Goal: Task Accomplishment & Management: Use online tool/utility

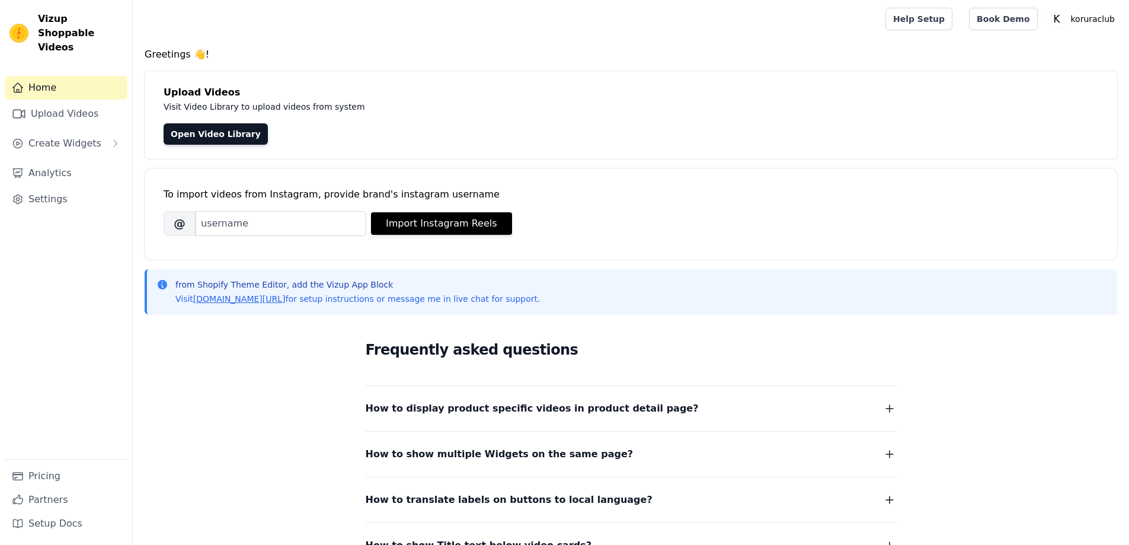
click at [52, 136] on span "Create Widgets" at bounding box center [64, 143] width 73 height 14
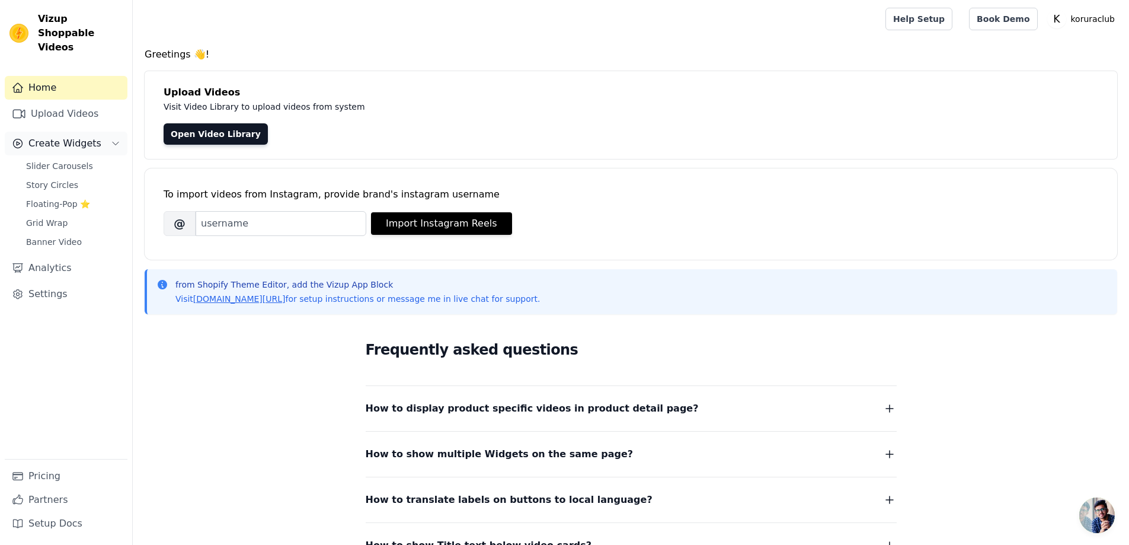
click at [66, 136] on span "Create Widgets" at bounding box center [64, 143] width 73 height 14
click at [53, 256] on link "Analytics" at bounding box center [66, 268] width 123 height 24
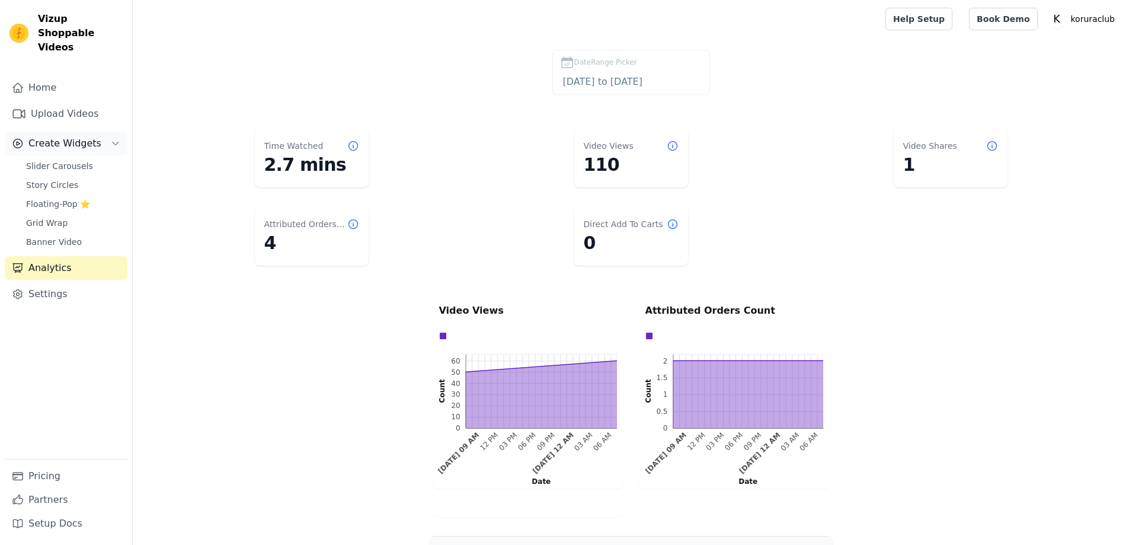
click at [117, 139] on icon "Sidebar" at bounding box center [115, 143] width 9 height 9
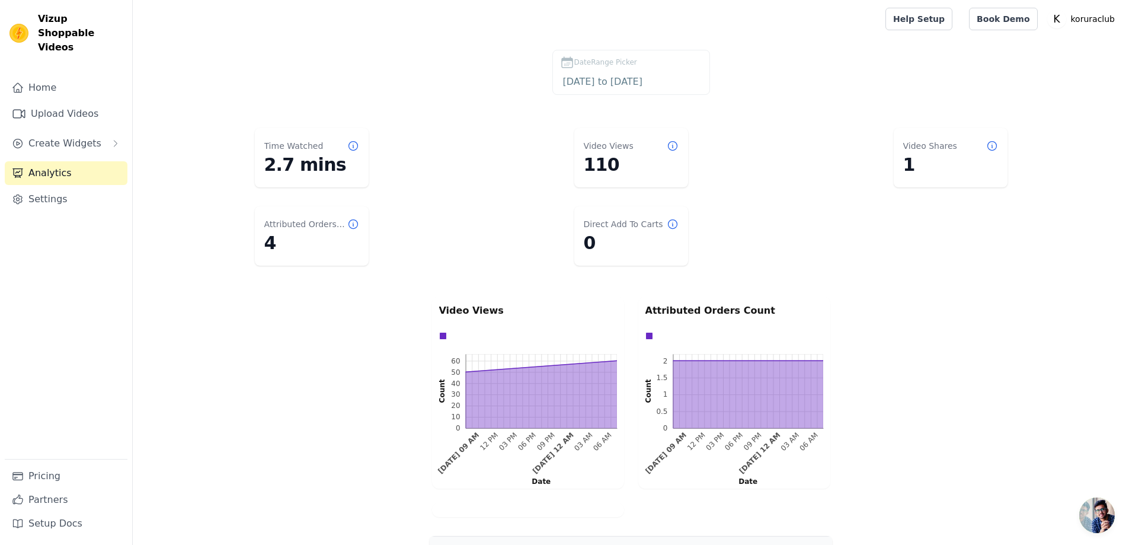
click at [66, 161] on link "Analytics" at bounding box center [66, 173] width 123 height 24
click at [64, 161] on link "Analytics" at bounding box center [66, 173] width 123 height 24
click at [57, 102] on link "Upload Videos" at bounding box center [66, 114] width 123 height 24
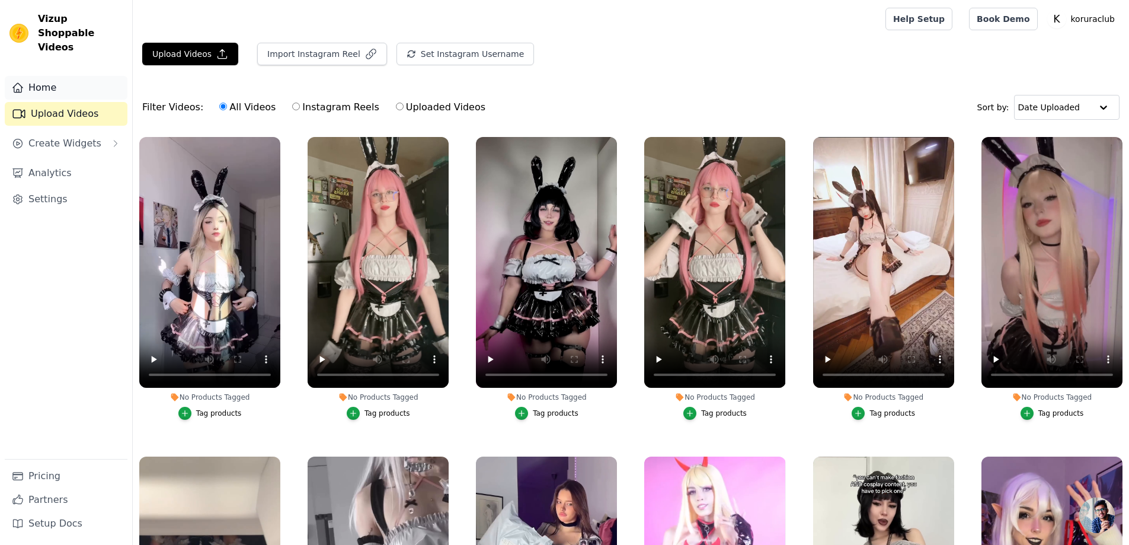
click at [44, 76] on link "Home" at bounding box center [66, 88] width 123 height 24
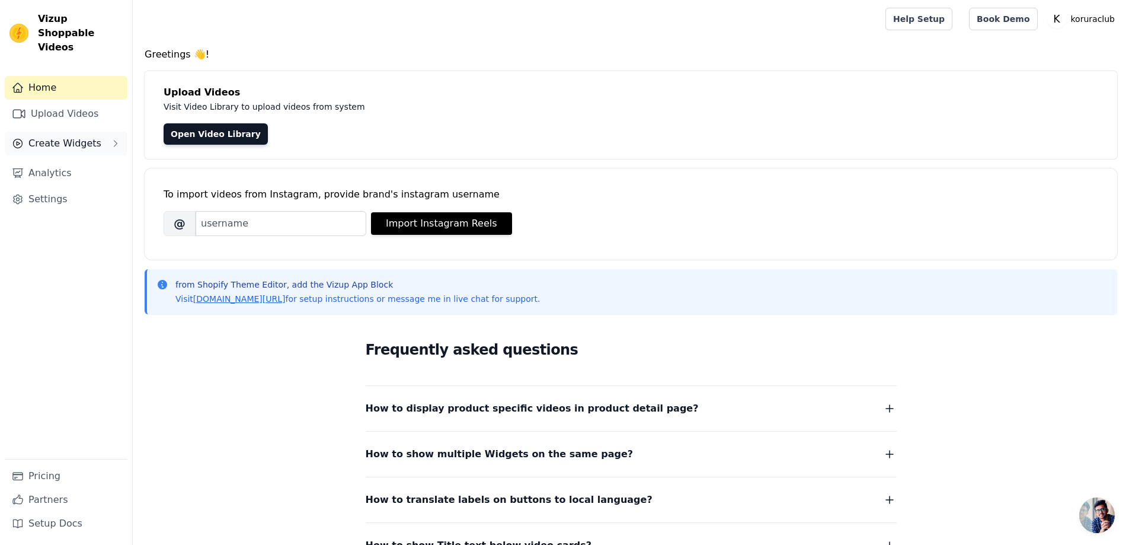
click at [59, 132] on button "Create Widgets" at bounding box center [66, 144] width 123 height 24
click at [60, 160] on span "Slider Carousels" at bounding box center [59, 166] width 67 height 12
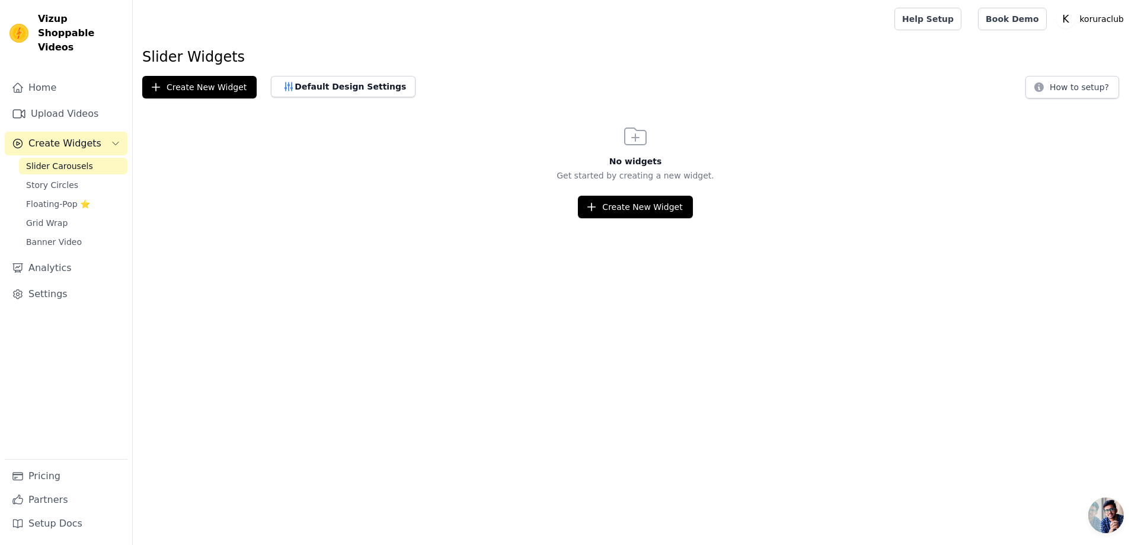
click at [422, 218] on html "Vizup Shoppable Videos Home Upload Videos Create Widgets Slider Carousels Story…" at bounding box center [569, 109] width 1138 height 218
click at [172, 81] on button "Create New Widget" at bounding box center [199, 87] width 114 height 23
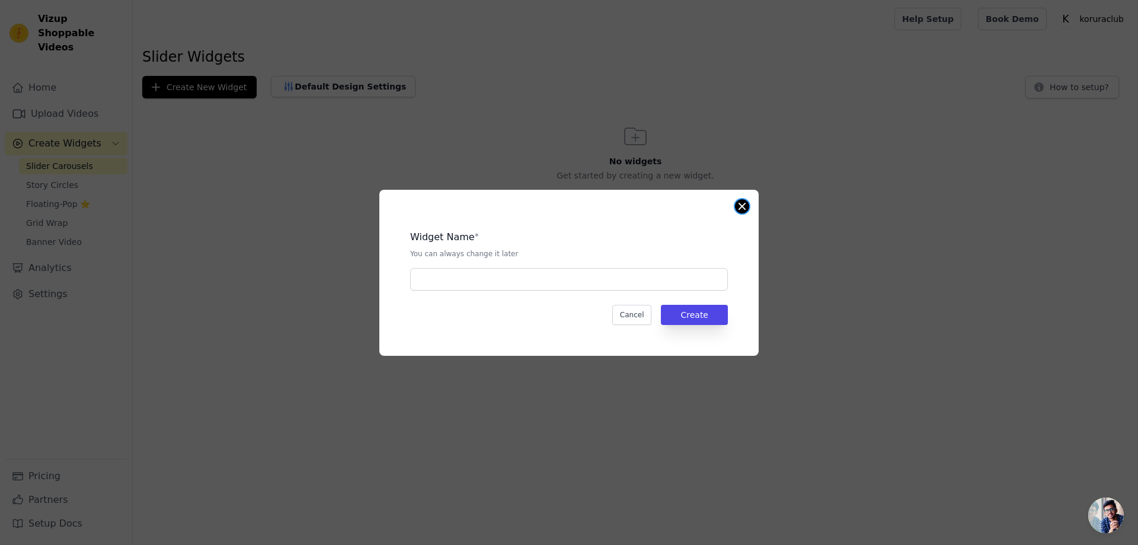
click at [740, 210] on button "Close modal" at bounding box center [742, 206] width 14 height 14
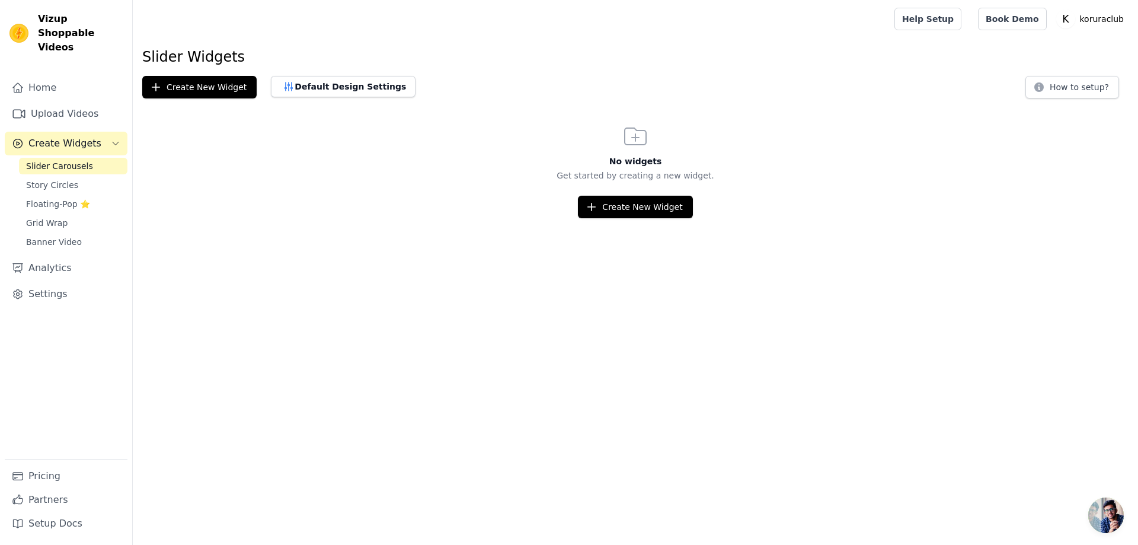
click at [330, 218] on html "Vizup Shoppable Videos Home Upload Videos Create Widgets Slider Carousels Story…" at bounding box center [569, 109] width 1138 height 218
click at [408, 218] on html "Vizup Shoppable Videos Home Upload Videos Create Widgets Slider Carousels Story…" at bounding box center [569, 109] width 1138 height 218
click at [252, 218] on html "Vizup Shoppable Videos Home Upload Videos Create Widgets Slider Carousels Story…" at bounding box center [569, 109] width 1138 height 218
click at [45, 179] on span "Story Circles" at bounding box center [52, 185] width 52 height 12
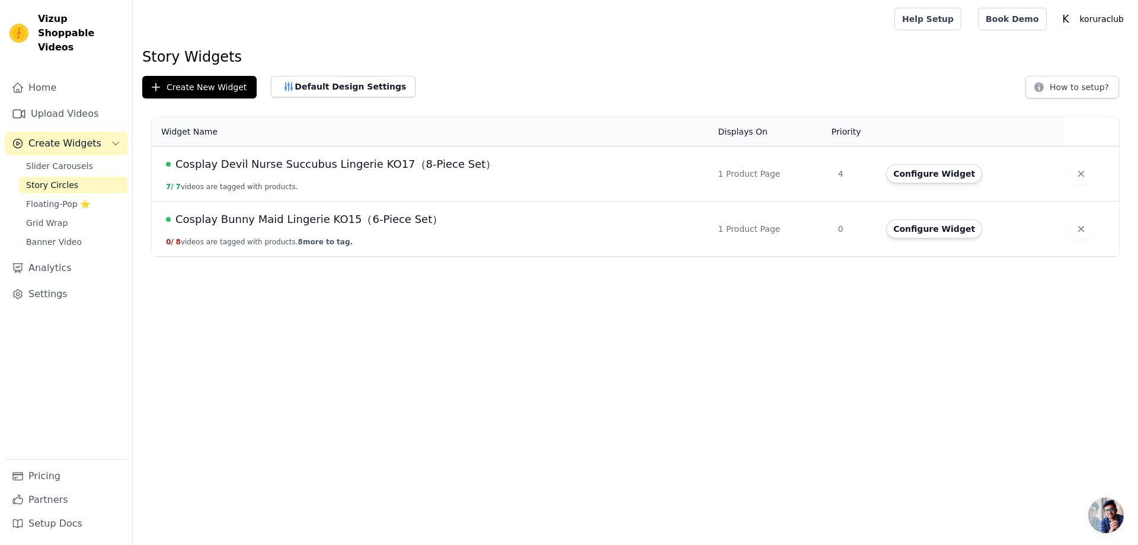
click at [451, 256] on html "Vizup Shoppable Videos Home Upload Videos Create Widgets Slider Carousels Story…" at bounding box center [569, 128] width 1138 height 256
click at [193, 88] on button "Create New Widget" at bounding box center [199, 87] width 114 height 23
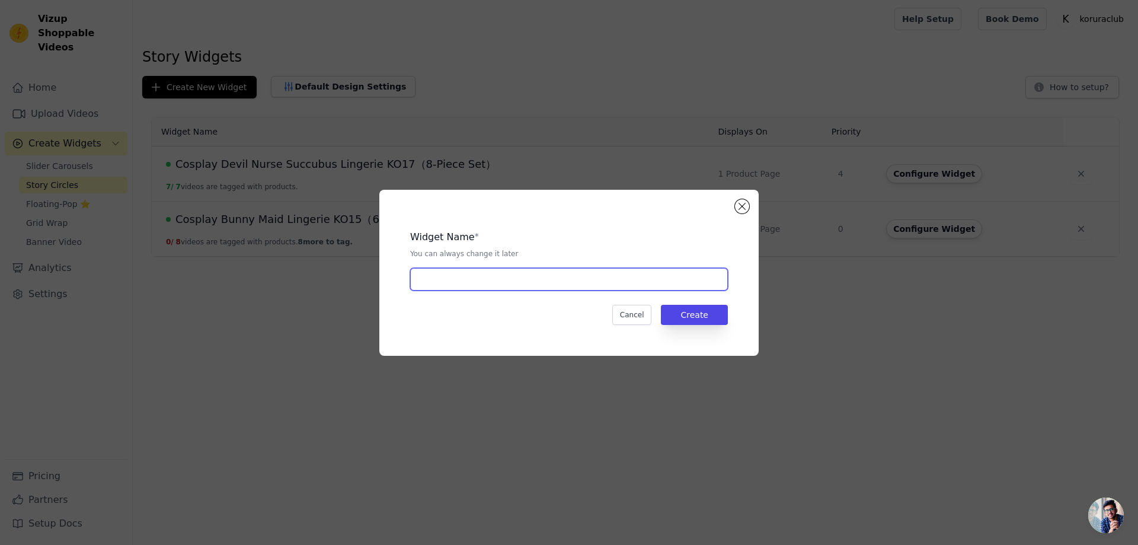
click at [522, 276] on input "text" at bounding box center [569, 279] width 318 height 23
paste input "Cosplay Devil of Lust Succubus Lingerie KO02 (6-Piece Set)"
type input "Cosplay Devil of Lust Succubus Lingerie KO02 (6-Piece Set)"
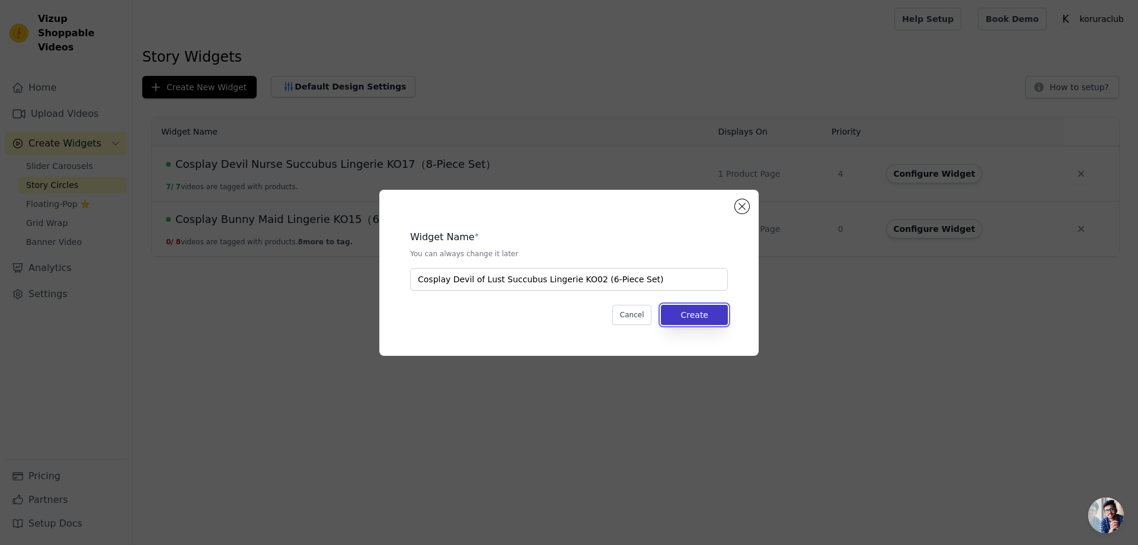
click at [700, 316] on button "Create" at bounding box center [694, 315] width 67 height 20
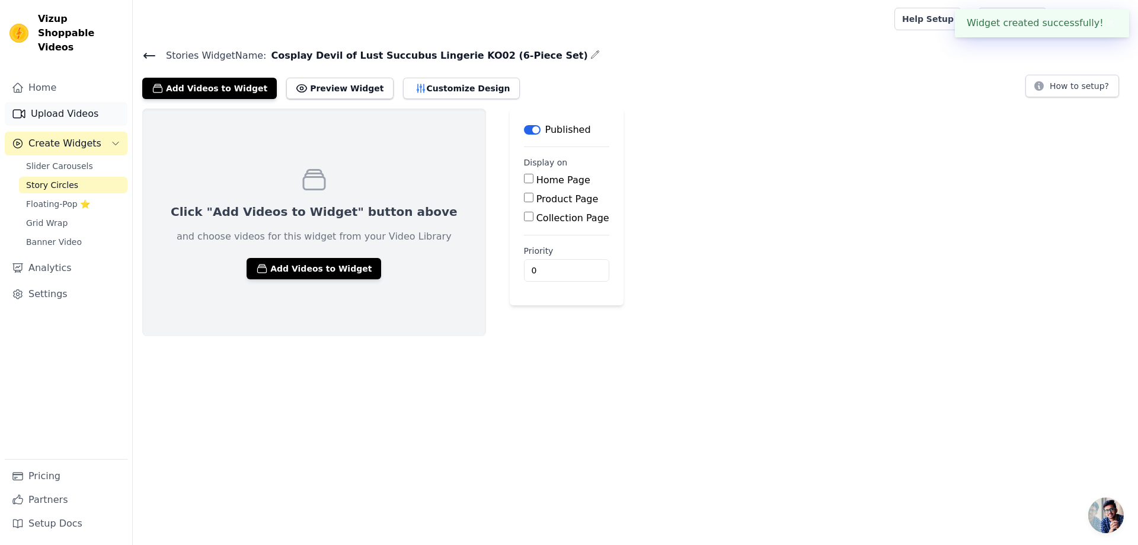
click at [68, 103] on link "Upload Videos" at bounding box center [66, 114] width 123 height 24
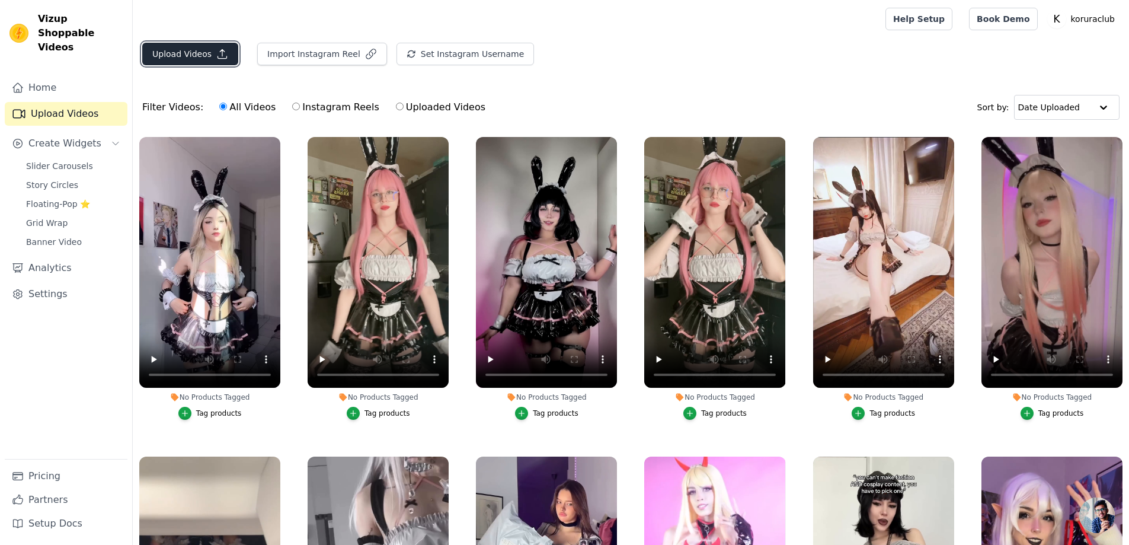
click at [187, 53] on button "Upload Videos" at bounding box center [190, 54] width 96 height 23
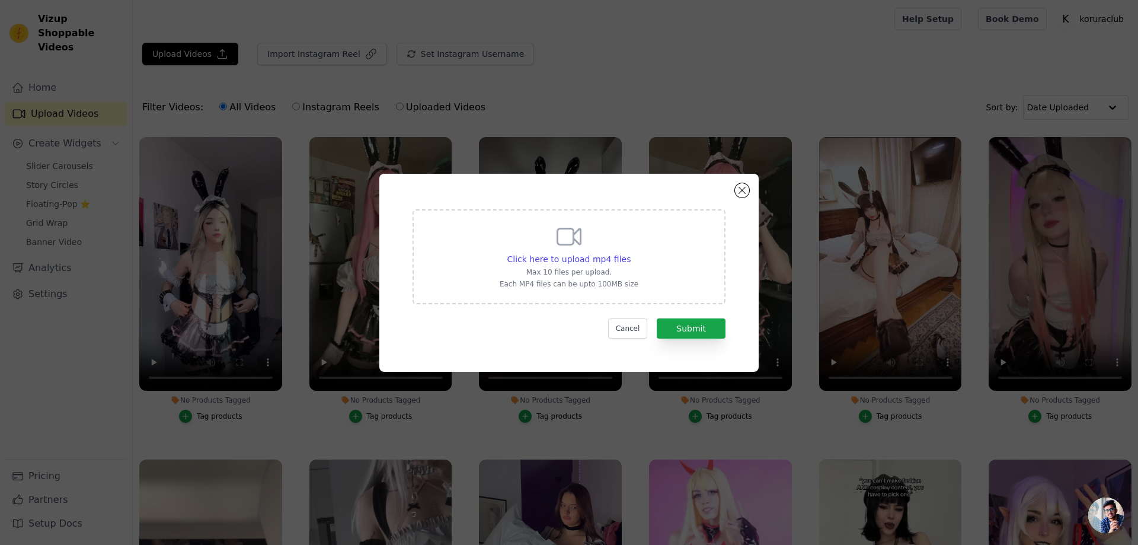
click at [578, 231] on icon at bounding box center [569, 236] width 23 height 16
click at [630, 252] on input "Click here to upload mp4 files Max 10 files per upload. Each MP4 files can be u…" at bounding box center [630, 252] width 1 height 1
type input "C:\fakepath\babebellalynnx 宵魅魔.mp4"
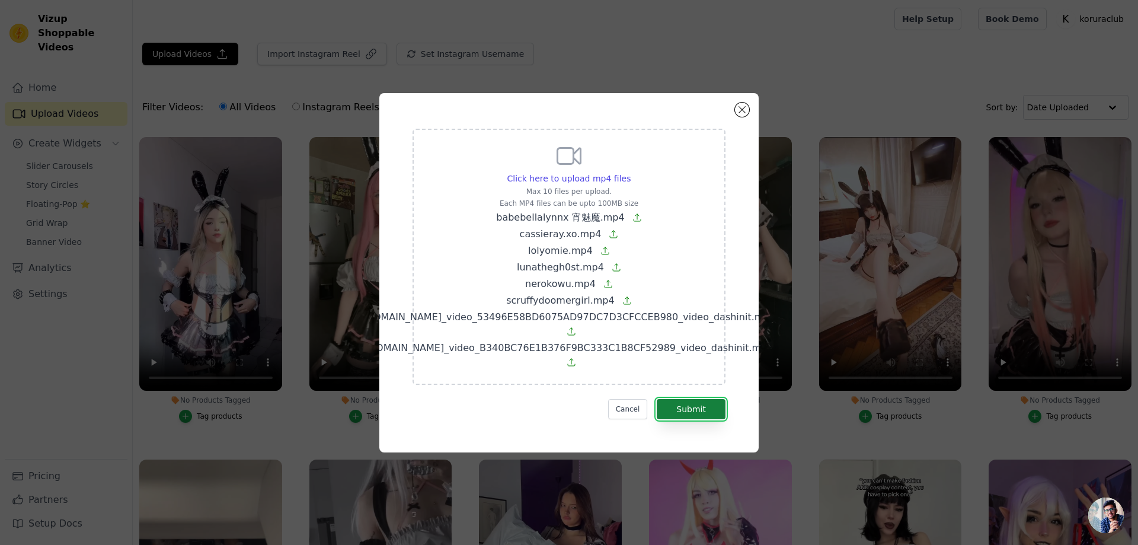
click at [692, 409] on button "Submit" at bounding box center [691, 409] width 69 height 20
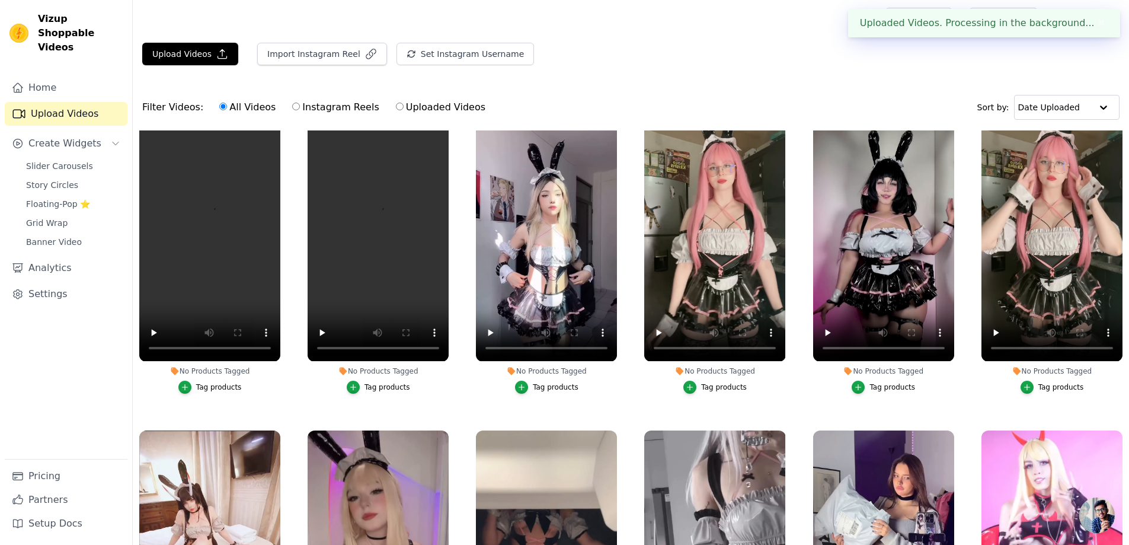
scroll to position [356, 0]
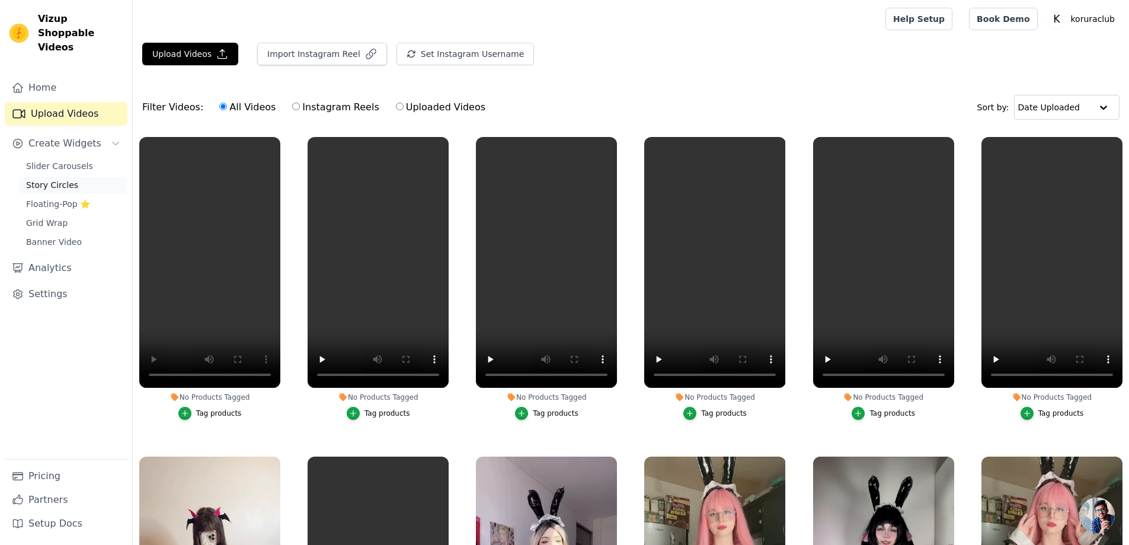
click at [47, 177] on link "Story Circles" at bounding box center [73, 185] width 108 height 17
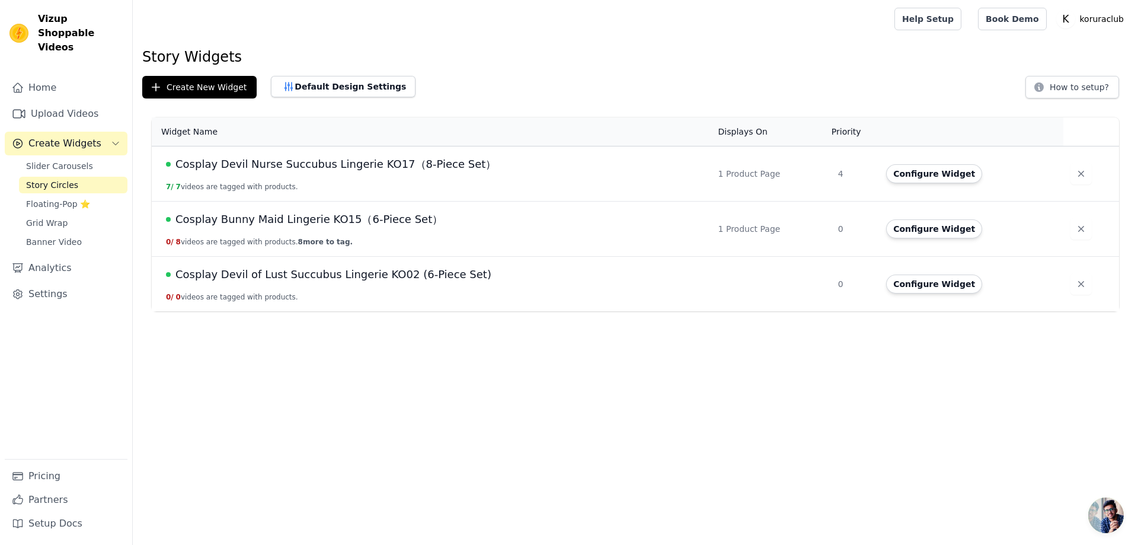
click at [261, 165] on span "Cosplay Devil Nurse Succubus Lingerie KO17（8-Piece Set）" at bounding box center [335, 164] width 321 height 17
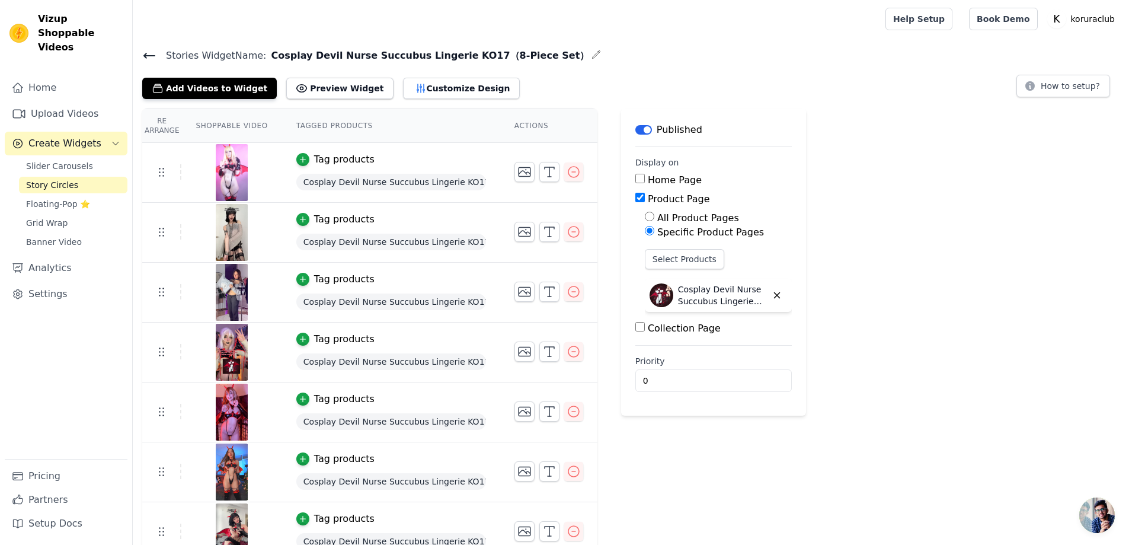
click at [300, 266] on td "Tag products Cosplay Devil Nurse Succubus Lingerie KO17（8-Piece Set）" at bounding box center [391, 292] width 218 height 60
click at [145, 52] on icon at bounding box center [149, 56] width 14 height 14
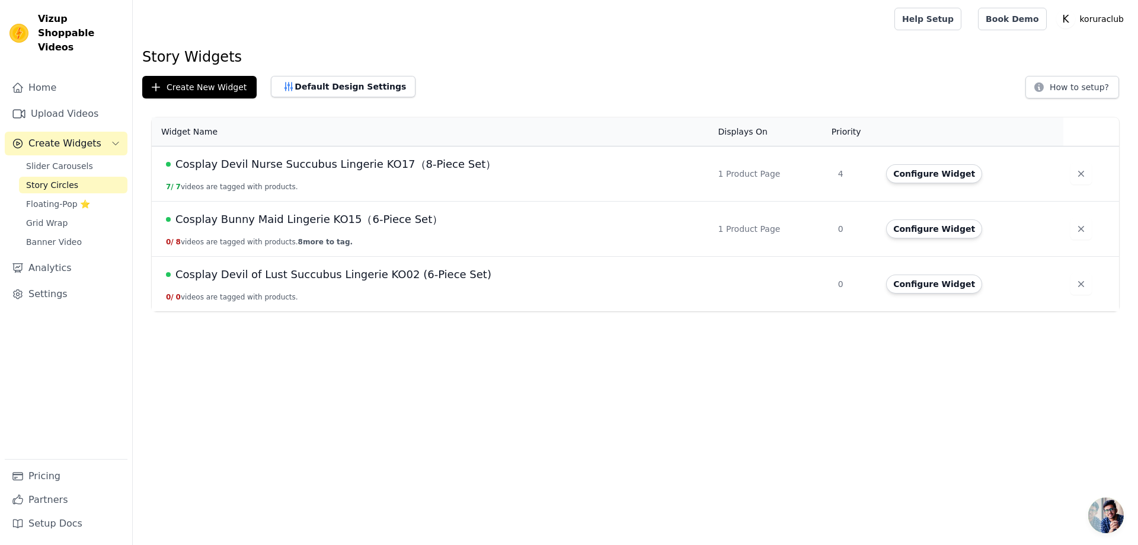
click at [717, 283] on td at bounding box center [771, 284] width 120 height 55
click at [406, 273] on span "Cosplay Devil of Lust Succubus Lingerie KO02 (6-Piece Set)" at bounding box center [333, 274] width 316 height 17
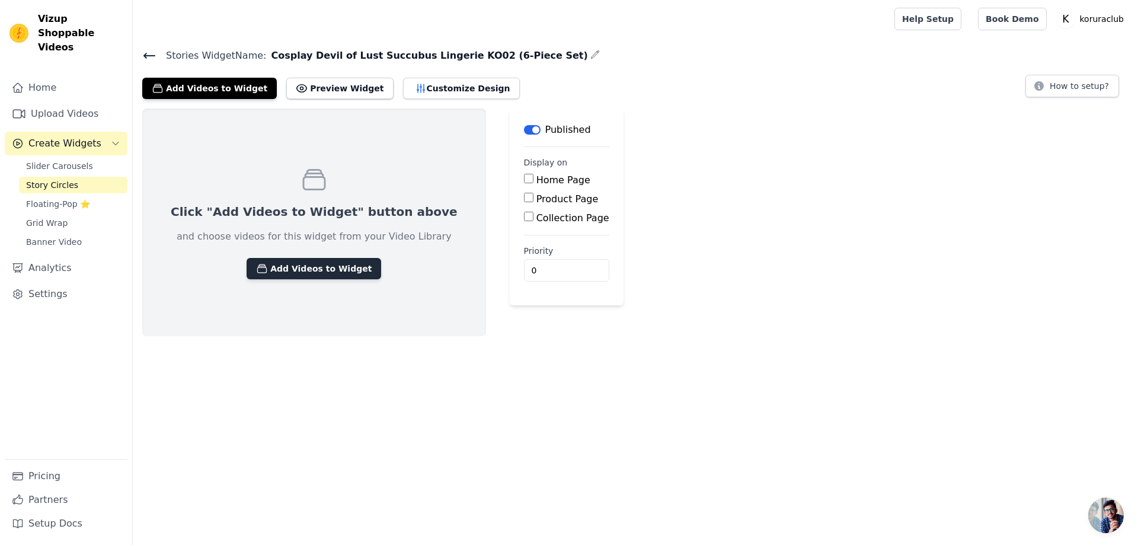
click at [295, 265] on button "Add Videos to Widget" at bounding box center [313, 268] width 135 height 21
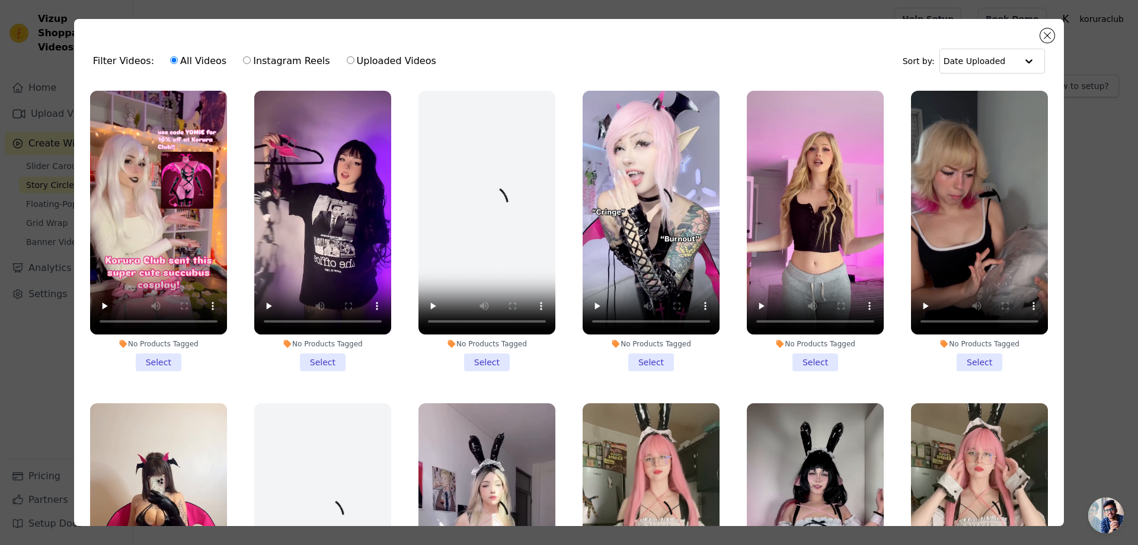
scroll to position [59, 0]
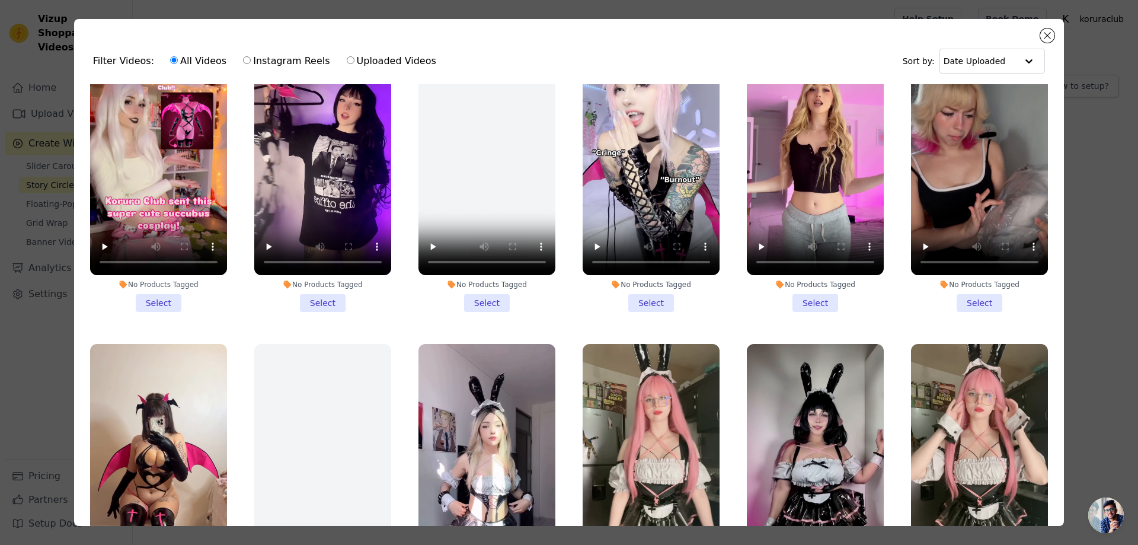
click at [158, 297] on li "No Products Tagged Select" at bounding box center [158, 171] width 137 height 280
click at [0, 0] on input "No Products Tagged Select" at bounding box center [0, 0] width 0 height 0
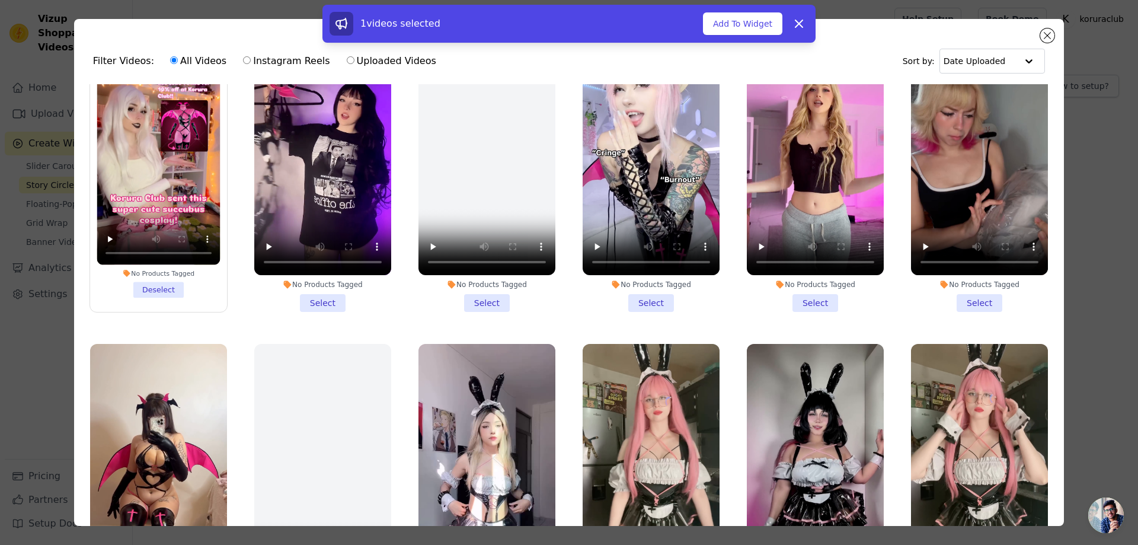
click at [315, 298] on li "No Products Tagged Select" at bounding box center [322, 171] width 137 height 280
click at [0, 0] on input "No Products Tagged Select" at bounding box center [0, 0] width 0 height 0
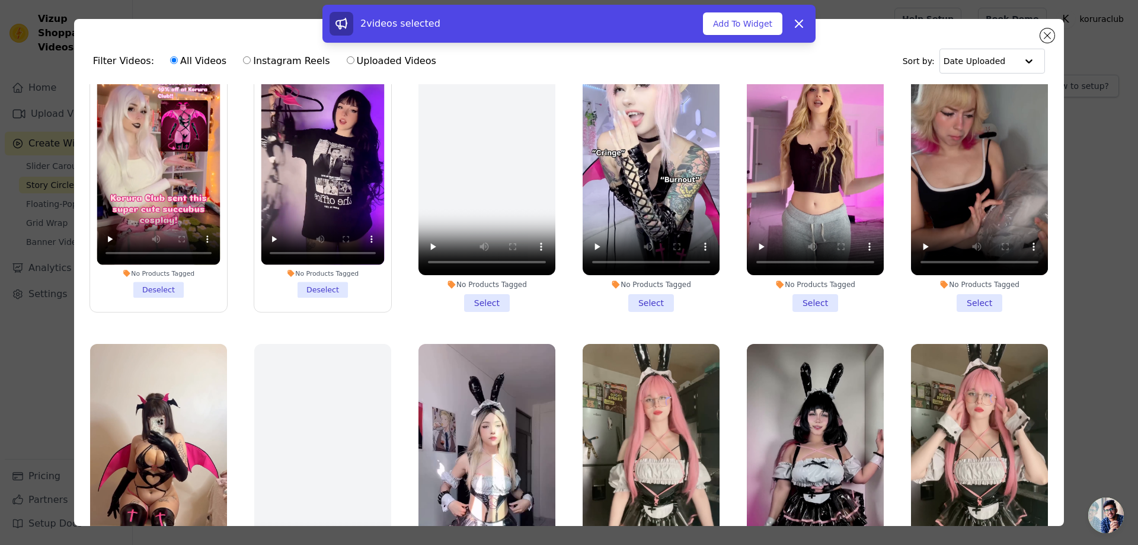
click at [480, 297] on li "No Products Tagged Select" at bounding box center [486, 171] width 137 height 280
click at [0, 0] on input "No Products Tagged Select" at bounding box center [0, 0] width 0 height 0
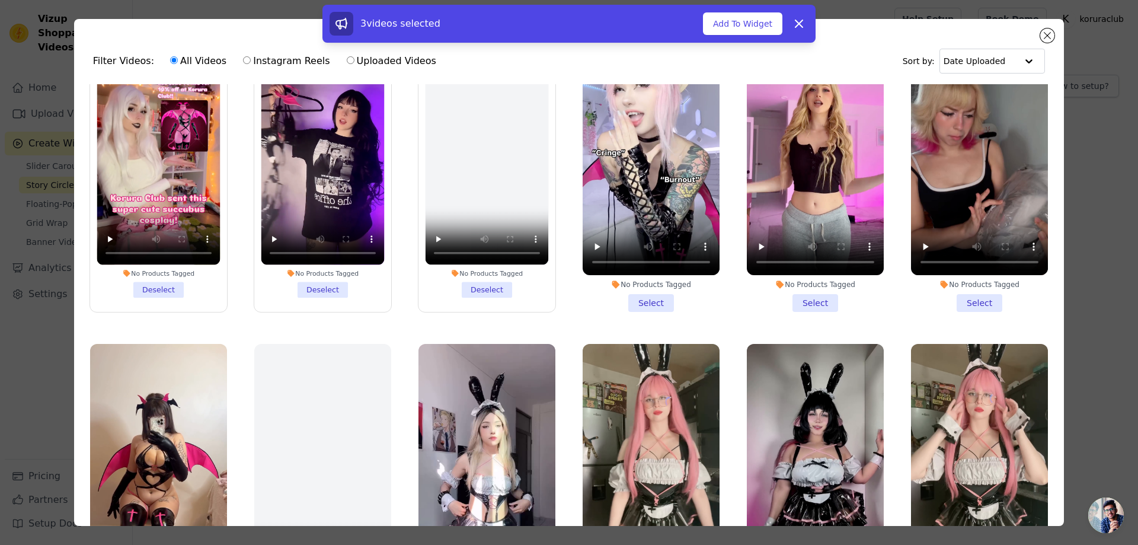
click at [644, 302] on li "No Products Tagged Select" at bounding box center [650, 171] width 137 height 280
click at [0, 0] on input "No Products Tagged Select" at bounding box center [0, 0] width 0 height 0
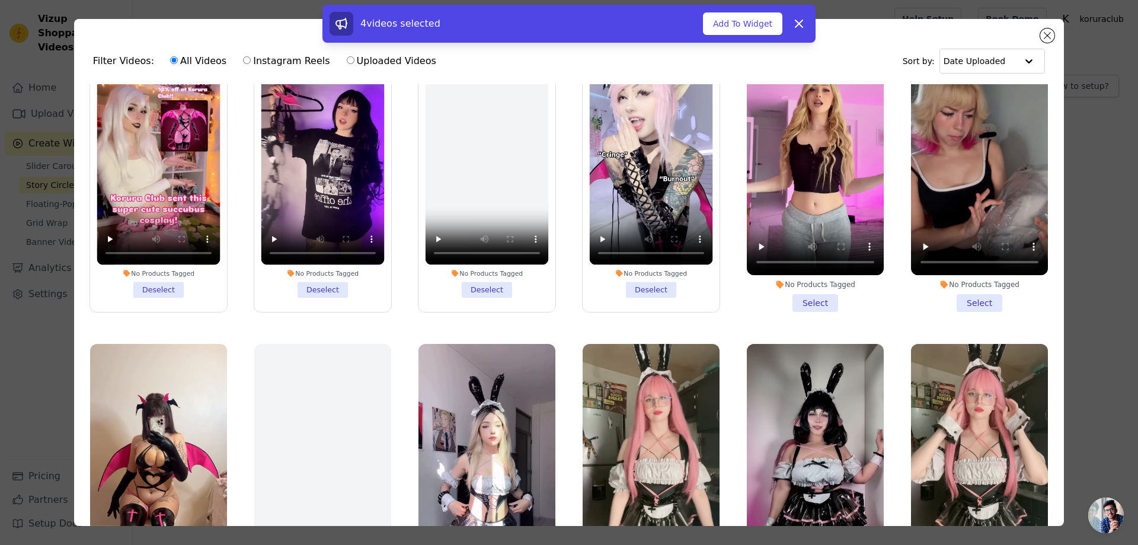
click at [808, 300] on li "No Products Tagged Select" at bounding box center [815, 171] width 137 height 280
click at [0, 0] on input "No Products Tagged Select" at bounding box center [0, 0] width 0 height 0
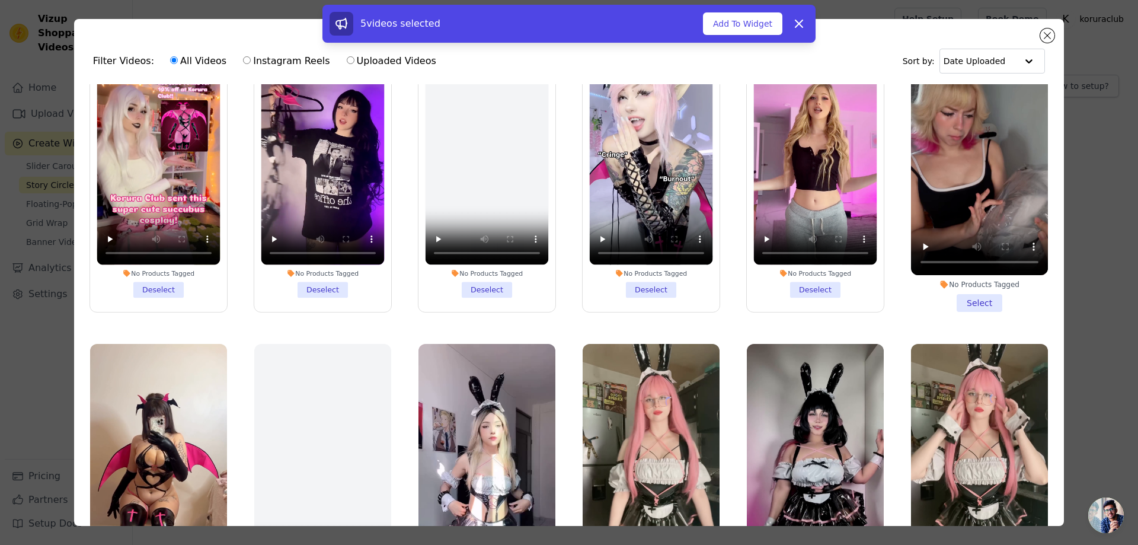
click at [955, 297] on li "No Products Tagged Select" at bounding box center [979, 171] width 137 height 280
click at [0, 0] on input "No Products Tagged Select" at bounding box center [0, 0] width 0 height 0
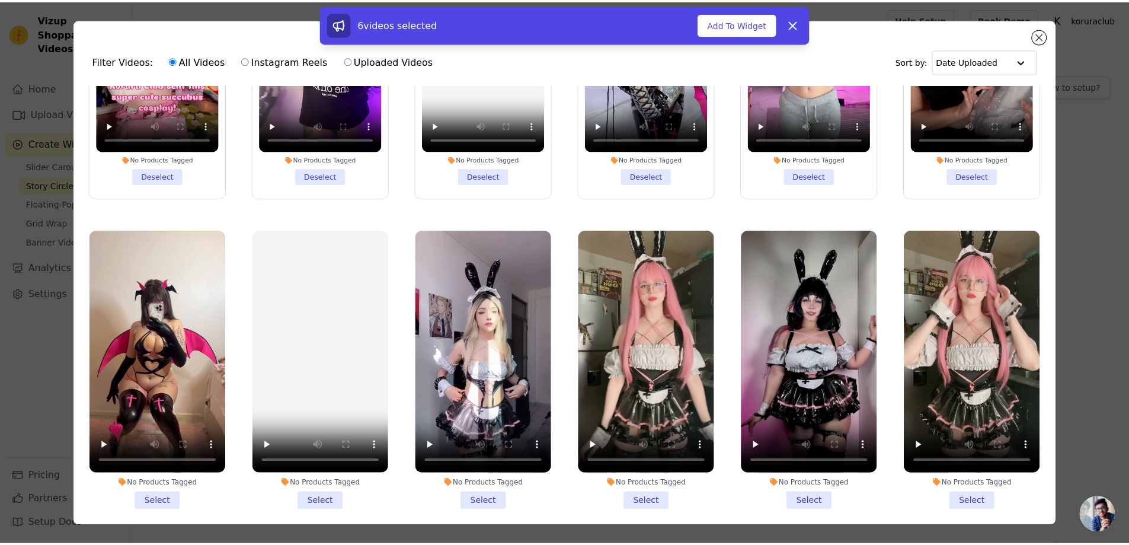
scroll to position [178, 0]
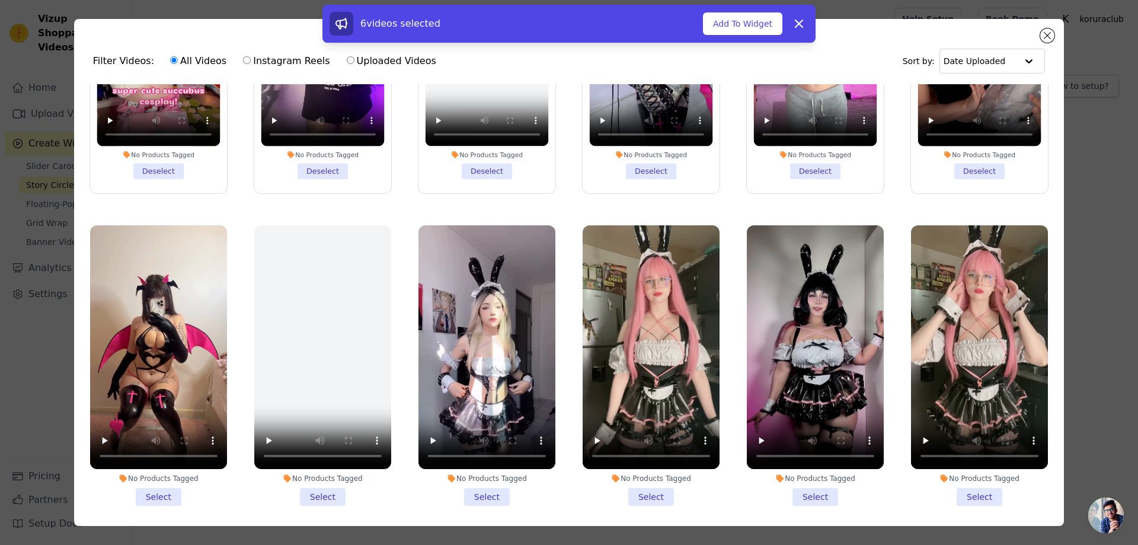
click at [152, 488] on li "No Products Tagged Select" at bounding box center [158, 365] width 137 height 280
click at [0, 0] on input "No Products Tagged Select" at bounding box center [0, 0] width 0 height 0
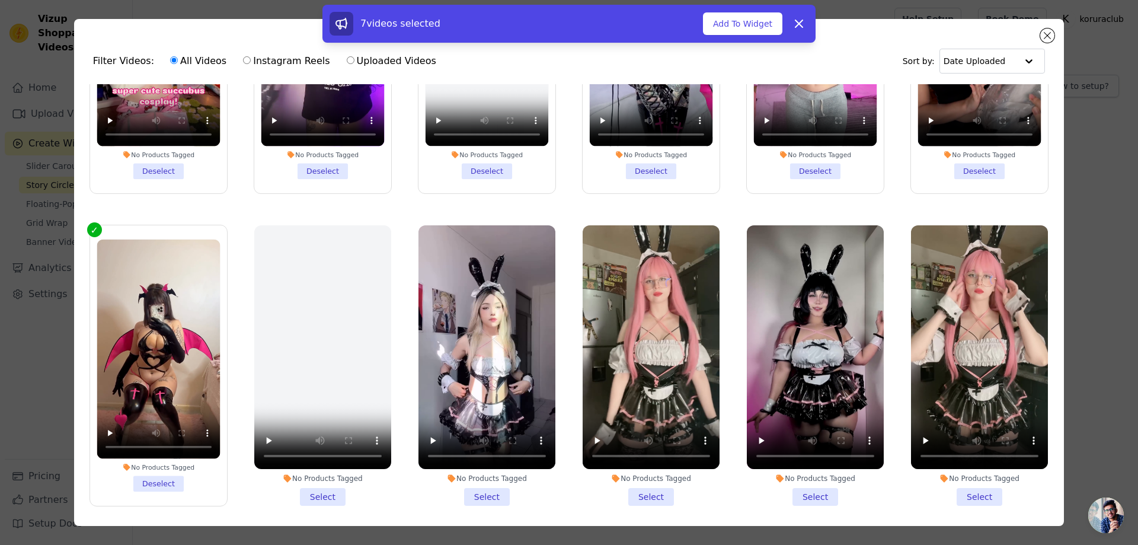
click at [311, 491] on li "No Products Tagged Select" at bounding box center [322, 365] width 137 height 280
click at [0, 0] on input "No Products Tagged Select" at bounding box center [0, 0] width 0 height 0
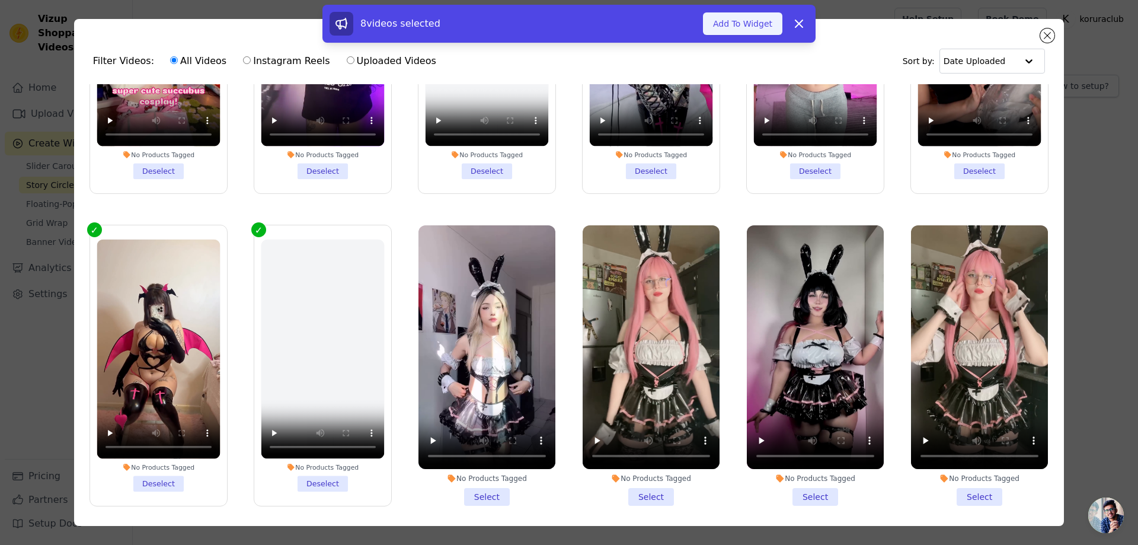
click at [740, 23] on button "Add To Widget" at bounding box center [742, 23] width 79 height 23
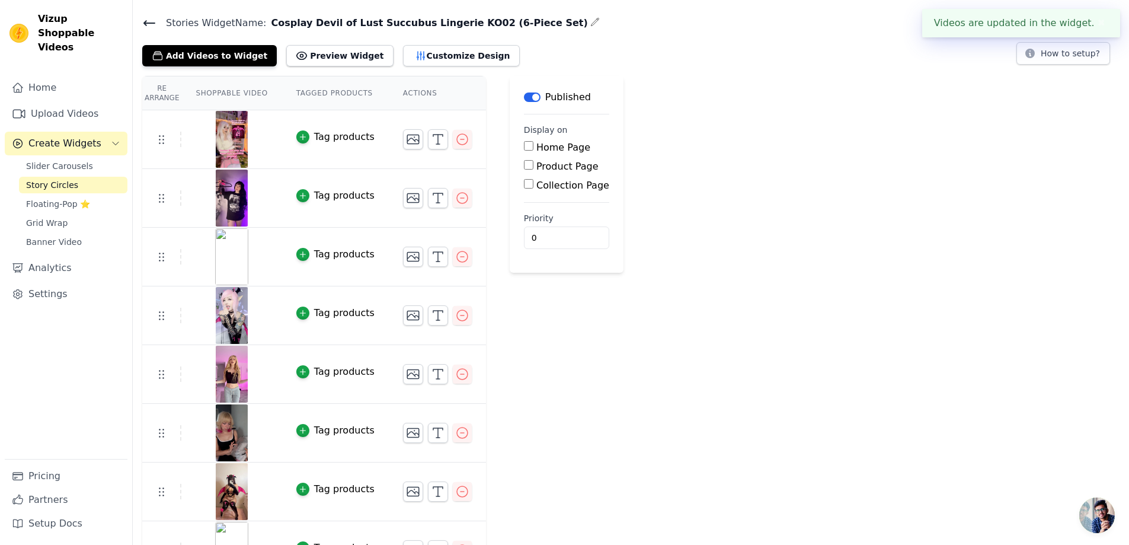
scroll to position [0, 0]
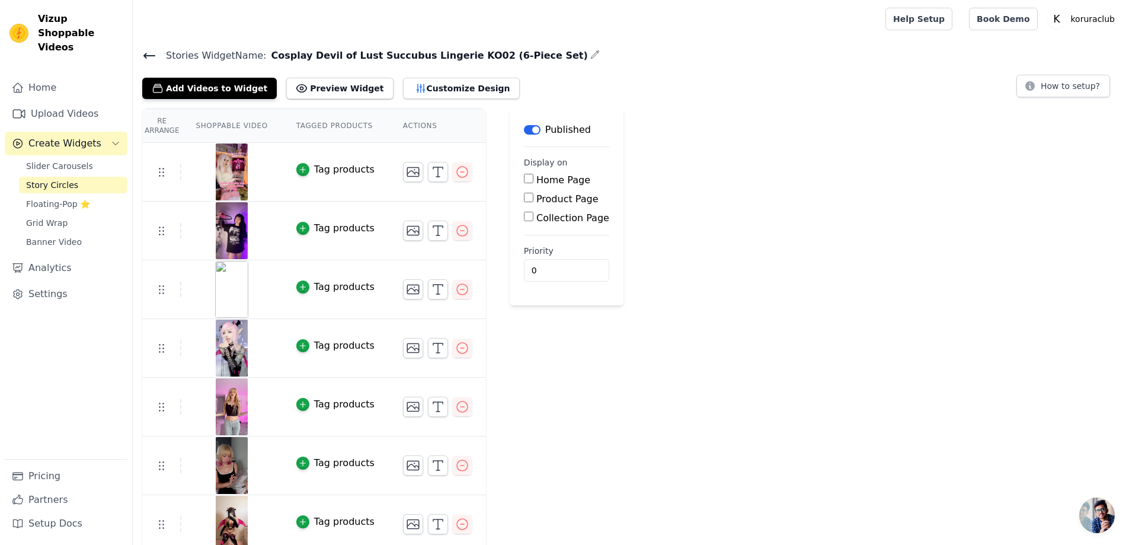
click at [644, 293] on div "Re Arrange Shoppable Video Tagged Products Actions Tag products Tag products Ta…" at bounding box center [631, 360] width 996 height 504
click at [728, 302] on div "Re Arrange Shoppable Video Tagged Products Actions Tag products Tag products Ta…" at bounding box center [631, 360] width 996 height 504
click at [547, 271] on input "0" at bounding box center [566, 270] width 85 height 23
drag, startPoint x: 547, startPoint y: 270, endPoint x: 510, endPoint y: 273, distance: 38.0
click at [510, 273] on main "Label Published Display on Home Page Product Page Collection Page Priority 0" at bounding box center [567, 206] width 114 height 197
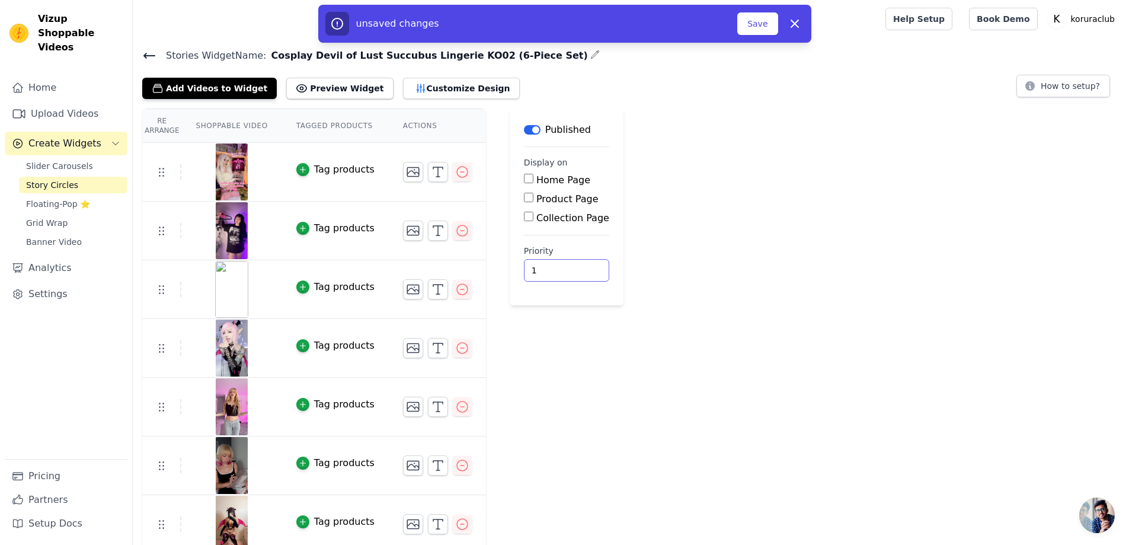
type input "1"
click at [803, 193] on div "Re Arrange Shoppable Video Tagged Products Actions Tag products Tag products Ta…" at bounding box center [631, 360] width 996 height 504
click at [762, 28] on button "Save" at bounding box center [757, 23] width 40 height 23
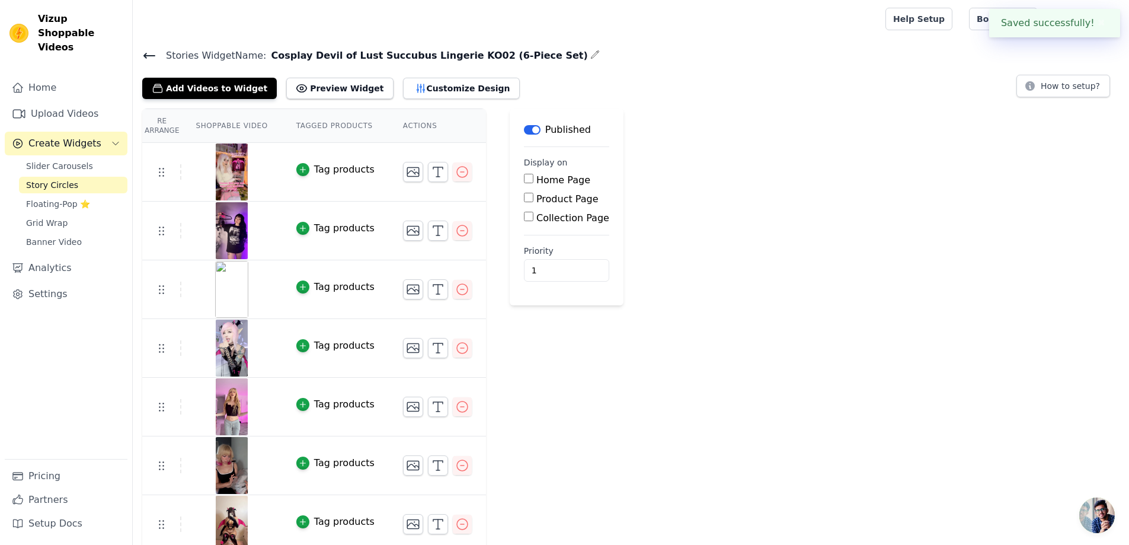
click at [49, 179] on span "Story Circles" at bounding box center [52, 185] width 52 height 12
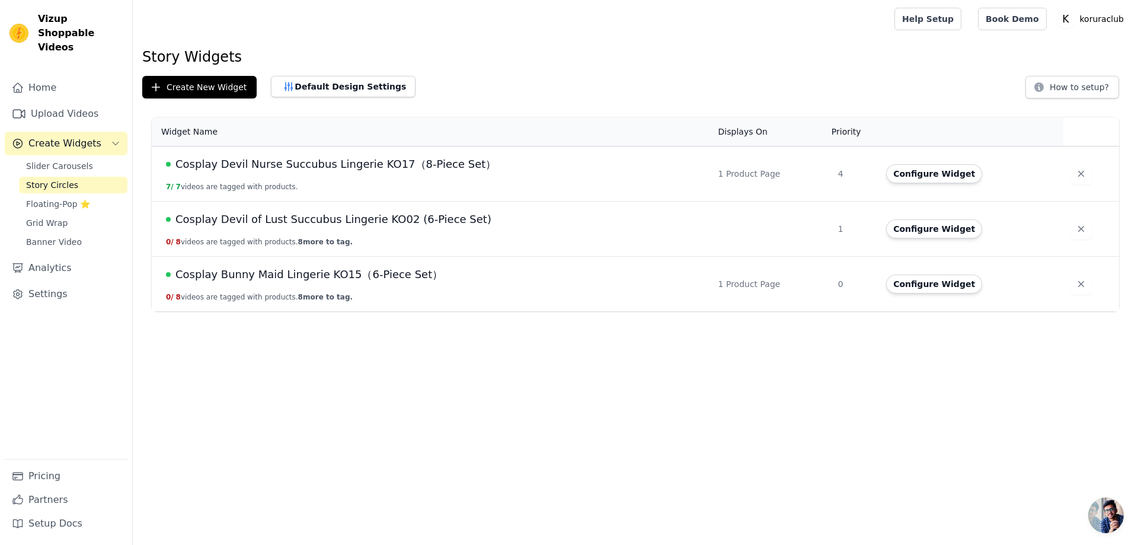
click at [276, 227] on span "Cosplay Devil of Lust Succubus Lingerie KO02 (6-Piece Set)" at bounding box center [333, 219] width 316 height 17
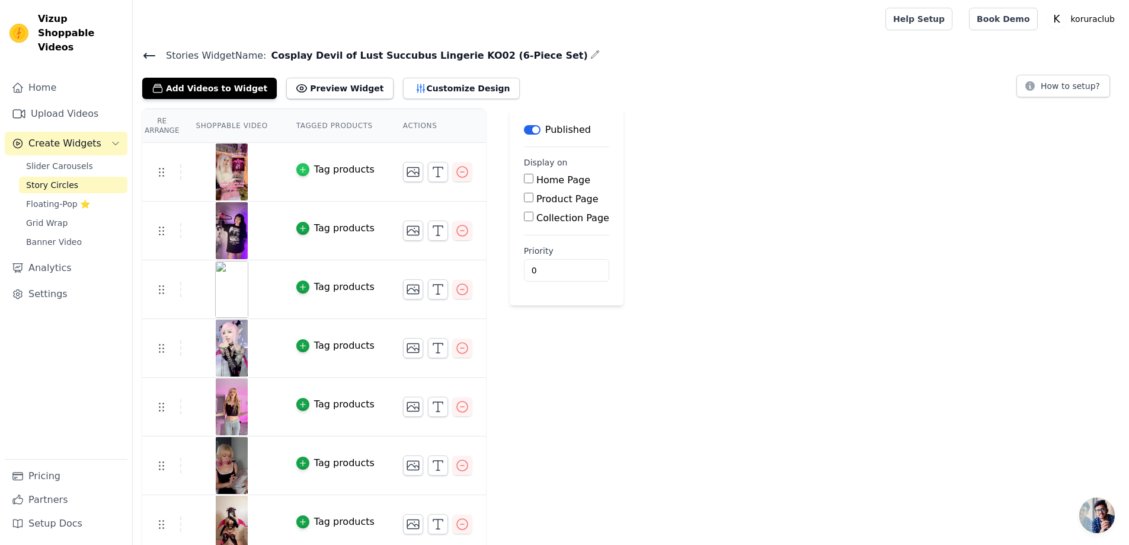
click at [296, 166] on div "button" at bounding box center [302, 169] width 13 height 13
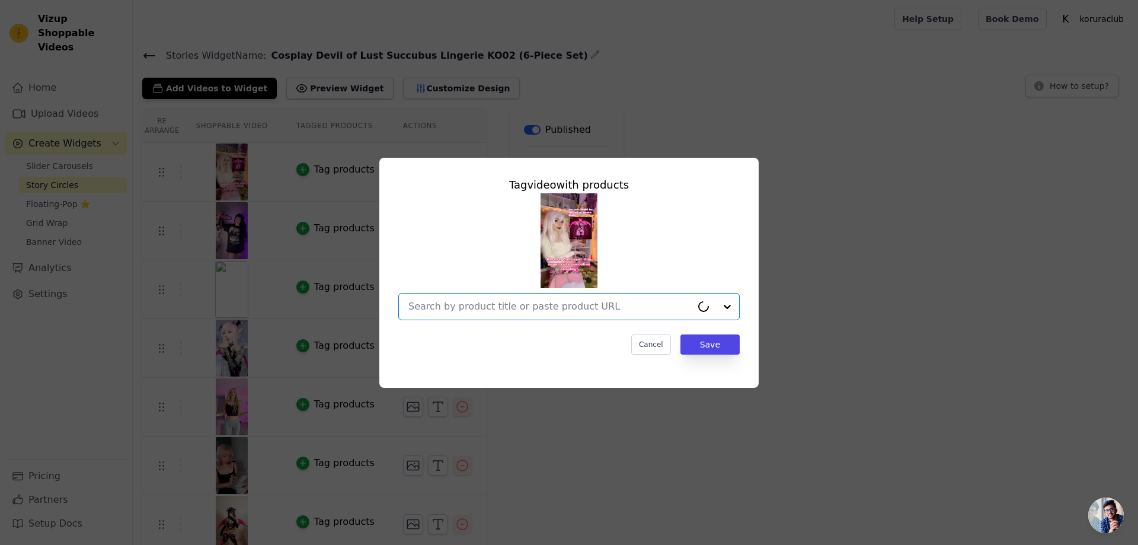
click at [552, 310] on input "text" at bounding box center [549, 306] width 283 height 14
paste input "Cosplay Devil of Lust Succubus Lingerie KO02 (6-Piece Set)"
type input "Cosplay Devil of Lust Succubus Lingerie KO02 (6-Piece Set)"
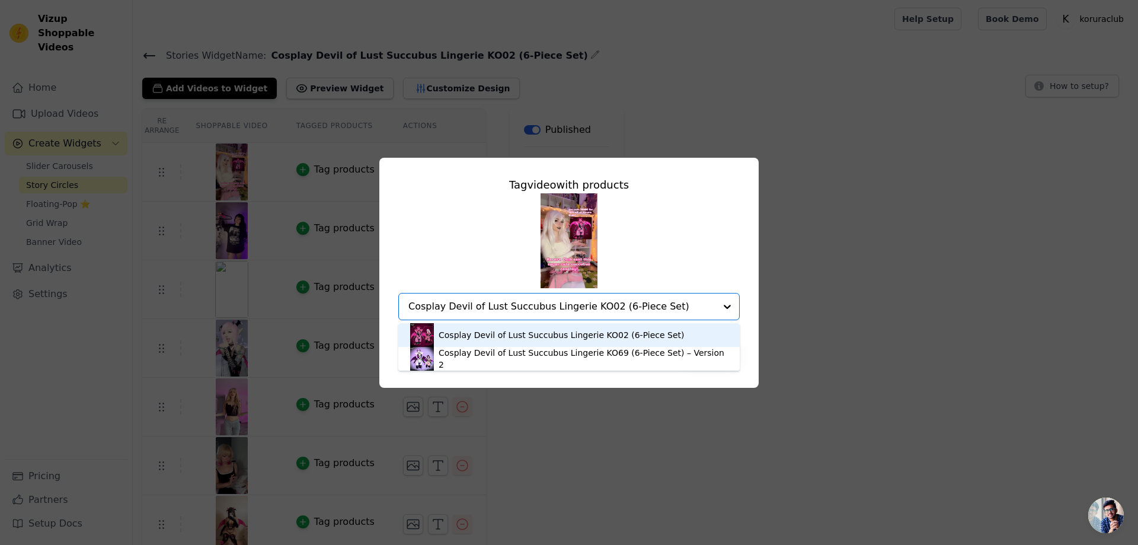
click at [483, 334] on div "Cosplay Devil of Lust Succubus Lingerie KO02 (6-Piece Set)" at bounding box center [561, 335] width 246 height 12
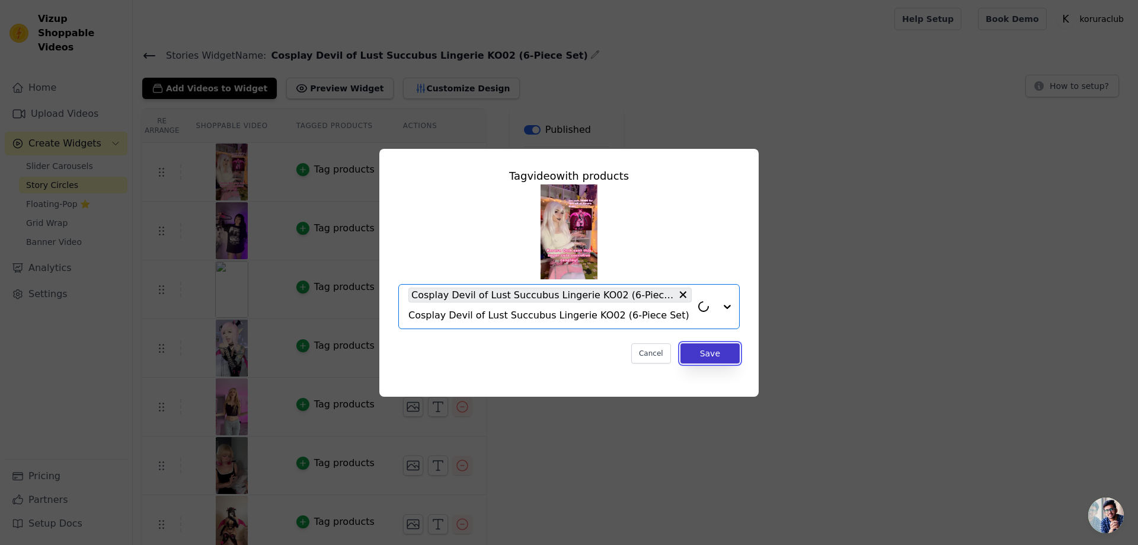
click at [713, 354] on button "Save" at bounding box center [709, 353] width 59 height 20
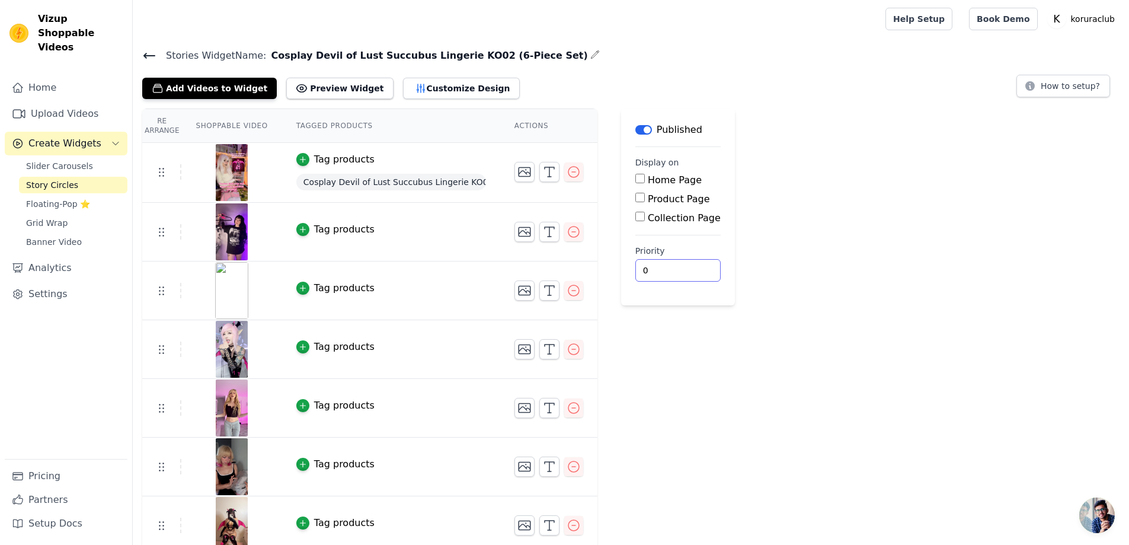
click at [659, 272] on input "0" at bounding box center [677, 270] width 85 height 23
drag, startPoint x: 659, startPoint y: 272, endPoint x: 623, endPoint y: 267, distance: 37.0
click at [623, 267] on main "Label Published Display on Home Page Product Page Collection Page Priority 0" at bounding box center [678, 206] width 114 height 197
drag, startPoint x: 741, startPoint y: 323, endPoint x: 614, endPoint y: 254, distance: 144.2
click at [741, 324] on div "Re Arrange Shoppable Video Tagged Products Actions Tag products Cosplay Devil o…" at bounding box center [631, 360] width 996 height 505
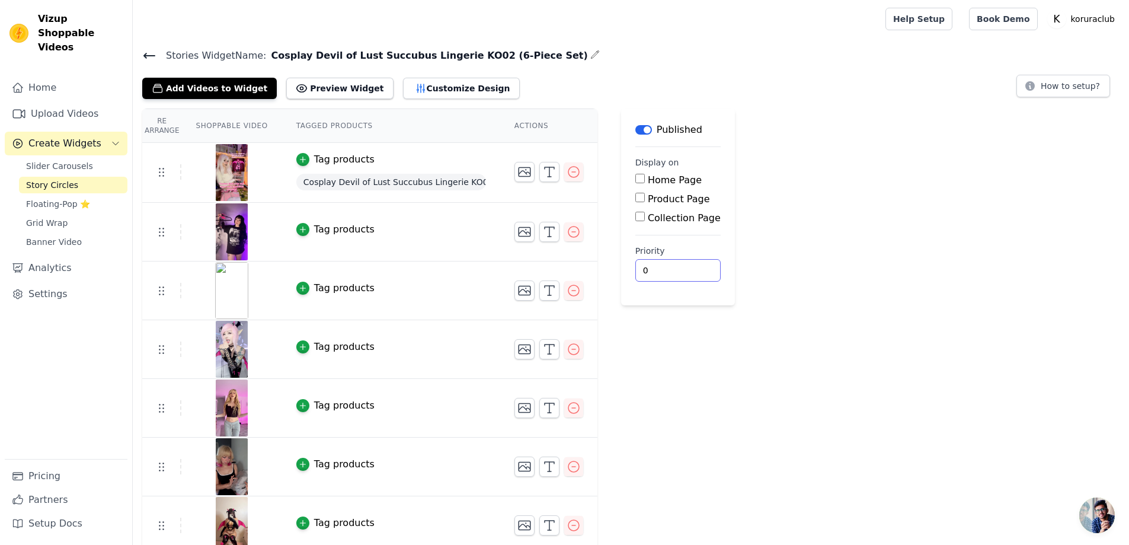
click at [747, 403] on div "Re Arrange Shoppable Video Tagged Products Actions Tag products Cosplay Devil o…" at bounding box center [631, 360] width 996 height 505
click at [643, 197] on div "Product Page" at bounding box center [677, 199] width 85 height 14
click at [639, 199] on input "Product Page" at bounding box center [639, 197] width 9 height 9
checkbox input "true"
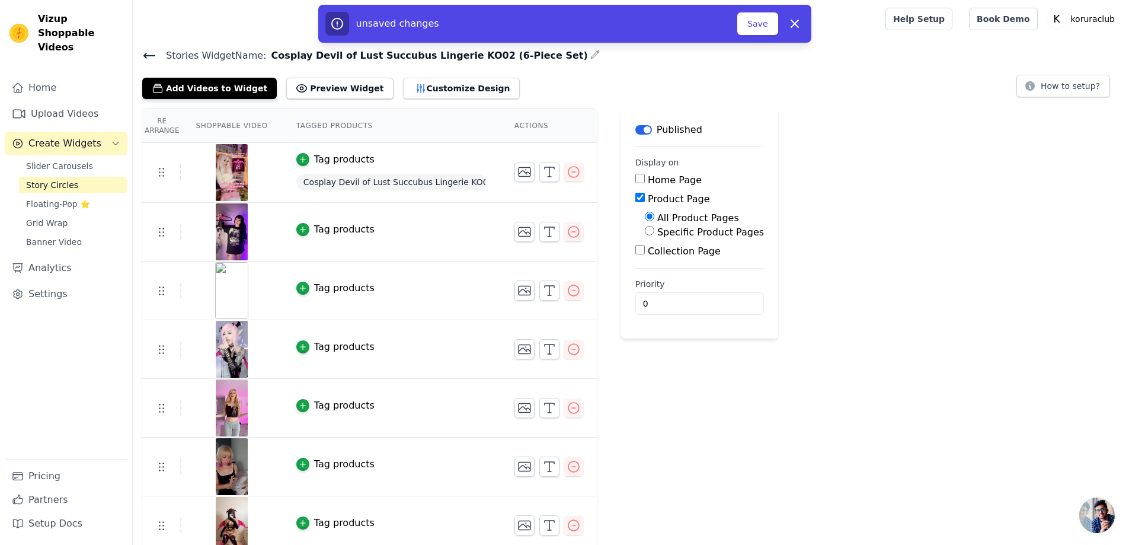
click at [657, 232] on label "Specific Product Pages" at bounding box center [710, 231] width 107 height 11
click at [654, 232] on input "Specific Product Pages" at bounding box center [649, 230] width 9 height 9
radio input "true"
click at [669, 257] on button "Select Products" at bounding box center [684, 259] width 79 height 20
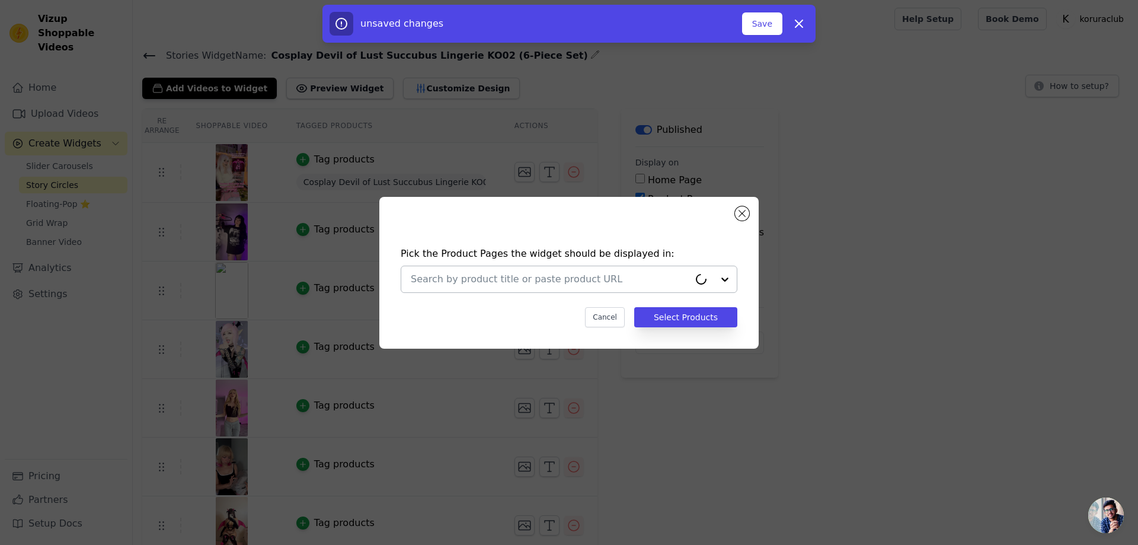
click at [487, 288] on div at bounding box center [550, 279] width 278 height 26
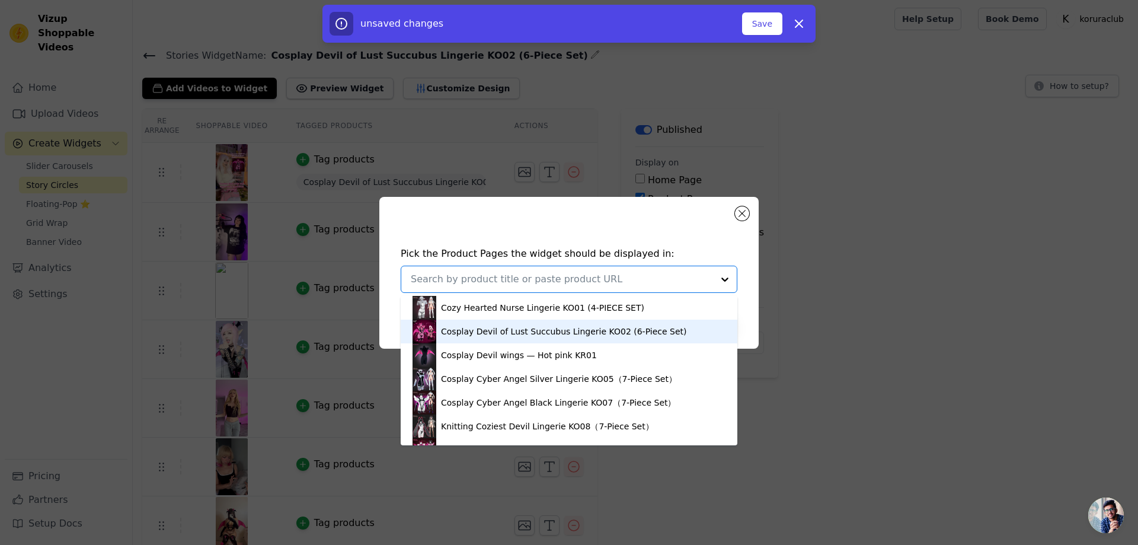
click at [481, 335] on div "Cosplay Devil of Lust Succubus Lingerie KO02 (6-Piece Set)" at bounding box center [564, 331] width 246 height 12
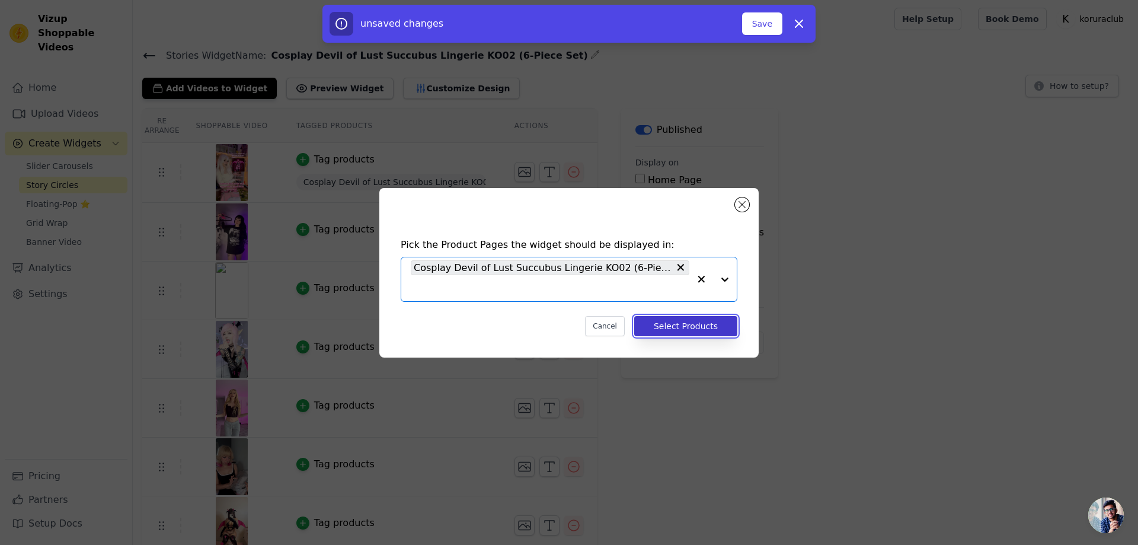
click at [659, 326] on button "Select Products" at bounding box center [685, 326] width 103 height 20
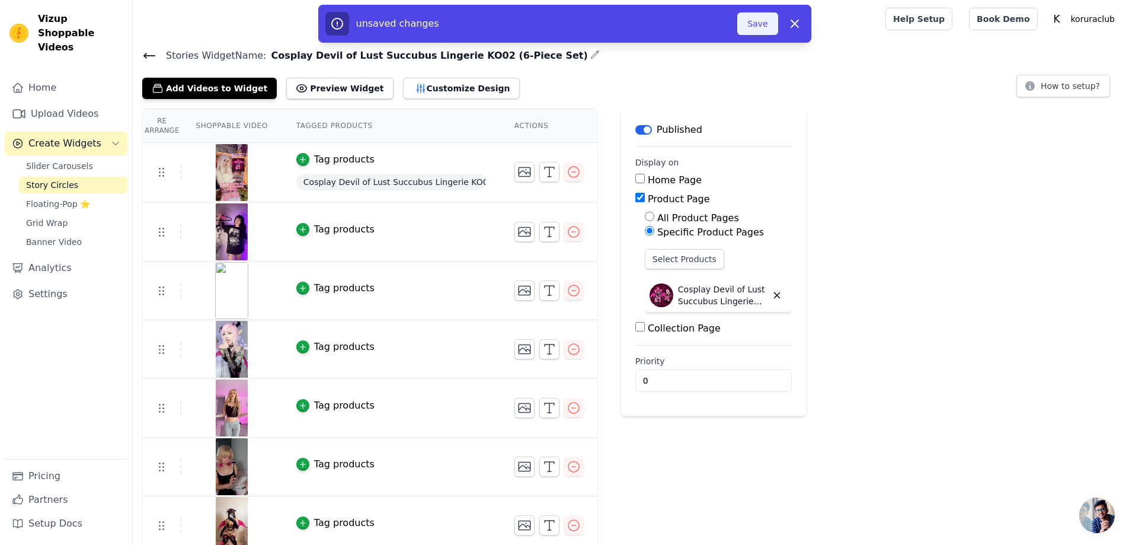
click at [763, 25] on button "Save" at bounding box center [757, 23] width 40 height 23
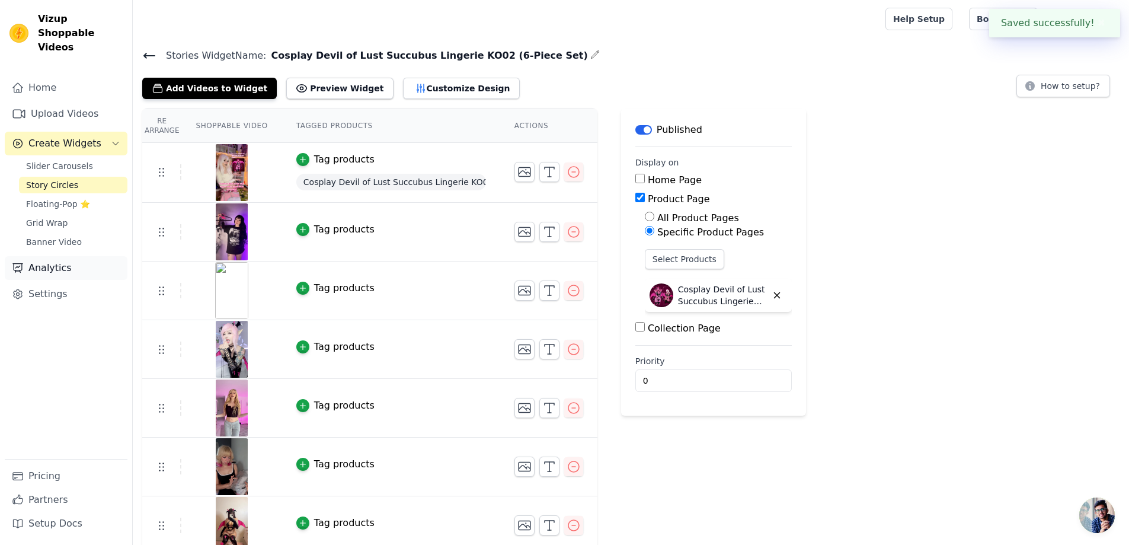
click at [57, 256] on link "Analytics" at bounding box center [66, 268] width 123 height 24
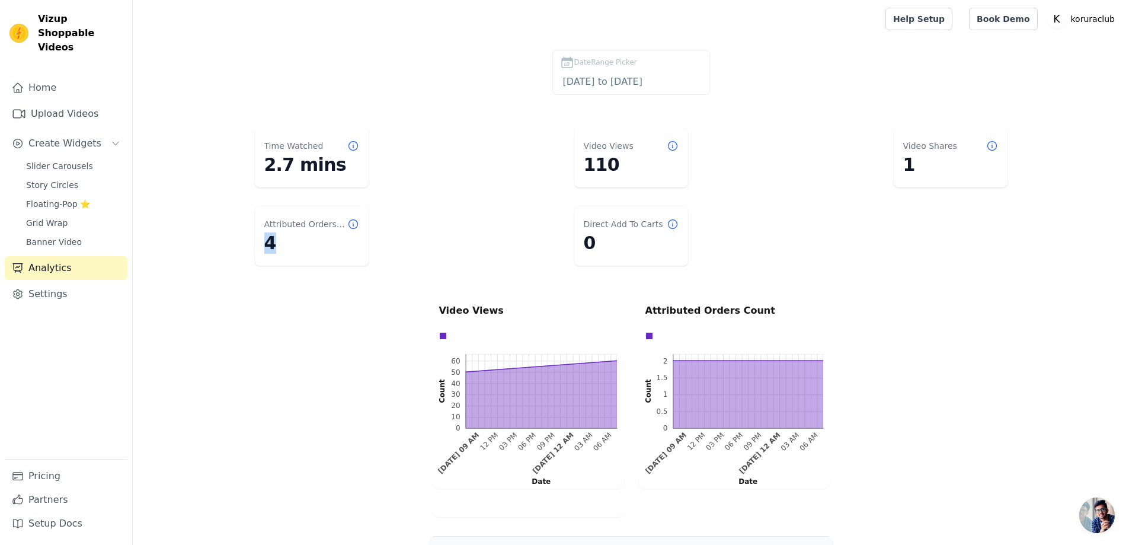
drag, startPoint x: 284, startPoint y: 237, endPoint x: 267, endPoint y: 252, distance: 23.1
click at [267, 252] on dd "4" at bounding box center [311, 242] width 95 height 21
click at [320, 286] on main "Time Watched 2.7 mins Video Views 110 Video Shares 1 Attributed Orders Count 4 …" at bounding box center [631, 445] width 996 height 645
click at [60, 179] on span "Story Circles" at bounding box center [52, 185] width 52 height 12
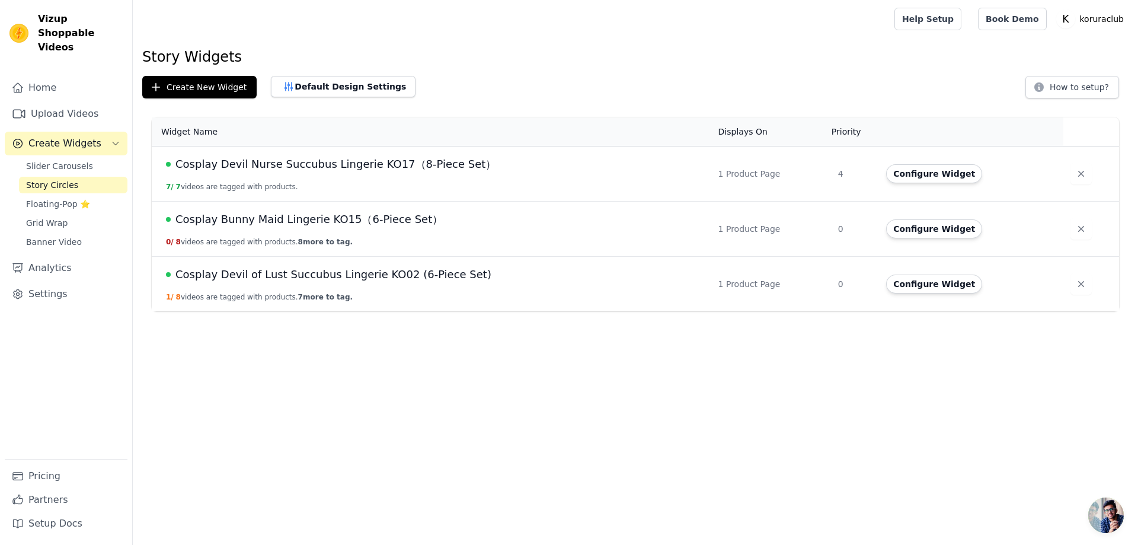
click at [221, 226] on span "Cosplay Bunny Maid Lingerie KO15（6-Piece Set）" at bounding box center [308, 219] width 267 height 17
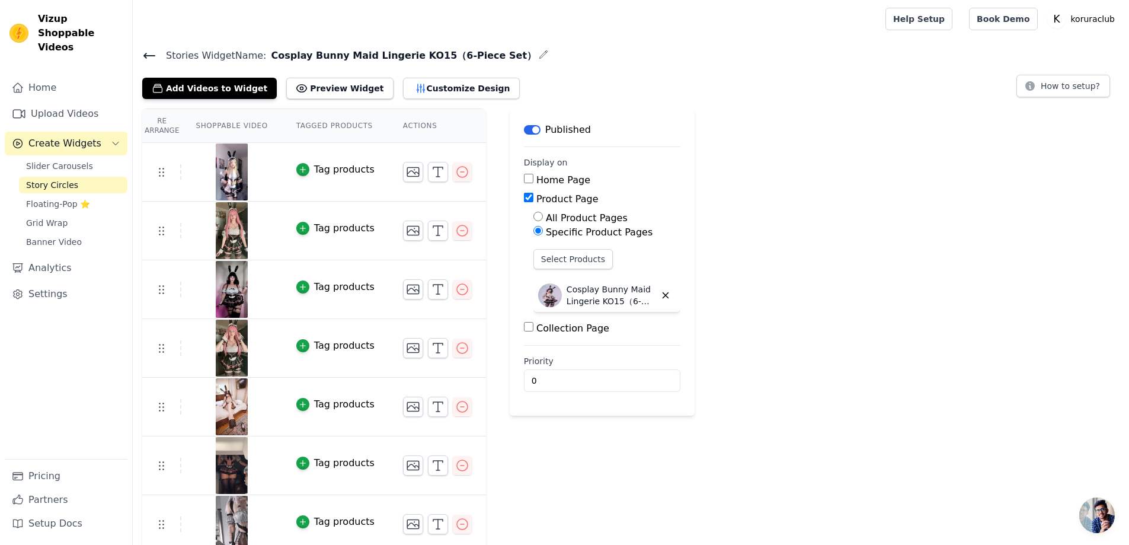
click at [151, 53] on icon at bounding box center [149, 56] width 14 height 14
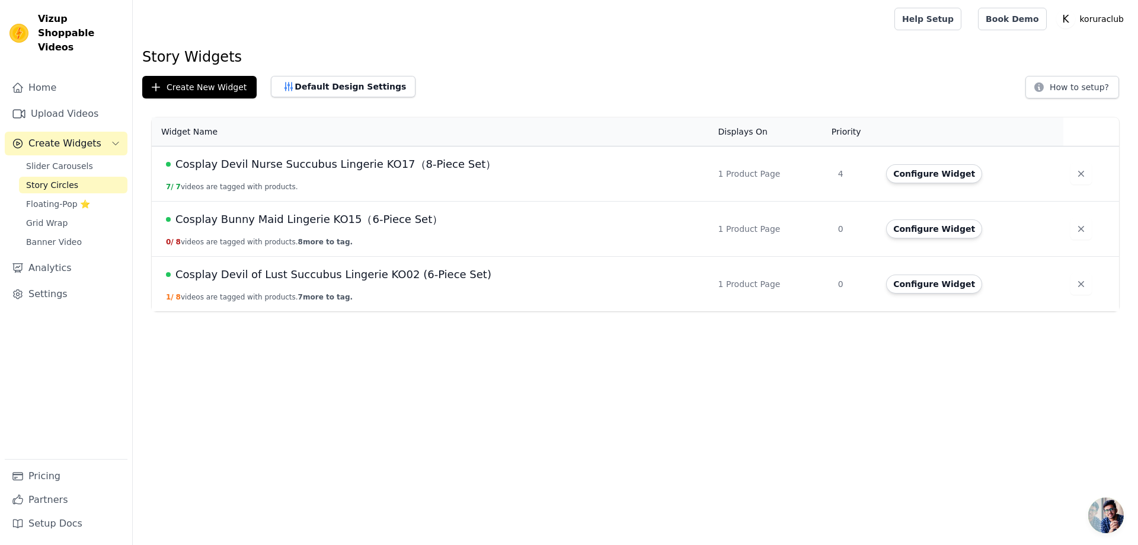
click at [307, 210] on td "Cosplay Bunny Maid Lingerie KO15（6-Piece Set） 0 / 8 videos are tagged with prod…" at bounding box center [431, 228] width 559 height 55
click at [308, 216] on span "Cosplay Bunny Maid Lingerie KO15（6-Piece Set）" at bounding box center [308, 219] width 267 height 17
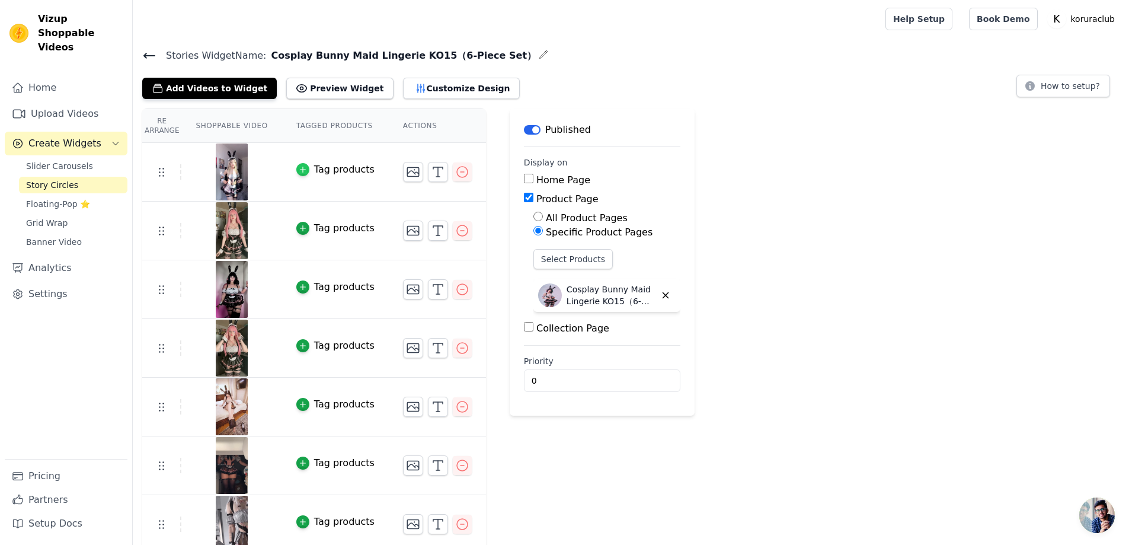
click at [300, 167] on icon "button" at bounding box center [303, 169] width 8 height 8
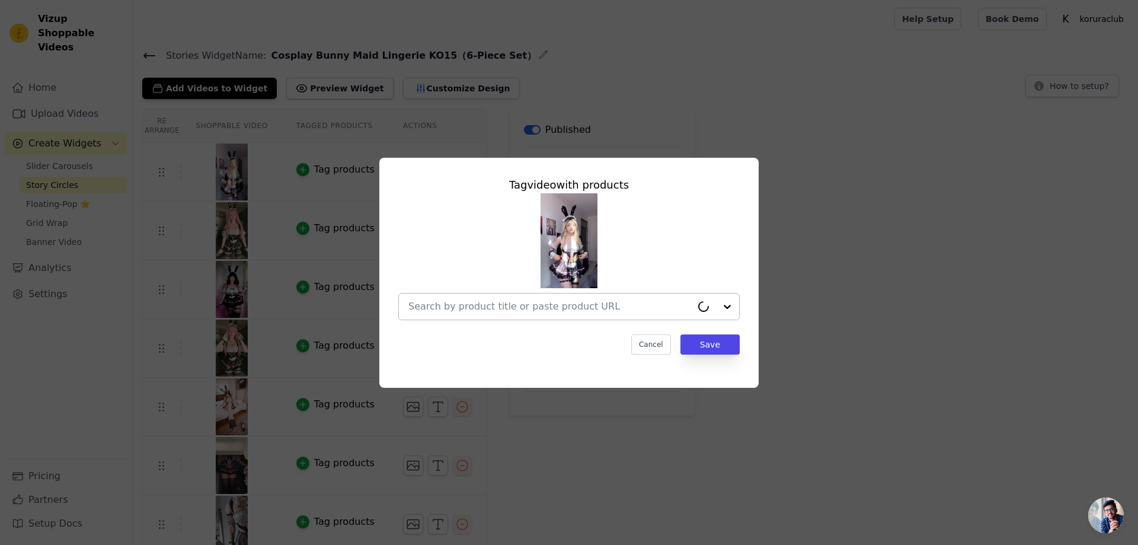
click at [544, 305] on input "text" at bounding box center [549, 306] width 283 height 14
paste input "Cosplay Bunny Maid Lingerie KO15（6-Piece Set）"
type input "Cosplay Bunny Maid Lingerie KO15（6-Piece Set）"
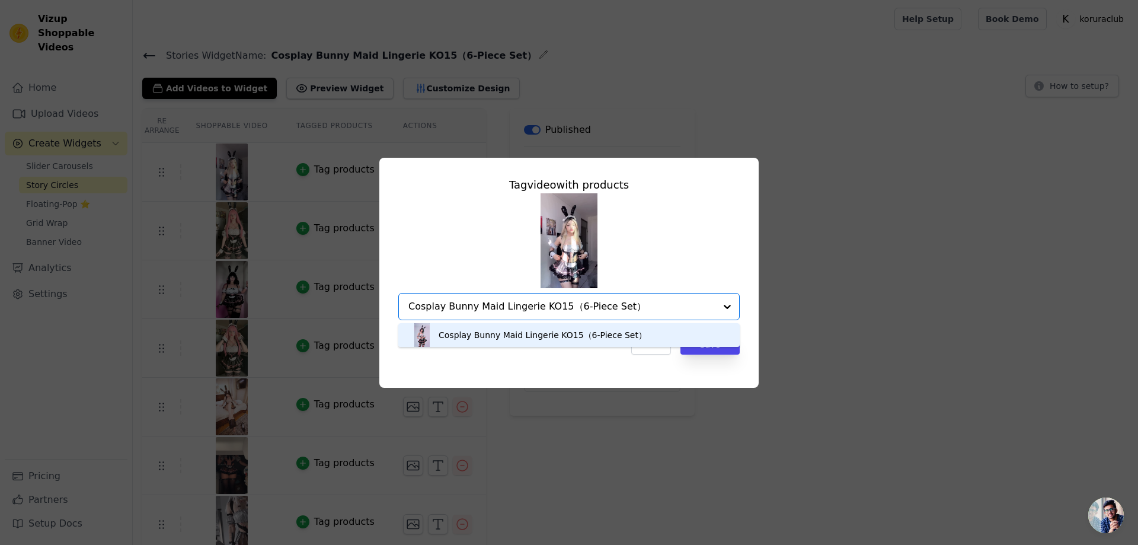
click at [594, 340] on div "Cosplay Bunny Maid Lingerie KO15（6-Piece Set）" at bounding box center [542, 335] width 208 height 12
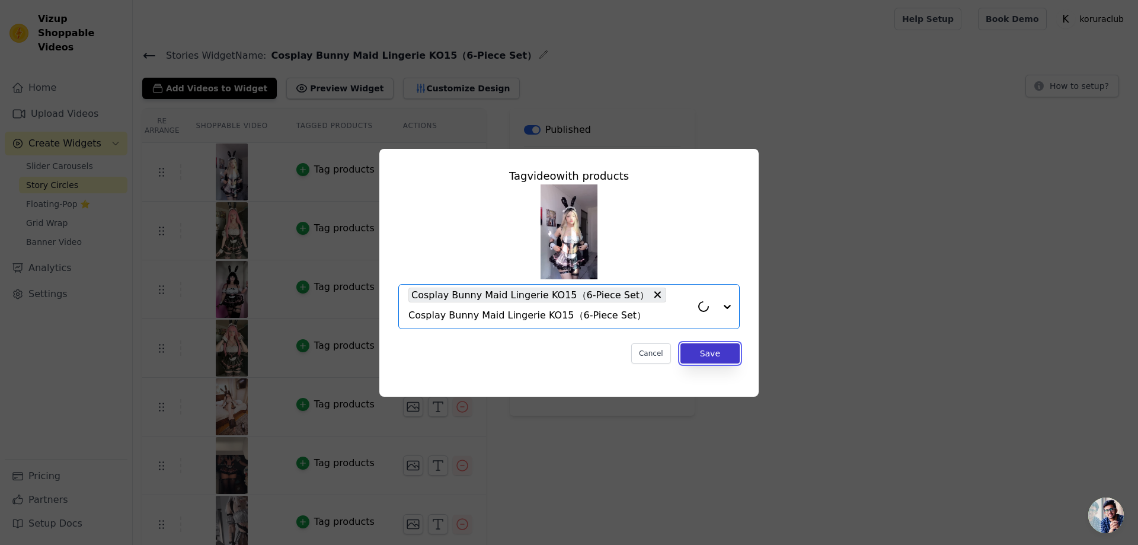
click at [715, 350] on button "Save" at bounding box center [709, 353] width 59 height 20
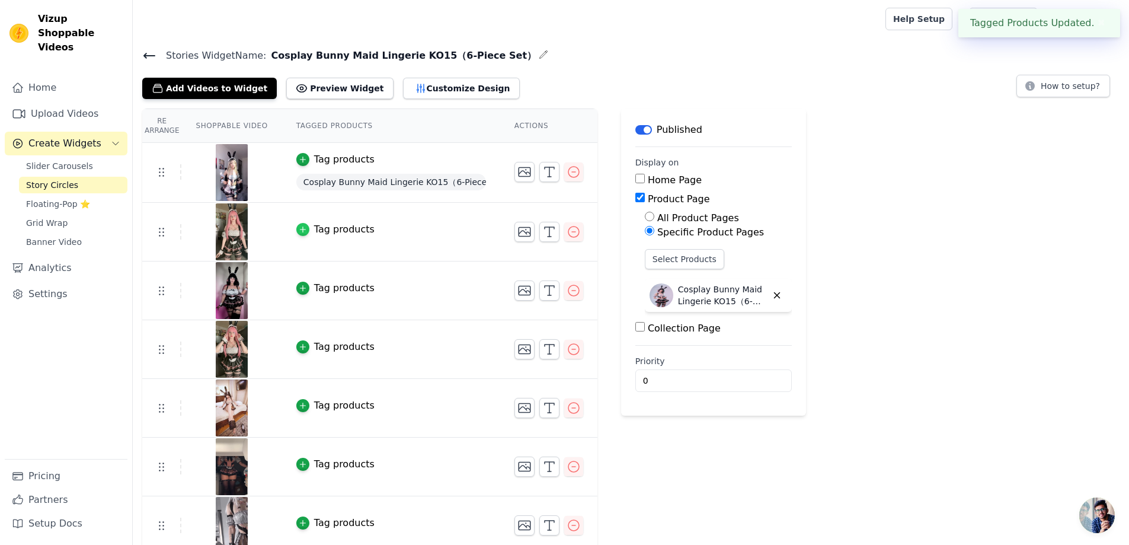
click at [299, 228] on icon "button" at bounding box center [303, 229] width 8 height 8
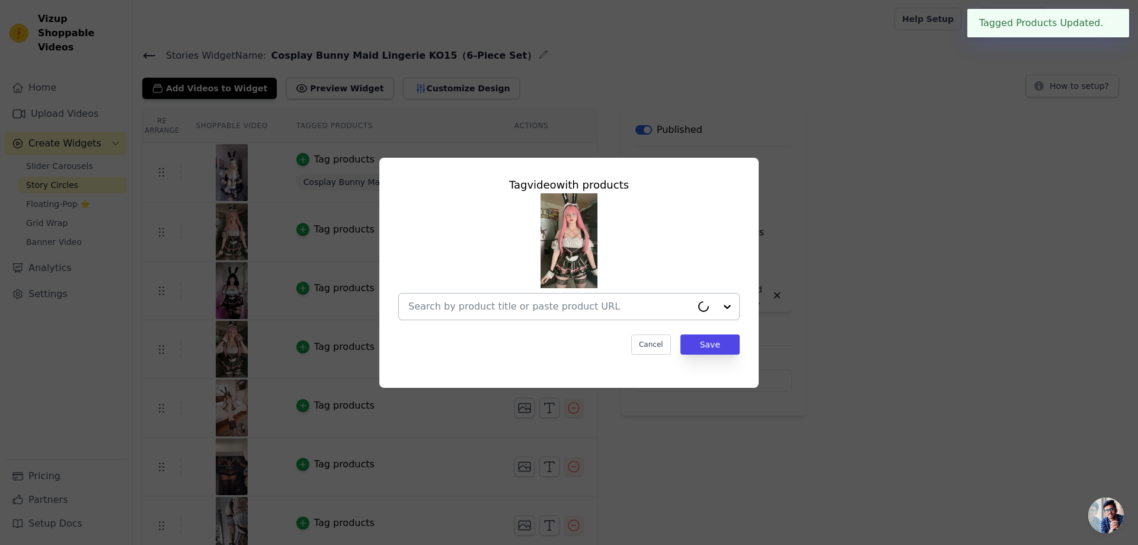
click at [540, 305] on input "text" at bounding box center [549, 306] width 283 height 14
paste input "Cosplay Bunny Maid Lingerie KO15（6-Piece Set）"
type input "Cosplay Bunny Maid Lingerie KO15（6-Piece Set）"
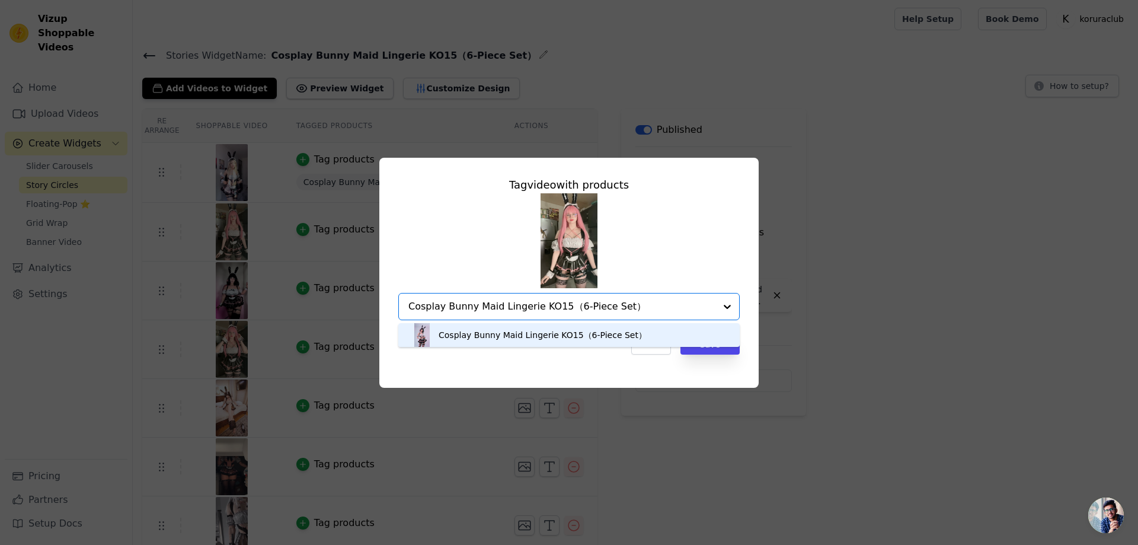
click at [604, 331] on div "Cosplay Bunny Maid Lingerie KO15（6-Piece Set）" at bounding box center [542, 335] width 208 height 12
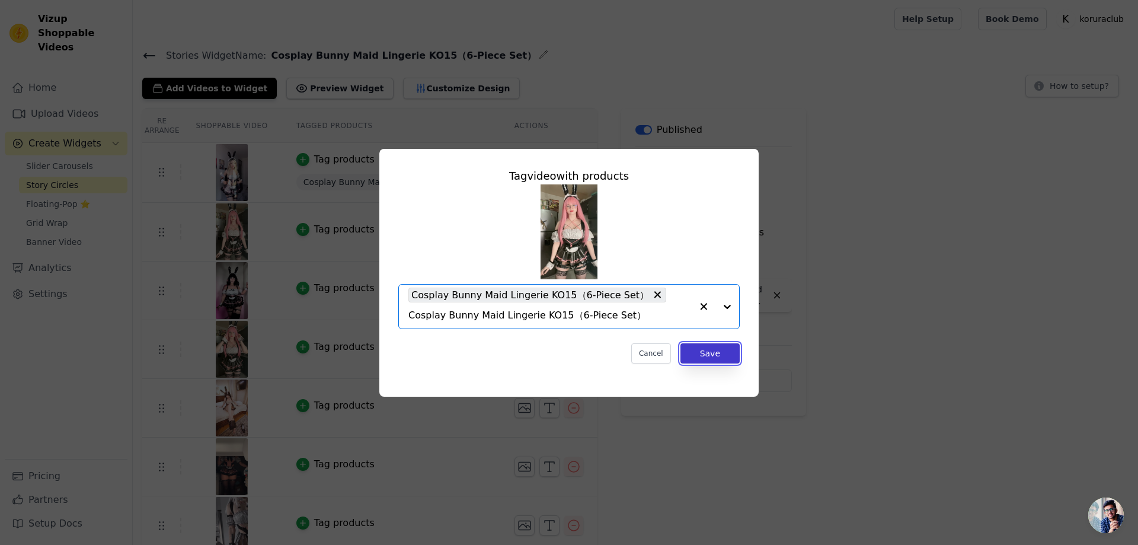
click at [711, 345] on button "Save" at bounding box center [709, 353] width 59 height 20
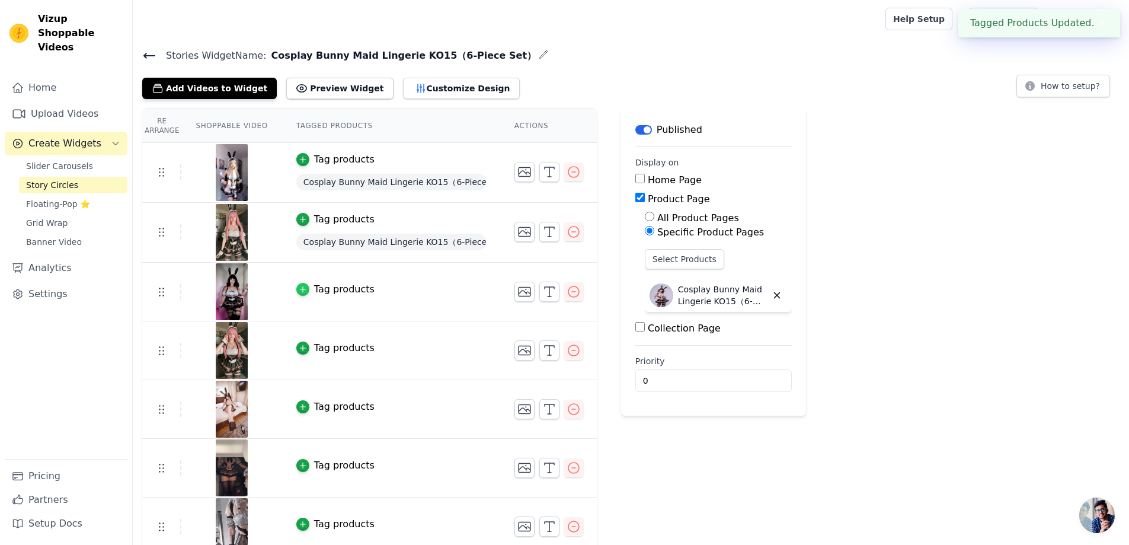
click at [299, 291] on icon "button" at bounding box center [303, 289] width 8 height 8
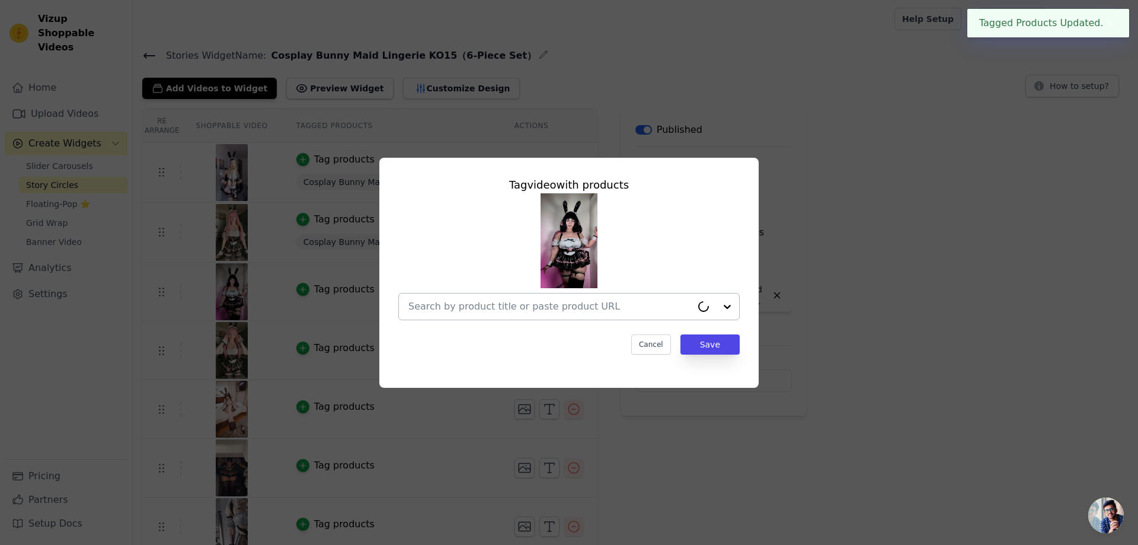
click at [563, 312] on input "text" at bounding box center [549, 306] width 283 height 14
paste input "Cosplay Bunny Maid Lingerie KO15（6-Piece Set）"
type input "Cosplay Bunny Maid Lingerie KO15（6-Piece Set）"
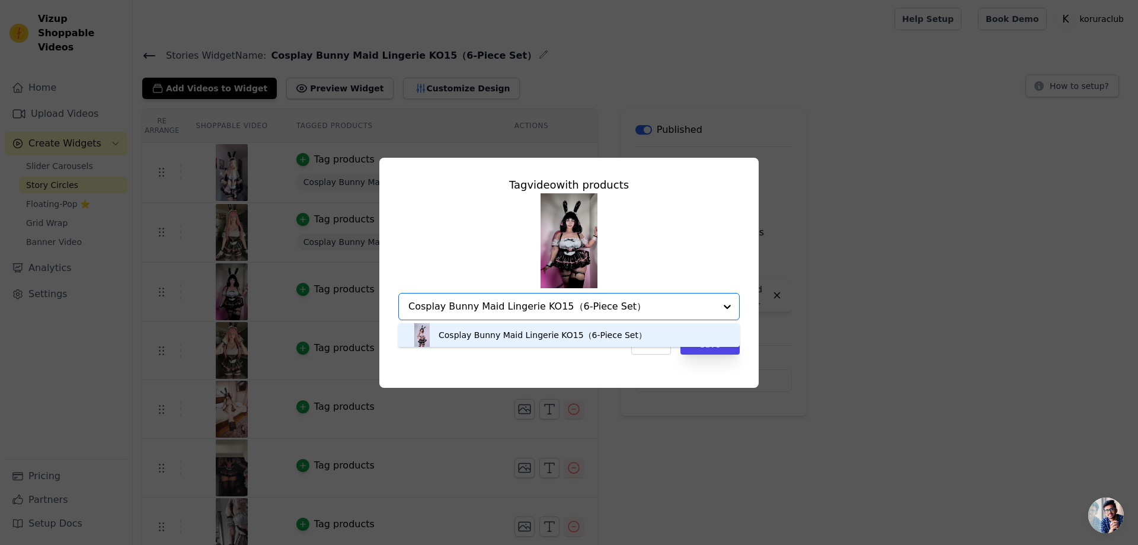
click at [619, 335] on div "Cosplay Bunny Maid Lingerie KO15（6-Piece Set）" at bounding box center [542, 335] width 208 height 12
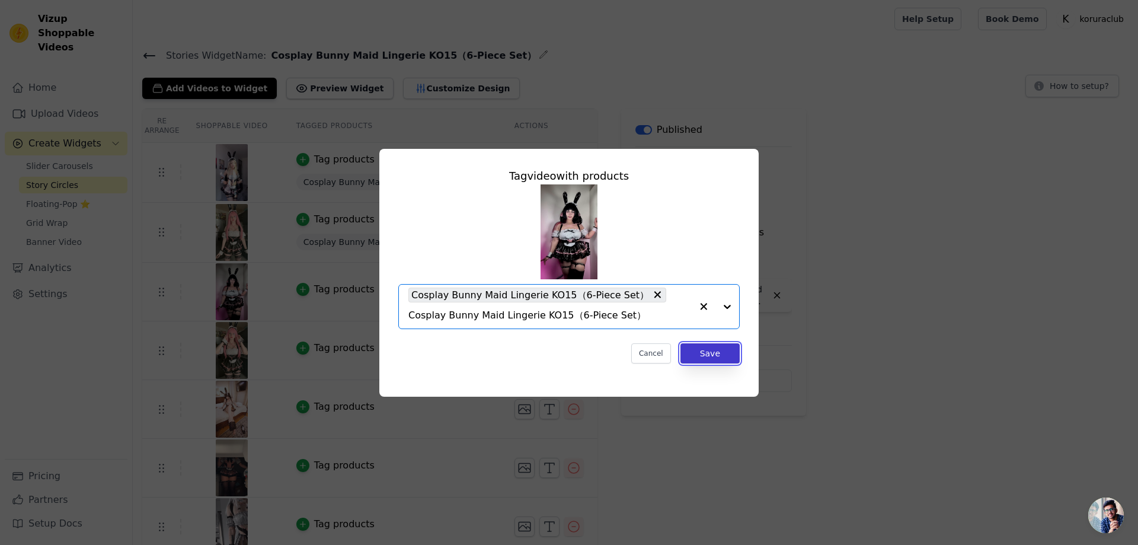
click at [706, 346] on button "Save" at bounding box center [709, 353] width 59 height 20
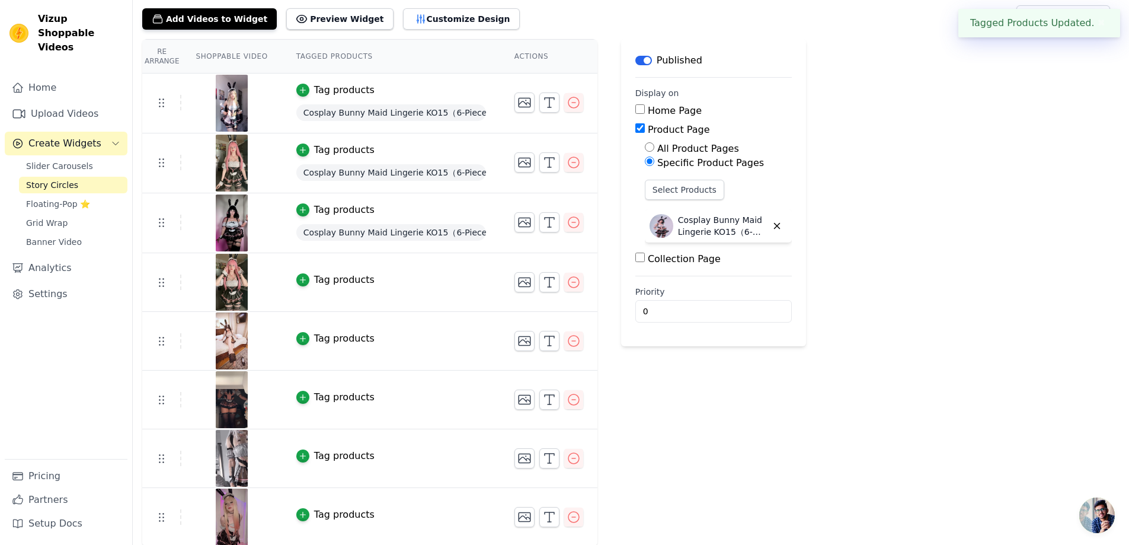
scroll to position [71, 0]
click at [304, 284] on button "Tag products" at bounding box center [335, 278] width 78 height 14
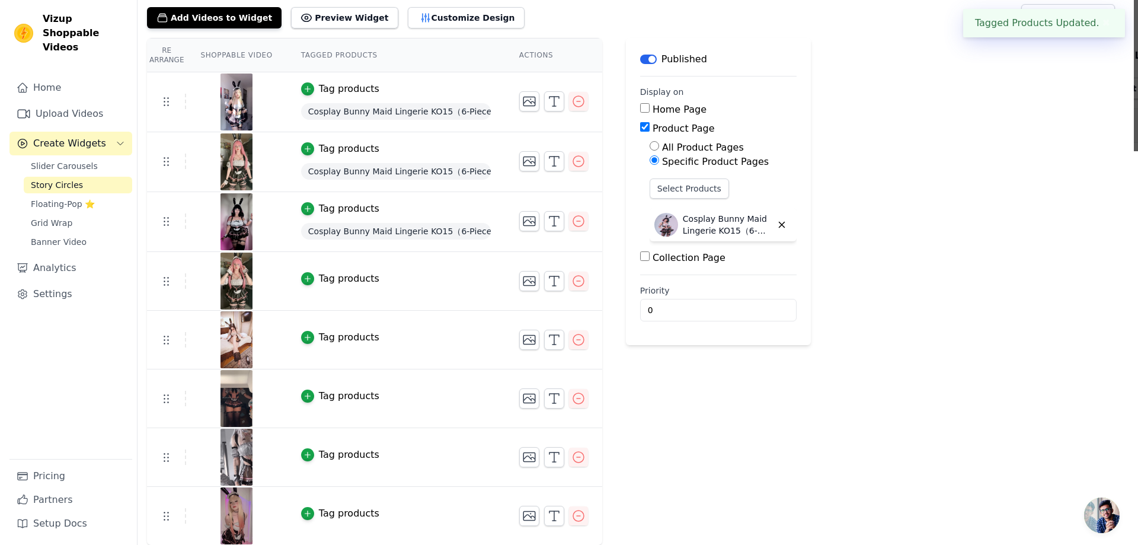
scroll to position [0, 0]
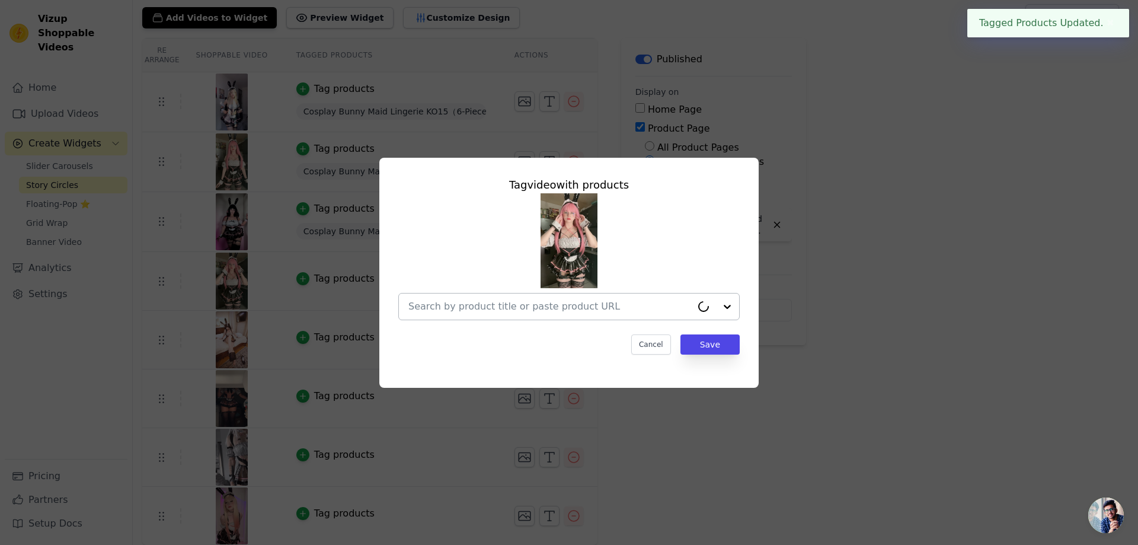
click at [499, 304] on input "text" at bounding box center [549, 306] width 283 height 14
paste input "Cosplay Bunny Maid Lingerie KO15（6-Piece Set）"
type input "Cosplay Bunny Maid Lingerie KO15（6-Piece Set）"
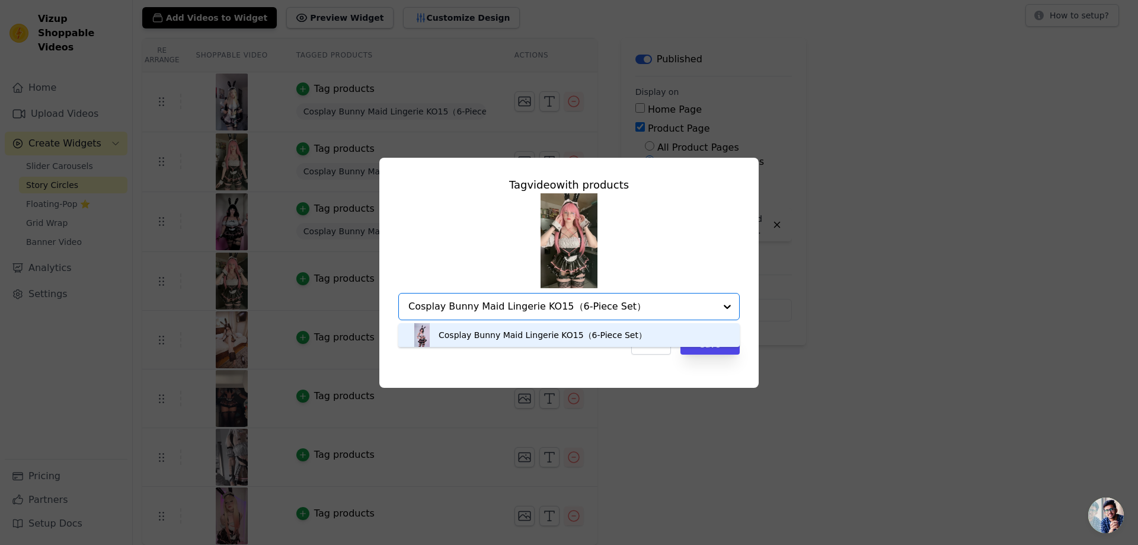
click at [567, 337] on div "Cosplay Bunny Maid Lingerie KO15（6-Piece Set）" at bounding box center [542, 335] width 208 height 12
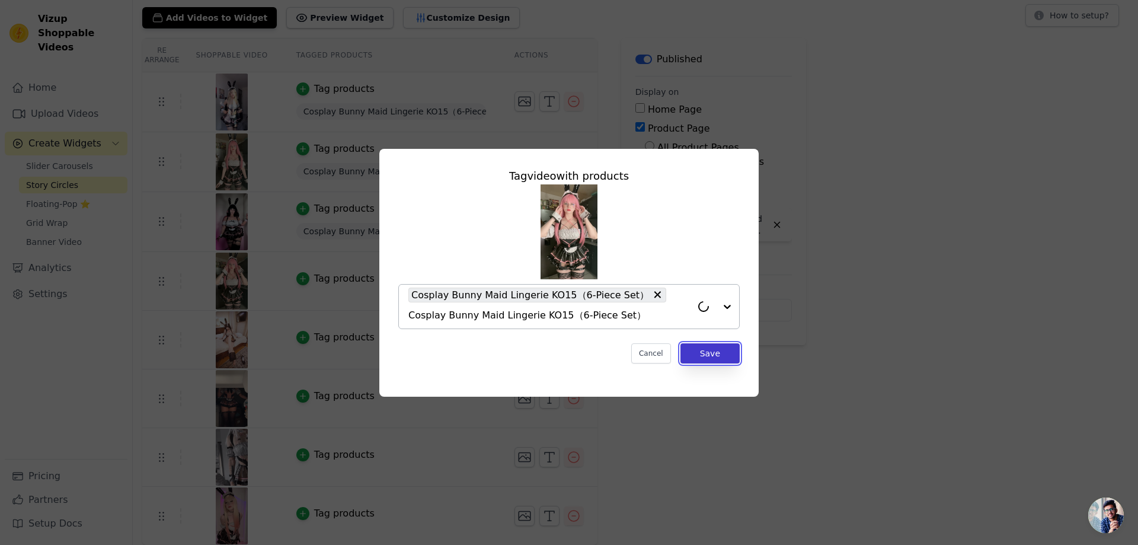
click at [707, 351] on button "Save" at bounding box center [709, 353] width 59 height 20
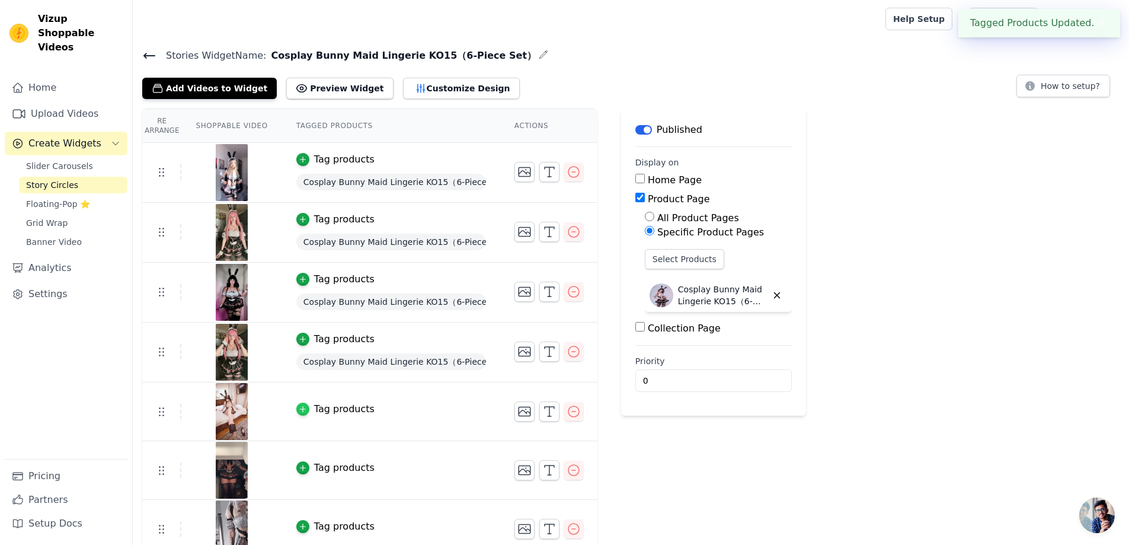
click at [306, 406] on div "button" at bounding box center [302, 408] width 13 height 13
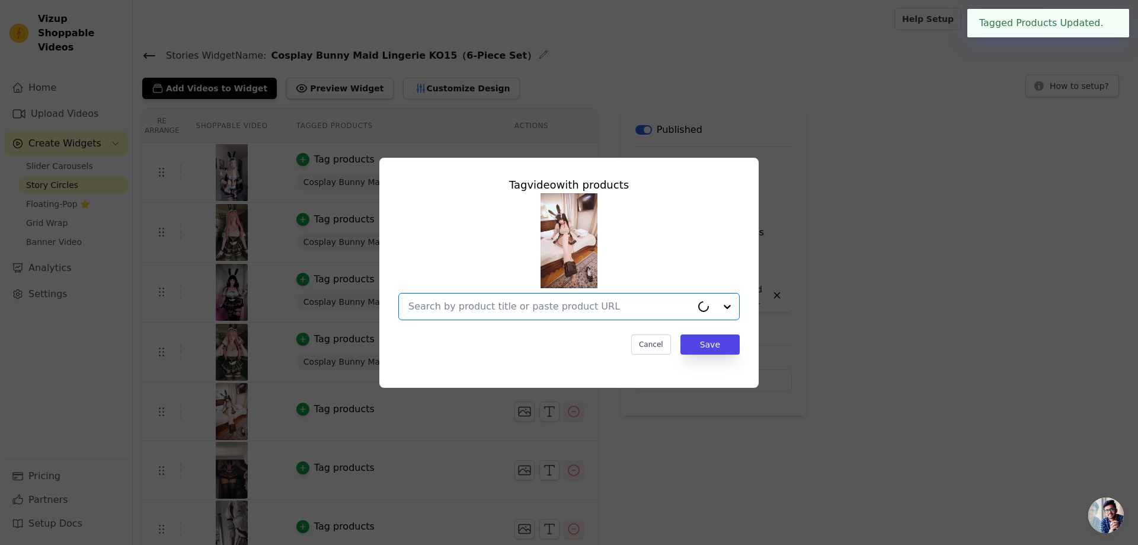
click at [515, 305] on input "text" at bounding box center [549, 306] width 283 height 14
paste input "Cosplay Bunny Maid Lingerie KO15（6-Piece Set）"
type input "Cosplay Bunny Maid Lingerie KO15（6-Piece Set）"
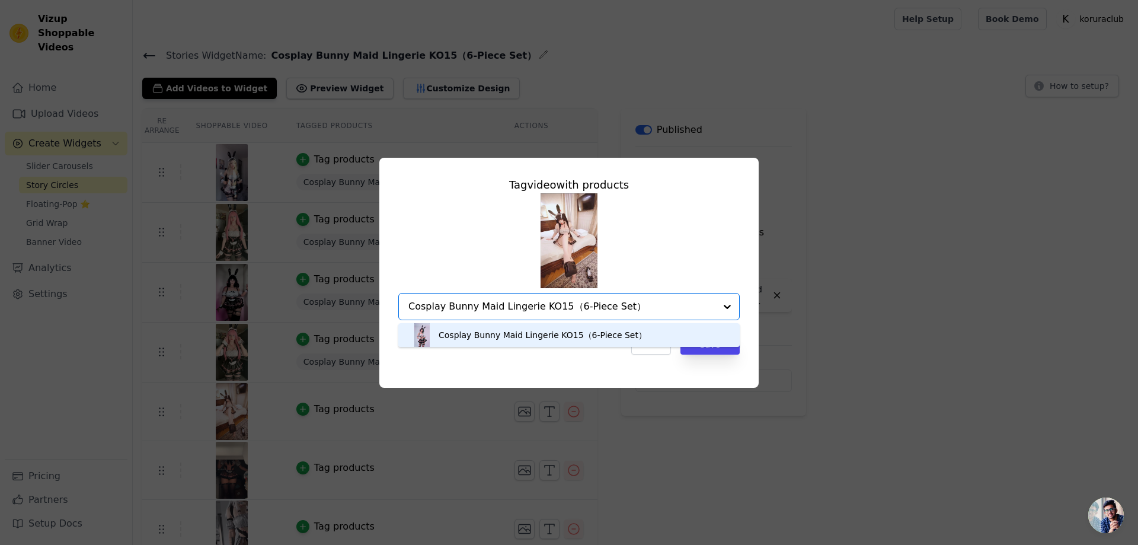
click at [518, 340] on div "Cosplay Bunny Maid Lingerie KO15（6-Piece Set）" at bounding box center [542, 335] width 208 height 12
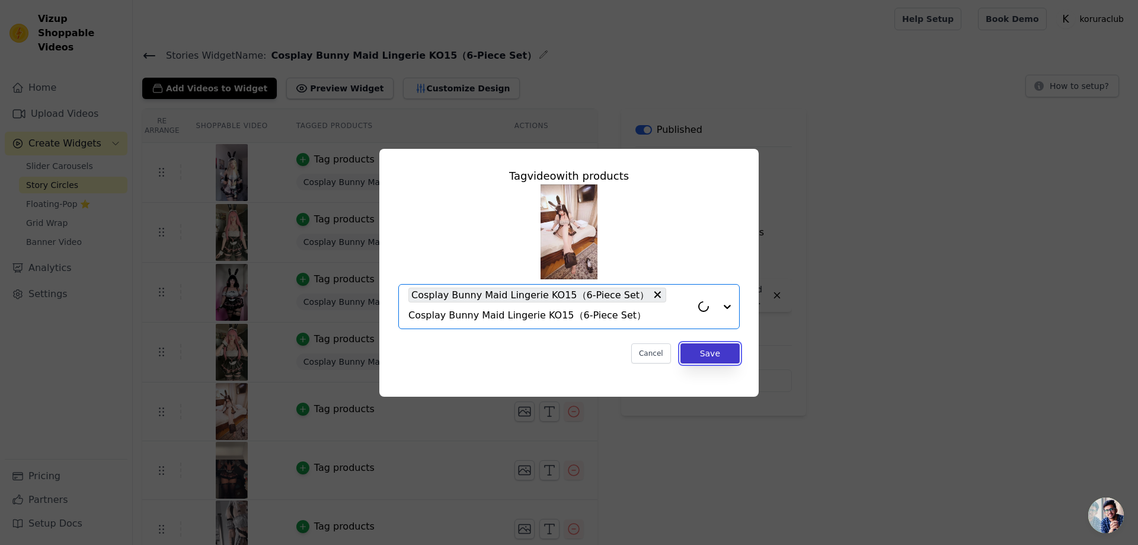
click at [701, 343] on button "Save" at bounding box center [709, 353] width 59 height 20
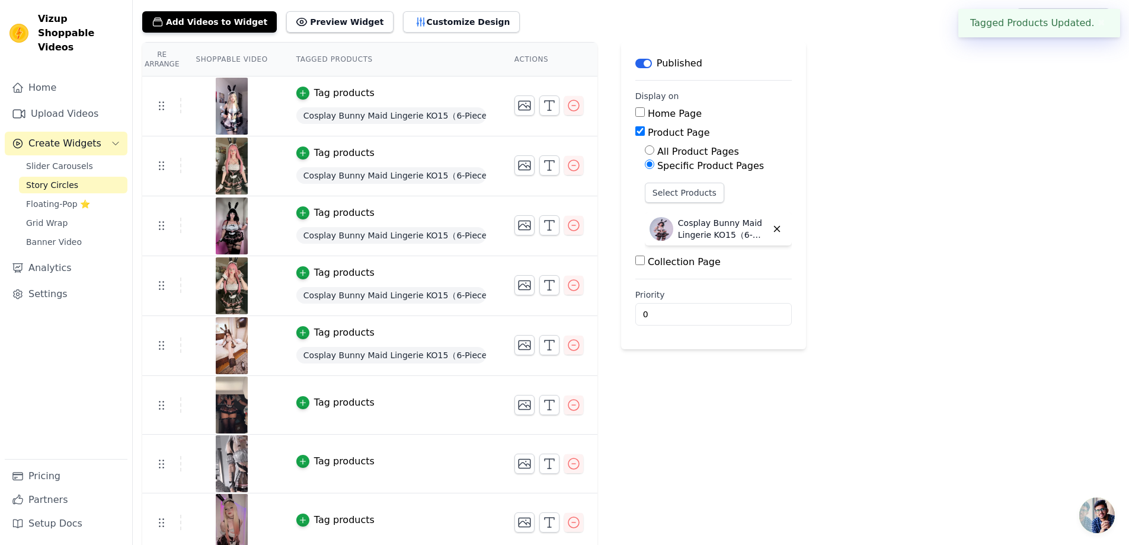
scroll to position [73, 0]
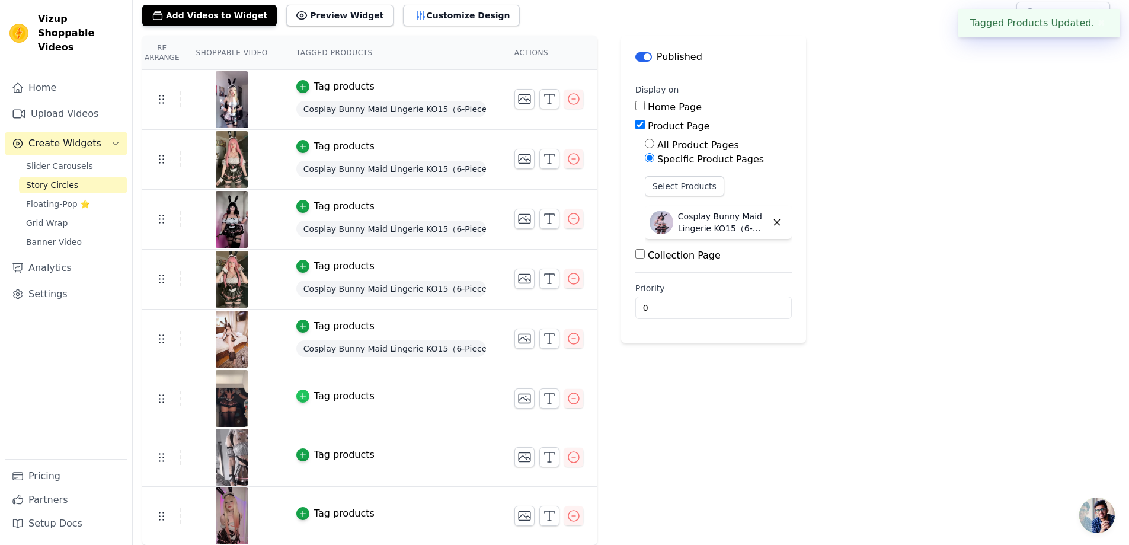
click at [300, 395] on icon "button" at bounding box center [302, 395] width 5 height 5
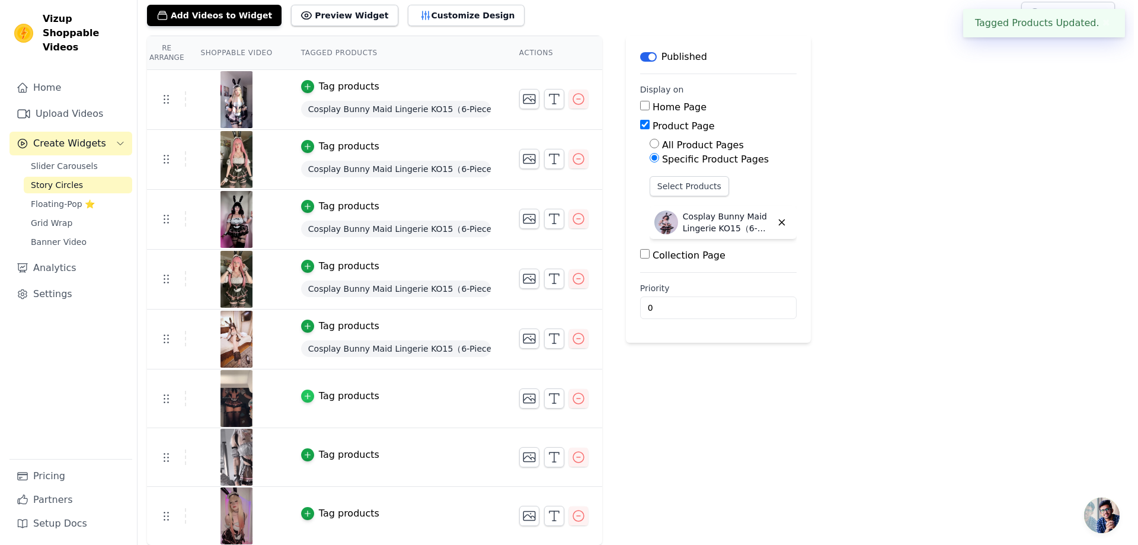
scroll to position [0, 0]
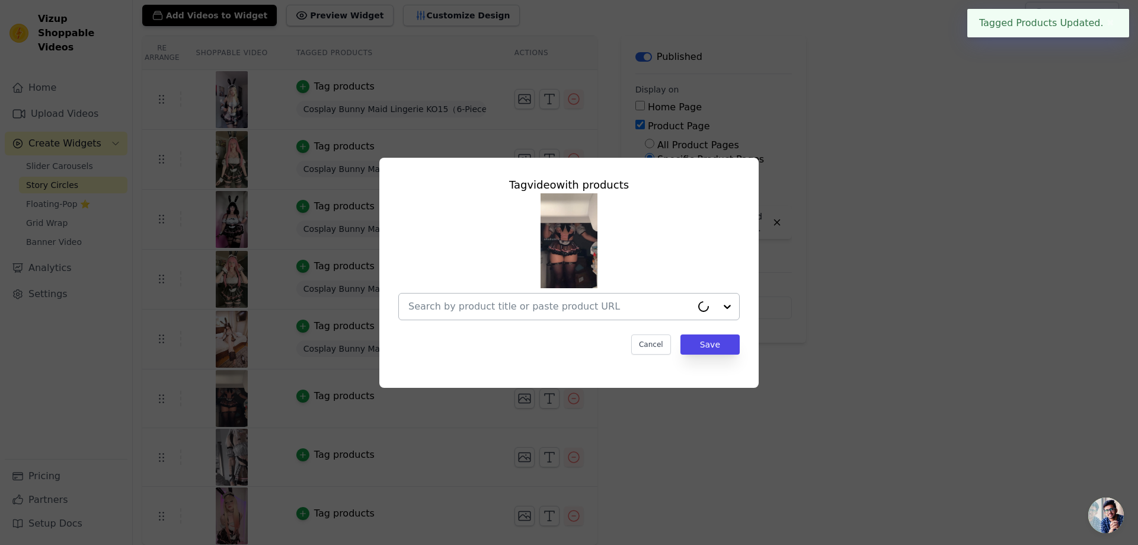
click at [471, 307] on input "text" at bounding box center [549, 306] width 283 height 14
paste input "Cosplay Bunny Maid Lingerie KO15（6-Piece Set）"
type input "Cosplay Bunny Maid Lingerie KO15（6-Piece Set）"
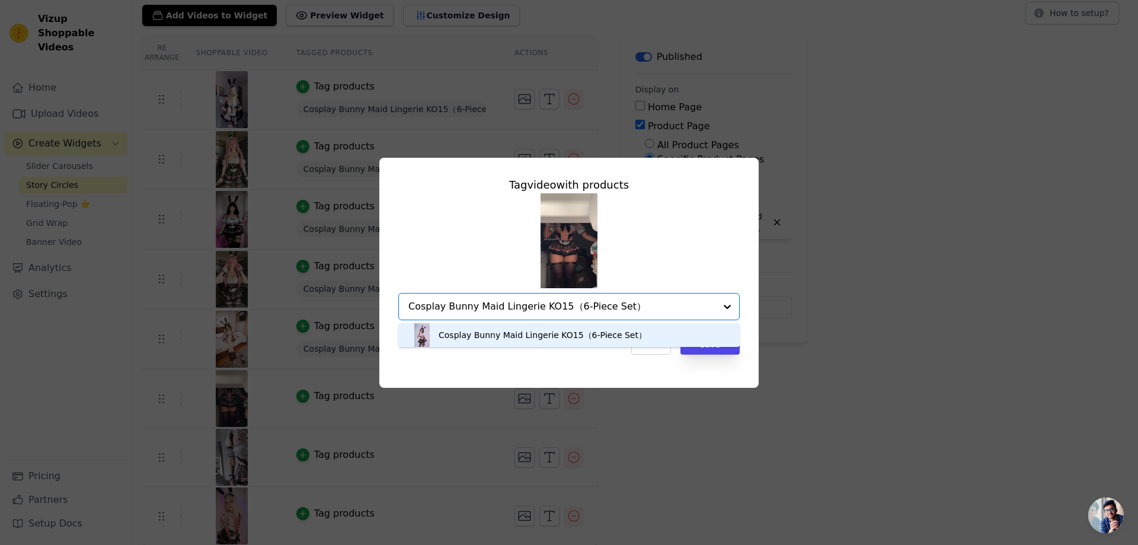
click at [510, 337] on div "Cosplay Bunny Maid Lingerie KO15（6-Piece Set）" at bounding box center [542, 335] width 208 height 12
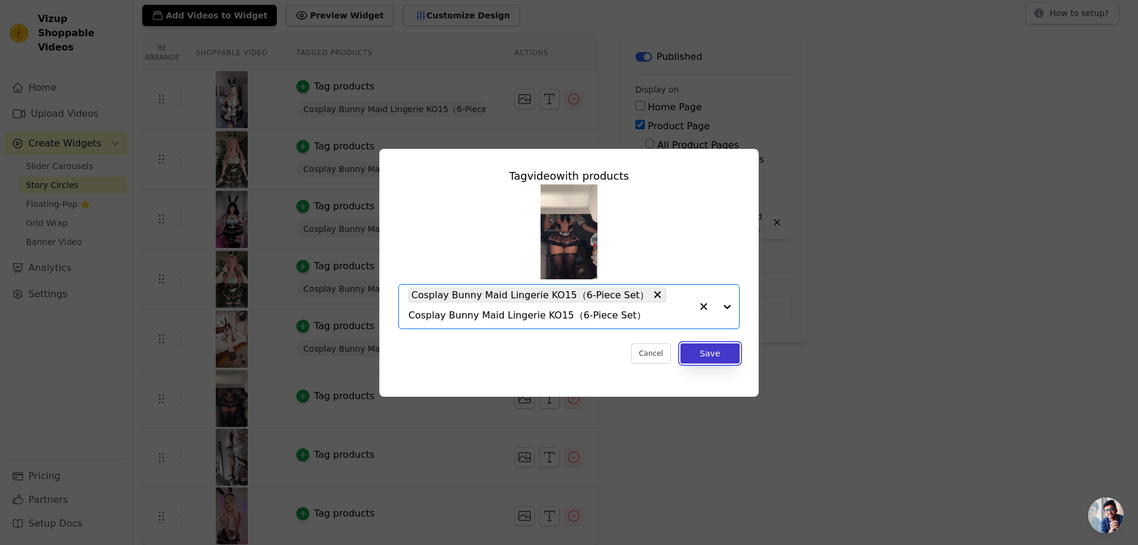
click at [710, 346] on button "Save" at bounding box center [709, 353] width 59 height 20
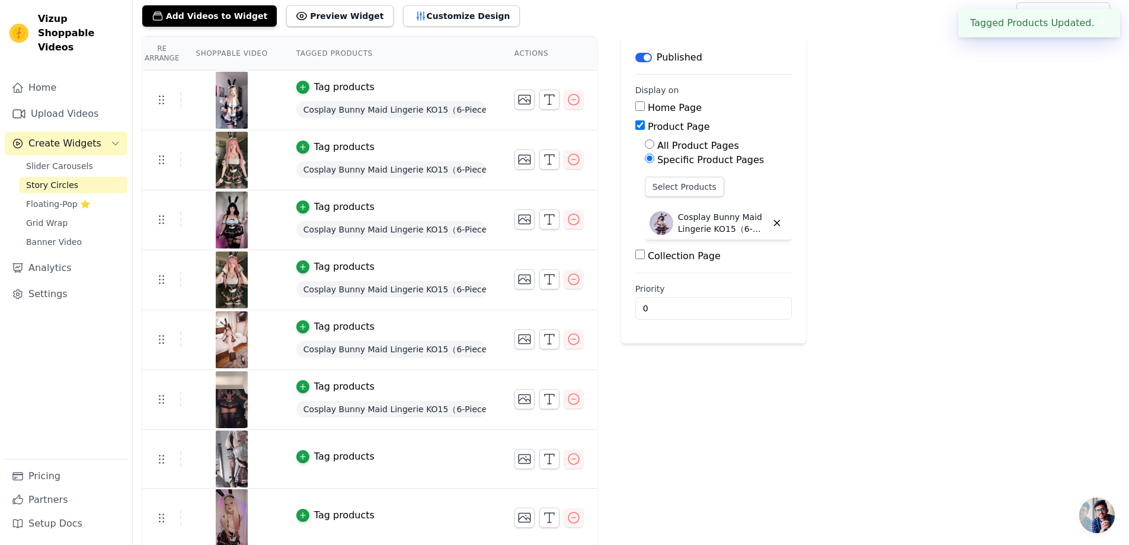
scroll to position [74, 0]
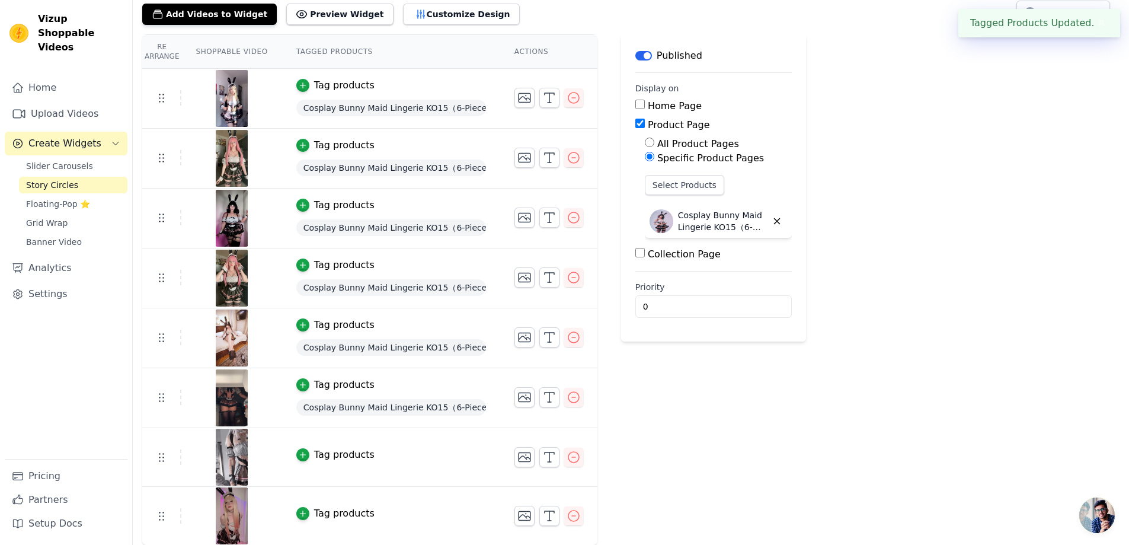
click at [341, 454] on div "Tag products" at bounding box center [344, 454] width 60 height 14
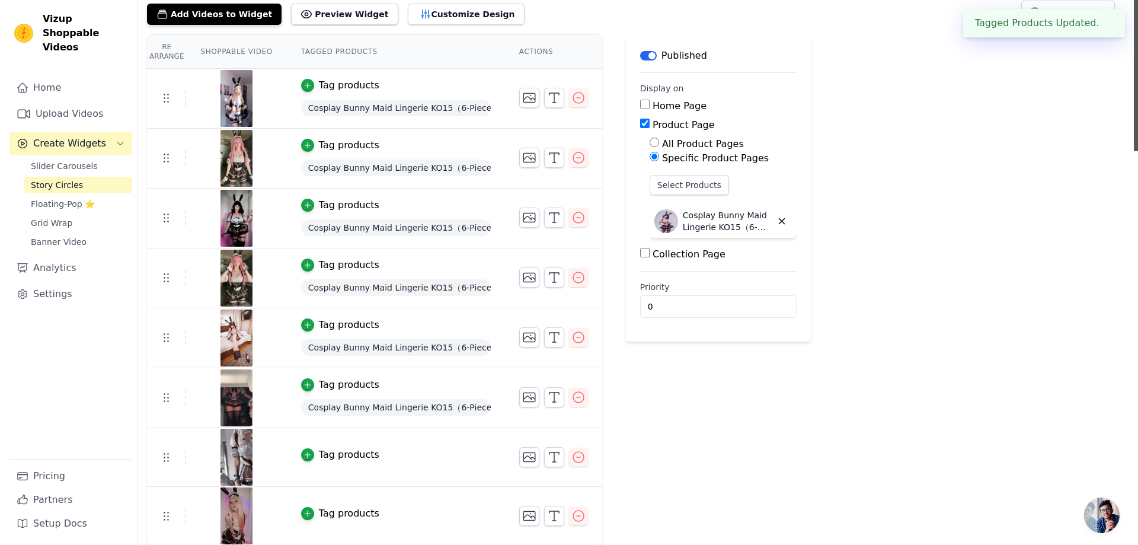
scroll to position [0, 0]
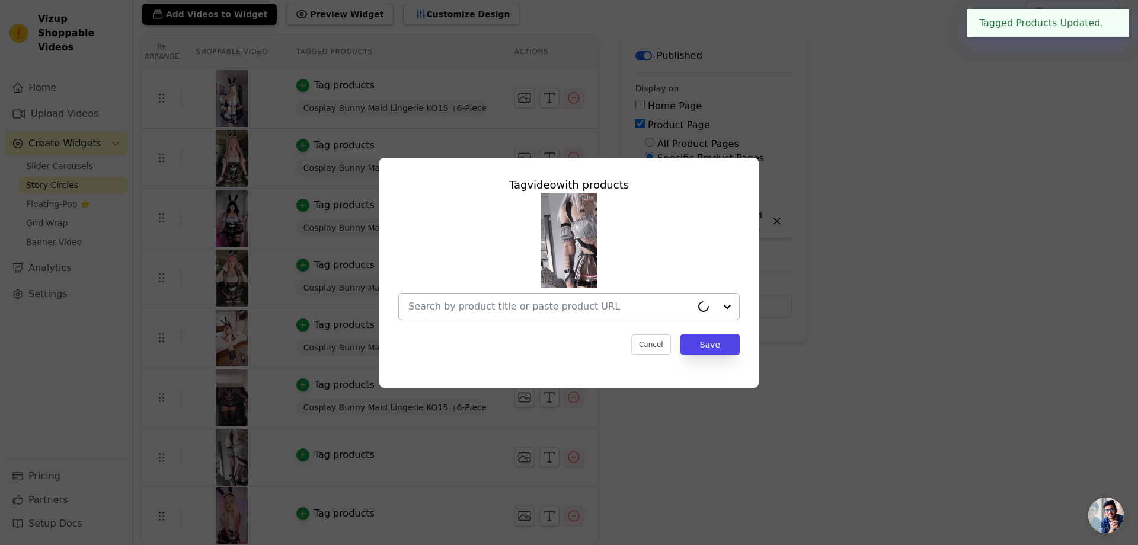
drag, startPoint x: 550, startPoint y: 302, endPoint x: 586, endPoint y: 311, distance: 36.6
click at [550, 302] on input "text" at bounding box center [549, 306] width 283 height 14
paste input "Cosplay Bunny Maid Lingerie KO15（6-Piece Set）"
type input "Cosplay Bunny Maid Lingerie KO15（6-Piece Set）"
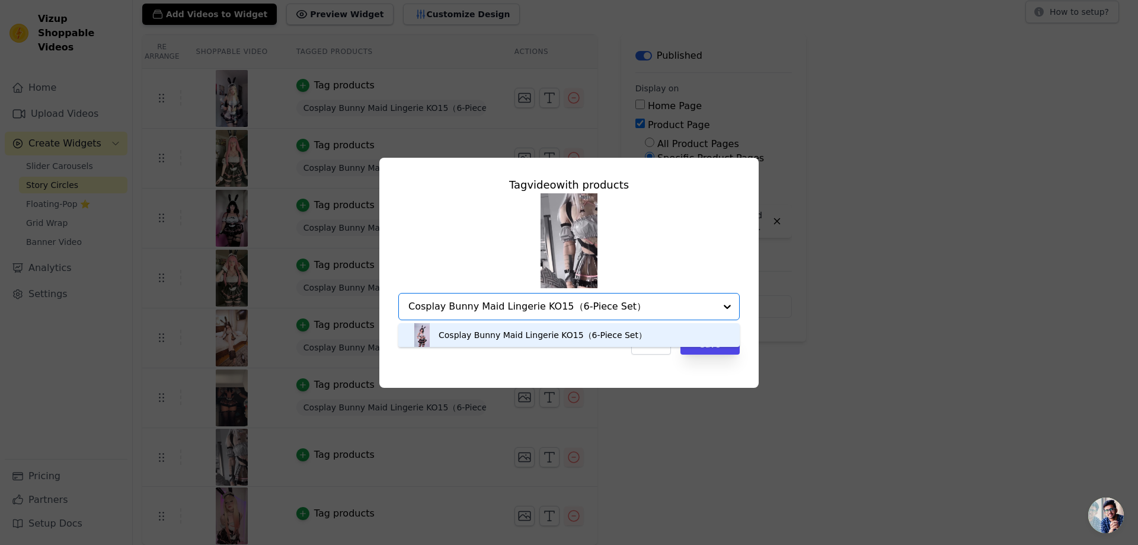
click at [649, 338] on div "Cosplay Bunny Maid Lingerie KO15（6-Piece Set）" at bounding box center [569, 335] width 318 height 24
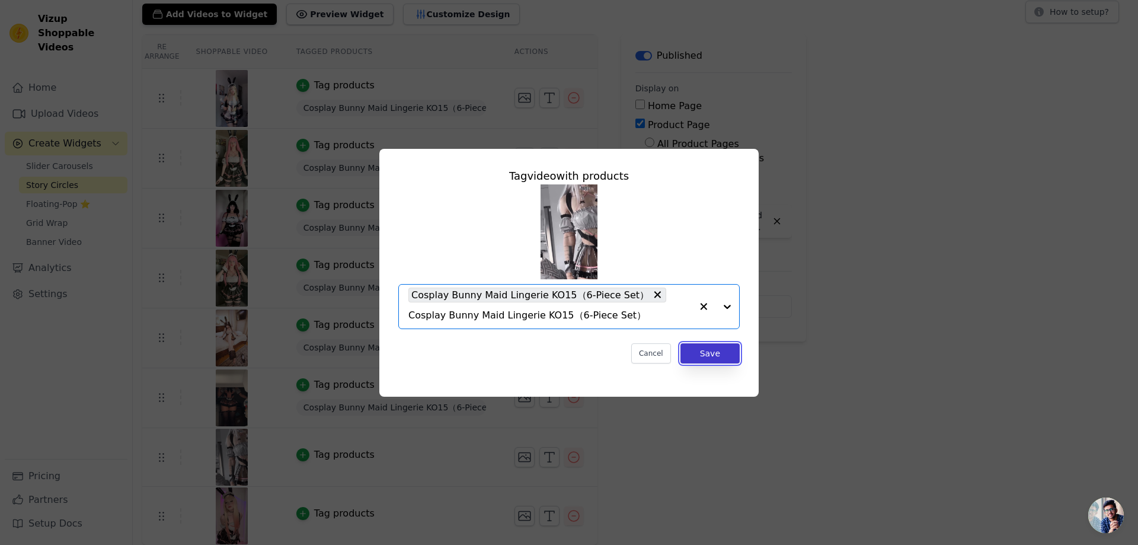
click at [711, 348] on button "Save" at bounding box center [709, 353] width 59 height 20
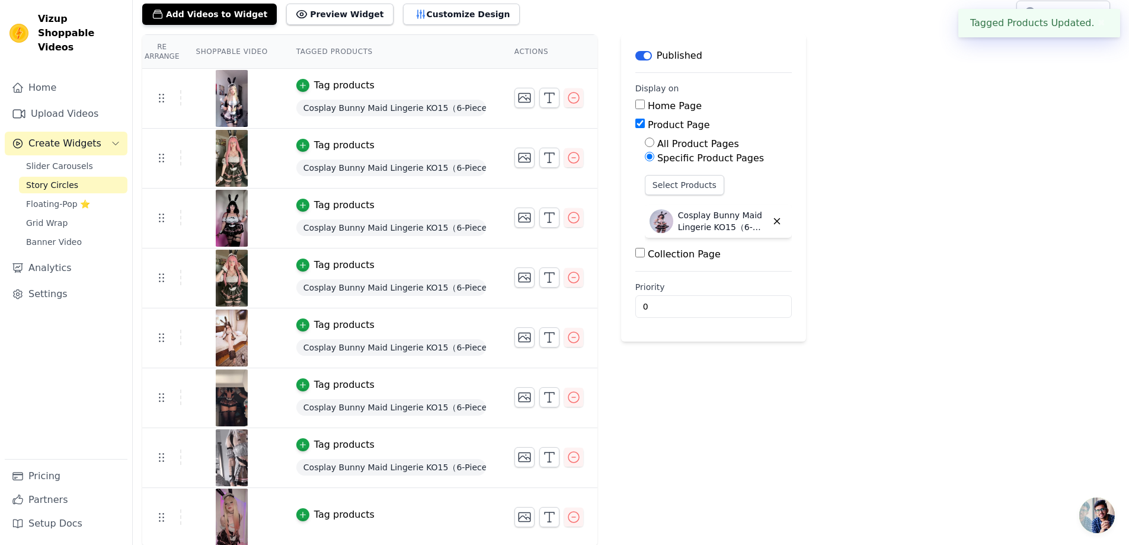
scroll to position [75, 0]
click at [303, 514] on icon "button" at bounding box center [303, 513] width 8 height 8
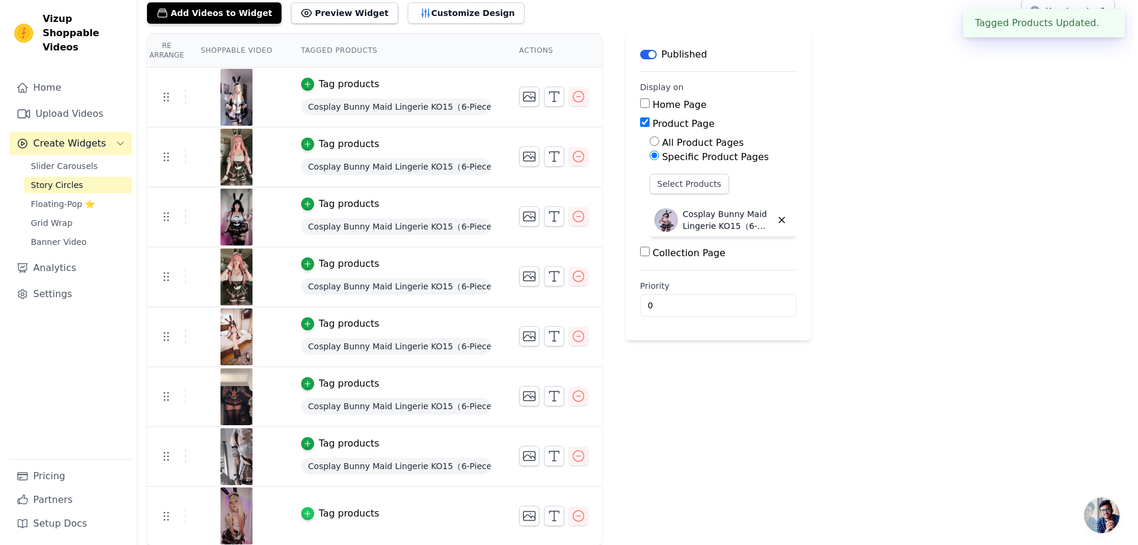
scroll to position [0, 0]
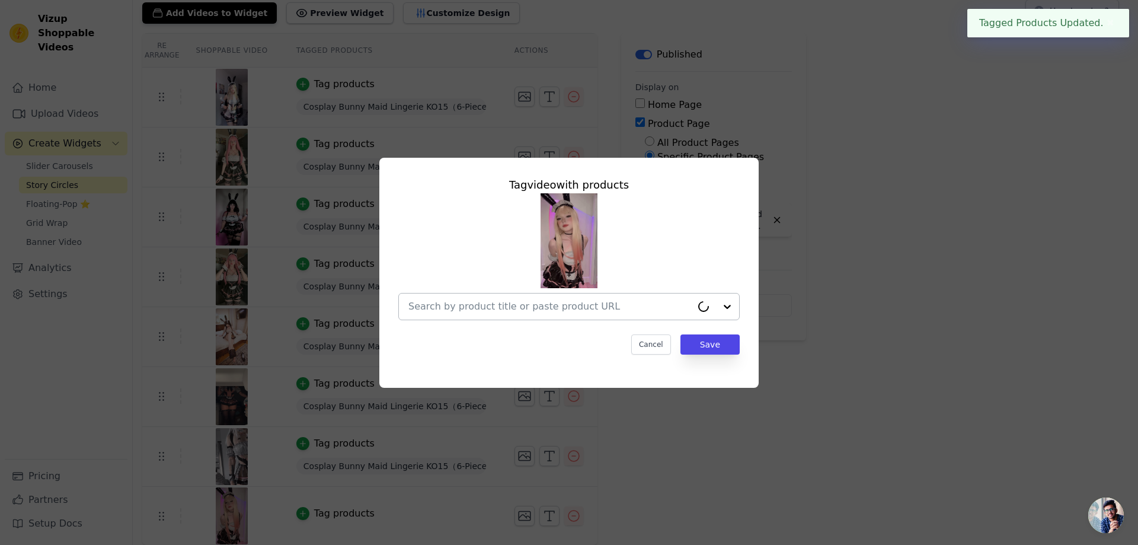
click at [497, 293] on div at bounding box center [549, 306] width 283 height 26
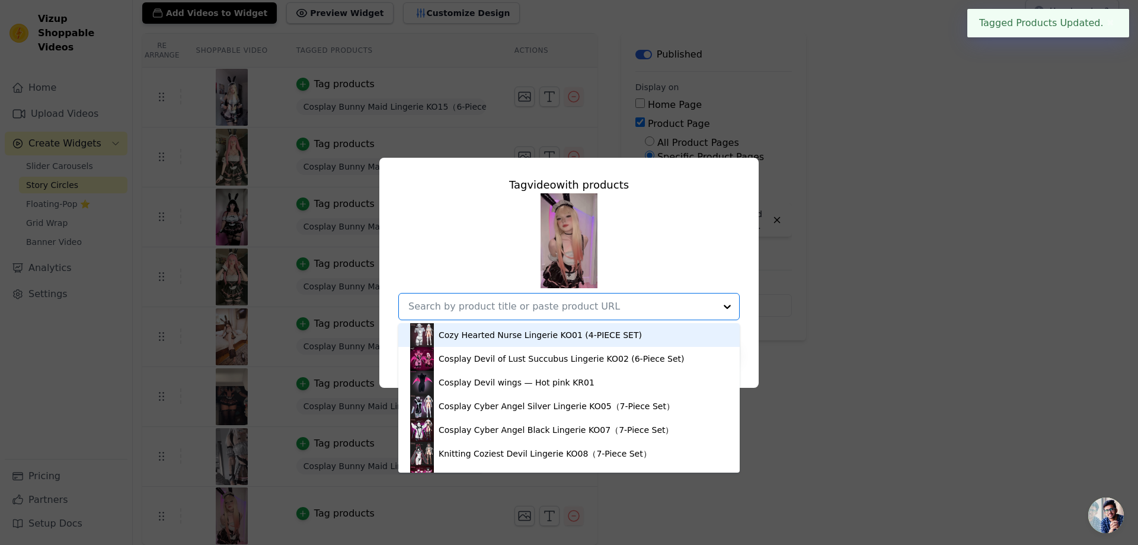
paste input "Cosplay Bunny Maid Lingerie KO15（6-Piece Set）"
type input "Cosplay Bunny Maid Lingerie KO15（6-Piece Set）"
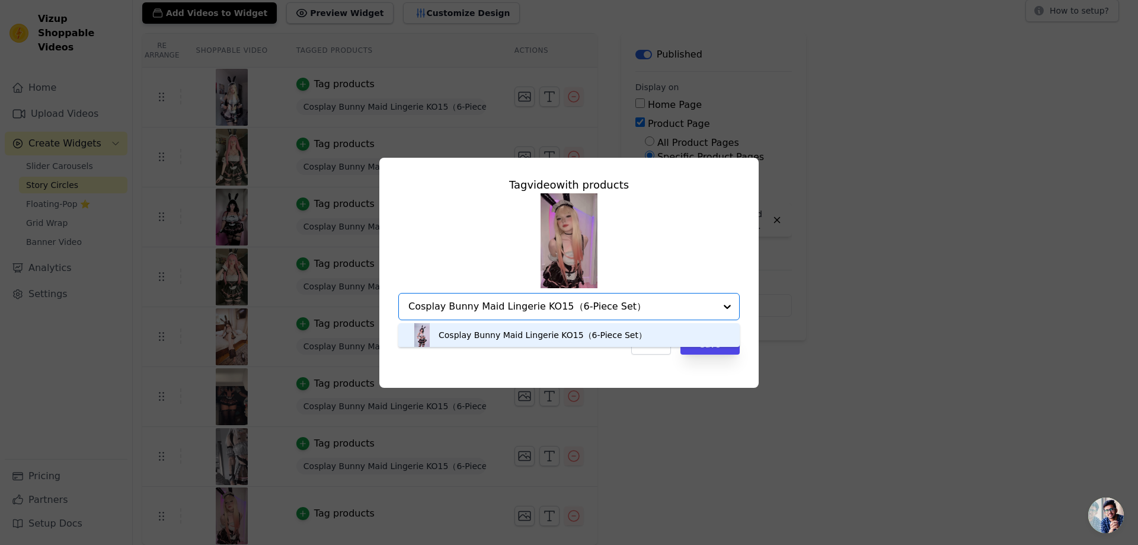
click at [571, 337] on div "Cosplay Bunny Maid Lingerie KO15（6-Piece Set）" at bounding box center [542, 335] width 208 height 12
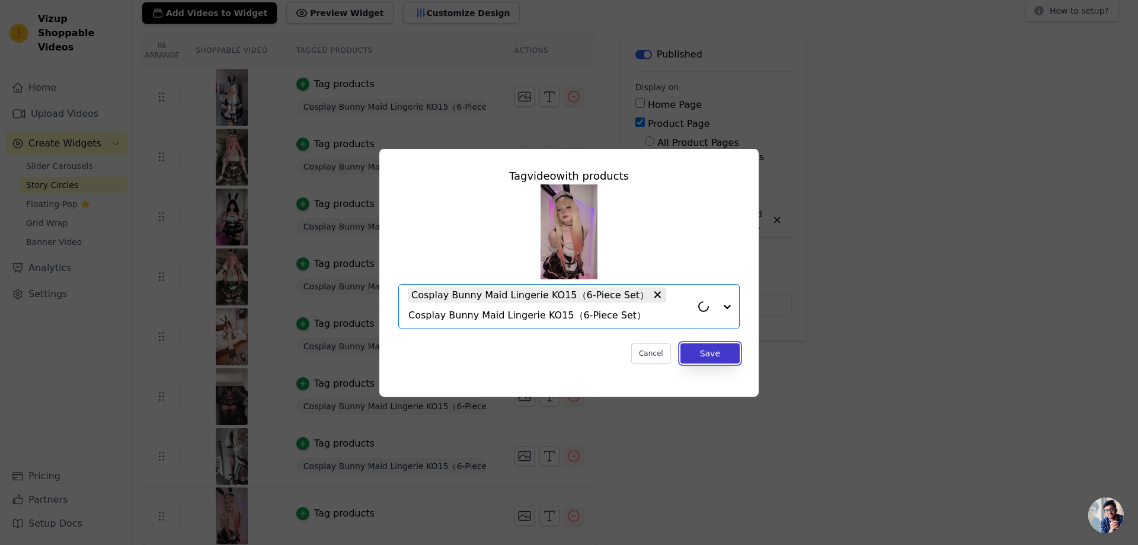
click at [712, 346] on button "Save" at bounding box center [709, 353] width 59 height 20
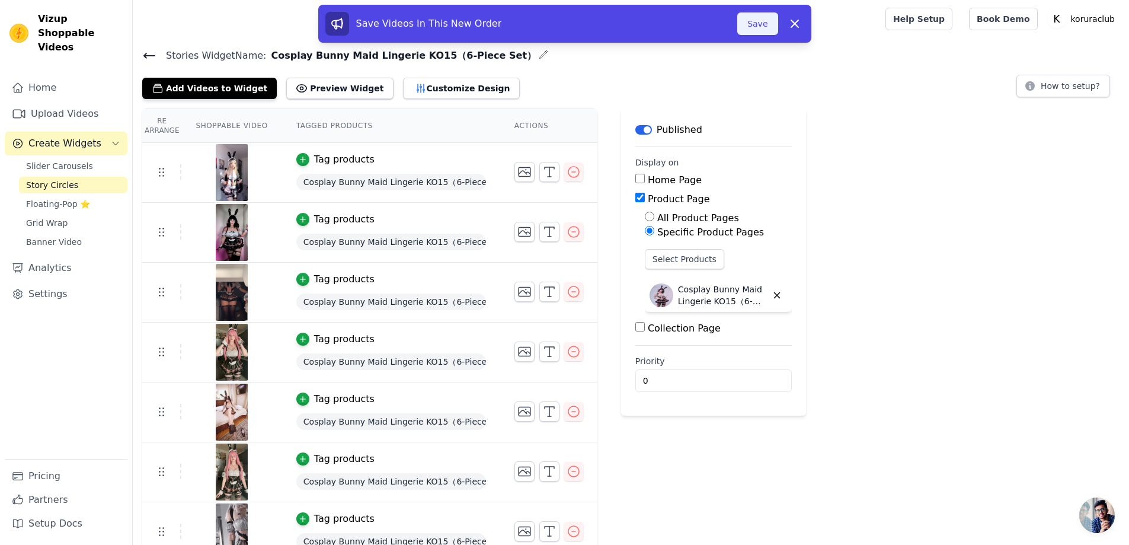
click at [753, 21] on button "Save" at bounding box center [757, 23] width 40 height 23
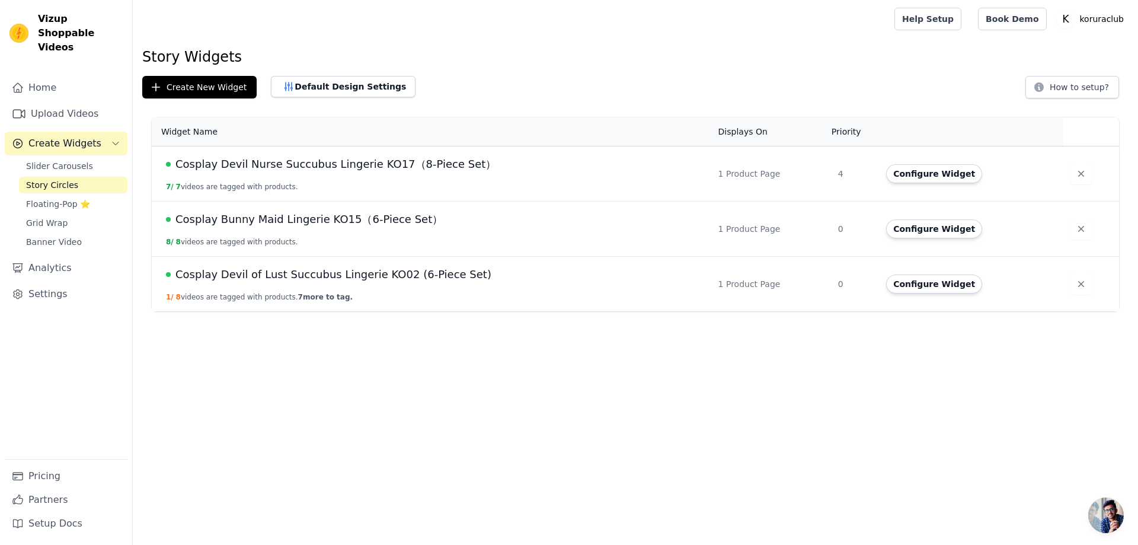
click at [278, 277] on span "Cosplay Devil of Lust Succubus Lingerie KO02 (6-Piece Set)" at bounding box center [333, 274] width 316 height 17
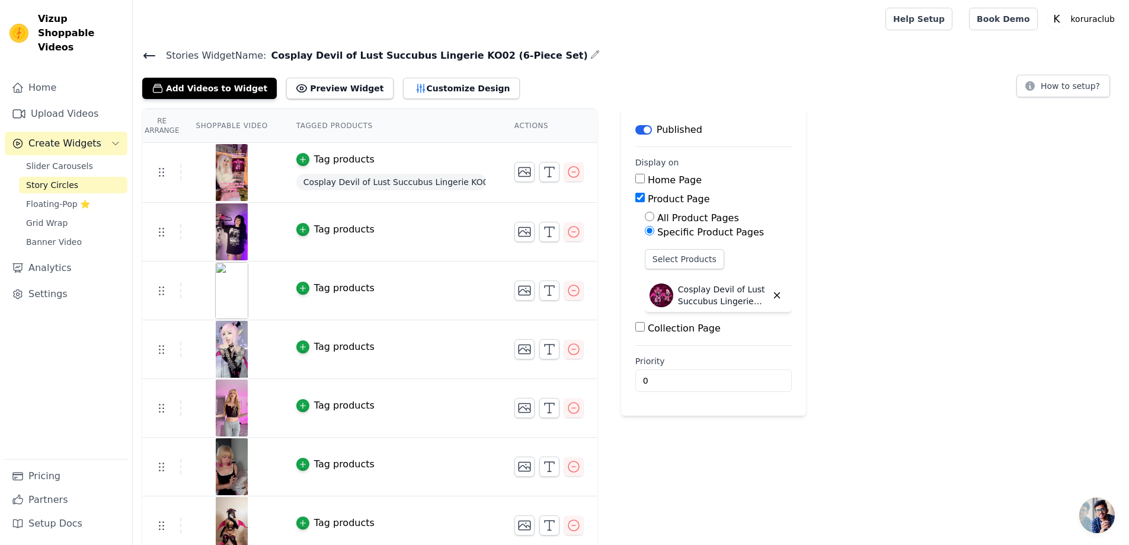
click at [74, 179] on span "Story Circles" at bounding box center [52, 185] width 52 height 12
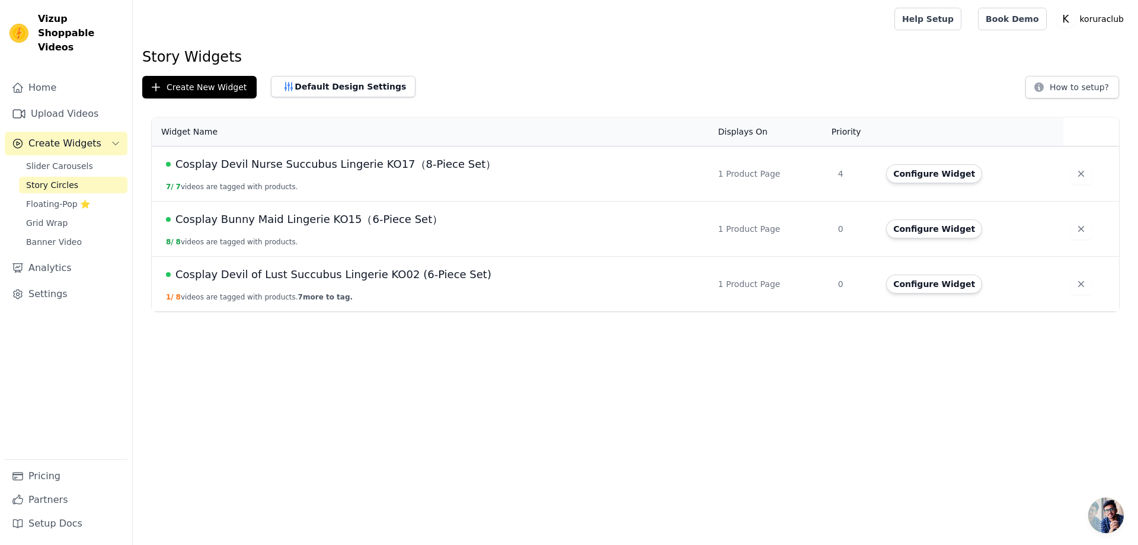
click at [276, 274] on span "Cosplay Devil of Lust Succubus Lingerie KO02 (6-Piece Set)" at bounding box center [333, 274] width 316 height 17
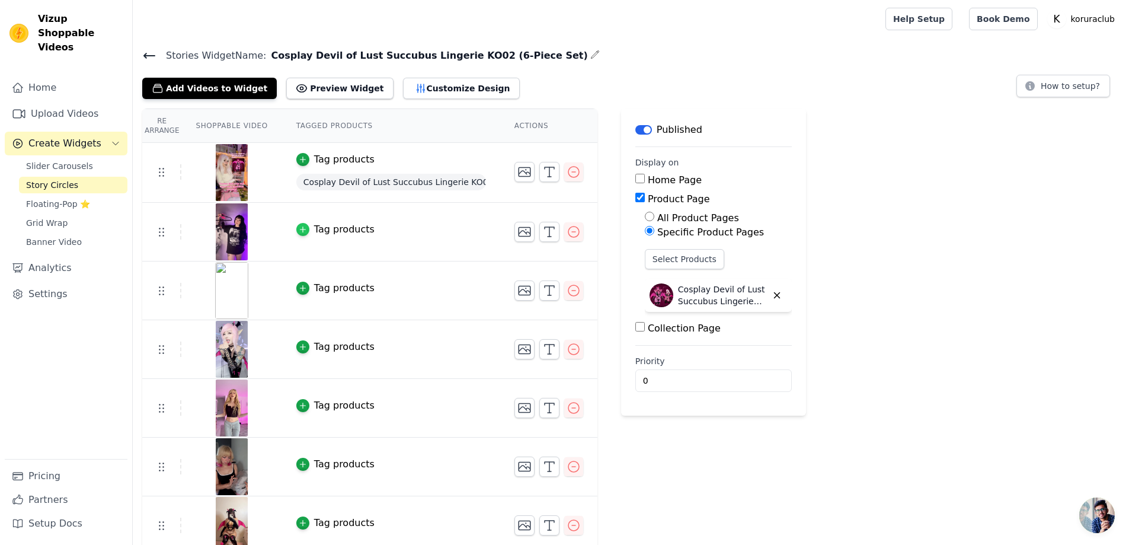
click at [302, 228] on icon "button" at bounding box center [303, 229] width 8 height 8
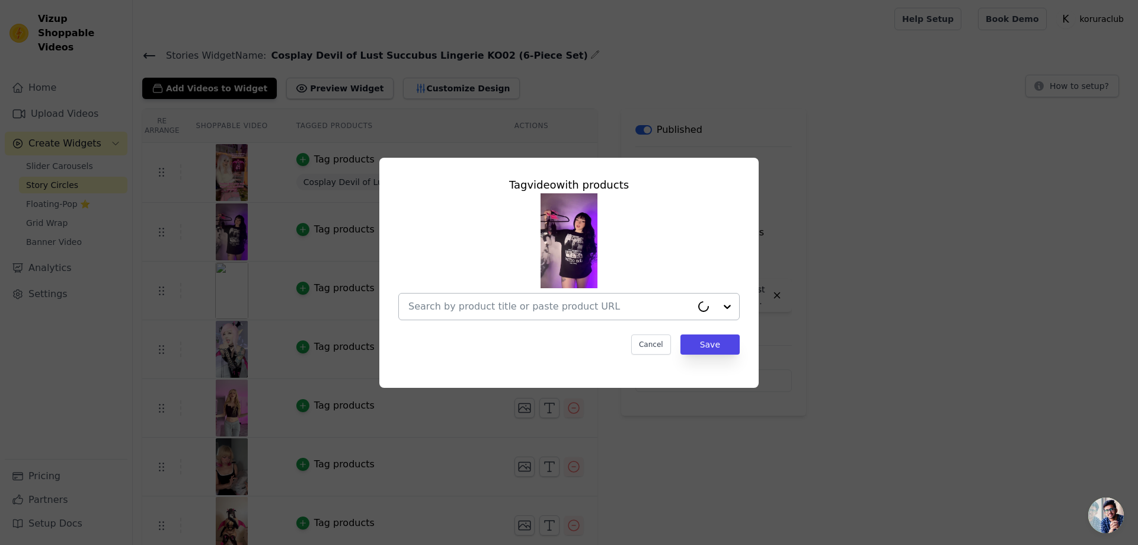
click at [524, 308] on input "text" at bounding box center [549, 306] width 283 height 14
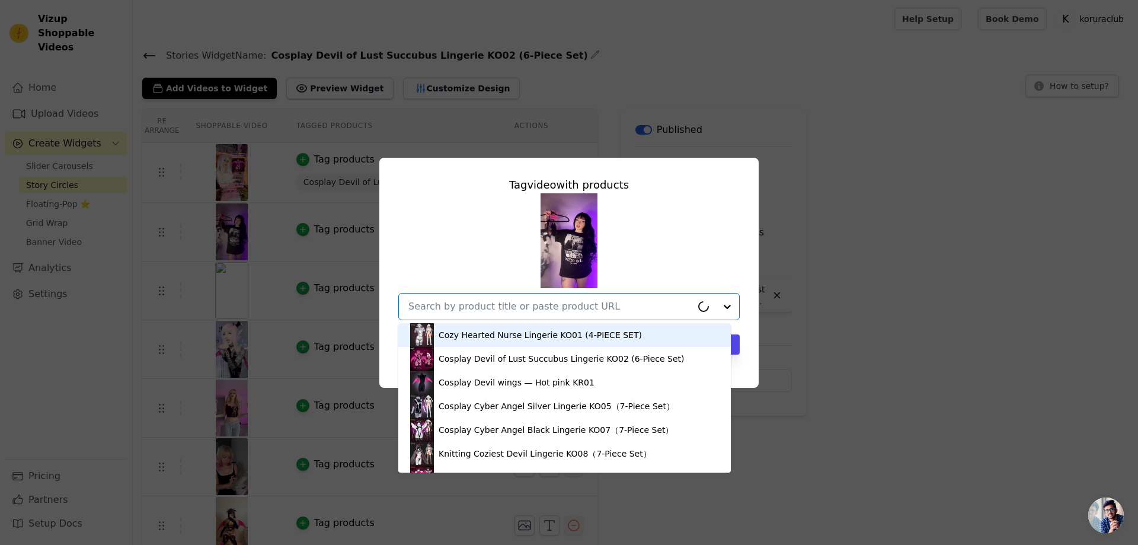
paste input "Cosplay Devil of Lust Succubus Lingerie KO02 (6-Piece Set)"
type input "Cosplay Devil of Lust Succubus Lingerie KO02 (6-Piece Set)"
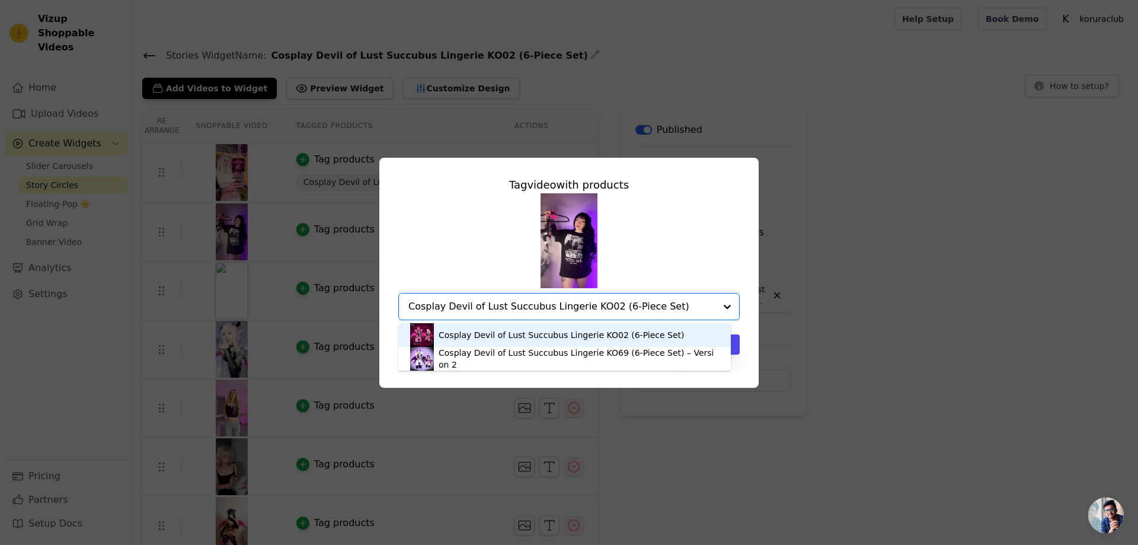
click at [563, 329] on div "Cosplay Devil of Lust Succubus Lingerie KO02 (6-Piece Set)" at bounding box center [561, 335] width 246 height 12
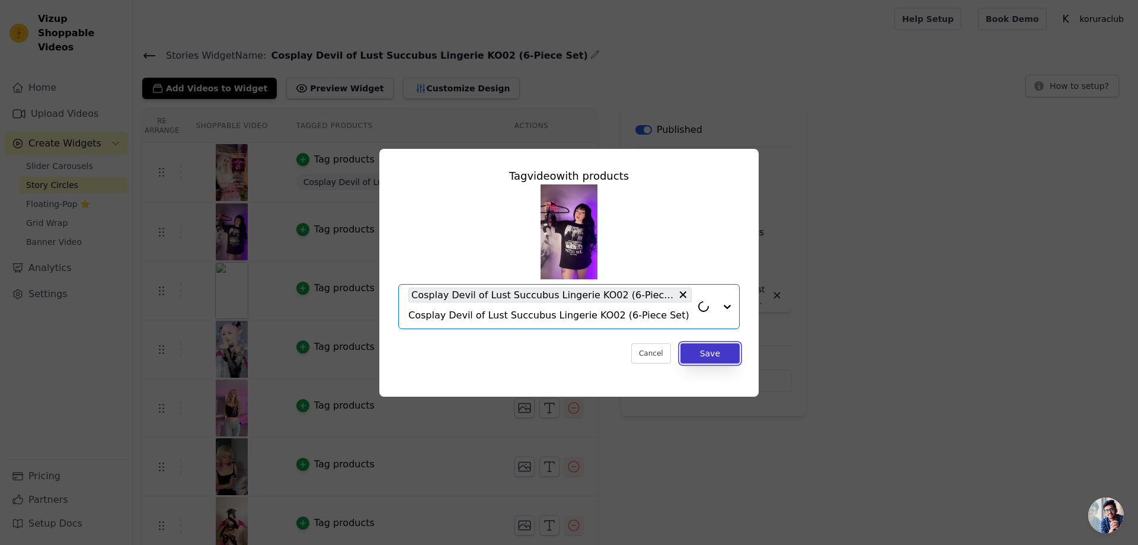
click at [704, 352] on button "Save" at bounding box center [709, 353] width 59 height 20
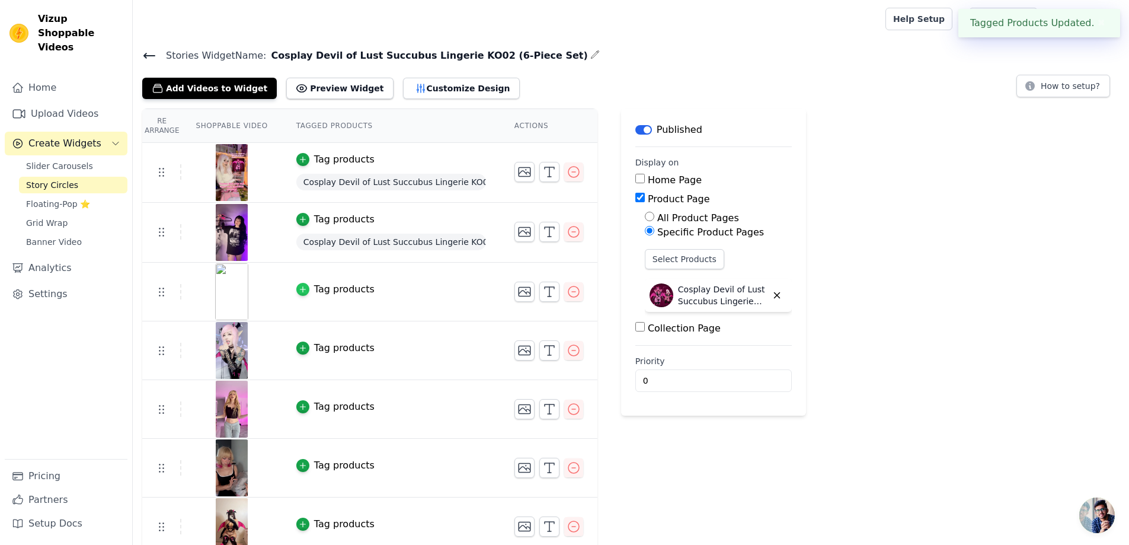
click at [300, 289] on icon "button" at bounding box center [302, 289] width 5 height 5
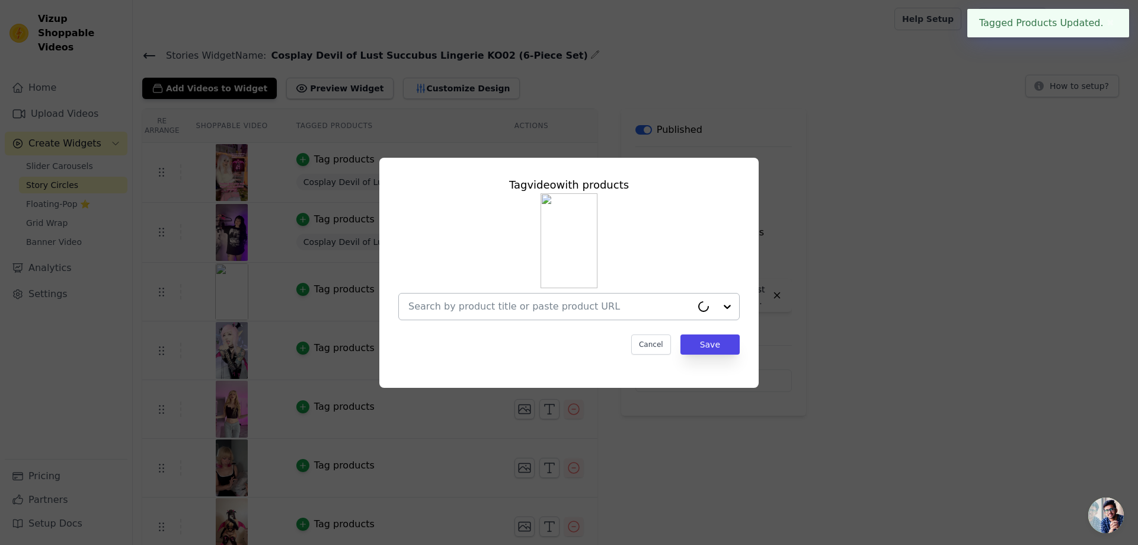
click at [531, 306] on input "text" at bounding box center [549, 306] width 283 height 14
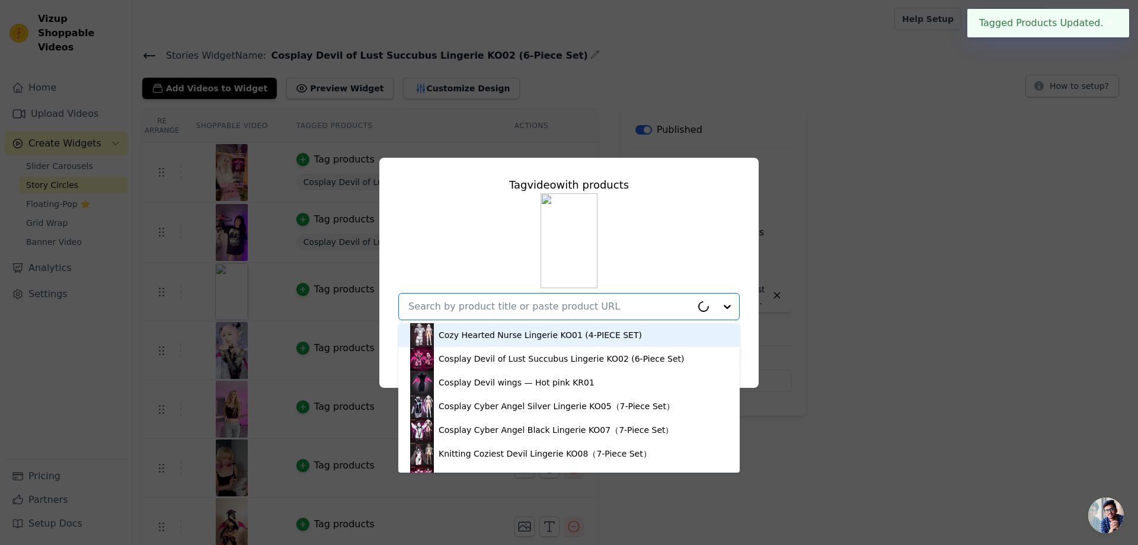
paste input "Cosplay Devil of Lust Succubus Lingerie KO02 (6-Piece Set)"
type input "Cosplay Devil of Lust Succubus Lingerie KO02 (6-Piece Set)"
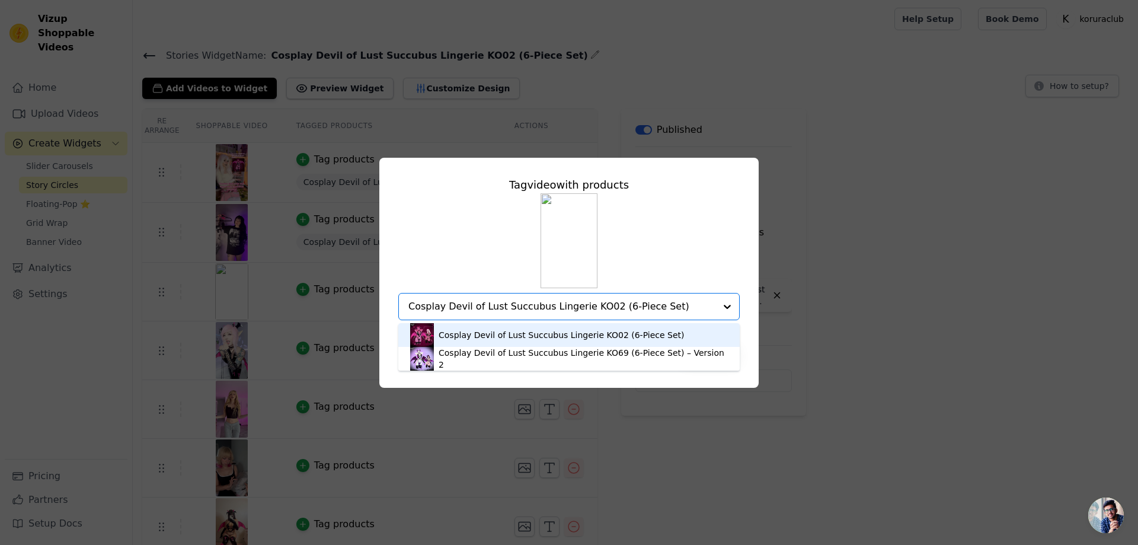
click at [568, 333] on div "Cosplay Devil of Lust Succubus Lingerie KO02 (6-Piece Set)" at bounding box center [561, 335] width 246 height 12
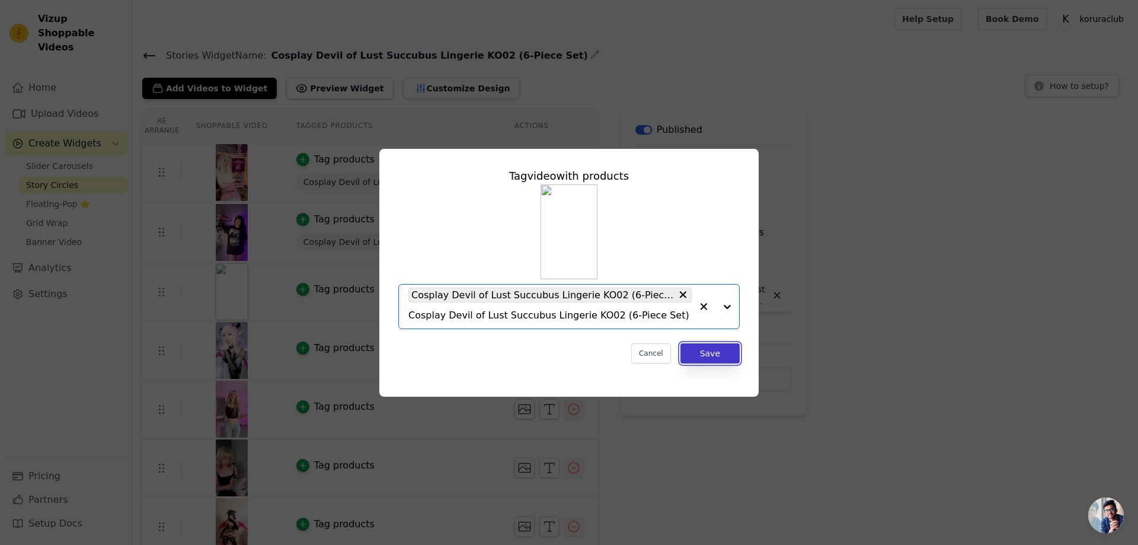
click at [710, 350] on button "Save" at bounding box center [709, 353] width 59 height 20
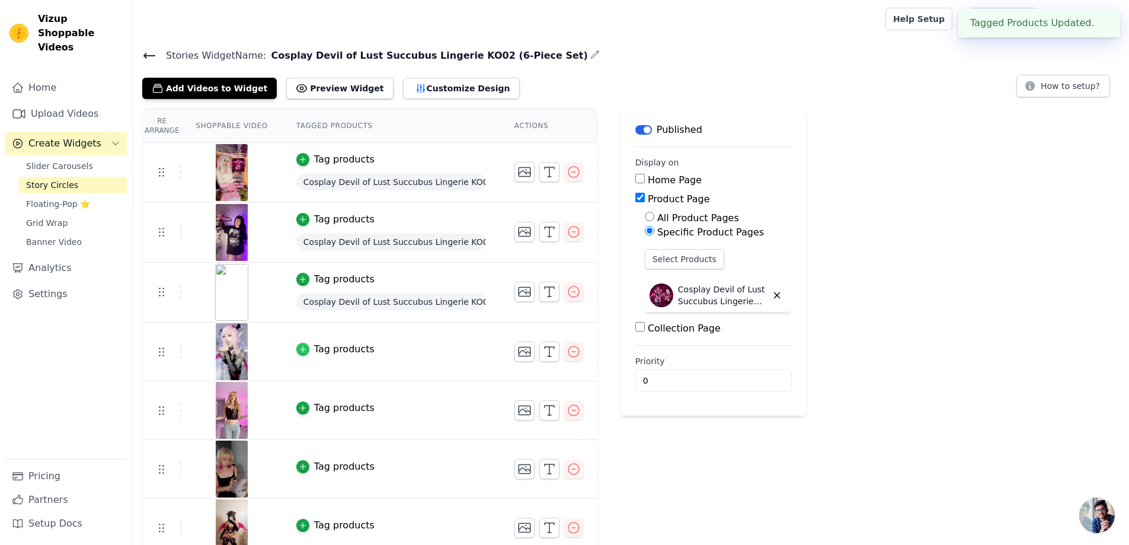
click at [303, 348] on icon "button" at bounding box center [302, 349] width 5 height 5
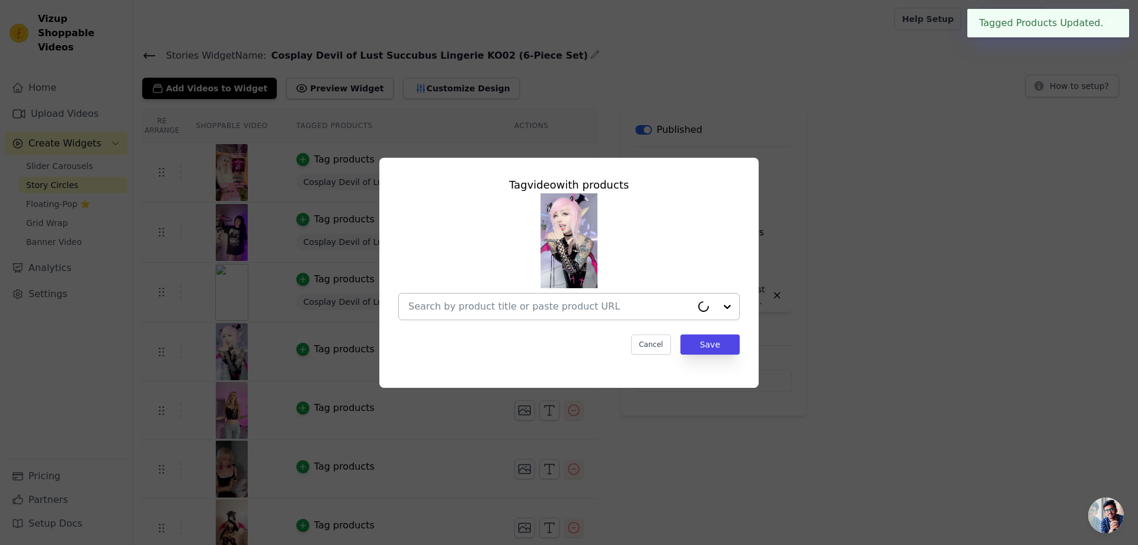
click at [518, 307] on input "text" at bounding box center [549, 306] width 283 height 14
paste input "Cosplay Devil of Lust Succubus Lingerie KO02 (6-Piece Set)"
type input "Cosplay Devil of Lust Succubus Lingerie KO02 (6-Piece Set)"
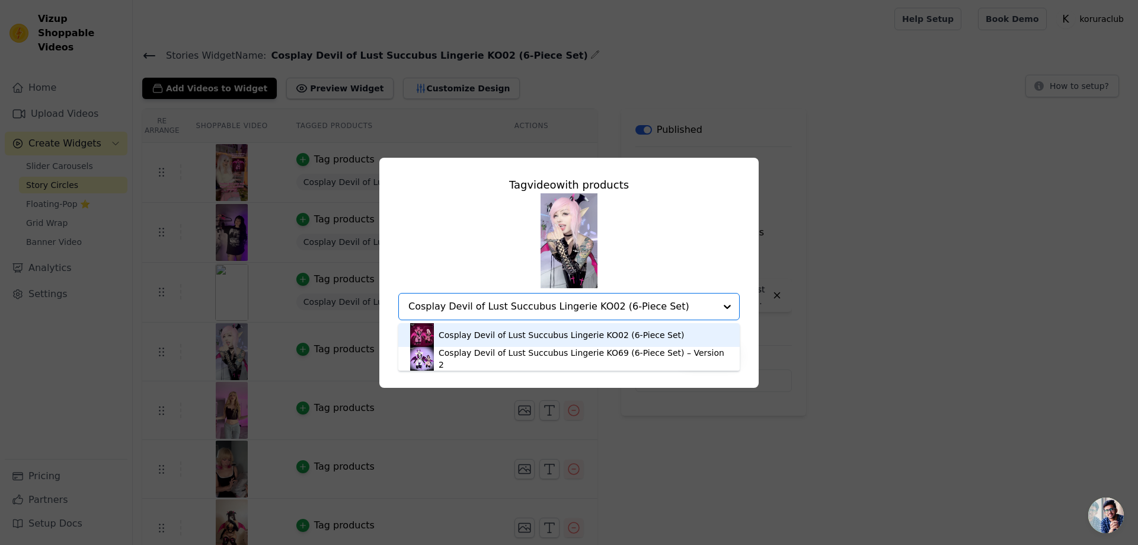
click at [527, 335] on div "Cosplay Devil of Lust Succubus Lingerie KO02 (6-Piece Set)" at bounding box center [561, 335] width 246 height 12
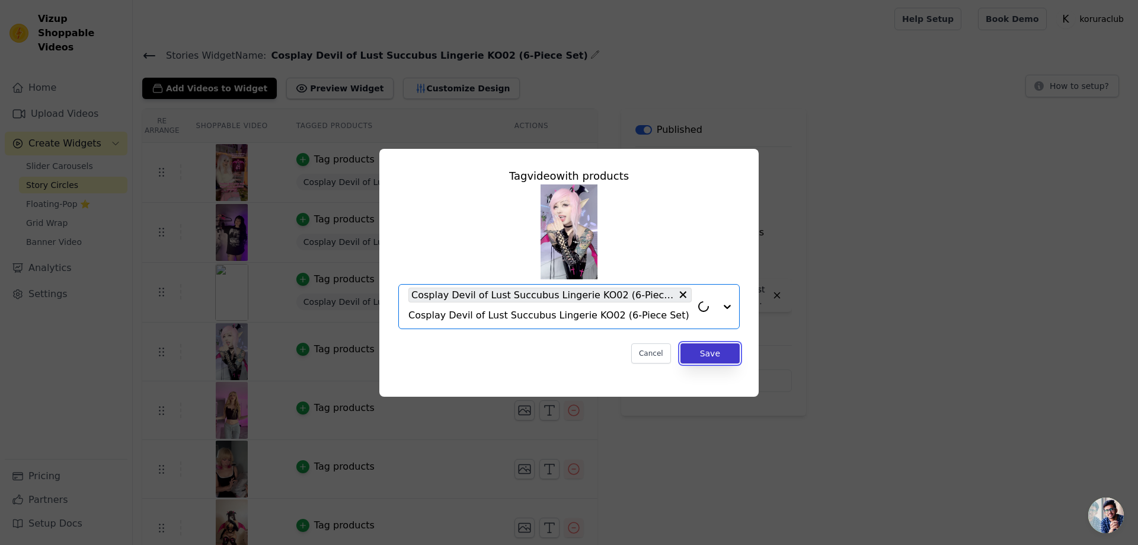
drag, startPoint x: 705, startPoint y: 354, endPoint x: 684, endPoint y: 352, distance: 20.8
click at [705, 354] on button "Save" at bounding box center [709, 353] width 59 height 20
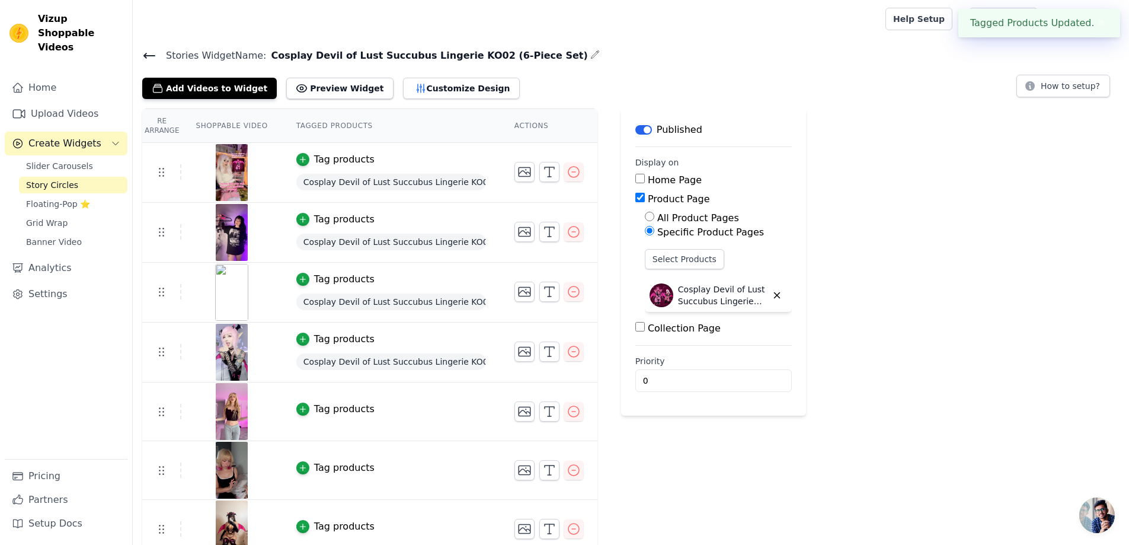
scroll to position [72, 0]
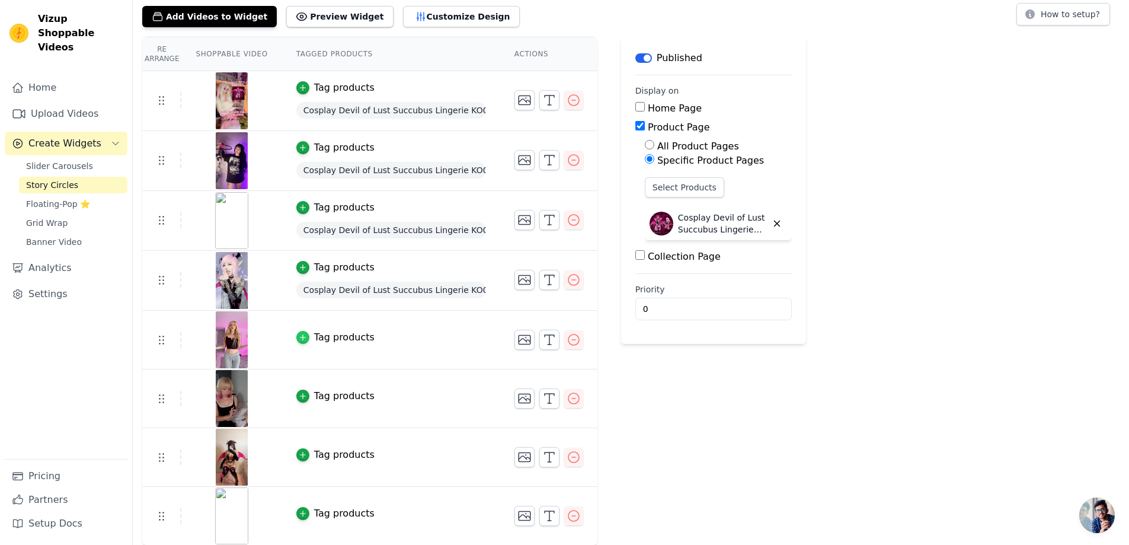
click at [305, 337] on div "button" at bounding box center [302, 337] width 13 height 13
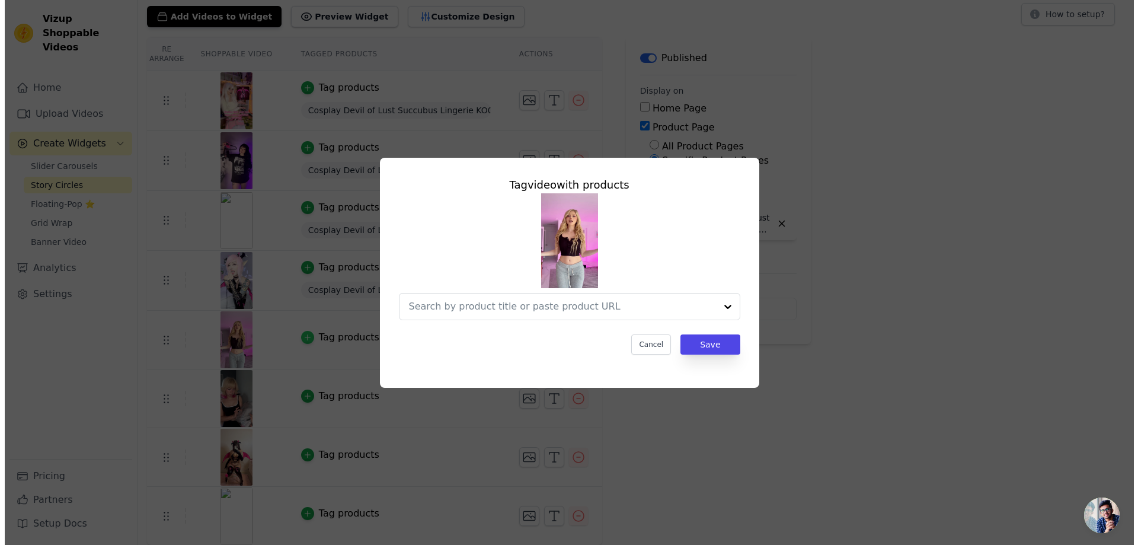
scroll to position [0, 0]
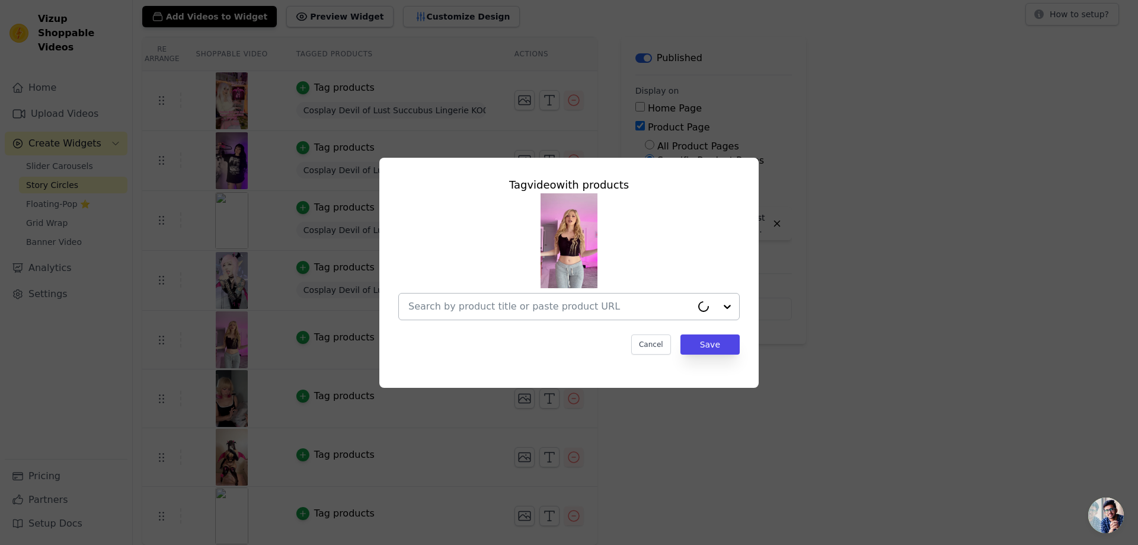
click at [498, 304] on input "text" at bounding box center [549, 306] width 283 height 14
paste input "Cosplay Devil of Lust Succubus Lingerie KO02 (6-Piece Set)"
type input "Cosplay Devil of Lust Succubus Lingerie KO02 (6-Piece Set)"
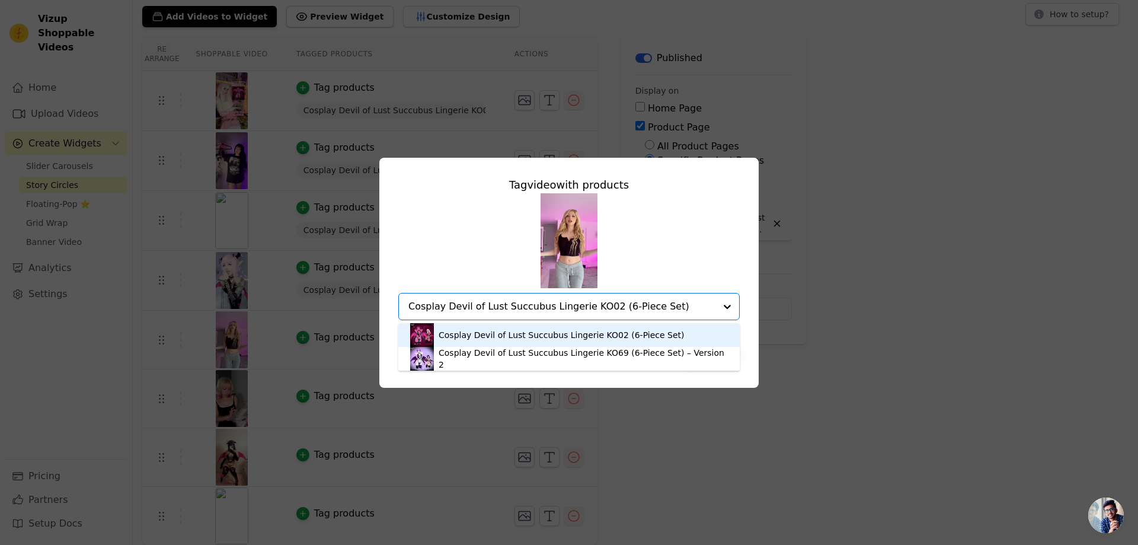
click at [533, 334] on div "Cosplay Devil of Lust Succubus Lingerie KO02 (6-Piece Set)" at bounding box center [561, 335] width 246 height 12
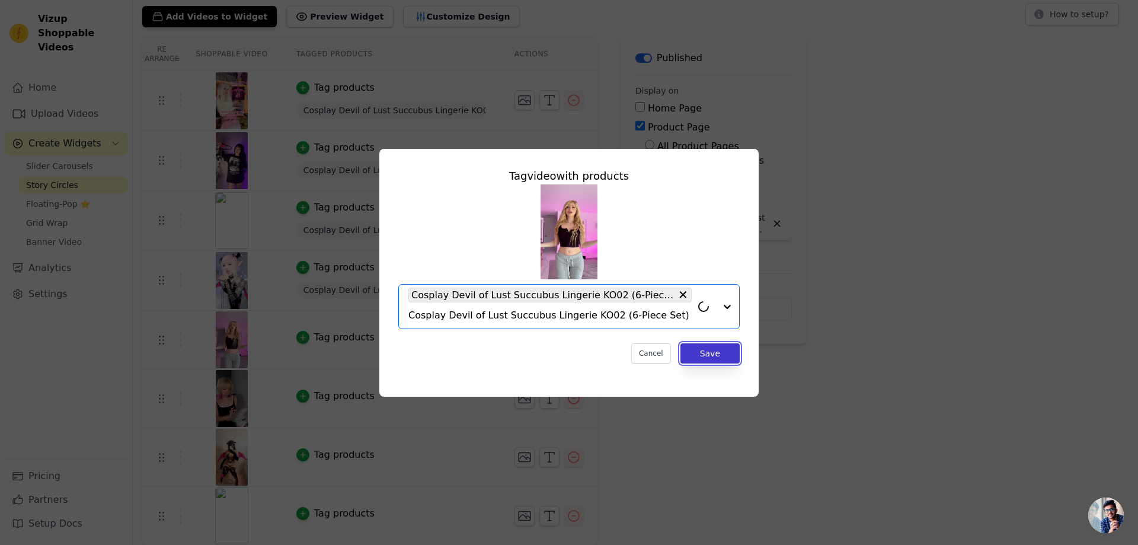
click at [720, 350] on button "Save" at bounding box center [709, 353] width 59 height 20
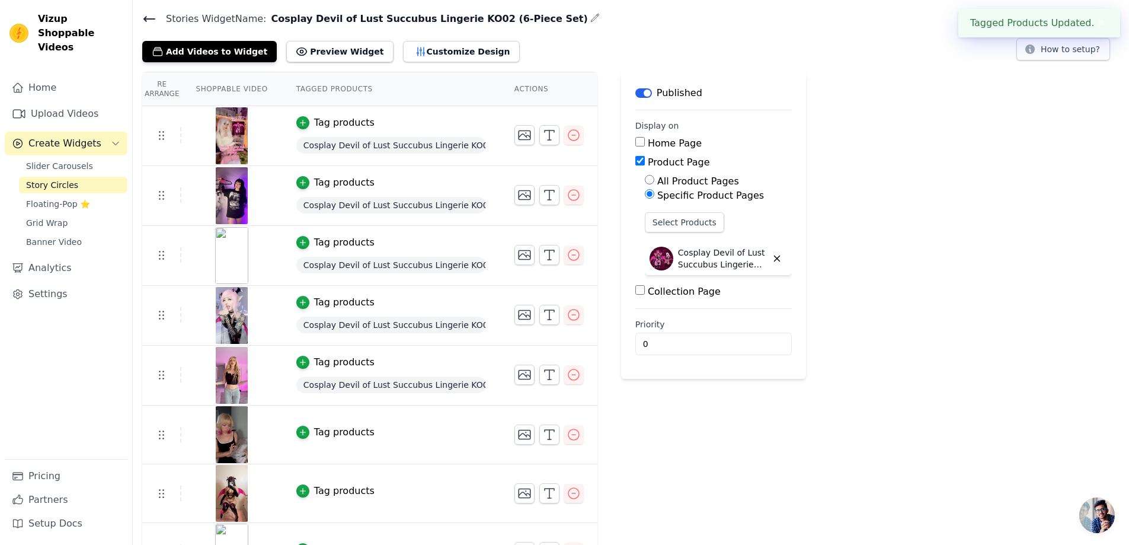
scroll to position [73, 0]
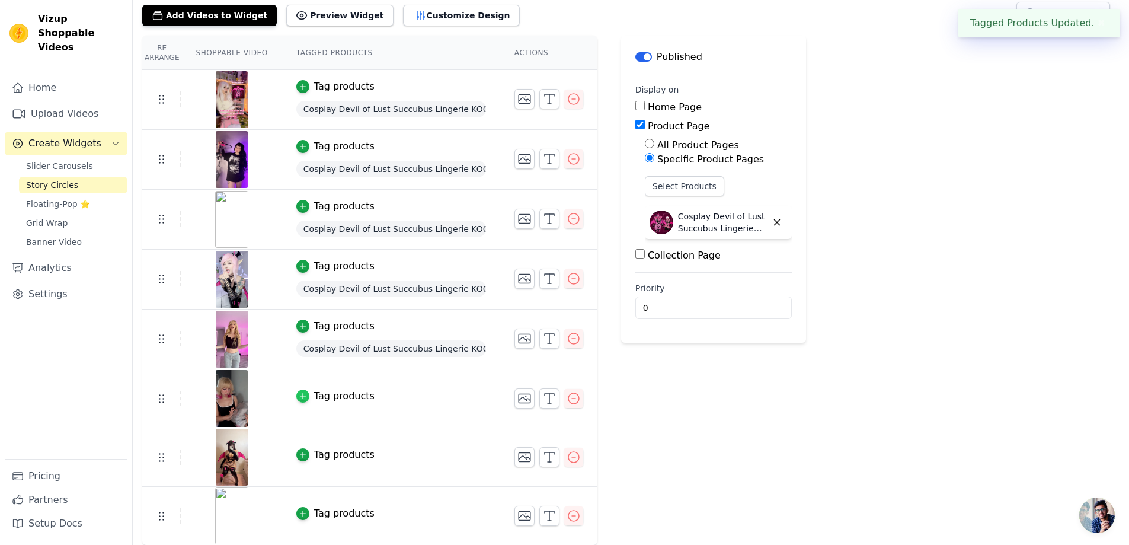
click at [304, 393] on icon "button" at bounding box center [303, 396] width 8 height 8
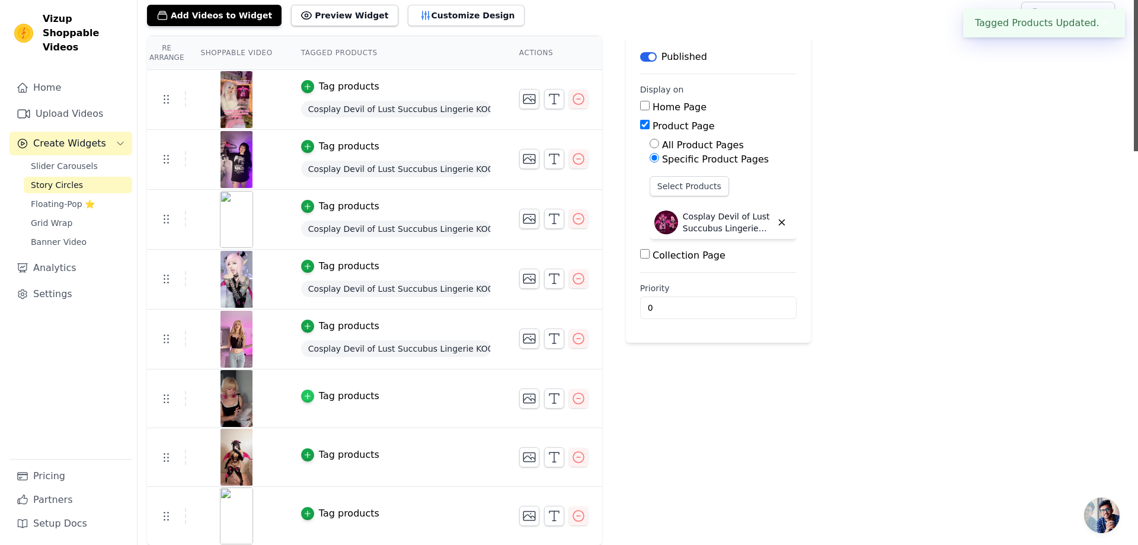
scroll to position [0, 0]
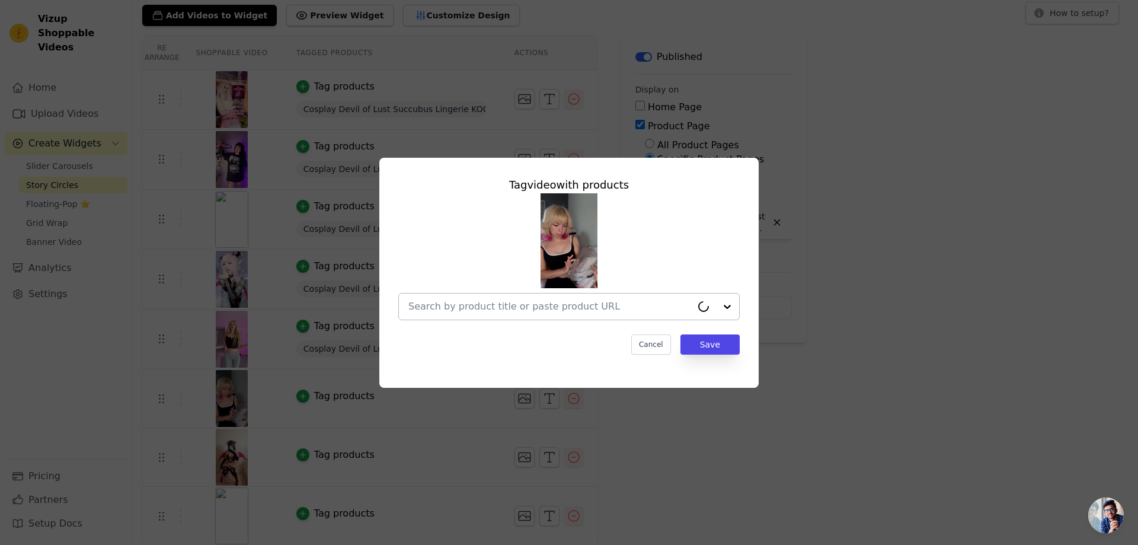
click at [553, 299] on input "text" at bounding box center [549, 306] width 283 height 14
paste input "Cosplay Devil of Lust Succubus Lingerie KO02 (6-Piece Set)"
type input "Cosplay Devil of Lust Succubus Lingerie KO02 (6-Piece Set)"
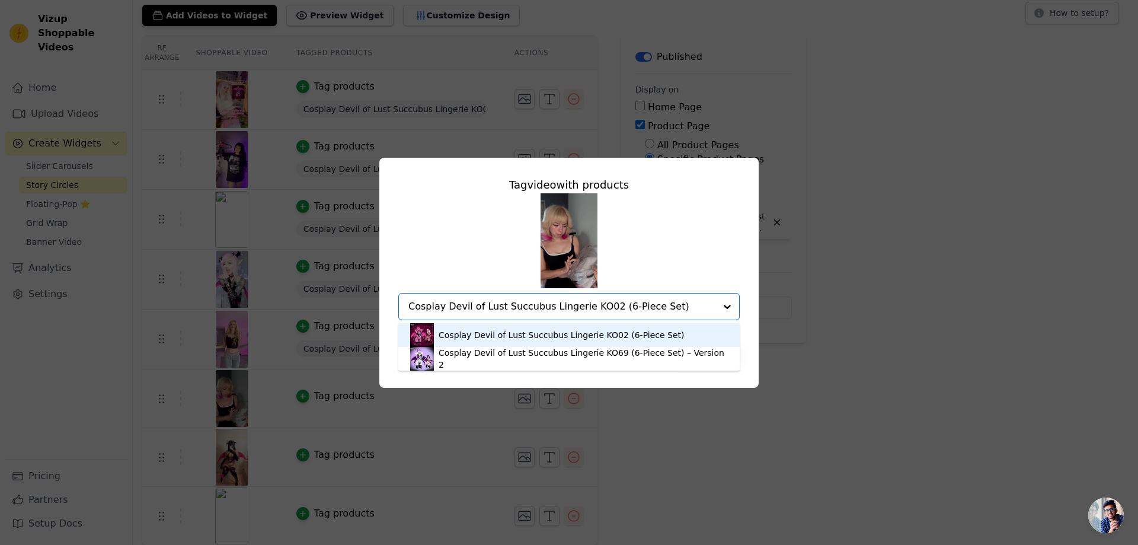
click at [533, 338] on div "Cosplay Devil of Lust Succubus Lingerie KO02 (6-Piece Set)" at bounding box center [561, 335] width 246 height 12
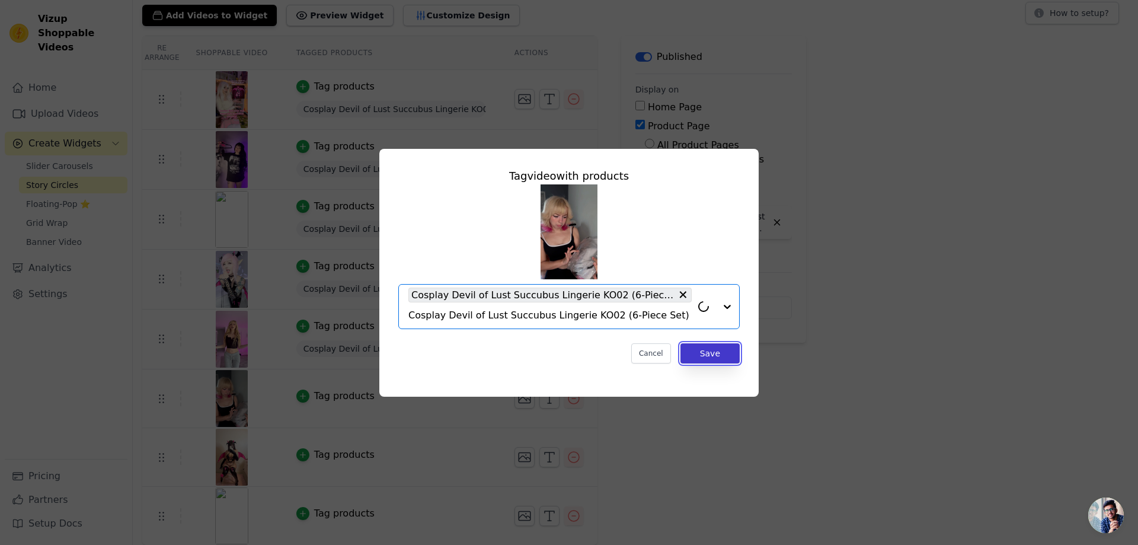
click at [707, 358] on button "Save" at bounding box center [709, 353] width 59 height 20
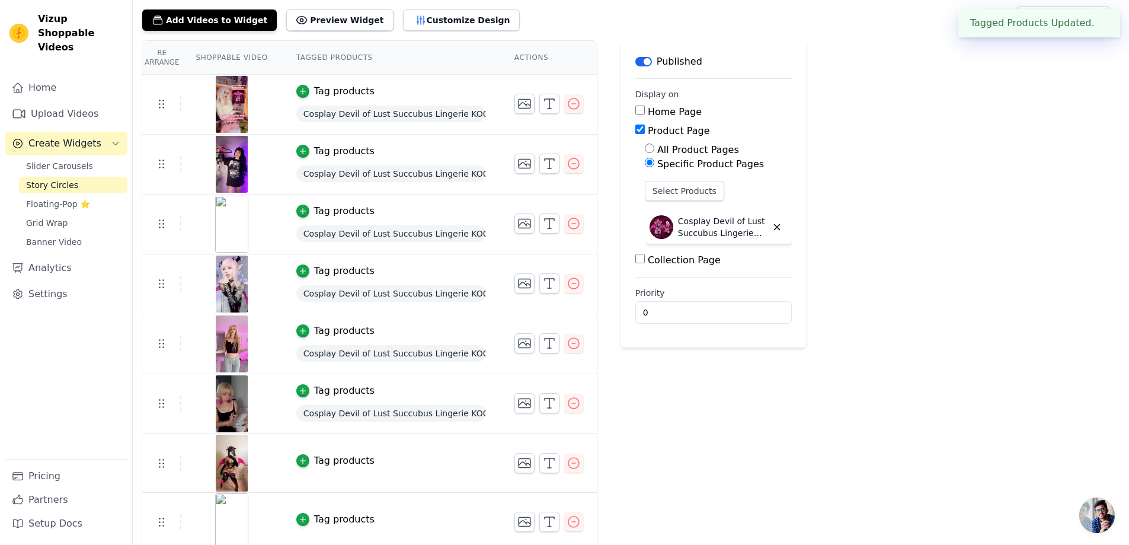
scroll to position [74, 0]
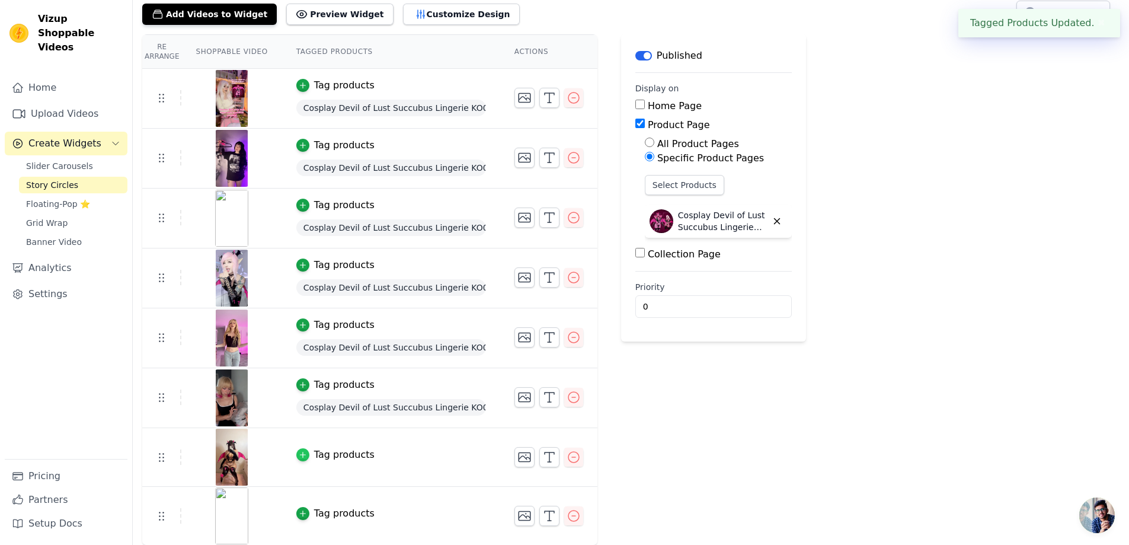
click at [303, 456] on icon "button" at bounding box center [303, 454] width 8 height 8
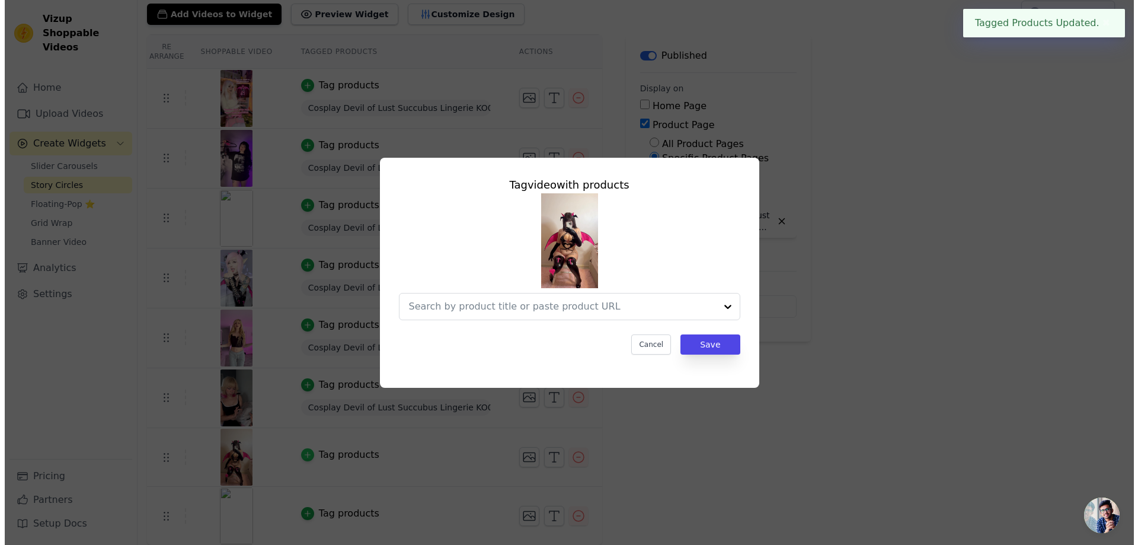
scroll to position [0, 0]
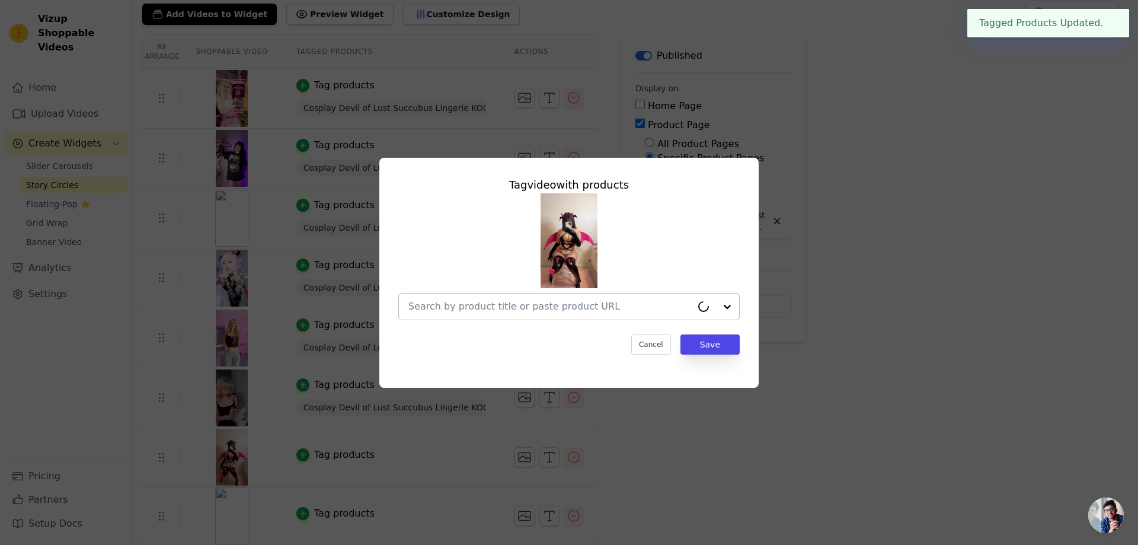
click at [543, 309] on input "text" at bounding box center [549, 306] width 283 height 14
paste input "Cosplay Devil of Lust Succubus Lingerie KO02 (6-Piece Set)"
type input "Cosplay Devil of Lust Succubus Lingerie KO02 (6-Piece Set)"
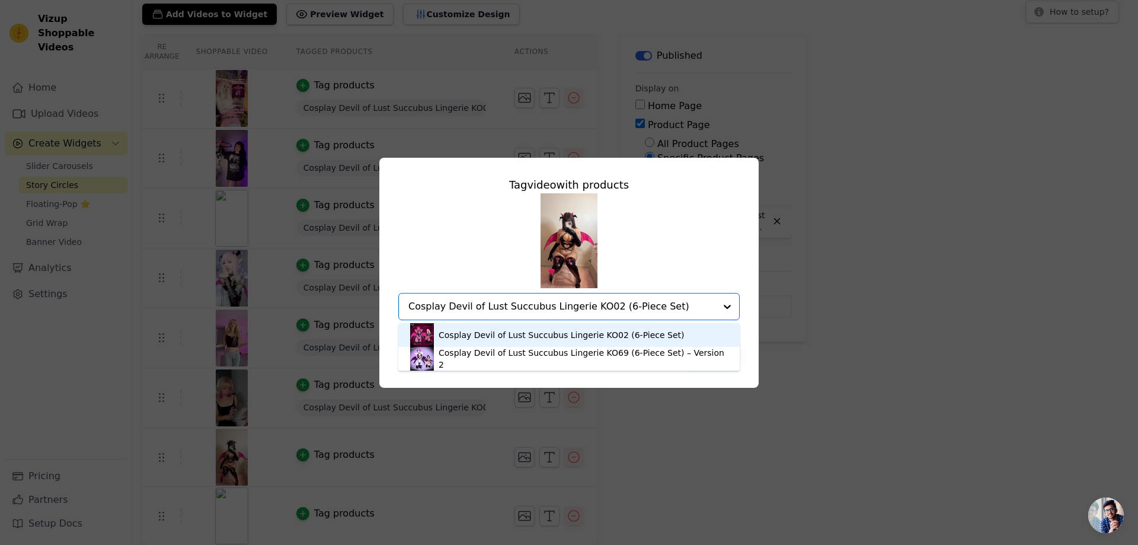
click at [534, 332] on div "Cosplay Devil of Lust Succubus Lingerie KO02 (6-Piece Set)" at bounding box center [561, 335] width 246 height 12
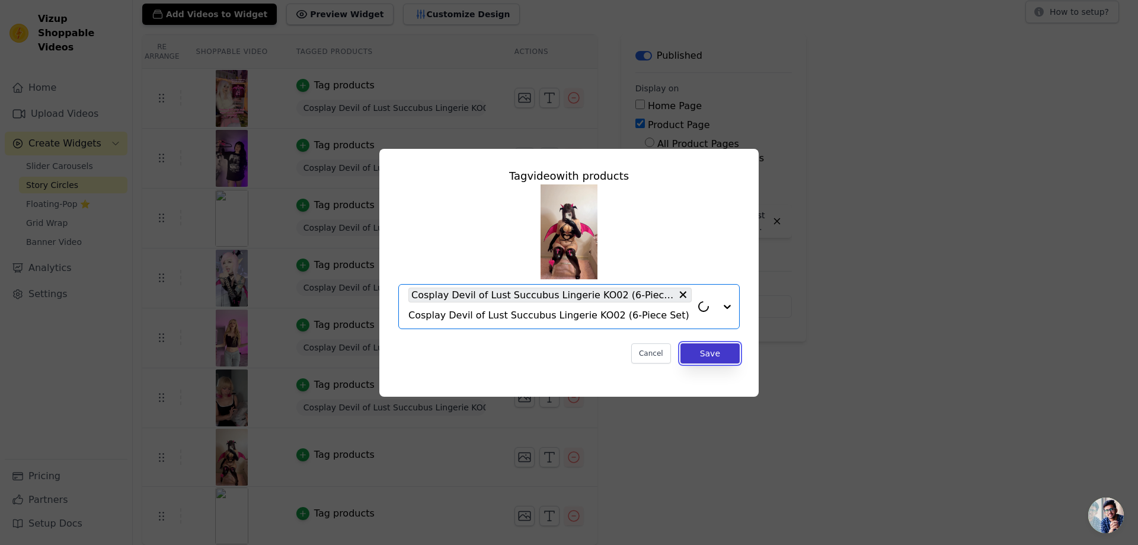
click at [707, 353] on button "Save" at bounding box center [709, 353] width 59 height 20
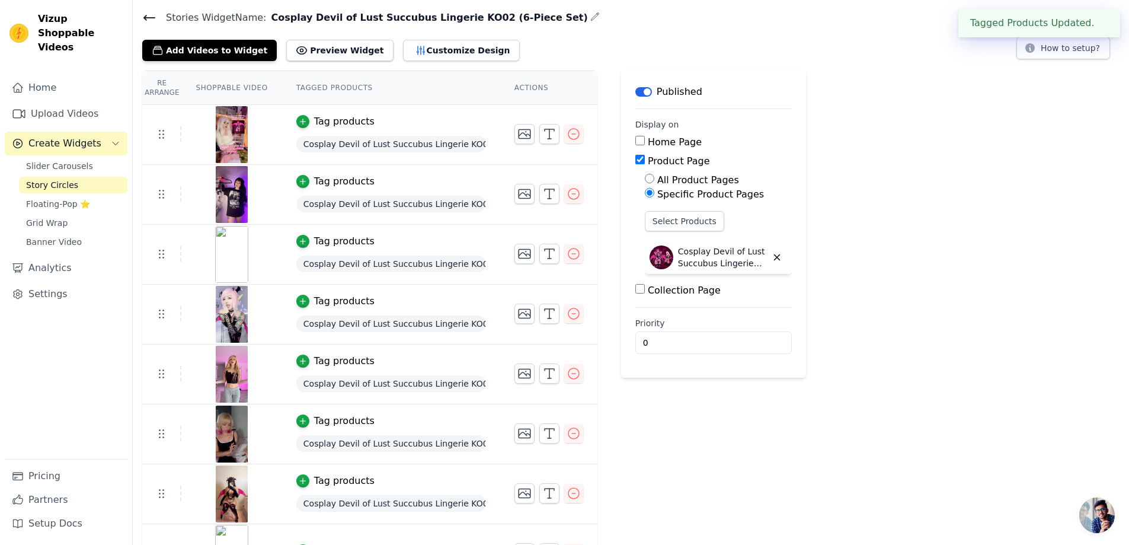
scroll to position [75, 0]
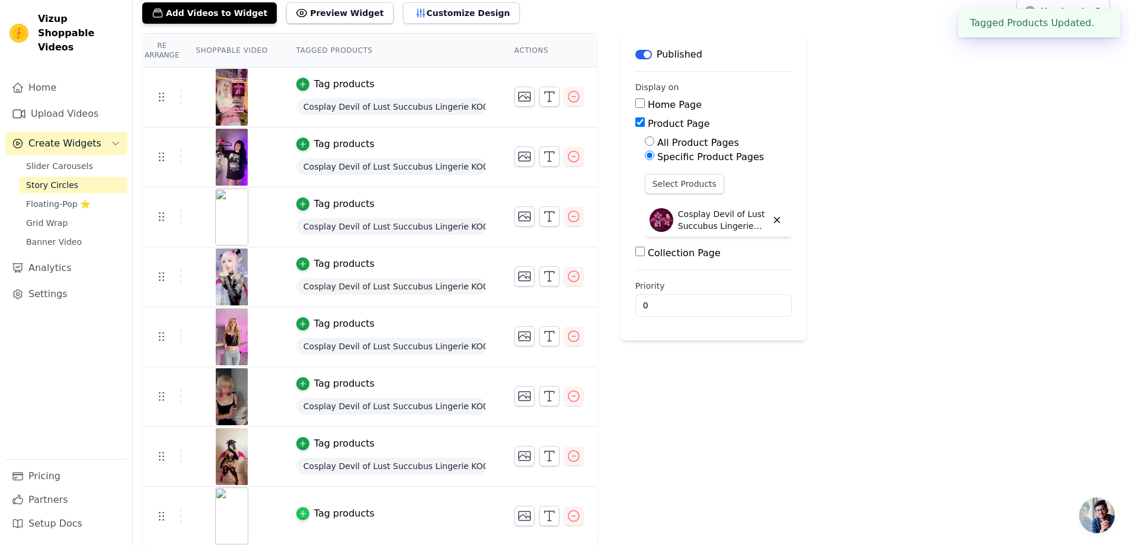
click at [304, 514] on icon "button" at bounding box center [303, 513] width 8 height 8
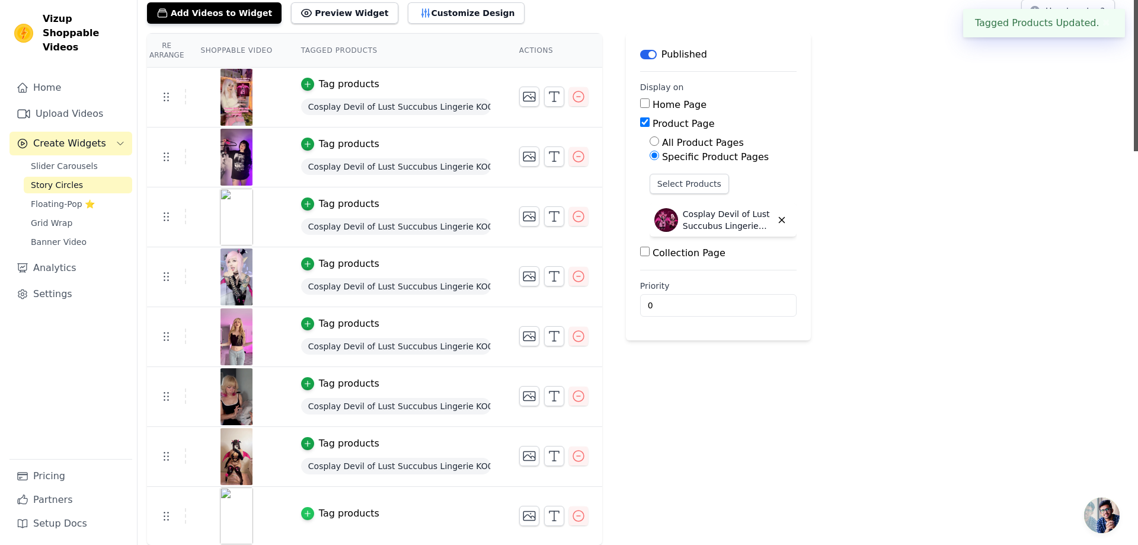
scroll to position [0, 0]
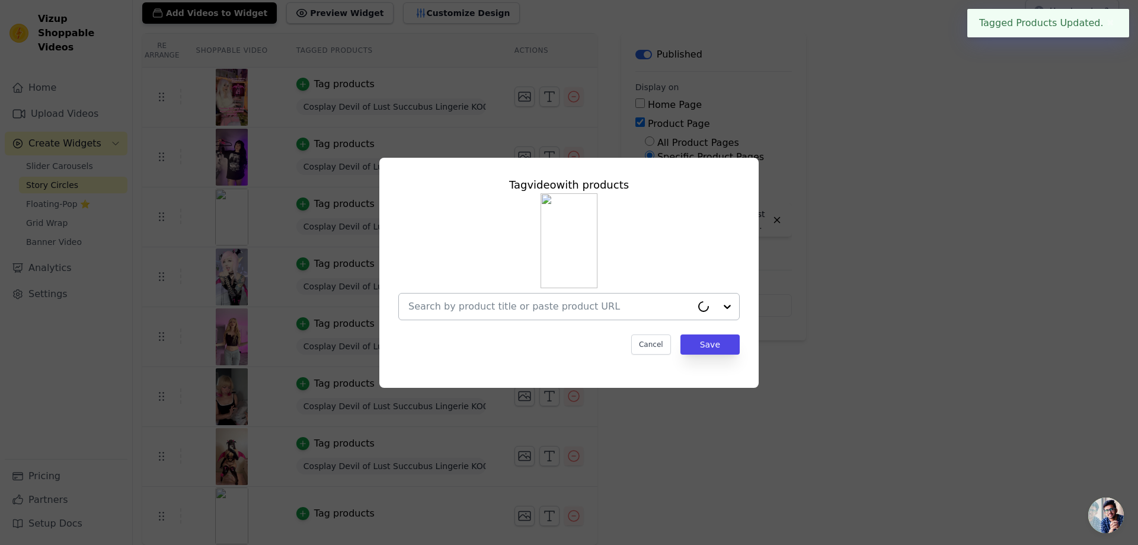
click at [532, 310] on input "text" at bounding box center [549, 306] width 283 height 14
paste input "Cosplay Devil of Lust Succubus Lingerie KO02 (6-Piece Set)"
type input "Cosplay Devil of Lust Succubus Lingerie KO02 (6-Piece Set)"
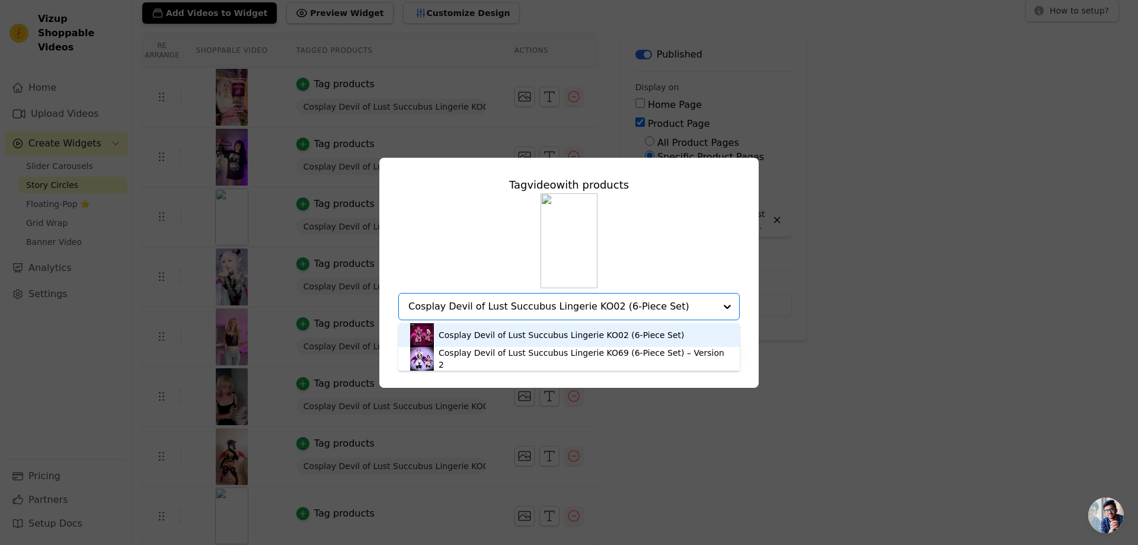
click at [556, 332] on div "Cosplay Devil of Lust Succubus Lingerie KO02 (6-Piece Set)" at bounding box center [561, 335] width 246 height 12
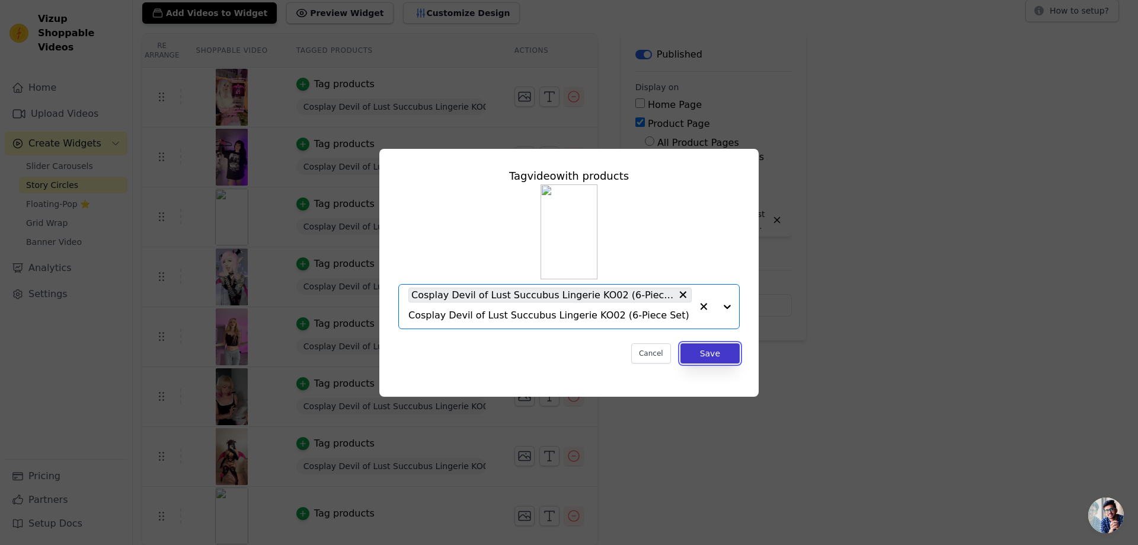
click at [719, 351] on button "Save" at bounding box center [709, 353] width 59 height 20
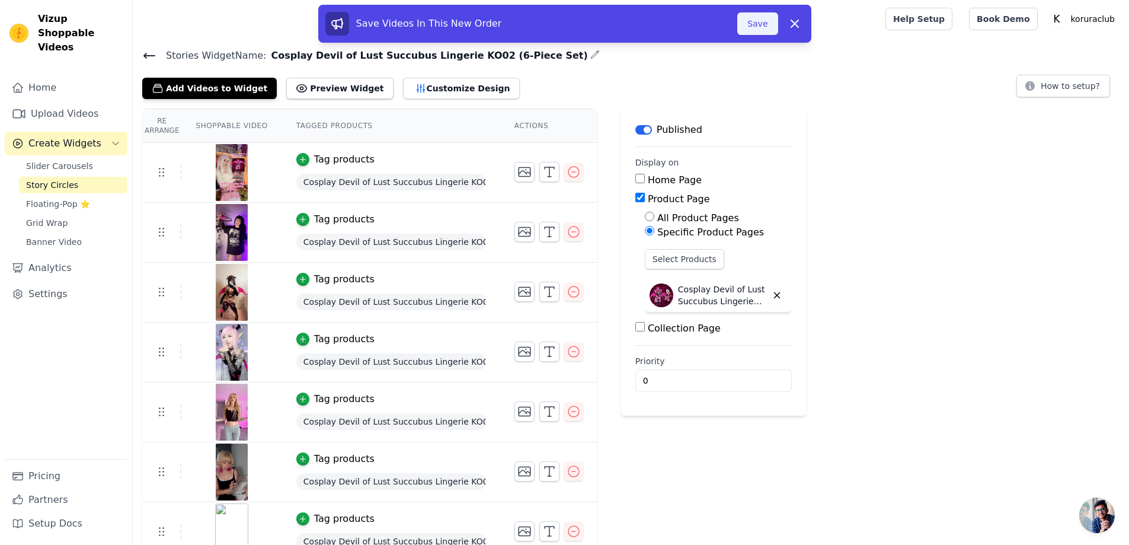
click at [756, 25] on button "Save" at bounding box center [757, 23] width 40 height 23
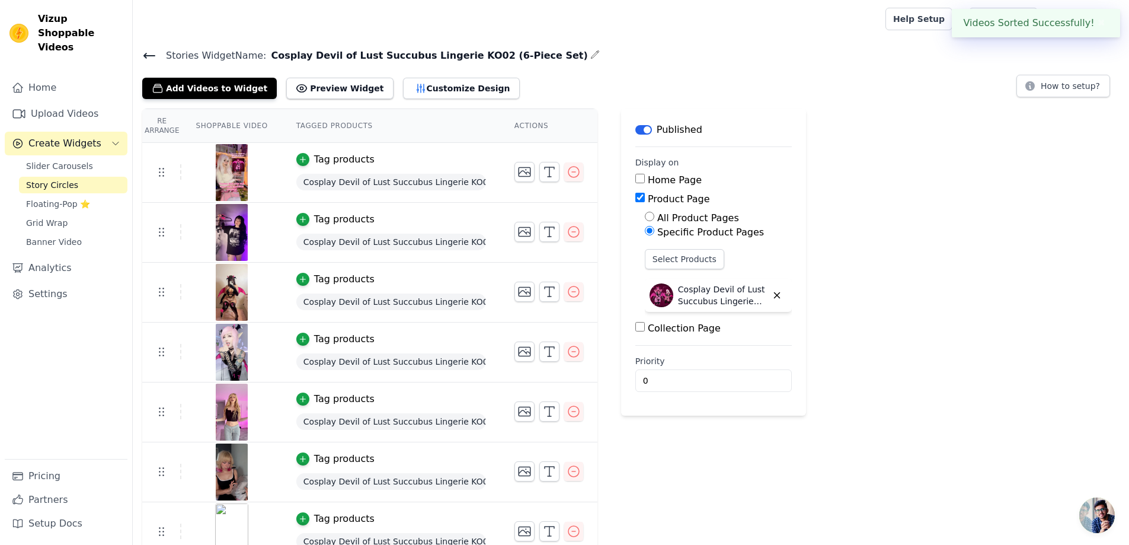
click at [31, 179] on span "Story Circles" at bounding box center [52, 185] width 52 height 12
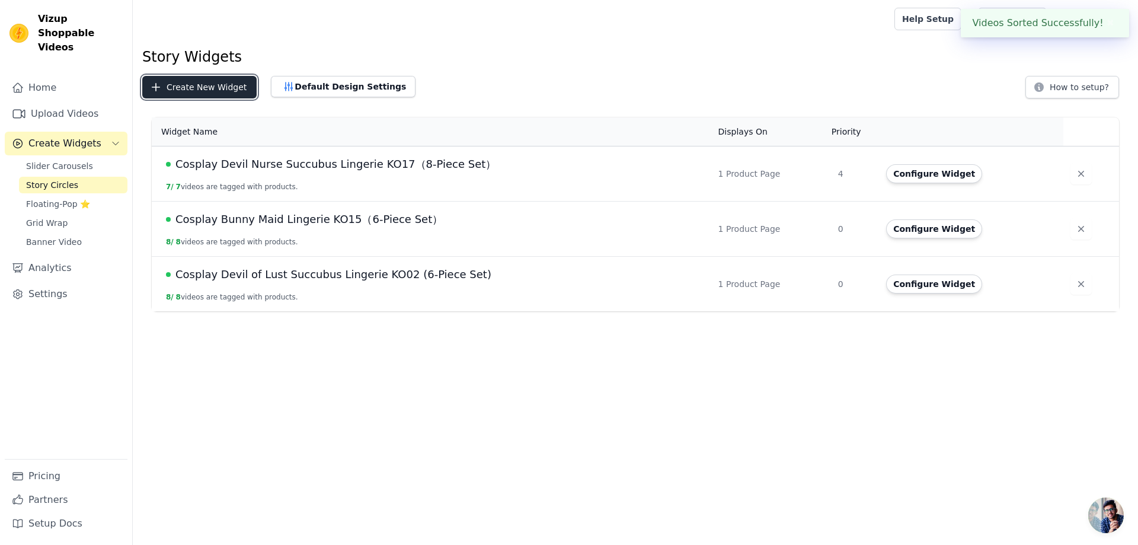
click at [197, 87] on button "Create New Widget" at bounding box center [199, 87] width 114 height 23
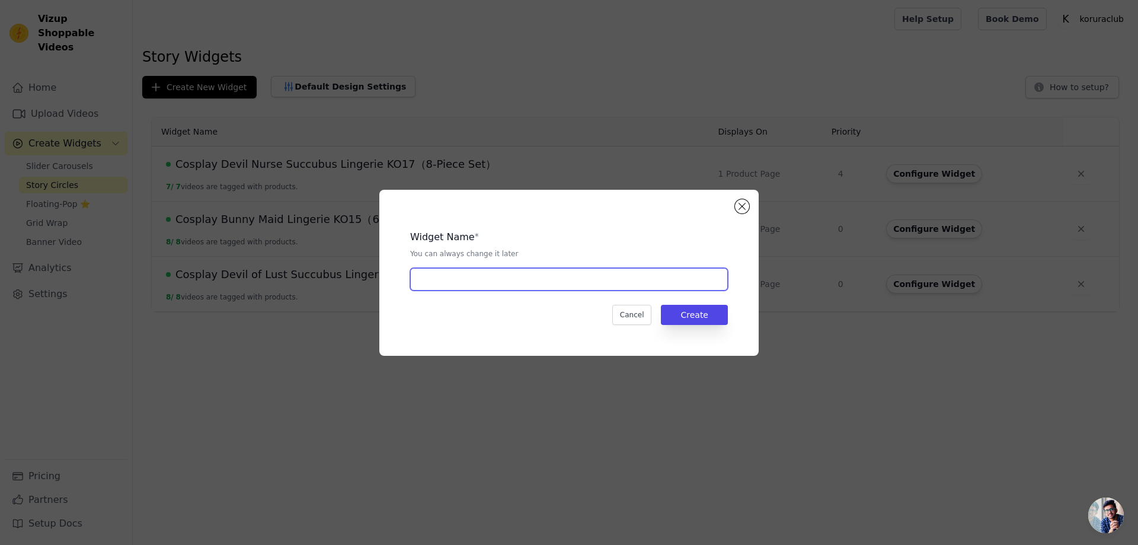
click at [550, 279] on input "text" at bounding box center [569, 279] width 318 height 23
paste input "Cosplay Devil of Lust Succubus Lingerie KO69 (6-Piece Set) – Version 2"
type input "Cosplay Devil of Lust Succubus Lingerie KO69 (6-Piece Set) – Version 2"
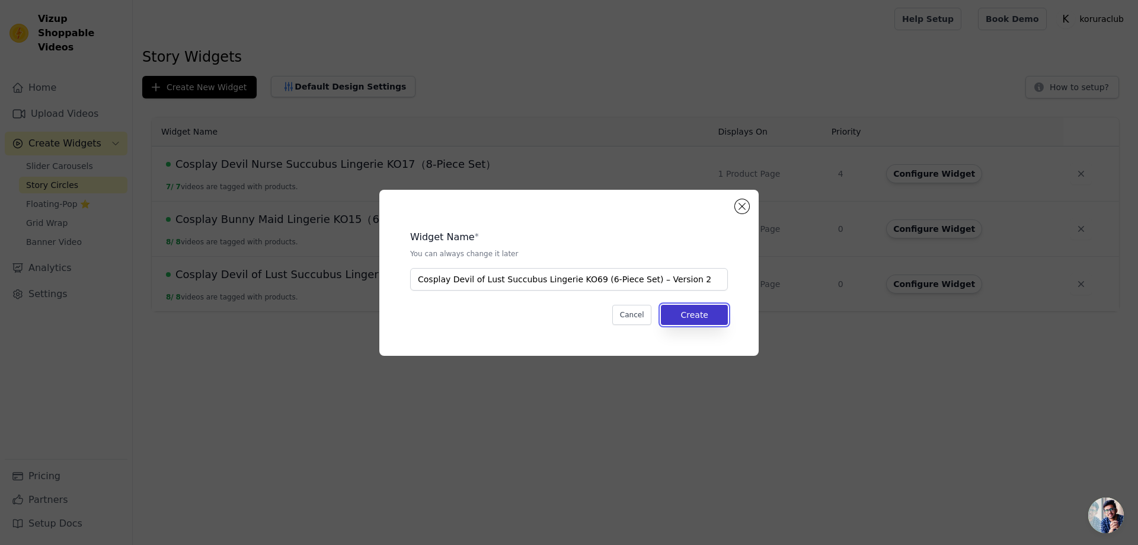
click at [695, 315] on button "Create" at bounding box center [694, 315] width 67 height 20
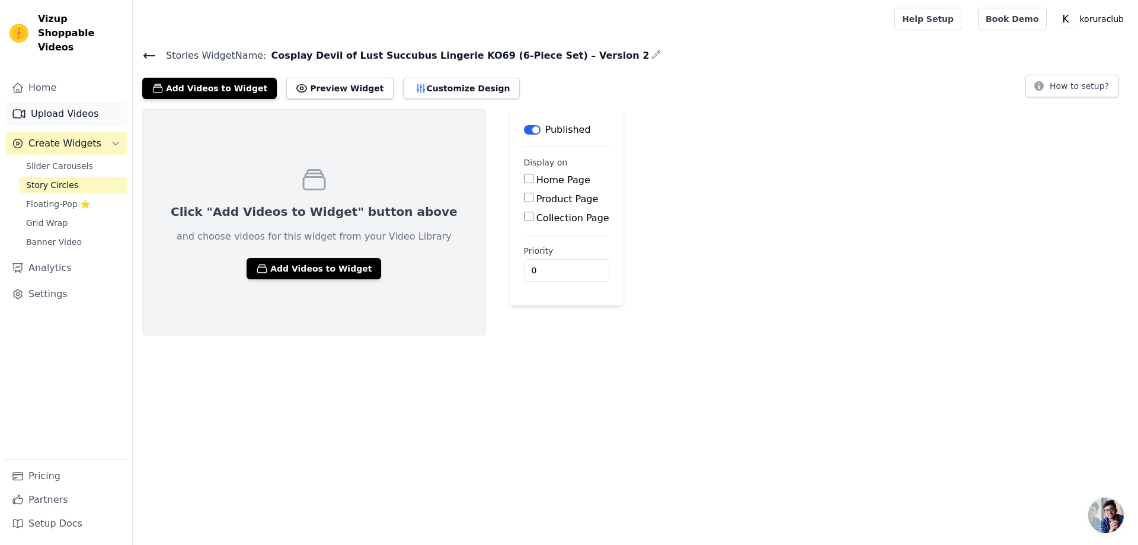
click at [55, 102] on link "Upload Videos" at bounding box center [66, 114] width 123 height 24
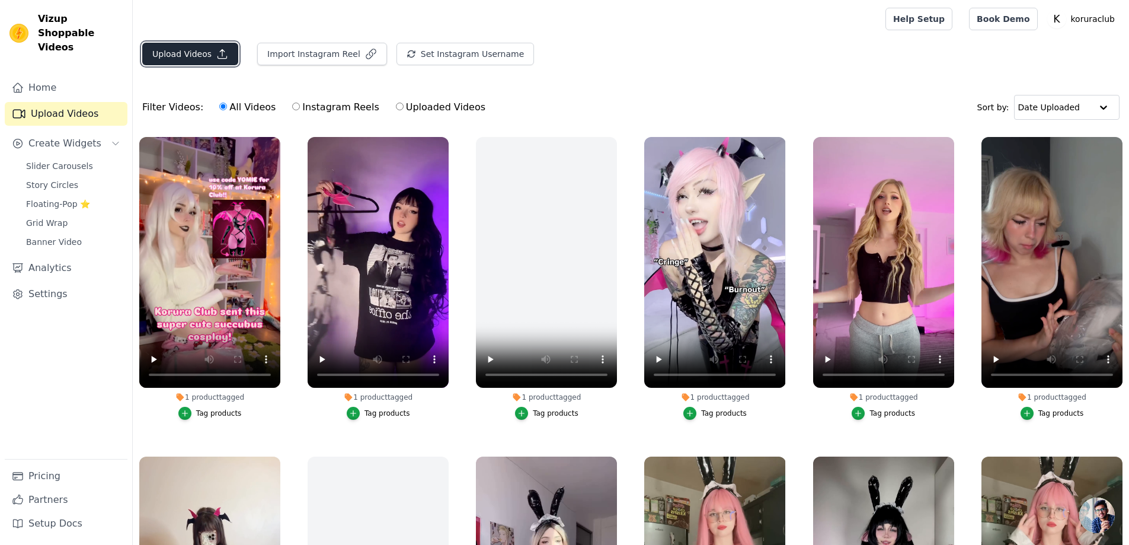
click at [184, 48] on button "Upload Videos" at bounding box center [190, 54] width 96 height 23
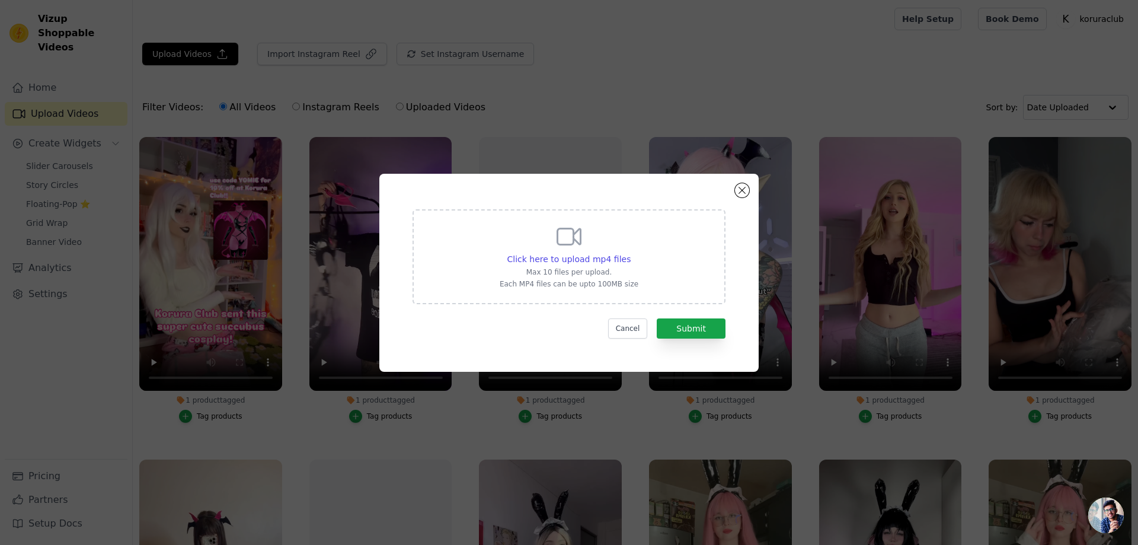
click at [568, 239] on icon at bounding box center [569, 236] width 28 height 28
click at [630, 252] on input "Click here to upload mp4 files Max 10 files per upload. Each MP4 files can be u…" at bounding box center [630, 252] width 1 height 1
type input "C:\fakepath\epppuni.mp4"
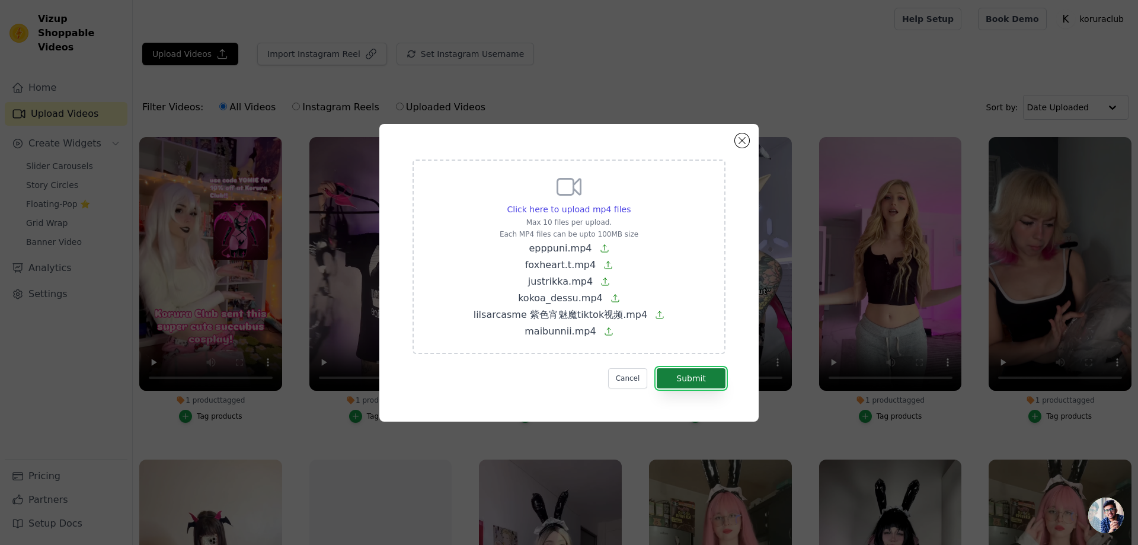
click at [705, 374] on button "Submit" at bounding box center [691, 378] width 69 height 20
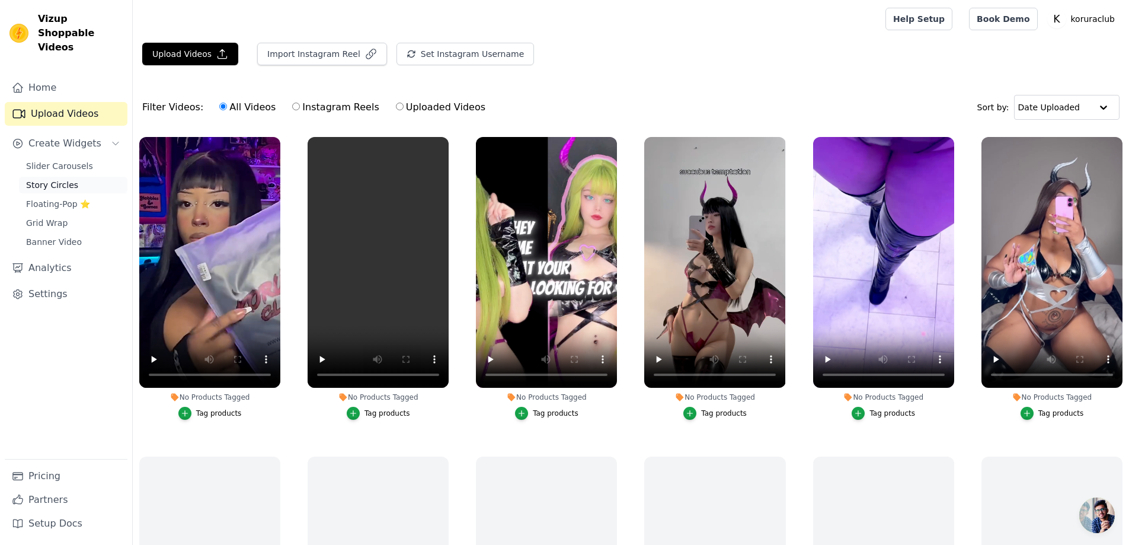
click at [43, 179] on span "Story Circles" at bounding box center [52, 185] width 52 height 12
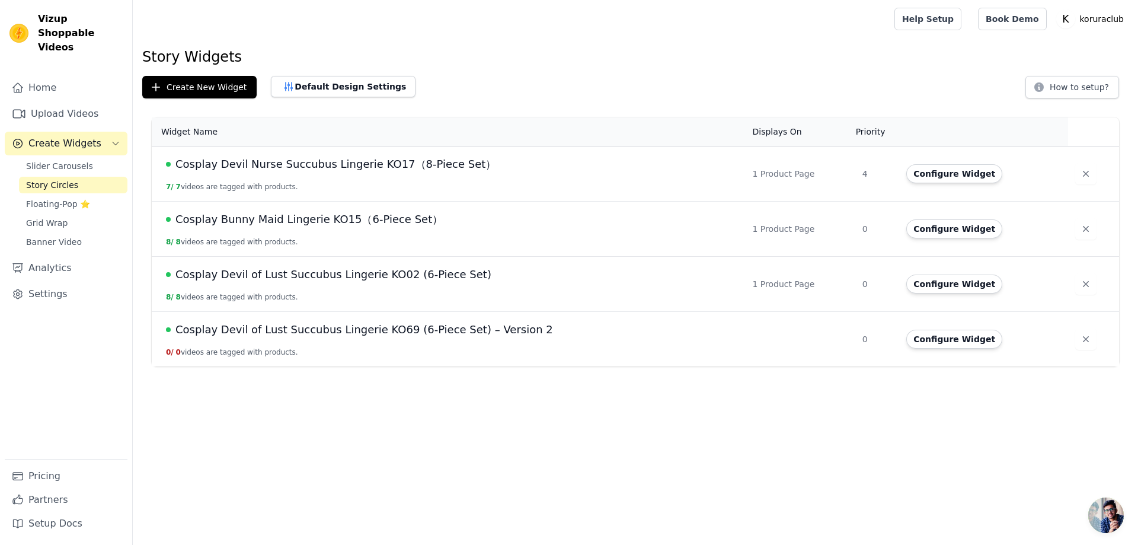
click at [345, 335] on span "Cosplay Devil of Lust Succubus Lingerie KO69 (6-Piece Set) – Version 2" at bounding box center [363, 329] width 377 height 17
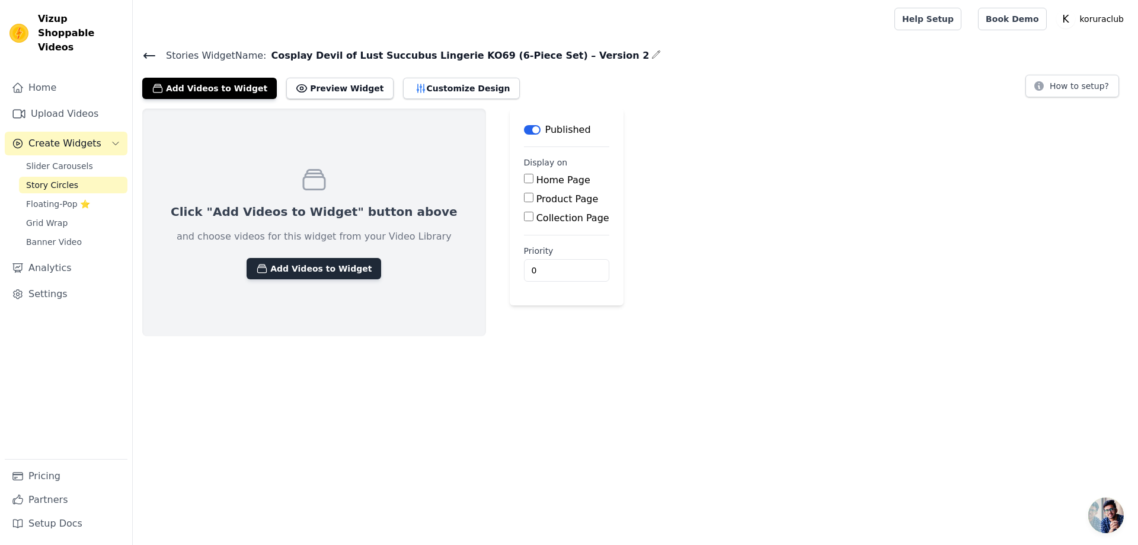
click at [301, 262] on button "Add Videos to Widget" at bounding box center [313, 268] width 135 height 21
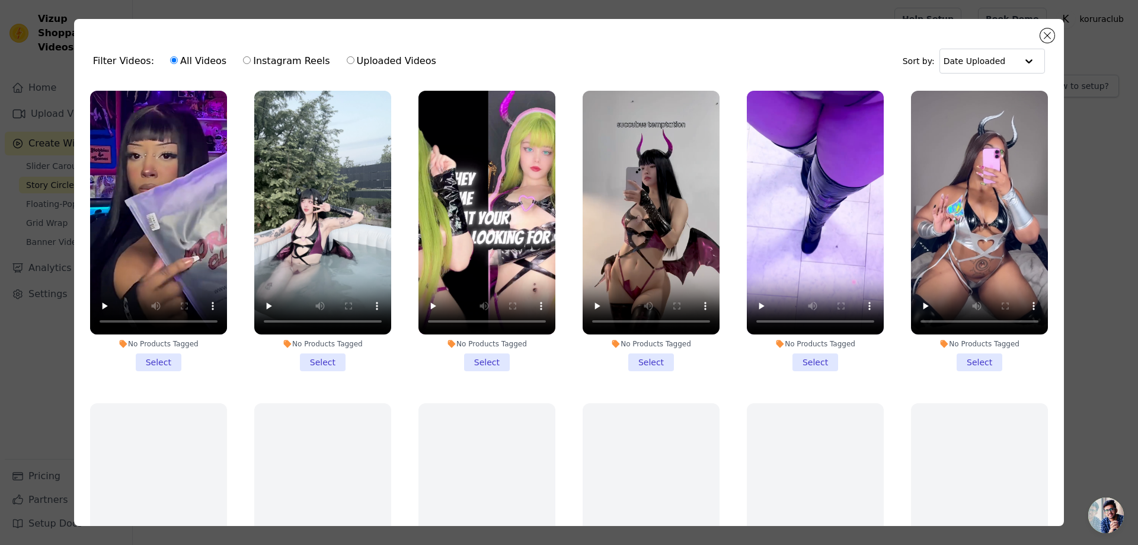
click at [151, 363] on li "No Products Tagged Select" at bounding box center [158, 231] width 137 height 280
click at [0, 0] on input "No Products Tagged Select" at bounding box center [0, 0] width 0 height 0
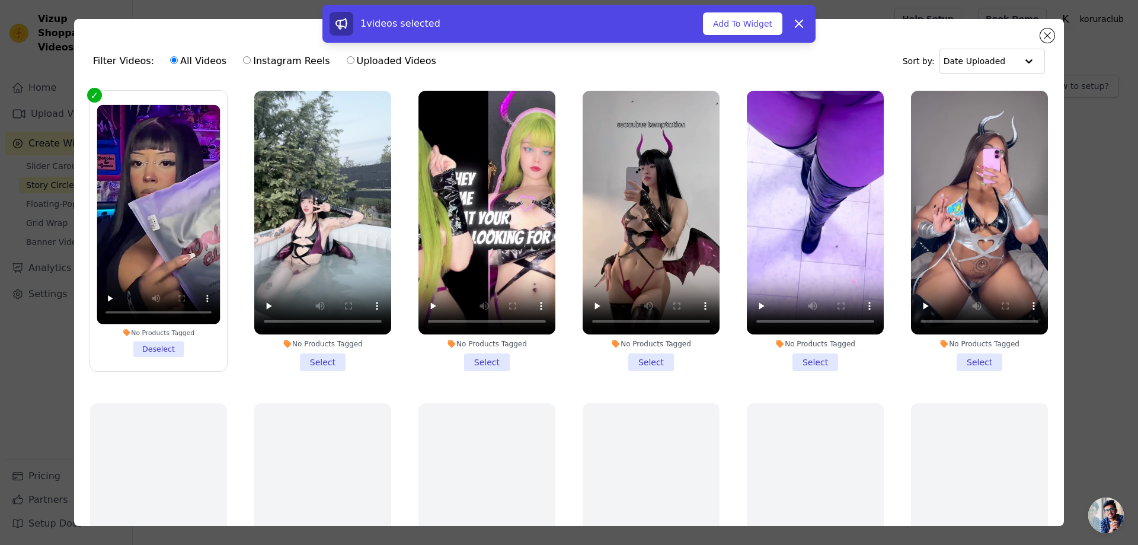
click at [318, 358] on li "No Products Tagged Select" at bounding box center [322, 231] width 137 height 280
click at [0, 0] on input "No Products Tagged Select" at bounding box center [0, 0] width 0 height 0
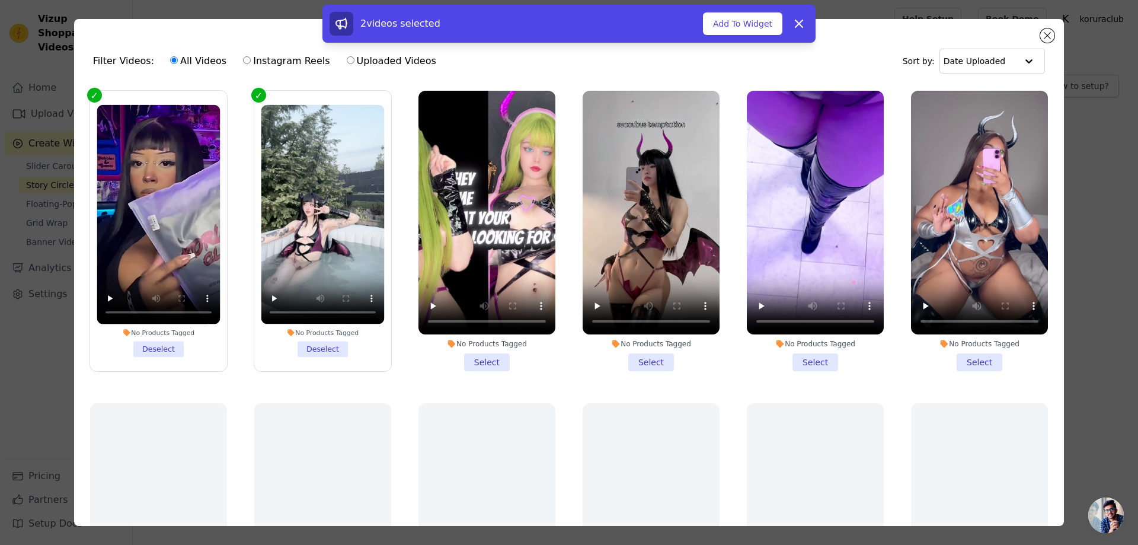
click at [486, 358] on li "No Products Tagged Select" at bounding box center [486, 231] width 137 height 280
click at [0, 0] on input "No Products Tagged Select" at bounding box center [0, 0] width 0 height 0
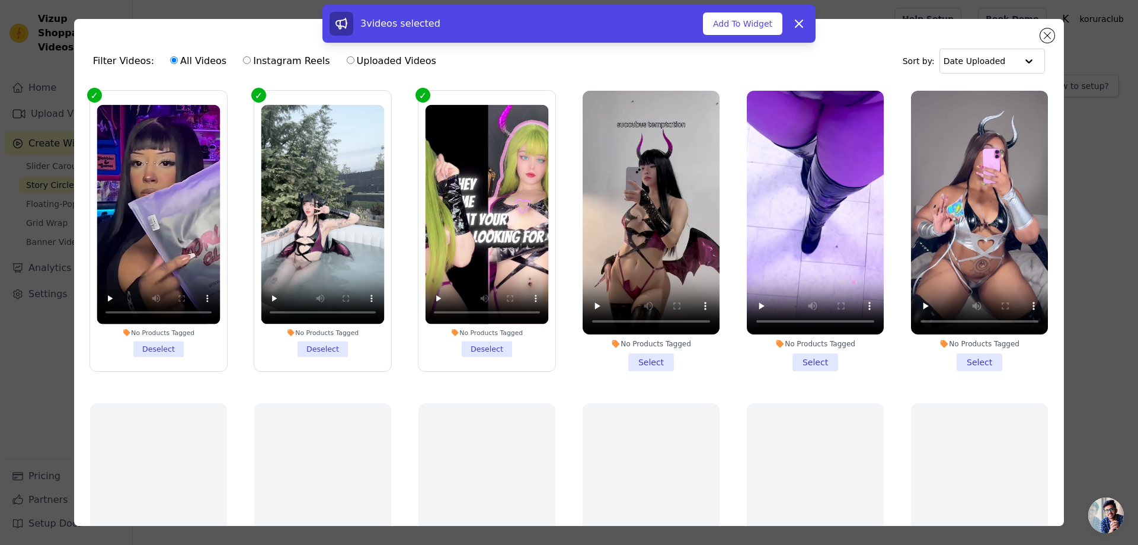
click at [641, 362] on li "No Products Tagged Select" at bounding box center [650, 231] width 137 height 280
click at [0, 0] on input "No Products Tagged Select" at bounding box center [0, 0] width 0 height 0
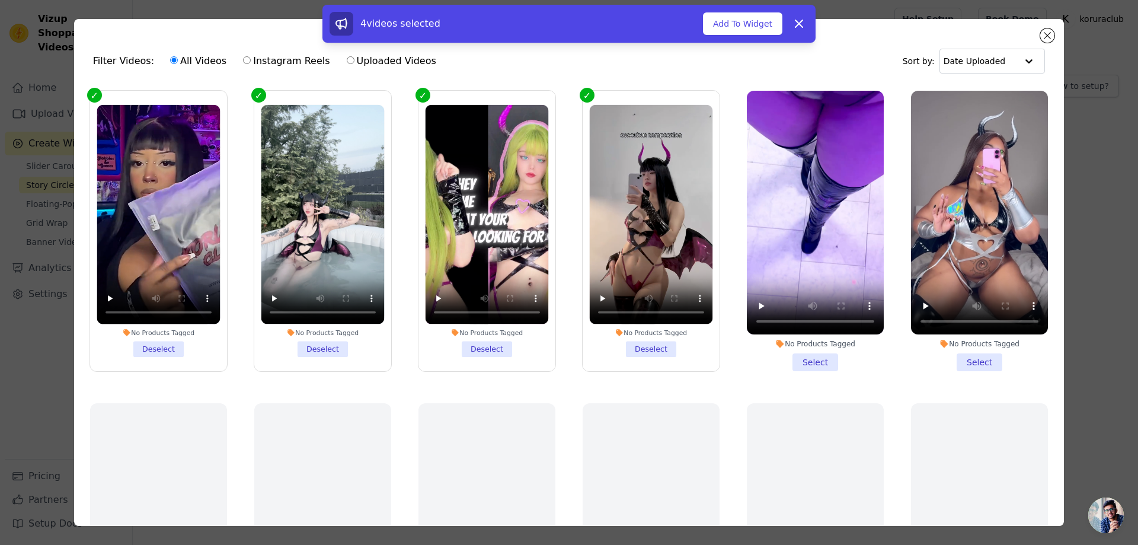
click at [803, 361] on li "No Products Tagged Select" at bounding box center [815, 231] width 137 height 280
click at [0, 0] on input "No Products Tagged Select" at bounding box center [0, 0] width 0 height 0
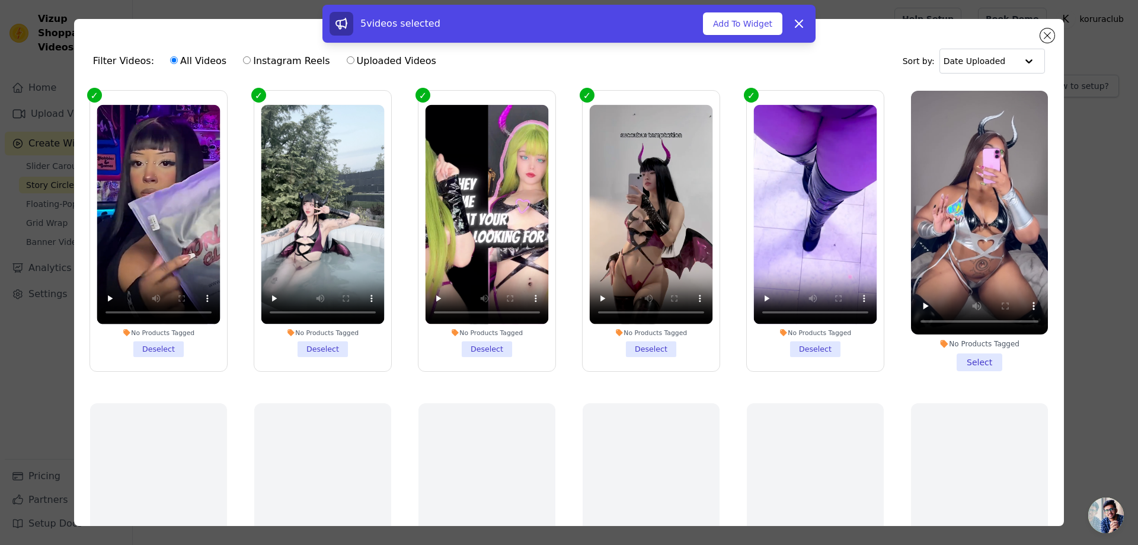
click at [956, 355] on li "No Products Tagged Select" at bounding box center [979, 231] width 137 height 280
click at [0, 0] on input "No Products Tagged Select" at bounding box center [0, 0] width 0 height 0
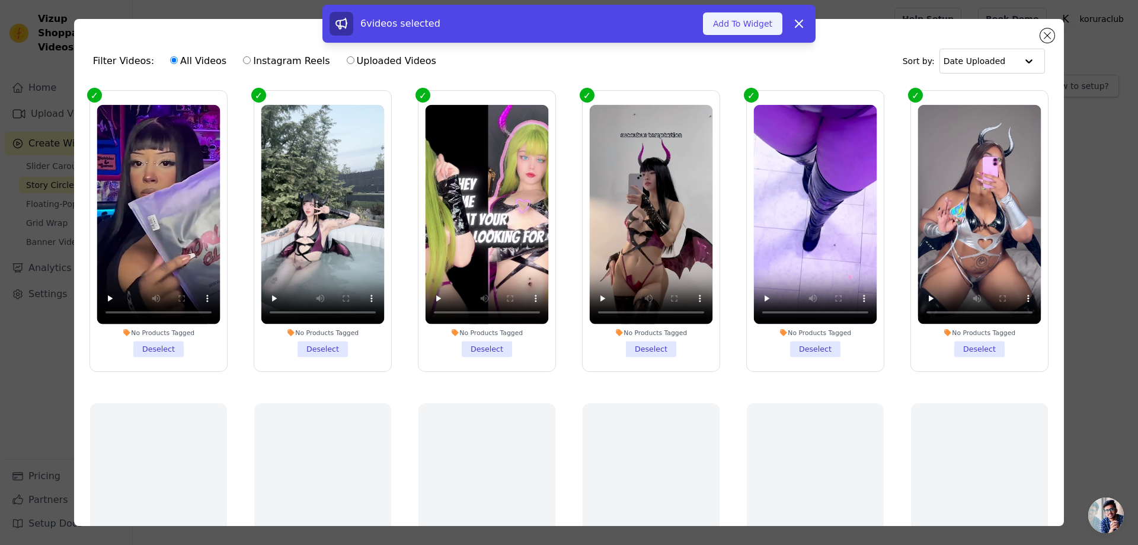
click at [742, 27] on button "Add To Widget" at bounding box center [742, 23] width 79 height 23
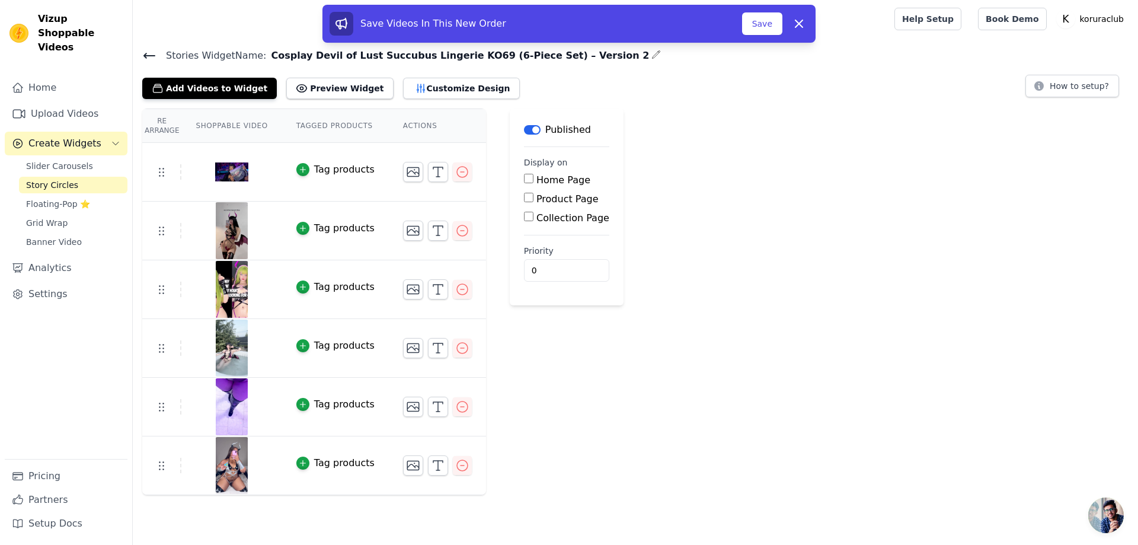
click at [688, 406] on div "Re Arrange Shoppable Video Tagged Products Actions Tag products Tag products Ta…" at bounding box center [635, 301] width 1005 height 386
click at [527, 198] on input "Product Page" at bounding box center [528, 197] width 9 height 9
checkbox input "true"
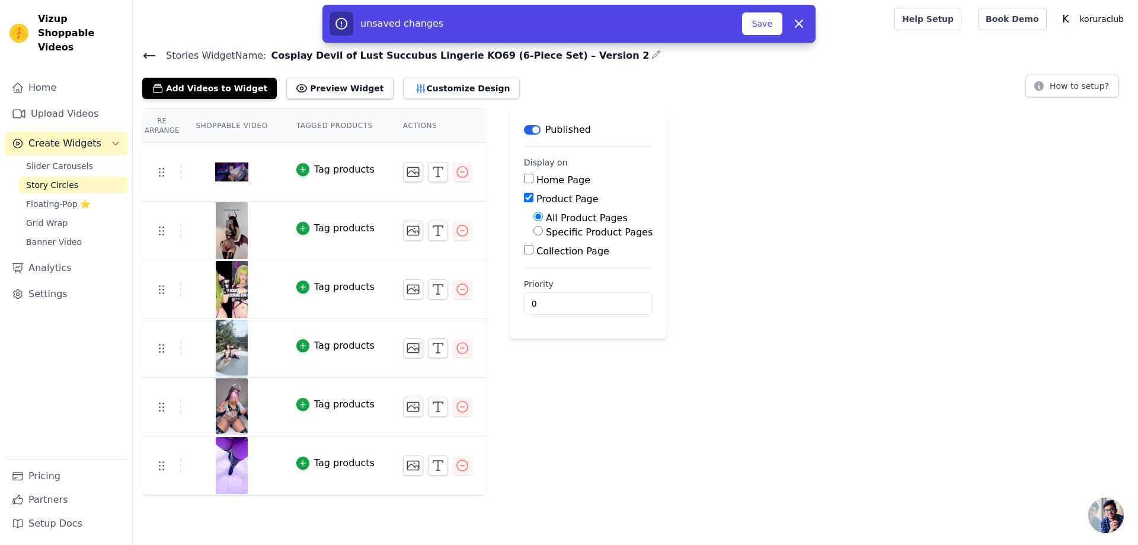
click at [534, 232] on input "Specific Product Pages" at bounding box center [537, 230] width 9 height 9
radio input "true"
click at [551, 260] on button "Select Products" at bounding box center [572, 259] width 79 height 20
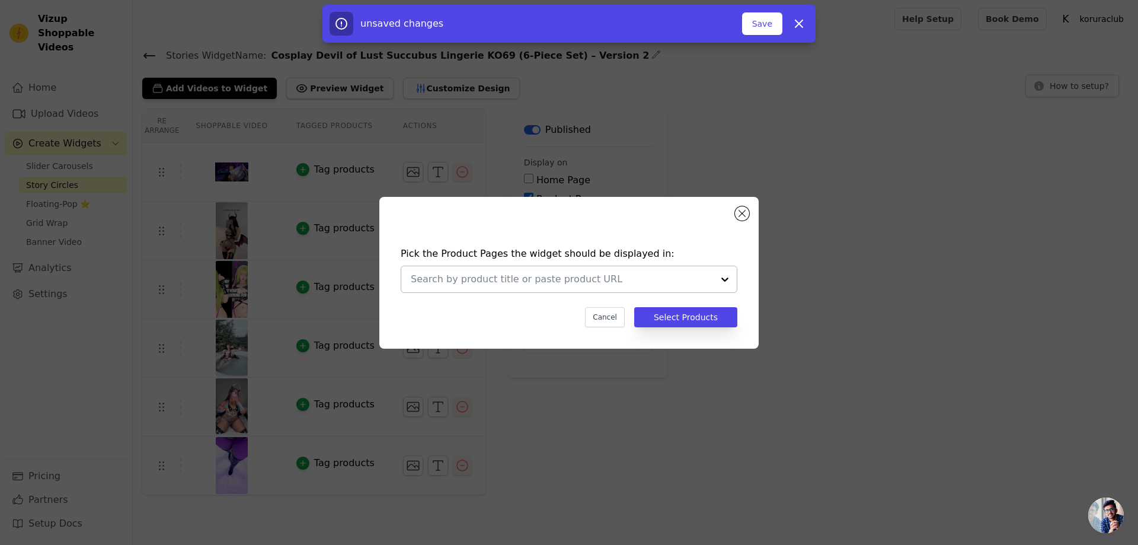
click at [620, 280] on input "text" at bounding box center [562, 279] width 302 height 14
paste input "Cosplay Devil of Lust Succubus Lingerie KO69 (6-Piece Set) – Version 2"
type input "Cosplay Devil of Lust Succubus Lingerie KO69 (6-Piece Set) – Version 2"
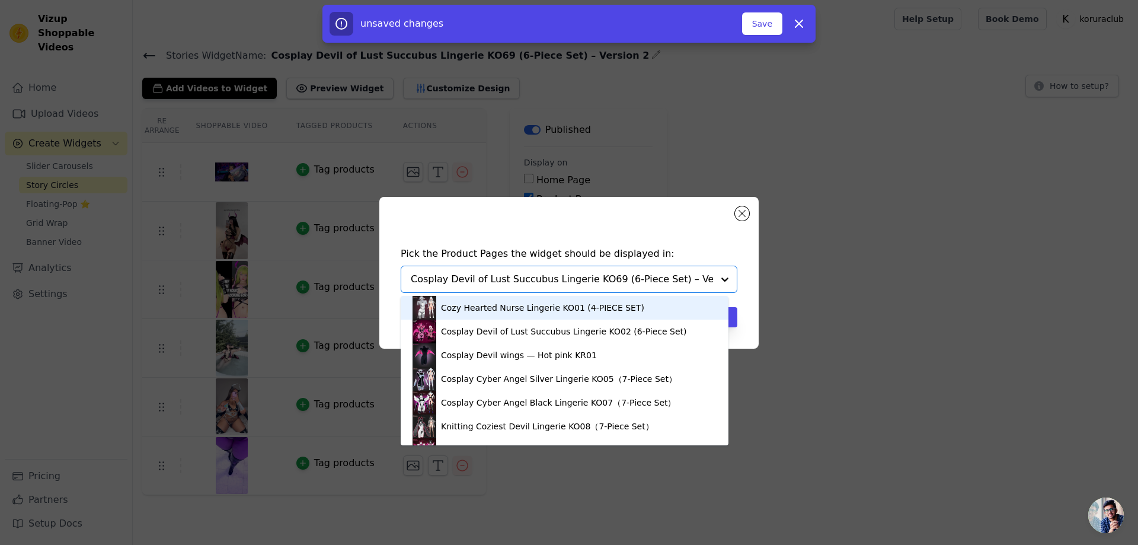
scroll to position [0, 17]
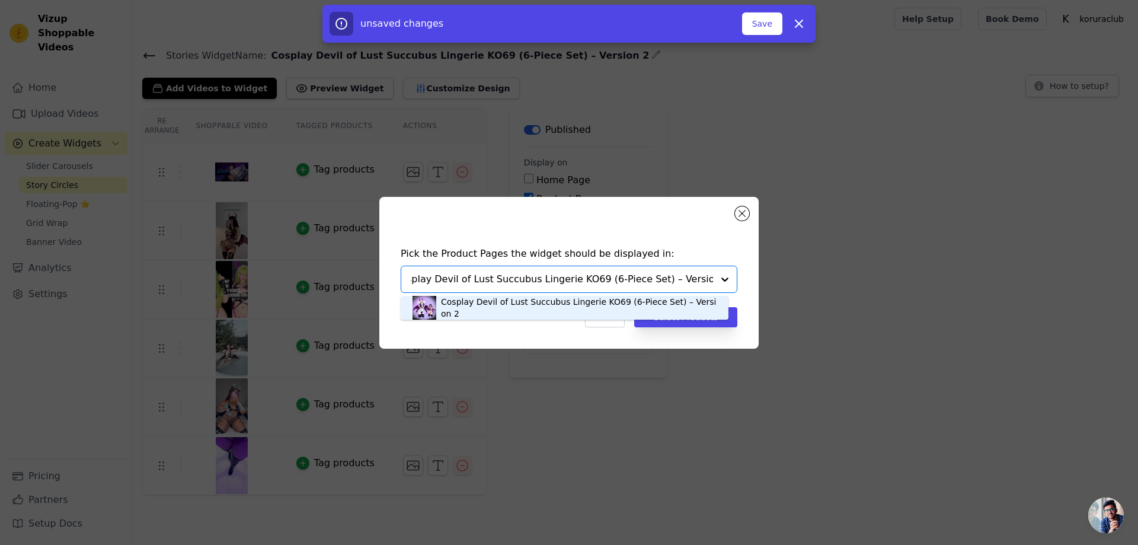
click at [514, 305] on div "Cosplay Devil of Lust Succubus Lingerie KO69 (6-Piece Set) – Version 2" at bounding box center [579, 308] width 276 height 24
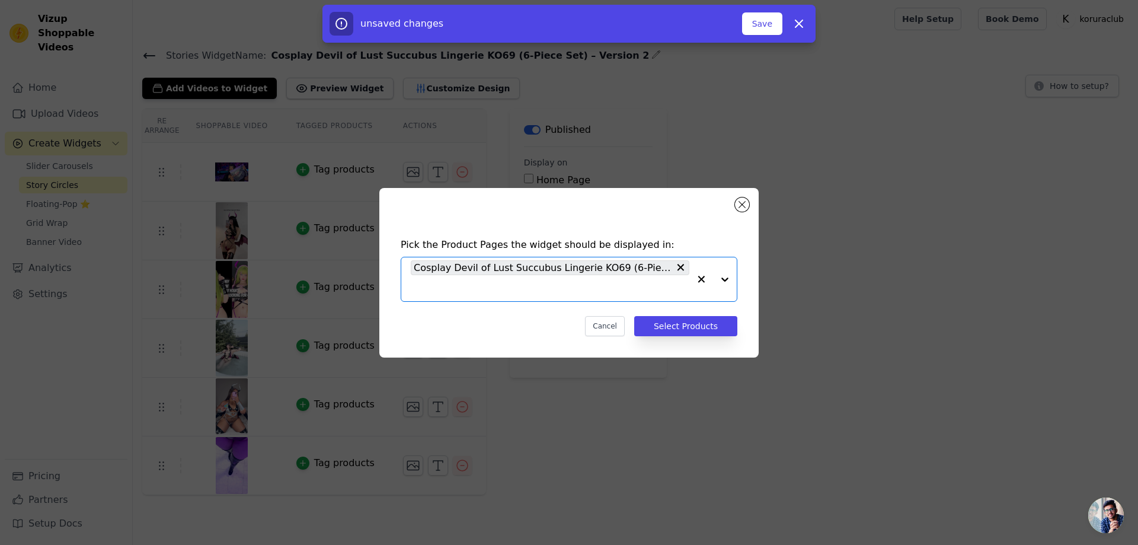
scroll to position [0, 0]
click at [687, 325] on button "Select Products" at bounding box center [685, 326] width 103 height 20
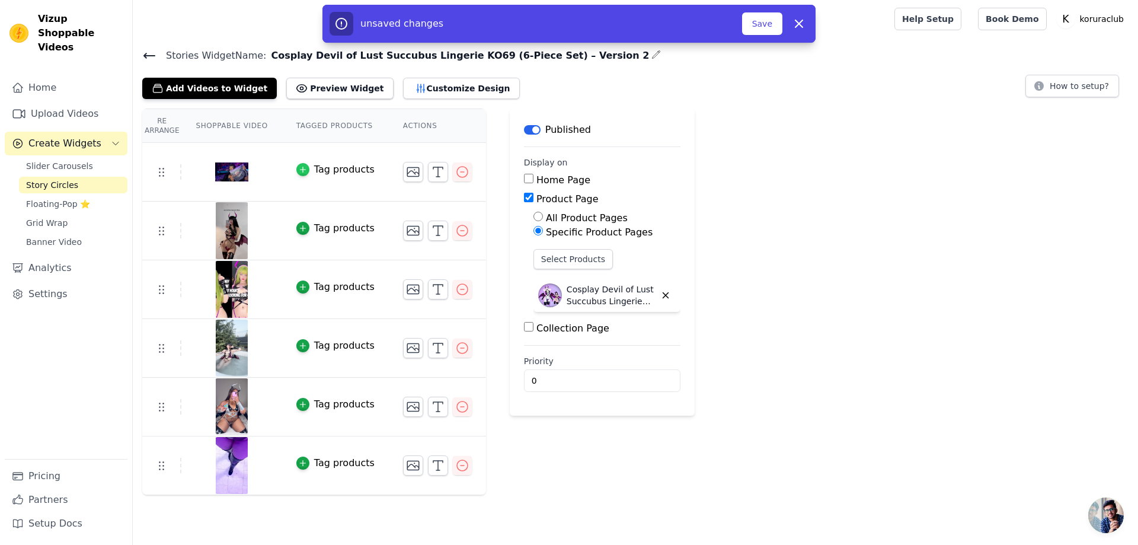
click at [299, 166] on icon "button" at bounding box center [303, 169] width 8 height 8
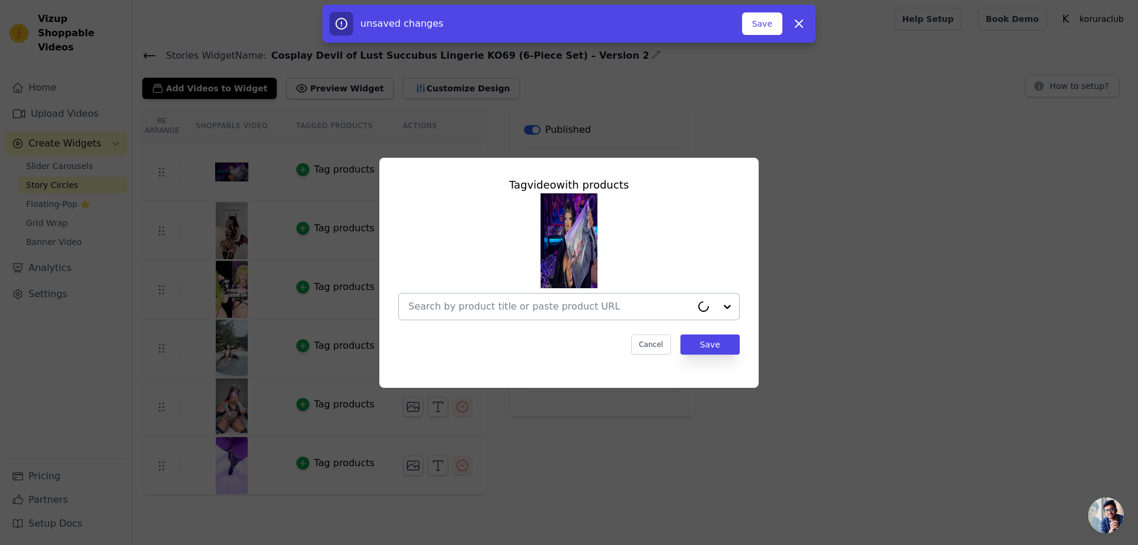
click at [538, 303] on input "text" at bounding box center [549, 306] width 283 height 14
paste input "Cosplay Devil of Lust Succubus Lingerie KO69 (6-Piece Set) – Version 2"
type input "Cosplay Devil of Lust Succubus Lingerie KO69 (6-Piece Set) – Version 2"
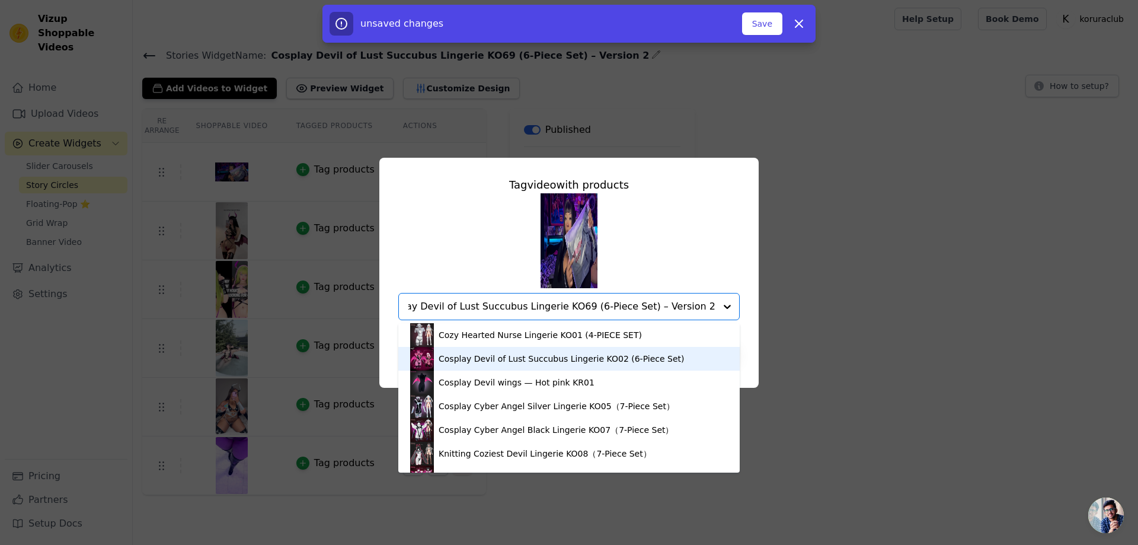
scroll to position [0, 12]
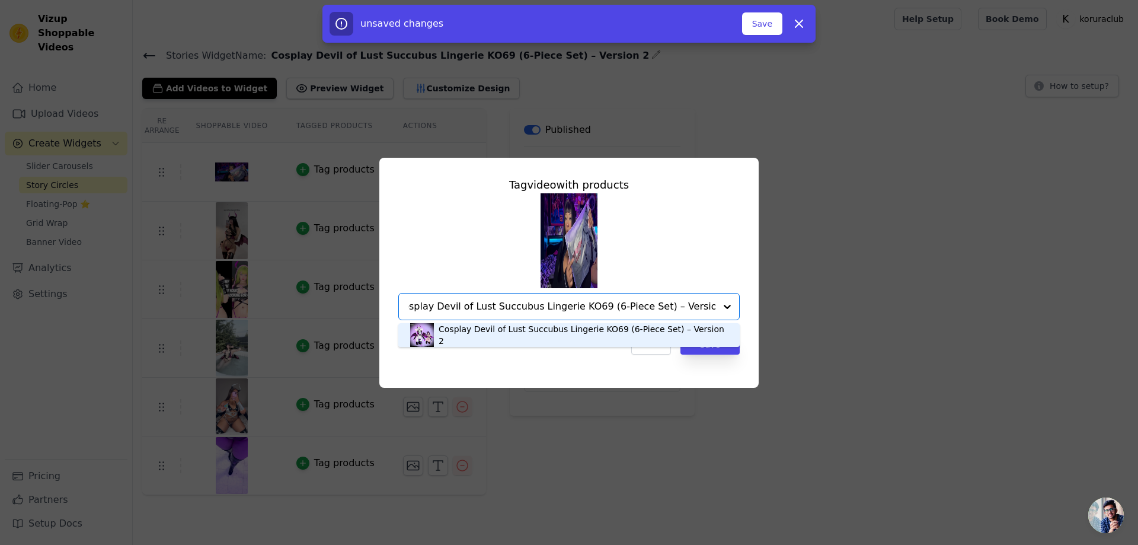
click at [528, 338] on div "Cosplay Devil of Lust Succubus Lingerie KO69 (6-Piece Set) – Version 2" at bounding box center [582, 335] width 289 height 24
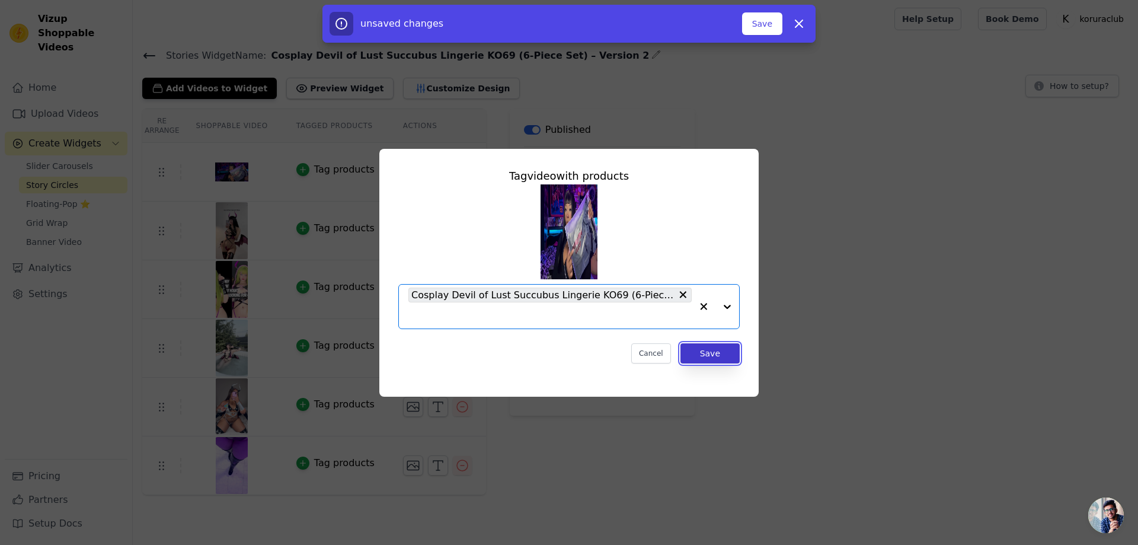
click at [689, 347] on button "Save" at bounding box center [709, 353] width 59 height 20
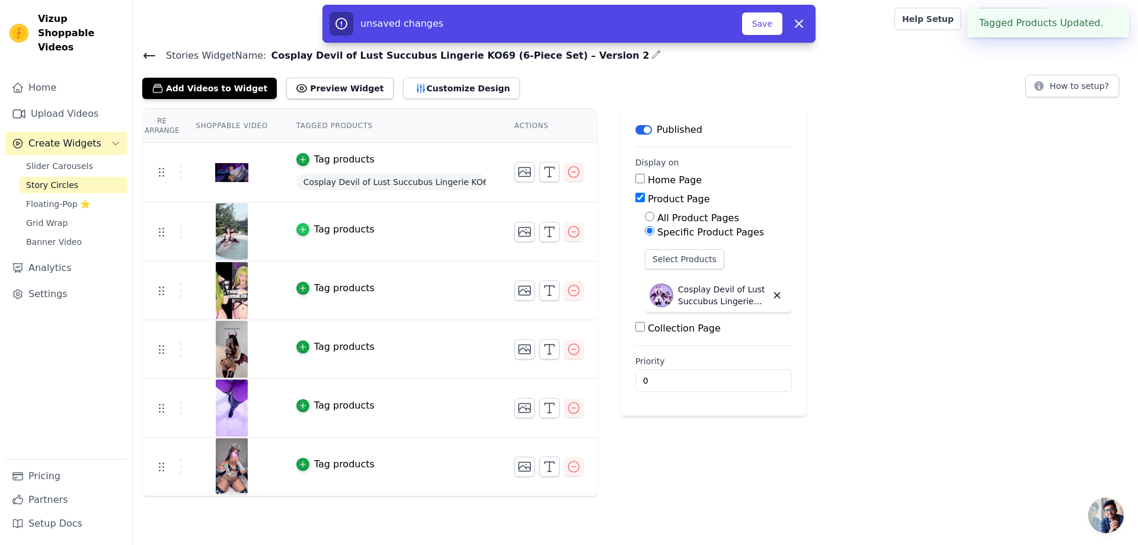
click at [299, 230] on icon "button" at bounding box center [303, 229] width 8 height 8
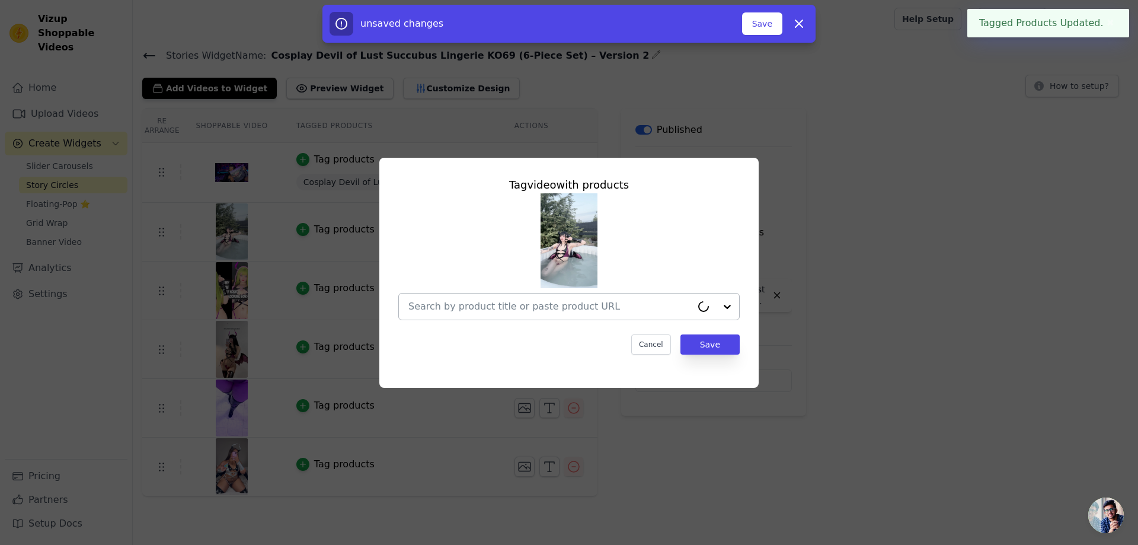
click at [559, 297] on div at bounding box center [549, 306] width 283 height 26
paste input "Cosplay Devil of Lust Succubus Lingerie KO69 (6-Piece Set) – Version 2"
type input "Cosplay Devil of Lust Succubus Lingerie KO69 (6-Piece Set) – Version 2"
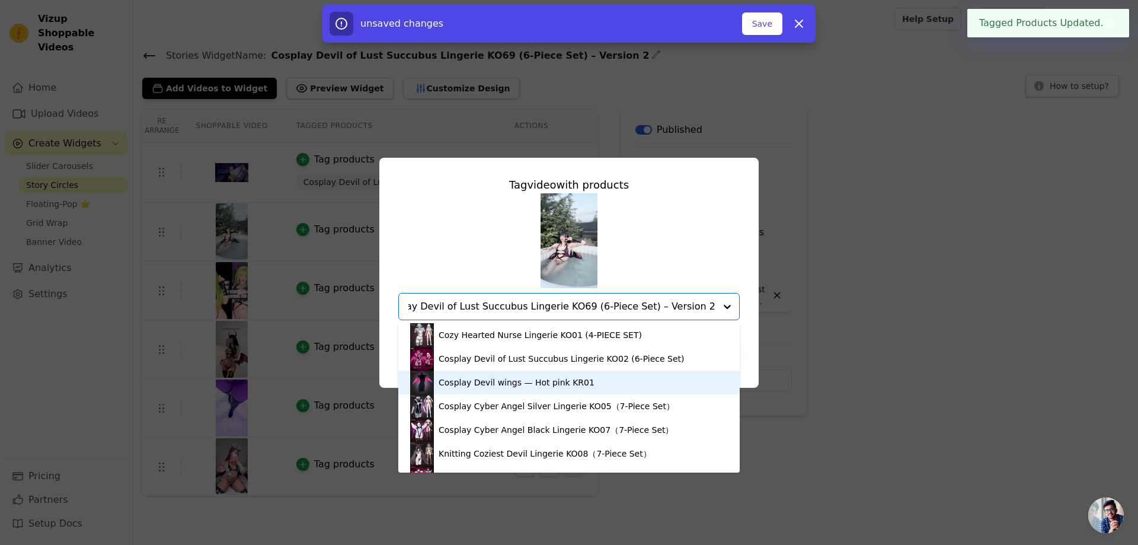
scroll to position [0, 12]
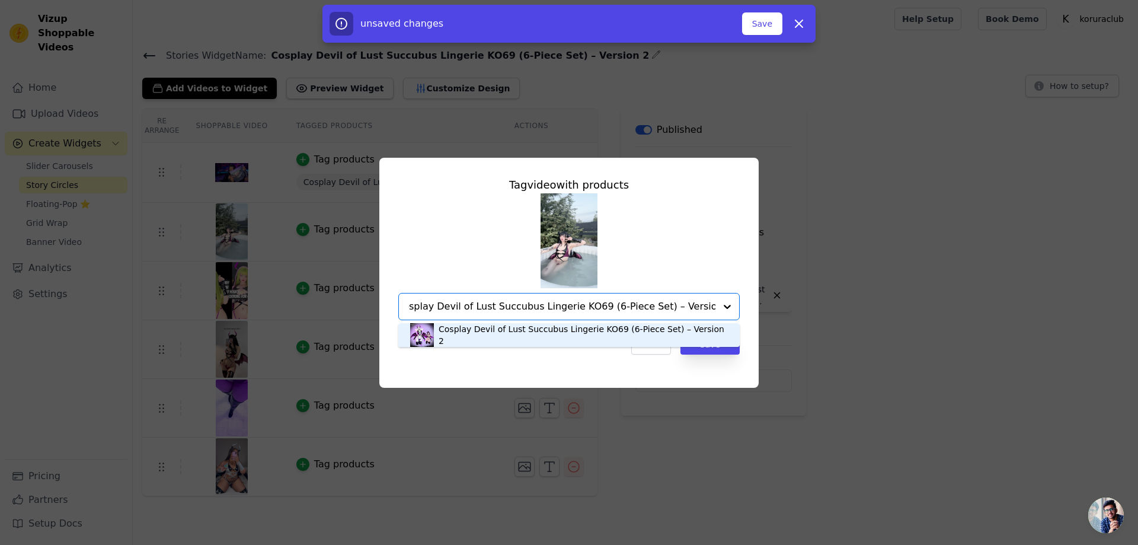
click at [635, 333] on div "Cosplay Devil of Lust Succubus Lingerie KO69 (6-Piece Set) – Version 2" at bounding box center [582, 335] width 289 height 24
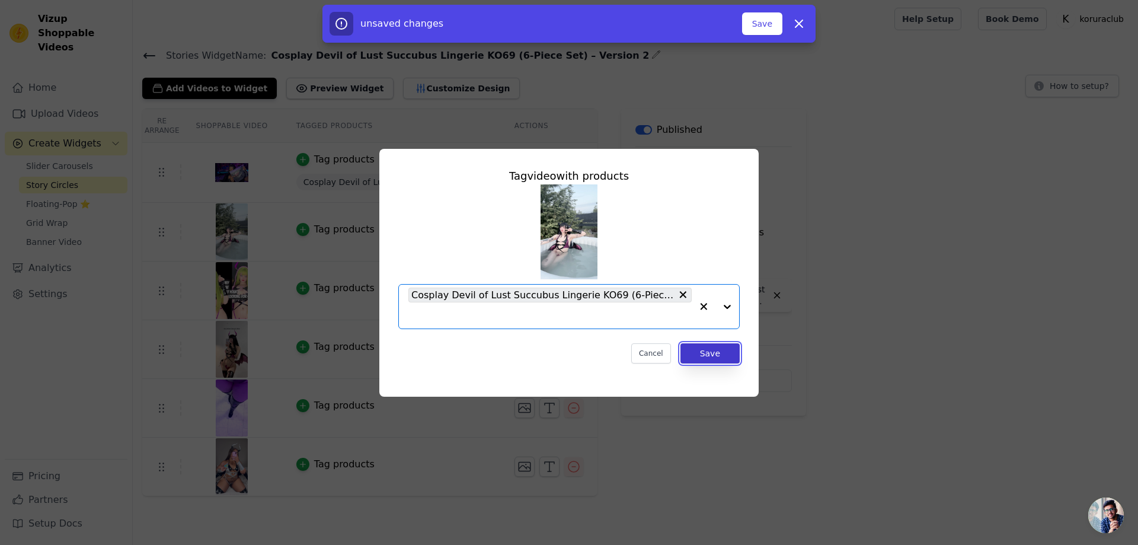
drag, startPoint x: 711, startPoint y: 355, endPoint x: 705, endPoint y: 354, distance: 6.6
click at [711, 355] on button "Save" at bounding box center [709, 353] width 59 height 20
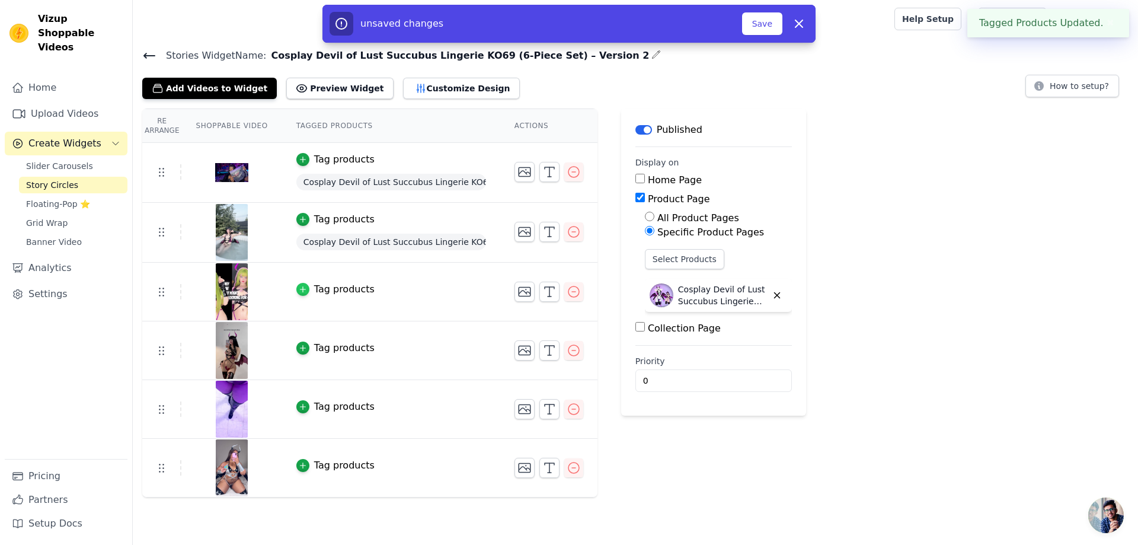
click at [300, 290] on icon "button" at bounding box center [303, 289] width 8 height 8
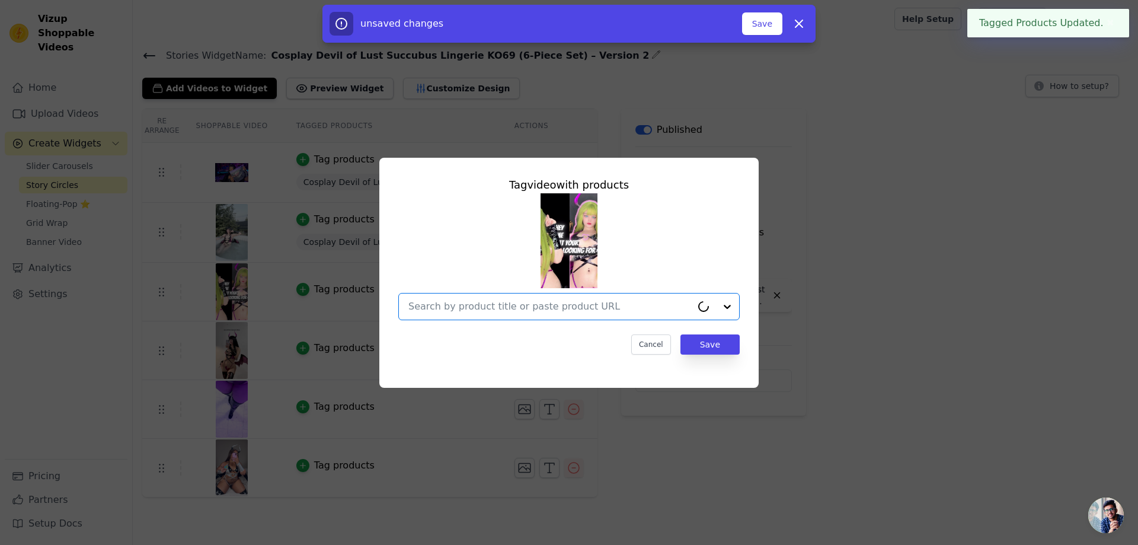
click at [595, 310] on input "text" at bounding box center [549, 306] width 283 height 14
paste input "Cosplay Devil of Lust Succubus Lingerie KO69 (6-Piece Set) – Version 2"
type input "Cosplay Devil of Lust Succubus Lingerie KO69 (6-Piece Set) – Version 2"
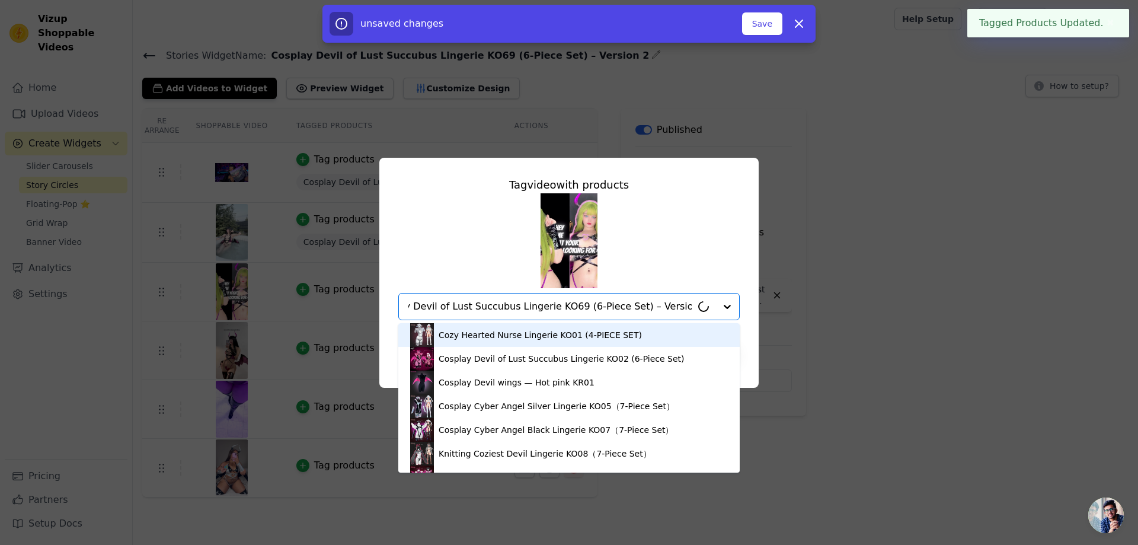
scroll to position [0, 12]
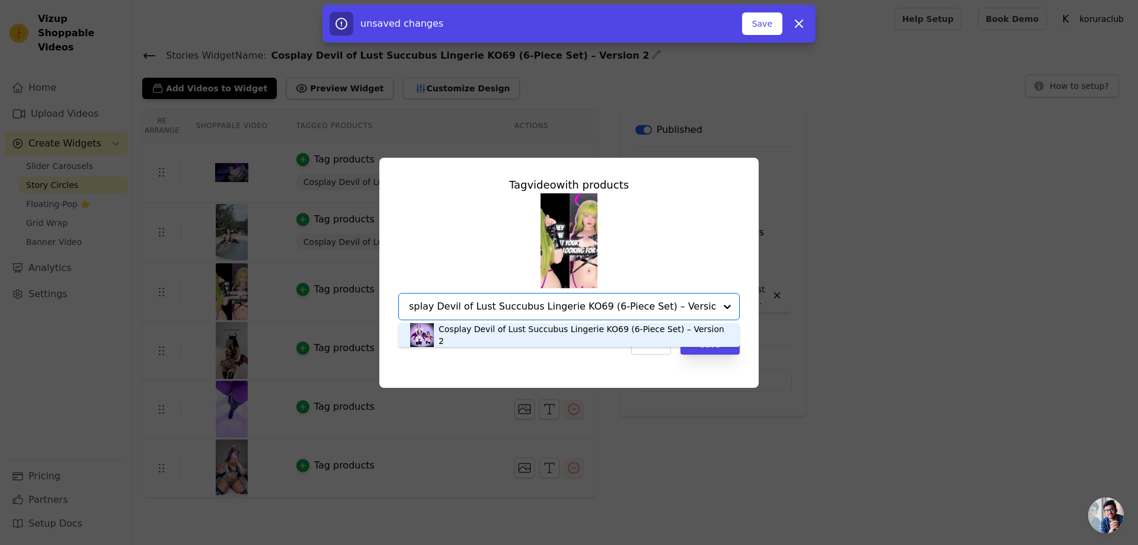
click at [553, 331] on div "Cosplay Devil of Lust Succubus Lingerie KO69 (6-Piece Set) – Version 2" at bounding box center [582, 335] width 289 height 24
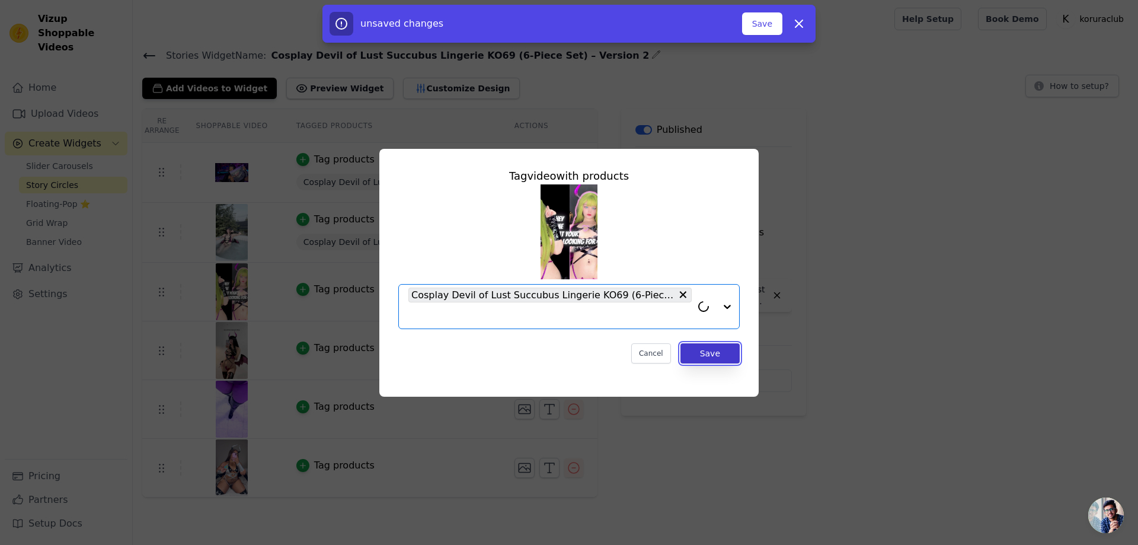
click at [706, 351] on button "Save" at bounding box center [709, 353] width 59 height 20
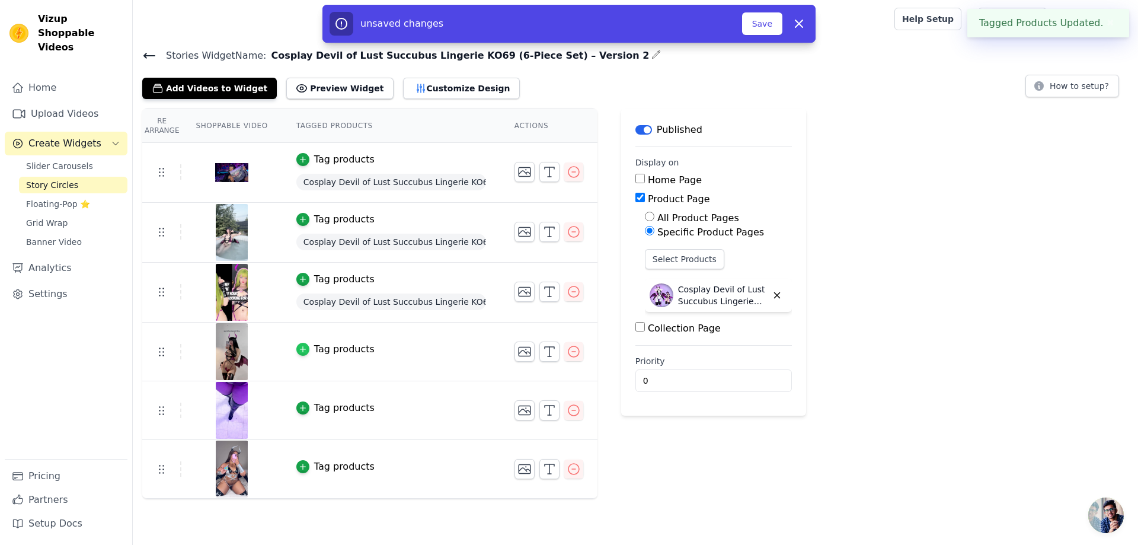
click at [299, 350] on icon "button" at bounding box center [303, 349] width 8 height 8
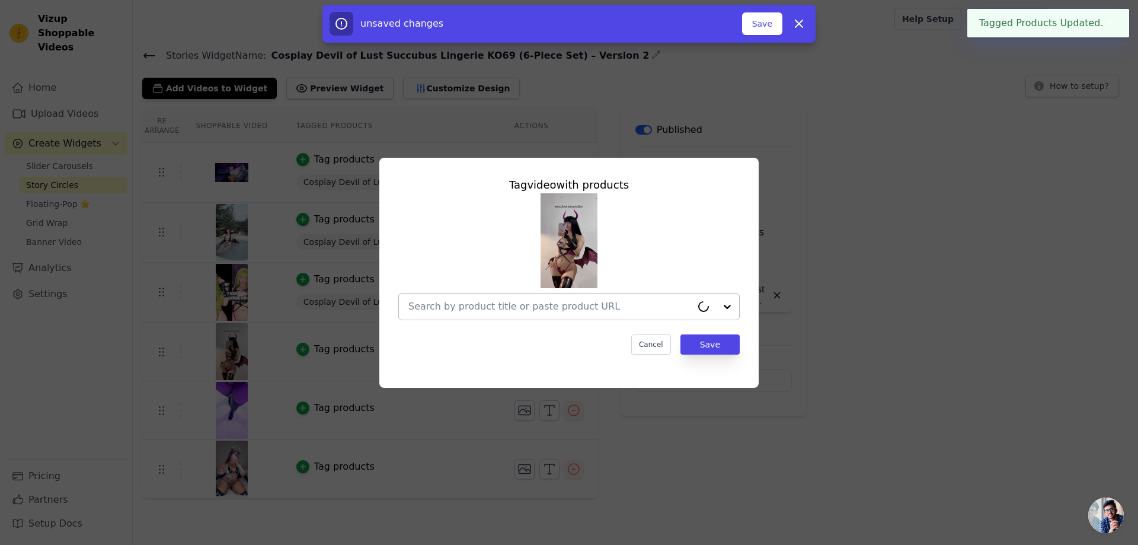
click at [577, 310] on input "text" at bounding box center [549, 306] width 283 height 14
paste input "Cosplay Devil of Lust Succubus Lingerie KO69 (6-Piece Set) – Version 2"
type input "Cosplay Devil of Lust Succubus Lingerie KO69 (6-Piece Set) – Version 2"
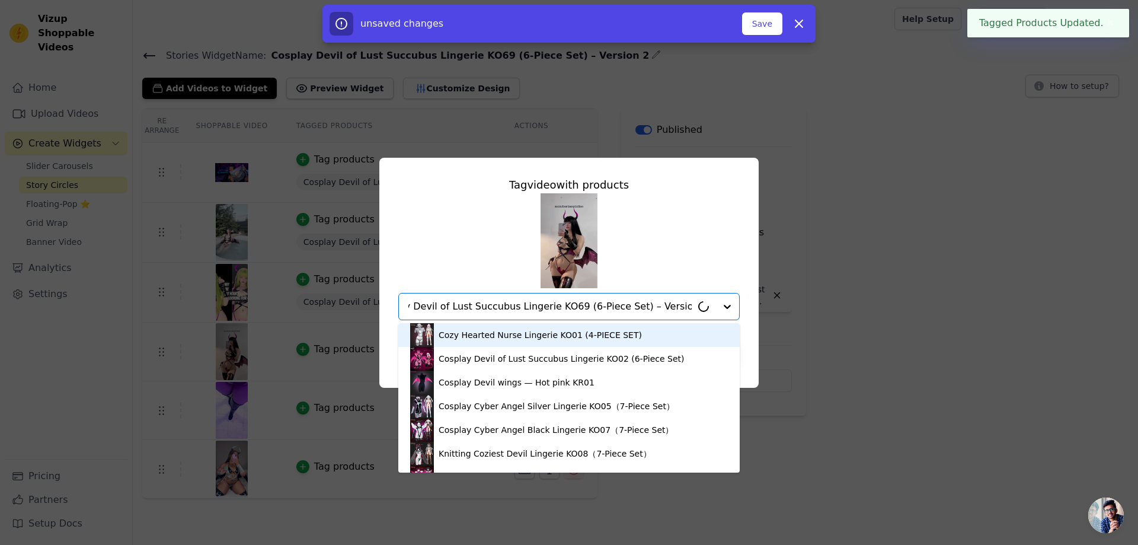
scroll to position [0, 12]
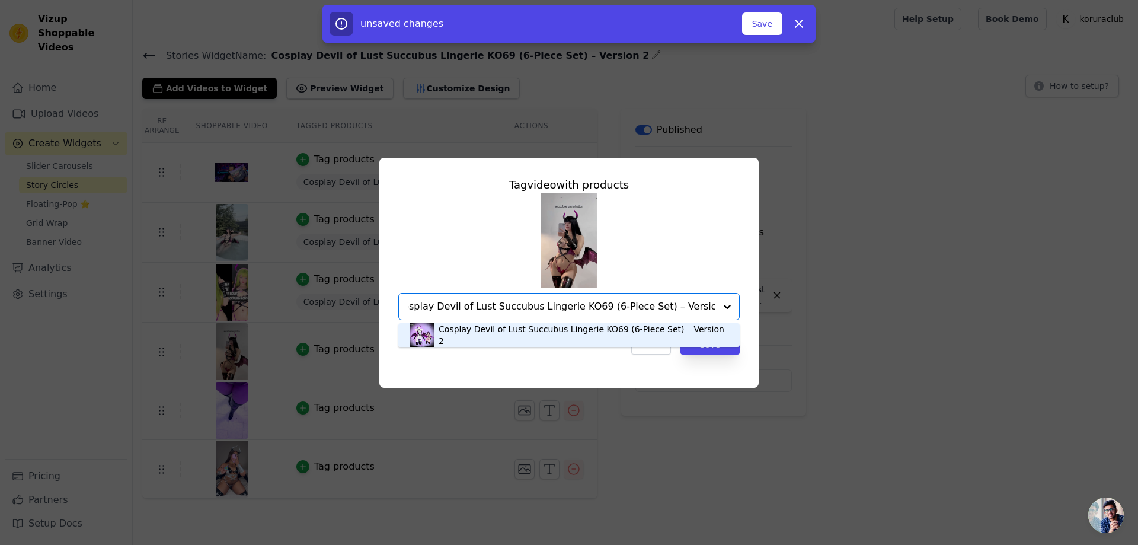
click at [495, 332] on div "Cosplay Devil of Lust Succubus Lingerie KO69 (6-Piece Set) – Version 2" at bounding box center [582, 335] width 289 height 24
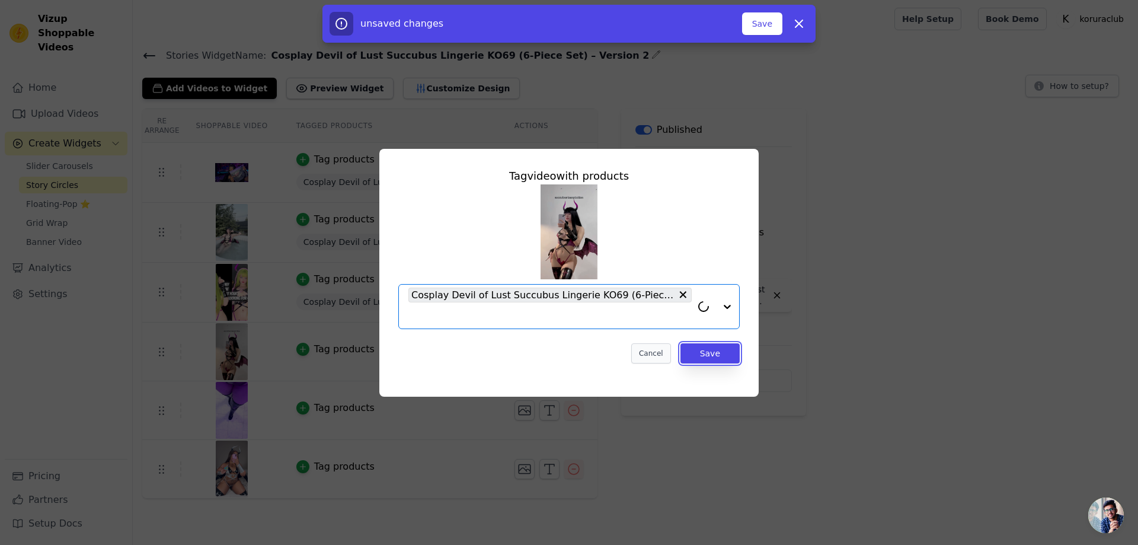
drag, startPoint x: 699, startPoint y: 357, endPoint x: 671, endPoint y: 356, distance: 28.4
click at [699, 357] on button "Save" at bounding box center [709, 353] width 59 height 20
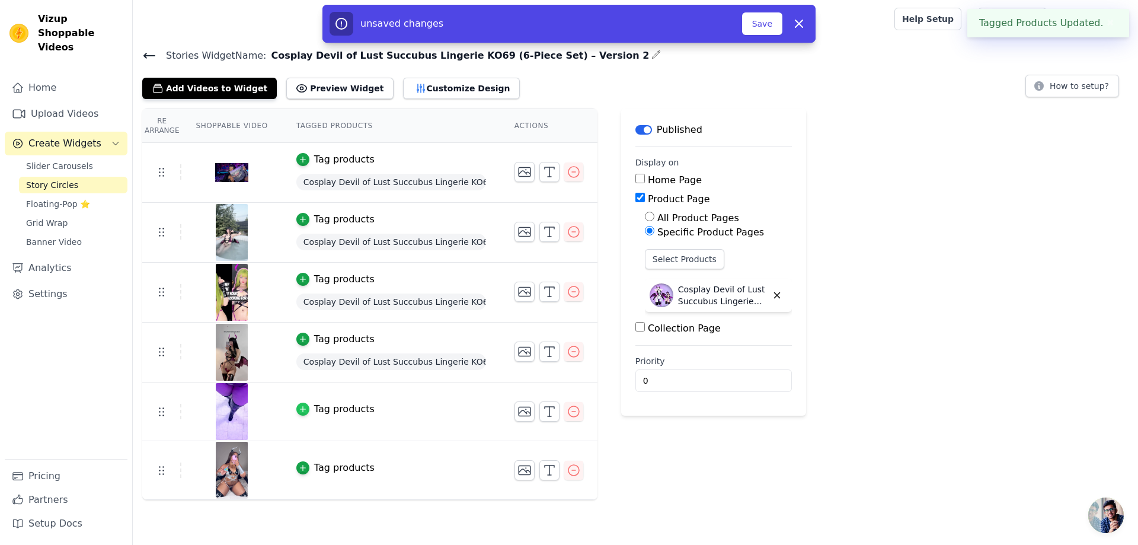
click at [302, 409] on icon "button" at bounding box center [303, 409] width 8 height 8
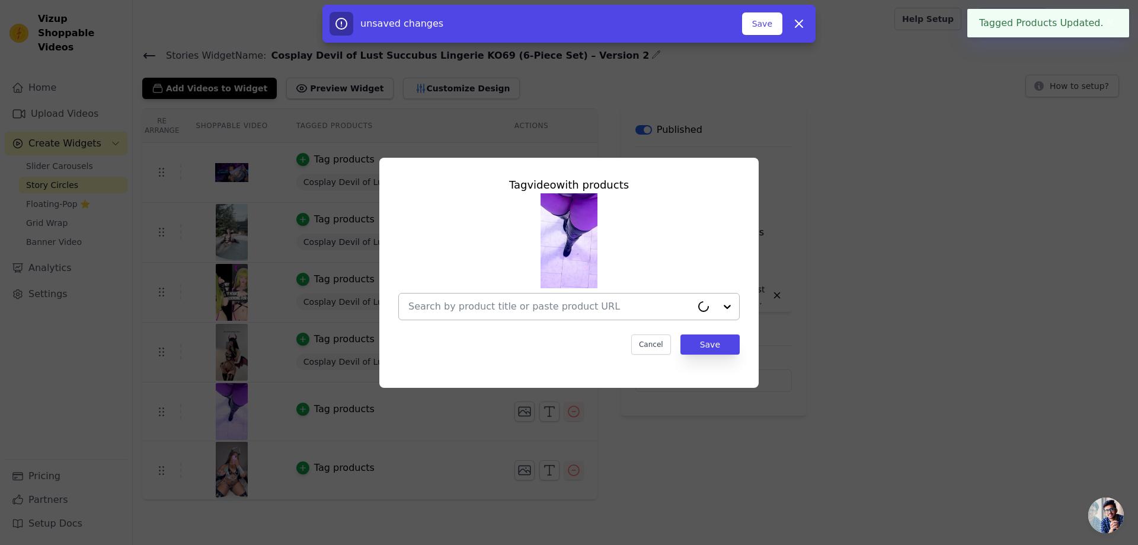
click at [562, 306] on input "text" at bounding box center [549, 306] width 283 height 14
paste input "Cosplay Devil of Lust Succubus Lingerie KO69 (6-Piece Set) – Version 2"
type input "Cosplay Devil of Lust Succubus Lingerie KO69 (6-Piece Set) – Version 2"
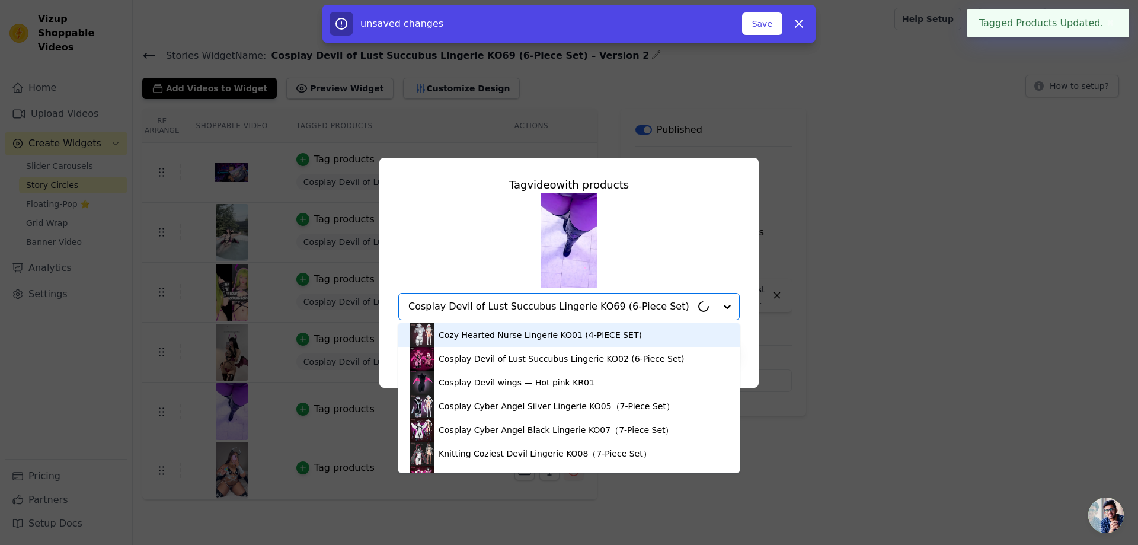
scroll to position [0, 12]
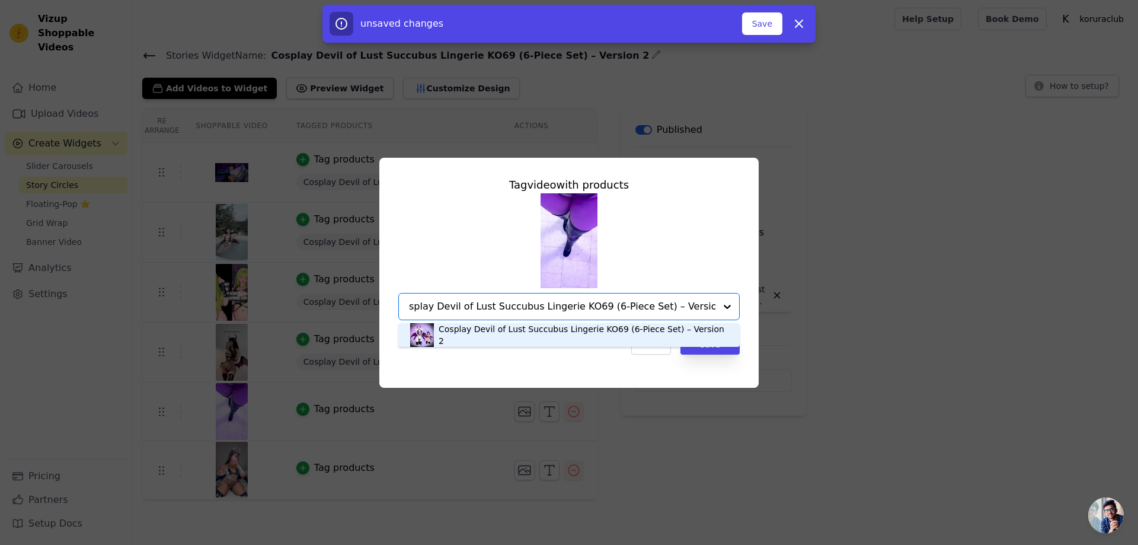
click at [543, 329] on div "Cosplay Devil of Lust Succubus Lingerie KO69 (6-Piece Set) – Version 2" at bounding box center [582, 335] width 289 height 24
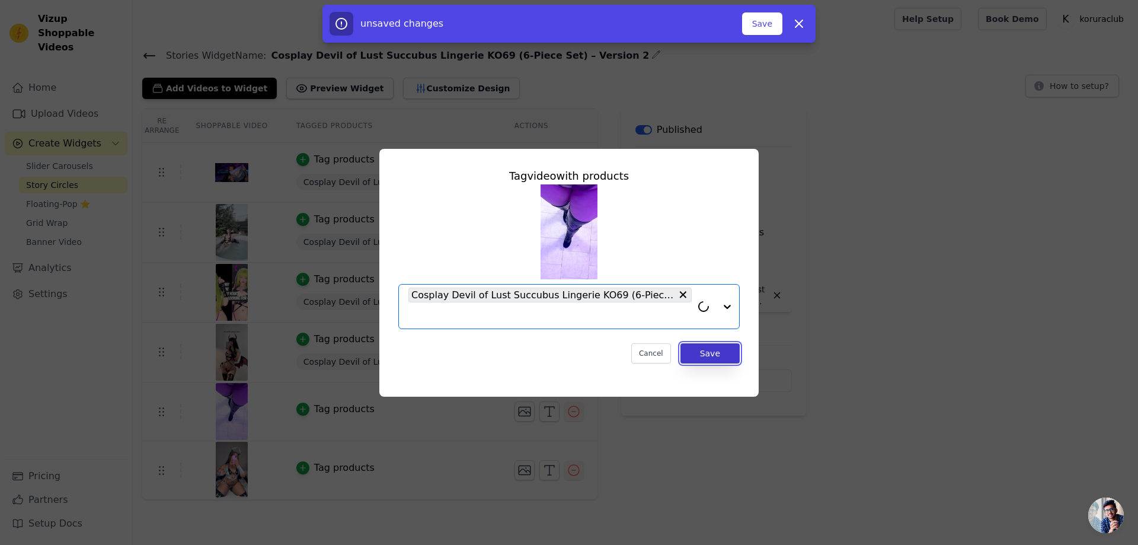
click at [702, 352] on button "Save" at bounding box center [709, 353] width 59 height 20
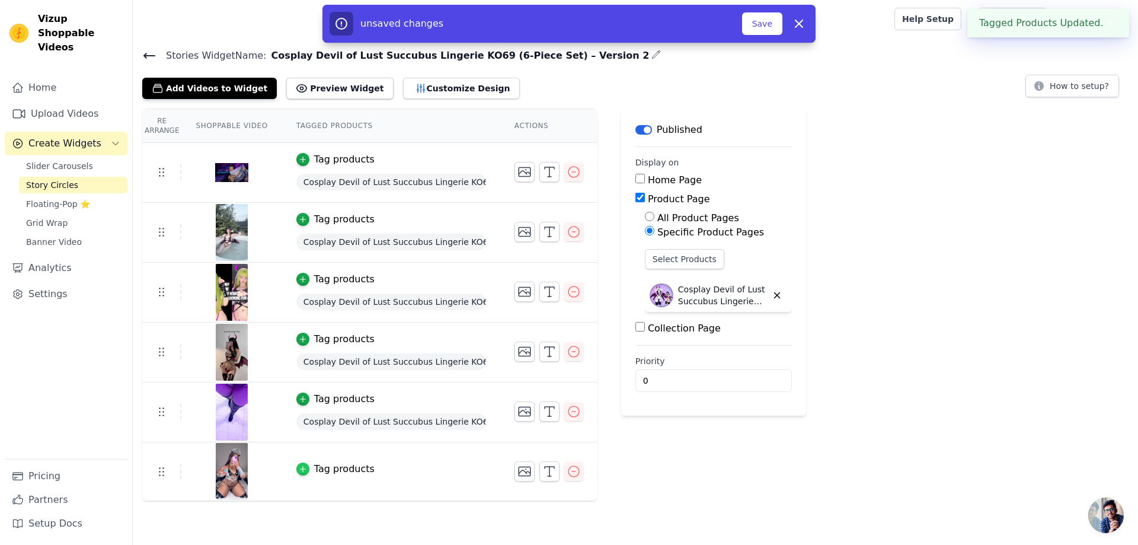
click at [302, 469] on icon "button" at bounding box center [303, 469] width 8 height 8
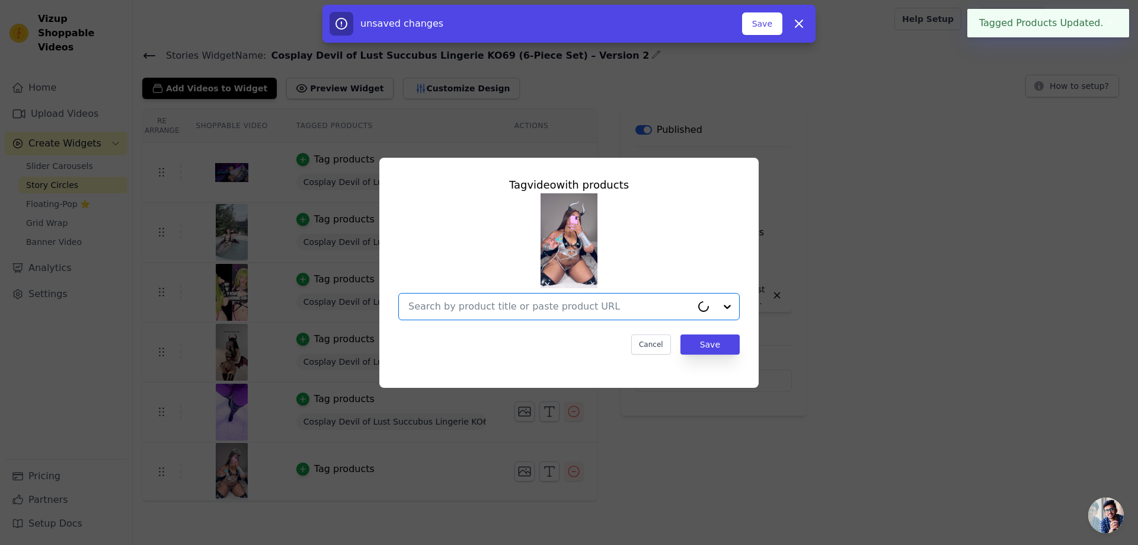
click at [547, 311] on input "text" at bounding box center [549, 306] width 283 height 14
paste input "Cosplay Devil of Lust Succubus Lingerie KO69 (6-Piece Set) – Version 2"
type input "Cosplay Devil of Lust Succubus Lingerie KO69 (6-Piece Set) – Version 2"
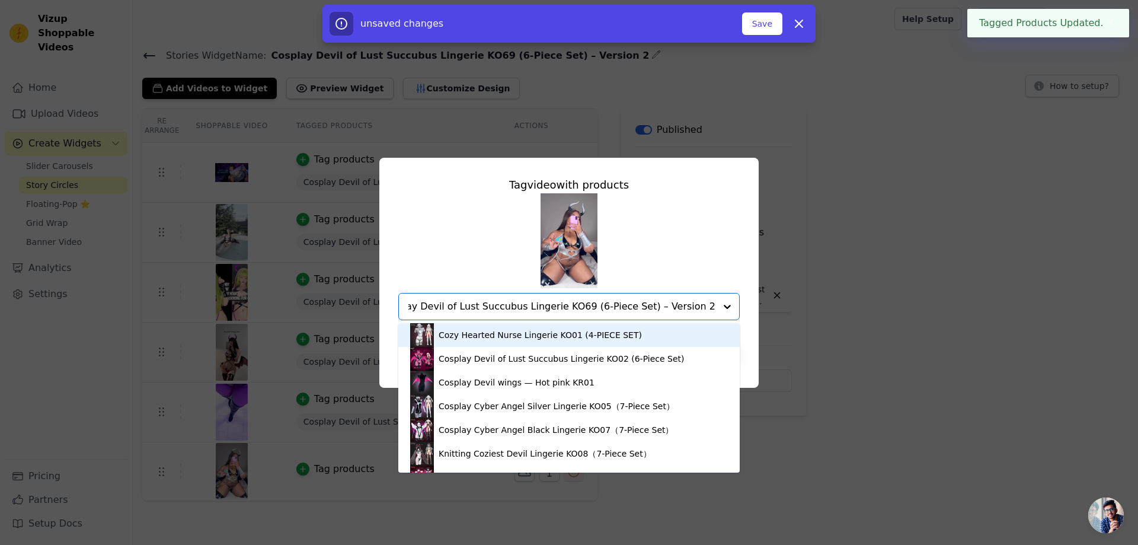
scroll to position [0, 12]
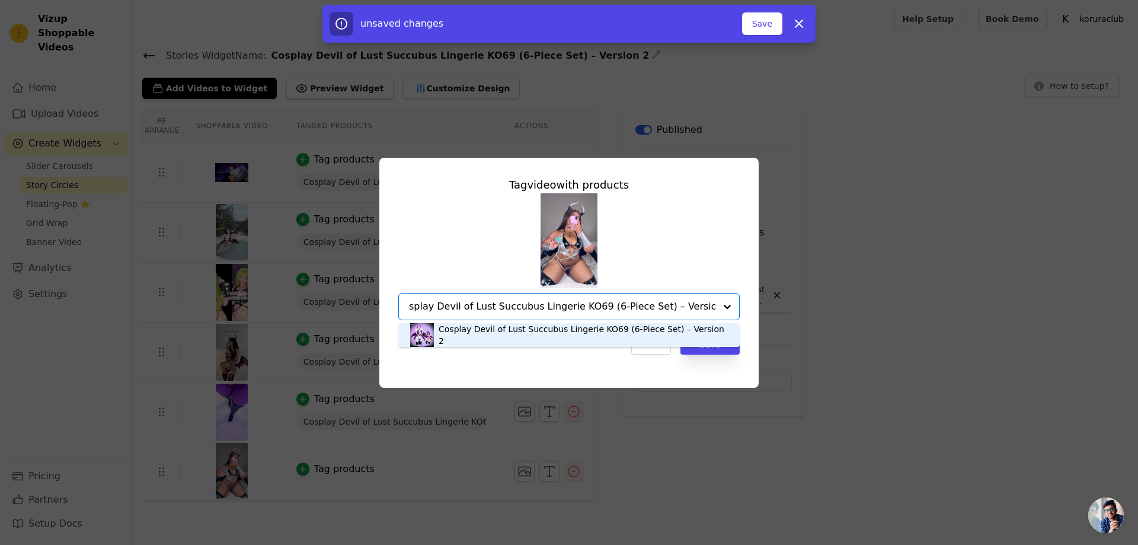
click at [594, 340] on div "Cosplay Devil of Lust Succubus Lingerie KO69 (6-Piece Set) – Version 2" at bounding box center [582, 335] width 289 height 24
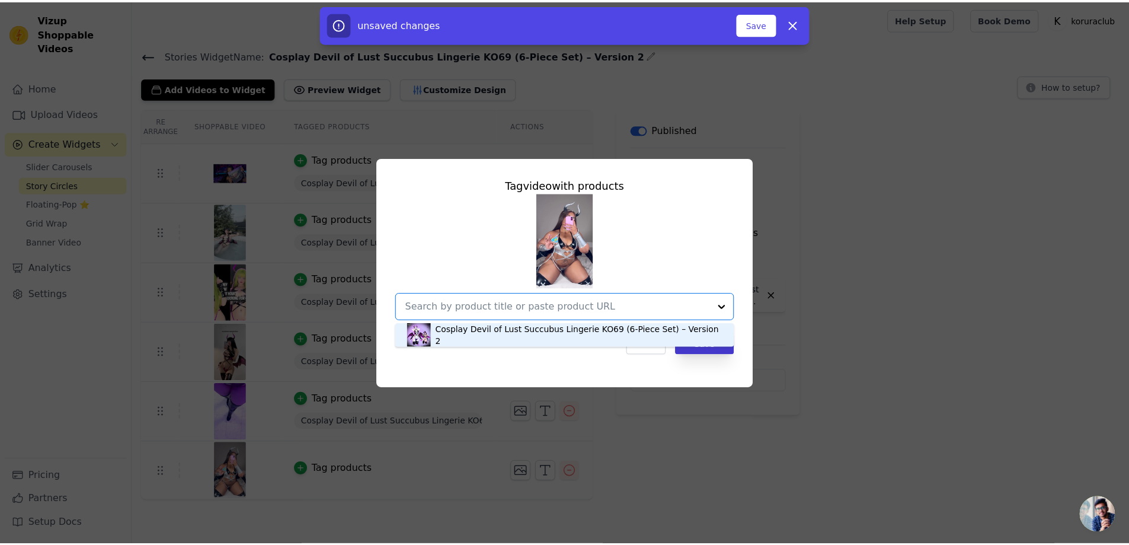
scroll to position [0, 0]
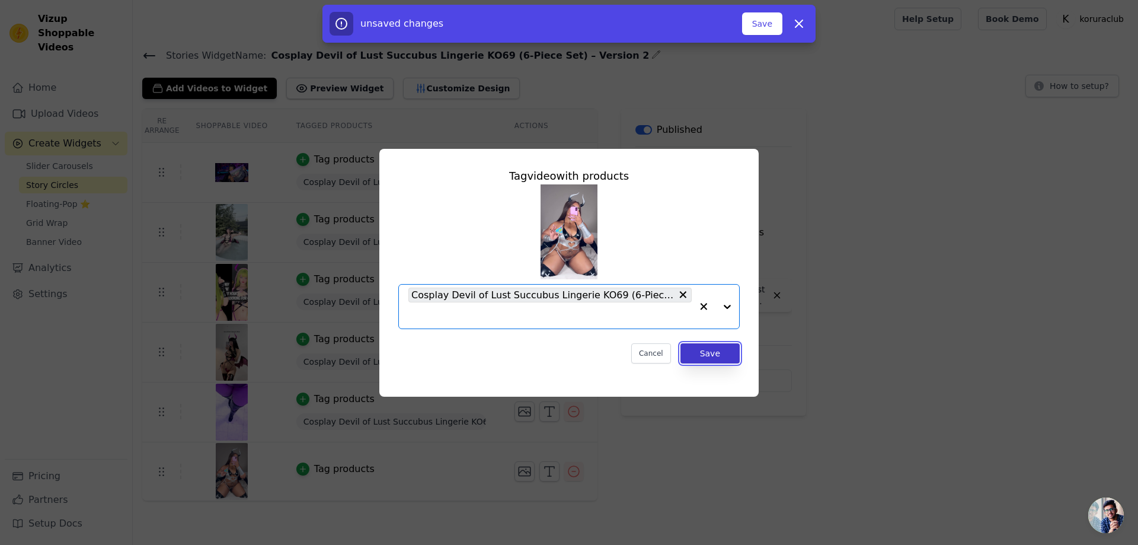
click at [699, 357] on button "Save" at bounding box center [709, 353] width 59 height 20
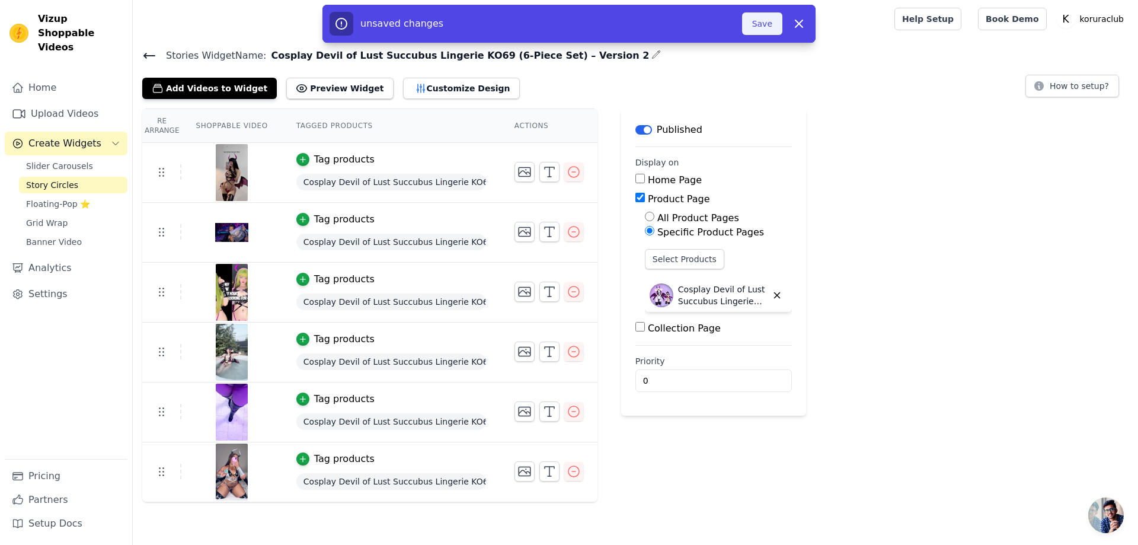
click at [760, 19] on button "Save" at bounding box center [762, 23] width 40 height 23
click at [655, 379] on input "0" at bounding box center [713, 380] width 156 height 23
click at [59, 179] on span "Story Circles" at bounding box center [52, 185] width 52 height 12
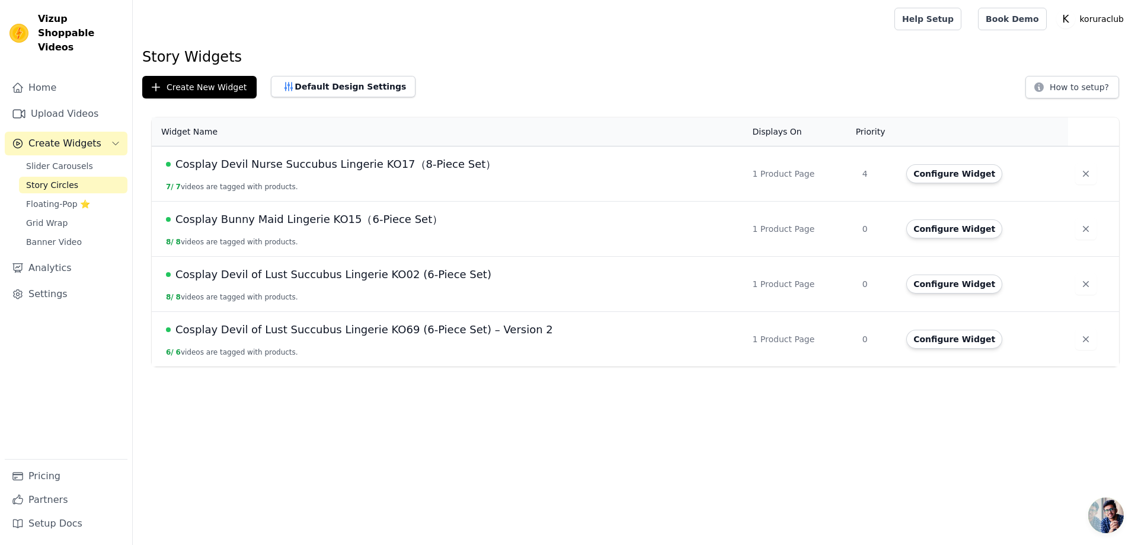
click at [869, 170] on td "4" at bounding box center [877, 173] width 44 height 55
click at [867, 170] on td "4" at bounding box center [877, 173] width 44 height 55
click at [340, 366] on html "Vizup Shoppable Videos Home Upload Videos Create Widgets Slider Carousels Story…" at bounding box center [569, 183] width 1138 height 366
click at [165, 87] on button "Create New Widget" at bounding box center [199, 87] width 114 height 23
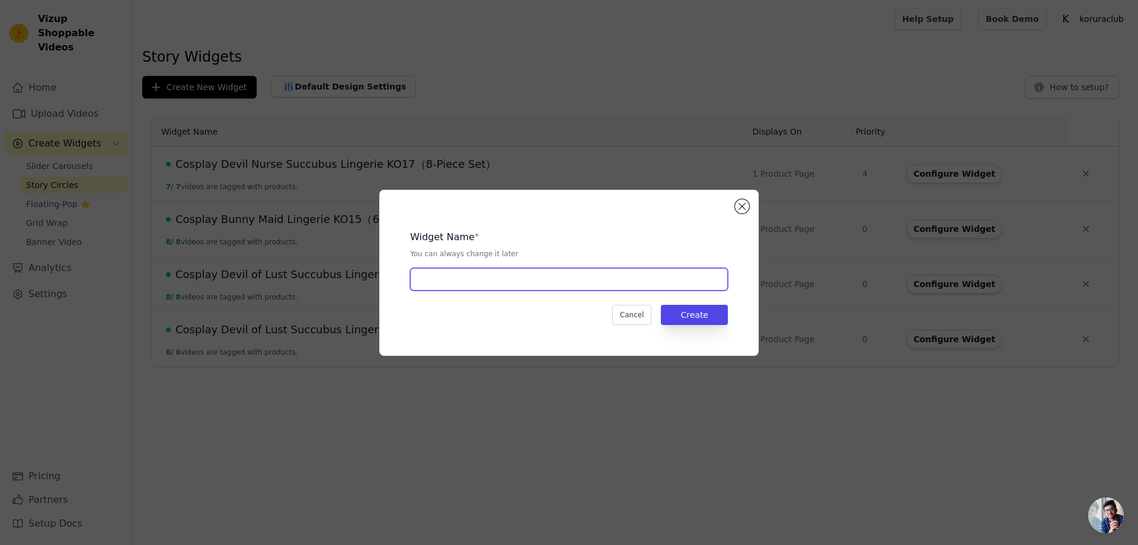
click at [523, 276] on input "text" at bounding box center [569, 279] width 318 height 23
paste input "Cosplay Little Devil Costume Set KO60 （6-Piece Set）"
type input "Cosplay Little Devil Costume Set KO60 （6-Piece Set）"
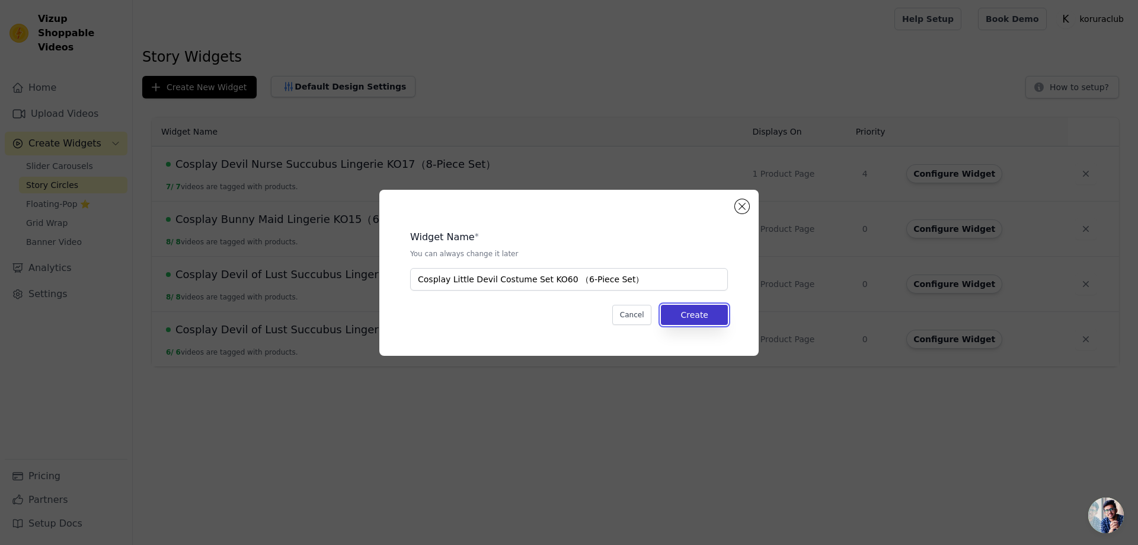
click at [680, 312] on button "Create" at bounding box center [694, 315] width 67 height 20
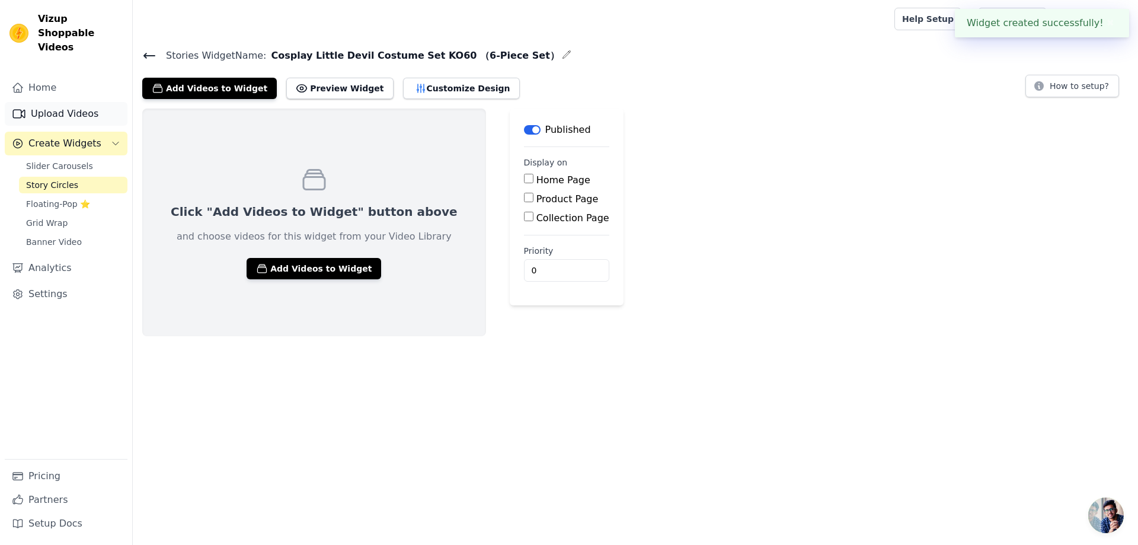
click at [62, 102] on link "Upload Videos" at bounding box center [66, 114] width 123 height 24
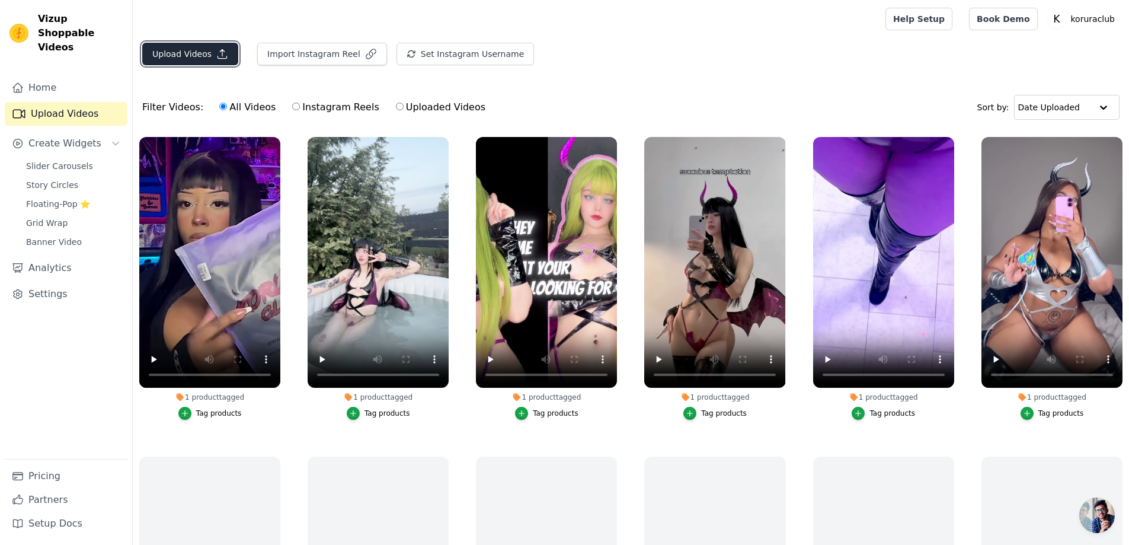
click at [182, 49] on button "Upload Videos" at bounding box center [190, 54] width 96 height 23
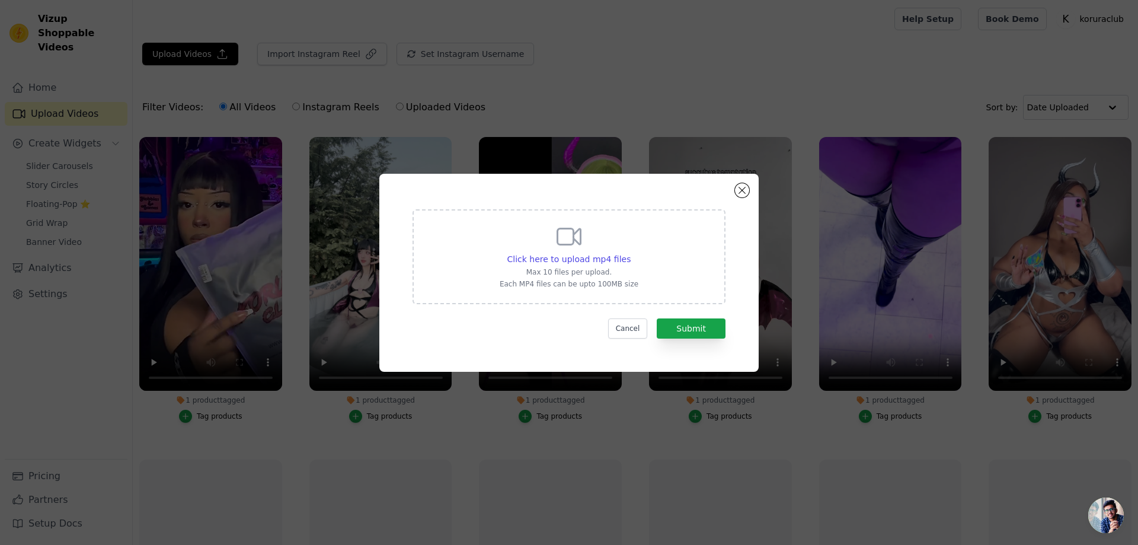
click at [559, 235] on icon at bounding box center [569, 236] width 28 height 28
click at [630, 252] on input "Click here to upload mp4 files Max 10 files per upload. Each MP4 files can be u…" at bounding box center [630, 252] width 1 height 1
click at [740, 191] on button "Close modal" at bounding box center [742, 190] width 14 height 14
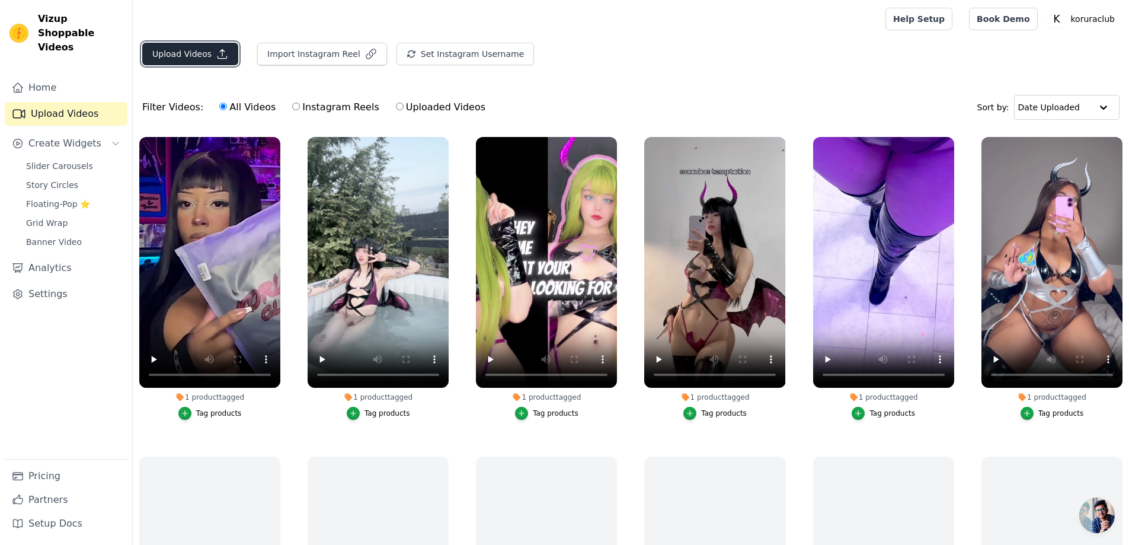
click at [196, 54] on button "Upload Videos" at bounding box center [190, 54] width 96 height 23
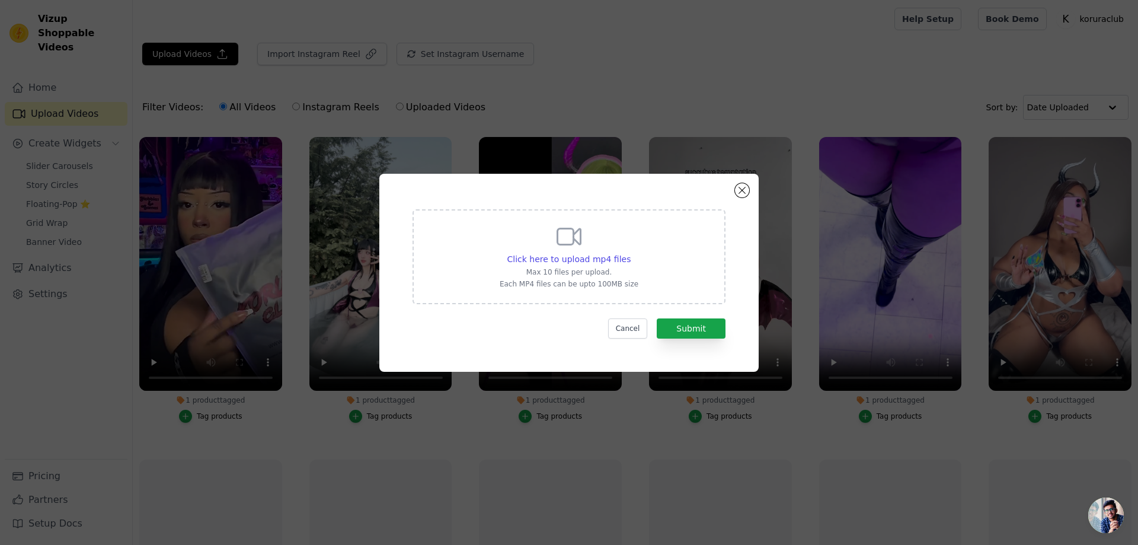
click at [568, 241] on icon at bounding box center [569, 236] width 28 height 28
click at [630, 252] on input "Click here to upload mp4 files Max 10 files per upload. Each MP4 files can be u…" at bounding box center [630, 252] width 1 height 1
type input "C:\fakepath\katekeycosplay.mp4"
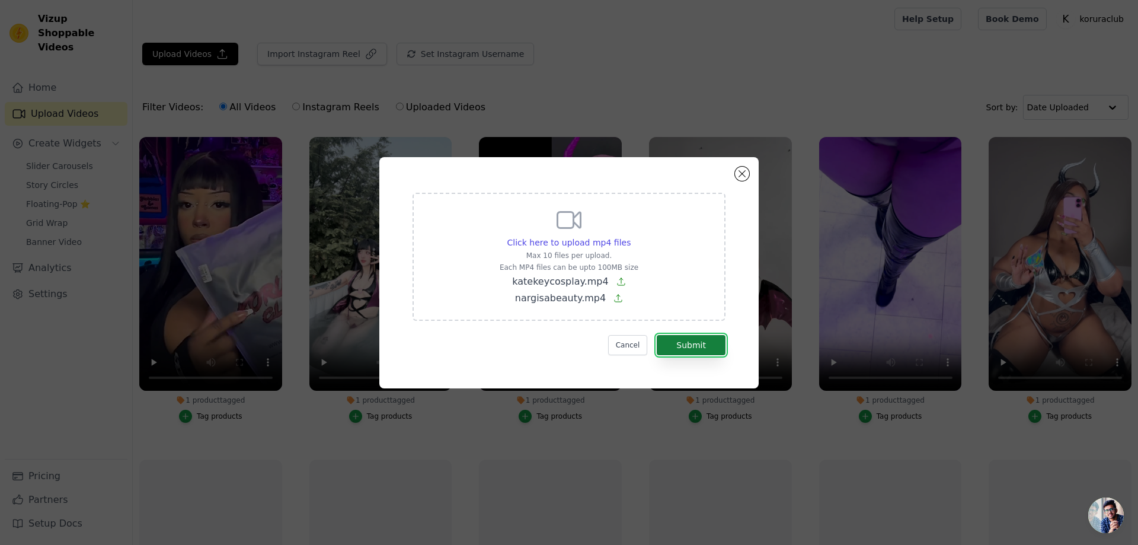
click at [692, 342] on button "Submit" at bounding box center [691, 345] width 69 height 20
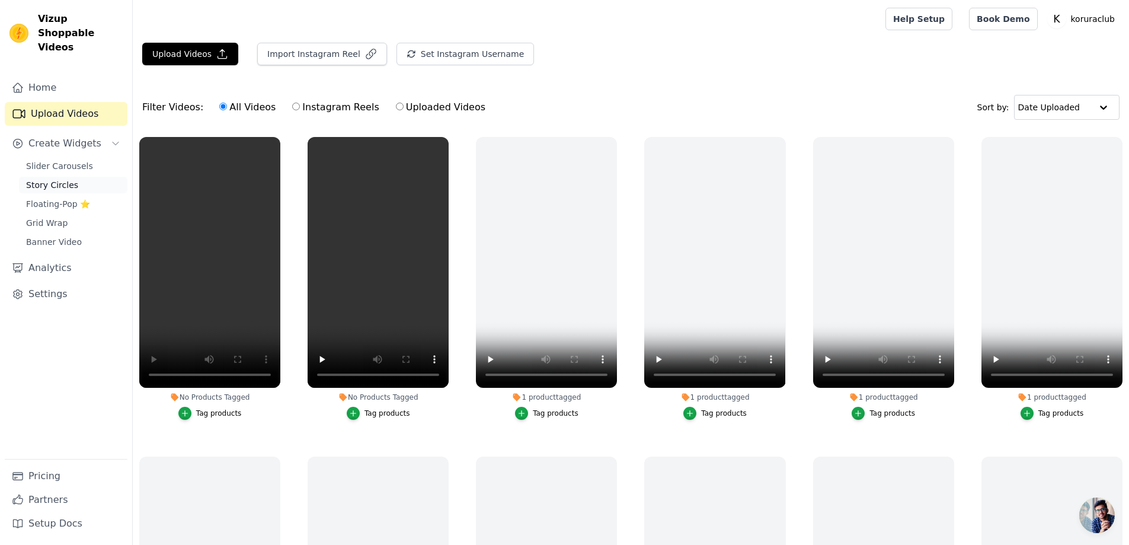
click at [54, 179] on span "Story Circles" at bounding box center [52, 185] width 52 height 12
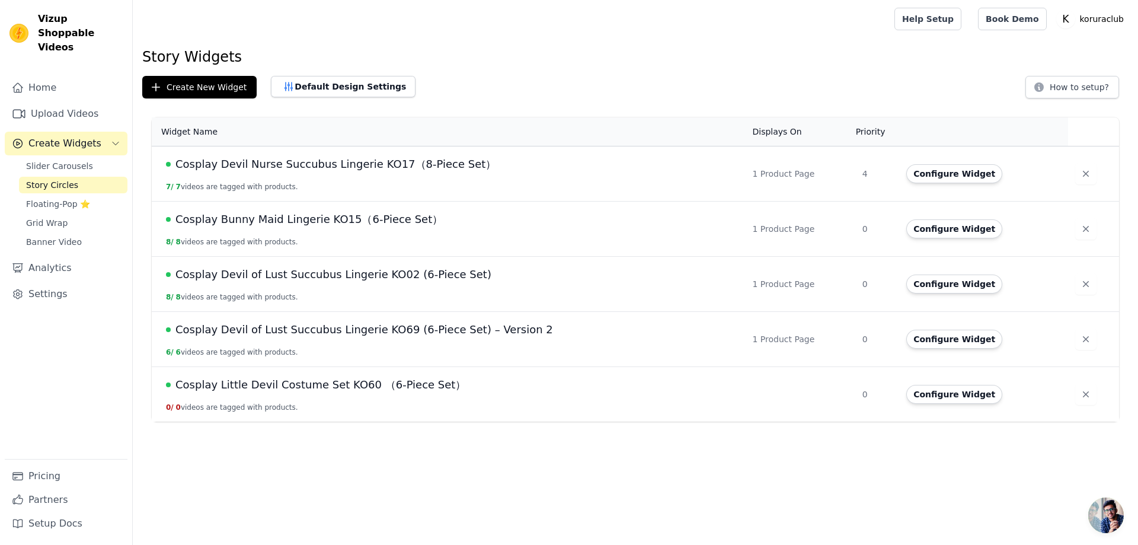
click at [368, 386] on span "Cosplay Little Devil Costume Set KO60 （6-Piece Set）" at bounding box center [320, 384] width 290 height 17
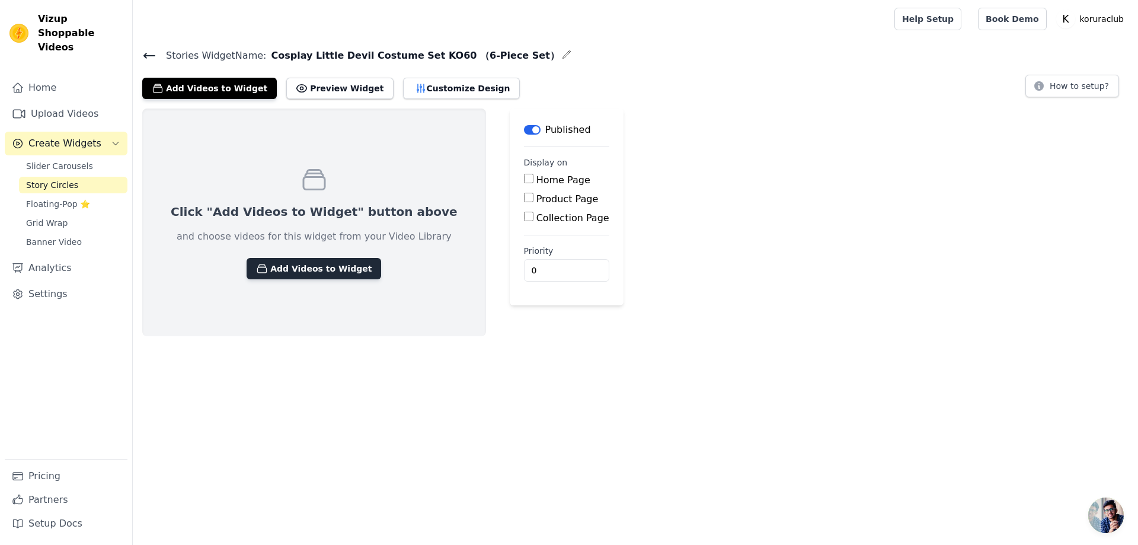
click at [287, 269] on button "Add Videos to Widget" at bounding box center [313, 268] width 135 height 21
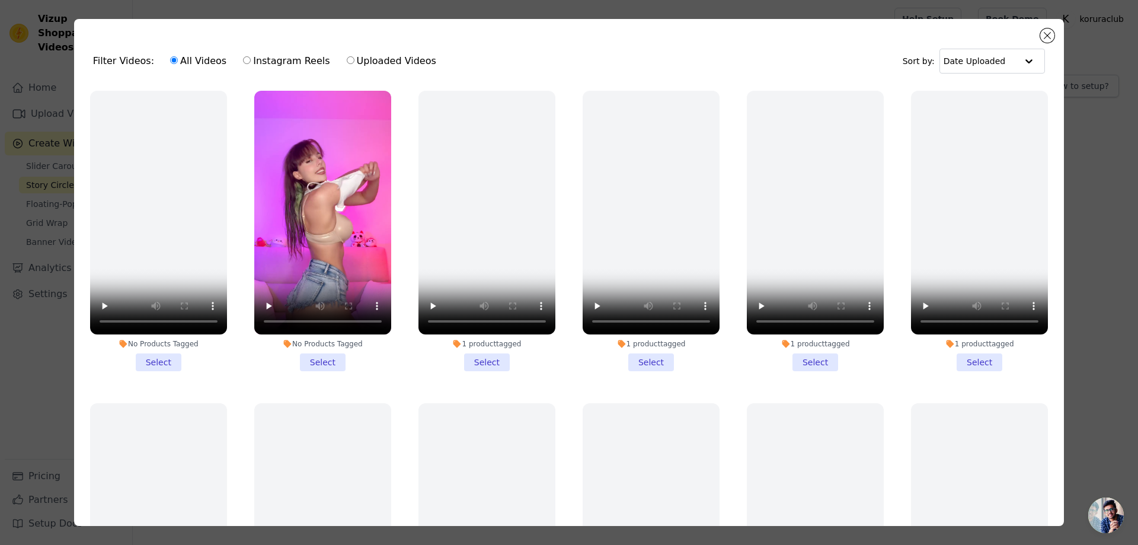
click at [154, 352] on li "No Products Tagged Select" at bounding box center [158, 231] width 137 height 280
click at [0, 0] on input "No Products Tagged Select" at bounding box center [0, 0] width 0 height 0
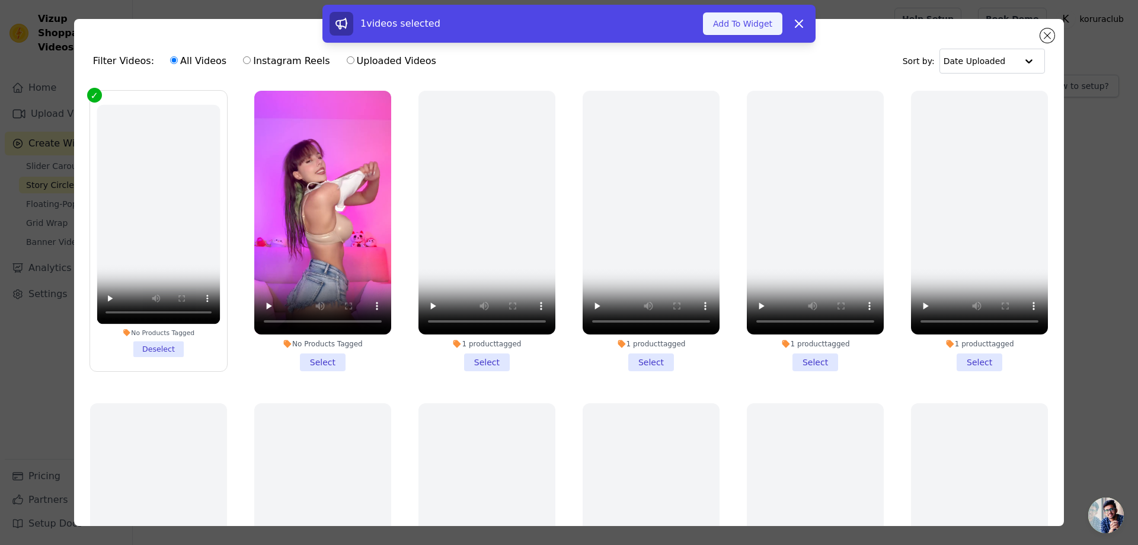
click at [734, 29] on button "Add To Widget" at bounding box center [742, 23] width 79 height 23
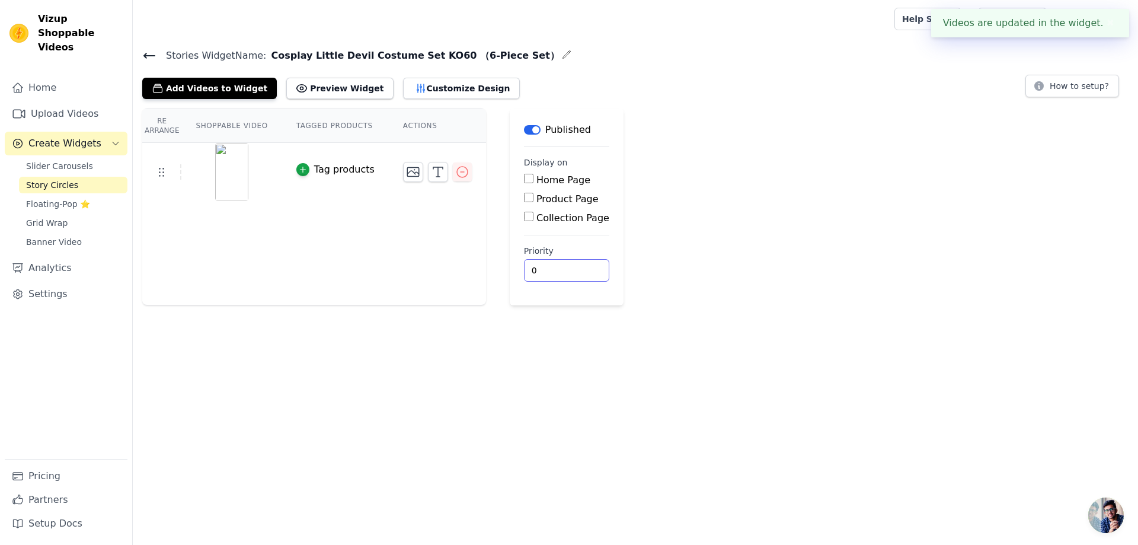
click at [539, 270] on input "0" at bounding box center [566, 270] width 85 height 23
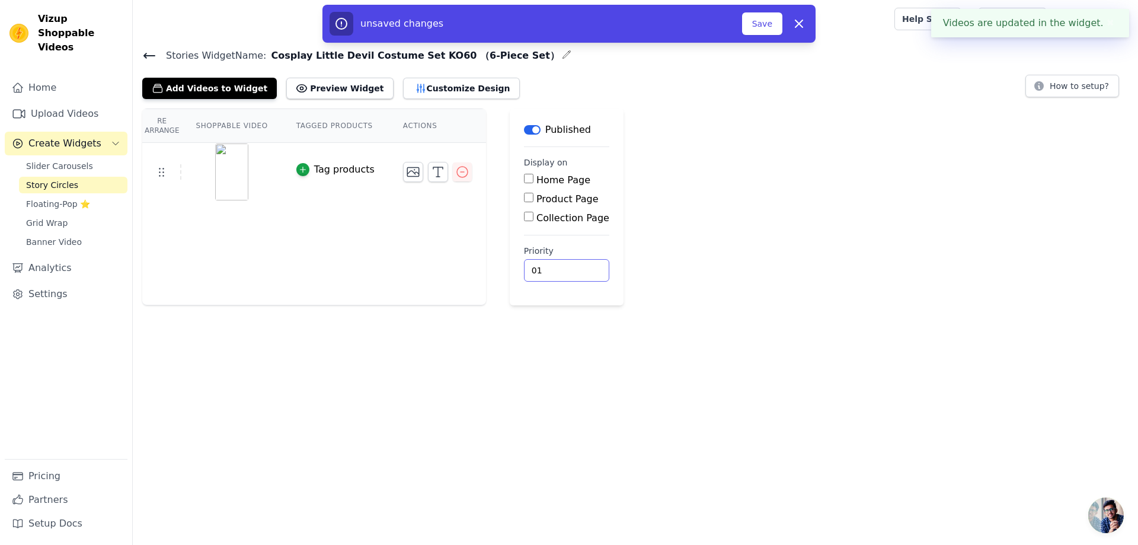
type input "0"
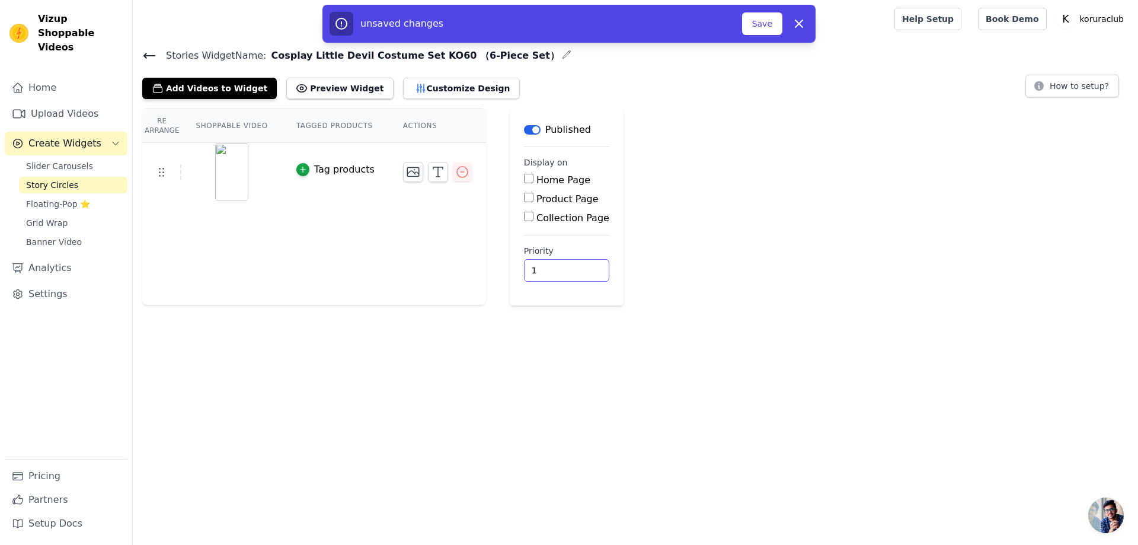
type input "1"
click at [530, 193] on div "Product Page" at bounding box center [566, 199] width 85 height 14
click at [524, 196] on input "Product Page" at bounding box center [528, 197] width 9 height 9
checkbox input "true"
click at [553, 229] on label "Specific Product Pages" at bounding box center [599, 231] width 107 height 11
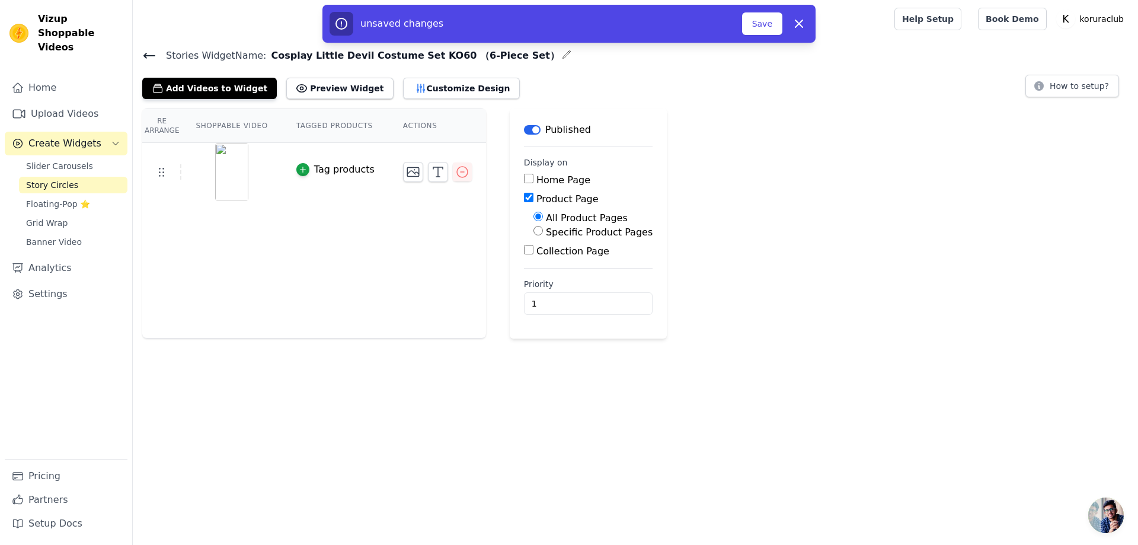
click at [543, 229] on input "Specific Product Pages" at bounding box center [537, 230] width 9 height 9
radio input "true"
click at [561, 262] on button "Select Products" at bounding box center [572, 259] width 79 height 20
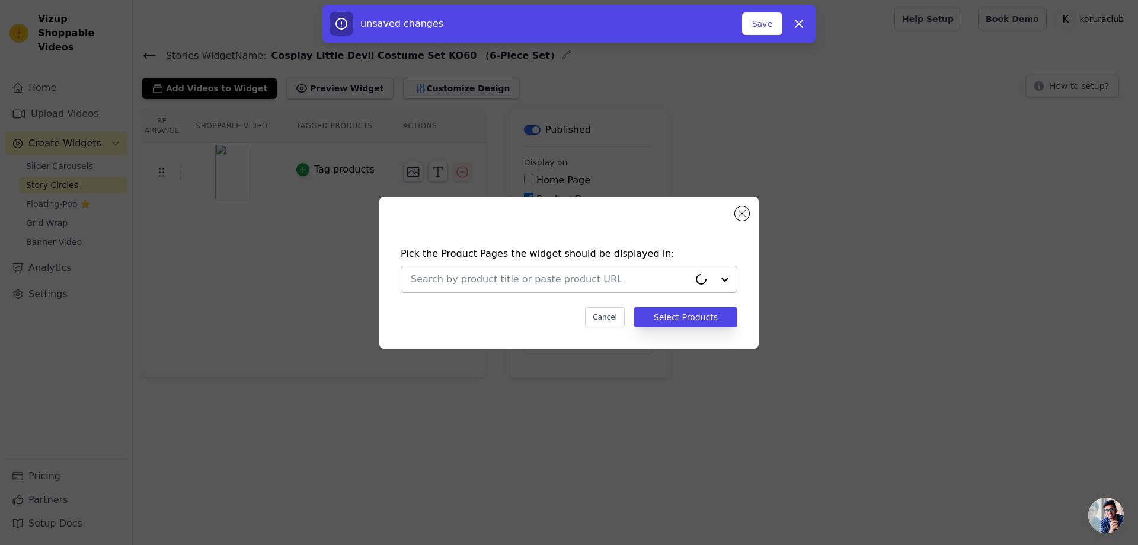
drag, startPoint x: 552, startPoint y: 281, endPoint x: 585, endPoint y: 289, distance: 34.5
click at [552, 281] on input "text" at bounding box center [550, 279] width 278 height 14
paste input "Cosplay Little Devil Costume Set KO60 （6-Piece Set）"
type input "Cosplay Little Devil Costume Set KO60 （6-Piece Set）"
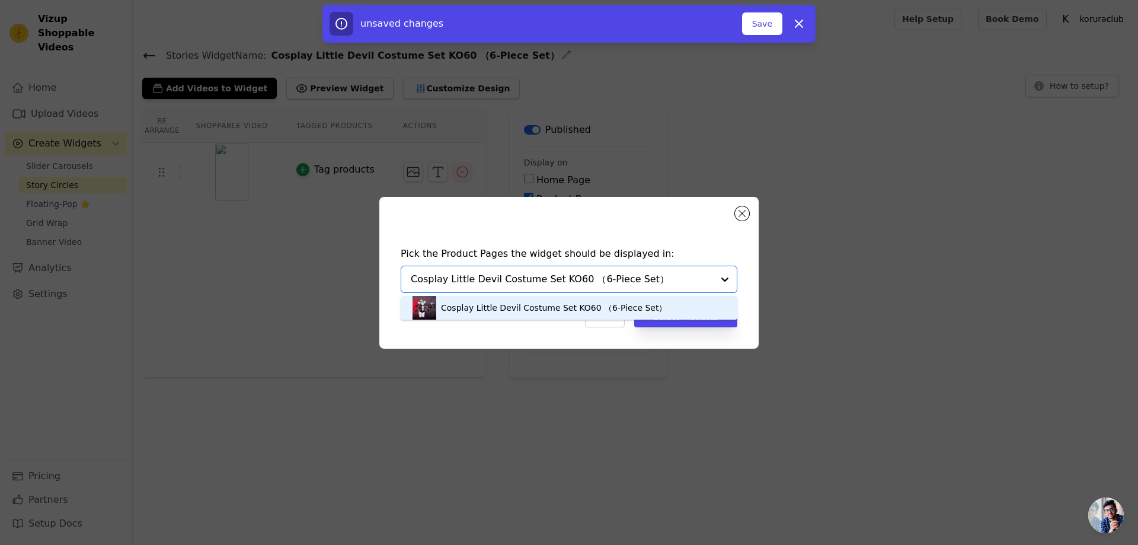
click at [571, 310] on div "Cosplay Little Devil Costume Set KO60 （6-Piece Set）" at bounding box center [554, 308] width 226 height 12
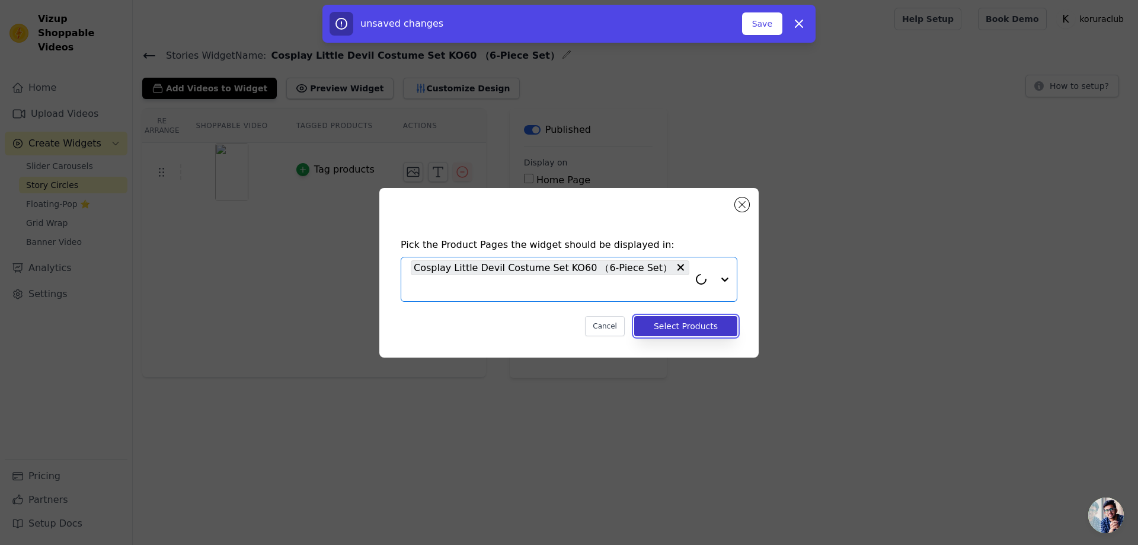
click at [665, 318] on button "Select Products" at bounding box center [685, 326] width 103 height 20
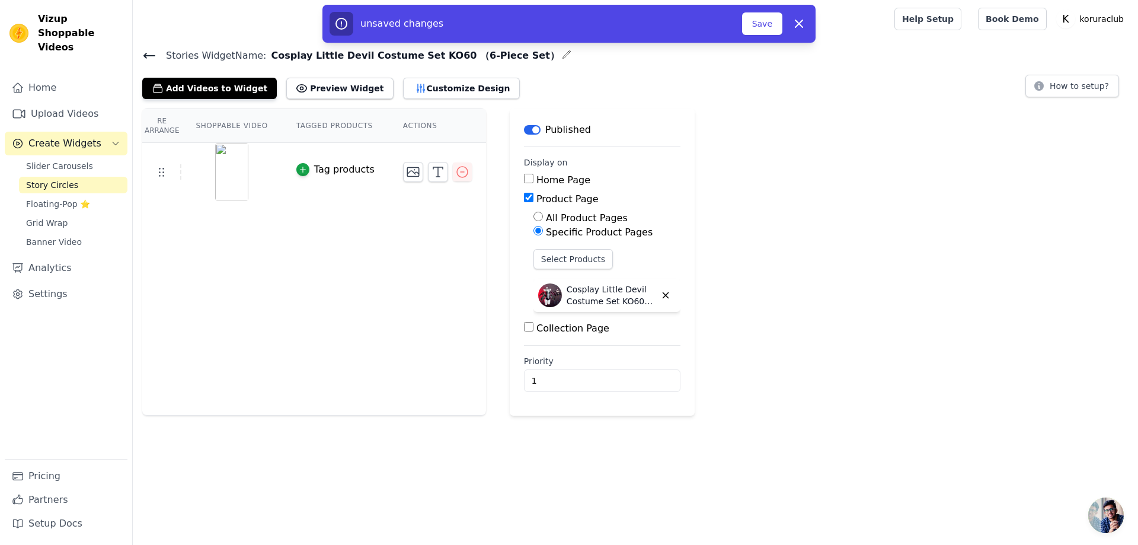
click at [310, 169] on button "Tag products" at bounding box center [335, 169] width 78 height 14
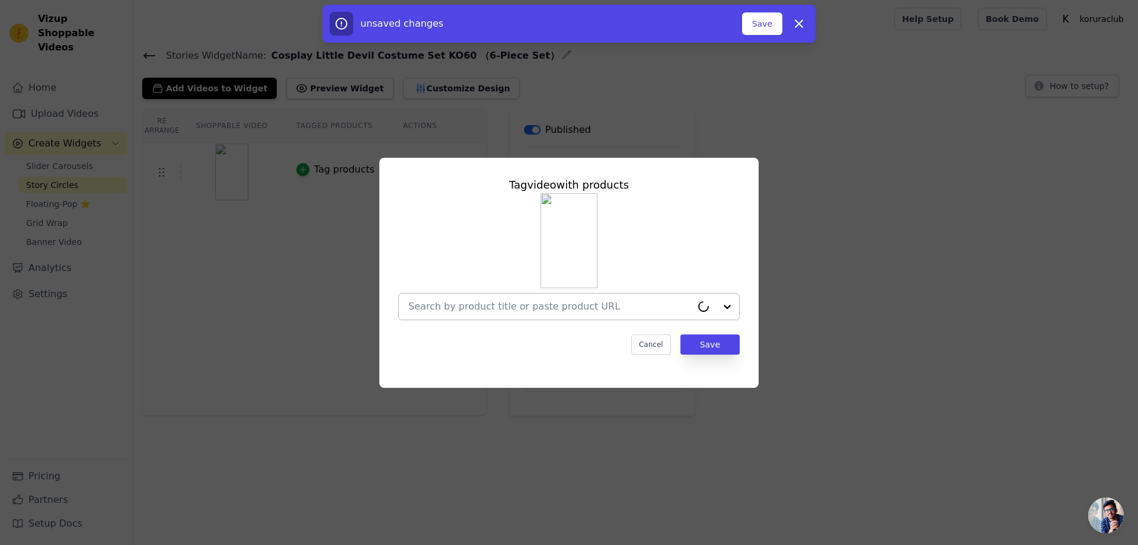
click at [549, 311] on input "text" at bounding box center [549, 306] width 283 height 14
paste input "Cosplay Little Devil Costume Set KO60 （6-Piece Set）"
type input "Cosplay Little Devil Costume Set KO60 （6-Piece Set）"
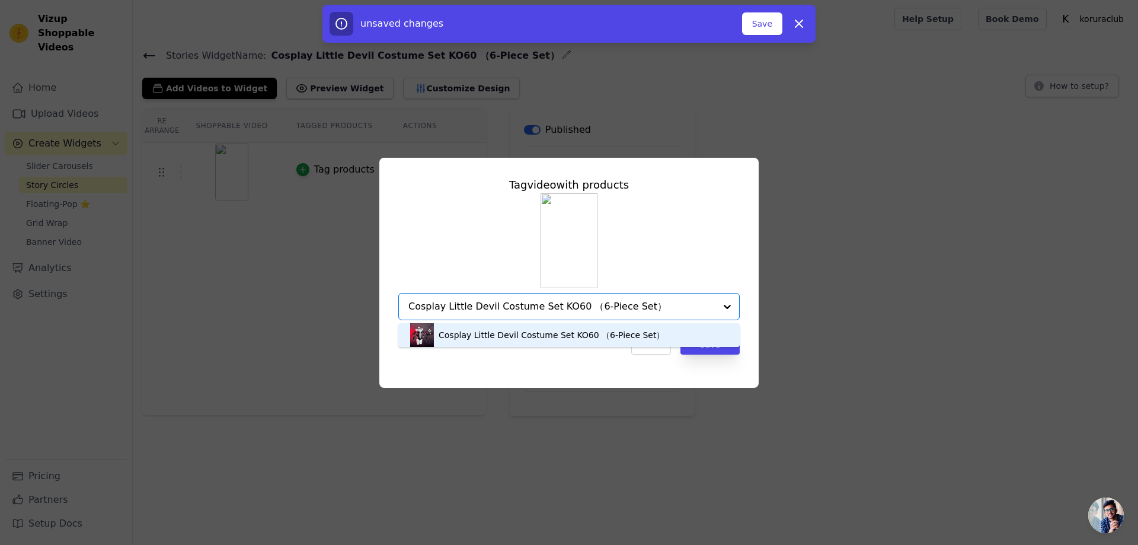
click at [546, 334] on div "Cosplay Little Devil Costume Set KO60 （6-Piece Set）" at bounding box center [551, 335] width 226 height 12
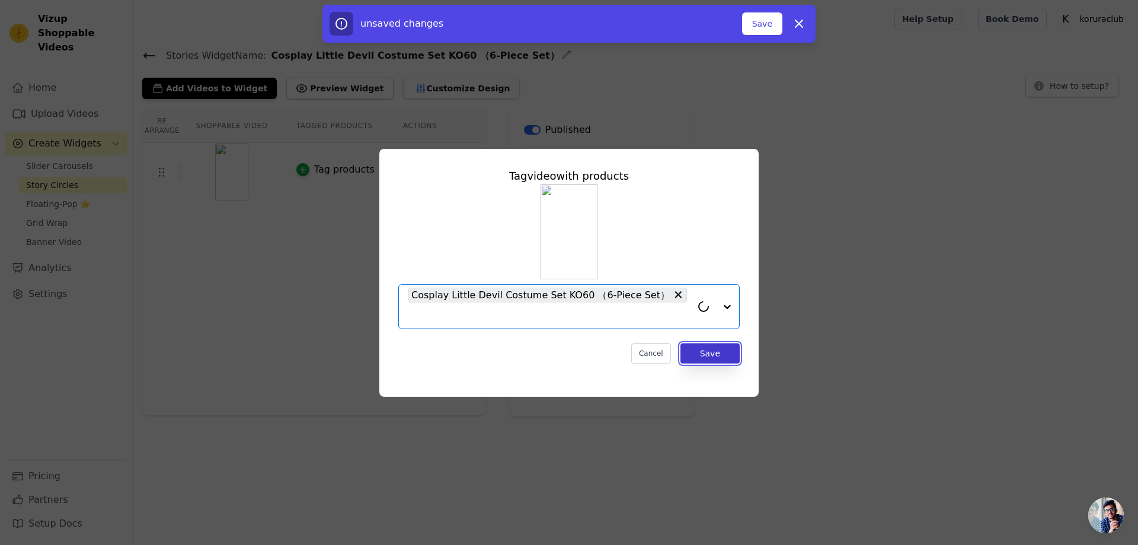
click at [707, 349] on button "Save" at bounding box center [709, 353] width 59 height 20
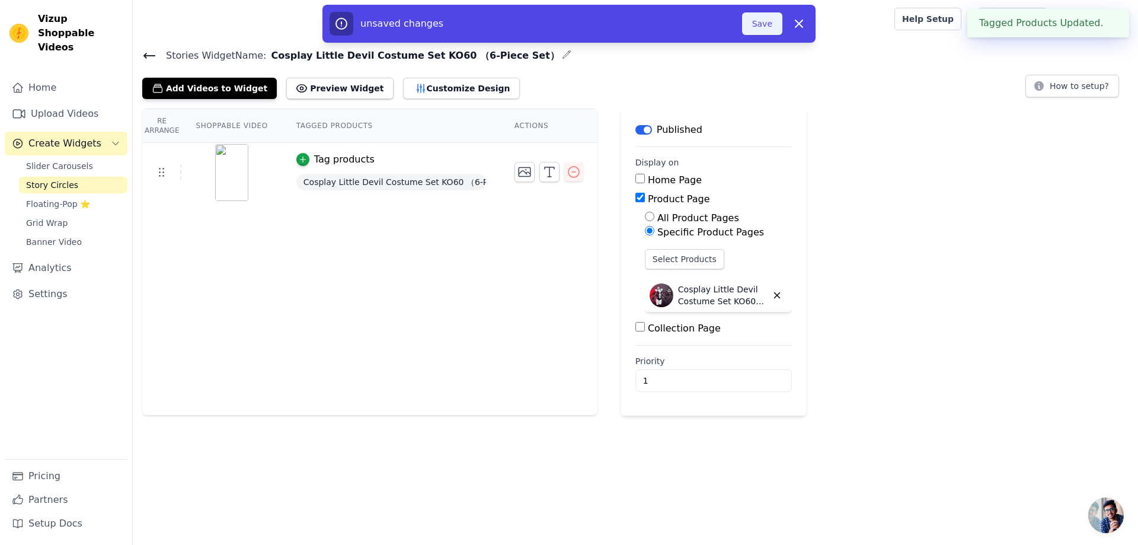
click at [759, 27] on button "Save" at bounding box center [762, 23] width 40 height 23
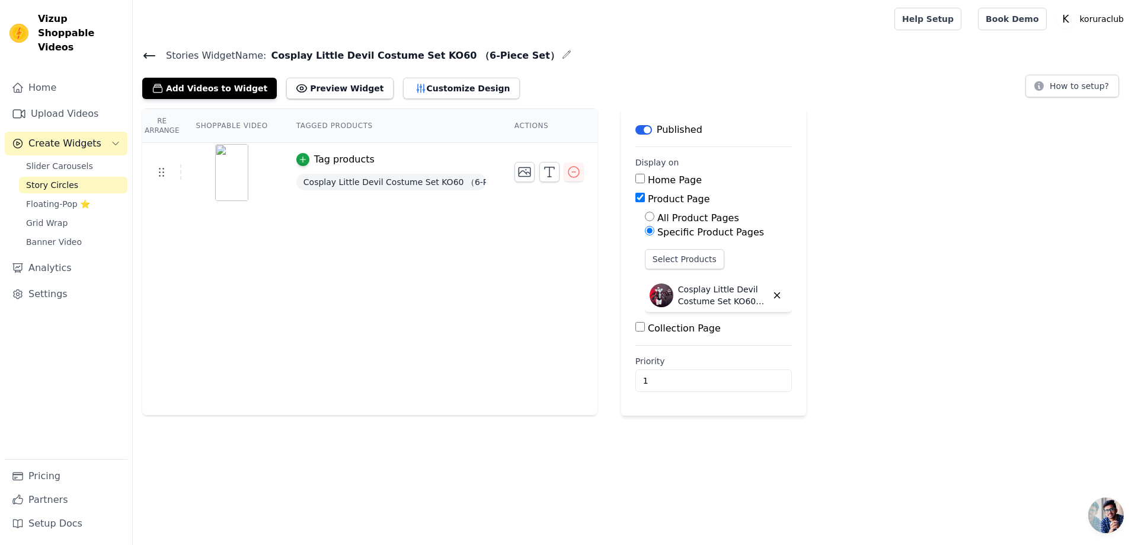
click at [62, 179] on span "Story Circles" at bounding box center [52, 185] width 52 height 12
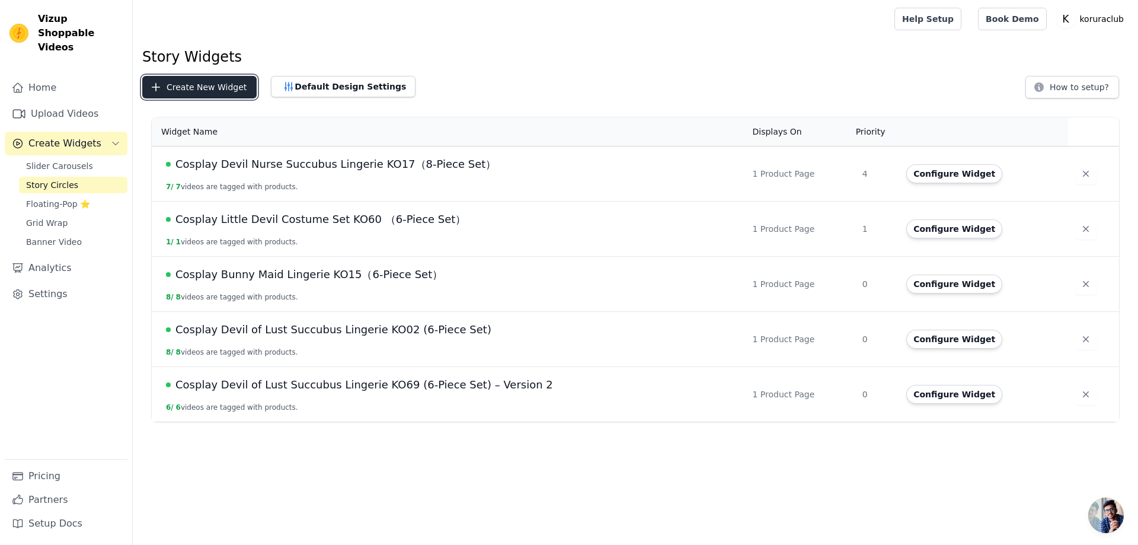
click at [178, 82] on button "Create New Widget" at bounding box center [199, 87] width 114 height 23
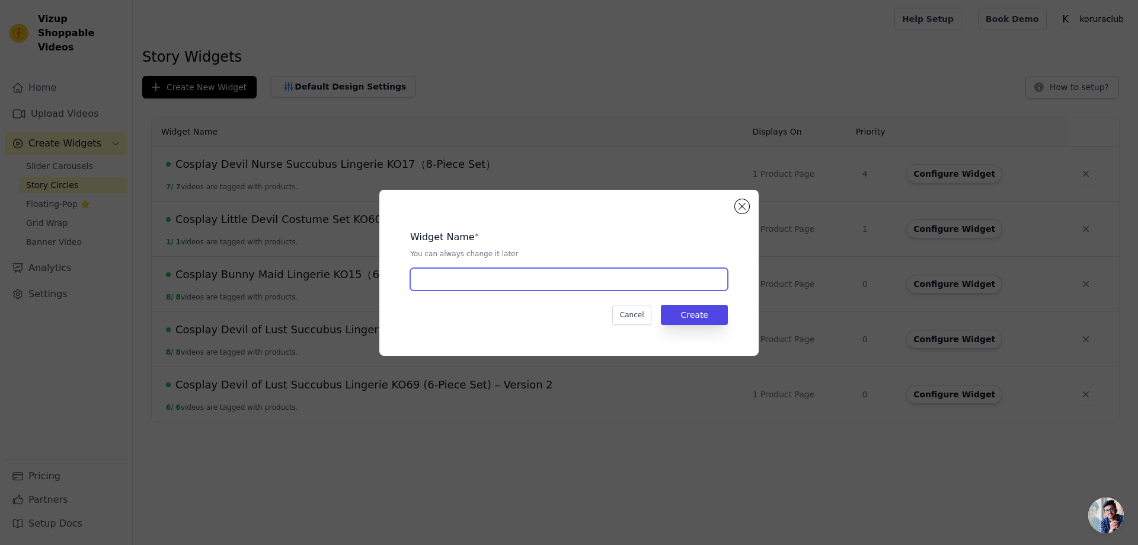
click at [504, 283] on input "text" at bounding box center [569, 279] width 318 height 23
paste input "Knitting Coziest Devil Lingerie KO08（7-Piece Set）"
type input "Knitting Coziest Devil Lingerie KO08（7-Piece Set）"
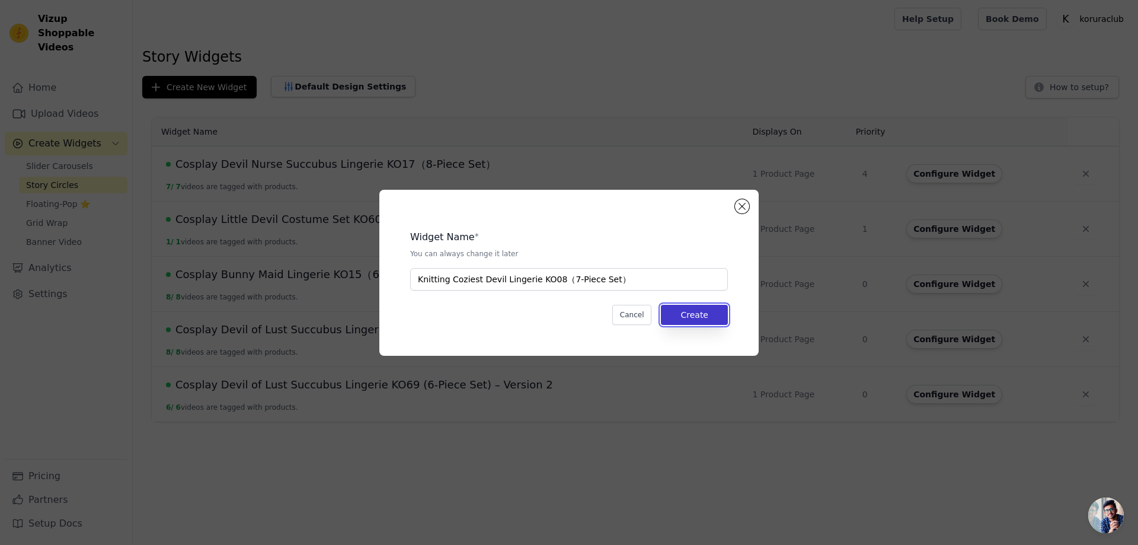
click at [696, 319] on button "Create" at bounding box center [694, 315] width 67 height 20
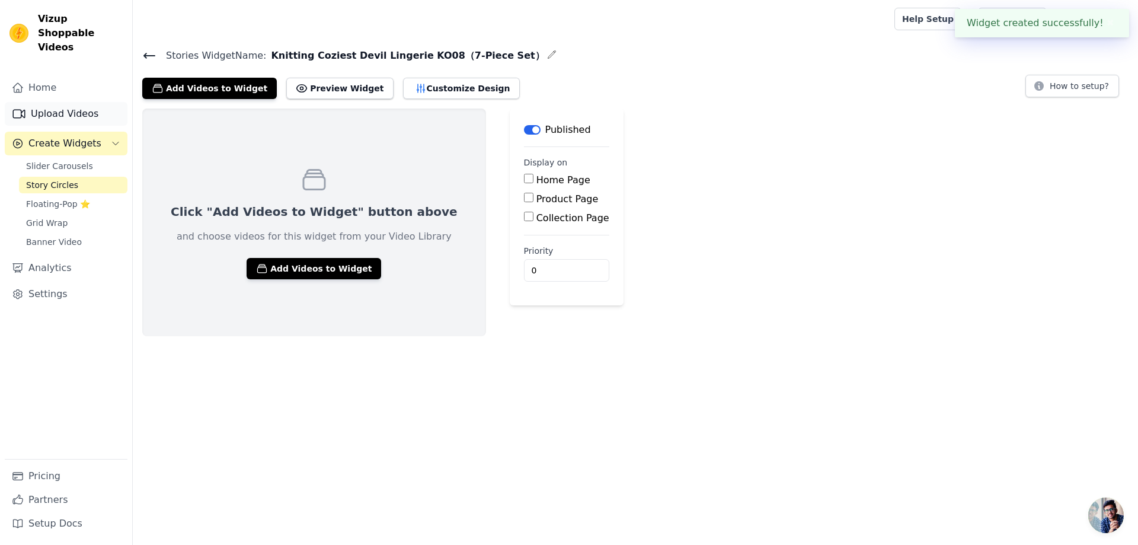
click at [71, 104] on link "Upload Videos" at bounding box center [66, 114] width 123 height 24
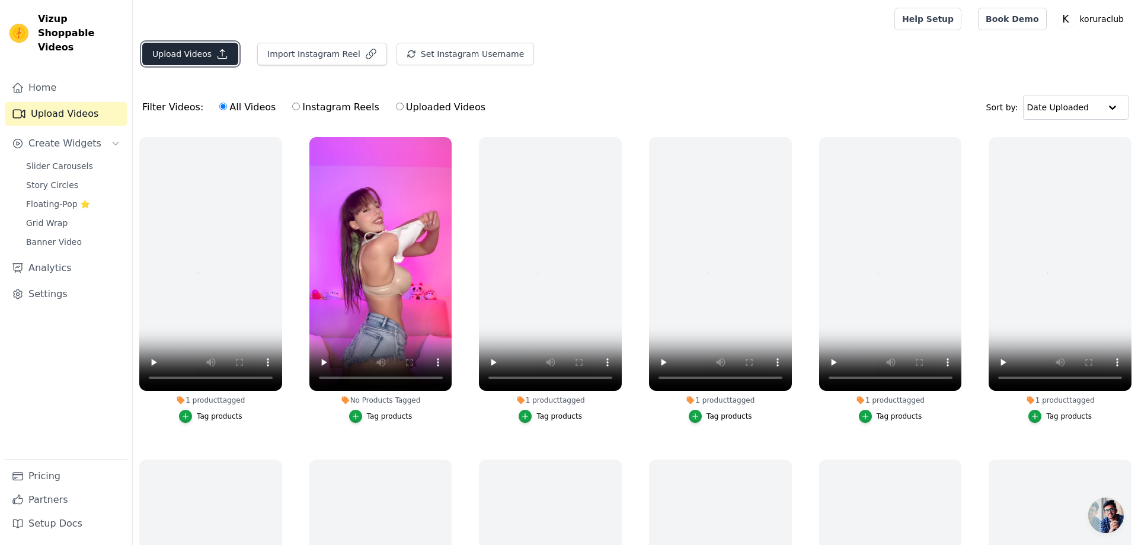
click at [191, 53] on button "Upload Videos" at bounding box center [190, 54] width 96 height 23
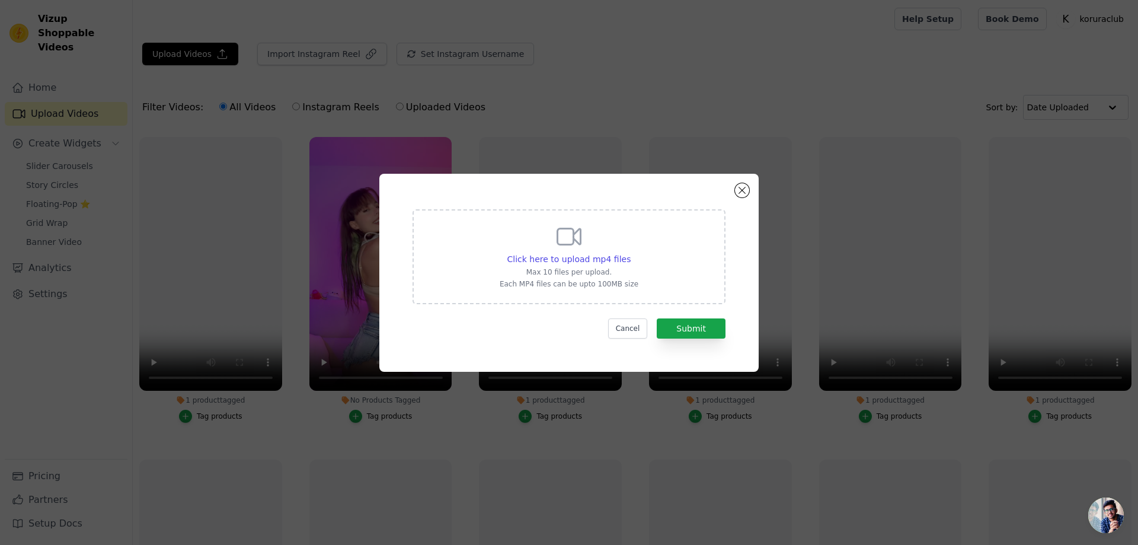
click at [569, 237] on icon at bounding box center [569, 236] width 28 height 28
click at [630, 252] on input "Click here to upload mp4 files Max 10 files per upload. Each MP4 files can be u…" at bounding box center [630, 252] width 1 height 1
click at [574, 261] on span "Click here to upload mp4 files" at bounding box center [569, 258] width 124 height 9
click at [630, 253] on input "Click here to upload mp4 files Max 10 files per upload. Each MP4 files can be u…" at bounding box center [630, 252] width 1 height 1
click at [744, 193] on button "Close modal" at bounding box center [742, 190] width 14 height 14
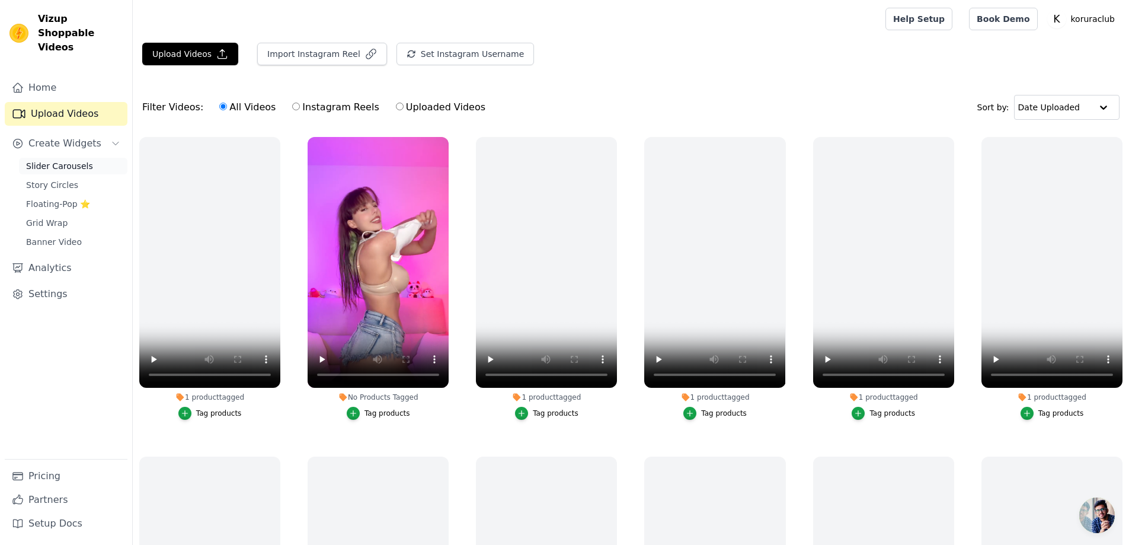
click at [56, 158] on link "Slider Carousels" at bounding box center [73, 166] width 108 height 17
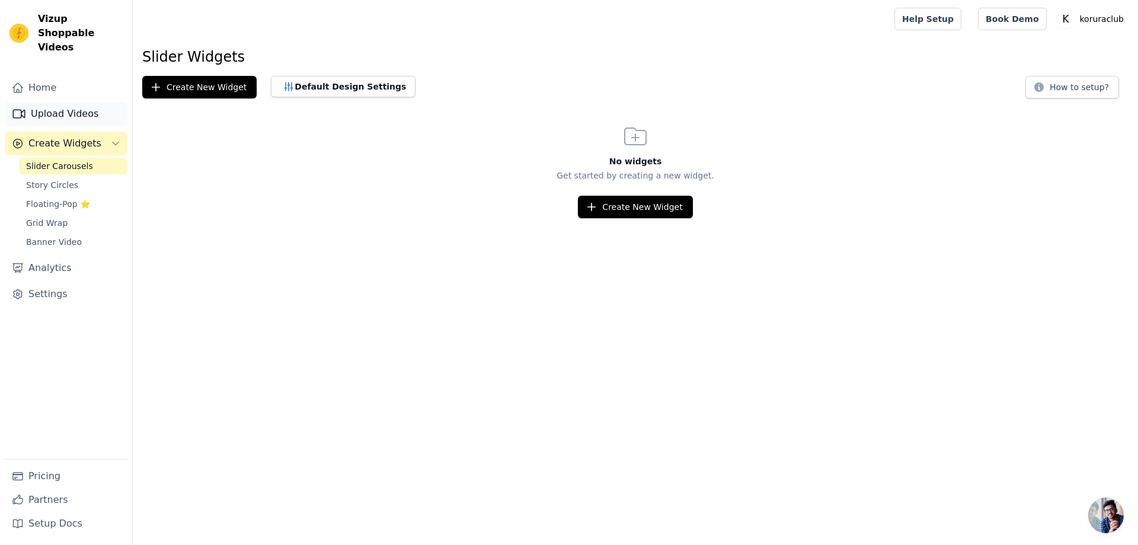
click at [63, 102] on link "Upload Videos" at bounding box center [66, 114] width 123 height 24
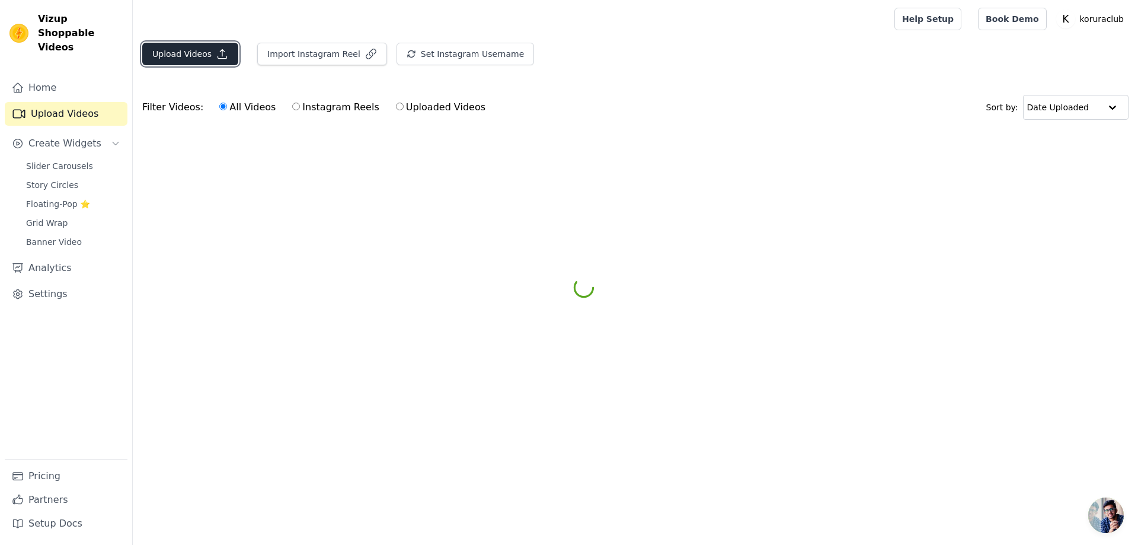
click at [180, 54] on button "Upload Videos" at bounding box center [190, 54] width 96 height 23
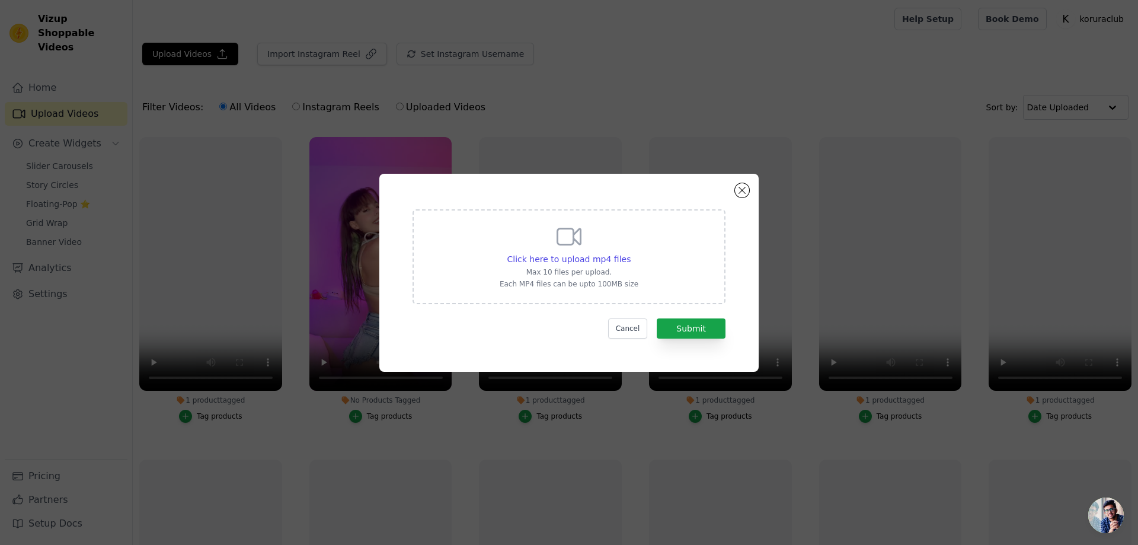
click at [570, 241] on icon at bounding box center [569, 236] width 28 height 28
click at [630, 252] on input "Click here to upload mp4 files Max 10 files per upload. Each MP4 files can be u…" at bounding box center [630, 252] width 1 height 1
type input "C:\fakepath\amyfabooboo.mp4"
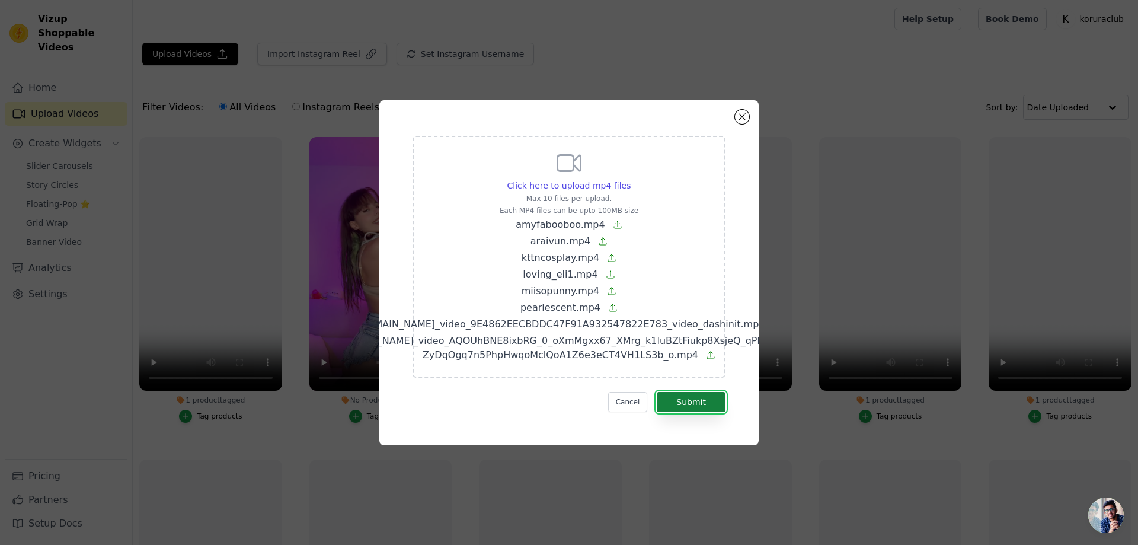
click at [697, 401] on button "Submit" at bounding box center [691, 402] width 69 height 20
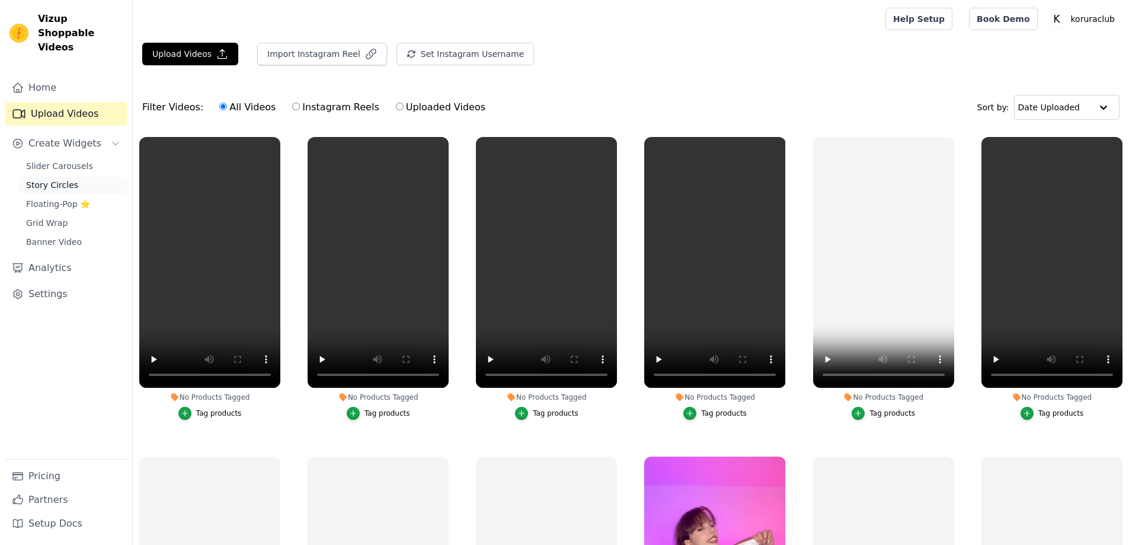
click at [43, 179] on span "Story Circles" at bounding box center [52, 185] width 52 height 12
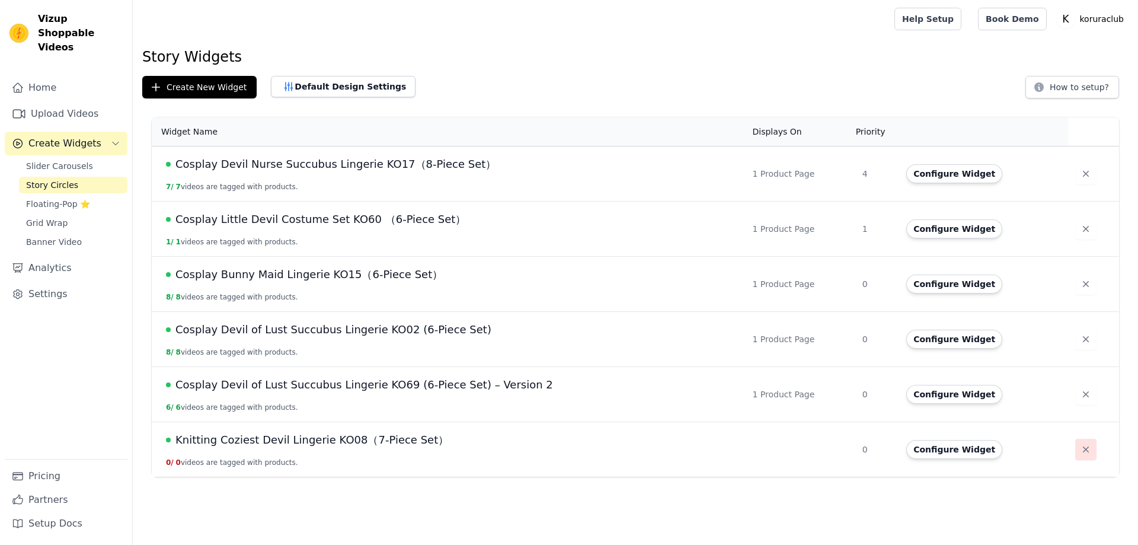
click at [1083, 449] on icon "button" at bounding box center [1086, 449] width 6 height 6
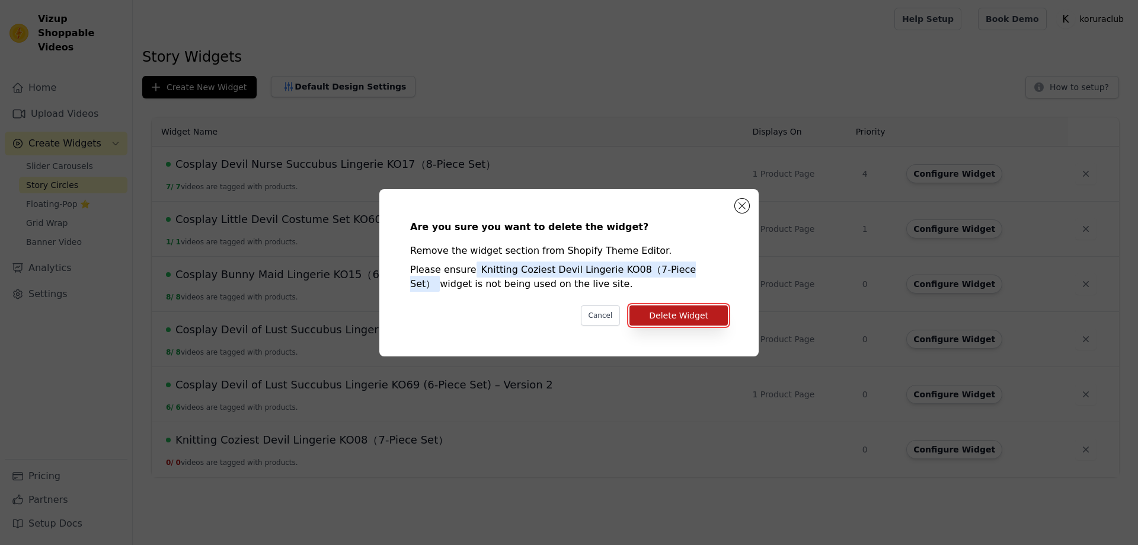
click at [665, 318] on button "Delete Widget" at bounding box center [678, 315] width 98 height 20
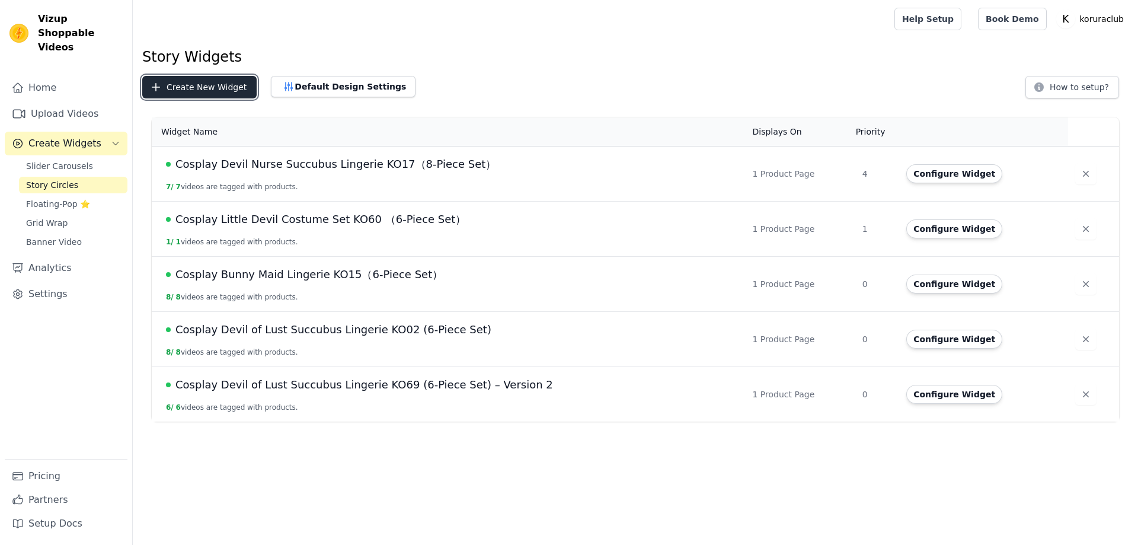
click at [191, 87] on button "Create New Widget" at bounding box center [199, 87] width 114 height 23
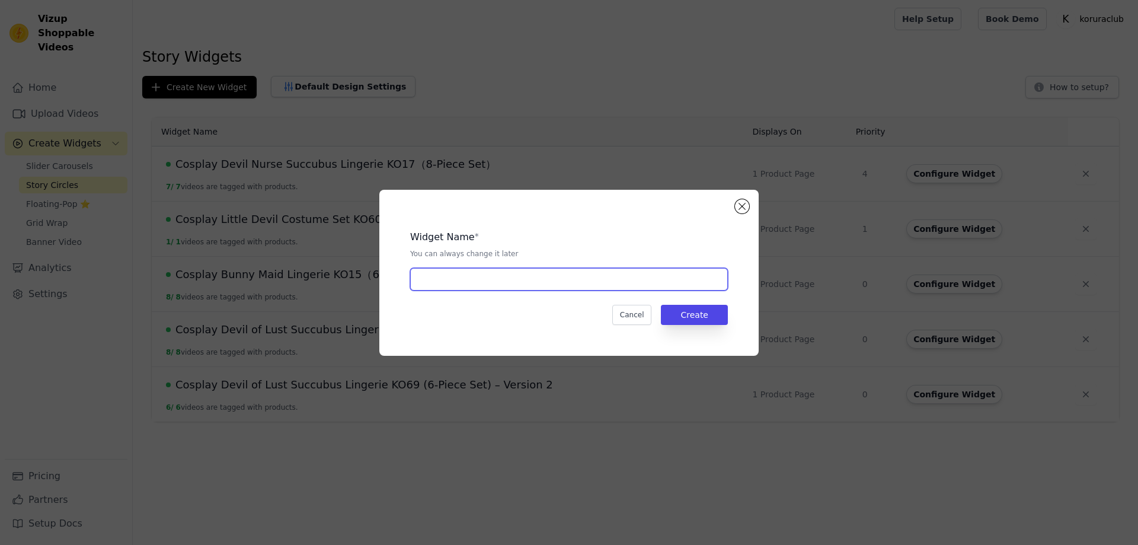
drag, startPoint x: 478, startPoint y: 273, endPoint x: 484, endPoint y: 273, distance: 6.5
click at [478, 273] on input "text" at bounding box center [569, 279] width 318 height 23
paste input "Cosplay Bar Maiden Maid Lingerie KO19（5-Piece Set）"
type input "Cosplay Bar Maiden Maid Lingerie KO19（5-Piece Set）"
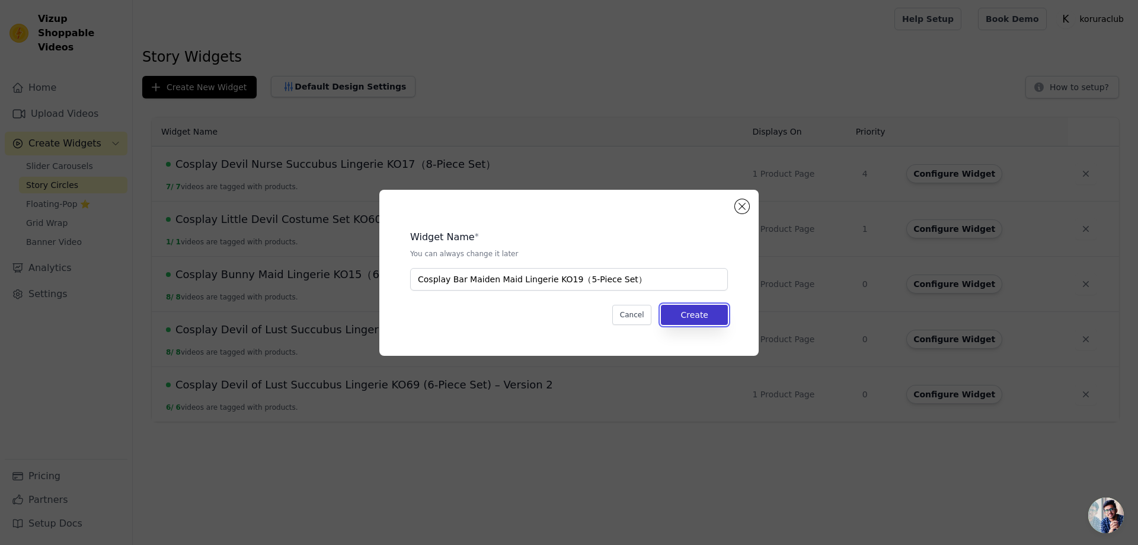
click at [689, 317] on button "Create" at bounding box center [694, 315] width 67 height 20
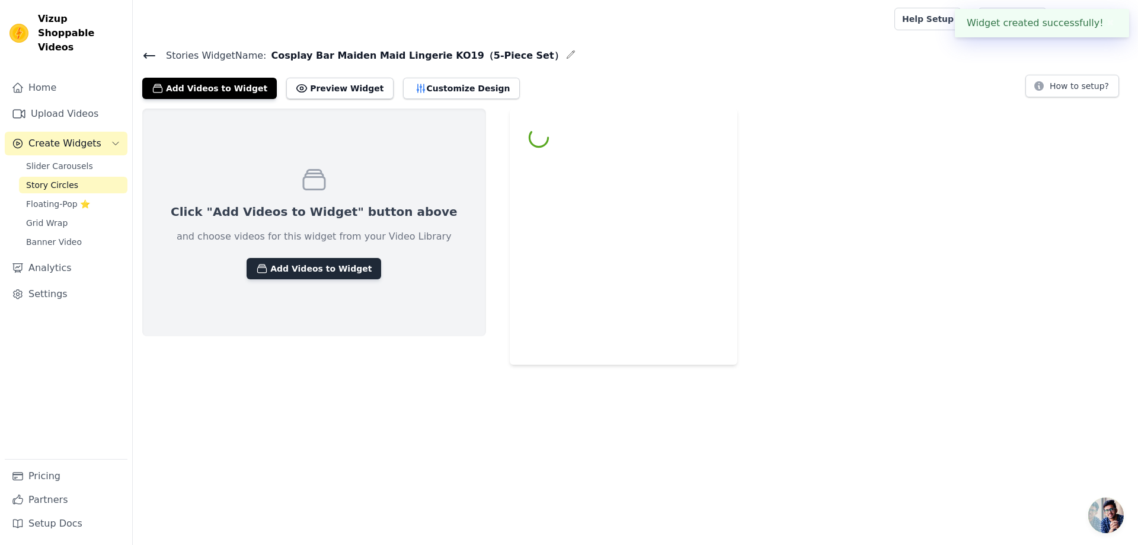
click at [305, 268] on button "Add Videos to Widget" at bounding box center [313, 268] width 135 height 21
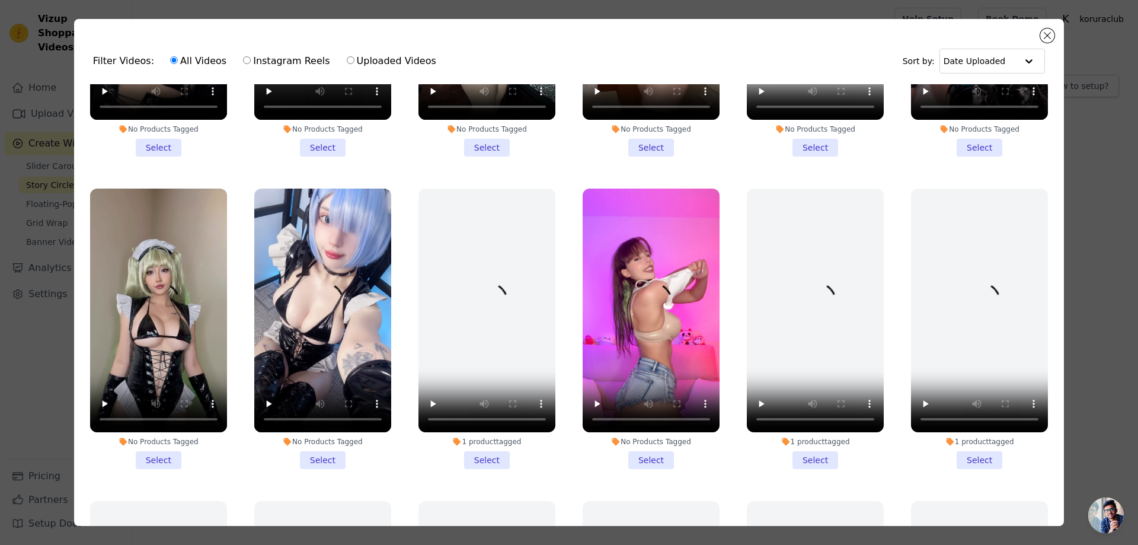
scroll to position [237, 0]
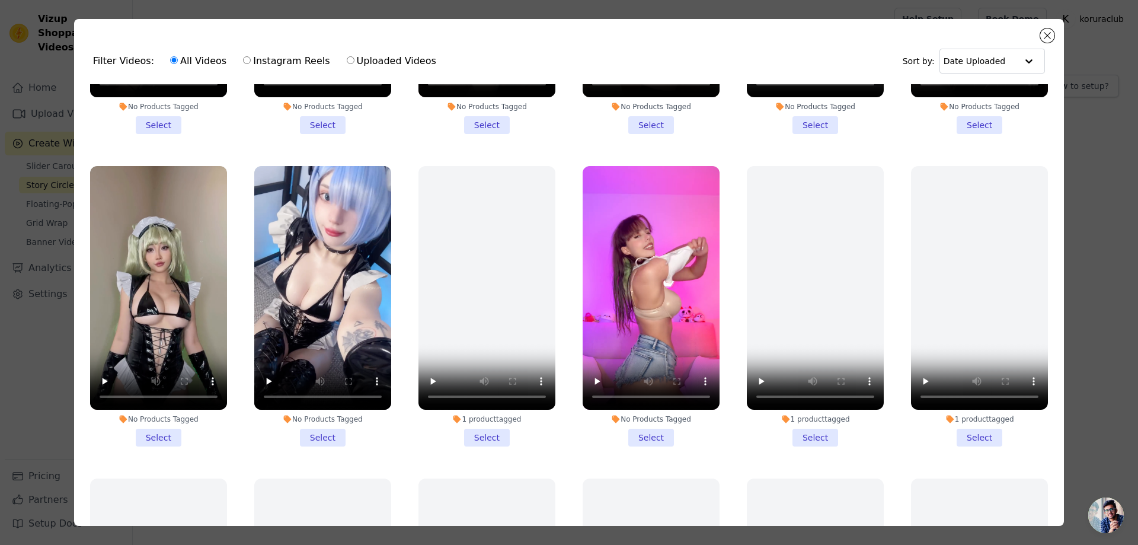
click at [316, 427] on li "No Products Tagged Select" at bounding box center [322, 306] width 137 height 280
click at [0, 0] on input "No Products Tagged Select" at bounding box center [0, 0] width 0 height 0
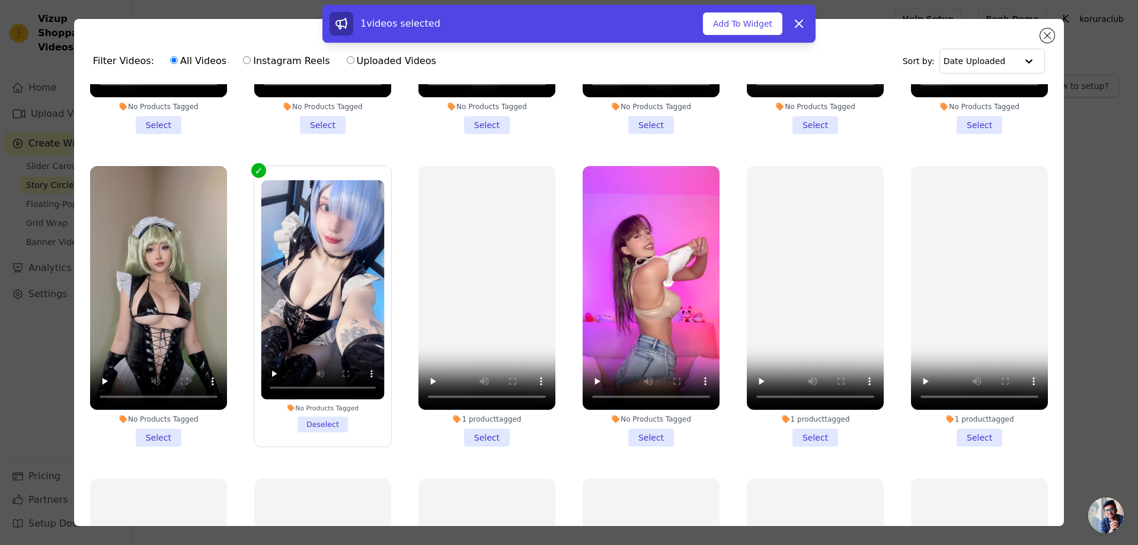
click at [159, 424] on li "No Products Tagged Select" at bounding box center [158, 306] width 137 height 280
click at [0, 0] on input "No Products Tagged Select" at bounding box center [0, 0] width 0 height 0
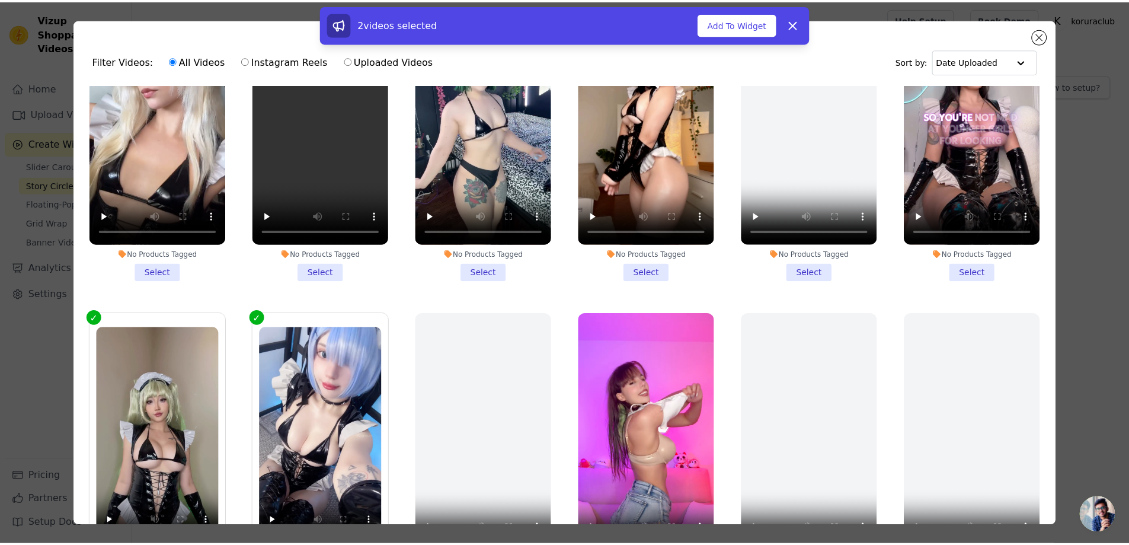
scroll to position [0, 0]
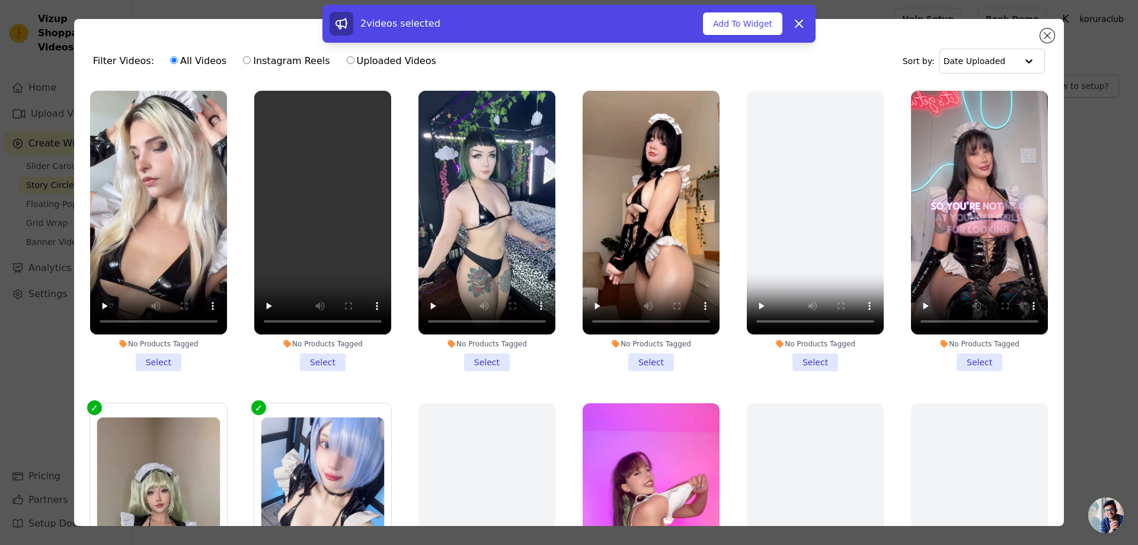
click at [957, 357] on li "No Products Tagged Select" at bounding box center [979, 231] width 137 height 280
click at [0, 0] on input "No Products Tagged Select" at bounding box center [0, 0] width 0 height 0
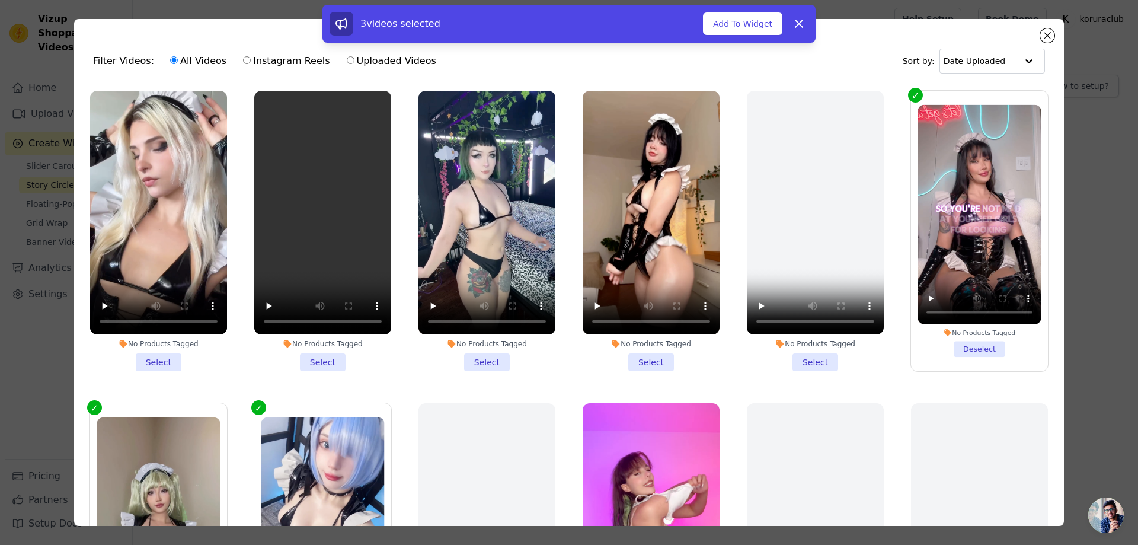
click at [821, 360] on li "No Products Tagged Select" at bounding box center [815, 231] width 137 height 280
click at [0, 0] on input "No Products Tagged Select" at bounding box center [0, 0] width 0 height 0
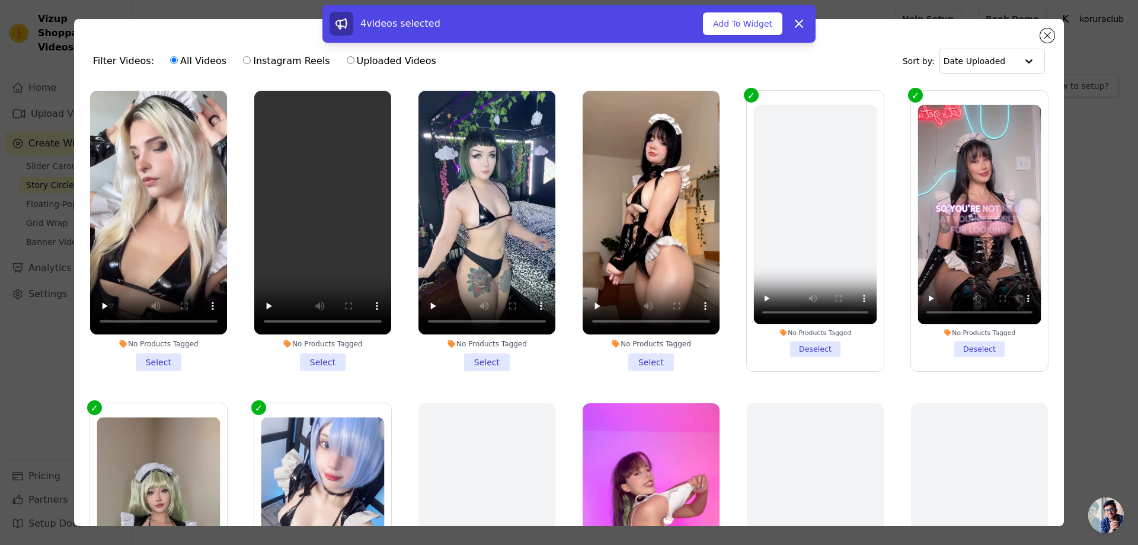
click at [643, 354] on li "No Products Tagged Select" at bounding box center [650, 231] width 137 height 280
click at [0, 0] on input "No Products Tagged Select" at bounding box center [0, 0] width 0 height 0
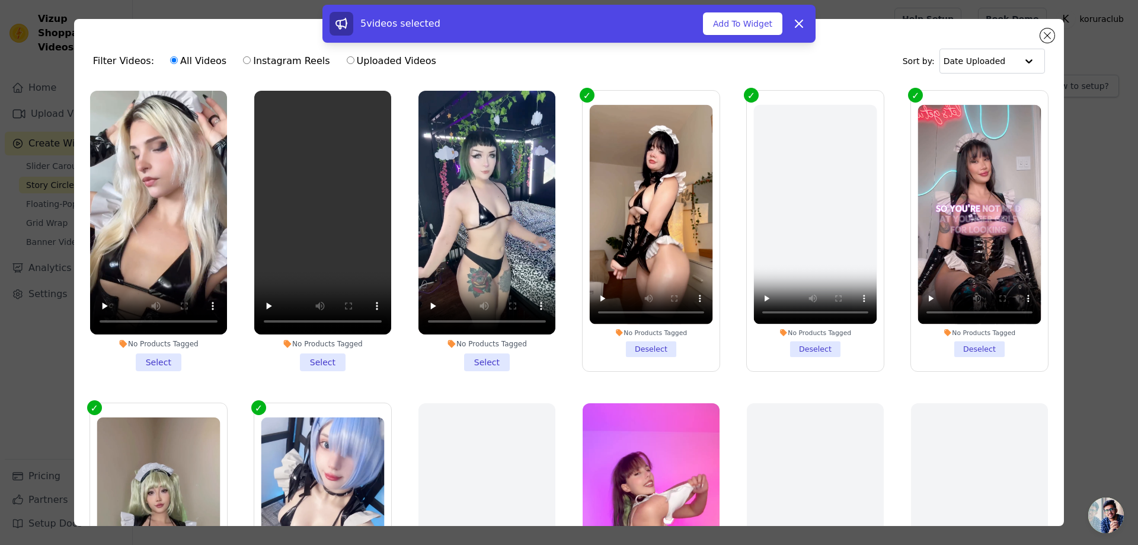
click at [479, 357] on li "No Products Tagged Select" at bounding box center [486, 231] width 137 height 280
click at [0, 0] on input "No Products Tagged Select" at bounding box center [0, 0] width 0 height 0
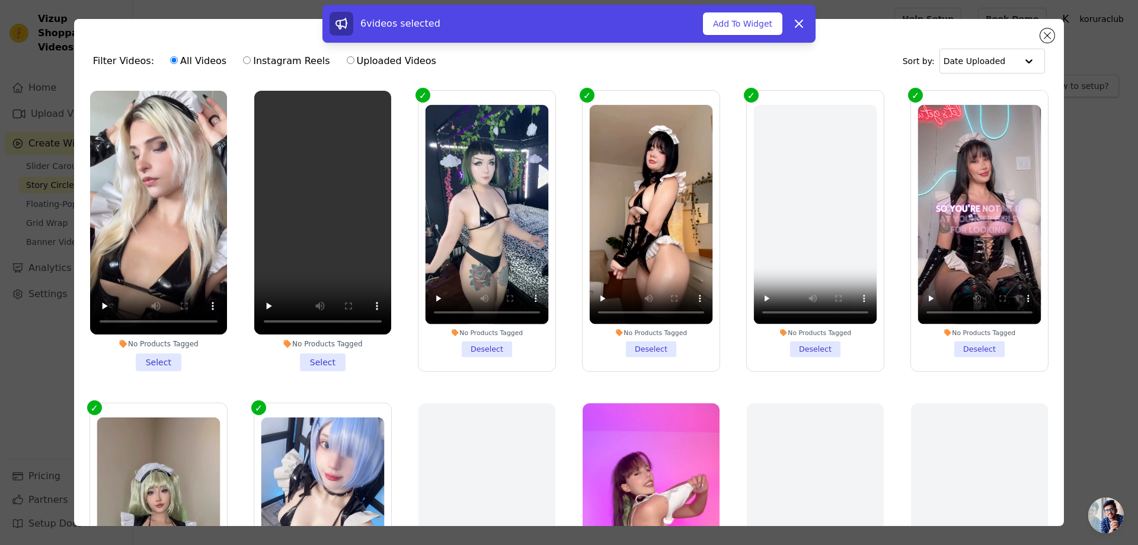
click at [304, 355] on li "No Products Tagged Select" at bounding box center [322, 231] width 137 height 280
click at [0, 0] on input "No Products Tagged Select" at bounding box center [0, 0] width 0 height 0
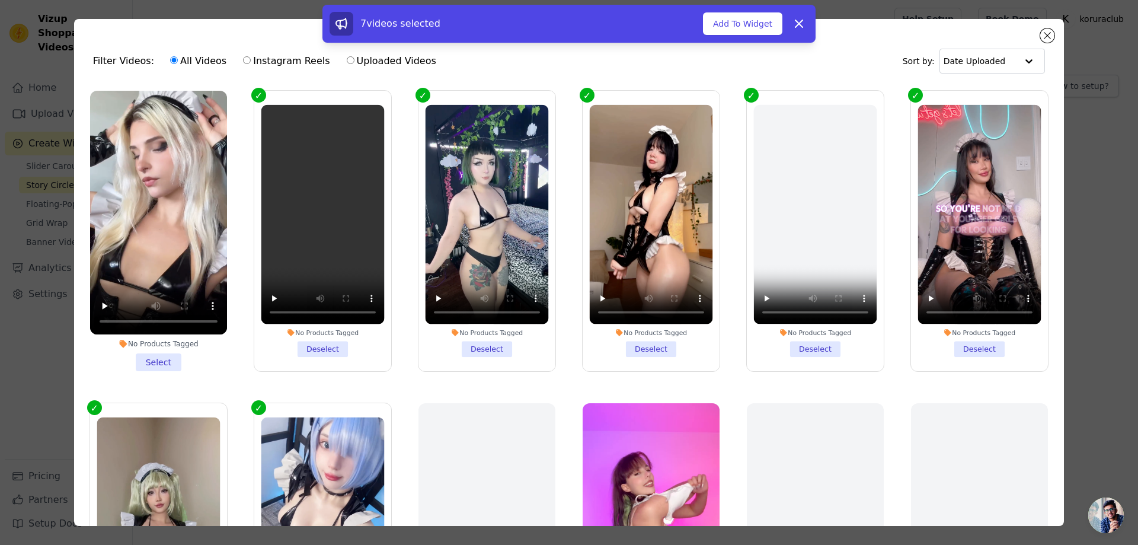
click at [154, 356] on li "No Products Tagged Select" at bounding box center [158, 231] width 137 height 280
click at [0, 0] on input "No Products Tagged Select" at bounding box center [0, 0] width 0 height 0
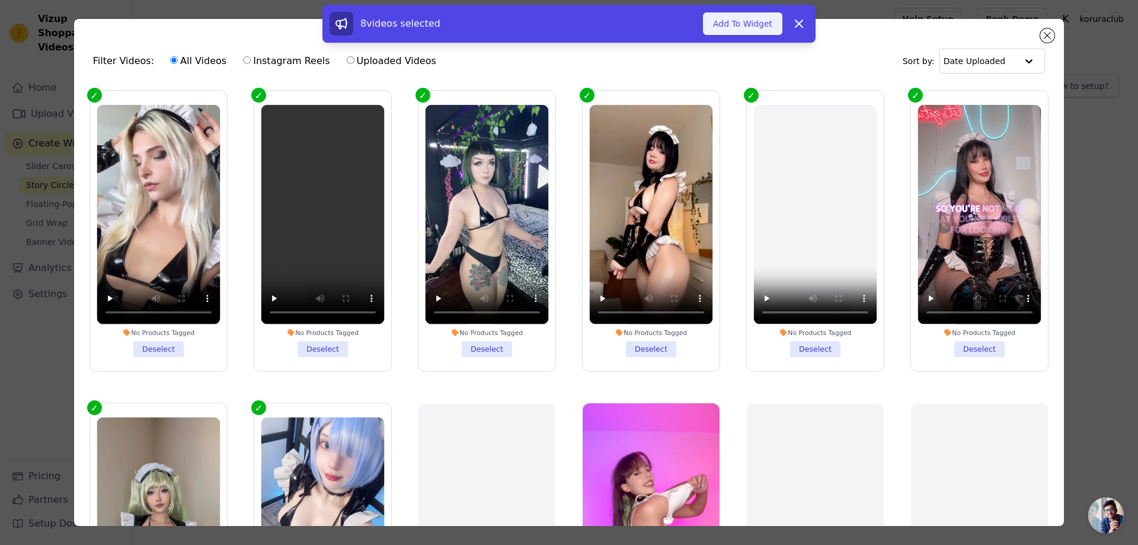
click at [732, 24] on button "Add To Widget" at bounding box center [742, 23] width 79 height 23
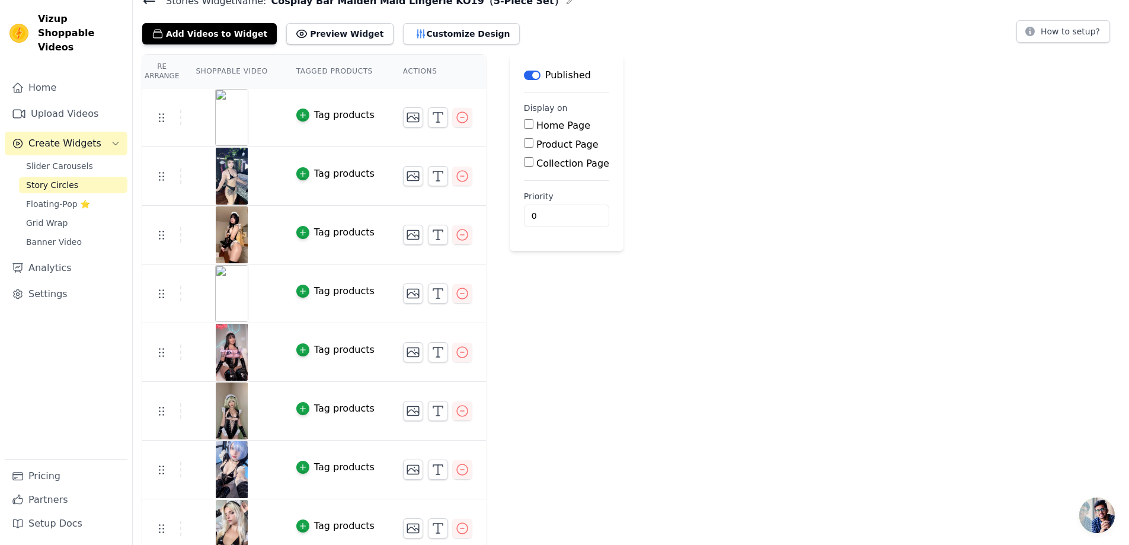
scroll to position [67, 0]
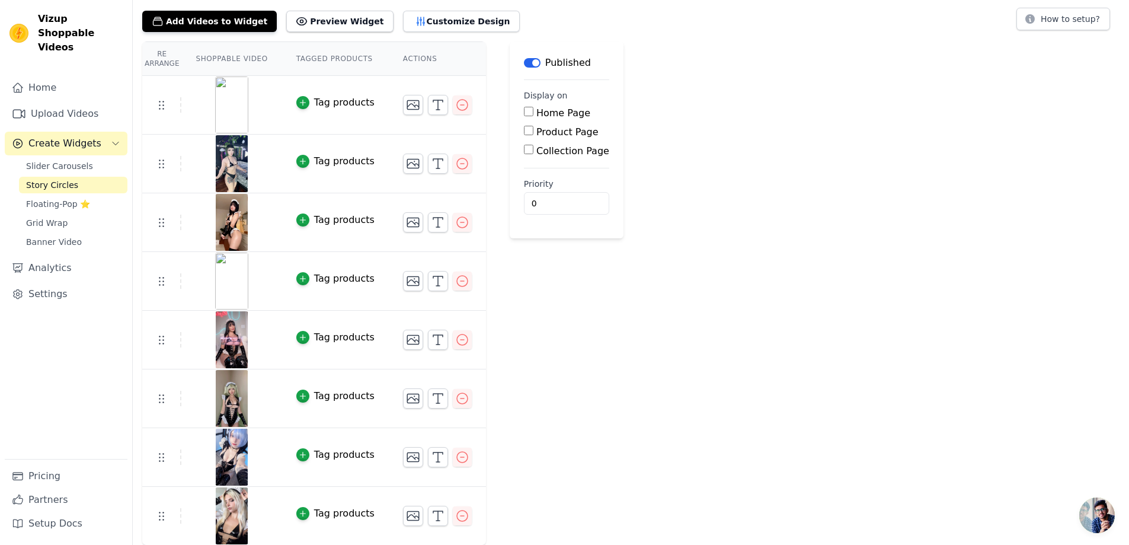
click at [527, 135] on div "Product Page" at bounding box center [566, 132] width 85 height 14
click at [525, 133] on input "Product Page" at bounding box center [528, 130] width 9 height 9
checkbox input "true"
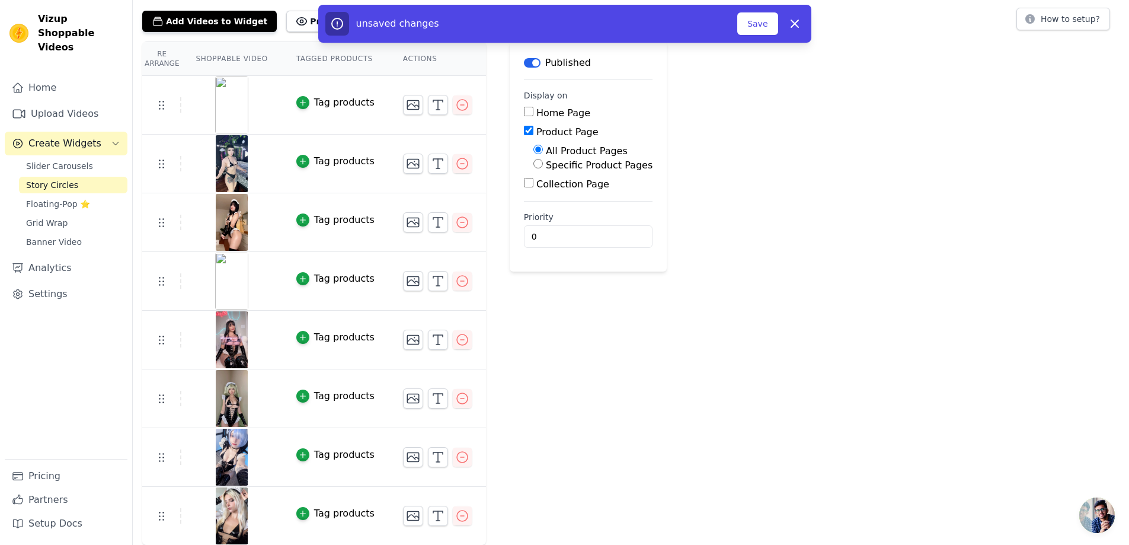
click at [578, 165] on label "Specific Product Pages" at bounding box center [599, 164] width 107 height 11
click at [543, 165] on input "Specific Product Pages" at bounding box center [537, 163] width 9 height 9
radio input "true"
click at [568, 194] on button "Select Products" at bounding box center [572, 192] width 79 height 20
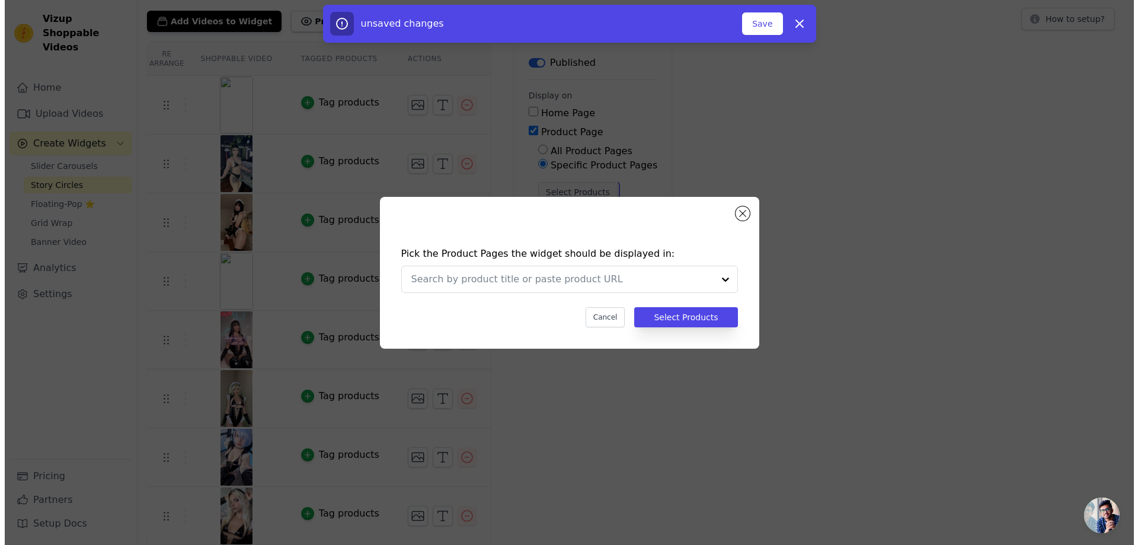
scroll to position [0, 0]
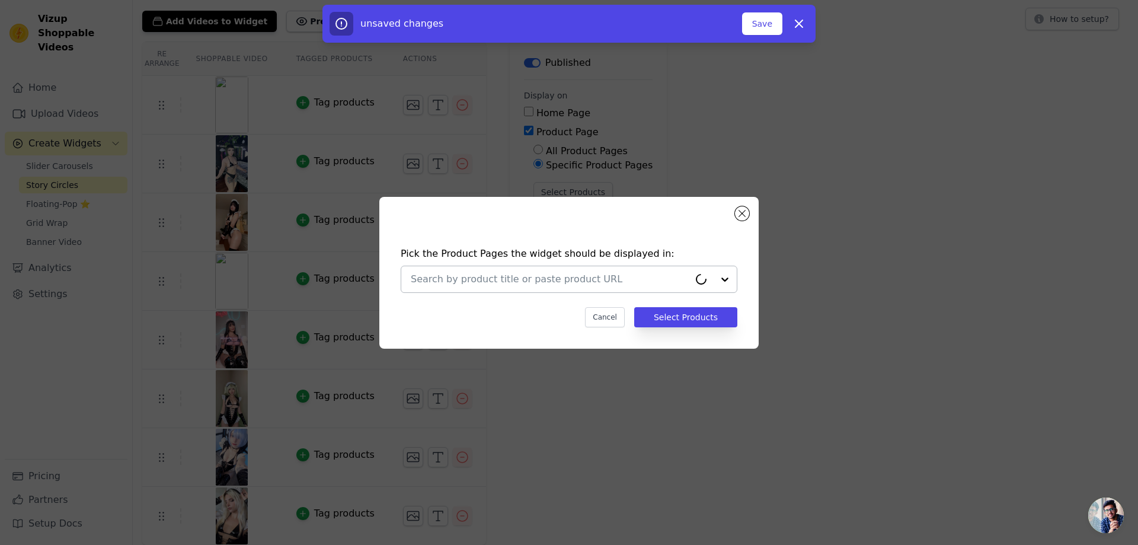
click at [585, 273] on input "text" at bounding box center [550, 279] width 278 height 14
paste input "Cosplay Bar Maiden Maid Lingerie KO19（5-Piece Set）"
type input "Cosplay Bar Maiden Maid Lingerie KO19（5-Piece Set）"
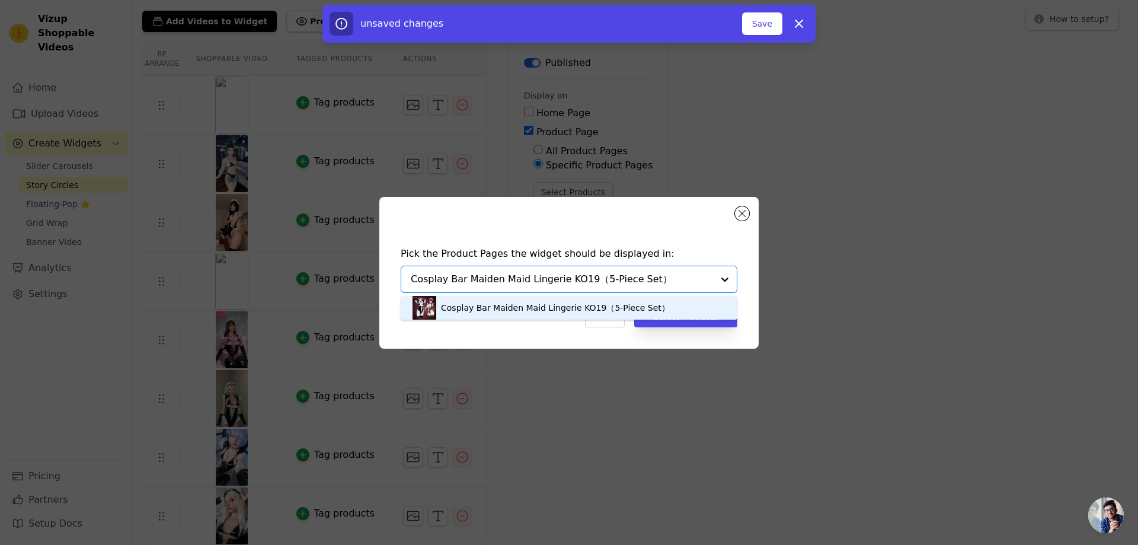
click at [560, 307] on div "Cosplay Bar Maiden Maid Lingerie KO19（5-Piece Set）" at bounding box center [555, 308] width 229 height 12
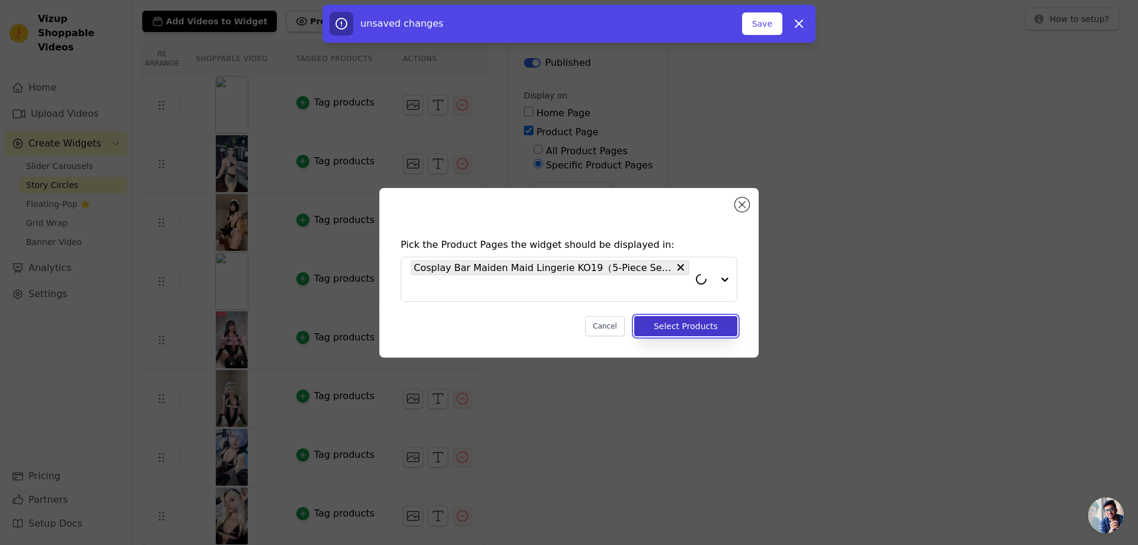
click at [699, 326] on button "Select Products" at bounding box center [685, 326] width 103 height 20
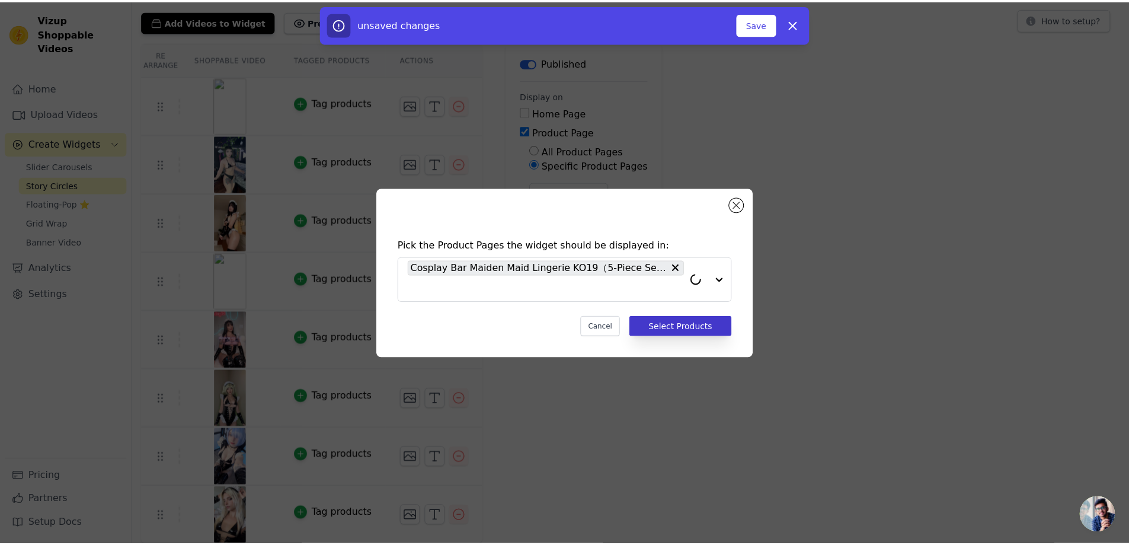
scroll to position [67, 0]
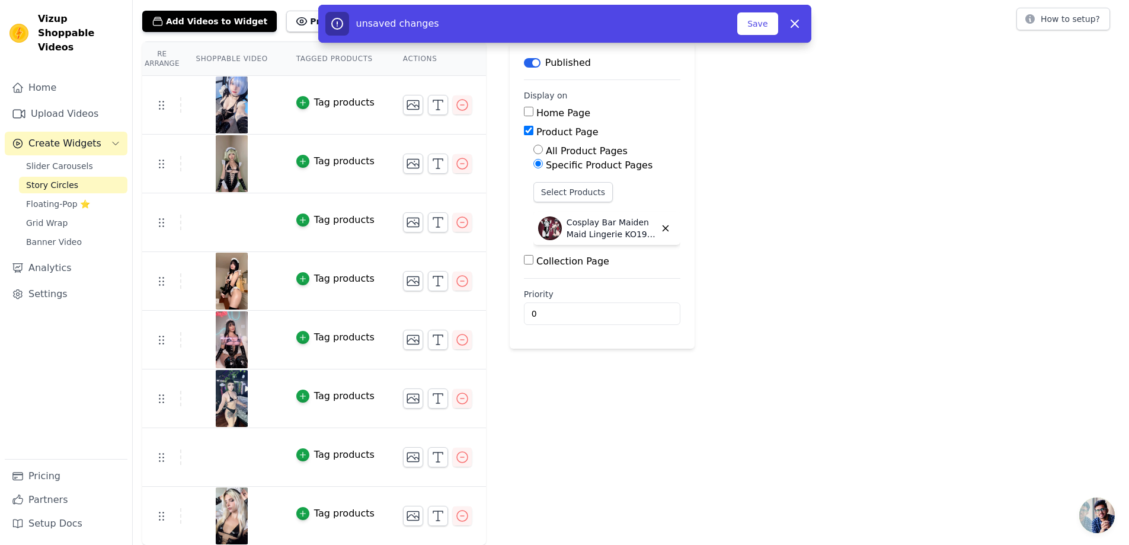
click at [837, 356] on div "Re Arrange Shoppable Video Tagged Products Actions Tag products Tag products Ta…" at bounding box center [631, 293] width 996 height 504
drag, startPoint x: 545, startPoint y: 310, endPoint x: 505, endPoint y: 307, distance: 39.8
click at [510, 307] on main "Label Published Display on Home Page Product Page All Product Pages Specific Pr…" at bounding box center [602, 194] width 185 height 307
type input "1"
click at [749, 16] on button "Save" at bounding box center [757, 23] width 40 height 23
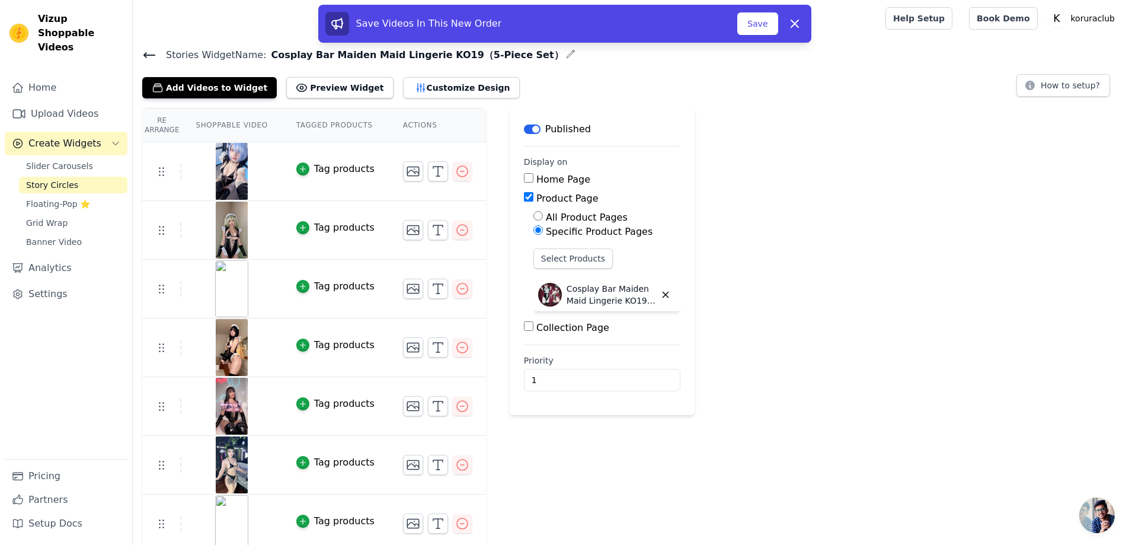
scroll to position [0, 0]
click at [57, 179] on span "Story Circles" at bounding box center [52, 185] width 52 height 12
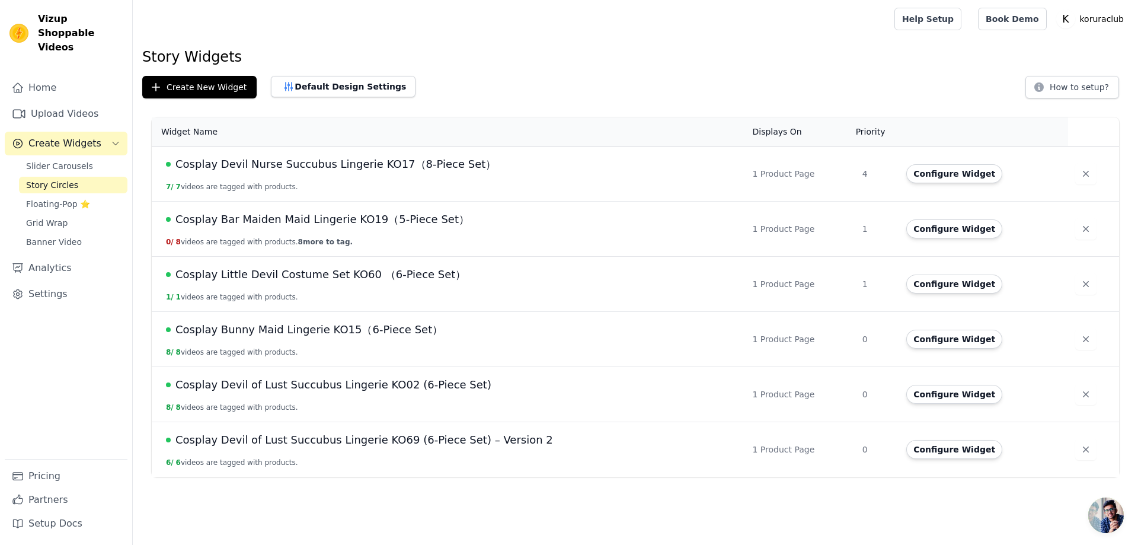
click at [515, 220] on div "Cosplay Bar Maiden Maid Lingerie KO19（5-Piece Set）" at bounding box center [452, 219] width 572 height 17
click at [385, 219] on span "Cosplay Bar Maiden Maid Lingerie KO19（5-Piece Set）" at bounding box center [322, 219] width 294 height 17
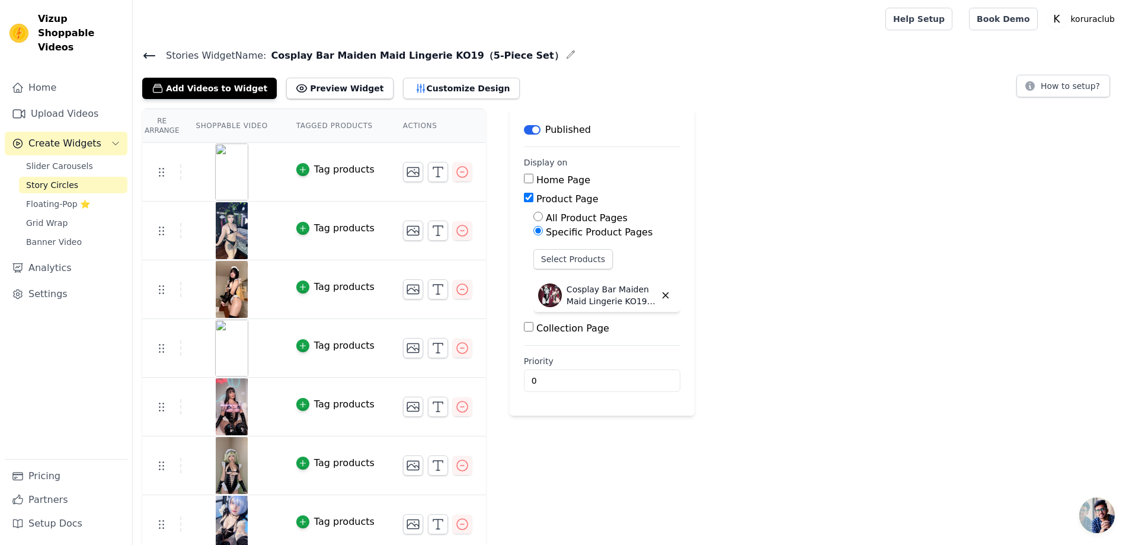
click at [290, 167] on td "Tag products" at bounding box center [335, 172] width 107 height 59
click at [318, 173] on div "Tag products" at bounding box center [344, 169] width 60 height 14
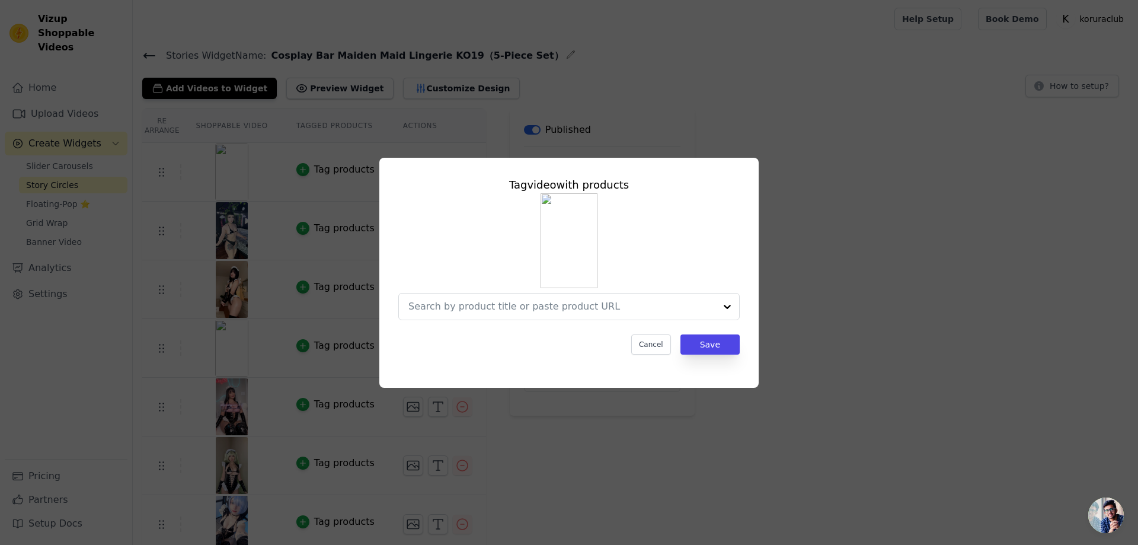
click at [303, 169] on div "Tag video with products Cancel Save" at bounding box center [569, 273] width 1100 height 268
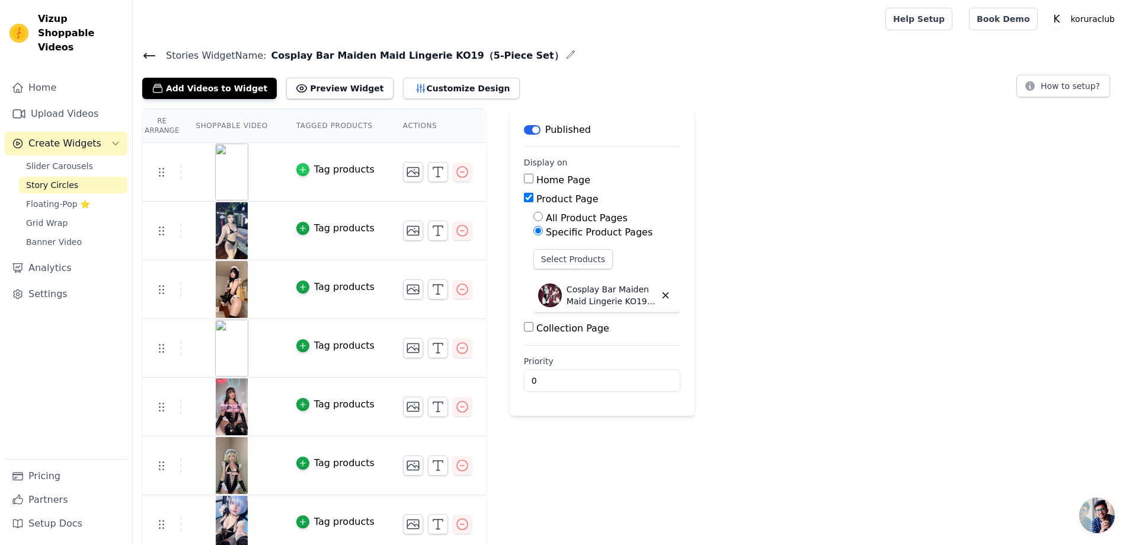
click at [305, 170] on div "button" at bounding box center [302, 169] width 13 height 13
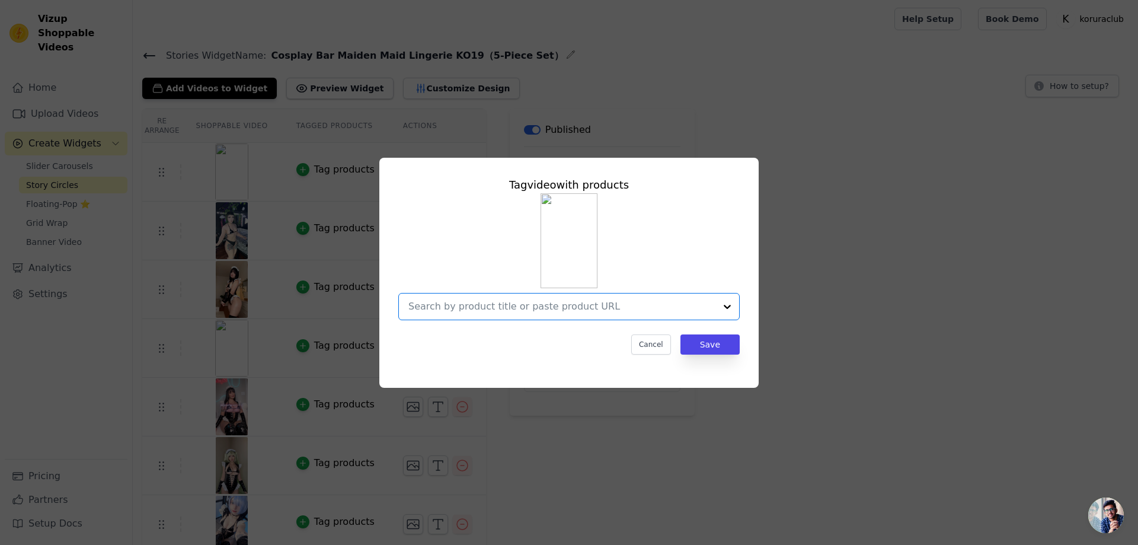
click at [619, 310] on input "text" at bounding box center [561, 306] width 307 height 14
type input "Cosplay Bar Maiden Maid Lingerie KO19（5-Piece Set）"
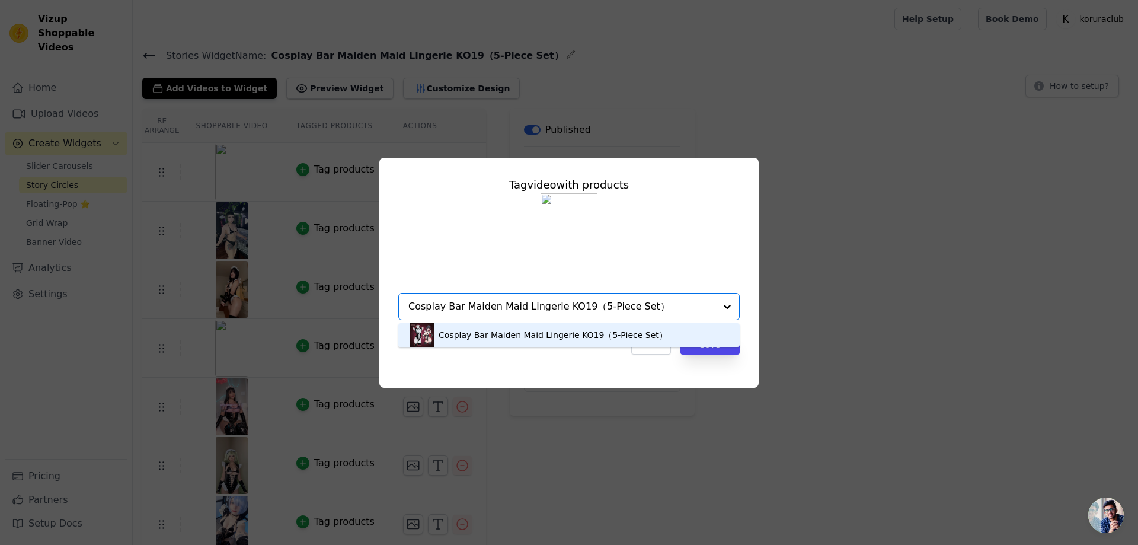
click at [561, 330] on div "Cosplay Bar Maiden Maid Lingerie KO19（5-Piece Set）" at bounding box center [552, 335] width 229 height 12
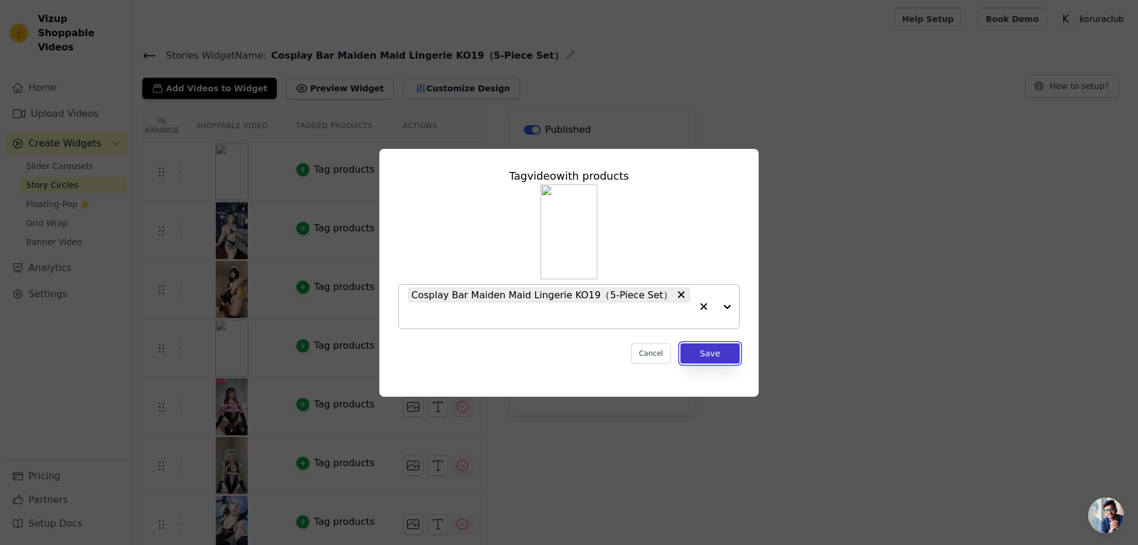
click at [716, 353] on button "Save" at bounding box center [709, 353] width 59 height 20
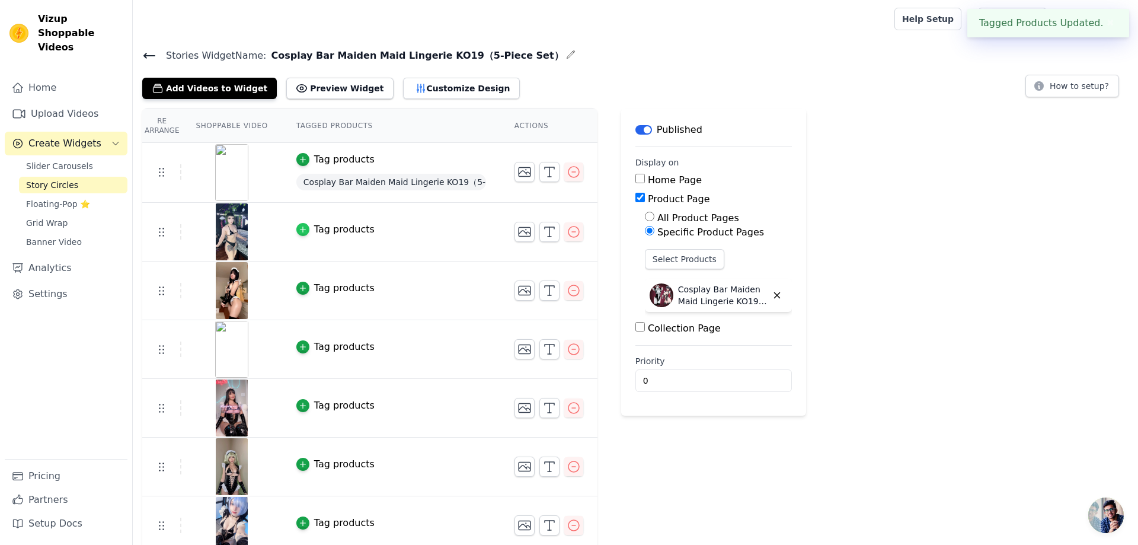
click at [305, 229] on div "button" at bounding box center [302, 229] width 13 height 13
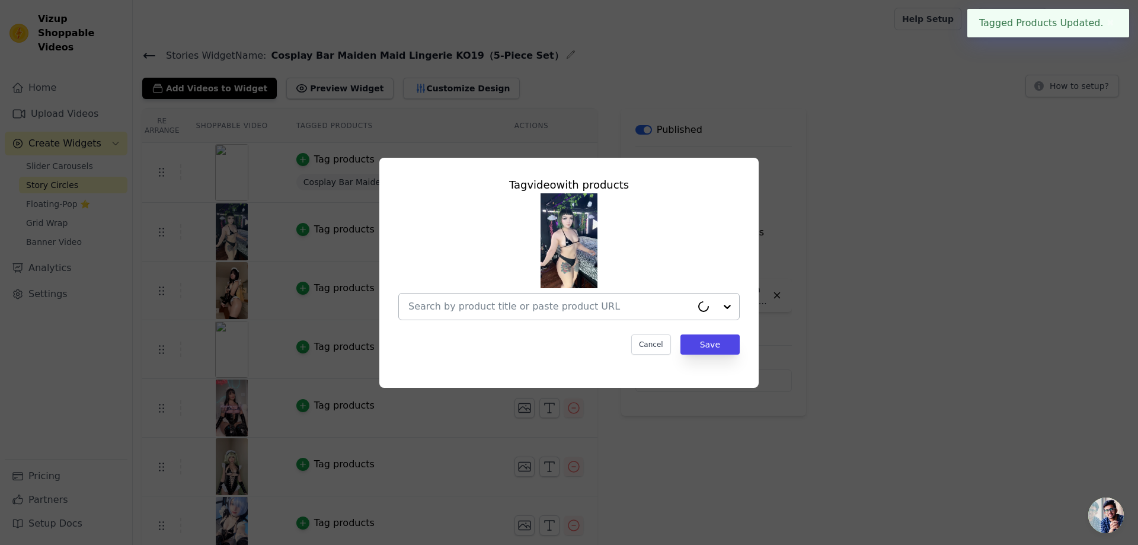
click at [557, 303] on input "text" at bounding box center [549, 306] width 283 height 14
paste input "Cosplay Bar Maiden Maid Lingerie KO19（5-Piece Set）"
type input "Cosplay Bar Maiden Maid Lingerie KO19（5-Piece Set）"
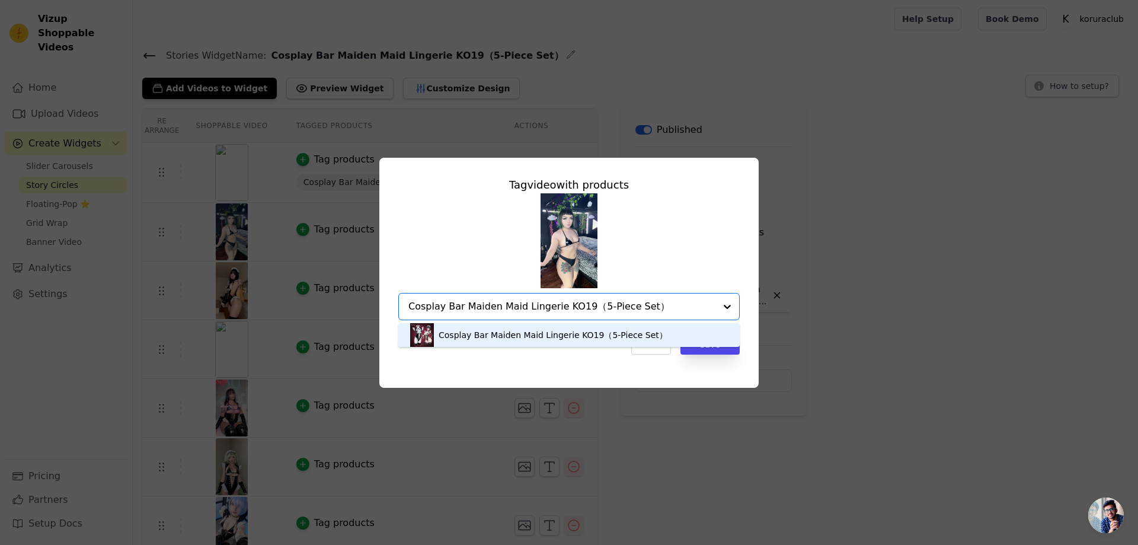
click at [564, 337] on div "Cosplay Bar Maiden Maid Lingerie KO19（5-Piece Set）" at bounding box center [552, 335] width 229 height 12
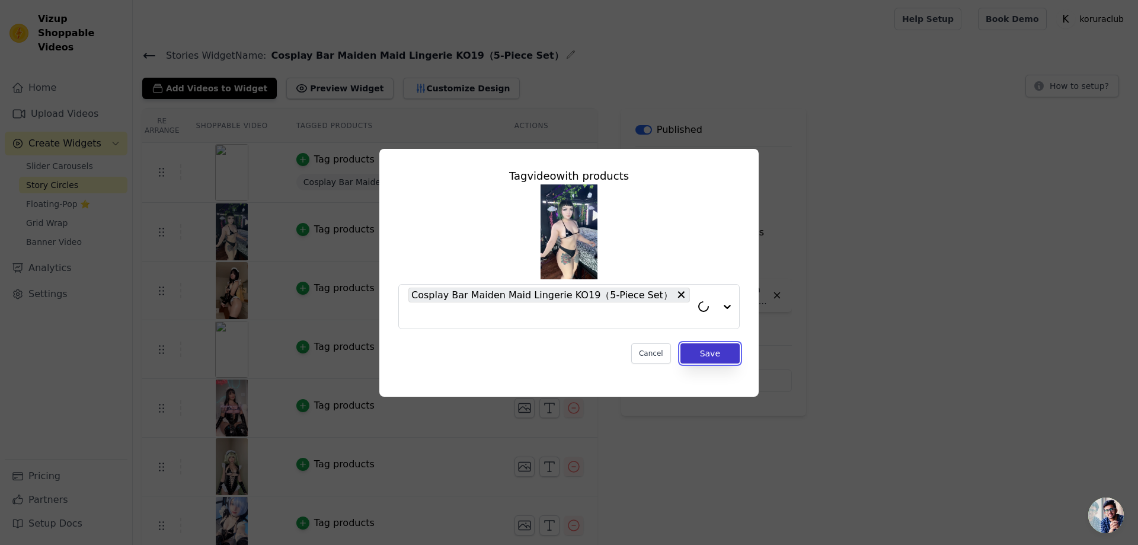
click at [715, 357] on button "Save" at bounding box center [709, 353] width 59 height 20
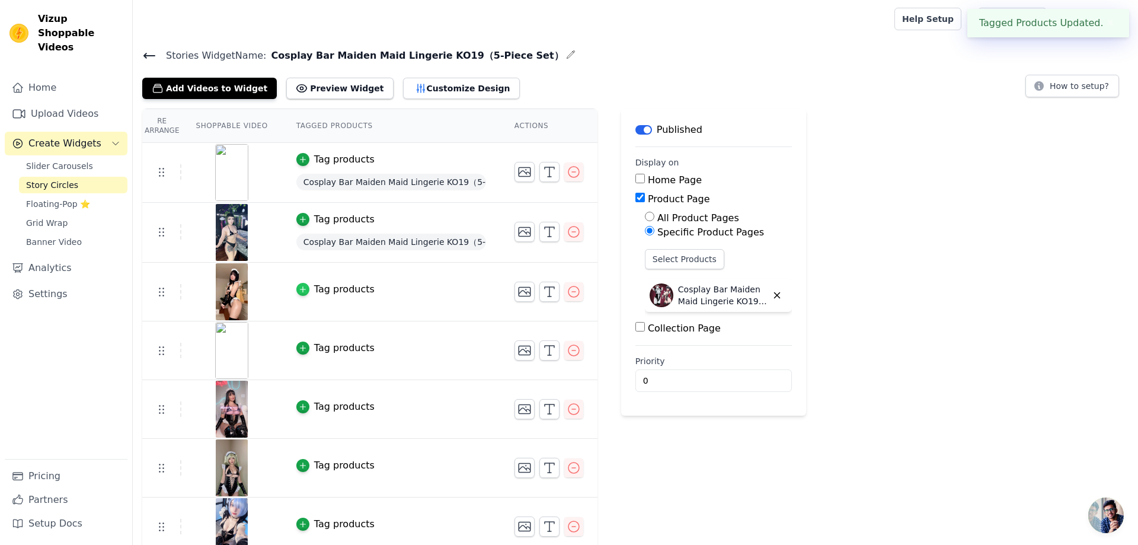
click at [306, 290] on div "button" at bounding box center [302, 289] width 13 height 13
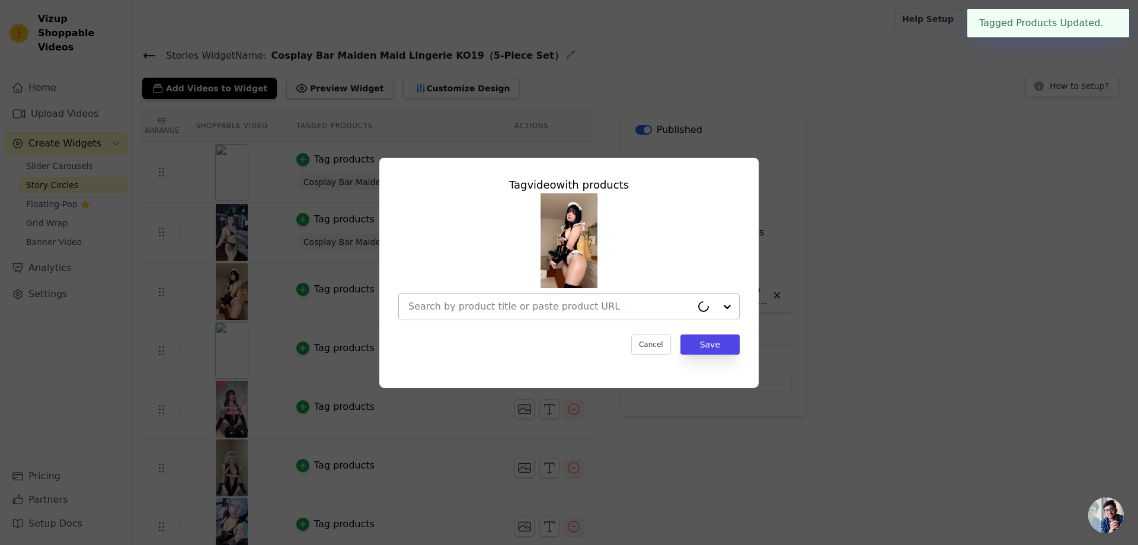
click at [629, 308] on input "text" at bounding box center [549, 306] width 283 height 14
paste input "Cosplay Bar Maiden Maid Lingerie KO19（5-Piece Set）"
type input "Cosplay Bar Maiden Maid Lingerie KO19（5-Piece Set）"
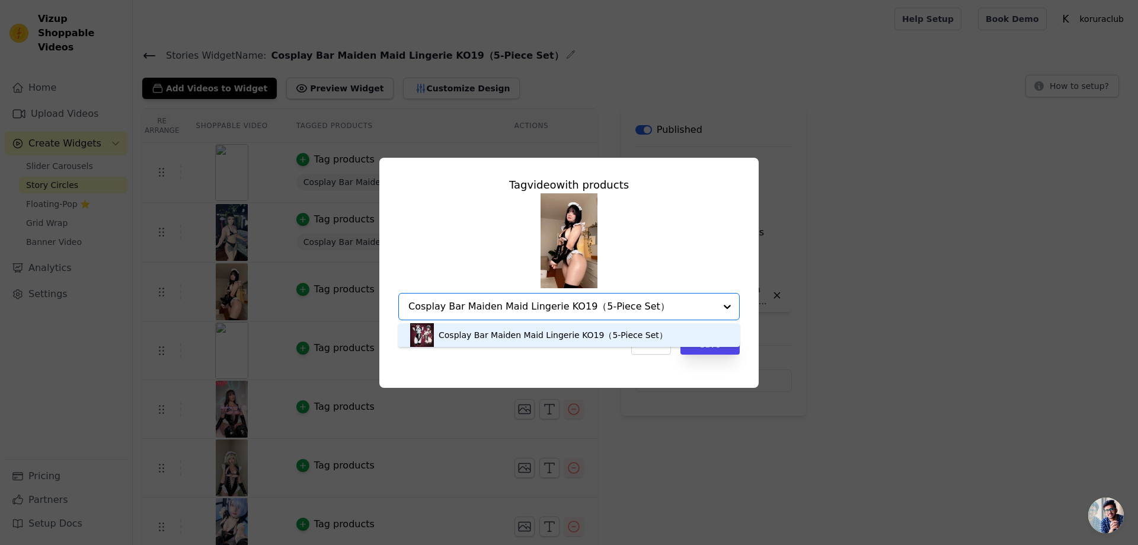
click at [617, 332] on div "Cosplay Bar Maiden Maid Lingerie KO19（5-Piece Set）" at bounding box center [552, 335] width 229 height 12
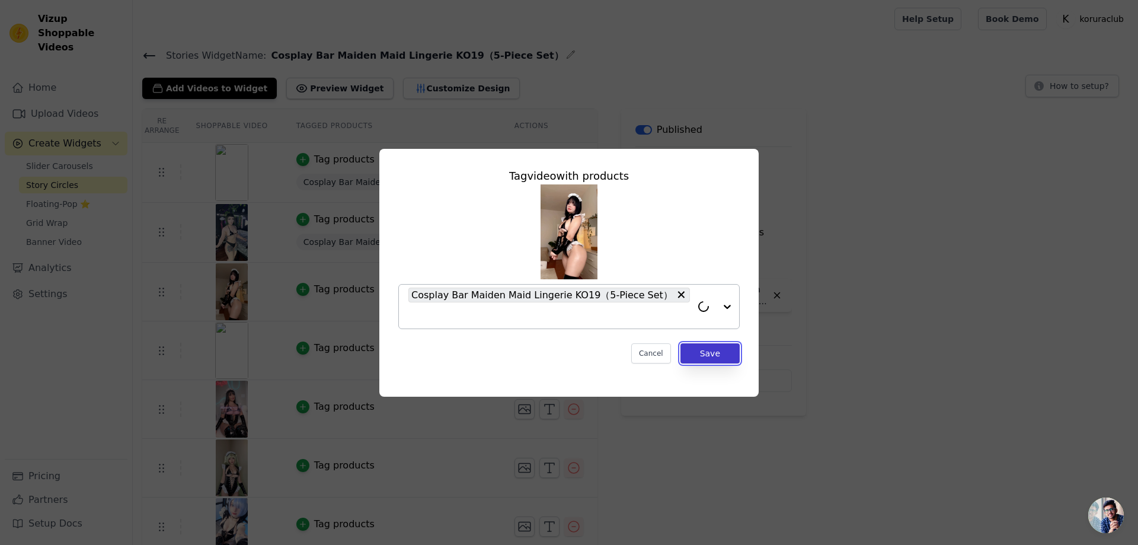
click at [700, 352] on button "Save" at bounding box center [709, 353] width 59 height 20
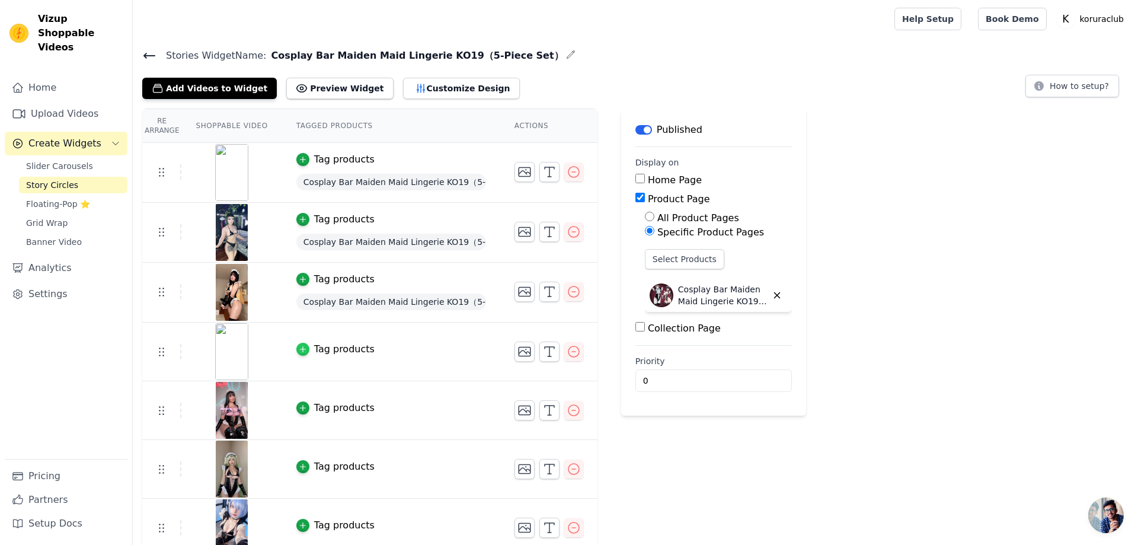
click at [300, 345] on icon "button" at bounding box center [303, 349] width 8 height 8
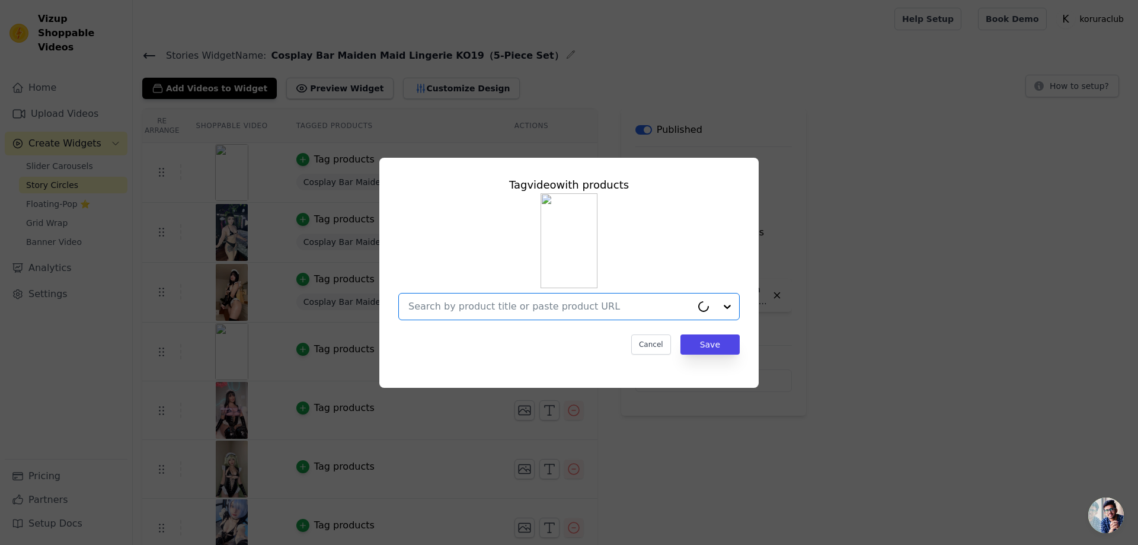
click at [582, 308] on input "text" at bounding box center [549, 306] width 283 height 14
paste input "Cosplay Bar Maiden Maid Lingerie KO19（5-Piece Set）"
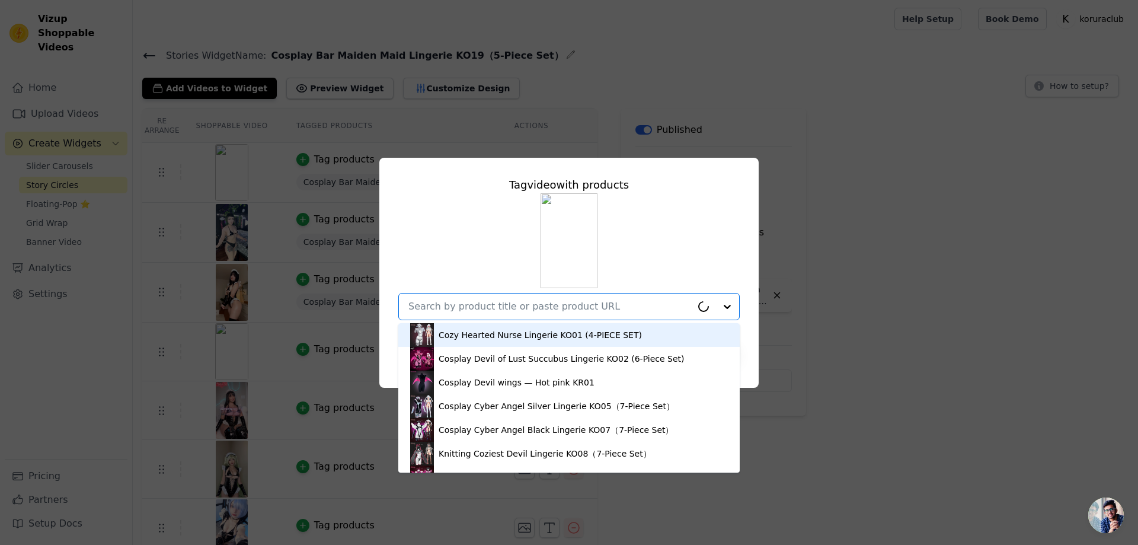
type input "Cosplay Bar Maiden Maid Lingerie KO19（5-Piece Set）"
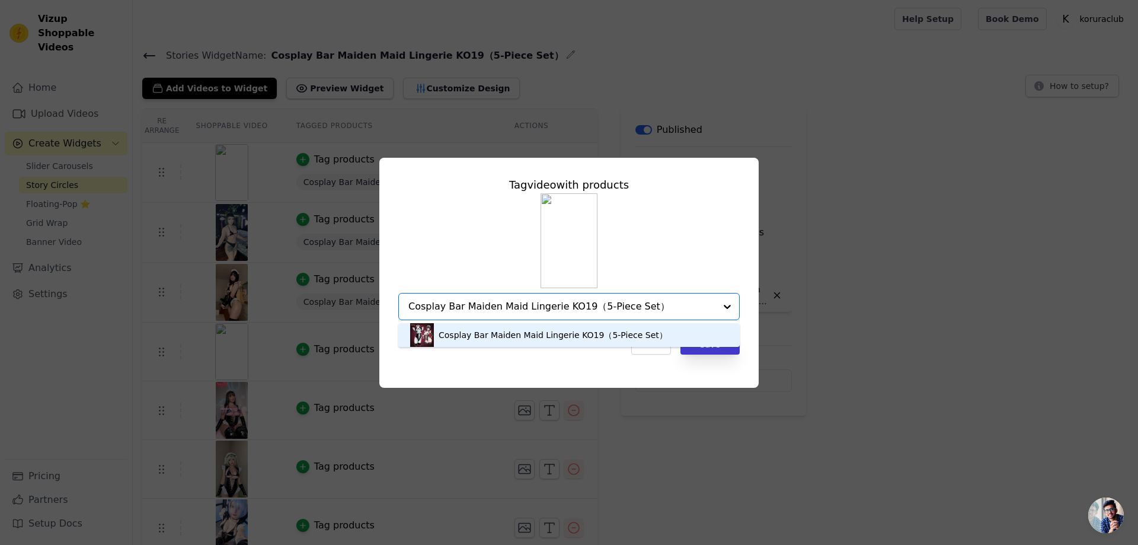
drag, startPoint x: 576, startPoint y: 335, endPoint x: 696, endPoint y: 354, distance: 121.2
click at [576, 333] on div "Cosplay Bar Maiden Maid Lingerie KO19（5-Piece Set）" at bounding box center [552, 335] width 229 height 12
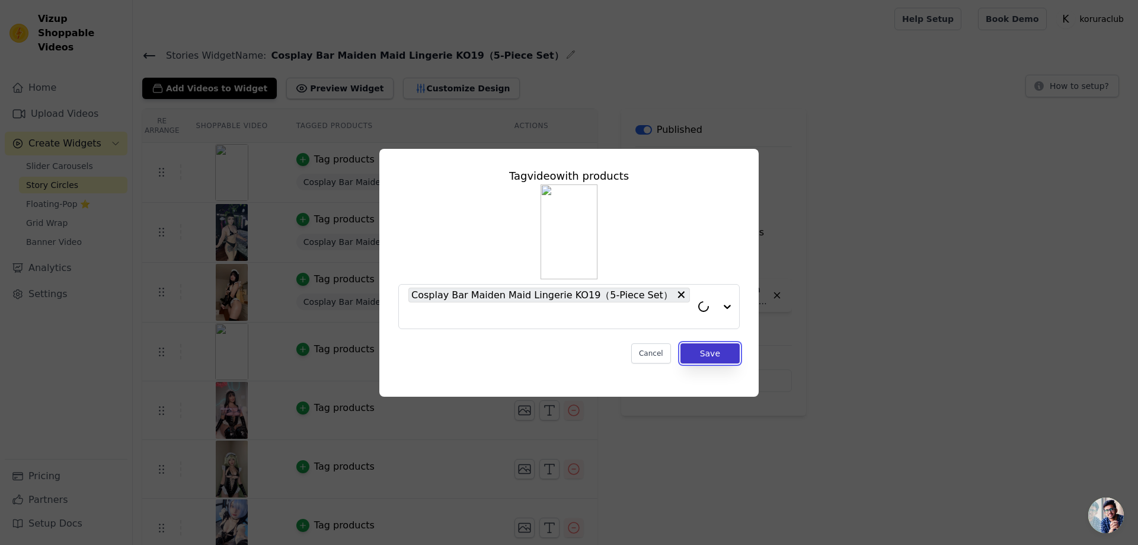
click at [725, 357] on button "Save" at bounding box center [709, 353] width 59 height 20
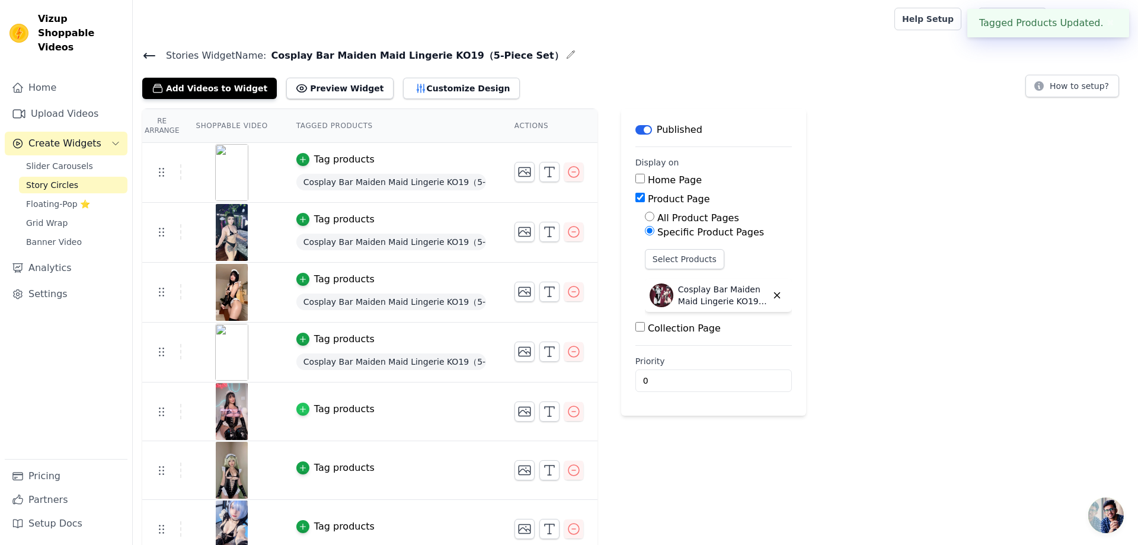
click at [299, 412] on div "button" at bounding box center [302, 408] width 13 height 13
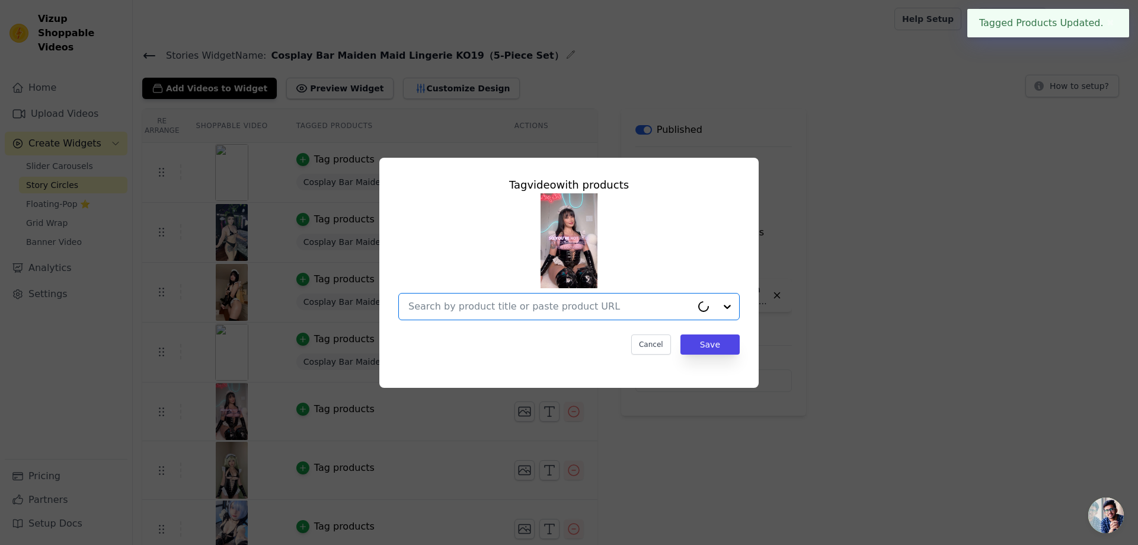
click at [584, 307] on input "text" at bounding box center [549, 306] width 283 height 14
paste input "Cosplay Bar Maiden Maid Lingerie KO19（5-Piece Set）"
type input "Cosplay Bar Maiden Maid Lingerie KO19（5-Piece Set）"
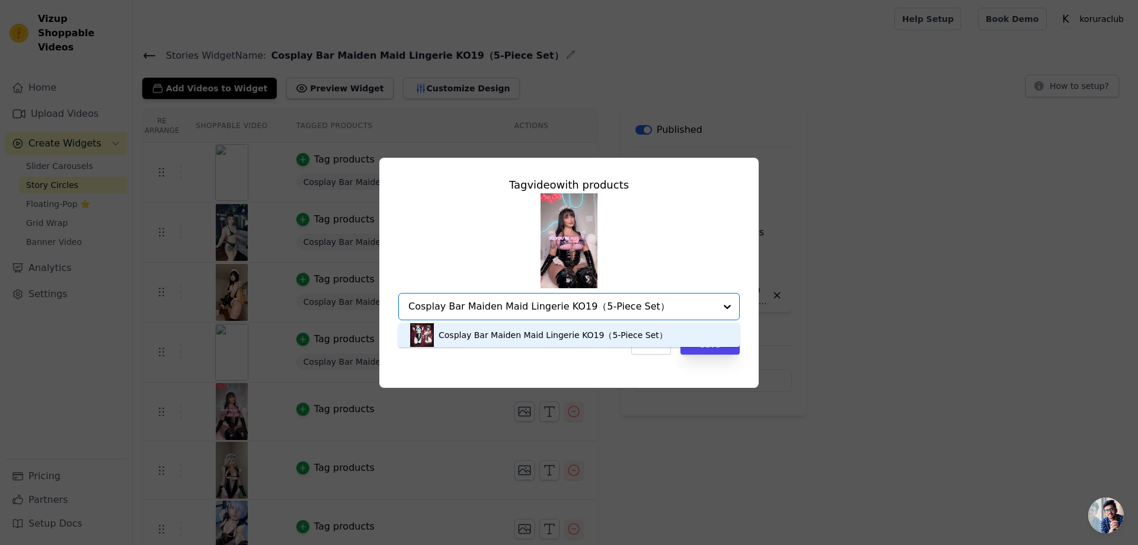
click at [550, 331] on div "Cosplay Bar Maiden Maid Lingerie KO19（5-Piece Set）" at bounding box center [552, 335] width 229 height 12
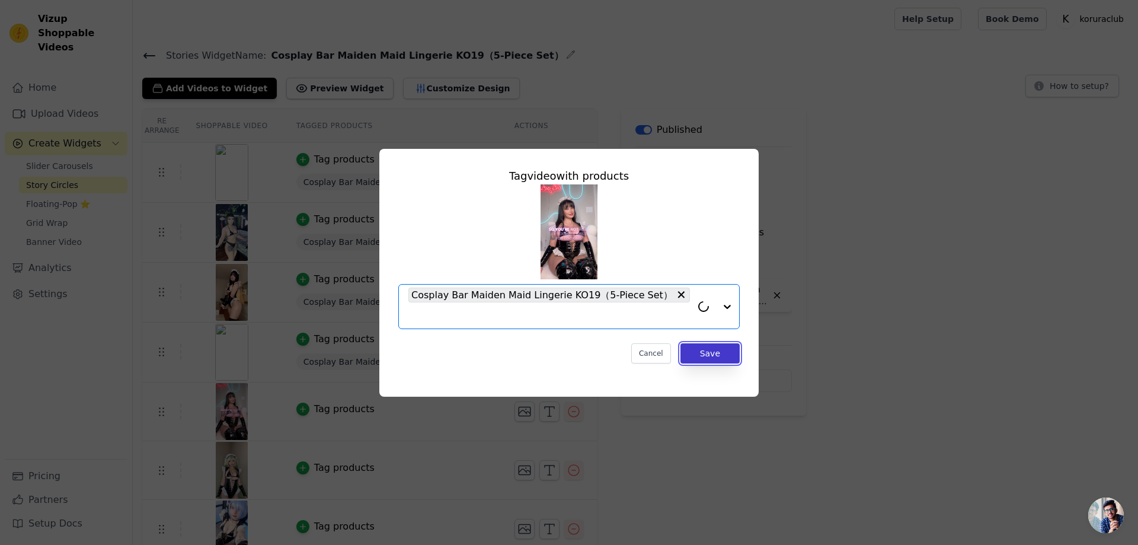
click at [706, 356] on button "Save" at bounding box center [709, 353] width 59 height 20
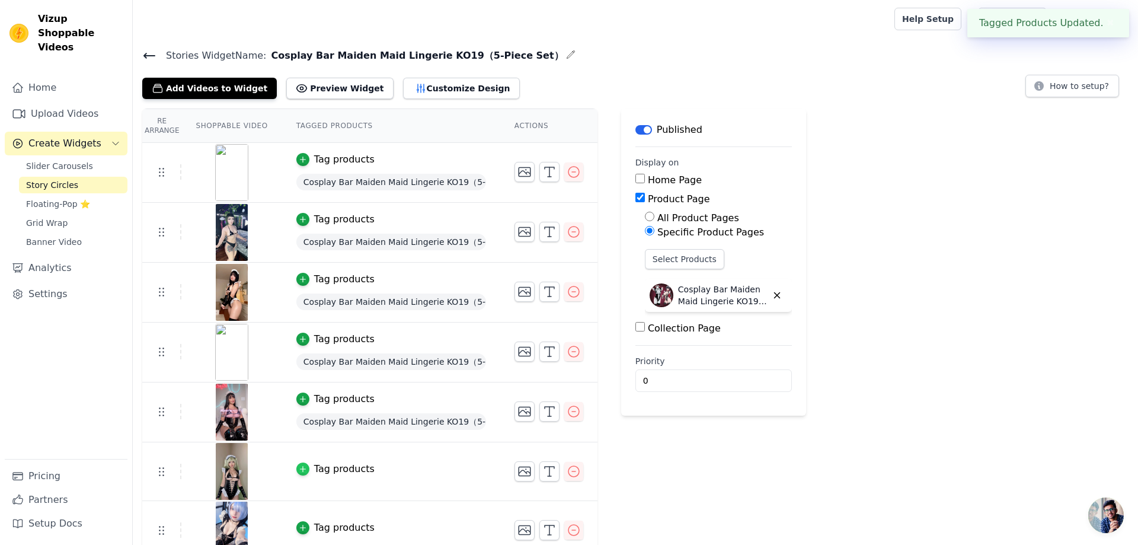
click at [303, 469] on icon "button" at bounding box center [303, 469] width 8 height 8
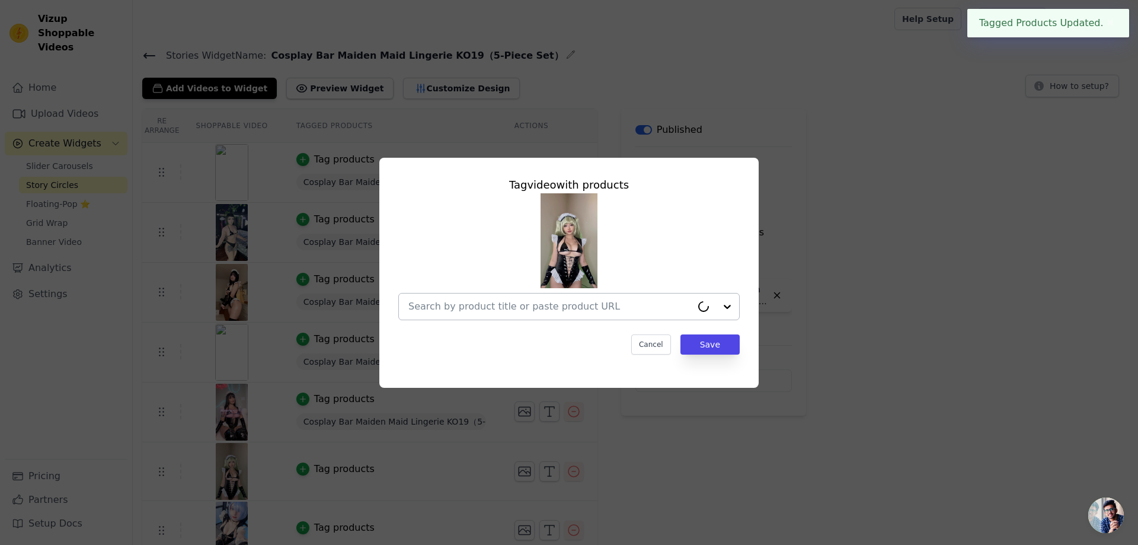
click at [582, 311] on input "text" at bounding box center [549, 306] width 283 height 14
paste input "Cosplay Bar Maiden Maid Lingerie KO19（5-Piece Set）"
type input "Cosplay Bar Maiden Maid Lingerie KO19（5-Piece Set）"
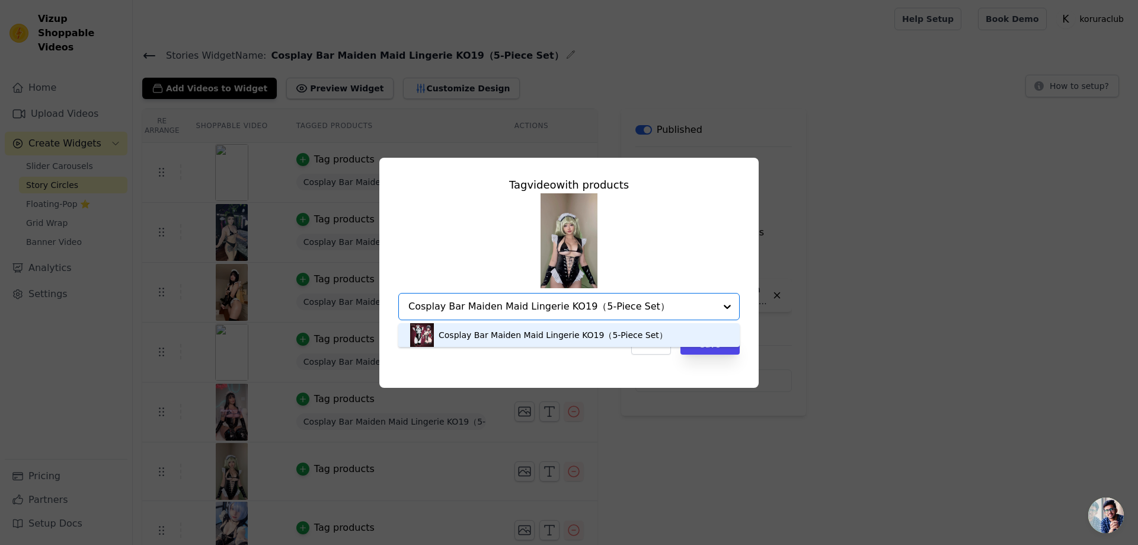
drag, startPoint x: 492, startPoint y: 329, endPoint x: 674, endPoint y: 354, distance: 183.6
click at [493, 329] on div "Cosplay Bar Maiden Maid Lingerie KO19（5-Piece Set）" at bounding box center [552, 335] width 229 height 12
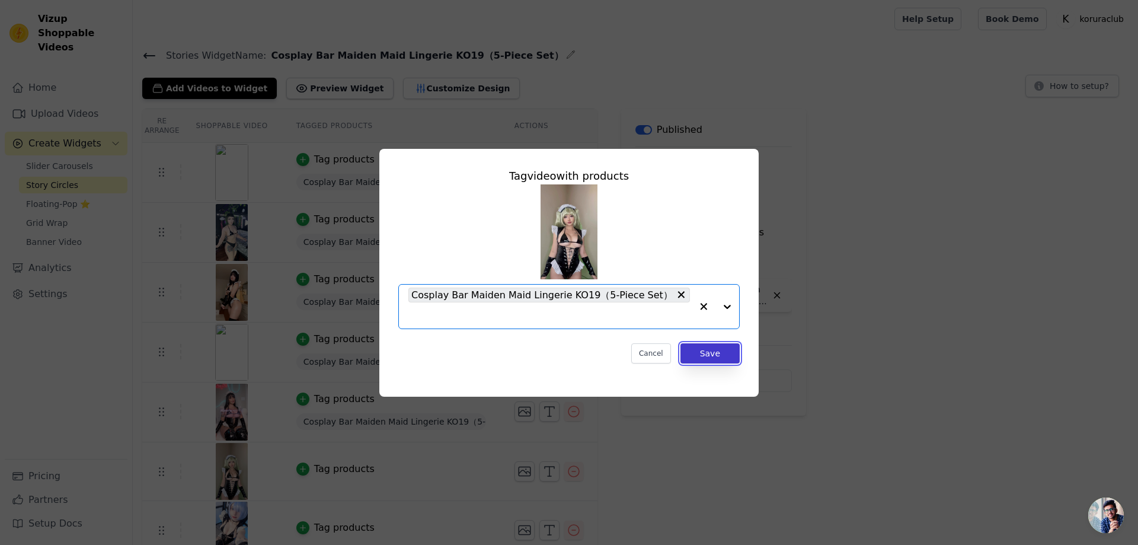
click at [721, 356] on button "Save" at bounding box center [709, 353] width 59 height 20
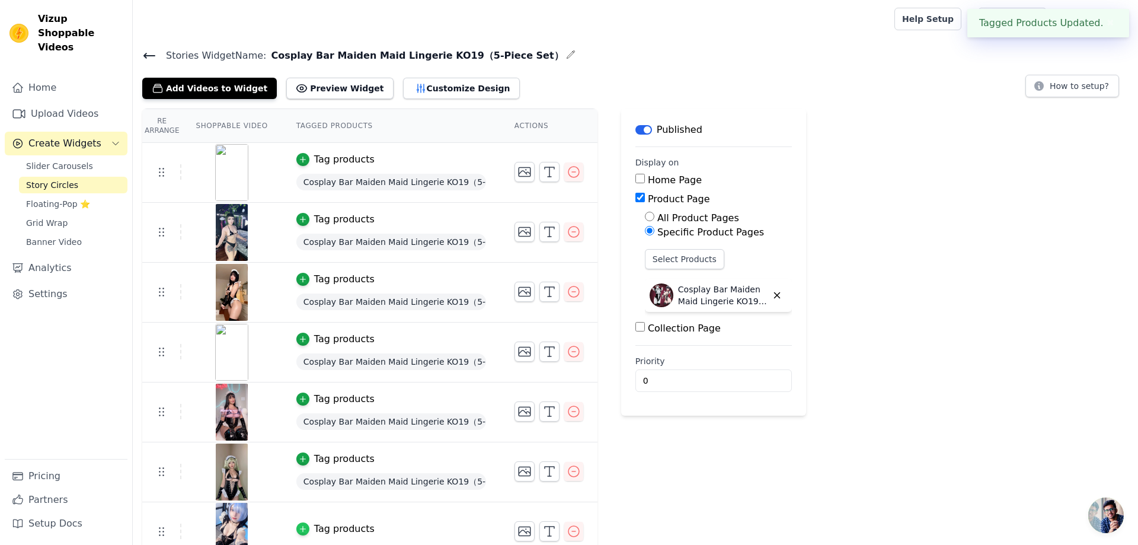
click at [301, 527] on icon "button" at bounding box center [303, 528] width 8 height 8
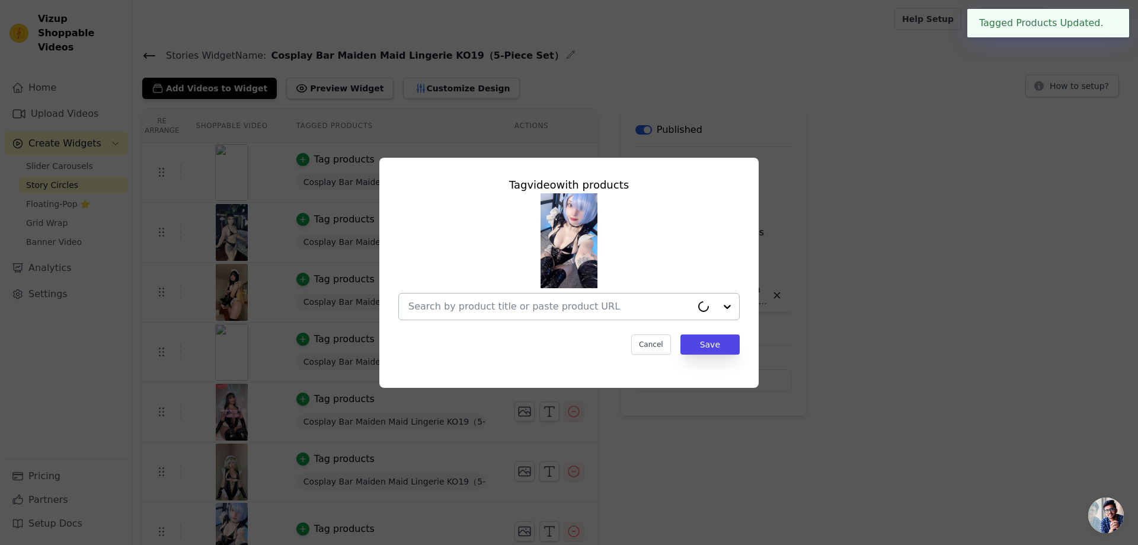
click at [595, 312] on input "text" at bounding box center [549, 306] width 283 height 14
paste input "Cosplay Bar Maiden Maid Lingerie KO19（5-Piece Set）"
type input "Cosplay Bar Maiden Maid Lingerie KO19（5-Piece Set）"
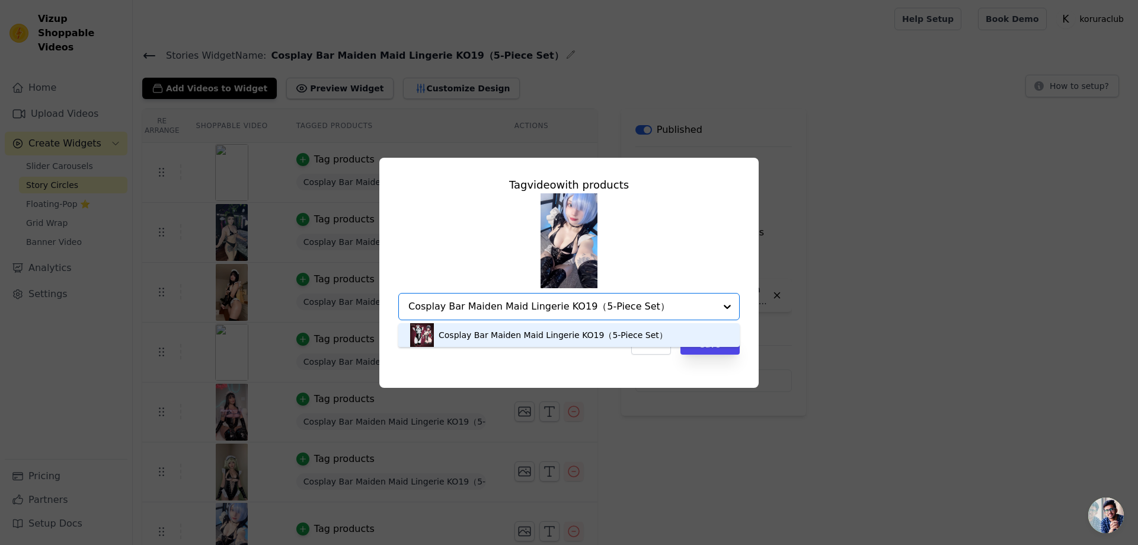
click at [508, 332] on div "Cosplay Bar Maiden Maid Lingerie KO19（5-Piece Set）" at bounding box center [552, 335] width 229 height 12
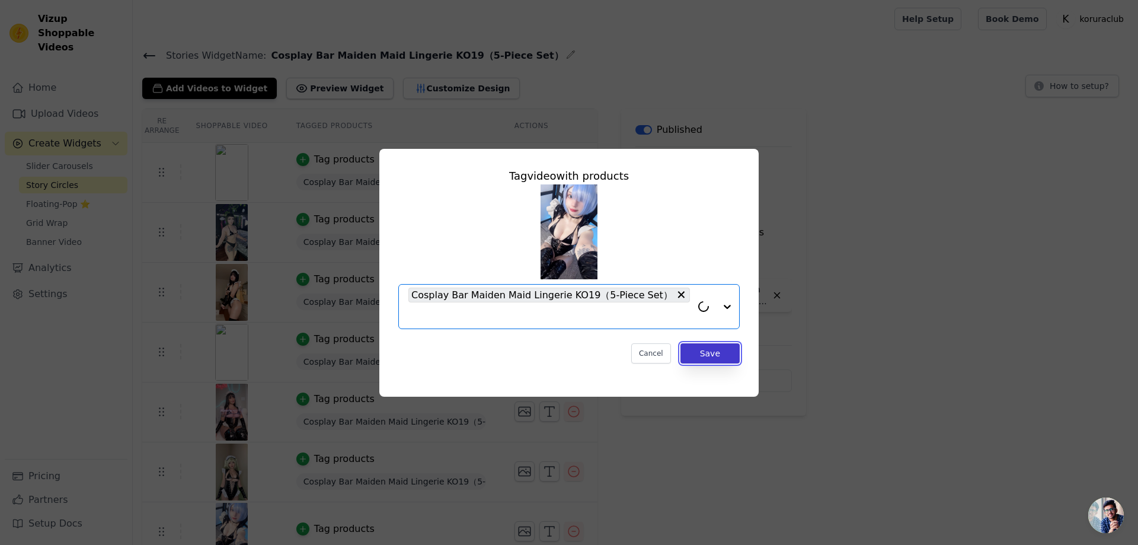
click at [706, 354] on button "Save" at bounding box center [709, 353] width 59 height 20
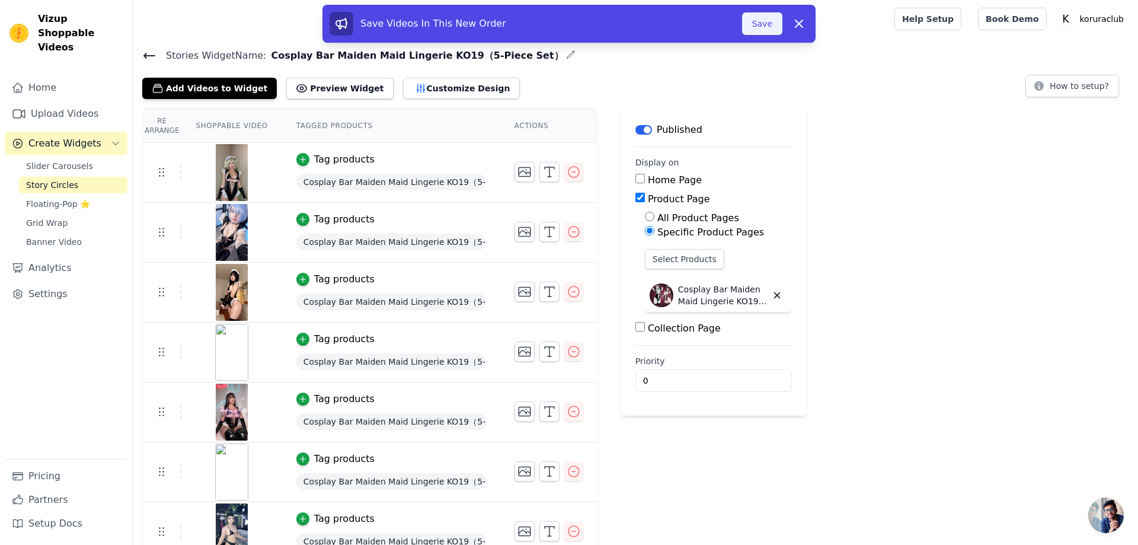
click at [759, 22] on button "Save" at bounding box center [762, 23] width 40 height 23
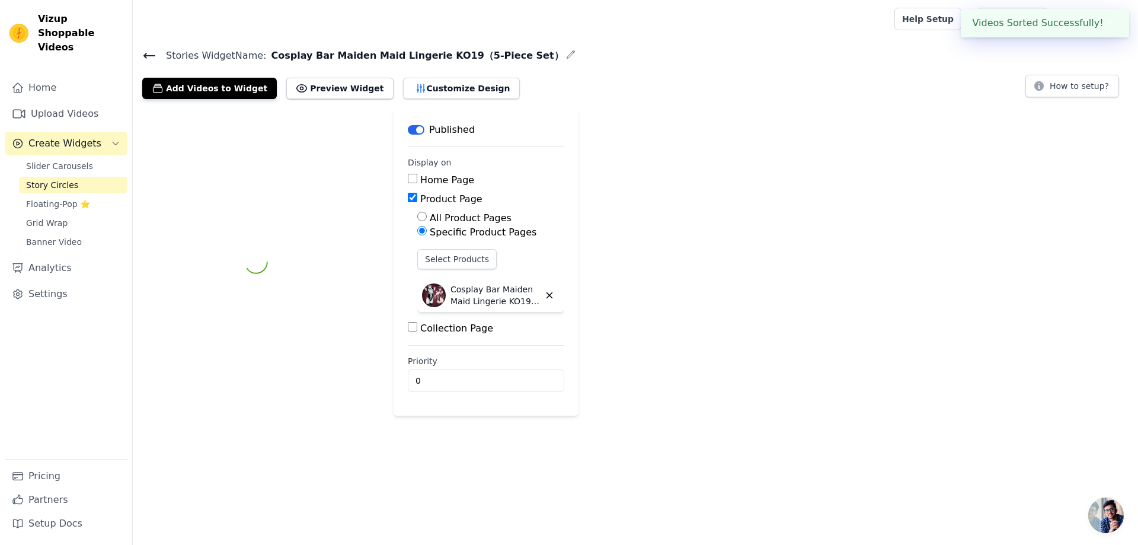
click at [764, 23] on div at bounding box center [511, 19] width 738 height 38
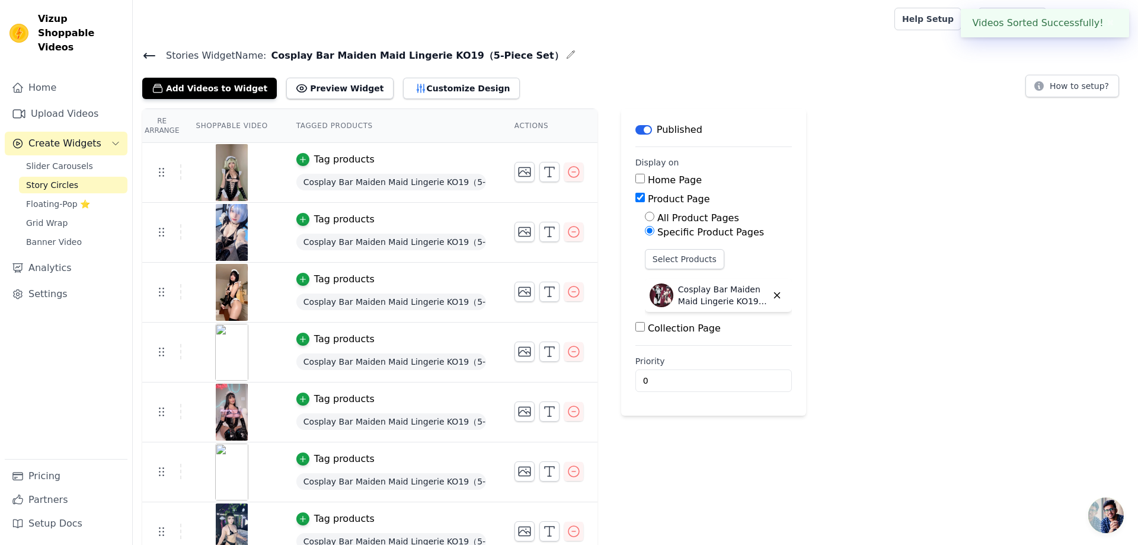
click at [69, 179] on span "Story Circles" at bounding box center [52, 185] width 52 height 12
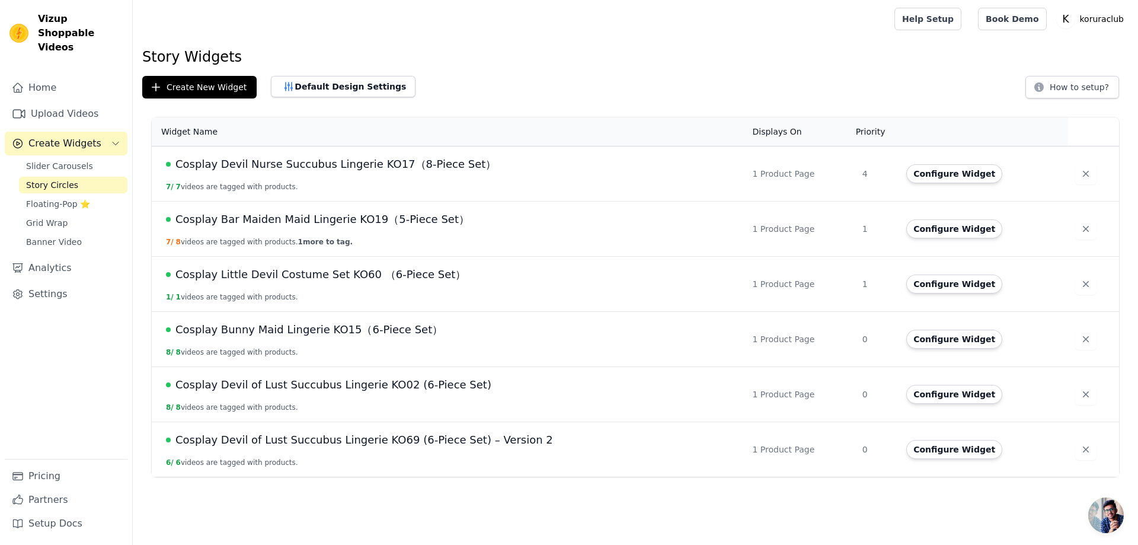
click at [315, 238] on span "1 more to tag." at bounding box center [325, 242] width 55 height 8
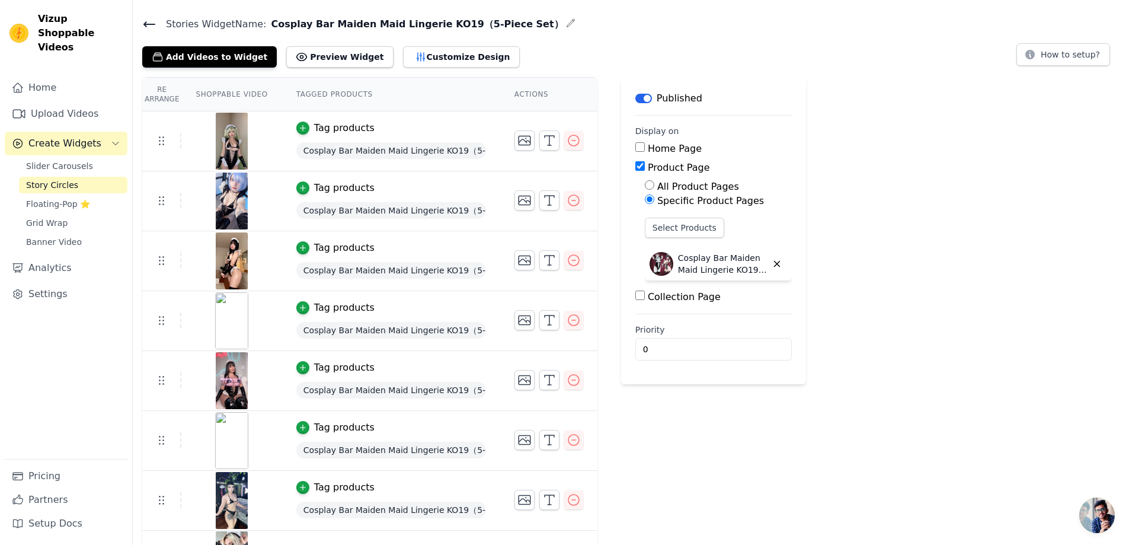
scroll to position [75, 0]
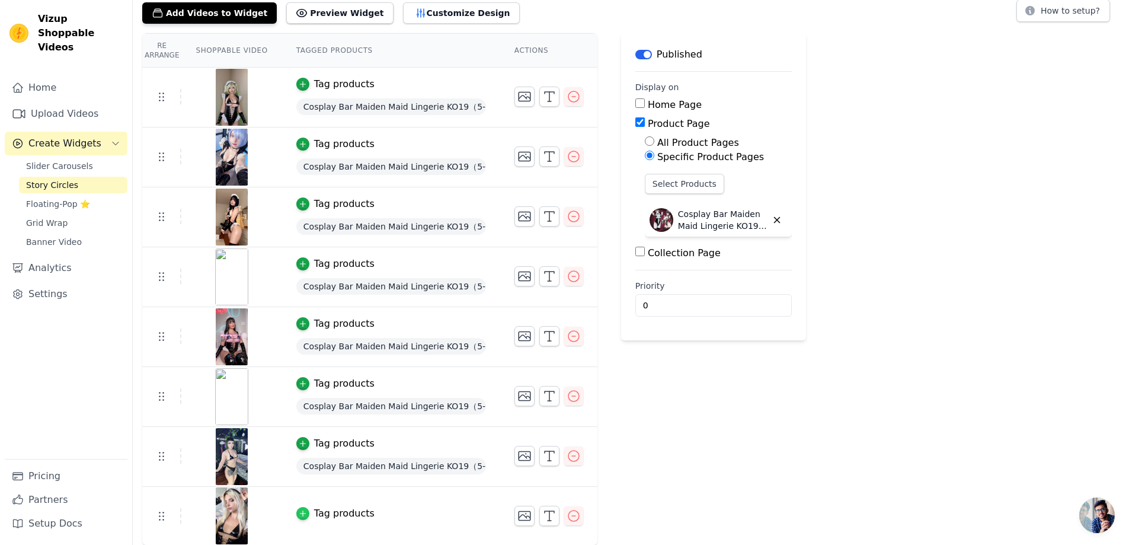
click at [306, 515] on div "button" at bounding box center [302, 513] width 13 height 13
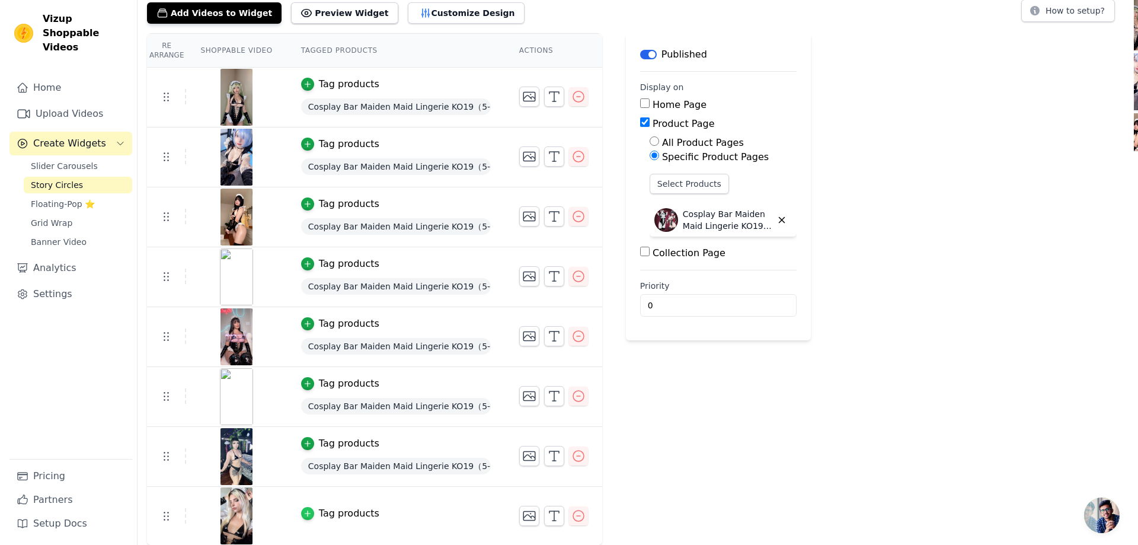
scroll to position [0, 0]
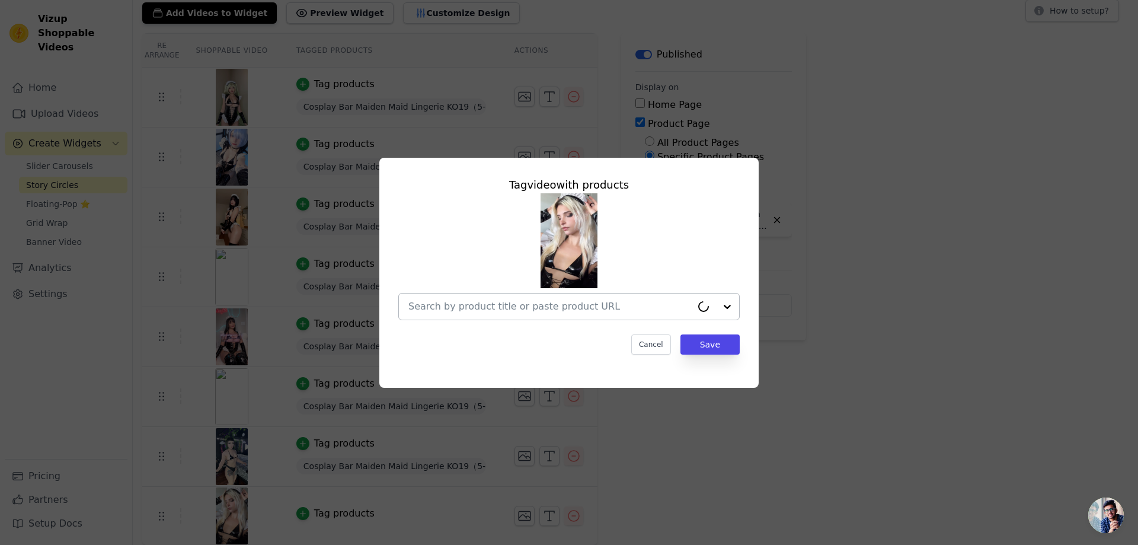
click at [547, 301] on input "text" at bounding box center [549, 306] width 283 height 14
paste input "Cosplay Bar Maiden Maid Lingerie KO19（5-Piece Set）"
type input "Cosplay Bar Maiden Maid Lingerie KO19（5-Piece Set）"
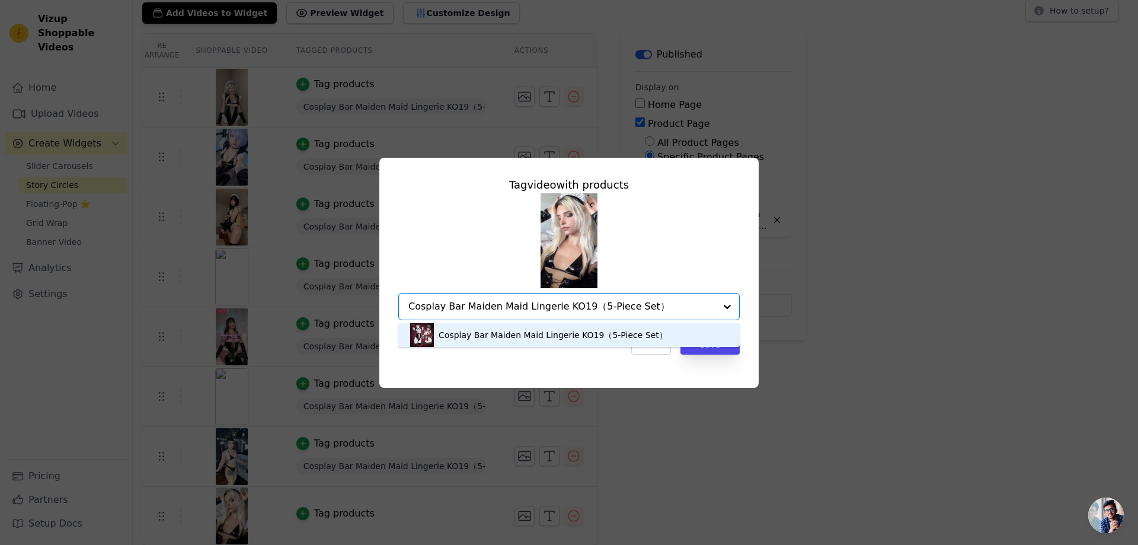
click at [566, 334] on div "Cosplay Bar Maiden Maid Lingerie KO19（5-Piece Set）" at bounding box center [552, 335] width 229 height 12
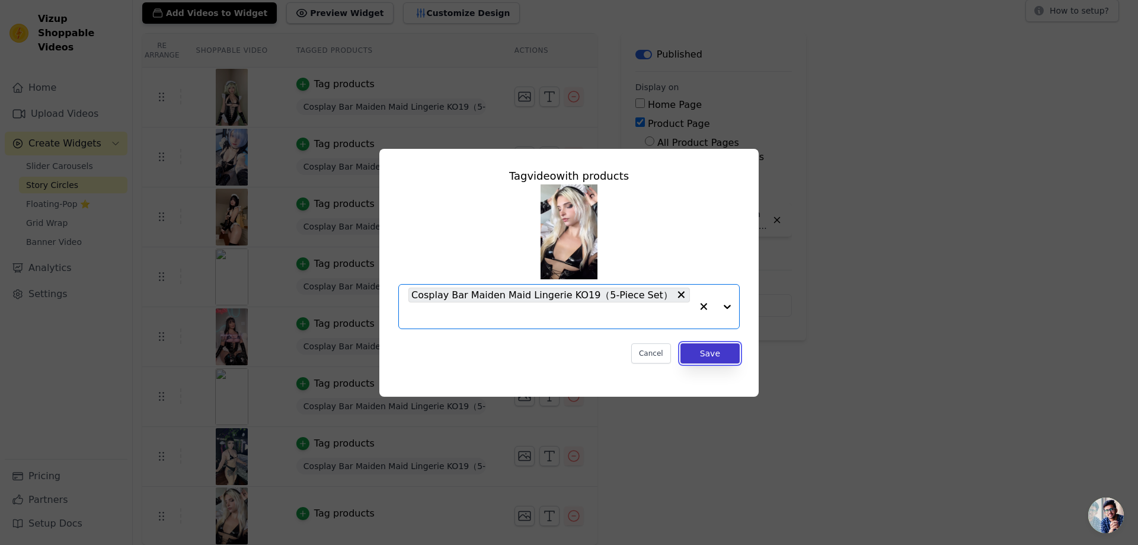
click at [706, 354] on button "Save" at bounding box center [709, 353] width 59 height 20
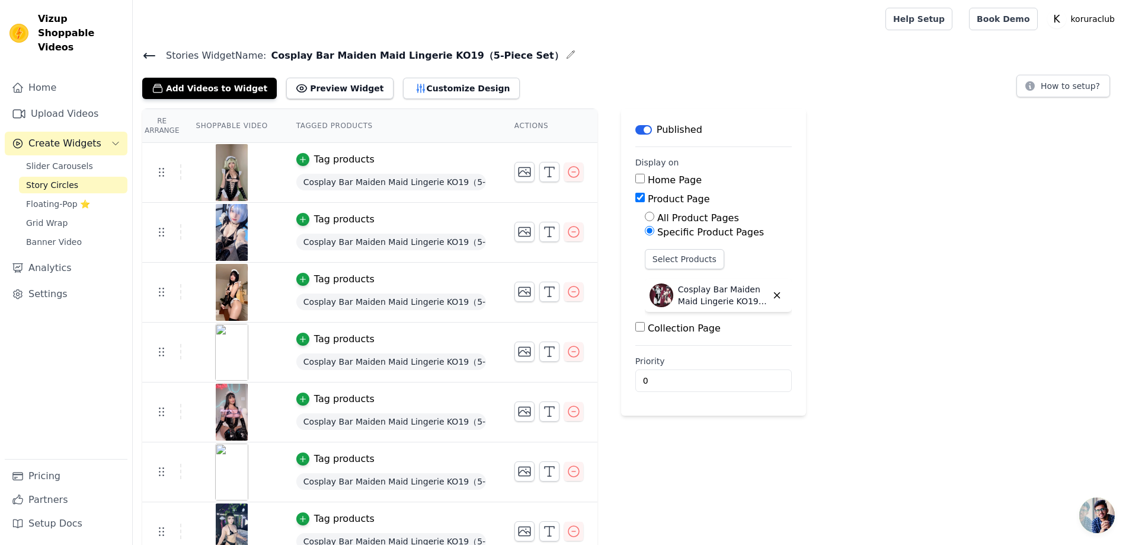
click at [59, 179] on span "Story Circles" at bounding box center [52, 185] width 52 height 12
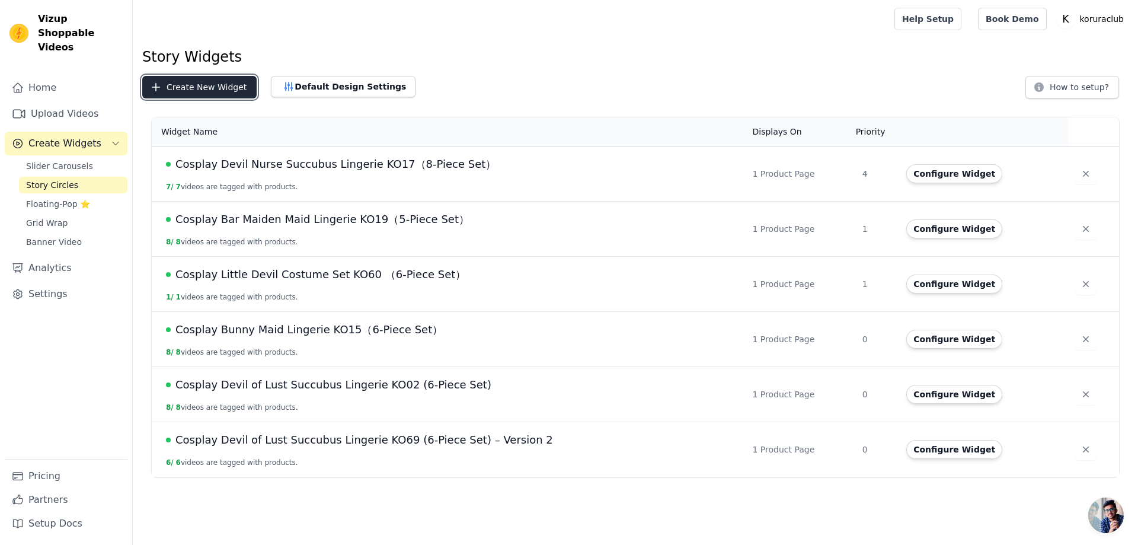
click at [214, 85] on button "Create New Widget" at bounding box center [199, 87] width 114 height 23
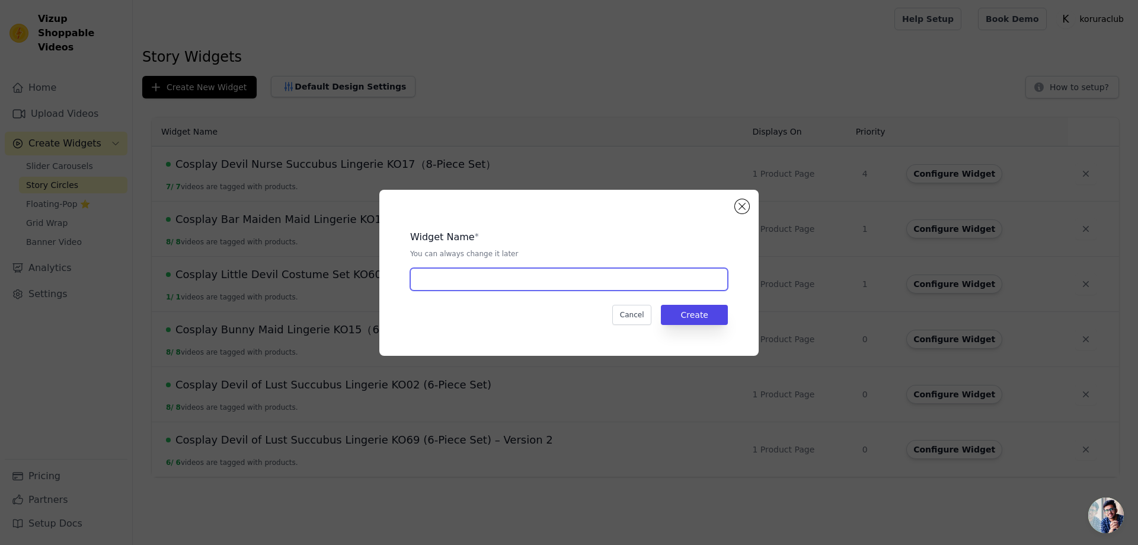
click at [495, 282] on input "text" at bounding box center [569, 279] width 318 height 23
paste input "Cozy Hearted Nurse Lingerie KO01 (4-PIECE SET)"
type input "Cozy Hearted Nurse Lingerie KO01 (4-PIECE SET)"
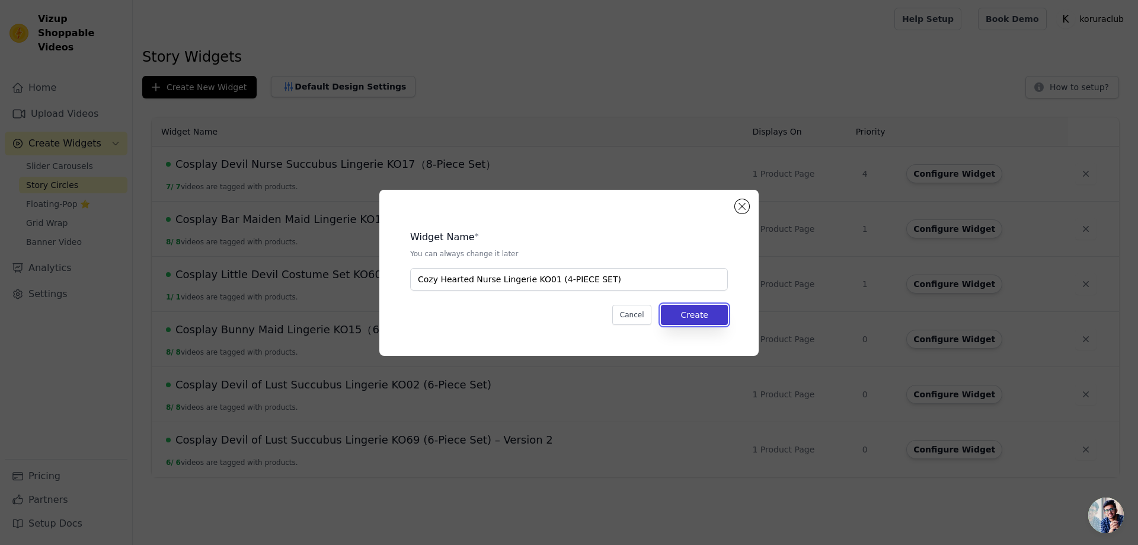
click at [684, 315] on button "Create" at bounding box center [694, 315] width 67 height 20
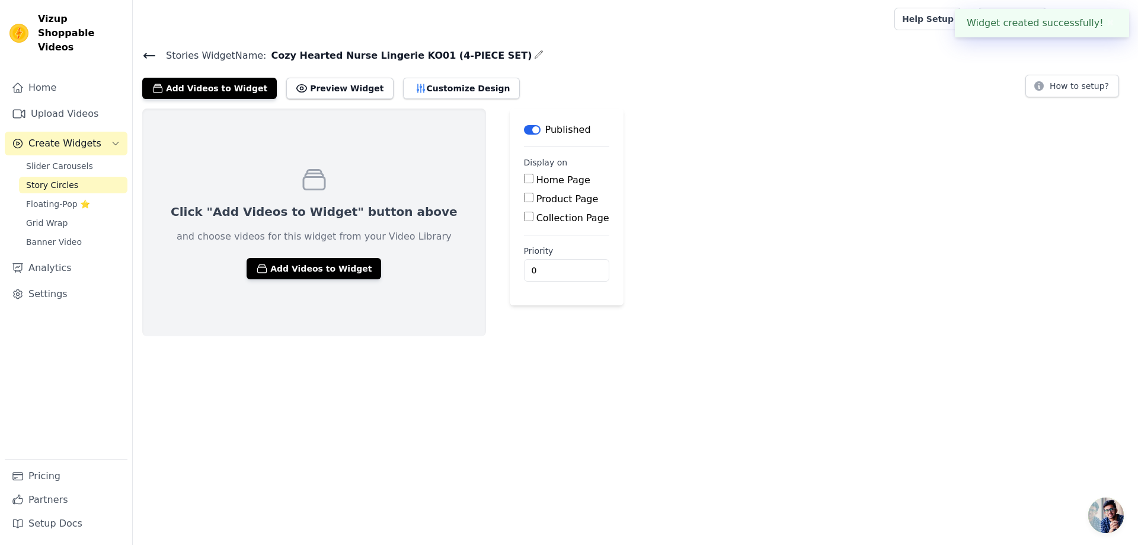
click at [75, 136] on span "Create Widgets" at bounding box center [64, 143] width 73 height 14
click at [62, 136] on button "Create Widgets" at bounding box center [66, 144] width 123 height 24
click at [65, 102] on link "Upload Videos" at bounding box center [66, 114] width 123 height 24
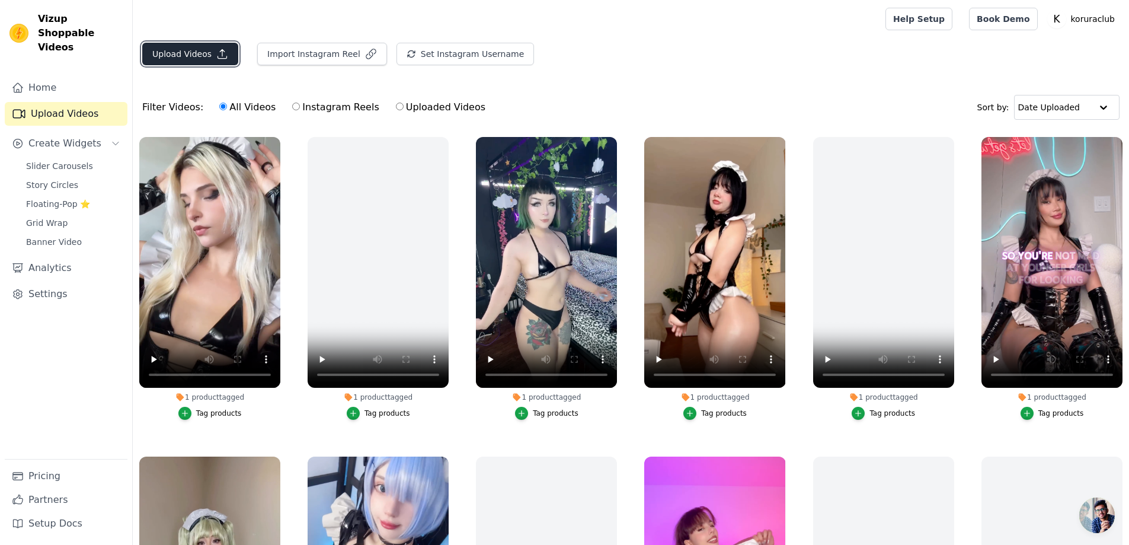
click at [185, 52] on button "Upload Videos" at bounding box center [190, 54] width 96 height 23
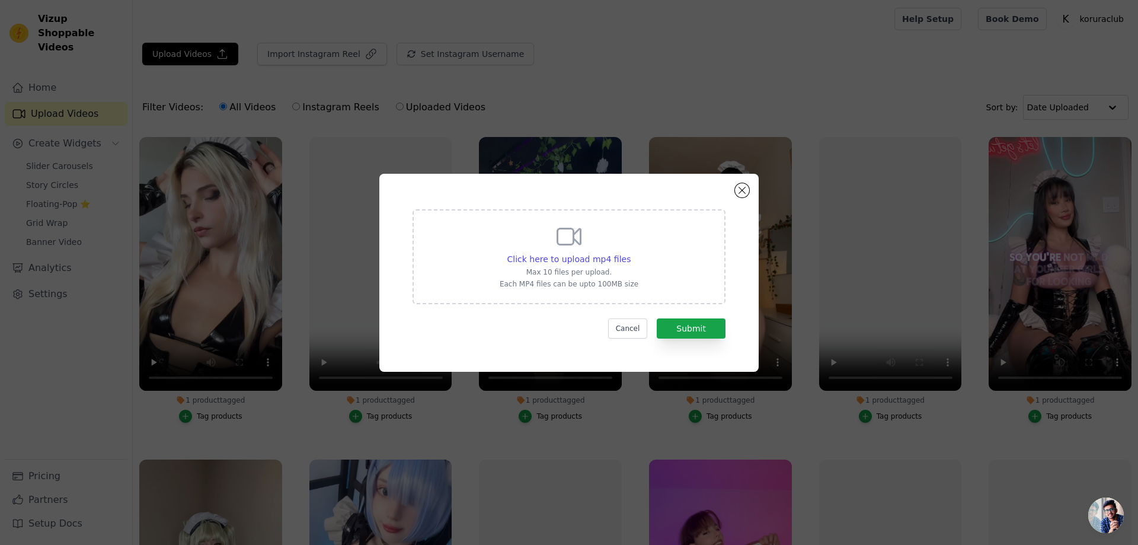
click at [568, 235] on icon at bounding box center [569, 236] width 28 height 28
click at [630, 252] on input "Click here to upload mp4 files Max 10 files per upload. Each MP4 files can be u…" at bounding box center [630, 252] width 1 height 1
type input "C:\fakepath\[PERSON_NAME].mp4"
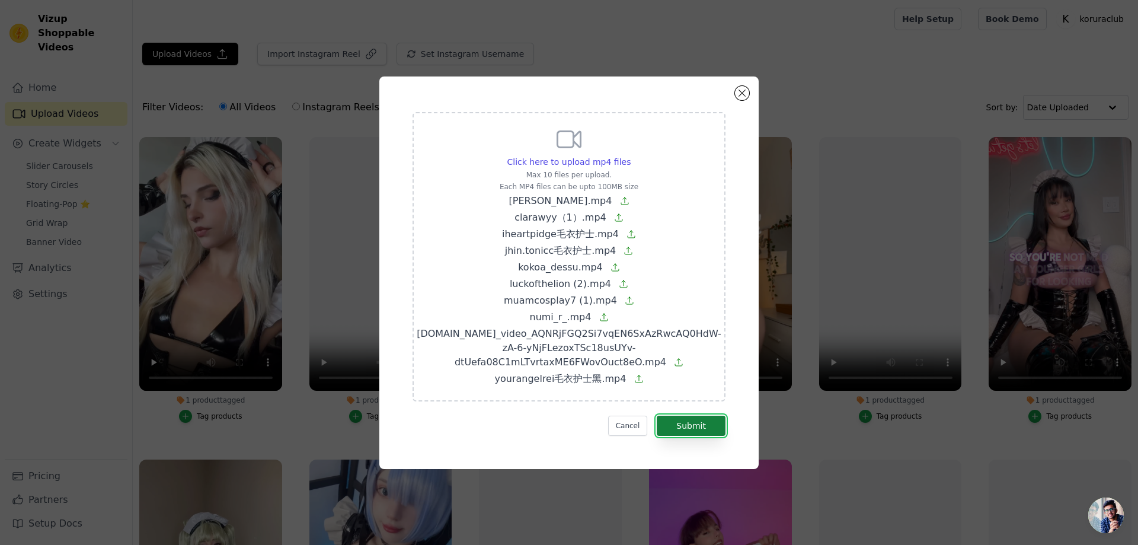
click at [683, 427] on button "Submit" at bounding box center [691, 425] width 69 height 20
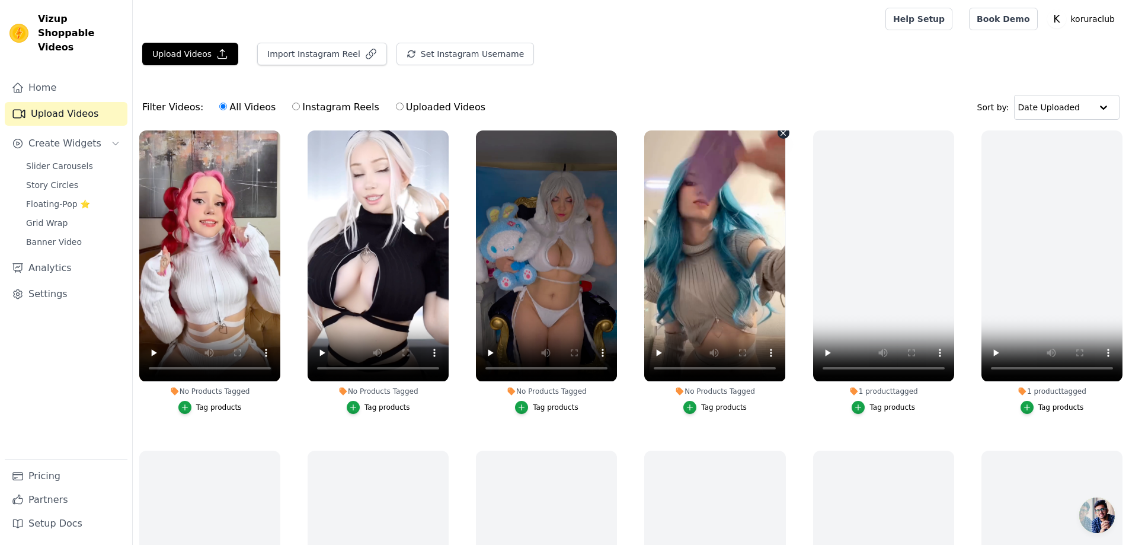
scroll to position [356, 0]
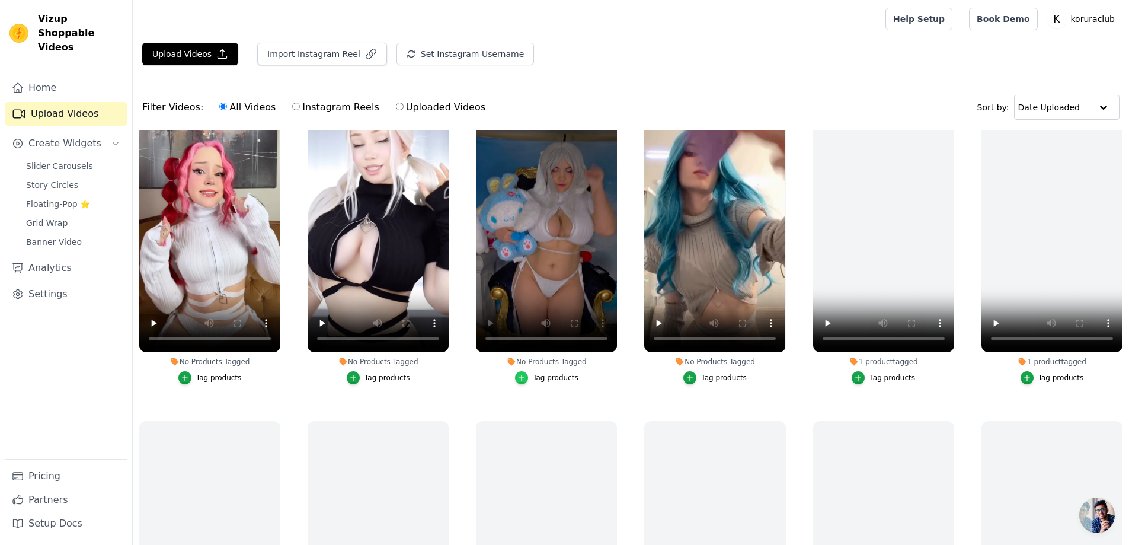
click at [518, 376] on icon "button" at bounding box center [521, 377] width 8 height 8
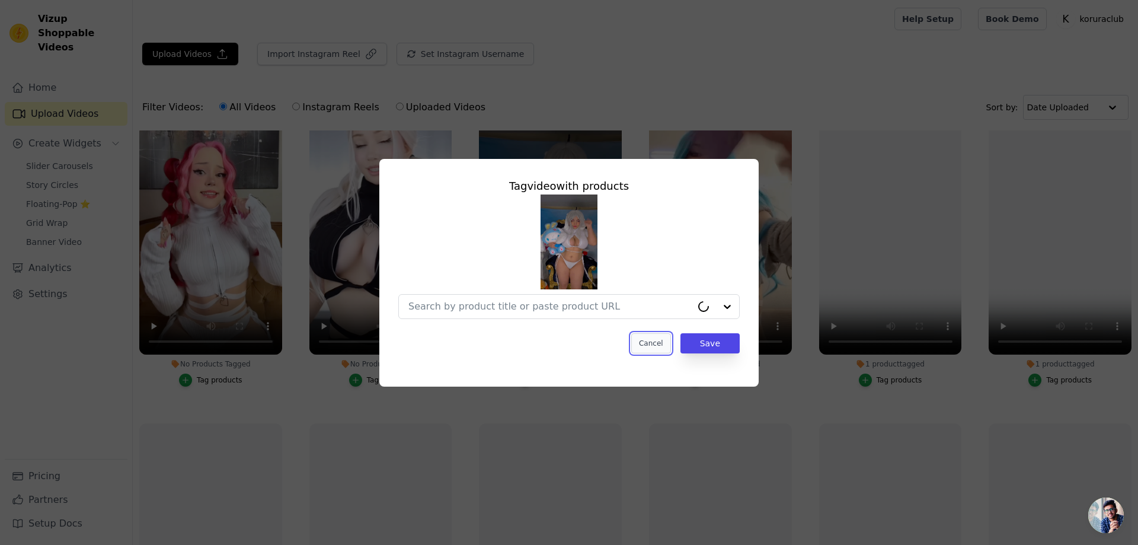
click at [652, 345] on button "Cancel" at bounding box center [651, 343] width 40 height 20
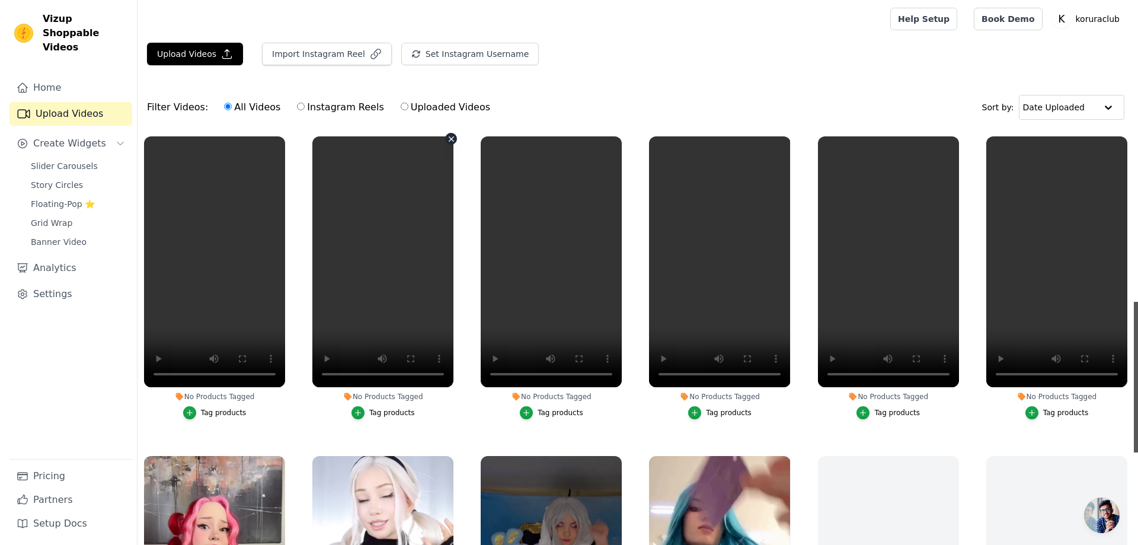
scroll to position [0, 0]
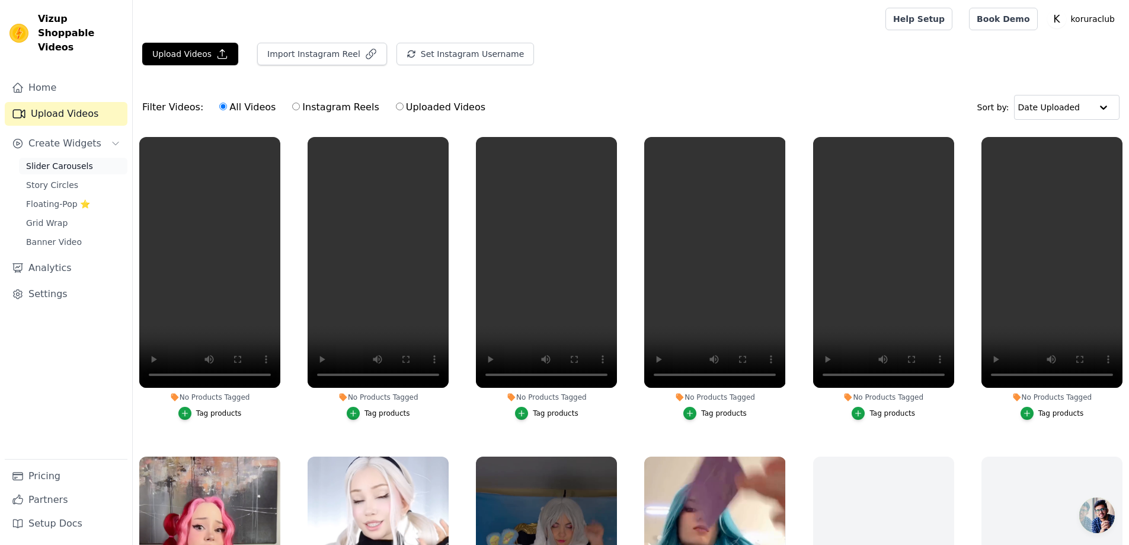
click at [51, 160] on span "Slider Carousels" at bounding box center [59, 166] width 67 height 12
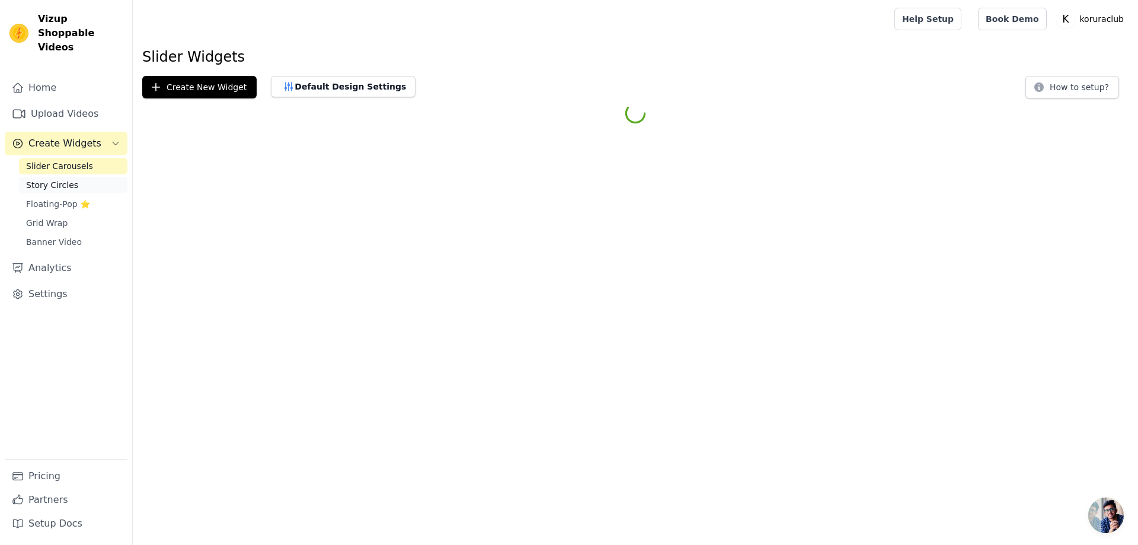
click at [49, 177] on link "Story Circles" at bounding box center [73, 185] width 108 height 17
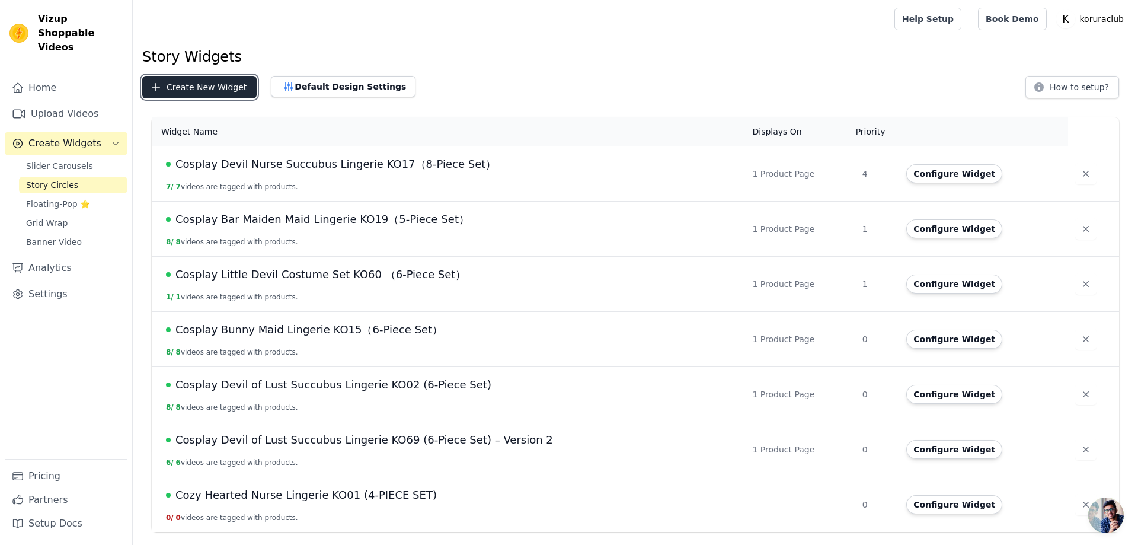
click at [221, 88] on button "Create New Widget" at bounding box center [199, 87] width 114 height 23
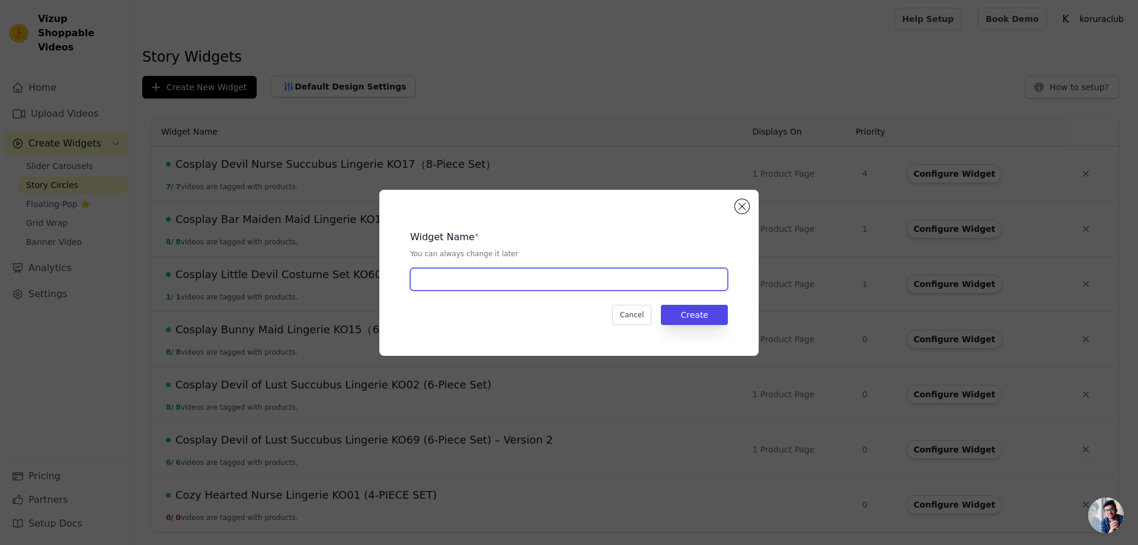
click at [505, 275] on input "text" at bounding box center [569, 279] width 318 height 23
paste input "Cozy Hearted Nurse Lingerie KO01 (4-PIECE SET)"
type input "Cozy Hearted Nurse Lingerie KO01 (4-PIECE SET)"
click at [745, 207] on button "Close modal" at bounding box center [742, 206] width 14 height 14
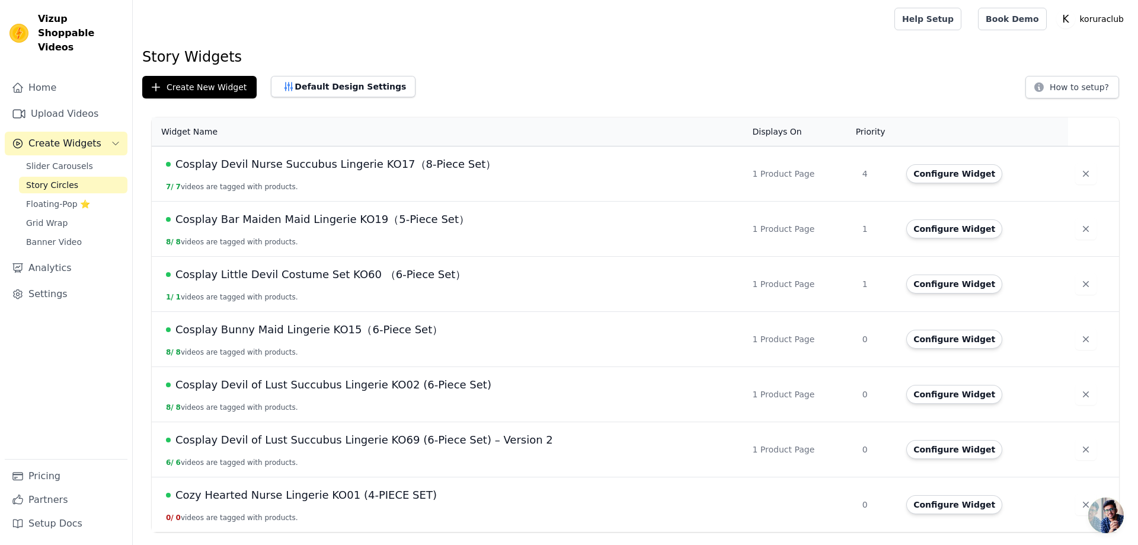
click at [411, 491] on span "Cozy Hearted Nurse Lingerie KO01 (4-PIECE SET)" at bounding box center [305, 494] width 261 height 17
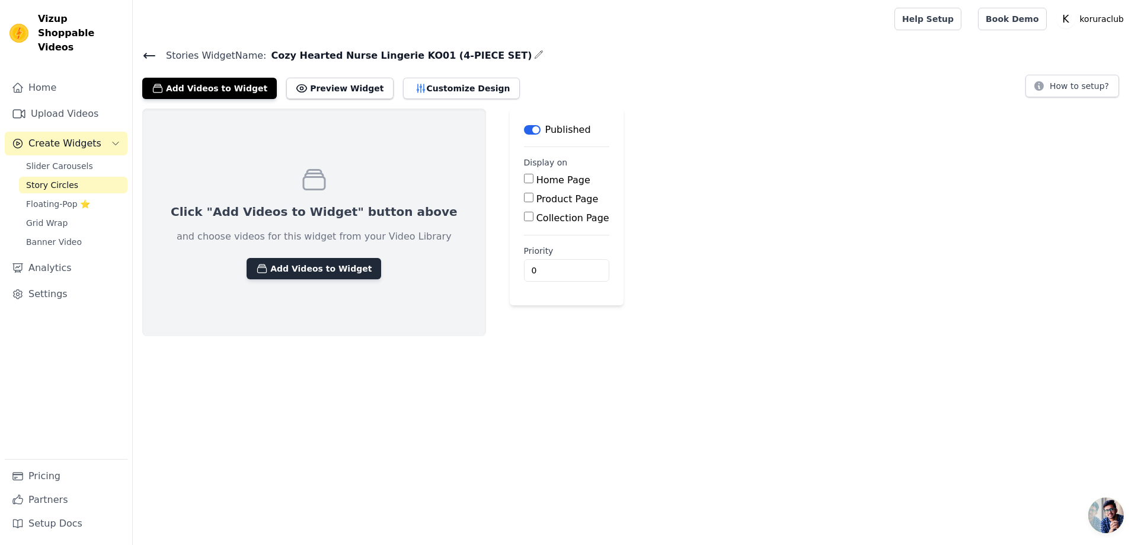
click at [292, 268] on button "Add Videos to Widget" at bounding box center [313, 268] width 135 height 21
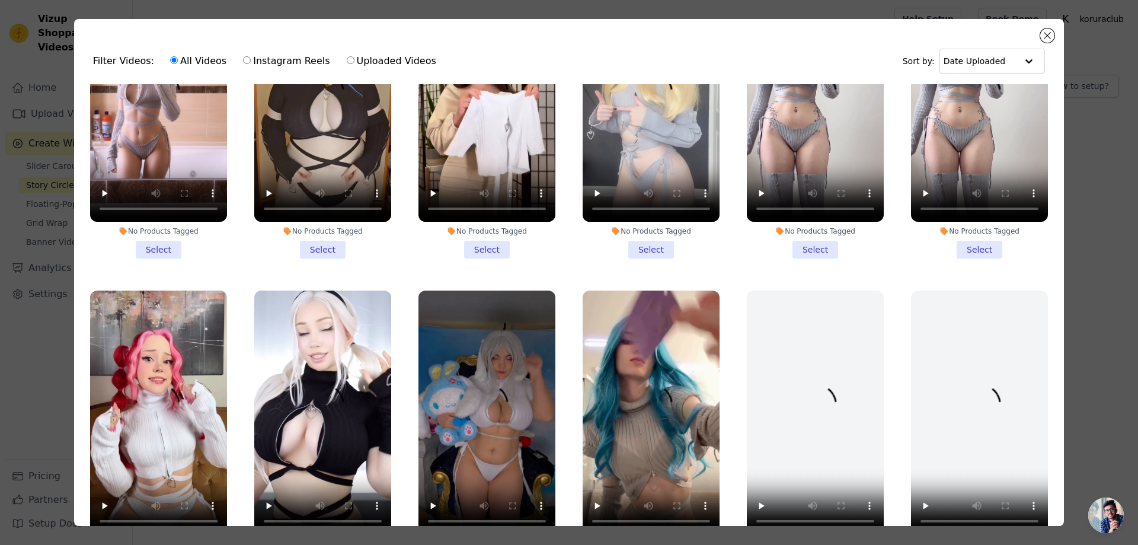
scroll to position [178, 0]
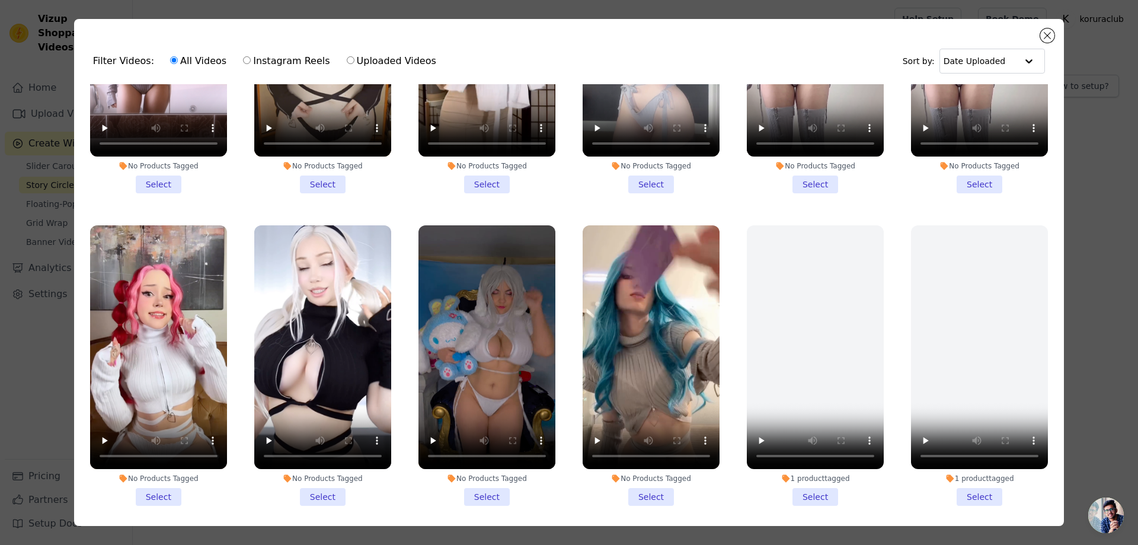
click at [473, 489] on li "No Products Tagged Select" at bounding box center [486, 365] width 137 height 280
click at [0, 0] on input "No Products Tagged Select" at bounding box center [0, 0] width 0 height 0
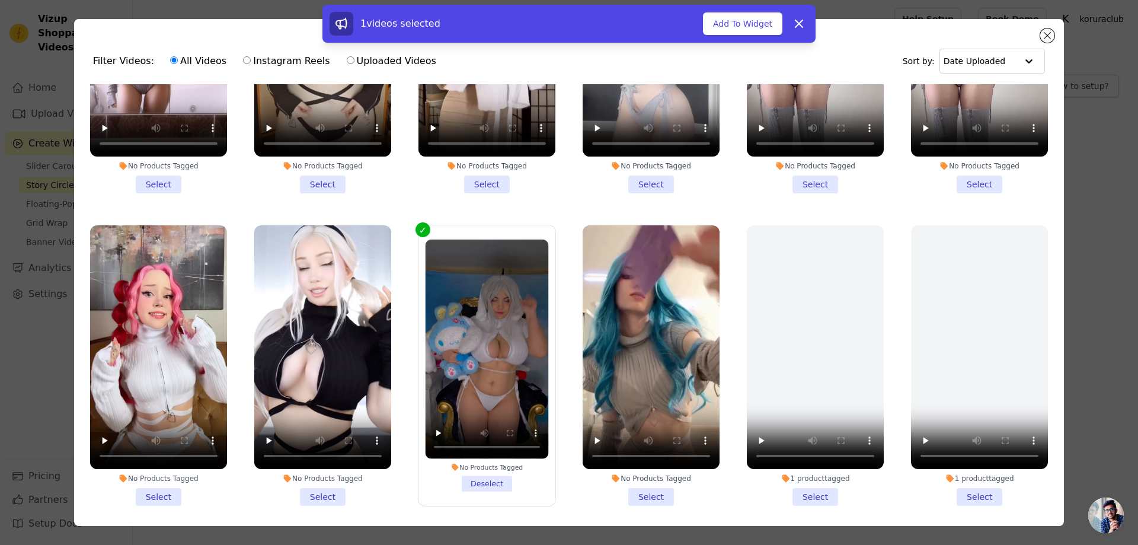
click at [316, 491] on li "No Products Tagged Select" at bounding box center [322, 365] width 137 height 280
click at [0, 0] on input "No Products Tagged Select" at bounding box center [0, 0] width 0 height 0
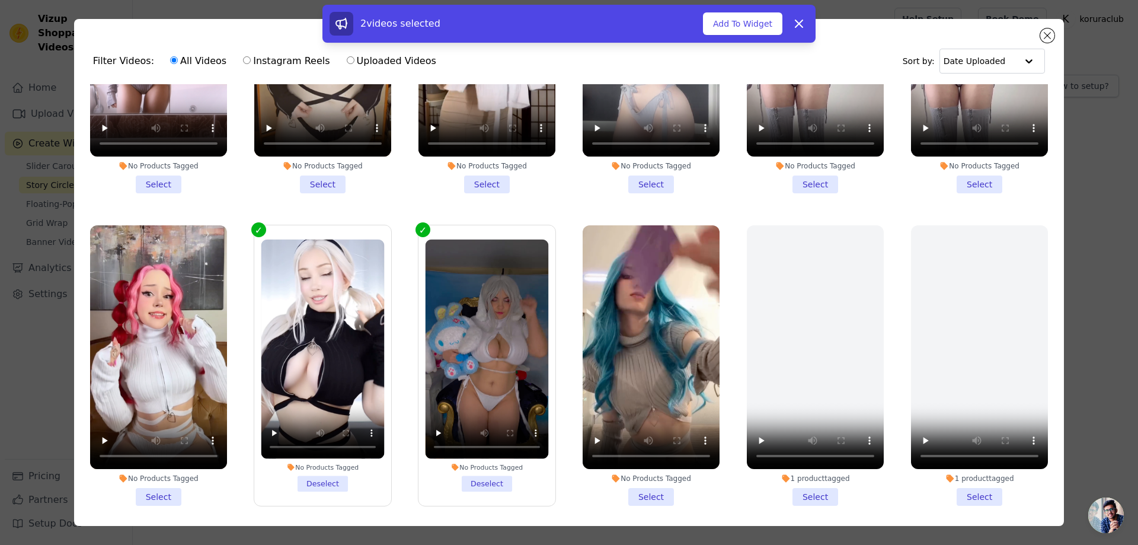
click at [163, 491] on li "No Products Tagged Select" at bounding box center [158, 365] width 137 height 280
click at [0, 0] on input "No Products Tagged Select" at bounding box center [0, 0] width 0 height 0
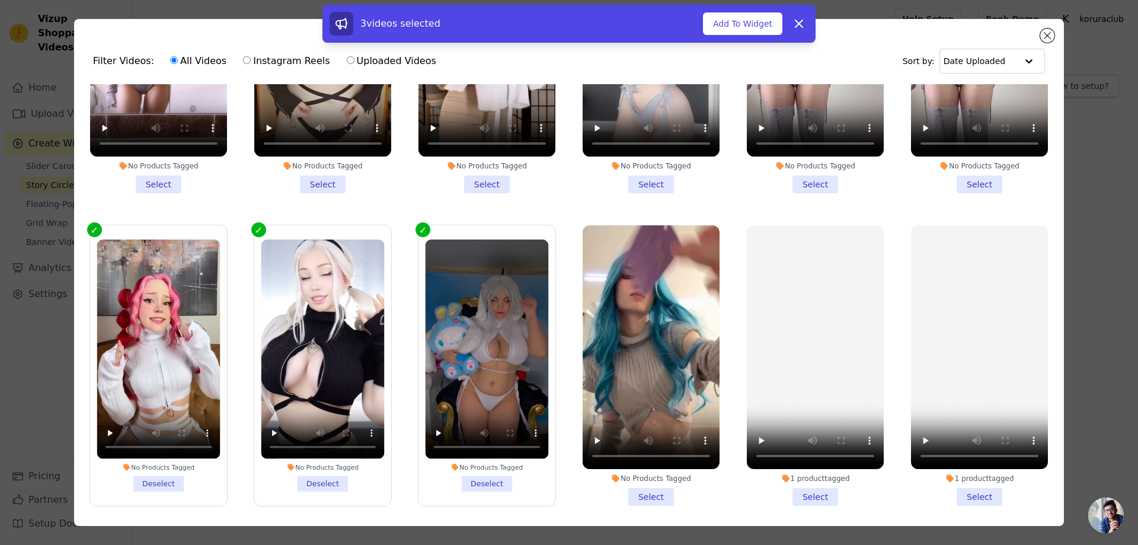
click at [814, 177] on li "No Products Tagged Select" at bounding box center [815, 53] width 137 height 280
click at [0, 0] on input "No Products Tagged Select" at bounding box center [0, 0] width 0 height 0
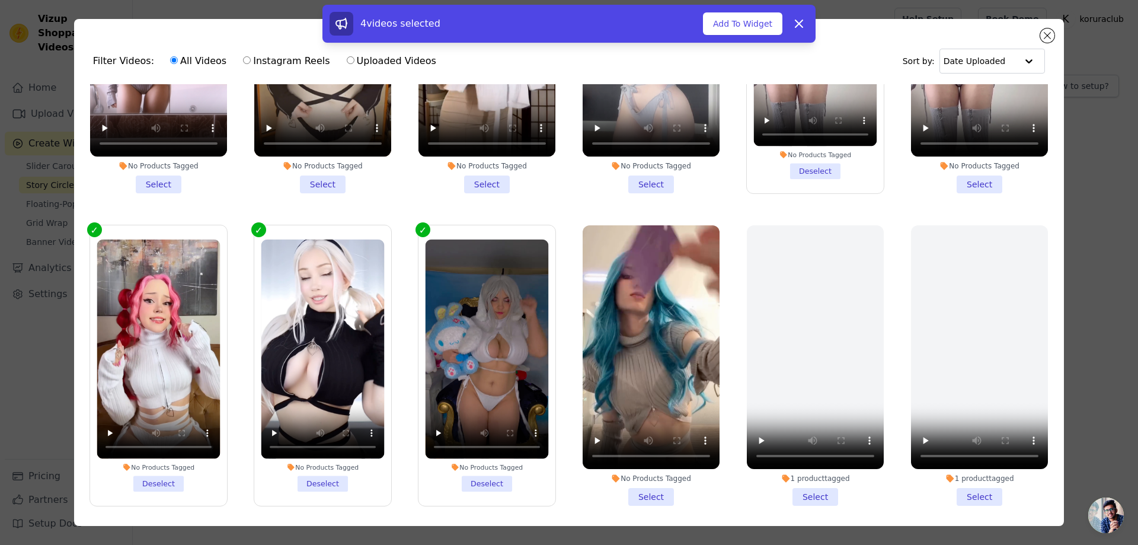
click at [642, 178] on li "No Products Tagged Select" at bounding box center [650, 53] width 137 height 280
click at [0, 0] on input "No Products Tagged Select" at bounding box center [0, 0] width 0 height 0
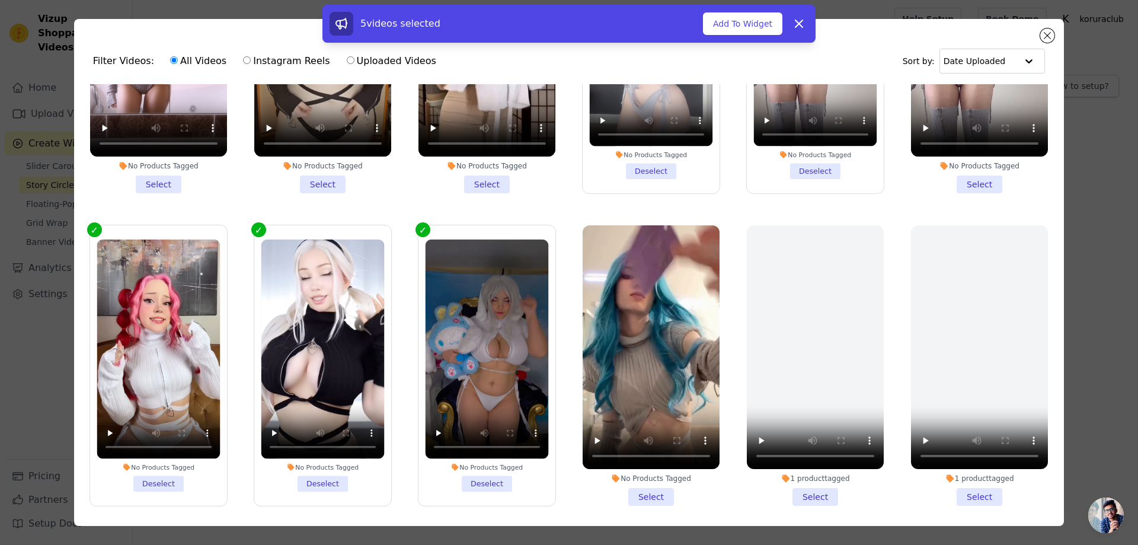
click at [473, 180] on li "No Products Tagged Select" at bounding box center [486, 53] width 137 height 280
click at [0, 0] on input "No Products Tagged Select" at bounding box center [0, 0] width 0 height 0
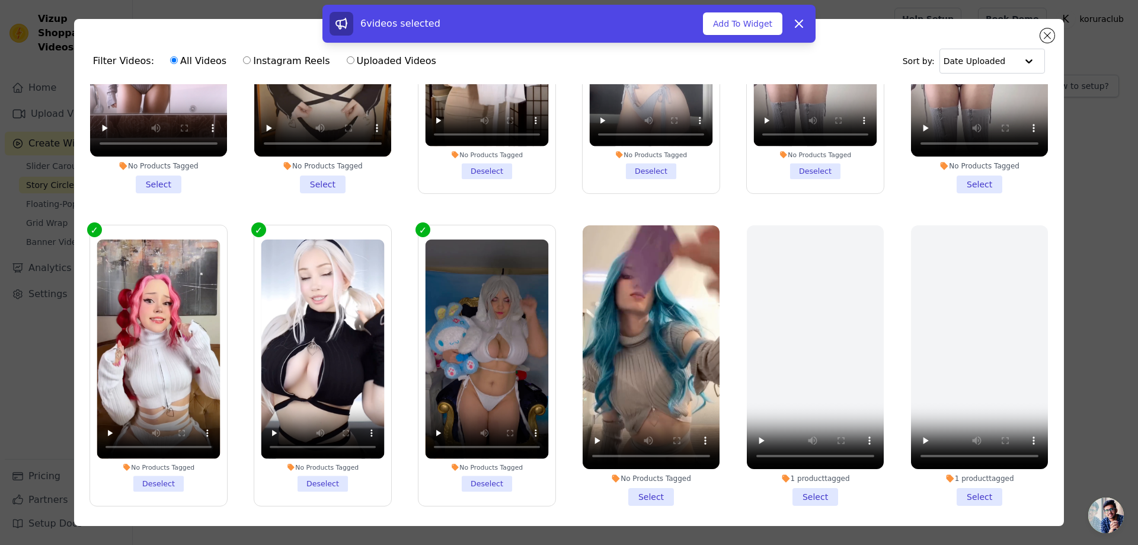
click at [316, 180] on li "No Products Tagged Select" at bounding box center [322, 53] width 137 height 280
click at [0, 0] on input "No Products Tagged Select" at bounding box center [0, 0] width 0 height 0
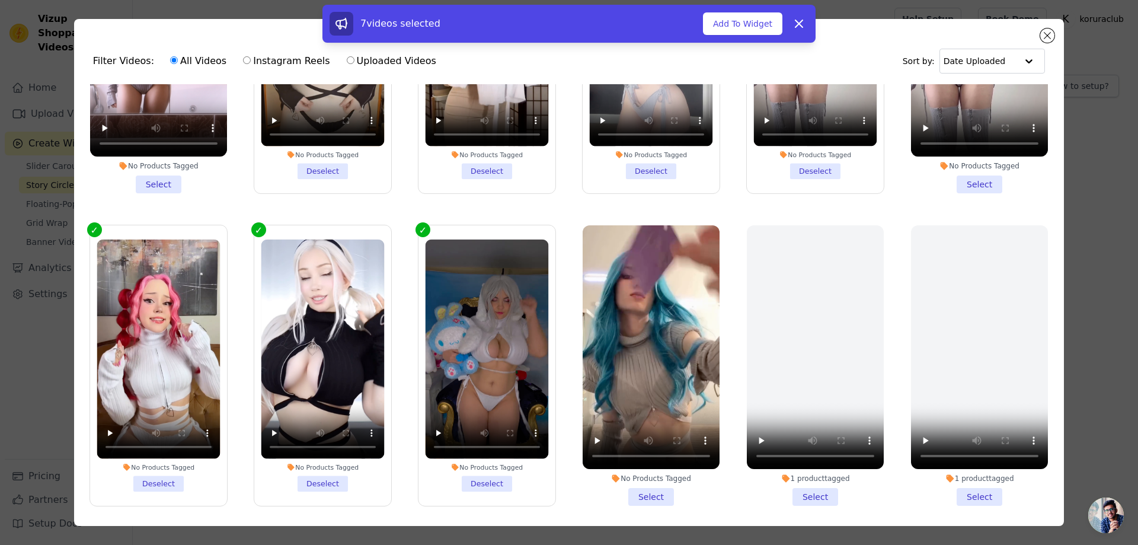
click at [161, 185] on li "No Products Tagged Select" at bounding box center [158, 53] width 137 height 280
click at [0, 0] on input "No Products Tagged Select" at bounding box center [0, 0] width 0 height 0
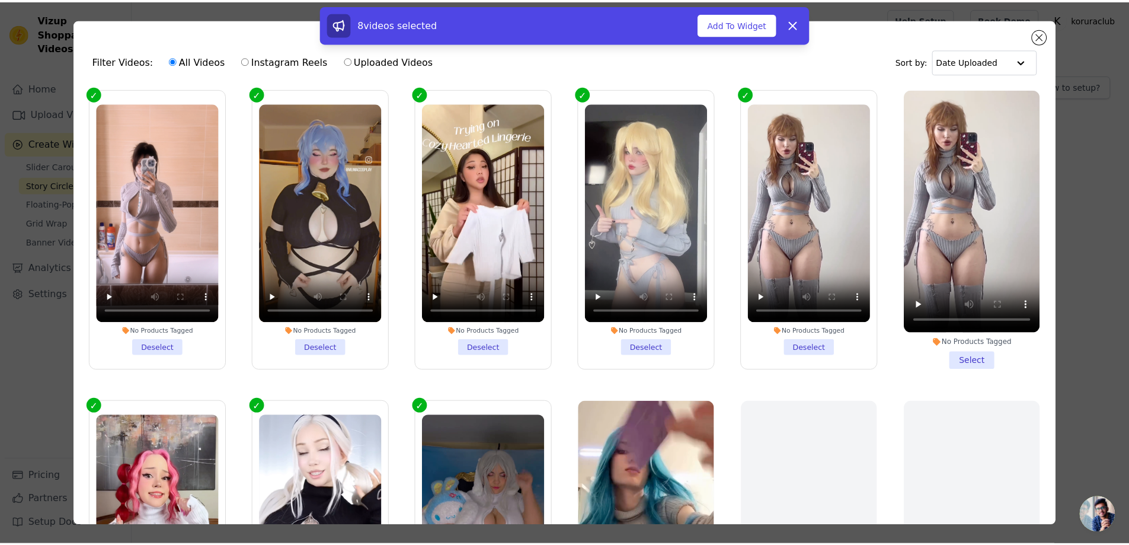
scroll to position [0, 0]
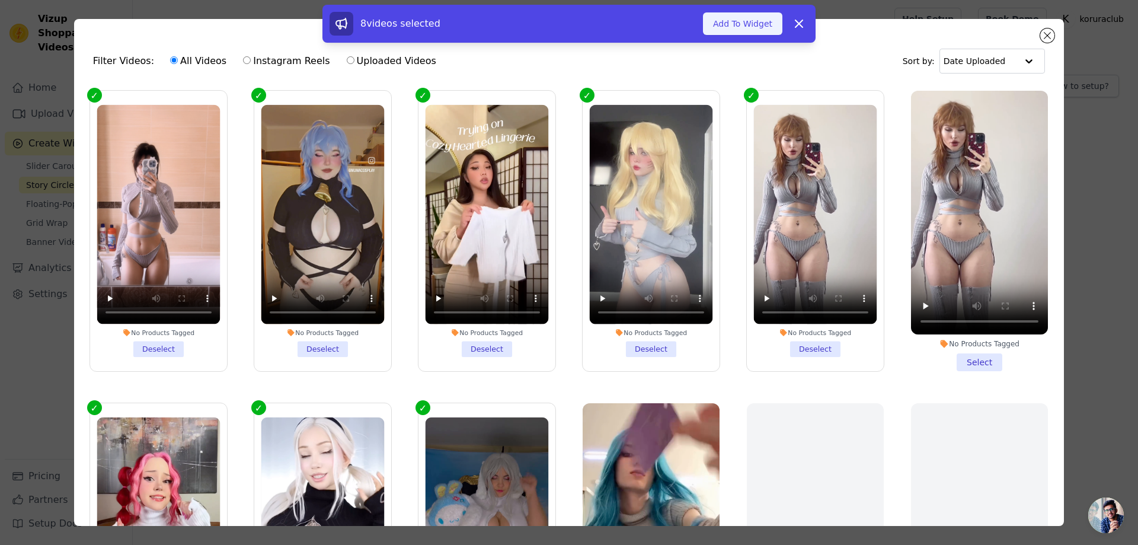
click at [729, 21] on button "Add To Widget" at bounding box center [742, 23] width 79 height 23
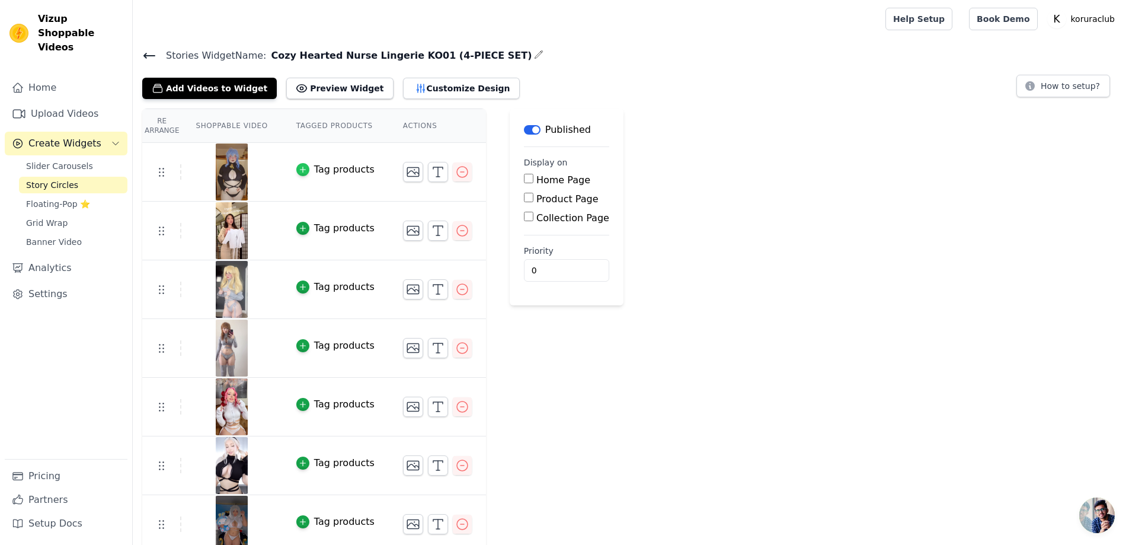
click at [301, 166] on icon "button" at bounding box center [303, 169] width 8 height 8
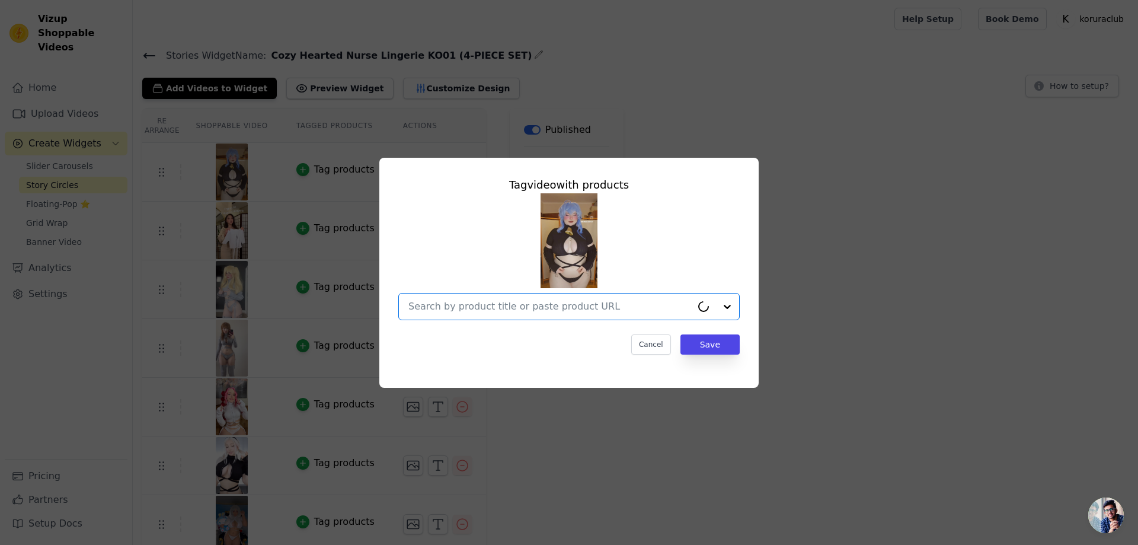
click at [583, 303] on input "text" at bounding box center [549, 306] width 283 height 14
paste input "Cozy Hearted Nurse Lingerie KO01 (4-PIECE SET)"
type input "Cozy Hearted Nurse Lingerie KO01 (4-PIECE SET)"
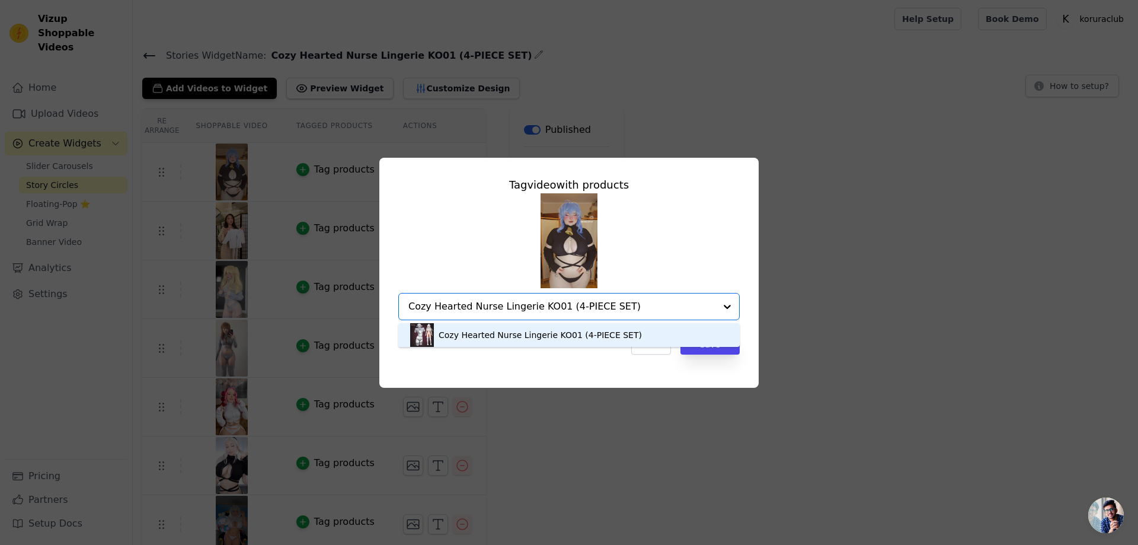
click at [581, 335] on div "Cozy Hearted Nurse Lingerie KO01 (4-PIECE SET)" at bounding box center [539, 335] width 203 height 12
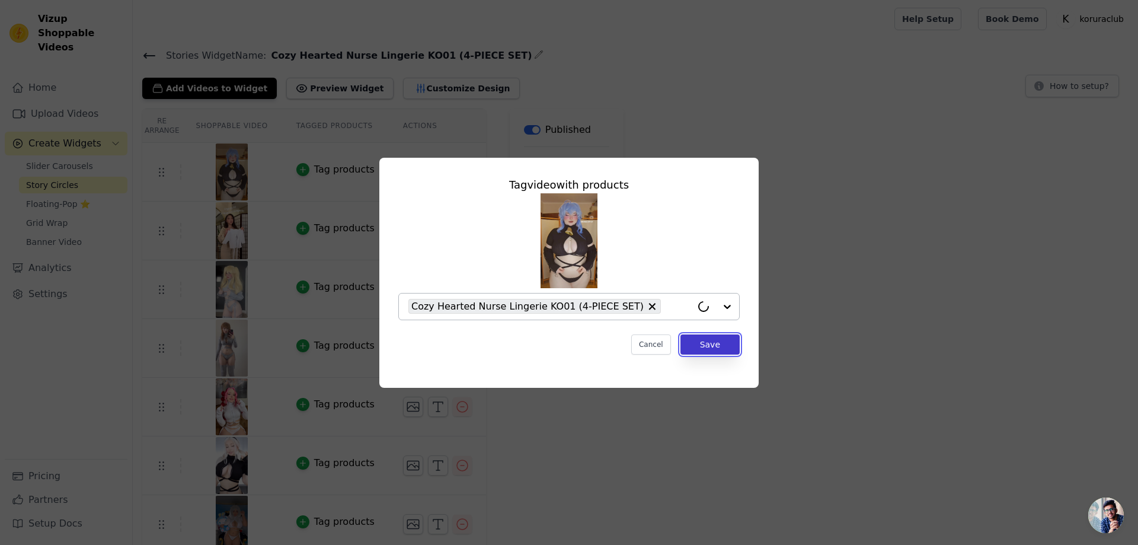
click at [716, 350] on button "Save" at bounding box center [709, 344] width 59 height 20
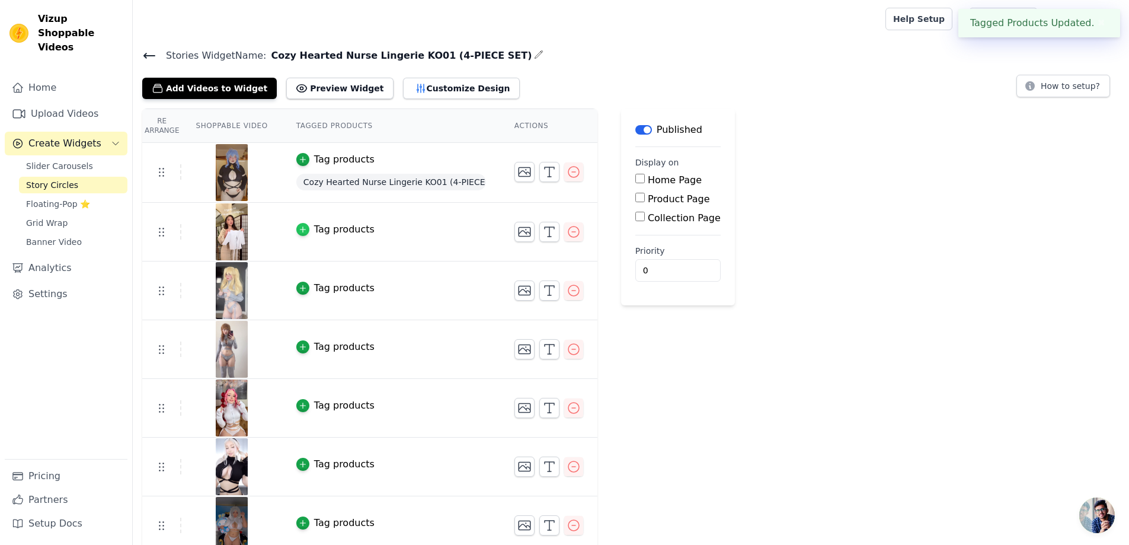
click at [302, 223] on div "button" at bounding box center [302, 229] width 13 height 13
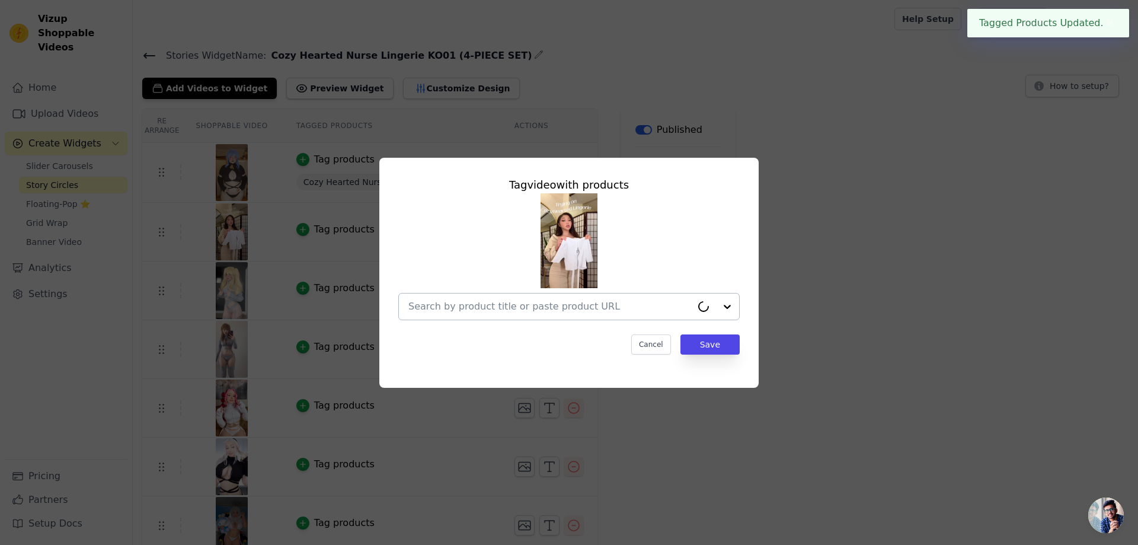
click at [594, 308] on input "text" at bounding box center [549, 306] width 283 height 14
paste input "Cozy Hearted Nurse Lingerie KO01 (4-PIECE SET)"
type input "Cozy Hearted Nurse Lingerie KO01 (4-PIECE SET)"
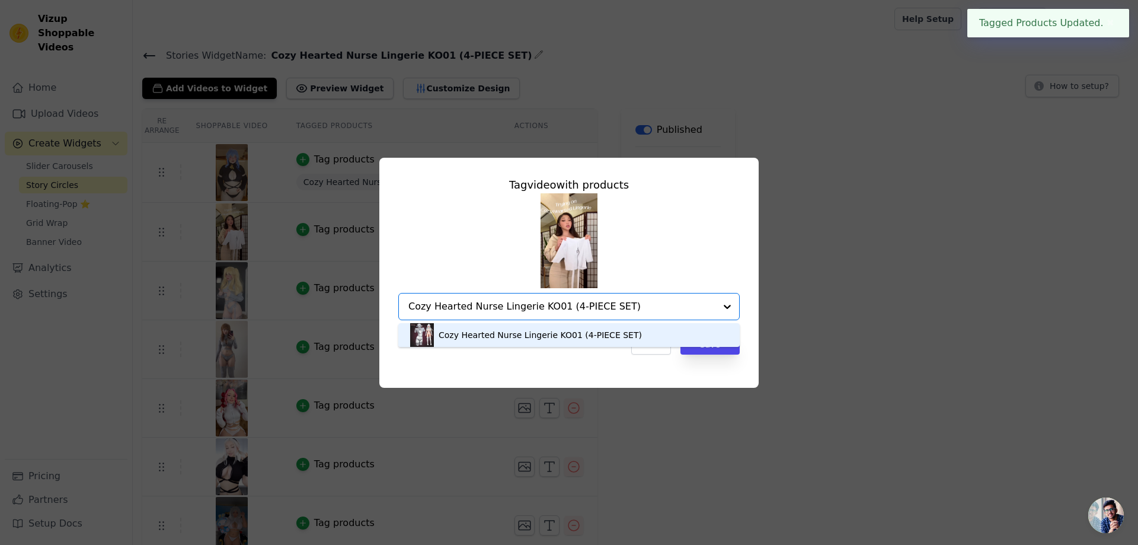
click at [591, 334] on div "Cozy Hearted Nurse Lingerie KO01 (4-PIECE SET)" at bounding box center [539, 335] width 203 height 12
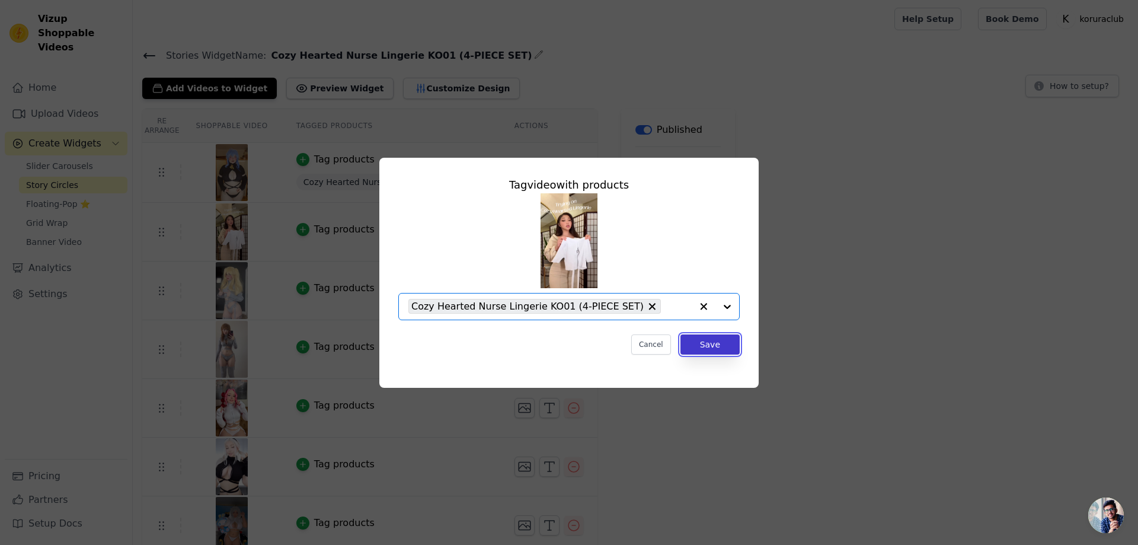
click at [702, 345] on button "Save" at bounding box center [709, 344] width 59 height 20
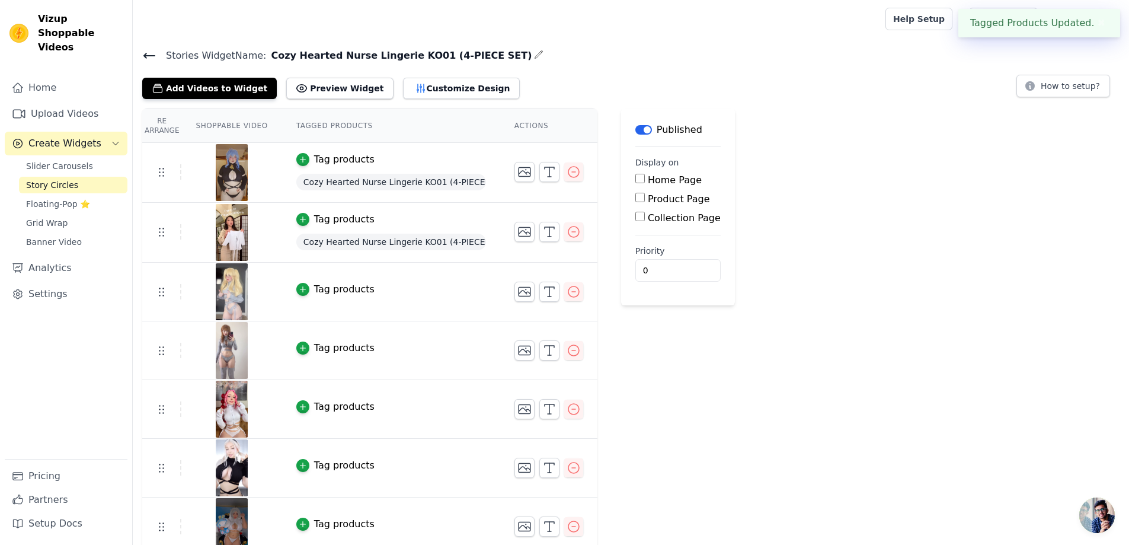
click at [310, 283] on button "Tag products" at bounding box center [335, 289] width 78 height 14
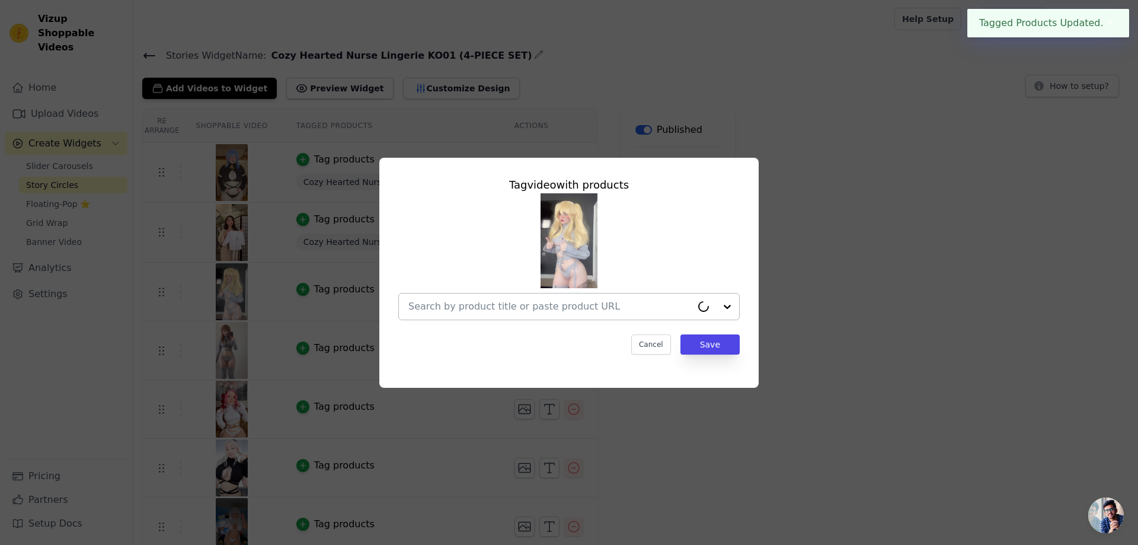
click at [567, 305] on input "text" at bounding box center [549, 306] width 283 height 14
type input "v"
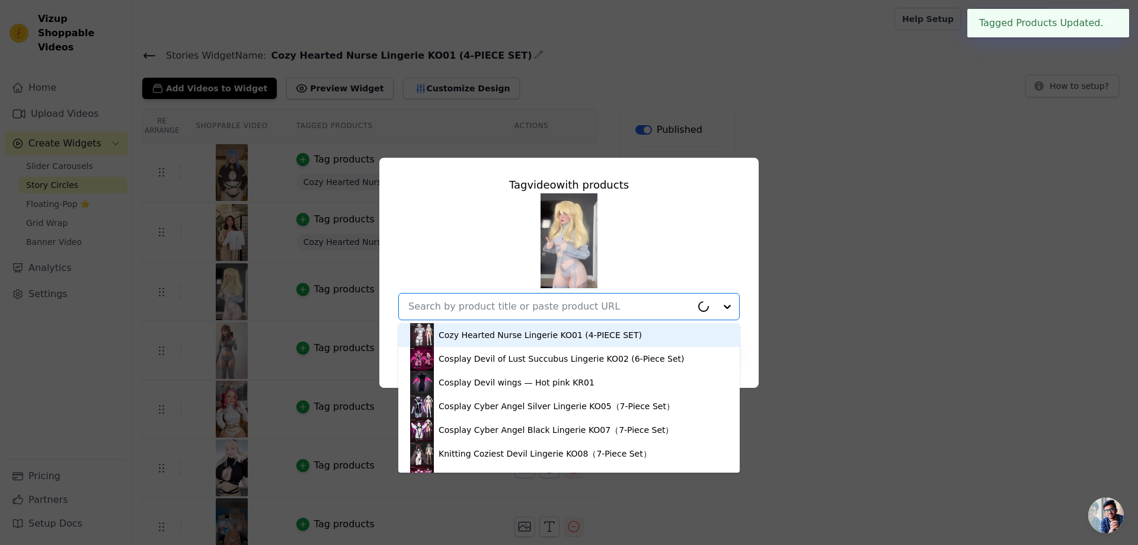
click at [578, 303] on input "text" at bounding box center [549, 306] width 283 height 14
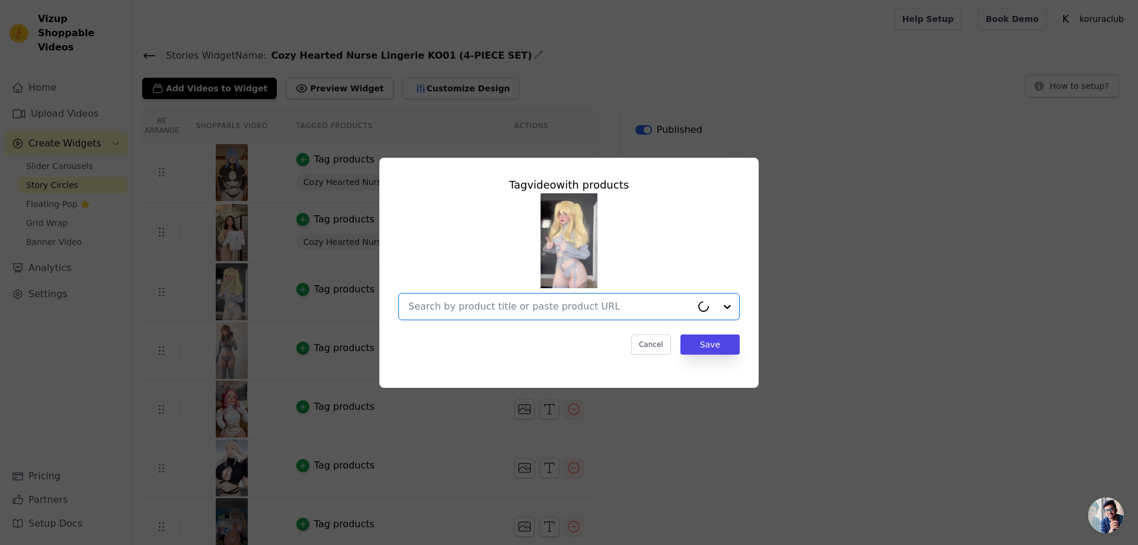
paste input "Cozy Hearted Nurse Lingerie KO01 (4-PIECE SET)"
type input "Cozy Hearted Nurse Lingerie KO01 (4-PIECE SET)"
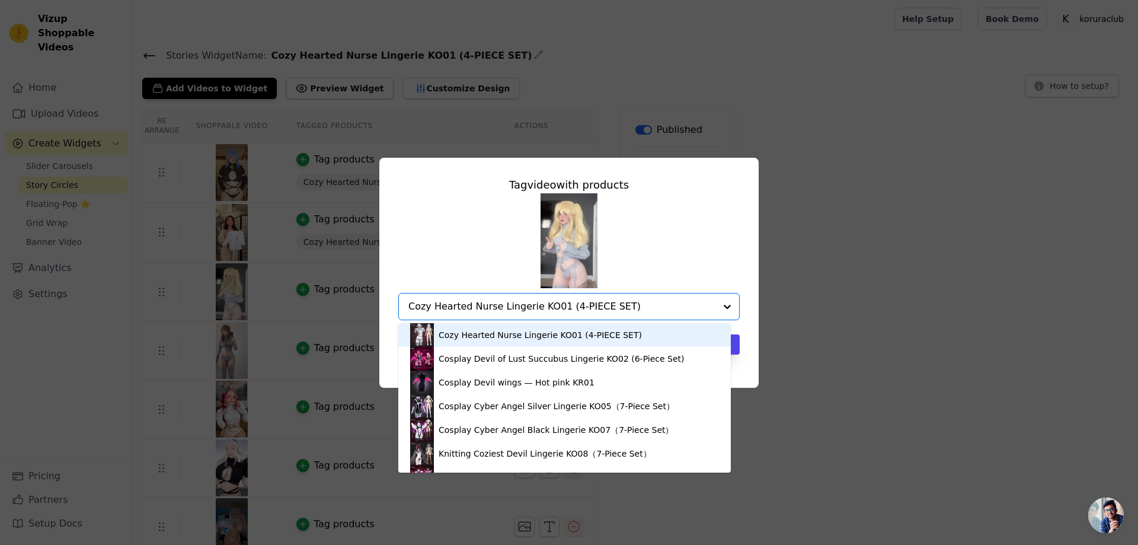
click at [533, 339] on div "Cozy Hearted Nurse Lingerie KO01 (4-PIECE SET)" at bounding box center [539, 335] width 203 height 12
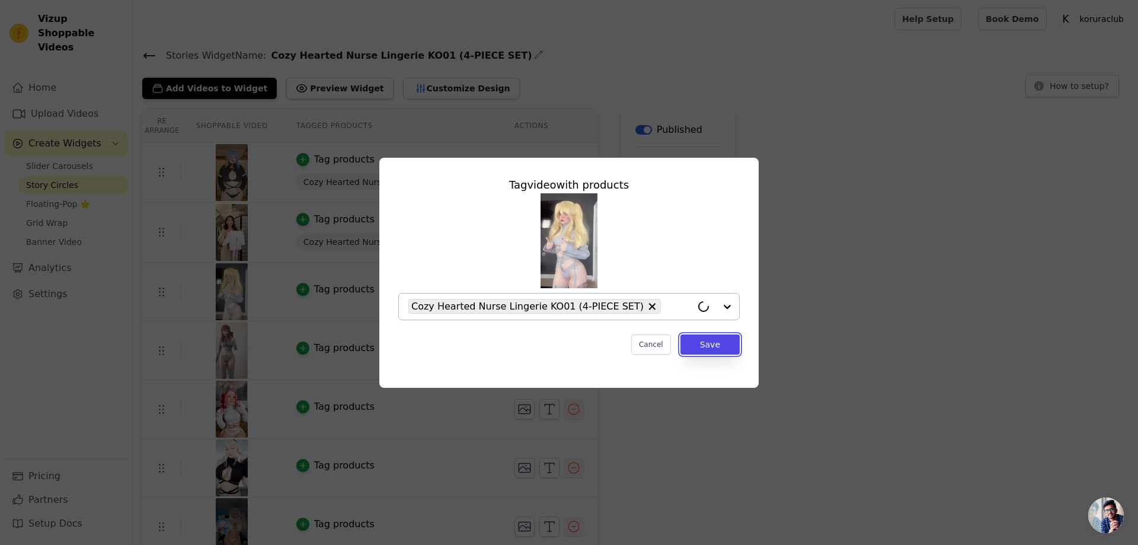
drag, startPoint x: 688, startPoint y: 344, endPoint x: 640, endPoint y: 331, distance: 49.9
click at [688, 344] on button "Save" at bounding box center [709, 344] width 59 height 20
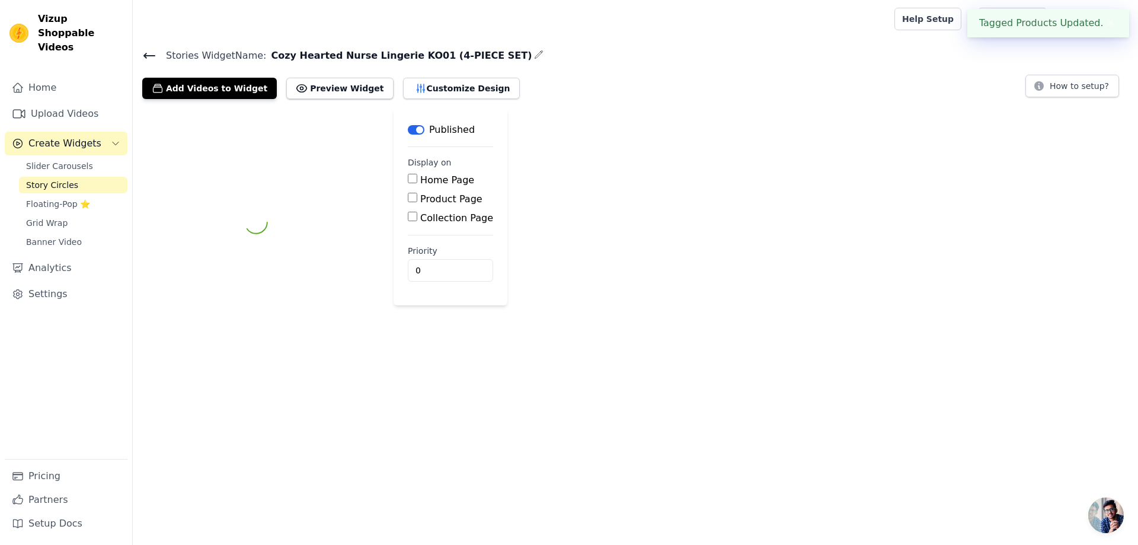
click at [300, 336] on html "Tagged Products Updated. ✖ Vizup Shoppable Videos Home Upload Videos Create Wid…" at bounding box center [569, 168] width 1138 height 336
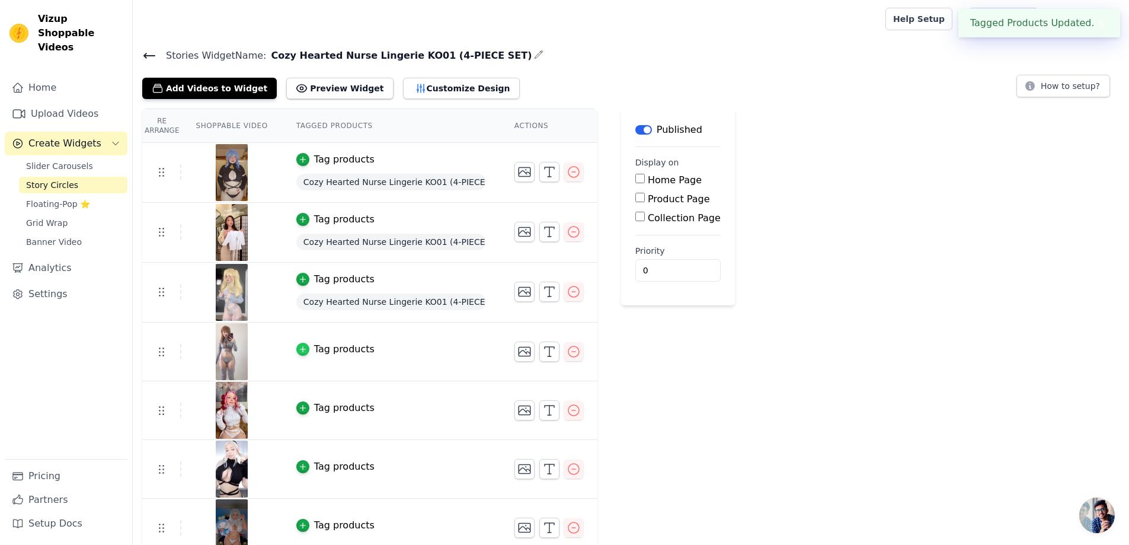
click at [300, 346] on icon "button" at bounding box center [303, 349] width 8 height 8
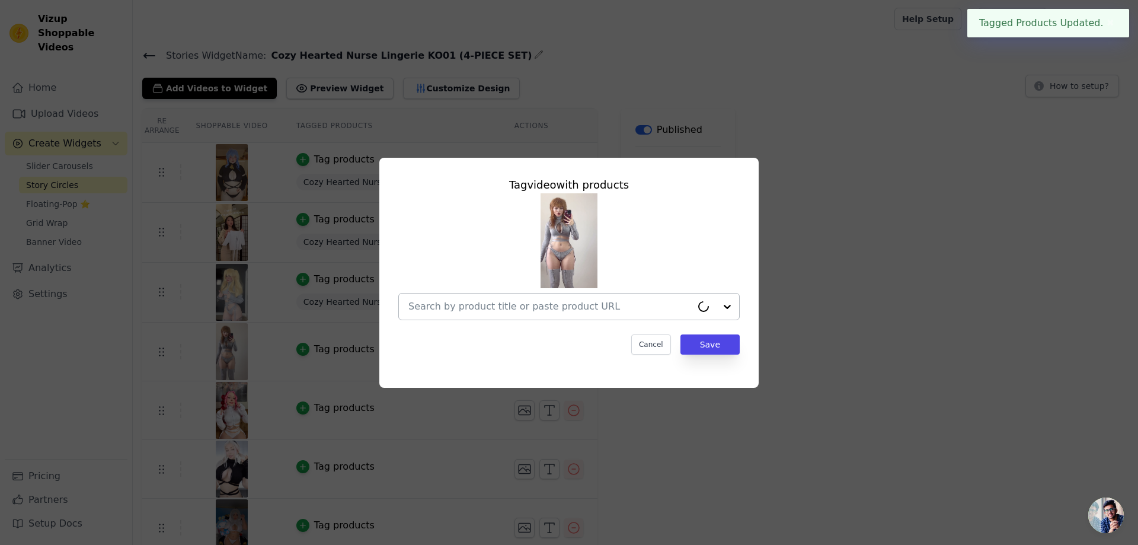
click at [581, 310] on input "text" at bounding box center [549, 306] width 283 height 14
paste input "Cozy Hearted Nurse Lingerie KO01 (4-PIECE SET)"
type input "Cozy Hearted Nurse Lingerie KO01 (4-PIECE SET)"
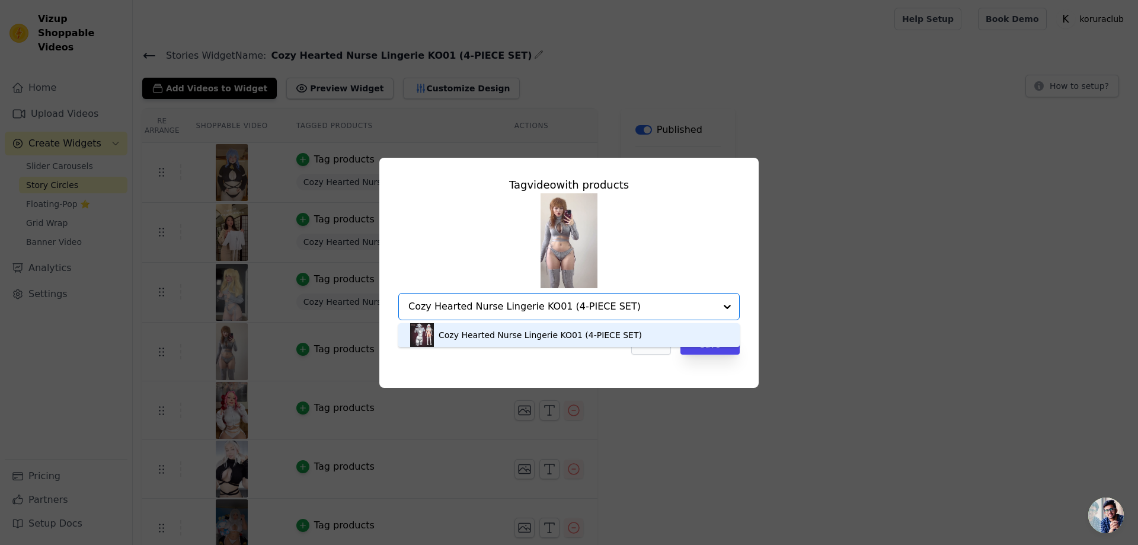
drag, startPoint x: 505, startPoint y: 331, endPoint x: 635, endPoint y: 349, distance: 131.0
click at [505, 332] on div "Cozy Hearted Nurse Lingerie KO01 (4-PIECE SET)" at bounding box center [539, 335] width 203 height 12
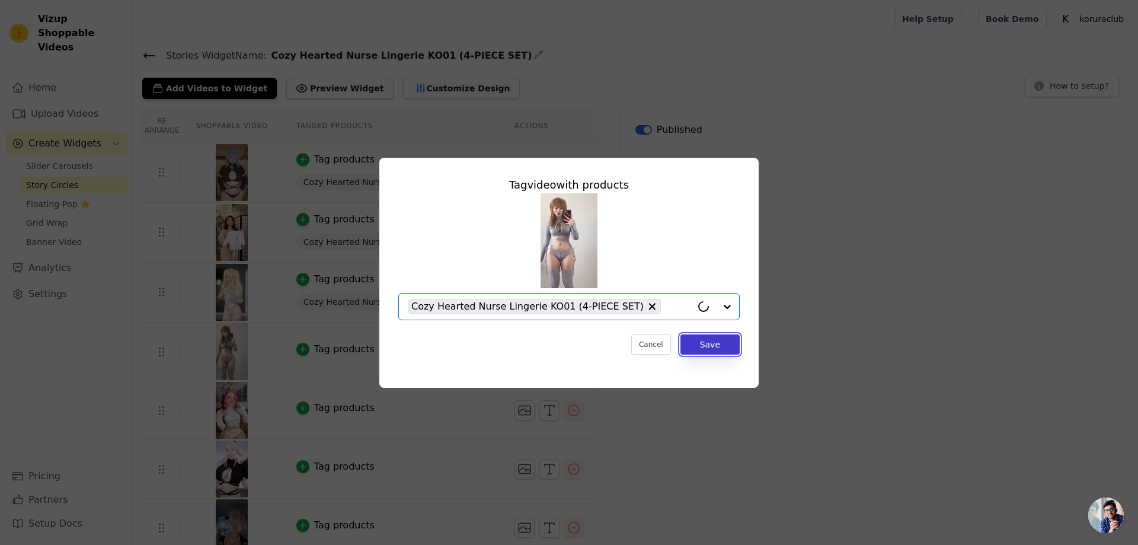
click at [707, 344] on button "Save" at bounding box center [709, 344] width 59 height 20
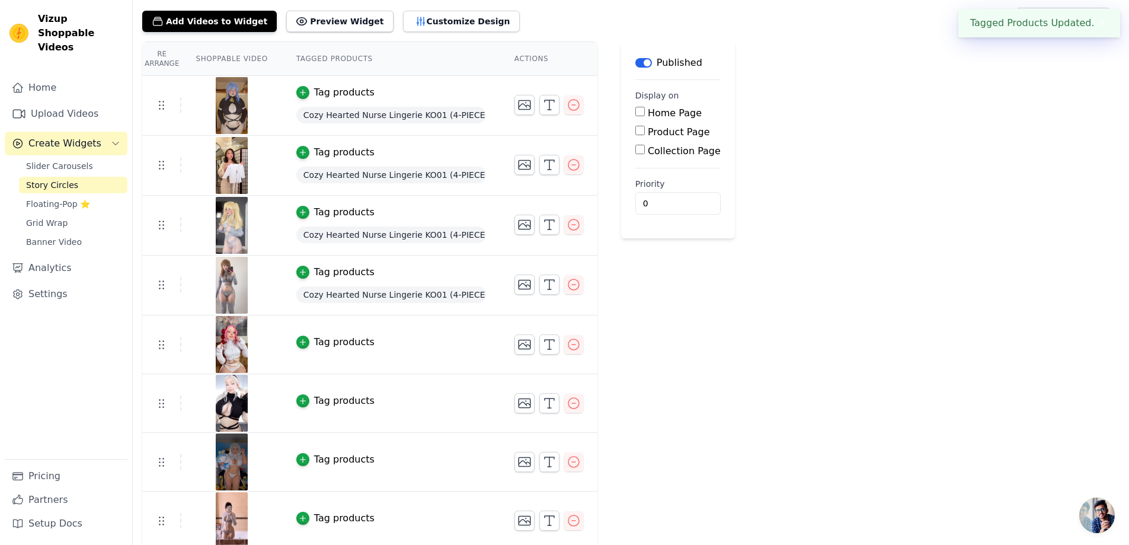
scroll to position [72, 0]
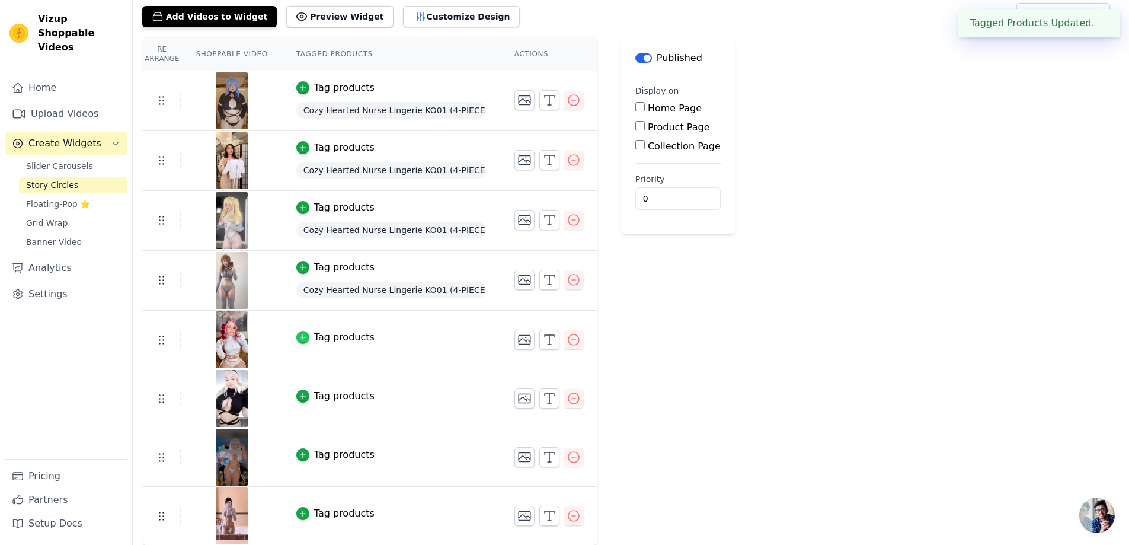
click at [306, 336] on div "button" at bounding box center [302, 337] width 13 height 13
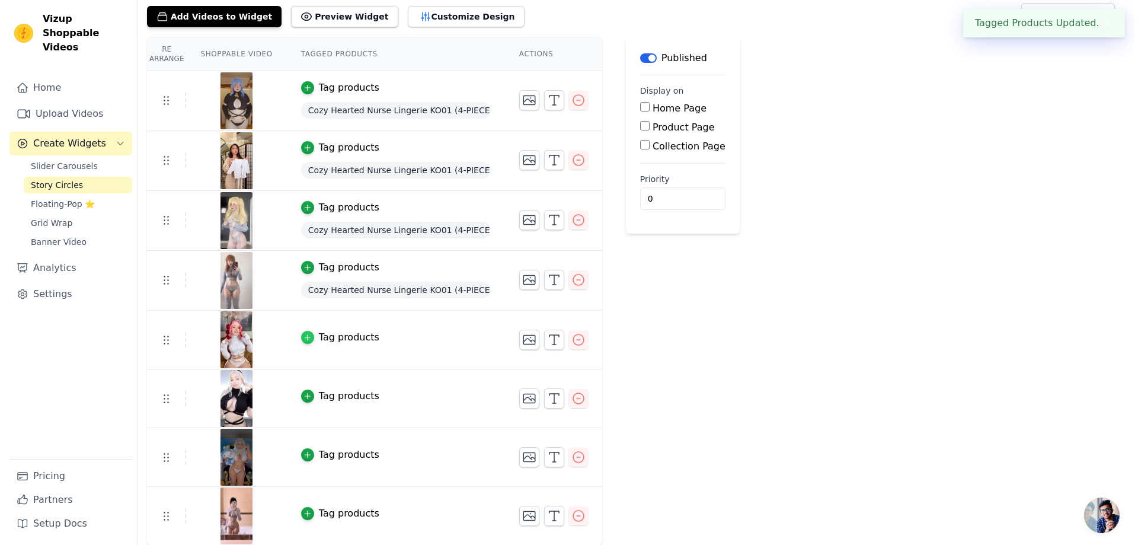
scroll to position [0, 0]
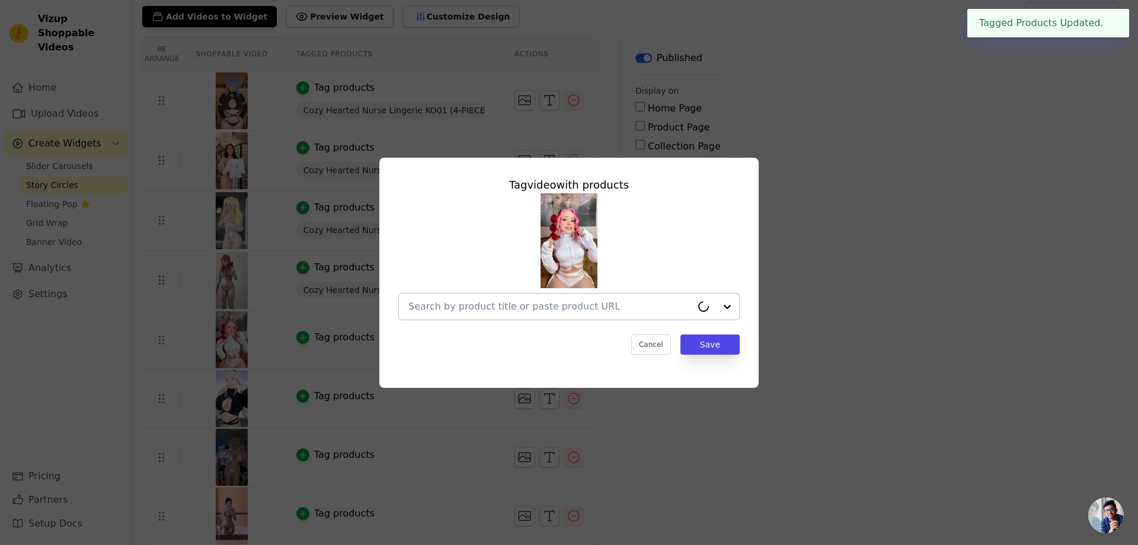
click at [575, 310] on input "text" at bounding box center [549, 306] width 283 height 14
paste input "Cozy Hearted Nurse Lingerie KO01 (4-PIECE SET)"
type input "Cozy Hearted Nurse Lingerie KO01 (4-PIECE SET)"
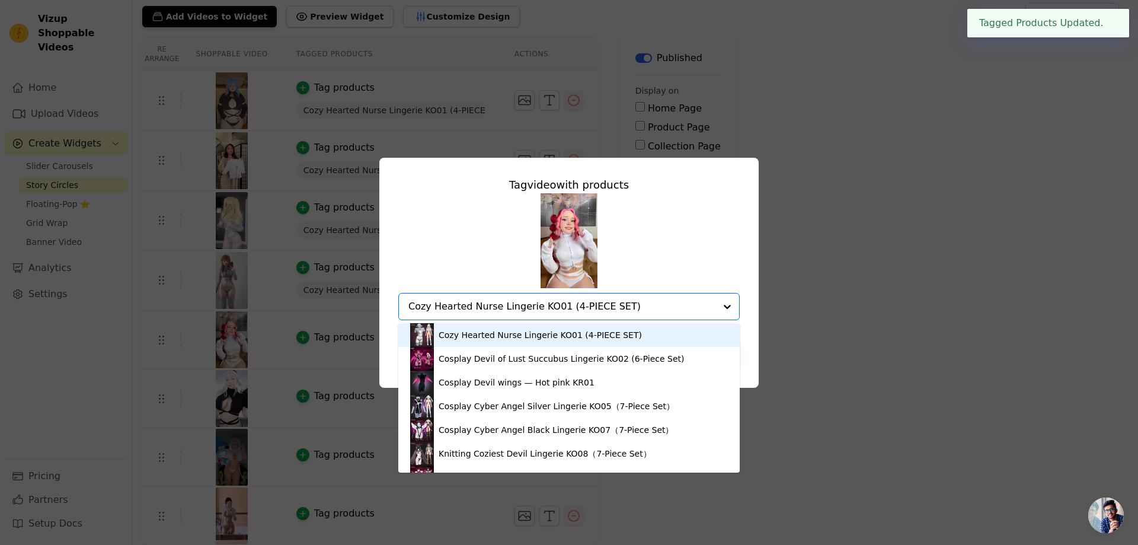
click at [568, 341] on div "Cozy Hearted Nurse Lingerie KO01 (4-PIECE SET)" at bounding box center [569, 335] width 318 height 24
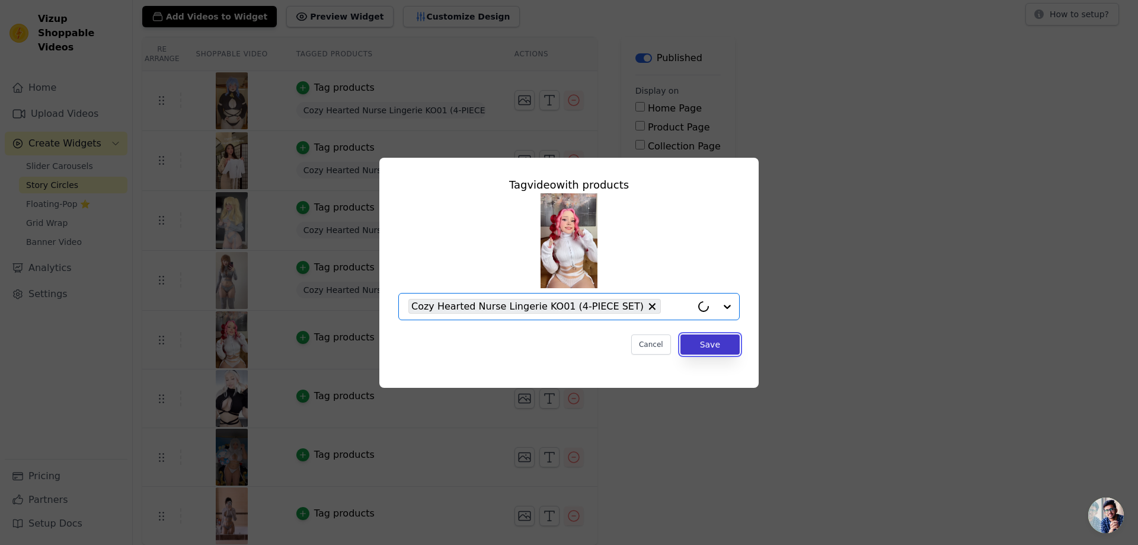
click at [691, 345] on button "Save" at bounding box center [709, 344] width 59 height 20
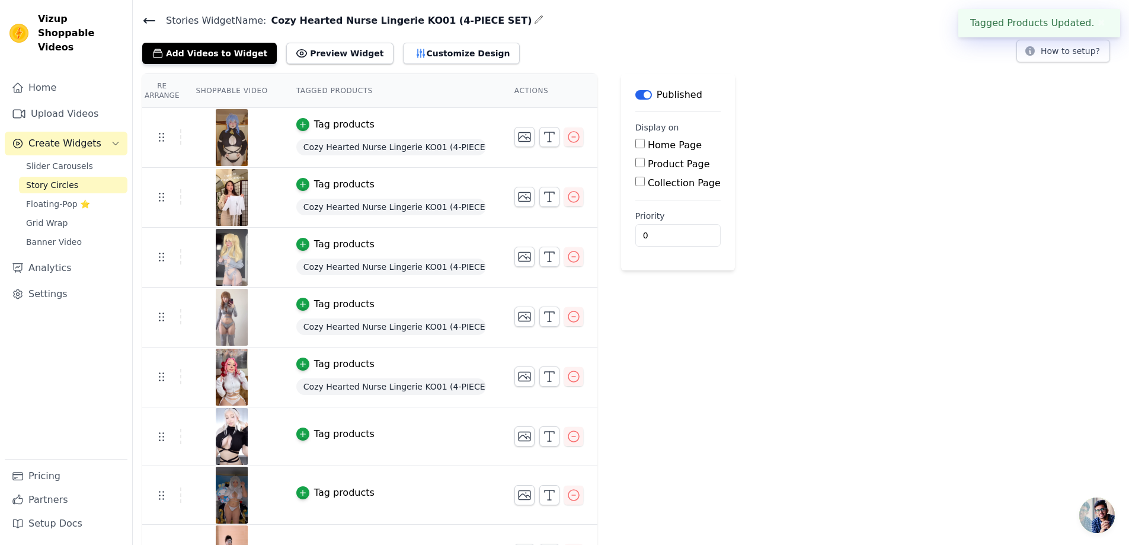
scroll to position [73, 0]
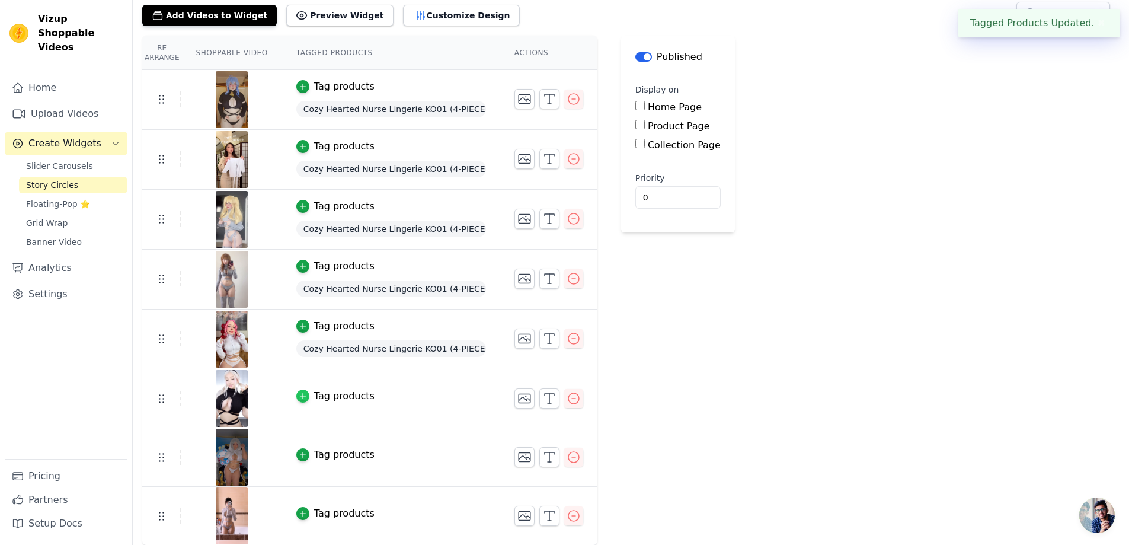
click at [300, 398] on div "button" at bounding box center [302, 395] width 13 height 13
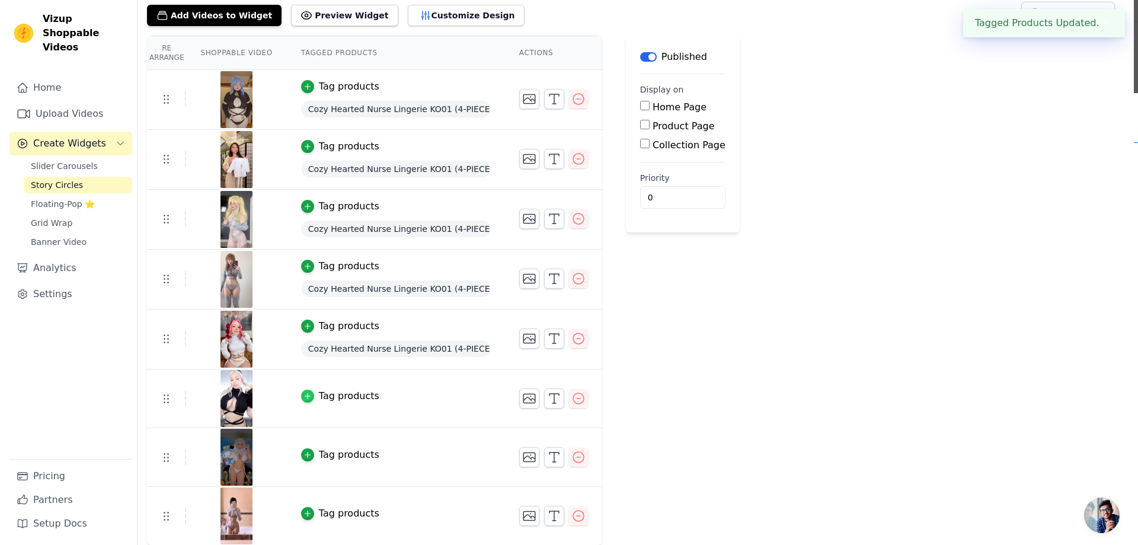
scroll to position [0, 0]
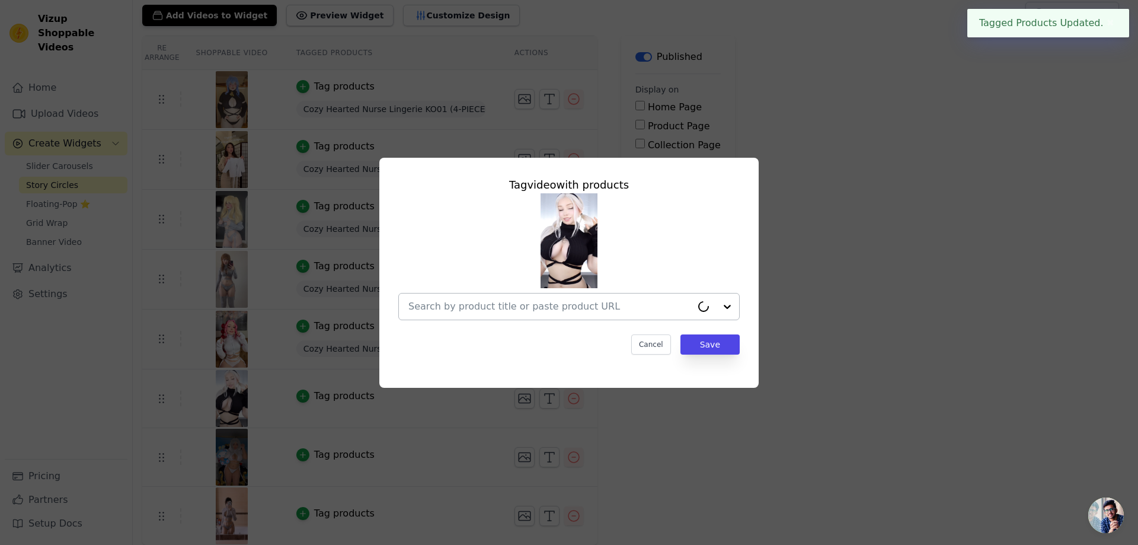
click at [569, 310] on input "text" at bounding box center [549, 306] width 283 height 14
paste input "Cozy Hearted Nurse Lingerie KO01 (4-PIECE SET)"
type input "Cozy Hearted Nurse Lingerie KO01 (4-PIECE SET)"
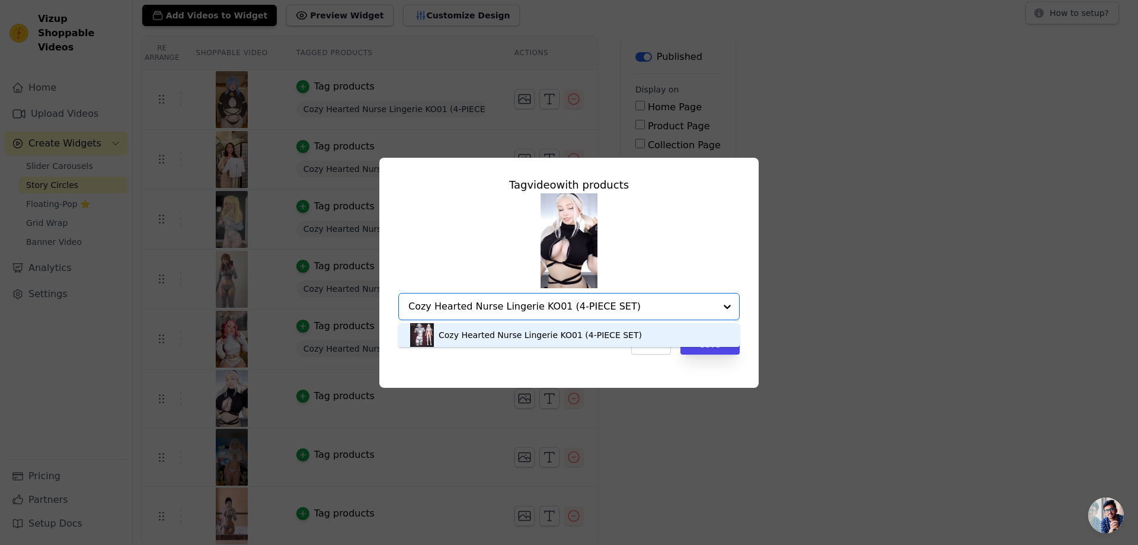
click at [580, 333] on div "Cozy Hearted Nurse Lingerie KO01 (4-PIECE SET)" at bounding box center [539, 335] width 203 height 12
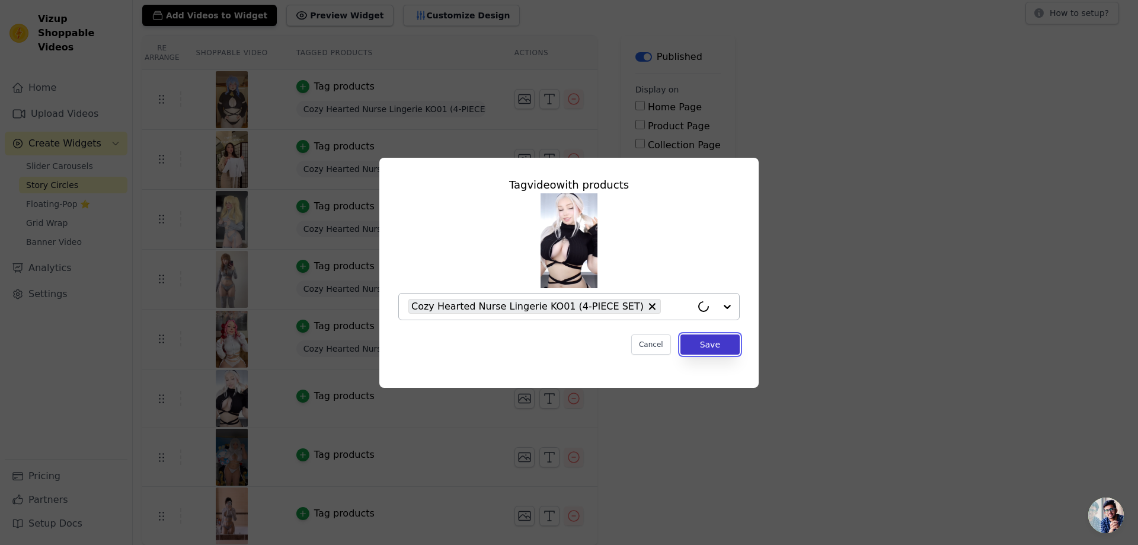
click at [712, 351] on button "Save" at bounding box center [709, 344] width 59 height 20
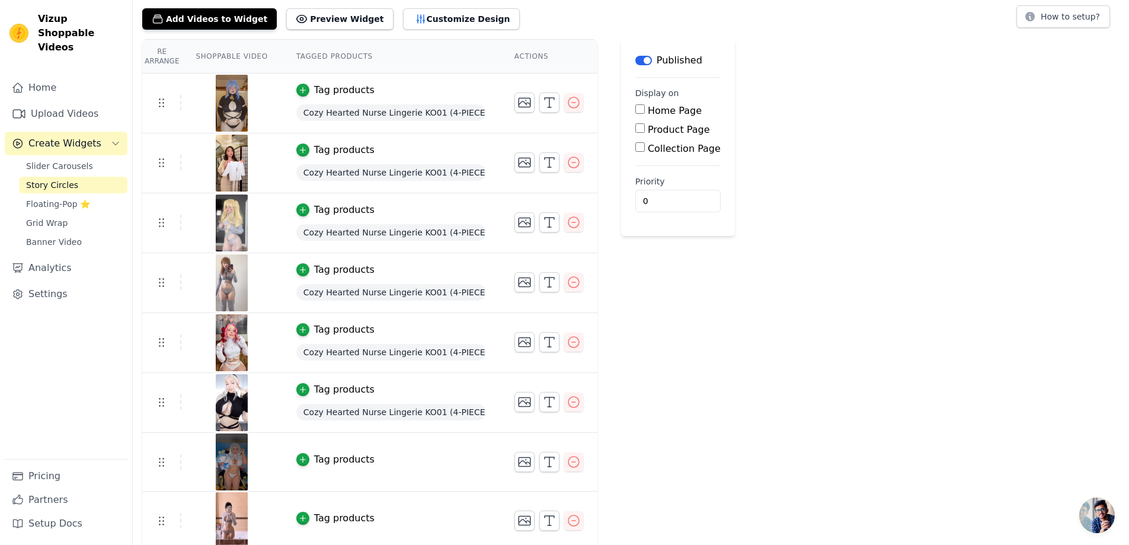
scroll to position [74, 0]
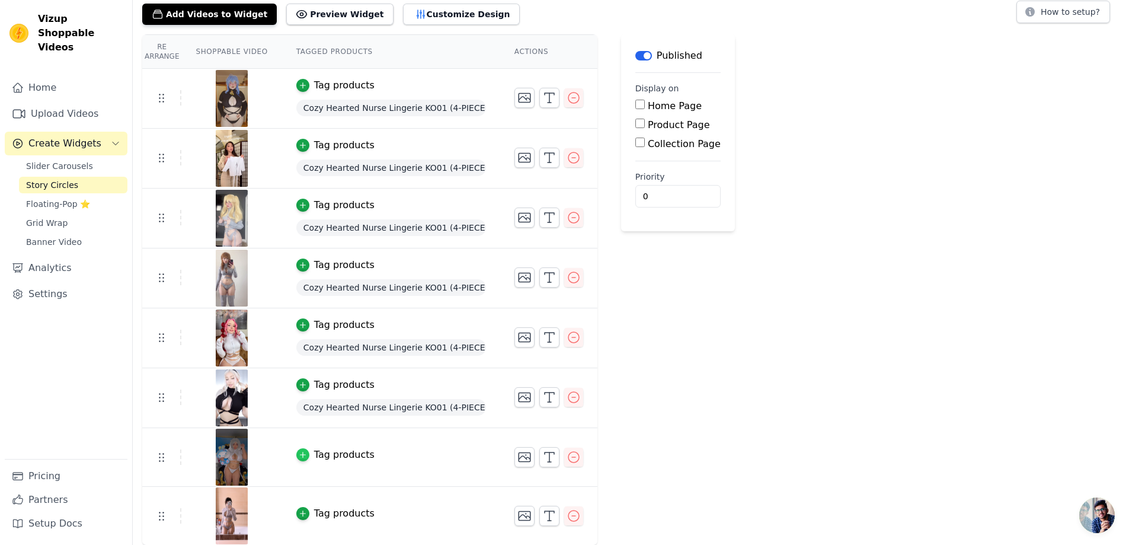
click at [300, 452] on icon "button" at bounding box center [303, 454] width 8 height 8
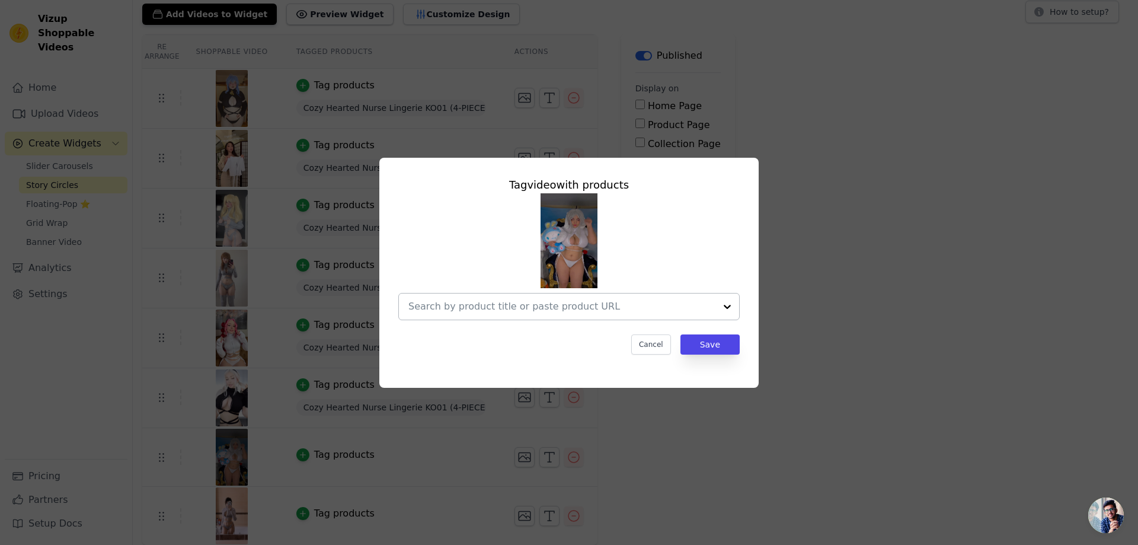
drag, startPoint x: 521, startPoint y: 303, endPoint x: 530, endPoint y: 306, distance: 9.4
click at [521, 303] on input "text" at bounding box center [561, 306] width 307 height 14
paste input "Cozy Hearted Nurse Lingerie KO01 (4-PIECE SET)"
type input "Cozy Hearted Nurse Lingerie KO01 (4-PIECE SET)"
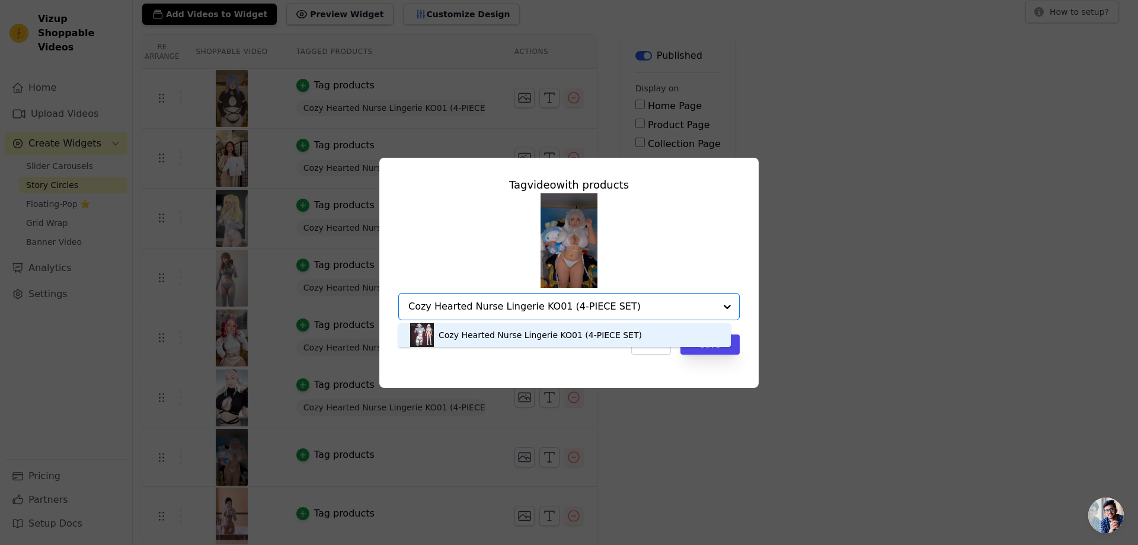
click at [603, 333] on div "Cozy Hearted Nurse Lingerie KO01 (4-PIECE SET)" at bounding box center [539, 335] width 203 height 12
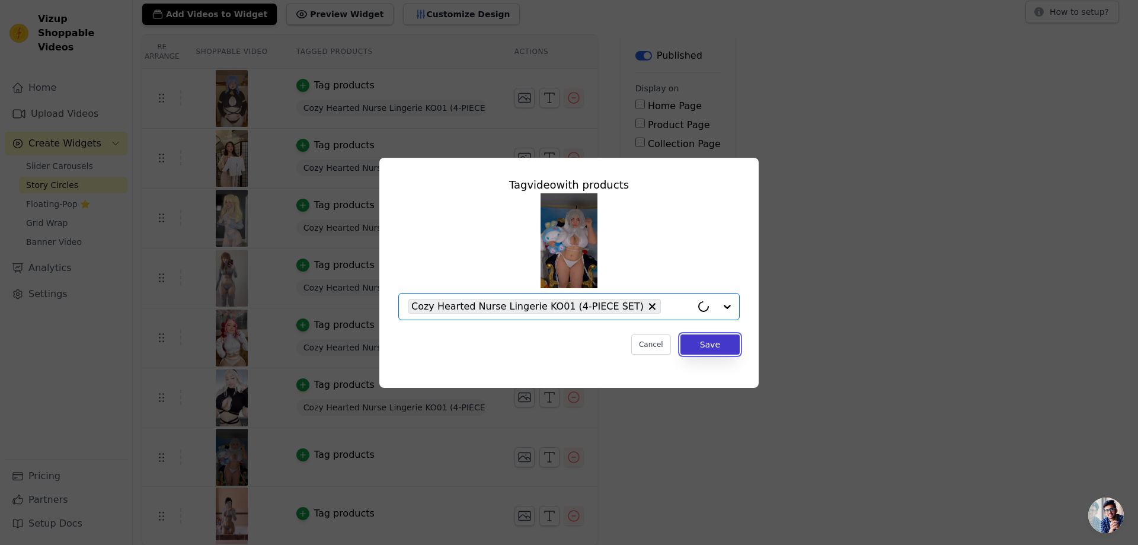
click at [699, 340] on button "Save" at bounding box center [709, 344] width 59 height 20
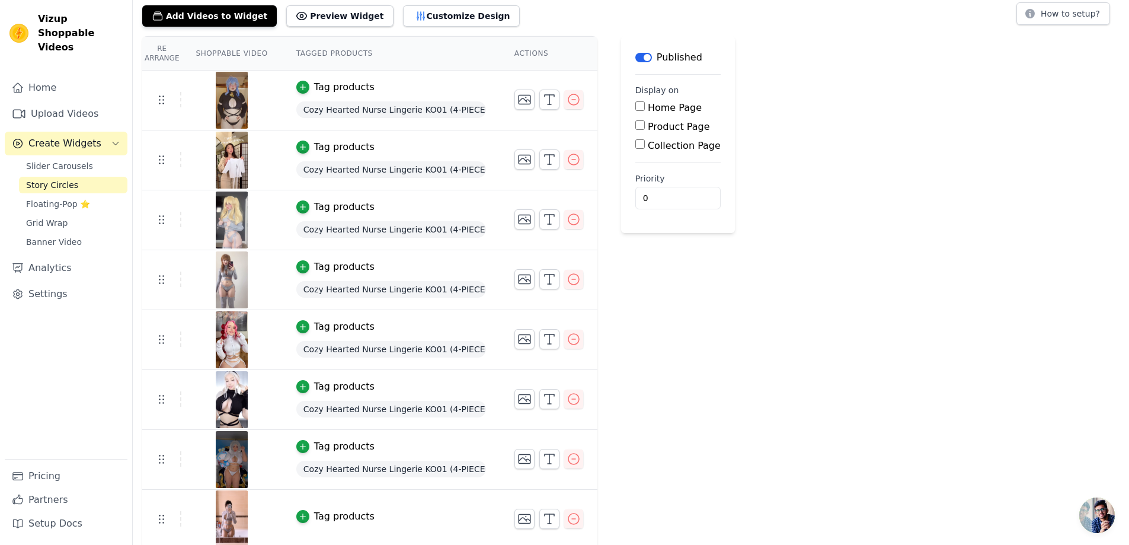
scroll to position [75, 0]
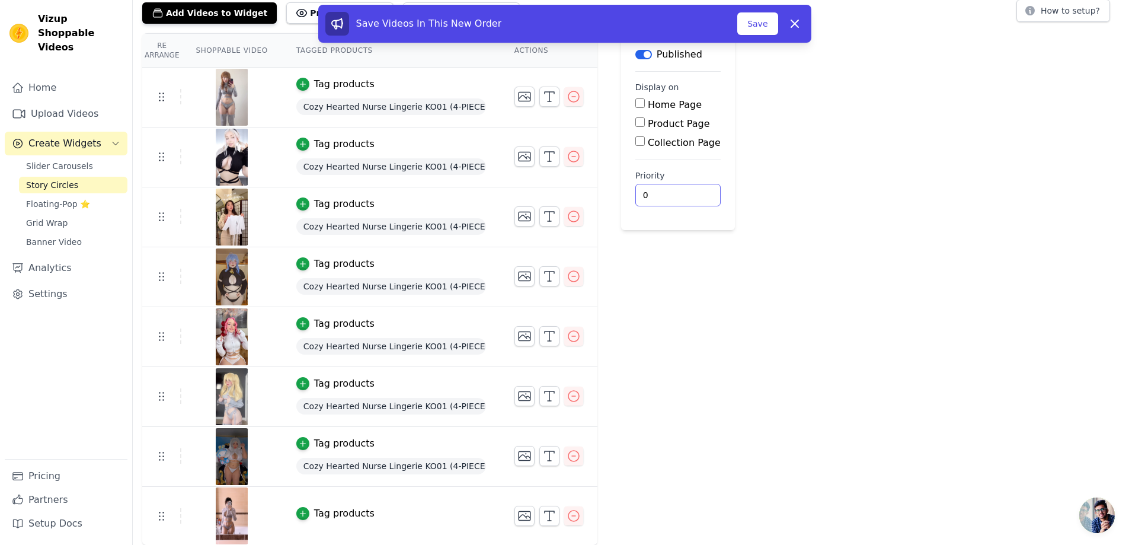
click at [655, 200] on input "0" at bounding box center [677, 195] width 85 height 23
type input "1"
click at [638, 119] on input "Product Page" at bounding box center [639, 121] width 9 height 9
checkbox input "true"
click at [658, 156] on label "Specific Product Pages" at bounding box center [710, 156] width 107 height 11
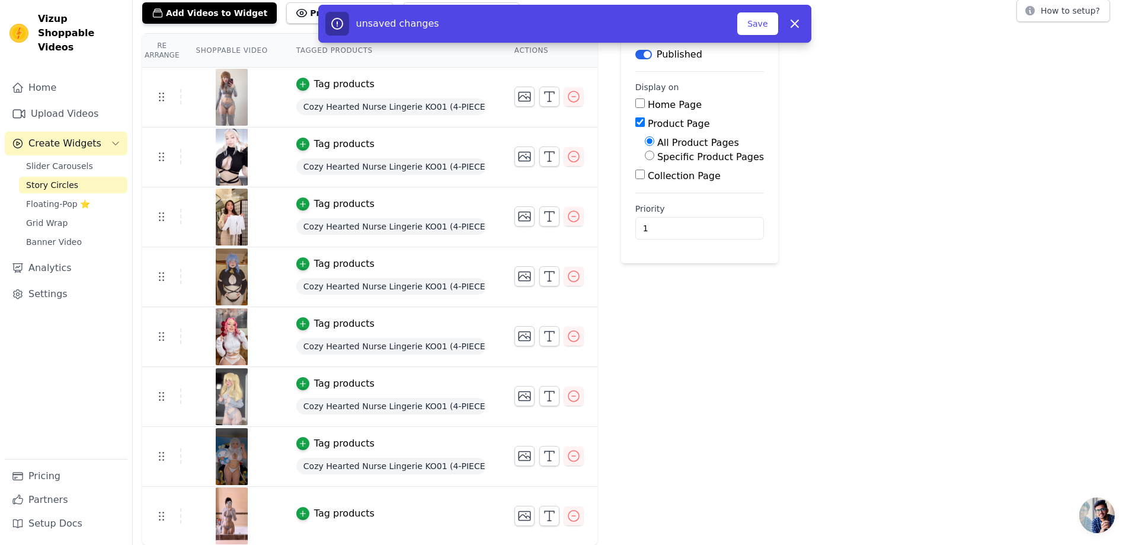
click at [654, 156] on input "Specific Product Pages" at bounding box center [649, 155] width 9 height 9
radio input "true"
click at [668, 188] on button "Select Products" at bounding box center [684, 184] width 79 height 20
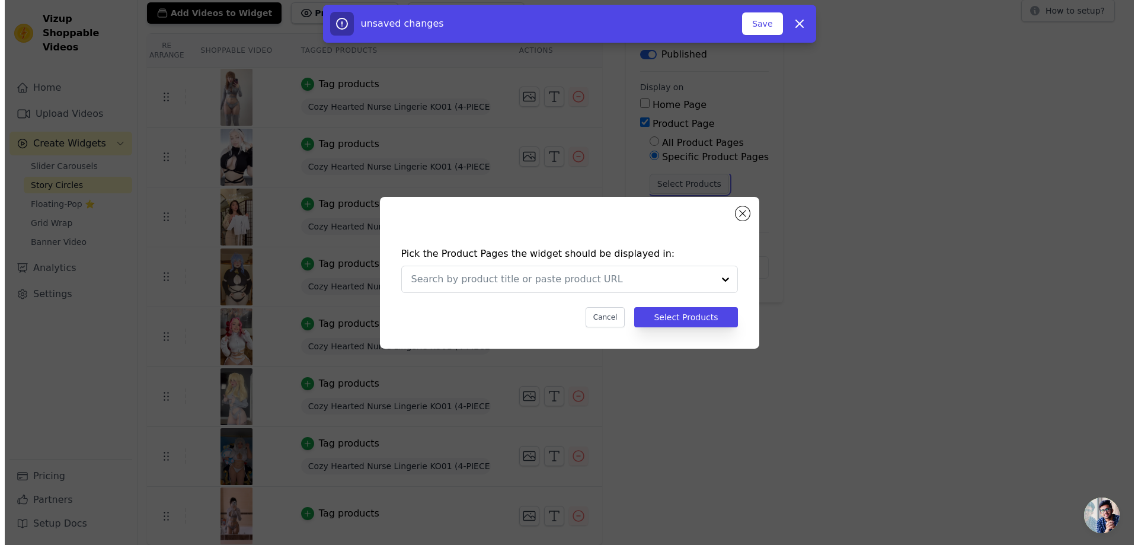
scroll to position [0, 0]
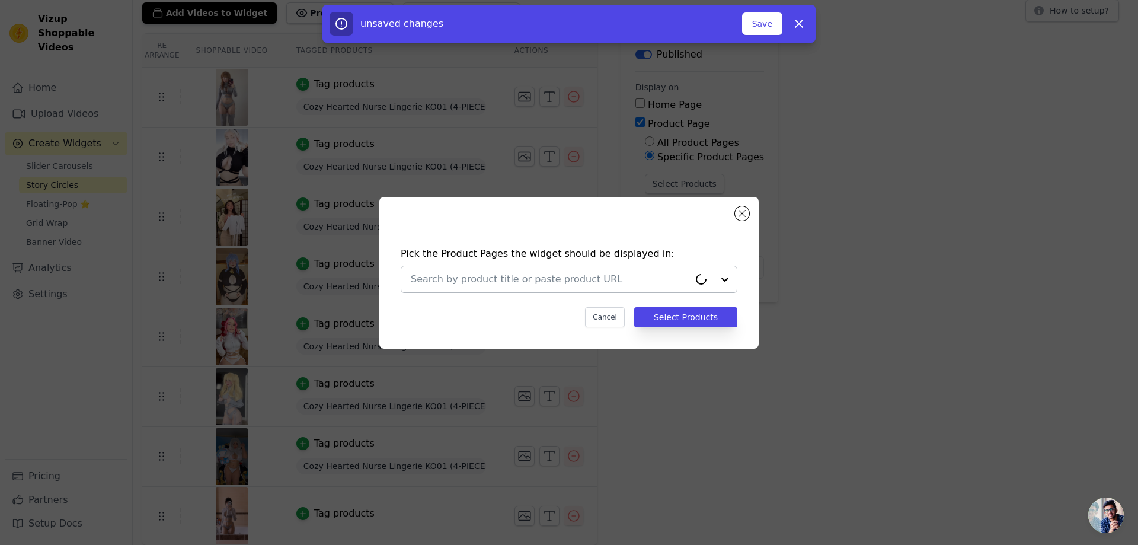
click at [641, 276] on input "text" at bounding box center [550, 279] width 278 height 14
paste input "Cozy Hearted Nurse Lingerie KO01 (4-PIECE SET)"
type input "Cozy Hearted Nurse Lingerie KO01 (4-PIECE SET)"
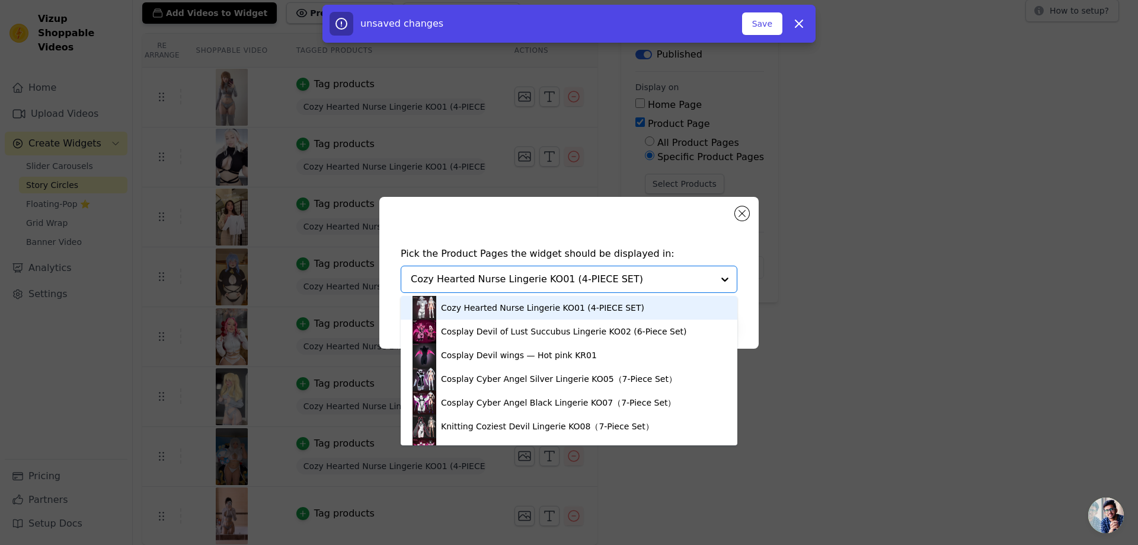
click at [569, 310] on div "Cozy Hearted Nurse Lingerie KO01 (4-PIECE SET)" at bounding box center [542, 308] width 203 height 12
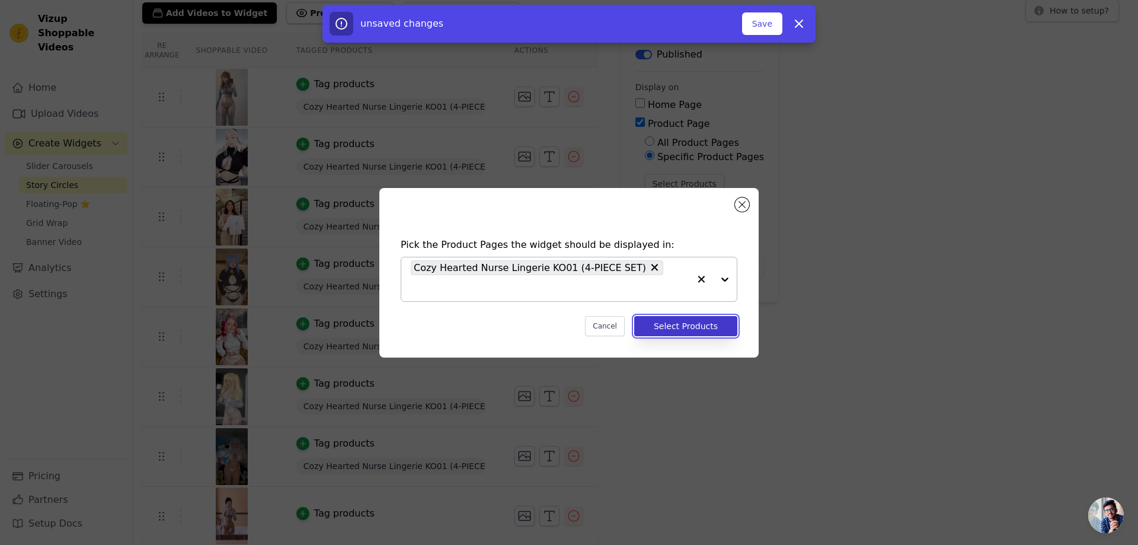
click at [676, 317] on button "Select Products" at bounding box center [685, 326] width 103 height 20
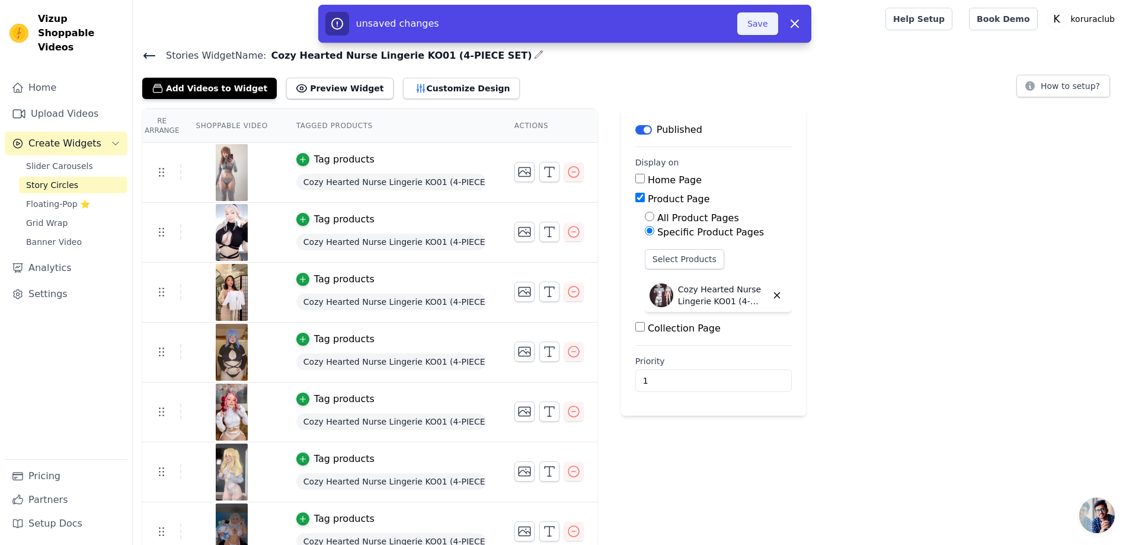
click at [757, 24] on button "Save" at bounding box center [757, 23] width 40 height 23
click at [65, 179] on span "Story Circles" at bounding box center [52, 185] width 52 height 12
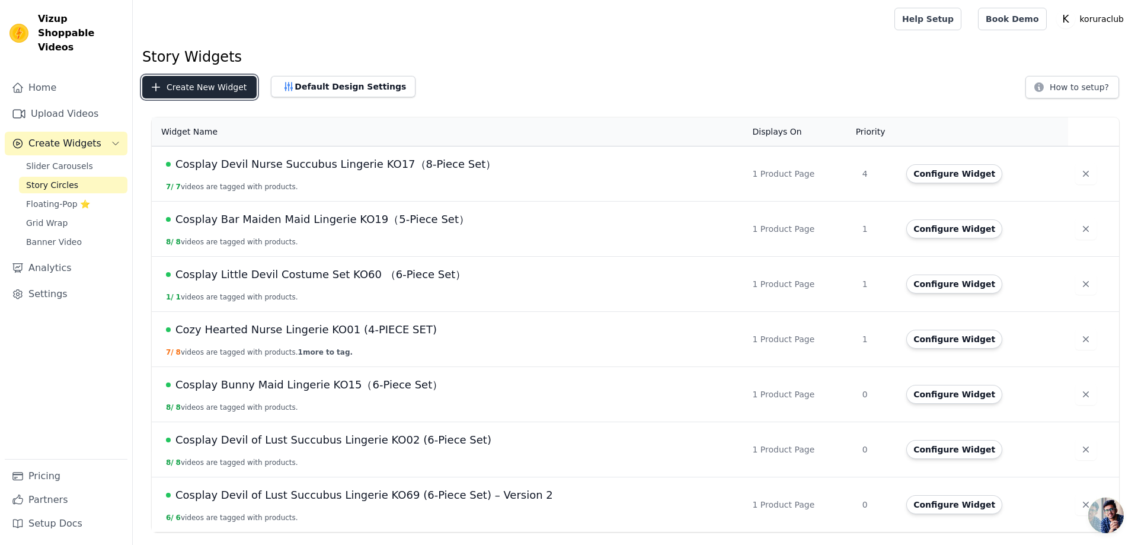
click at [195, 87] on button "Create New Widget" at bounding box center [199, 87] width 114 height 23
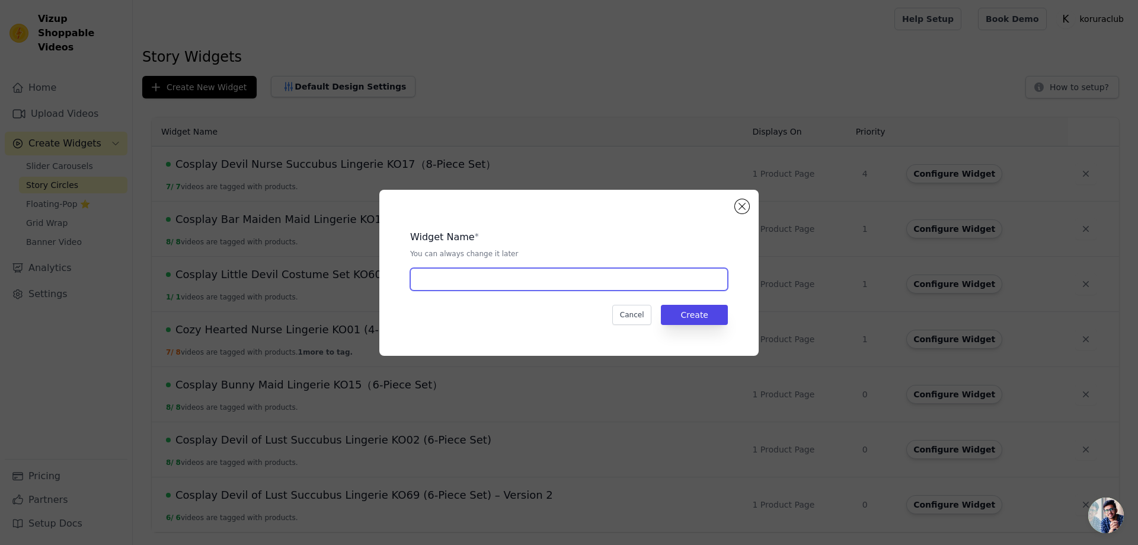
click at [522, 275] on input "text" at bounding box center [569, 279] width 318 height 23
paste input "Cozy Hearted Nurse Lingerie Black KO49 (4-PIECE SET)"
type input "Cozy Hearted Nurse Lingerie Black KO49 (4-PIECE SET)"
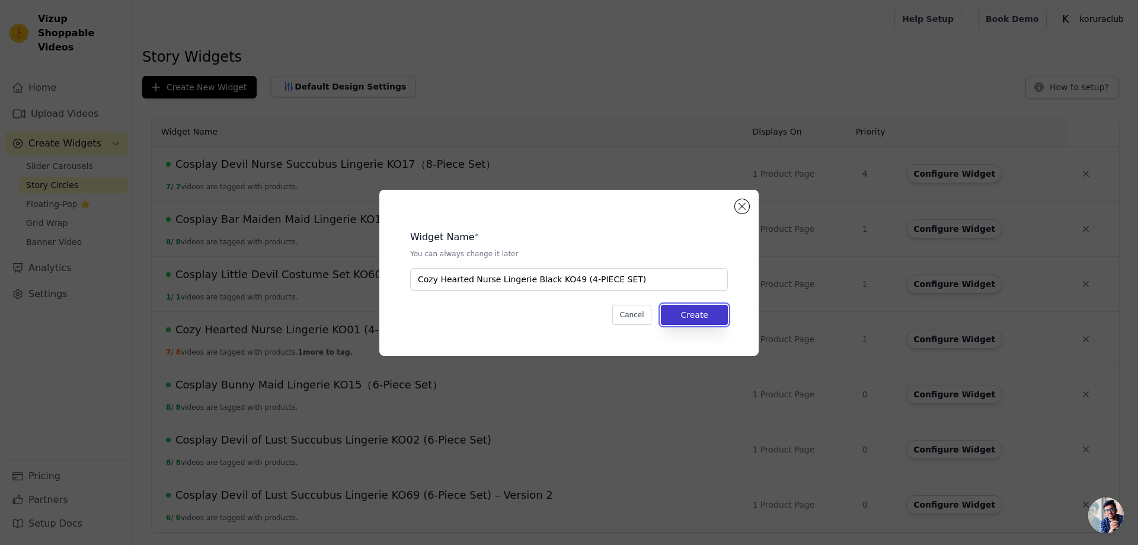
click at [689, 313] on button "Create" at bounding box center [694, 315] width 67 height 20
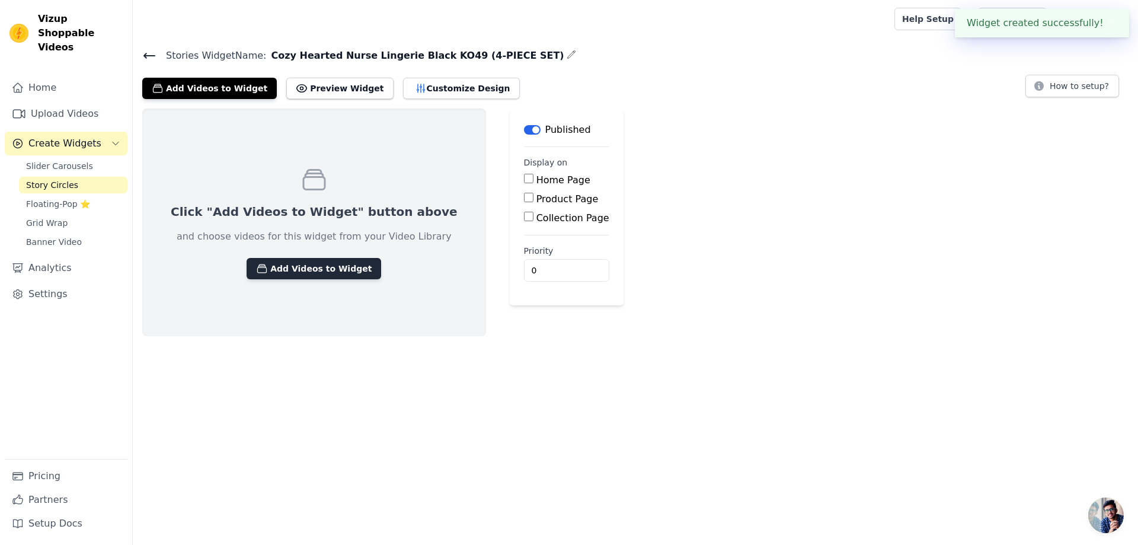
click at [281, 268] on button "Add Videos to Widget" at bounding box center [313, 268] width 135 height 21
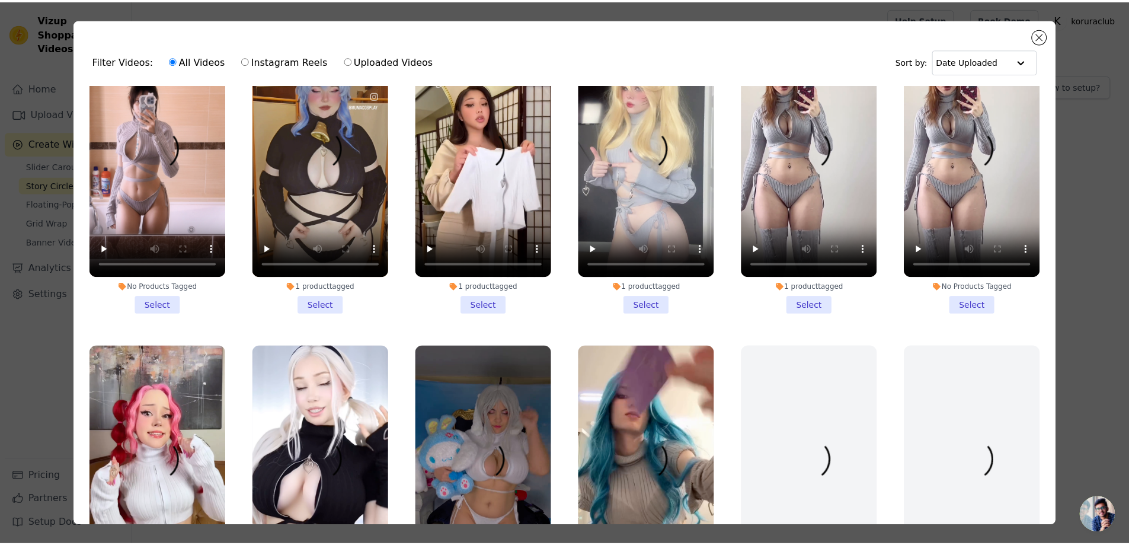
scroll to position [178, 0]
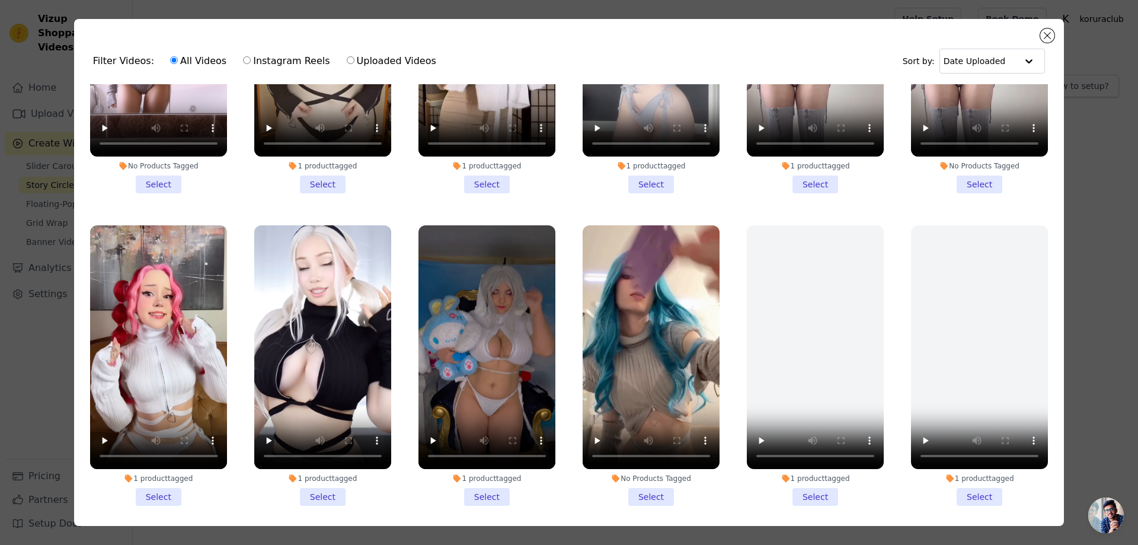
click at [319, 489] on li "1 product tagged Select" at bounding box center [322, 365] width 137 height 280
click at [0, 0] on input "1 product tagged Select" at bounding box center [0, 0] width 0 height 0
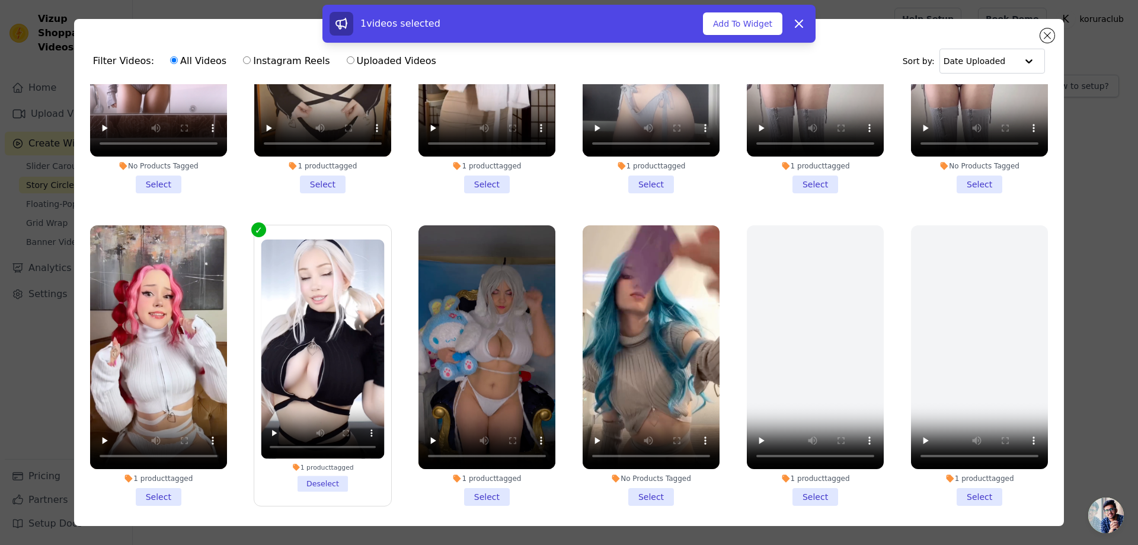
click at [324, 176] on li "1 product tagged Select" at bounding box center [322, 53] width 137 height 280
click at [0, 0] on input "1 product tagged Select" at bounding box center [0, 0] width 0 height 0
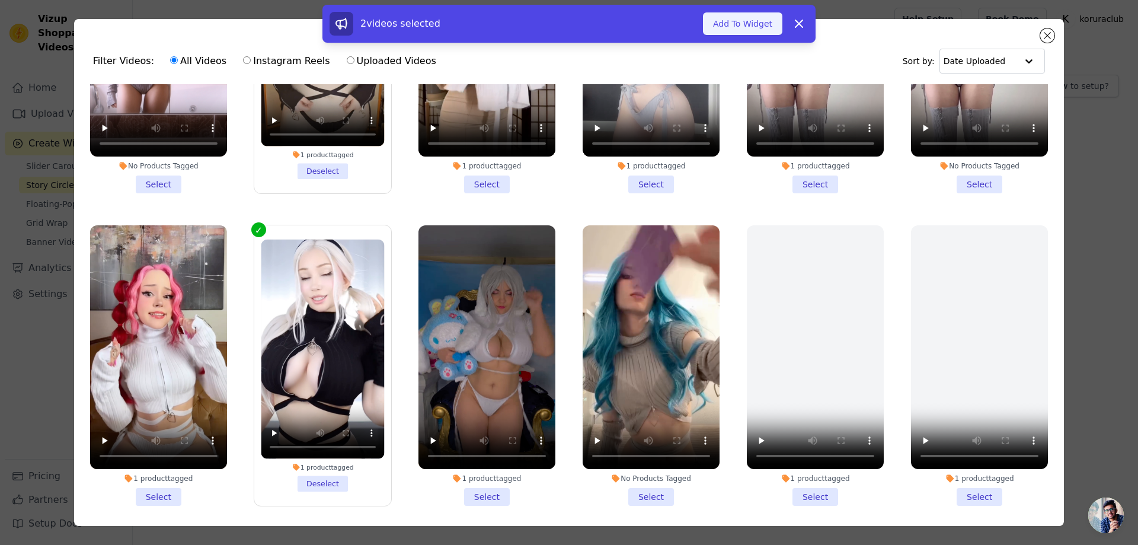
click at [735, 23] on button "Add To Widget" at bounding box center [742, 23] width 79 height 23
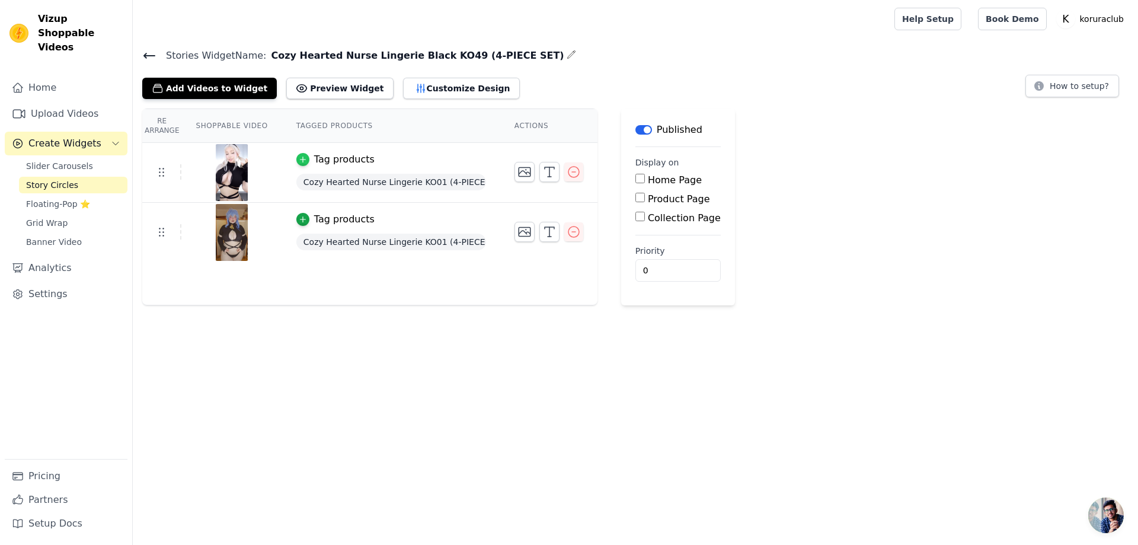
click at [306, 158] on div "button" at bounding box center [302, 159] width 13 height 13
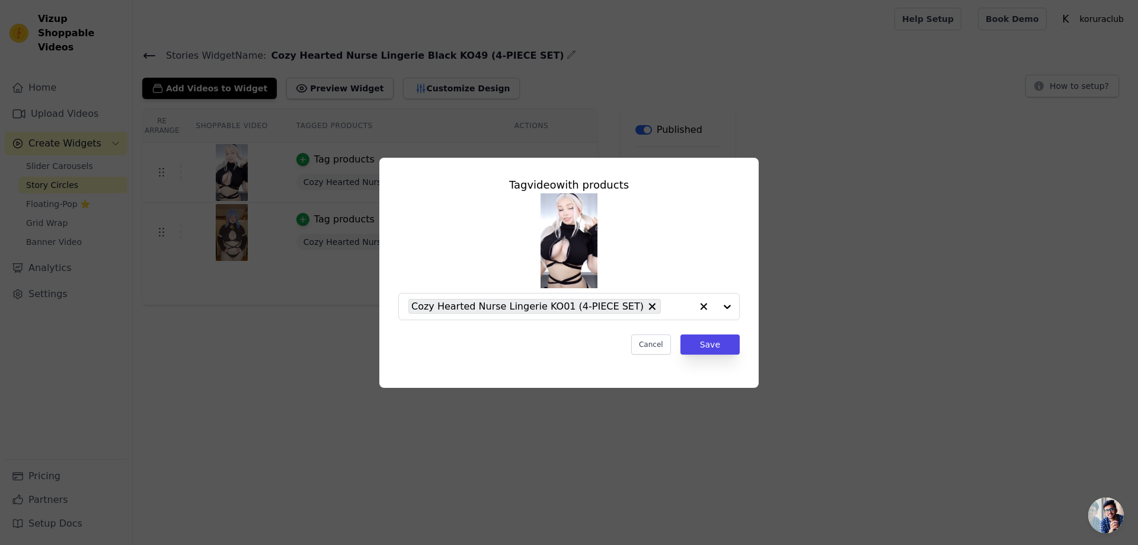
click at [831, 290] on div "Tag video with products Cozy Hearted Nurse Lingerie KO01 (4-PIECE SET) Cancel S…" at bounding box center [569, 273] width 1100 height 268
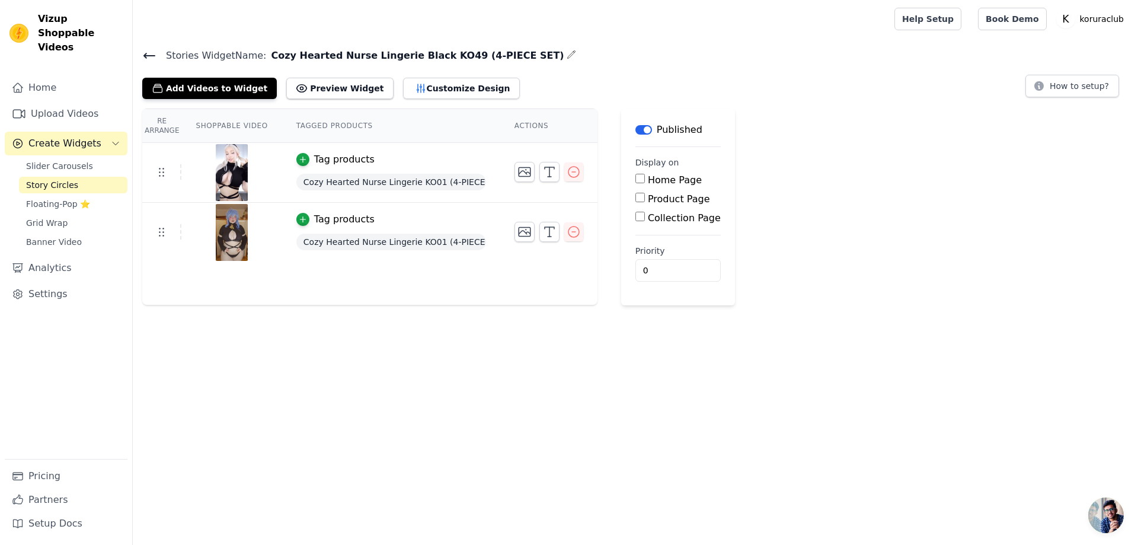
click at [145, 56] on icon at bounding box center [149, 55] width 11 height 5
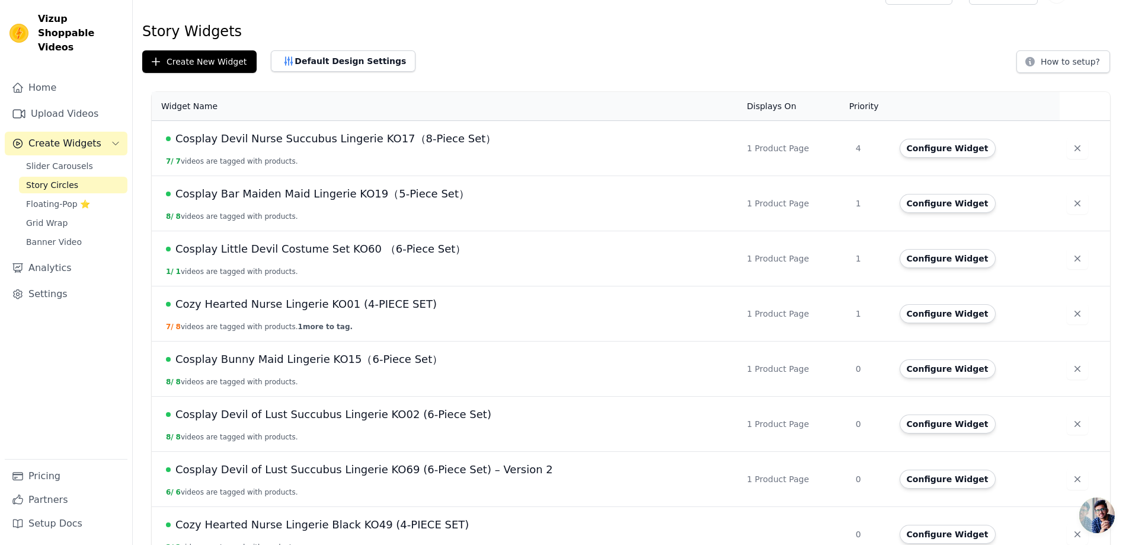
scroll to position [47, 0]
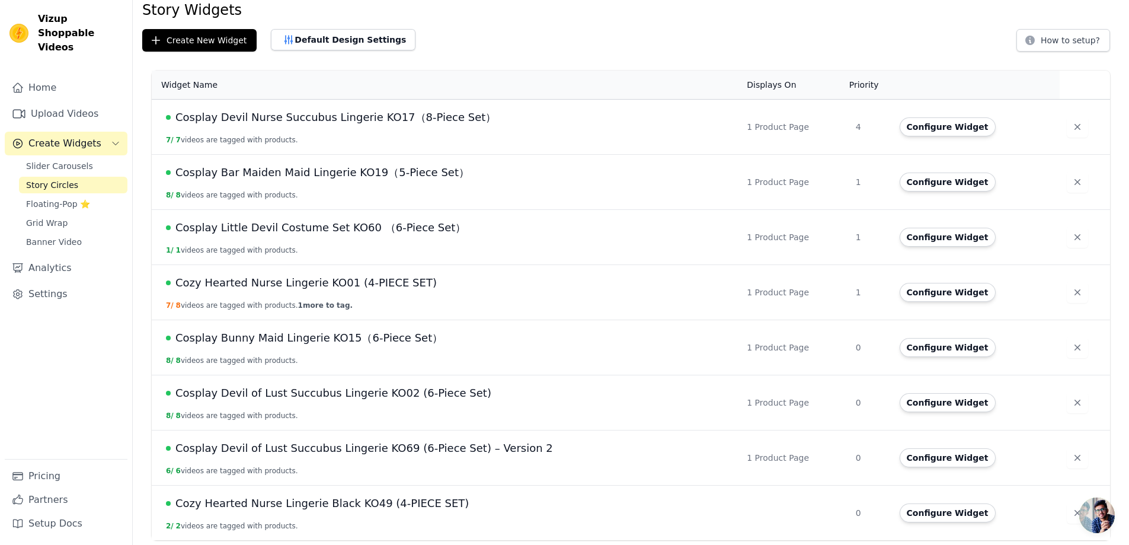
drag, startPoint x: 1098, startPoint y: 508, endPoint x: 1061, endPoint y: 385, distance: 129.2
click at [1061, 385] on body "Vizup Shoppable Videos Home Upload Videos Create Widgets Slider Carousels Story…" at bounding box center [564, 246] width 1129 height 587
click at [1072, 517] on icon "button" at bounding box center [1077, 513] width 12 height 12
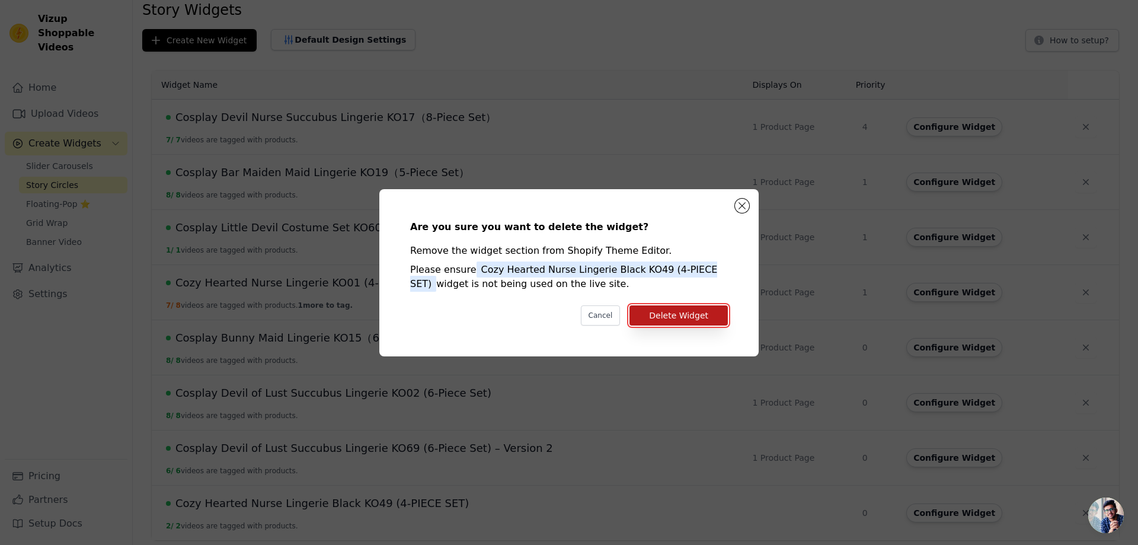
click at [662, 316] on button "Delete Widget" at bounding box center [678, 315] width 98 height 20
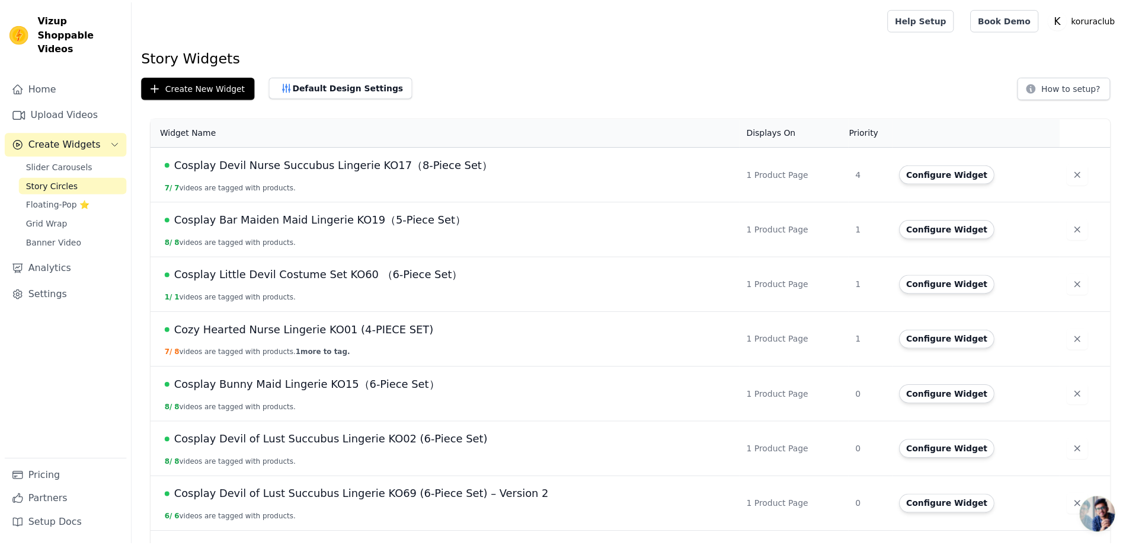
scroll to position [47, 0]
click at [382, 332] on span "Cozy Hearted Nurse Lingerie KO01 (4-PIECE SET)" at bounding box center [305, 329] width 261 height 17
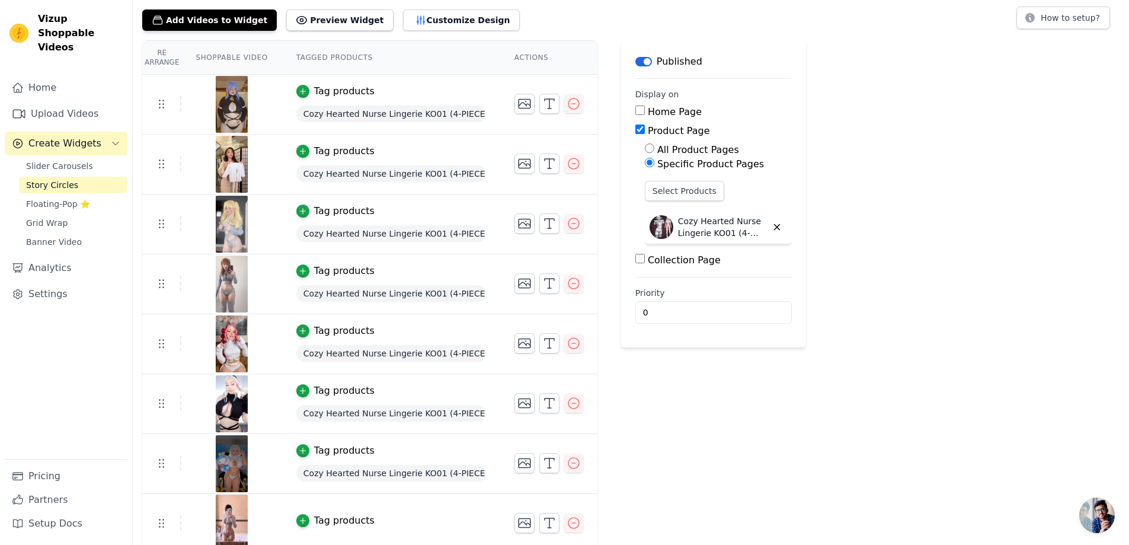
scroll to position [75, 0]
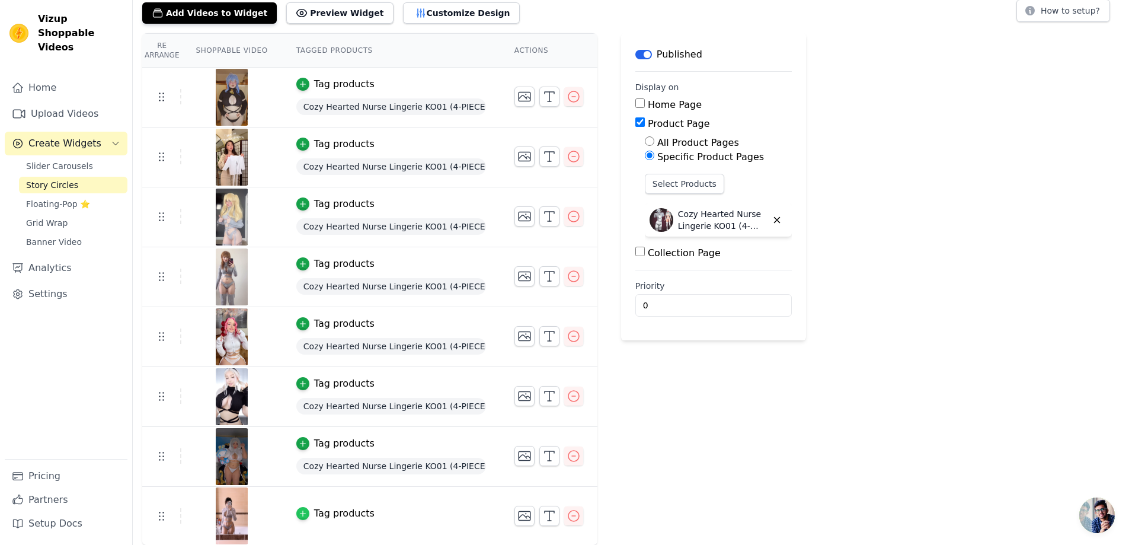
click at [299, 511] on icon "button" at bounding box center [303, 513] width 8 height 8
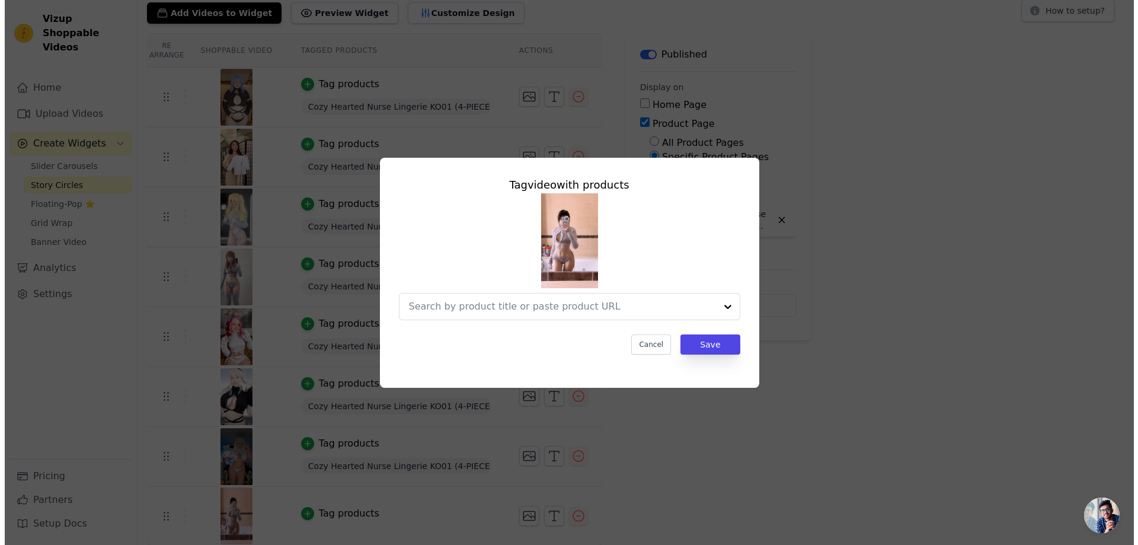
scroll to position [0, 0]
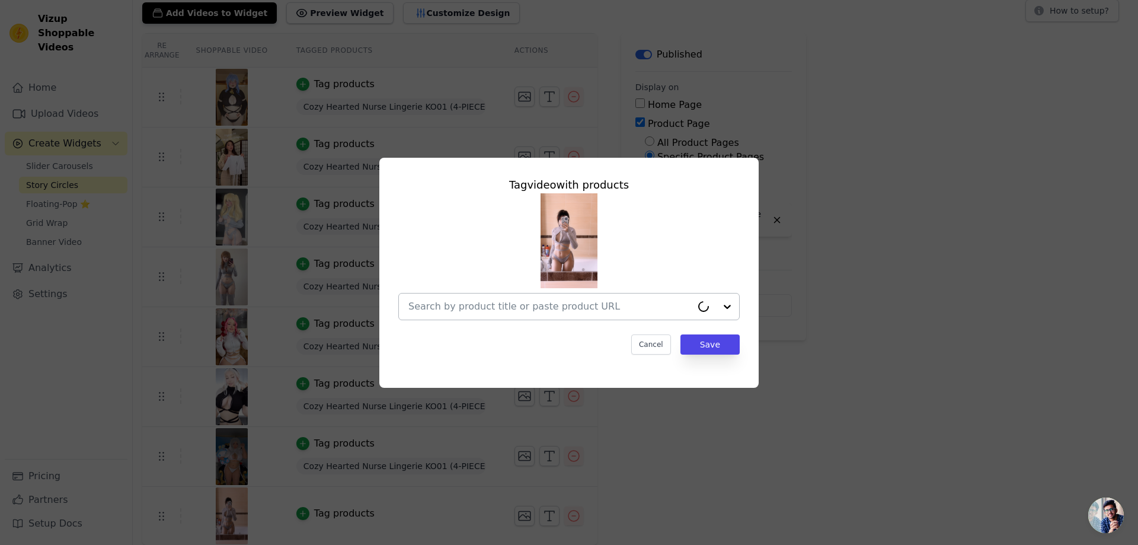
click at [462, 300] on input "text" at bounding box center [549, 306] width 283 height 14
paste input "Cozy Hearted Nurse Lingerie KO01 (4-PIECE SET)"
type input "Cozy Hearted Nurse Lingerie KO01 (4-PIECE SET)"
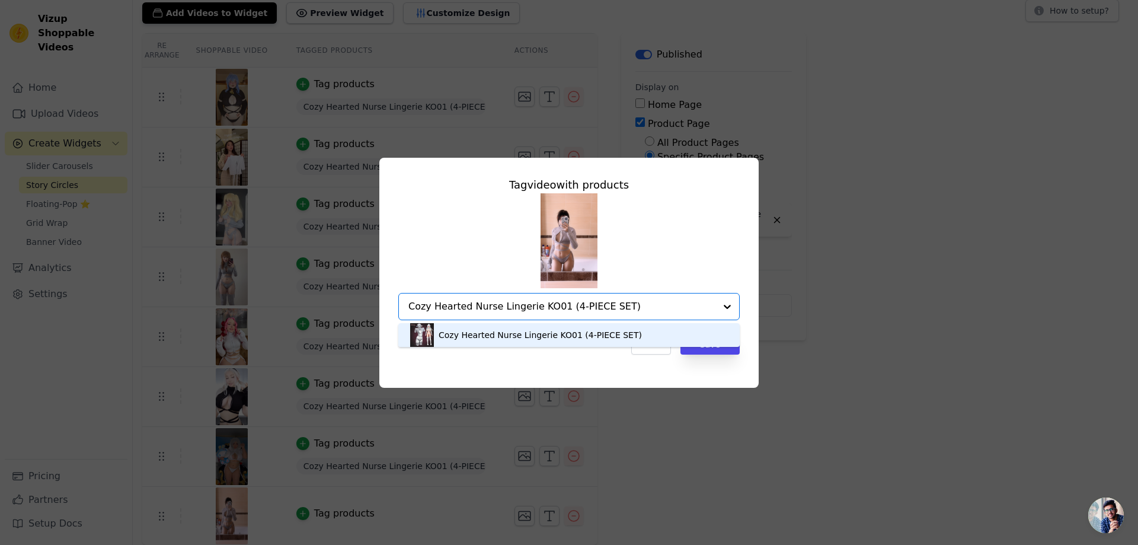
click at [556, 338] on div "Cozy Hearted Nurse Lingerie KO01 (4-PIECE SET)" at bounding box center [539, 335] width 203 height 12
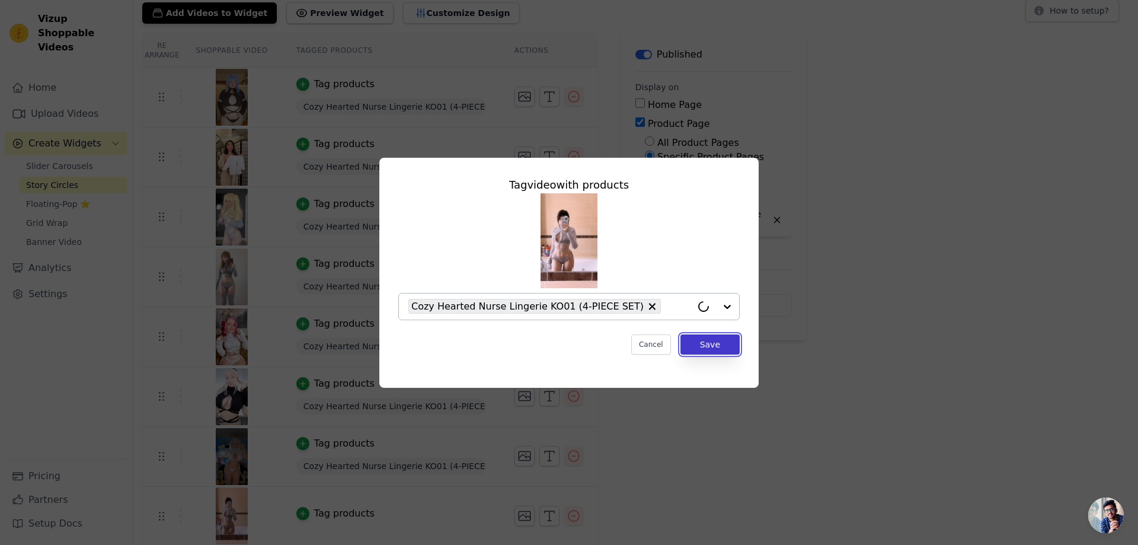
click at [720, 345] on button "Save" at bounding box center [709, 344] width 59 height 20
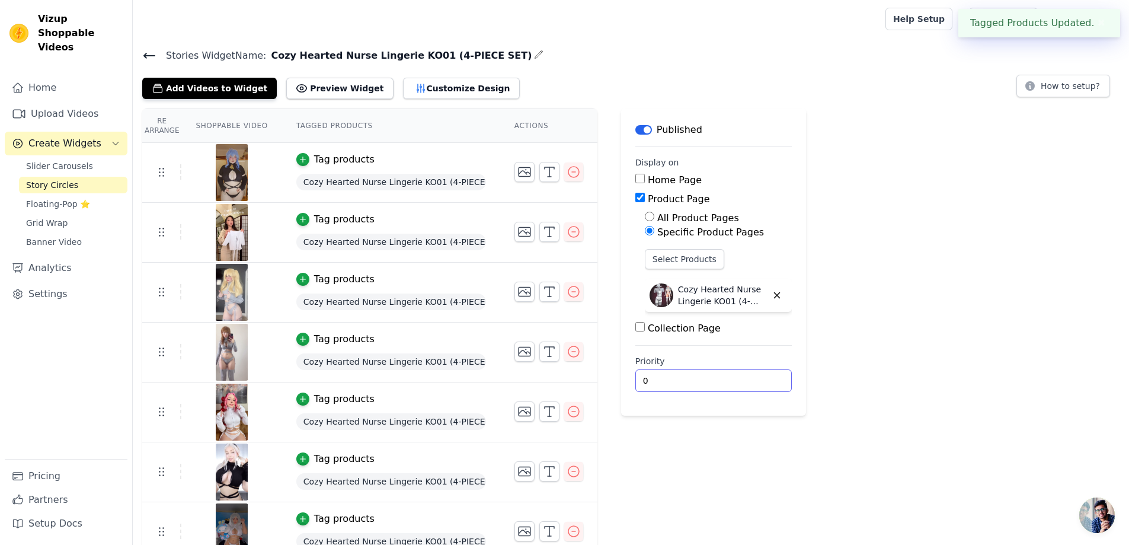
click at [661, 380] on input "0" at bounding box center [713, 380] width 156 height 23
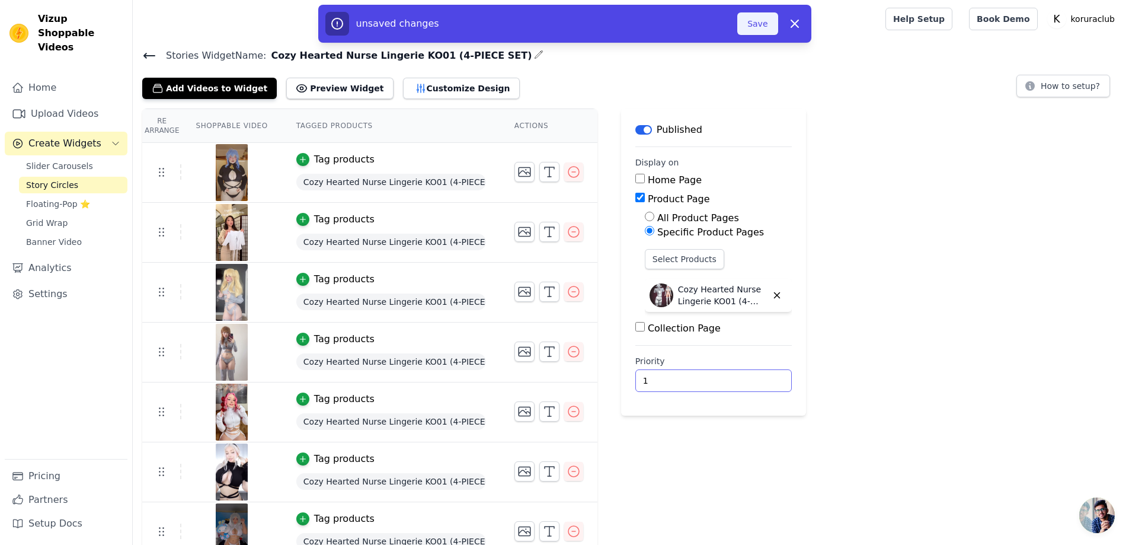
type input "1"
drag, startPoint x: 757, startPoint y: 24, endPoint x: 779, endPoint y: 88, distance: 66.9
click at [757, 24] on button "Save" at bounding box center [757, 23] width 40 height 23
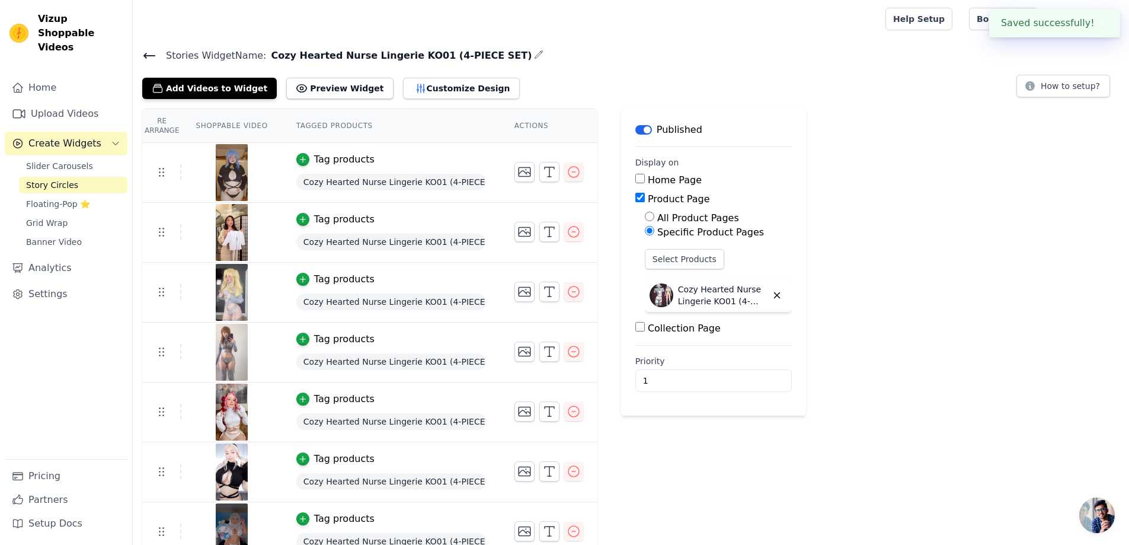
click at [63, 179] on span "Story Circles" at bounding box center [52, 185] width 52 height 12
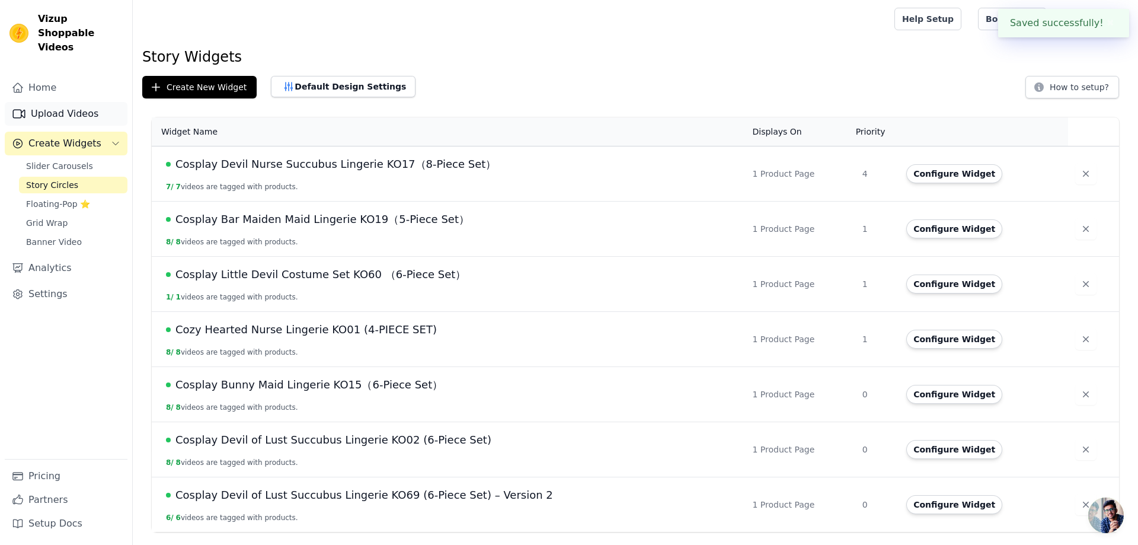
click at [70, 102] on link "Upload Videos" at bounding box center [66, 114] width 123 height 24
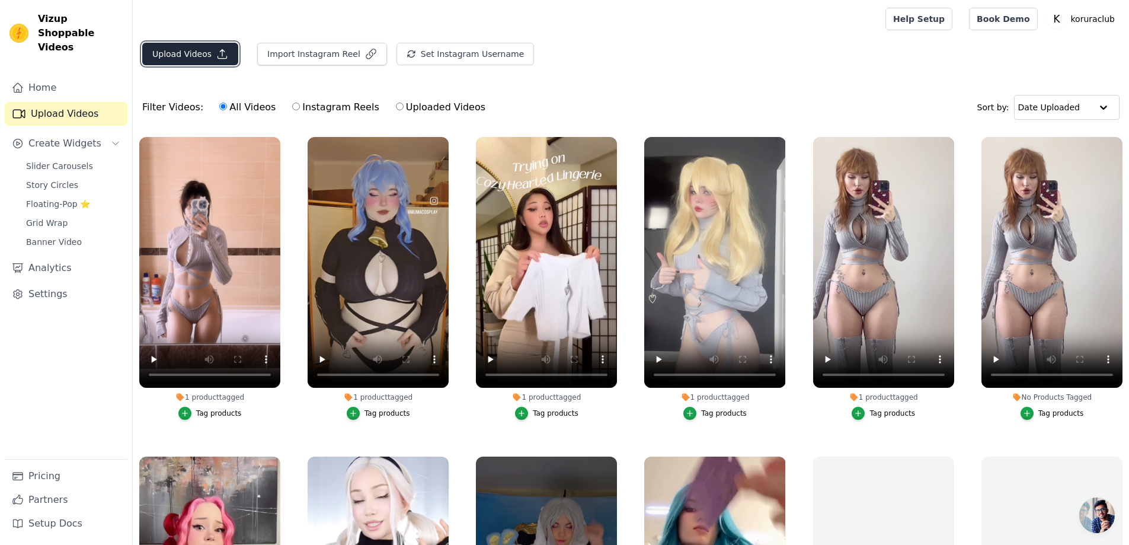
click at [187, 49] on button "Upload Videos" at bounding box center [190, 54] width 96 height 23
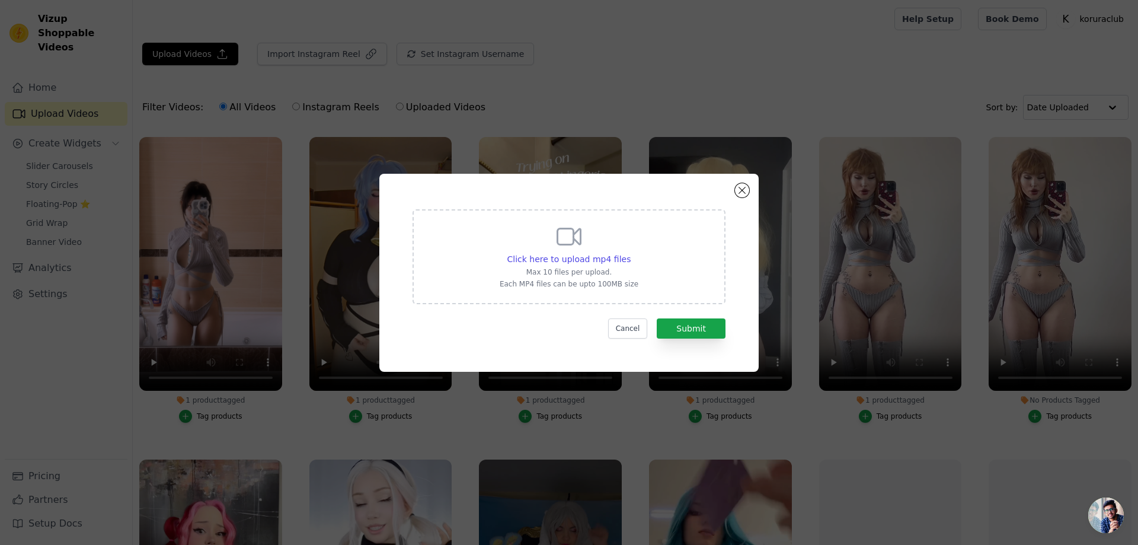
click at [569, 267] on p "Max 10 files per upload." at bounding box center [568, 271] width 139 height 9
click at [630, 253] on input "Click here to upload mp4 files Max 10 files per upload. Each MP4 files can be u…" at bounding box center [630, 252] width 1 height 1
type input "C:\fakepath\muamcosplay7 (1).mp4"
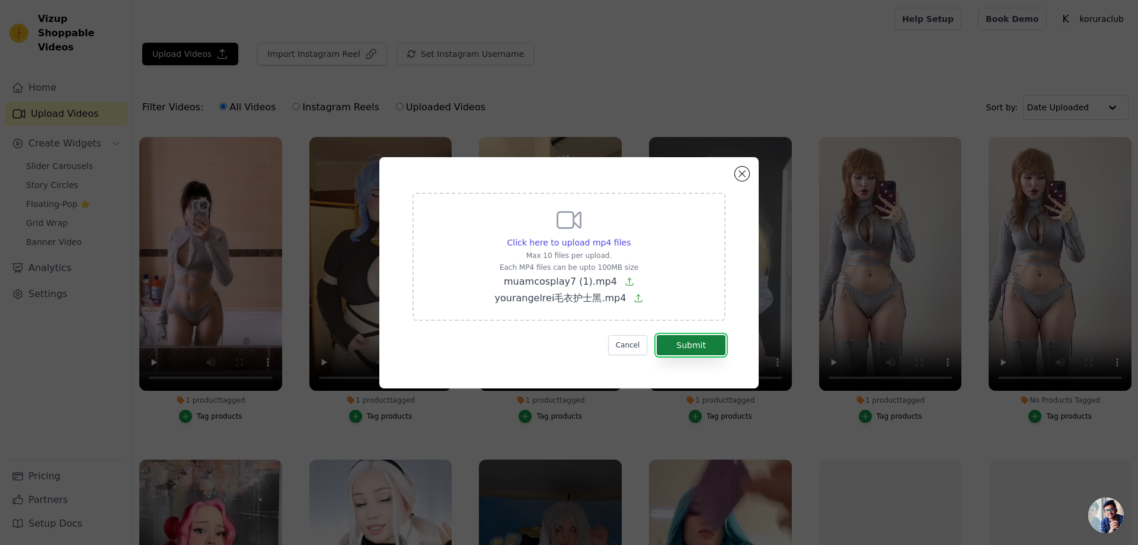
click at [692, 340] on button "Submit" at bounding box center [691, 345] width 69 height 20
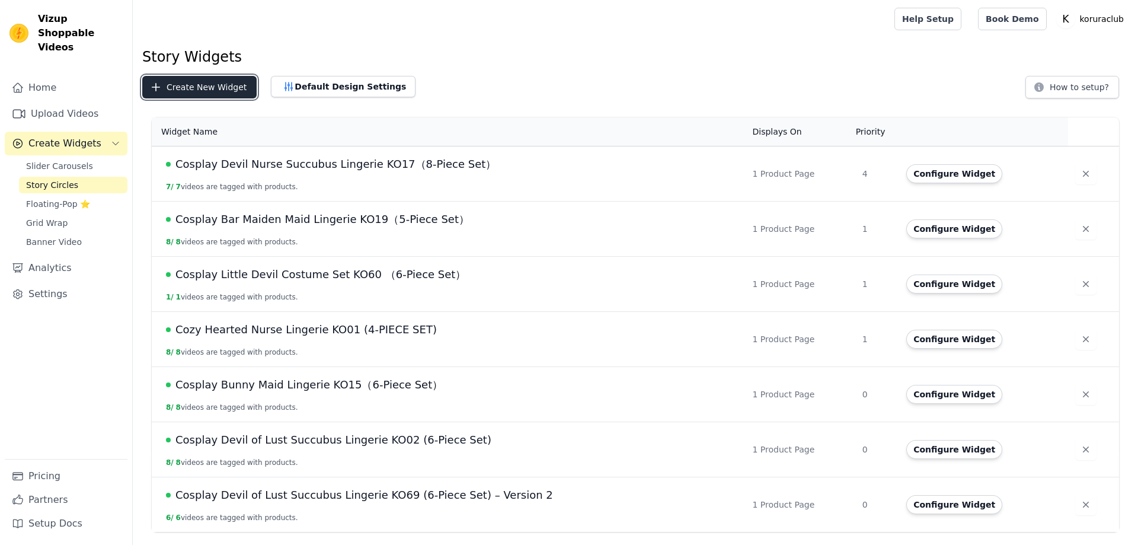
click at [201, 85] on button "Create New Widget" at bounding box center [199, 87] width 114 height 23
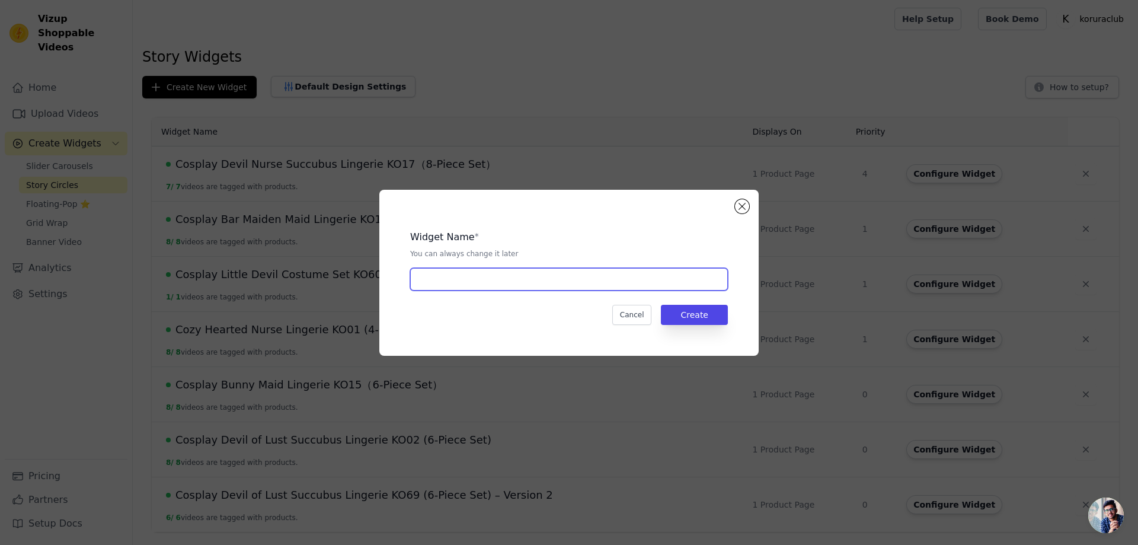
click at [507, 277] on input "text" at bounding box center [569, 279] width 318 height 23
paste input "Cozy Hearted Nurse Lingerie Black KO49 (4-PIECE SET)"
type input "Cozy Hearted Nurse Lingerie Black KO49 (4-PIECE SET)"
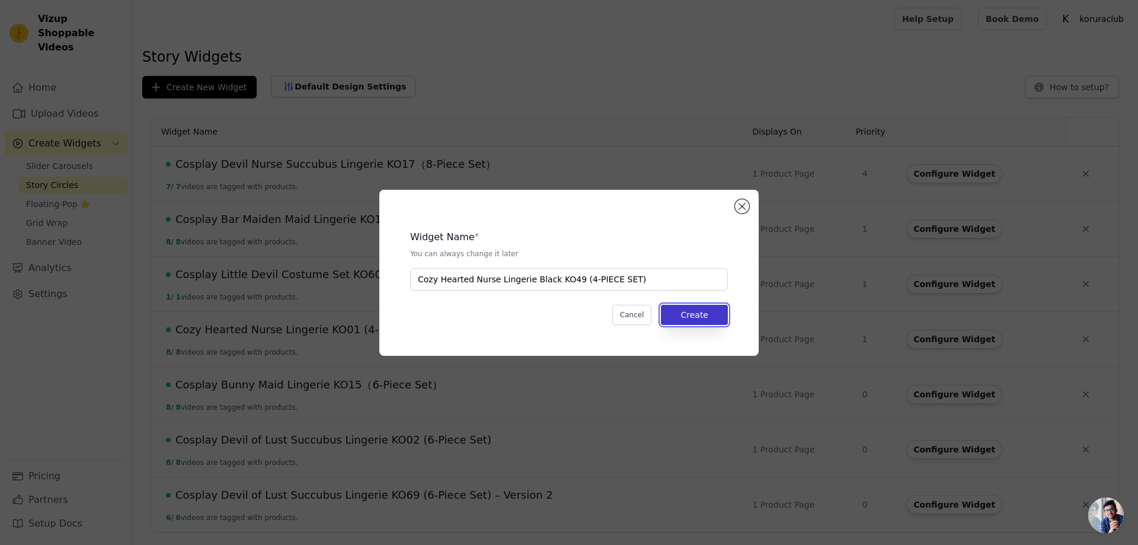
click at [694, 316] on button "Create" at bounding box center [694, 315] width 67 height 20
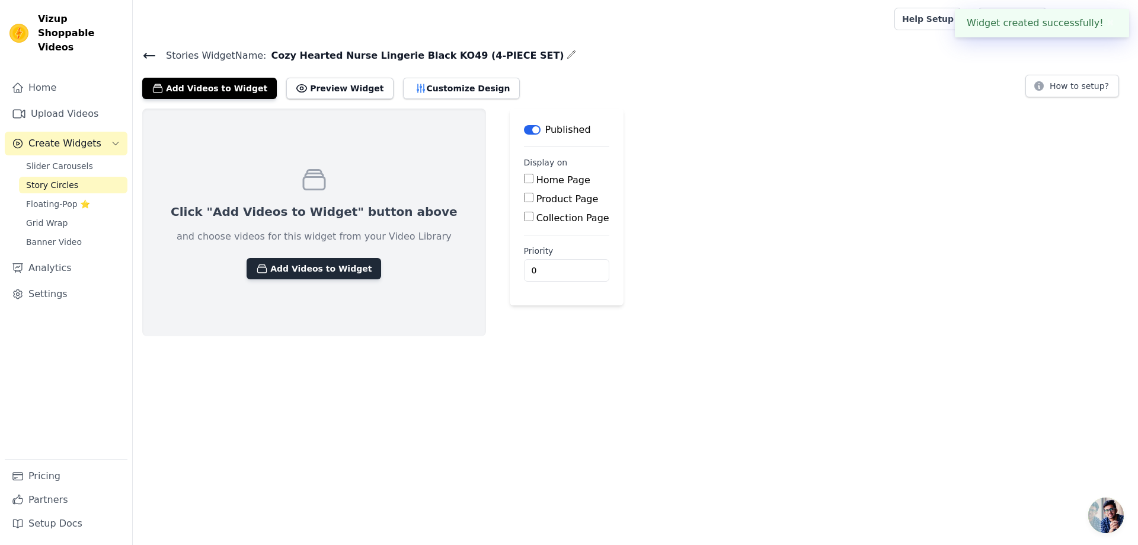
click at [297, 265] on button "Add Videos to Widget" at bounding box center [313, 268] width 135 height 21
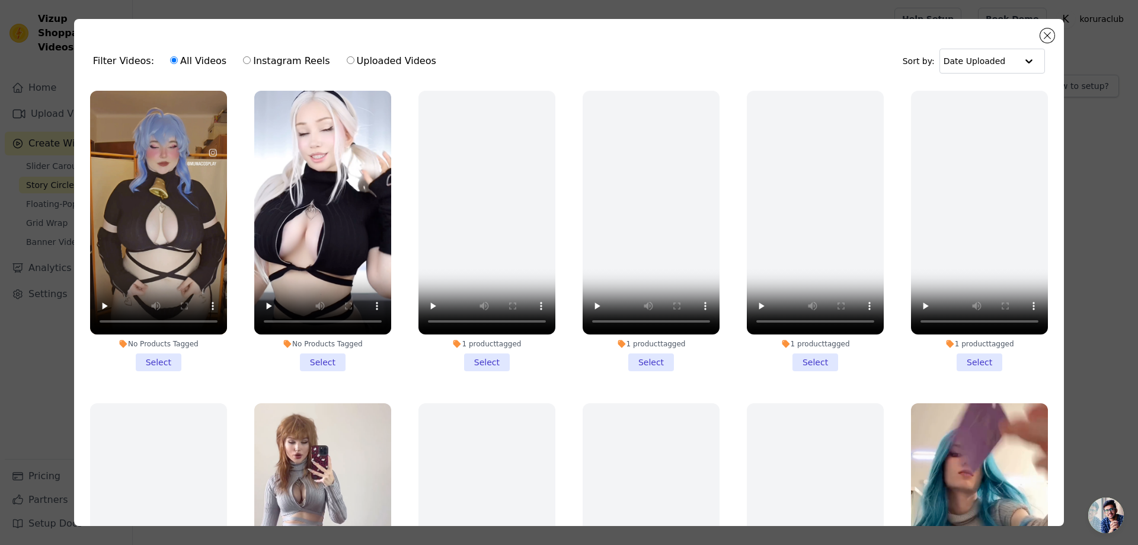
click at [313, 356] on li "No Products Tagged Select" at bounding box center [322, 231] width 137 height 280
click at [0, 0] on input "No Products Tagged Select" at bounding box center [0, 0] width 0 height 0
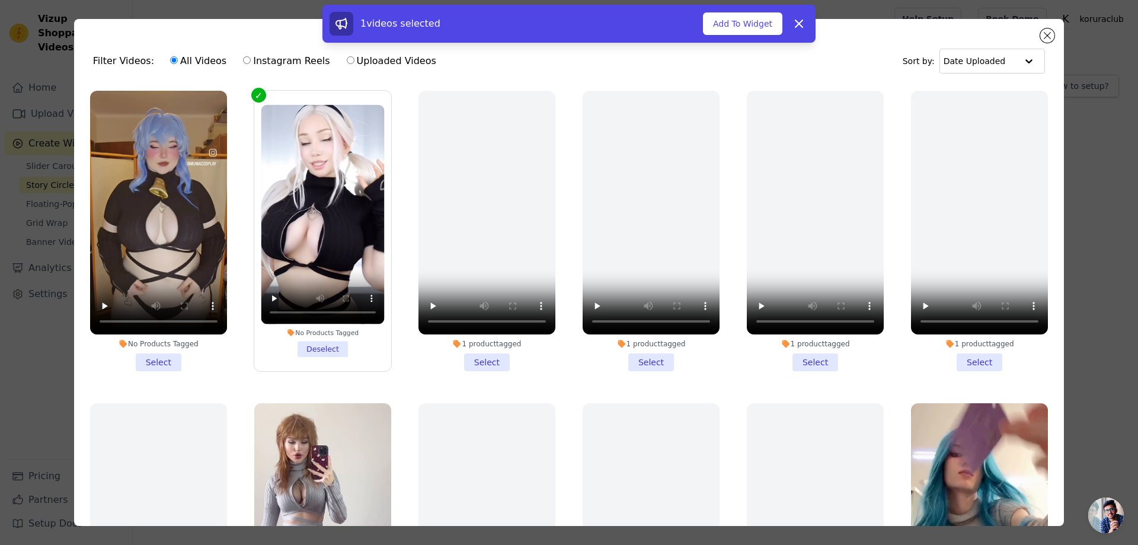
click at [158, 359] on li "No Products Tagged Select" at bounding box center [158, 231] width 137 height 280
click at [0, 0] on input "No Products Tagged Select" at bounding box center [0, 0] width 0 height 0
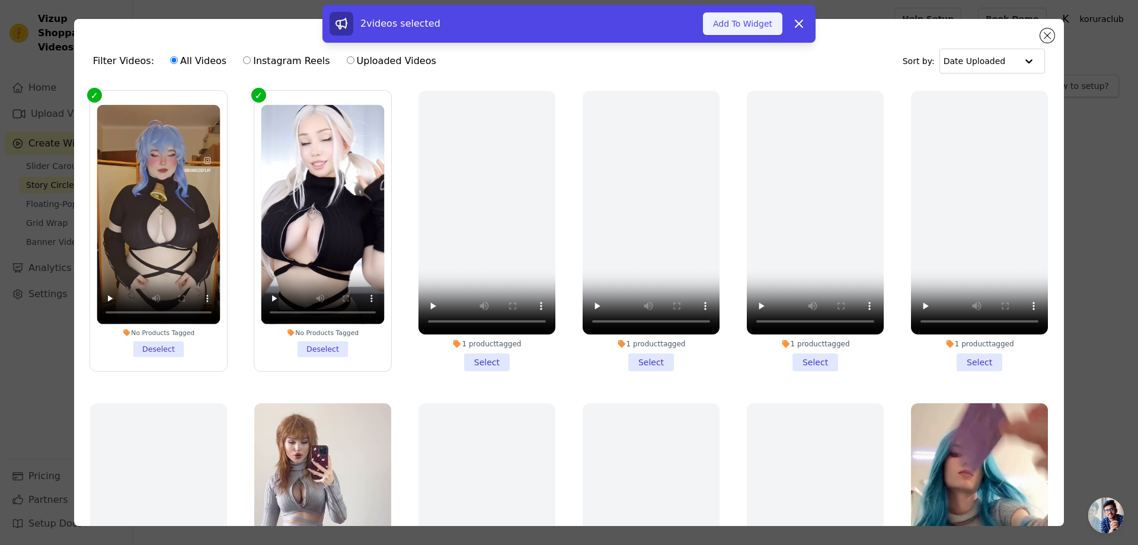
click at [725, 25] on button "Add To Widget" at bounding box center [742, 23] width 79 height 23
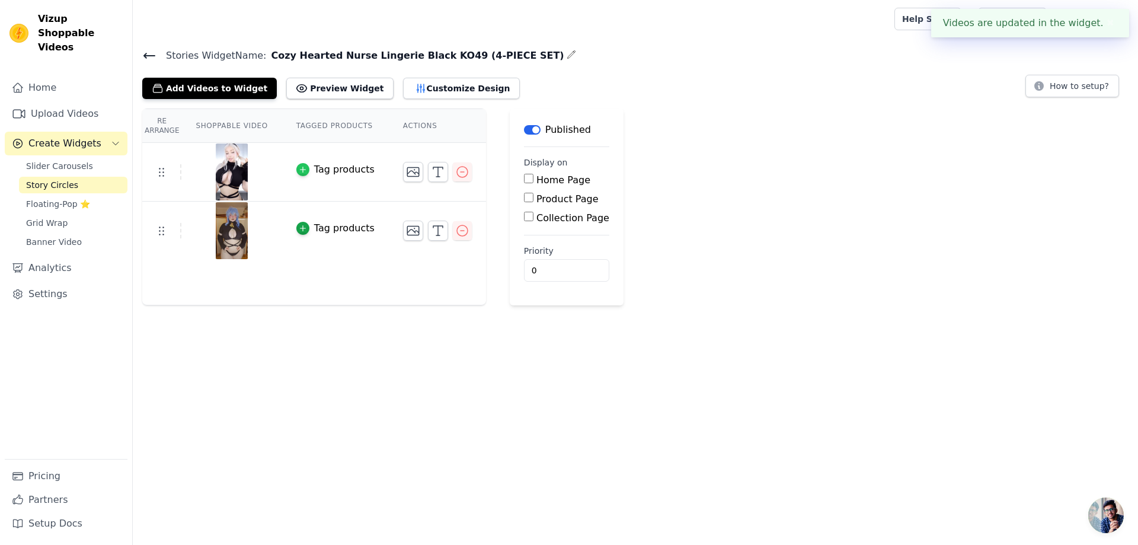
click at [303, 168] on icon "button" at bounding box center [303, 169] width 8 height 8
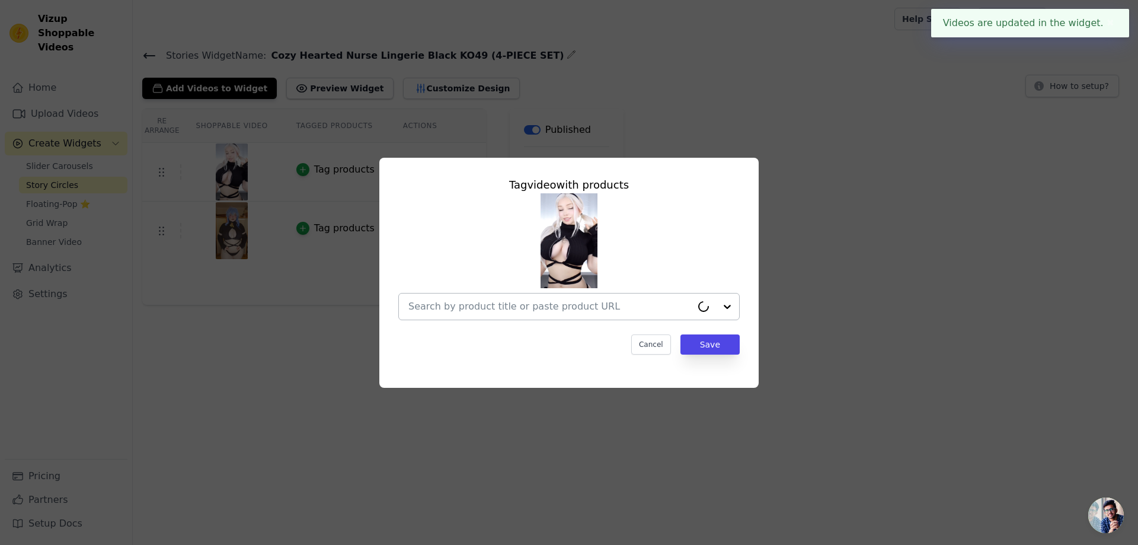
click at [597, 305] on input "text" at bounding box center [549, 306] width 283 height 14
paste input "Cozy Hearted Nurse Lingerie Black KO49 (4-PIECE SET)"
type input "Cozy Hearted Nurse Lingerie Black KO49 (4-PIECE SET)"
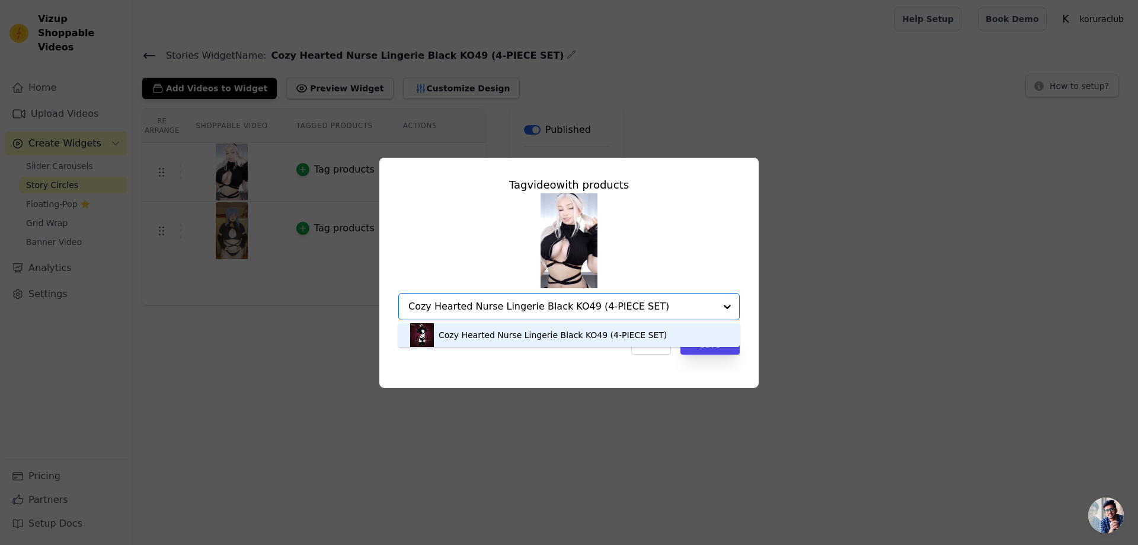
drag, startPoint x: 593, startPoint y: 334, endPoint x: 611, endPoint y: 337, distance: 19.2
click at [593, 334] on div "Cozy Hearted Nurse Lingerie Black KO49 (4-PIECE SET)" at bounding box center [552, 335] width 228 height 12
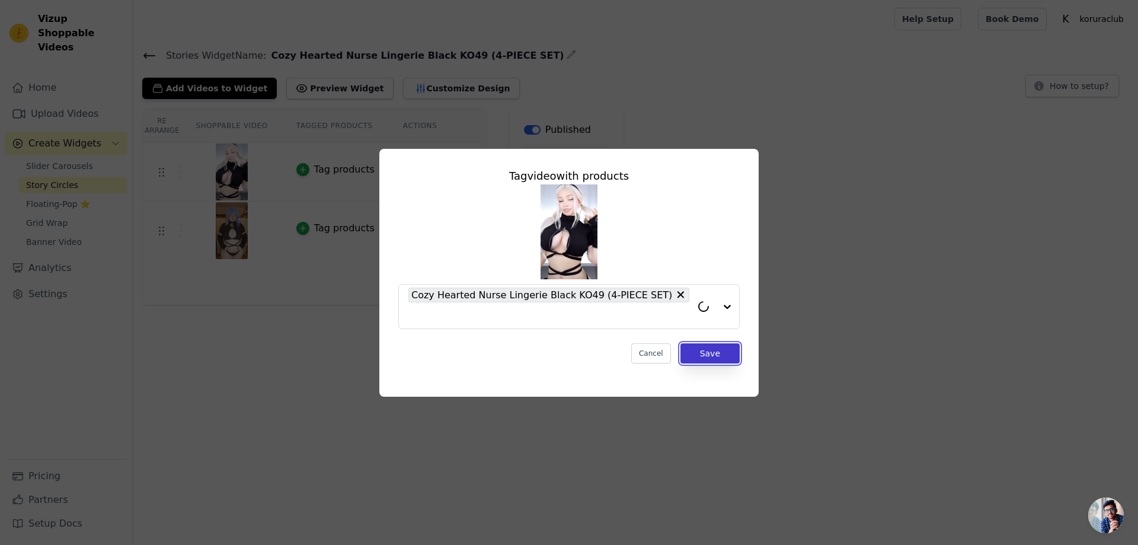
click at [702, 354] on button "Save" at bounding box center [709, 353] width 59 height 20
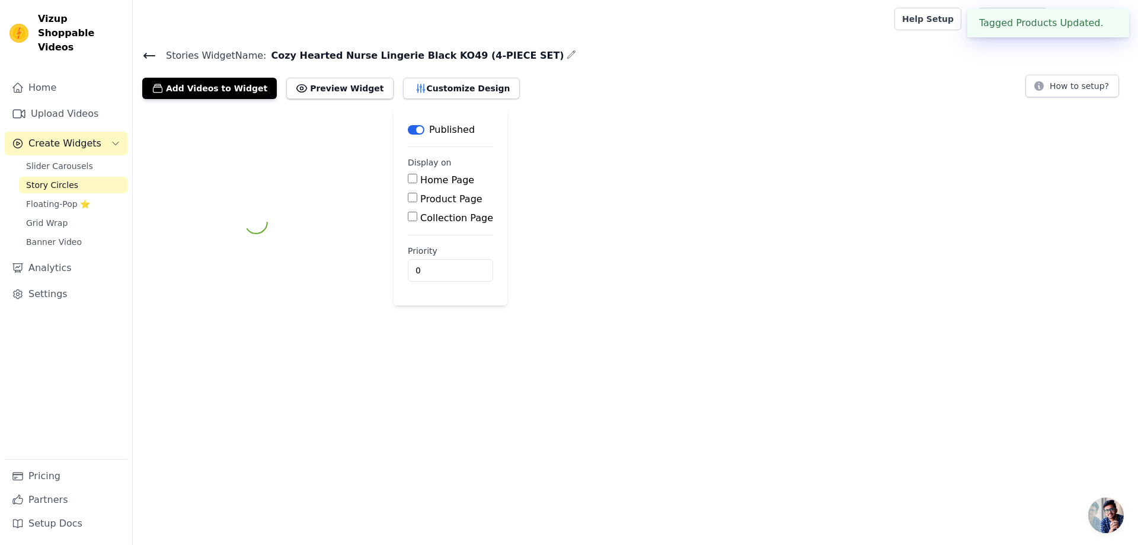
click at [298, 229] on div at bounding box center [256, 222] width 228 height 228
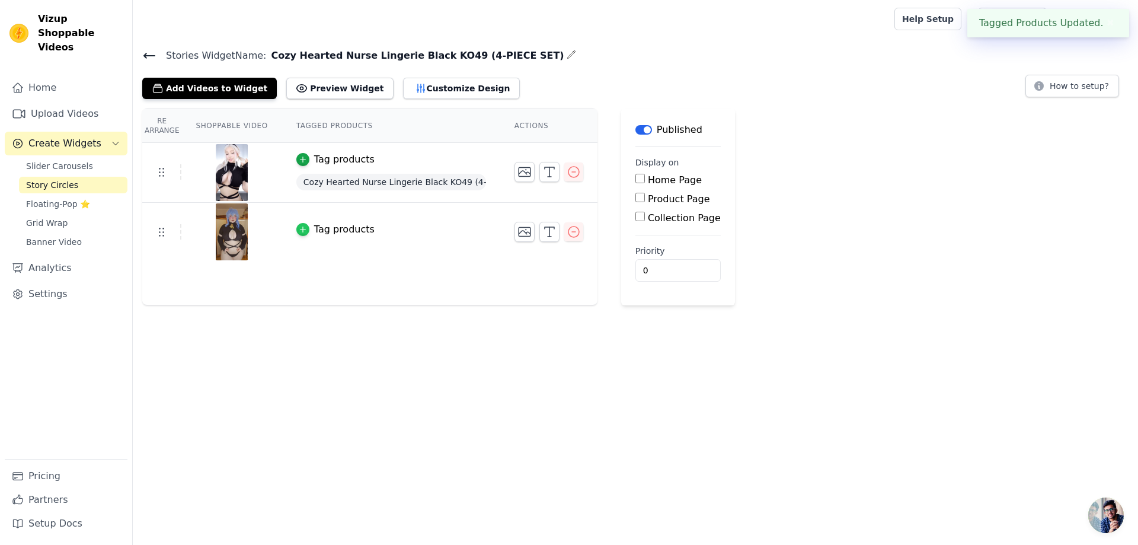
click at [299, 230] on icon "button" at bounding box center [303, 229] width 8 height 8
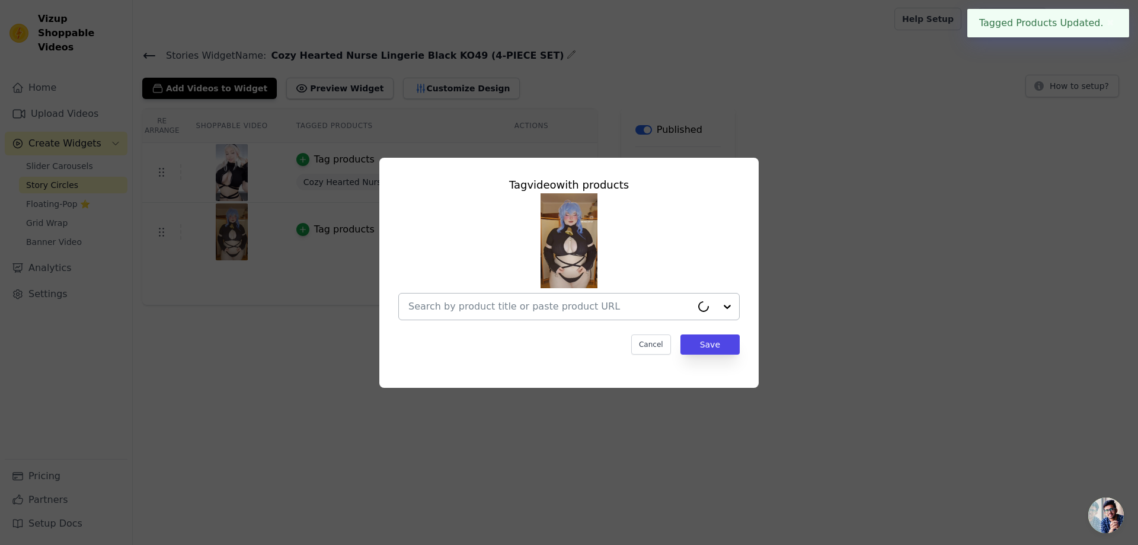
click at [537, 305] on input "text" at bounding box center [549, 306] width 283 height 14
paste input "Cozy Hearted Nurse Lingerie Black KO49 (4-PIECE SET)"
type input "Cozy Hearted Nurse Lingerie Black KO49 (4-PIECE SET)"
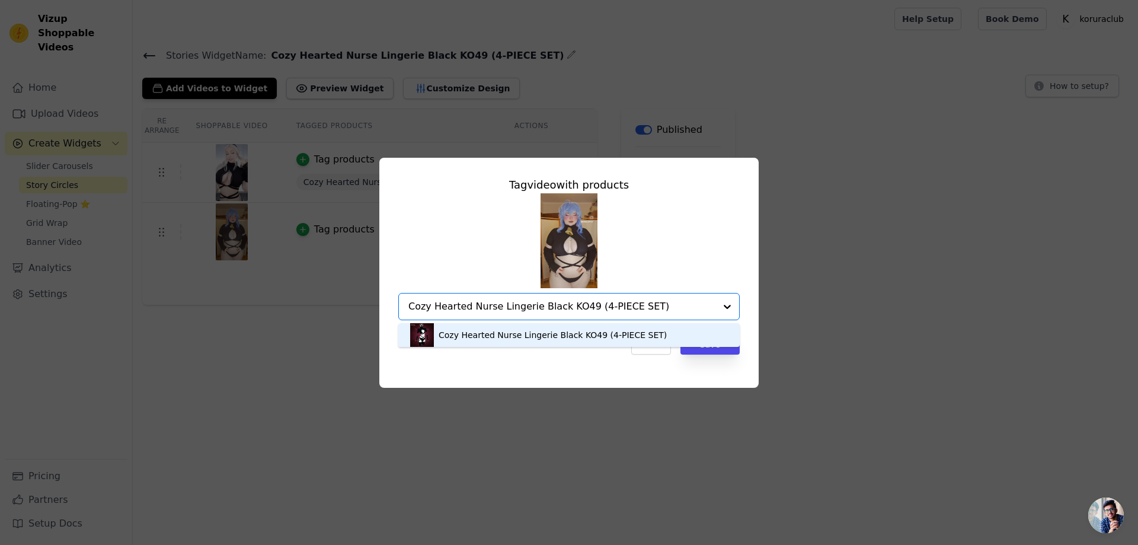
click at [594, 336] on div "Cozy Hearted Nurse Lingerie Black KO49 (4-PIECE SET)" at bounding box center [552, 335] width 228 height 12
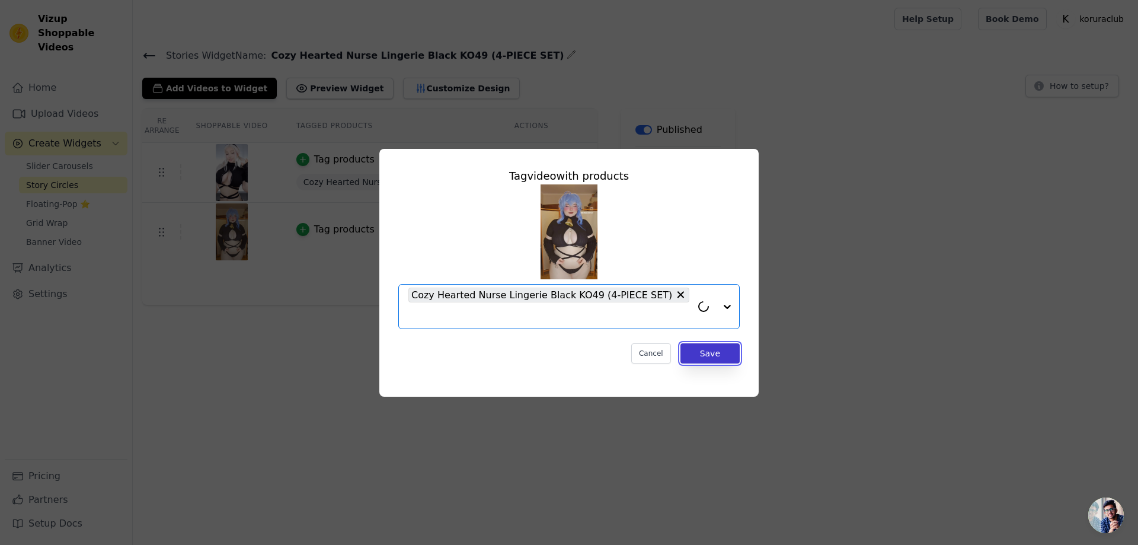
click at [706, 356] on button "Save" at bounding box center [709, 353] width 59 height 20
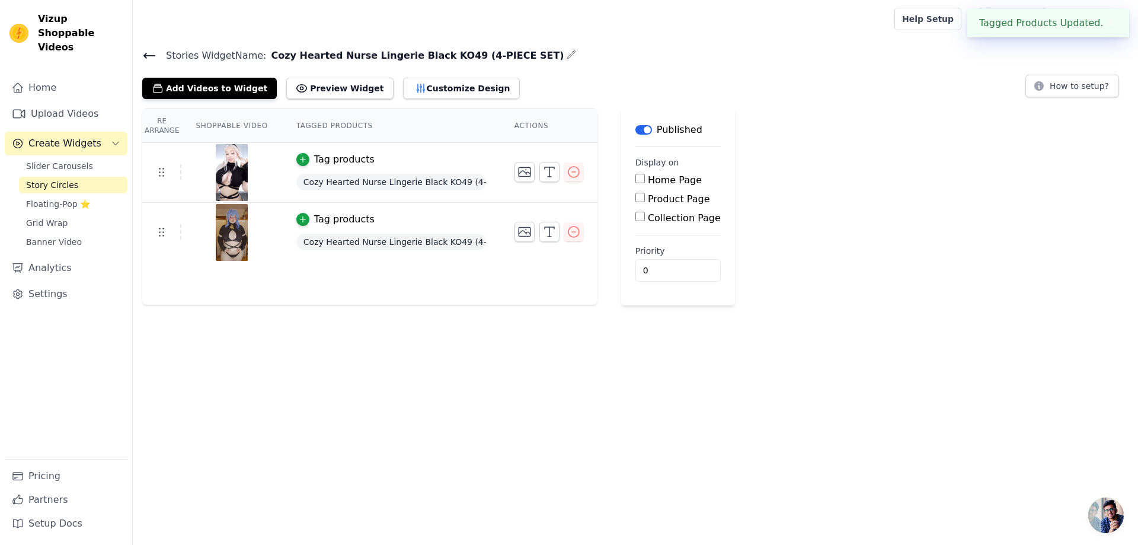
click at [635, 200] on input "Product Page" at bounding box center [639, 197] width 9 height 9
checkbox input "true"
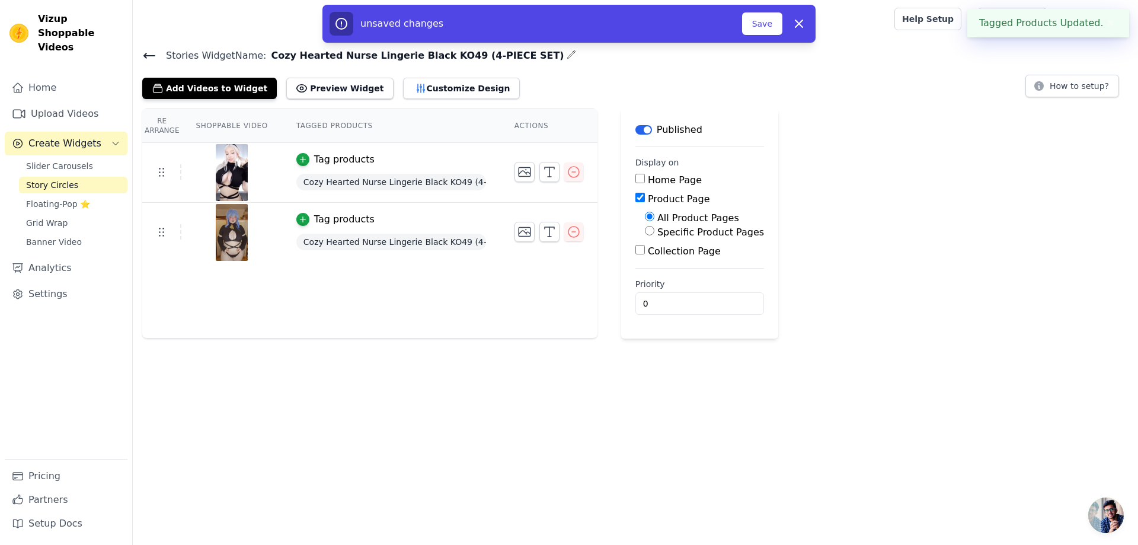
click at [660, 232] on label "Specific Product Pages" at bounding box center [710, 231] width 107 height 11
click at [654, 232] on input "Specific Product Pages" at bounding box center [649, 230] width 9 height 9
radio input "true"
click at [669, 262] on button "Select Products" at bounding box center [684, 259] width 79 height 20
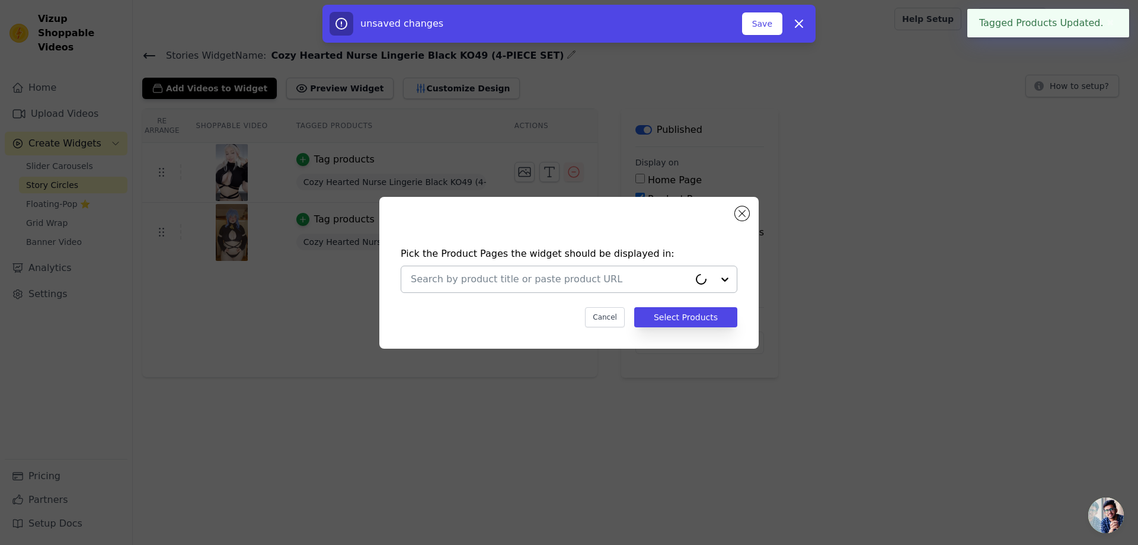
click at [635, 275] on input "text" at bounding box center [550, 279] width 278 height 14
paste input "Cozy Hearted Nurse Lingerie Black KO49 (4-PIECE SET)"
type input "Cozy Hearted Nurse Lingerie Black KO49 (4-PIECE SET)"
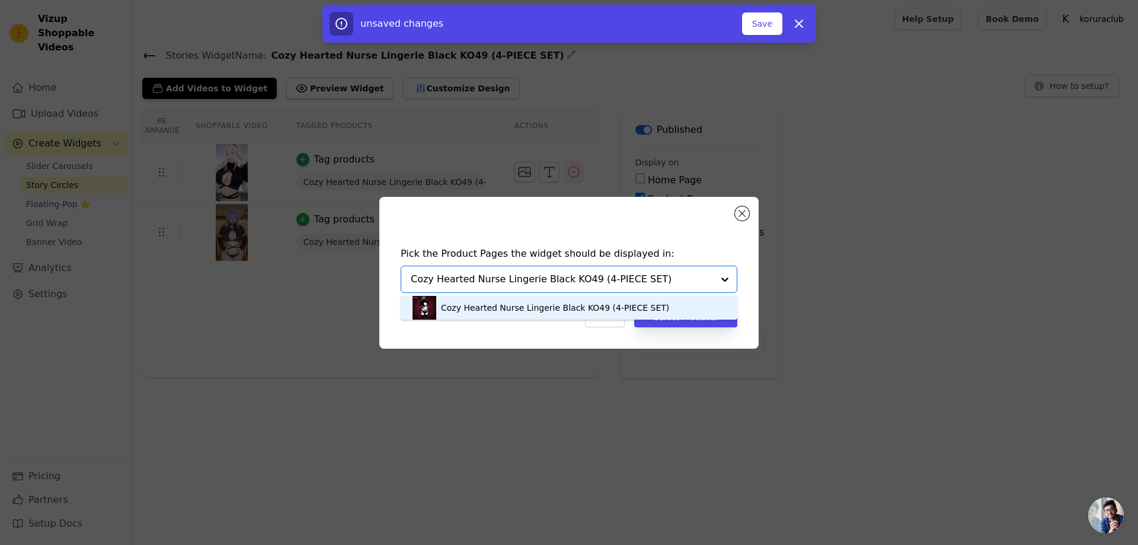
click at [571, 306] on div "Cozy Hearted Nurse Lingerie Black KO49 (4-PIECE SET)" at bounding box center [555, 308] width 228 height 12
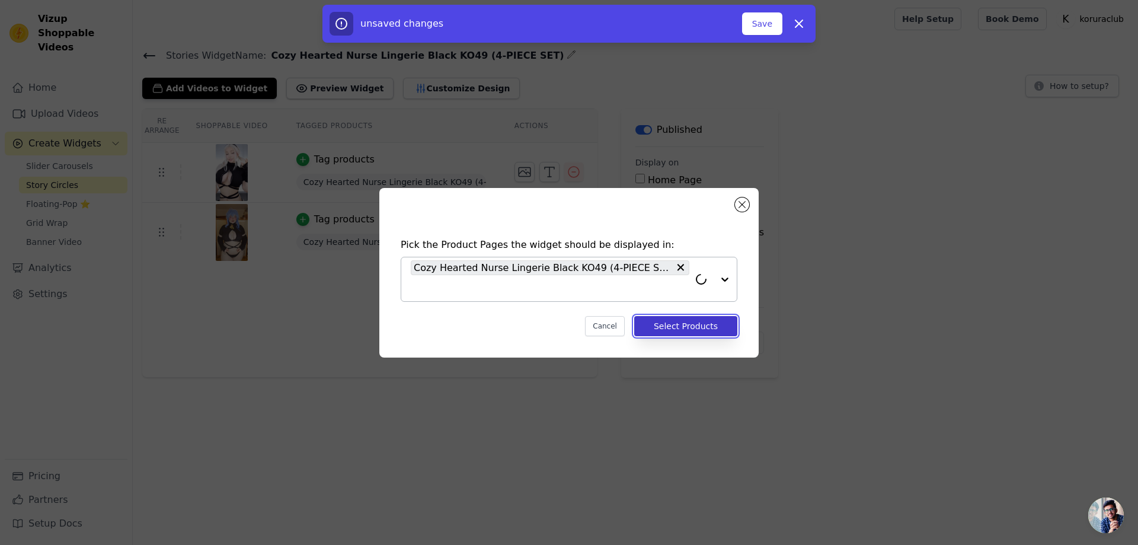
click at [675, 324] on button "Select Products" at bounding box center [685, 326] width 103 height 20
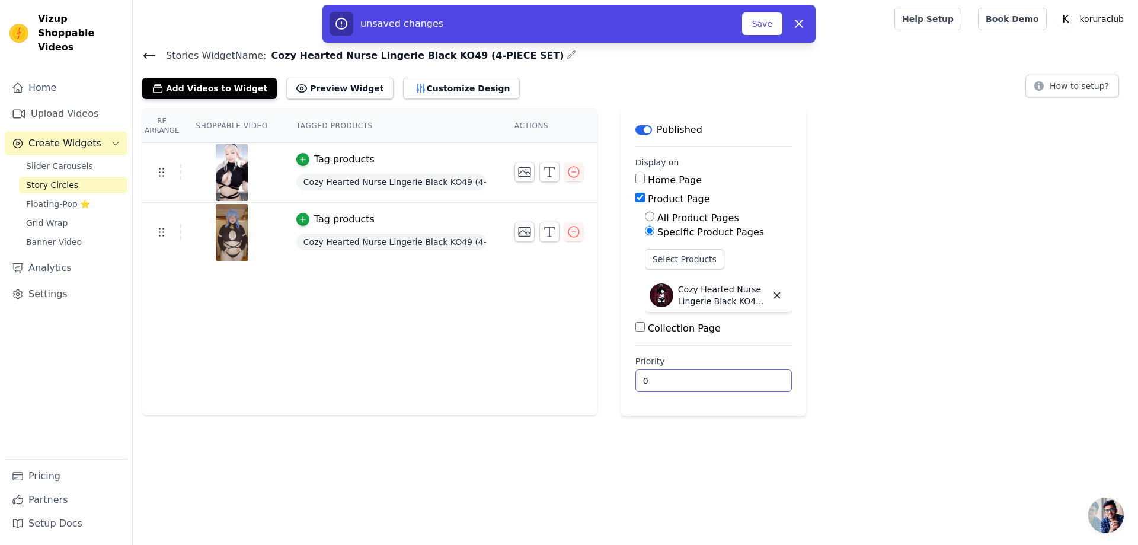
click at [652, 373] on input "0" at bounding box center [713, 380] width 156 height 23
type input "1"
click at [747, 18] on button "Save" at bounding box center [762, 23] width 40 height 23
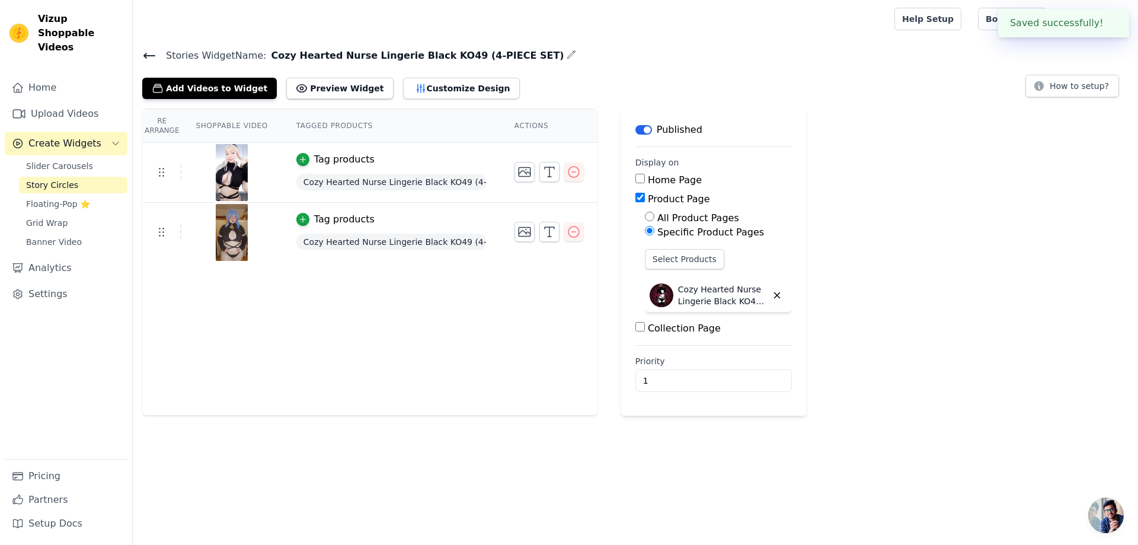
click at [71, 179] on span "Story Circles" at bounding box center [52, 185] width 52 height 12
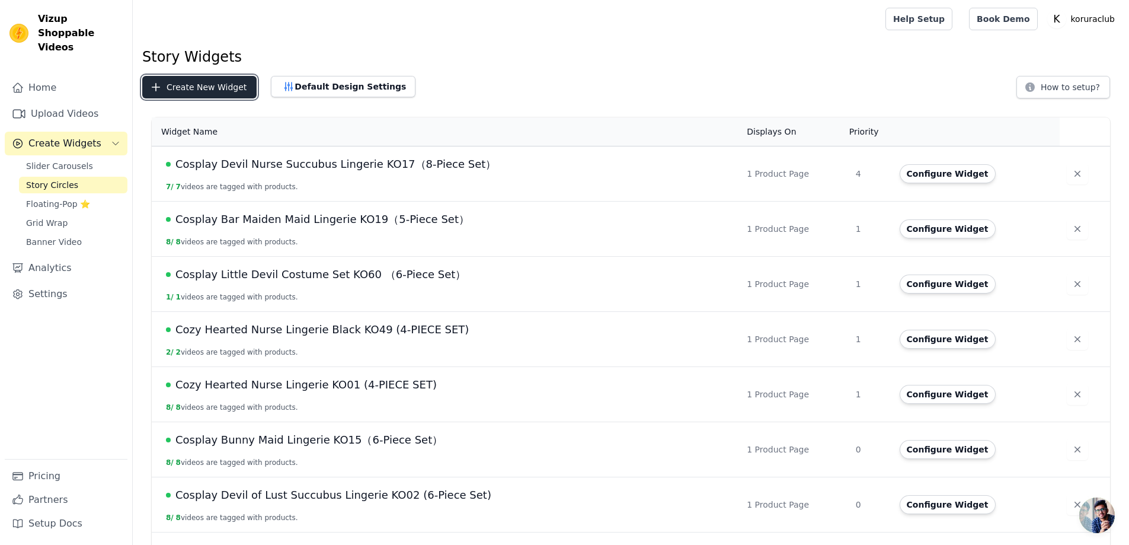
click at [193, 92] on button "Create New Widget" at bounding box center [199, 87] width 114 height 23
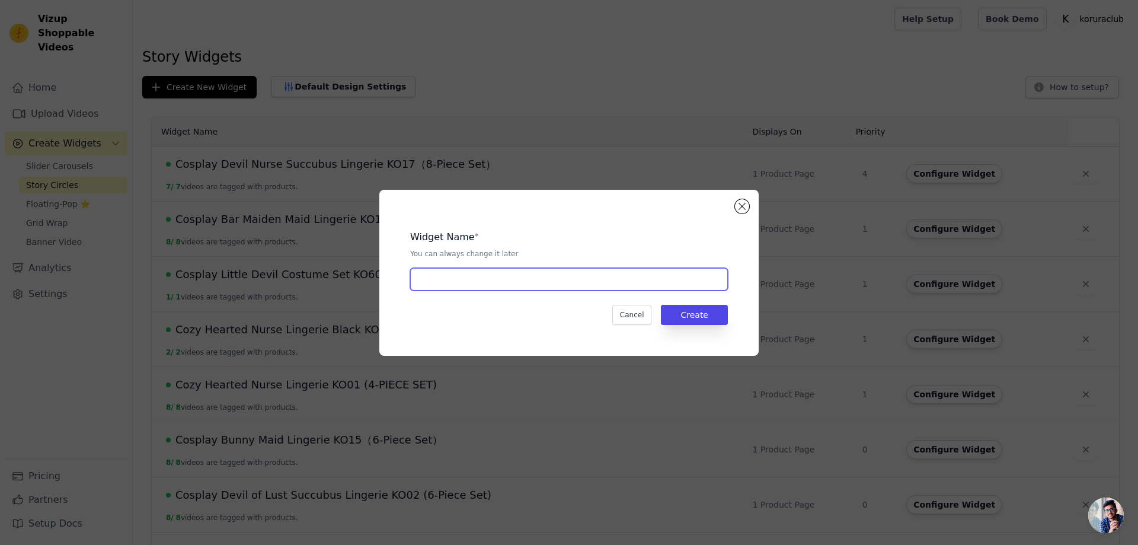
click at [543, 277] on input "text" at bounding box center [569, 279] width 318 height 23
paste input "Cozy Hearted Nurse Lingerie-White KO42 (4-PIECE SET)"
type input "Cozy Hearted Nurse Lingerie-White KO42 (4-PIECE SET)"
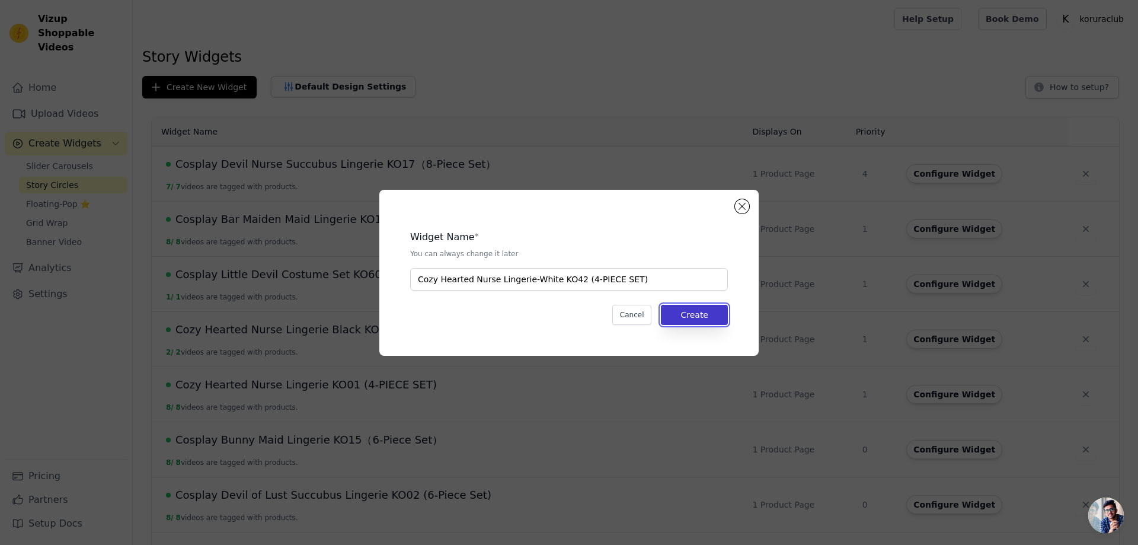
click at [697, 313] on button "Create" at bounding box center [694, 315] width 67 height 20
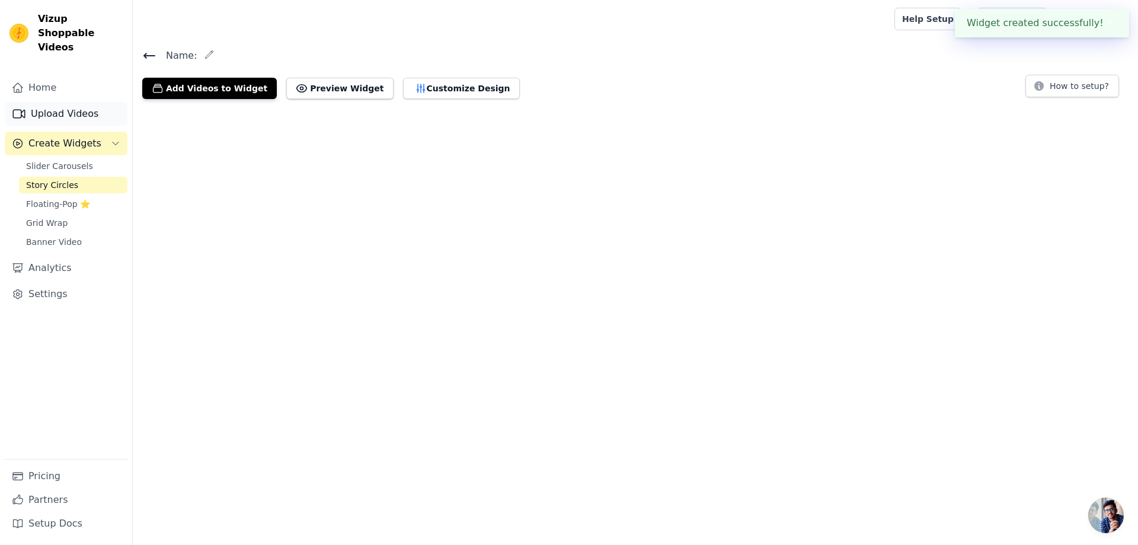
click at [59, 102] on link "Upload Videos" at bounding box center [66, 114] width 123 height 24
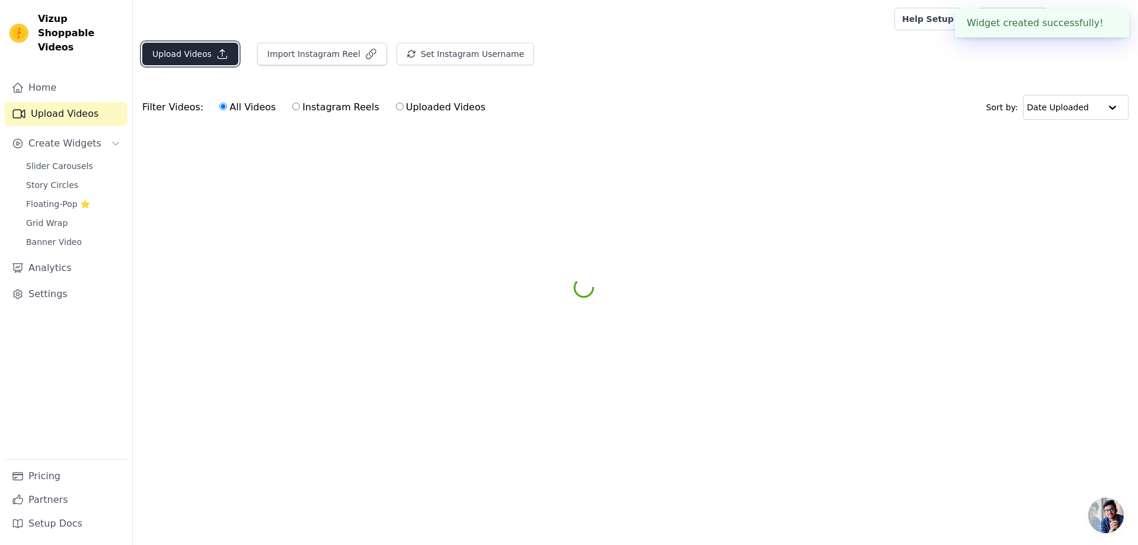
click at [188, 55] on button "Upload Videos" at bounding box center [190, 54] width 96 height 23
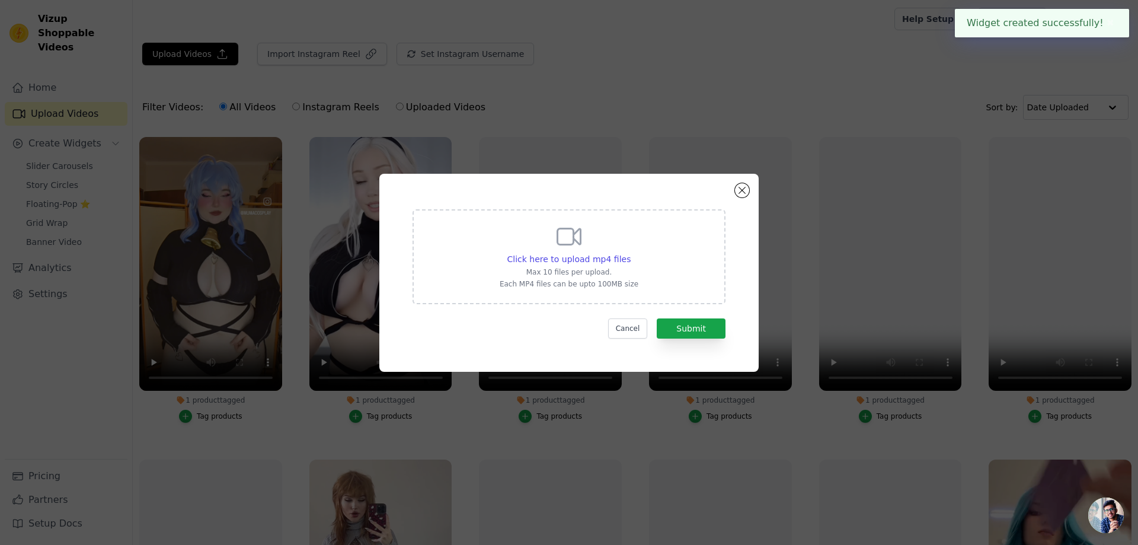
click at [587, 242] on div "Click here to upload mp4 files Max 10 files per upload. Each MP4 files can be u…" at bounding box center [568, 255] width 139 height 66
click at [630, 252] on input "Click here to upload mp4 files Max 10 files per upload. Each MP4 files can be u…" at bounding box center [630, 252] width 1 height 1
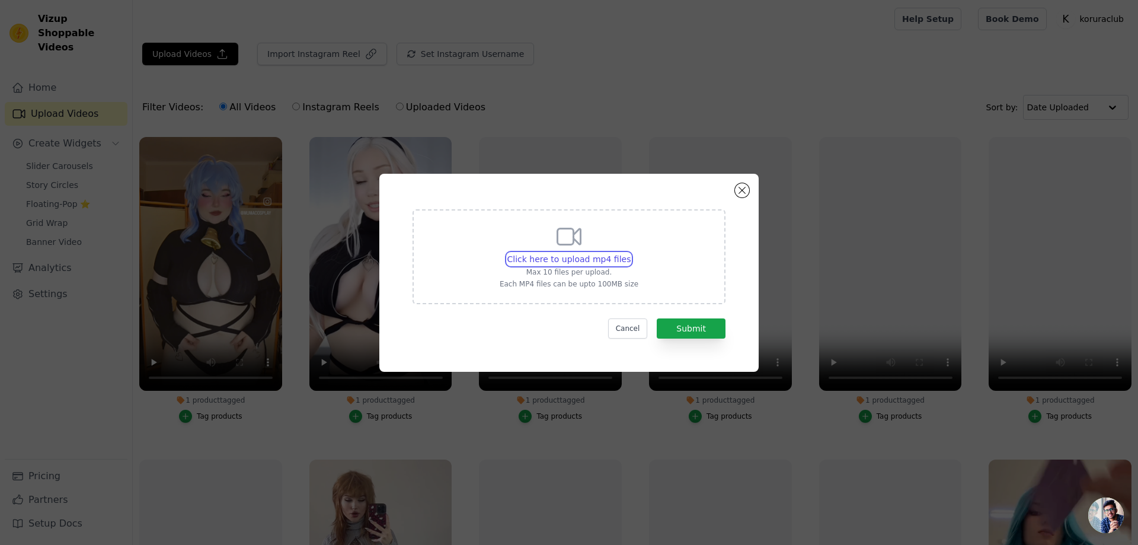
type input "C:\fakepath\alice starr.mp4"
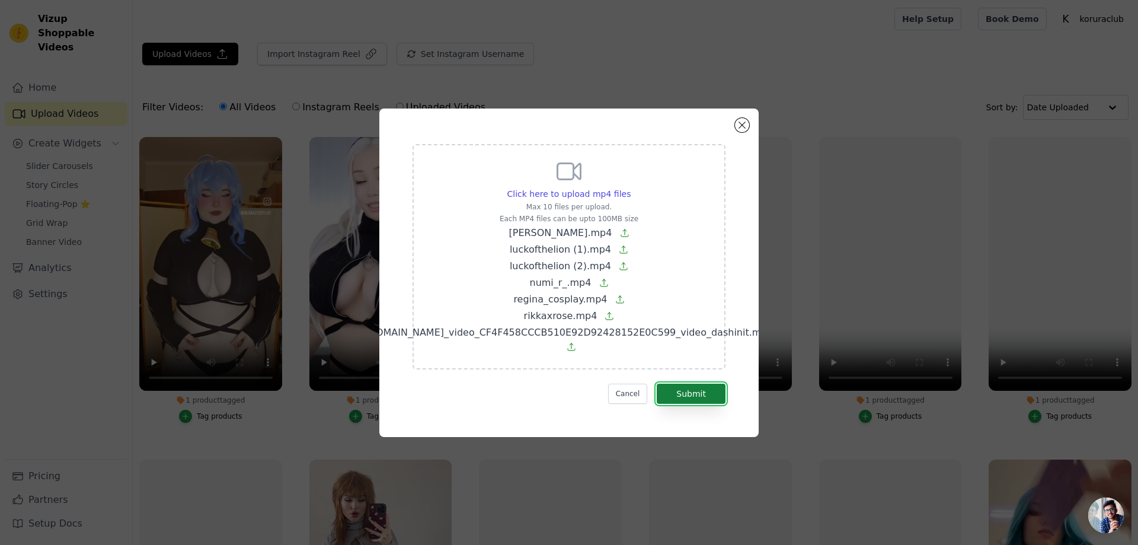
click at [686, 393] on button "Submit" at bounding box center [691, 393] width 69 height 20
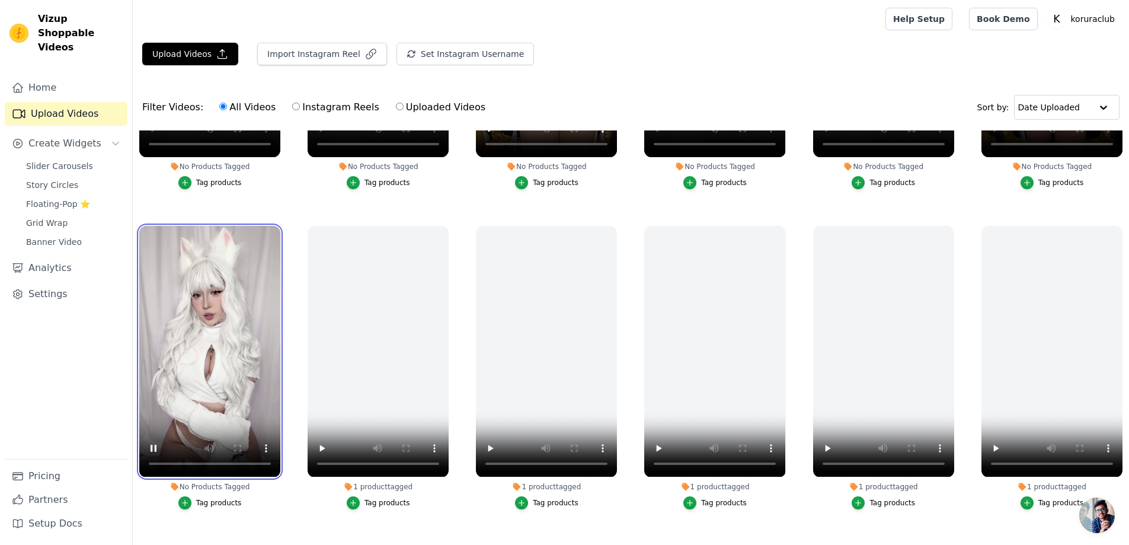
scroll to position [296, 0]
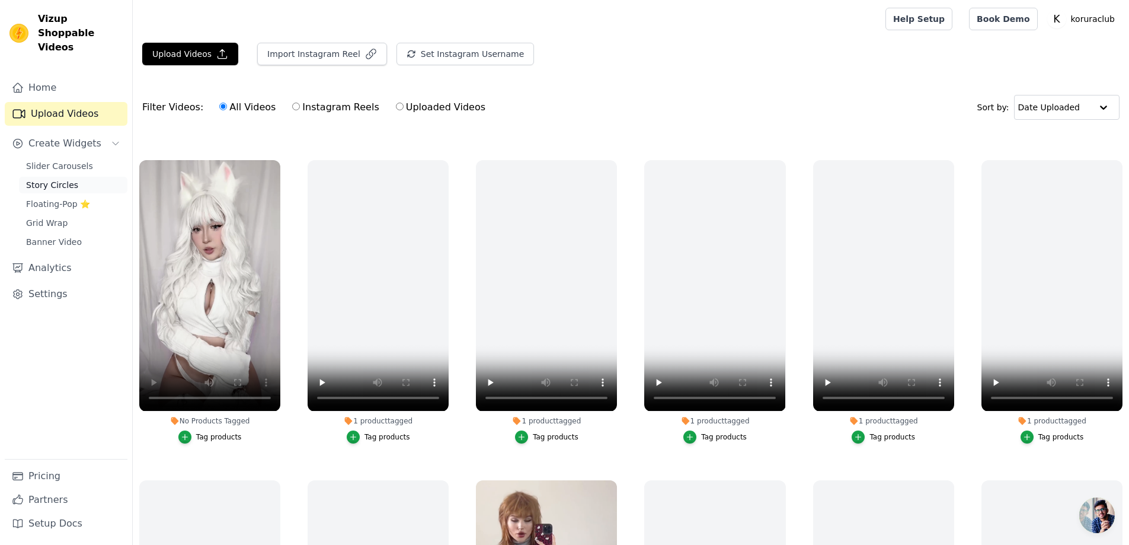
click at [63, 179] on span "Story Circles" at bounding box center [52, 185] width 52 height 12
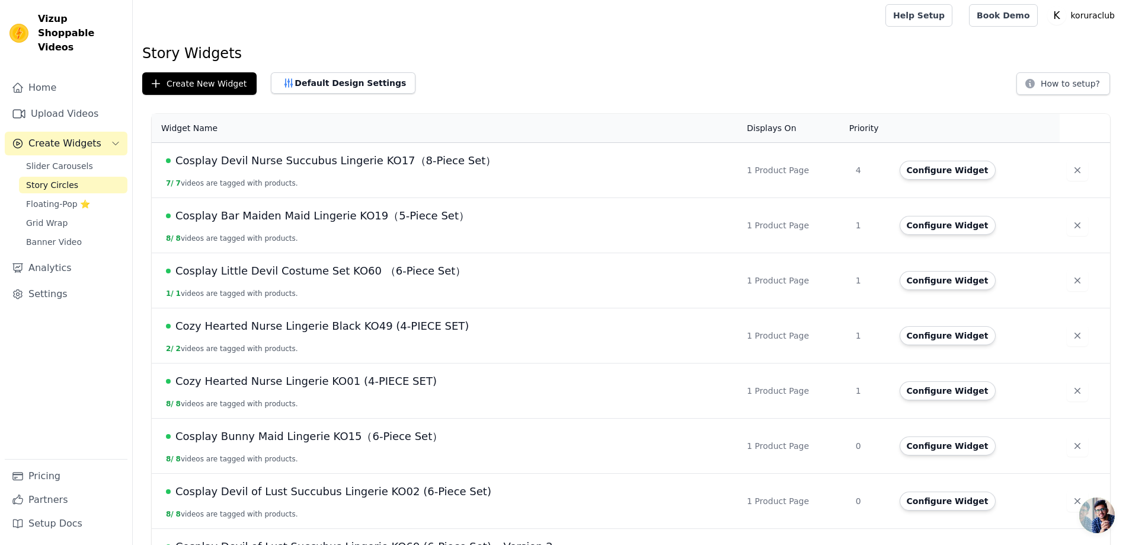
scroll to position [102, 0]
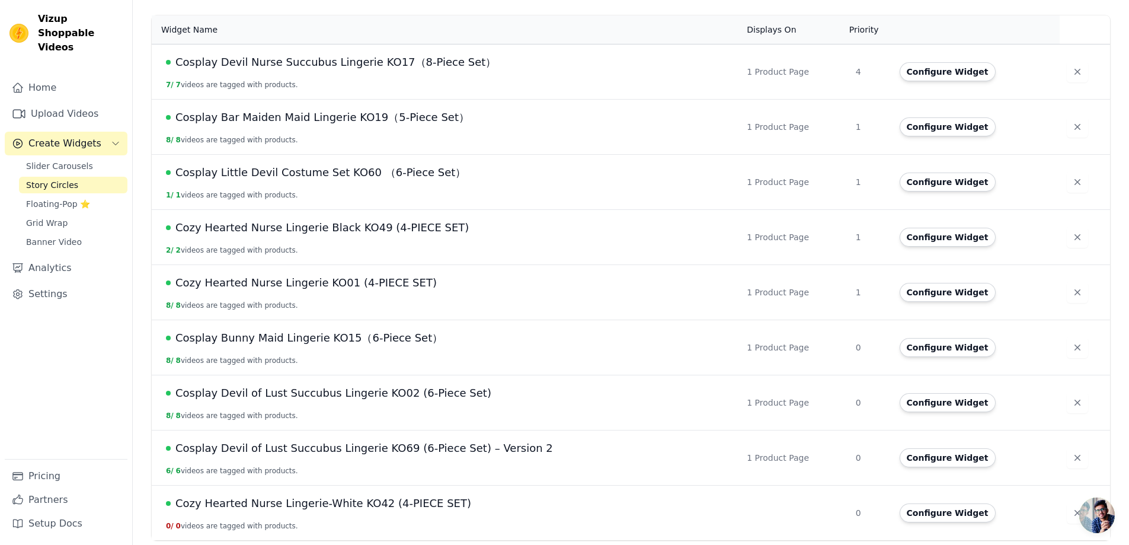
click at [380, 502] on span "Cozy Hearted Nurse Lingerie-White KO42 (4-PIECE SET)" at bounding box center [323, 503] width 296 height 17
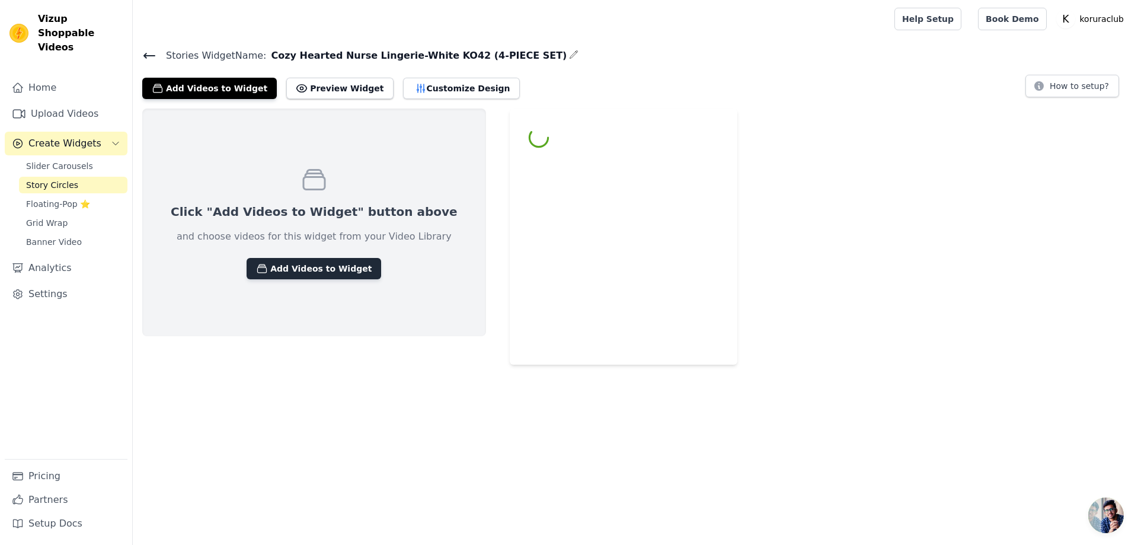
click at [304, 268] on button "Add Videos to Widget" at bounding box center [313, 268] width 135 height 21
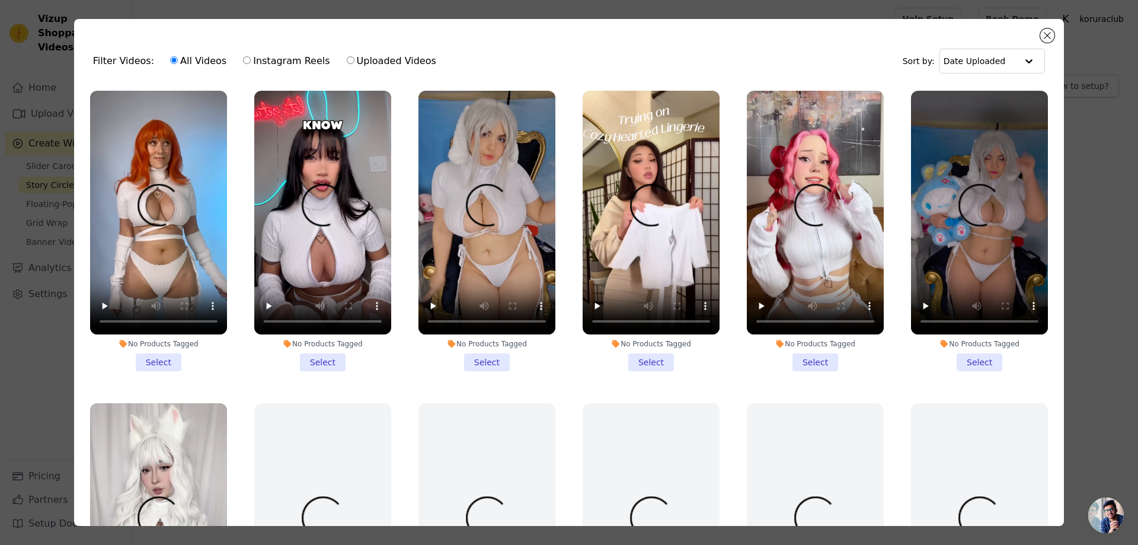
scroll to position [59, 0]
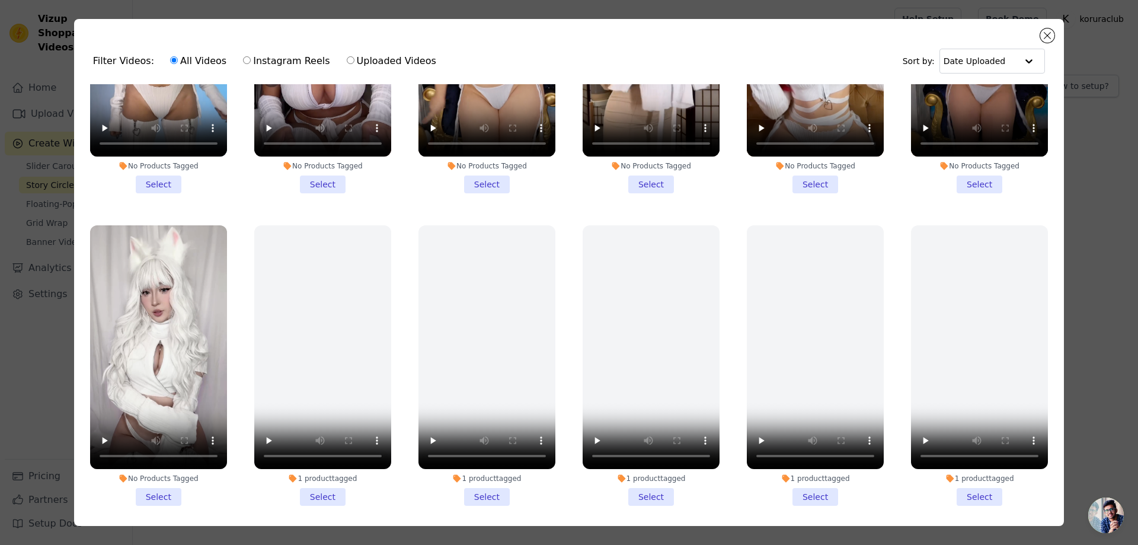
click at [158, 489] on li "No Products Tagged Select" at bounding box center [158, 365] width 137 height 280
click at [0, 0] on input "No Products Tagged Select" at bounding box center [0, 0] width 0 height 0
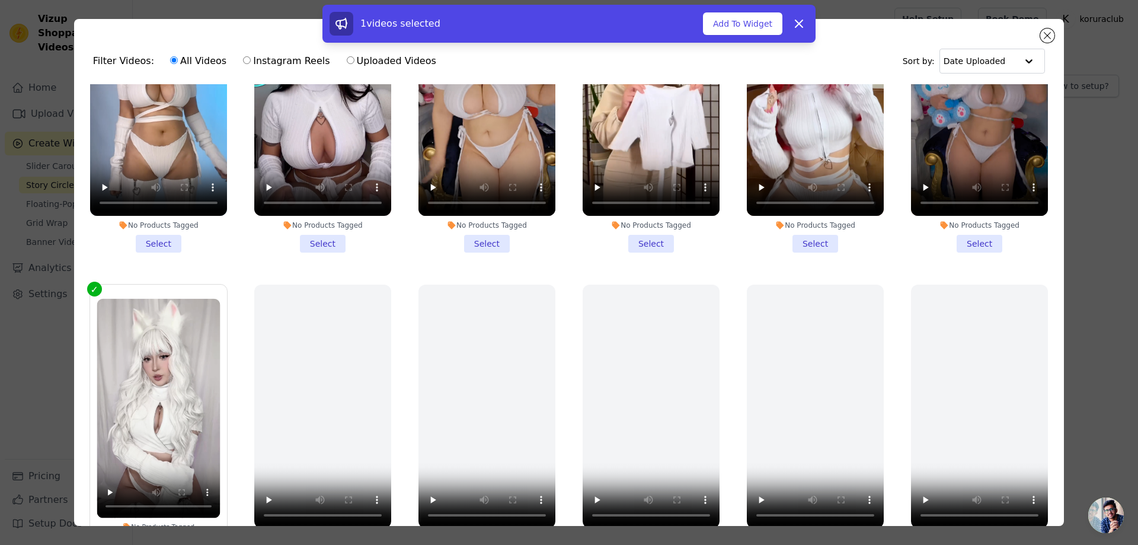
scroll to position [0, 0]
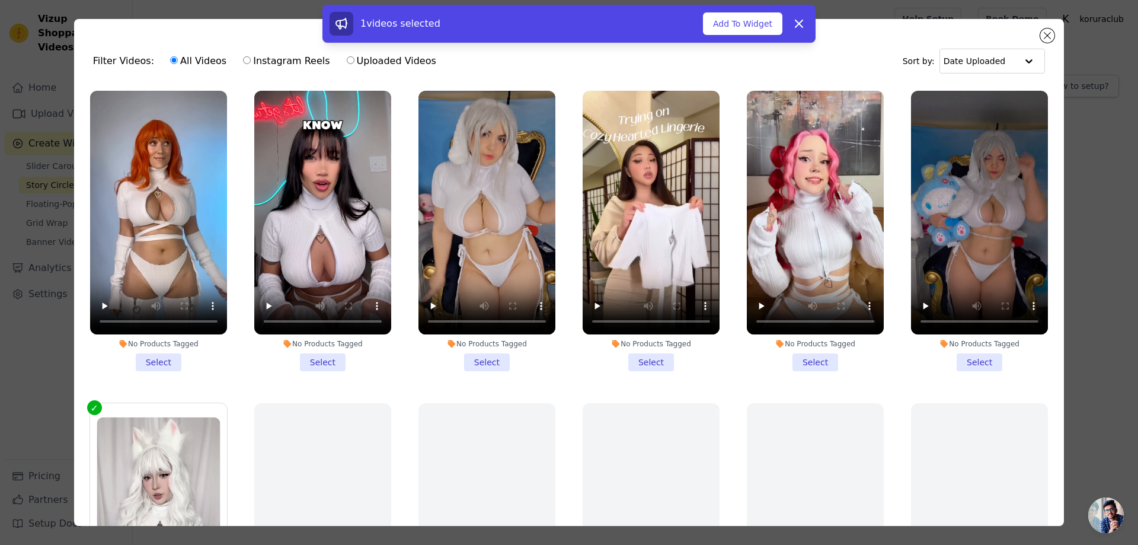
click at [969, 363] on li "No Products Tagged Select" at bounding box center [979, 231] width 137 height 280
click at [0, 0] on input "No Products Tagged Select" at bounding box center [0, 0] width 0 height 0
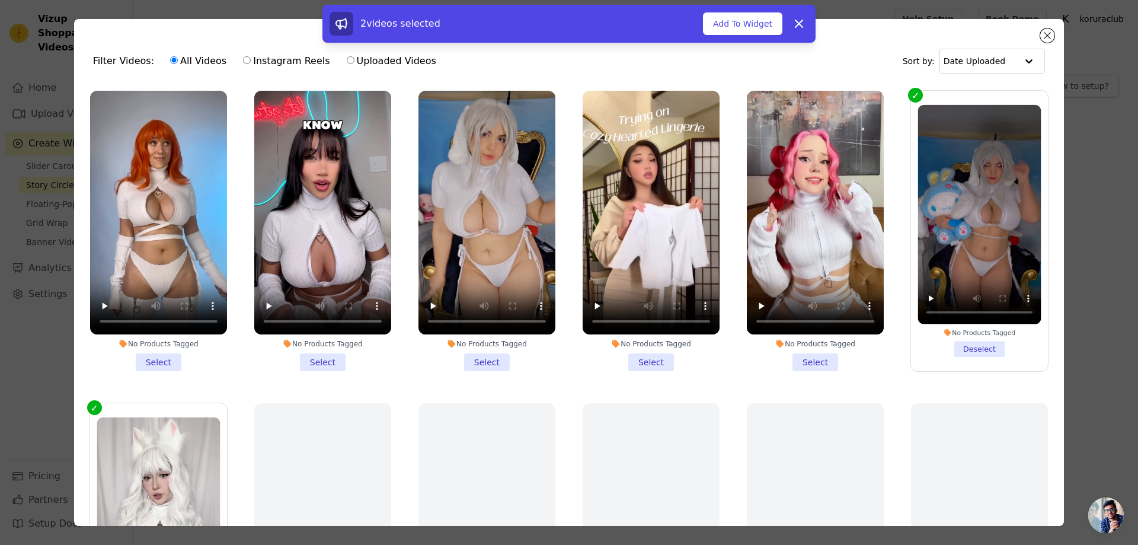
click at [814, 357] on li "No Products Tagged Select" at bounding box center [815, 231] width 137 height 280
click at [0, 0] on input "No Products Tagged Select" at bounding box center [0, 0] width 0 height 0
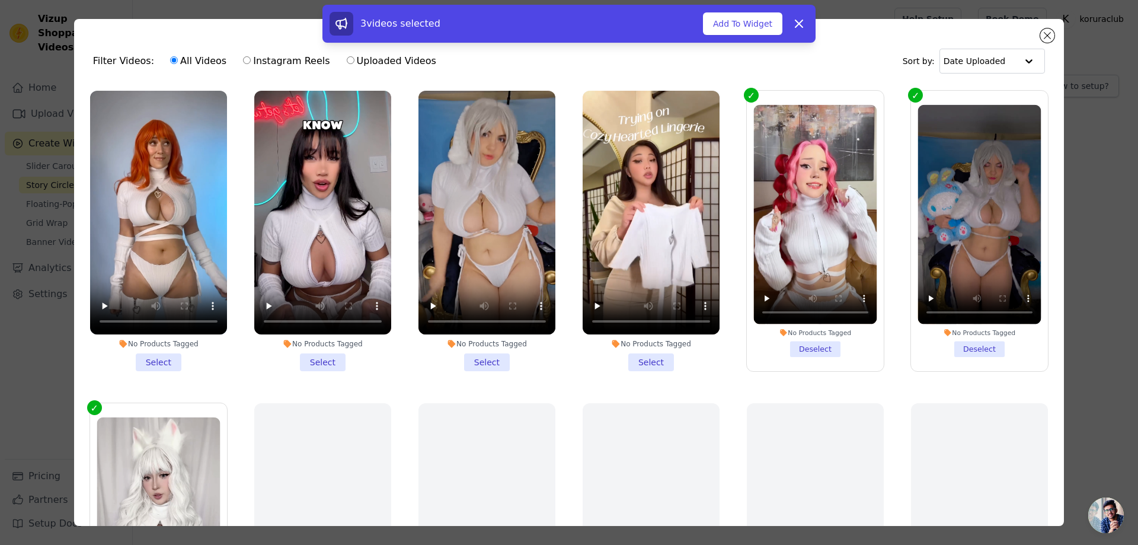
click at [647, 360] on li "No Products Tagged Select" at bounding box center [650, 231] width 137 height 280
click at [0, 0] on input "No Products Tagged Select" at bounding box center [0, 0] width 0 height 0
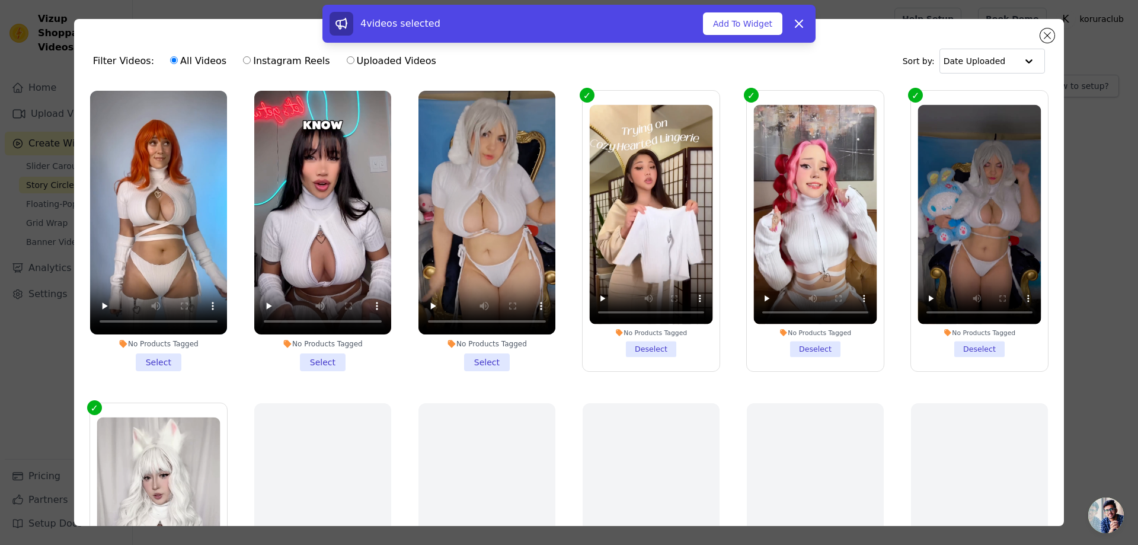
click at [312, 361] on li "No Products Tagged Select" at bounding box center [322, 231] width 137 height 280
click at [0, 0] on input "No Products Tagged Select" at bounding box center [0, 0] width 0 height 0
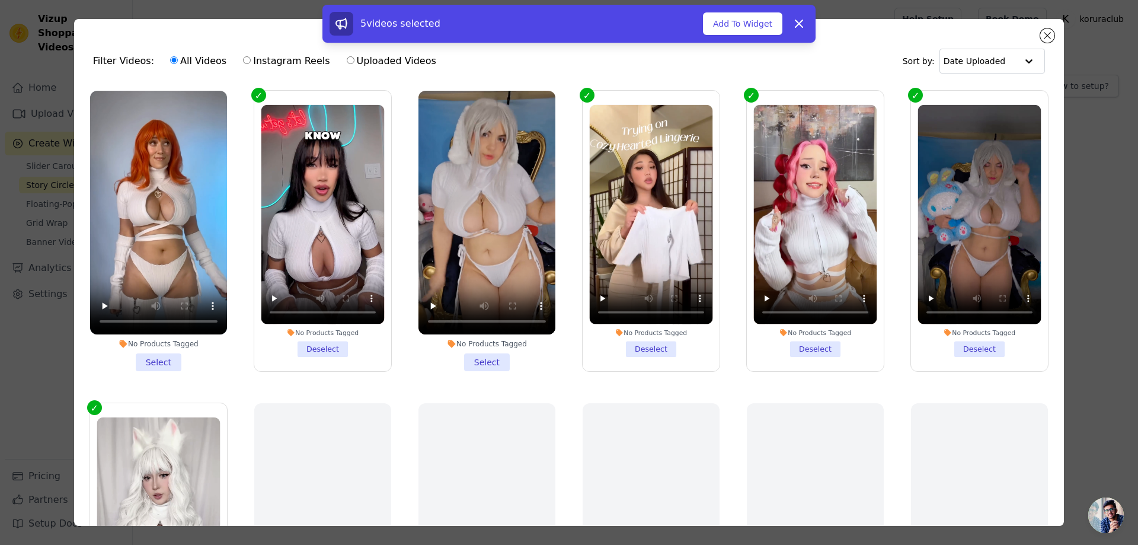
click at [159, 356] on li "No Products Tagged Select" at bounding box center [158, 231] width 137 height 280
click at [0, 0] on input "No Products Tagged Select" at bounding box center [0, 0] width 0 height 0
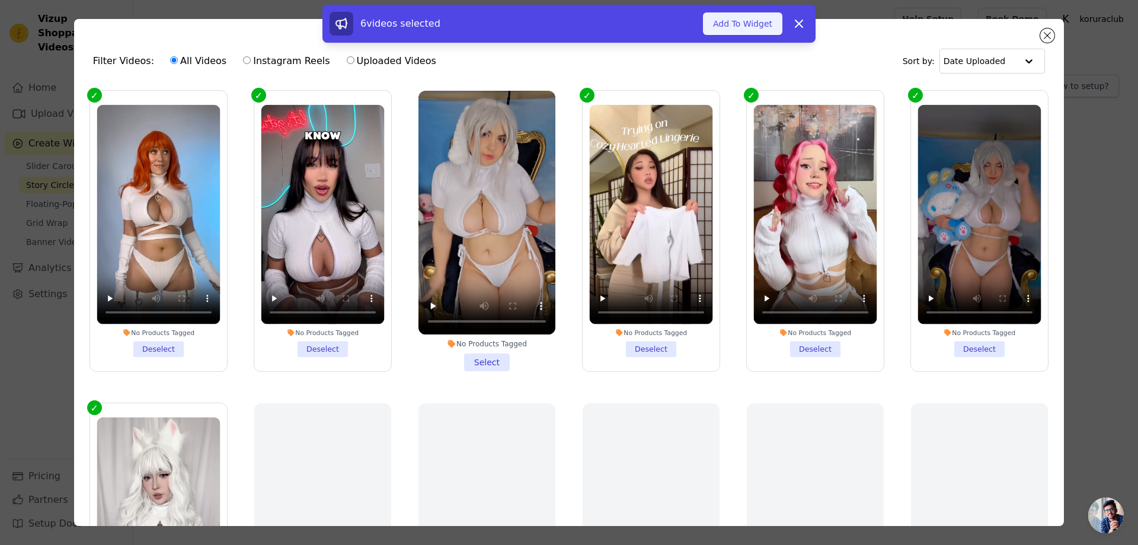
click at [745, 23] on button "Add To Widget" at bounding box center [742, 23] width 79 height 23
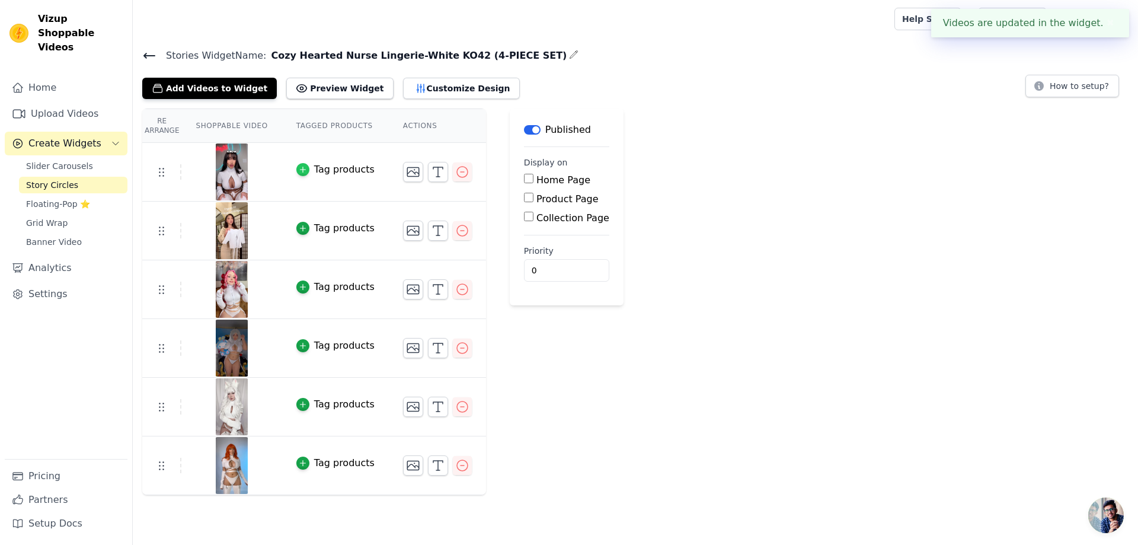
click at [304, 166] on icon "button" at bounding box center [303, 169] width 8 height 8
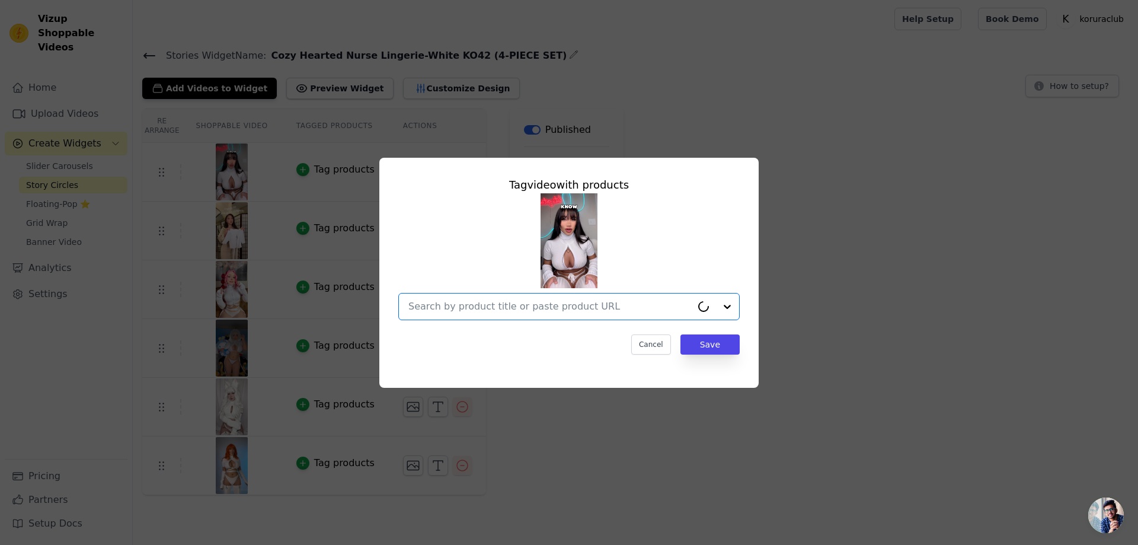
click at [565, 305] on input "text" at bounding box center [549, 306] width 283 height 14
paste input "Cozy Hearted Nurse Lingerie-White KO42 (4-PIECE SET)"
type input "Cozy Hearted Nurse Lingerie-White KO42 (4-PIECE SET)"
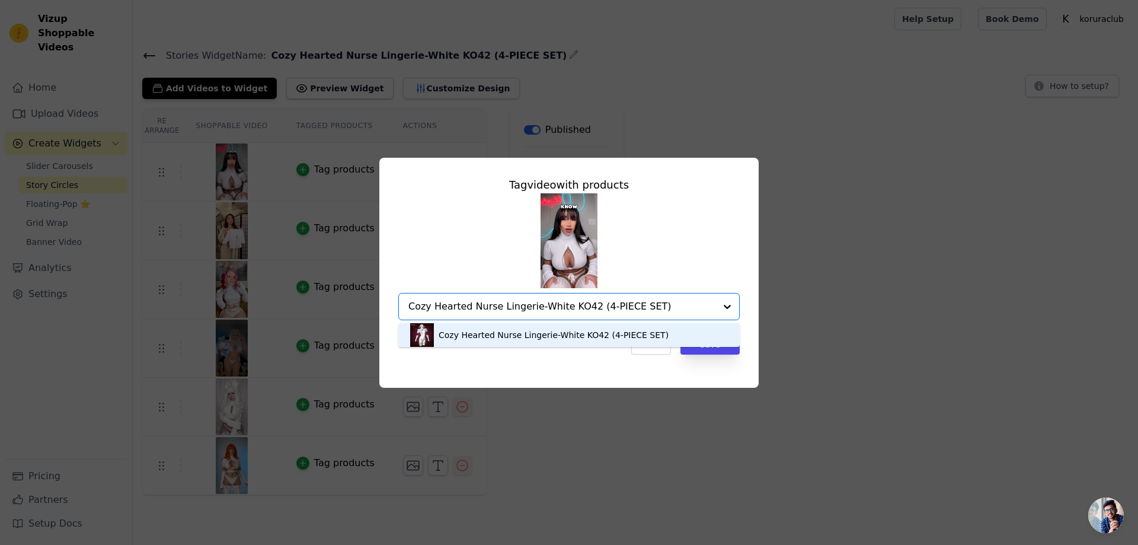
click at [574, 334] on div "Cozy Hearted Nurse Lingerie-White KO42 (4-PIECE SET)" at bounding box center [553, 335] width 230 height 12
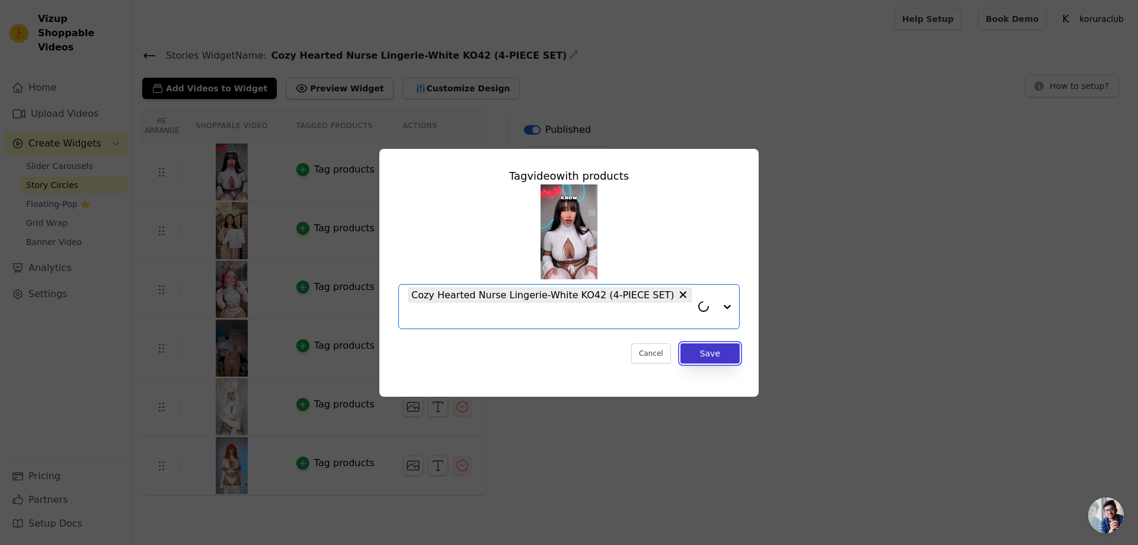
click at [694, 353] on button "Save" at bounding box center [709, 353] width 59 height 20
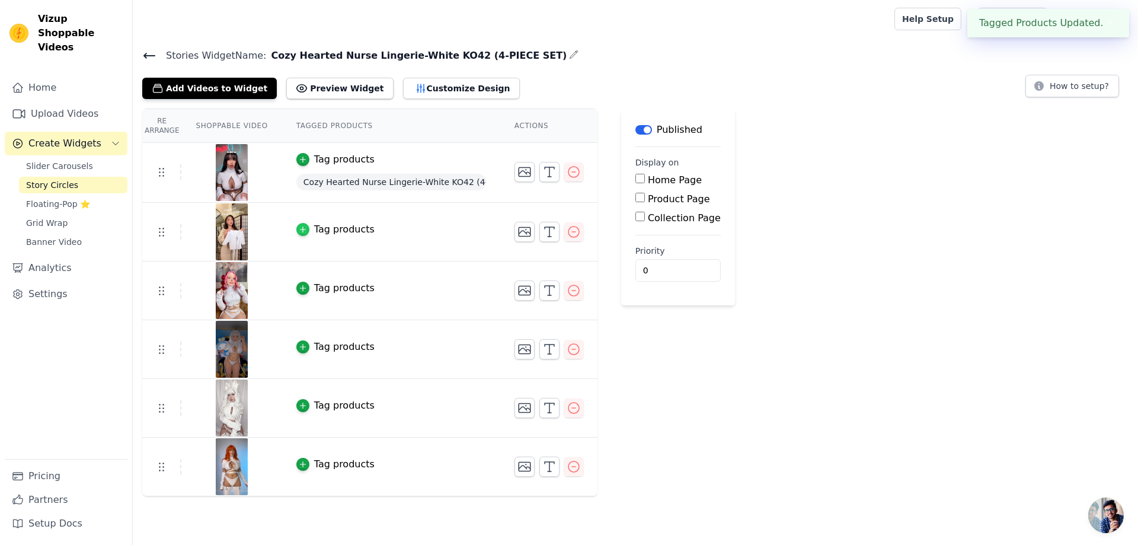
click at [300, 233] on div "button" at bounding box center [302, 229] width 13 height 13
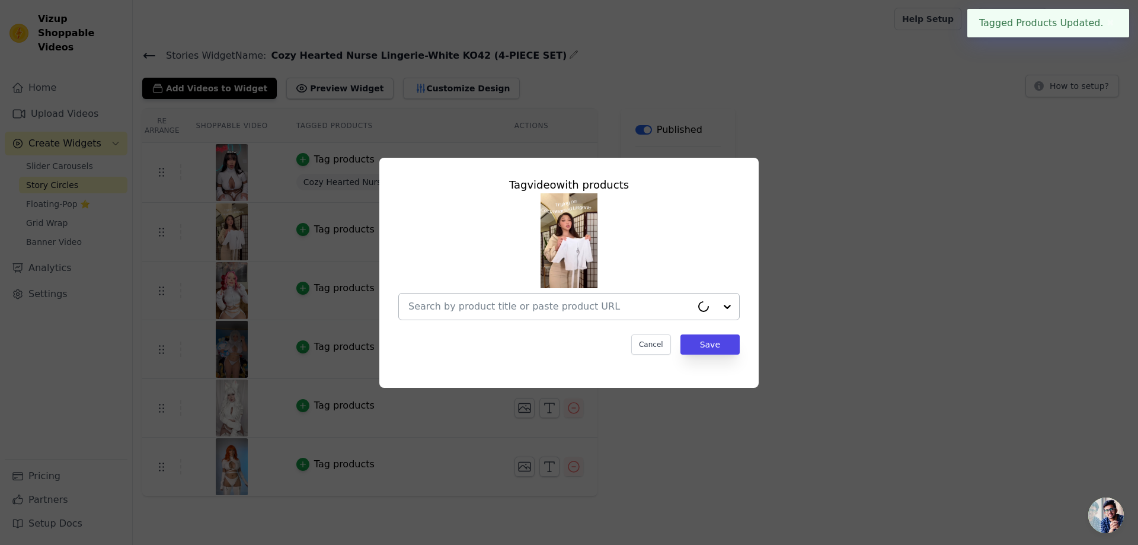
click at [549, 310] on input "text" at bounding box center [549, 306] width 283 height 14
paste input "Cozy Hearted Nurse Lingerie-White KO42 (4-PIECE SET)"
type input "Cozy Hearted Nurse Lingerie-White KO42 (4-PIECE SET)"
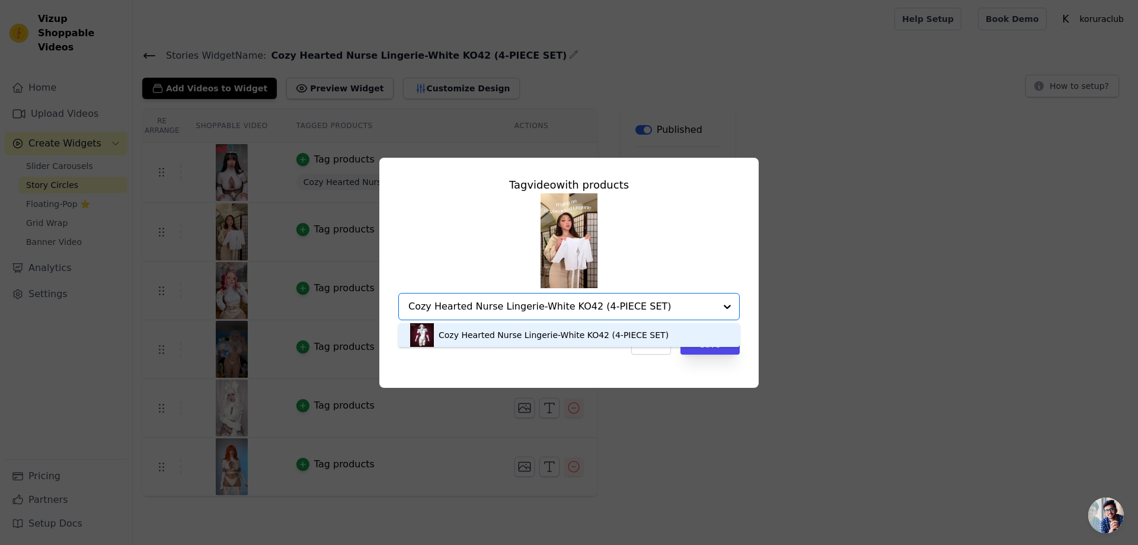
click at [555, 324] on div "Cozy Hearted Nurse Lingerie-White KO42 (4-PIECE SET)" at bounding box center [569, 335] width 318 height 24
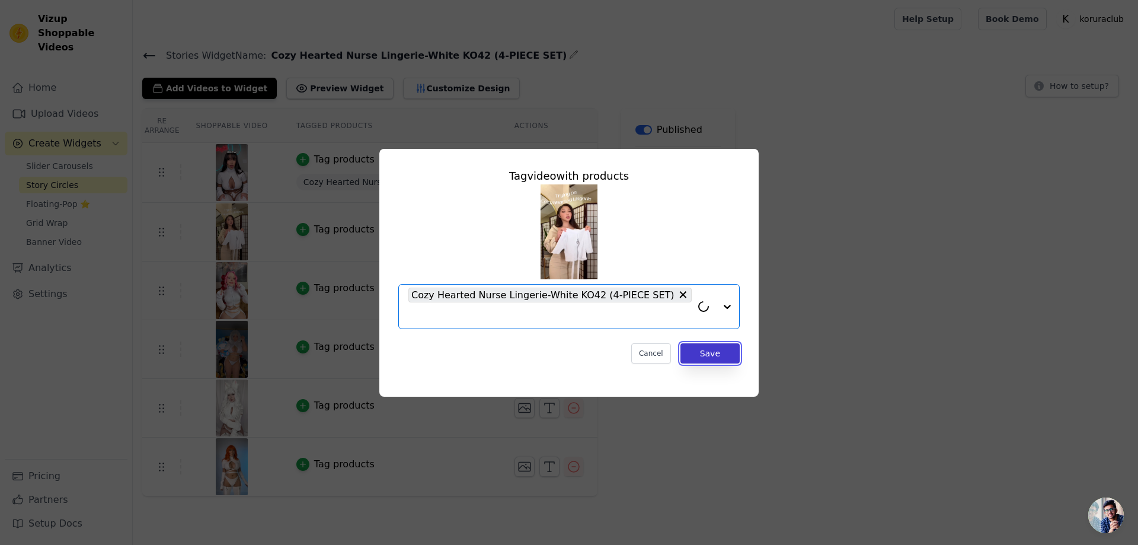
click at [700, 353] on button "Save" at bounding box center [709, 353] width 59 height 20
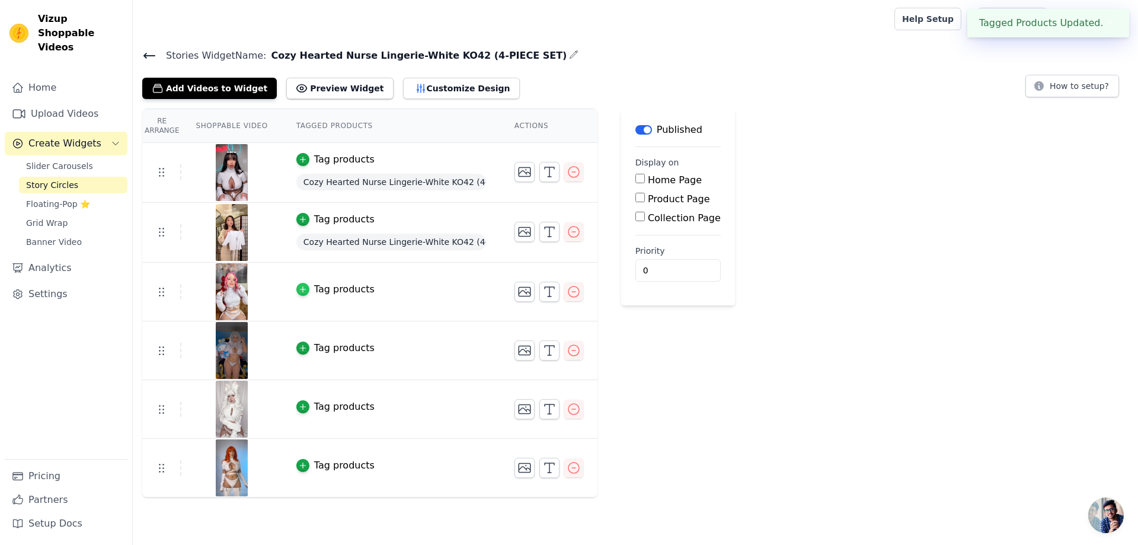
click at [300, 294] on div "button" at bounding box center [302, 289] width 13 height 13
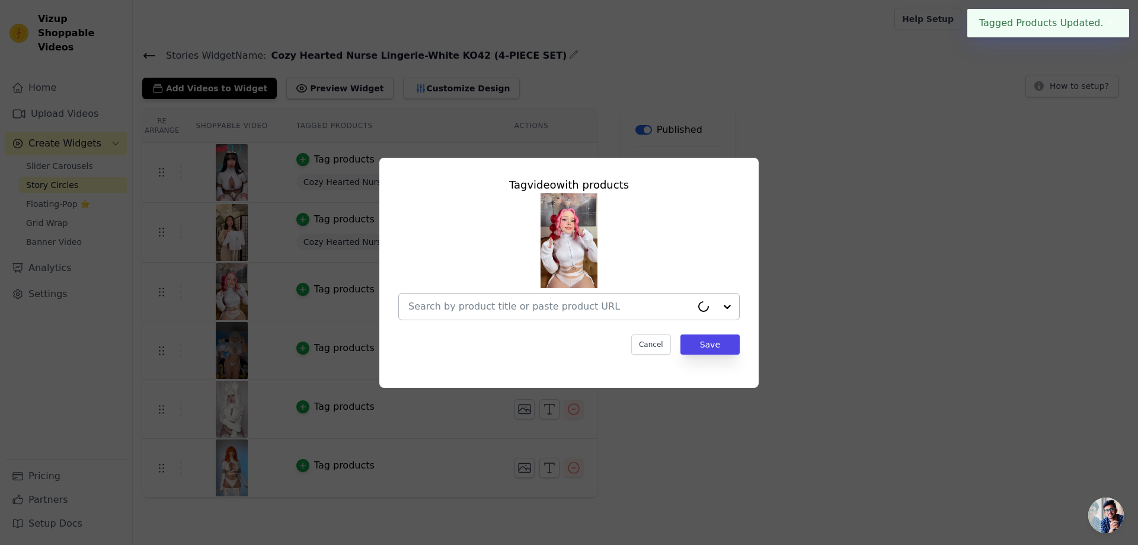
click at [540, 303] on input "text" at bounding box center [549, 306] width 283 height 14
paste input "Cozy Hearted Nurse Lingerie-White KO42 (4-PIECE SET)"
type input "Cozy Hearted Nurse Lingerie-White KO42 (4-PIECE SET)"
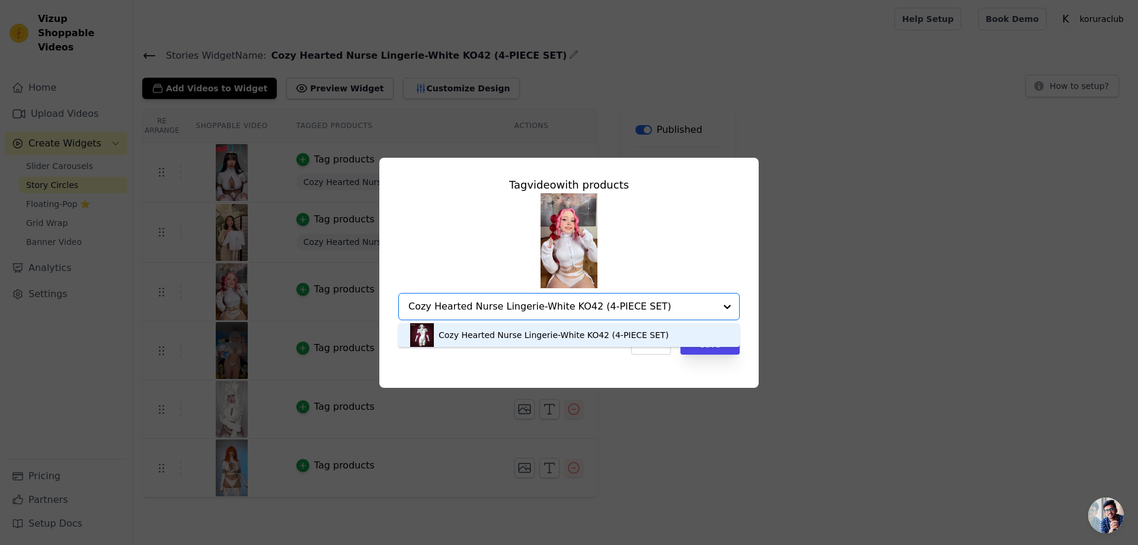
click at [537, 337] on div "Cozy Hearted Nurse Lingerie-White KO42 (4-PIECE SET)" at bounding box center [553, 335] width 230 height 12
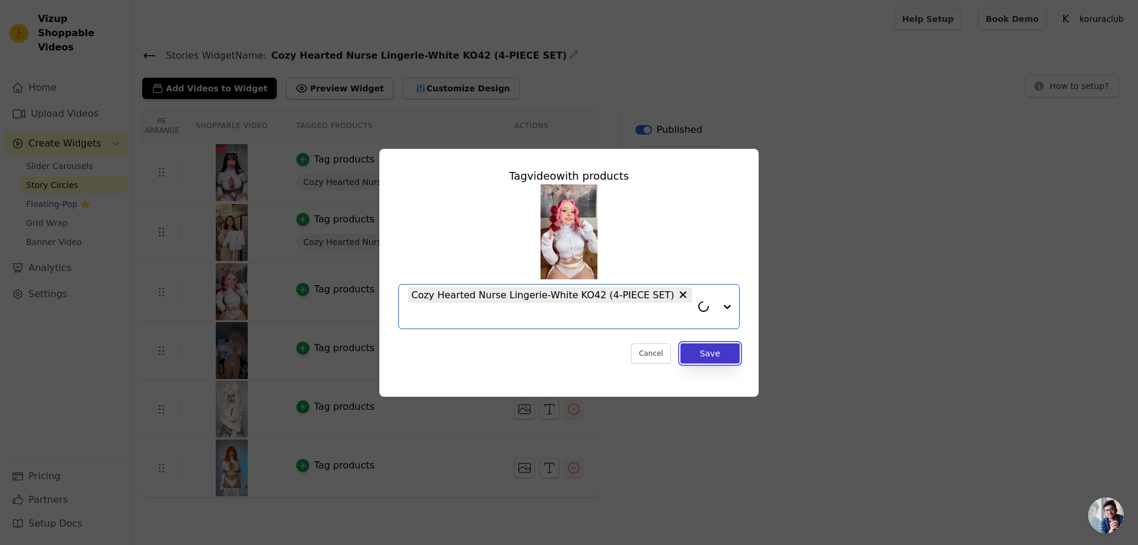
click at [696, 355] on button "Save" at bounding box center [709, 353] width 59 height 20
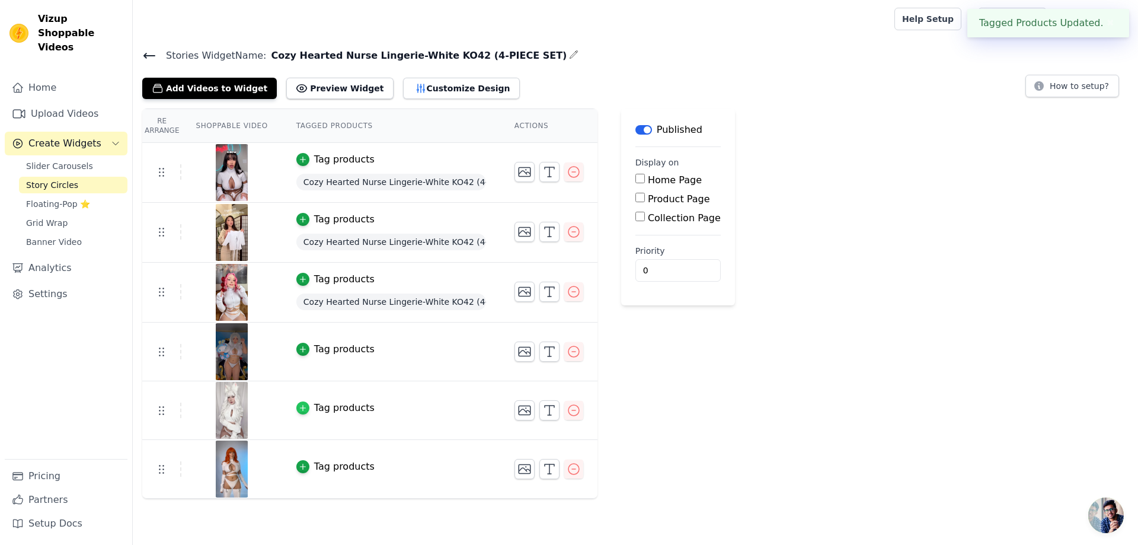
click at [300, 409] on icon "button" at bounding box center [303, 408] width 8 height 8
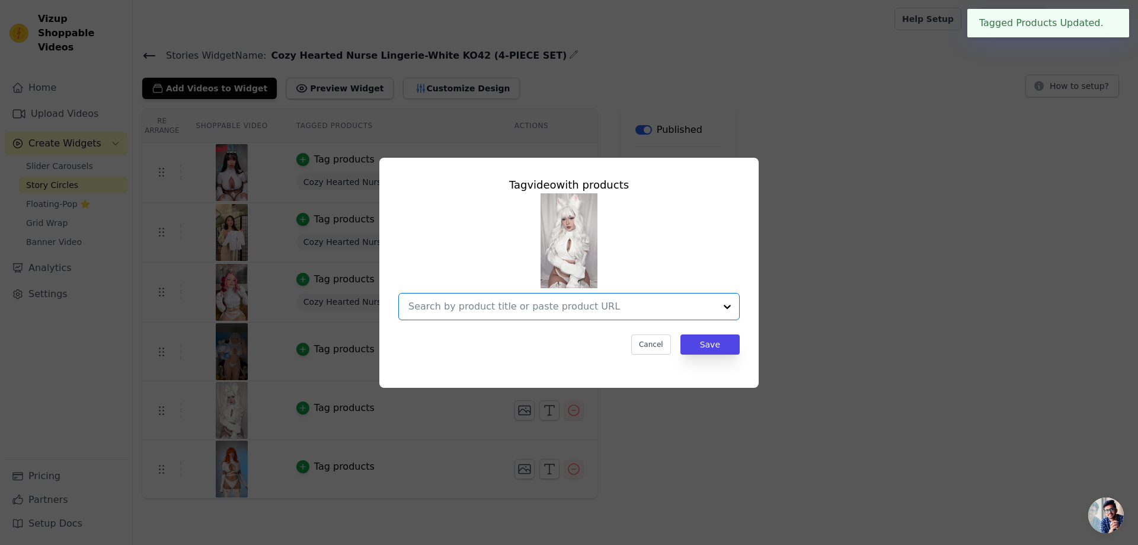
click at [599, 303] on input "text" at bounding box center [561, 306] width 307 height 14
paste input "Cozy Hearted Nurse Lingerie-White KO42 (4-PIECE SET)"
type input "Cozy Hearted Nurse Lingerie-White KO42 (4-PIECE SET)"
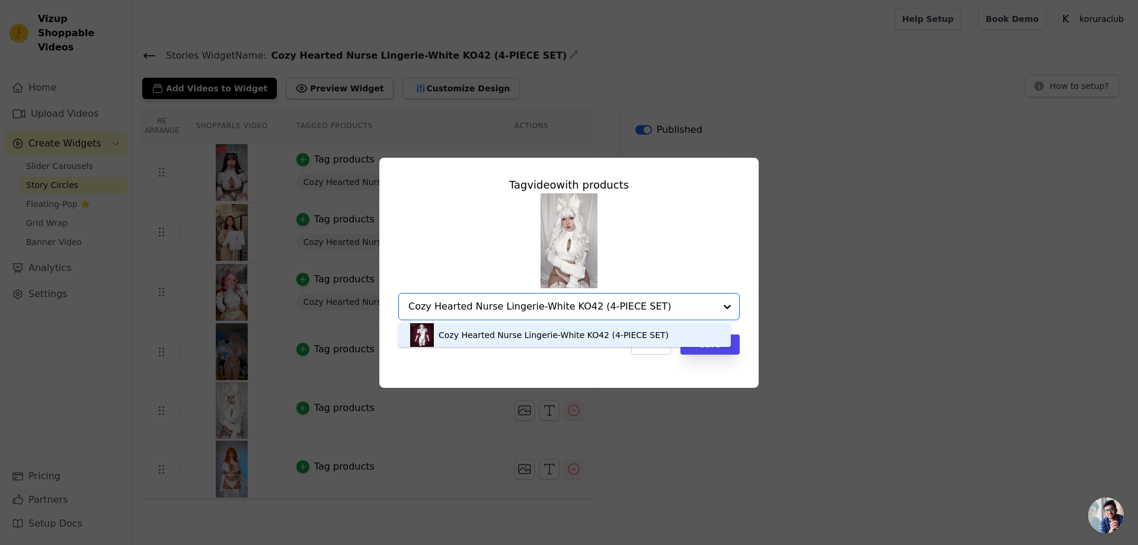
click at [534, 334] on div "Cozy Hearted Nurse Lingerie-White KO42 (4-PIECE SET)" at bounding box center [553, 335] width 230 height 12
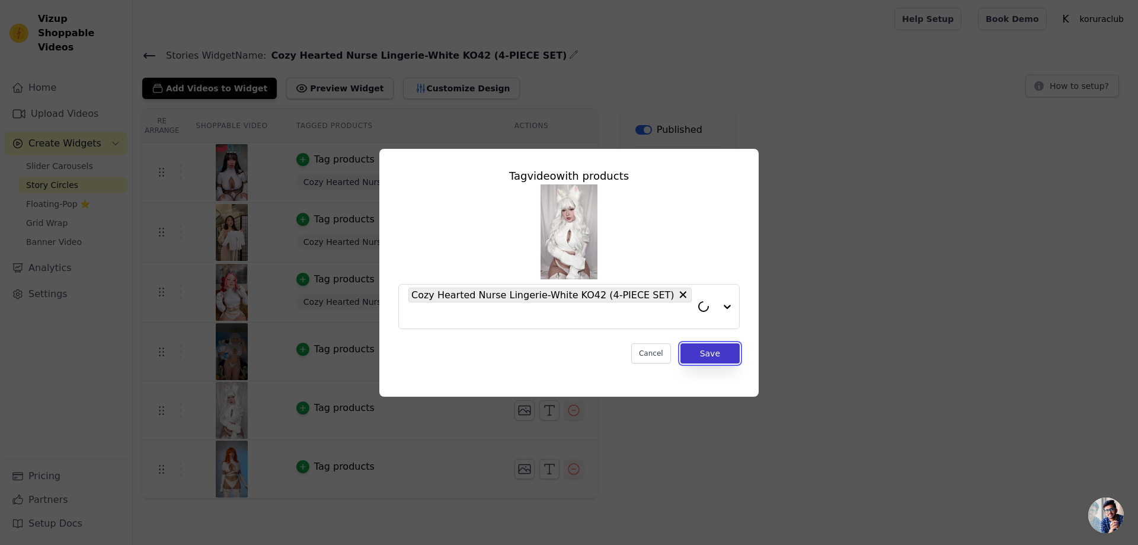
click at [708, 351] on button "Save" at bounding box center [709, 353] width 59 height 20
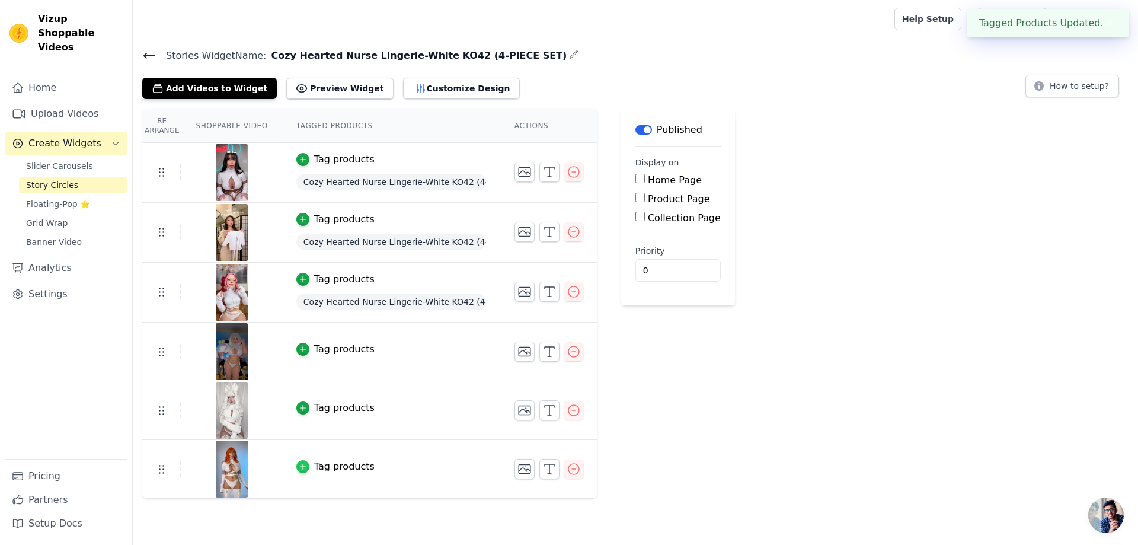
click at [299, 469] on html "Tagged Products Updated. ✖ Vizup Shoppable Videos Home Upload Videos Create Wid…" at bounding box center [569, 249] width 1138 height 498
click at [299, 468] on icon "button" at bounding box center [303, 467] width 8 height 8
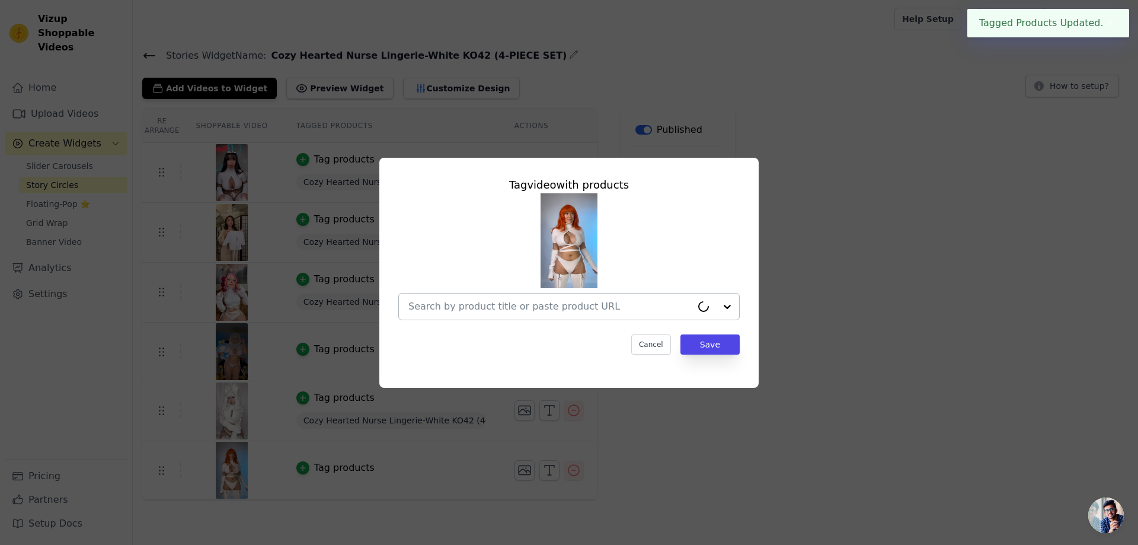
click at [553, 297] on div at bounding box center [549, 306] width 283 height 26
paste input "Cozy Hearted Nurse Lingerie-White KO42 (4-PIECE SET)"
type input "Cozy Hearted Nurse Lingerie-White KO42 (4-PIECE SET)"
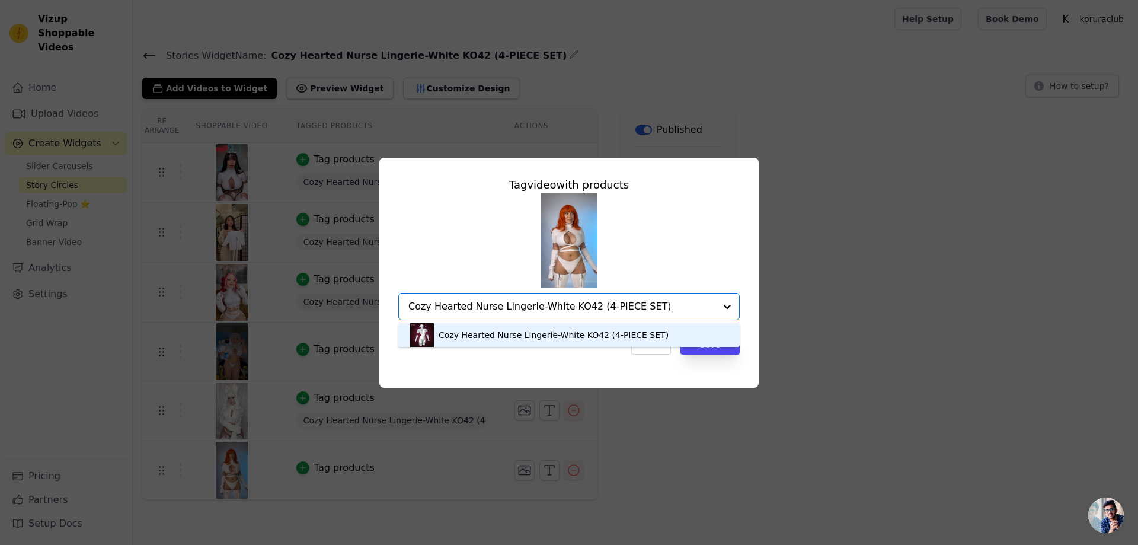
click at [565, 335] on div "Cozy Hearted Nurse Lingerie-White KO42 (4-PIECE SET)" at bounding box center [553, 335] width 230 height 12
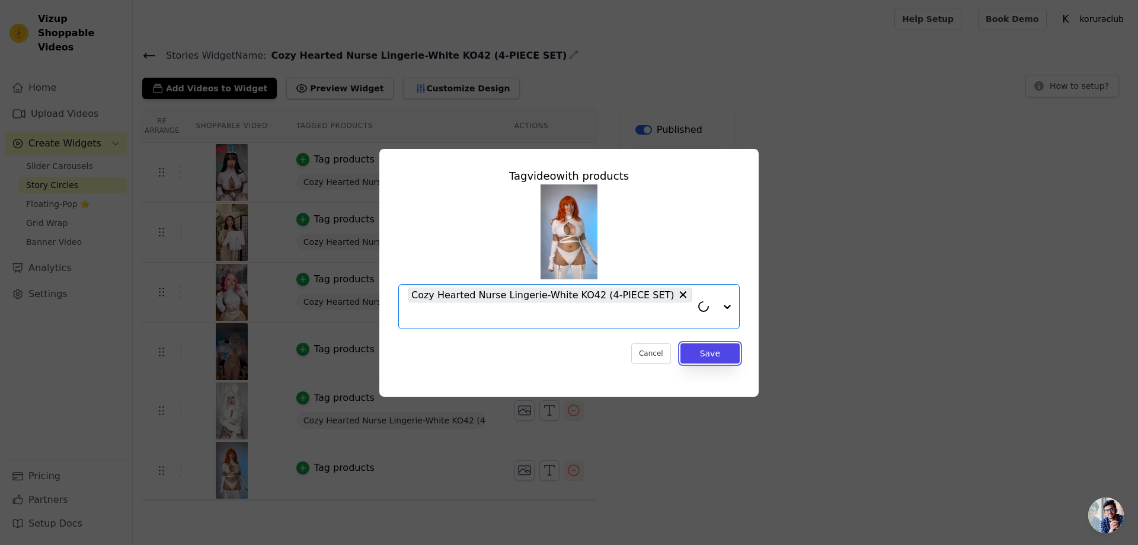
drag, startPoint x: 707, startPoint y: 348, endPoint x: 851, endPoint y: 448, distance: 175.5
click at [707, 348] on button "Save" at bounding box center [709, 353] width 59 height 20
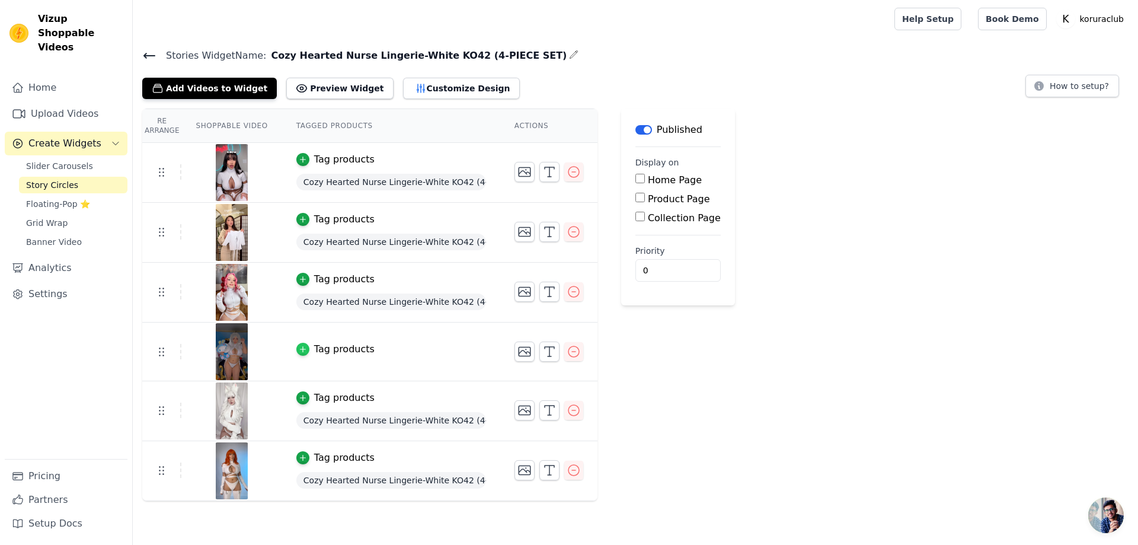
click at [300, 348] on icon "button" at bounding box center [302, 349] width 5 height 5
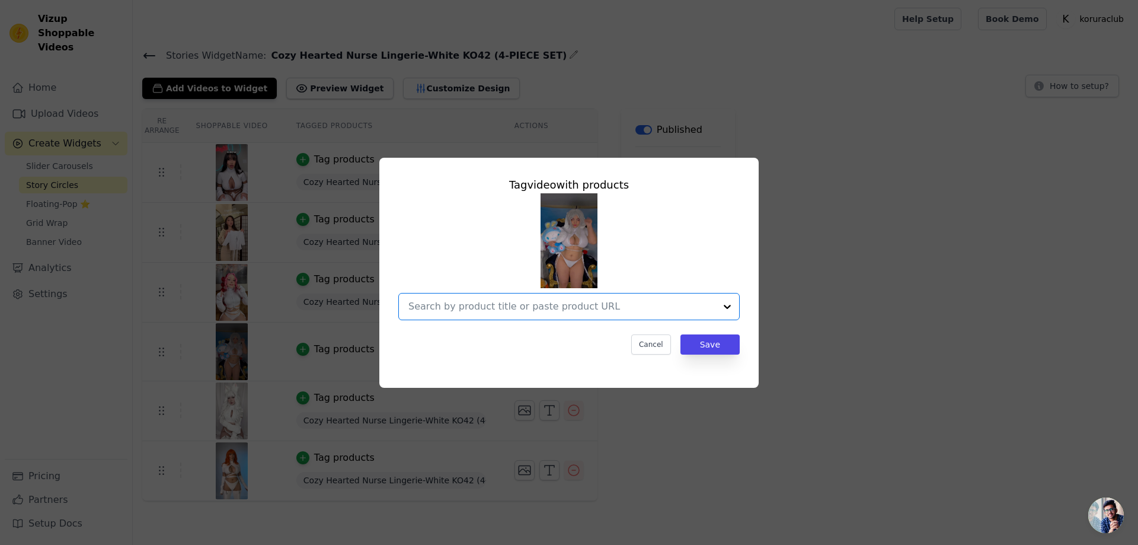
click at [582, 306] on input "text" at bounding box center [561, 306] width 307 height 14
paste input "Cozy Hearted Nurse Lingerie-White KO42 (4-PIECE SET)"
type input "Cozy Hearted Nurse Lingerie-White KO42 (4-PIECE SET)"
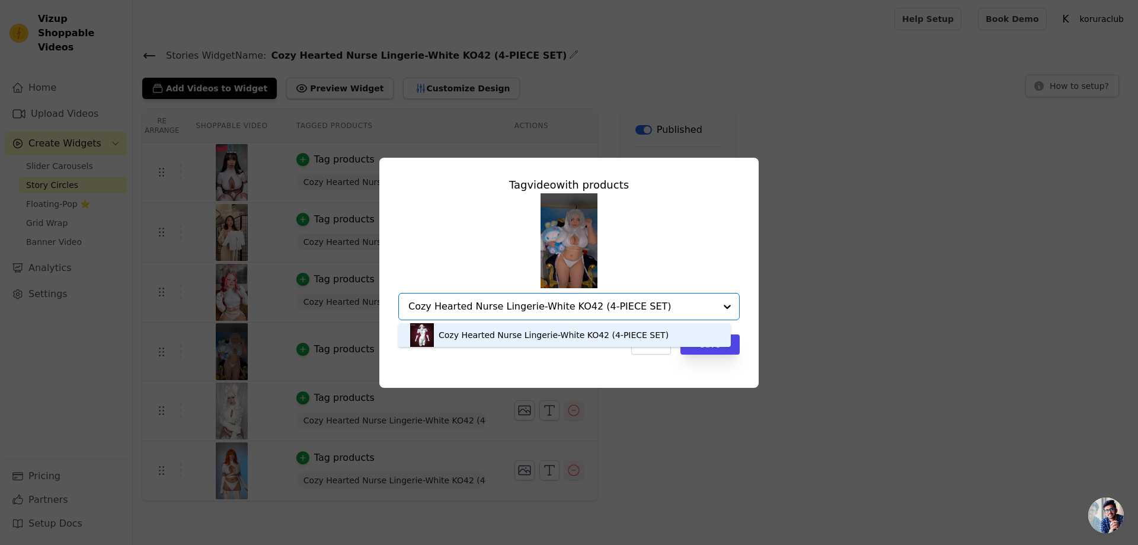
click at [521, 336] on div "Cozy Hearted Nurse Lingerie-White KO42 (4-PIECE SET)" at bounding box center [553, 335] width 230 height 12
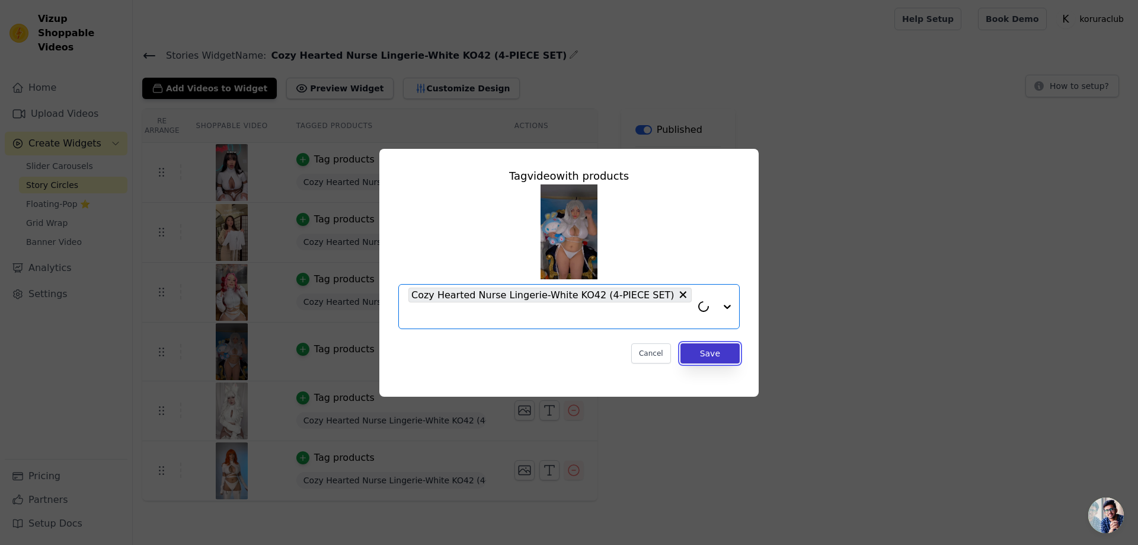
click at [720, 348] on button "Save" at bounding box center [709, 353] width 59 height 20
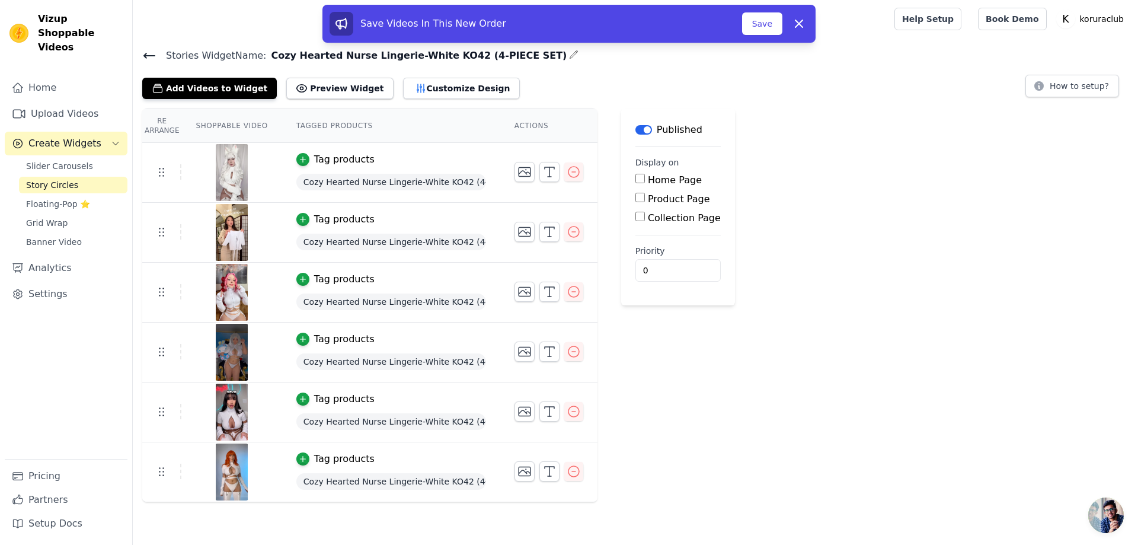
click at [637, 198] on input "Product Page" at bounding box center [639, 197] width 9 height 9
checkbox input "true"
click at [668, 233] on label "Specific Product Pages" at bounding box center [710, 231] width 107 height 11
click at [654, 233] on input "Specific Product Pages" at bounding box center [649, 230] width 9 height 9
radio input "true"
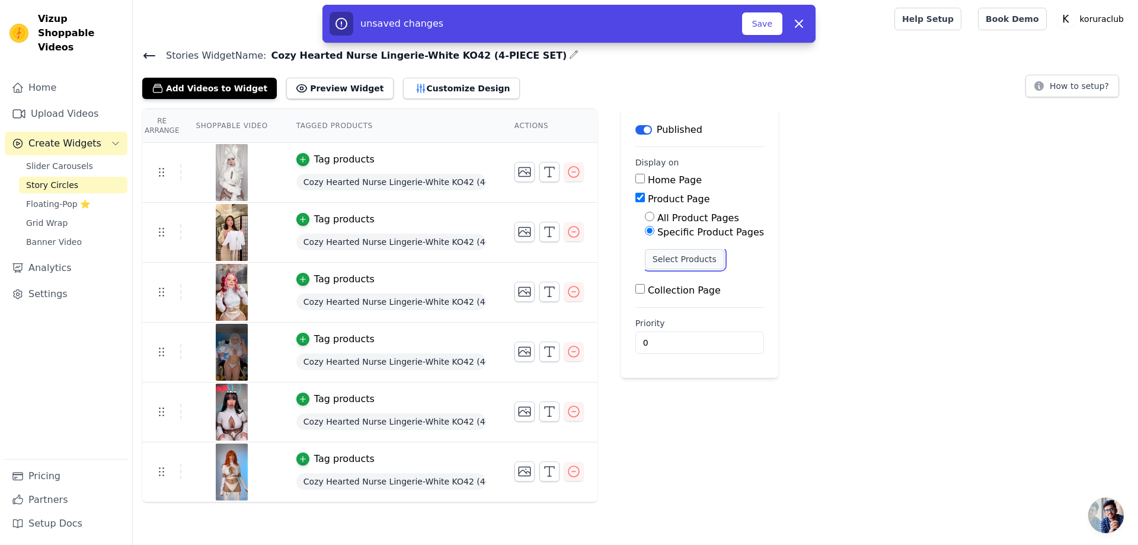
click at [678, 261] on button "Select Products" at bounding box center [684, 259] width 79 height 20
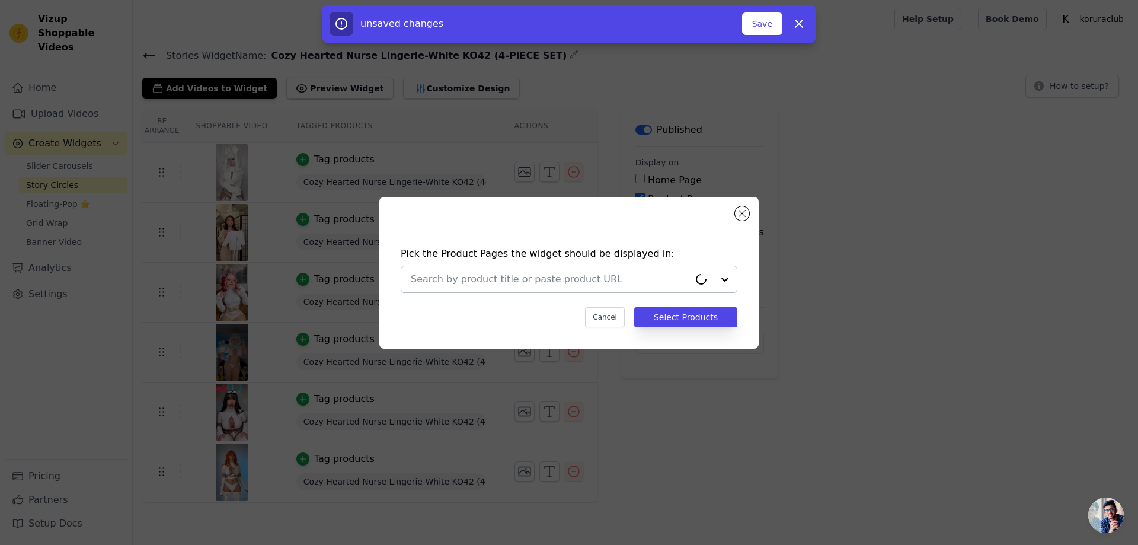
click at [657, 277] on input "text" at bounding box center [550, 279] width 278 height 14
paste input "Cozy Hearted Nurse Lingerie-White KO42 (4-PIECE SET)"
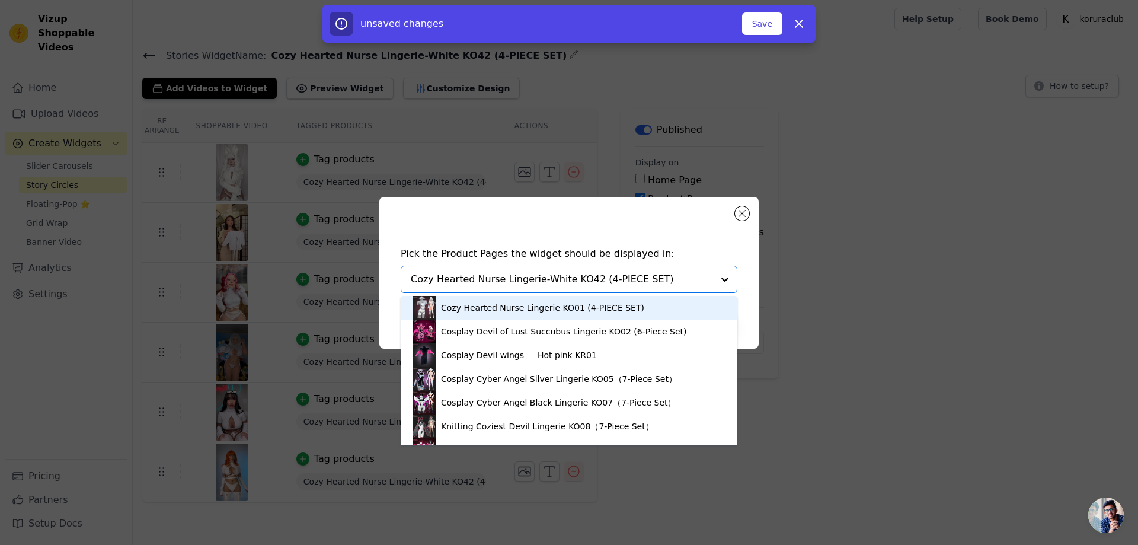
click at [670, 284] on input "Cozy Hearted Nurse Lingerie-White KO42 (4-PIECE SET)" at bounding box center [562, 279] width 302 height 14
click at [673, 278] on input "Cozy Hearted Nurse Lingerie-White KO42 (4-PIECE SET)" at bounding box center [562, 279] width 302 height 14
type input "Cozy Hearted Nurse Lingerie-White KO42 (4-PIECE SET)"
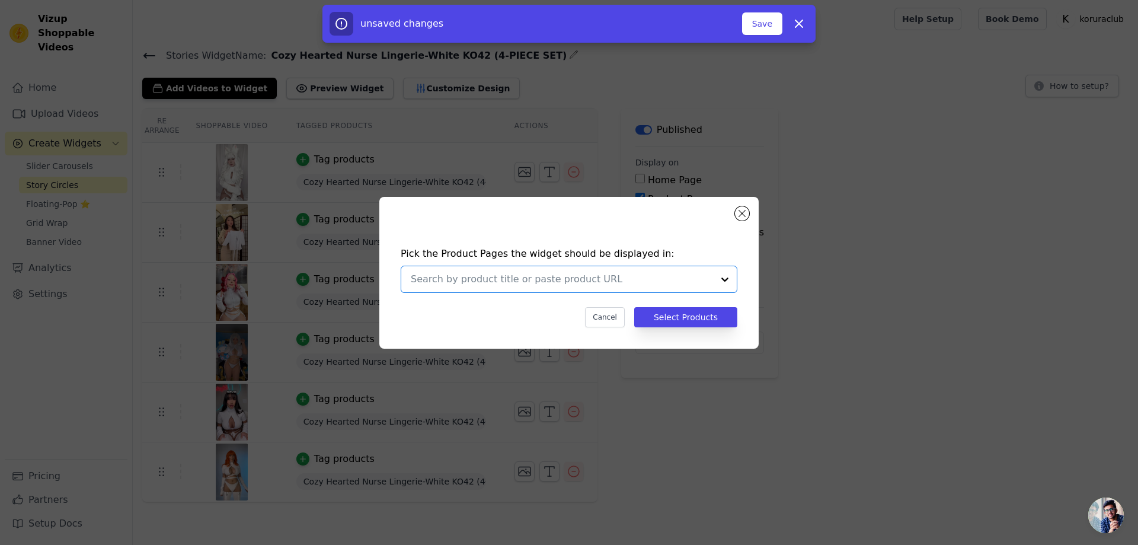
click at [514, 279] on input "text" at bounding box center [562, 279] width 302 height 14
paste input "Cozy Hearted Nurse Lingerie-White KO42 (4-PIECE SET)"
type input "Cozy Hearted Nurse Lingerie-White KO42 (4-PIECE SET)"
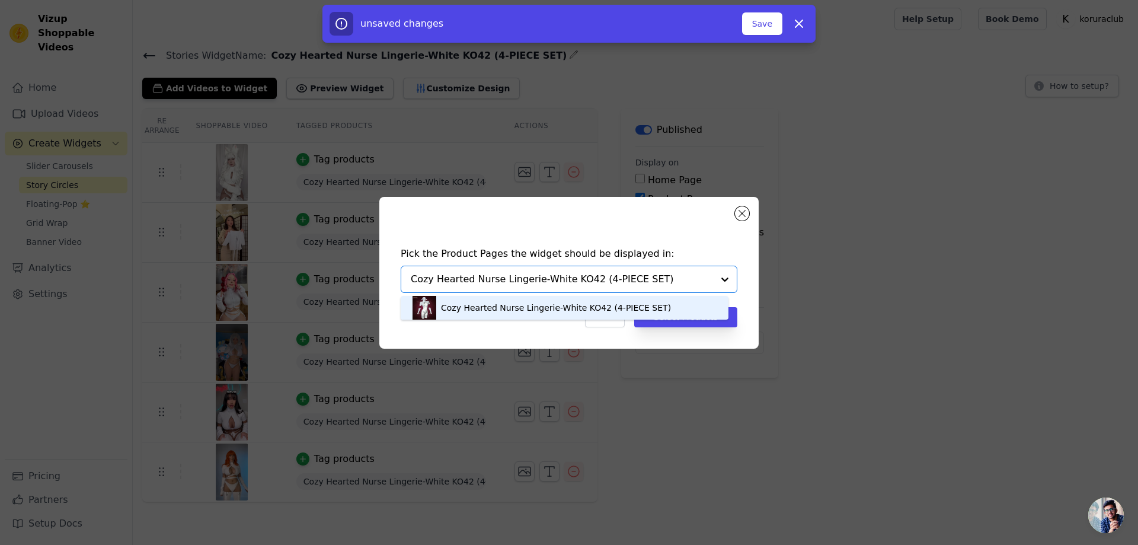
click at [621, 309] on div "Cozy Hearted Nurse Lingerie-White KO42 (4-PIECE SET)" at bounding box center [556, 308] width 230 height 12
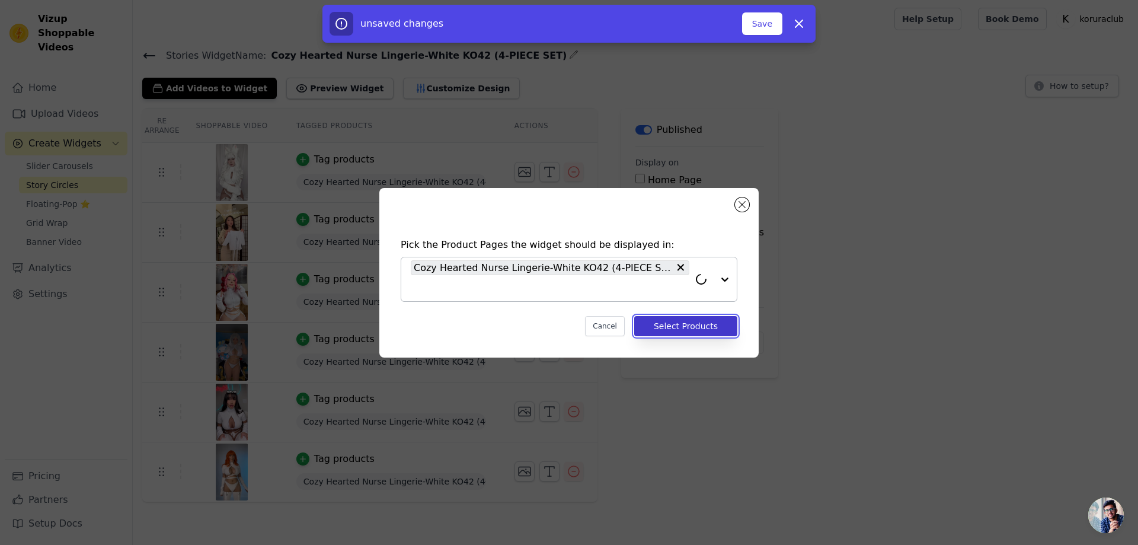
click at [683, 323] on button "Select Products" at bounding box center [685, 326] width 103 height 20
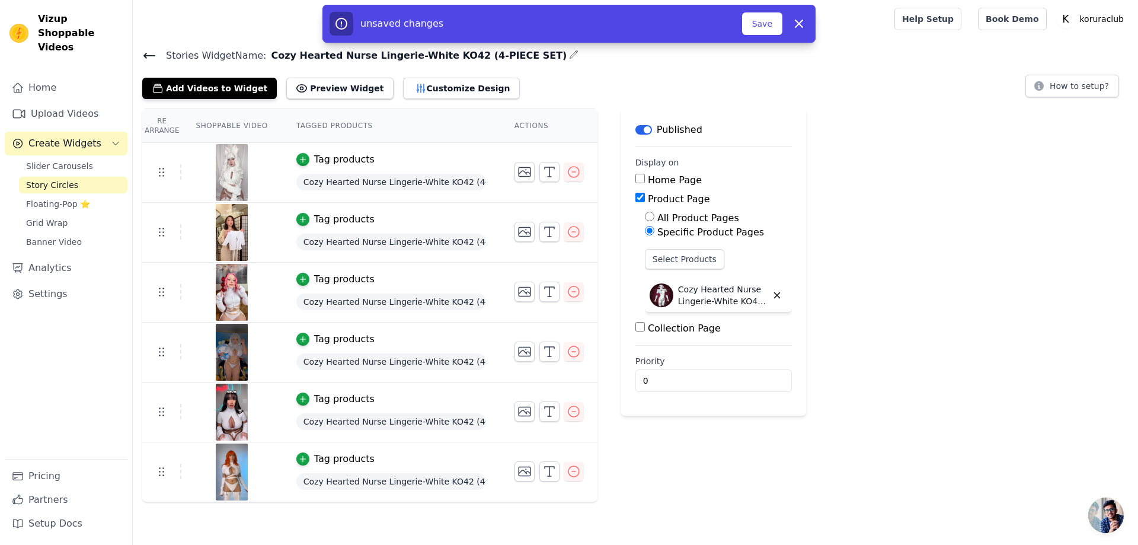
click at [886, 242] on div "Re Arrange Shoppable Video Tagged Products Actions Tag products Cozy Hearted Nu…" at bounding box center [635, 304] width 1005 height 393
click at [655, 383] on input "0" at bounding box center [713, 380] width 156 height 23
click at [635, 378] on input "0" at bounding box center [713, 380] width 156 height 23
type input "1"
click at [756, 17] on button "Save" at bounding box center [762, 23] width 40 height 23
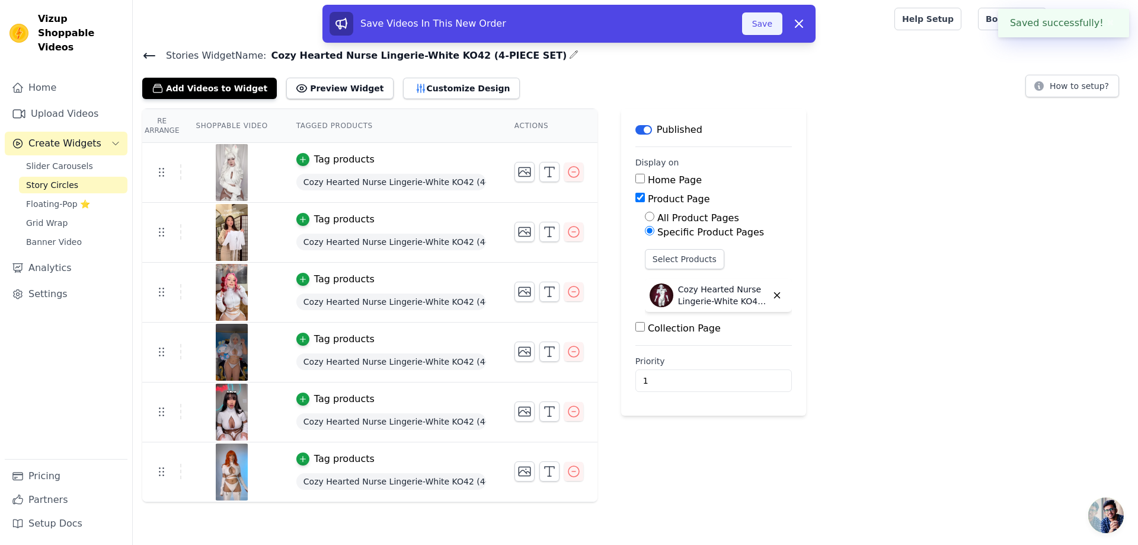
click at [761, 23] on button "Save" at bounding box center [762, 23] width 40 height 23
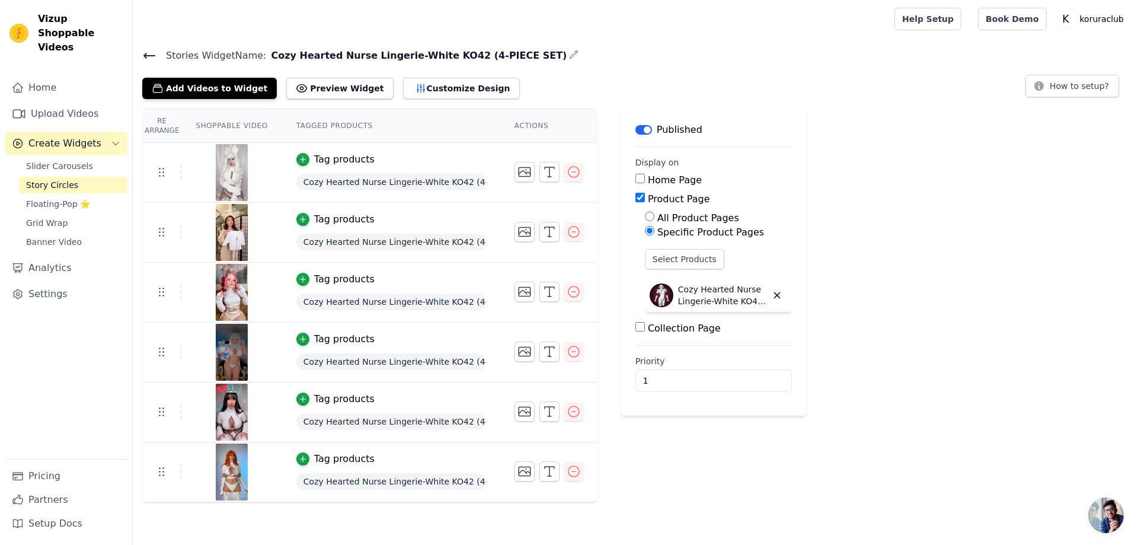
click at [68, 179] on span "Story Circles" at bounding box center [52, 185] width 52 height 12
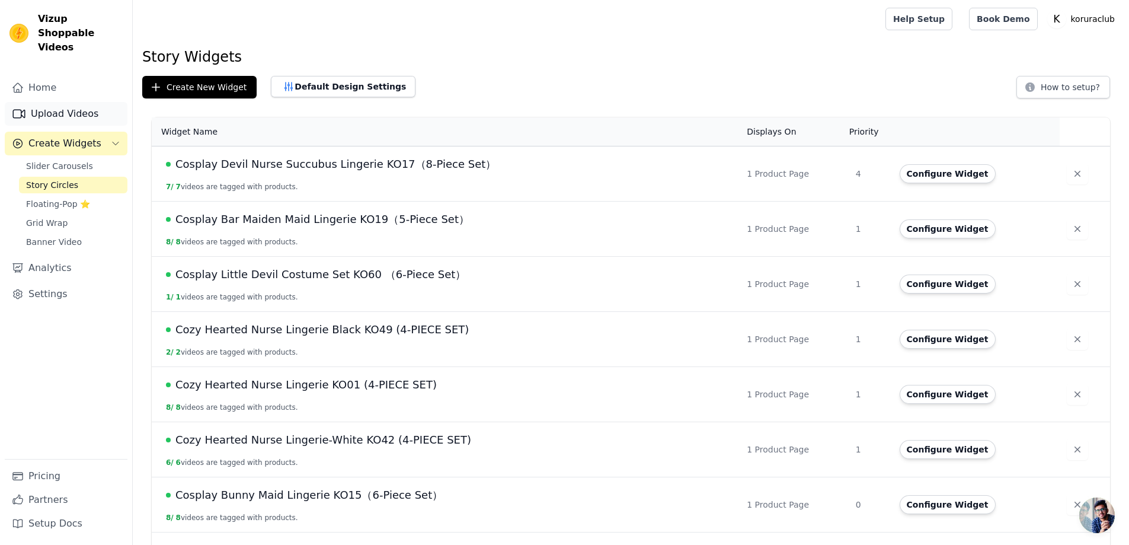
click at [55, 105] on link "Upload Videos" at bounding box center [66, 114] width 123 height 24
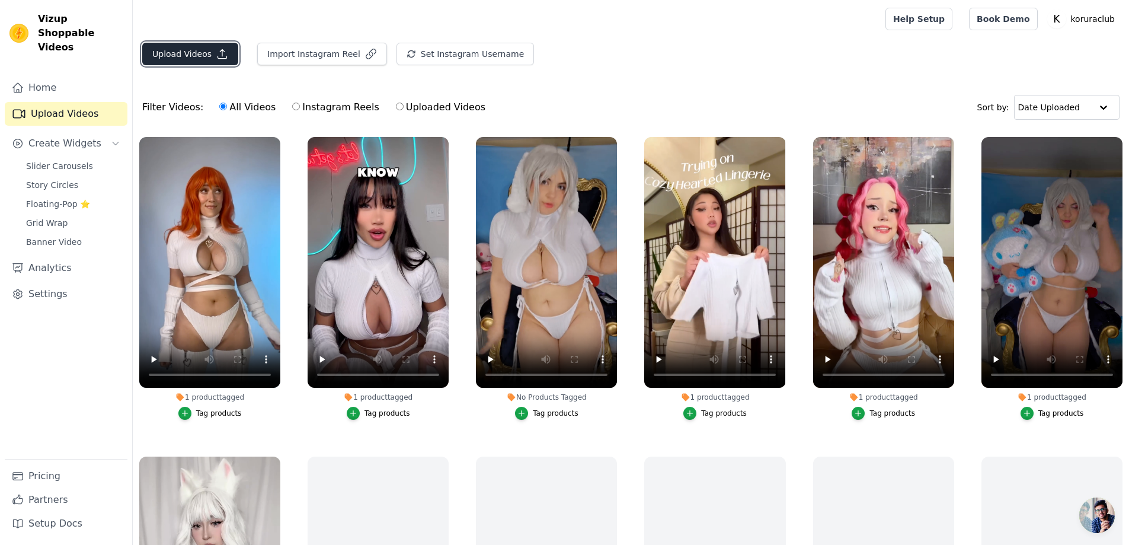
click at [177, 53] on button "Upload Videos" at bounding box center [190, 54] width 96 height 23
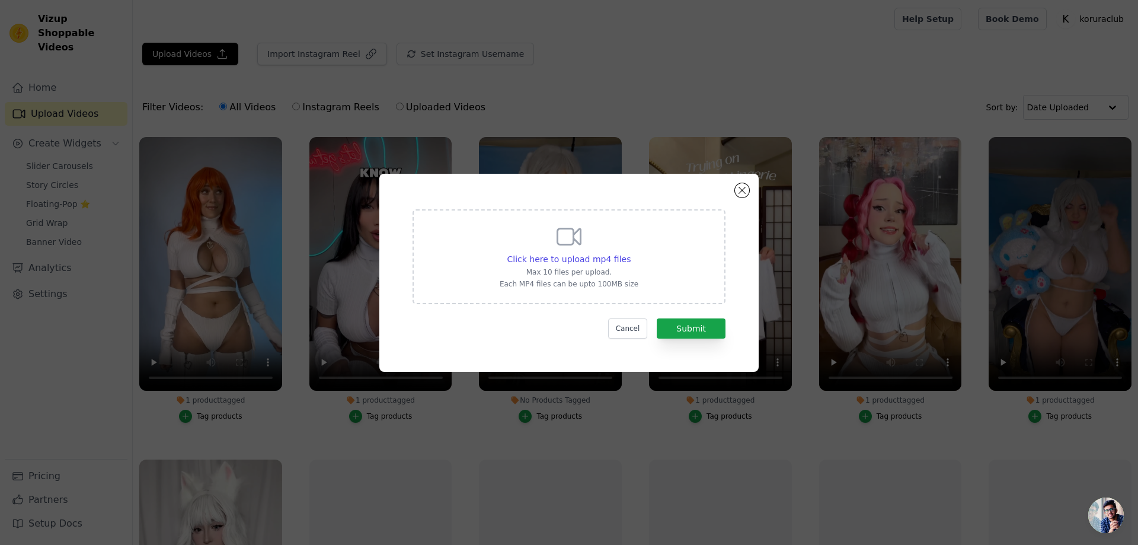
click at [574, 244] on icon at bounding box center [569, 236] width 28 height 28
click at [630, 252] on input "Click here to upload mp4 files Max 10 files per upload. Each MP4 files can be u…" at bounding box center [630, 252] width 1 height 1
type input "C:\fakepath\venusafroditatru.mp4"
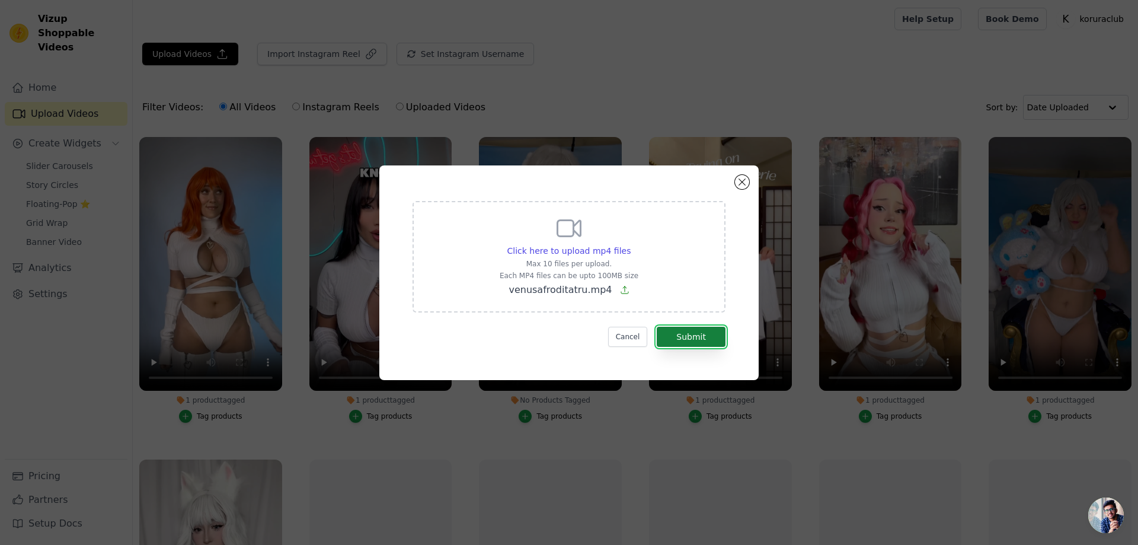
click at [692, 340] on button "Submit" at bounding box center [691, 336] width 69 height 20
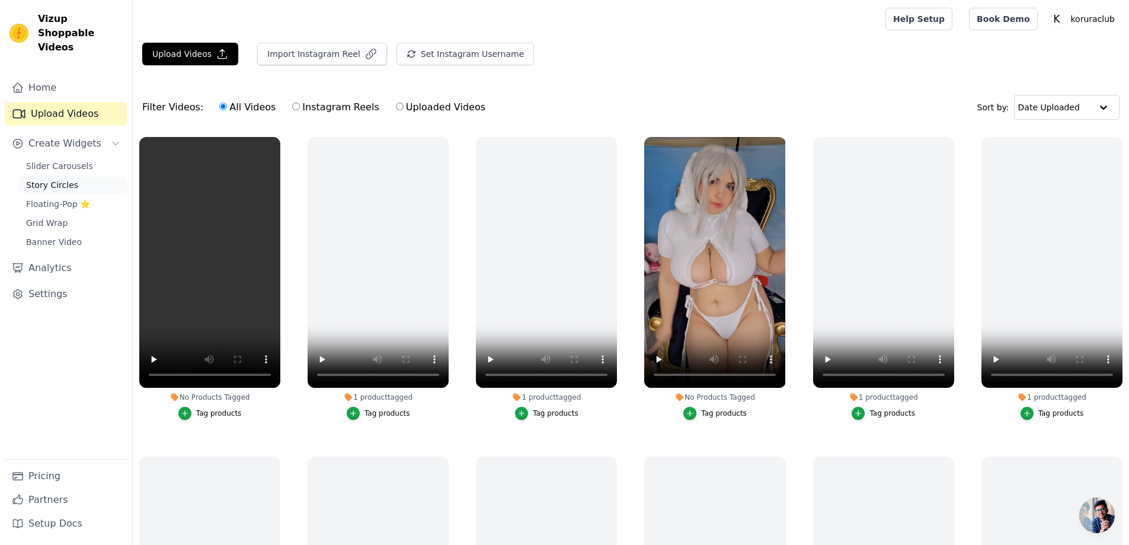
click at [54, 179] on span "Story Circles" at bounding box center [52, 185] width 52 height 12
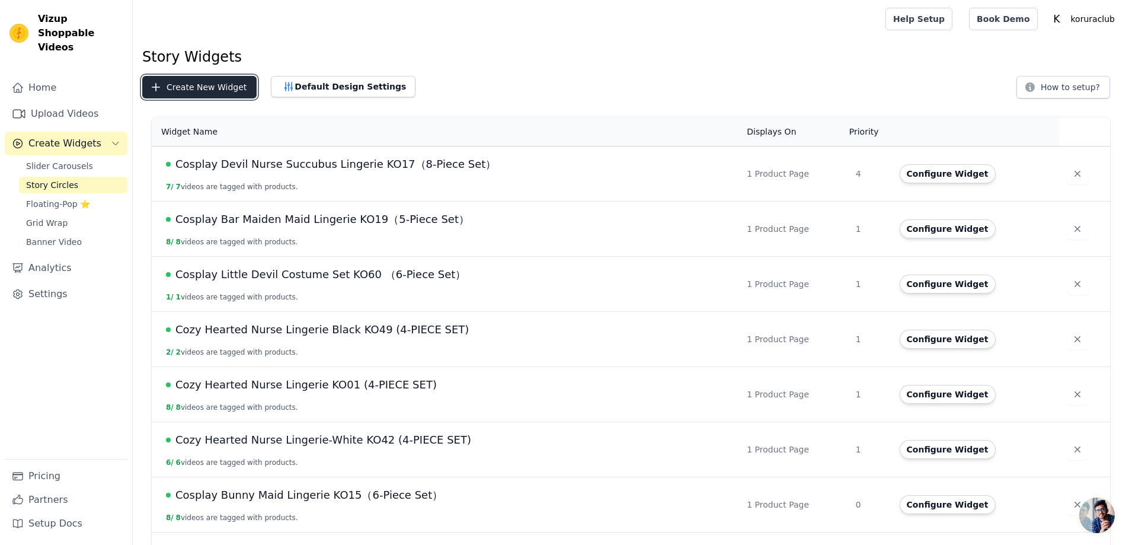
click at [183, 87] on button "Create New Widget" at bounding box center [199, 87] width 114 height 23
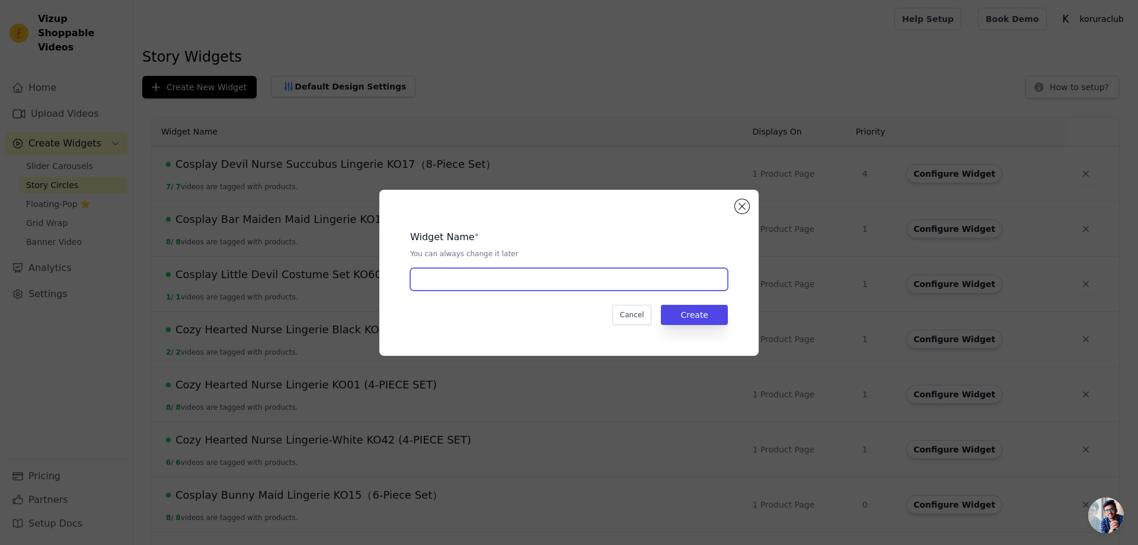
click at [588, 278] on input "text" at bounding box center [569, 279] width 318 height 23
paste input "Cosplay Cyber Angel Silver Lingerie KO05（7-Piece Set）"
type input "Cosplay Cyber Angel Silver Lingerie KO05（7-Piece Set）"
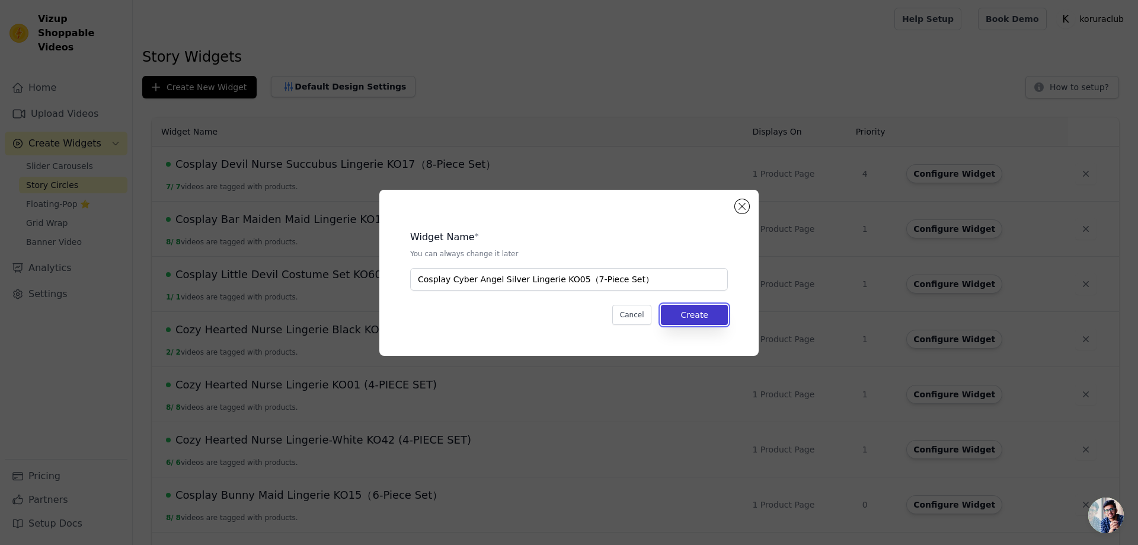
click at [702, 315] on button "Create" at bounding box center [694, 315] width 67 height 20
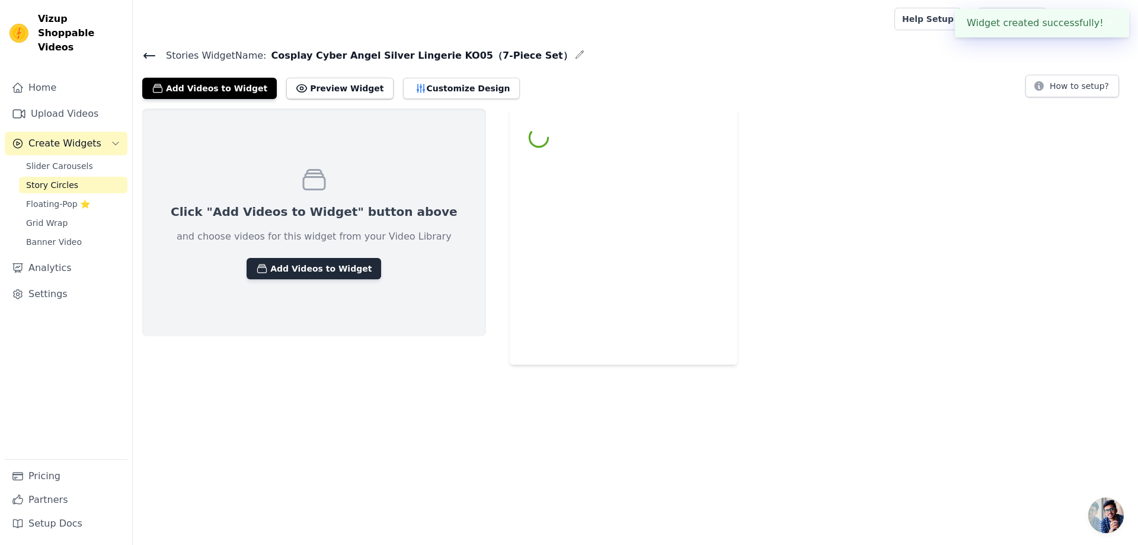
click at [331, 270] on button "Add Videos to Widget" at bounding box center [313, 268] width 135 height 21
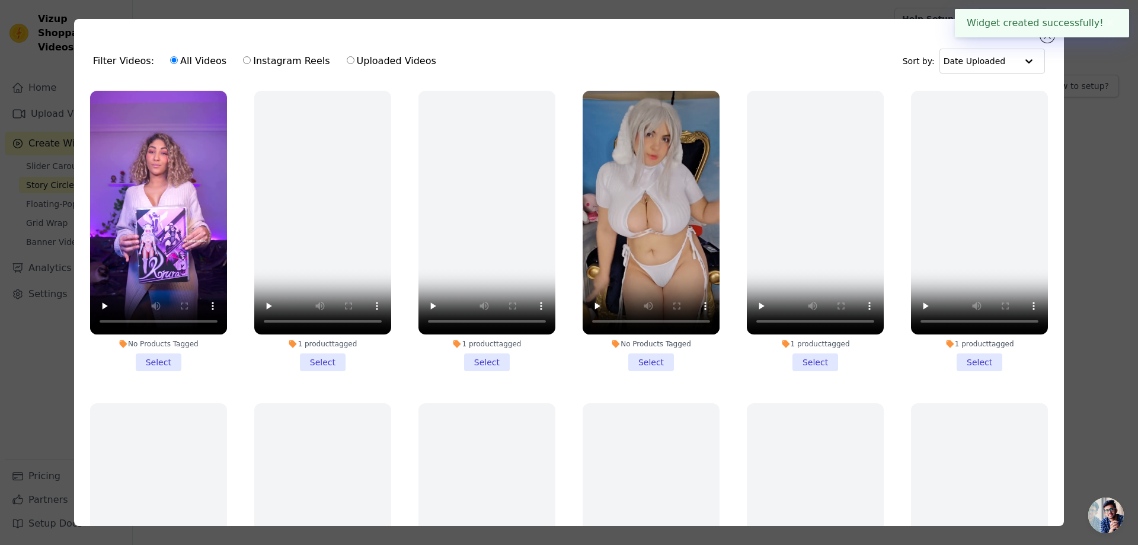
click at [153, 357] on li "No Products Tagged Select" at bounding box center [158, 231] width 137 height 280
click at [0, 0] on input "No Products Tagged Select" at bounding box center [0, 0] width 0 height 0
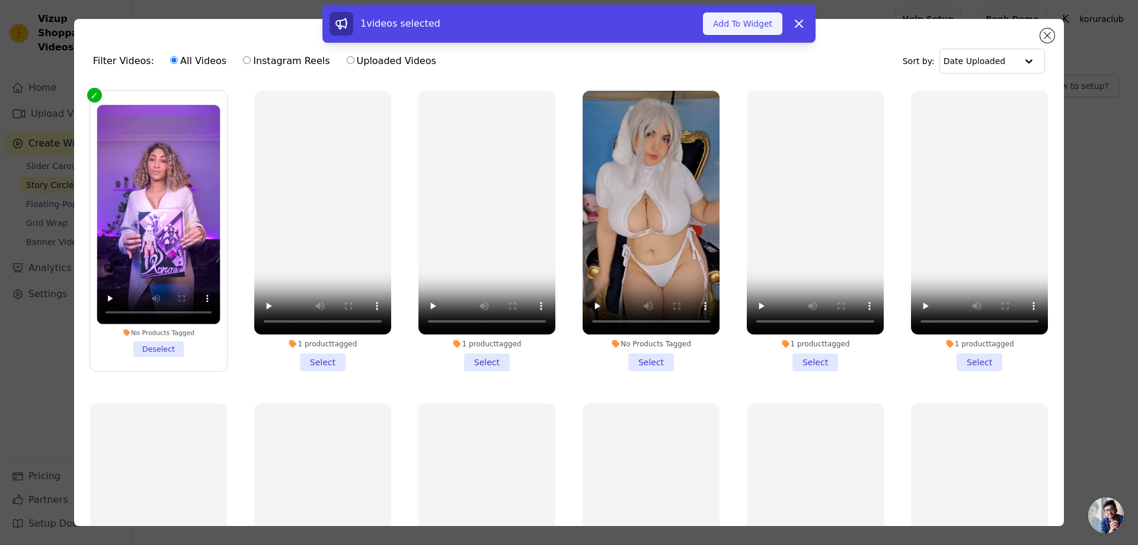
click at [730, 25] on button "Add To Widget" at bounding box center [742, 23] width 79 height 23
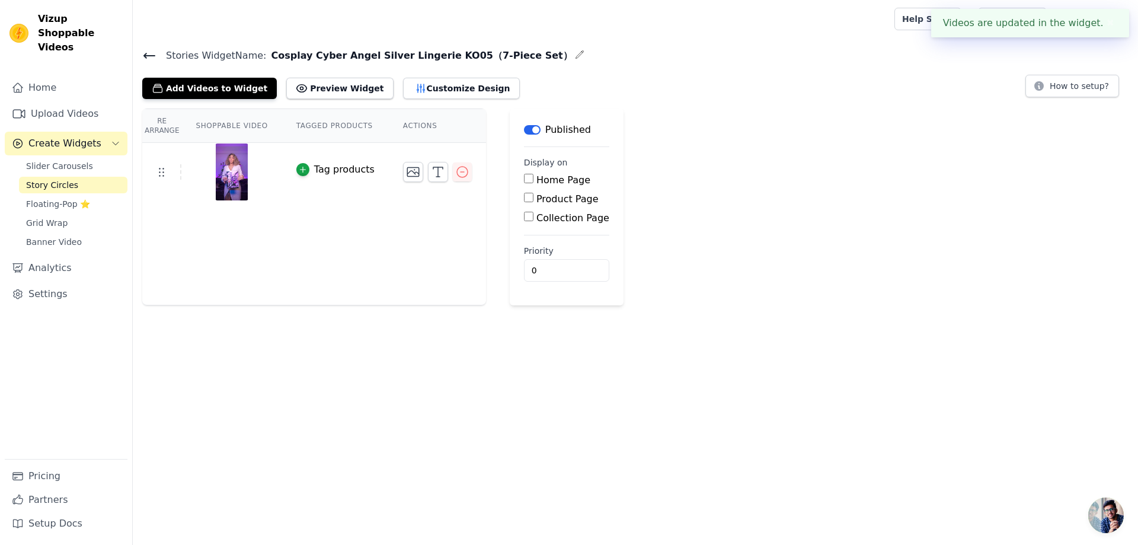
click at [308, 171] on button "Tag products" at bounding box center [335, 169] width 78 height 14
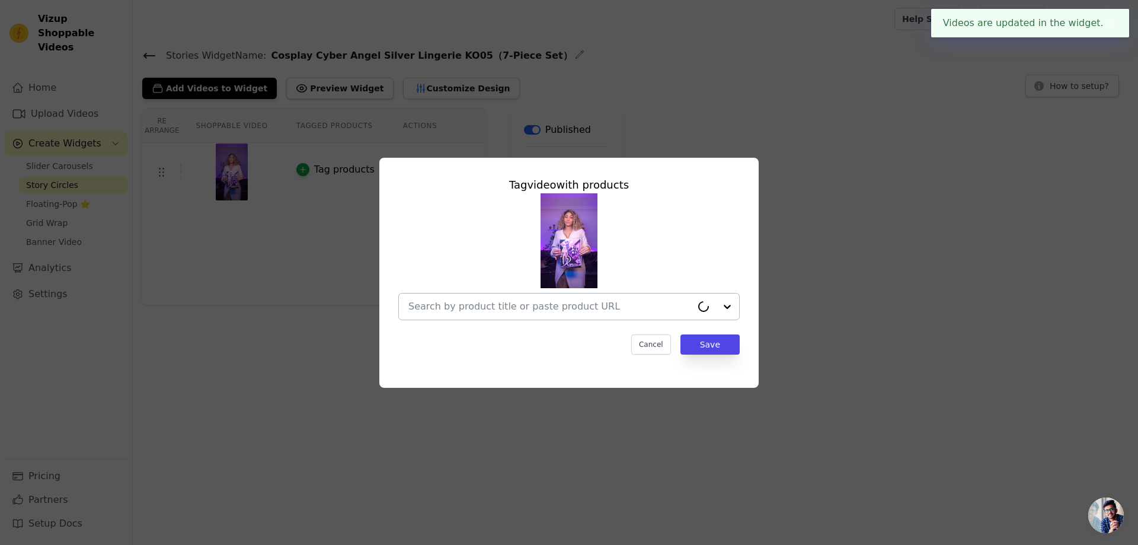
click at [573, 310] on input "text" at bounding box center [549, 306] width 283 height 14
paste input "Cosplay Cyber Angel Silver Lingerie KO05（7-Piece Set）"
type input "Cosplay Cyber Angel Silver Lingerie KO05（7-Piece Set）"
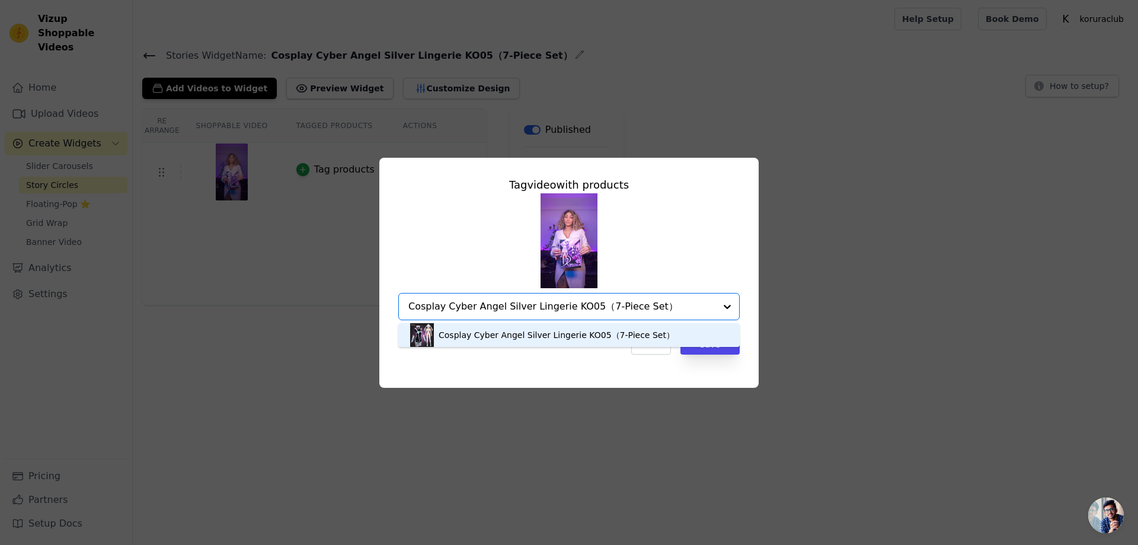
click at [551, 336] on div "Cosplay Cyber Angel Silver Lingerie KO05（7-Piece Set）" at bounding box center [556, 335] width 236 height 12
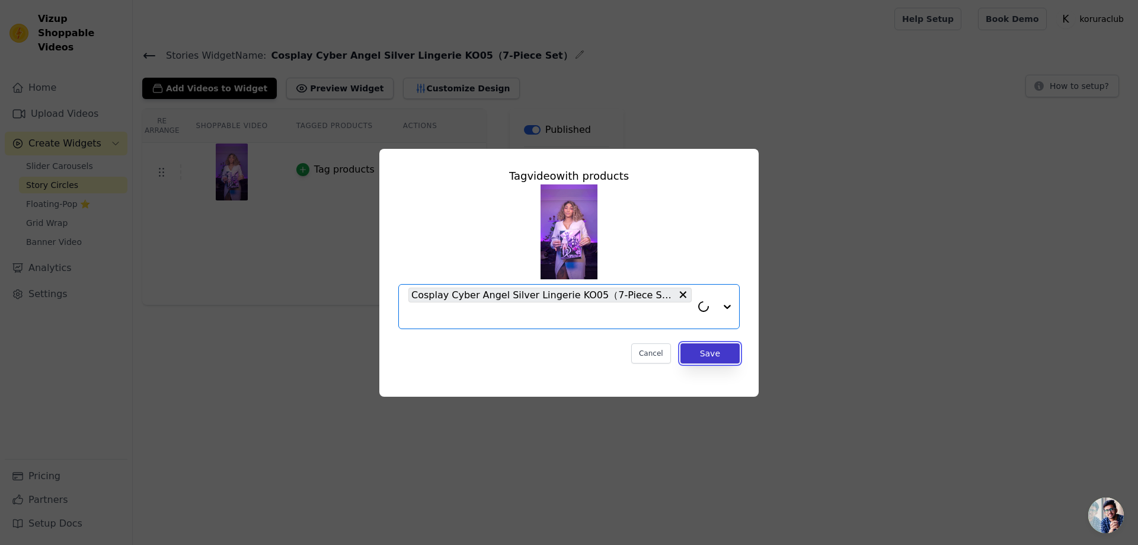
click at [723, 357] on button "Save" at bounding box center [709, 353] width 59 height 20
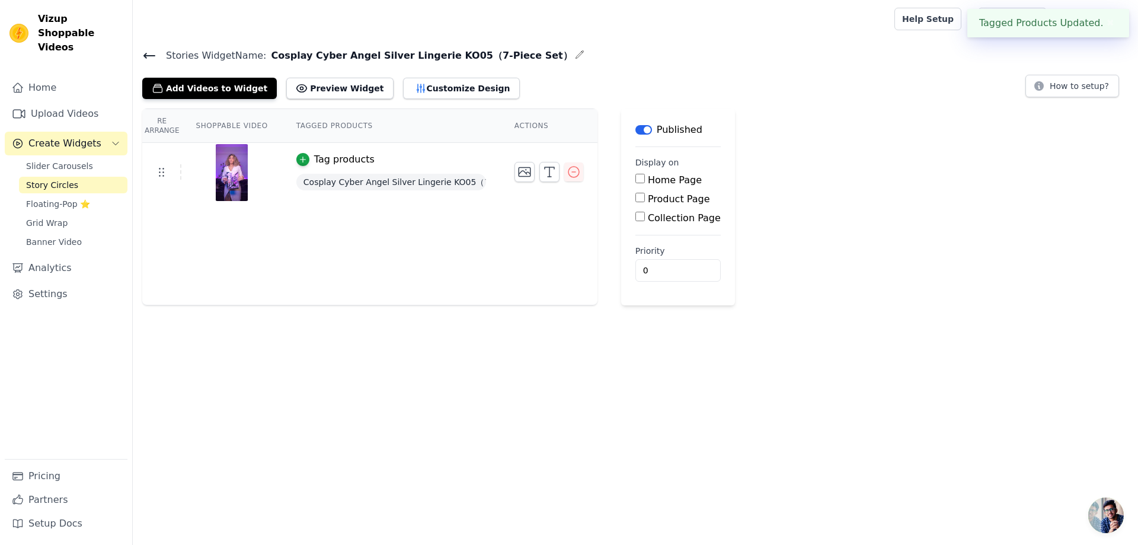
click at [636, 197] on input "Product Page" at bounding box center [639, 197] width 9 height 9
checkbox input "true"
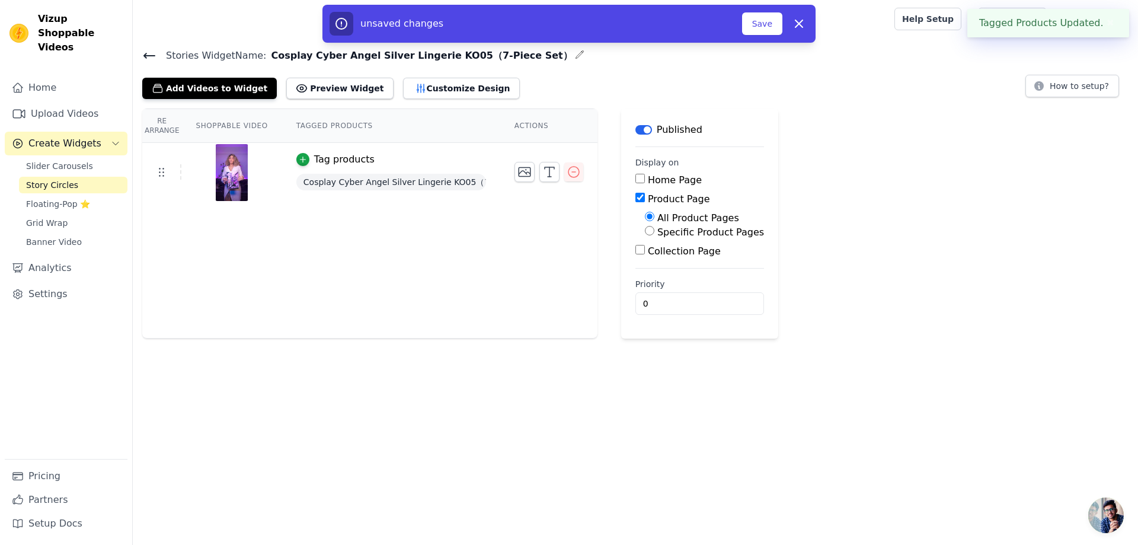
click at [648, 230] on input "Specific Product Pages" at bounding box center [649, 230] width 9 height 9
radio input "true"
click at [673, 255] on button "Select Products" at bounding box center [684, 259] width 79 height 20
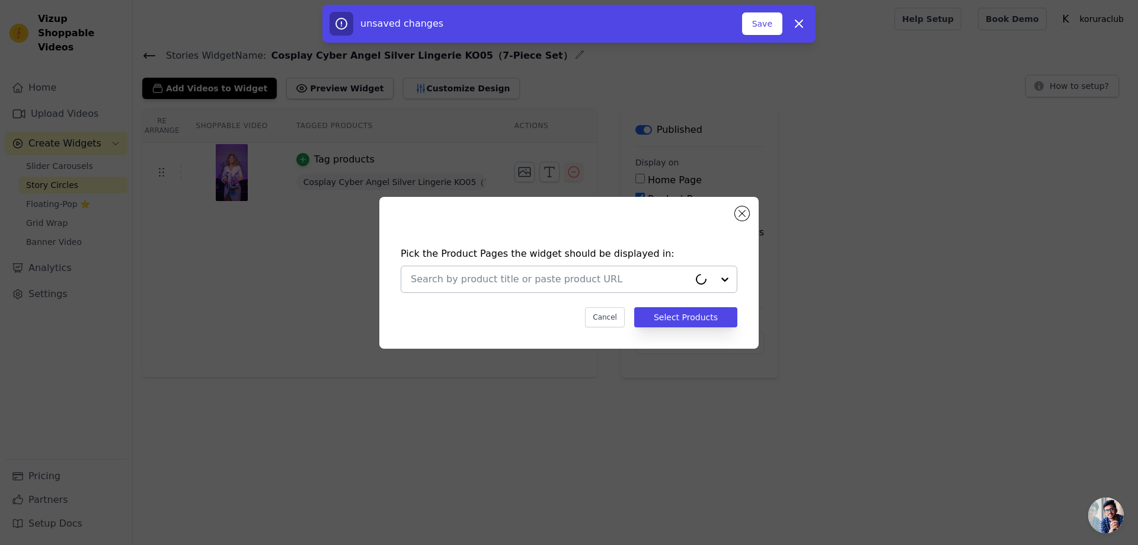
drag, startPoint x: 606, startPoint y: 273, endPoint x: 614, endPoint y: 280, distance: 10.5
click at [606, 273] on input "text" at bounding box center [550, 279] width 278 height 14
paste input "Cosplay Cyber Angel Silver Lingerie KO05（7-Piece Set）"
type input "Cosplay Cyber Angel Silver Lingerie KO05（7-Piece Set）"
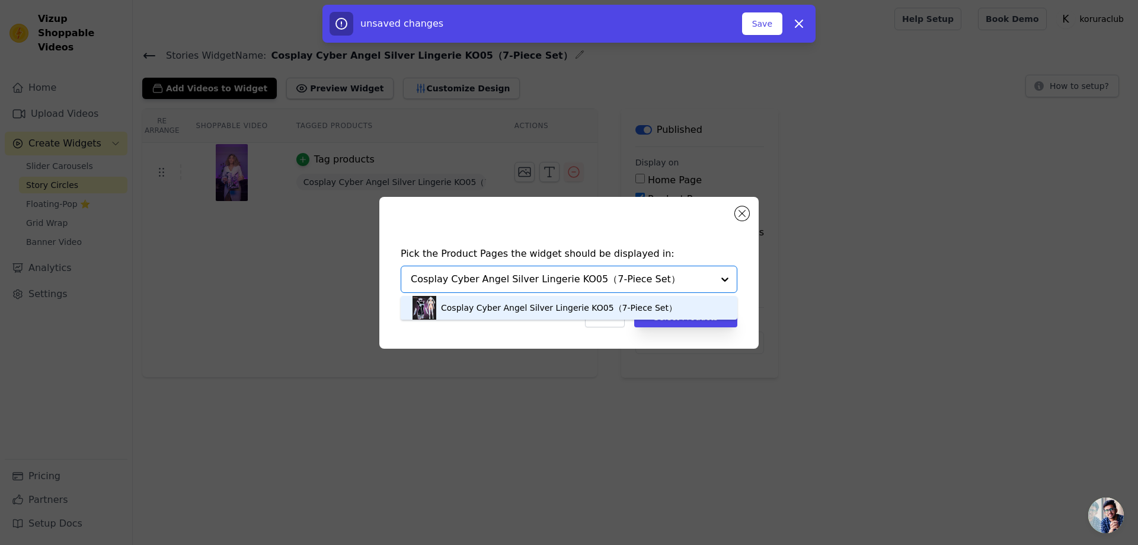
click at [616, 305] on div "Cosplay Cyber Angel Silver Lingerie KO05（7-Piece Set）" at bounding box center [559, 308] width 236 height 12
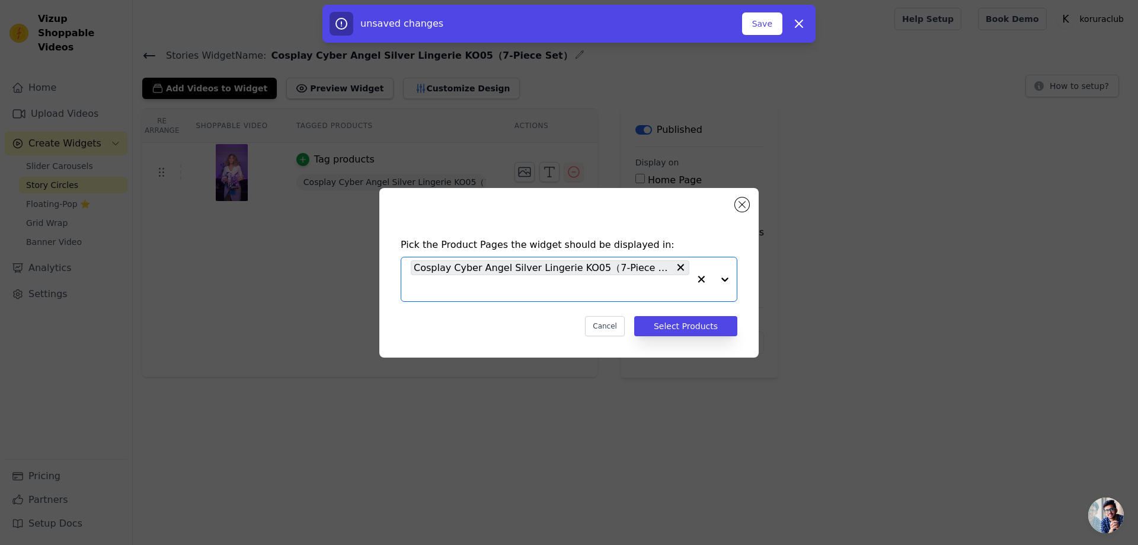
click at [676, 313] on div "Pick the Product Pages the widget should be displayed in: Option Cosplay Cyber …" at bounding box center [569, 287] width 360 height 122
click at [686, 334] on button "Select Products" at bounding box center [685, 326] width 103 height 20
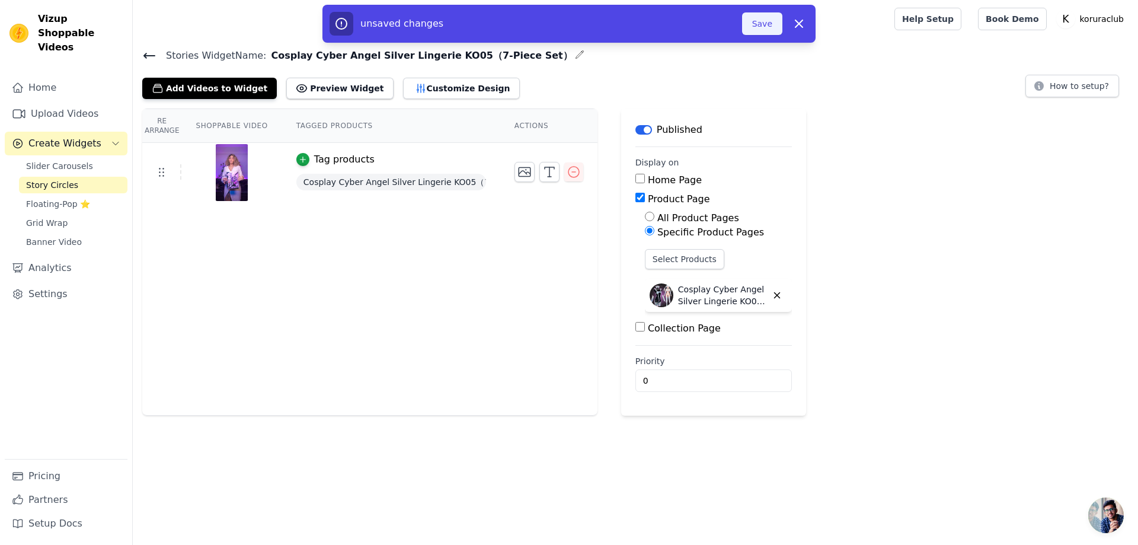
click at [760, 21] on button "Save" at bounding box center [762, 23] width 40 height 23
click at [758, 28] on div at bounding box center [511, 19] width 738 height 38
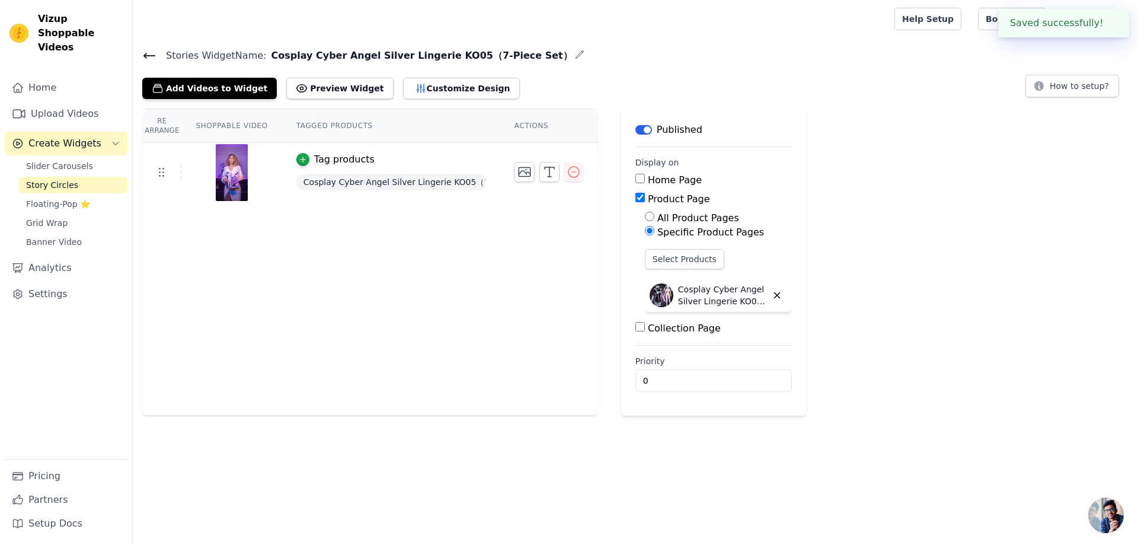
click at [55, 179] on span "Story Circles" at bounding box center [52, 185] width 52 height 12
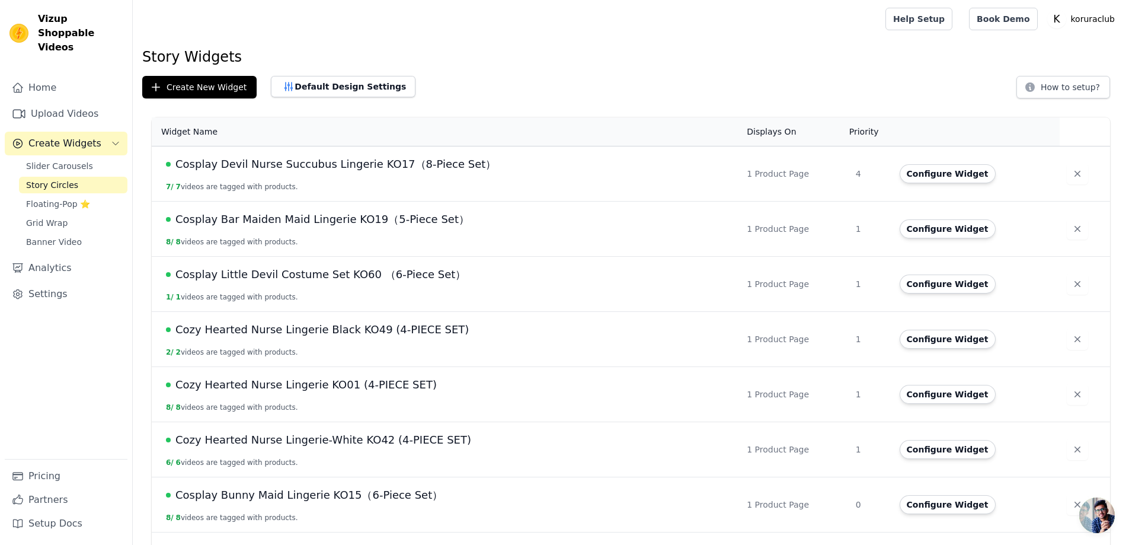
click at [63, 136] on span "Create Widgets" at bounding box center [64, 143] width 73 height 14
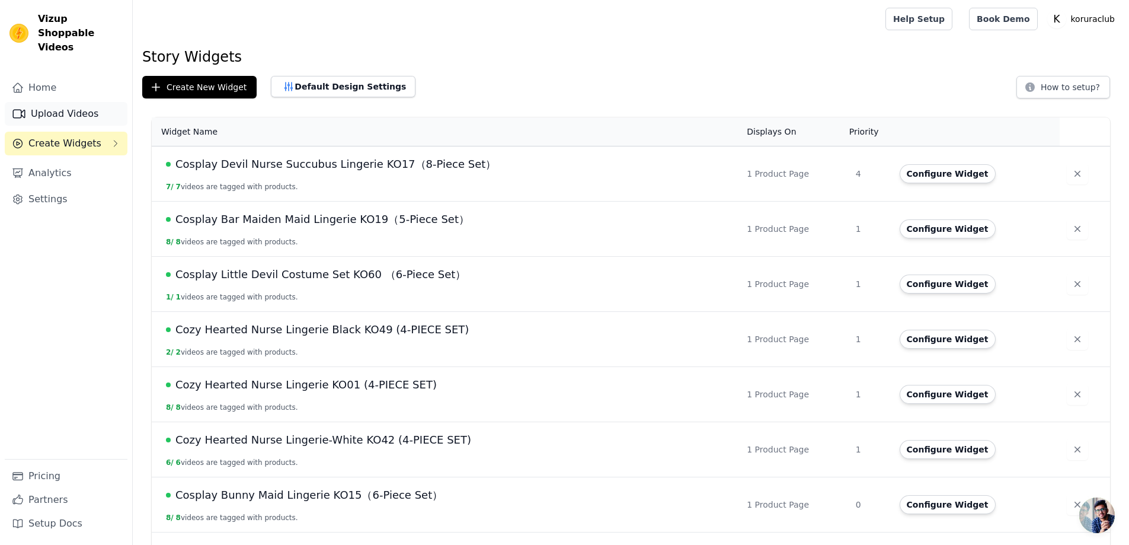
click at [76, 102] on link "Upload Videos" at bounding box center [66, 114] width 123 height 24
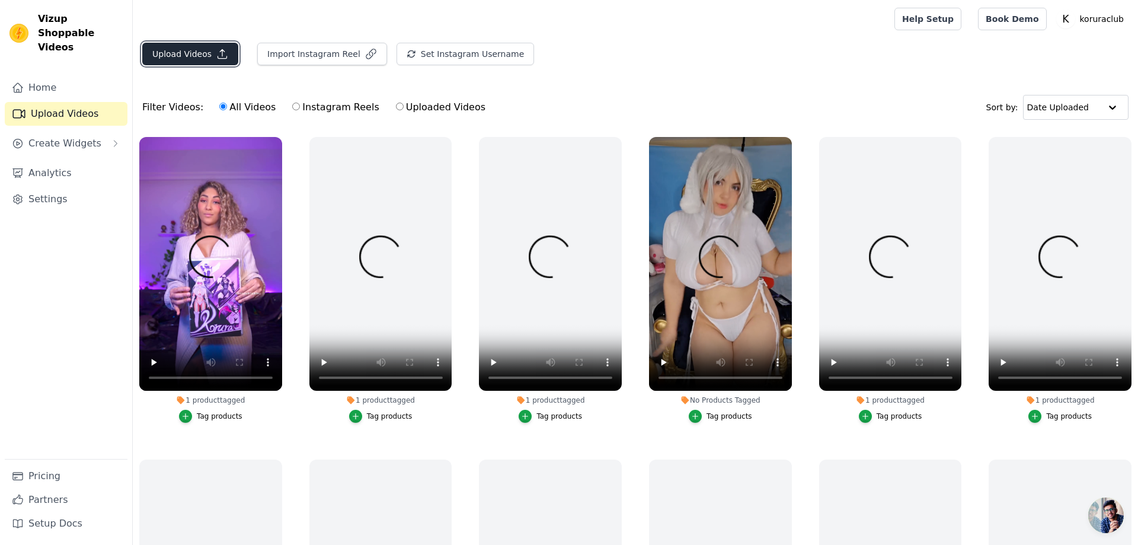
click at [180, 56] on button "Upload Videos" at bounding box center [190, 54] width 96 height 23
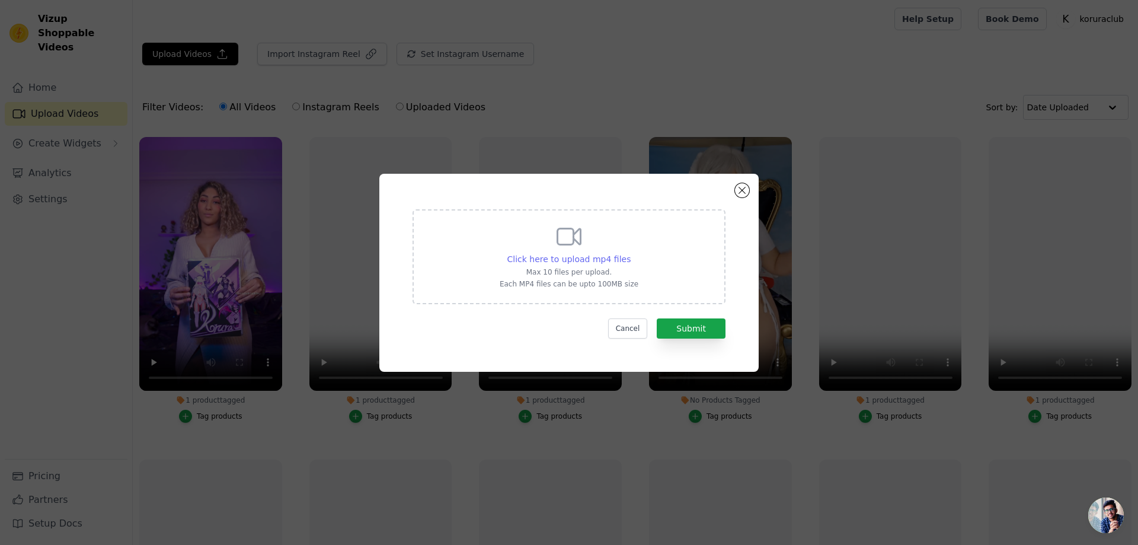
click at [574, 258] on span "Click here to upload mp4 files" at bounding box center [569, 258] width 124 height 9
click at [630, 253] on input "Click here to upload mp4 files Max 10 files per upload. Each MP4 files can be u…" at bounding box center [630, 252] width 1 height 1
type input "C:\fakepath\amyfabooboo.mp4"
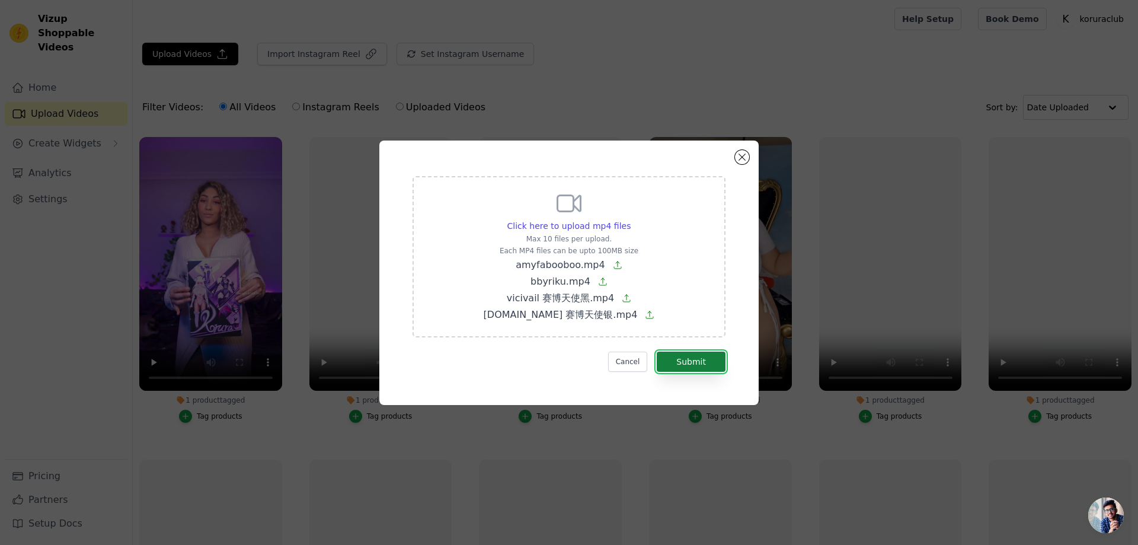
click at [696, 359] on button "Submit" at bounding box center [691, 361] width 69 height 20
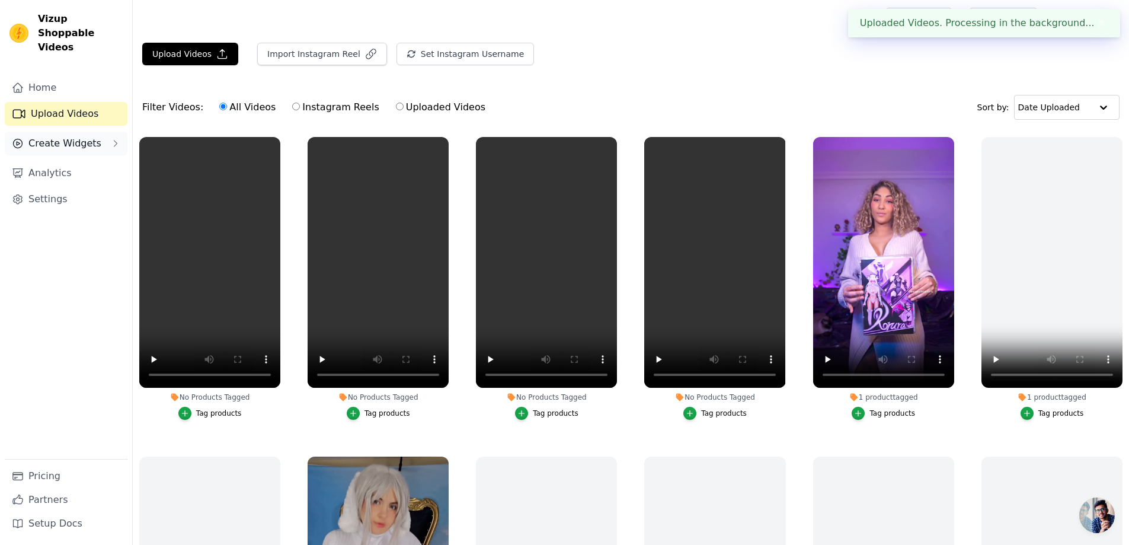
click at [63, 136] on span "Create Widgets" at bounding box center [64, 143] width 73 height 14
click at [41, 179] on span "Story Circles" at bounding box center [52, 185] width 52 height 12
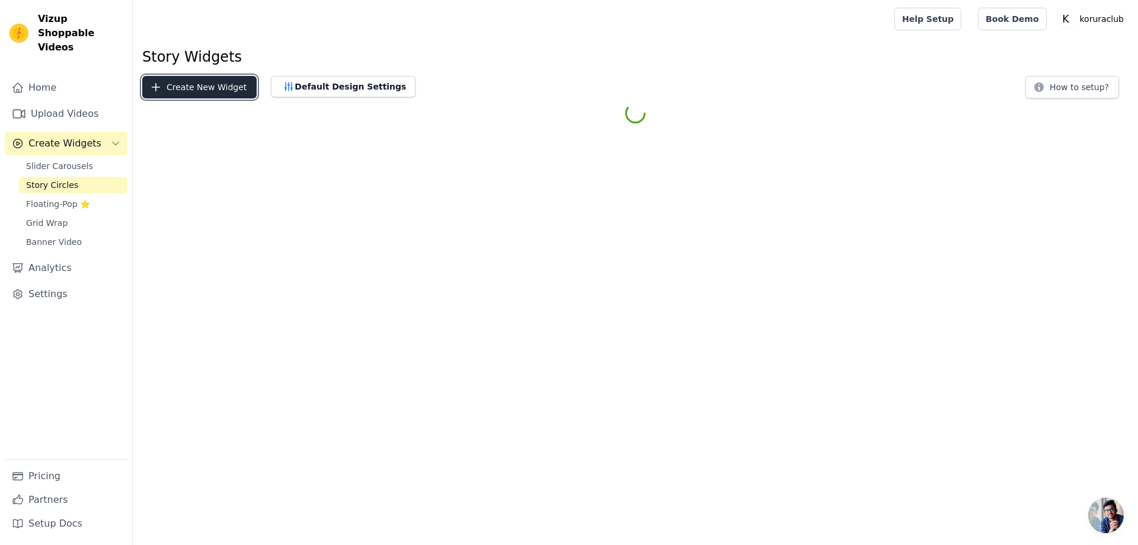
click at [191, 82] on button "Create New Widget" at bounding box center [199, 87] width 114 height 23
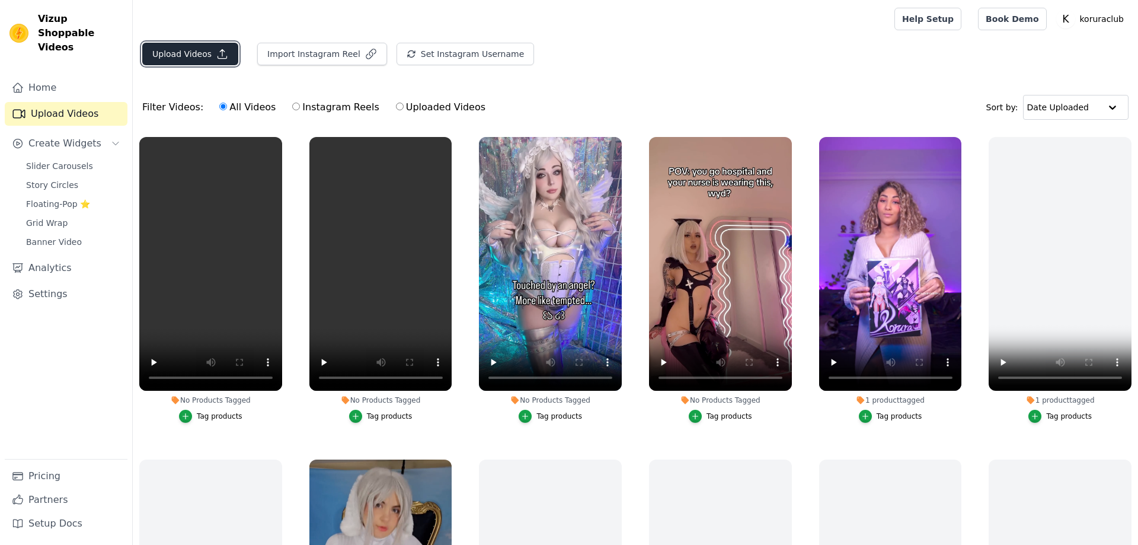
click at [175, 52] on button "Upload Videos" at bounding box center [190, 54] width 96 height 23
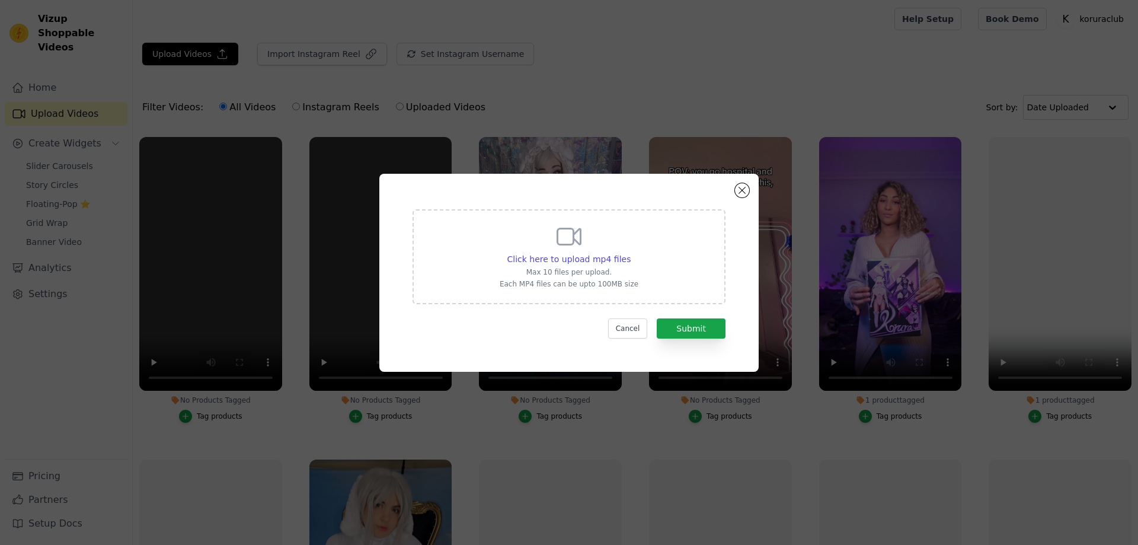
click at [581, 245] on icon at bounding box center [569, 236] width 28 height 28
click at [630, 252] on input "Click here to upload mp4 files Max 10 files per upload. Each MP4 files can be u…" at bounding box center [630, 252] width 1 height 1
click at [742, 191] on button "Close modal" at bounding box center [742, 190] width 14 height 14
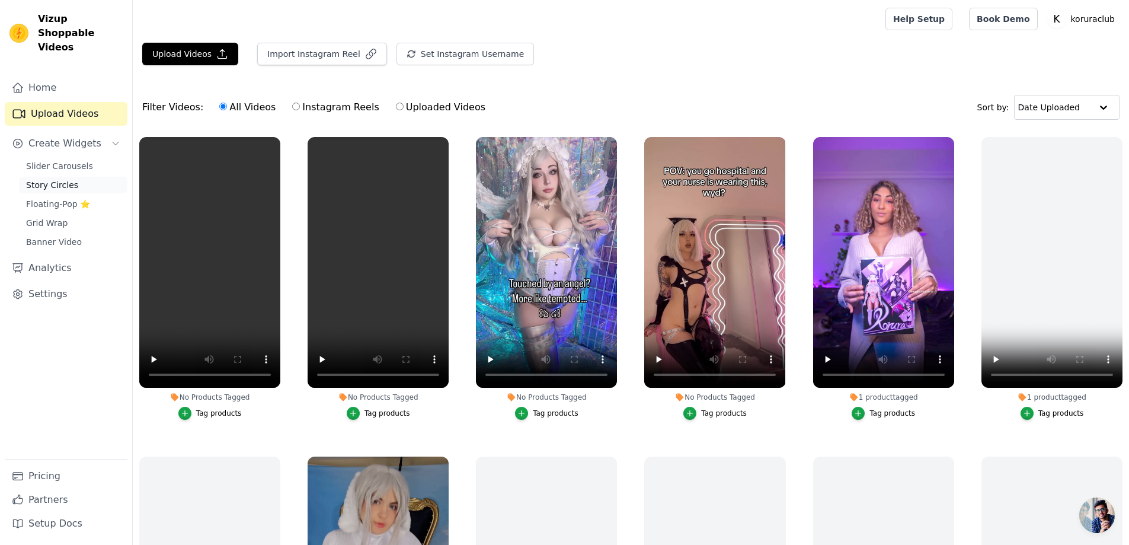
click at [59, 179] on span "Story Circles" at bounding box center [52, 185] width 52 height 12
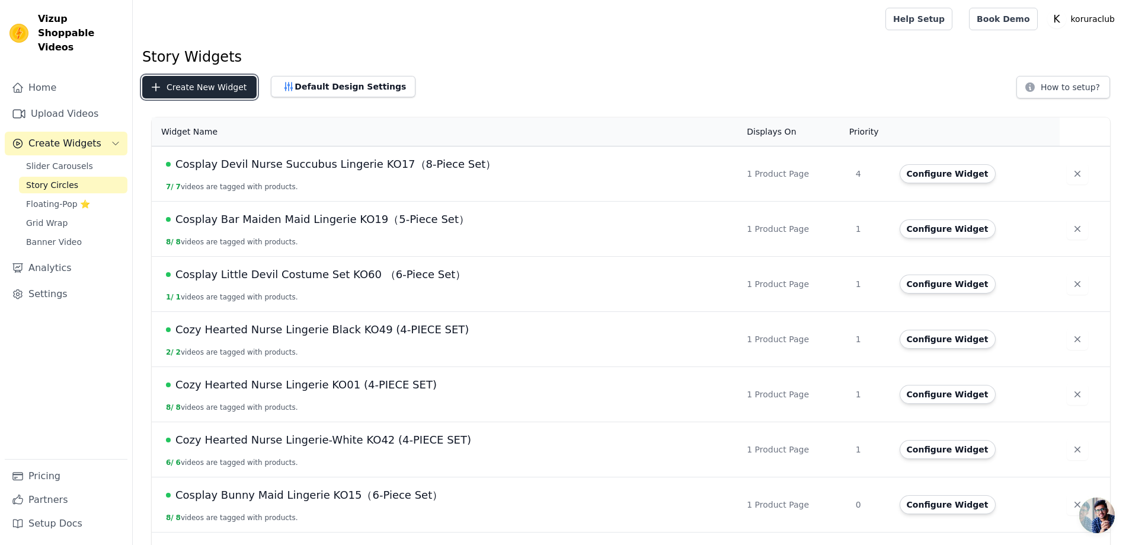
click at [196, 88] on button "Create New Widget" at bounding box center [199, 87] width 114 height 23
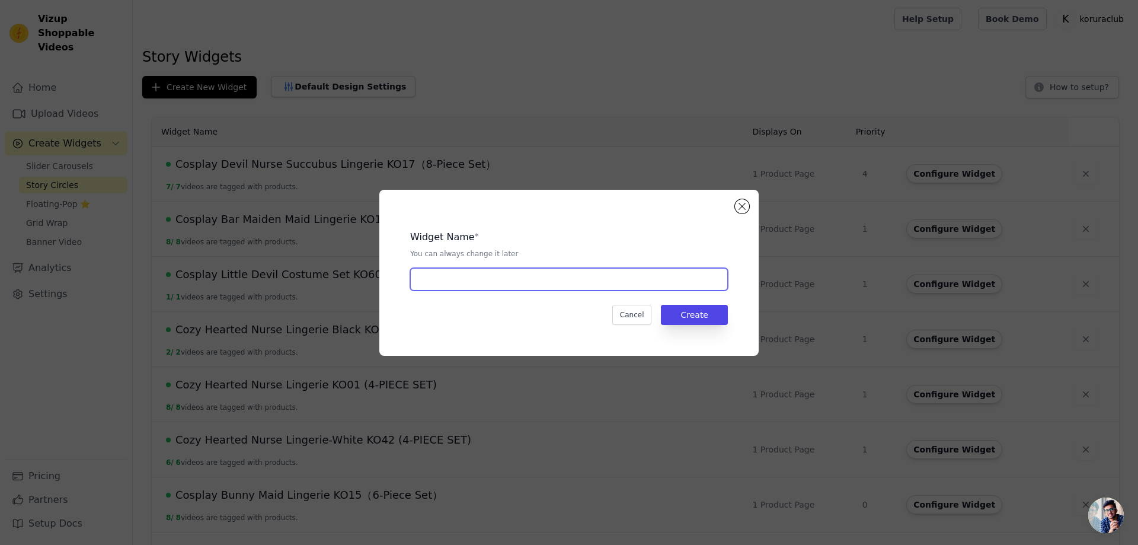
click at [518, 280] on input "text" at bounding box center [569, 279] width 318 height 23
paste input "Cosplay Cyber Angel Black Lingerie KO07（7-Piece Set）"
type input "Cosplay Cyber Angel Black Lingerie KO07（7-Piece Set）"
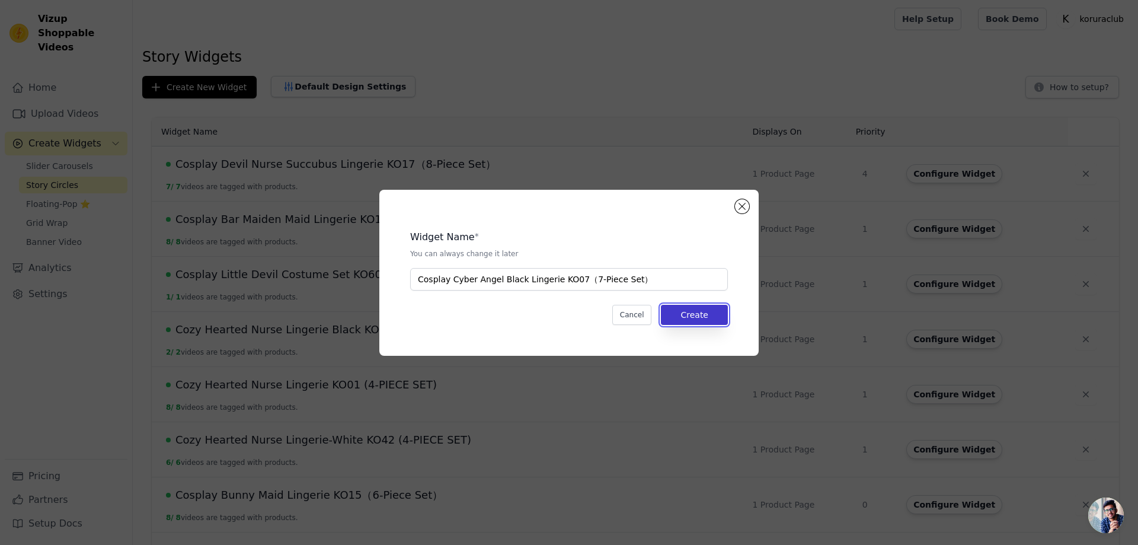
click at [687, 316] on button "Create" at bounding box center [694, 315] width 67 height 20
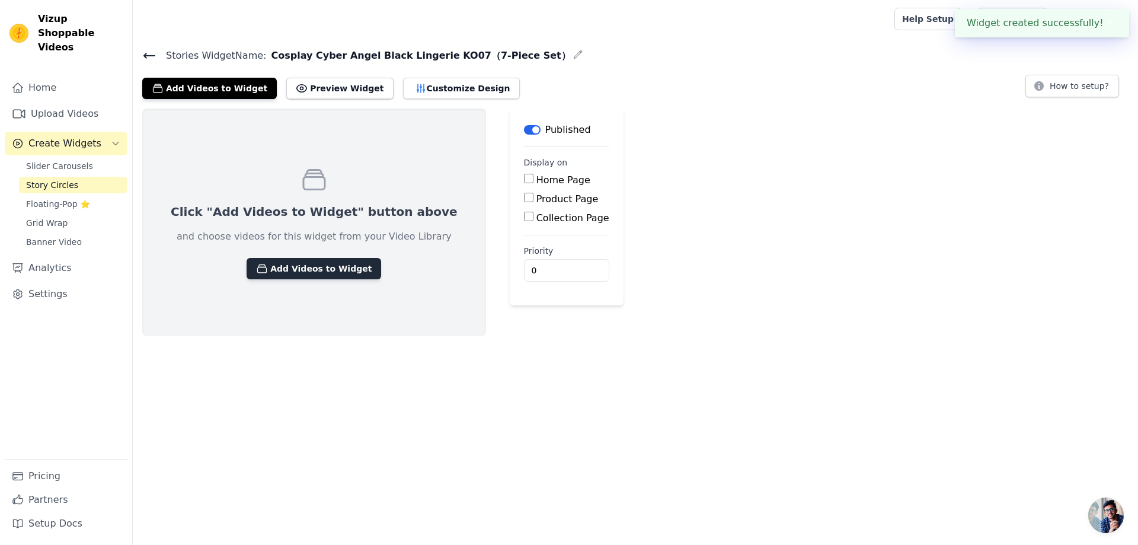
click at [292, 266] on button "Add Videos to Widget" at bounding box center [313, 268] width 135 height 21
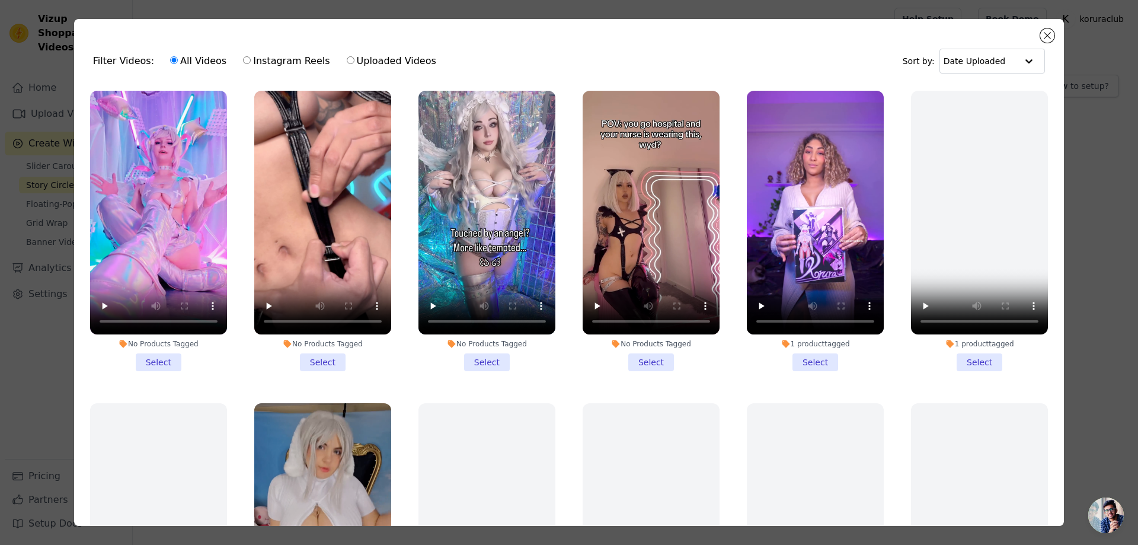
click at [324, 359] on li "No Products Tagged Select" at bounding box center [322, 231] width 137 height 280
click at [0, 0] on input "No Products Tagged Select" at bounding box center [0, 0] width 0 height 0
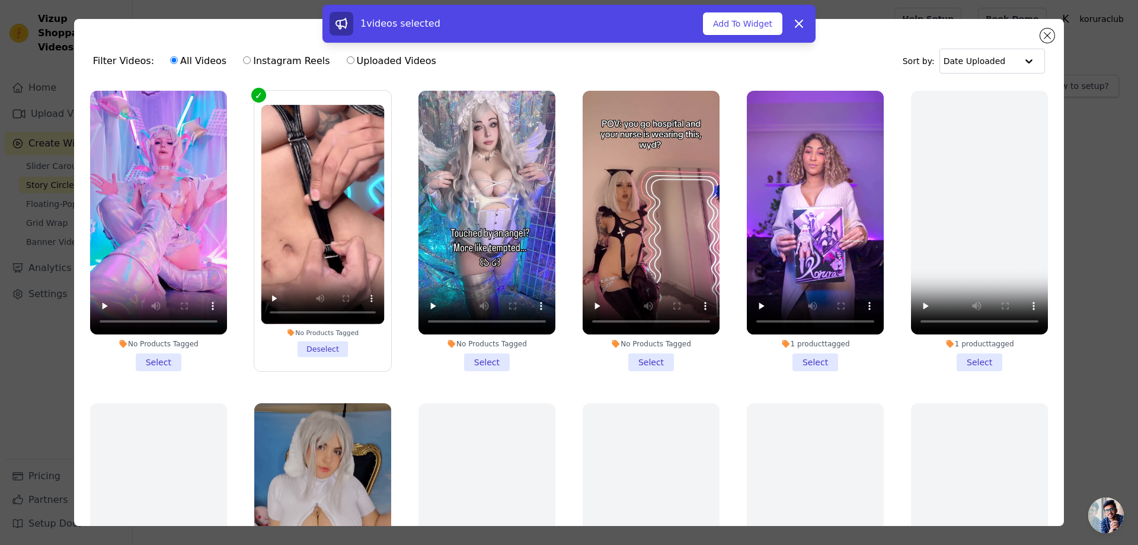
click at [645, 361] on li "No Products Tagged Select" at bounding box center [650, 231] width 137 height 280
click at [0, 0] on input "No Products Tagged Select" at bounding box center [0, 0] width 0 height 0
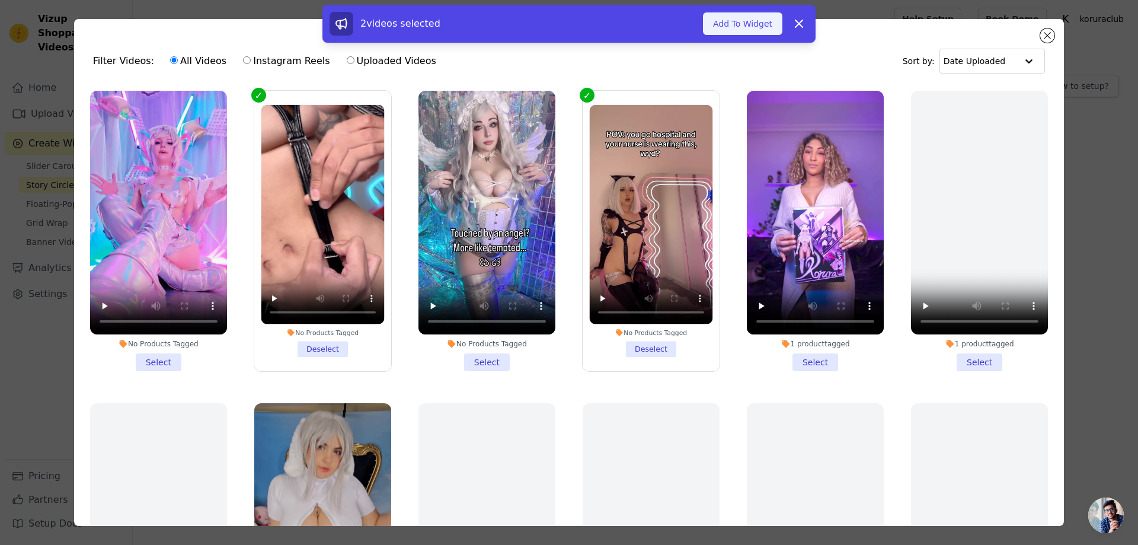
click at [737, 23] on button "Add To Widget" at bounding box center [742, 23] width 79 height 23
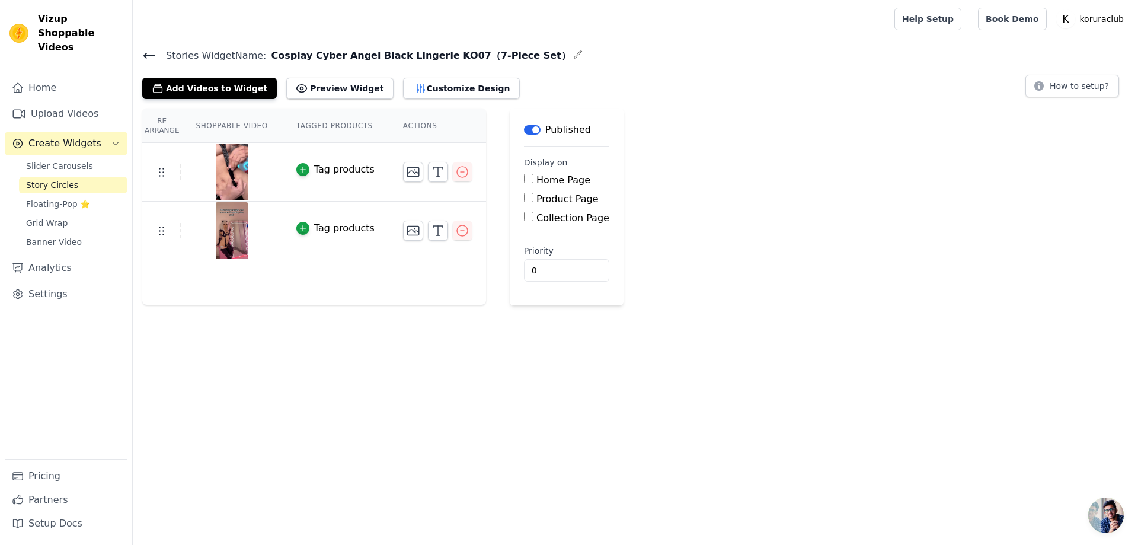
click at [684, 193] on div "Re Arrange Shoppable Video Tagged Products Actions Tag products Tag products Sa…" at bounding box center [635, 206] width 1005 height 197
click at [526, 200] on input "Product Page" at bounding box center [528, 197] width 9 height 9
checkbox input "true"
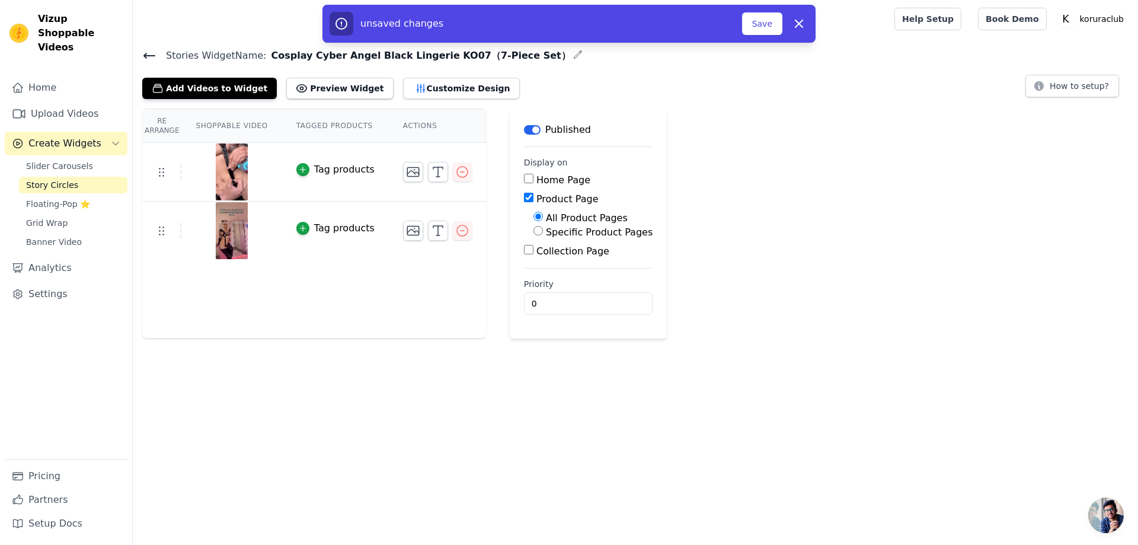
click at [564, 235] on label "Specific Product Pages" at bounding box center [599, 231] width 107 height 11
click at [543, 235] on input "Specific Product Pages" at bounding box center [537, 230] width 9 height 9
radio input "true"
click at [561, 258] on button "Select Products" at bounding box center [572, 259] width 79 height 20
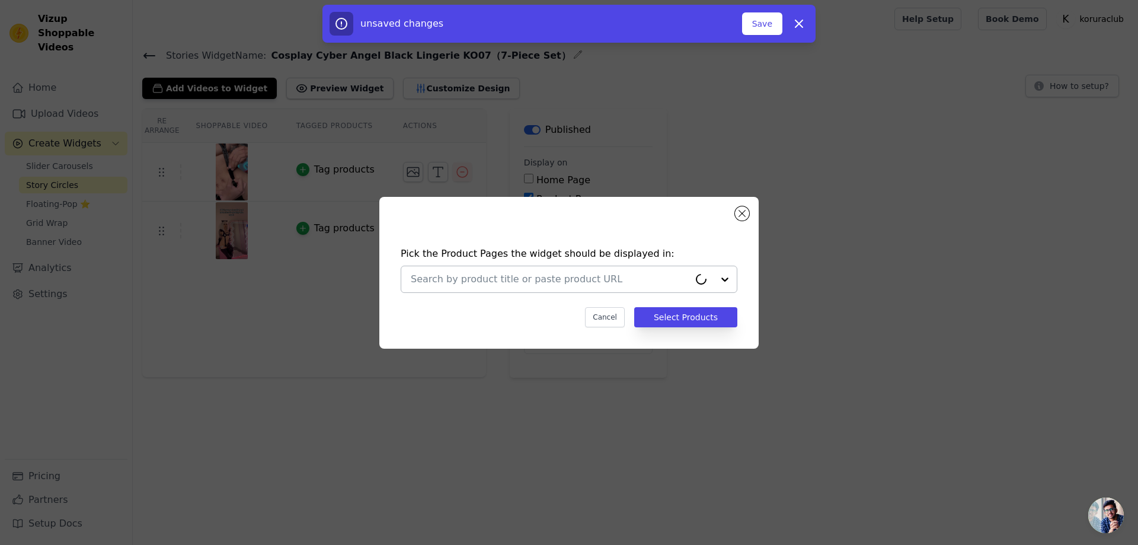
click at [597, 277] on input "text" at bounding box center [550, 279] width 278 height 14
paste input "Cosplay Cyber Angel Black Lingerie KO07（7-Piece Set）"
type input "Cosplay Cyber Angel Black Lingerie KO07（7-Piece Set）"
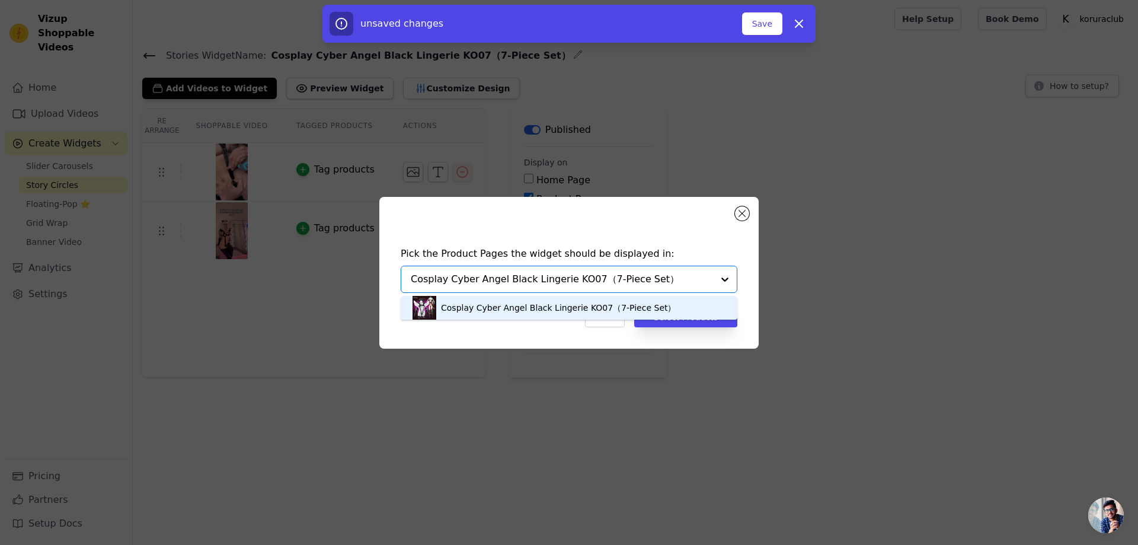
click at [597, 303] on div "Cosplay Cyber Angel Black Lingerie KO07（7-Piece Set）" at bounding box center [558, 308] width 235 height 12
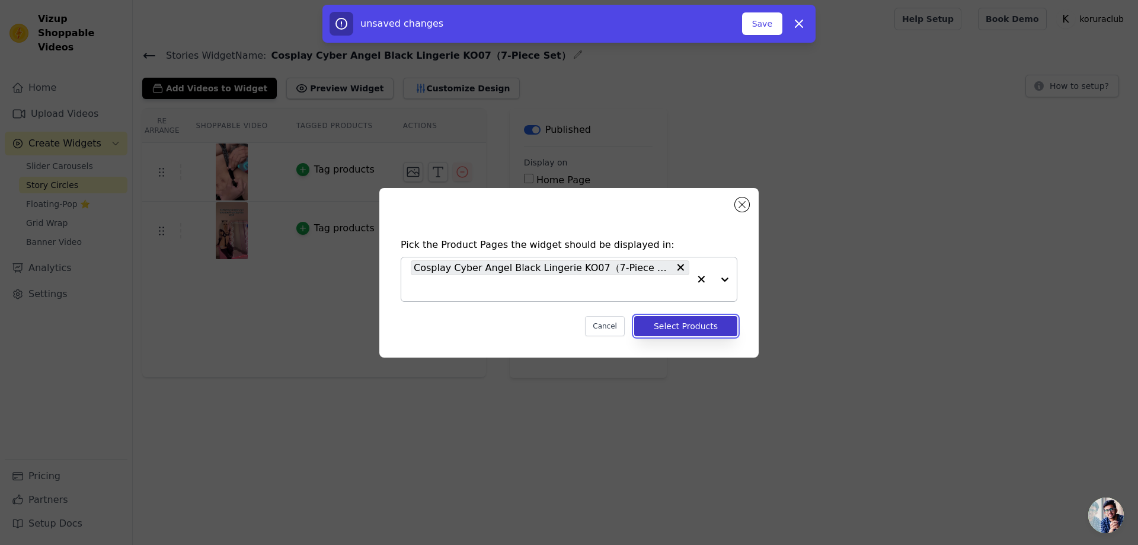
click at [691, 329] on button "Select Products" at bounding box center [685, 326] width 103 height 20
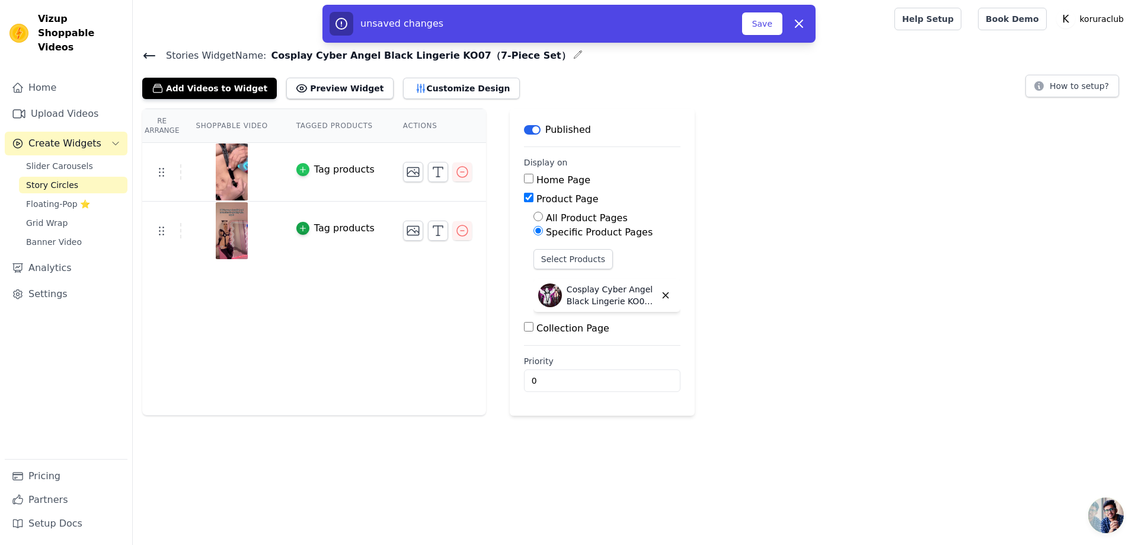
click at [303, 170] on icon "button" at bounding box center [303, 169] width 8 height 8
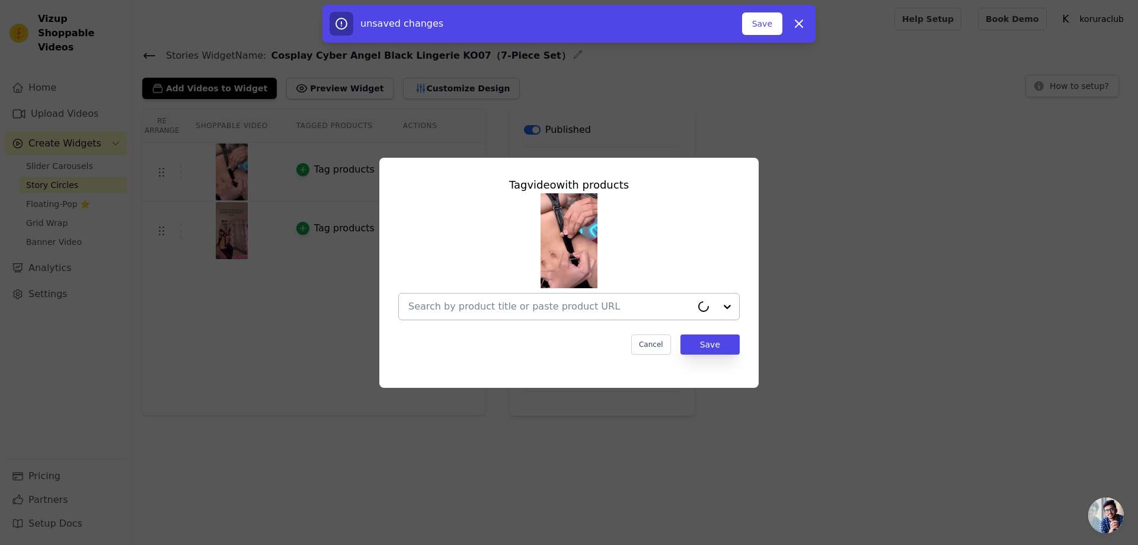
click at [558, 308] on input "text" at bounding box center [549, 306] width 283 height 14
paste input "Cosplay Cyber Angel Black Lingerie KO07（7-Piece Set）"
type input "Cosplay Cyber Angel Black Lingerie KO07（7-Piece Set）"
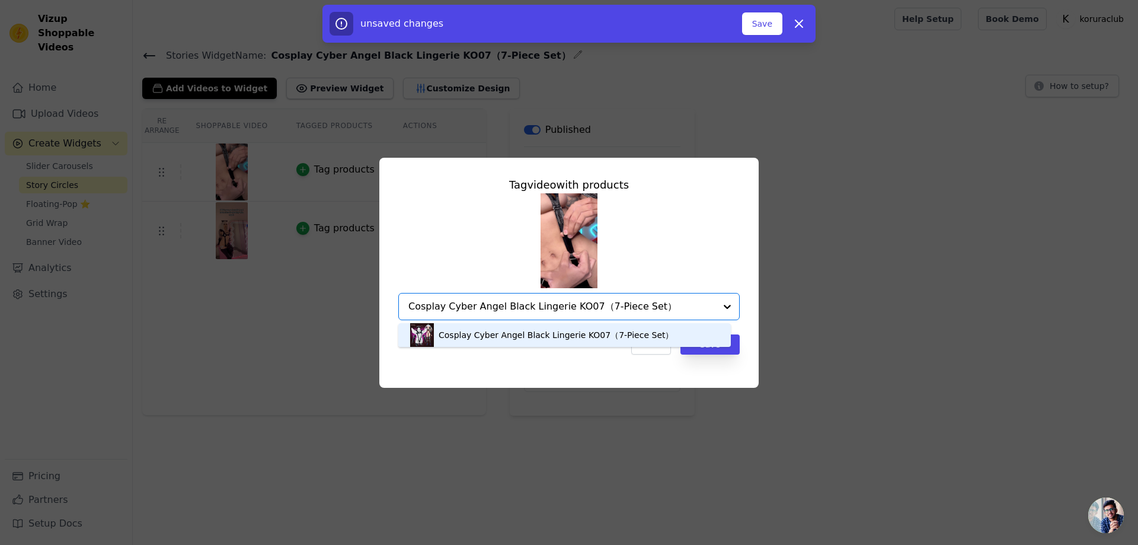
click at [552, 331] on div "Cosplay Cyber Angel Black Lingerie KO07（7-Piece Set）" at bounding box center [555, 335] width 235 height 12
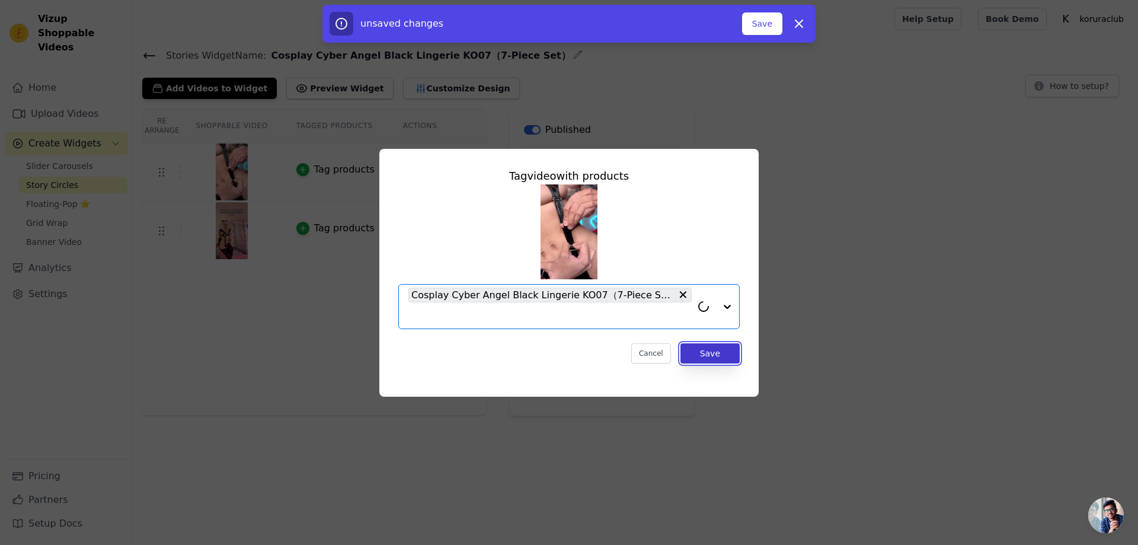
click at [691, 352] on button "Save" at bounding box center [709, 353] width 59 height 20
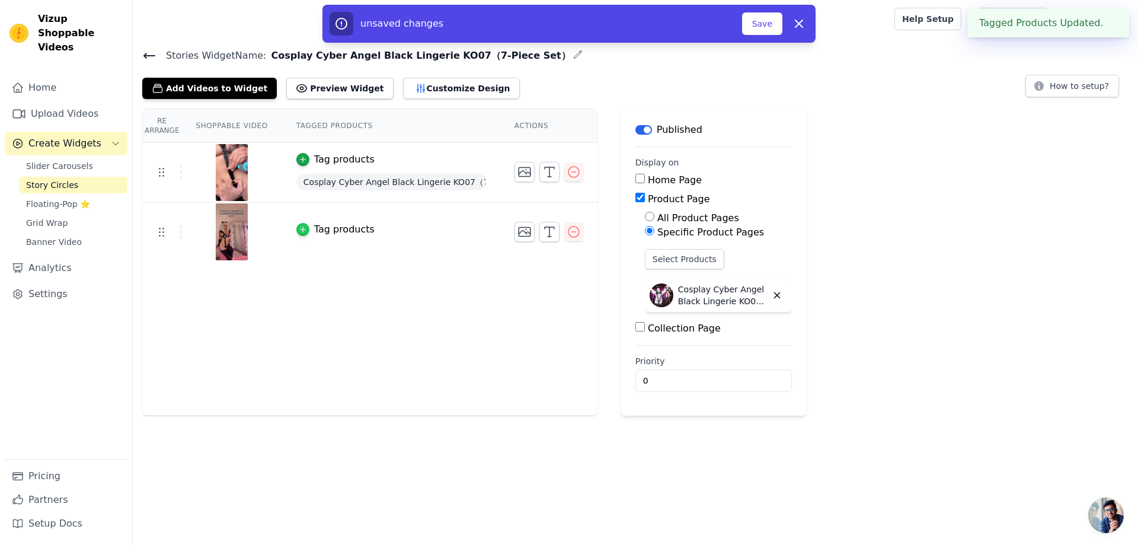
click at [299, 225] on icon "button" at bounding box center [303, 229] width 8 height 8
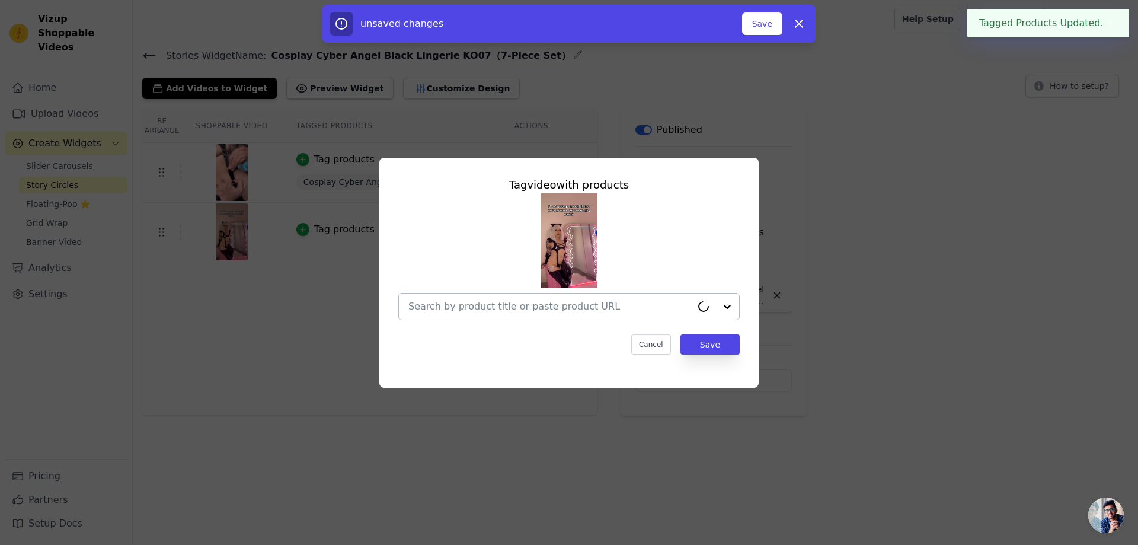
click at [514, 303] on input "text" at bounding box center [549, 306] width 283 height 14
paste input "Cosplay Cyber Angel Black Lingerie KO07（7-Piece Set）"
type input "Cosplay Cyber Angel Black Lingerie KO07（7-Piece Set）"
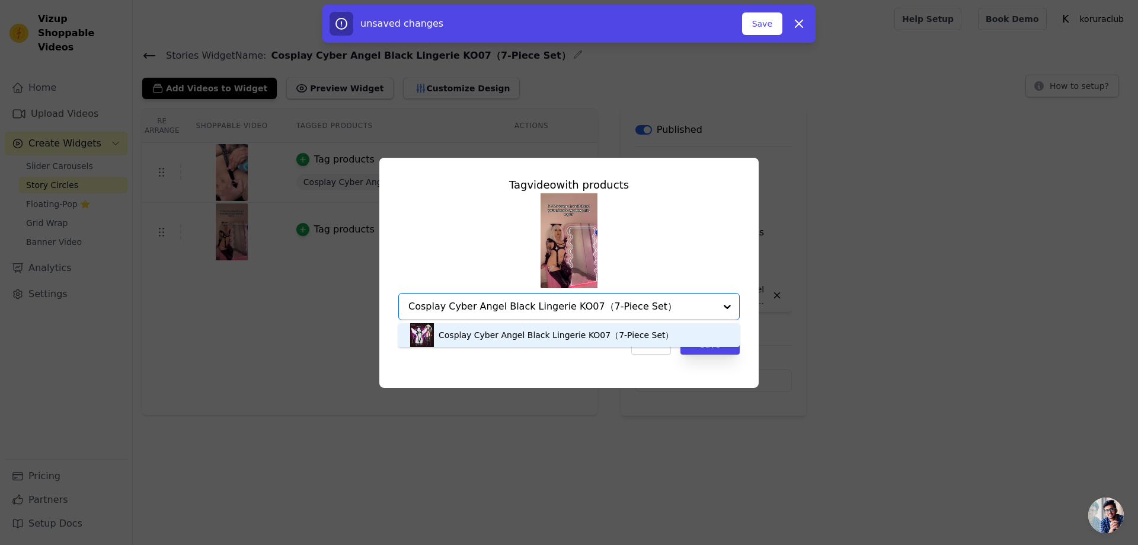
click at [560, 335] on div "Cosplay Cyber Angel Black Lingerie KO07（7-Piece Set）" at bounding box center [555, 335] width 235 height 12
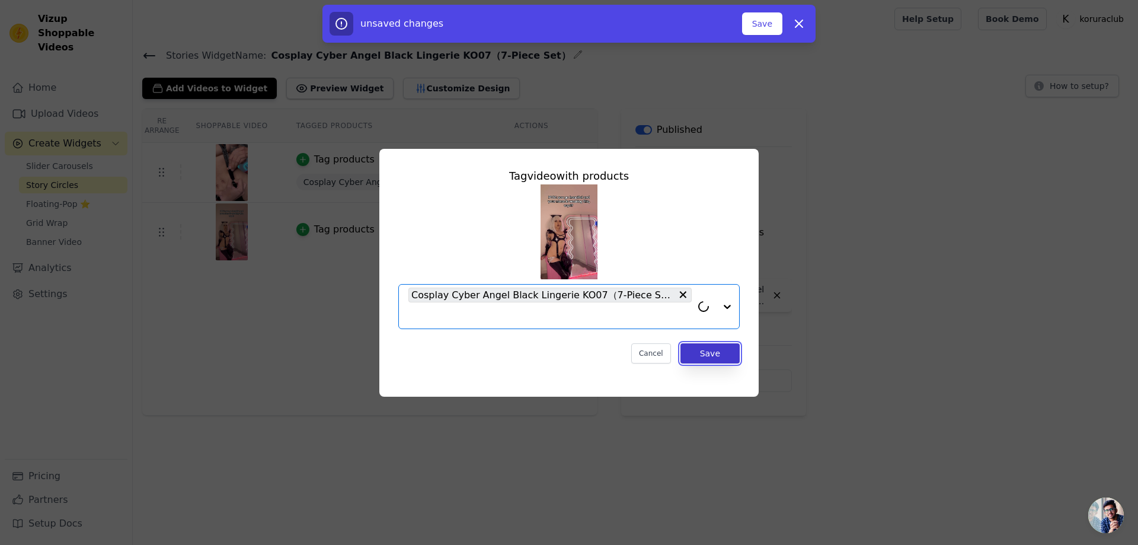
click at [712, 346] on button "Save" at bounding box center [709, 353] width 59 height 20
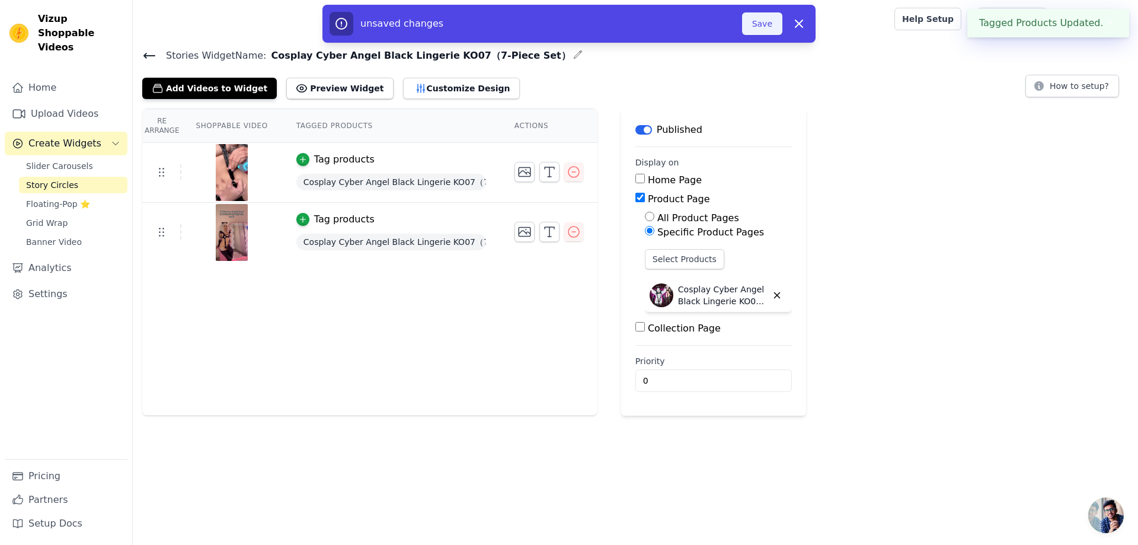
click at [752, 27] on button "Save" at bounding box center [762, 23] width 40 height 23
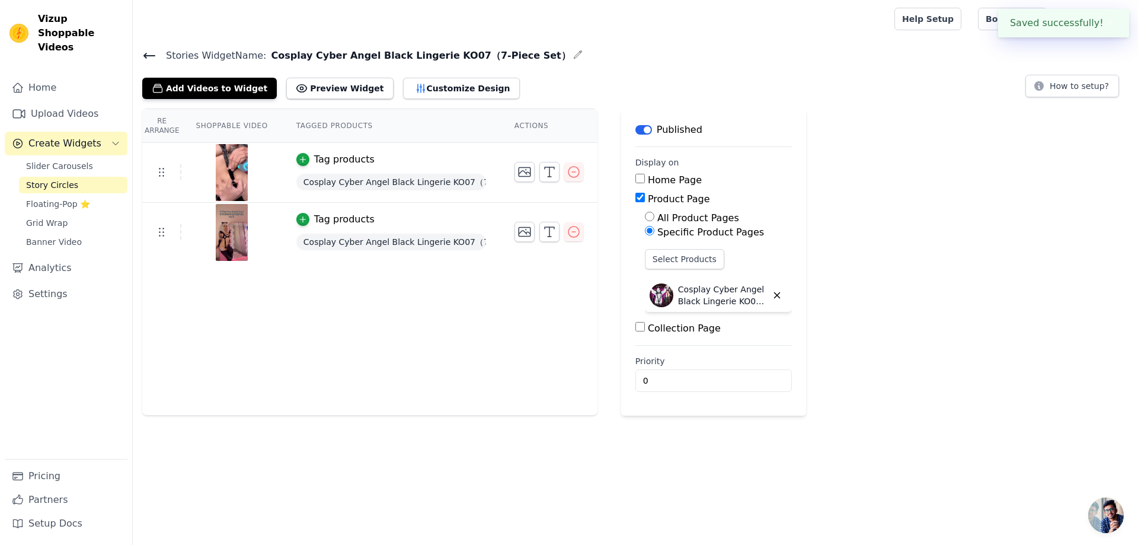
click at [56, 179] on span "Story Circles" at bounding box center [52, 185] width 52 height 12
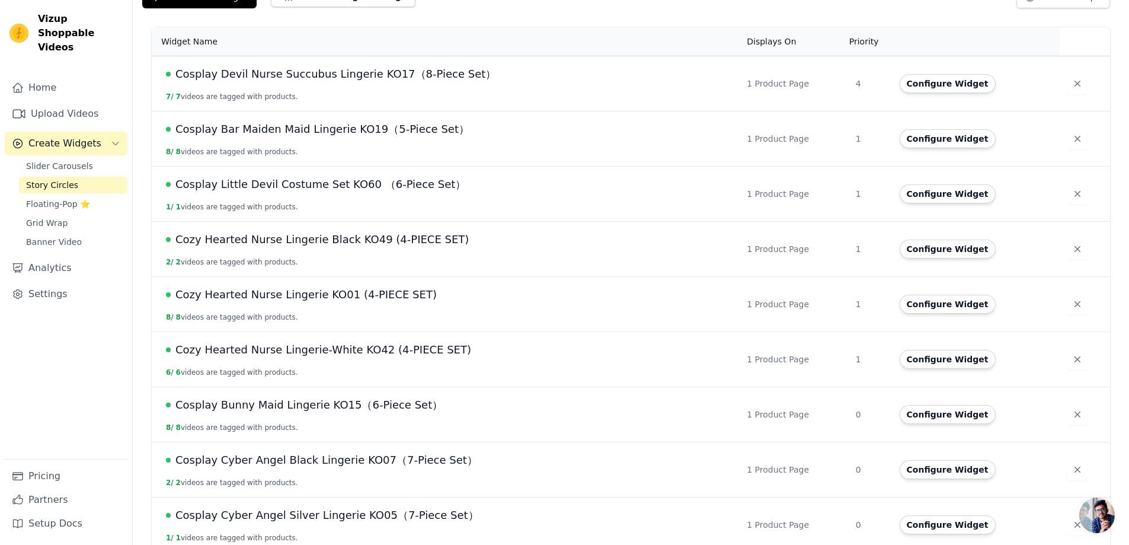
scroll to position [212, 0]
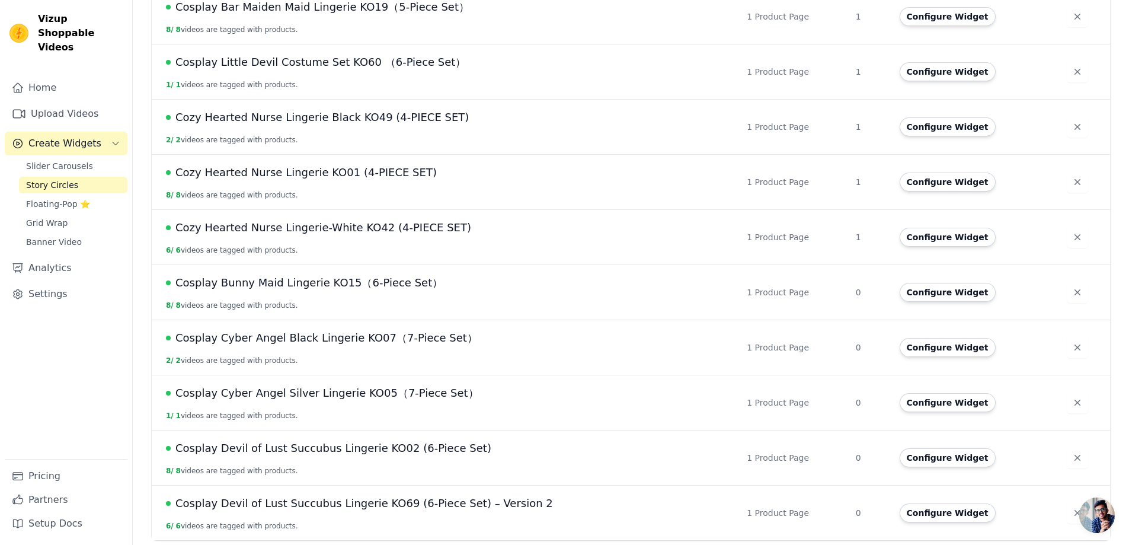
click at [308, 393] on span "Cosplay Cyber Angel Silver Lingerie KO05（7-Piece Set）" at bounding box center [326, 393] width 303 height 17
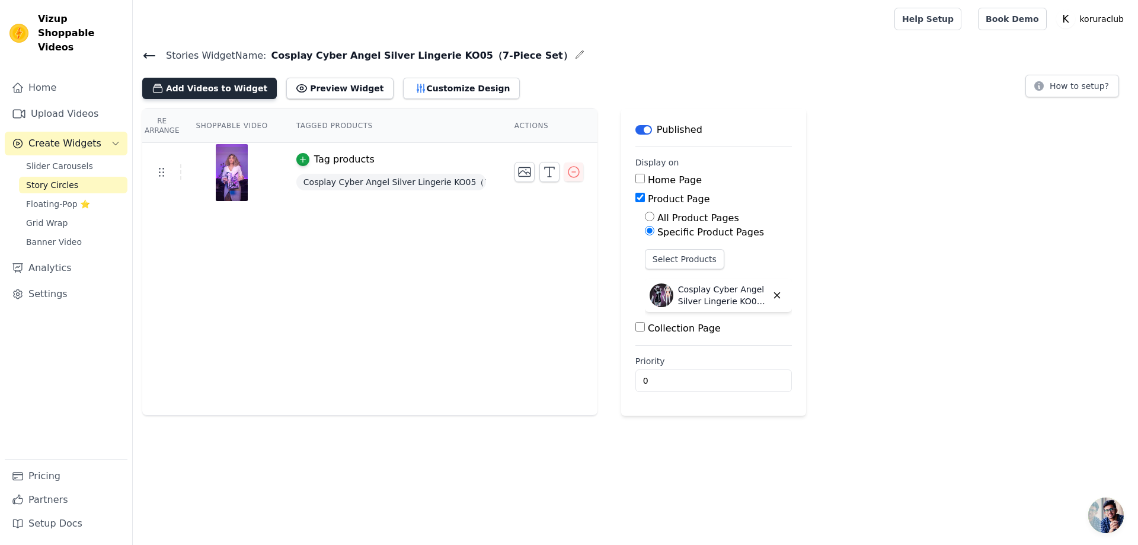
click at [212, 87] on button "Add Videos to Widget" at bounding box center [209, 88] width 135 height 21
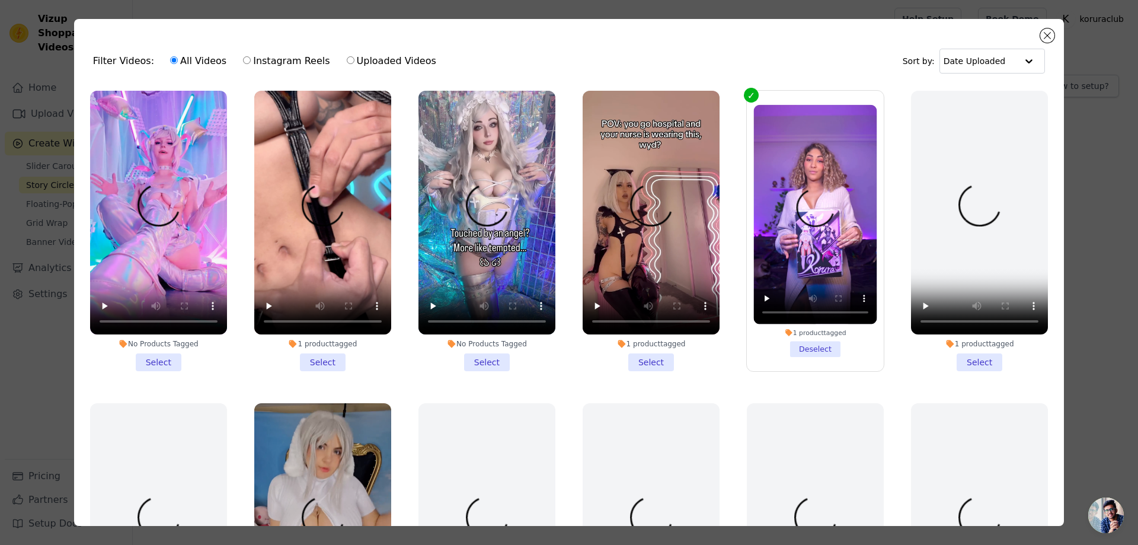
click at [164, 356] on li "No Products Tagged Select" at bounding box center [158, 231] width 137 height 280
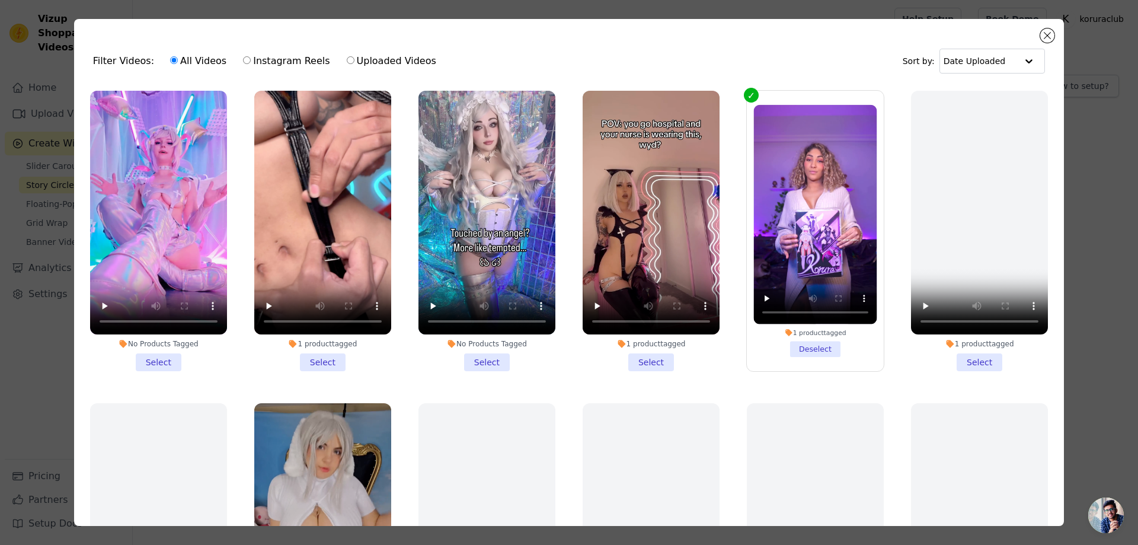
click at [0, 0] on input "No Products Tagged Select" at bounding box center [0, 0] width 0 height 0
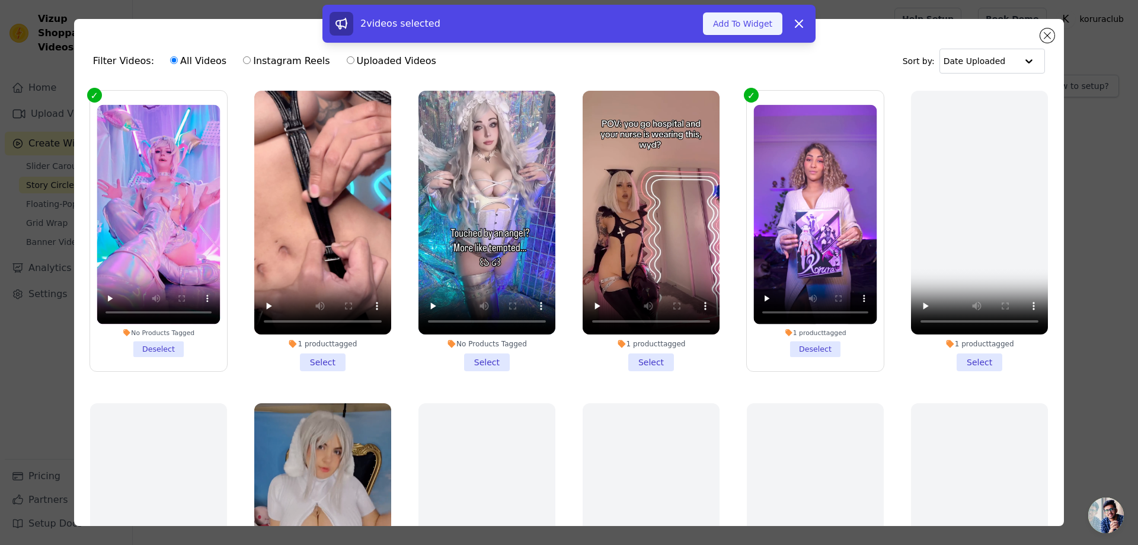
click at [730, 23] on button "Add To Widget" at bounding box center [742, 23] width 79 height 23
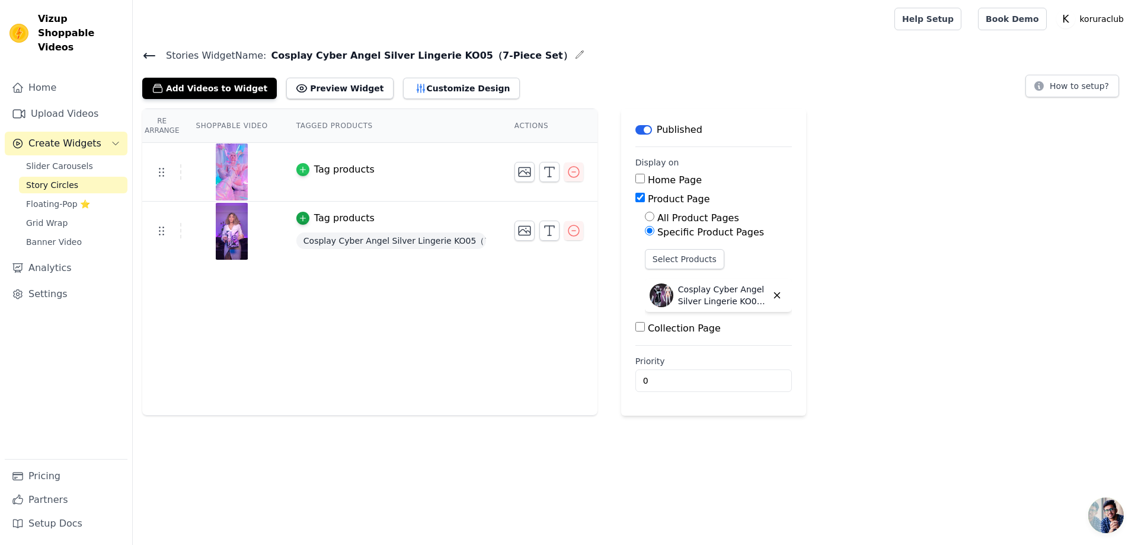
click at [303, 166] on icon "button" at bounding box center [303, 169] width 8 height 8
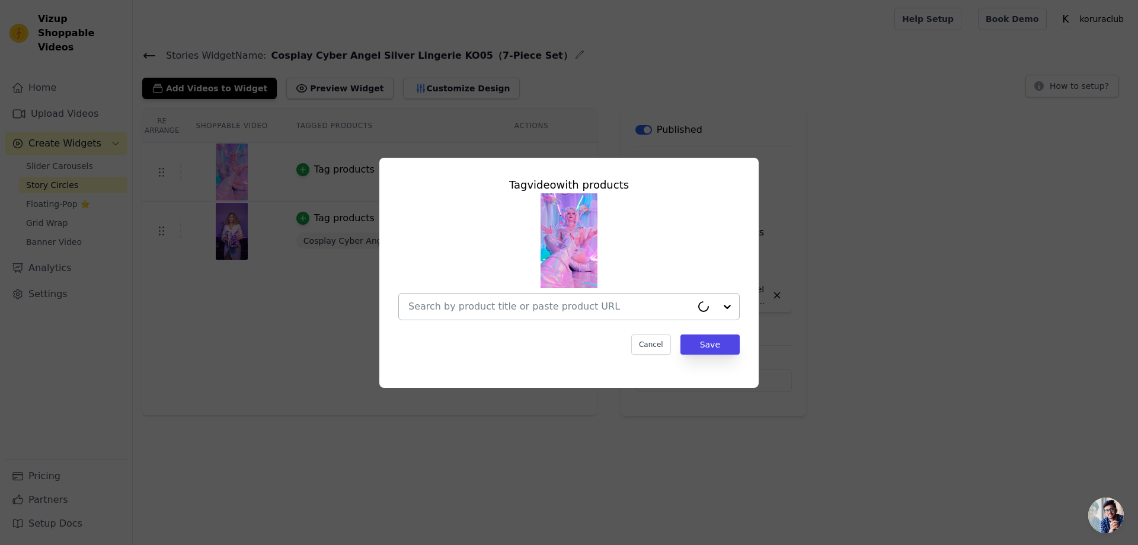
click at [531, 306] on input "text" at bounding box center [549, 306] width 283 height 14
paste input "Cosplay Cyber Angel Silver Lingerie KO05（7-Piece Set）"
type input "Cosplay Cyber Angel Silver Lingerie KO05（7-Piece Set）"
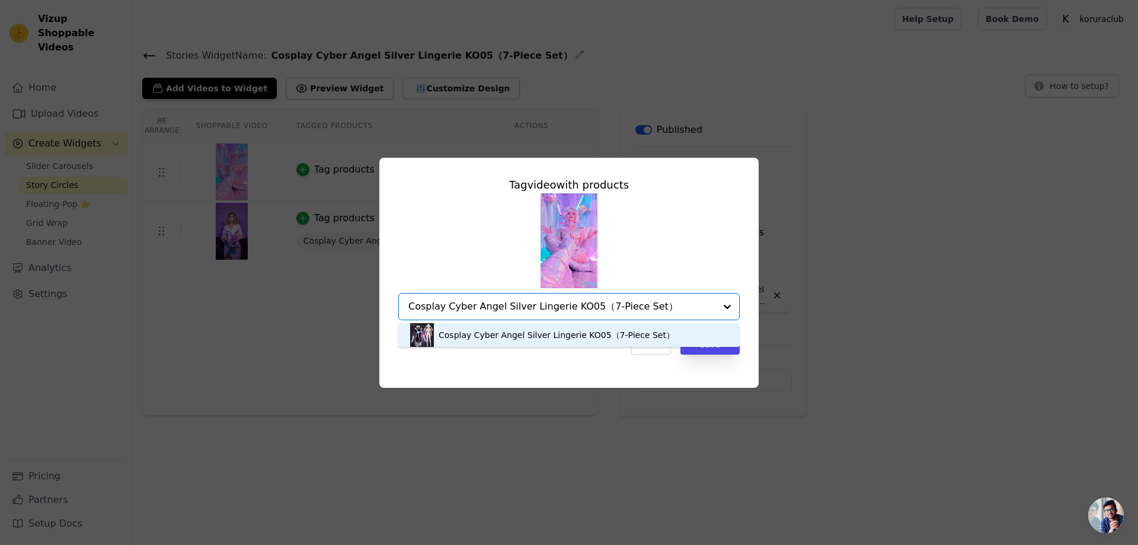
click at [558, 337] on div "Cosplay Cyber Angel Silver Lingerie KO05（7-Piece Set）" at bounding box center [556, 335] width 236 height 12
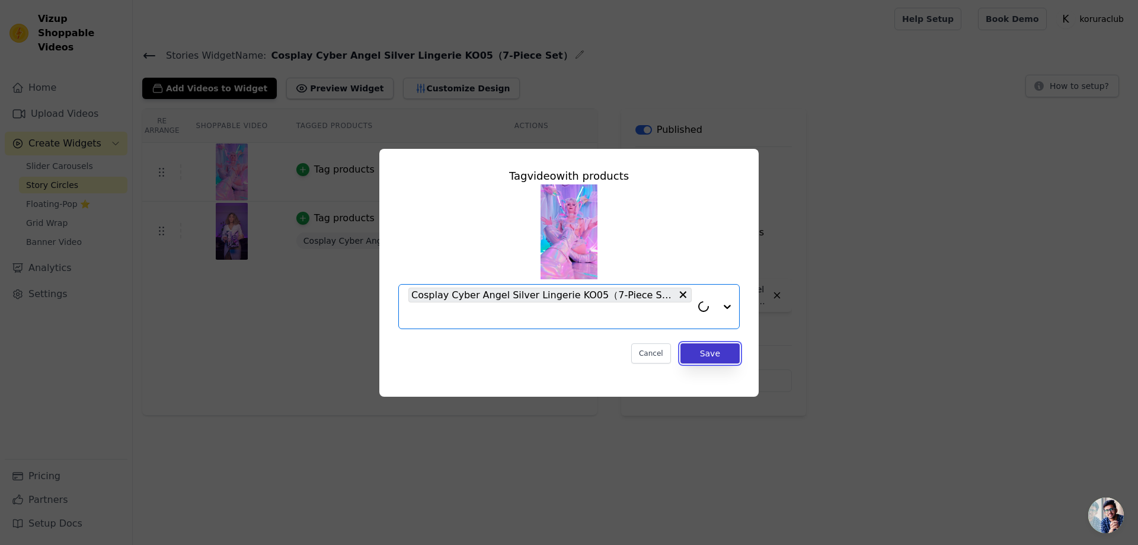
click at [709, 352] on button "Save" at bounding box center [709, 353] width 59 height 20
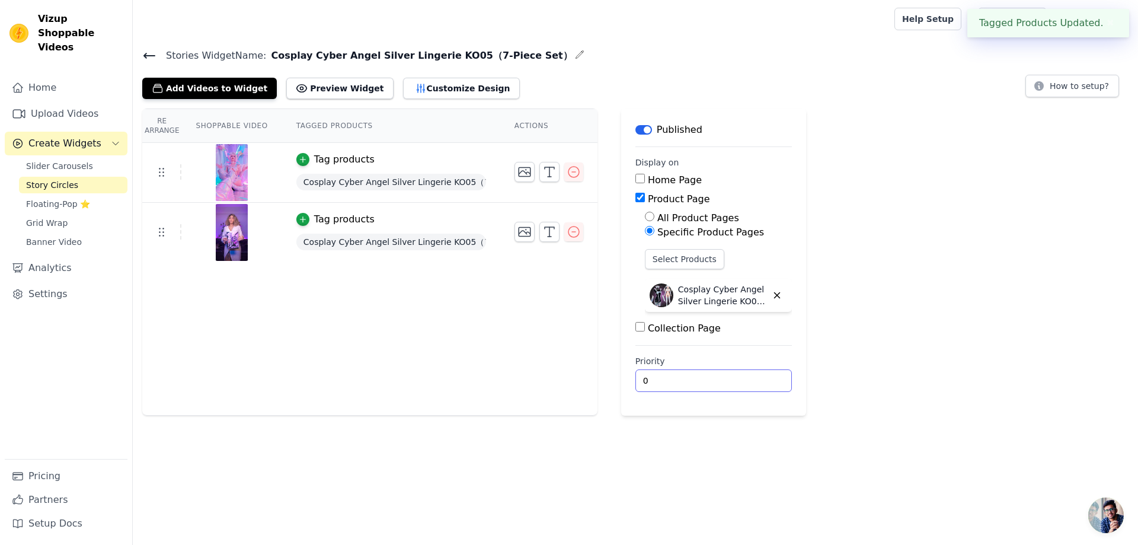
click at [652, 380] on input "0" at bounding box center [713, 380] width 156 height 23
drag, startPoint x: 652, startPoint y: 380, endPoint x: 619, endPoint y: 379, distance: 33.2
click at [621, 379] on main "Label Published Display on Home Page Product Page All Product Pages Specific Pr…" at bounding box center [713, 261] width 185 height 307
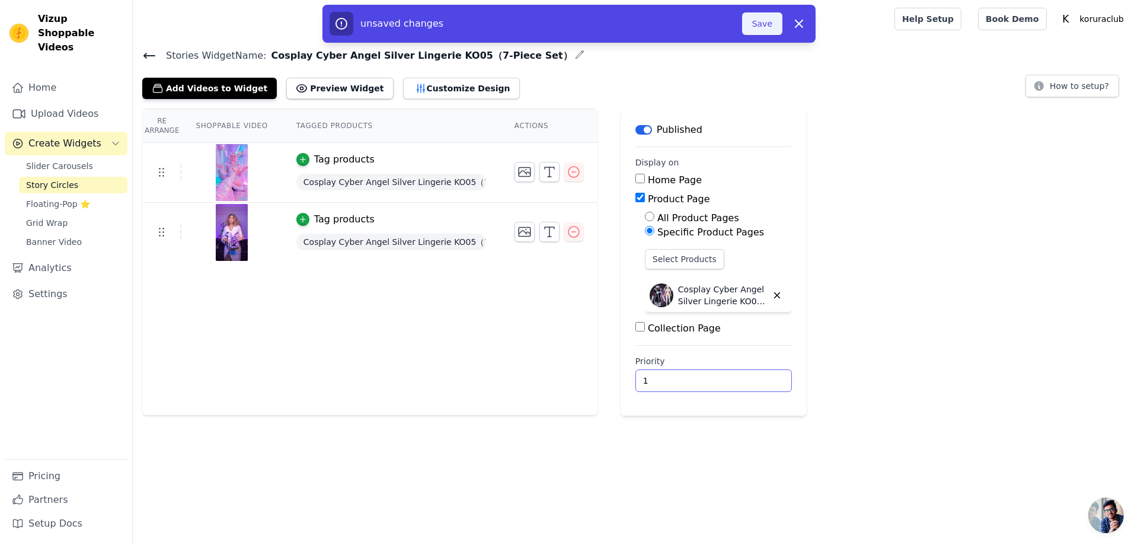
type input "1"
click at [753, 24] on button "Save" at bounding box center [762, 23] width 40 height 23
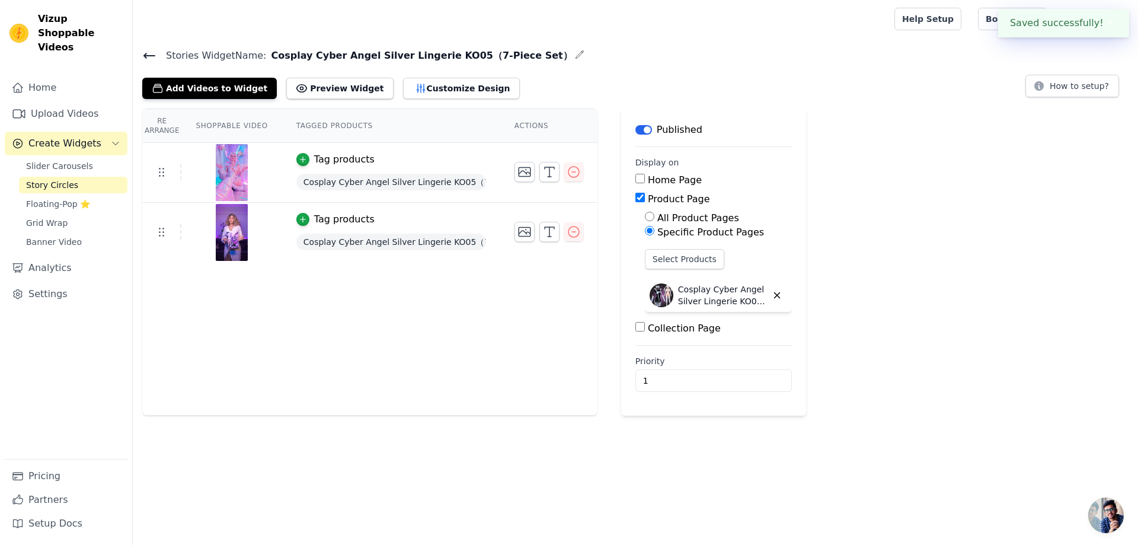
click at [75, 177] on link "Story Circles" at bounding box center [73, 185] width 108 height 17
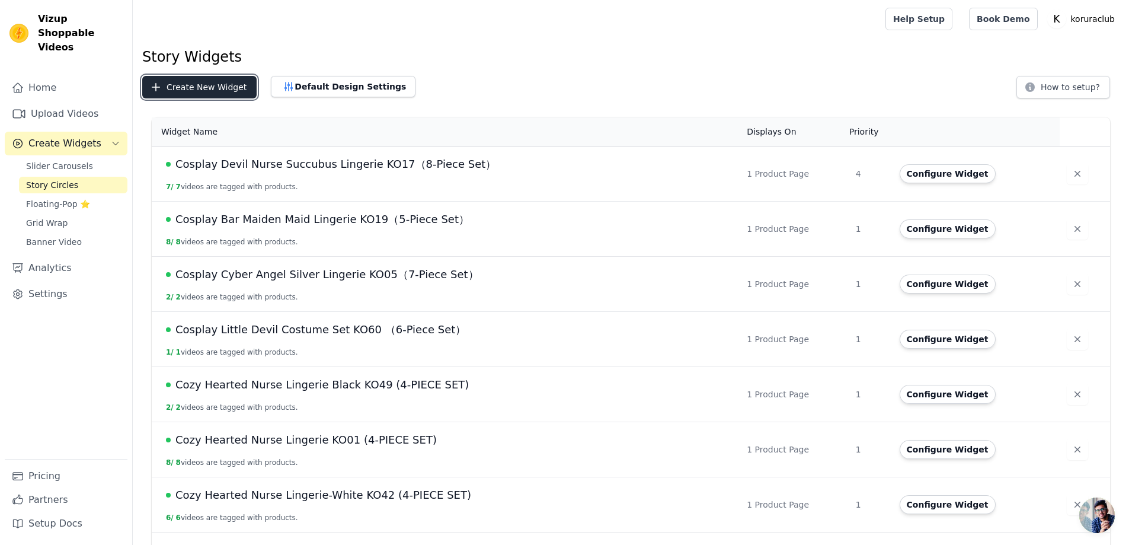
click at [188, 88] on button "Create New Widget" at bounding box center [199, 87] width 114 height 23
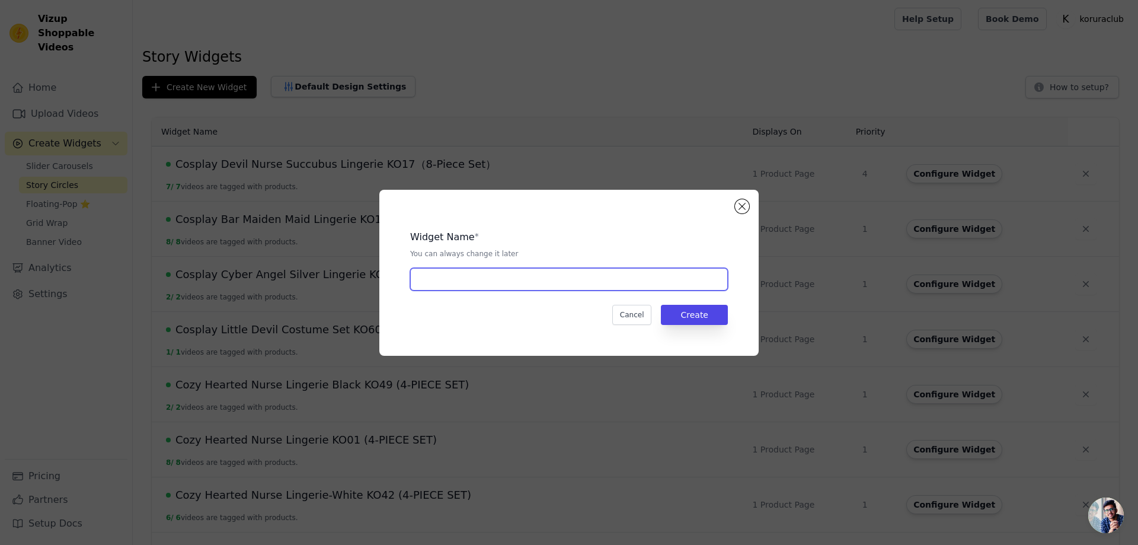
click at [446, 275] on input "text" at bounding box center [569, 279] width 318 height 23
paste input "Heart-Shaped Cheongsam KO59"
type input "Heart-Shaped Cheongsam KO59"
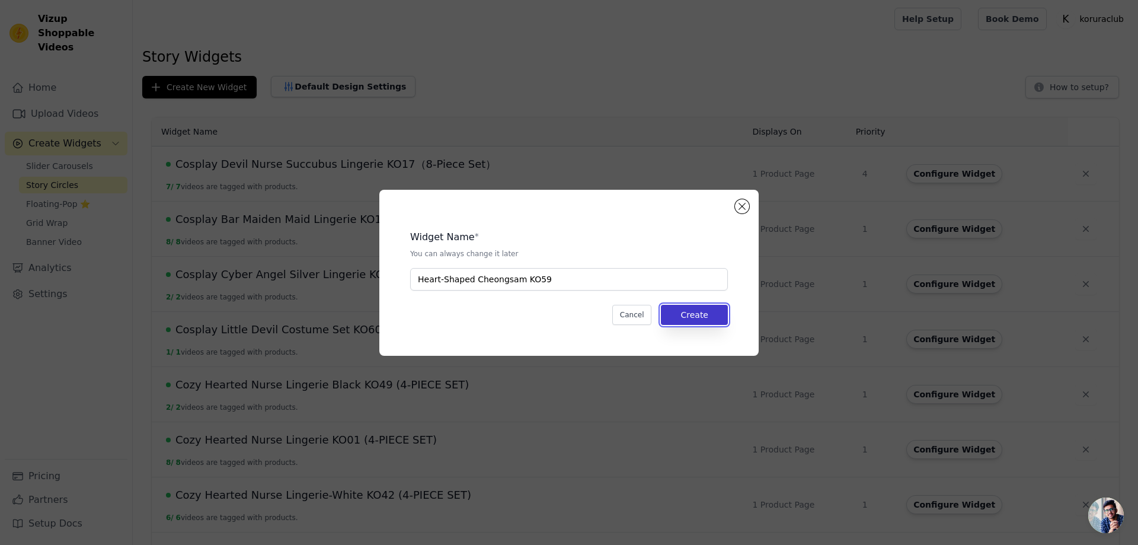
click at [701, 312] on button "Create" at bounding box center [694, 315] width 67 height 20
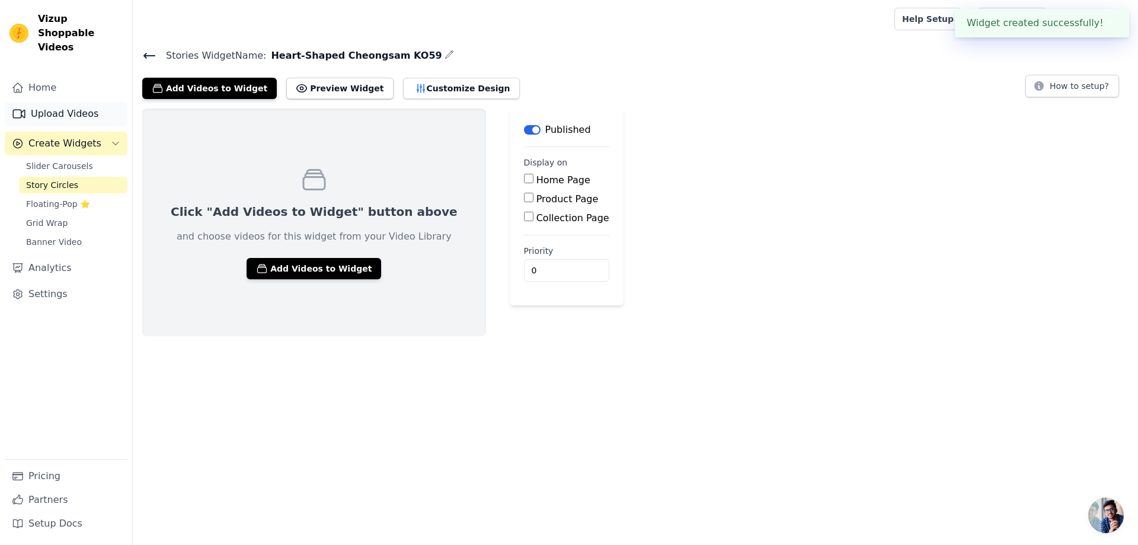
click at [64, 104] on link "Upload Videos" at bounding box center [66, 114] width 123 height 24
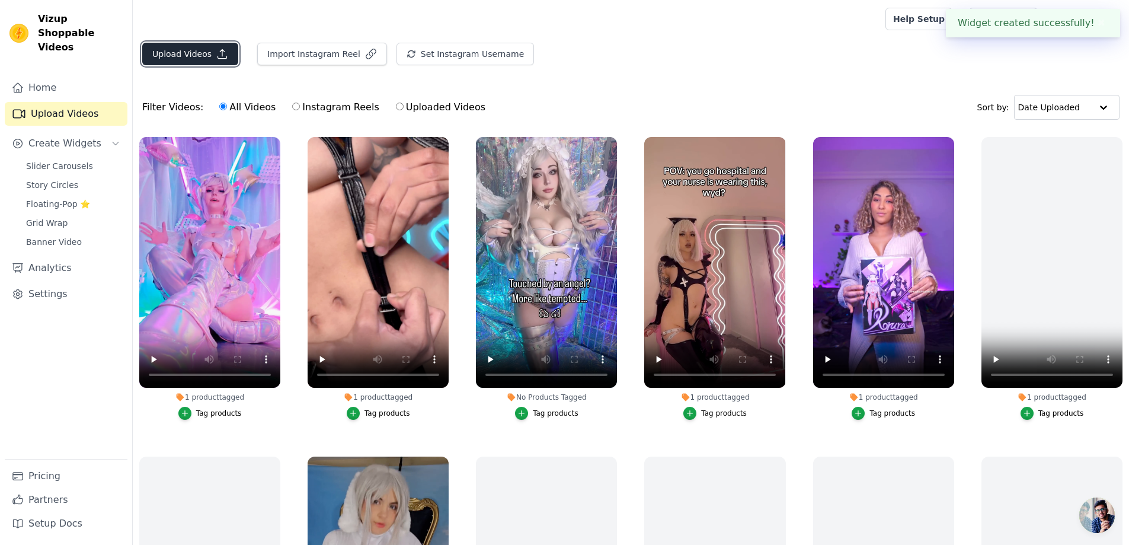
click at [181, 53] on button "Upload Videos" at bounding box center [190, 54] width 96 height 23
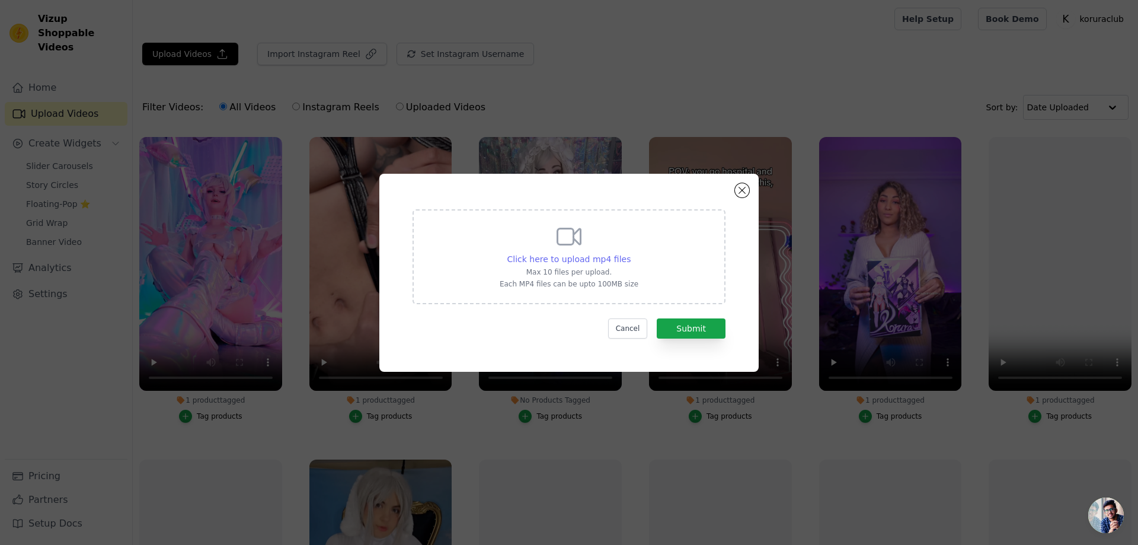
click at [594, 262] on span "Click here to upload mp4 files" at bounding box center [569, 258] width 124 height 9
click at [630, 253] on input "Click here to upload mp4 files Max 10 files per upload. Each MP4 files can be u…" at bounding box center [630, 252] width 1 height 1
type input "C:\fakepath\@kattxds.mp4"
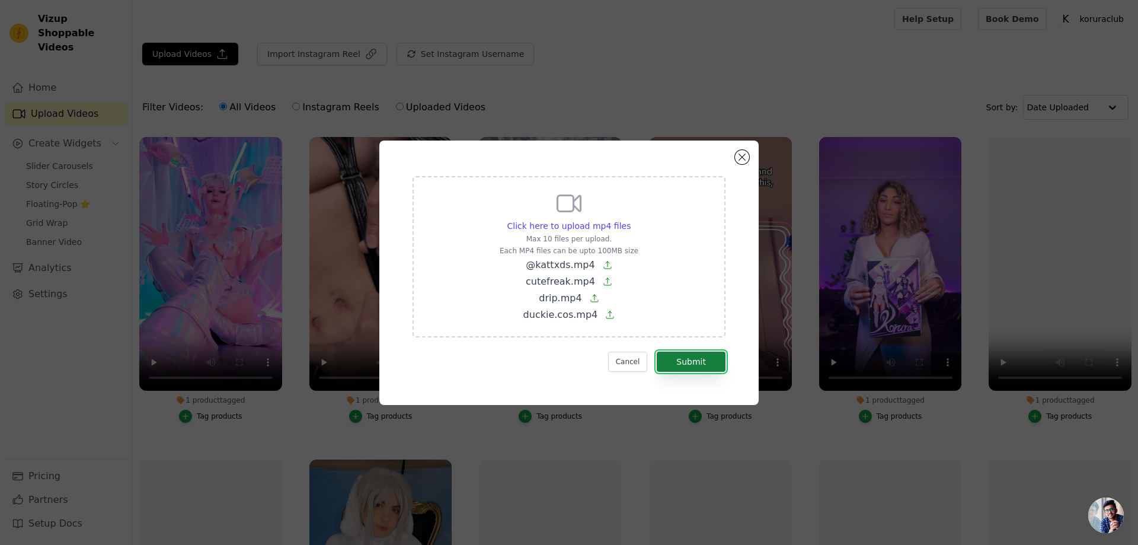
click at [700, 362] on button "Submit" at bounding box center [691, 361] width 69 height 20
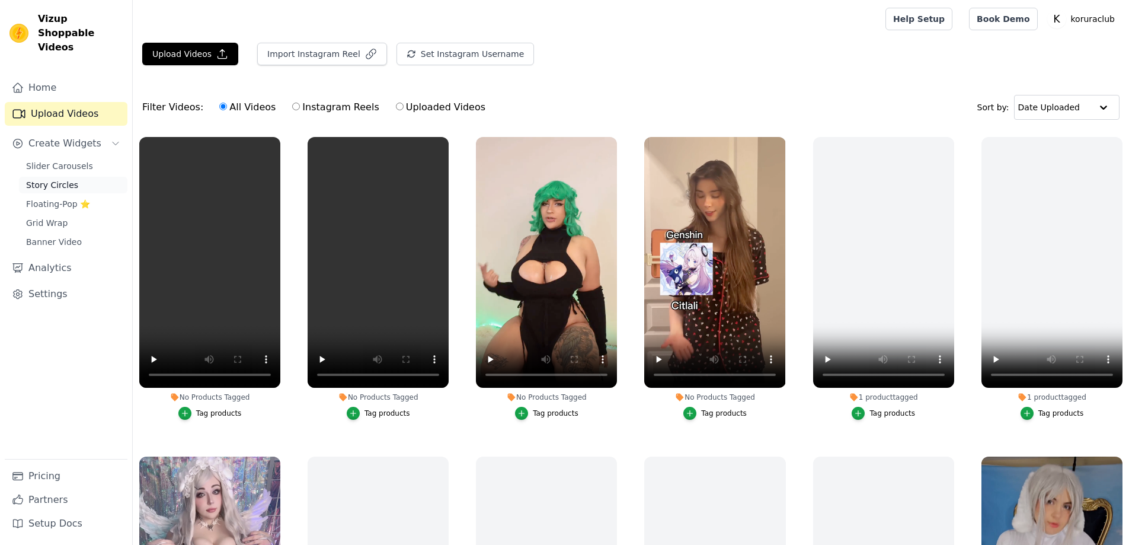
click at [47, 179] on span "Story Circles" at bounding box center [52, 185] width 52 height 12
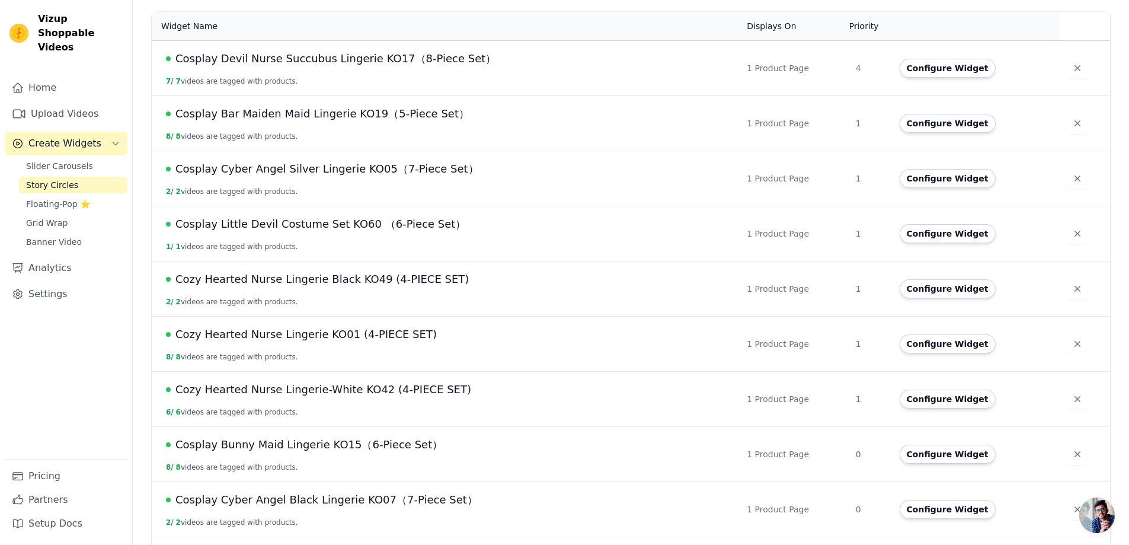
scroll to position [267, 0]
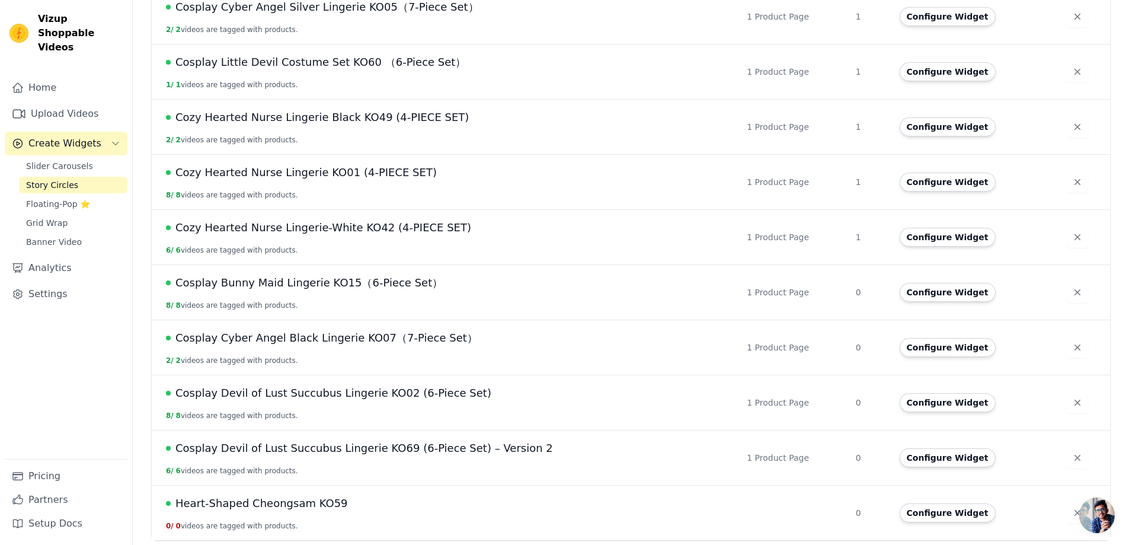
click at [331, 505] on span "Heart-Shaped Cheongsam KO59" at bounding box center [261, 503] width 172 height 17
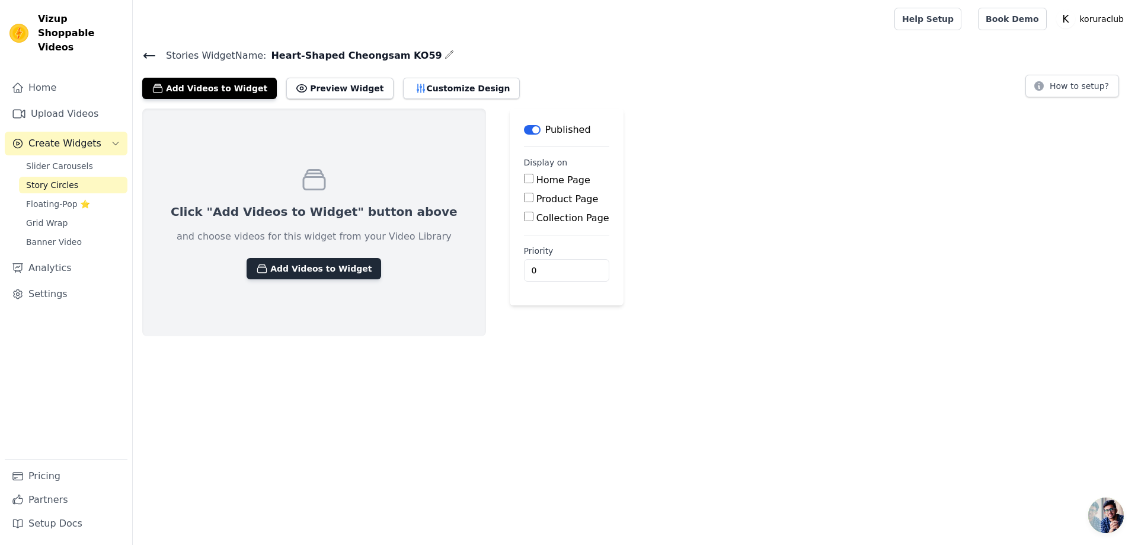
click at [309, 264] on button "Add Videos to Widget" at bounding box center [313, 268] width 135 height 21
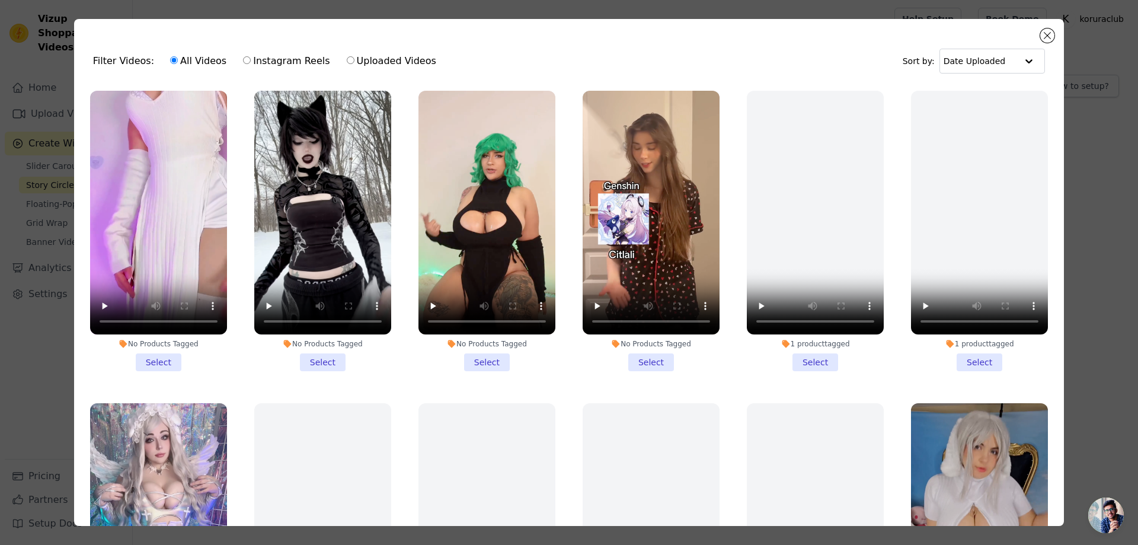
click at [160, 358] on li "No Products Tagged Select" at bounding box center [158, 231] width 137 height 280
click at [0, 0] on input "No Products Tagged Select" at bounding box center [0, 0] width 0 height 0
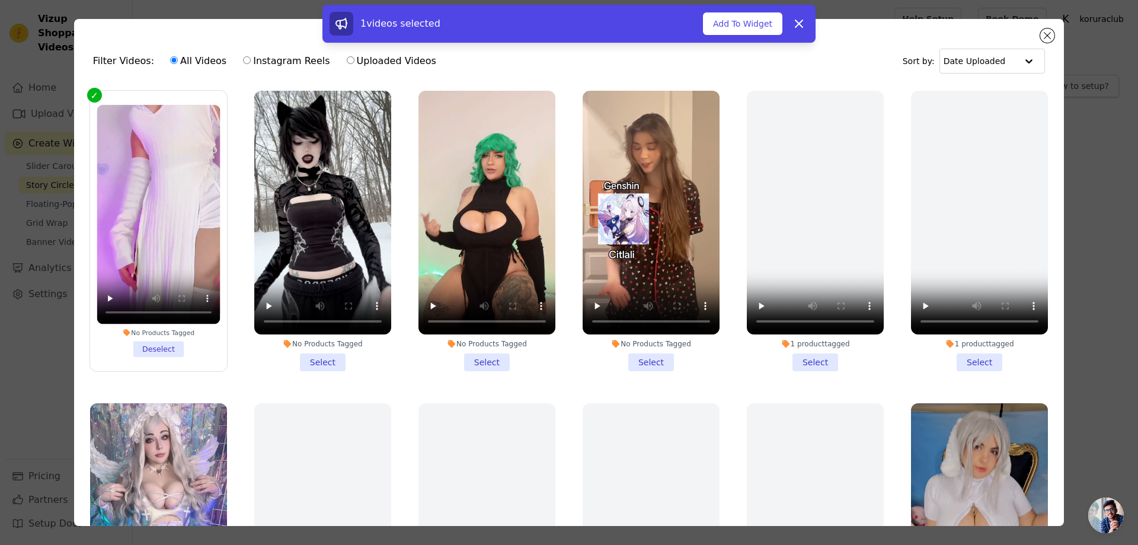
click at [330, 353] on li "No Products Tagged Select" at bounding box center [322, 231] width 137 height 280
click at [0, 0] on input "No Products Tagged Select" at bounding box center [0, 0] width 0 height 0
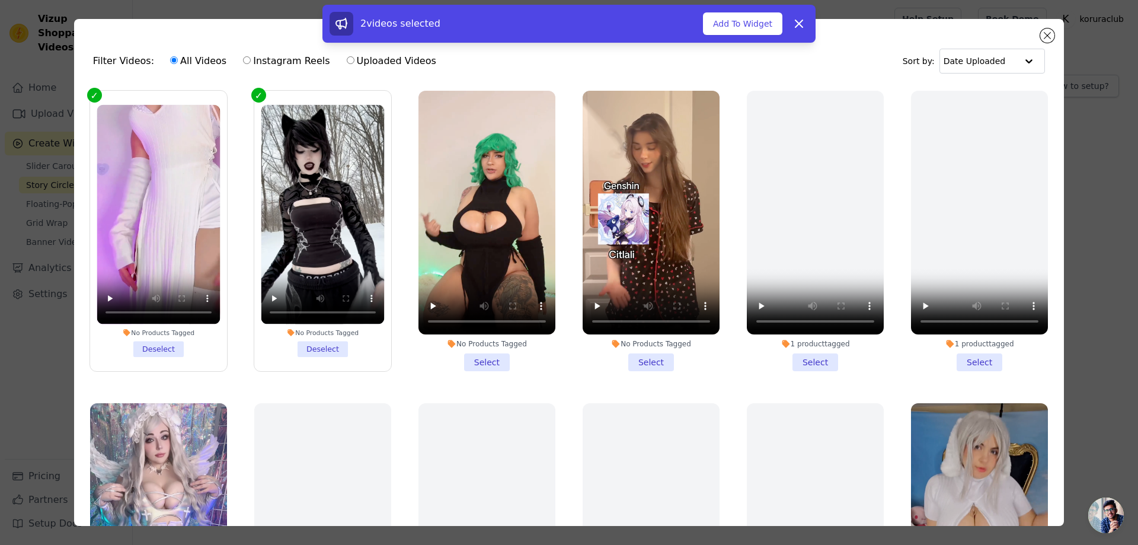
click at [468, 359] on li "No Products Tagged Select" at bounding box center [486, 231] width 137 height 280
click at [0, 0] on input "No Products Tagged Select" at bounding box center [0, 0] width 0 height 0
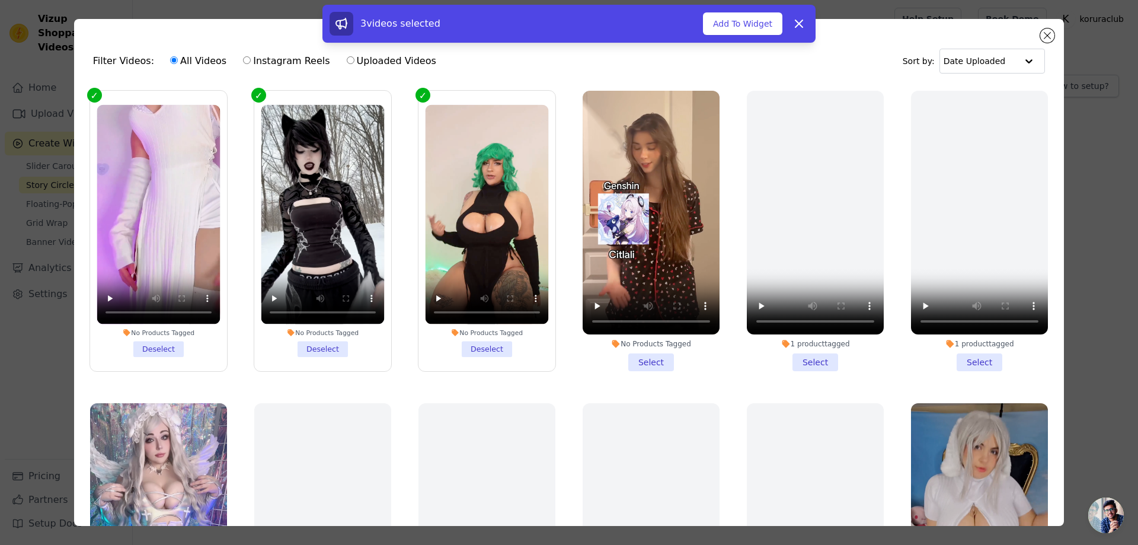
click at [638, 356] on li "No Products Tagged Select" at bounding box center [650, 231] width 137 height 280
click at [0, 0] on input "No Products Tagged Select" at bounding box center [0, 0] width 0 height 0
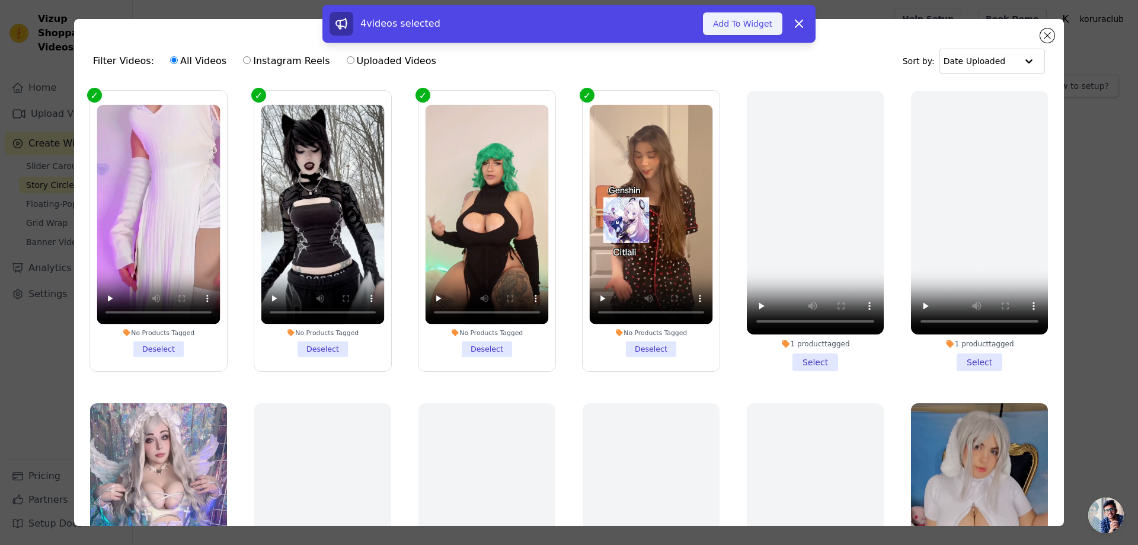
click at [738, 25] on button "Add To Widget" at bounding box center [742, 23] width 79 height 23
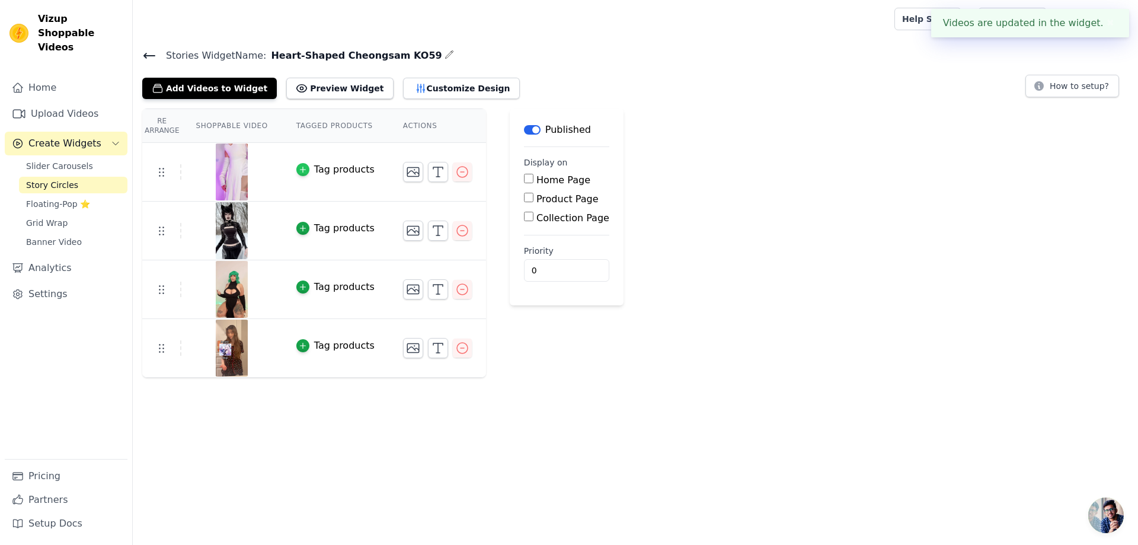
click at [302, 167] on icon "button" at bounding box center [303, 169] width 8 height 8
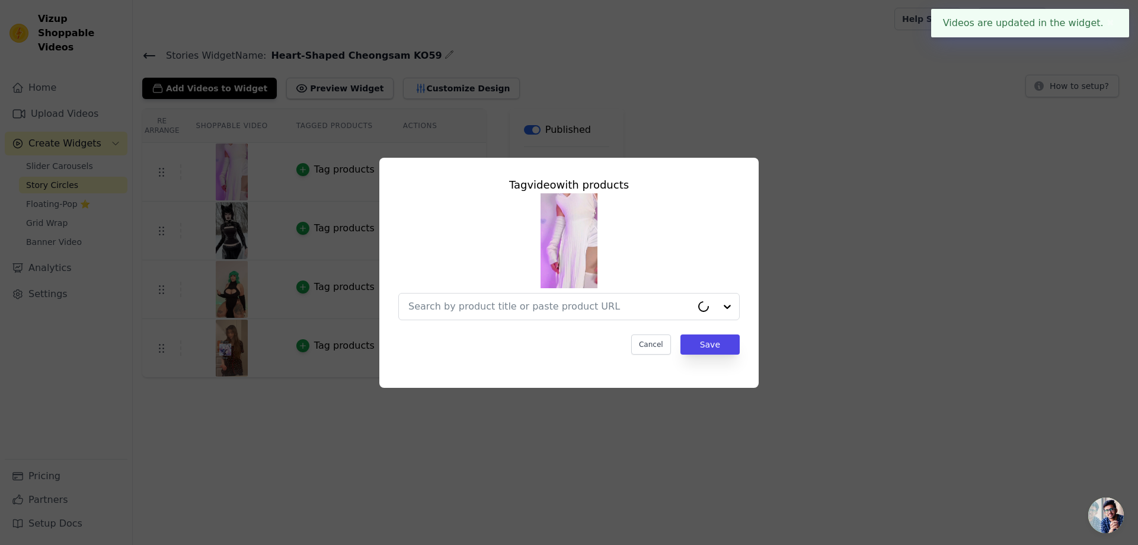
click at [566, 287] on img at bounding box center [568, 240] width 57 height 95
click at [569, 298] on div at bounding box center [549, 306] width 283 height 26
paste input "Heart-Shaped Cheongsam KO59"
type input "Heart-Shaped Cheongsam KO59"
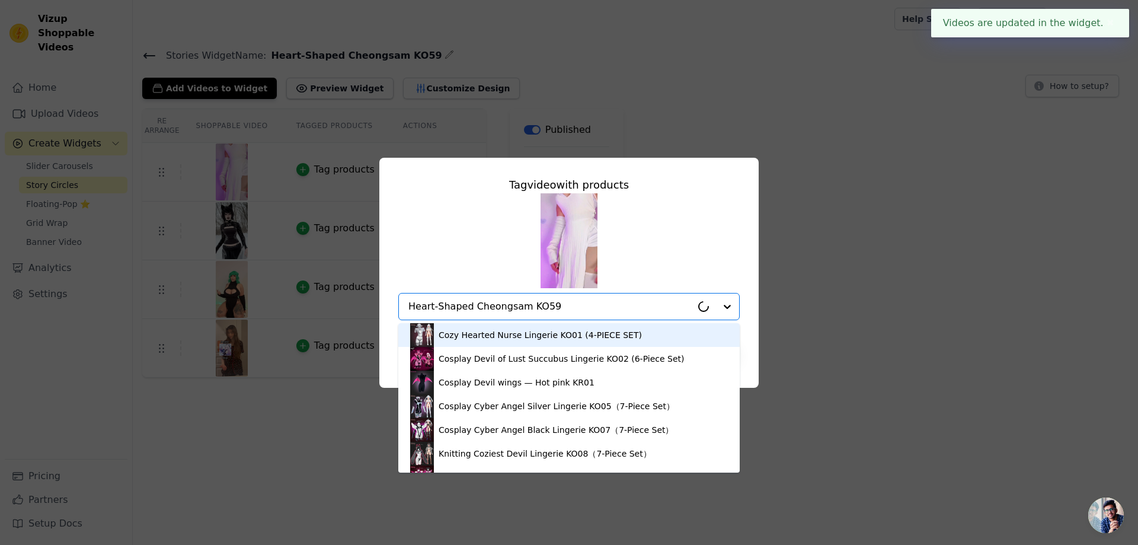
click at [571, 306] on input "Heart-Shaped Cheongsam KO59" at bounding box center [549, 306] width 283 height 14
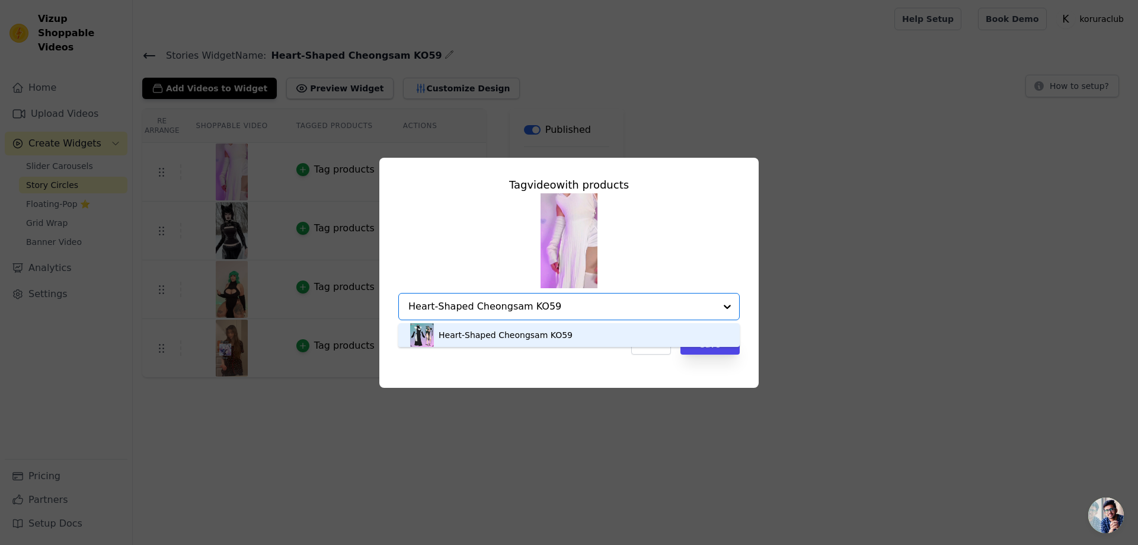
click at [523, 329] on div "Heart-Shaped Cheongsam KO59" at bounding box center [505, 335] width 134 height 12
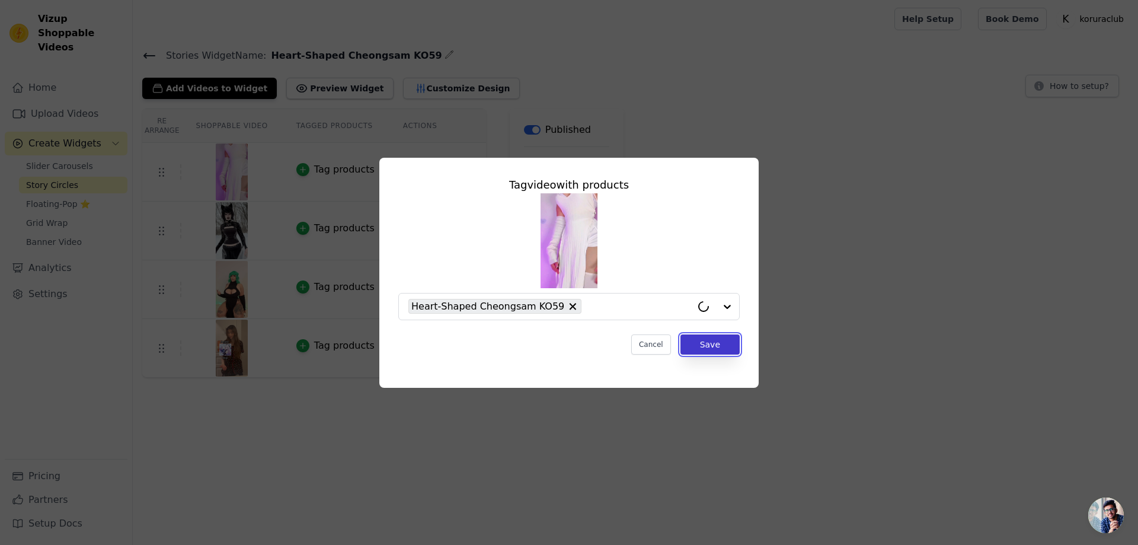
click at [722, 350] on button "Save" at bounding box center [709, 344] width 59 height 20
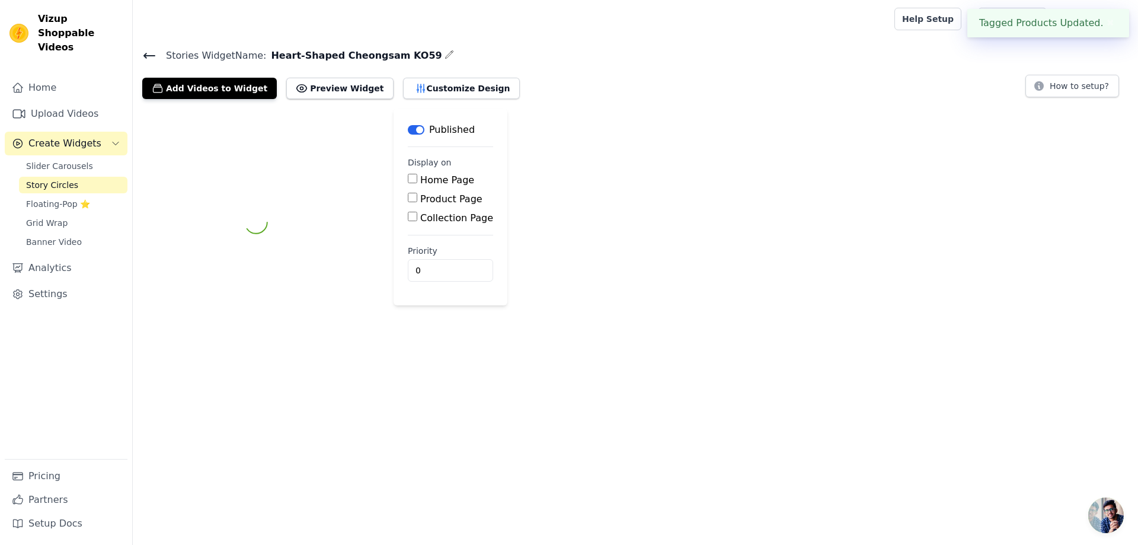
click at [297, 227] on div at bounding box center [256, 222] width 228 height 228
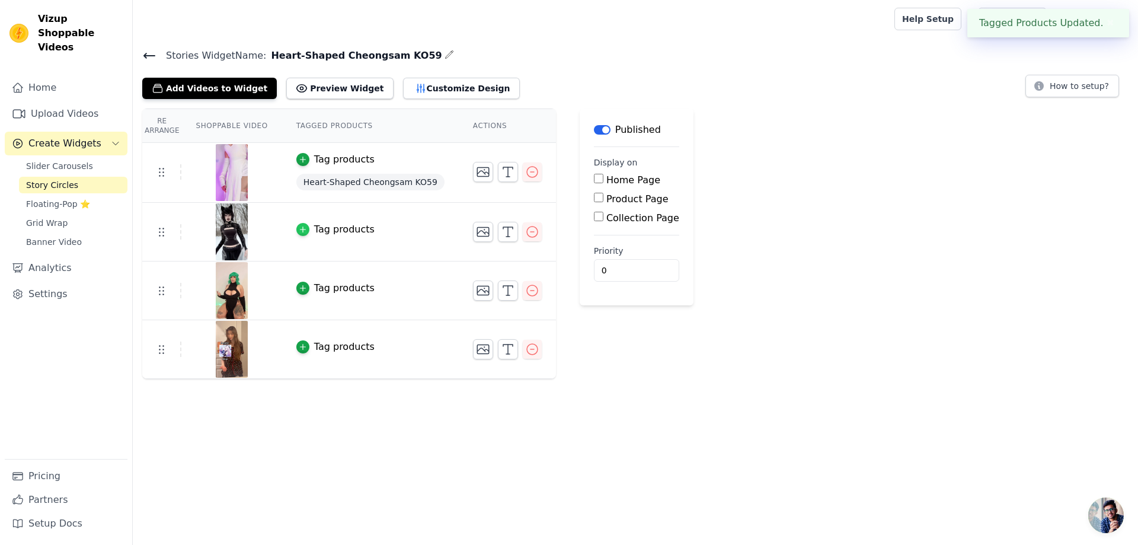
click at [300, 228] on icon "button" at bounding box center [302, 229] width 5 height 5
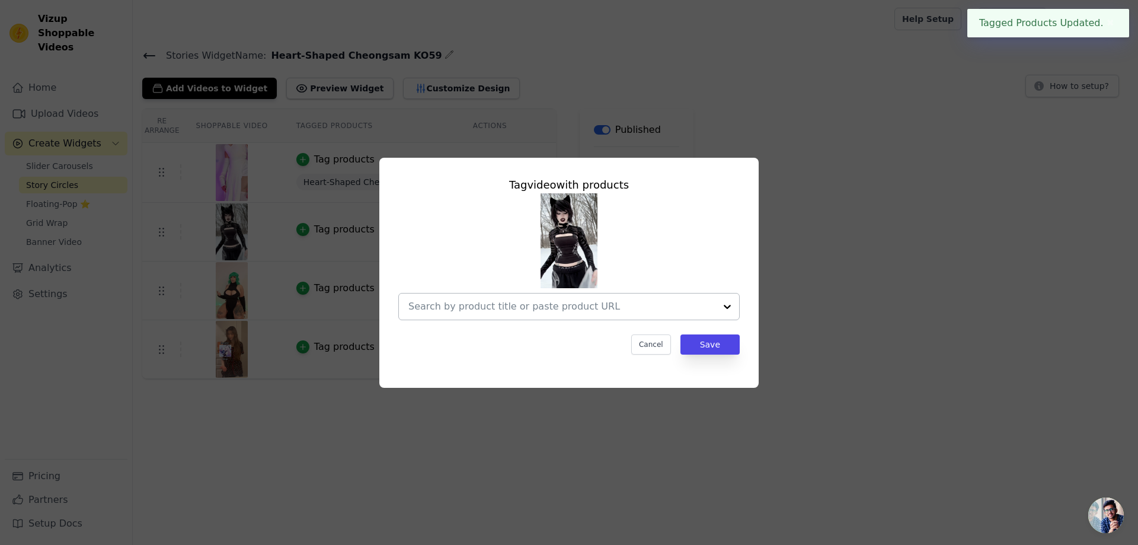
click at [550, 306] on input "text" at bounding box center [561, 306] width 307 height 14
paste input "Heart-Shaped Cheongsam KO59"
type input "Heart-Shaped Cheongsam KO59"
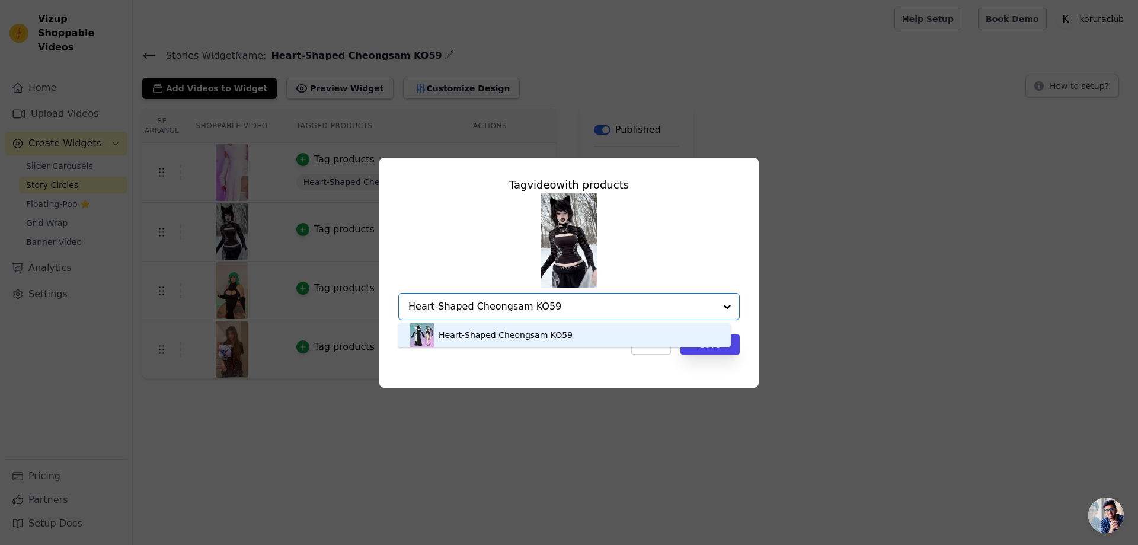
click at [545, 332] on div "Heart-Shaped Cheongsam KO59" at bounding box center [505, 335] width 134 height 12
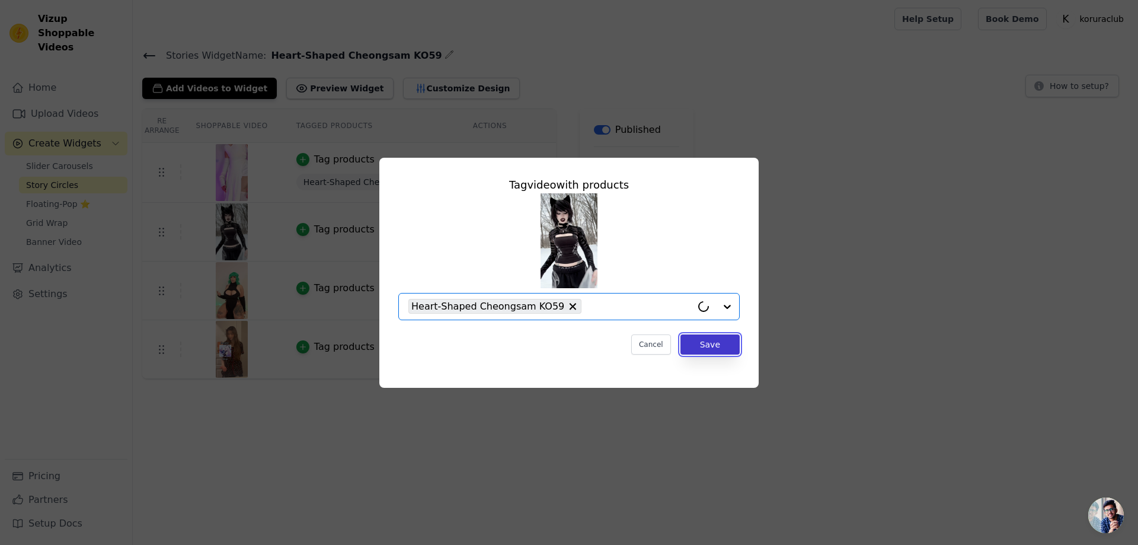
click at [709, 347] on button "Save" at bounding box center [709, 344] width 59 height 20
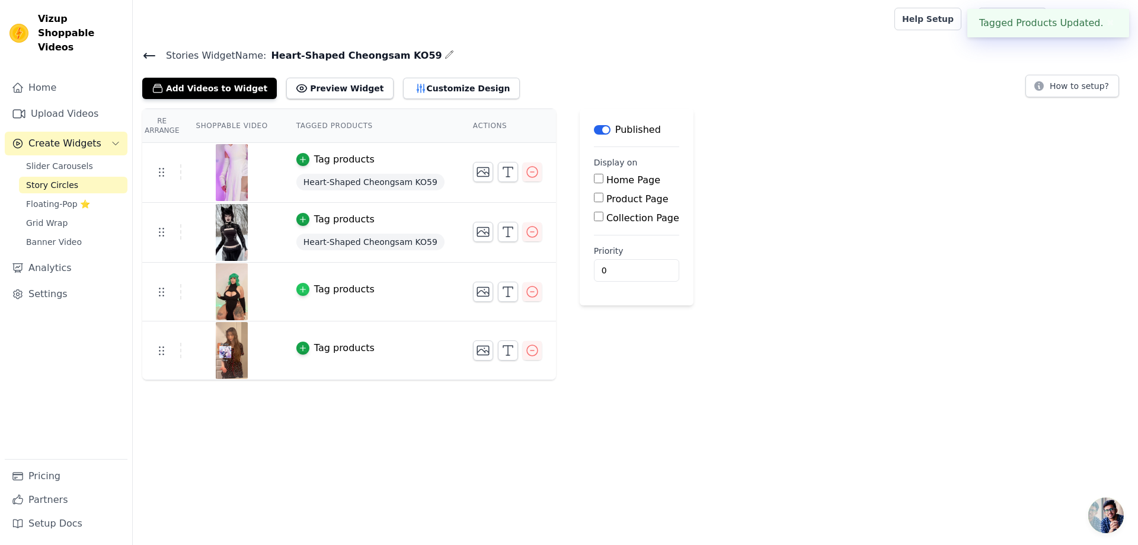
click at [299, 286] on icon "button" at bounding box center [303, 289] width 8 height 8
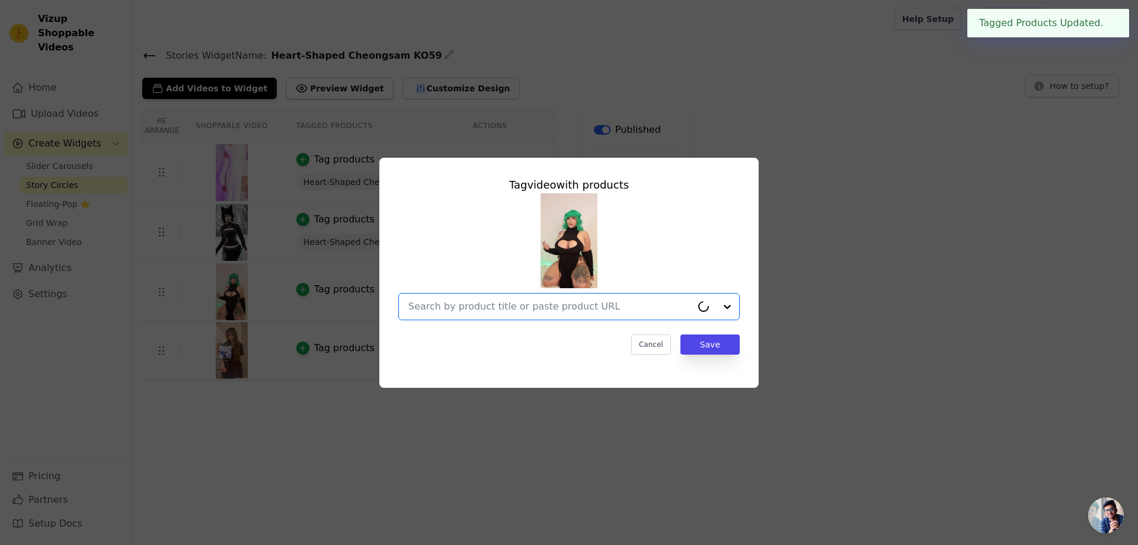
click at [575, 310] on input "text" at bounding box center [549, 306] width 283 height 14
paste input "Heart-Shaped Cheongsam KO59"
type input "Heart-Shaped Cheongsam KO59"
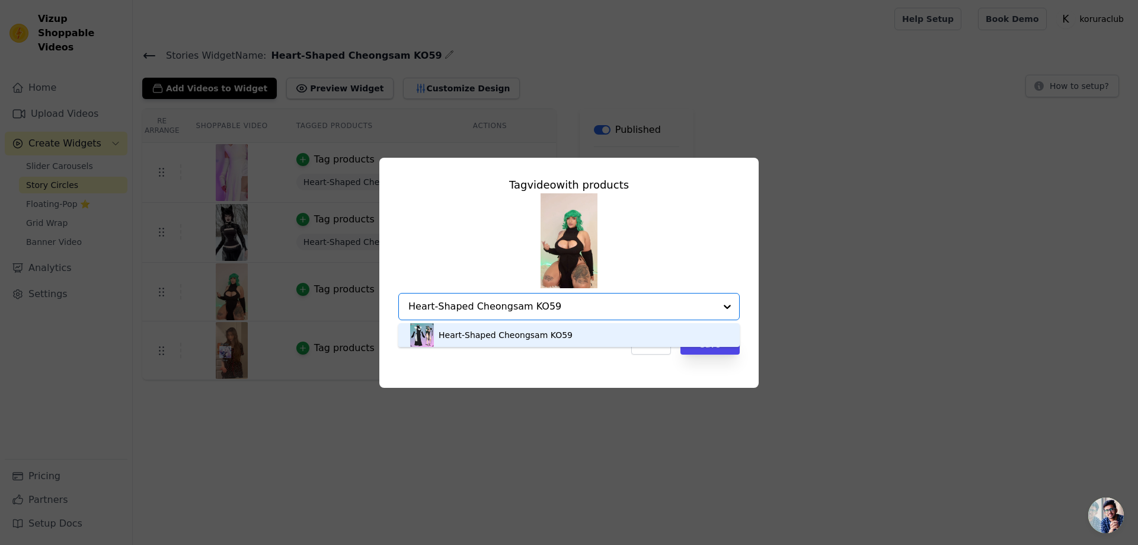
click at [555, 330] on div "Heart-Shaped Cheongsam KO59" at bounding box center [505, 335] width 134 height 12
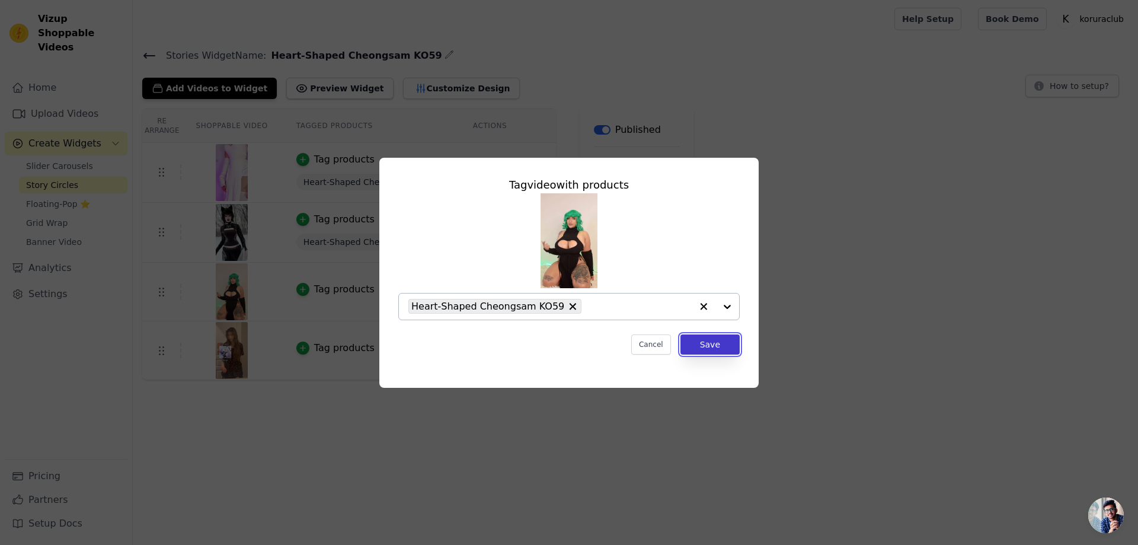
click at [709, 342] on button "Save" at bounding box center [709, 344] width 59 height 20
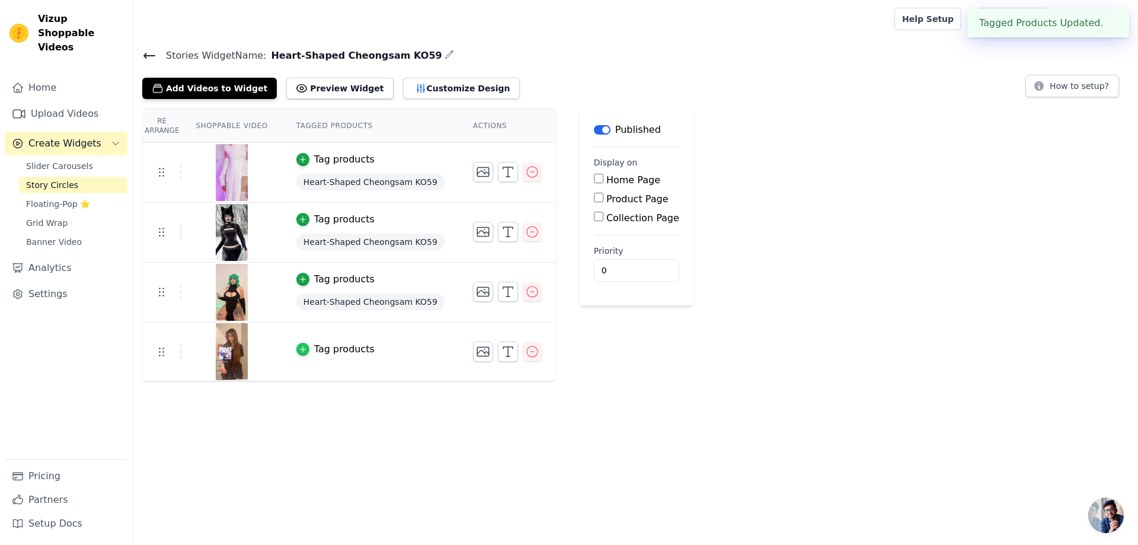
click at [299, 350] on icon "button" at bounding box center [303, 349] width 8 height 8
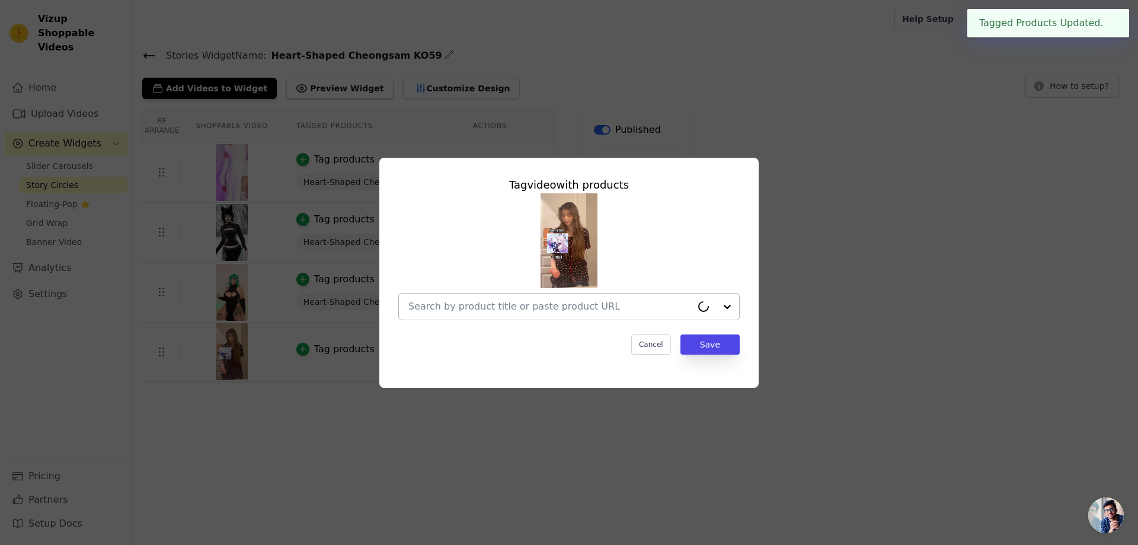
click at [496, 306] on input "text" at bounding box center [549, 306] width 283 height 14
paste input "Heart-Shaped Cheongsam KO59"
type input "Heart-Shaped Cheongsam KO59"
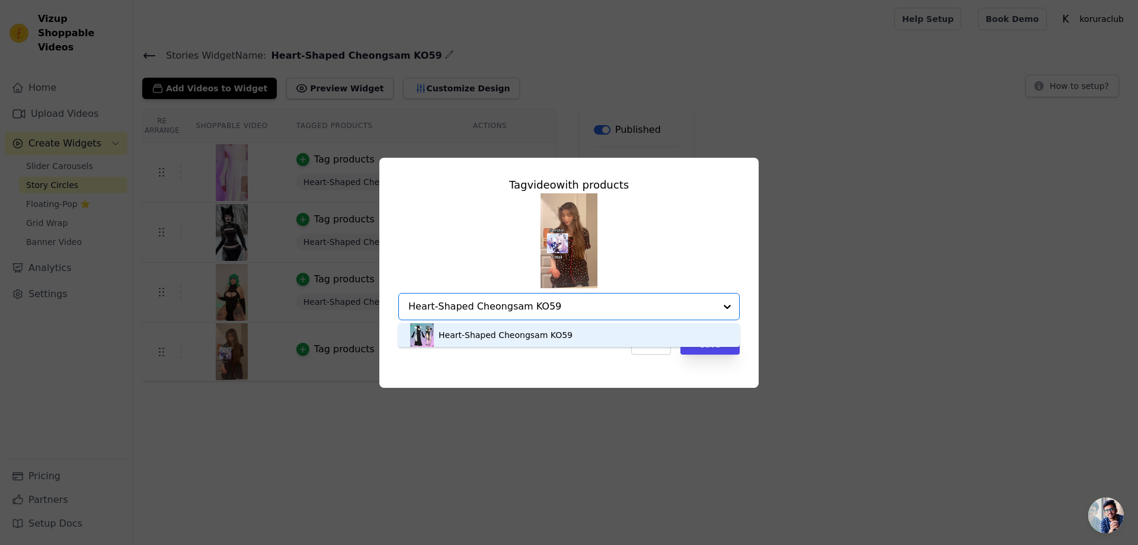
click at [587, 332] on div "Heart-Shaped Cheongsam KO59" at bounding box center [569, 335] width 318 height 24
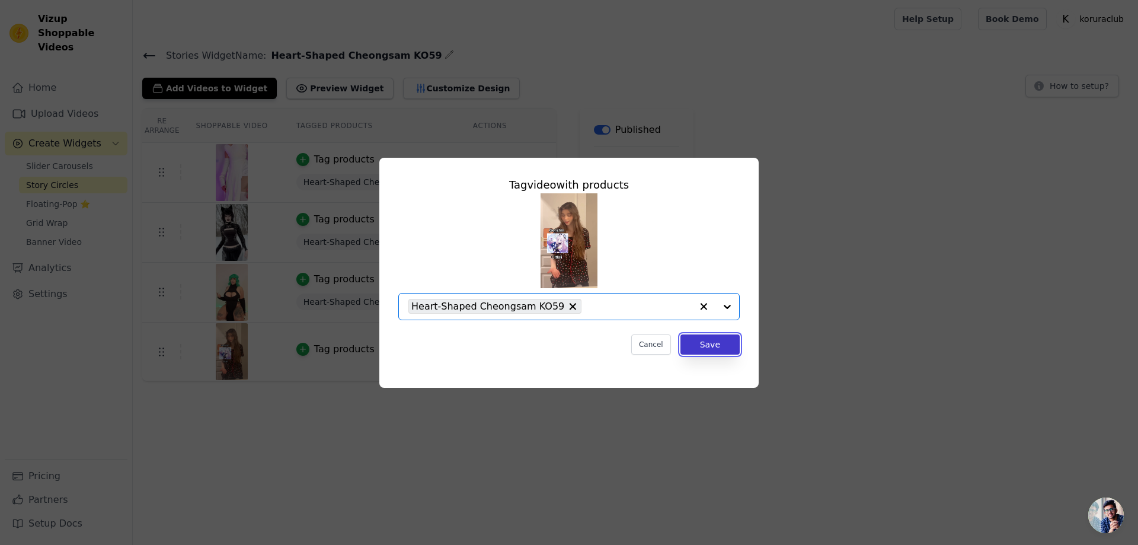
click at [708, 347] on button "Save" at bounding box center [709, 344] width 59 height 20
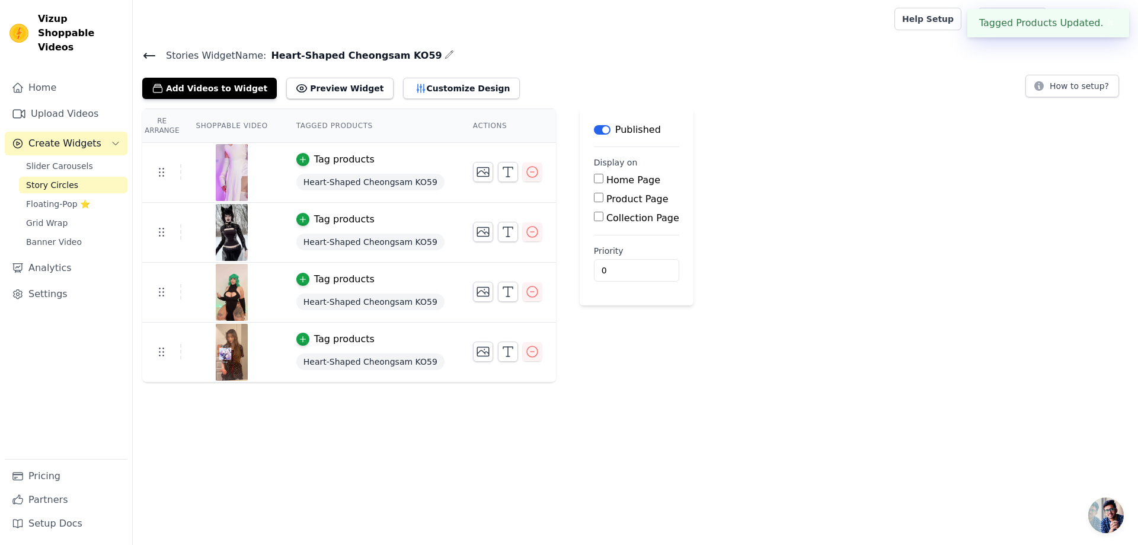
click at [594, 199] on input "Product Page" at bounding box center [598, 197] width 9 height 9
checkbox input "true"
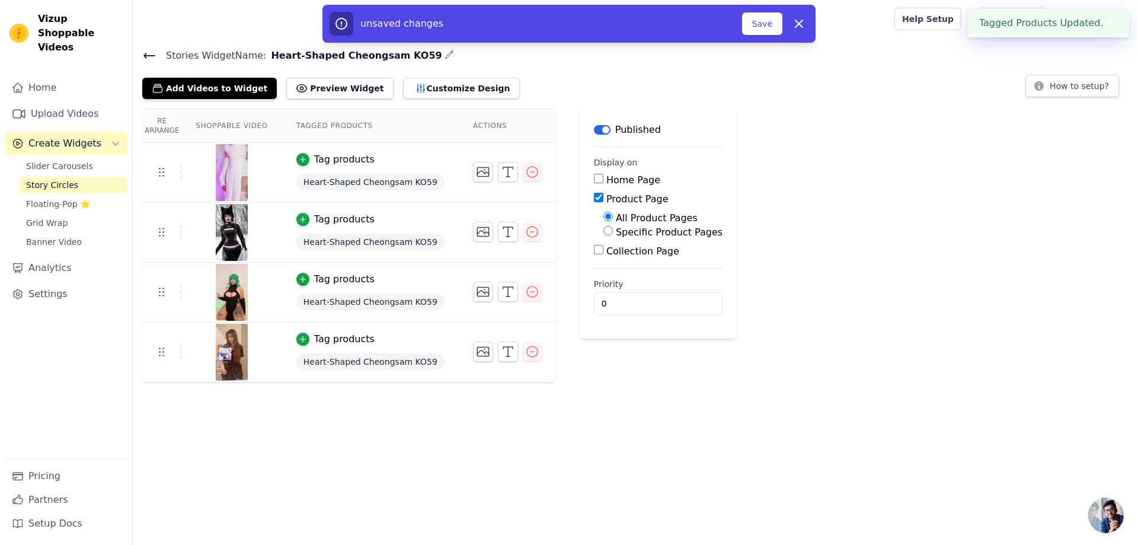
click at [638, 237] on label "Specific Product Pages" at bounding box center [669, 231] width 107 height 11
click at [613, 235] on input "Specific Product Pages" at bounding box center [607, 230] width 9 height 9
radio input "true"
click at [636, 255] on button "Select Products" at bounding box center [642, 259] width 79 height 20
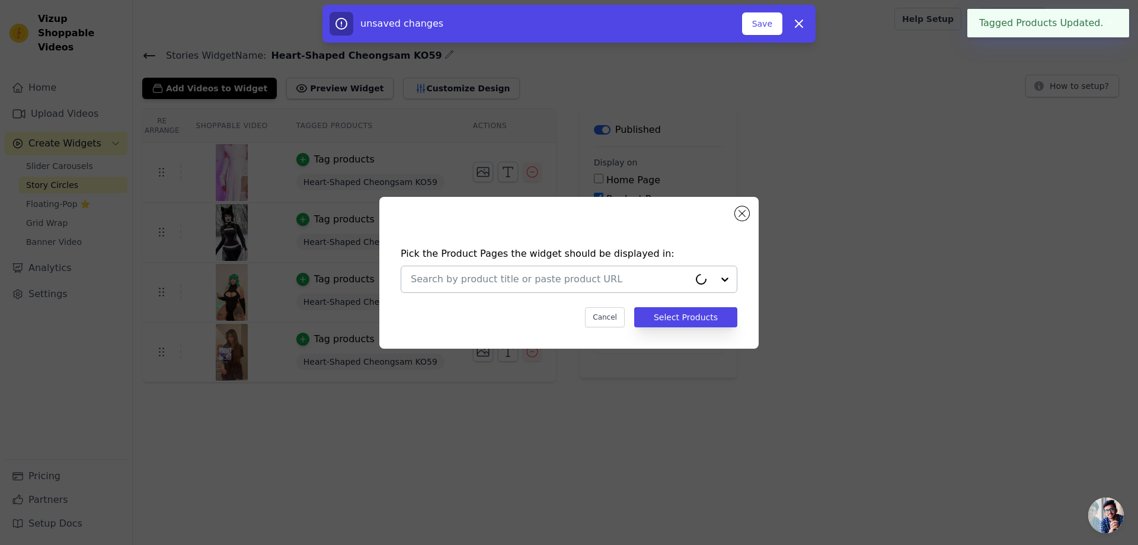
click at [605, 270] on div at bounding box center [550, 279] width 278 height 26
paste input "Heart-Shaped Cheongsam KO59"
type input "Heart-Shaped Cheongsam KO59"
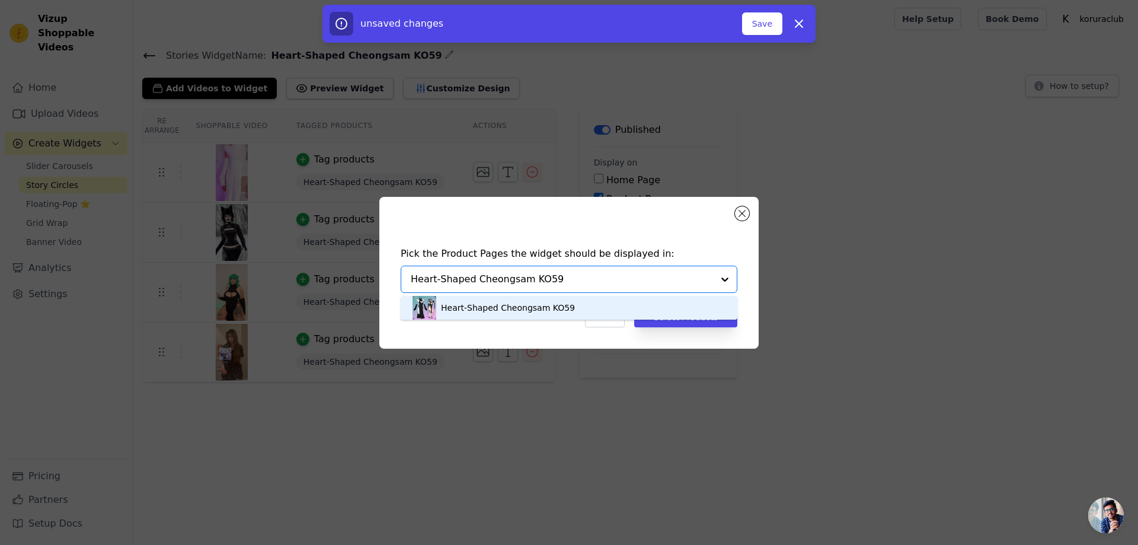
click at [576, 306] on div "Heart-Shaped Cheongsam KO59" at bounding box center [568, 308] width 313 height 24
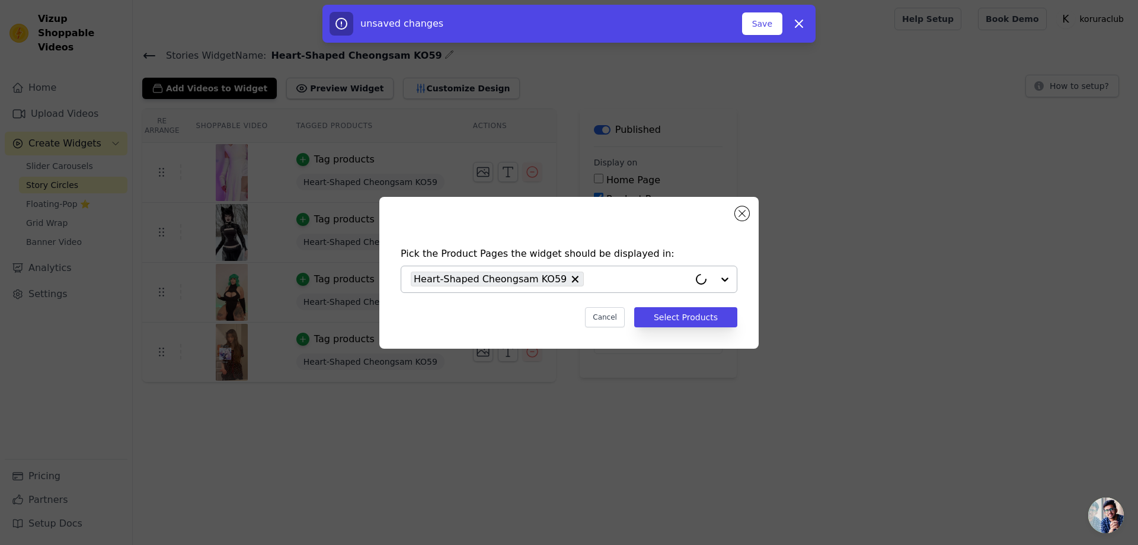
click at [715, 329] on div "Pick the Product Pages the widget should be displayed in: Heart-Shaped Cheongsa…" at bounding box center [569, 287] width 360 height 104
click at [713, 321] on button "Select Products" at bounding box center [685, 317] width 103 height 20
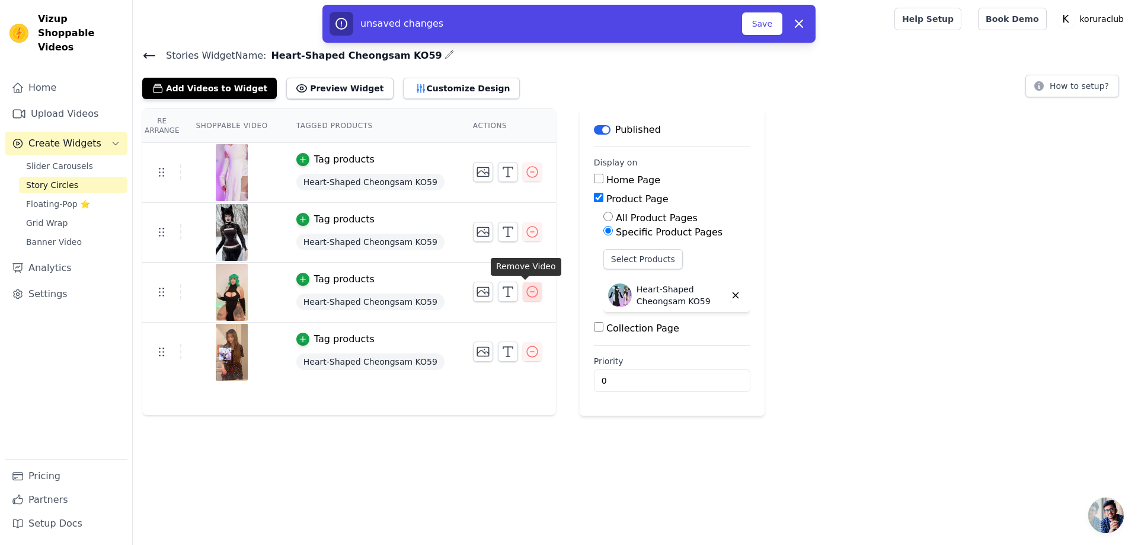
click at [525, 295] on icon "button" at bounding box center [532, 291] width 14 height 14
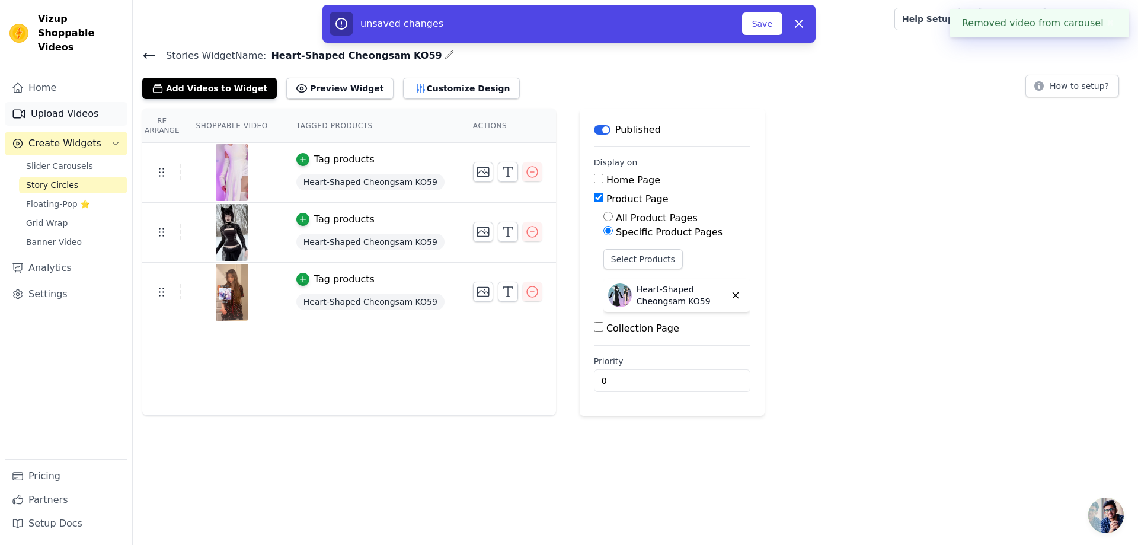
click at [60, 102] on link "Upload Videos" at bounding box center [66, 114] width 123 height 24
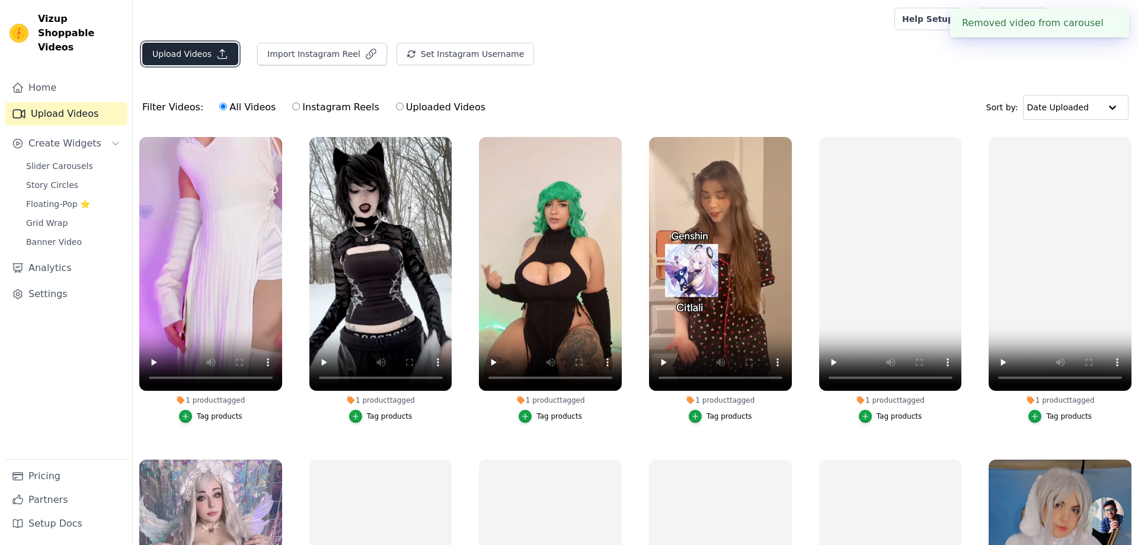
click at [182, 55] on button "Upload Videos" at bounding box center [190, 54] width 96 height 23
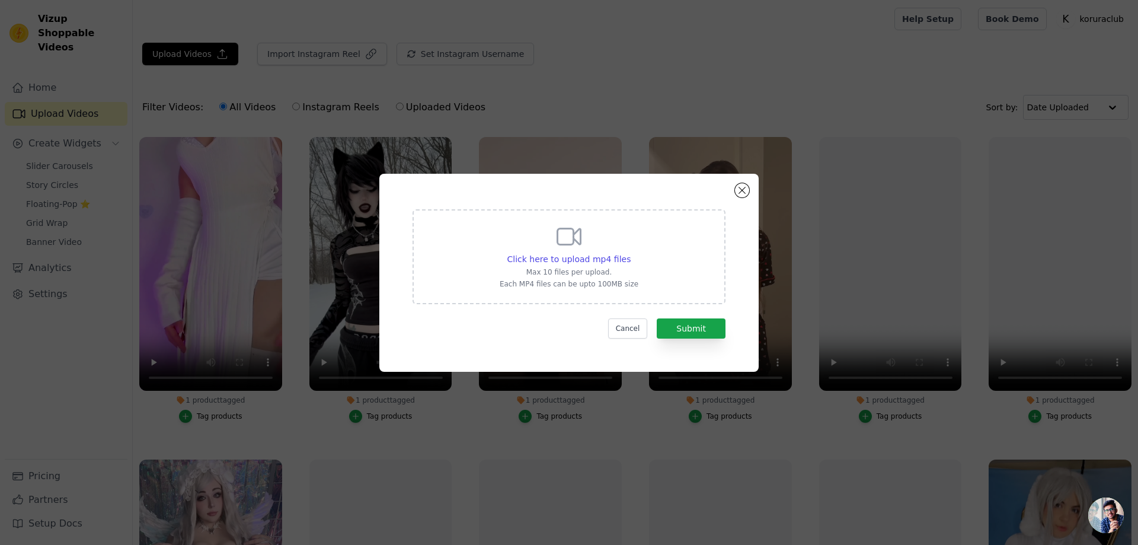
click at [578, 238] on icon at bounding box center [569, 236] width 28 height 28
click at [630, 252] on input "Click here to upload mp4 files Max 10 files per upload. Each MP4 files can be u…" at bounding box center [630, 252] width 1 height 1
type input "C:\fakepath\cutefreak__.mp4"
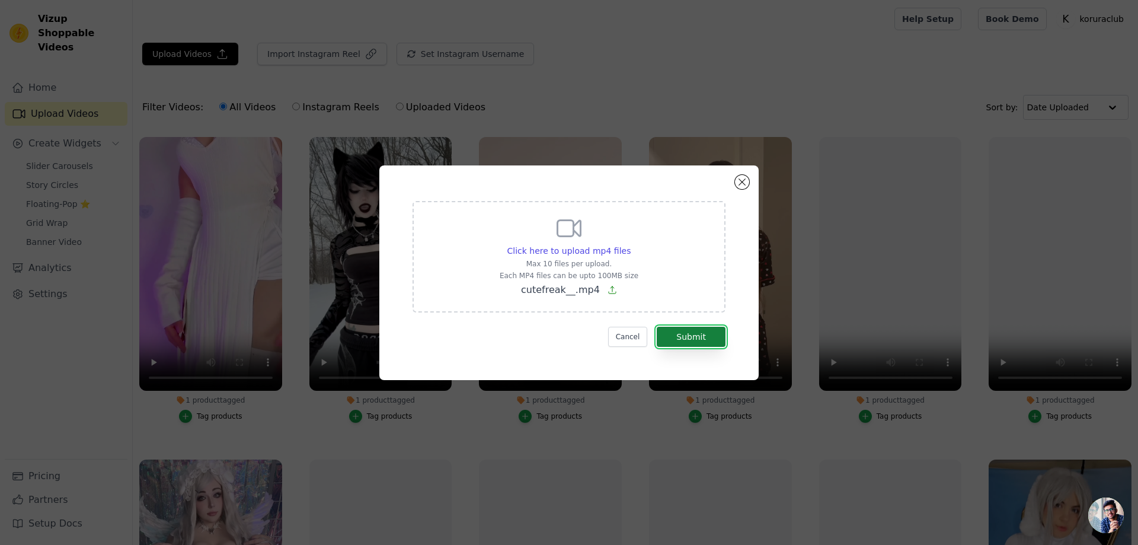
click at [679, 334] on button "Submit" at bounding box center [691, 336] width 69 height 20
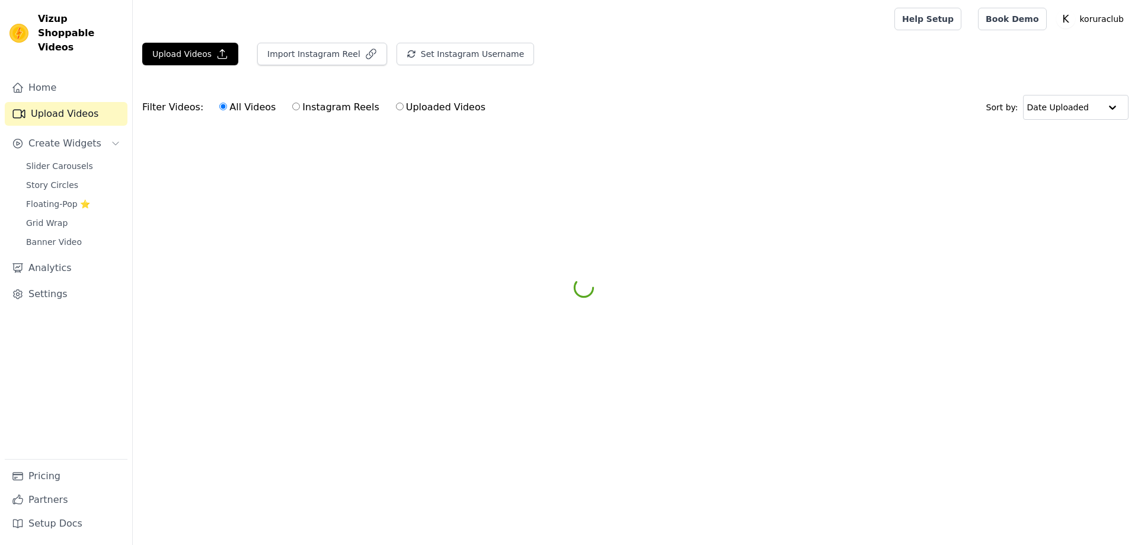
click at [49, 179] on span "Story Circles" at bounding box center [52, 185] width 52 height 12
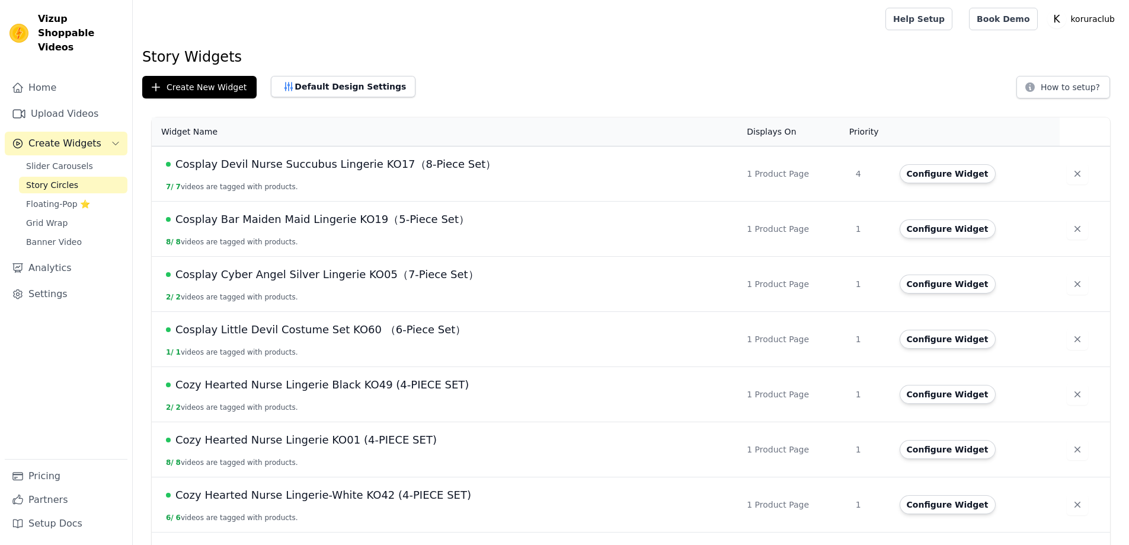
scroll to position [267, 0]
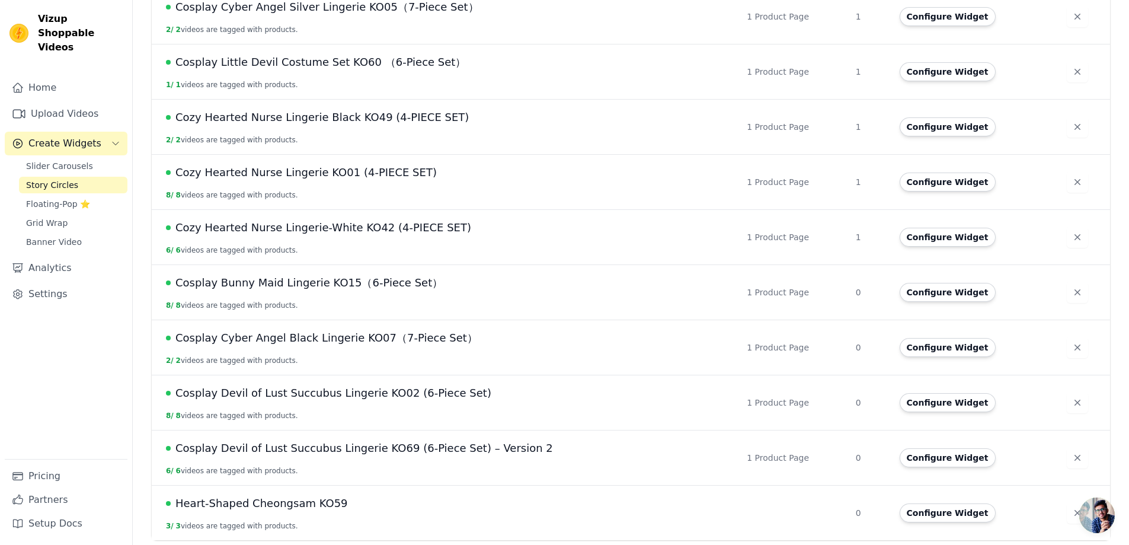
click at [345, 511] on td "Heart-Shaped Cheongsam KO59 3 / 3 videos are tagged with products." at bounding box center [446, 512] width 588 height 55
click at [332, 505] on span "Heart-Shaped Cheongsam KO59" at bounding box center [261, 503] width 172 height 17
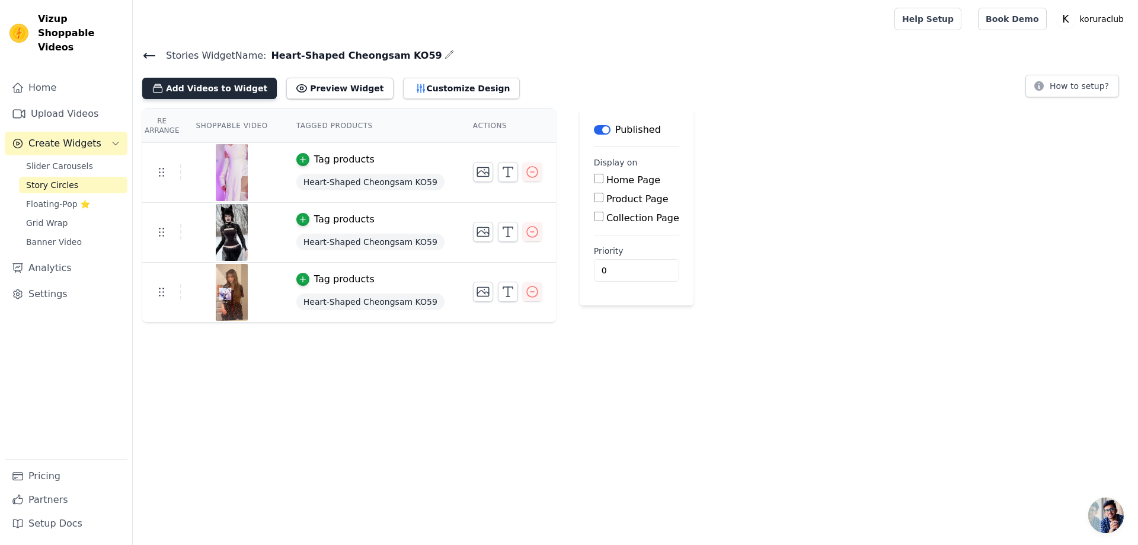
click at [201, 88] on button "Add Videos to Widget" at bounding box center [209, 88] width 135 height 21
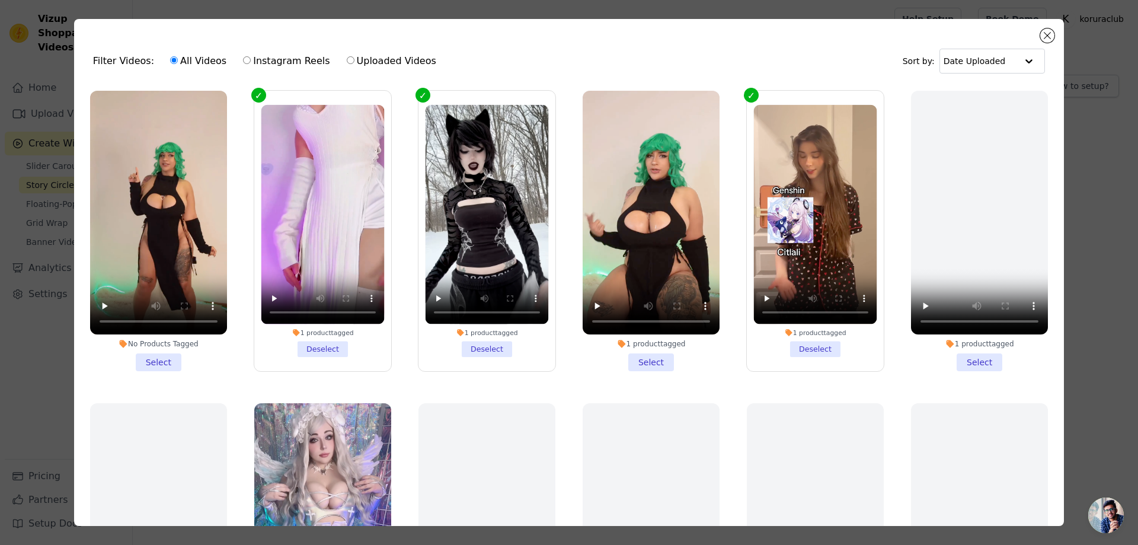
click at [157, 351] on li "No Products Tagged Select" at bounding box center [158, 231] width 137 height 280
click at [0, 0] on input "No Products Tagged Select" at bounding box center [0, 0] width 0 height 0
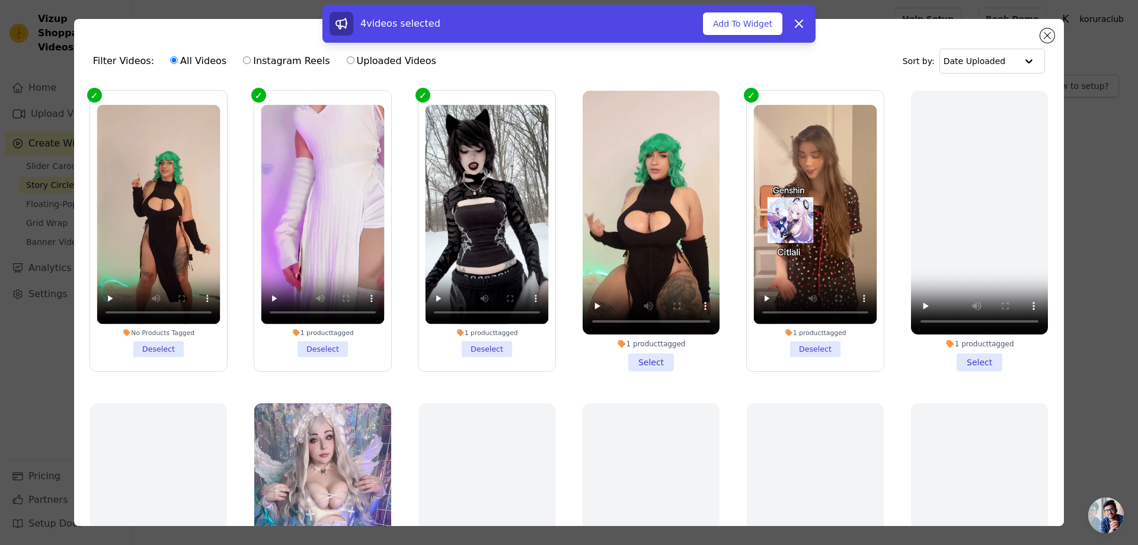
click at [734, 22] on button "Add To Widget" at bounding box center [742, 23] width 79 height 23
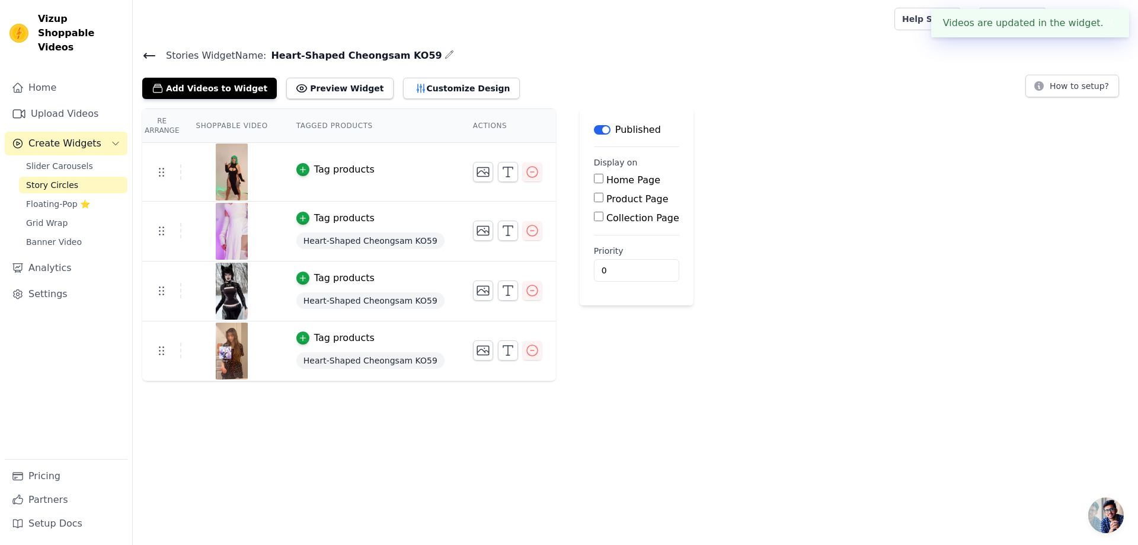
click at [307, 168] on button "Tag products" at bounding box center [335, 169] width 78 height 14
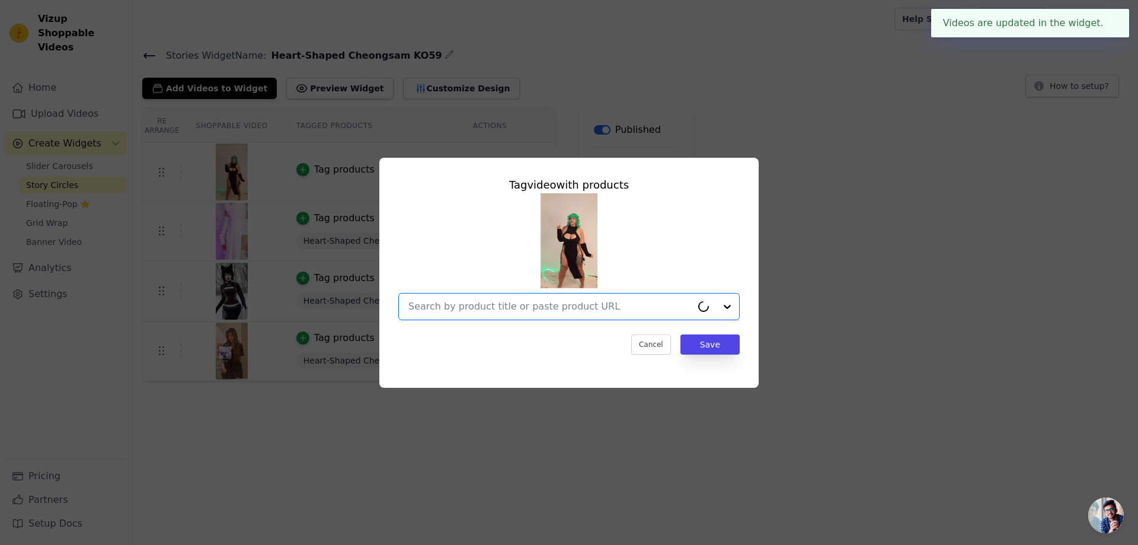
click at [546, 309] on input "text" at bounding box center [549, 306] width 283 height 14
paste input "Heart-Shaped Cheongsam KO59"
type input "Heart-Shaped Cheongsam KO59"
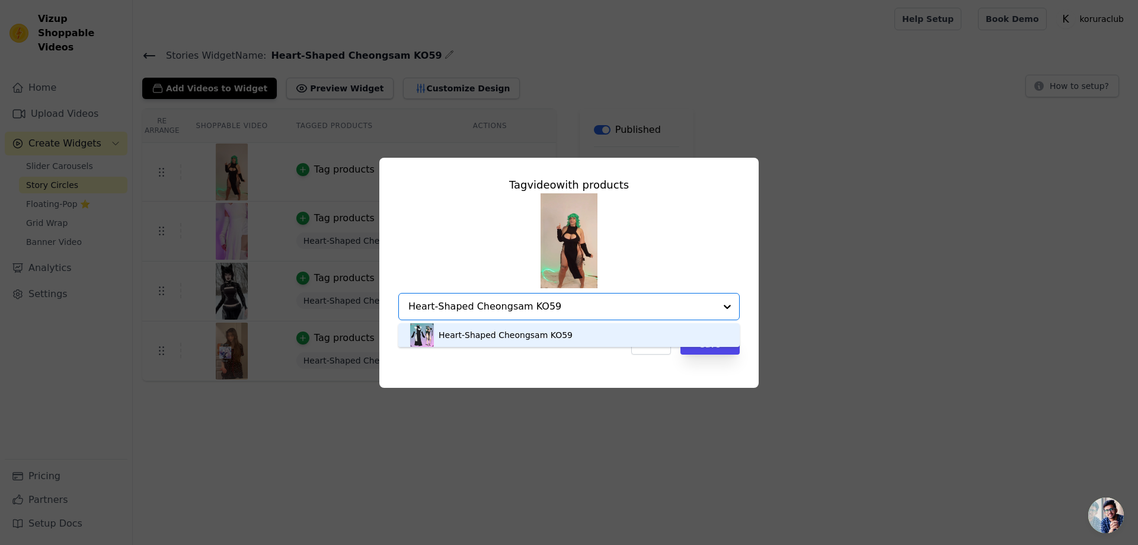
click at [582, 335] on div "Heart-Shaped Cheongsam KO59" at bounding box center [569, 335] width 318 height 24
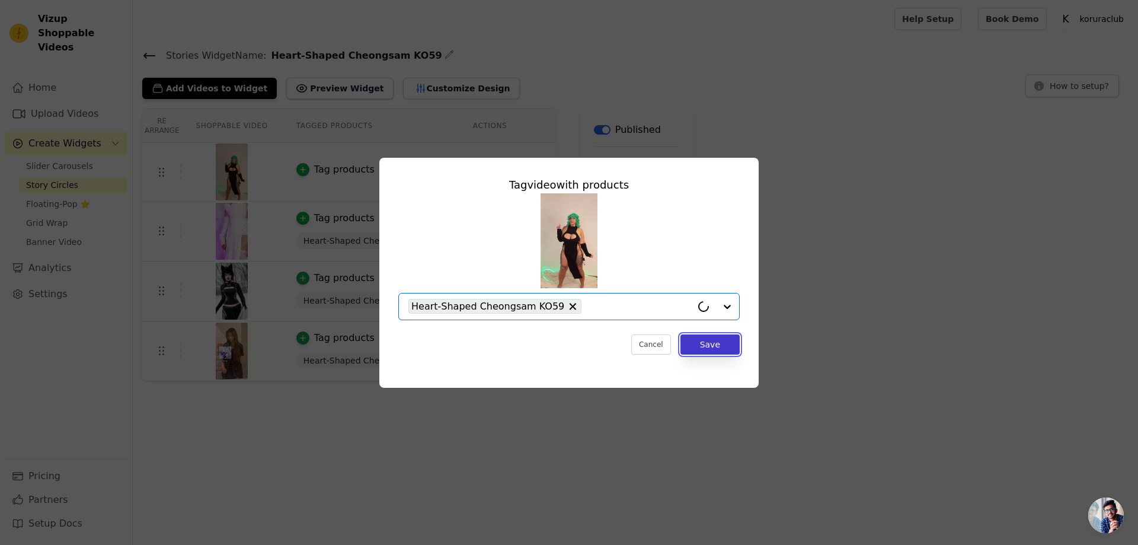
click at [710, 352] on button "Save" at bounding box center [709, 344] width 59 height 20
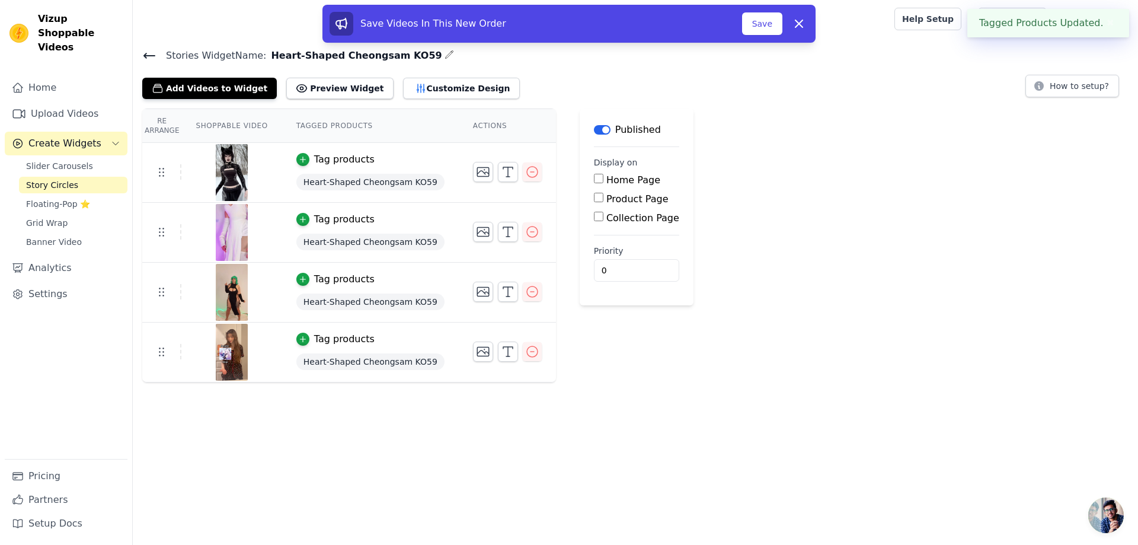
click at [704, 382] on html "Tagged Products Updated. ✖ Vizup Shoppable Videos Home Upload Videos Create Wid…" at bounding box center [569, 191] width 1138 height 382
click at [597, 197] on div "Product Page" at bounding box center [636, 199] width 85 height 14
click at [594, 200] on input "Product Page" at bounding box center [598, 197] width 9 height 9
checkbox input "true"
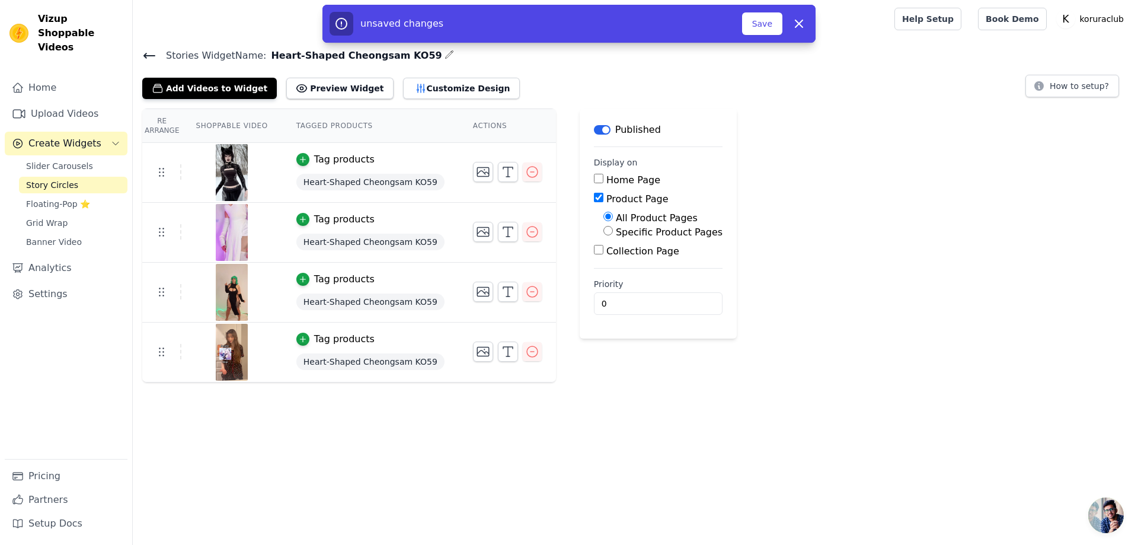
click at [633, 229] on label "Specific Product Pages" at bounding box center [669, 231] width 107 height 11
click at [613, 229] on input "Specific Product Pages" at bounding box center [607, 230] width 9 height 9
radio input "true"
click at [628, 257] on button "Select Products" at bounding box center [642, 259] width 79 height 20
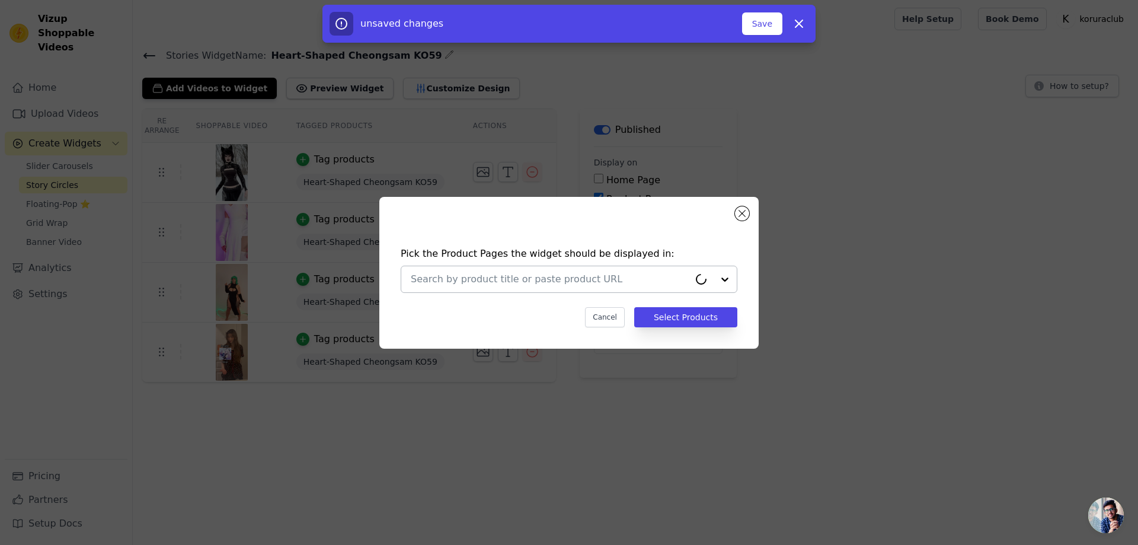
click at [623, 274] on input "text" at bounding box center [550, 279] width 278 height 14
paste input "Heart-Shaped Cheongsam KO59"
type input "Heart-Shaped Cheongsam KO59"
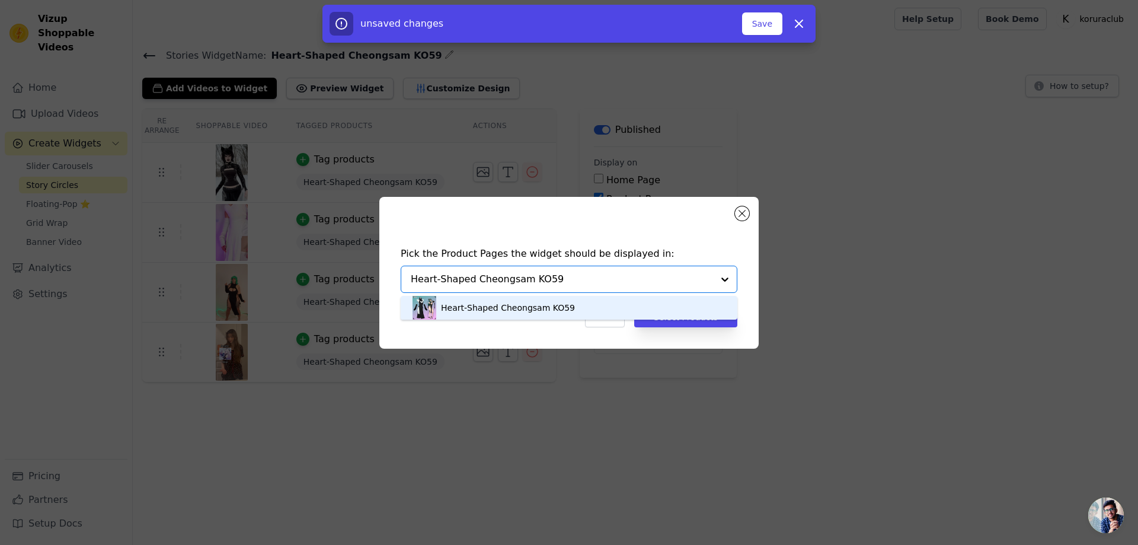
click at [500, 311] on div "Heart-Shaped Cheongsam KO59" at bounding box center [508, 308] width 134 height 12
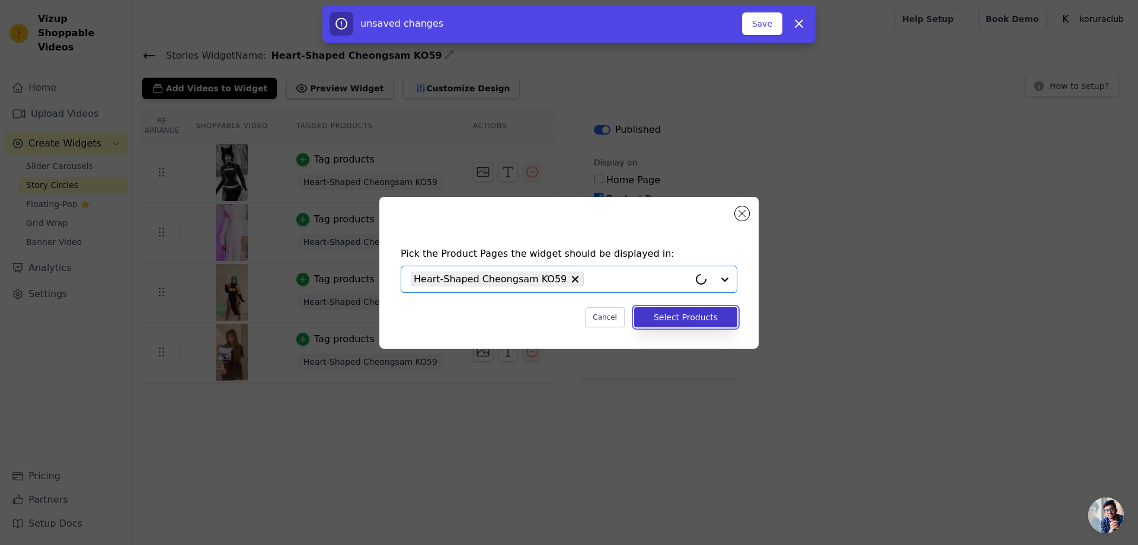
click at [701, 322] on button "Select Products" at bounding box center [685, 317] width 103 height 20
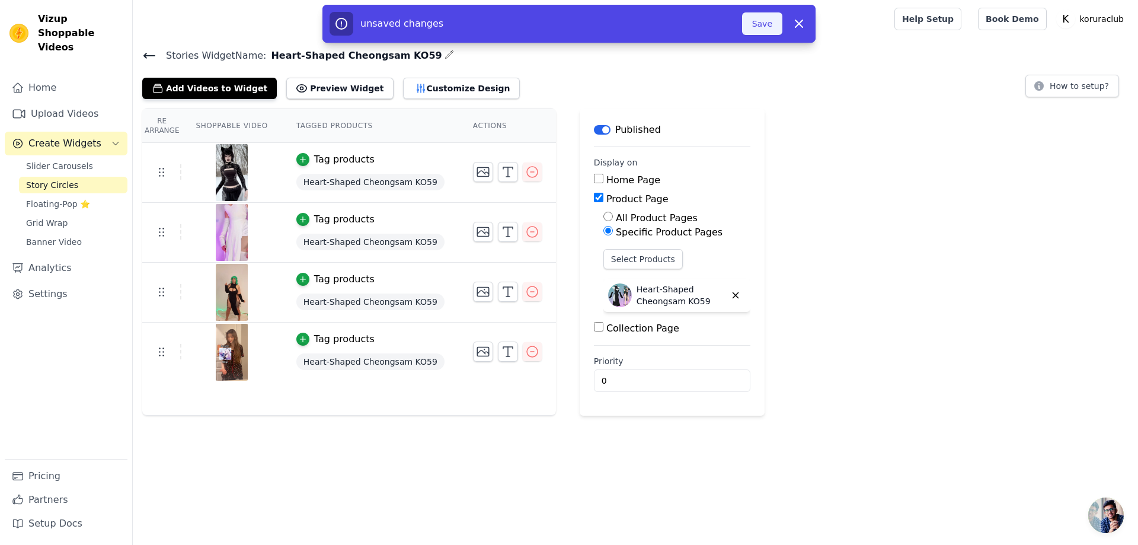
click at [751, 29] on button "Save" at bounding box center [762, 23] width 40 height 23
click at [61, 102] on link "Upload Videos" at bounding box center [66, 114] width 123 height 24
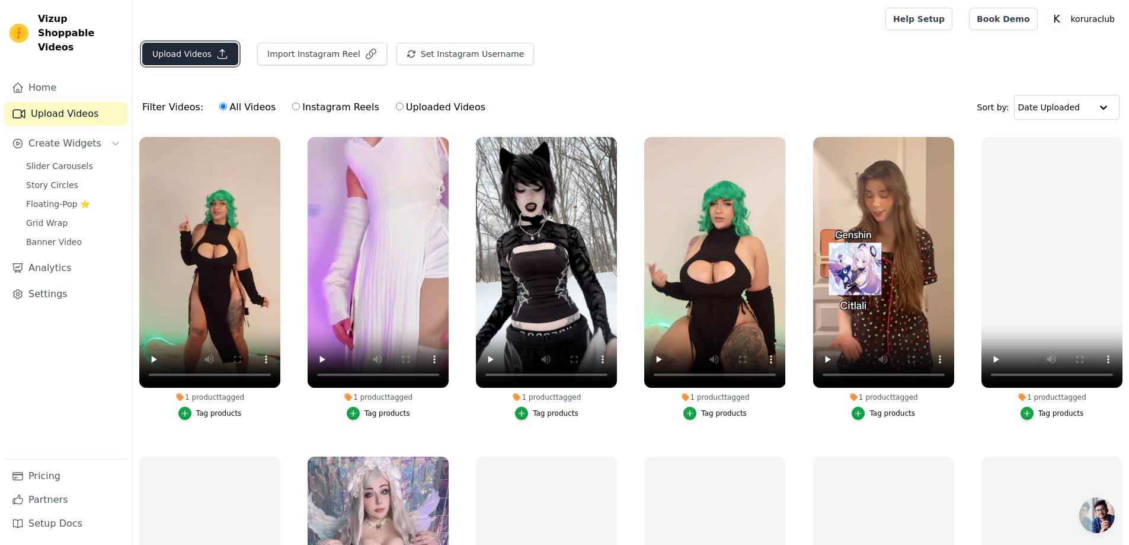
click at [178, 53] on button "Upload Videos" at bounding box center [190, 54] width 96 height 23
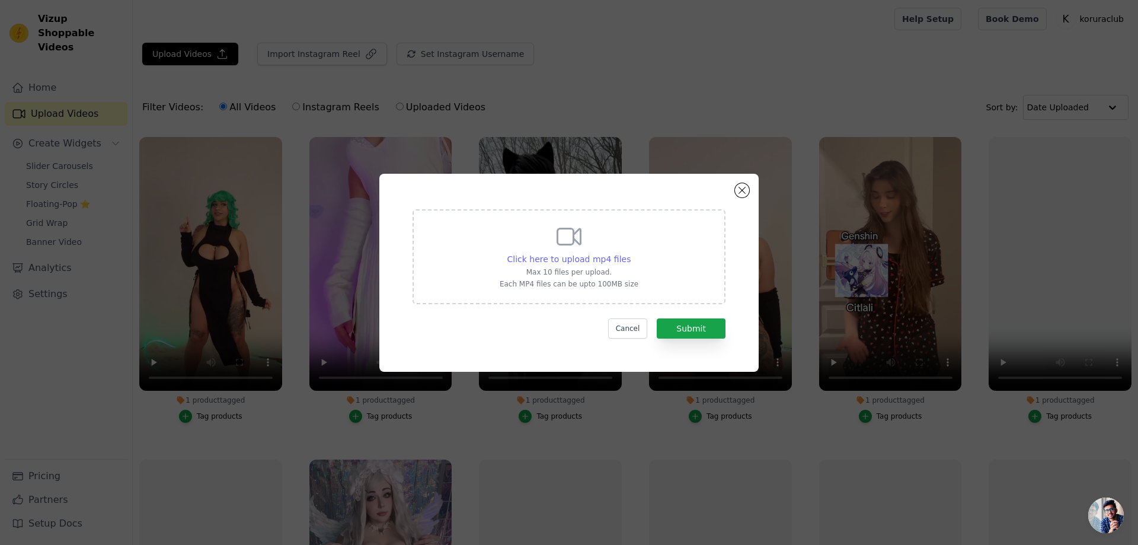
click at [589, 258] on span "Click here to upload mp4 files" at bounding box center [569, 258] width 124 height 9
click at [630, 253] on input "Click here to upload mp4 files Max 10 files per upload. Each MP4 files can be u…" at bounding box center [630, 252] width 1 height 1
type input "C:\fakepath\SaveClip.App_23480C667B2B57EC7EFBD76C3E01488F_video_dashinit (1).mp4"
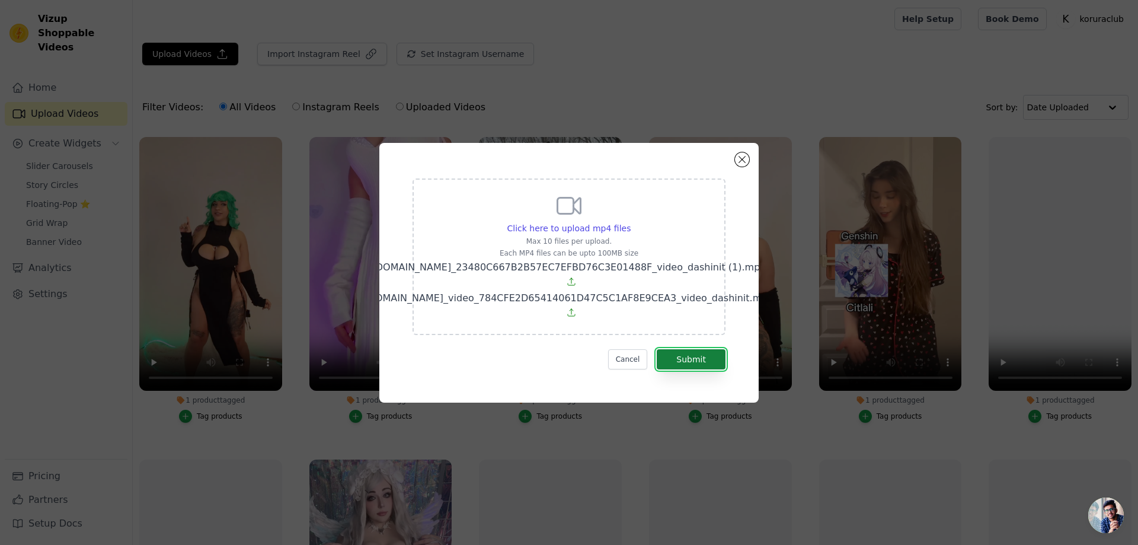
click at [686, 349] on button "Submit" at bounding box center [691, 359] width 69 height 20
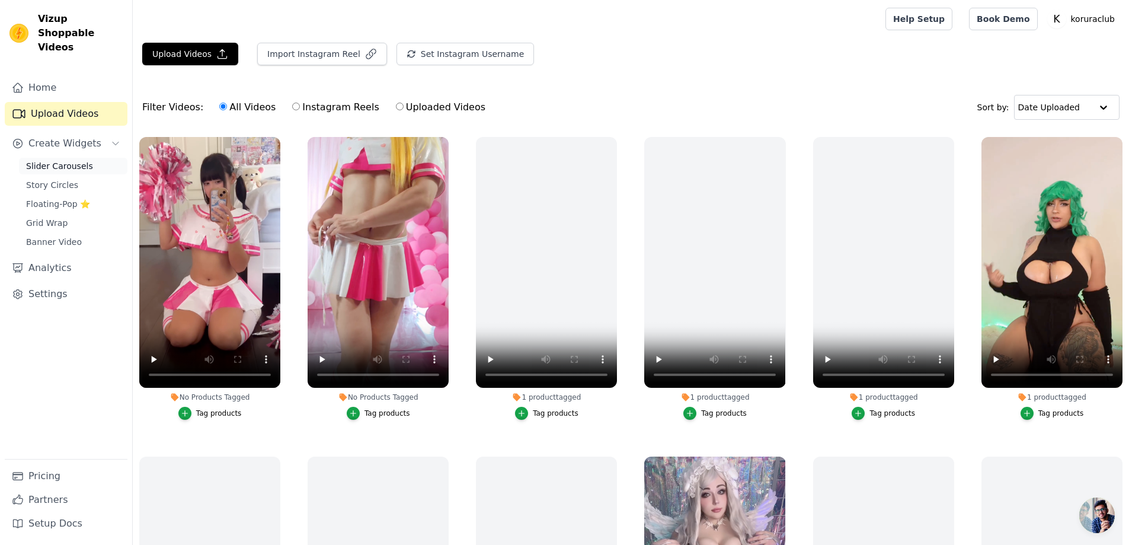
click at [52, 160] on span "Slider Carousels" at bounding box center [59, 166] width 67 height 12
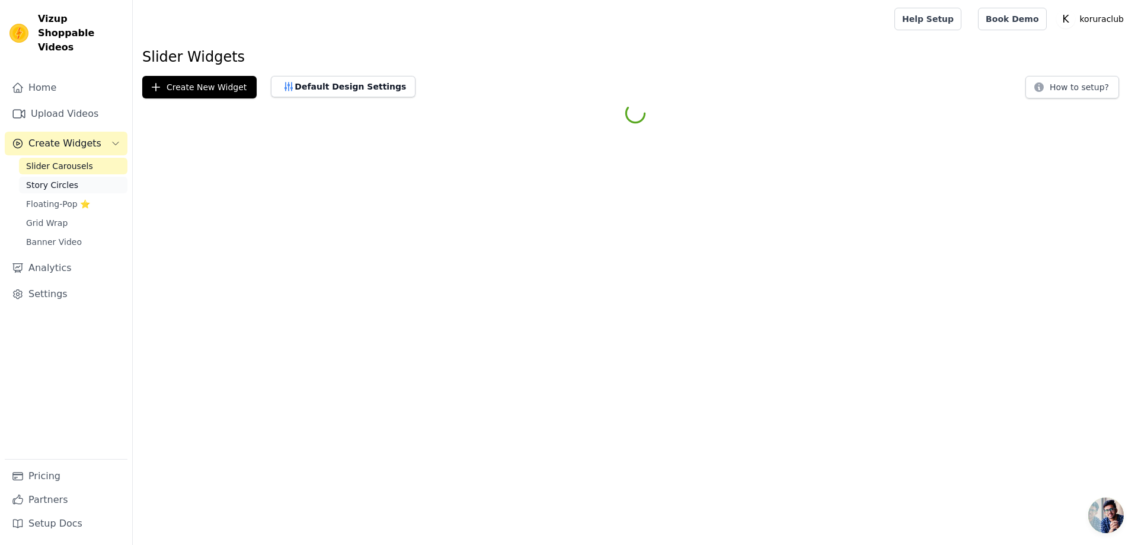
click at [53, 179] on span "Story Circles" at bounding box center [52, 185] width 52 height 12
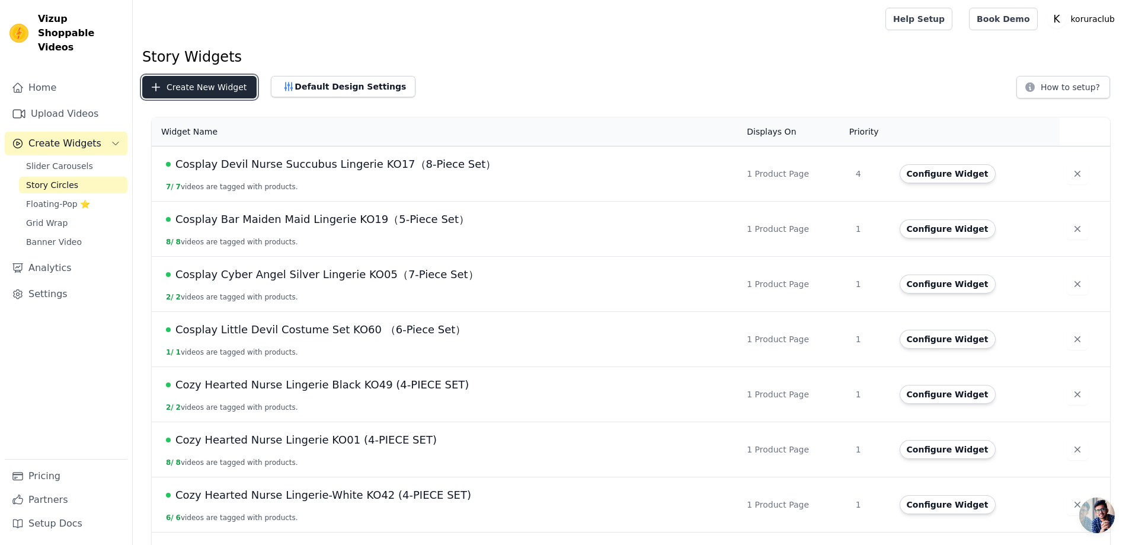
click at [191, 90] on button "Create New Widget" at bounding box center [199, 87] width 114 height 23
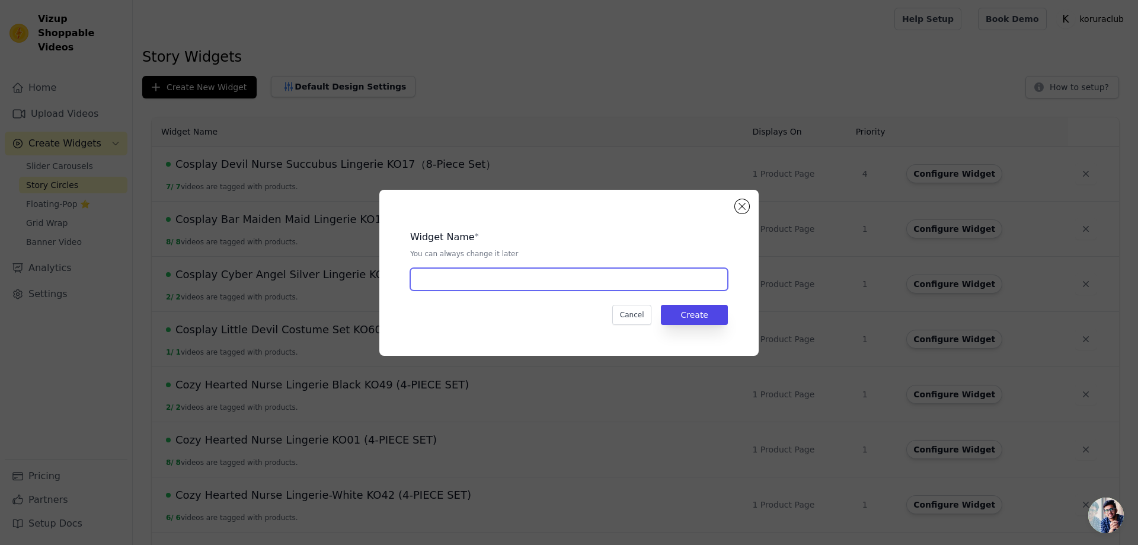
drag, startPoint x: 449, startPoint y: 275, endPoint x: 504, endPoint y: 280, distance: 55.9
click at [449, 275] on input "text" at bounding box center [569, 279] width 318 height 23
paste input "35% off + 3 gifts on koruraclub"
drag, startPoint x: 553, startPoint y: 277, endPoint x: 419, endPoint y: 244, distance: 138.0
click at [252, 232] on div "Widget Name * You can always change it later 35% off + 3 gifts on koruraclub Ca…" at bounding box center [569, 273] width 1100 height 204
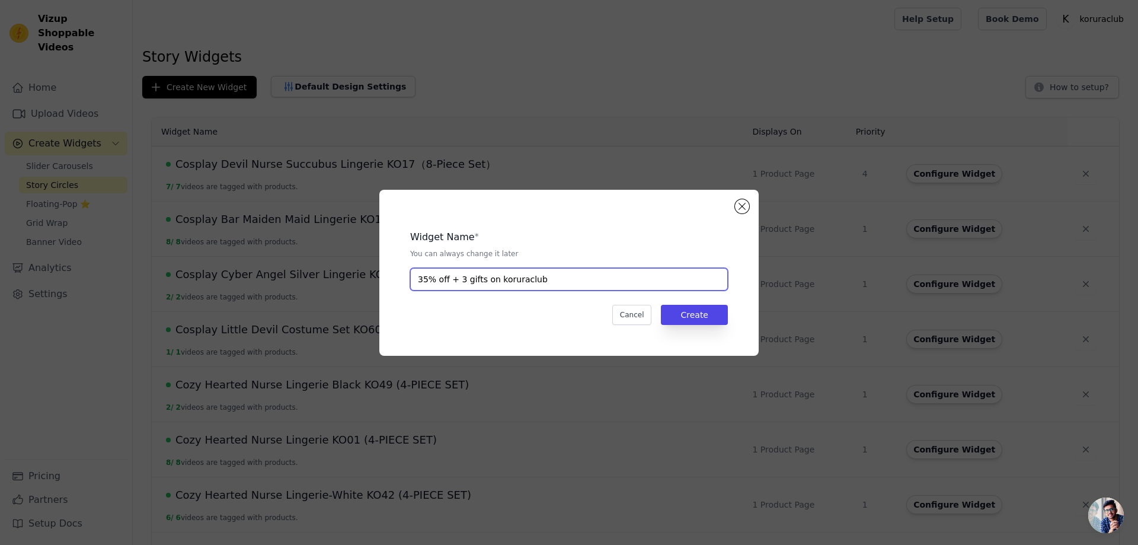
paste input "Love-heart cheerleader Sailor Lingerie KO25（6-Piece Set）"
type input "Love-heart cheerleader Sailor Lingerie KO25（6-Piece Set）"
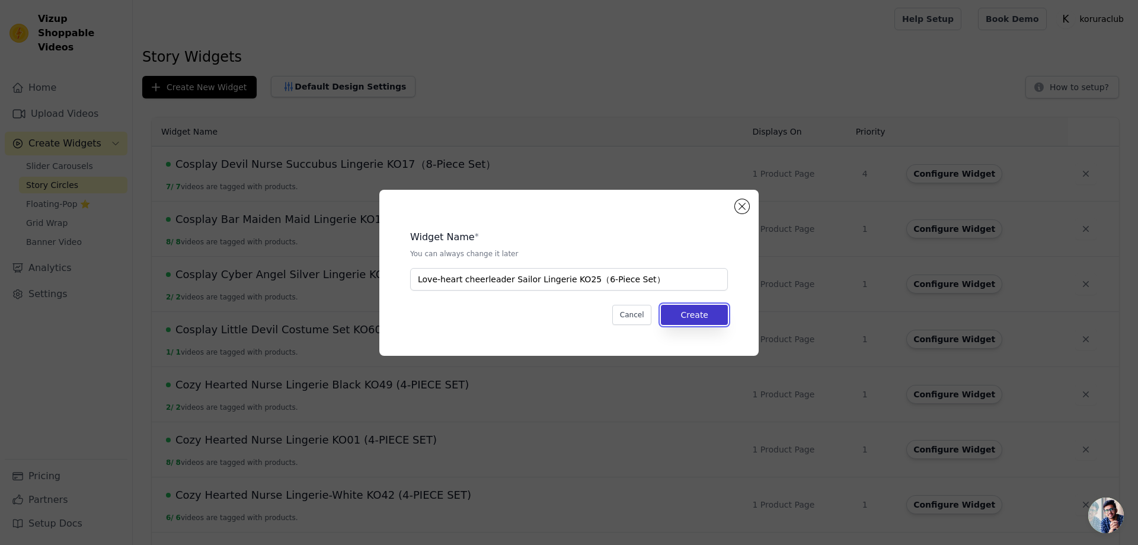
click at [700, 316] on button "Create" at bounding box center [694, 315] width 67 height 20
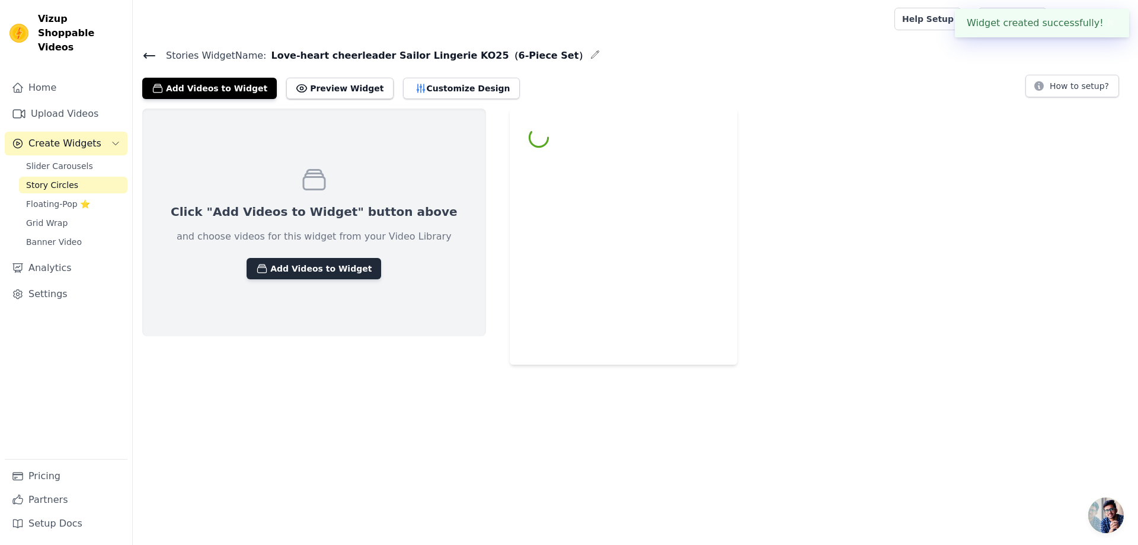
click at [331, 271] on button "Add Videos to Widget" at bounding box center [313, 268] width 135 height 21
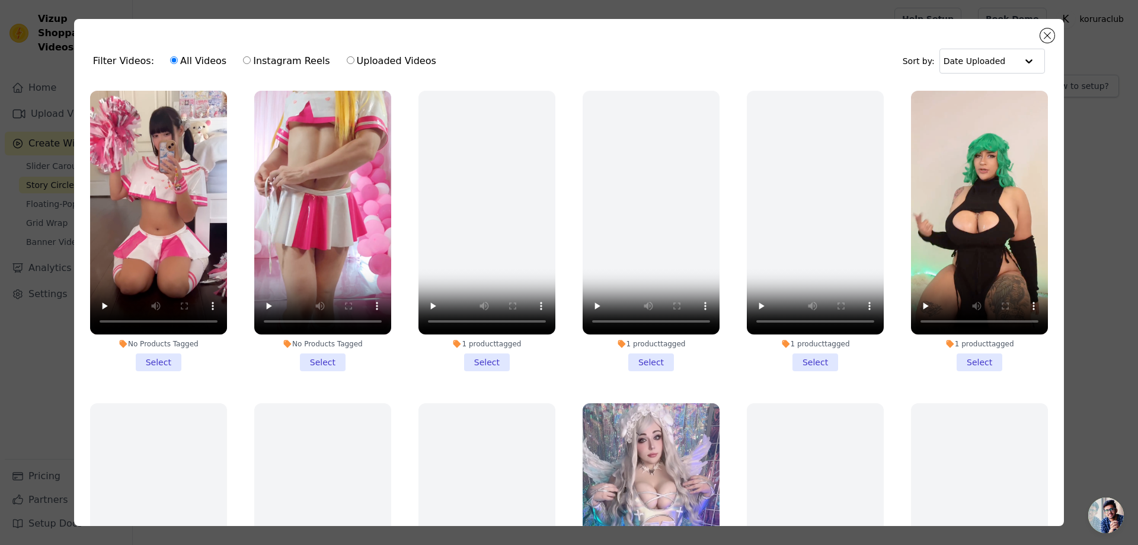
click at [313, 356] on li "No Products Tagged Select" at bounding box center [322, 231] width 137 height 280
click at [0, 0] on input "No Products Tagged Select" at bounding box center [0, 0] width 0 height 0
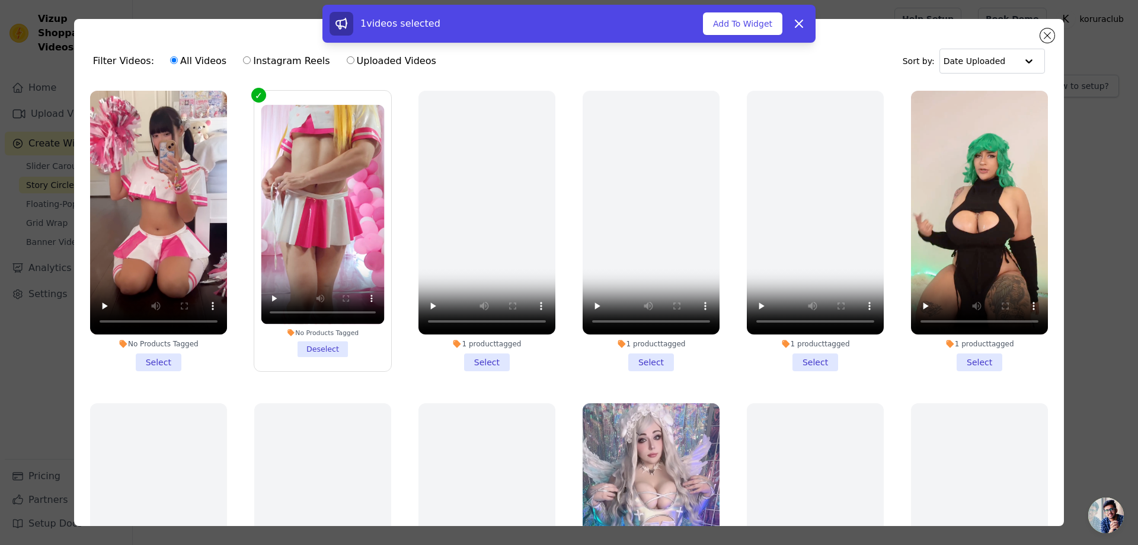
click at [145, 356] on li "No Products Tagged Select" at bounding box center [158, 231] width 137 height 280
click at [0, 0] on input "No Products Tagged Select" at bounding box center [0, 0] width 0 height 0
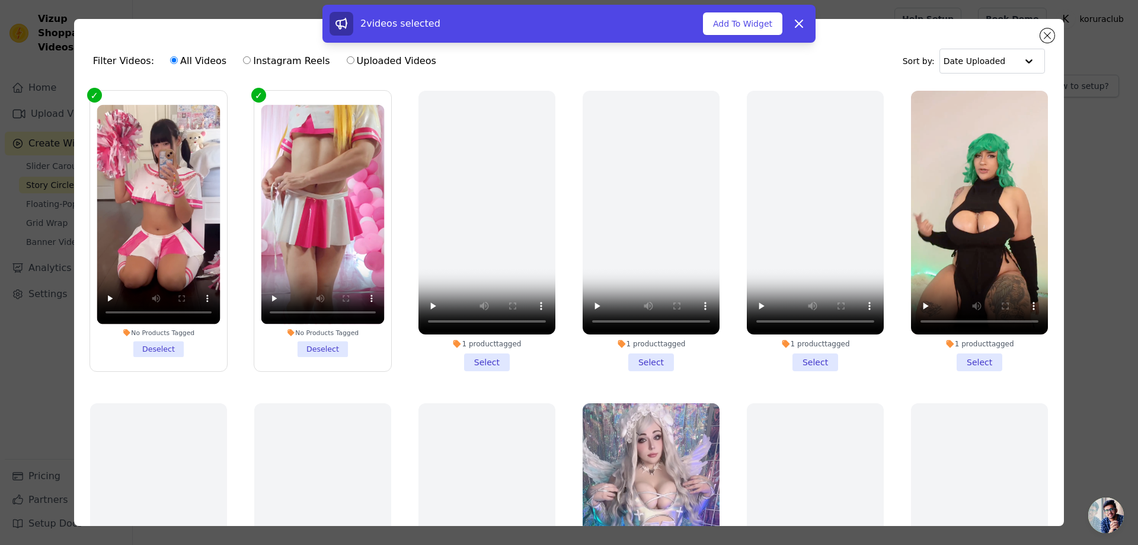
click at [733, 26] on button "Add To Widget" at bounding box center [742, 23] width 79 height 23
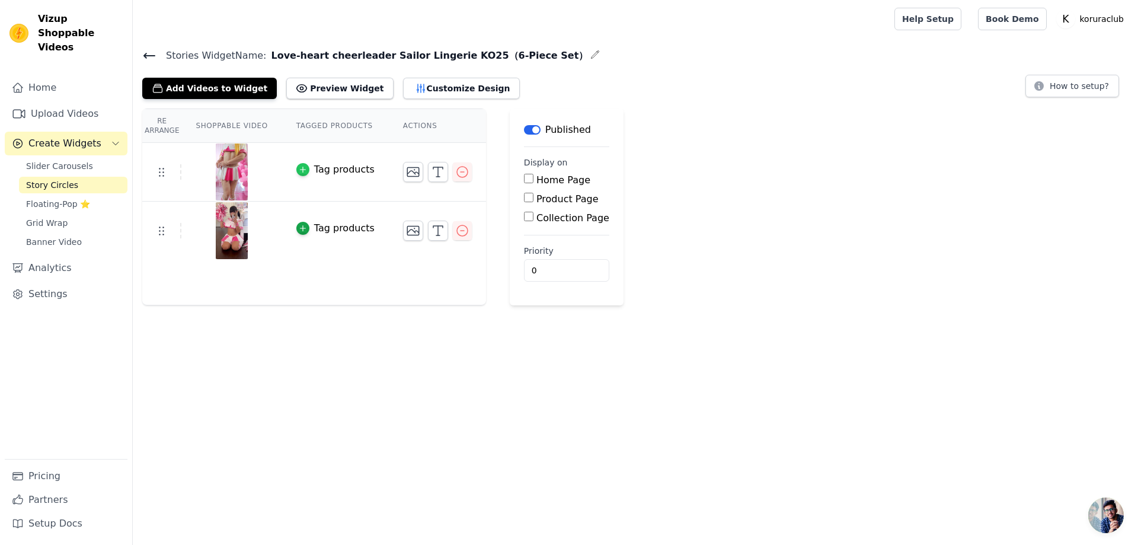
click at [304, 166] on icon "button" at bounding box center [303, 169] width 8 height 8
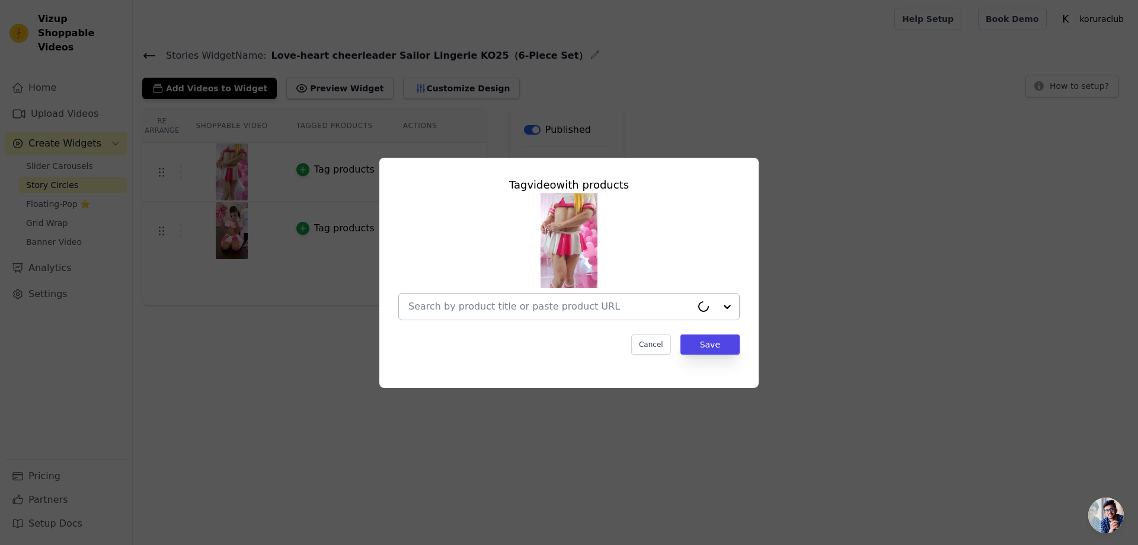
click at [534, 303] on input "text" at bounding box center [549, 306] width 283 height 14
paste input "Love-heart cheerleader Sailor Lingerie KO25（6-Piece Set）"
type input "Love-heart cheerleader Sailor Lingerie KO25（6-Piece Set）"
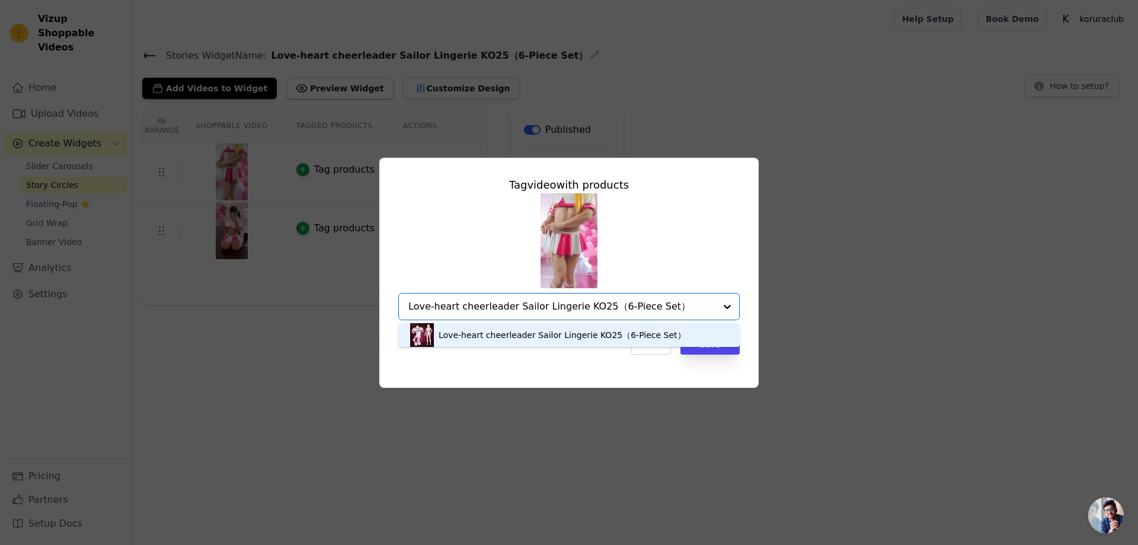
click at [528, 333] on div "Love-heart cheerleader Sailor Lingerie KO25（6-Piece Set）" at bounding box center [561, 335] width 247 height 12
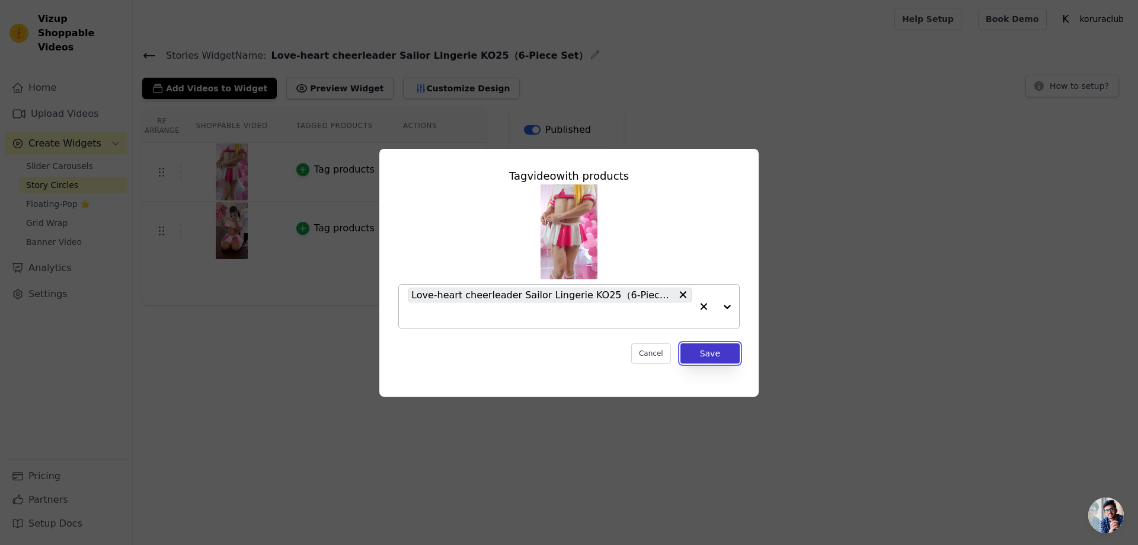
click at [715, 355] on button "Save" at bounding box center [709, 353] width 59 height 20
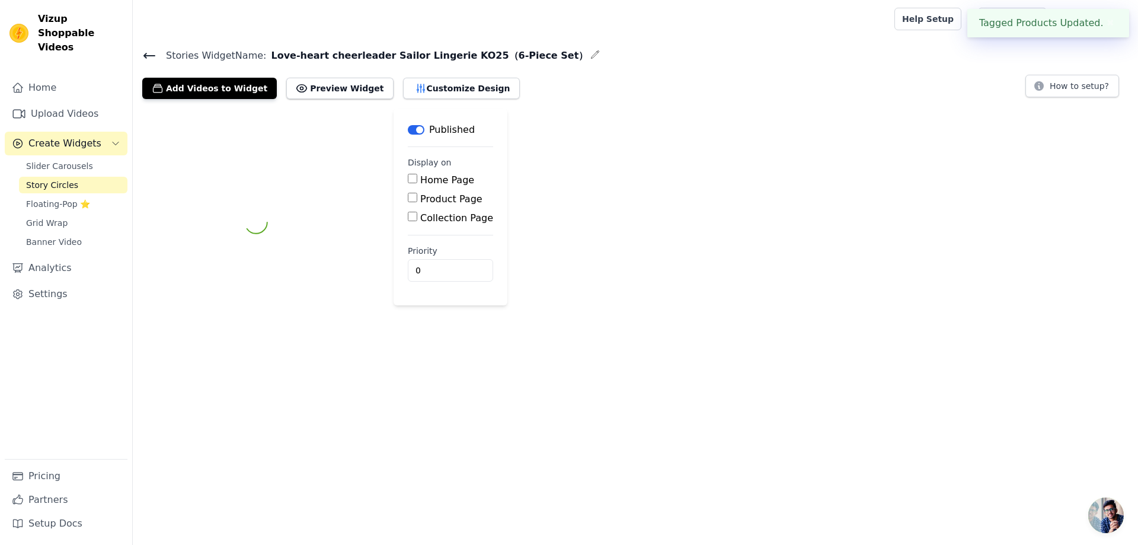
click at [300, 229] on div at bounding box center [256, 222] width 228 height 228
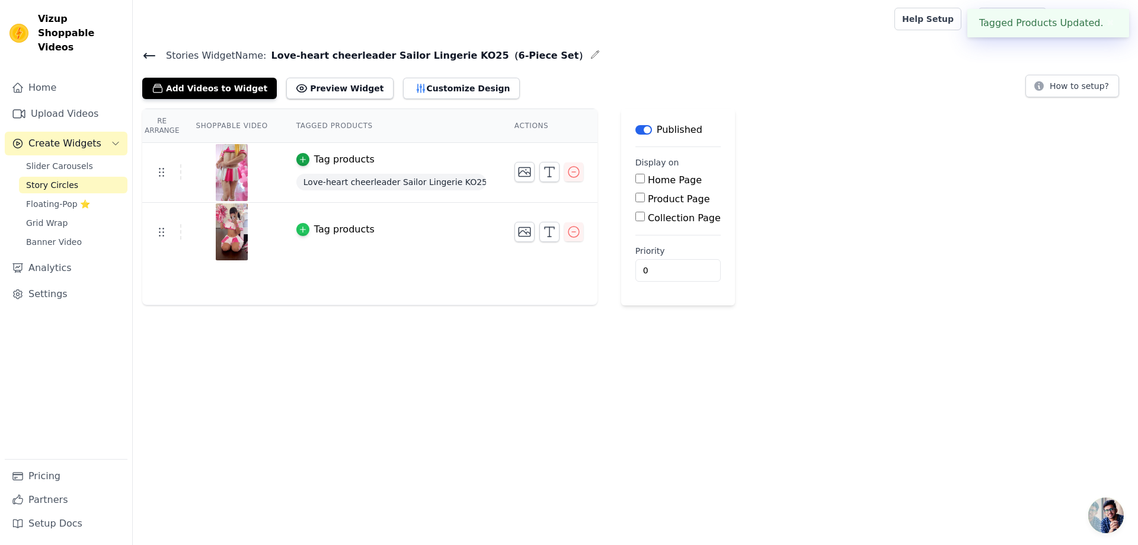
click at [304, 230] on icon "button" at bounding box center [303, 229] width 8 height 8
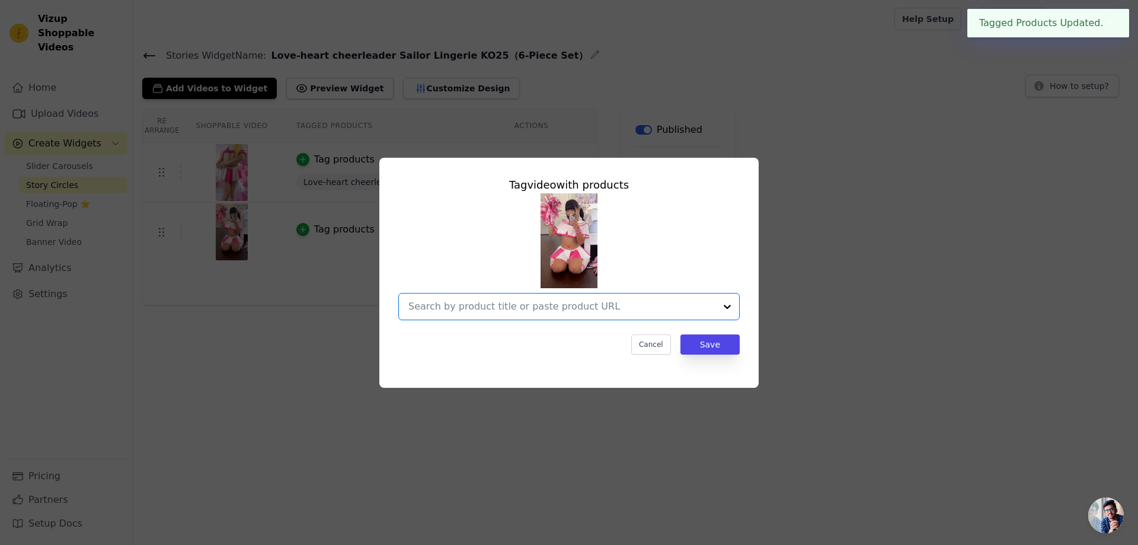
click at [512, 302] on input "text" at bounding box center [561, 306] width 307 height 14
paste input "Love-heart cheerleader Sailor Lingerie KO25（6-Piece Set）"
type input "Love-heart cheerleader Sailor Lingerie KO25（6-Piece Set）"
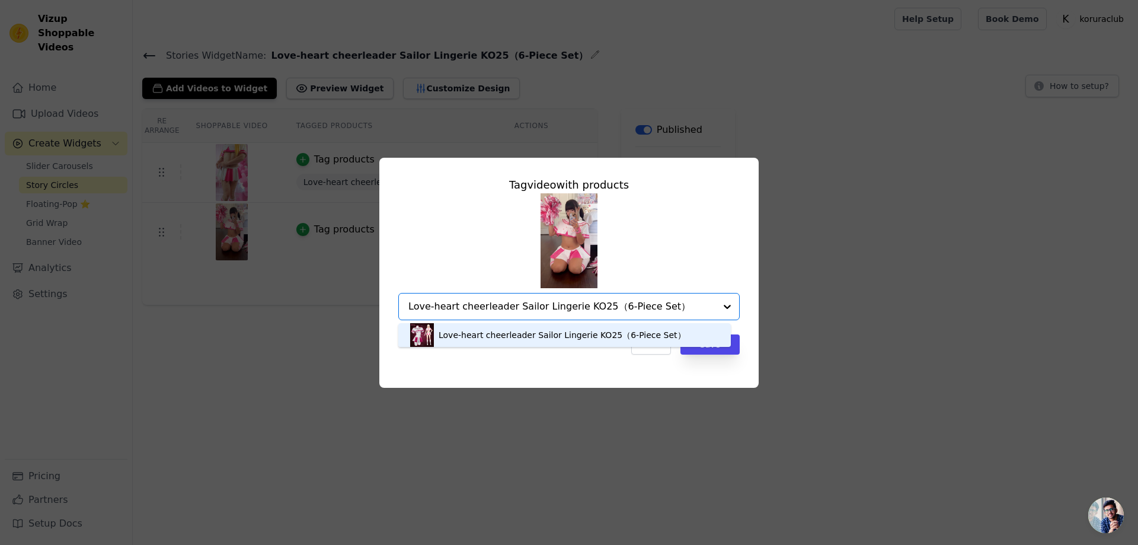
click at [564, 329] on div "Love-heart cheerleader Sailor Lingerie KO25（6-Piece Set）" at bounding box center [561, 335] width 247 height 12
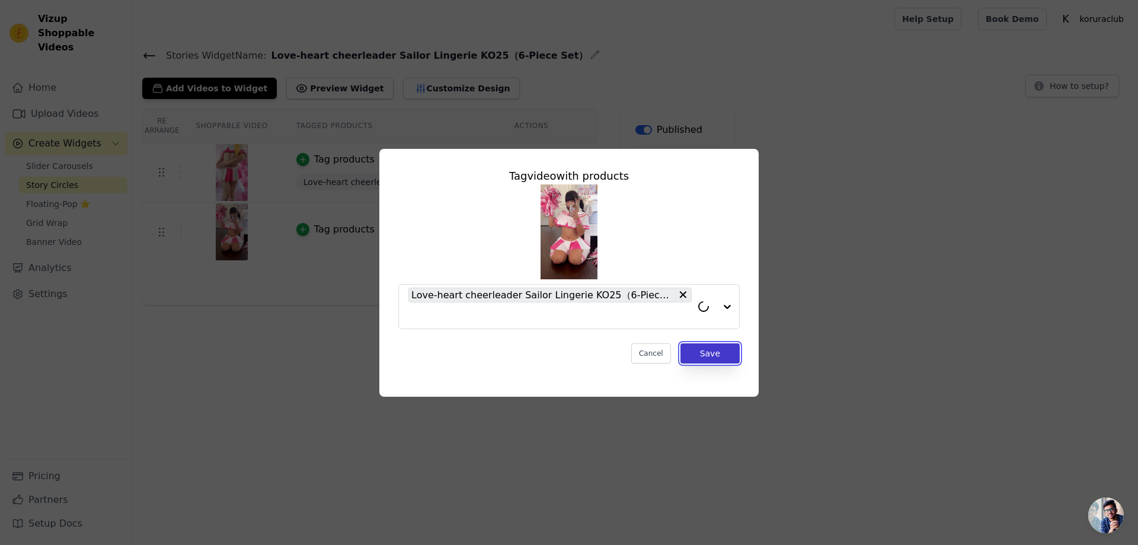
click at [701, 351] on button "Save" at bounding box center [709, 353] width 59 height 20
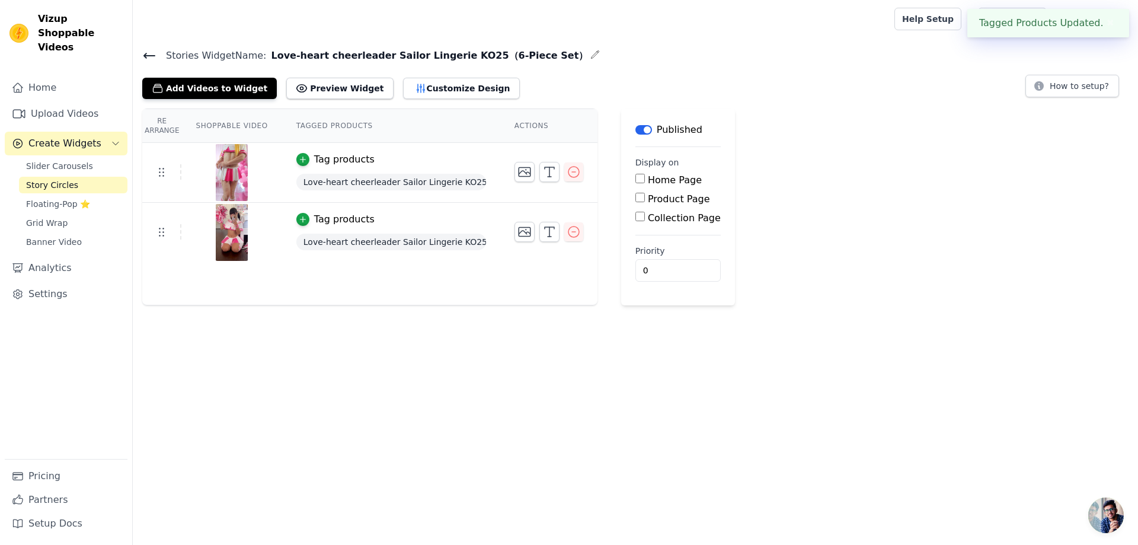
click at [639, 197] on input "Product Page" at bounding box center [639, 197] width 9 height 9
checkbox input "true"
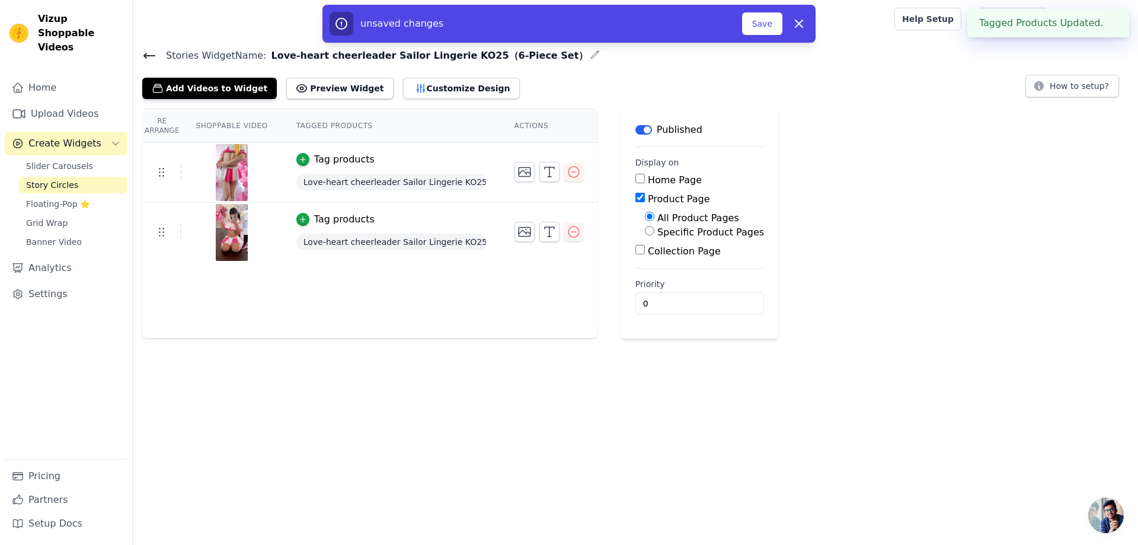
click at [658, 233] on label "Specific Product Pages" at bounding box center [710, 231] width 107 height 11
click at [654, 233] on input "Specific Product Pages" at bounding box center [649, 230] width 9 height 9
radio input "true"
click at [664, 260] on button "Select Products" at bounding box center [684, 259] width 79 height 20
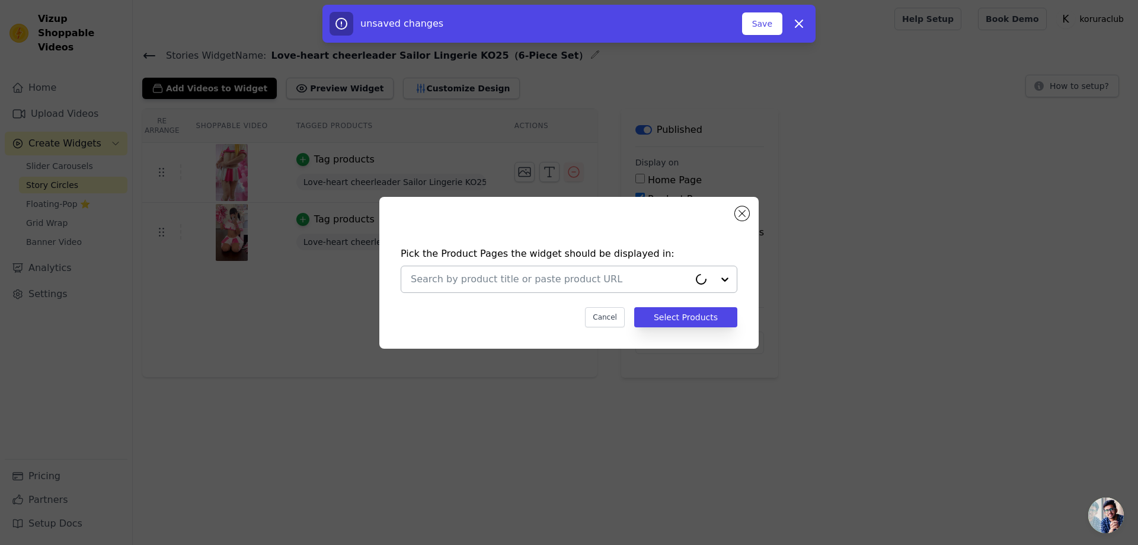
click at [607, 275] on input "text" at bounding box center [550, 279] width 278 height 14
paste input "Love-heart cheerleader Sailor Lingerie KO25（6-Piece Set）"
type input "Love-heart cheerleader Sailor Lingerie KO25（6-Piece Set）"
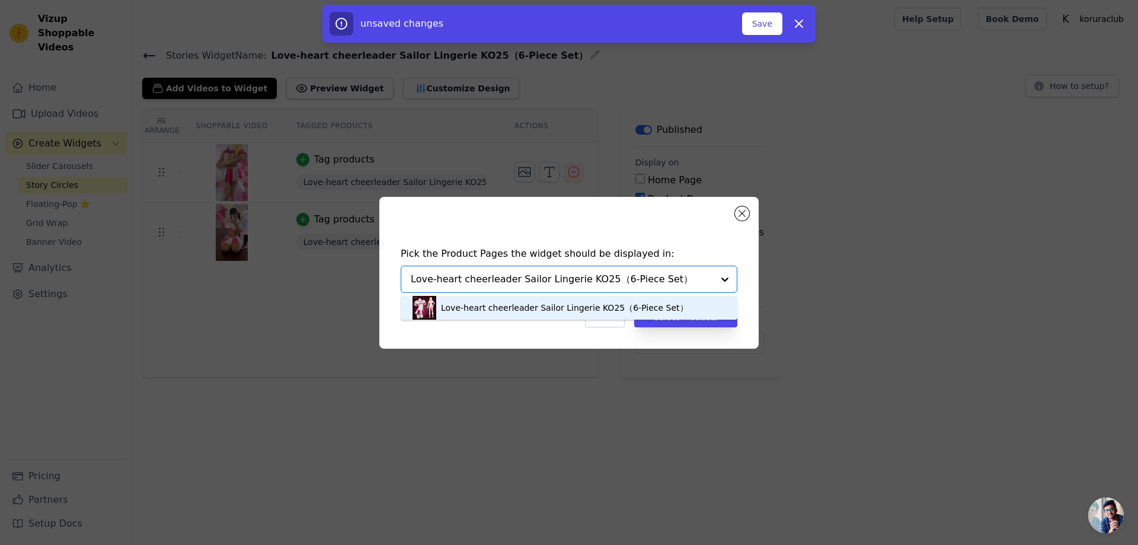
click at [508, 306] on div "Love-heart cheerleader Sailor Lingerie KO25（6-Piece Set）" at bounding box center [564, 308] width 247 height 12
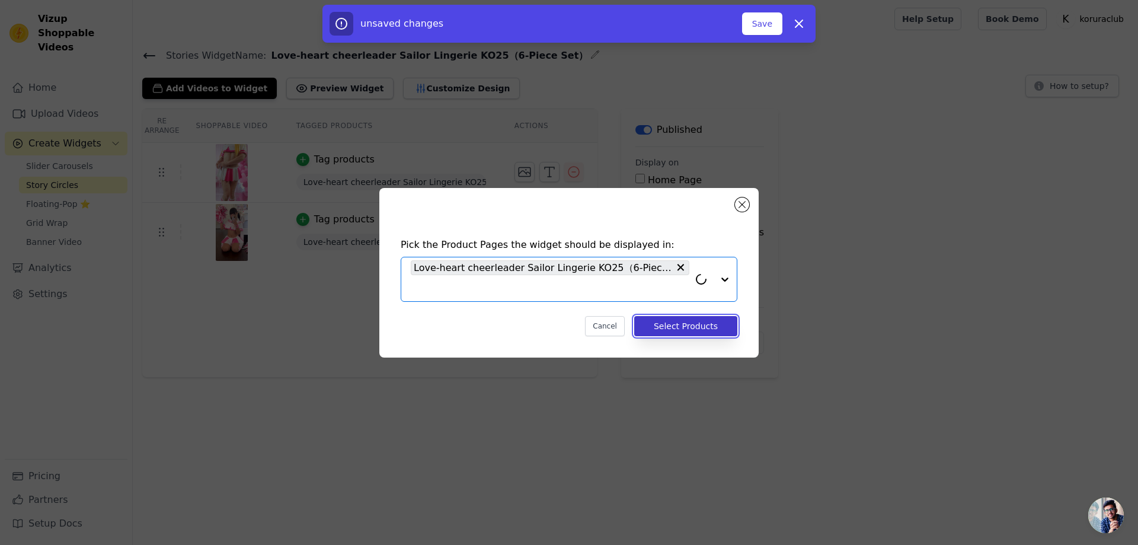
click at [709, 322] on button "Select Products" at bounding box center [685, 326] width 103 height 20
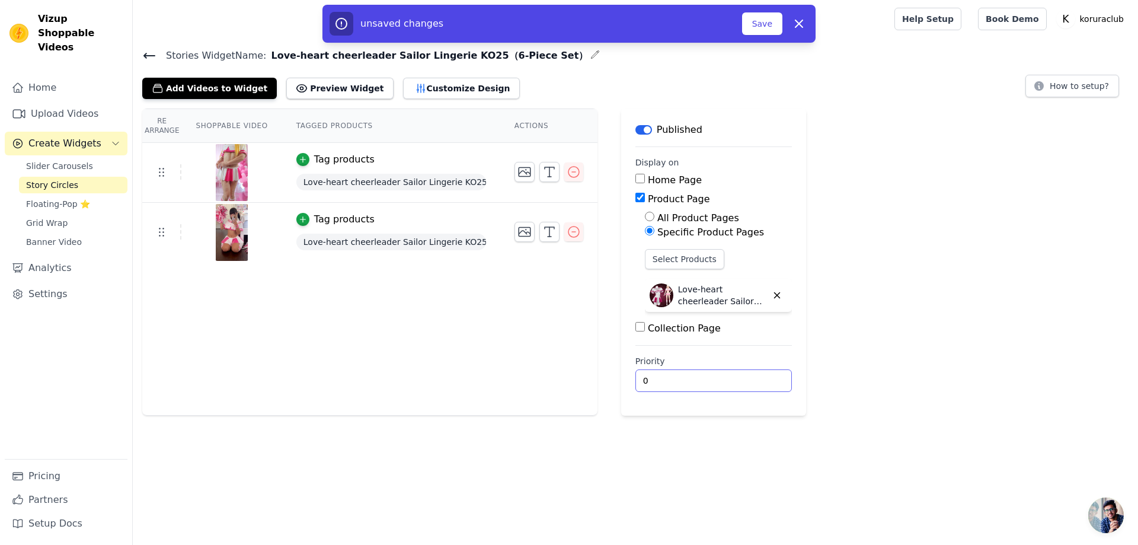
click at [662, 377] on input "0" at bounding box center [713, 380] width 156 height 23
drag, startPoint x: 649, startPoint y: 377, endPoint x: 604, endPoint y: 366, distance: 45.8
click at [604, 372] on div "Re Arrange Shoppable Video Tagged Products Actions Tag products Love-heart chee…" at bounding box center [635, 261] width 1005 height 307
type input "1"
click at [763, 24] on button "Save" at bounding box center [762, 23] width 40 height 23
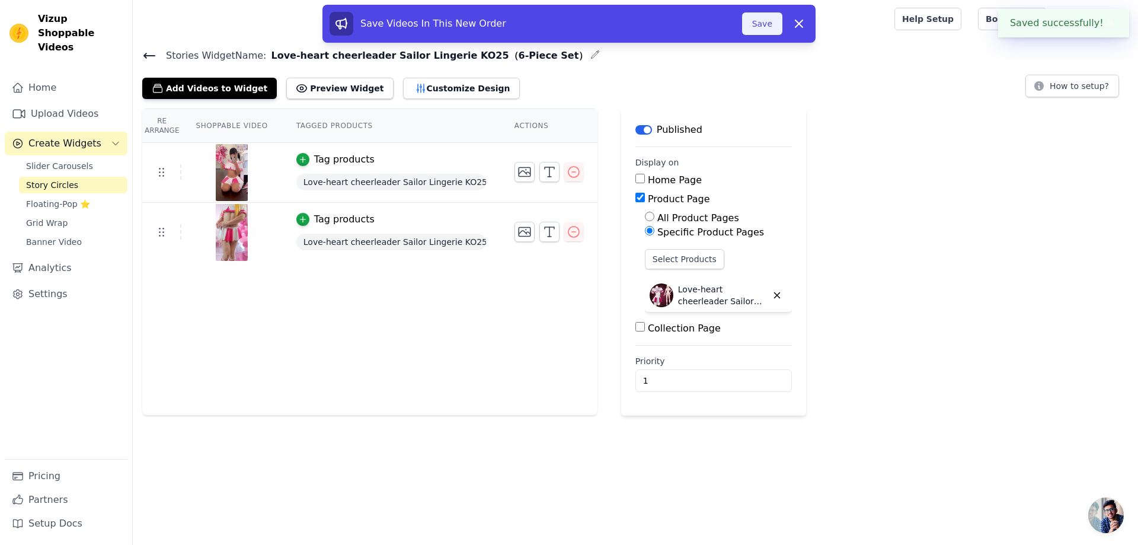
click at [757, 24] on button "Save" at bounding box center [762, 23] width 40 height 23
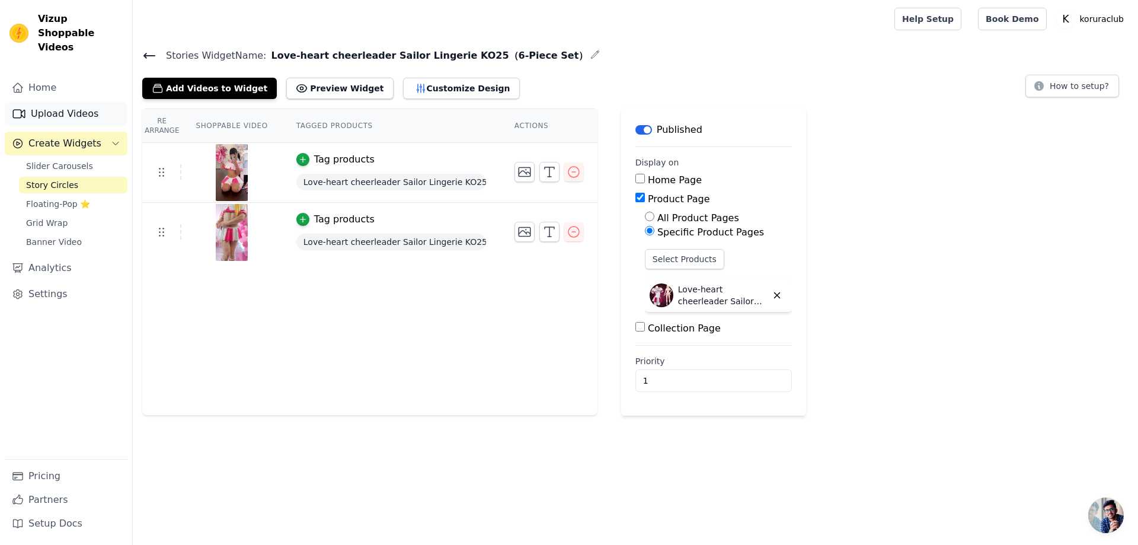
click at [66, 104] on link "Upload Videos" at bounding box center [66, 114] width 123 height 24
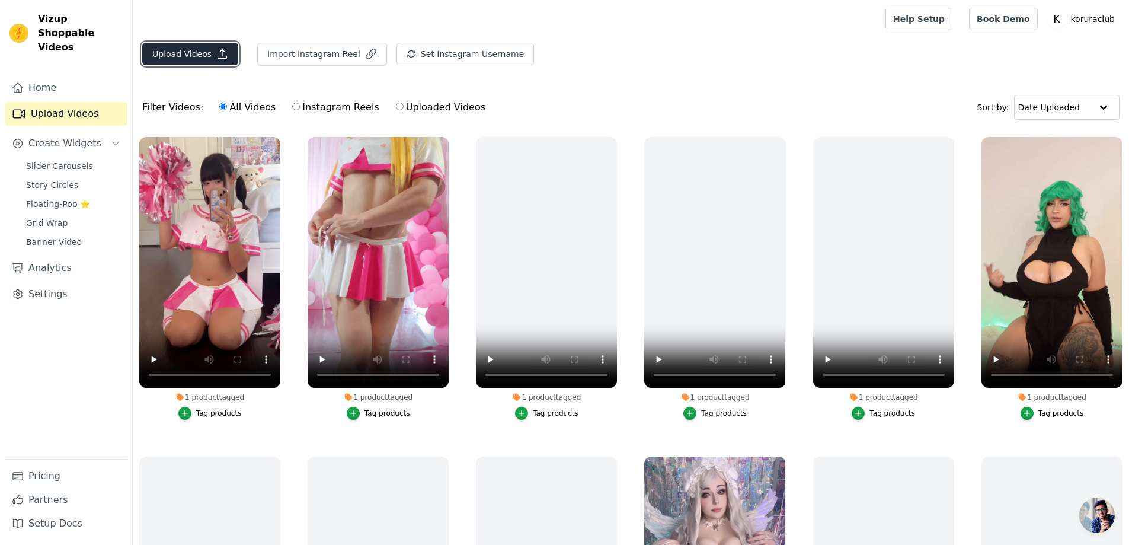
click at [177, 50] on button "Upload Videos" at bounding box center [190, 54] width 96 height 23
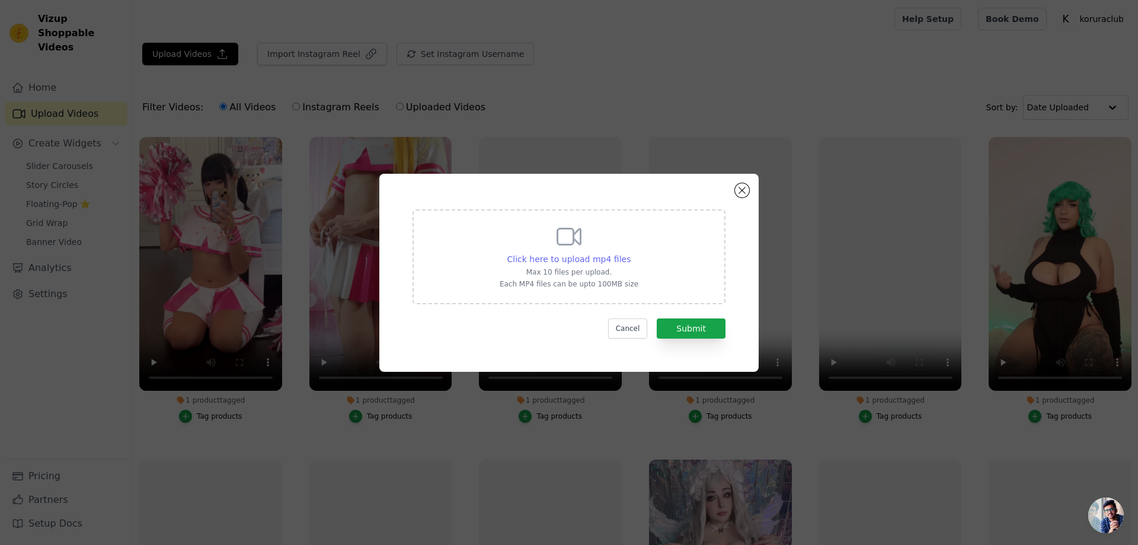
click at [568, 254] on span "Click here to upload mp4 files" at bounding box center [569, 258] width 124 height 9
click at [630, 253] on input "Click here to upload mp4 files Max 10 files per upload. Each MP4 files can be u…" at bounding box center [630, 252] width 1 height 1
click at [742, 191] on button "Close modal" at bounding box center [742, 190] width 14 height 14
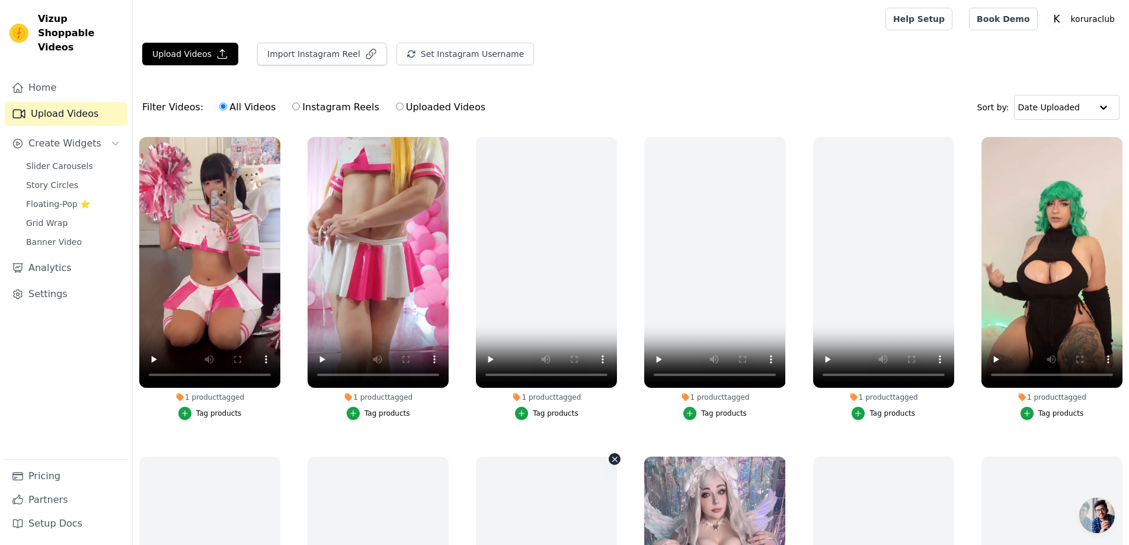
scroll to position [296, 0]
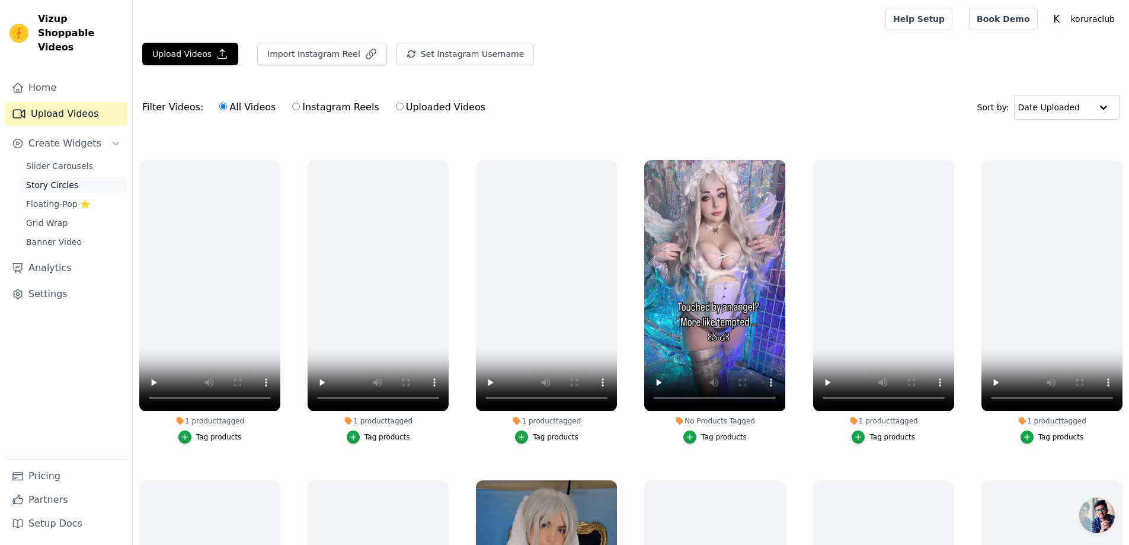
click at [43, 179] on span "Story Circles" at bounding box center [52, 185] width 52 height 12
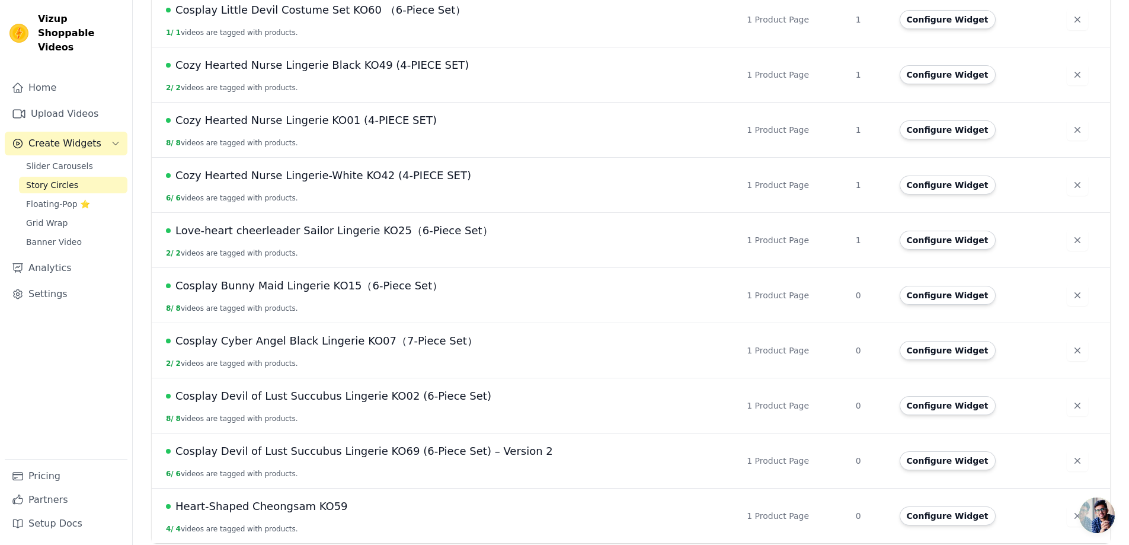
scroll to position [322, 0]
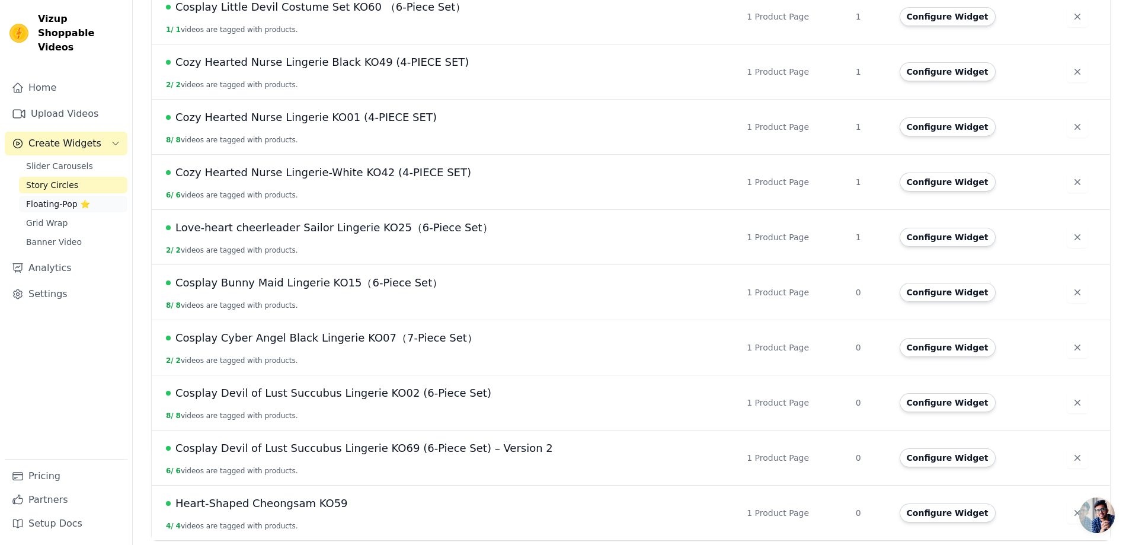
click at [40, 198] on span "Floating-Pop ⭐" at bounding box center [58, 204] width 64 height 12
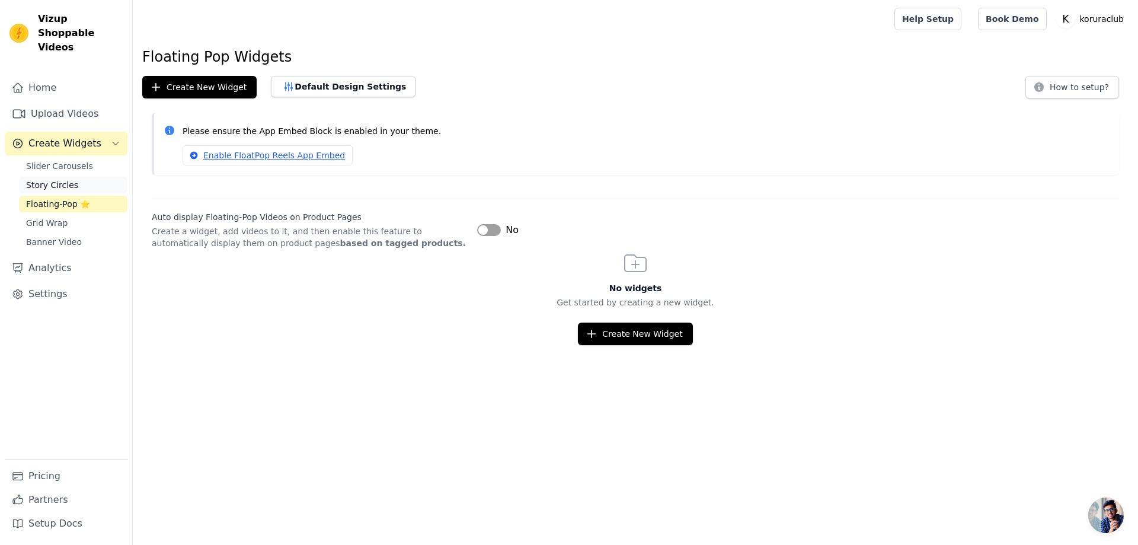
click at [47, 179] on span "Story Circles" at bounding box center [52, 185] width 52 height 12
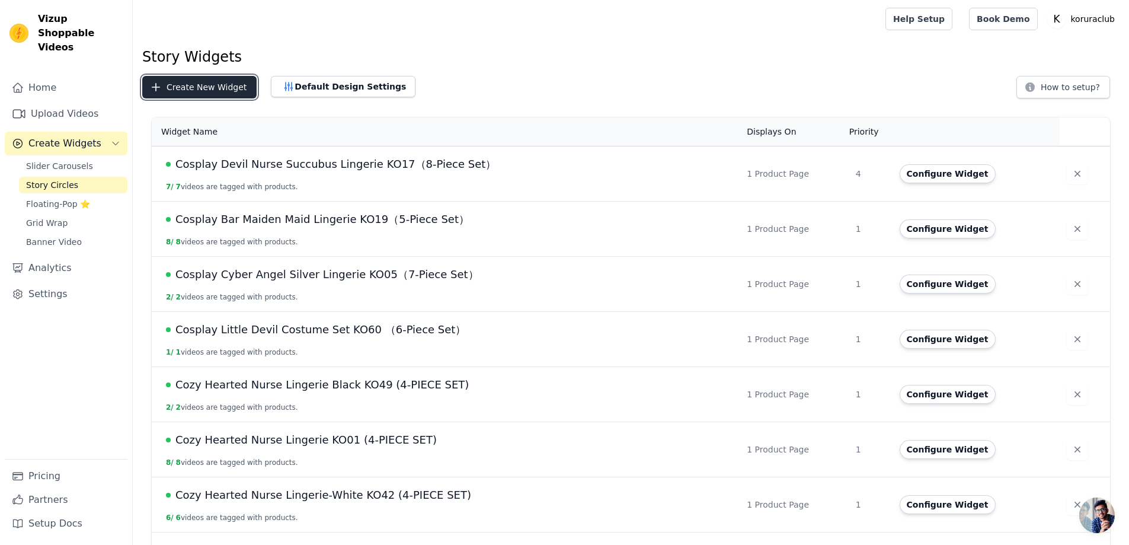
click at [190, 91] on button "Create New Widget" at bounding box center [199, 87] width 114 height 23
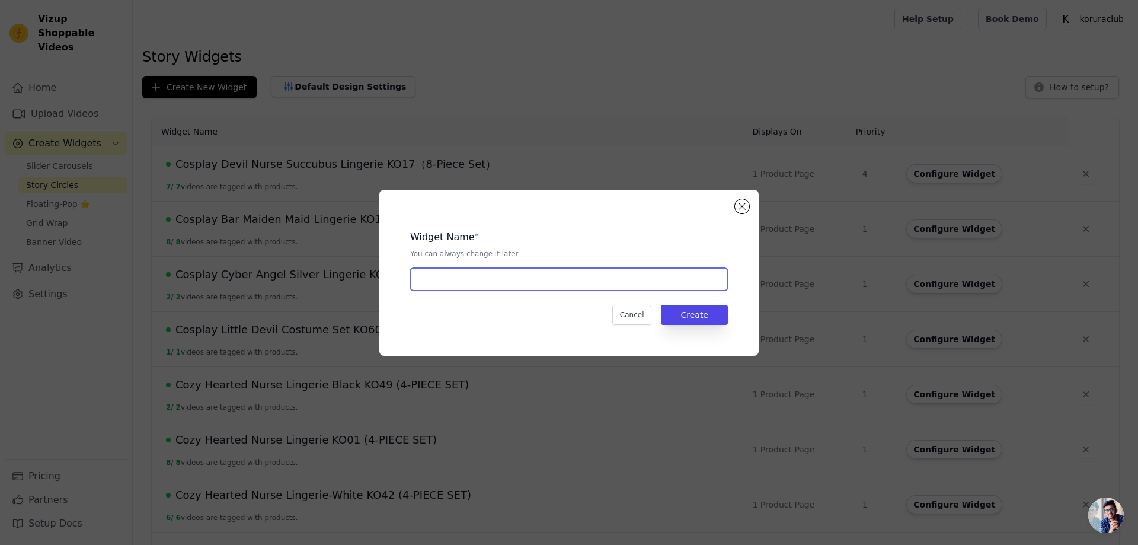
click at [479, 276] on input "text" at bounding box center [569, 279] width 318 height 23
paste input "Cosplay Love-heart succubus Lingerie KO12 （7-Piece Set）"
type input "Cosplay Love-heart succubus Lingerie KO12 （7-Piece Set）"
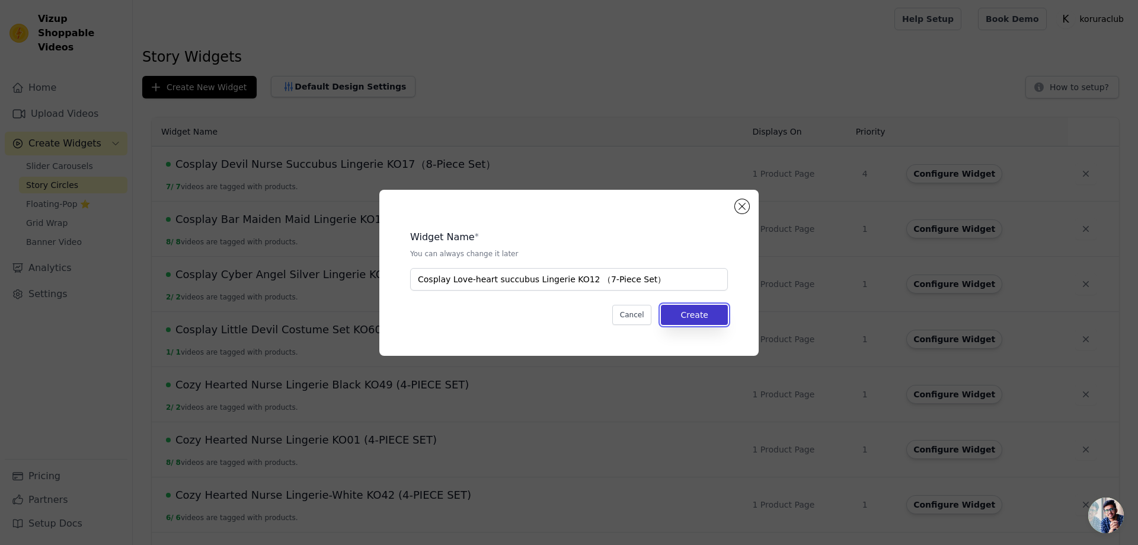
drag, startPoint x: 694, startPoint y: 319, endPoint x: 686, endPoint y: 319, distance: 7.7
click at [694, 319] on button "Create" at bounding box center [694, 315] width 67 height 20
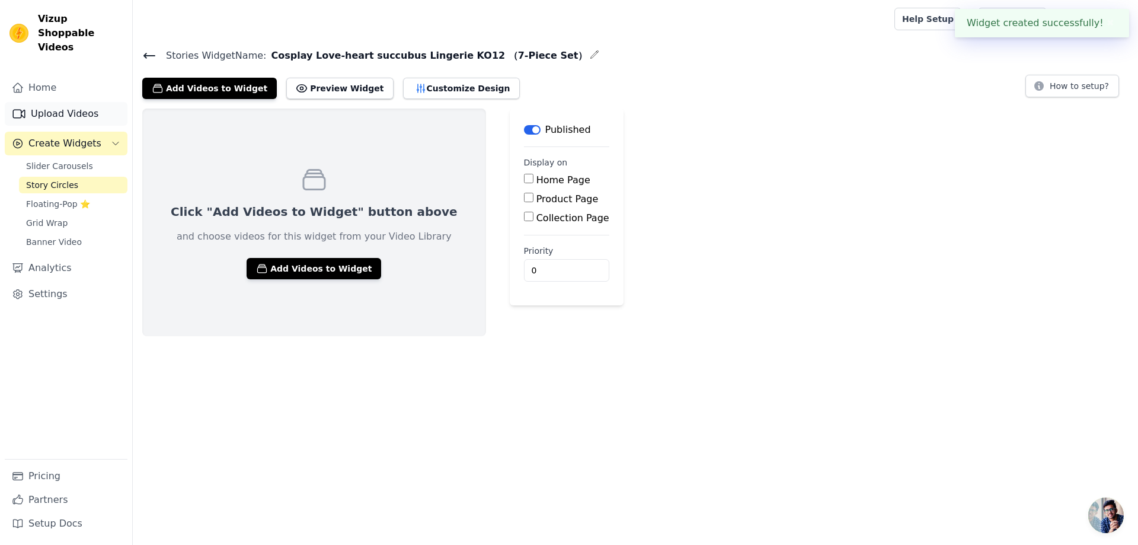
click at [56, 102] on link "Upload Videos" at bounding box center [66, 114] width 123 height 24
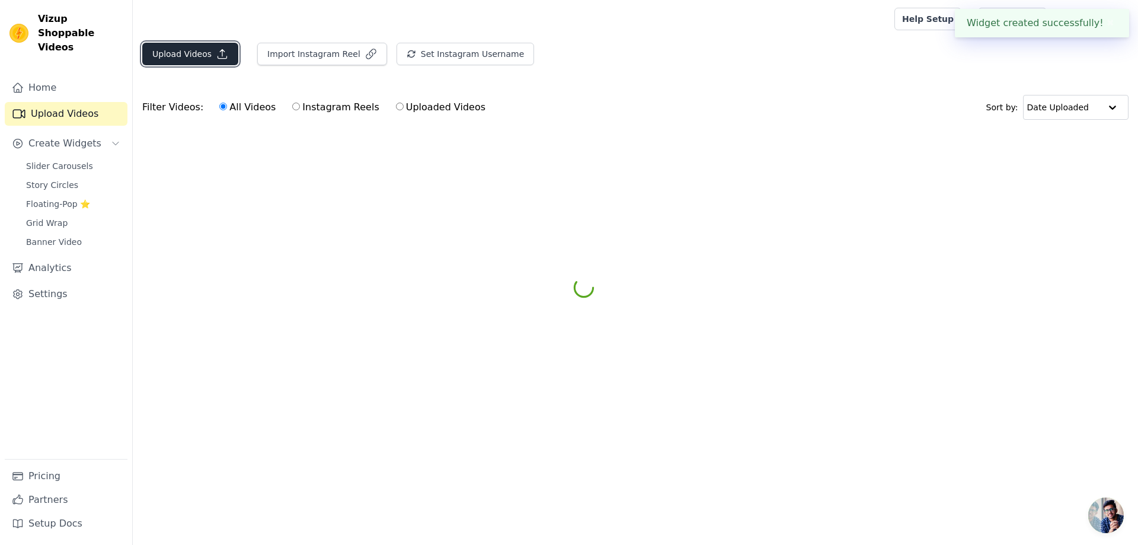
click at [184, 54] on button "Upload Videos" at bounding box center [190, 54] width 96 height 23
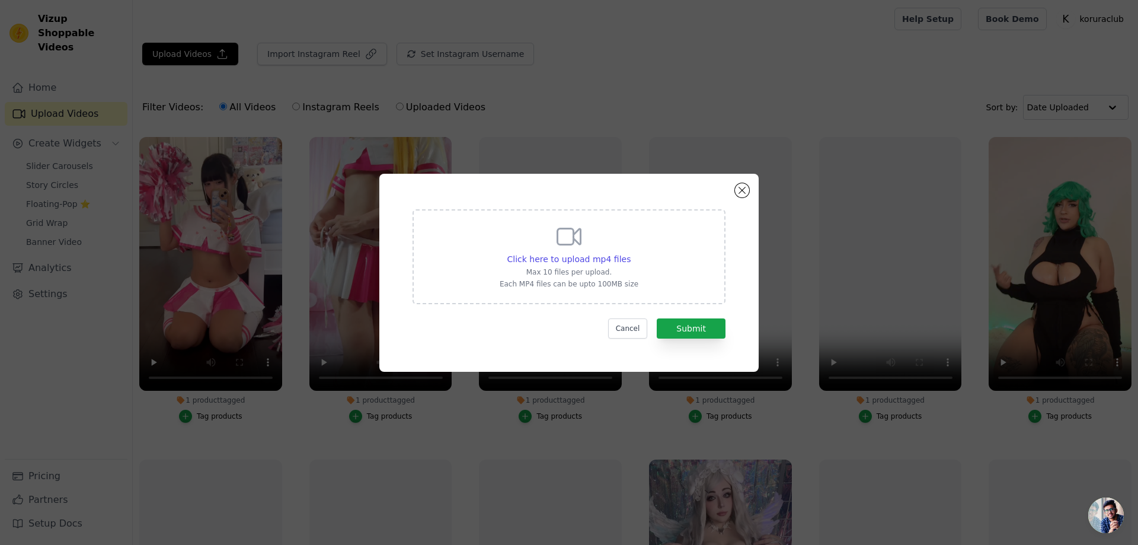
click at [583, 247] on div "Click here to upload mp4 files Max 10 files per upload. Each MP4 files can be u…" at bounding box center [568, 255] width 139 height 66
click at [630, 252] on input "Click here to upload mp4 files Max 10 files per upload. Each MP4 files can be u…" at bounding box center [630, 252] width 1 height 1
type input "C:\fakepath\pinku.cosplay.mp4"
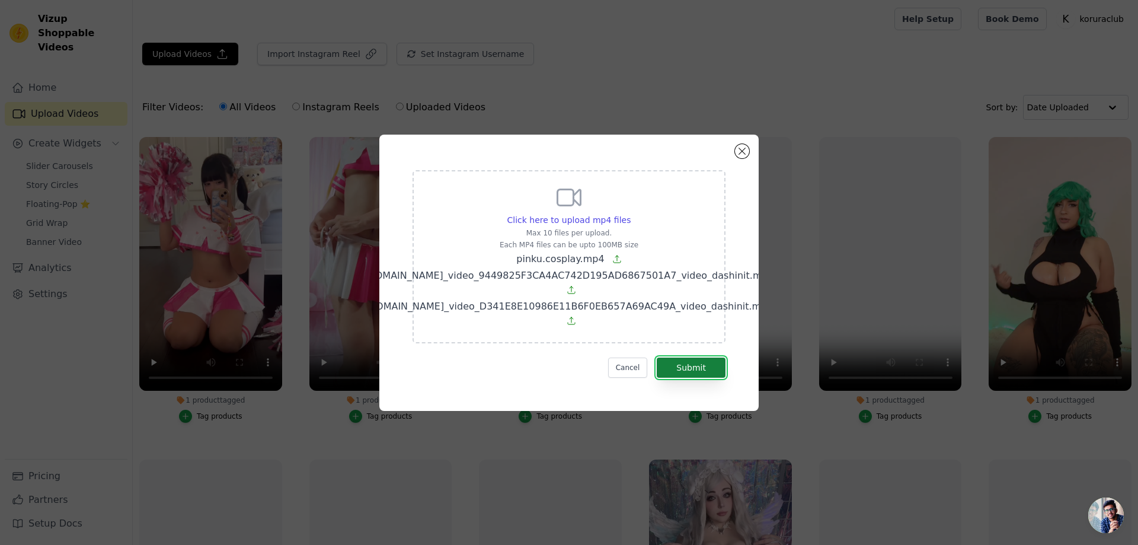
click at [701, 367] on button "Submit" at bounding box center [691, 367] width 69 height 20
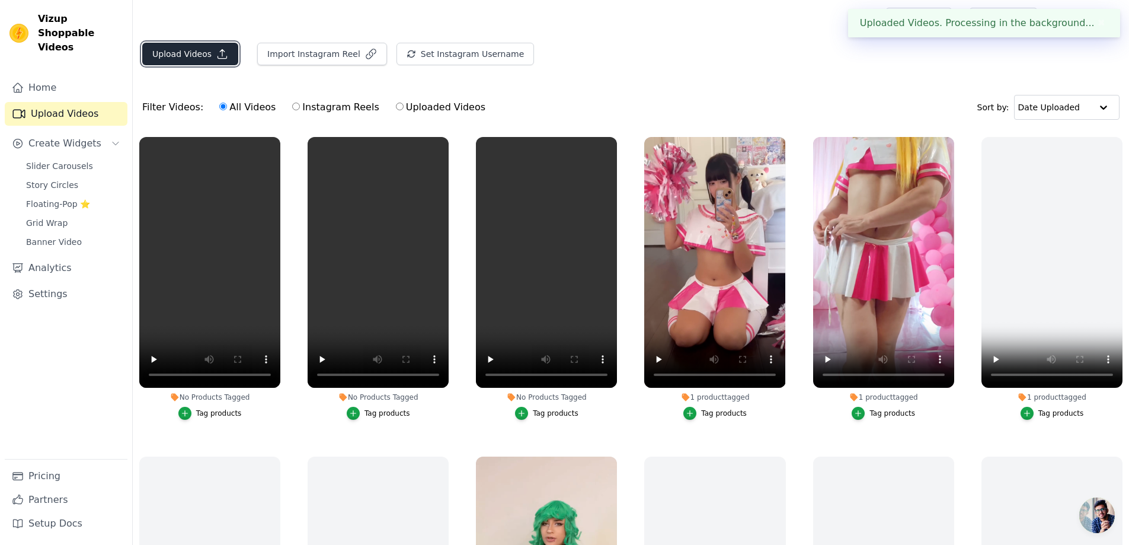
click at [188, 52] on button "Upload Videos" at bounding box center [190, 54] width 96 height 23
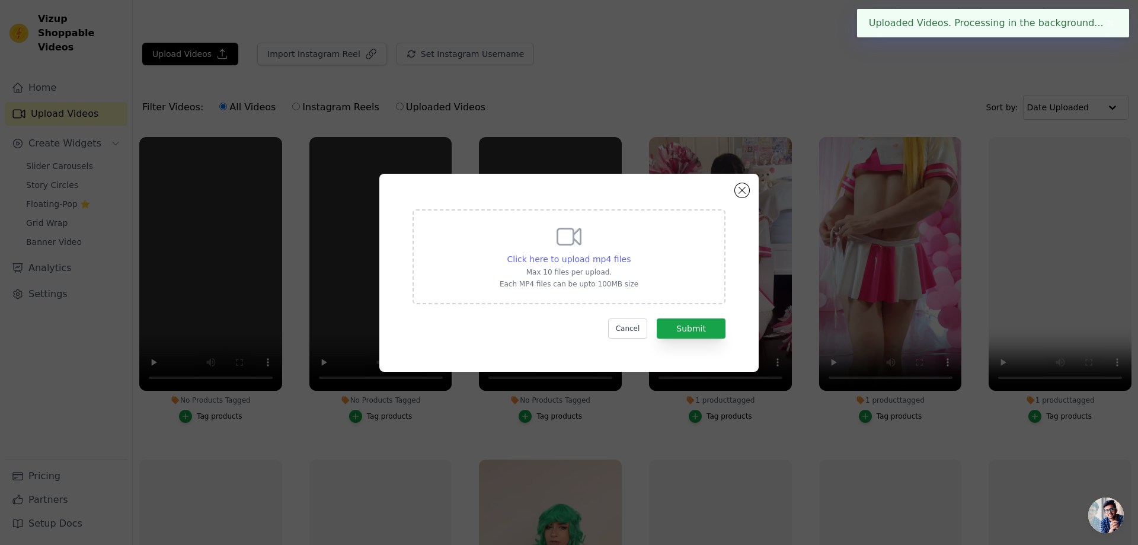
click at [579, 261] on span "Click here to upload mp4 files" at bounding box center [569, 258] width 124 height 9
click at [630, 253] on input "Click here to upload mp4 files Max 10 files per upload. Each MP4 files can be u…" at bounding box center [630, 252] width 1 height 1
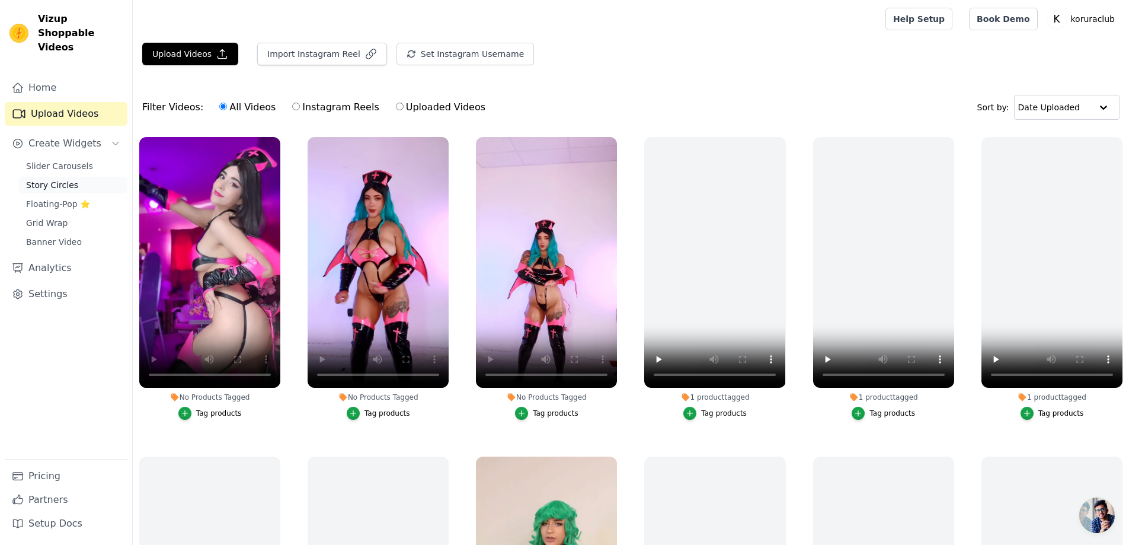
click at [44, 179] on span "Story Circles" at bounding box center [52, 185] width 52 height 12
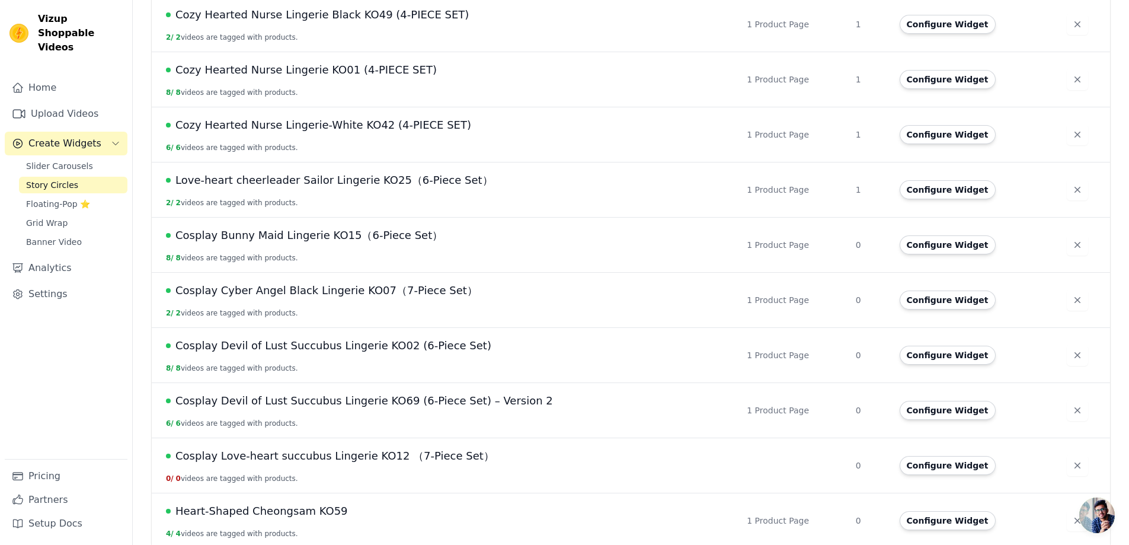
scroll to position [377, 0]
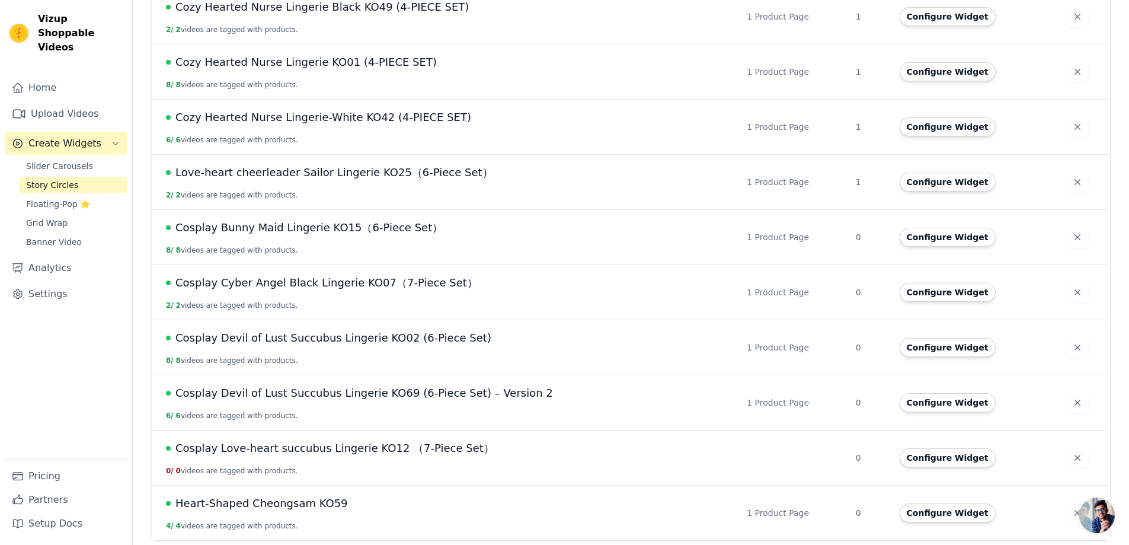
click at [330, 450] on span "Cosplay Love-heart succubus Lingerie KO12 （7-Piece Set）" at bounding box center [334, 448] width 319 height 17
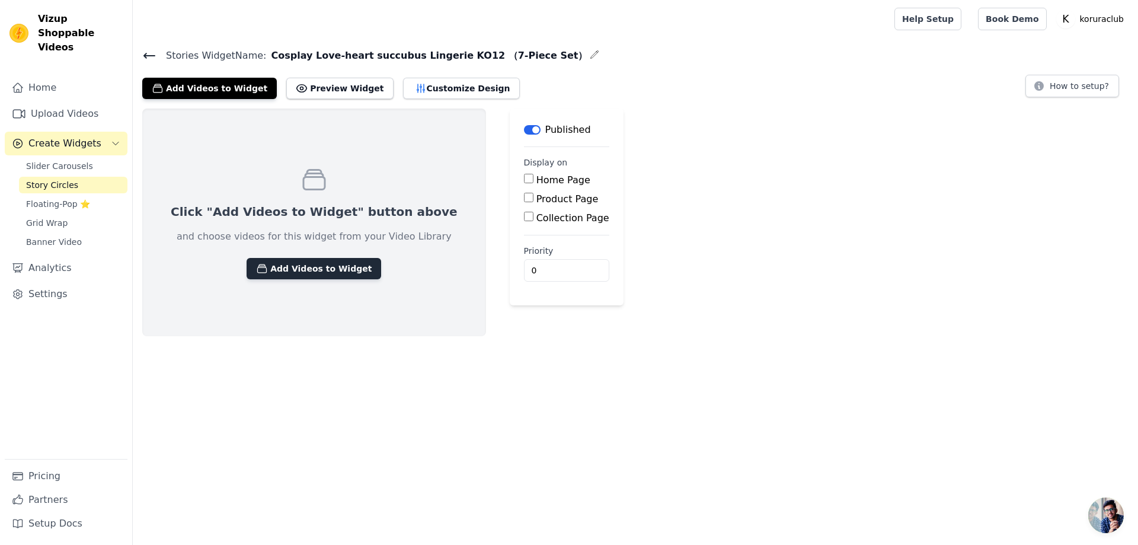
click at [303, 267] on button "Add Videos to Widget" at bounding box center [313, 268] width 135 height 21
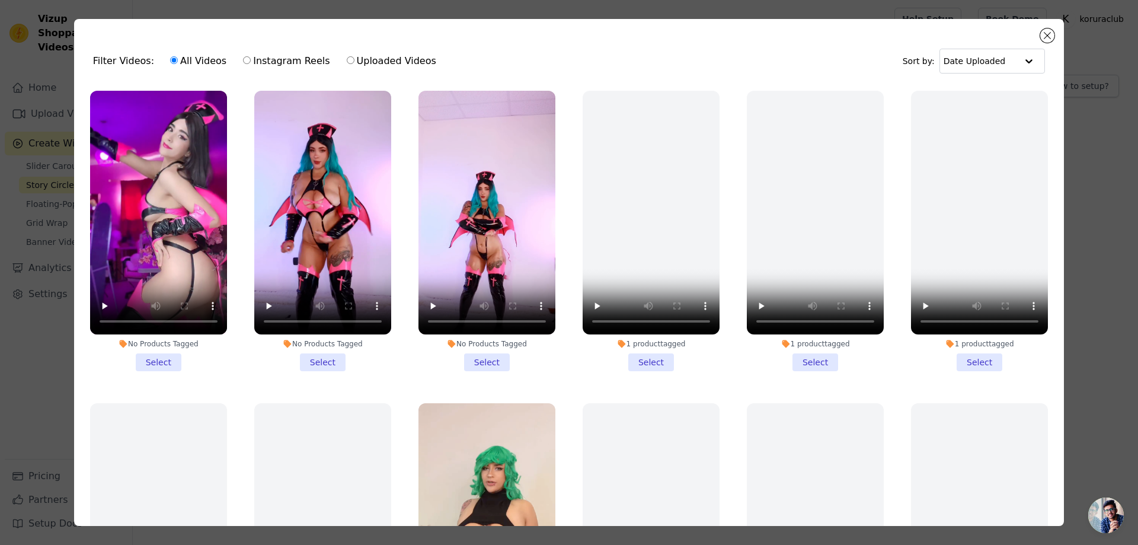
click at [158, 355] on li "No Products Tagged Select" at bounding box center [158, 231] width 137 height 280
click at [0, 0] on input "No Products Tagged Select" at bounding box center [0, 0] width 0 height 0
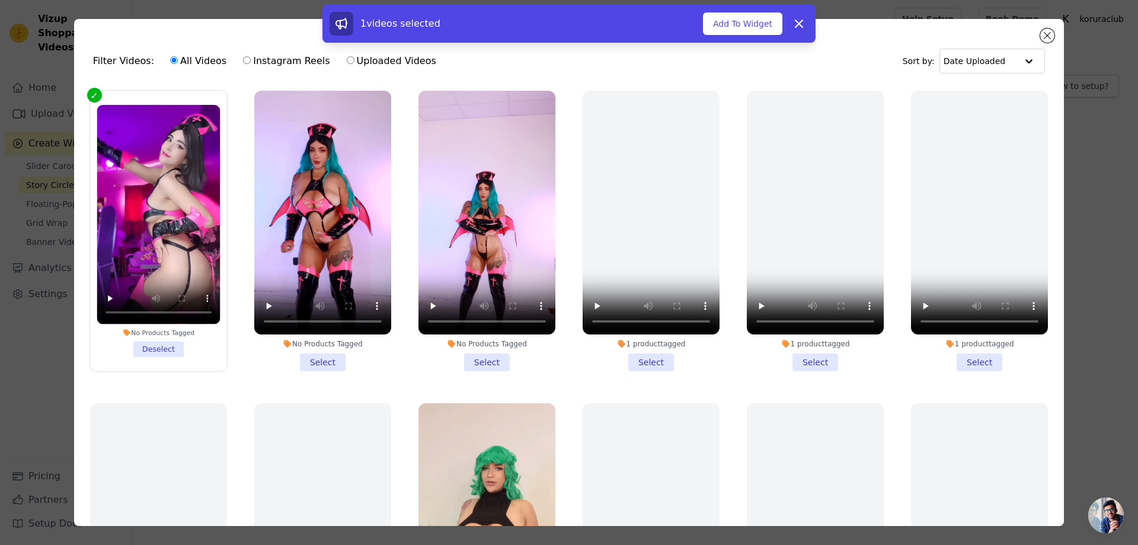
click at [323, 357] on li "No Products Tagged Select" at bounding box center [322, 231] width 137 height 280
click at [0, 0] on input "No Products Tagged Select" at bounding box center [0, 0] width 0 height 0
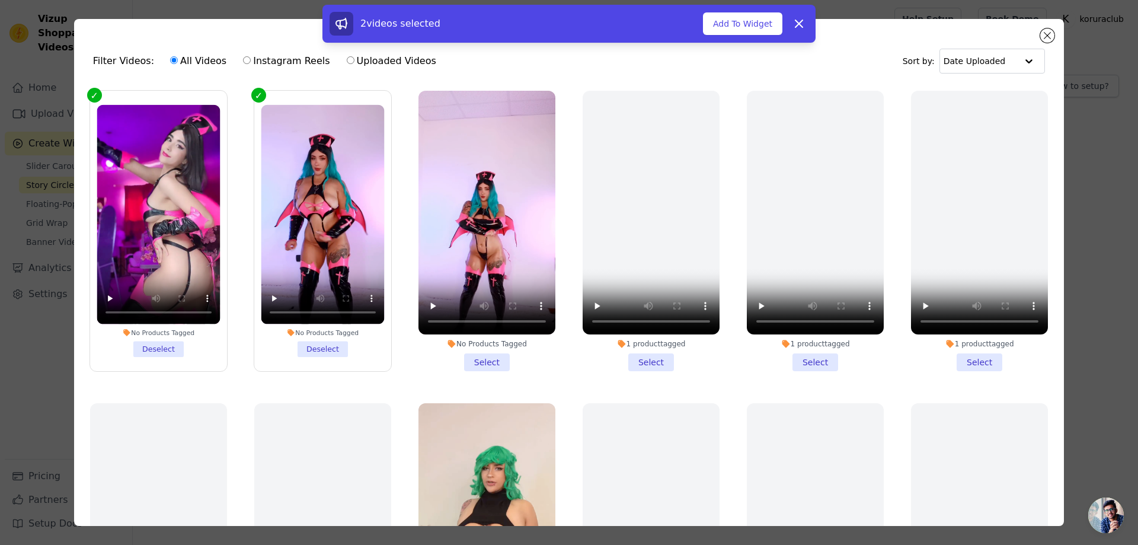
click at [737, 25] on button "Add To Widget" at bounding box center [742, 23] width 79 height 23
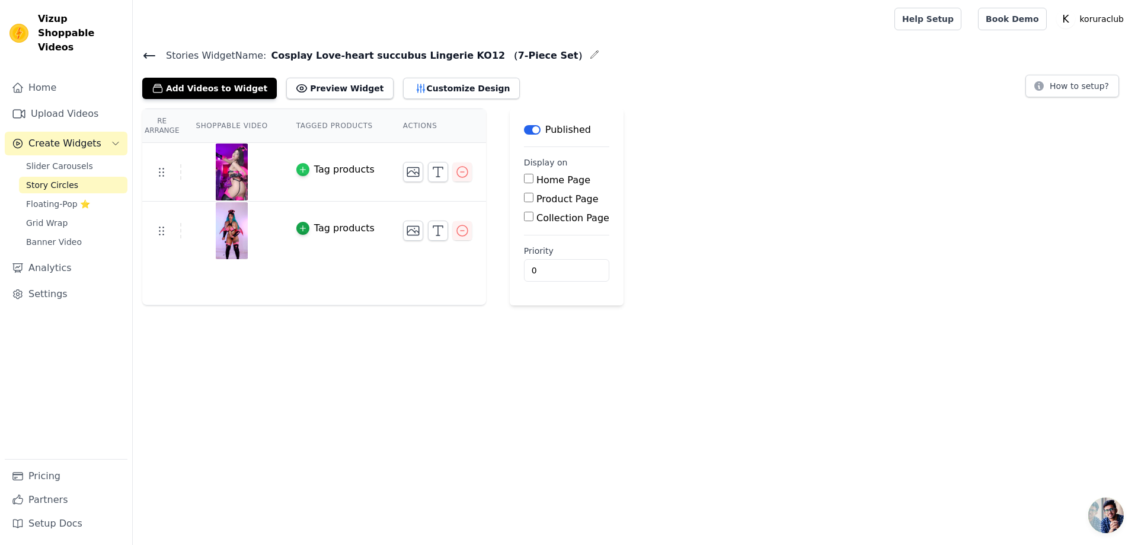
click at [304, 170] on icon "button" at bounding box center [303, 169] width 8 height 8
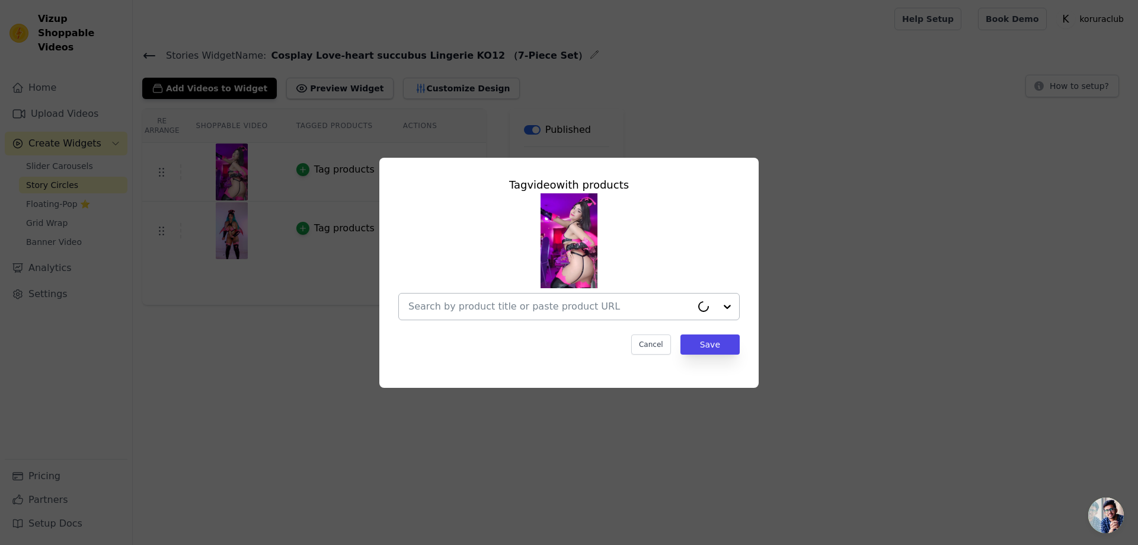
click at [610, 308] on input "text" at bounding box center [549, 306] width 283 height 14
paste input "Cosplay Love-heart succubus Lingerie KO12 （7-Piece Set）"
type input "Cosplay Love-heart succubus Lingerie KO12 （7-Piece Set）"
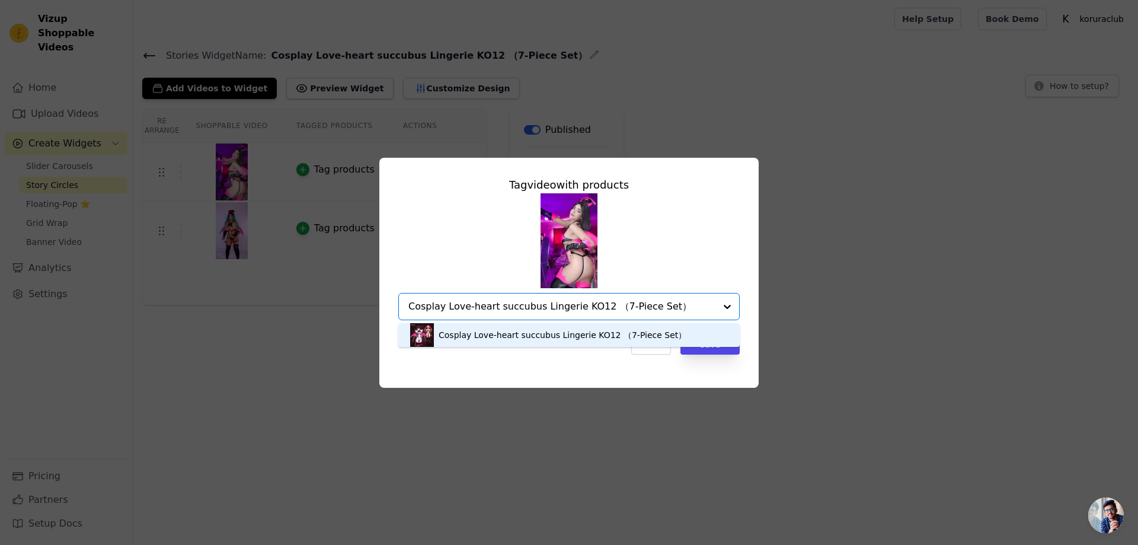
click at [547, 331] on div "Cosplay Love-heart succubus Lingerie KO12 （7-Piece Set）" at bounding box center [562, 335] width 248 height 12
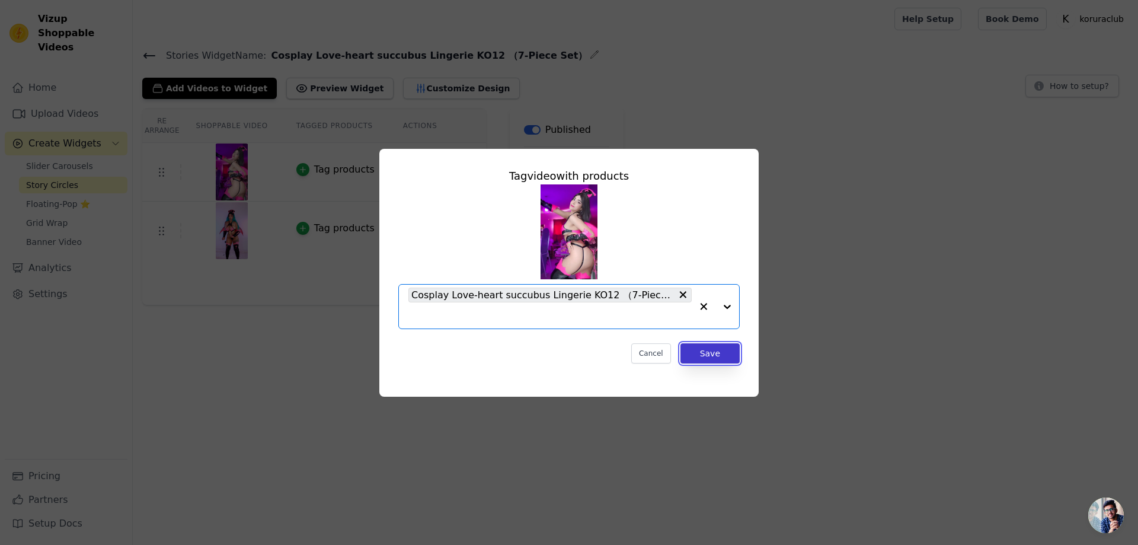
click at [700, 347] on button "Save" at bounding box center [709, 353] width 59 height 20
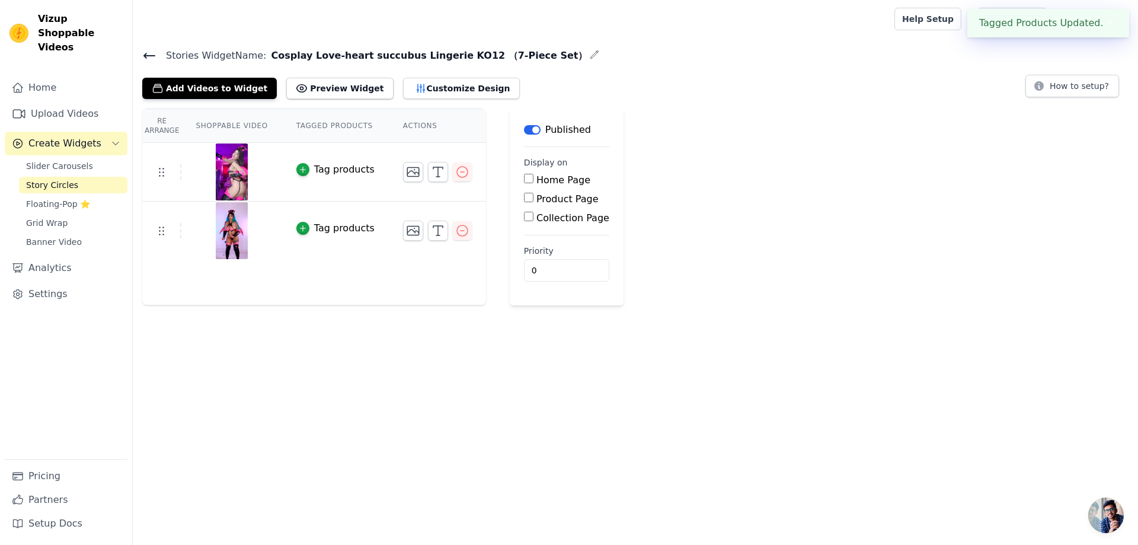
click at [298, 225] on tbody "Tag video with products Cosplay Love-heart succubus Lingerie KO12 （7-Piece Set）…" at bounding box center [314, 201] width 344 height 117
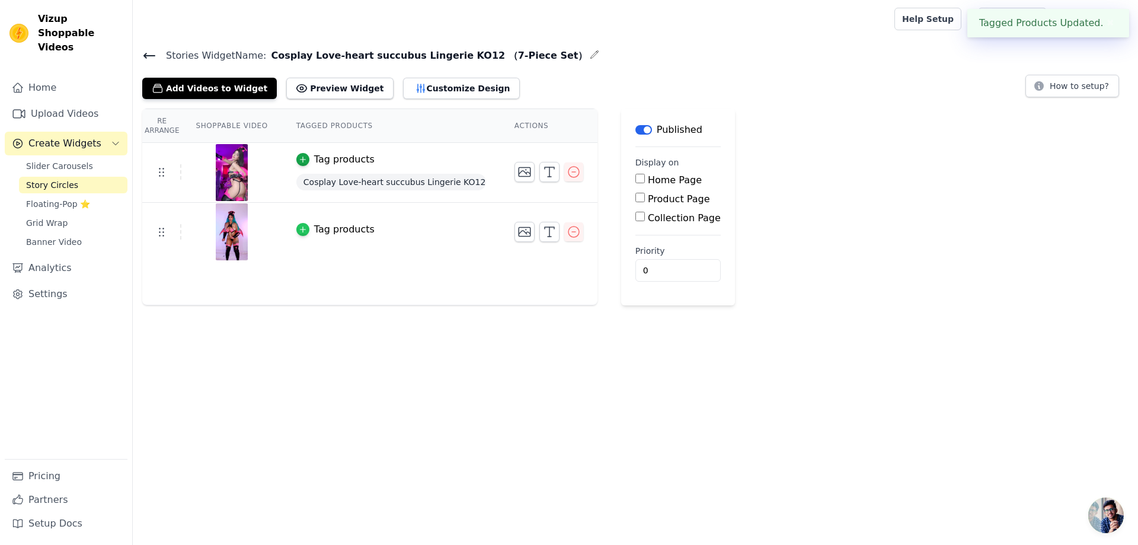
click at [302, 230] on icon "button" at bounding box center [303, 229] width 8 height 8
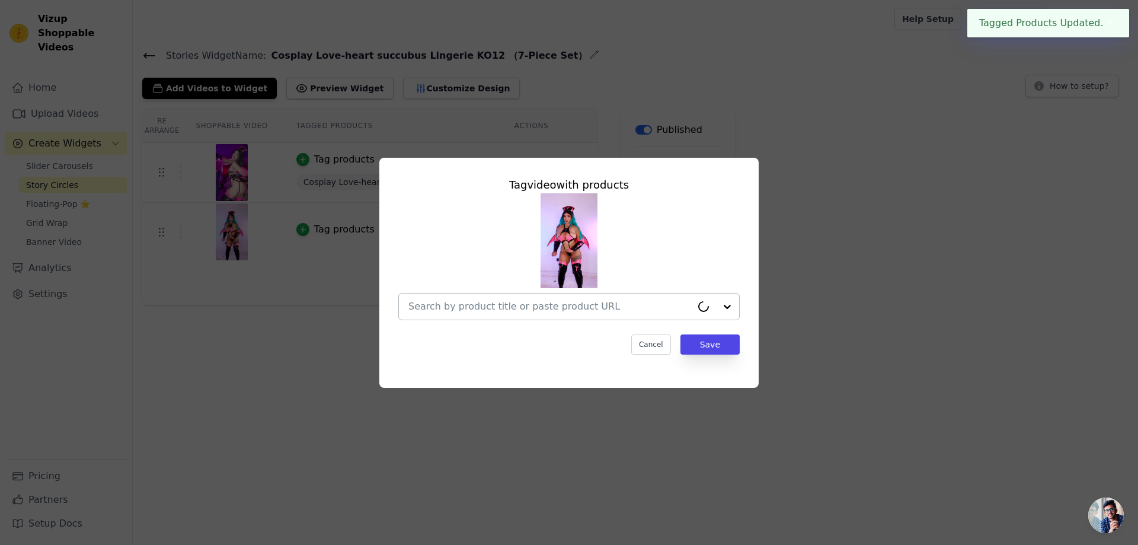
click at [556, 303] on input "text" at bounding box center [549, 306] width 283 height 14
paste input "Cosplay Love-heart succubus Lingerie KO12 （7-Piece Set）"
type input "Cosplay Love-heart succubus Lingerie KO12 （7-Piece Set）"
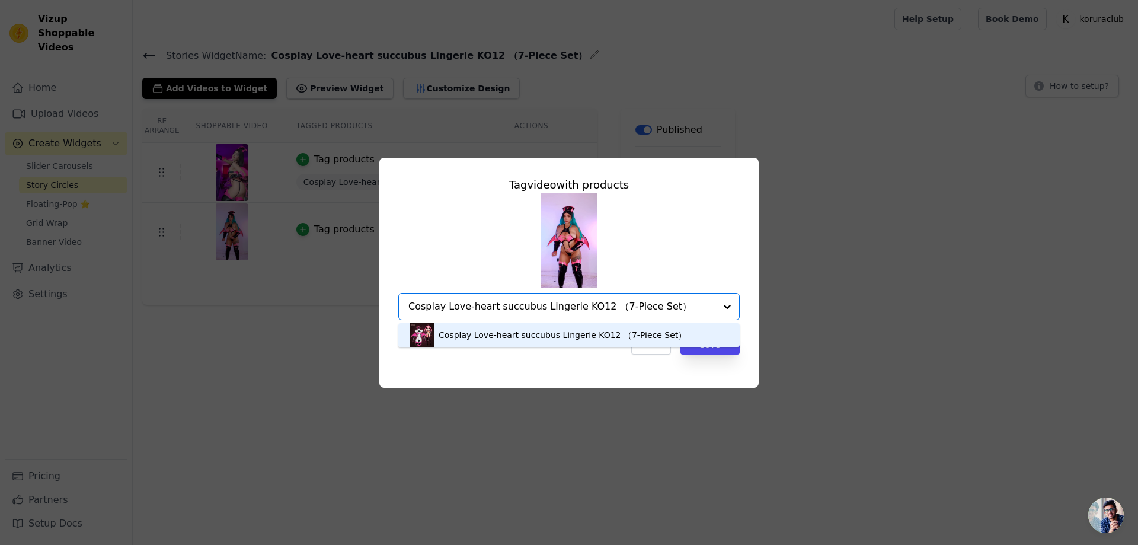
click at [677, 334] on div "Cosplay Love-heart succubus Lingerie KO12 （7-Piece Set）" at bounding box center [569, 335] width 318 height 24
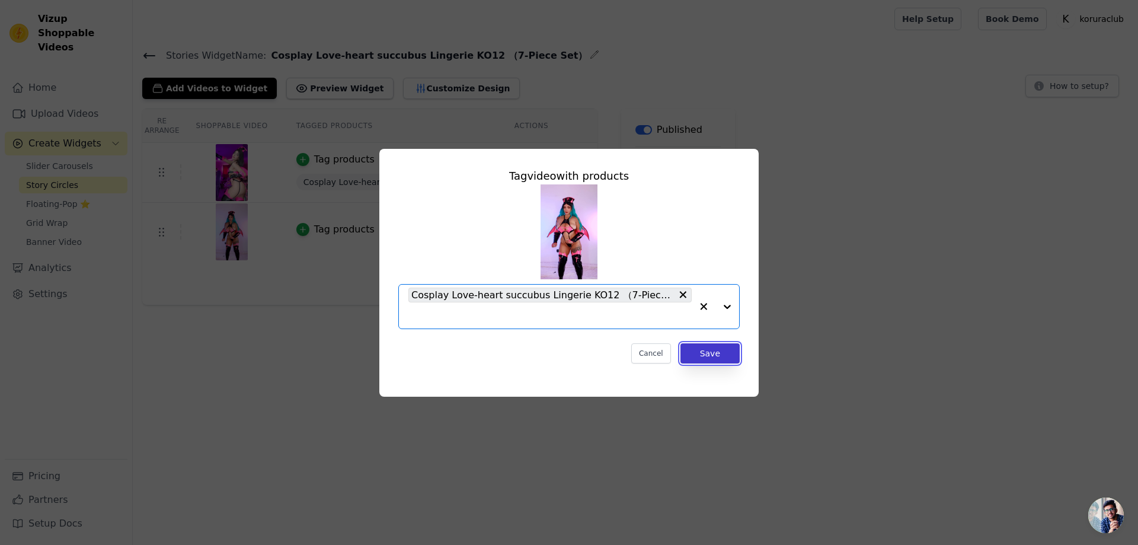
click at [709, 350] on button "Save" at bounding box center [709, 353] width 59 height 20
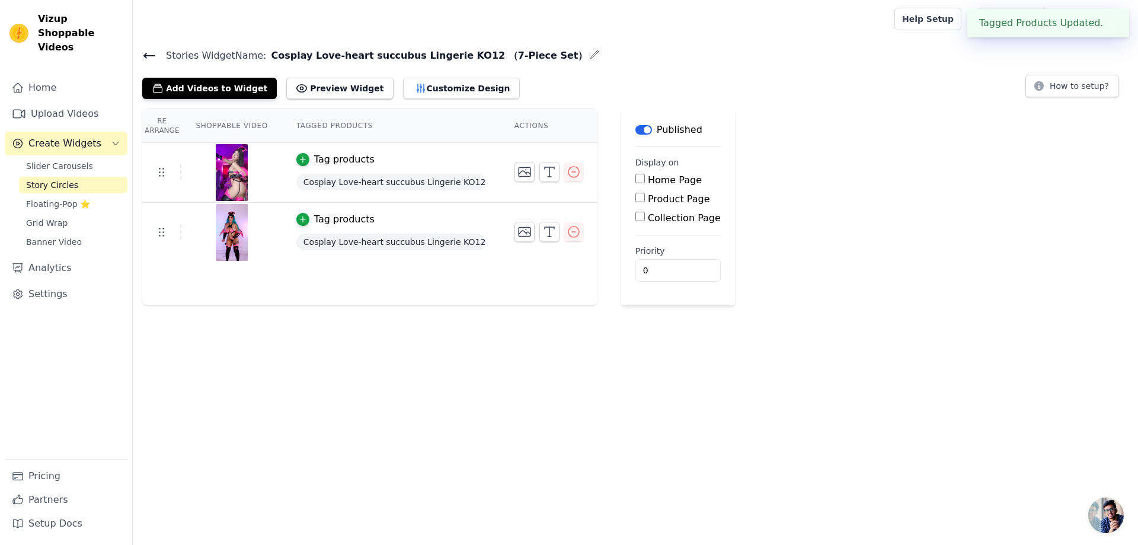
click at [648, 198] on label "Product Page" at bounding box center [679, 198] width 62 height 11
click at [645, 198] on input "Product Page" at bounding box center [639, 197] width 9 height 9
checkbox input "true"
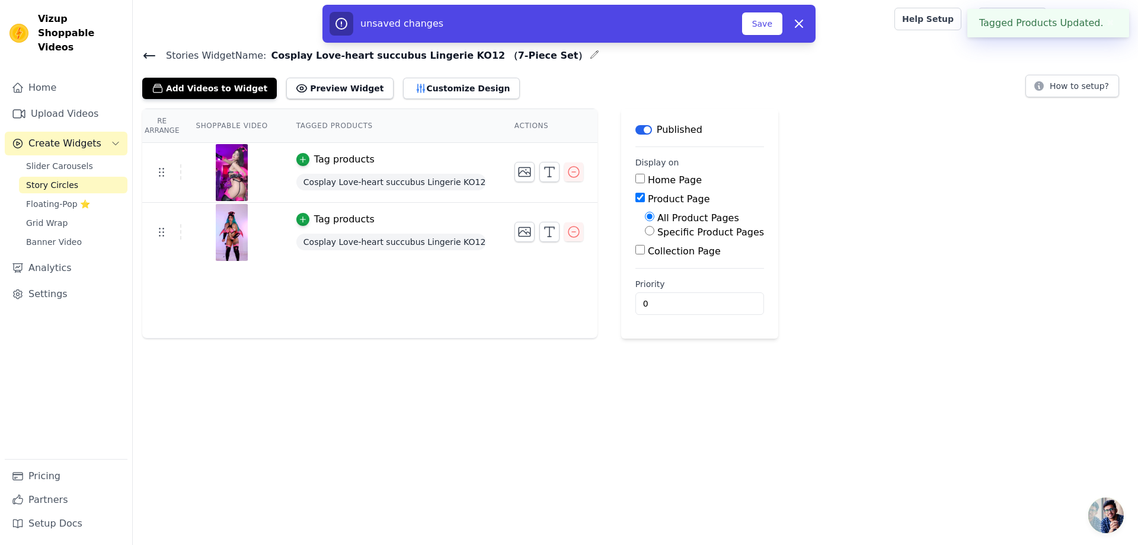
click at [694, 227] on label "Specific Product Pages" at bounding box center [710, 231] width 107 height 11
click at [654, 227] on input "Specific Product Pages" at bounding box center [649, 230] width 9 height 9
radio input "true"
click at [675, 258] on button "Select Products" at bounding box center [684, 259] width 79 height 20
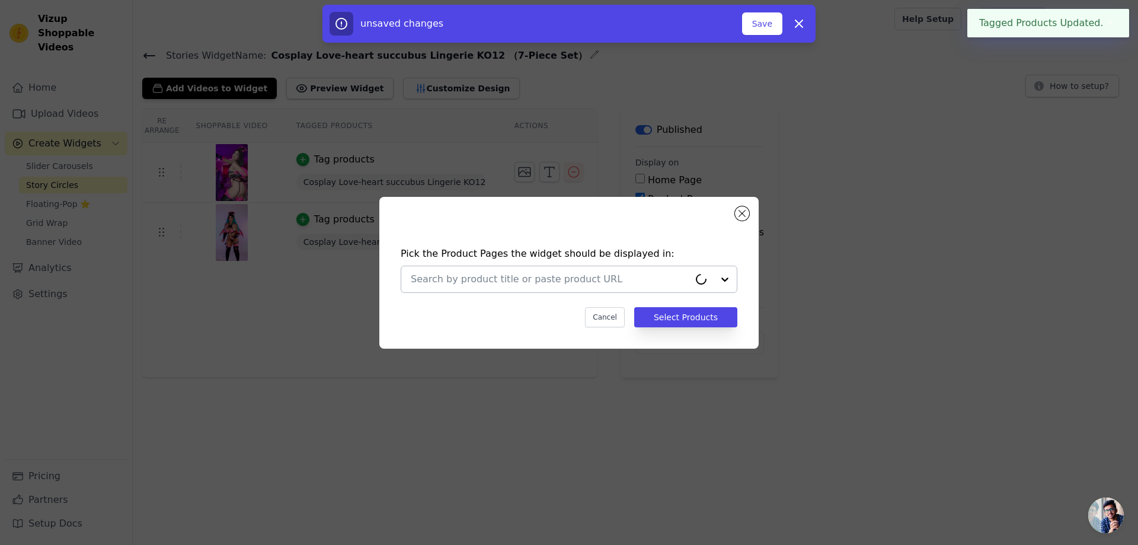
click at [648, 277] on input "text" at bounding box center [550, 279] width 278 height 14
paste input "Cosplay Love-heart succubus Lingerie KO12 （7-Piece Set）"
type input "Cosplay Love-heart succubus Lingerie KO12 （7-Piece Set）"
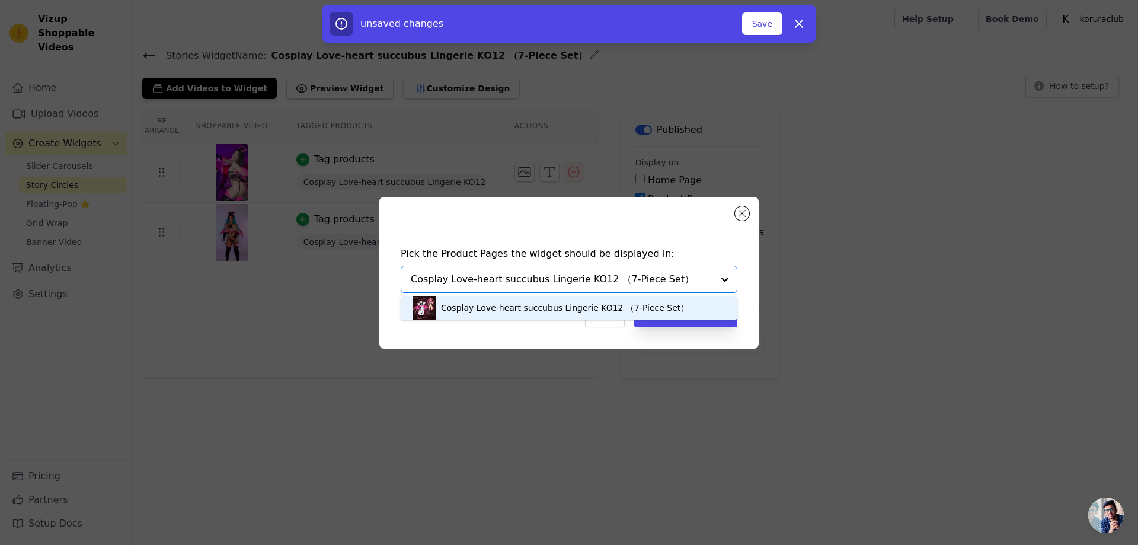
click at [581, 308] on div "Cosplay Love-heart succubus Lingerie KO12 （7-Piece Set）" at bounding box center [565, 308] width 248 height 12
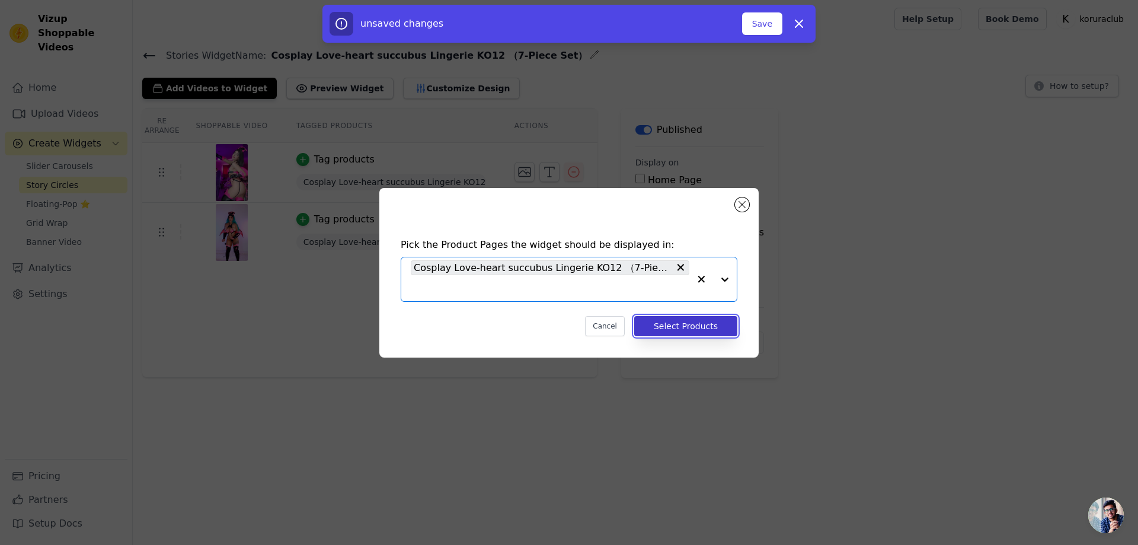
click at [684, 327] on button "Select Products" at bounding box center [685, 326] width 103 height 20
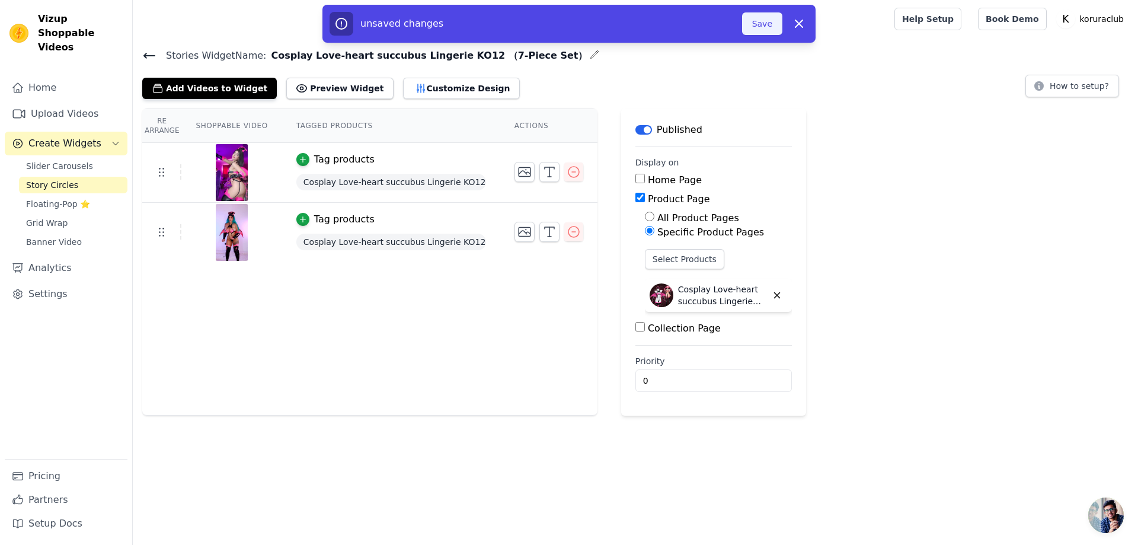
click at [755, 23] on button "Save" at bounding box center [762, 23] width 40 height 23
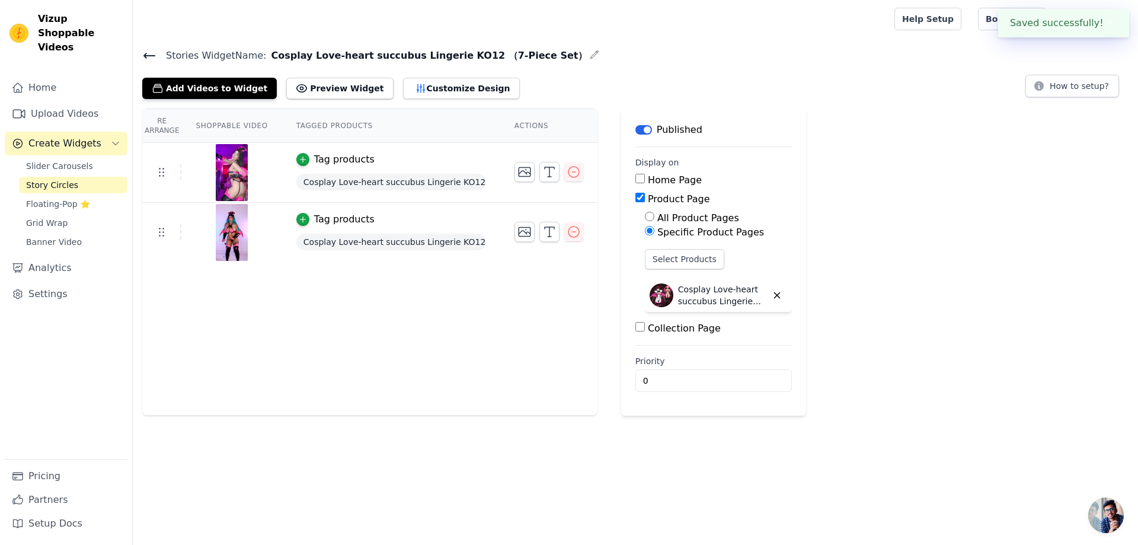
click at [752, 24] on div at bounding box center [511, 19] width 738 height 38
click at [67, 179] on span "Story Circles" at bounding box center [52, 185] width 52 height 12
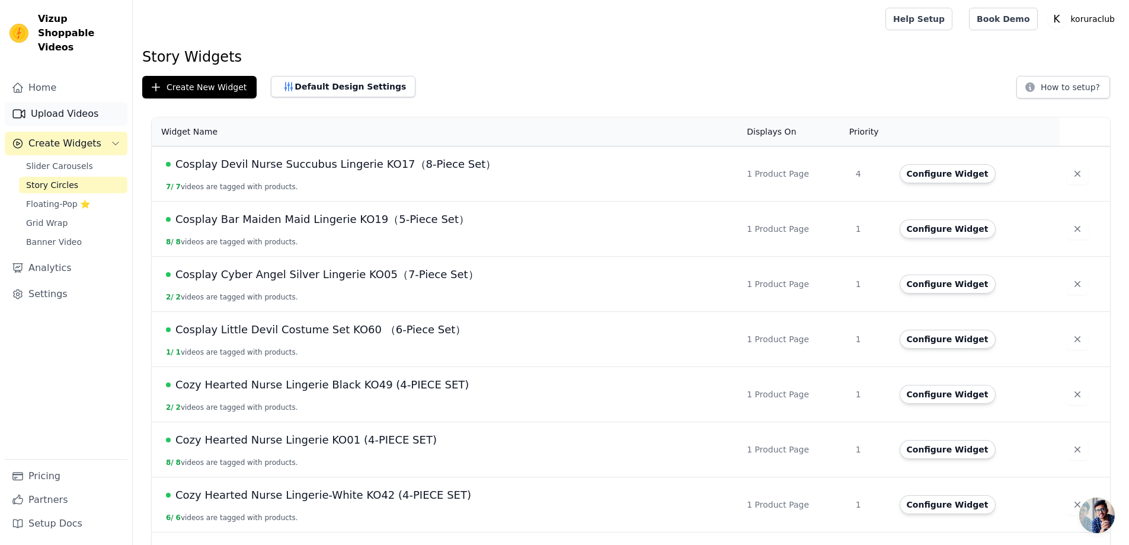
click at [64, 102] on link "Upload Videos" at bounding box center [66, 114] width 123 height 24
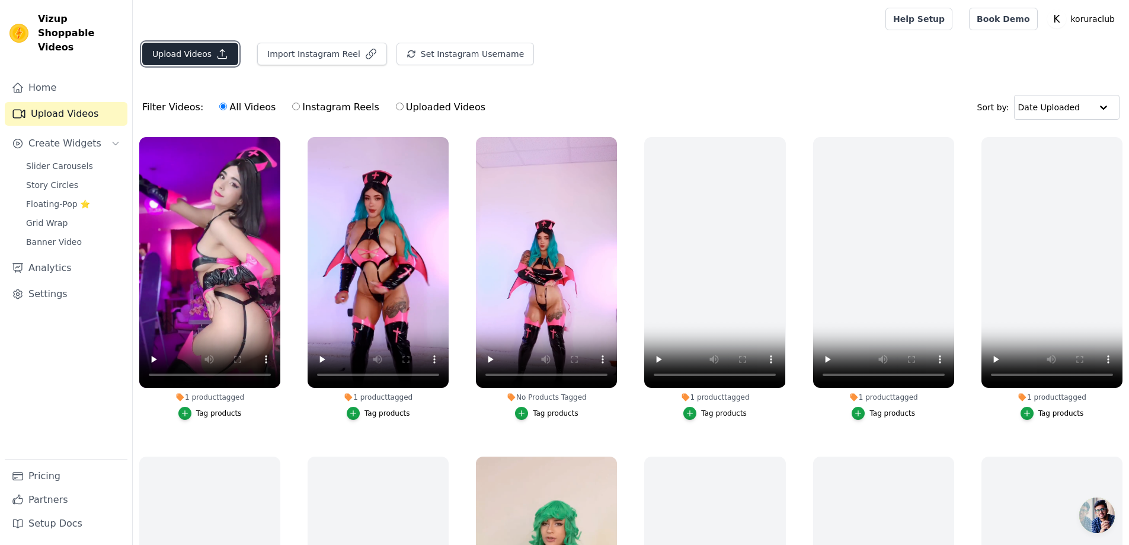
click at [193, 55] on button "Upload Videos" at bounding box center [190, 54] width 96 height 23
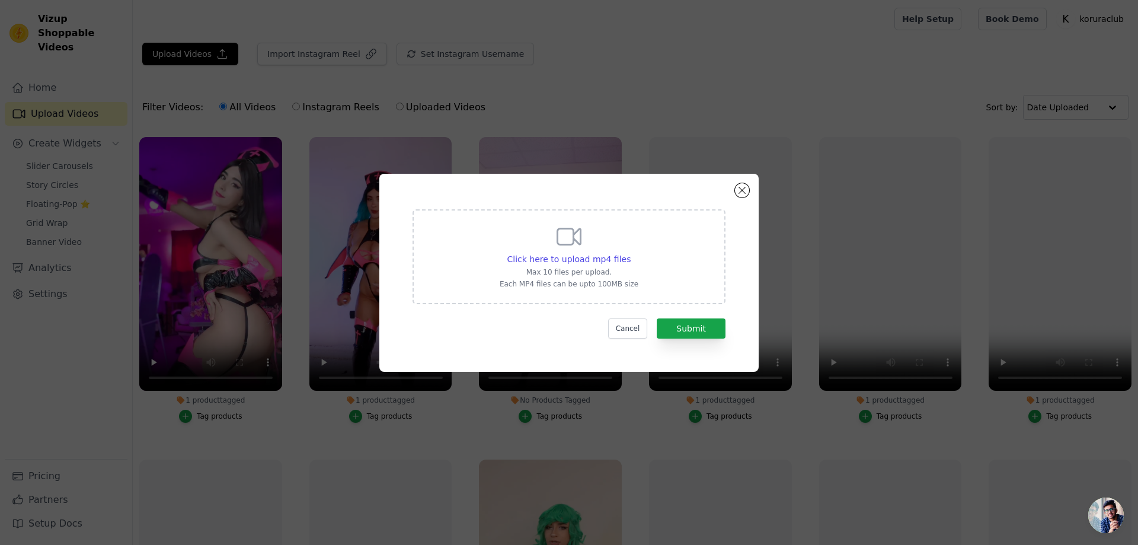
click at [561, 244] on icon at bounding box center [569, 236] width 23 height 16
click at [630, 252] on input "Click here to upload mp4 files Max 10 files per upload. Each MP4 files can be u…" at bounding box center [630, 252] width 1 height 1
type input "C:\fakepath\Snapinsta.app_video_F94FCE3231B2AA3810106707C7B5EBA0_video_dashinit…"
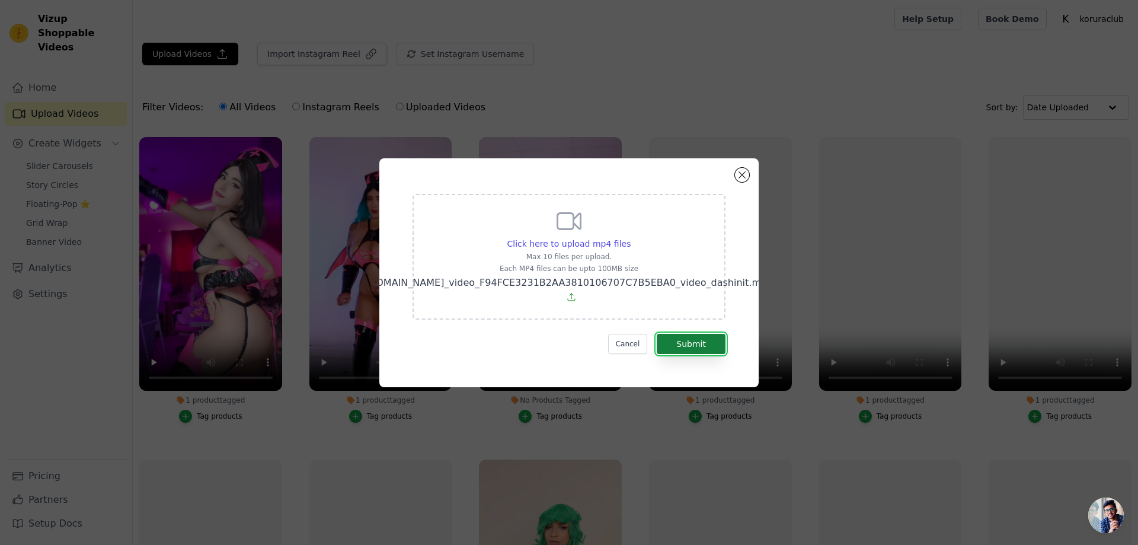
drag, startPoint x: 697, startPoint y: 345, endPoint x: 690, endPoint y: 344, distance: 6.6
click at [697, 344] on button "Submit" at bounding box center [691, 344] width 69 height 20
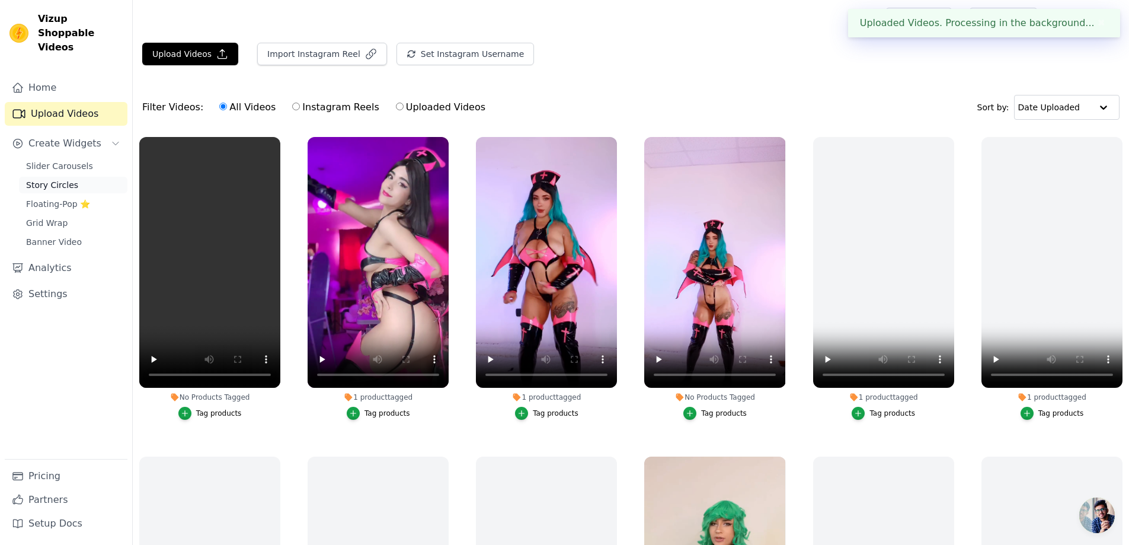
click at [61, 179] on span "Story Circles" at bounding box center [52, 185] width 52 height 12
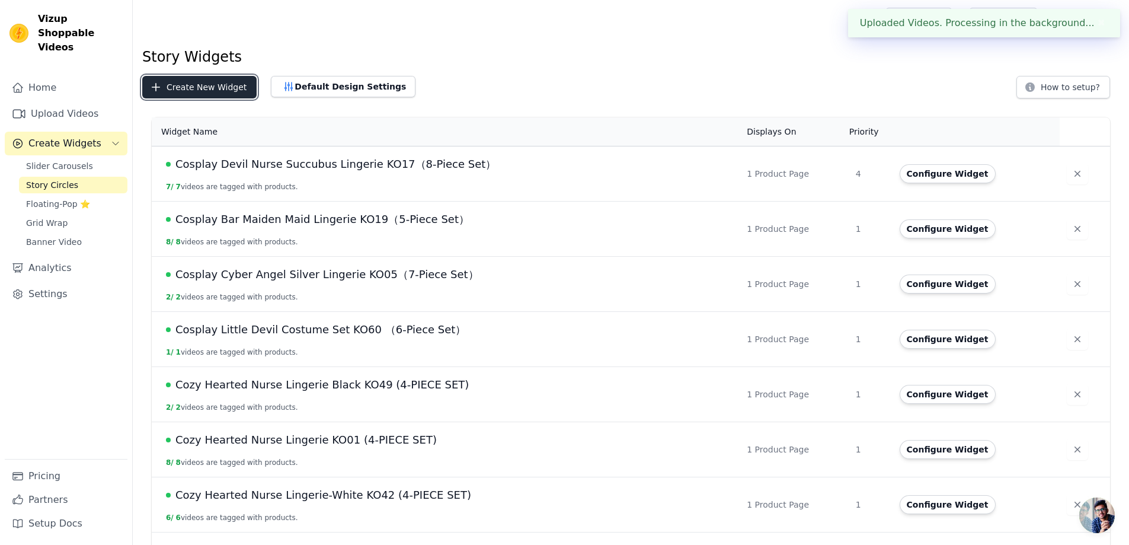
click at [181, 84] on button "Create New Widget" at bounding box center [199, 87] width 114 height 23
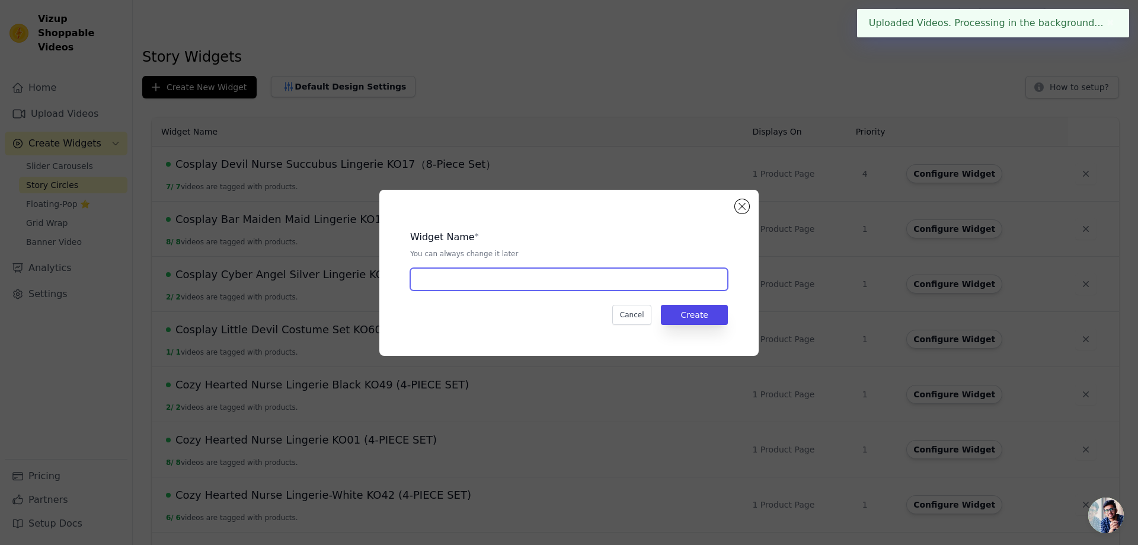
click at [520, 274] on input "text" at bounding box center [569, 279] width 318 height 23
paste input "Cosplay Batty Garter Lingerie KO11（10-Piece Set）"
type input "Cosplay Batty Garter Lingerie KO11（10-Piece Set）"
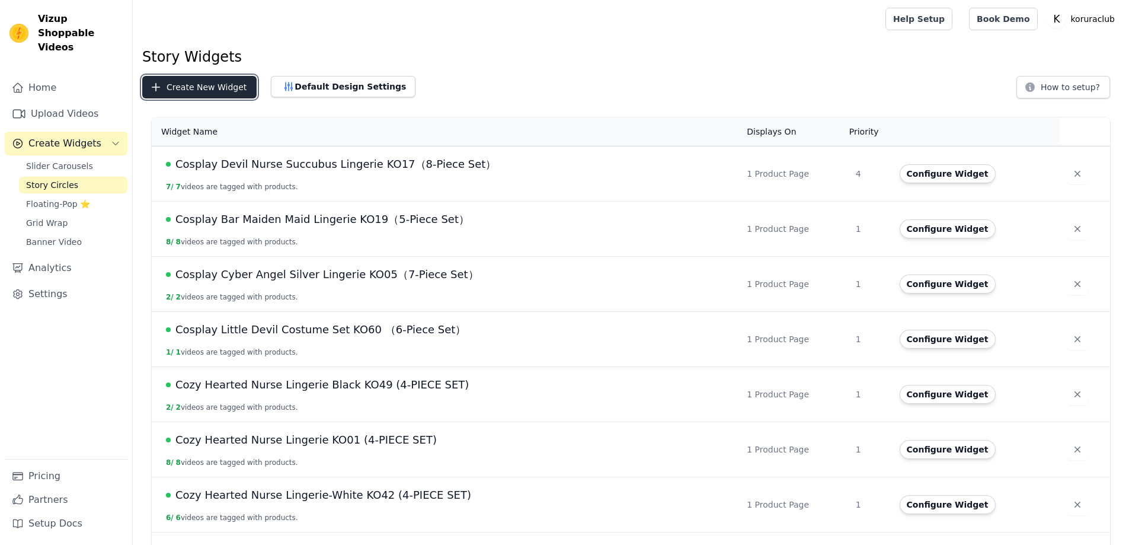
click at [184, 79] on button "Create New Widget" at bounding box center [199, 87] width 114 height 23
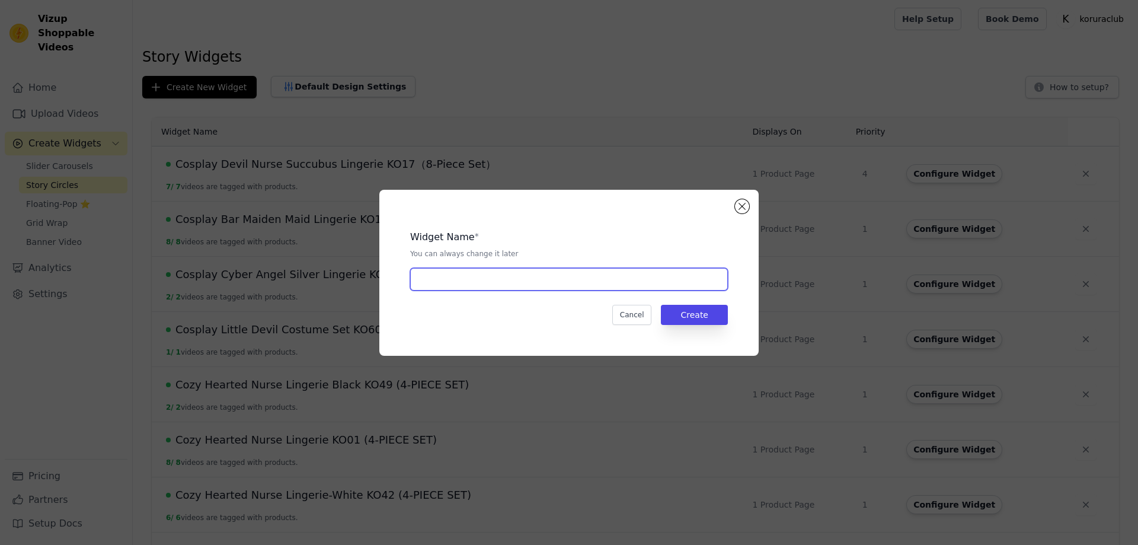
click at [591, 283] on input "text" at bounding box center [569, 279] width 318 height 23
paste input "Cosplay Batty Garter Lingerie KO11（10-Piece Set）"
type input "Cosplay Batty Garter Lingerie KO11（10-Piece Set）"
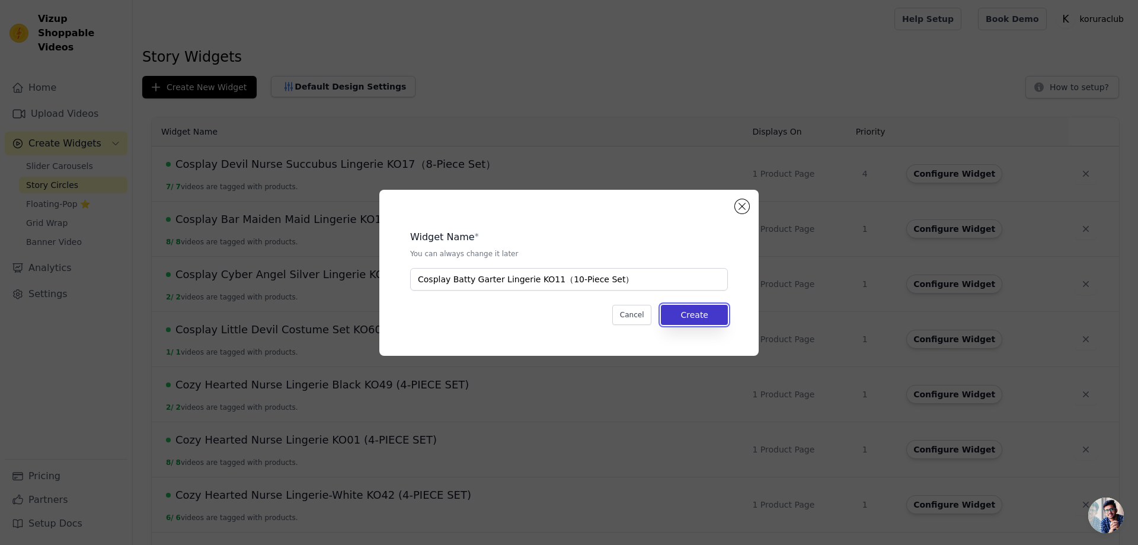
click at [700, 321] on button "Create" at bounding box center [694, 315] width 67 height 20
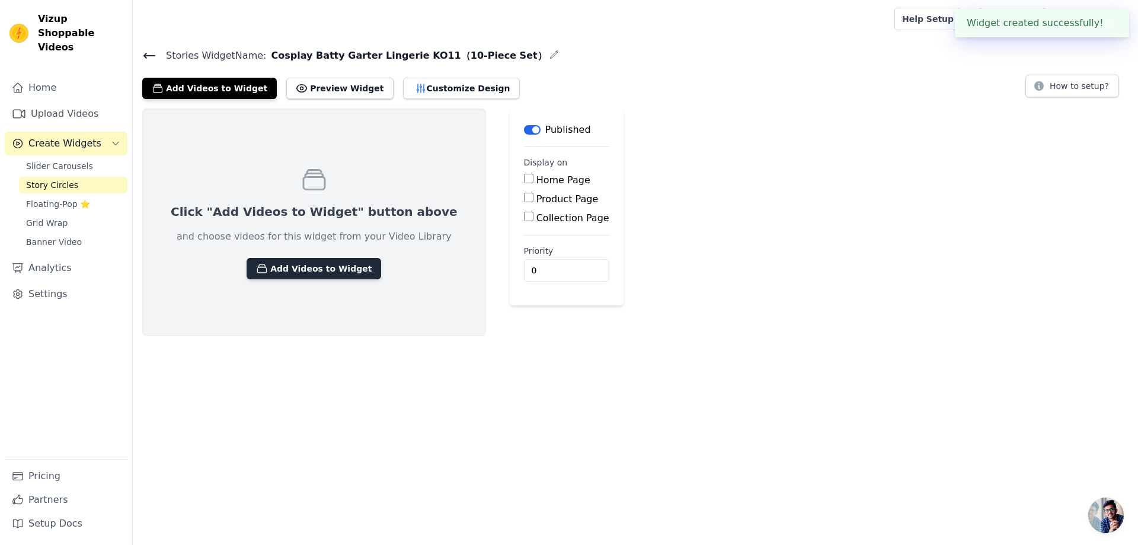
click at [334, 269] on button "Add Videos to Widget" at bounding box center [313, 268] width 135 height 21
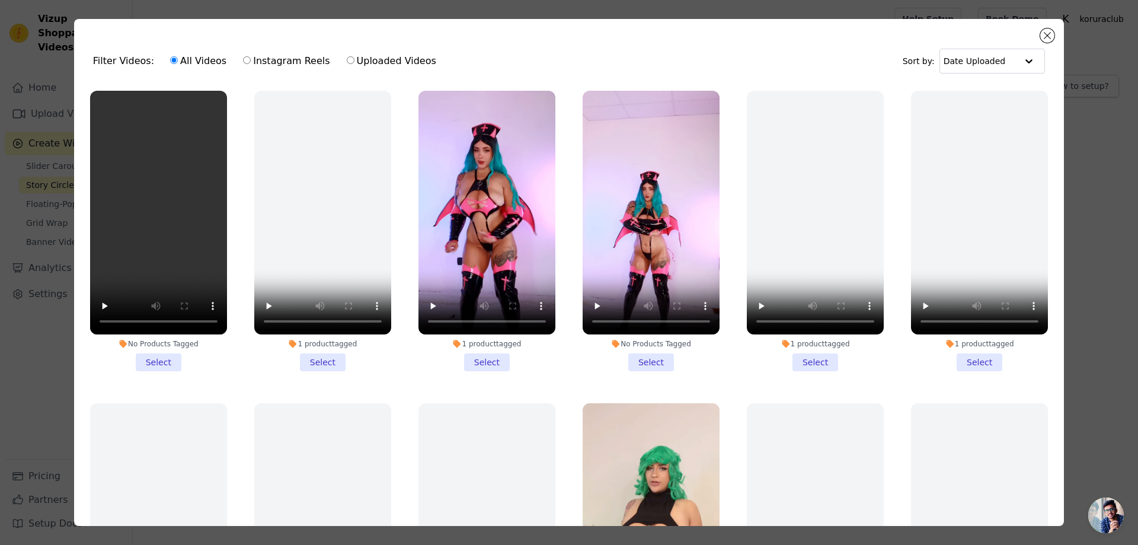
click at [151, 358] on li "No Products Tagged Select" at bounding box center [158, 231] width 137 height 280
click at [0, 0] on input "No Products Tagged Select" at bounding box center [0, 0] width 0 height 0
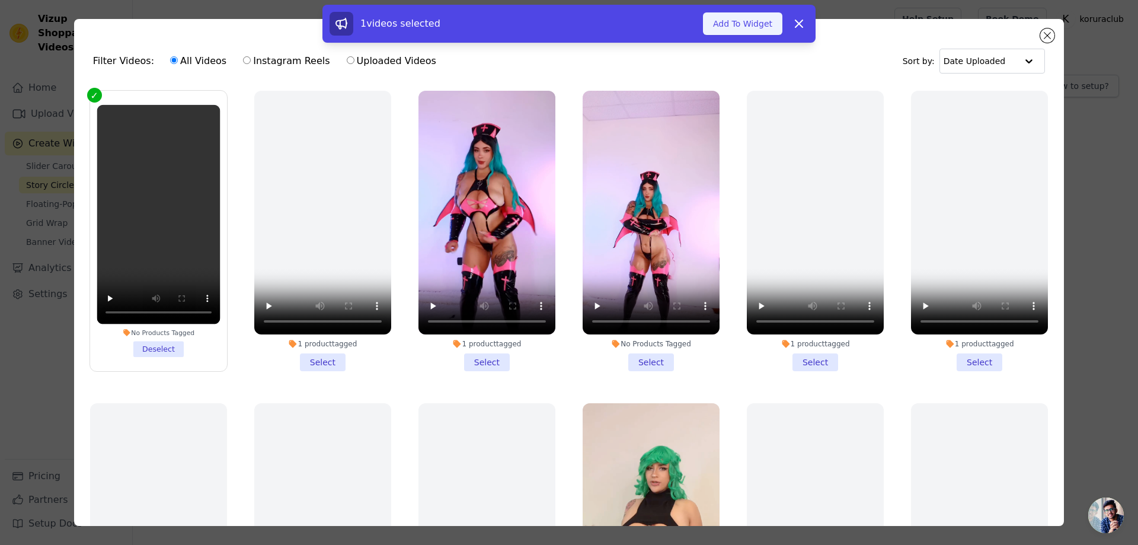
click at [728, 22] on button "Add To Widget" at bounding box center [742, 23] width 79 height 23
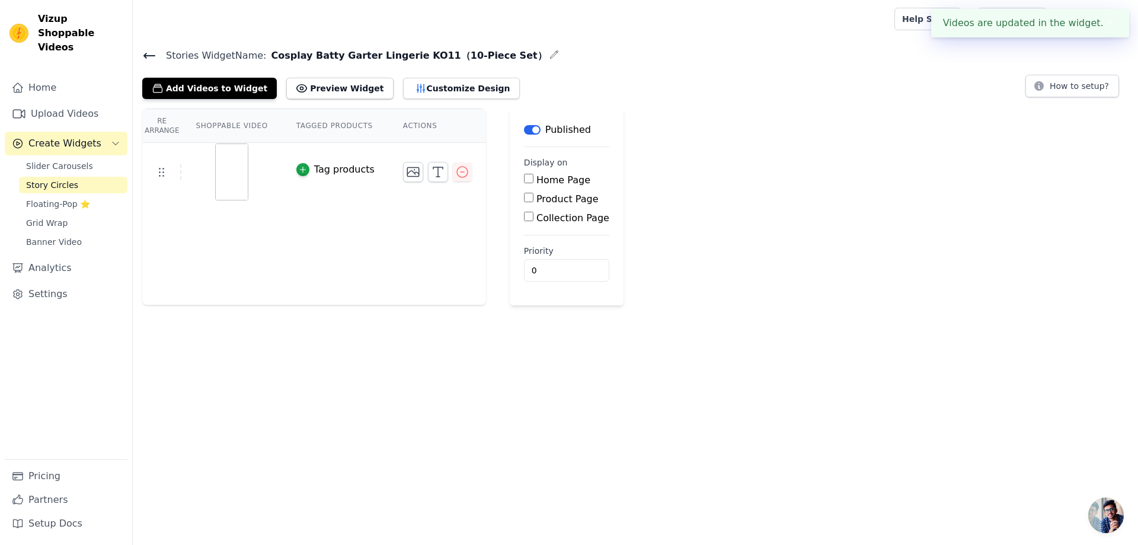
click at [524, 197] on input "Product Page" at bounding box center [528, 197] width 9 height 9
checkbox input "true"
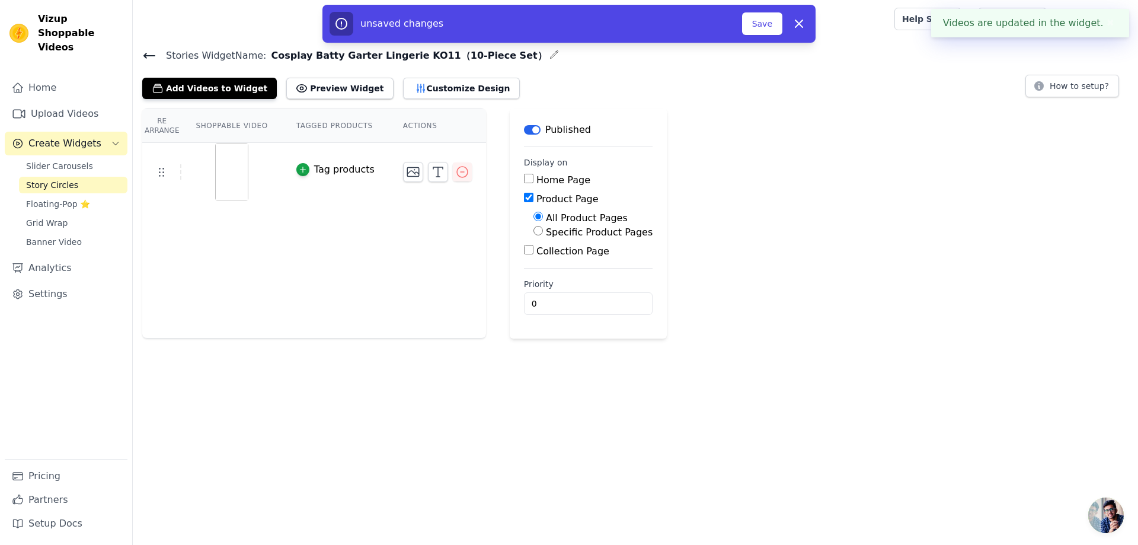
click at [571, 230] on label "Specific Product Pages" at bounding box center [599, 231] width 107 height 11
click at [543, 230] on input "Specific Product Pages" at bounding box center [537, 230] width 9 height 9
radio input "true"
click at [564, 261] on button "Select Products" at bounding box center [572, 259] width 79 height 20
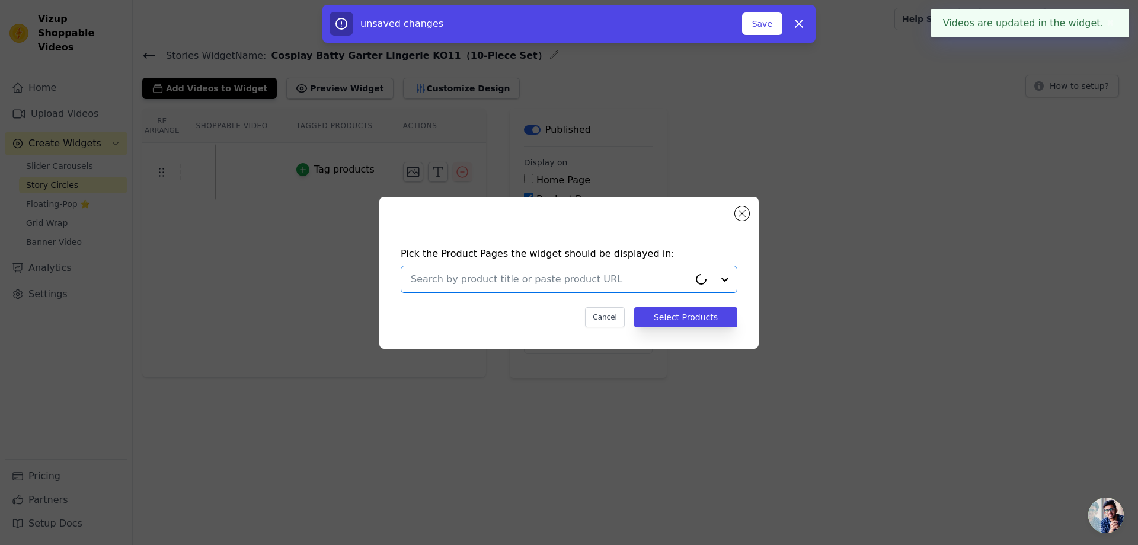
drag, startPoint x: 598, startPoint y: 285, endPoint x: 636, endPoint y: 290, distance: 38.3
click at [598, 285] on input "text" at bounding box center [550, 279] width 278 height 14
paste input "Cosplay Batty Garter Lingerie KO11（10-Piece Set）"
type input "Cosplay Batty Garter Lingerie KO11（10-Piece Set）"
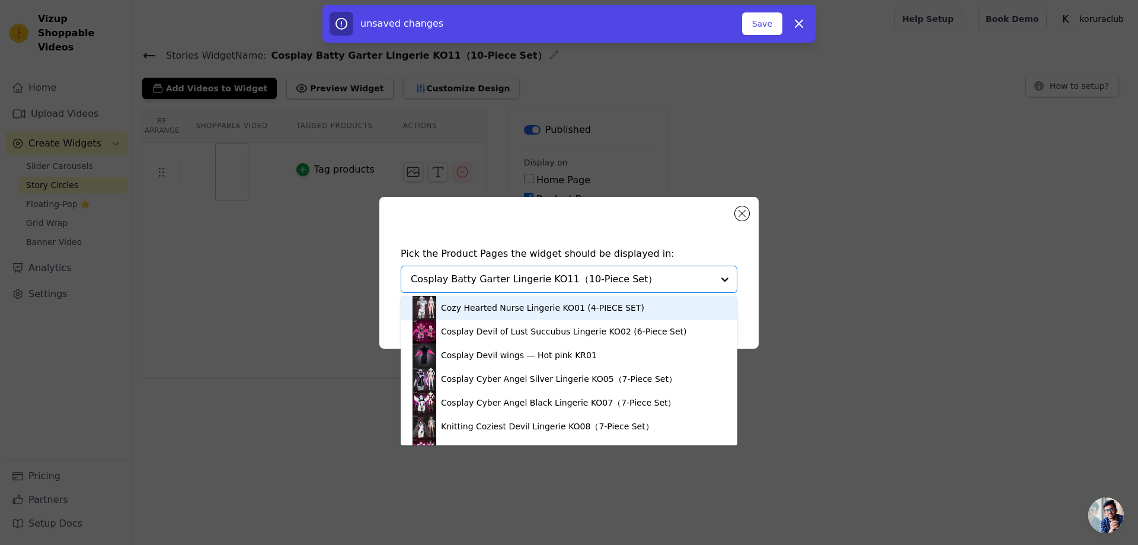
click at [610, 308] on div "Cozy Hearted Nurse Lingerie KO01 (4-PIECE SET)" at bounding box center [542, 308] width 203 height 12
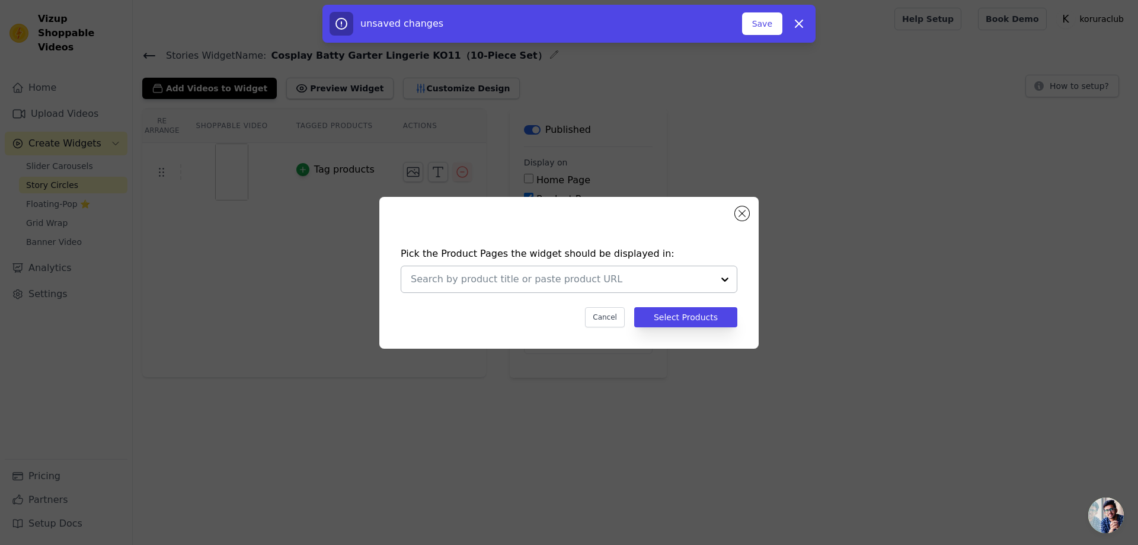
click at [632, 277] on input "text" at bounding box center [562, 279] width 302 height 14
paste input "Cosplay Batty Garter Lingerie KO11（10-Piece Set）"
type input "Cosplay Batty Garter Lingerie KO11（10-Piece Set）"
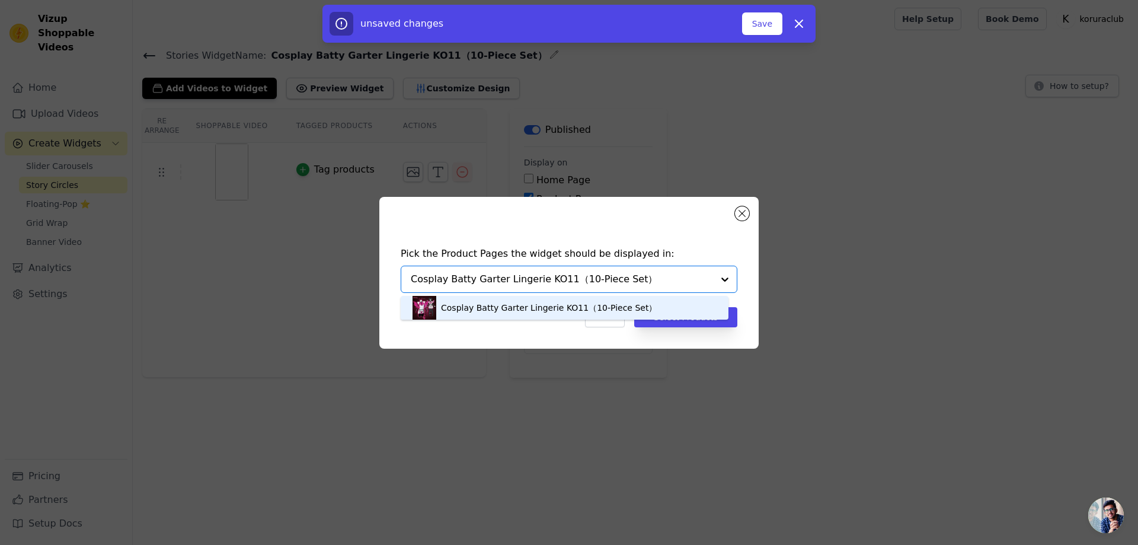
click at [503, 305] on div "Cosplay Batty Garter Lingerie KO11（10-Piece Set）" at bounding box center [549, 308] width 216 height 12
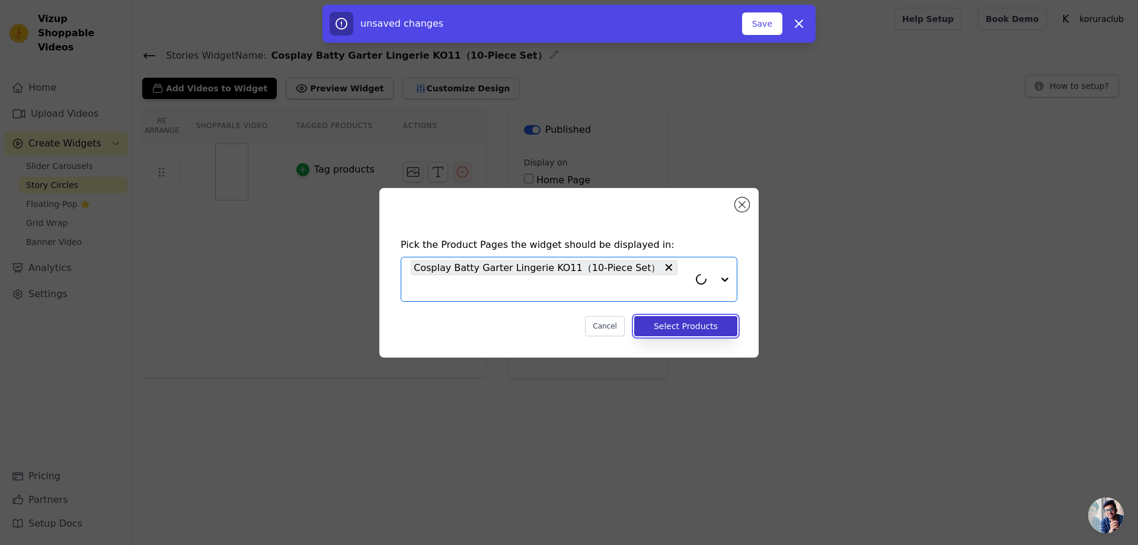
click at [680, 324] on button "Select Products" at bounding box center [685, 326] width 103 height 20
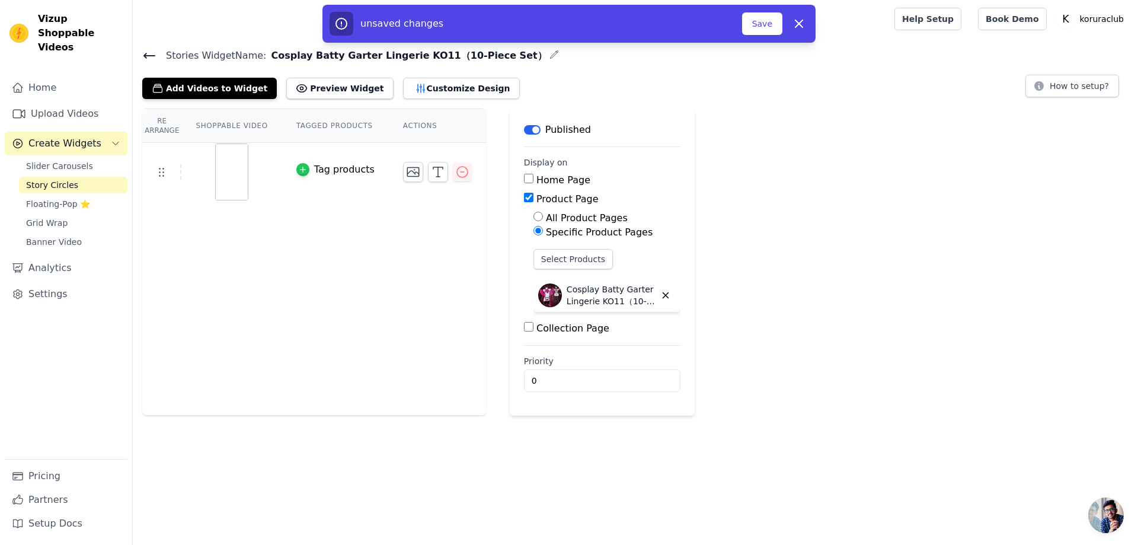
click at [303, 172] on icon "button" at bounding box center [303, 169] width 8 height 8
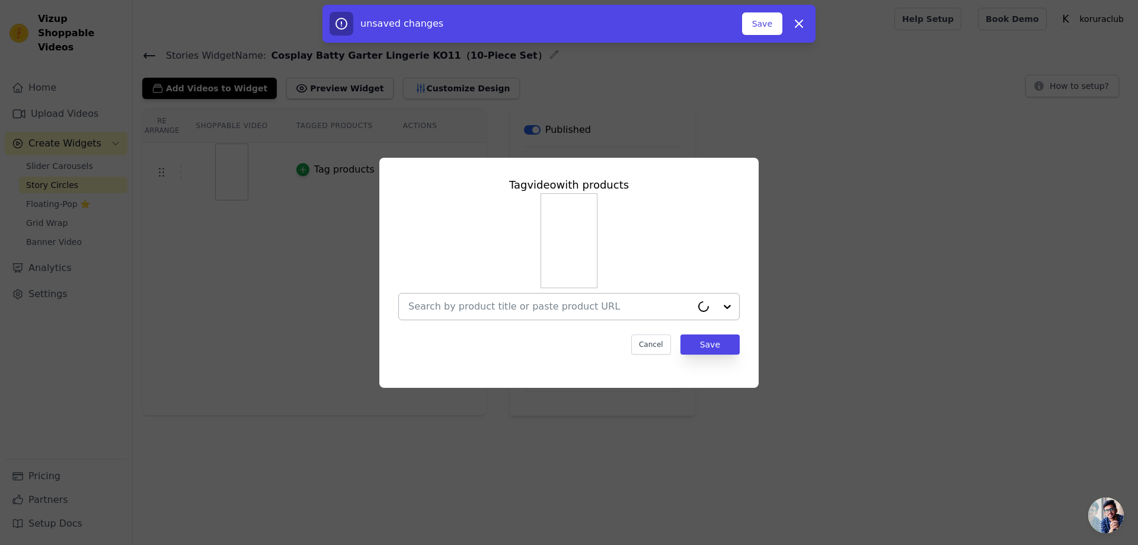
click at [543, 301] on input "text" at bounding box center [549, 306] width 283 height 14
paste input "Cosplay Batty Garter Lingerie KO11（10-Piece Set）"
type input "Cosplay Batty Garter Lingerie KO11（10-Piece Set）"
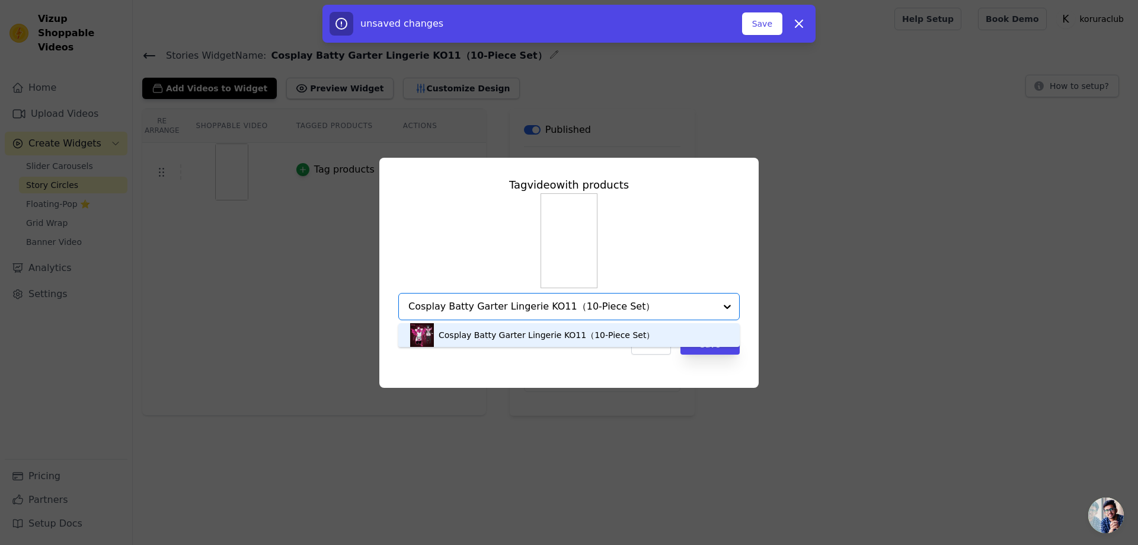
click at [559, 332] on div "Cosplay Batty Garter Lingerie KO11（10-Piece Set）" at bounding box center [546, 335] width 216 height 12
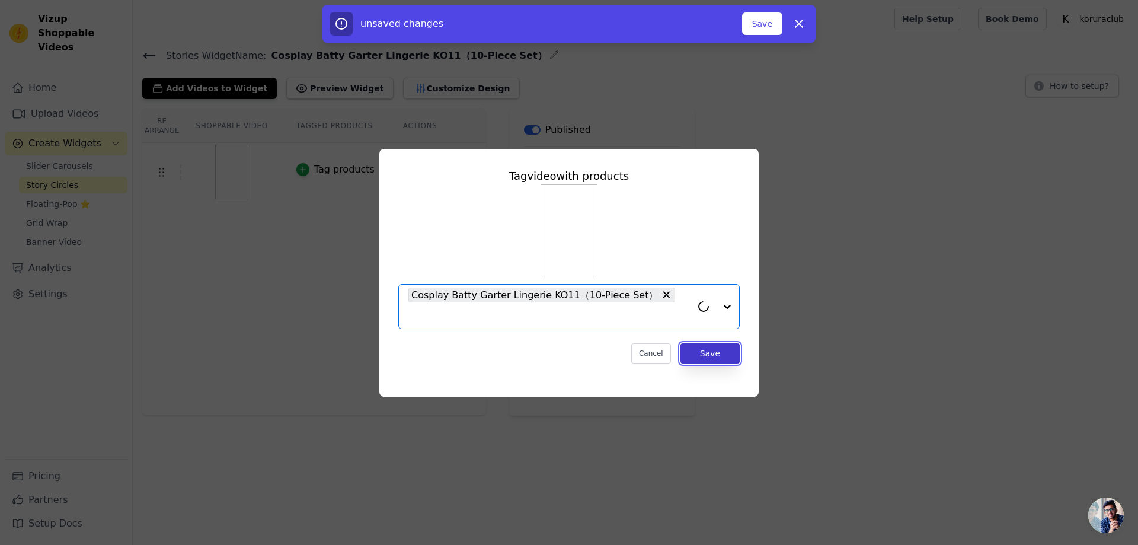
click at [721, 356] on button "Save" at bounding box center [709, 353] width 59 height 20
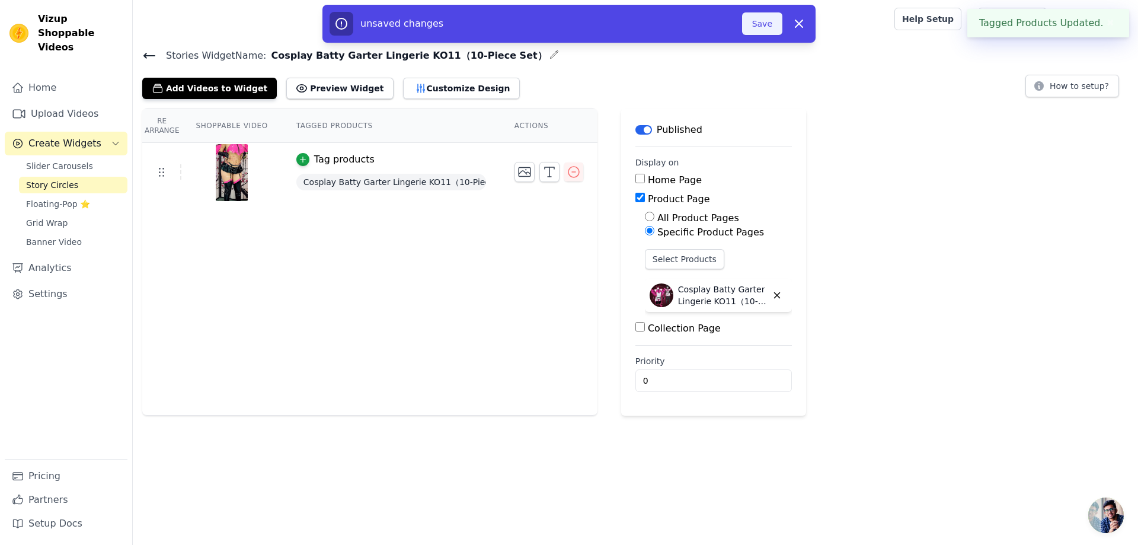
click at [757, 21] on button "Save" at bounding box center [762, 23] width 40 height 23
click at [754, 27] on button "Save" at bounding box center [762, 23] width 40 height 23
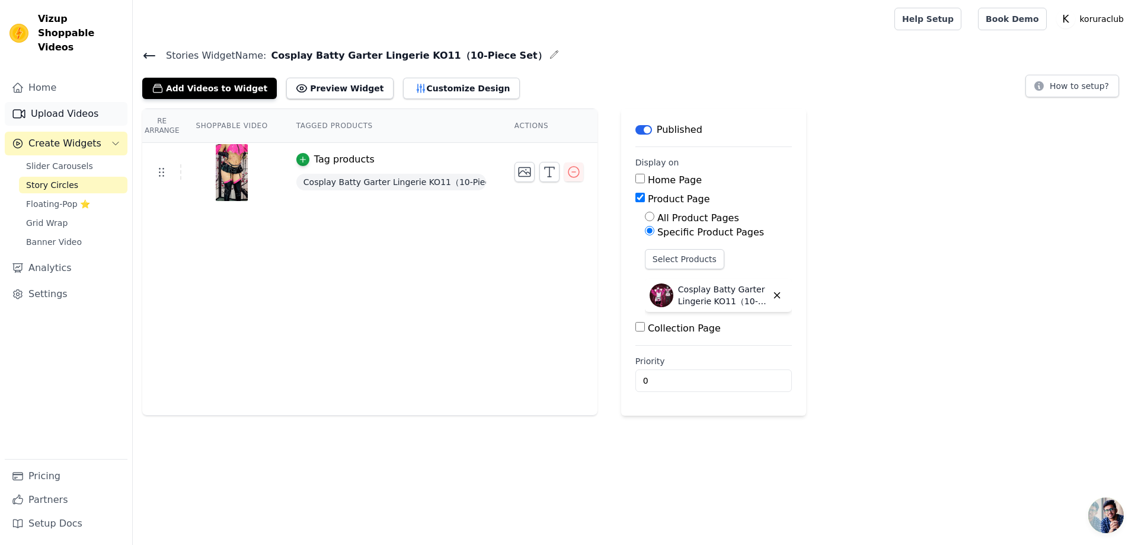
click at [59, 103] on link "Upload Videos" at bounding box center [66, 114] width 123 height 24
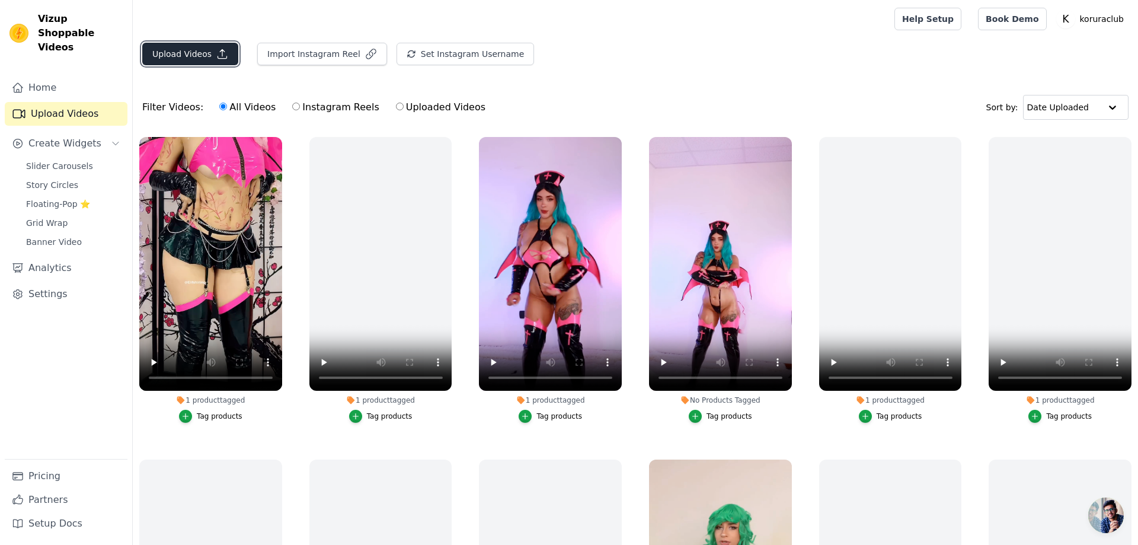
click at [187, 50] on button "Upload Videos" at bounding box center [190, 54] width 96 height 23
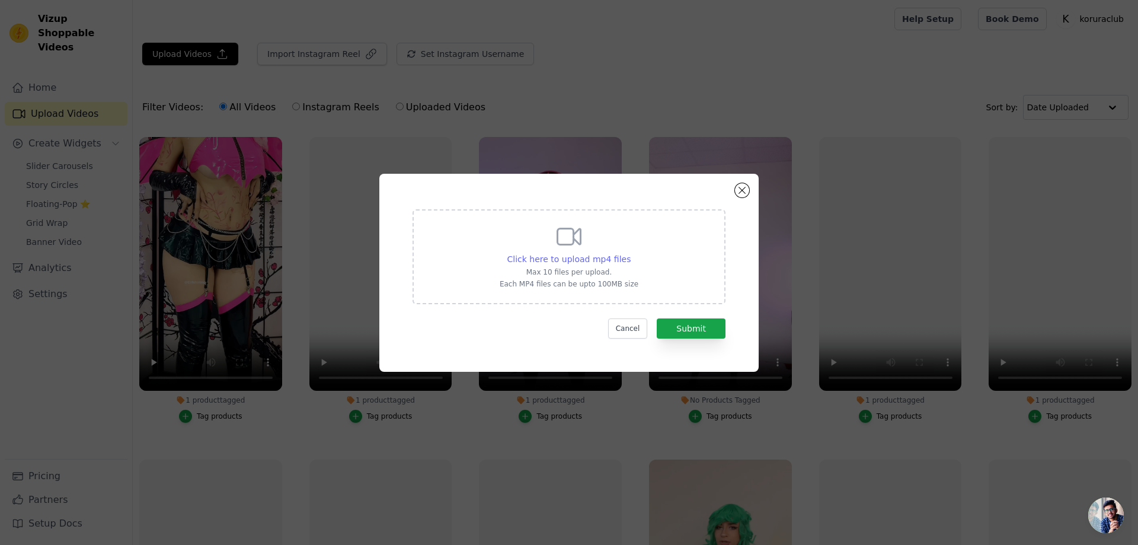
click at [574, 262] on span "Click here to upload mp4 files" at bounding box center [569, 258] width 124 height 9
click at [630, 253] on input "Click here to upload mp4 files Max 10 files per upload. Each MP4 files can be u…" at bounding box center [630, 252] width 1 height 1
type input "C:\fakepath\erisa_cosplay_xd.mp4"
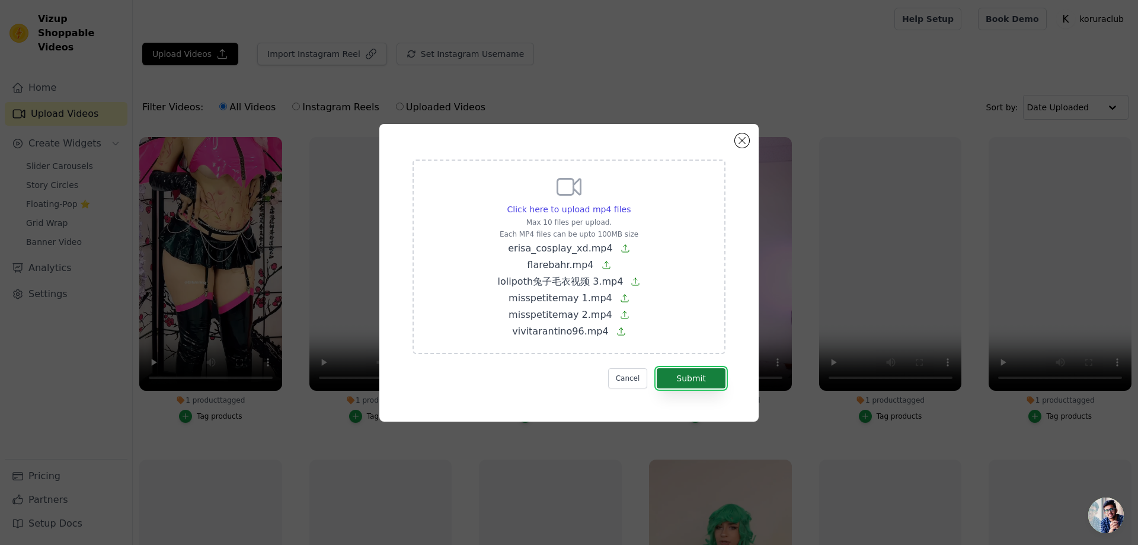
click at [686, 376] on button "Submit" at bounding box center [691, 378] width 69 height 20
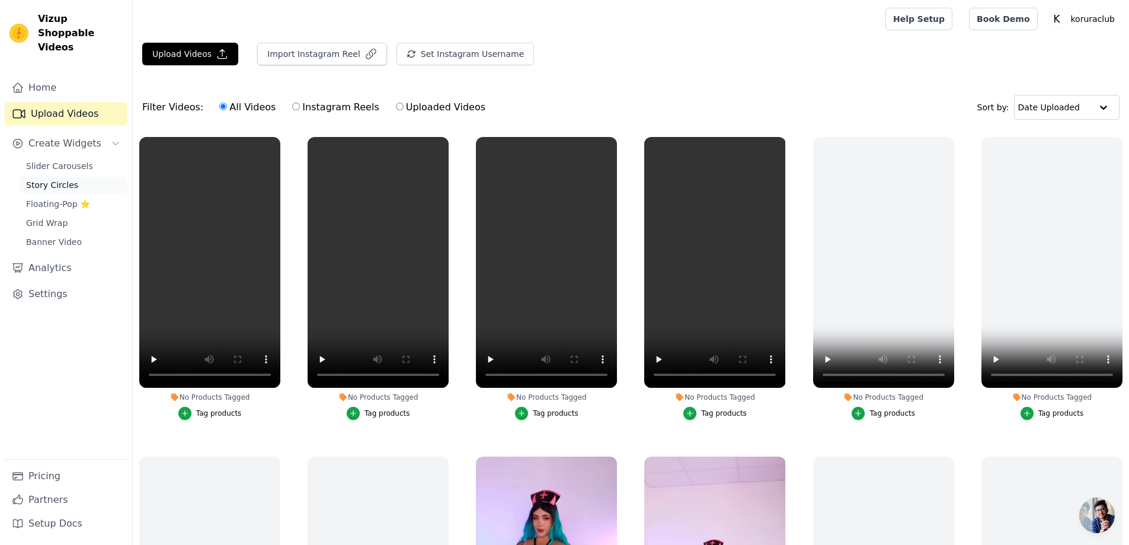
click at [41, 179] on span "Story Circles" at bounding box center [52, 185] width 52 height 12
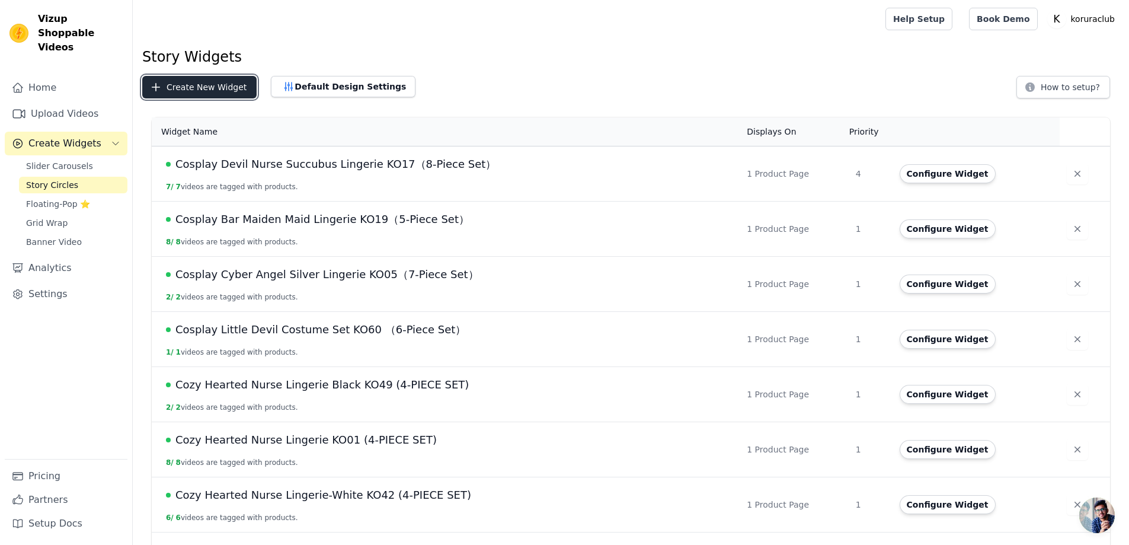
click at [196, 81] on button "Create New Widget" at bounding box center [199, 87] width 114 height 23
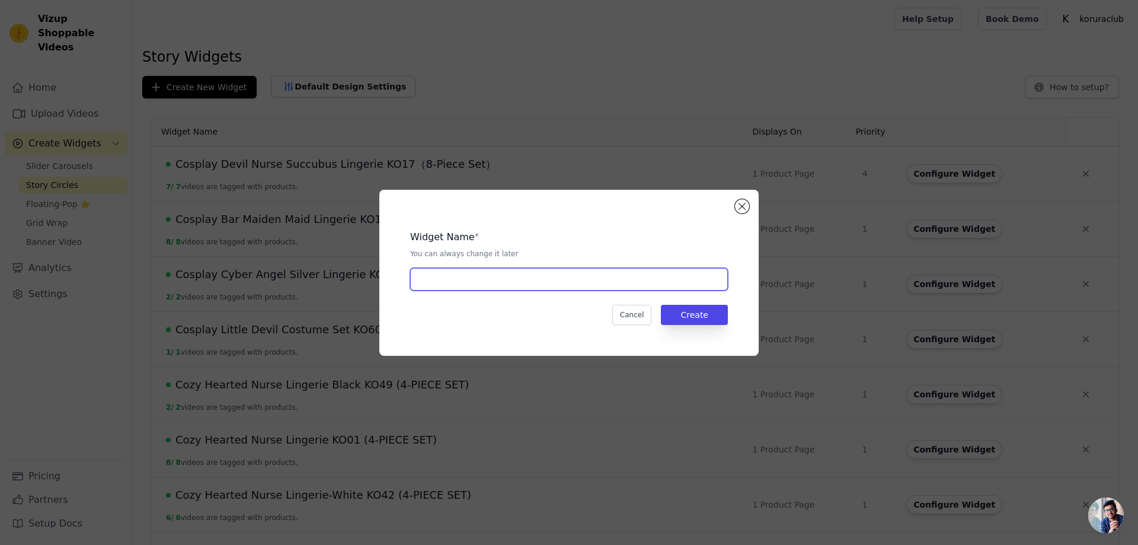
click at [479, 280] on input "text" at bounding box center [569, 279] width 318 height 23
paste input "Chic Bunny Ear Hoodie Bodysuit for sale"
type input "Chic Bunny Ear Hoodie Bodysuit for sale"
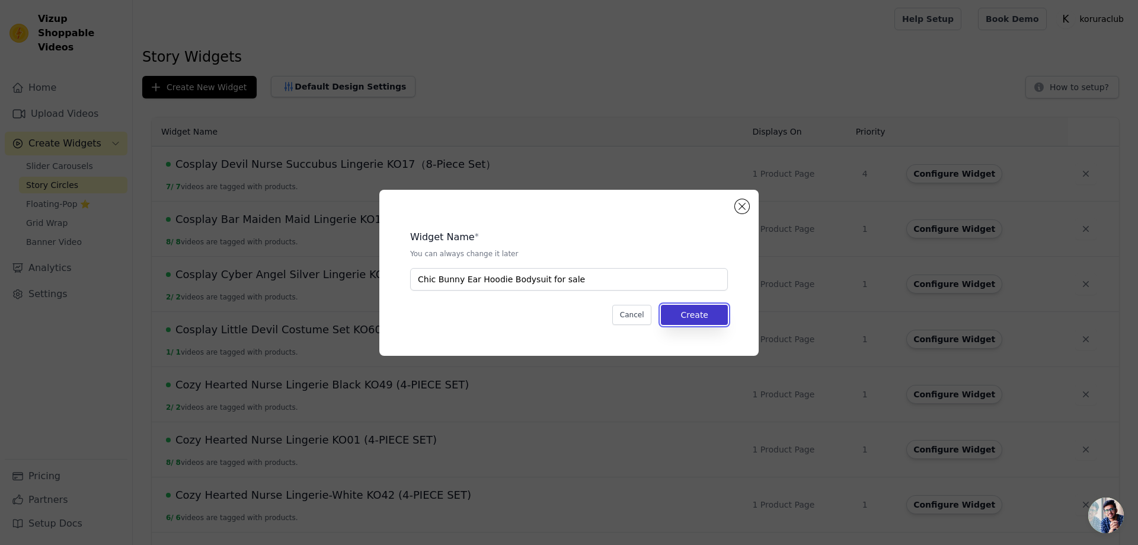
click at [693, 316] on button "Create" at bounding box center [694, 315] width 67 height 20
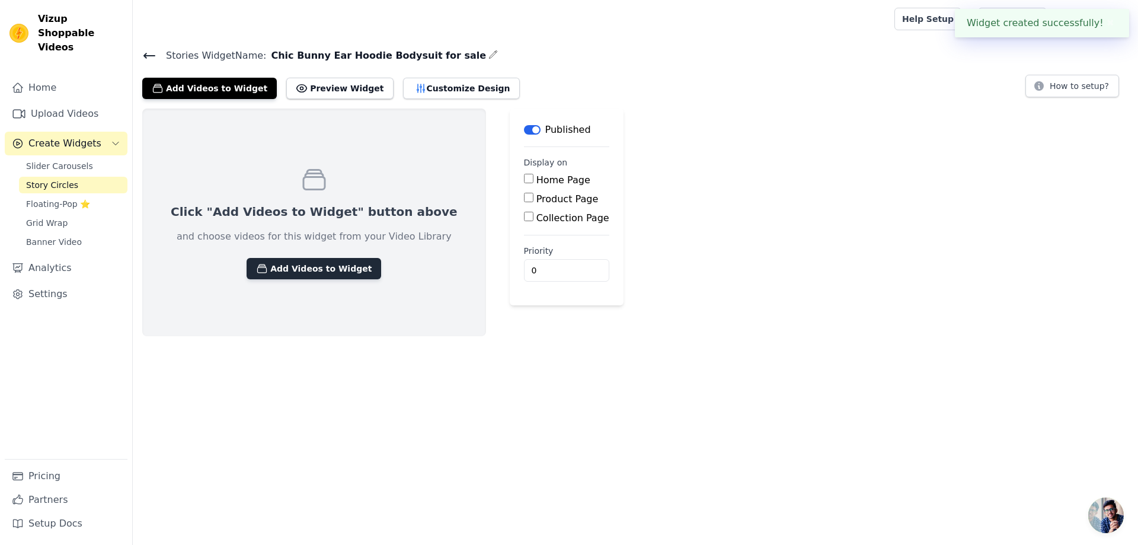
click at [320, 270] on button "Add Videos to Widget" at bounding box center [313, 268] width 135 height 21
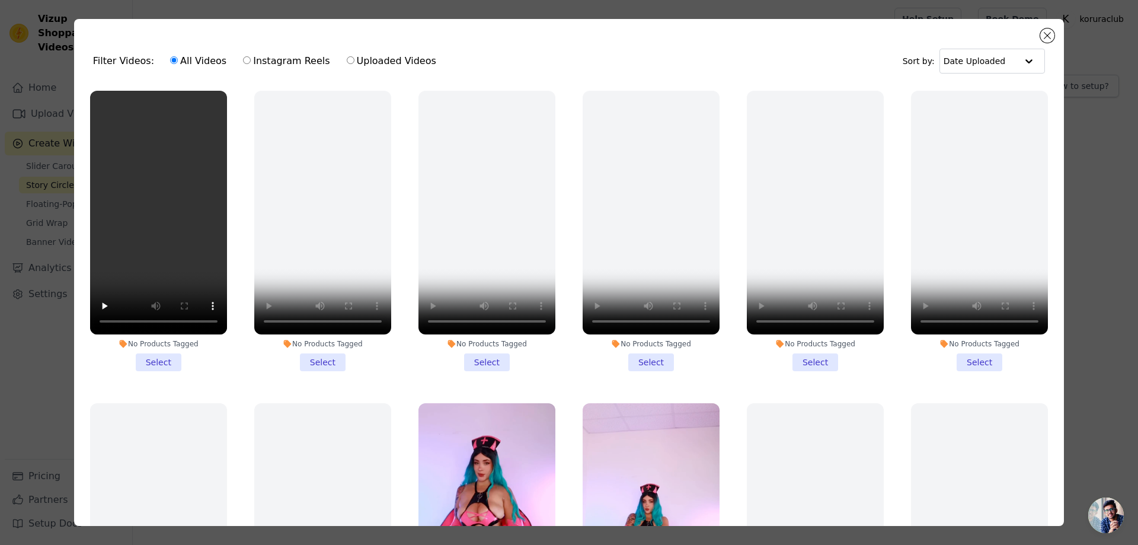
click at [322, 359] on li "No Products Tagged Select" at bounding box center [322, 231] width 137 height 280
click at [0, 0] on input "No Products Tagged Select" at bounding box center [0, 0] width 0 height 0
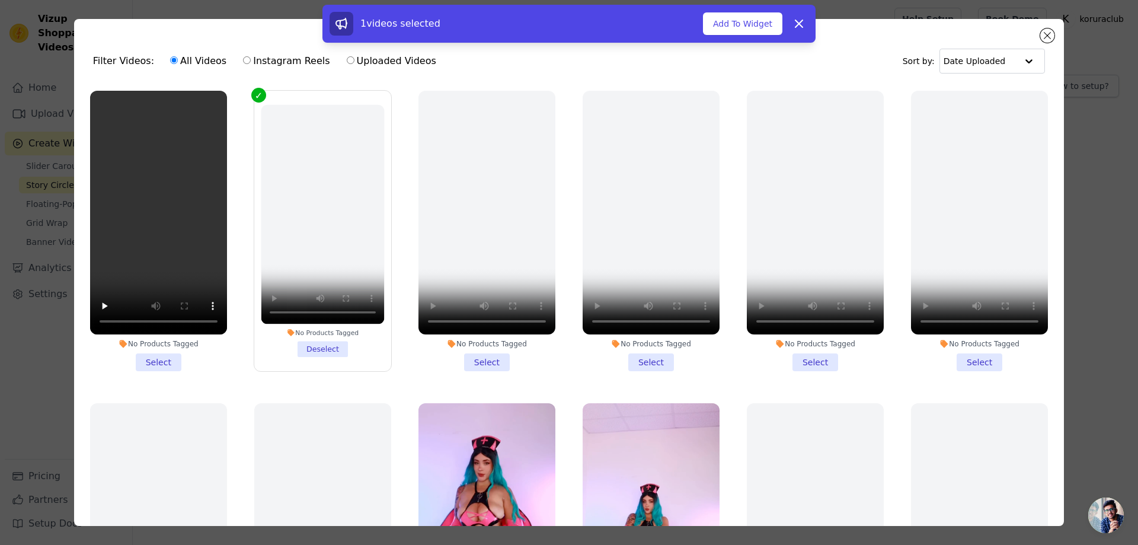
click at [486, 358] on li "No Products Tagged Select" at bounding box center [486, 231] width 137 height 280
click at [0, 0] on input "No Products Tagged Select" at bounding box center [0, 0] width 0 height 0
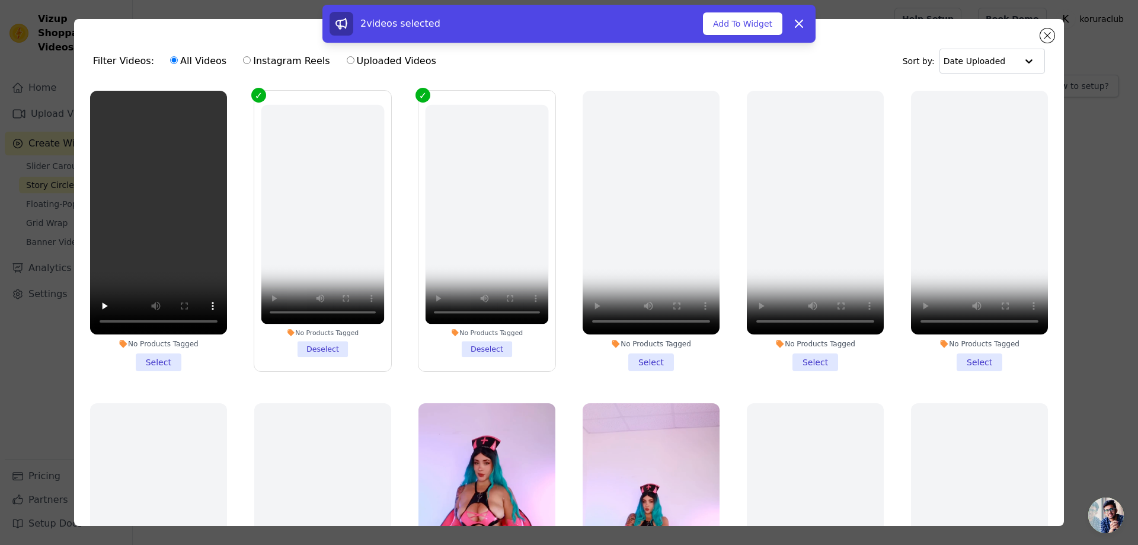
click at [1044, 34] on div "2 videos selected Add To Widget Dismiss" at bounding box center [569, 26] width 1138 height 43
click at [806, 24] on button "Dismiss" at bounding box center [799, 24] width 24 height 24
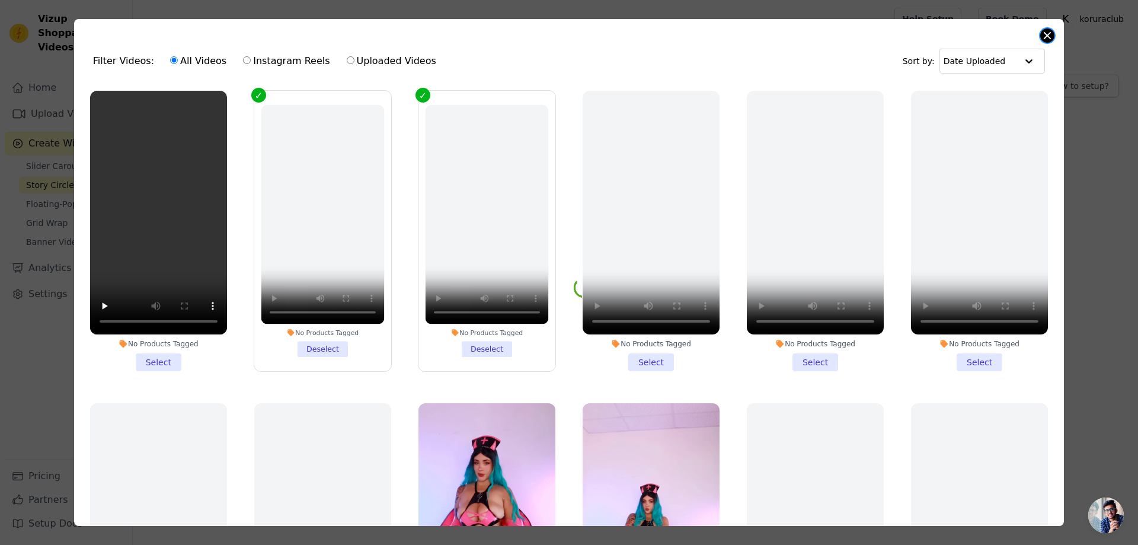
click at [1045, 34] on button "Close modal" at bounding box center [1047, 35] width 14 height 14
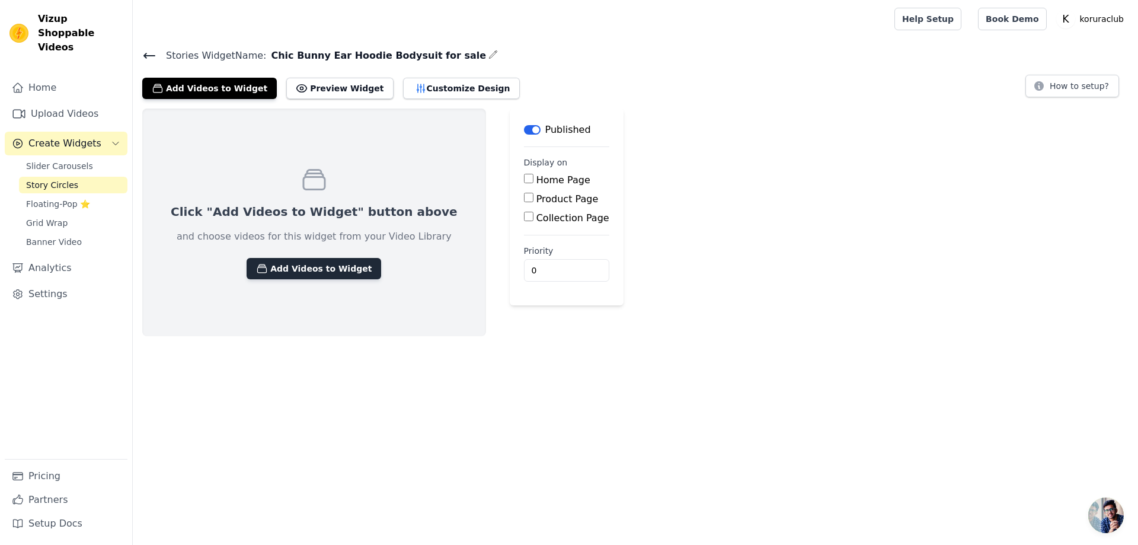
click at [319, 273] on button "Add Videos to Widget" at bounding box center [313, 268] width 135 height 21
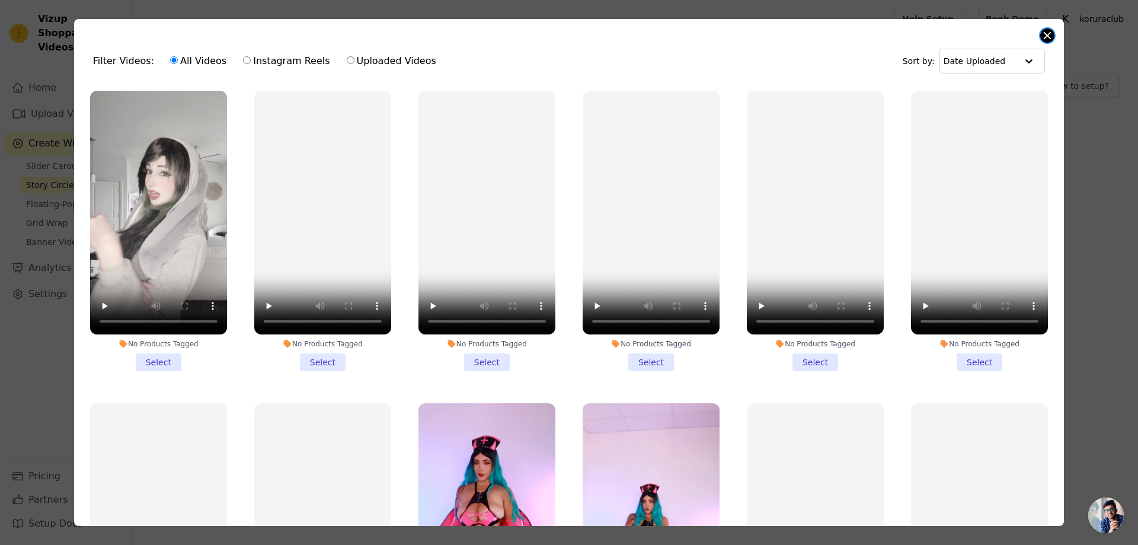
click at [1045, 37] on button "Close modal" at bounding box center [1047, 35] width 14 height 14
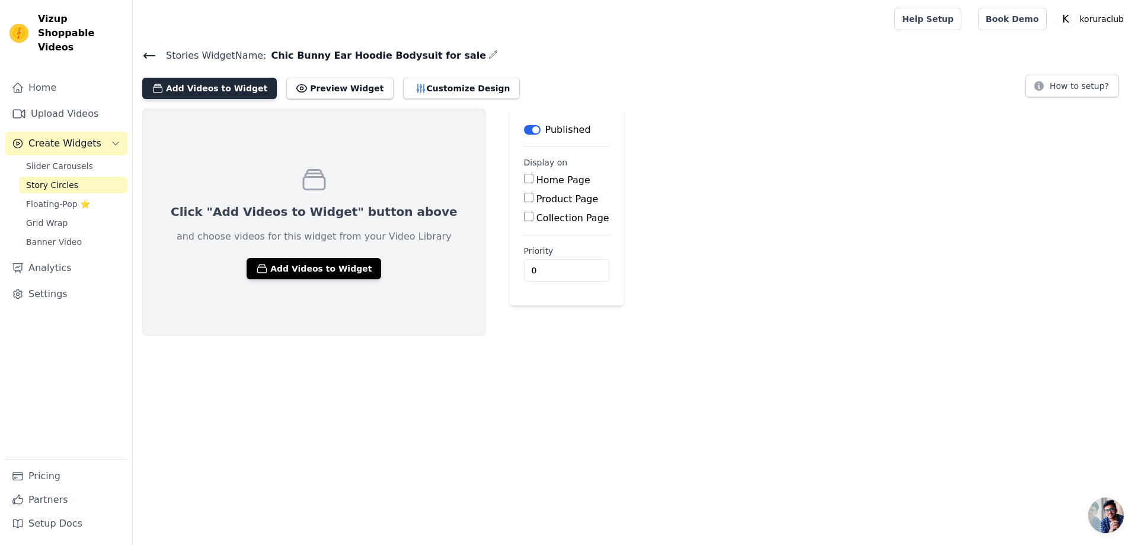
click at [203, 86] on button "Add Videos to Widget" at bounding box center [209, 88] width 135 height 21
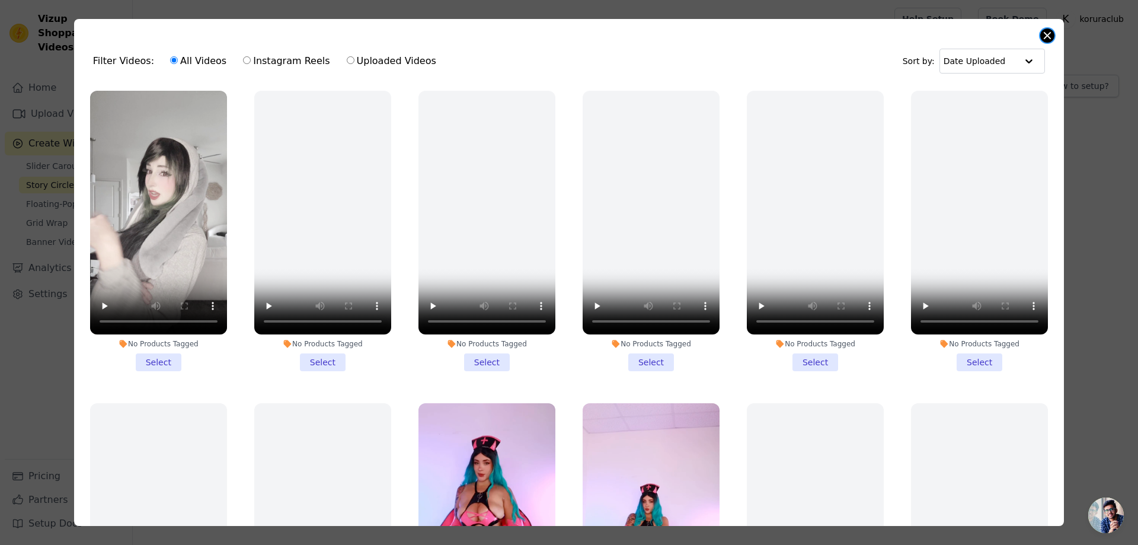
click at [1048, 36] on button "Close modal" at bounding box center [1047, 35] width 14 height 14
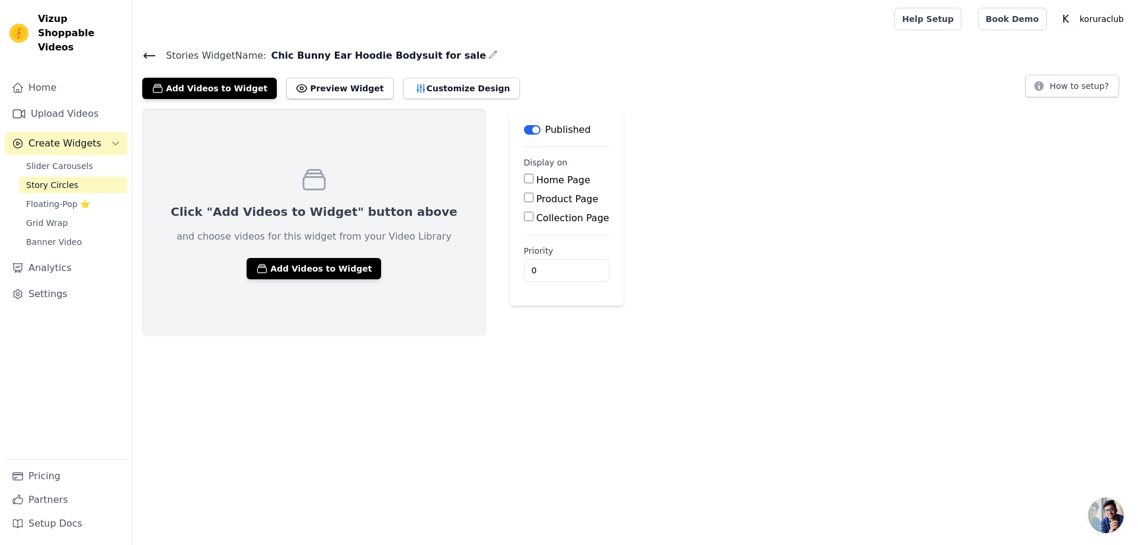
click at [57, 136] on span "Create Widgets" at bounding box center [64, 143] width 73 height 14
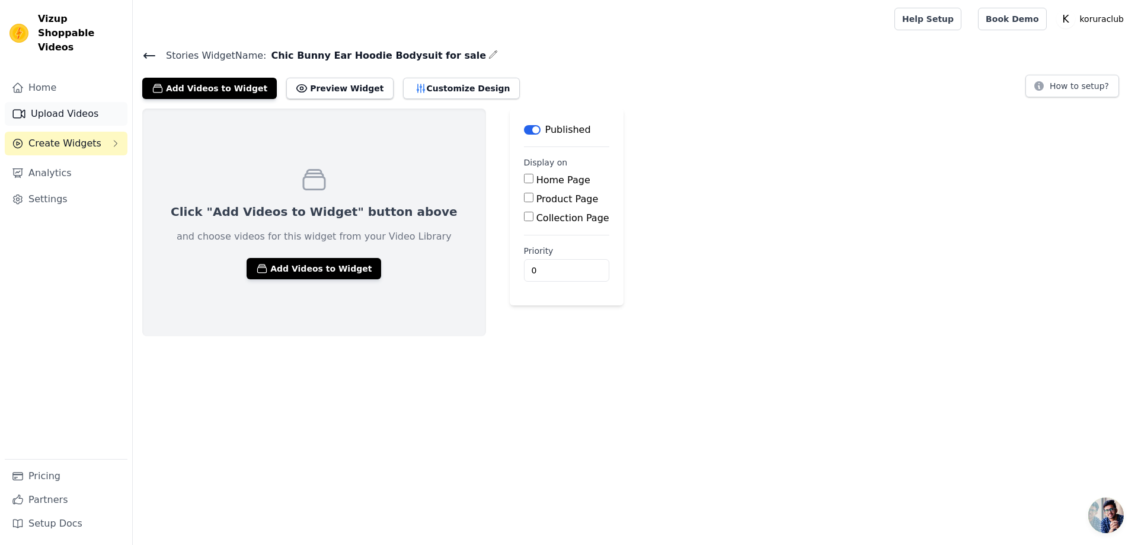
click at [47, 102] on link "Upload Videos" at bounding box center [66, 114] width 123 height 24
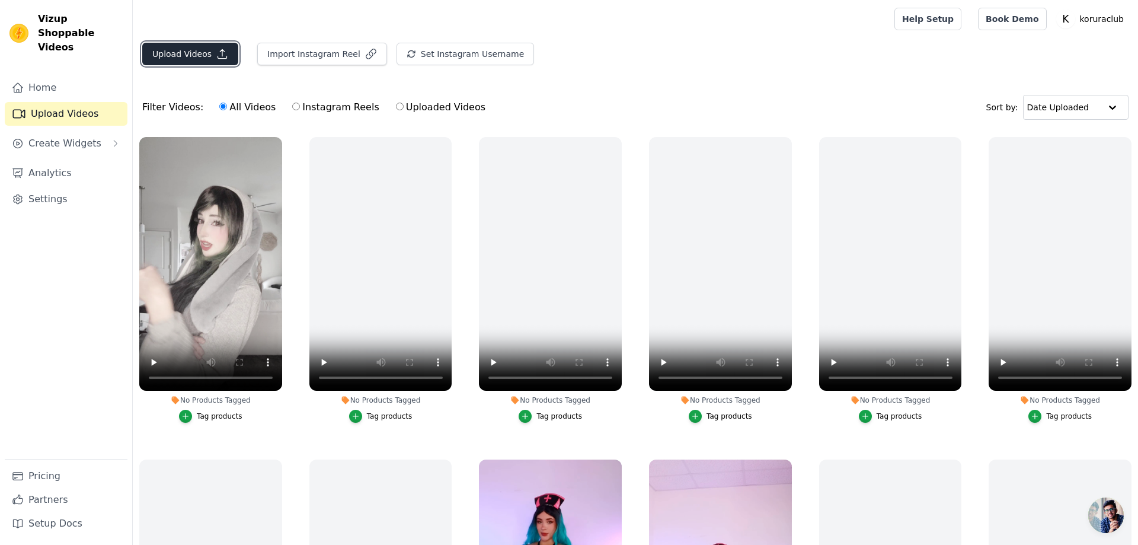
click at [172, 56] on button "Upload Videos" at bounding box center [190, 54] width 96 height 23
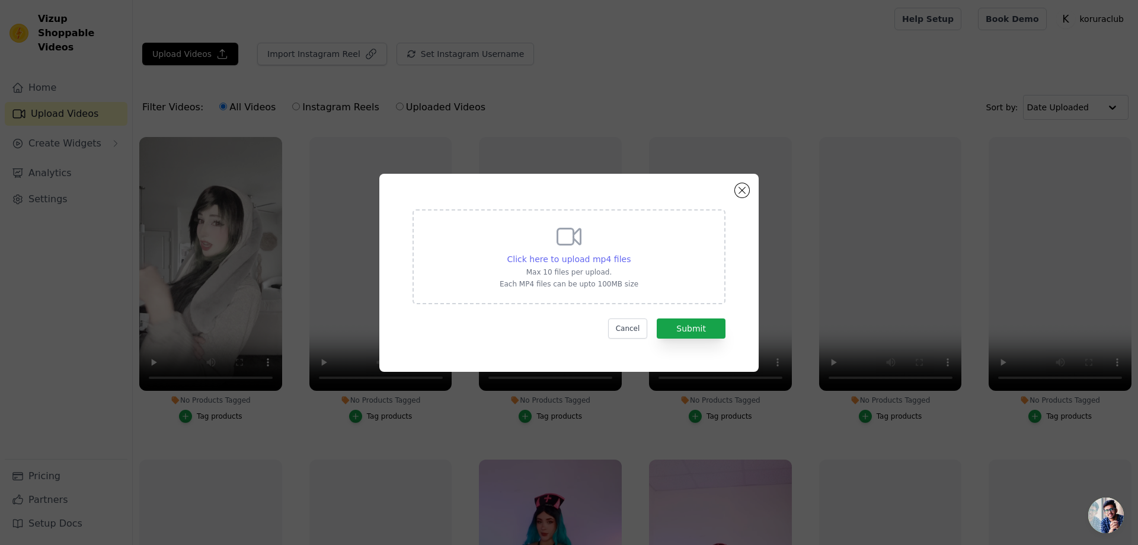
click at [575, 260] on span "Click here to upload mp4 files" at bounding box center [569, 258] width 124 height 9
click at [630, 253] on input "Click here to upload mp4 files Max 10 files per upload. Each MP4 files can be u…" at bounding box center [630, 252] width 1 height 1
type input "C:\fakepath\@brxxkiiee.mp4"
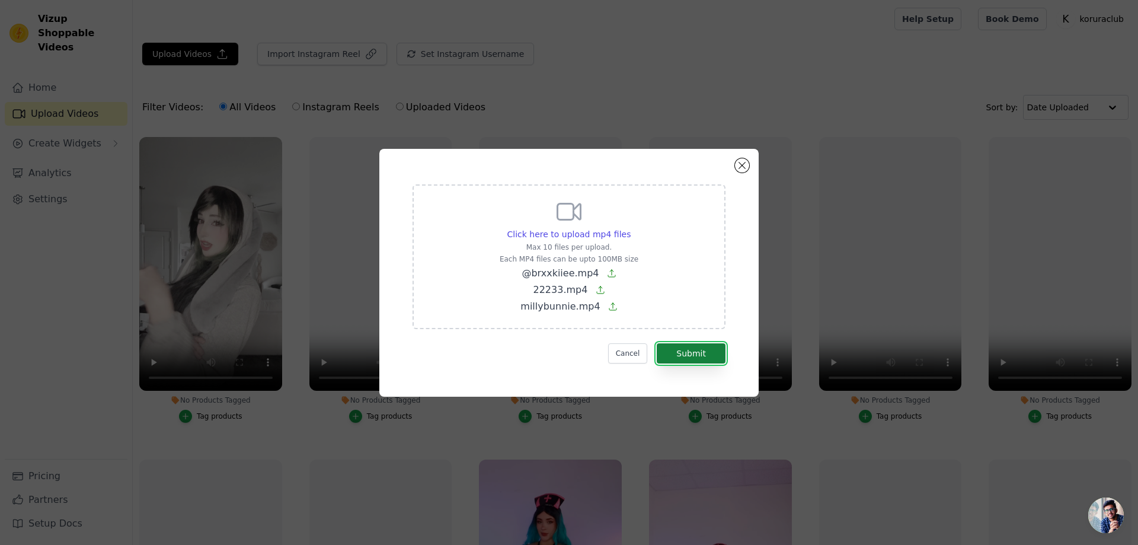
click at [694, 355] on button "Submit" at bounding box center [691, 353] width 69 height 20
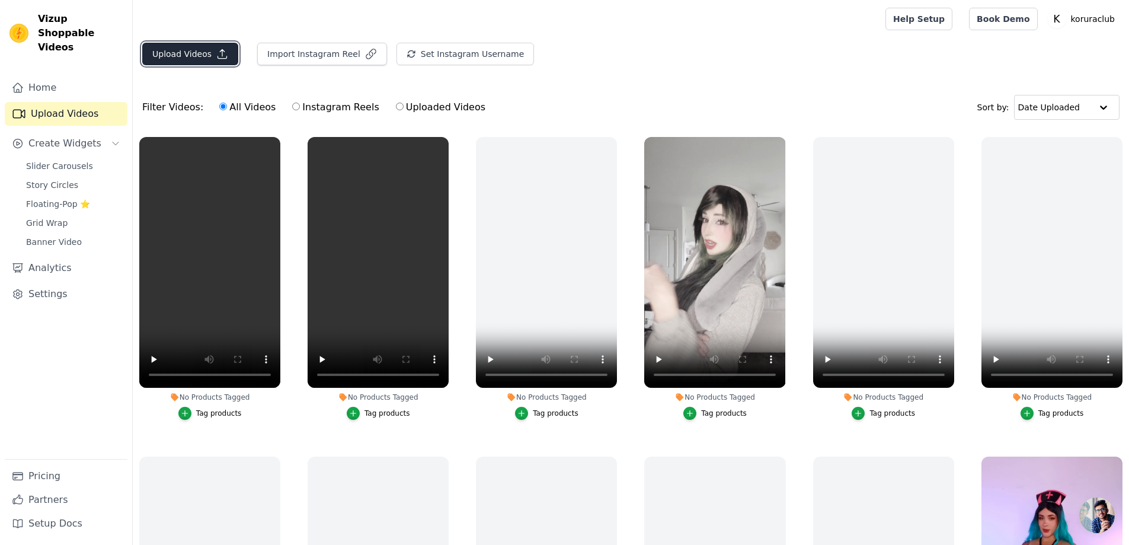
click at [193, 58] on button "Upload Videos" at bounding box center [190, 54] width 96 height 23
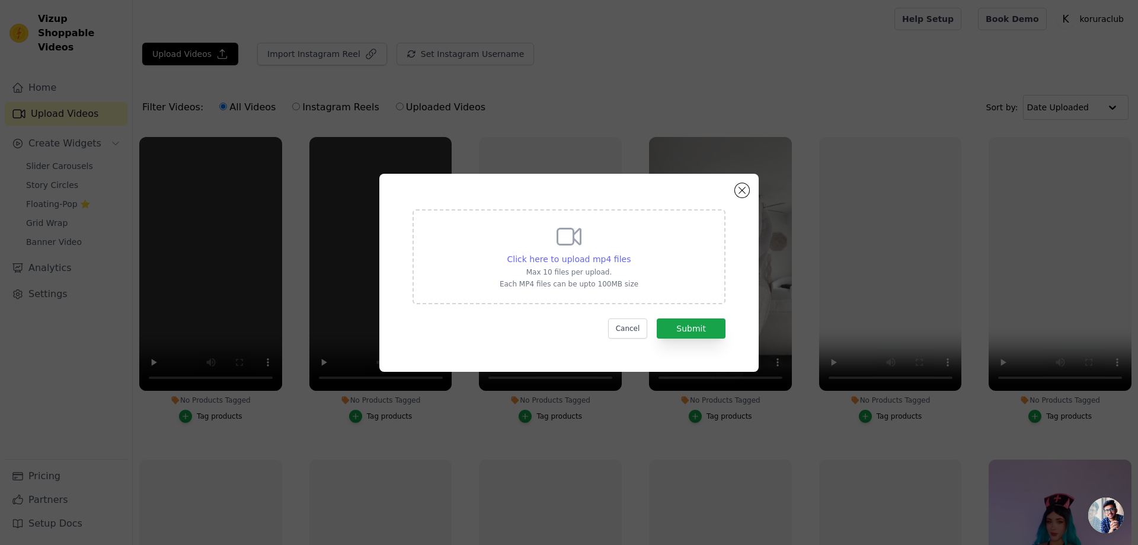
click at [563, 261] on span "Click here to upload mp4 files" at bounding box center [569, 258] width 124 height 9
click at [630, 253] on input "Click here to upload mp4 files Max 10 files per upload. Each MP4 files can be u…" at bounding box center [630, 252] width 1 height 1
type input "C:\fakepath\lolipoth 视频 2.mp4"
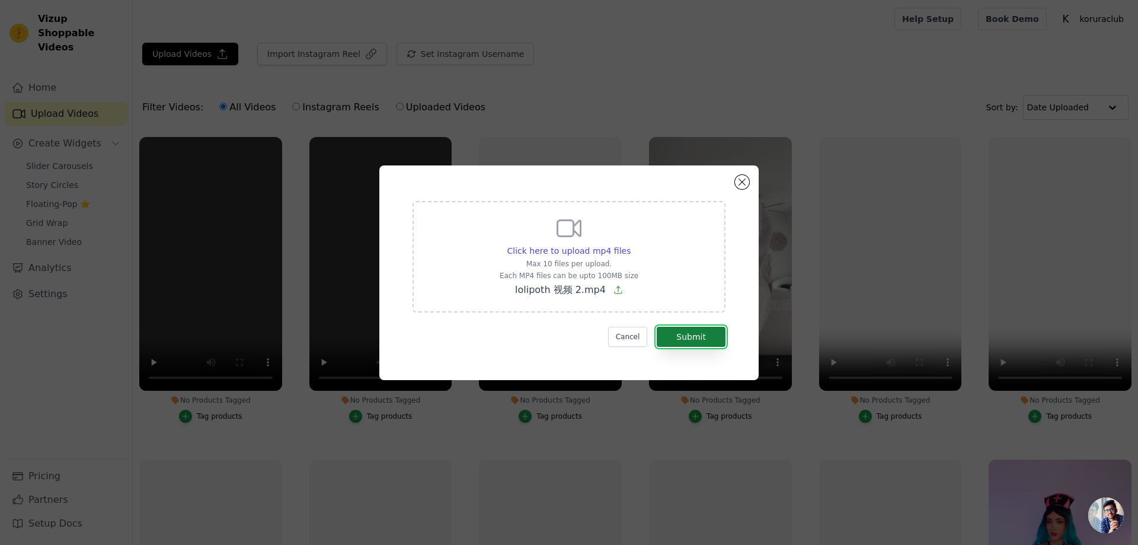
click at [694, 343] on button "Submit" at bounding box center [691, 336] width 69 height 20
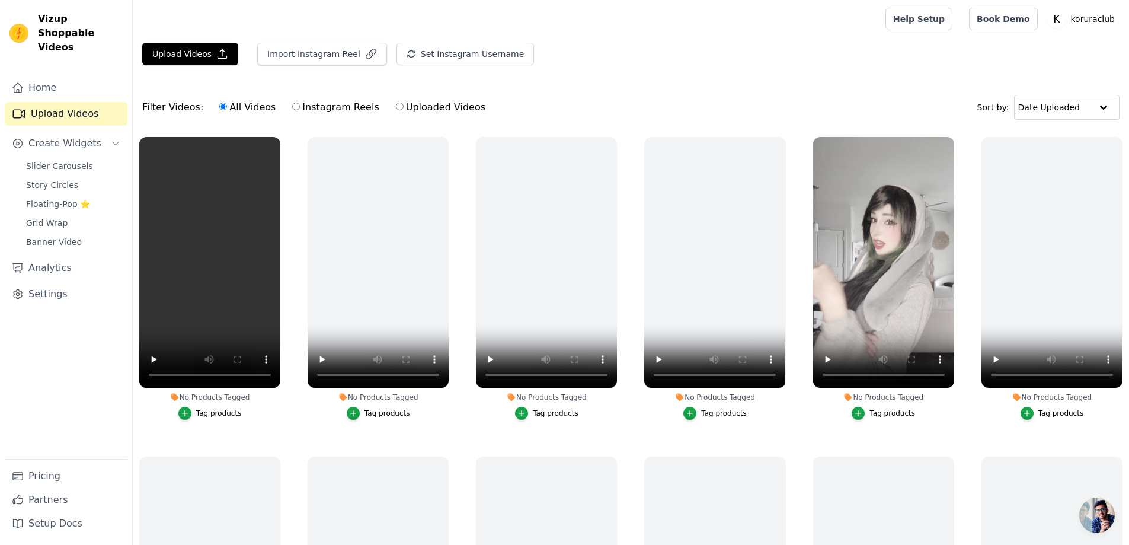
click at [806, 424] on div "No Products Tagged Tag products" at bounding box center [883, 280] width 154 height 300
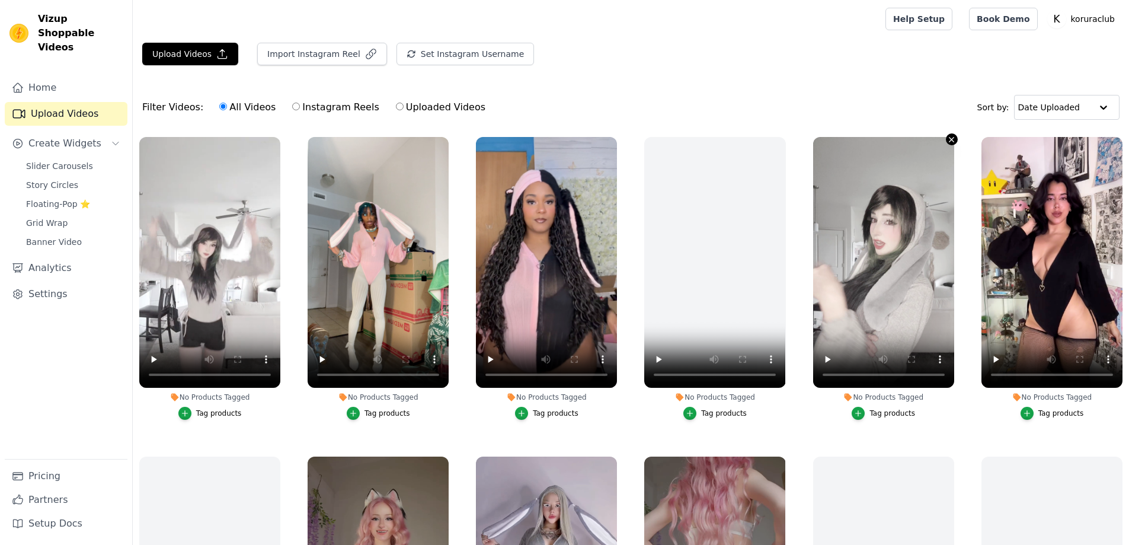
click at [949, 139] on icon "button" at bounding box center [951, 139] width 5 height 5
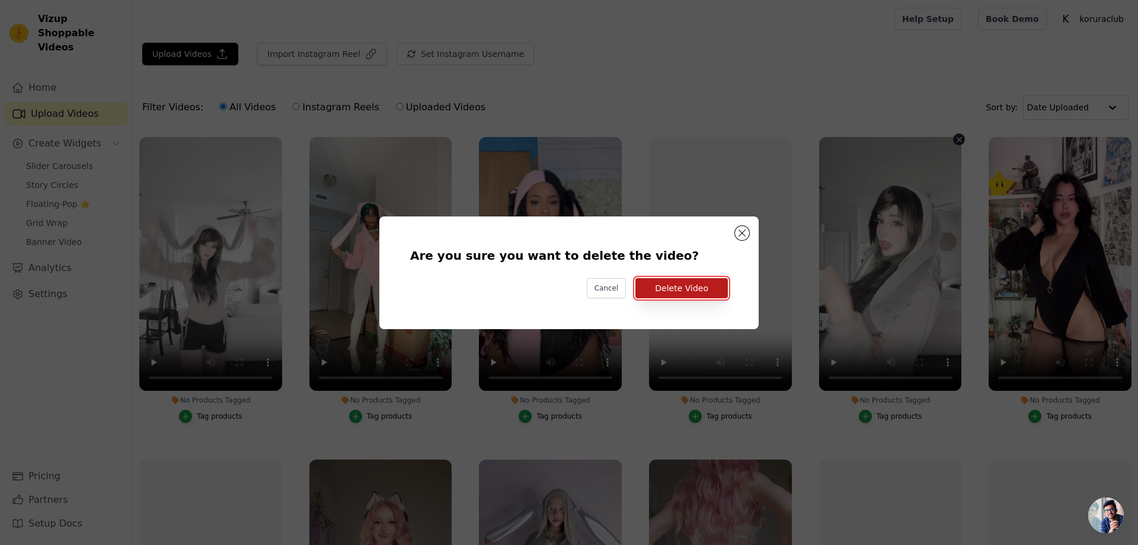
click at [677, 290] on button "Delete Video" at bounding box center [681, 288] width 92 height 20
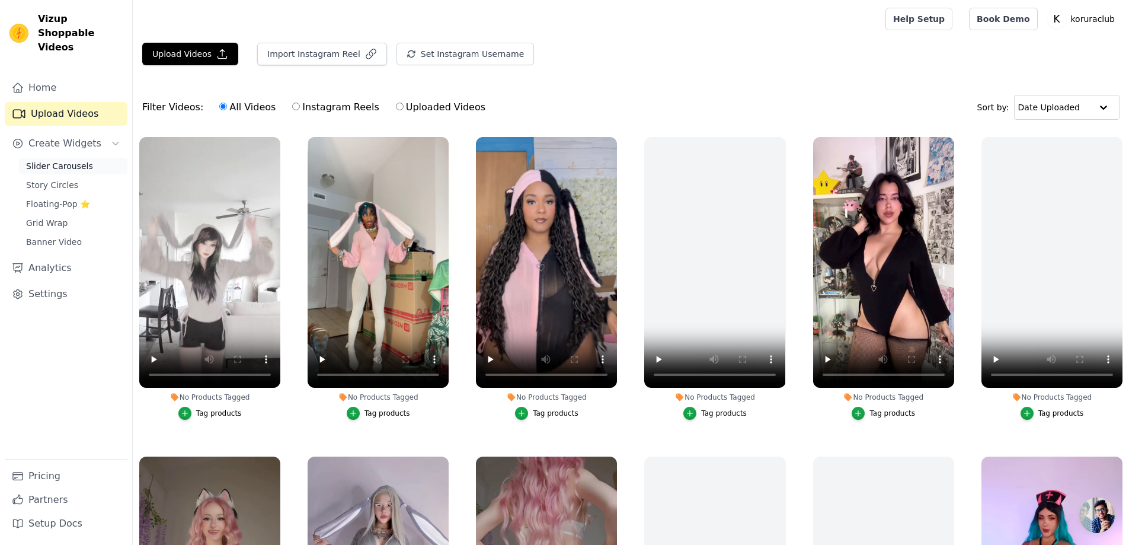
click at [47, 160] on span "Slider Carousels" at bounding box center [59, 166] width 67 height 12
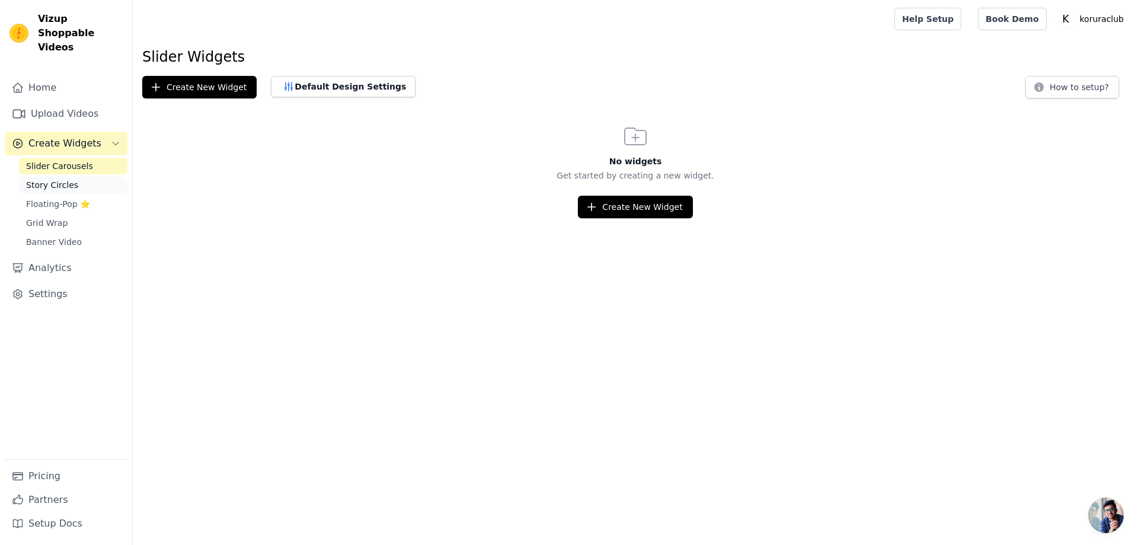
click at [56, 179] on span "Story Circles" at bounding box center [52, 185] width 52 height 12
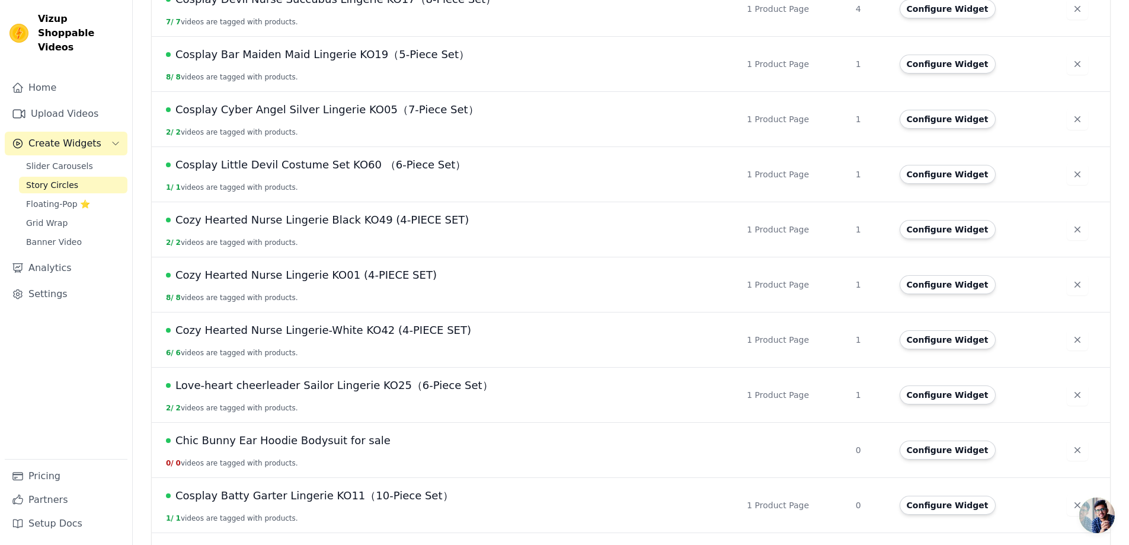
scroll to position [356, 0]
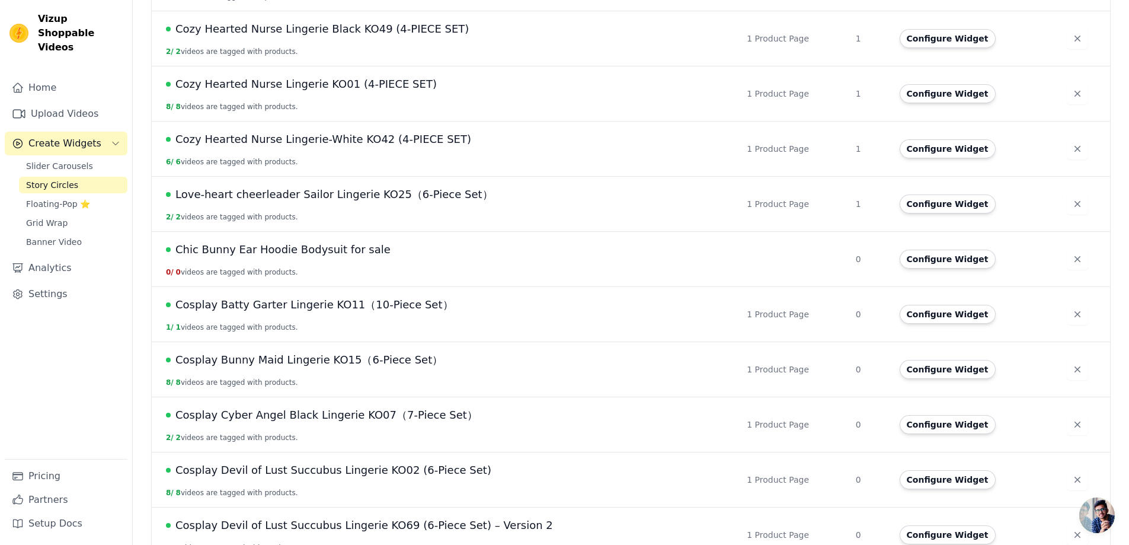
click at [348, 249] on span "Chic Bunny Ear Hoodie Bodysuit for sale" at bounding box center [282, 249] width 215 height 17
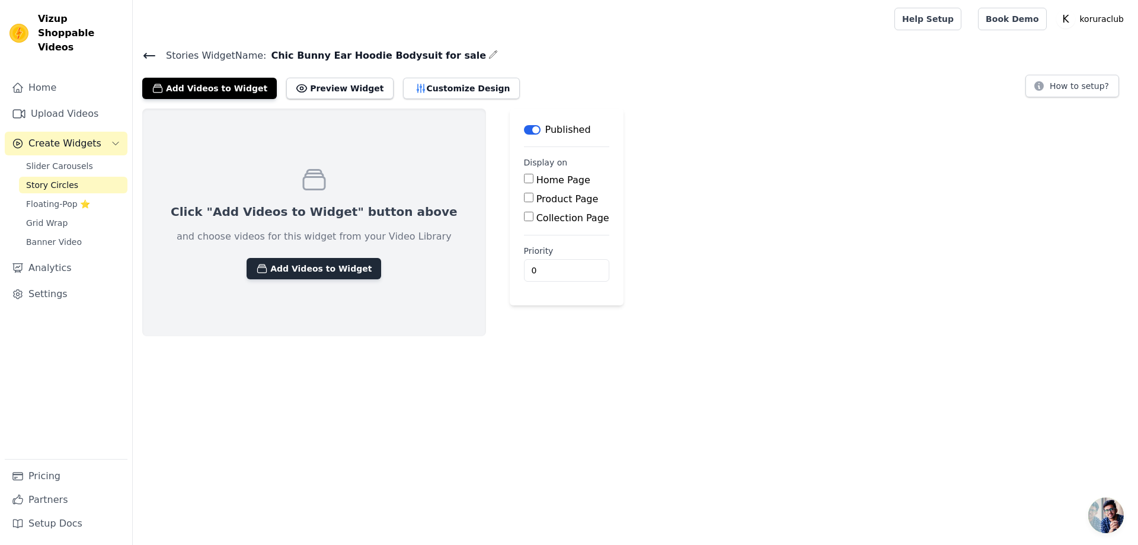
click at [306, 263] on button "Add Videos to Widget" at bounding box center [313, 268] width 135 height 21
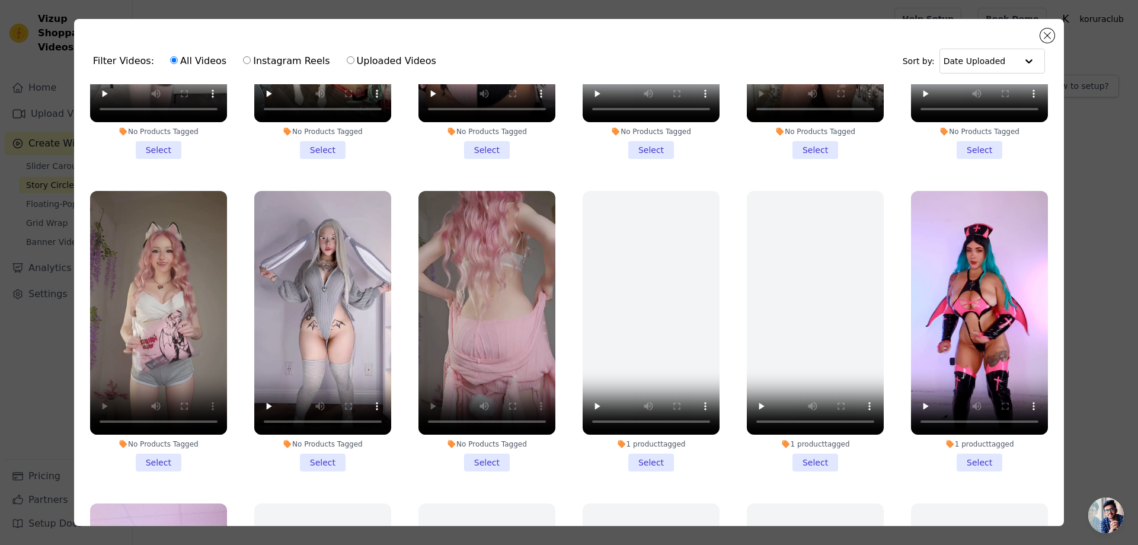
scroll to position [237, 0]
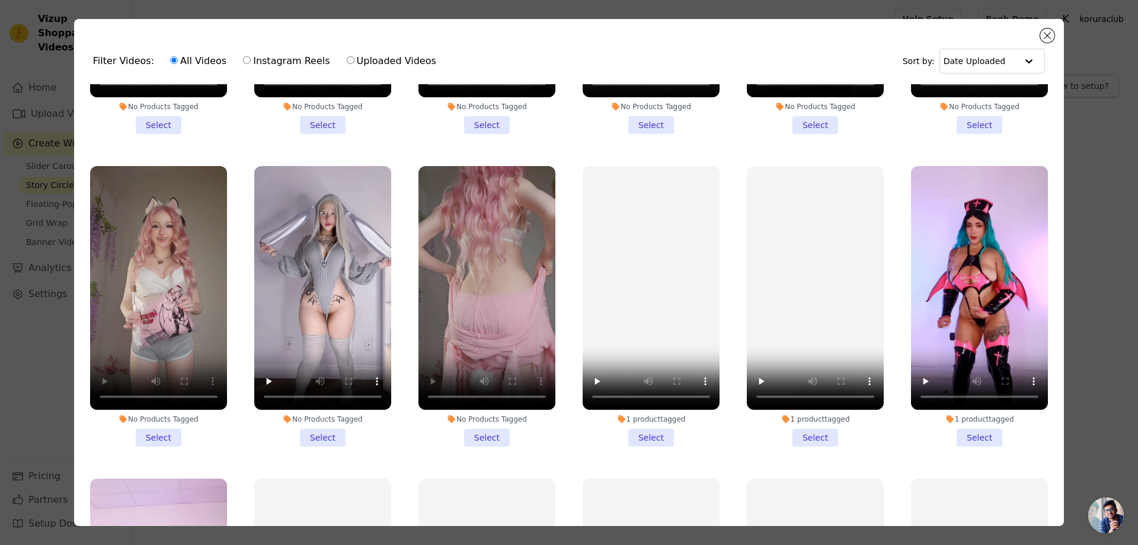
click at [479, 433] on li "No Products Tagged Select" at bounding box center [486, 306] width 137 height 280
click at [0, 0] on input "No Products Tagged Select" at bounding box center [0, 0] width 0 height 0
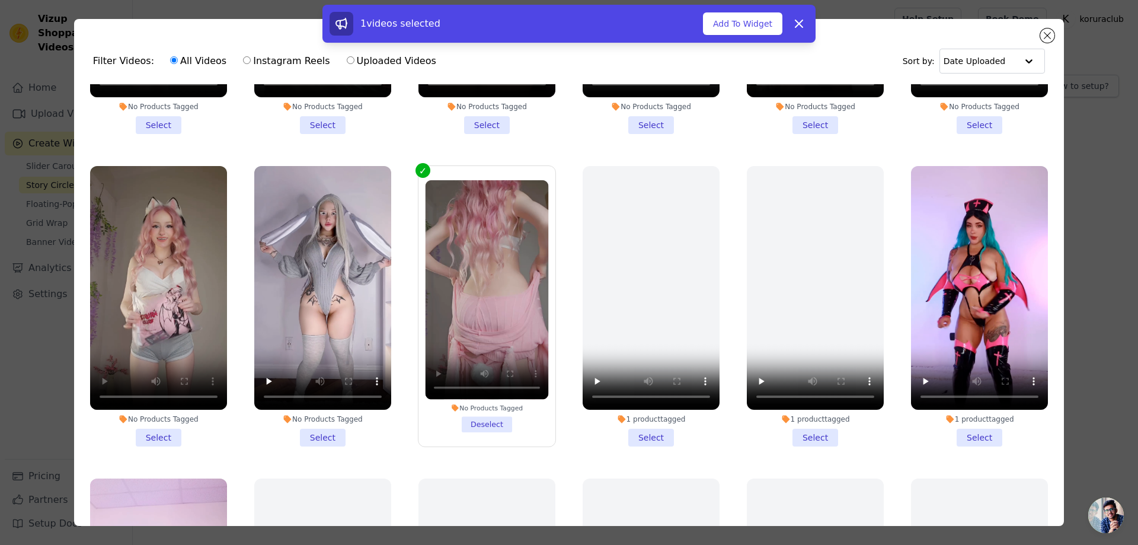
click at [330, 429] on li "No Products Tagged Select" at bounding box center [322, 306] width 137 height 280
click at [0, 0] on input "No Products Tagged Select" at bounding box center [0, 0] width 0 height 0
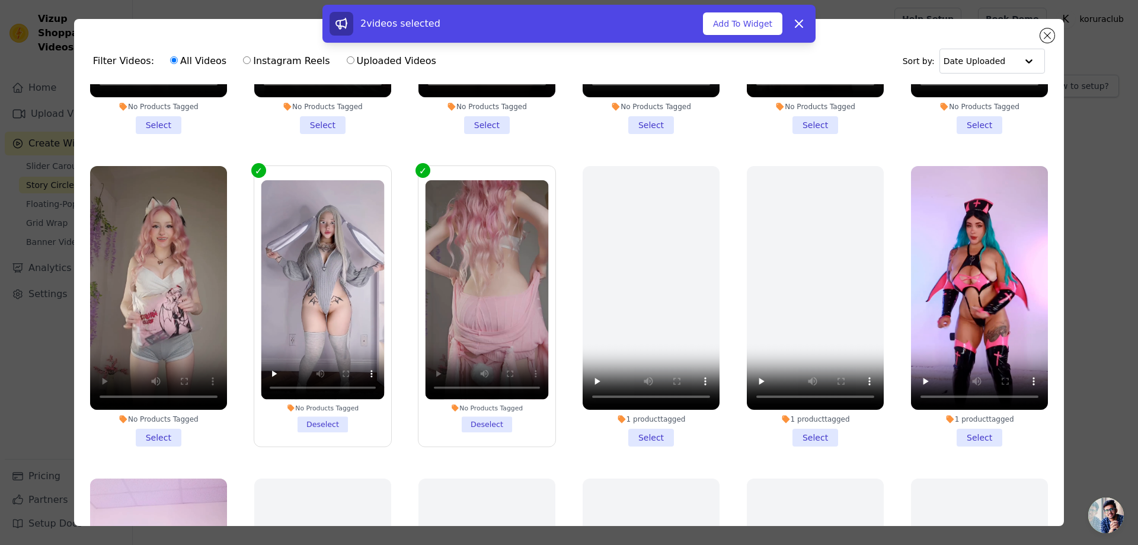
click at [157, 430] on li "No Products Tagged Select" at bounding box center [158, 306] width 137 height 280
click at [0, 0] on input "No Products Tagged Select" at bounding box center [0, 0] width 0 height 0
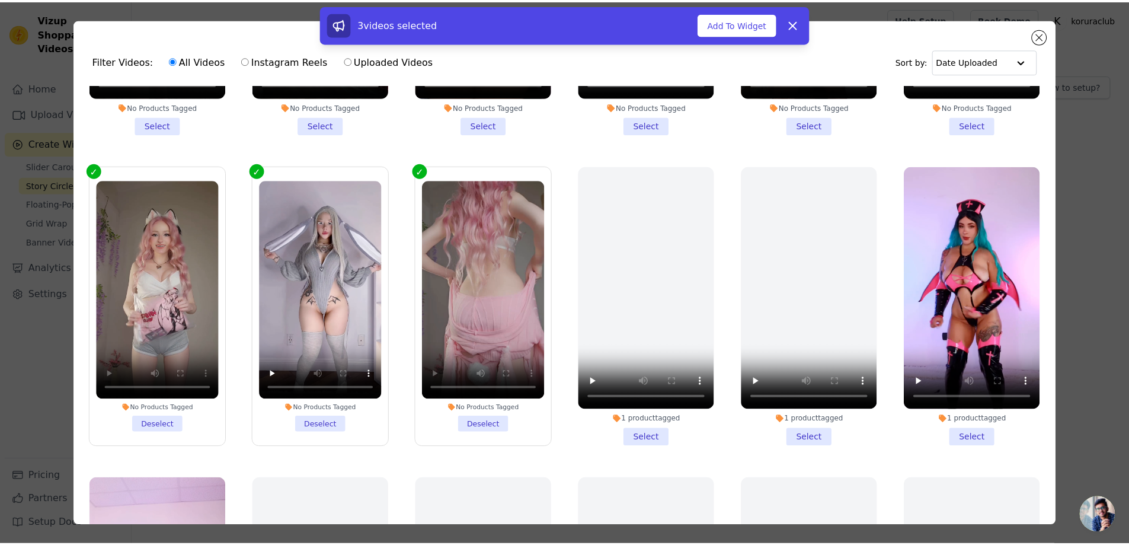
scroll to position [119, 0]
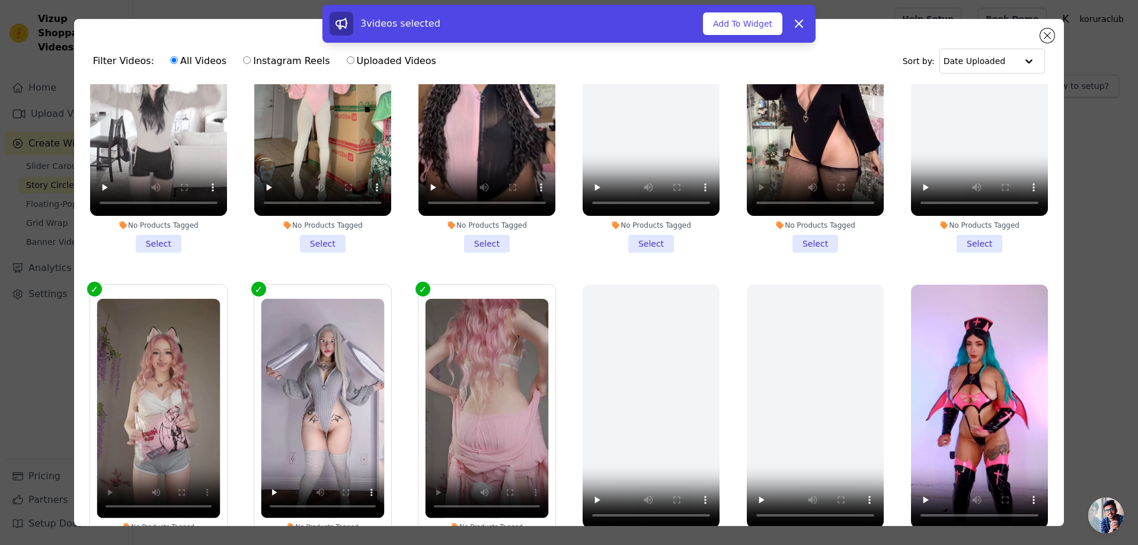
click at [167, 231] on li "No Products Tagged Select" at bounding box center [158, 112] width 137 height 280
click at [0, 0] on input "No Products Tagged Select" at bounding box center [0, 0] width 0 height 0
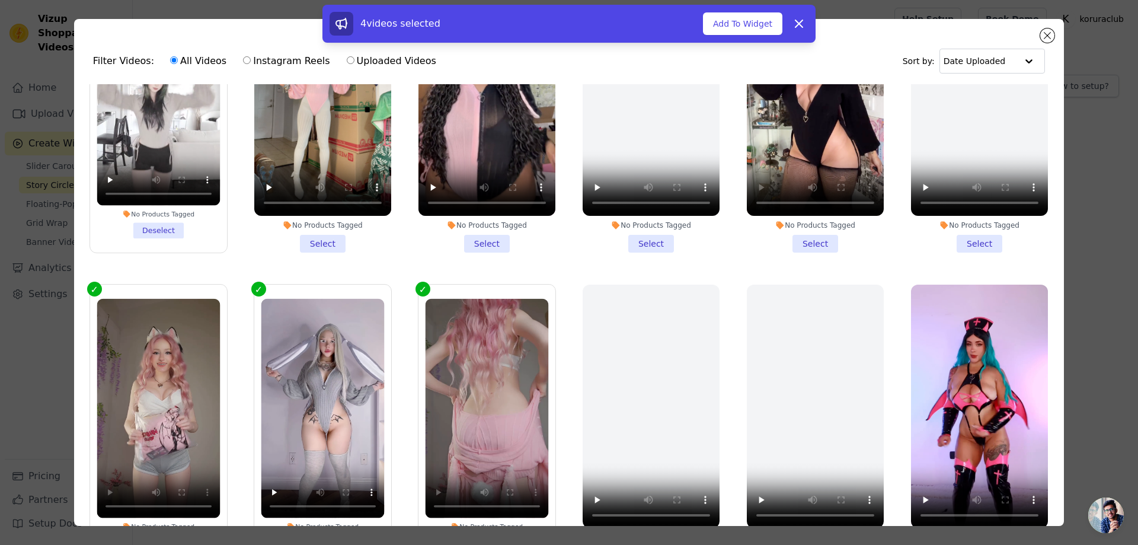
click at [324, 241] on li "No Products Tagged Select" at bounding box center [322, 112] width 137 height 280
click at [0, 0] on input "No Products Tagged Select" at bounding box center [0, 0] width 0 height 0
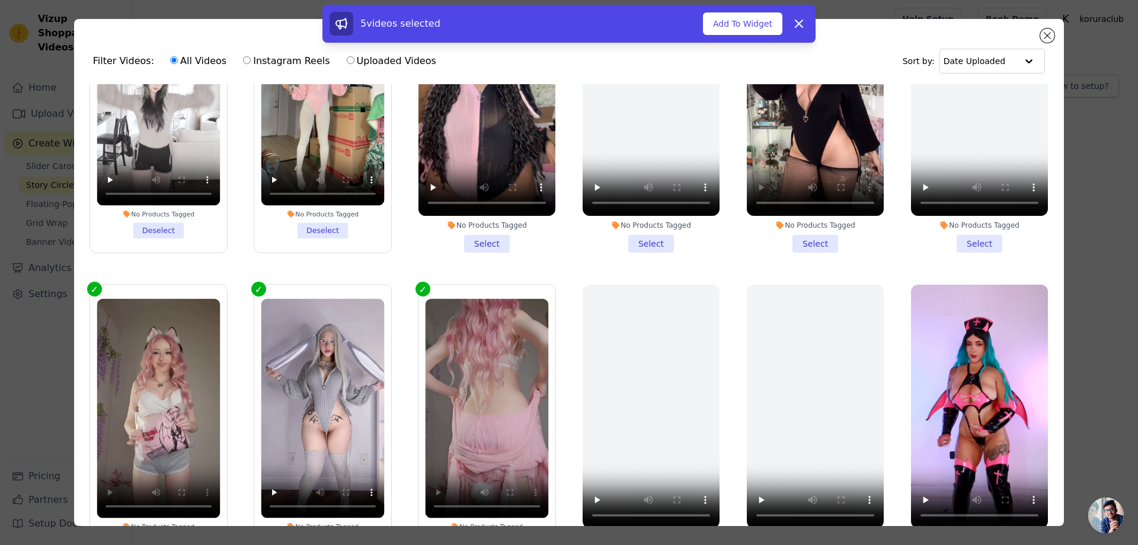
click at [479, 236] on li "No Products Tagged Select" at bounding box center [486, 112] width 137 height 280
click at [0, 0] on input "No Products Tagged Select" at bounding box center [0, 0] width 0 height 0
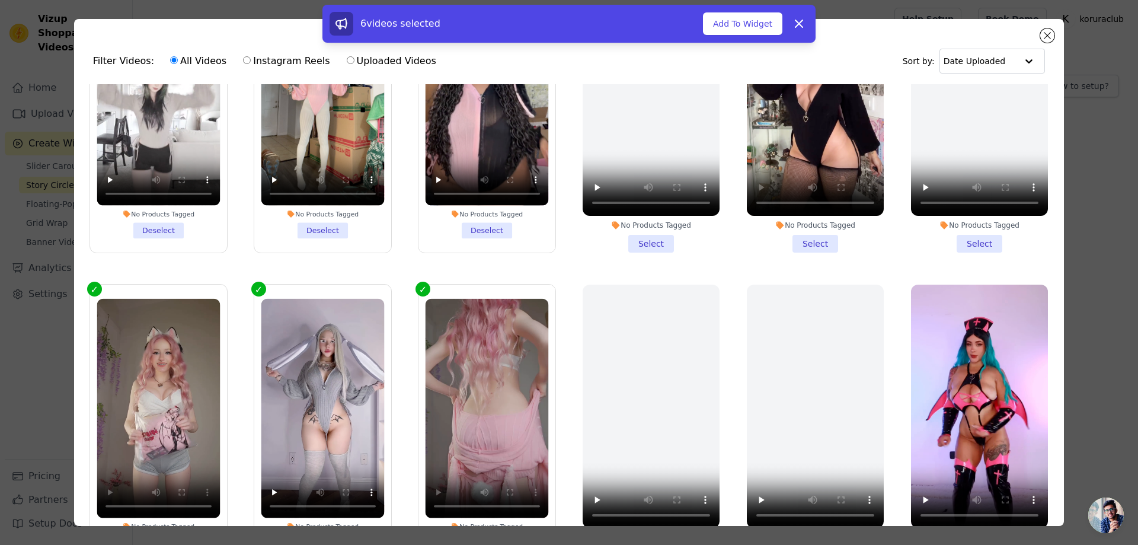
click at [815, 239] on li "No Products Tagged Select" at bounding box center [815, 112] width 137 height 280
click at [0, 0] on input "No Products Tagged Select" at bounding box center [0, 0] width 0 height 0
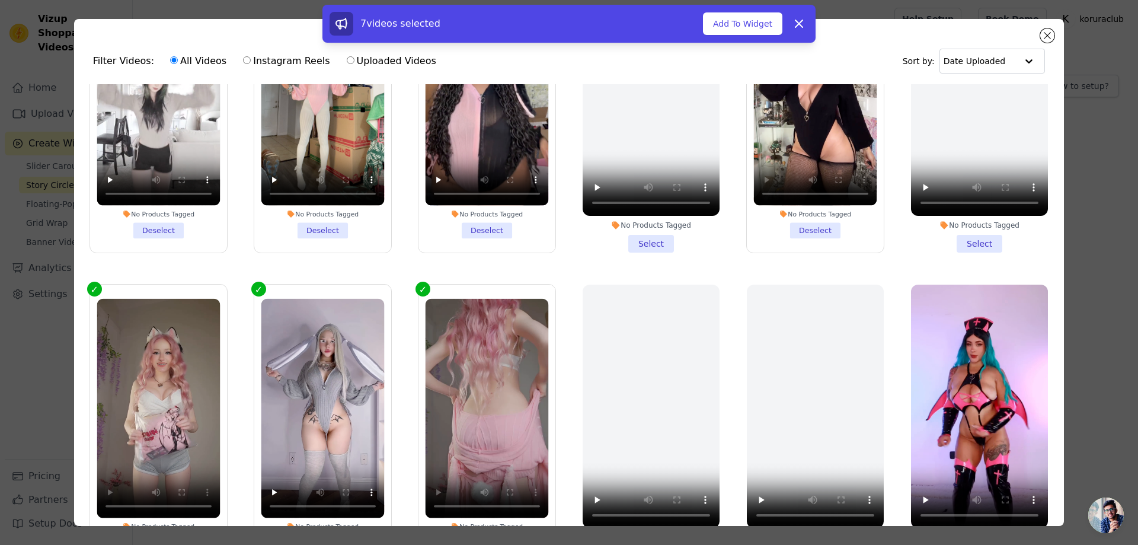
click at [963, 238] on li "No Products Tagged Select" at bounding box center [979, 112] width 137 height 280
click at [0, 0] on input "No Products Tagged Select" at bounding box center [0, 0] width 0 height 0
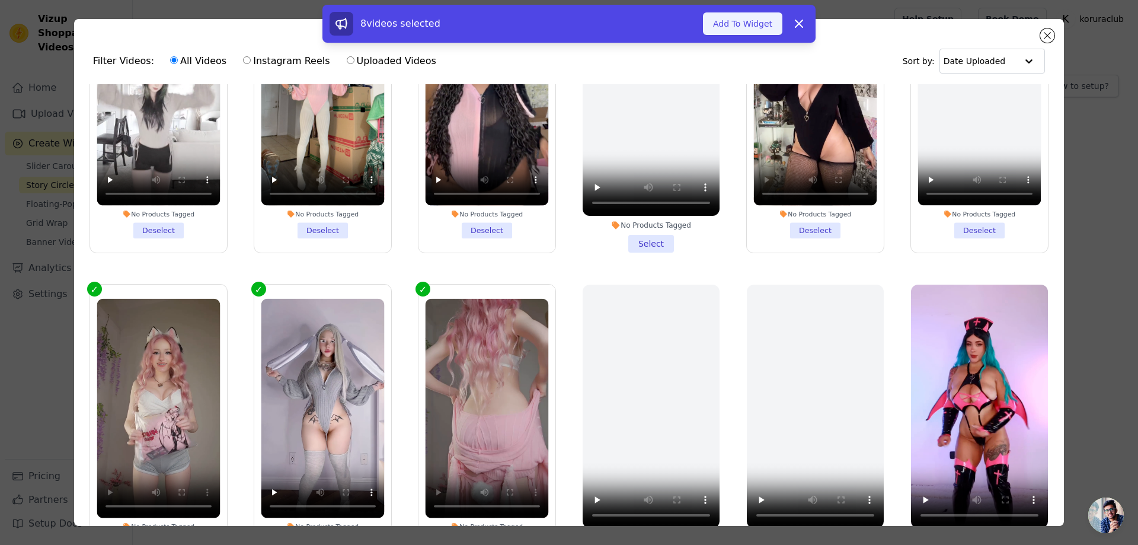
click at [725, 22] on button "Add To Widget" at bounding box center [742, 23] width 79 height 23
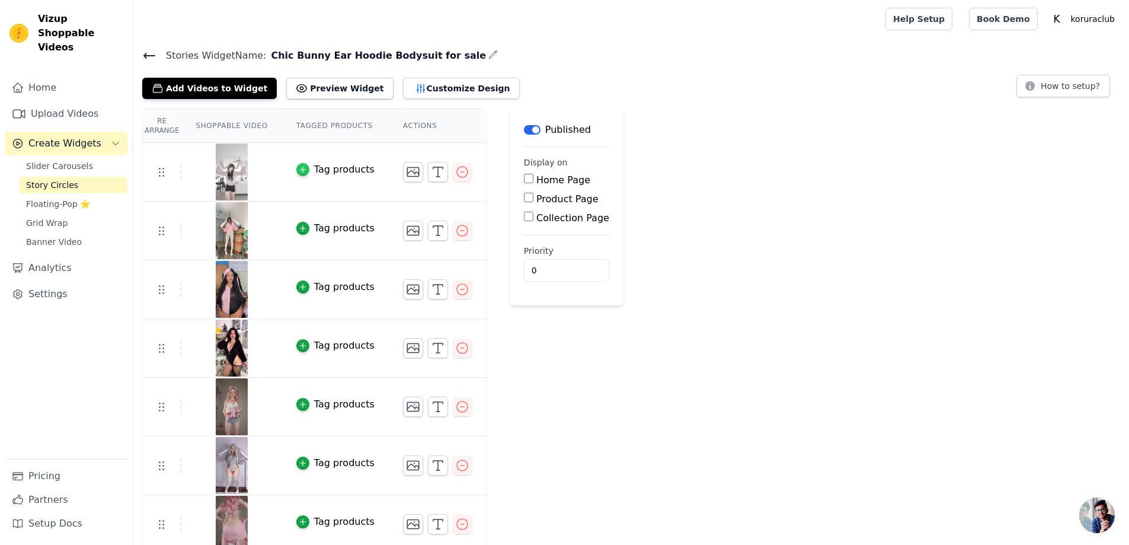
click at [300, 168] on icon "button" at bounding box center [302, 169] width 5 height 5
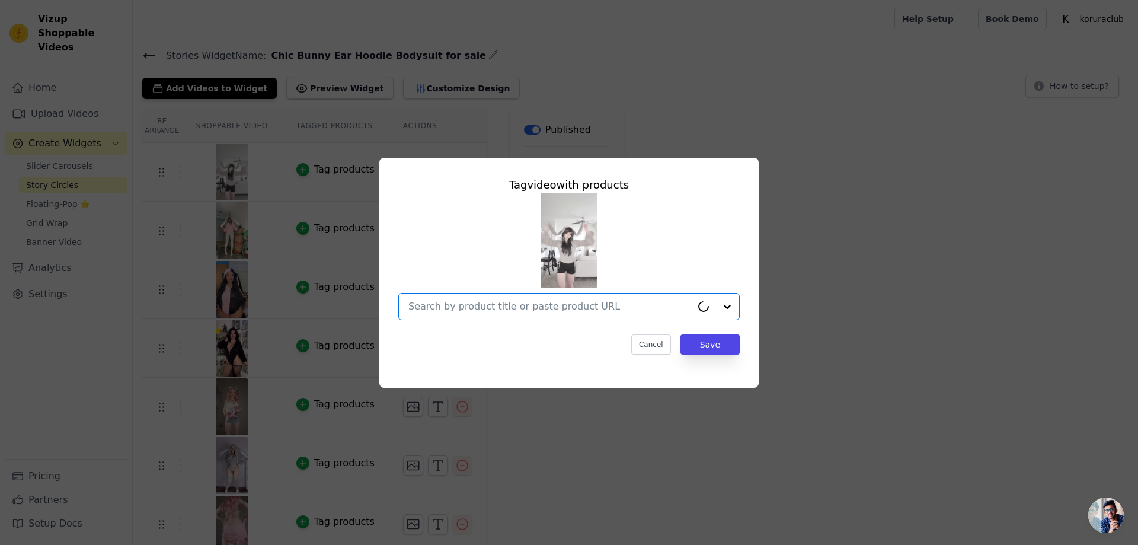
click at [620, 305] on input "text" at bounding box center [549, 306] width 283 height 14
paste input "Chic Bunny Ear Hoodie Bodysuit for sale"
type input "Chic Bunny Ear Hoodie Bodysuit for sale"
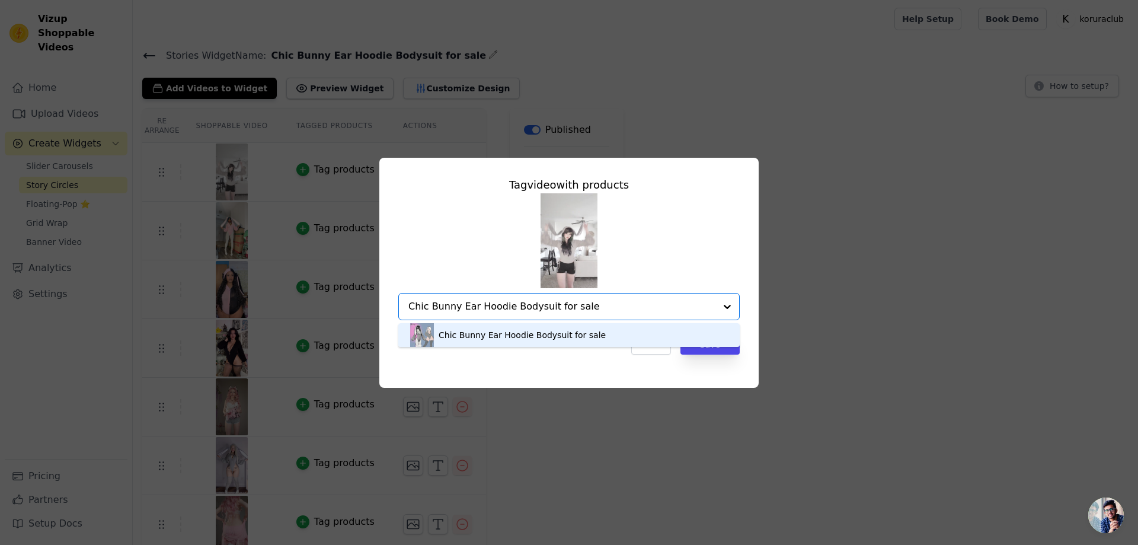
click at [533, 338] on div "Chic Bunny Ear Hoodie Bodysuit for sale" at bounding box center [521, 335] width 167 height 12
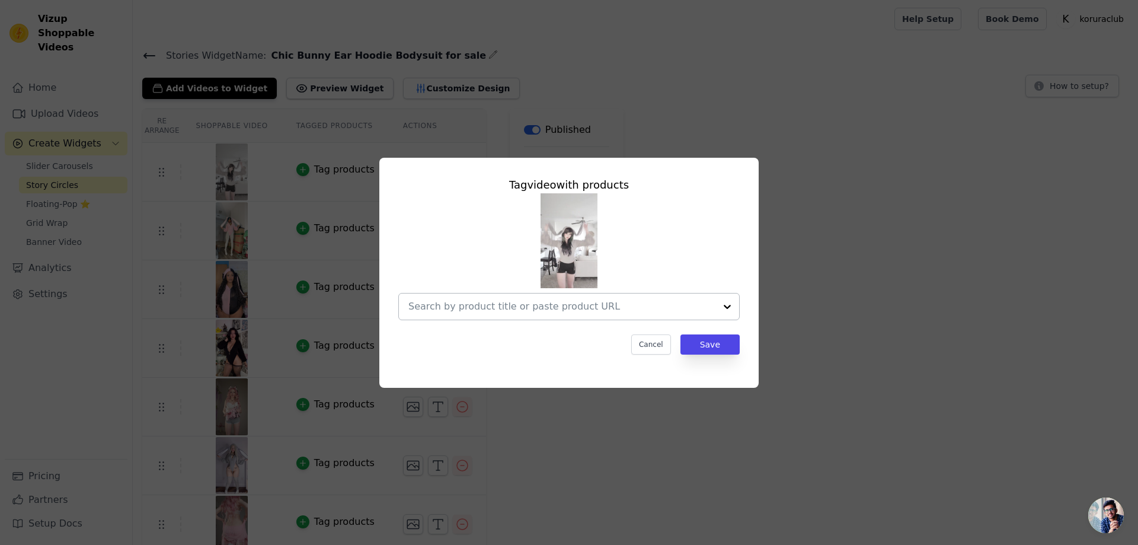
click at [598, 305] on input "text" at bounding box center [561, 306] width 307 height 14
paste input "Chic Bunny Ear Hoodie Bodysuit for sale"
type input "Chic Bunny Ear Hoodie Bodysuit for sale"
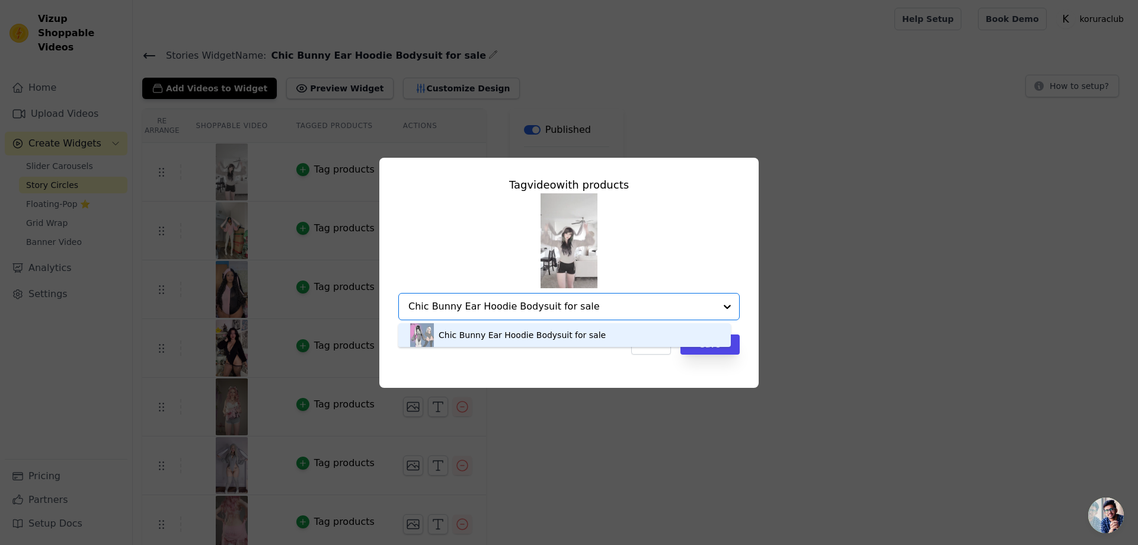
click at [571, 338] on div "Chic Bunny Ear Hoodie Bodysuit for sale" at bounding box center [521, 335] width 167 height 12
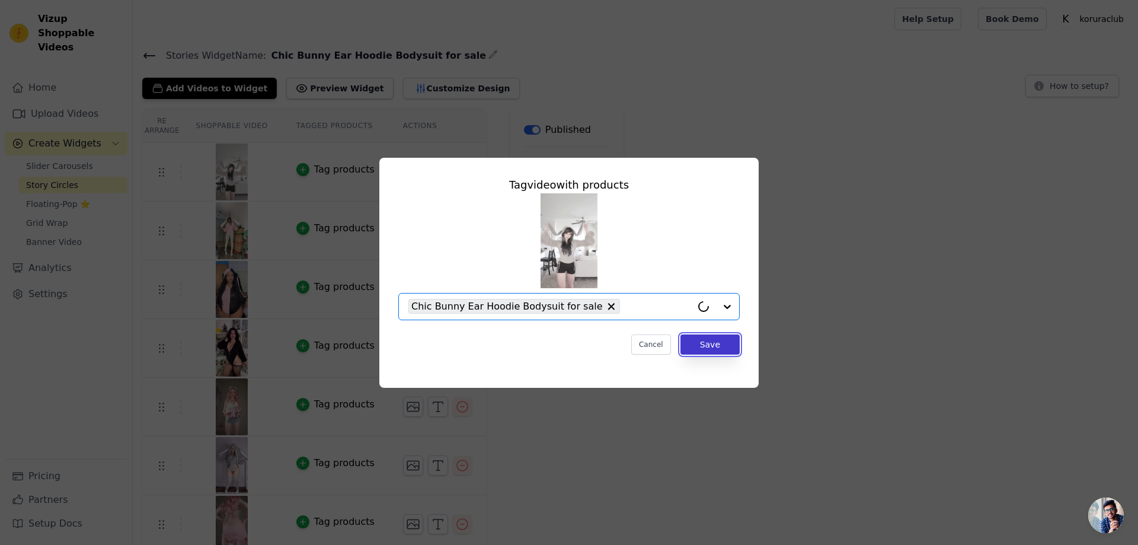
click at [697, 343] on button "Save" at bounding box center [709, 344] width 59 height 20
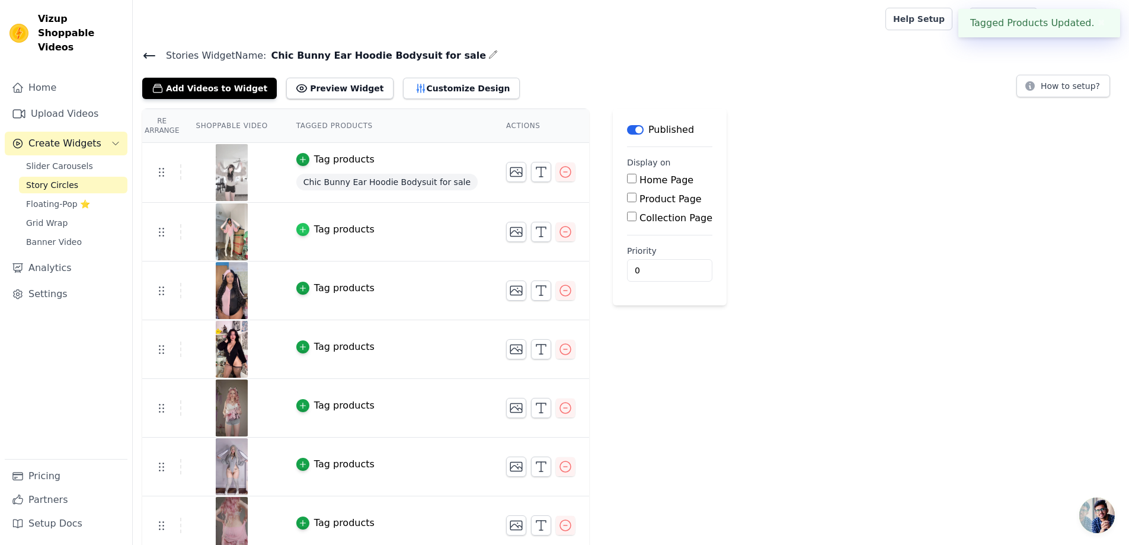
click at [299, 226] on icon "button" at bounding box center [303, 229] width 8 height 8
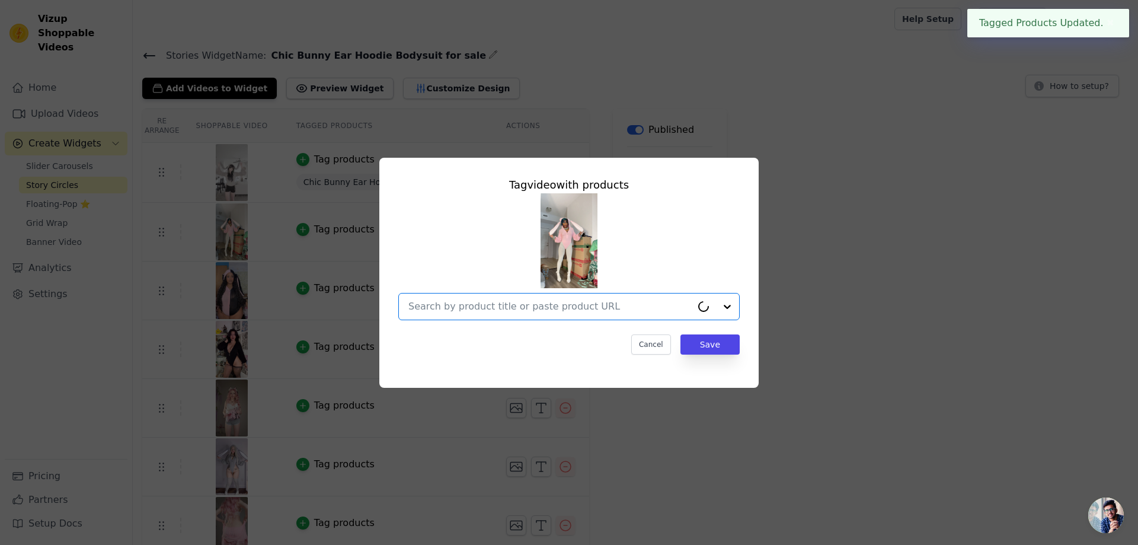
click at [533, 307] on input "text" at bounding box center [549, 306] width 283 height 14
paste input "Chic Bunny Ear Hoodie Bodysuit for sale"
type input "Chic Bunny Ear Hoodie Bodysuit for sale"
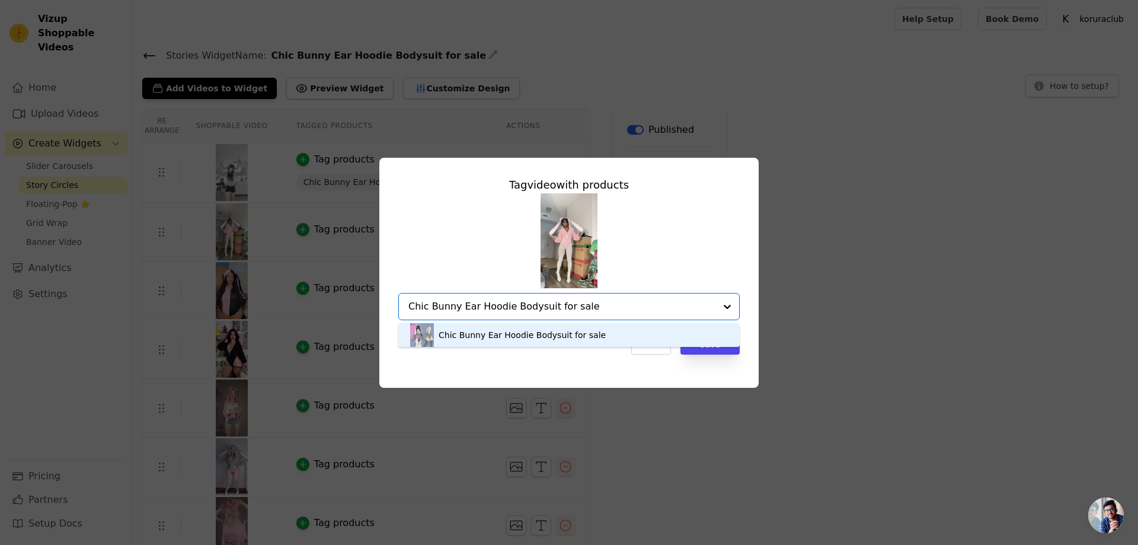
click at [563, 333] on div "Chic Bunny Ear Hoodie Bodysuit for sale" at bounding box center [521, 335] width 167 height 12
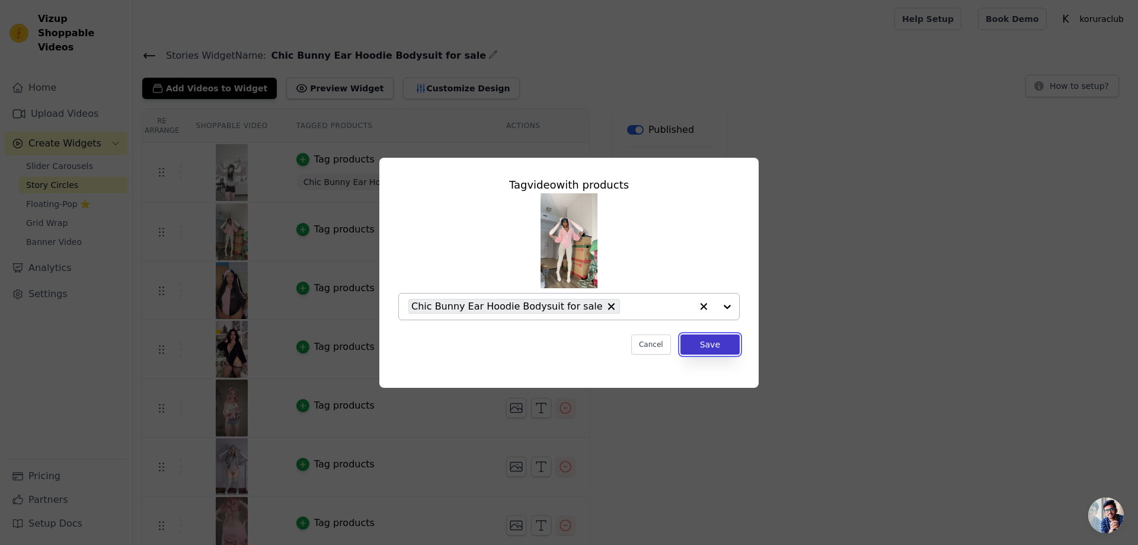
click at [695, 347] on button "Save" at bounding box center [709, 344] width 59 height 20
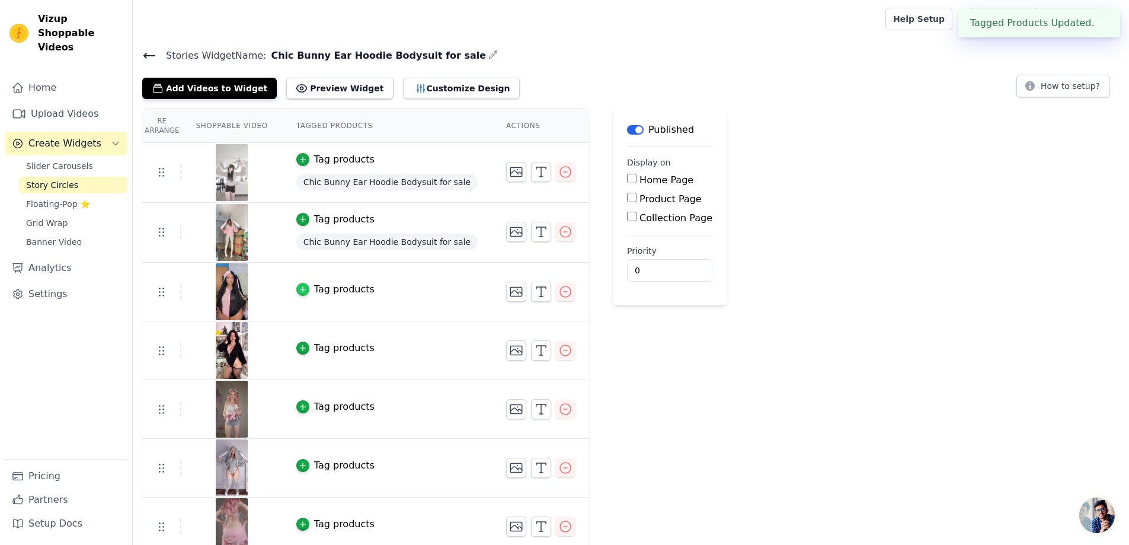
click at [304, 288] on icon "button" at bounding box center [303, 289] width 8 height 8
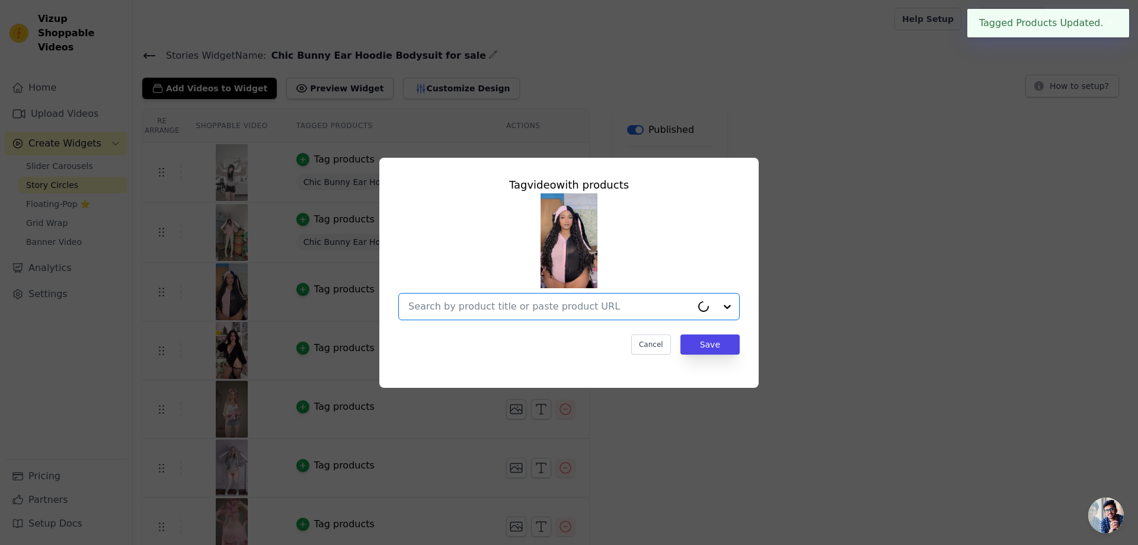
click at [538, 312] on input "text" at bounding box center [549, 306] width 283 height 14
paste input "Chic Bunny Ear Hoodie Bodysuit for sale"
type input "Chic Bunny Ear Hoodie Bodysuit for sale"
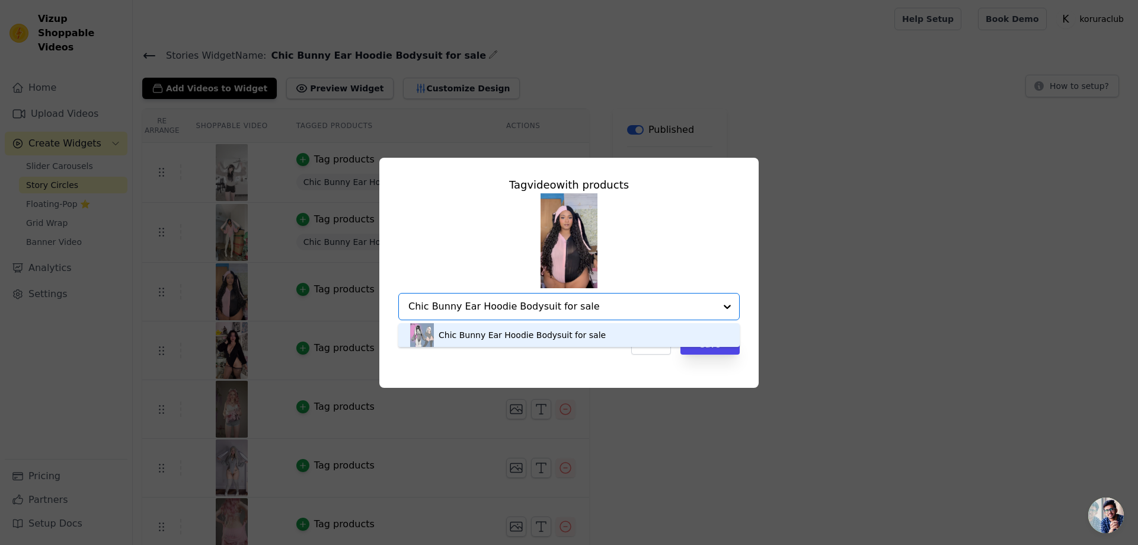
click at [546, 333] on div "Chic Bunny Ear Hoodie Bodysuit for sale" at bounding box center [521, 335] width 167 height 12
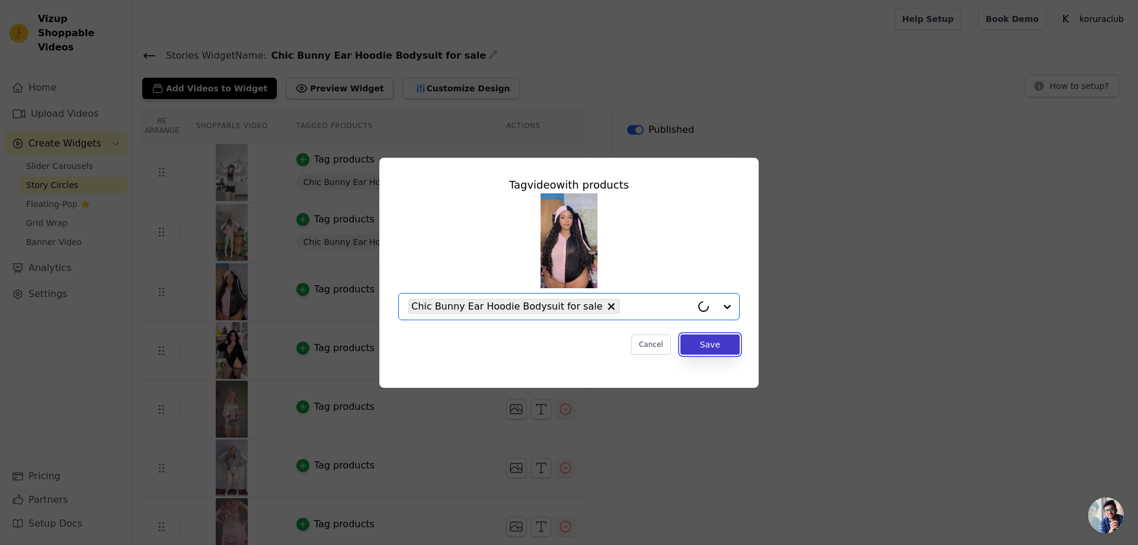
click at [693, 342] on button "Save" at bounding box center [709, 344] width 59 height 20
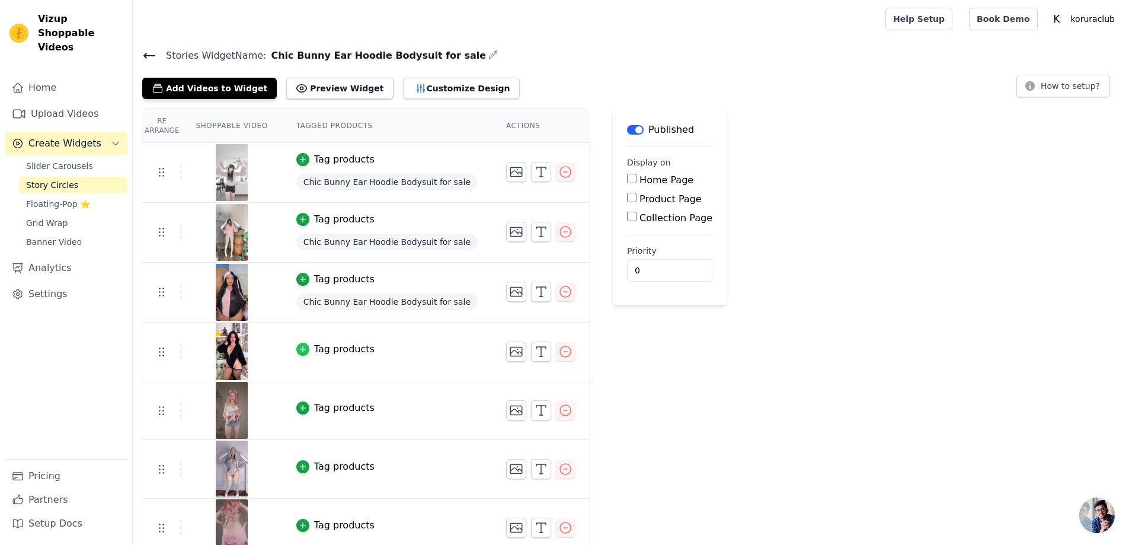
click at [296, 346] on div "button" at bounding box center [302, 348] width 13 height 13
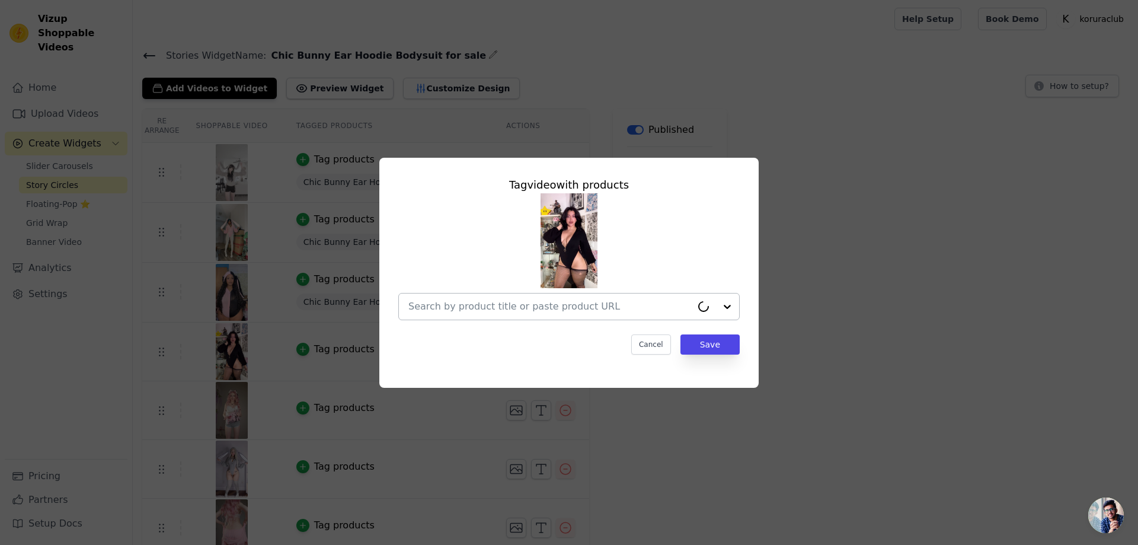
click at [518, 307] on input "text" at bounding box center [549, 306] width 283 height 14
paste input "Chic Bunny Ear Hoodie Bodysuit for sale"
type input "Chic Bunny Ear Hoodie Bodysuit for sale"
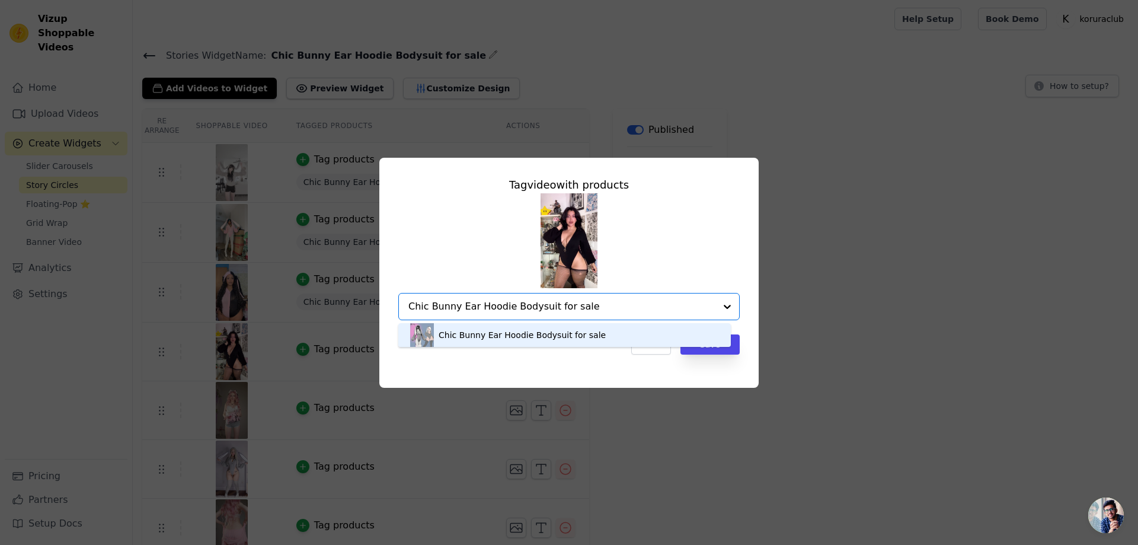
click at [555, 334] on div "Chic Bunny Ear Hoodie Bodysuit for sale" at bounding box center [521, 335] width 167 height 12
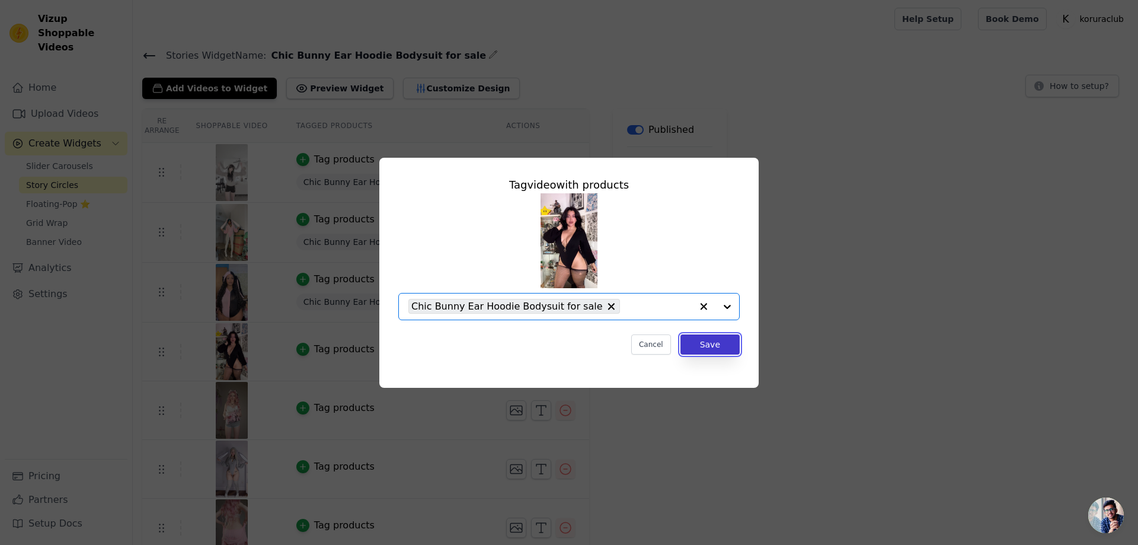
click at [711, 343] on button "Save" at bounding box center [709, 344] width 59 height 20
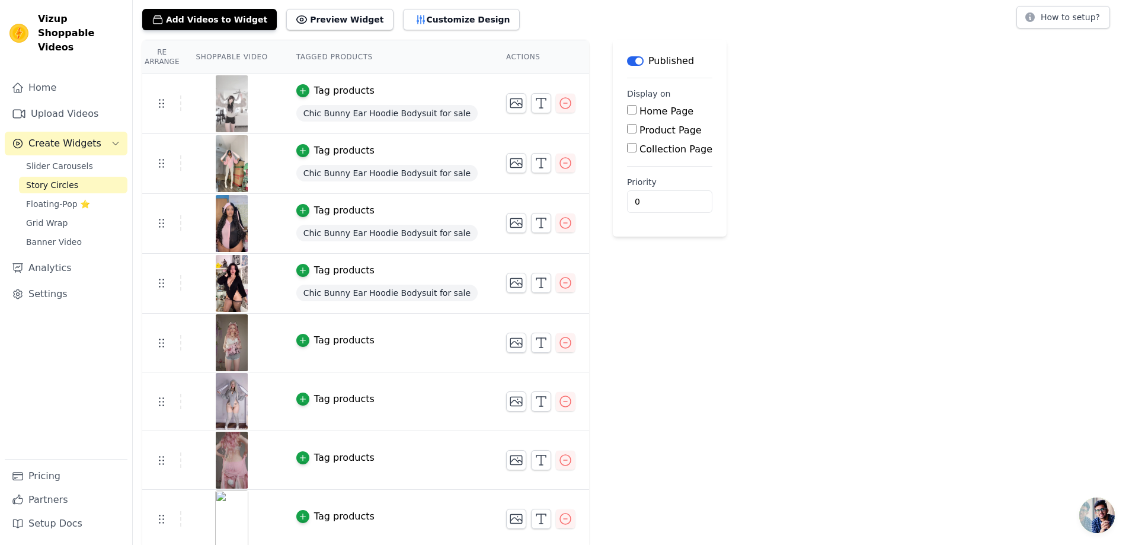
scroll to position [72, 0]
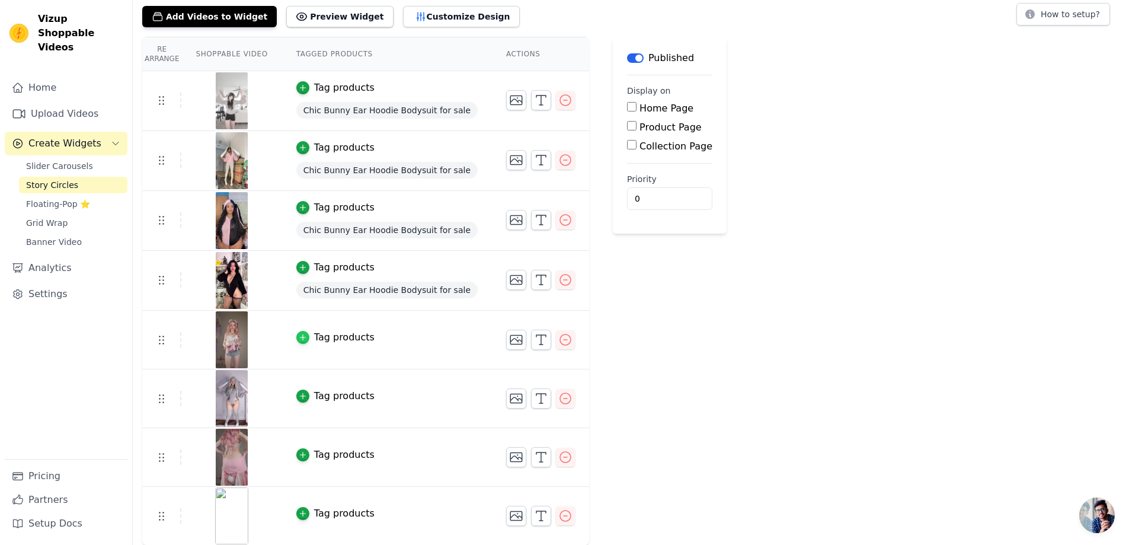
click at [305, 337] on div "button" at bounding box center [302, 337] width 13 height 13
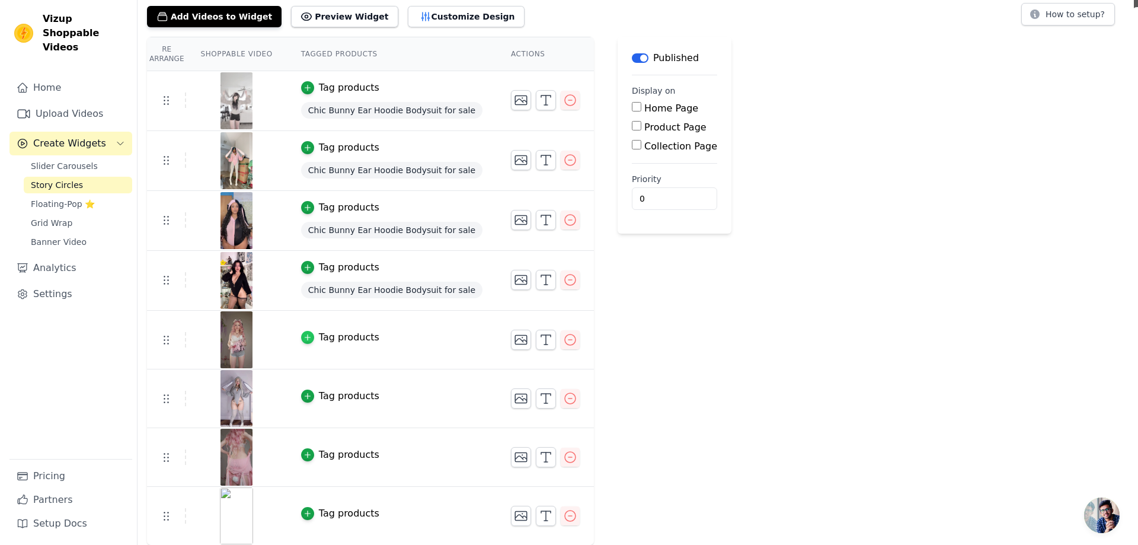
scroll to position [0, 0]
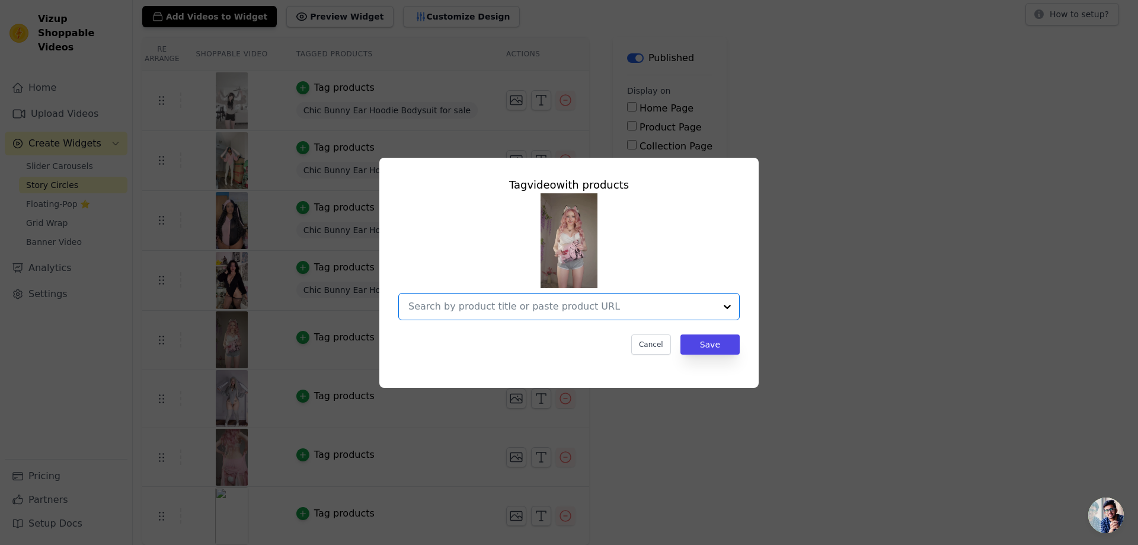
click at [503, 308] on input "text" at bounding box center [561, 306] width 307 height 14
paste input "Chic Bunny Ear Hoodie Bodysuit for sale"
type input "Chic Bunny Ear Hoodie Bodysuit for sale"
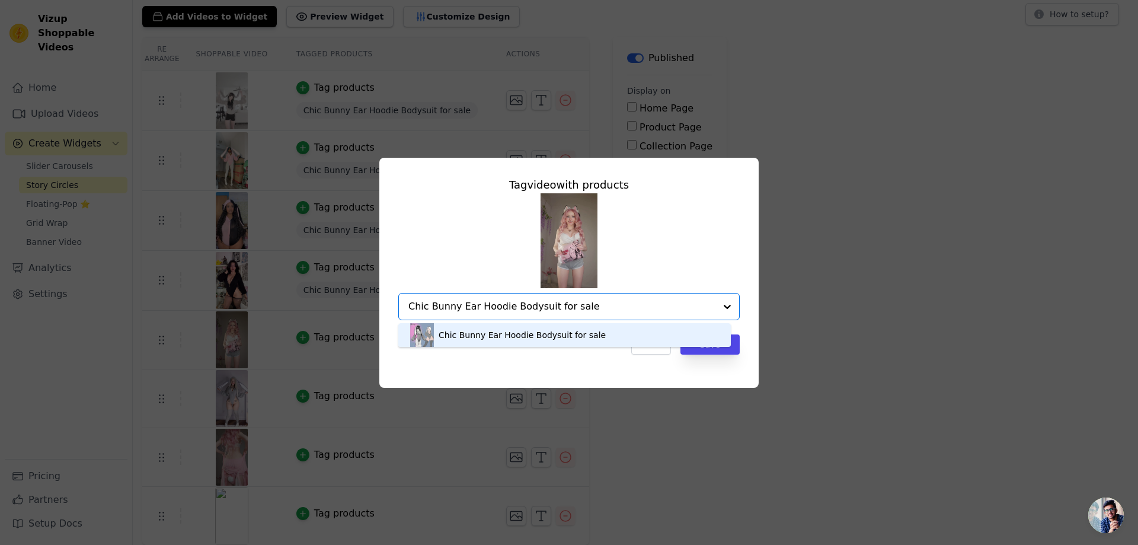
click at [577, 341] on div "Chic Bunny Ear Hoodie Bodysuit for sale" at bounding box center [564, 335] width 309 height 24
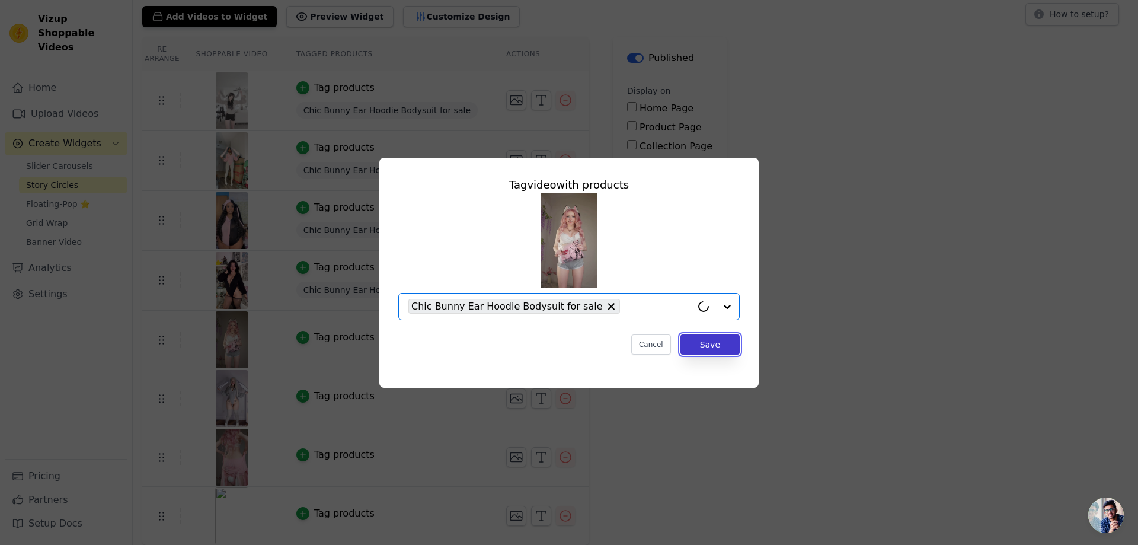
click at [703, 347] on button "Save" at bounding box center [709, 344] width 59 height 20
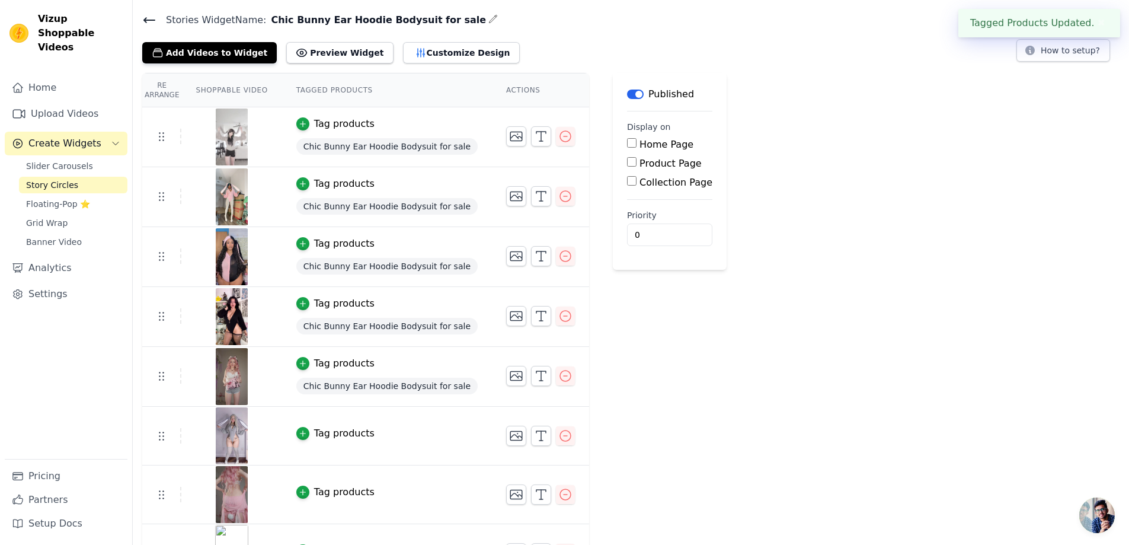
scroll to position [73, 0]
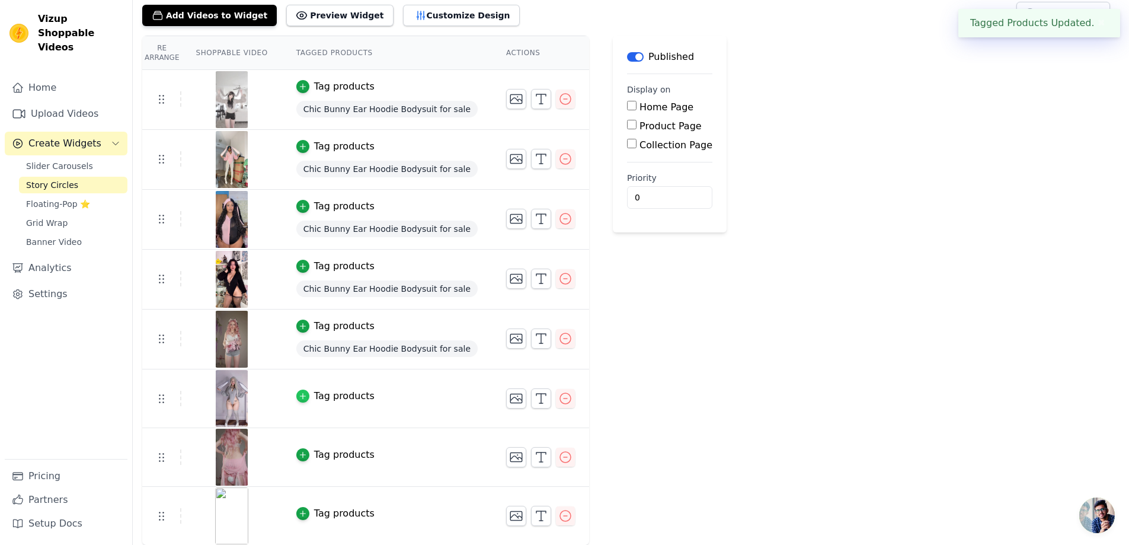
click at [298, 401] on div "button" at bounding box center [302, 395] width 13 height 13
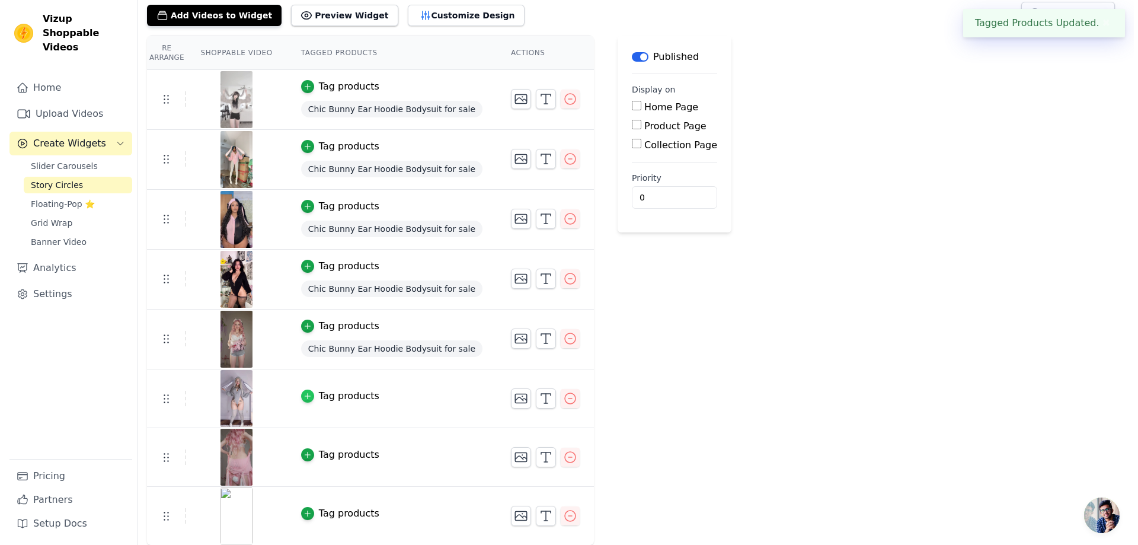
scroll to position [0, 0]
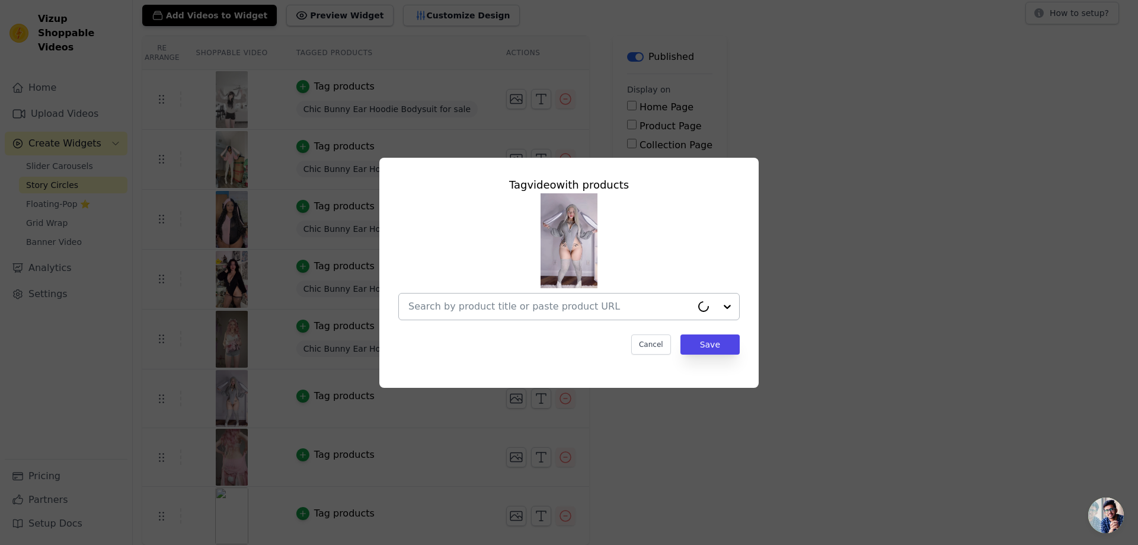
click at [547, 306] on input "text" at bounding box center [549, 306] width 283 height 14
paste input "Chic Bunny Ear Hoodie Bodysuit for sale"
type input "Chic Bunny Ear Hoodie Bodysuit for sale"
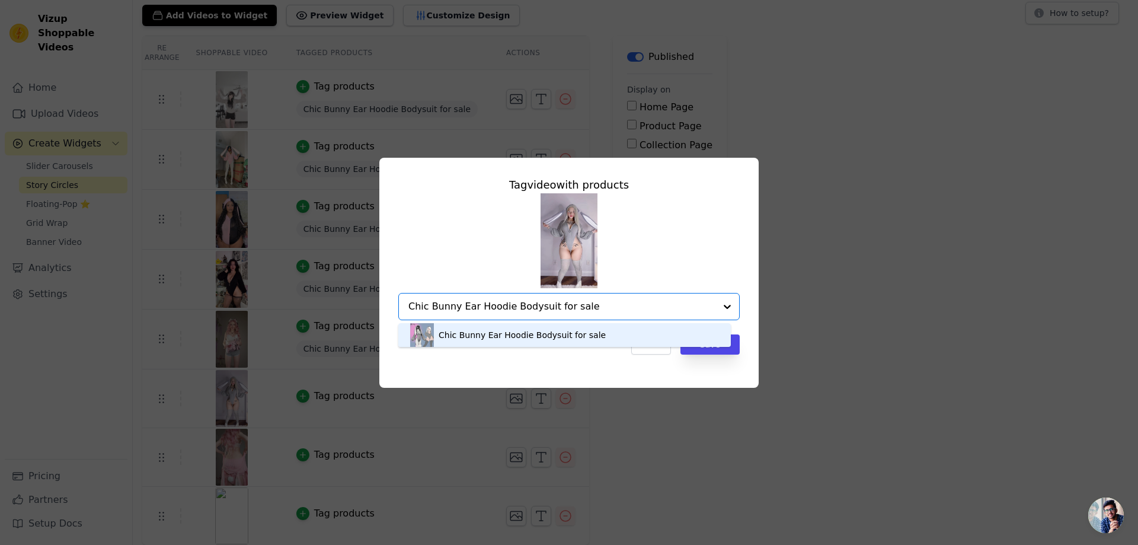
click at [531, 341] on div "Chic Bunny Ear Hoodie Bodysuit for sale" at bounding box center [564, 335] width 309 height 24
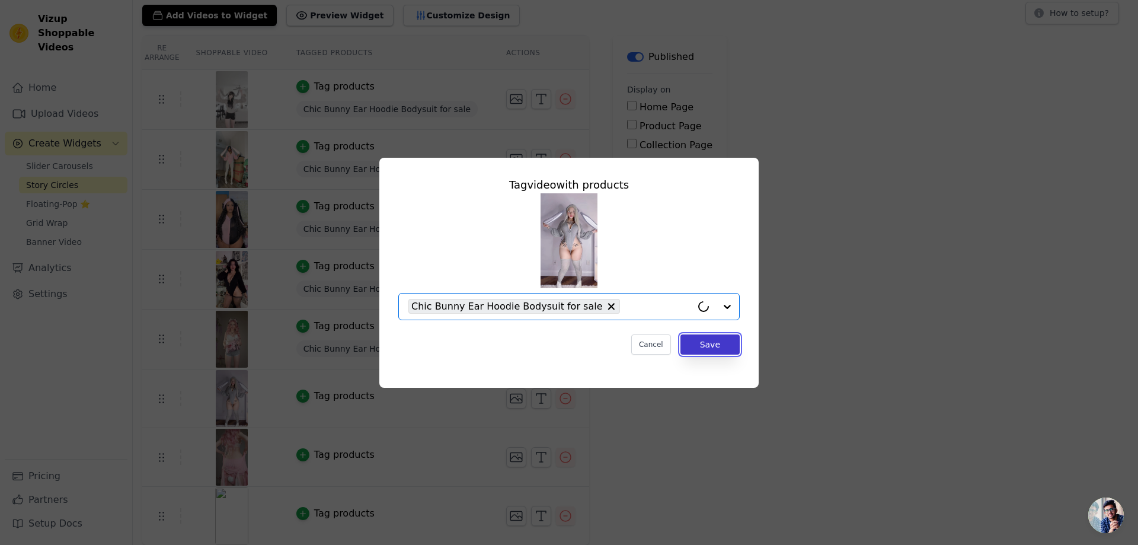
click at [713, 345] on button "Save" at bounding box center [709, 344] width 59 height 20
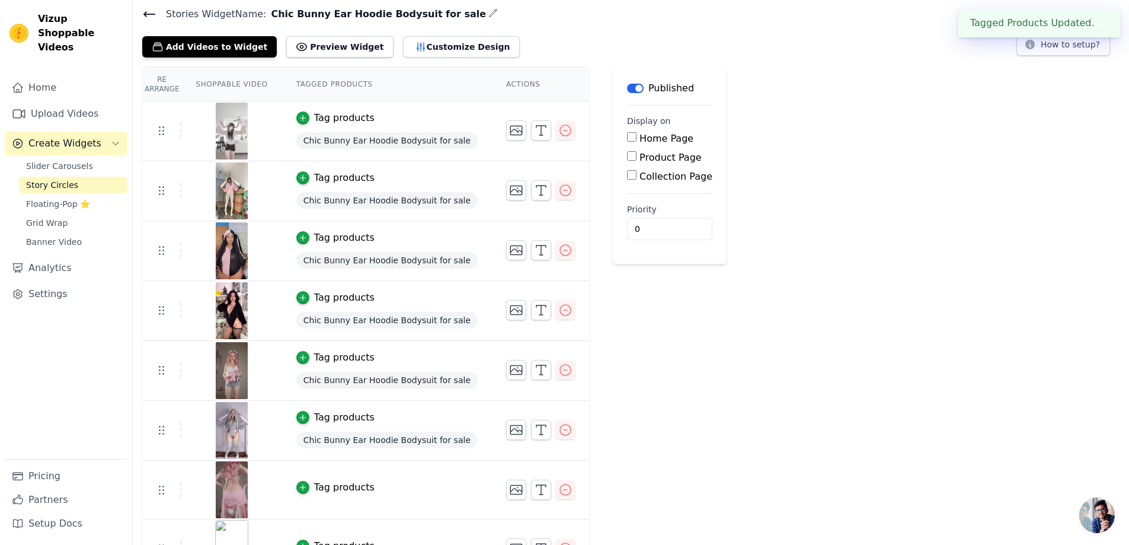
scroll to position [74, 0]
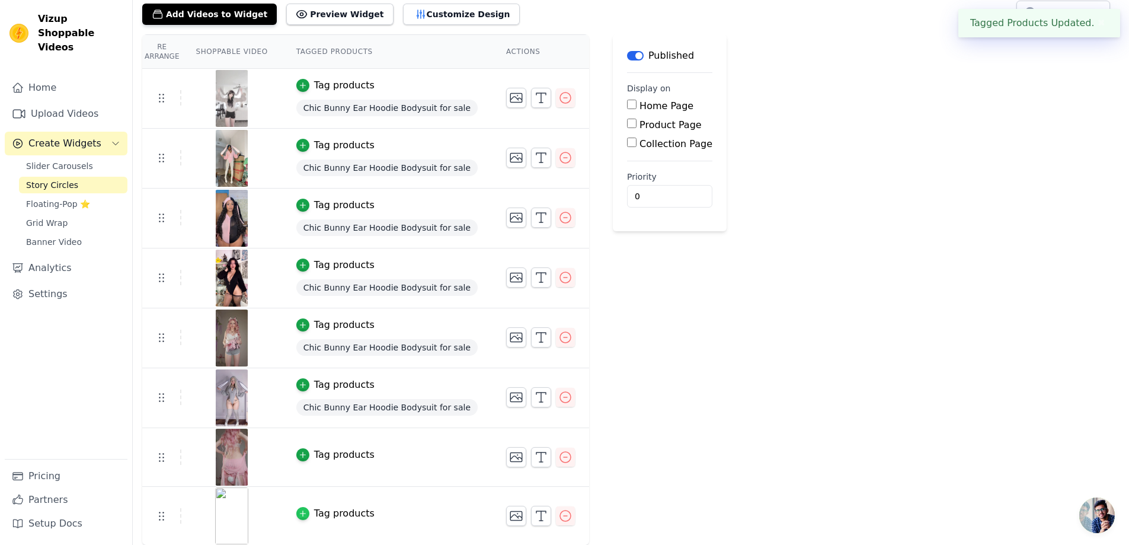
click at [301, 513] on icon "button" at bounding box center [303, 513] width 8 height 8
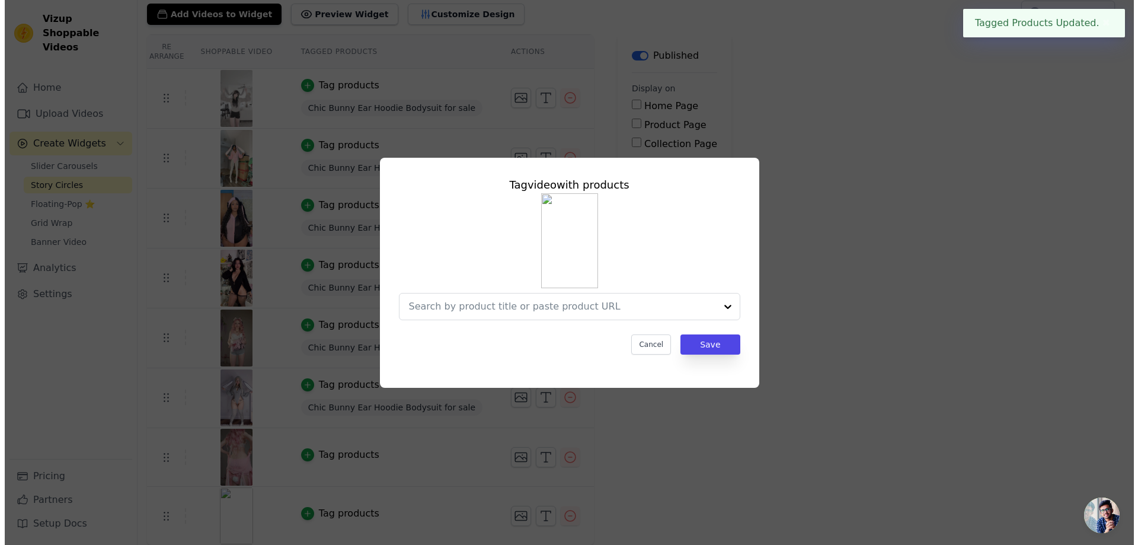
scroll to position [0, 0]
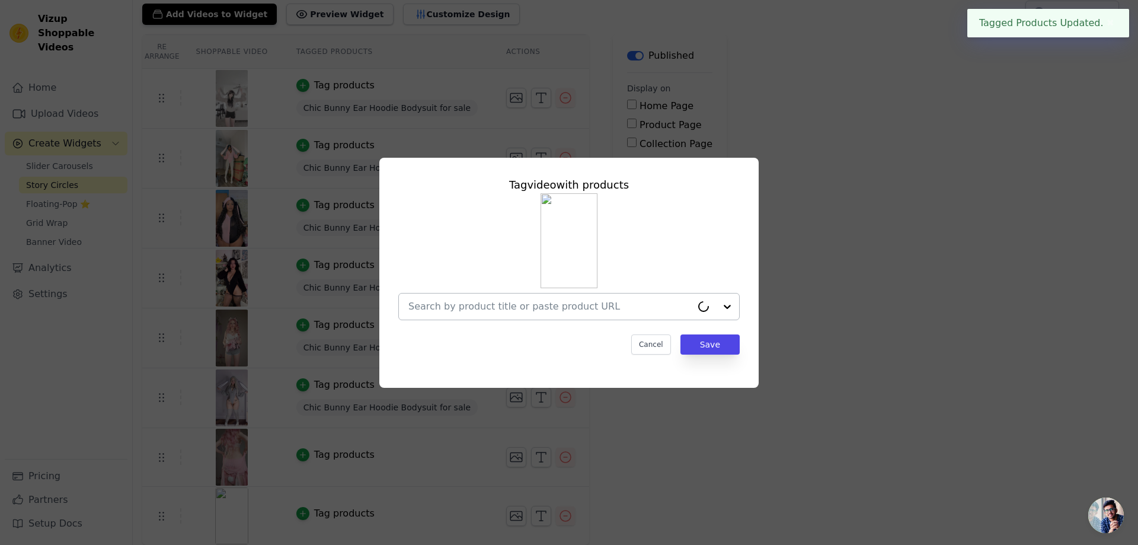
click at [469, 303] on input "text" at bounding box center [549, 306] width 283 height 14
paste input "Chic Bunny Ear Hoodie Bodysuit for sale"
type input "Chic Bunny Ear Hoodie Bodysuit for sale"
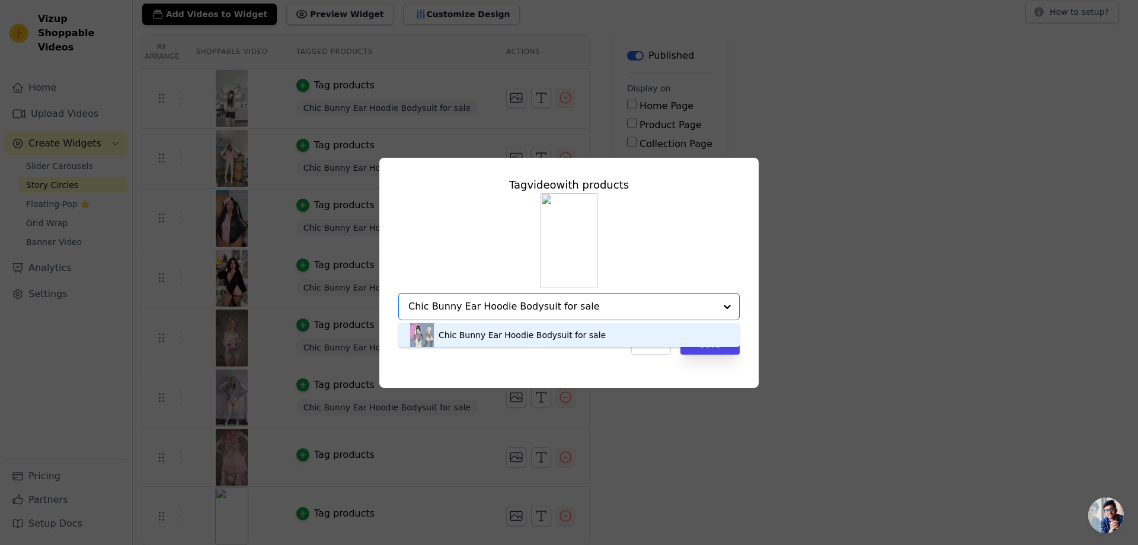
click at [542, 337] on div "Chic Bunny Ear Hoodie Bodysuit for sale" at bounding box center [521, 335] width 167 height 12
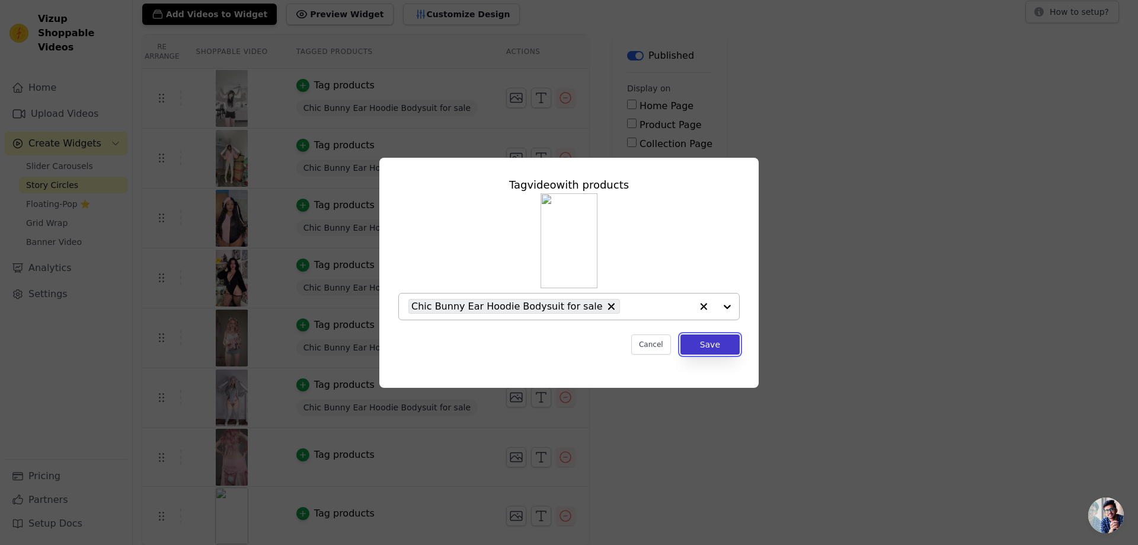
click at [709, 346] on button "Save" at bounding box center [709, 344] width 59 height 20
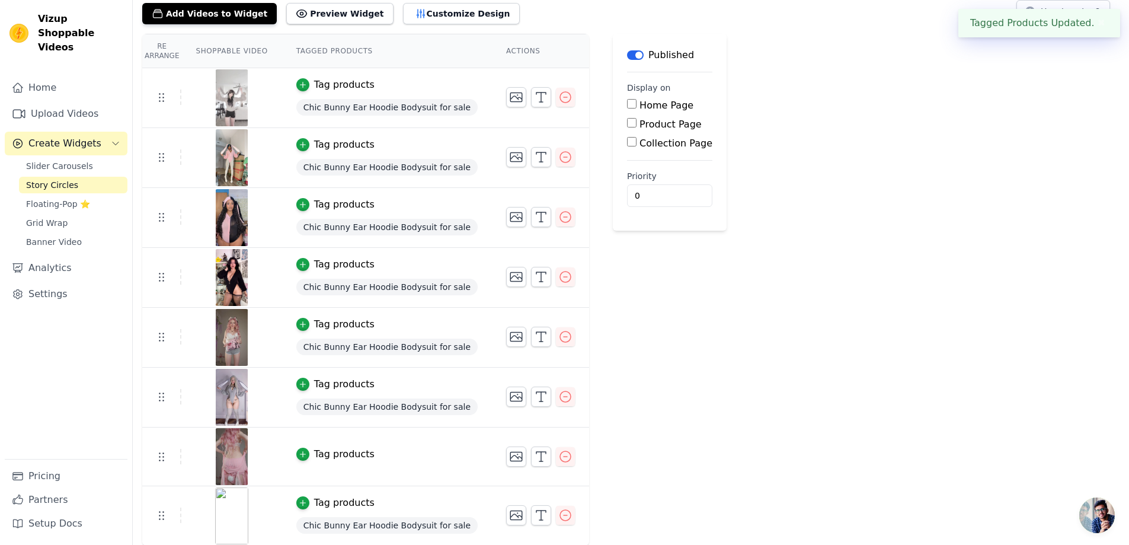
scroll to position [75, 0]
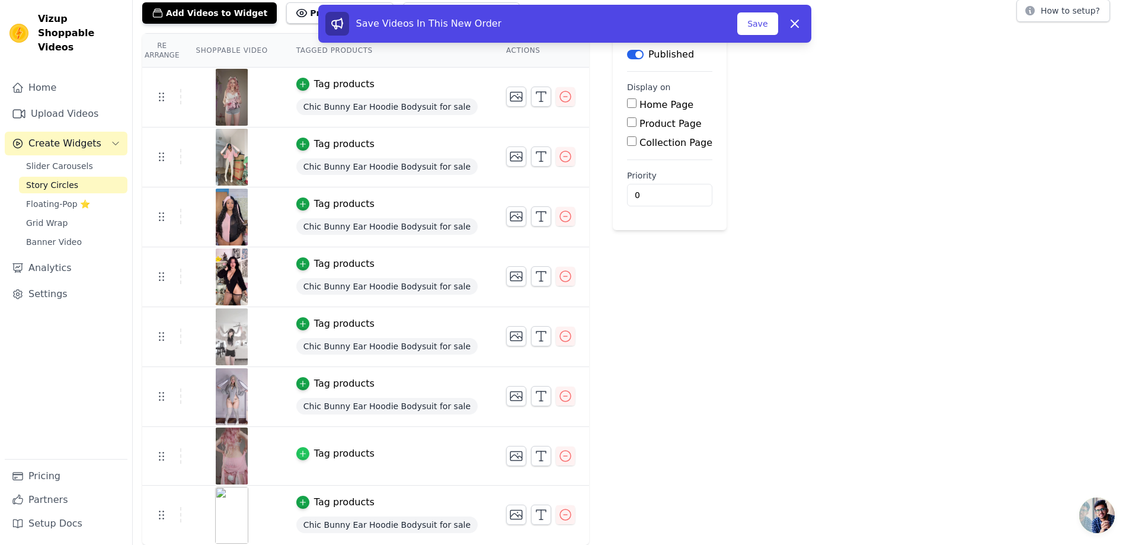
click at [299, 455] on icon "button" at bounding box center [303, 453] width 8 height 8
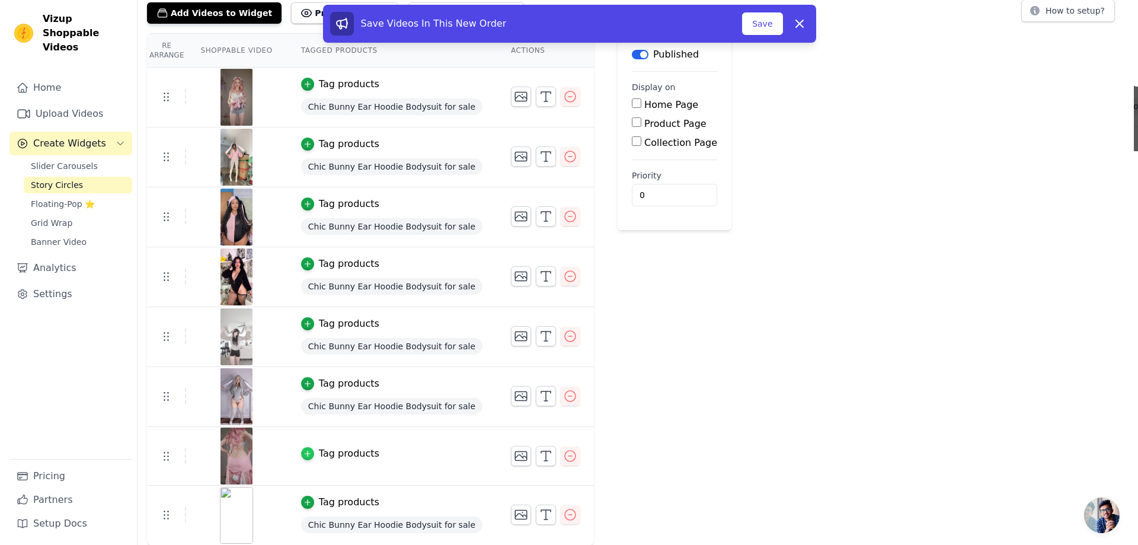
scroll to position [0, 0]
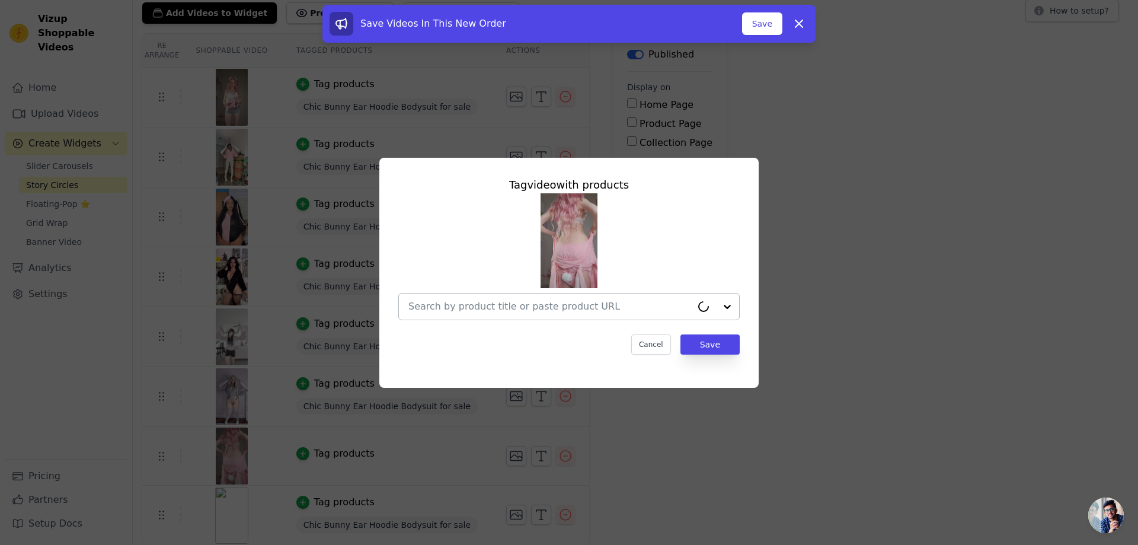
click at [569, 313] on input "text" at bounding box center [549, 306] width 283 height 14
paste input "Chic Bunny Ear Hoodie Bodysuit for sale"
type input "Chic Bunny Ear Hoodie Bodysuit for sale"
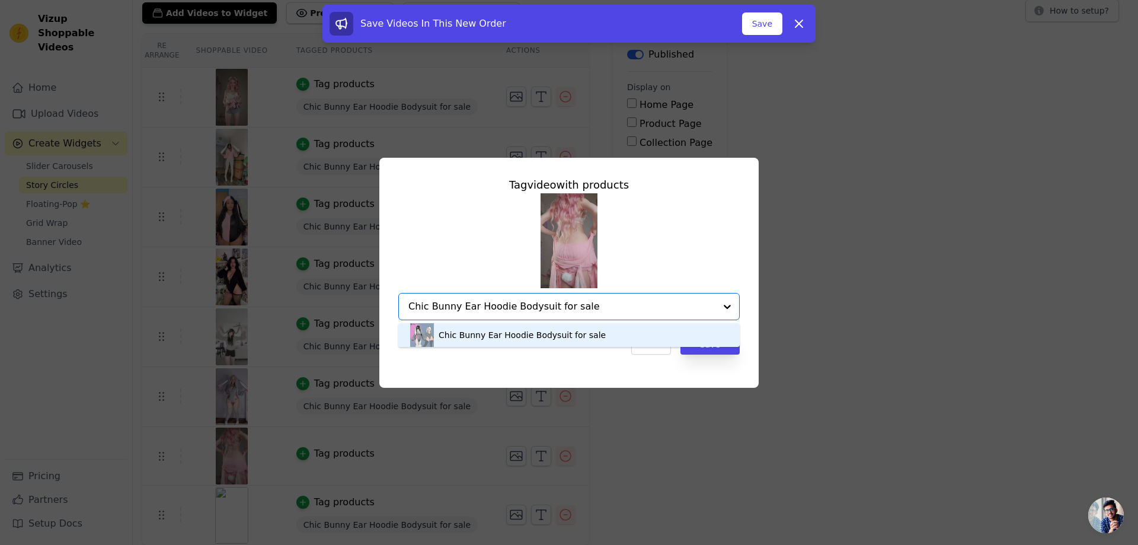
click at [578, 335] on div "Chic Bunny Ear Hoodie Bodysuit for sale" at bounding box center [521, 335] width 167 height 12
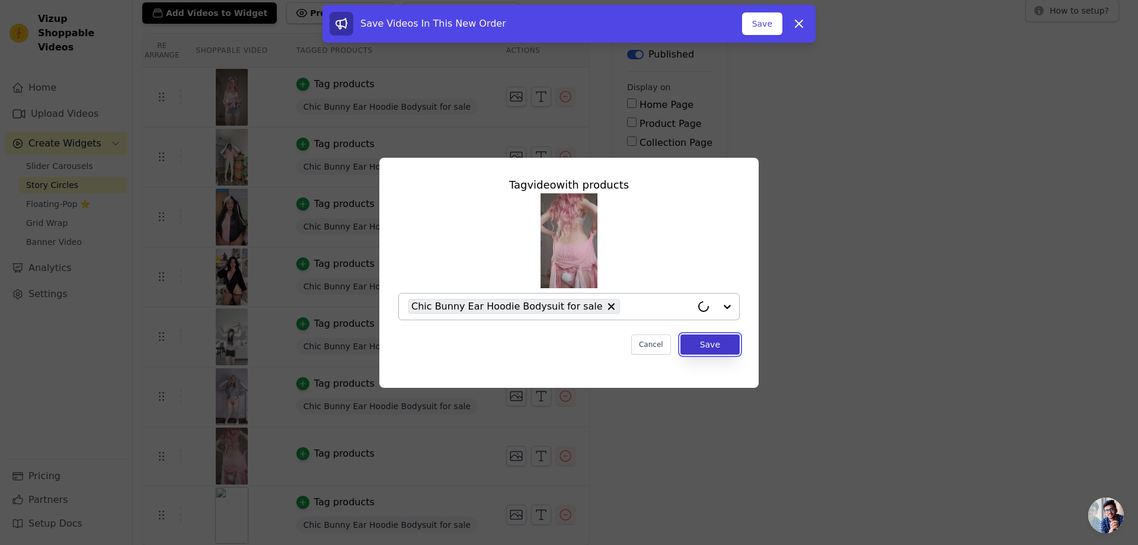
click at [711, 344] on button "Save" at bounding box center [709, 344] width 59 height 20
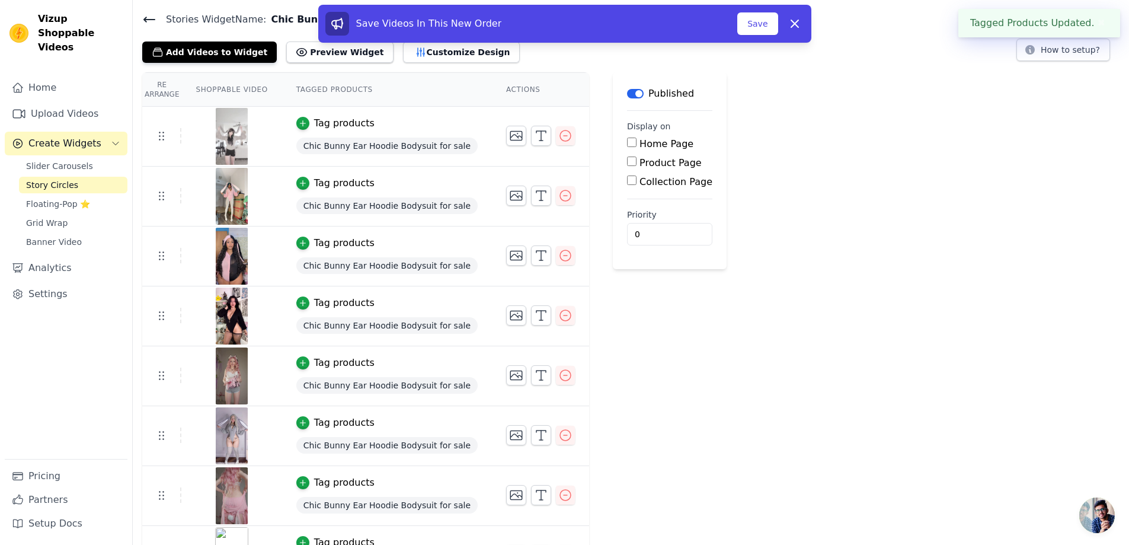
scroll to position [76, 0]
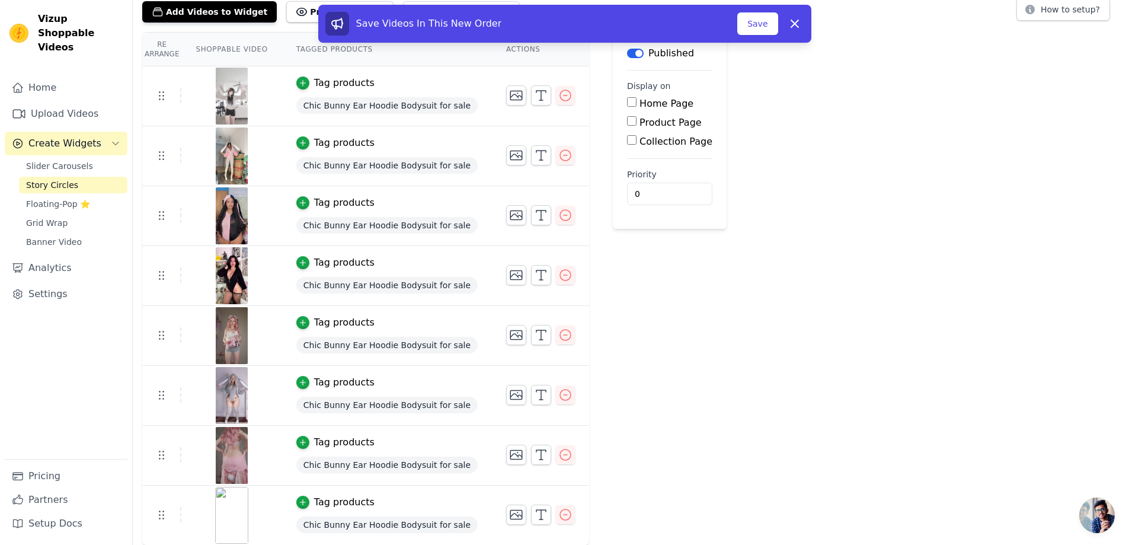
click at [627, 120] on input "Product Page" at bounding box center [631, 120] width 9 height 9
checkbox input "true"
click at [649, 153] on label "Specific Product Pages" at bounding box center [702, 155] width 107 height 11
click at [646, 153] on input "Specific Product Pages" at bounding box center [640, 153] width 9 height 9
radio input "true"
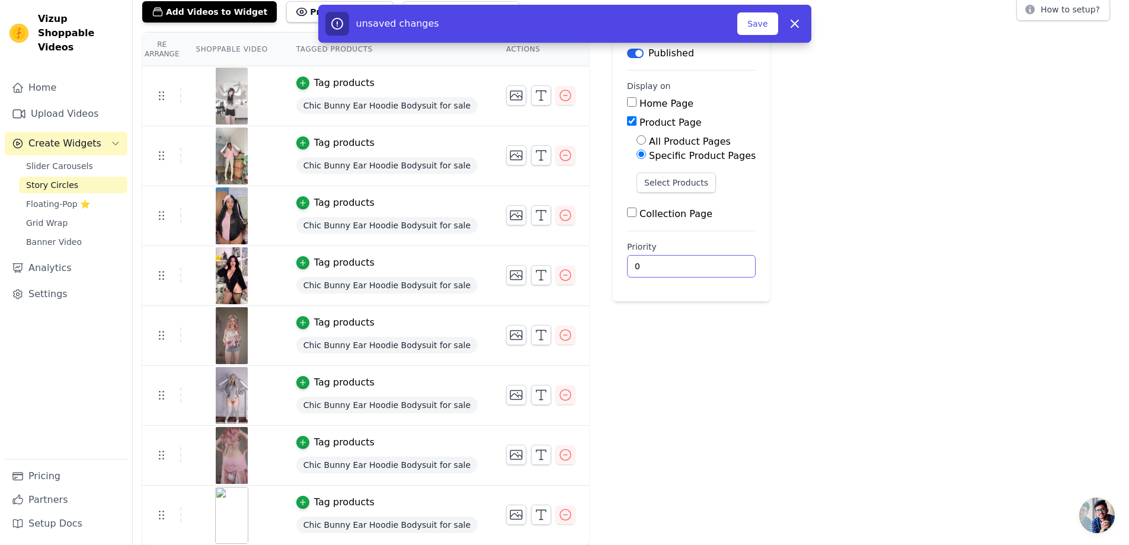
click at [654, 266] on input "0" at bounding box center [691, 266] width 129 height 23
click at [655, 180] on button "Select Products" at bounding box center [675, 182] width 79 height 20
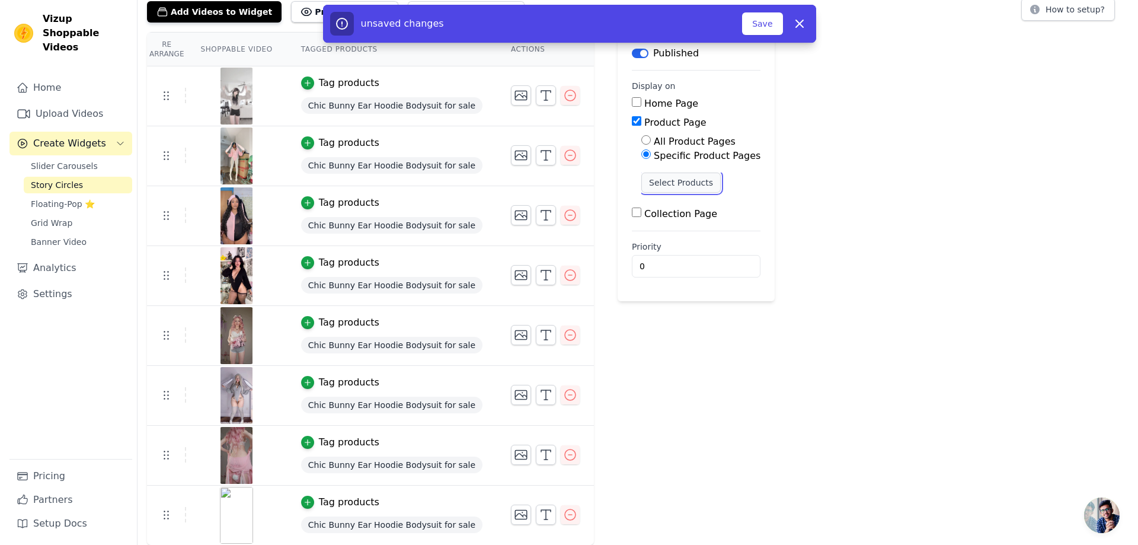
scroll to position [0, 0]
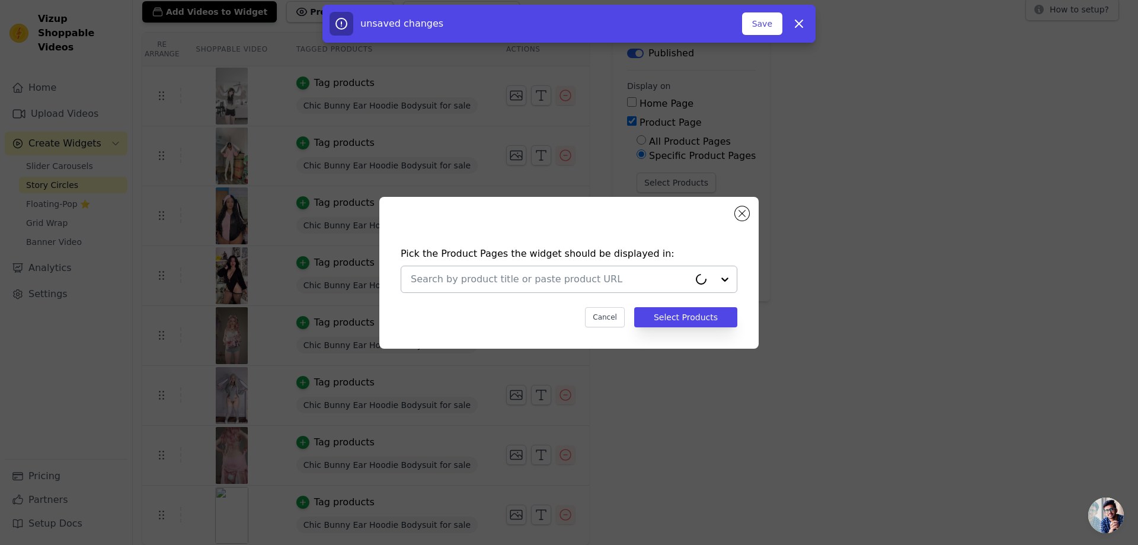
click at [593, 280] on input "text" at bounding box center [550, 279] width 278 height 14
paste input "Chic Bunny Ear Hoodie Bodysuit for sale"
type input "Chic Bunny Ear Hoodie Bodysuit for sale"
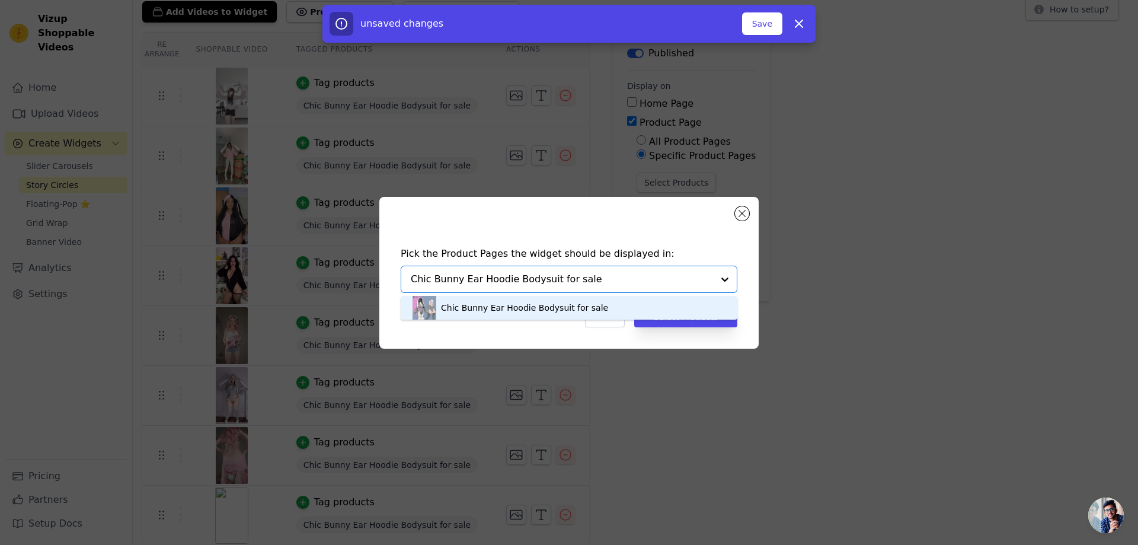
click at [545, 305] on div "Chic Bunny Ear Hoodie Bodysuit for sale" at bounding box center [524, 308] width 167 height 12
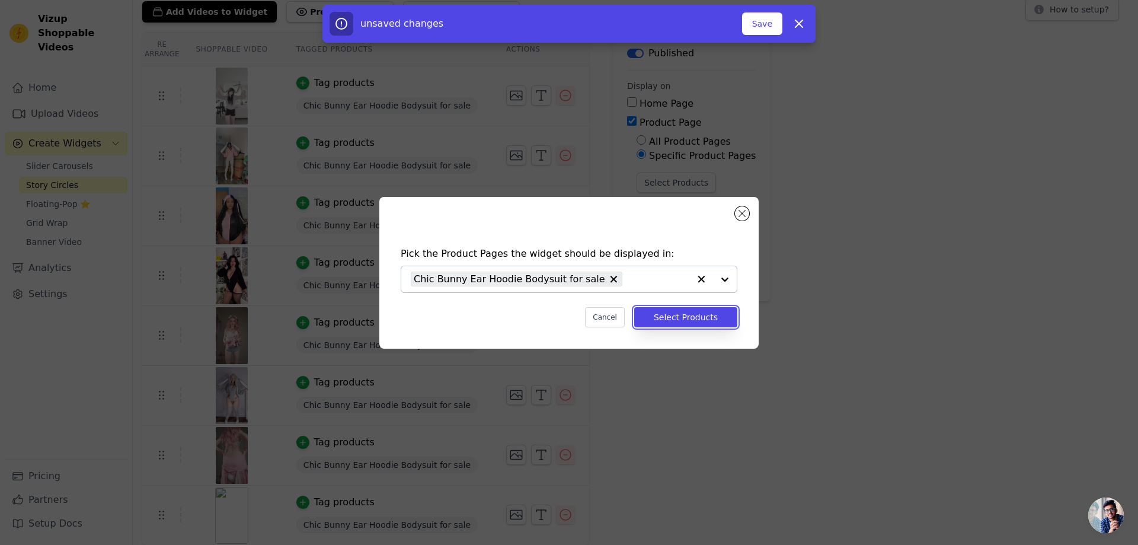
drag, startPoint x: 677, startPoint y: 315, endPoint x: 702, endPoint y: 318, distance: 24.6
click at [677, 315] on button "Select Products" at bounding box center [685, 317] width 103 height 20
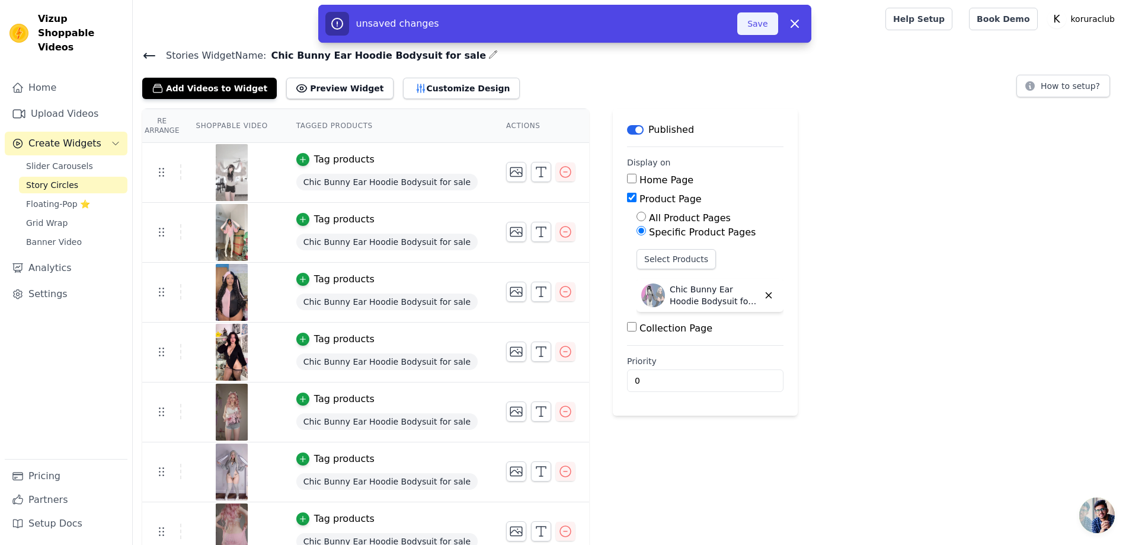
click at [754, 23] on button "Save" at bounding box center [757, 23] width 40 height 23
click at [53, 179] on span "Story Circles" at bounding box center [52, 185] width 52 height 12
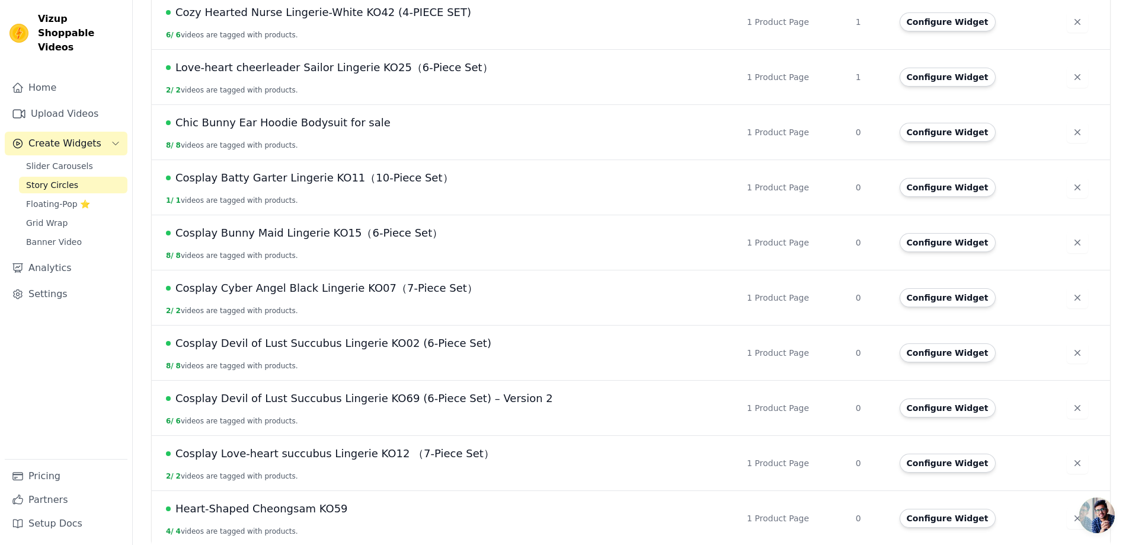
scroll to position [488, 0]
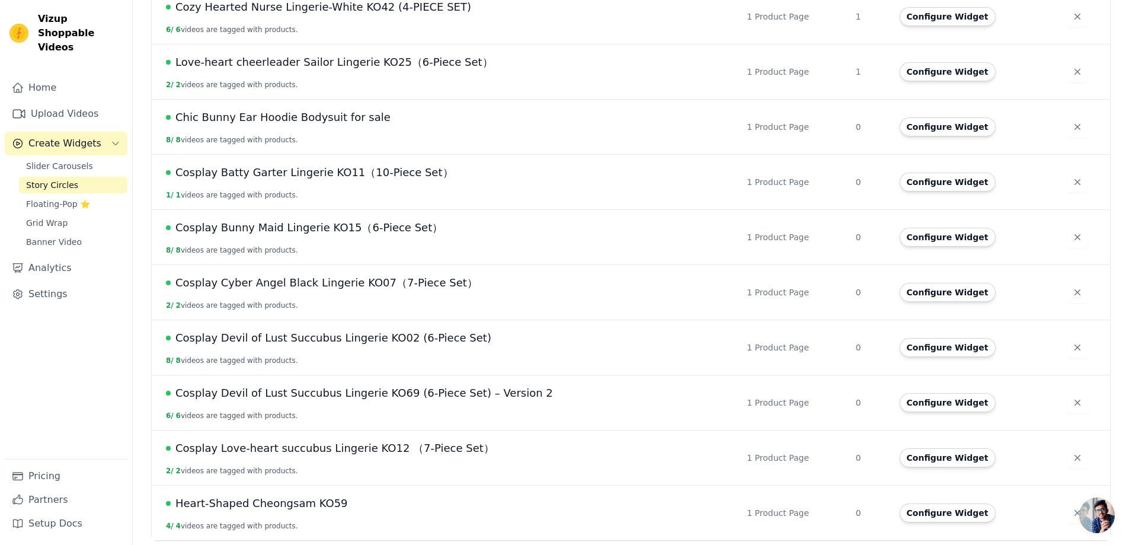
click at [273, 394] on span "Cosplay Devil of Lust Succubus Lingerie KO69 (6-Piece Set) – Version 2" at bounding box center [363, 393] width 377 height 17
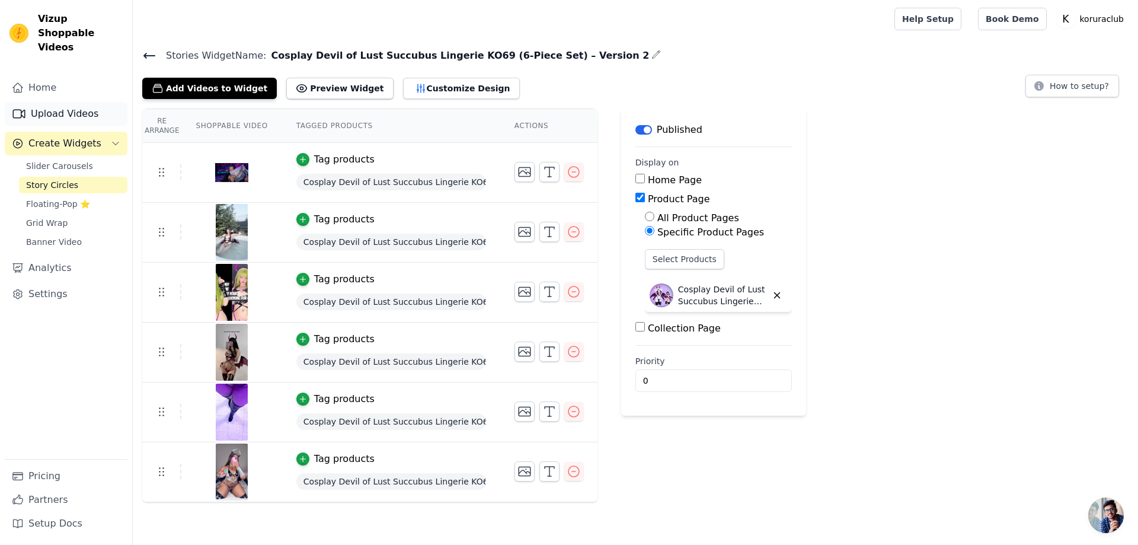
click at [63, 102] on link "Upload Videos" at bounding box center [66, 114] width 123 height 24
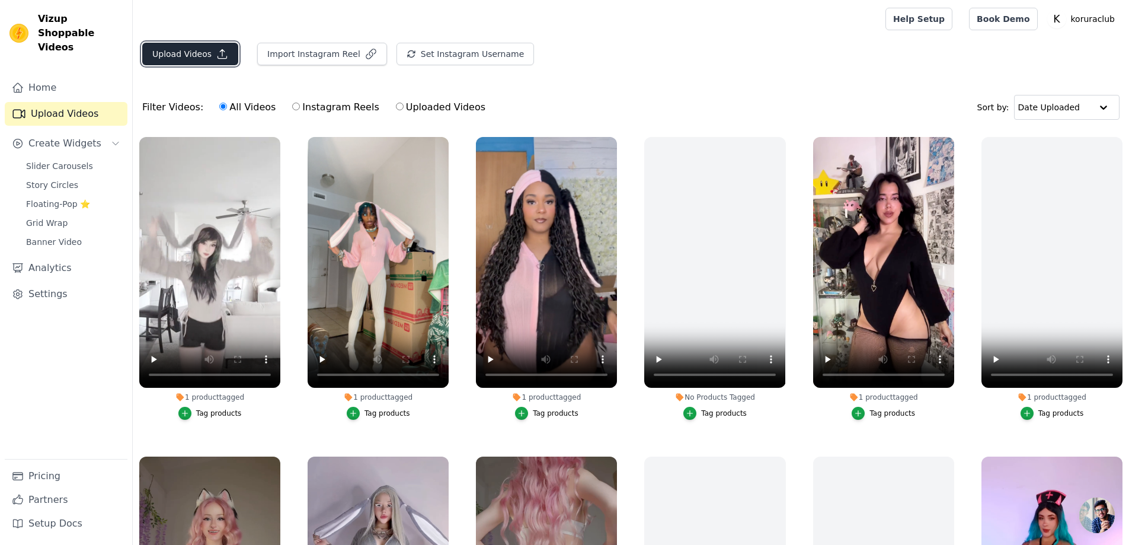
click at [181, 50] on button "Upload Videos" at bounding box center [190, 54] width 96 height 23
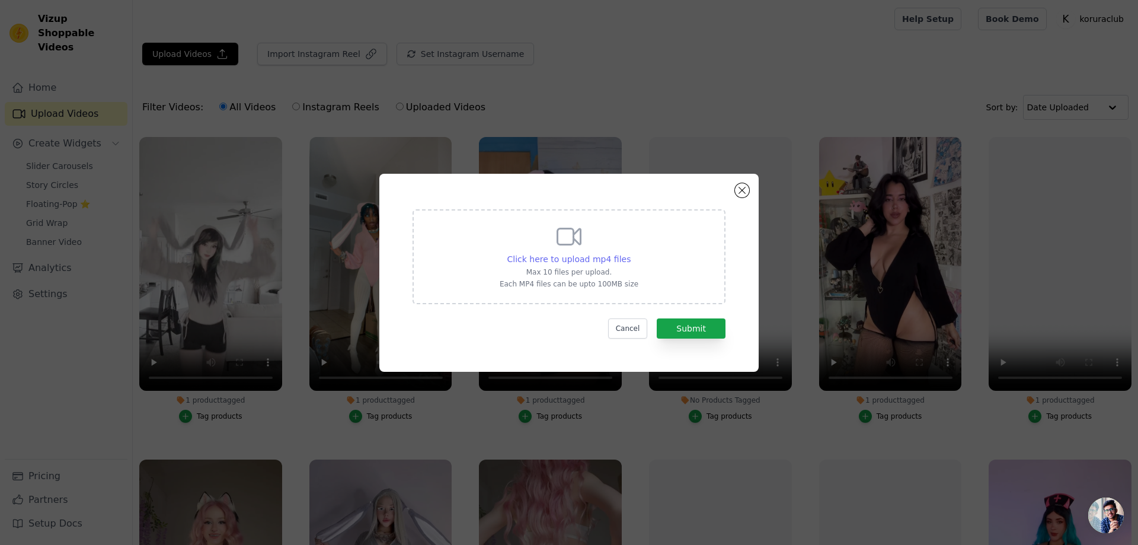
click at [565, 254] on span "Click here to upload mp4 files" at bounding box center [569, 258] width 124 height 9
click at [630, 253] on input "Click here to upload mp4 files Max 10 files per upload. Each MP4 files can be u…" at bounding box center [630, 252] width 1 height 1
type input "C:\fakepath\SnapTikZ.App_7530971020065328397_hd.mp4"
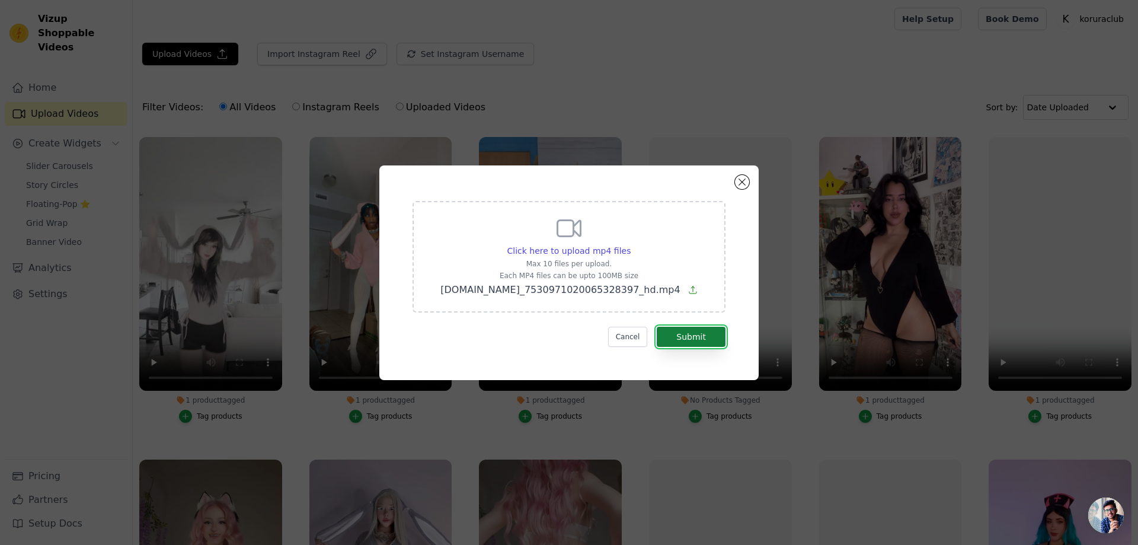
click at [688, 338] on button "Submit" at bounding box center [691, 336] width 69 height 20
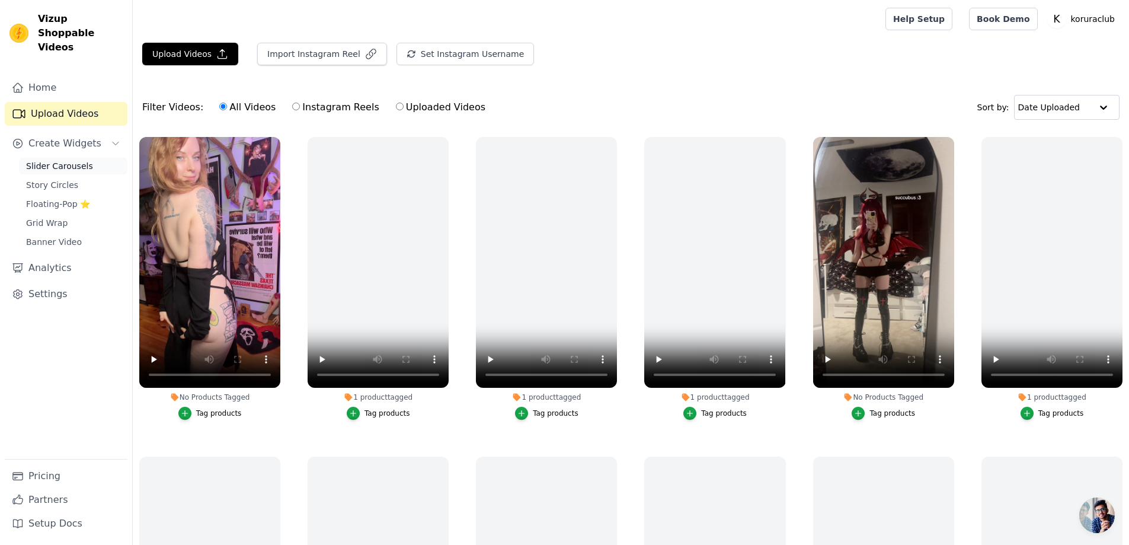
click at [50, 160] on span "Slider Carousels" at bounding box center [59, 166] width 67 height 12
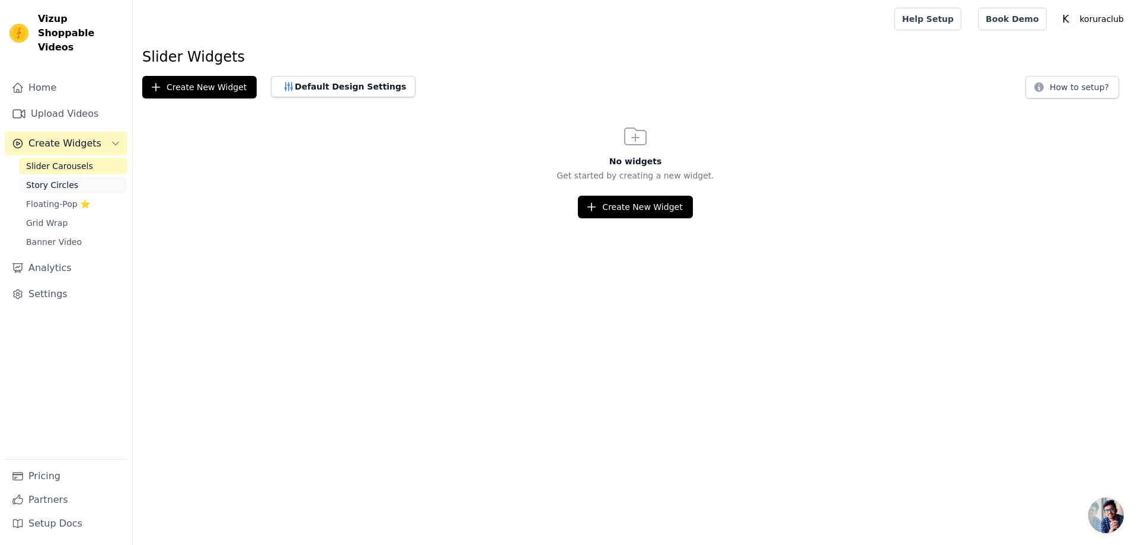
click at [45, 179] on span "Story Circles" at bounding box center [52, 185] width 52 height 12
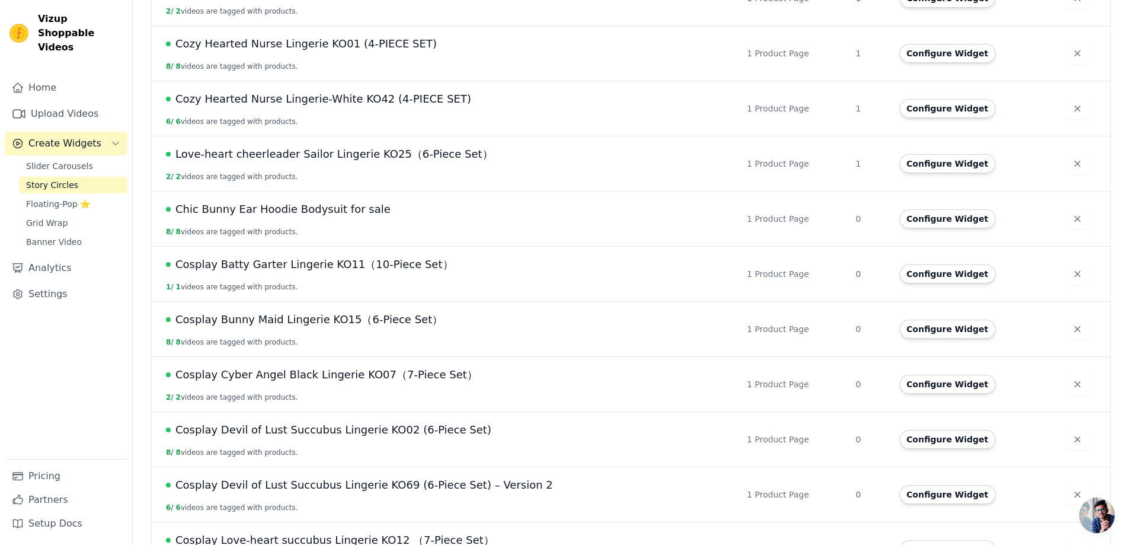
scroll to position [488, 0]
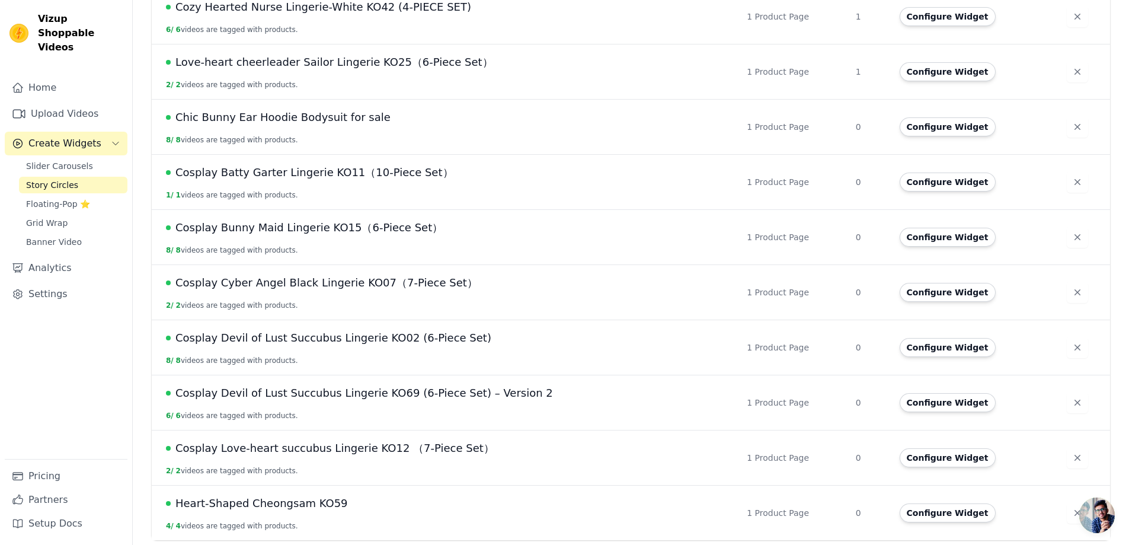
click at [306, 395] on span "Cosplay Devil of Lust Succubus Lingerie KO69 (6-Piece Set) – Version 2" at bounding box center [363, 393] width 377 height 17
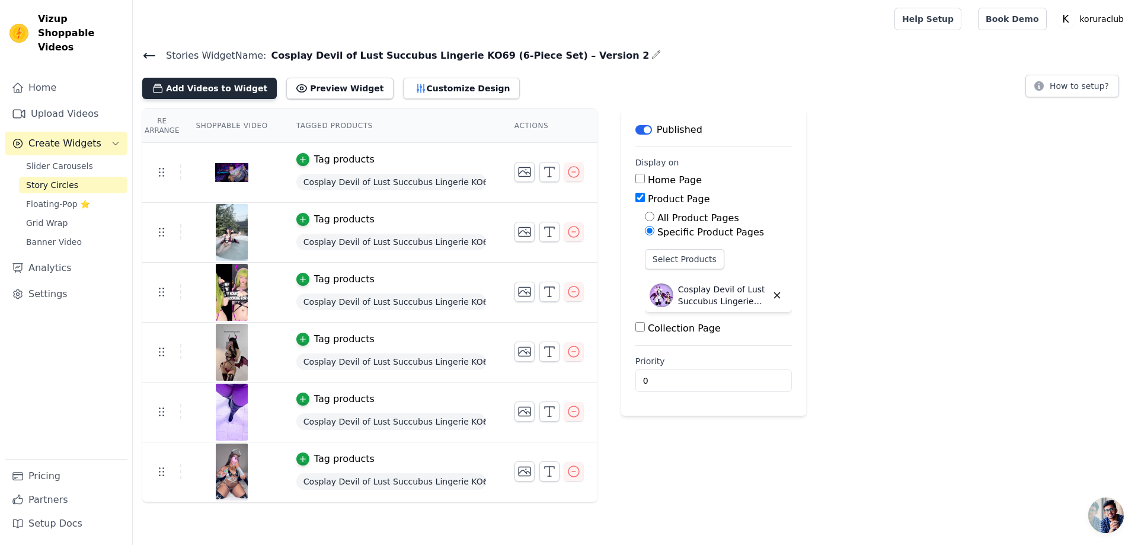
click at [203, 86] on button "Add Videos to Widget" at bounding box center [209, 88] width 135 height 21
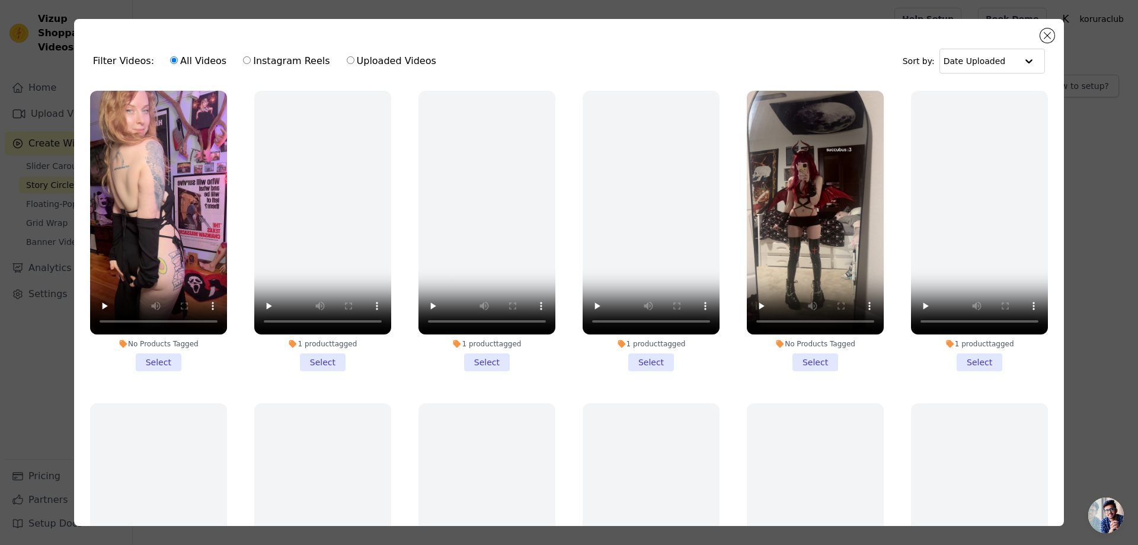
click at [799, 358] on li "No Products Tagged Select" at bounding box center [815, 231] width 137 height 280
click at [0, 0] on input "No Products Tagged Select" at bounding box center [0, 0] width 0 height 0
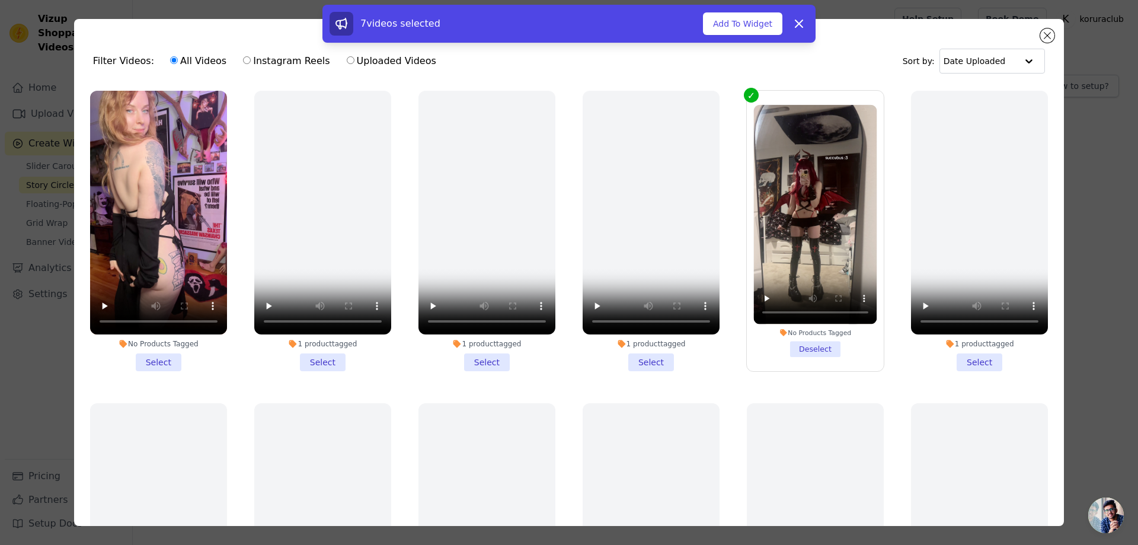
click at [736, 28] on button "Add To Widget" at bounding box center [742, 23] width 79 height 23
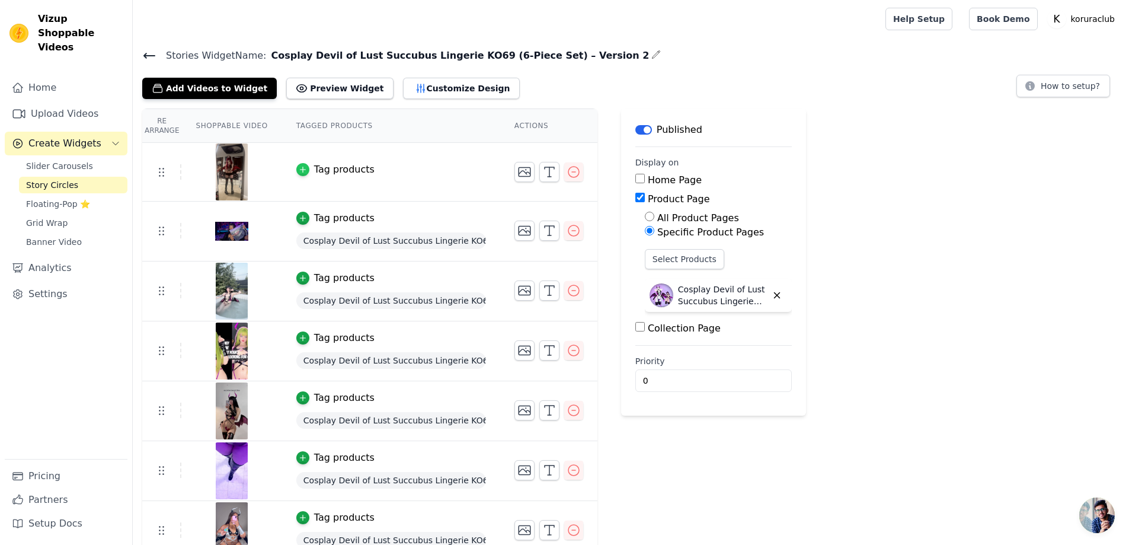
click at [296, 164] on div "button" at bounding box center [302, 169] width 13 height 13
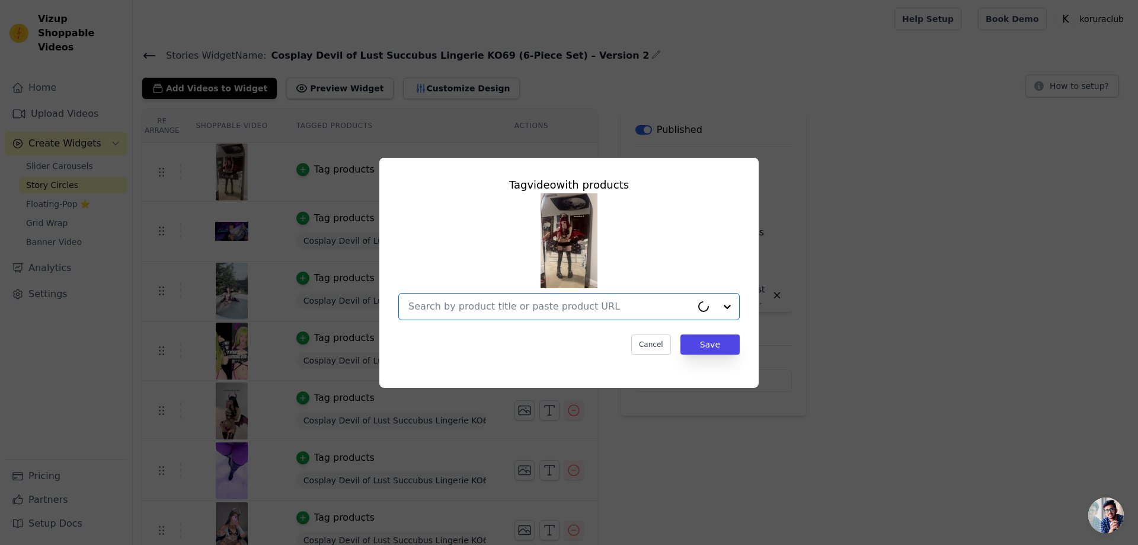
click at [499, 310] on input "text" at bounding box center [549, 306] width 283 height 14
paste input "Cosplay Devil of Lust Succubus Lingerie KO69 (6-Piece Set) – Version 2"
type input "Cosplay Devil of Lust Succubus Lingerie KO69 (6-Piece Set) – Version 2"
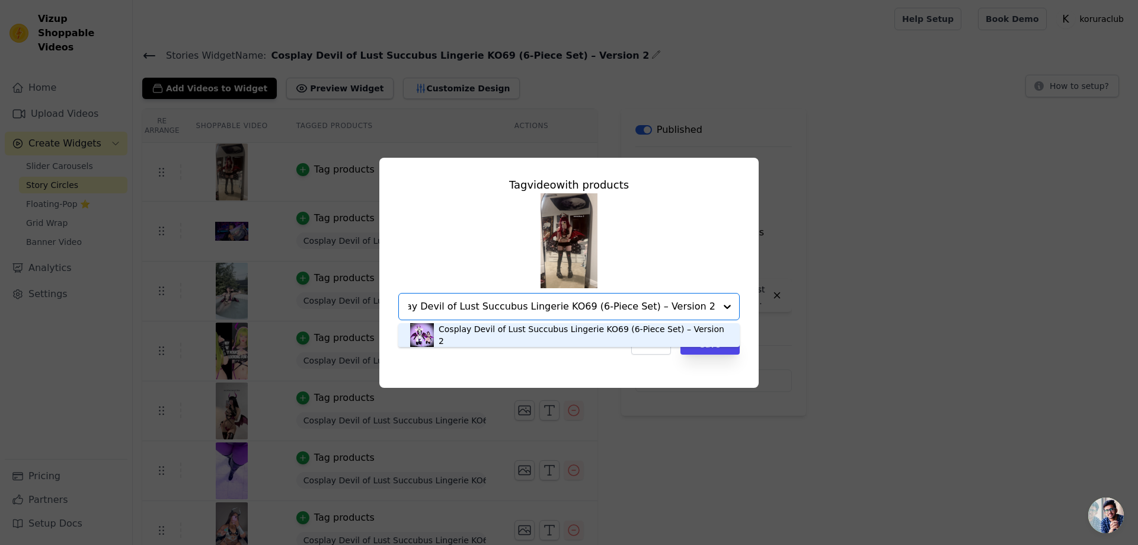
scroll to position [0, 12]
click at [489, 335] on div "Cosplay Devil of Lust Succubus Lingerie KO69 (6-Piece Set) – Version 2" at bounding box center [582, 335] width 289 height 24
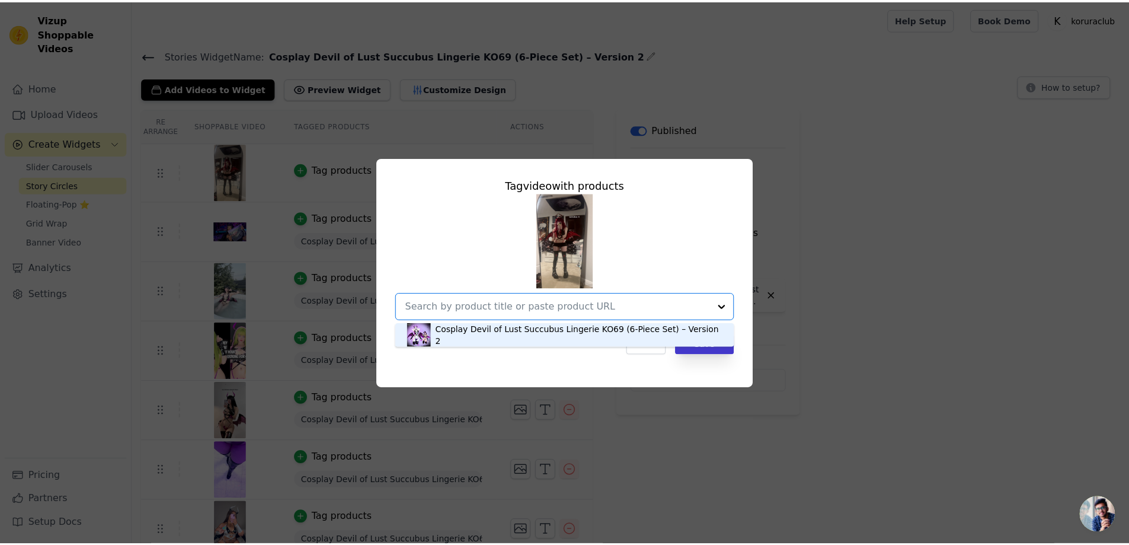
scroll to position [0, 0]
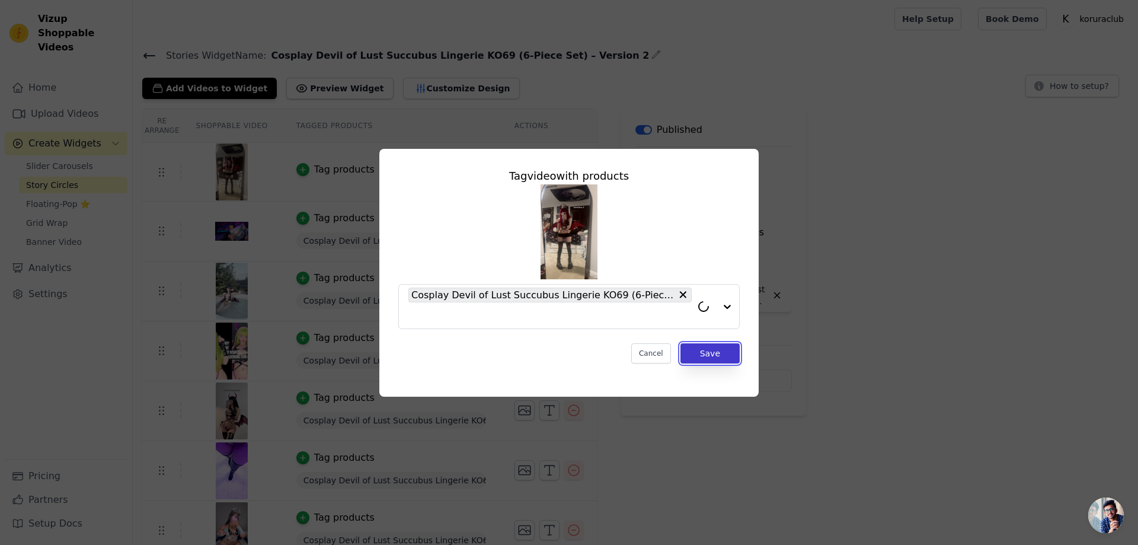
click at [723, 353] on button "Save" at bounding box center [709, 353] width 59 height 20
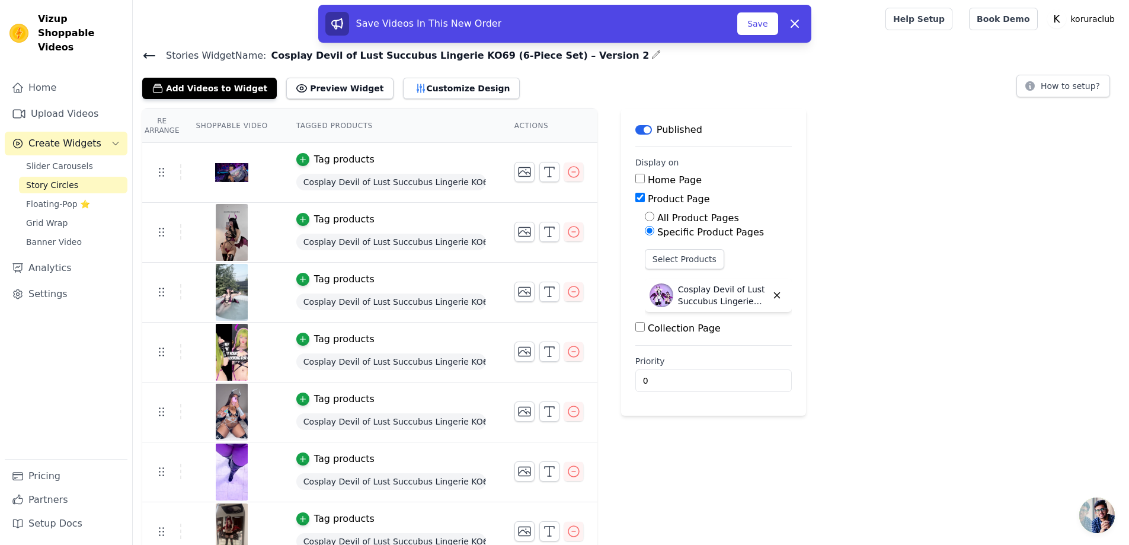
scroll to position [17, 0]
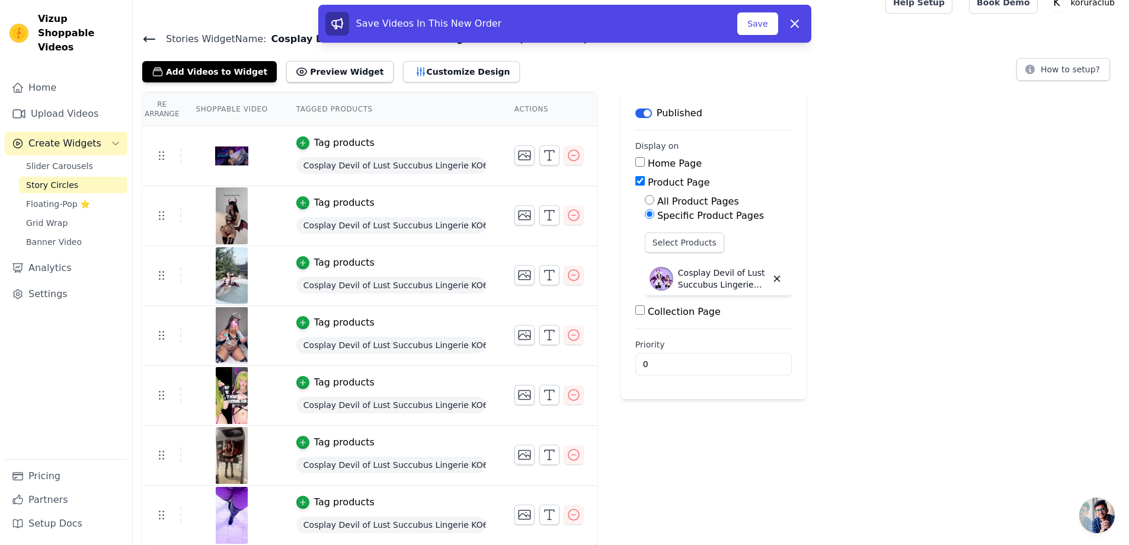
click at [878, 368] on div "Re Arrange Shoppable Video Tagged Products Actions Tag products Cosplay Devil o…" at bounding box center [631, 318] width 996 height 453
click at [751, 27] on button "Save" at bounding box center [757, 23] width 40 height 23
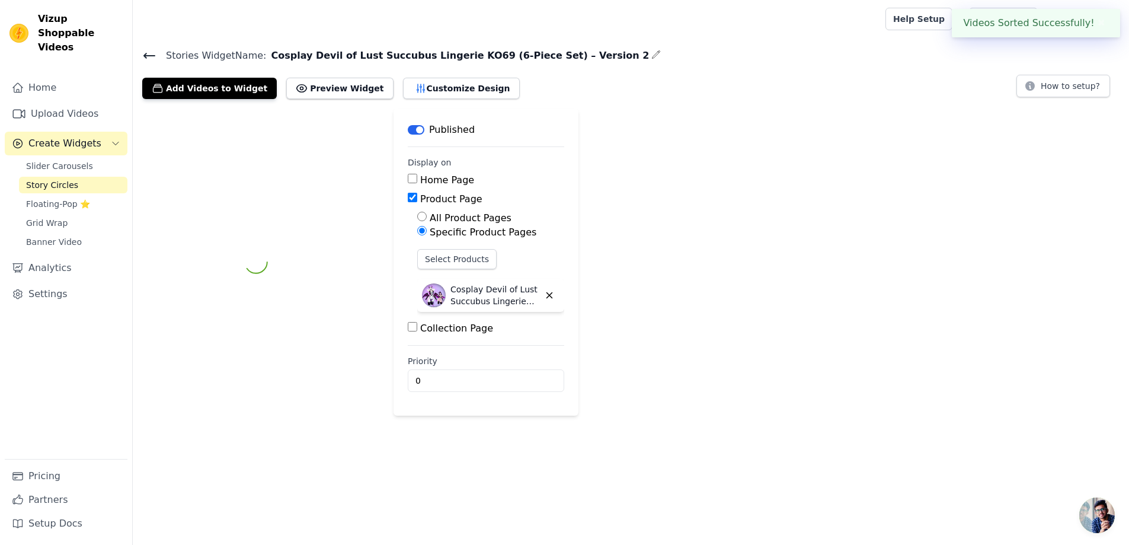
scroll to position [0, 0]
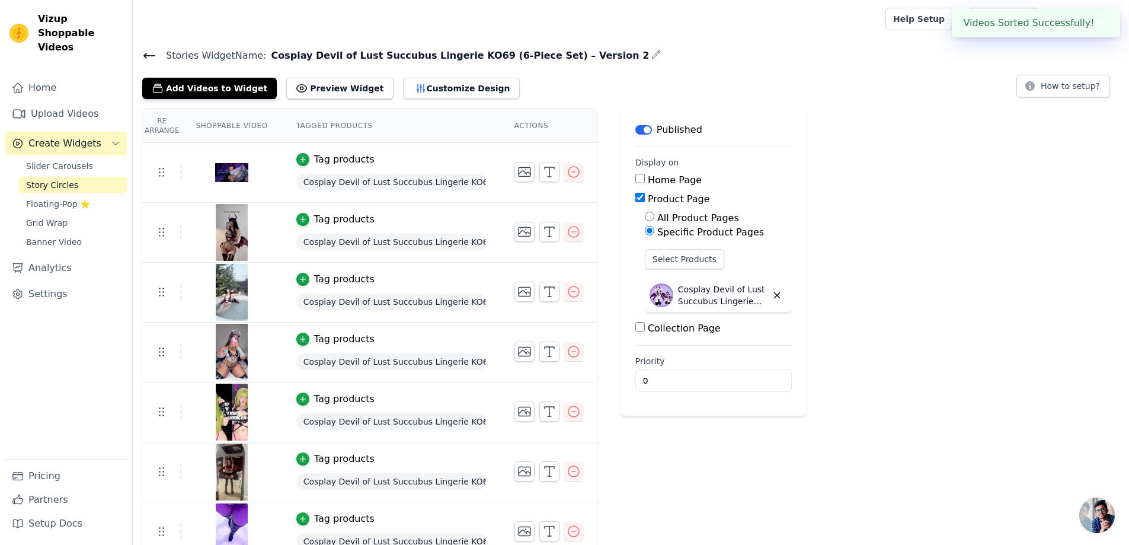
click at [68, 179] on span "Story Circles" at bounding box center [52, 185] width 52 height 12
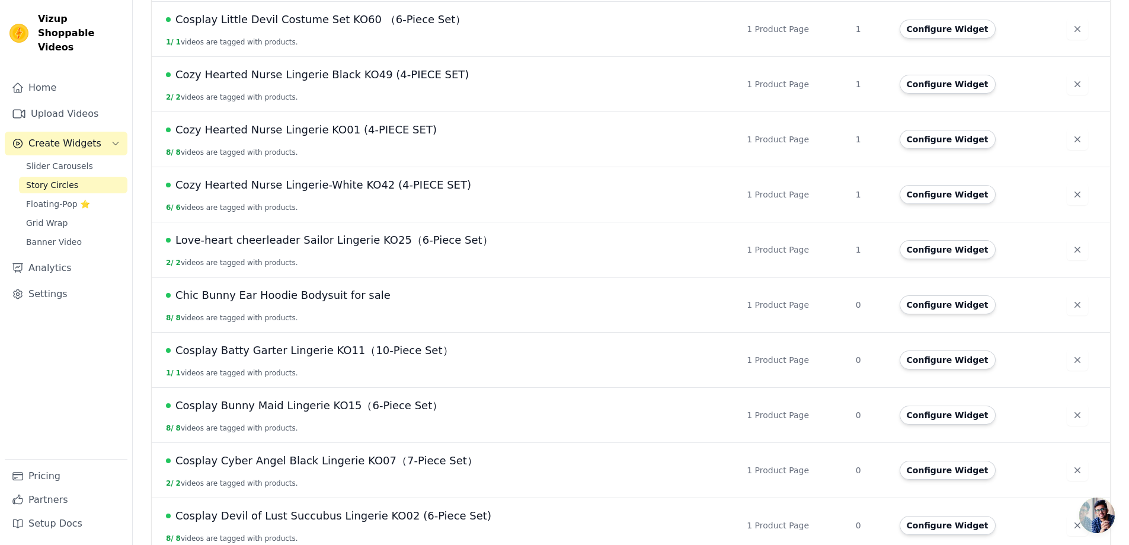
scroll to position [488, 0]
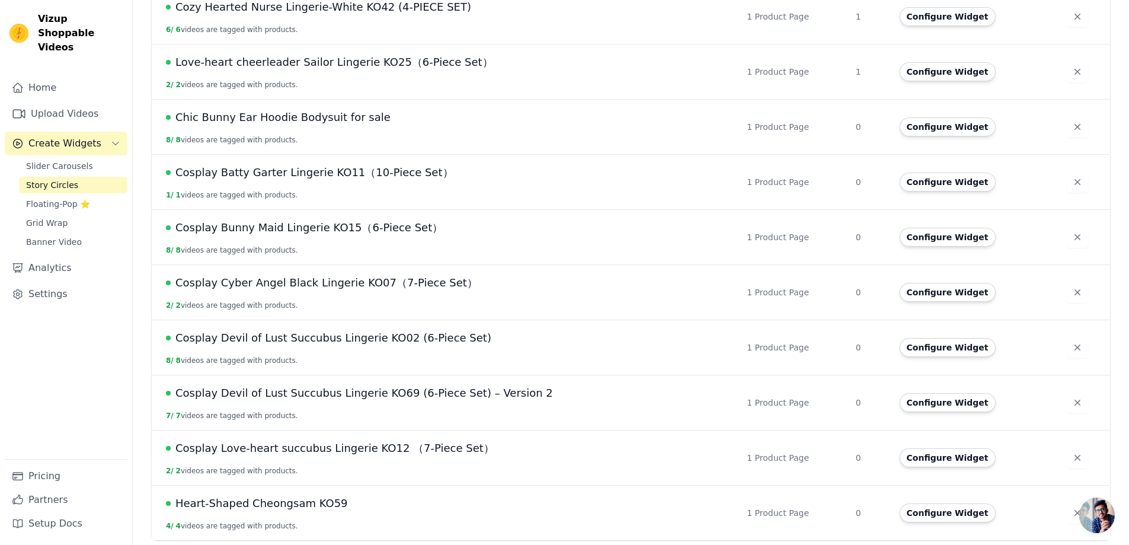
click at [293, 503] on span "Heart-Shaped Cheongsam KO59" at bounding box center [261, 503] width 172 height 17
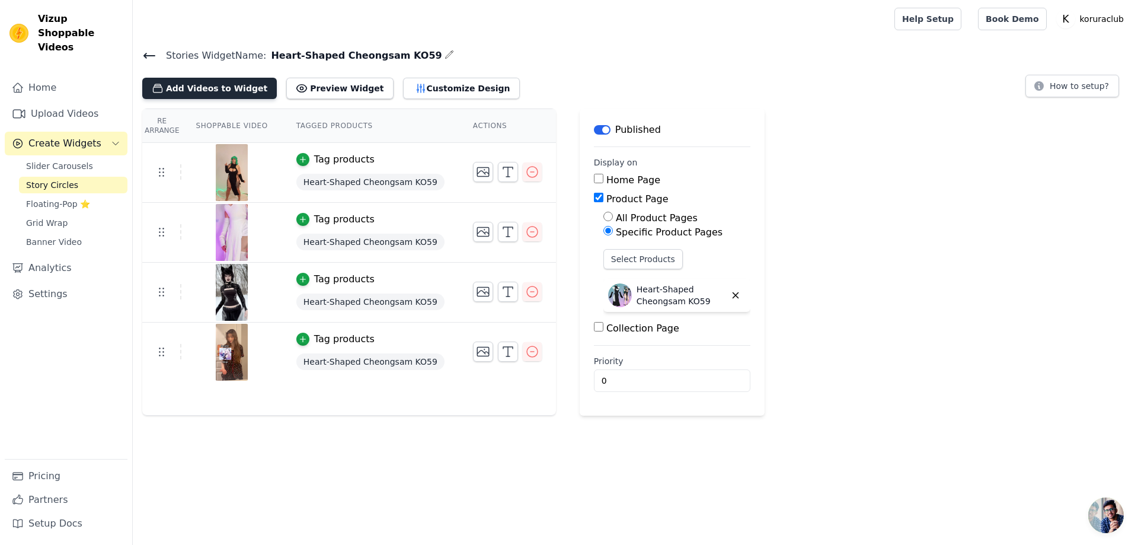
click at [198, 87] on button "Add Videos to Widget" at bounding box center [209, 88] width 135 height 21
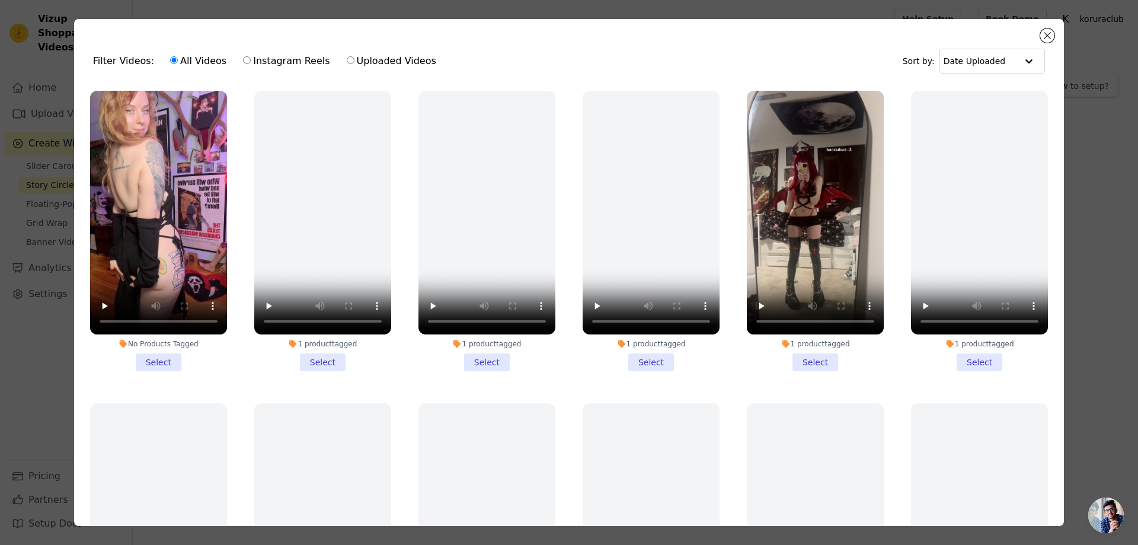
click at [158, 358] on li "No Products Tagged Select" at bounding box center [158, 231] width 137 height 280
click at [0, 0] on input "No Products Tagged Select" at bounding box center [0, 0] width 0 height 0
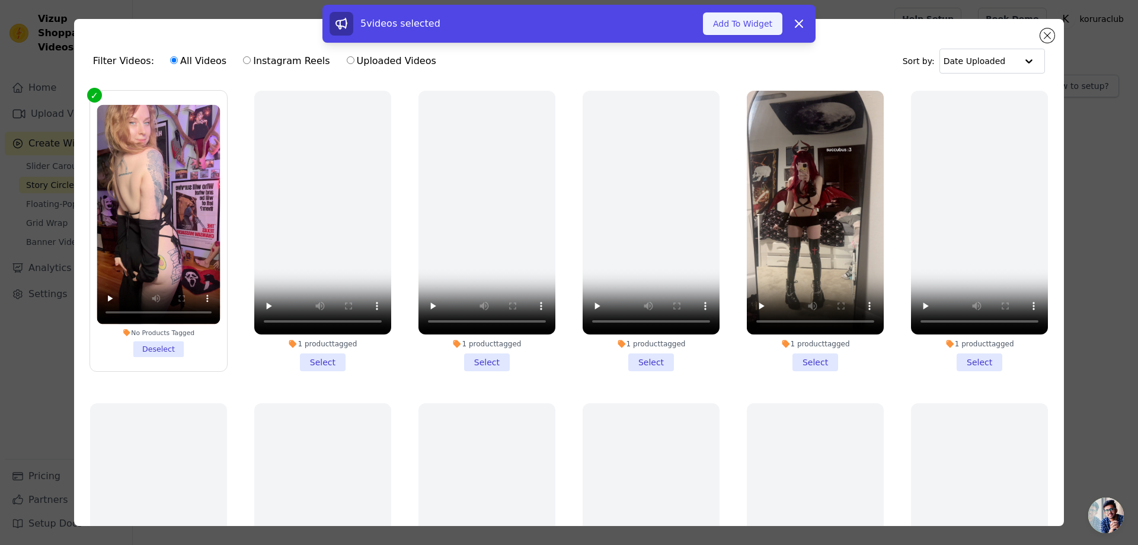
click at [735, 26] on button "Add To Widget" at bounding box center [742, 23] width 79 height 23
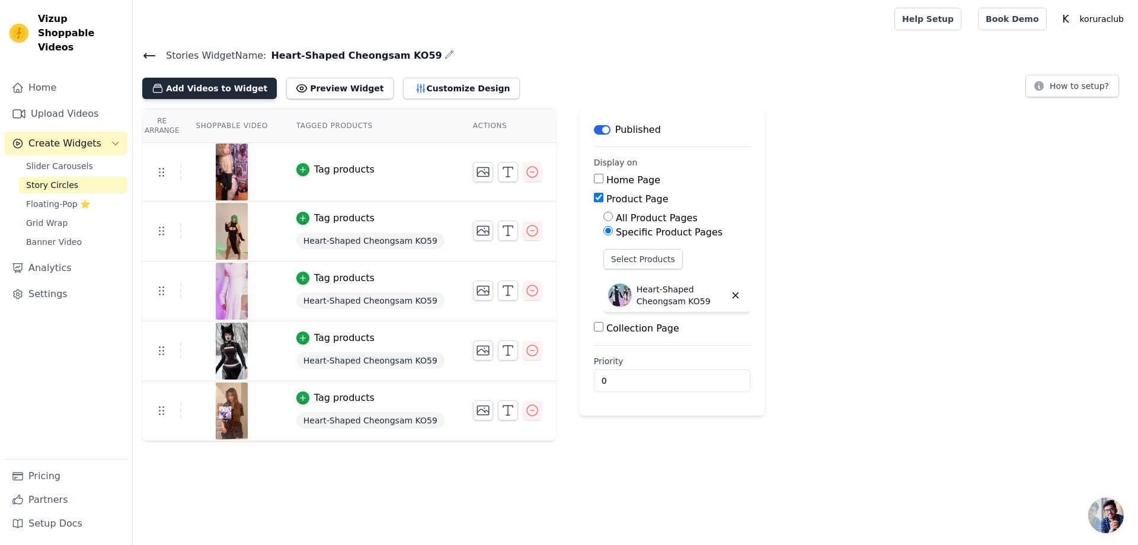
click at [196, 85] on button "Add Videos to Widget" at bounding box center [209, 88] width 135 height 21
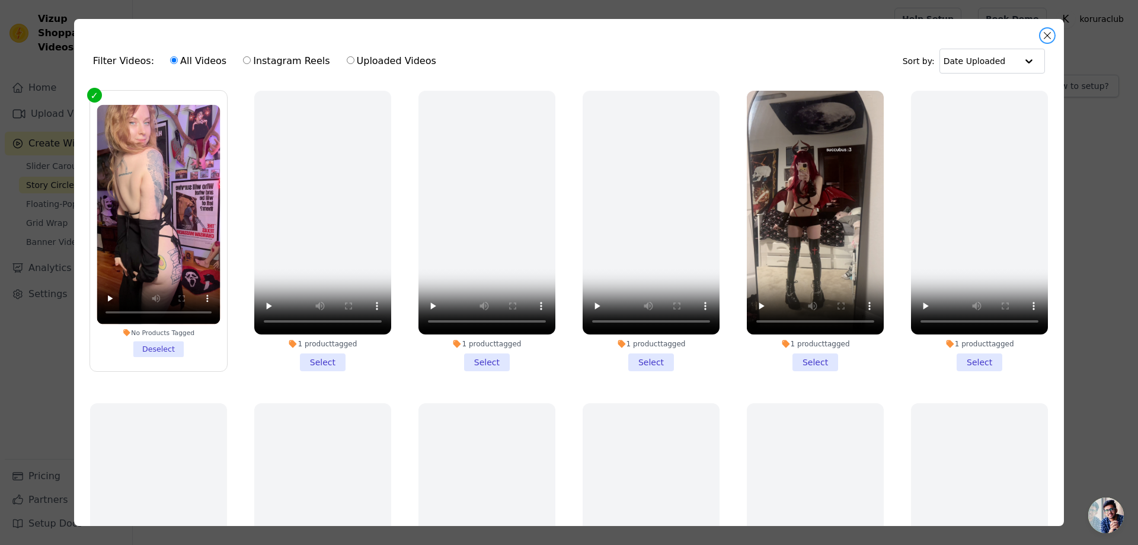
click at [1049, 34] on button "Close modal" at bounding box center [1047, 35] width 14 height 14
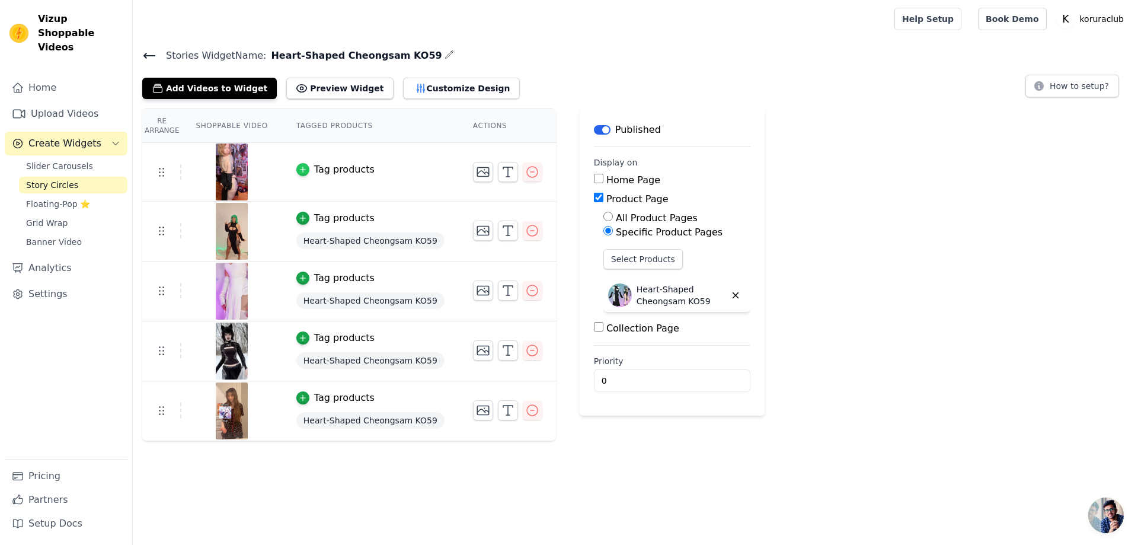
click at [302, 172] on icon "button" at bounding box center [303, 169] width 8 height 8
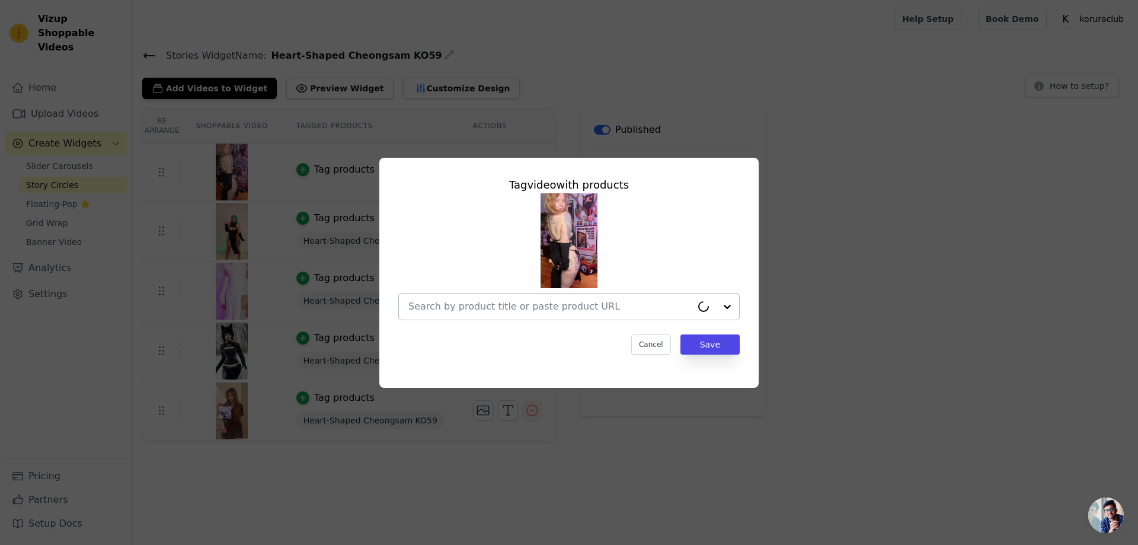
click at [523, 305] on input "text" at bounding box center [549, 306] width 283 height 14
paste input "Heart-Shaped Cheongsam KO59"
type input "Heart-Shaped Cheongsam KO59"
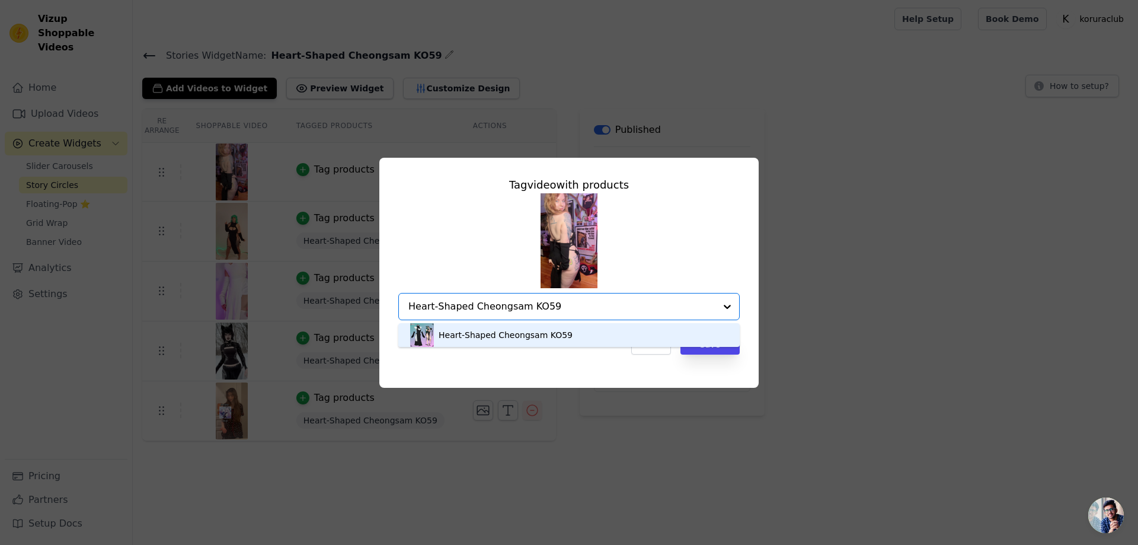
click at [557, 340] on div "Heart-Shaped Cheongsam KO59" at bounding box center [505, 335] width 134 height 12
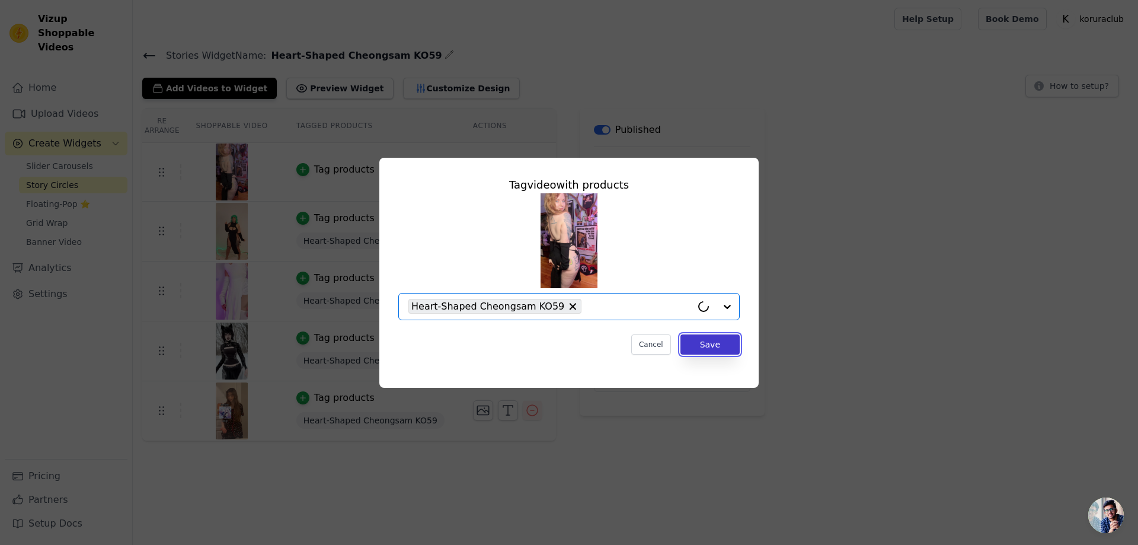
click at [705, 342] on button "Save" at bounding box center [709, 344] width 59 height 20
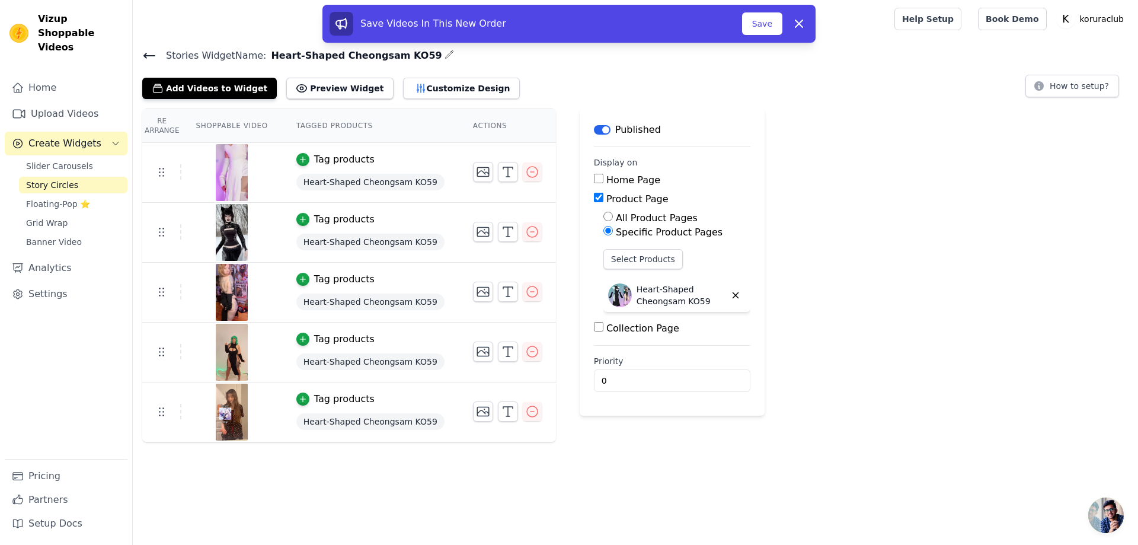
click at [880, 286] on div "Re Arrange Shoppable Video Tagged Products Actions Tag products Heart-Shaped Ch…" at bounding box center [635, 275] width 1005 height 334
click at [755, 26] on button "Save" at bounding box center [762, 23] width 40 height 23
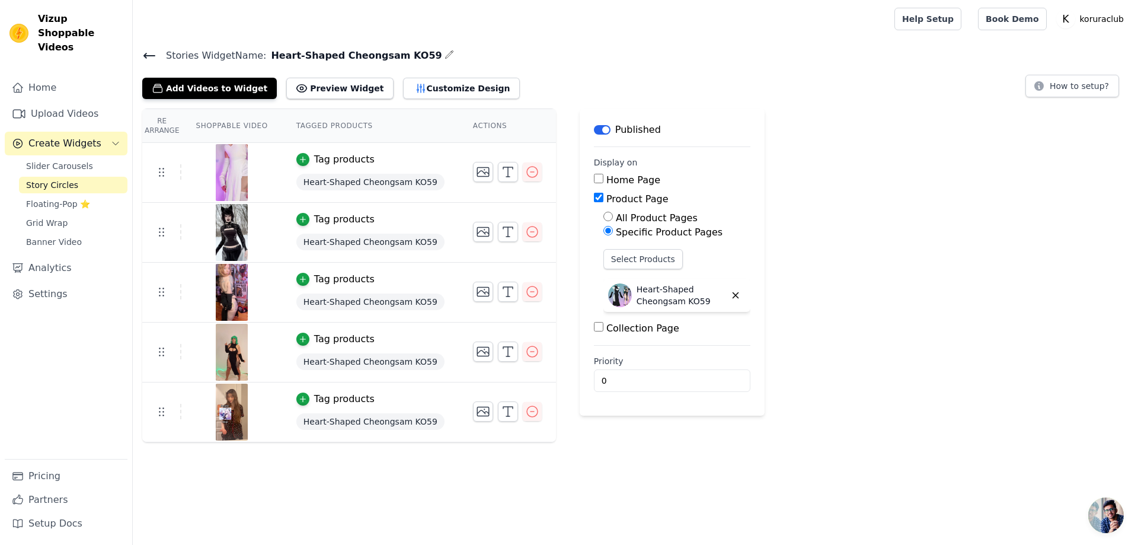
click at [59, 136] on span "Create Widgets" at bounding box center [64, 143] width 73 height 14
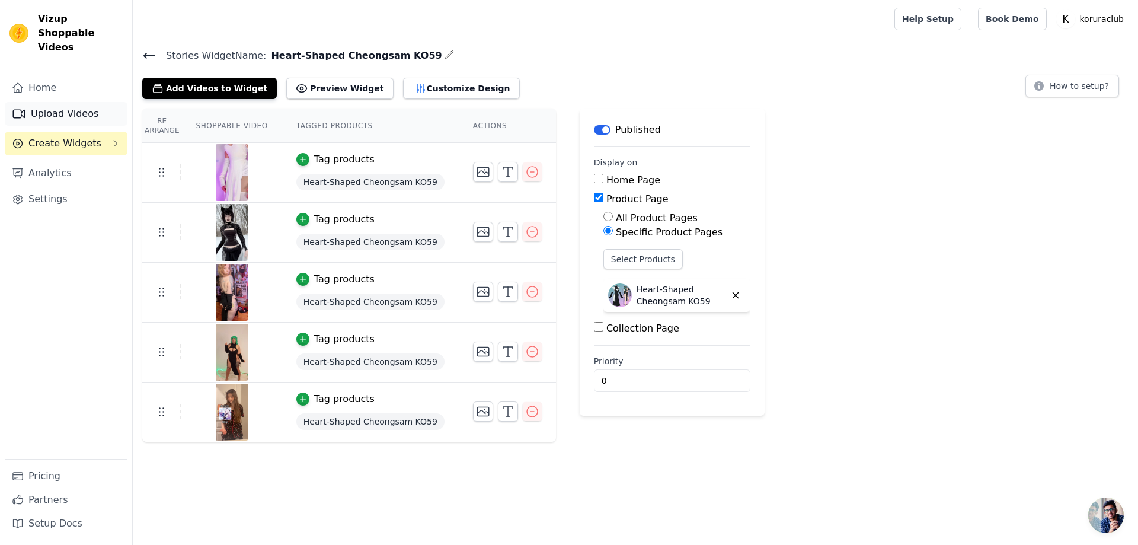
click at [82, 102] on link "Upload Videos" at bounding box center [66, 114] width 123 height 24
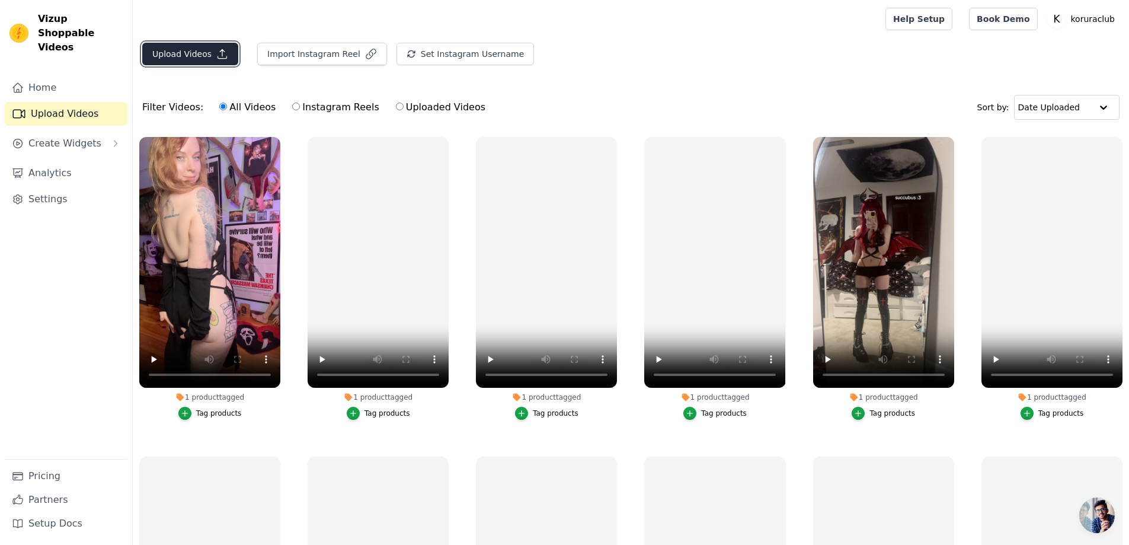
click at [165, 59] on button "Upload Videos" at bounding box center [190, 54] width 96 height 23
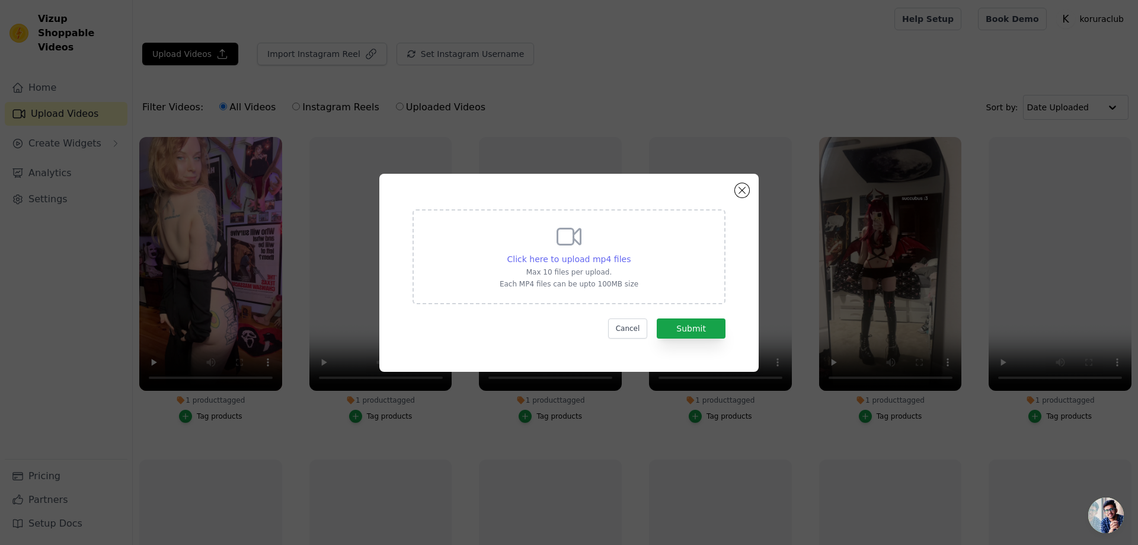
click at [567, 256] on span "Click here to upload mp4 files" at bounding box center [569, 258] width 124 height 9
click at [630, 253] on input "Click here to upload mp4 files Max 10 files per upload. Each MP4 files can be u…" at bounding box center [630, 252] width 1 height 1
type input "C:\fakepath\@kami.susu 蝴蝶结毛衣视频.mp4"
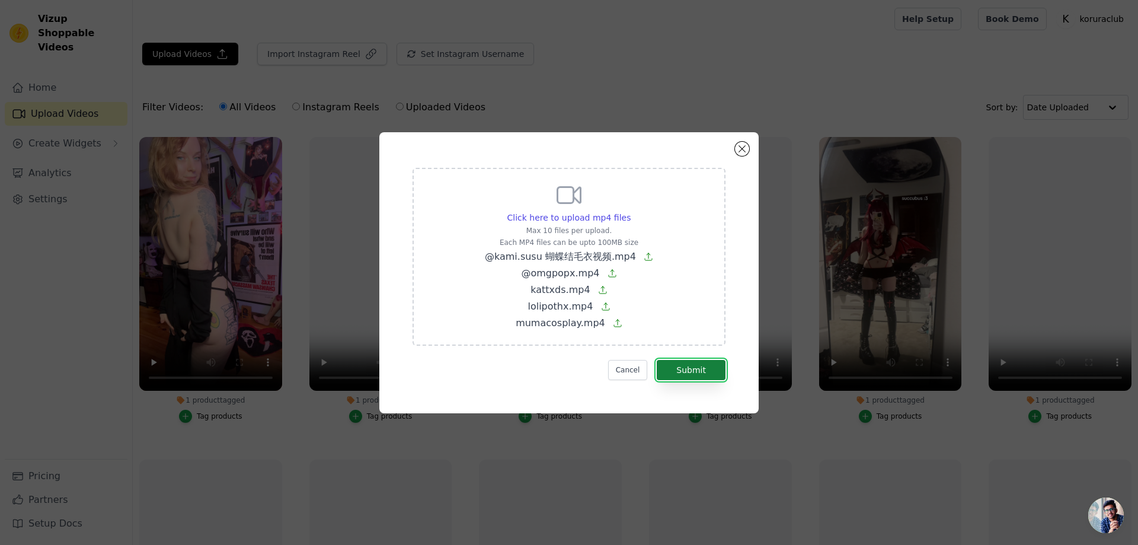
click at [686, 362] on button "Submit" at bounding box center [691, 370] width 69 height 20
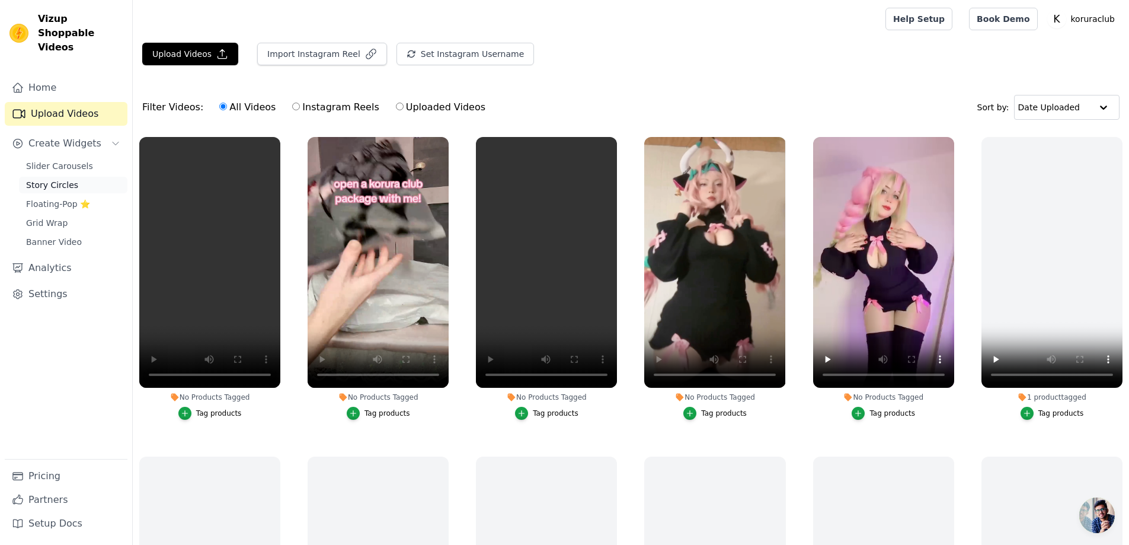
click at [48, 179] on span "Story Circles" at bounding box center [52, 185] width 52 height 12
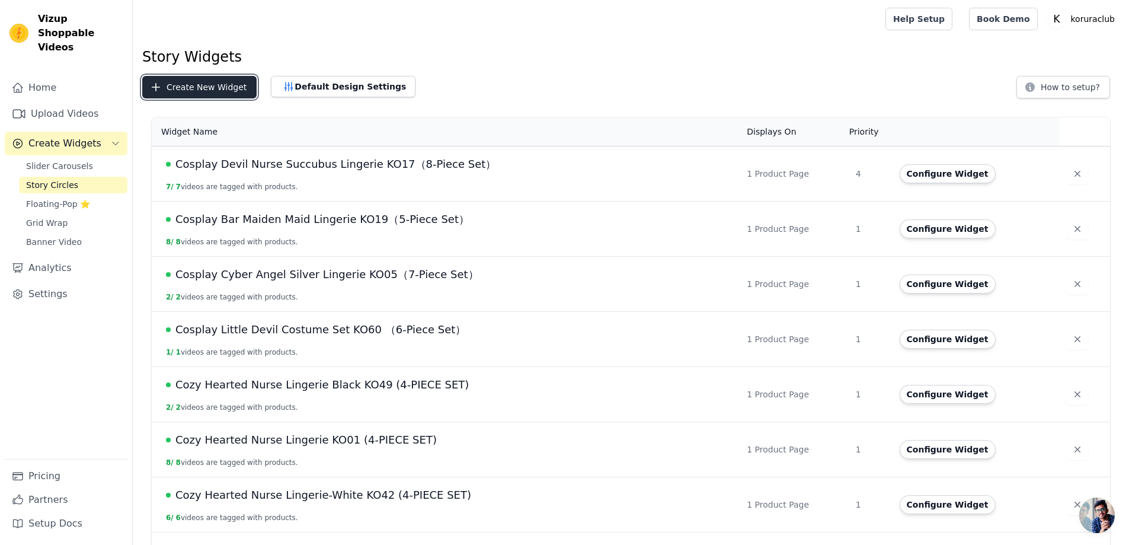
click at [209, 87] on button "Create New Widget" at bounding box center [199, 87] width 114 height 23
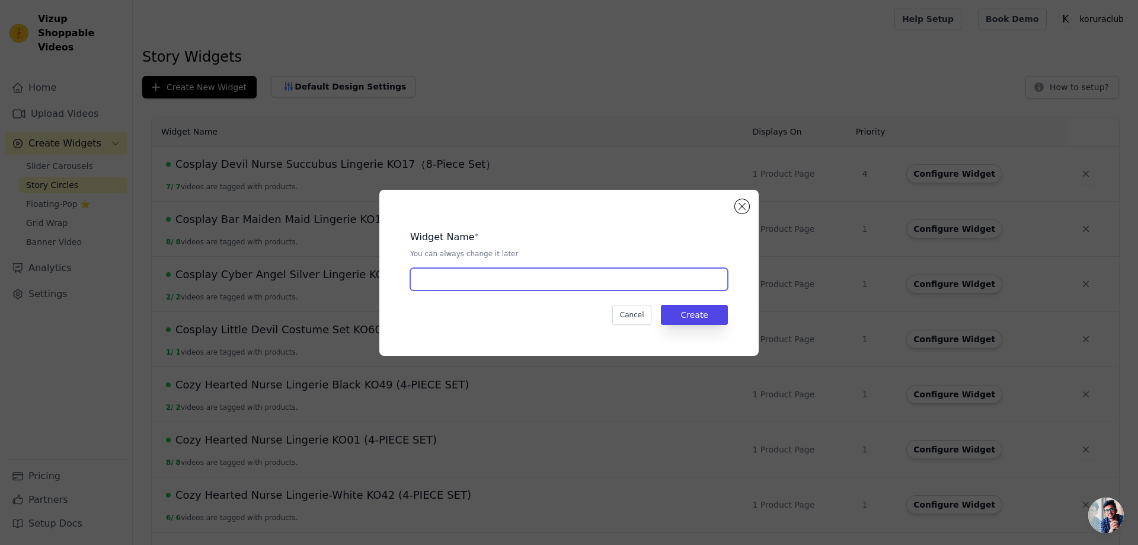
click at [488, 273] on input "text" at bounding box center [569, 279] width 318 height 23
paste input "Bow sweater KO57（3-Piece Set）"
type input "Bow sweater KO57（3-Piece Set）"
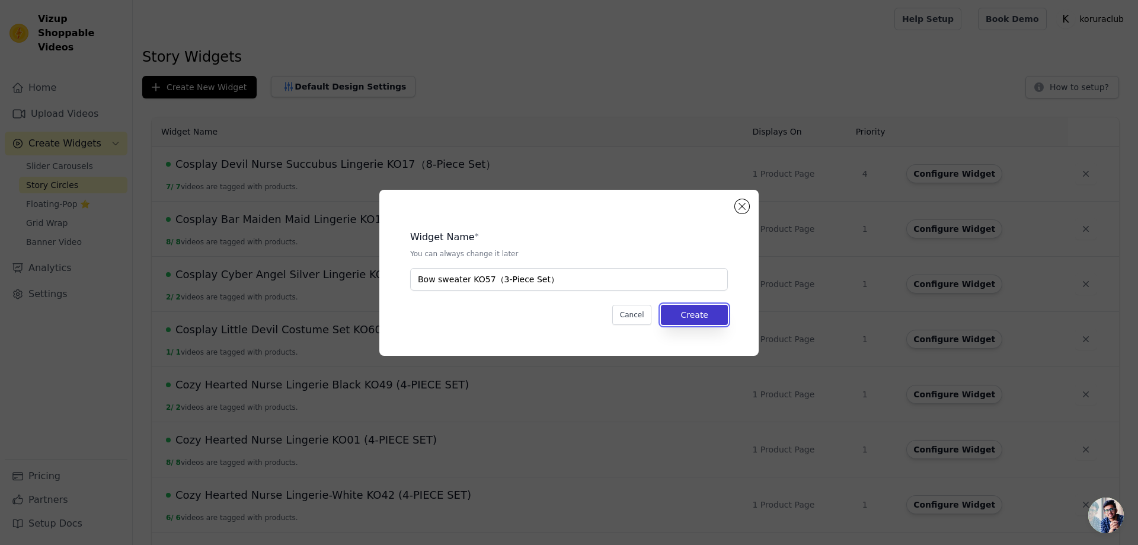
click at [697, 318] on button "Create" at bounding box center [694, 315] width 67 height 20
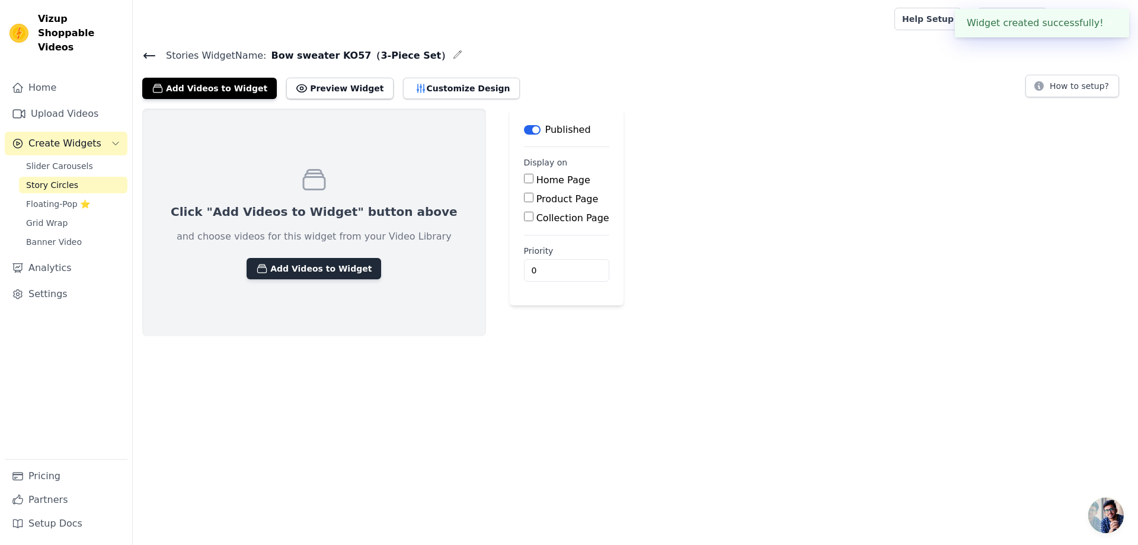
click at [302, 268] on button "Add Videos to Widget" at bounding box center [313, 268] width 135 height 21
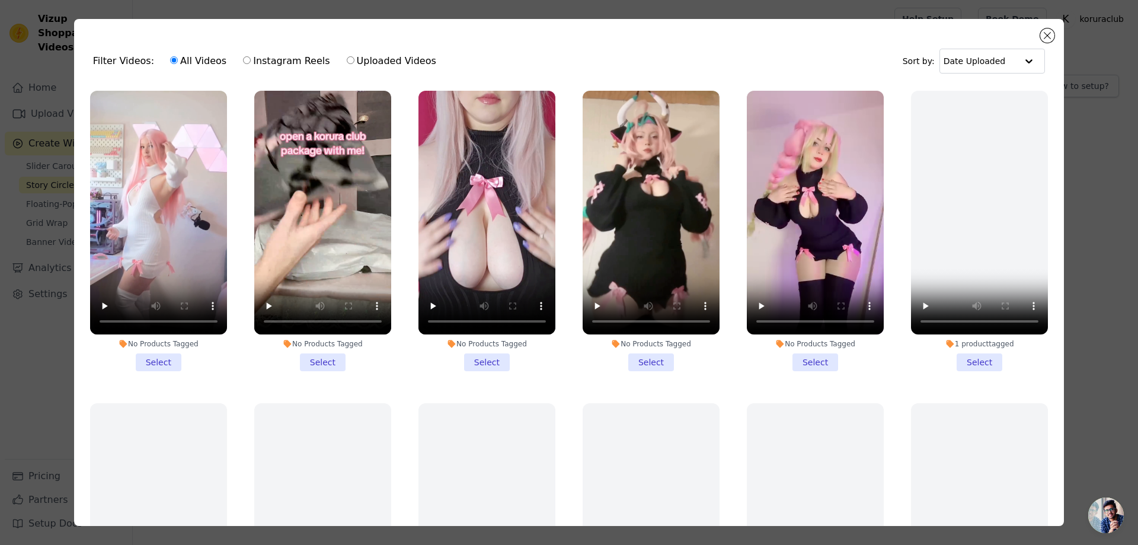
click at [167, 357] on li "No Products Tagged Select" at bounding box center [158, 231] width 137 height 280
click at [0, 0] on input "No Products Tagged Select" at bounding box center [0, 0] width 0 height 0
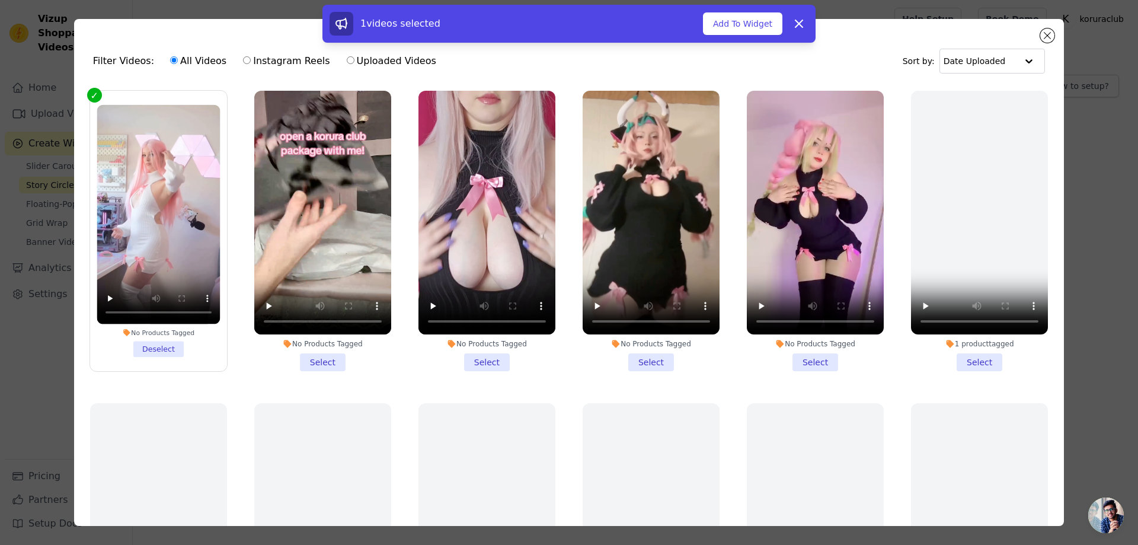
click at [320, 361] on li "No Products Tagged Select" at bounding box center [322, 231] width 137 height 280
click at [0, 0] on input "No Products Tagged Select" at bounding box center [0, 0] width 0 height 0
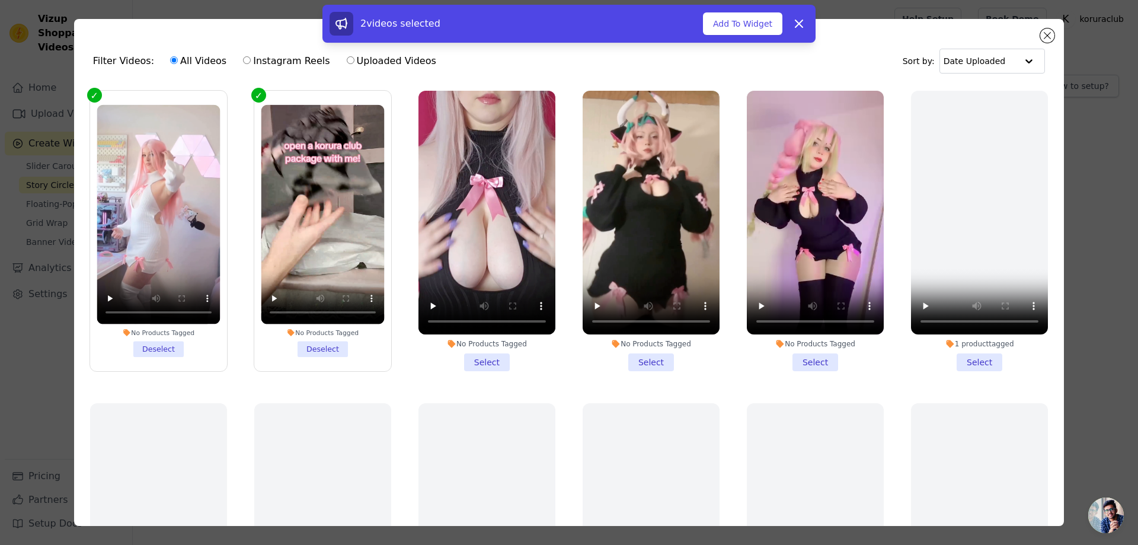
click at [485, 364] on li "No Products Tagged Select" at bounding box center [486, 231] width 137 height 280
click at [0, 0] on input "No Products Tagged Select" at bounding box center [0, 0] width 0 height 0
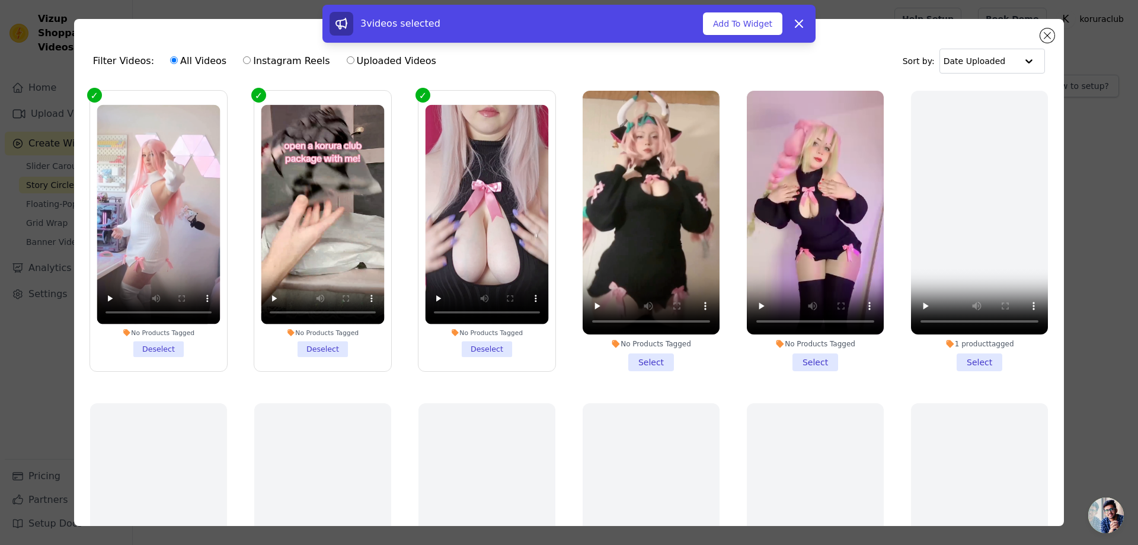
click at [645, 361] on li "No Products Tagged Select" at bounding box center [650, 231] width 137 height 280
click at [0, 0] on input "No Products Tagged Select" at bounding box center [0, 0] width 0 height 0
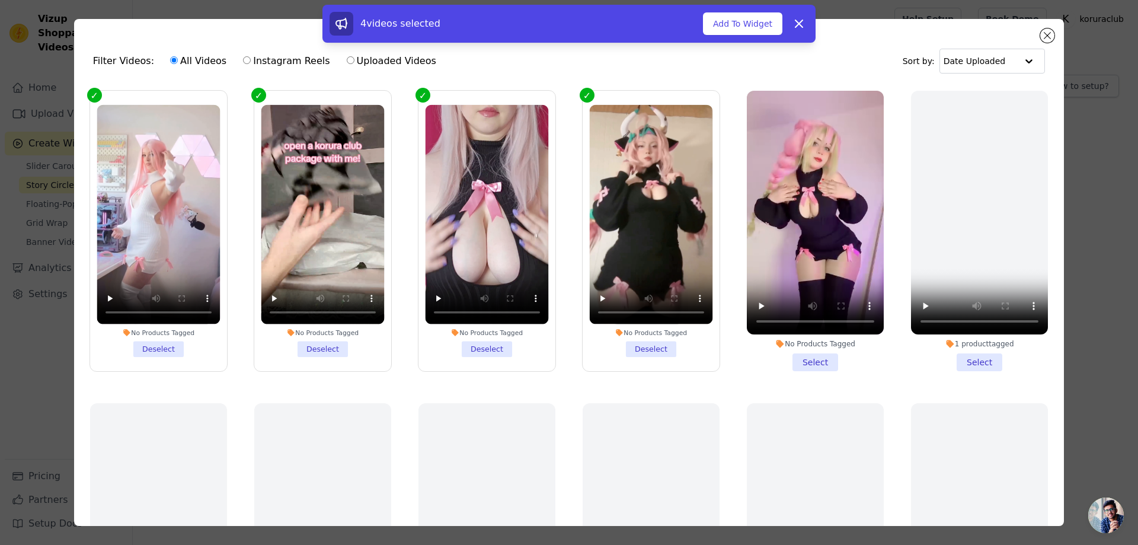
click at [809, 360] on li "No Products Tagged Select" at bounding box center [815, 231] width 137 height 280
click at [0, 0] on input "No Products Tagged Select" at bounding box center [0, 0] width 0 height 0
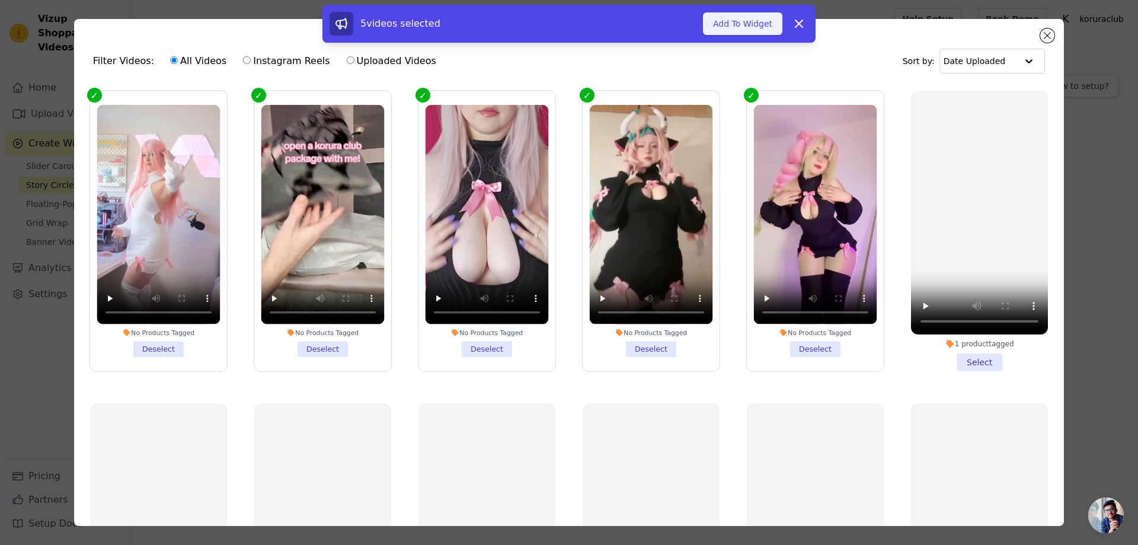
click at [732, 21] on button "Add To Widget" at bounding box center [742, 23] width 79 height 23
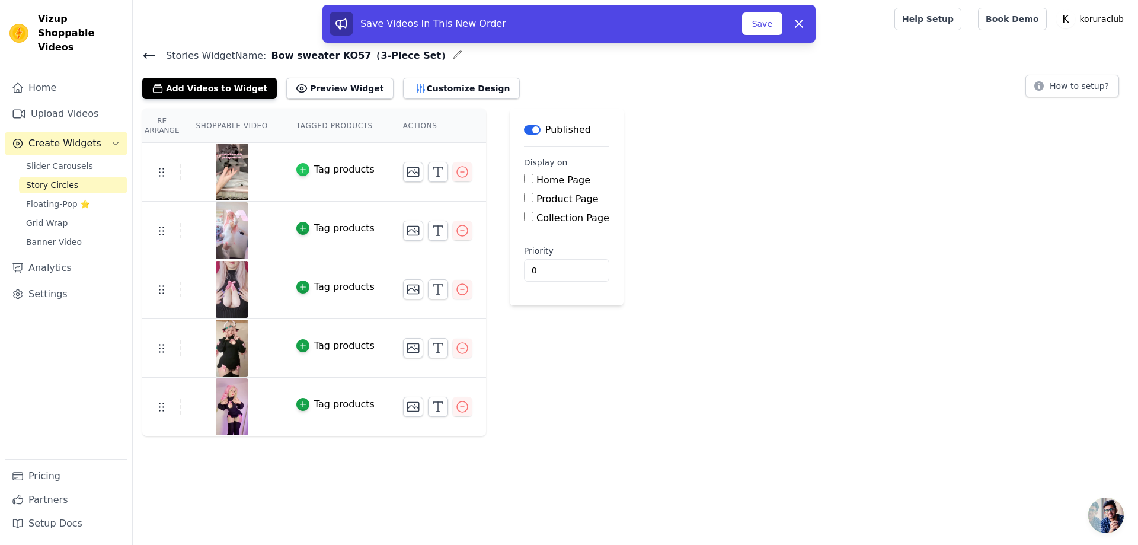
click at [302, 172] on icon "button" at bounding box center [303, 169] width 8 height 8
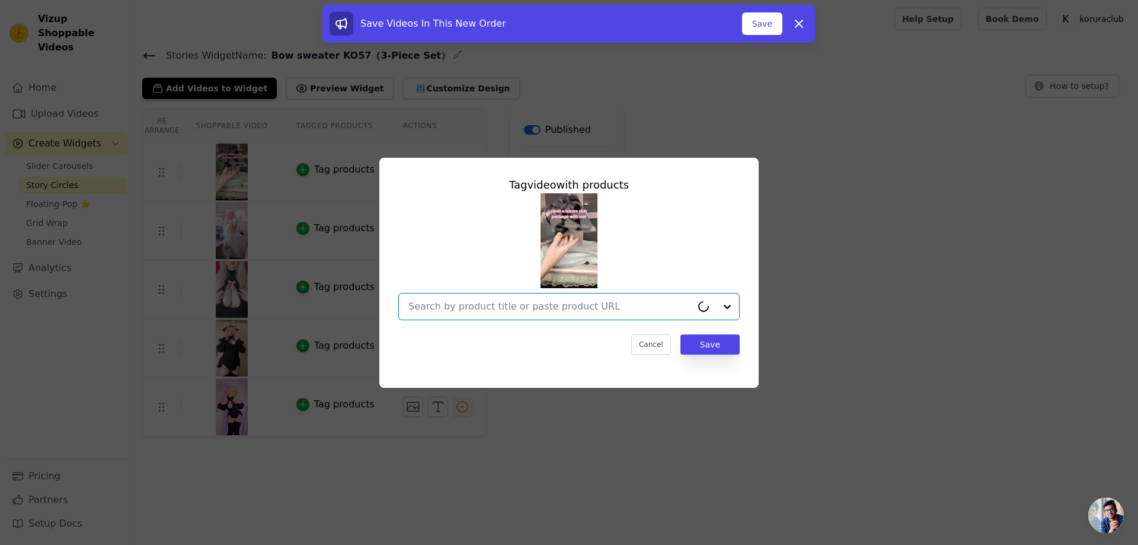
click at [540, 300] on input "text" at bounding box center [549, 306] width 283 height 14
paste input "Bow sweater KO57（3-Piece Set）"
type input "Bow sweater KO57（3-Piece Set）"
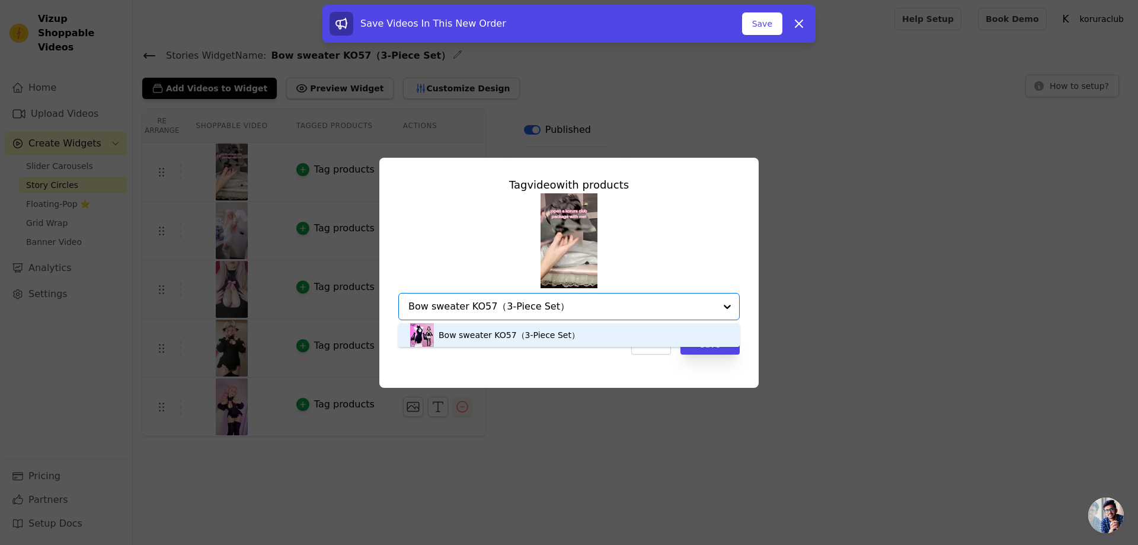
click at [549, 337] on div "Bow sweater KO57（3-Piece Set）" at bounding box center [508, 335] width 141 height 12
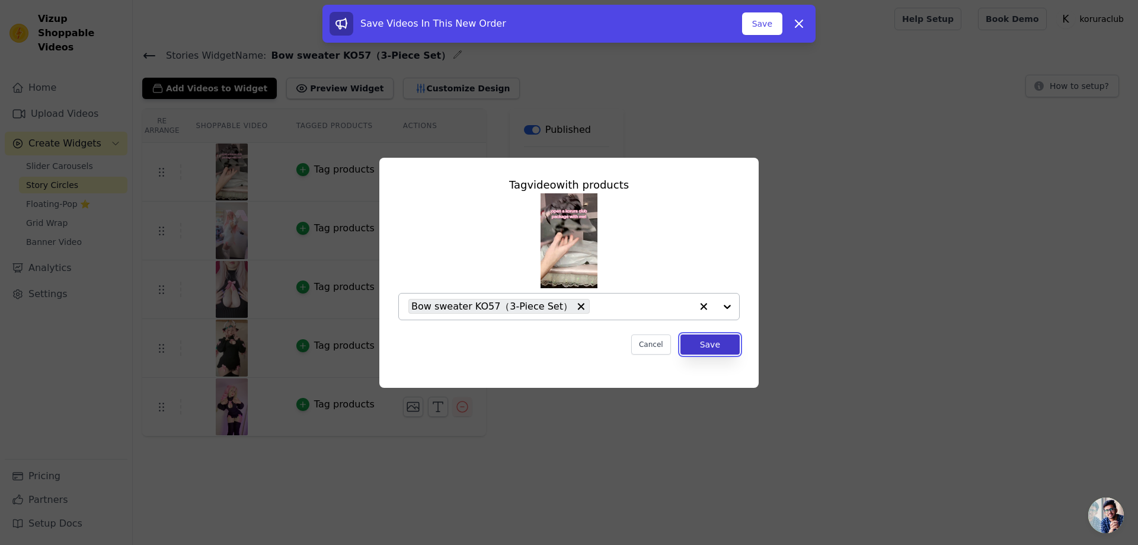
click at [711, 344] on button "Save" at bounding box center [709, 344] width 59 height 20
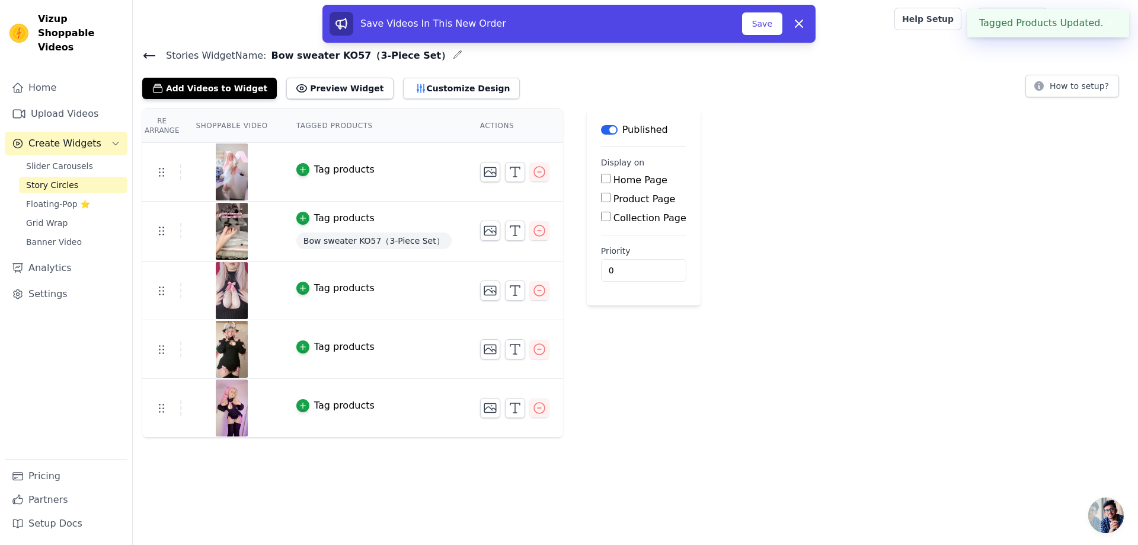
click at [601, 200] on input "Product Page" at bounding box center [605, 197] width 9 height 9
checkbox input "true"
click at [639, 231] on label "Specific Product Pages" at bounding box center [676, 231] width 107 height 11
click at [620, 231] on input "Specific Product Pages" at bounding box center [614, 230] width 9 height 9
radio input "true"
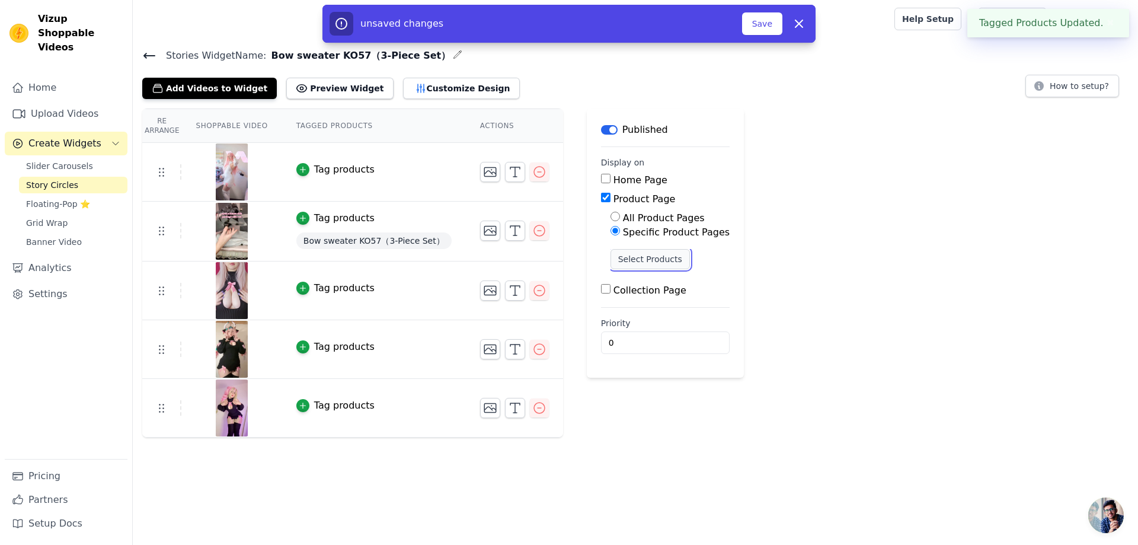
click at [633, 261] on button "Select Products" at bounding box center [649, 259] width 79 height 20
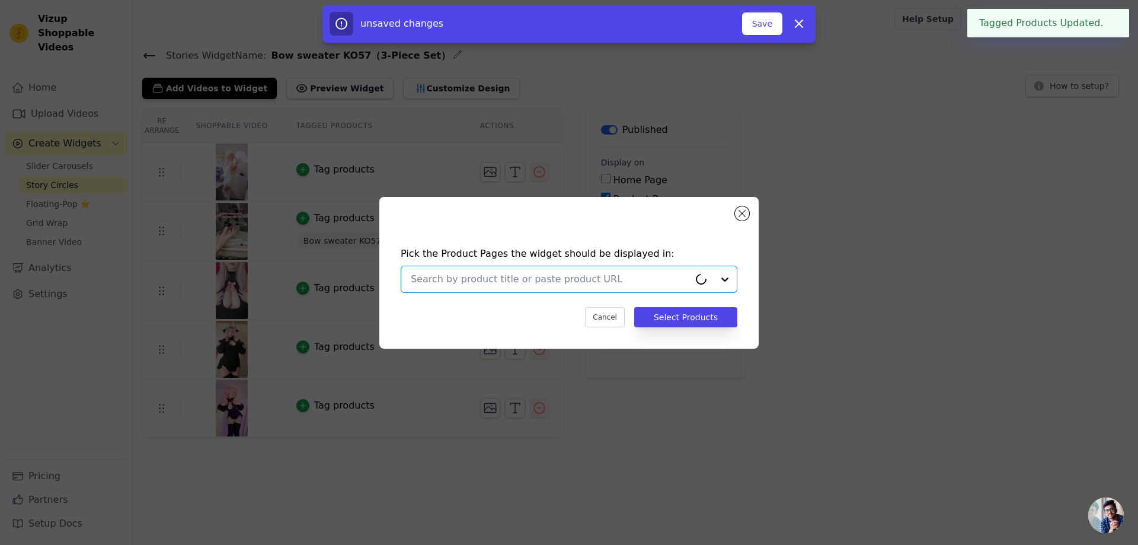
click at [629, 278] on input "text" at bounding box center [550, 279] width 278 height 14
paste input "Bow sweater KO57（3-Piece Set）"
type input "Bow sweater KO57（3-Piece Set）"
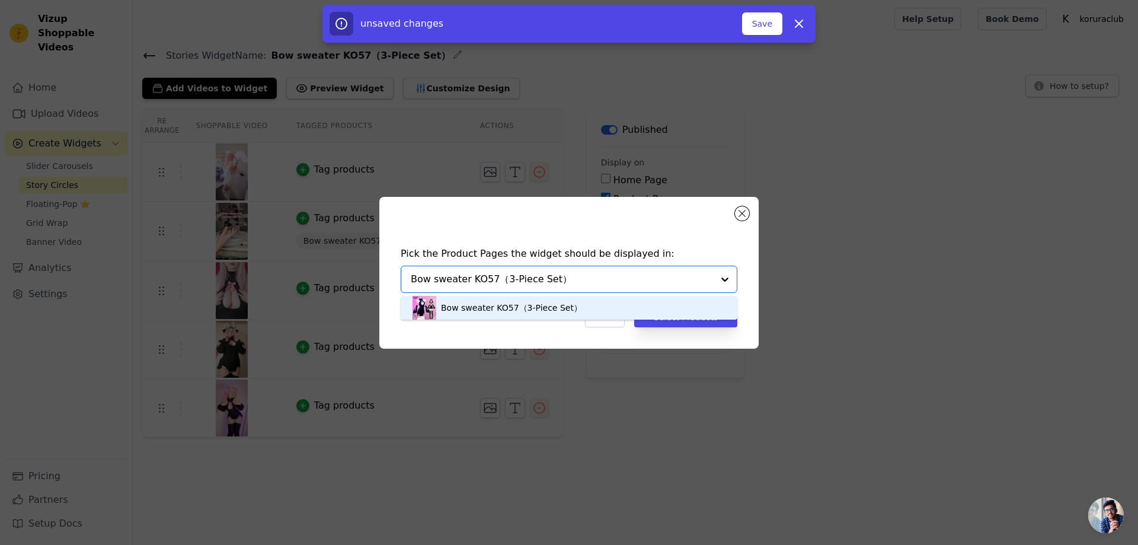
click at [632, 303] on div "Bow sweater KO57（3-Piece Set）" at bounding box center [568, 308] width 313 height 24
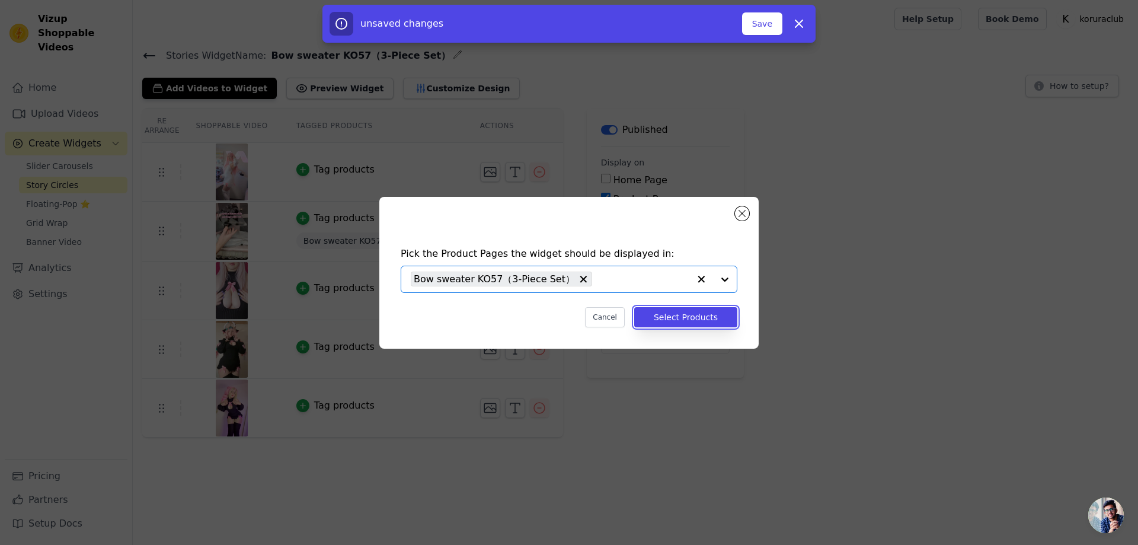
click at [688, 322] on button "Select Products" at bounding box center [685, 317] width 103 height 20
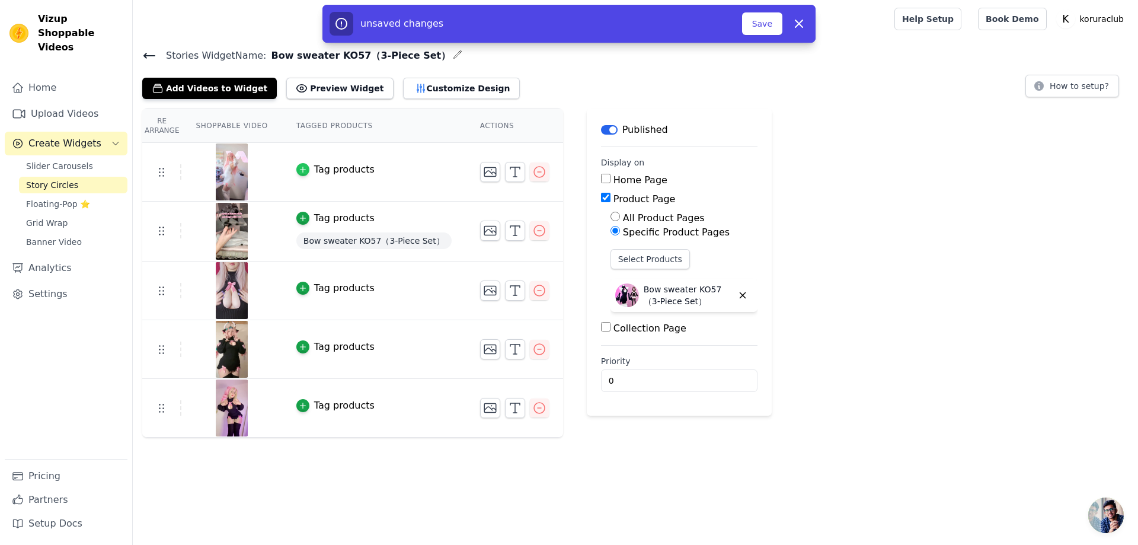
click at [300, 168] on icon "button" at bounding box center [303, 169] width 8 height 8
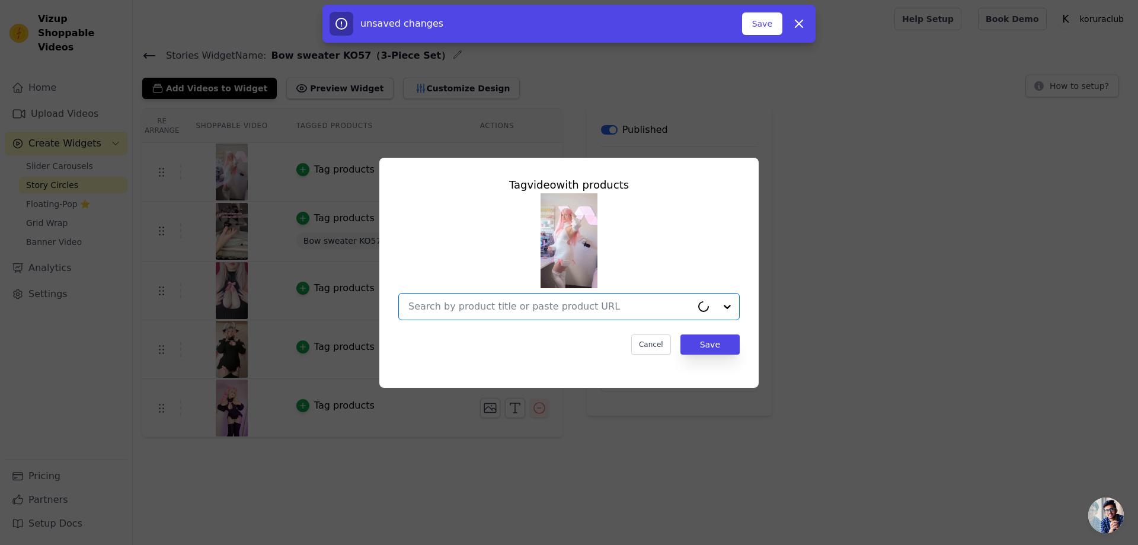
click at [569, 306] on input "text" at bounding box center [549, 306] width 283 height 14
paste input "Bow sweater KO57（3-Piece Set）"
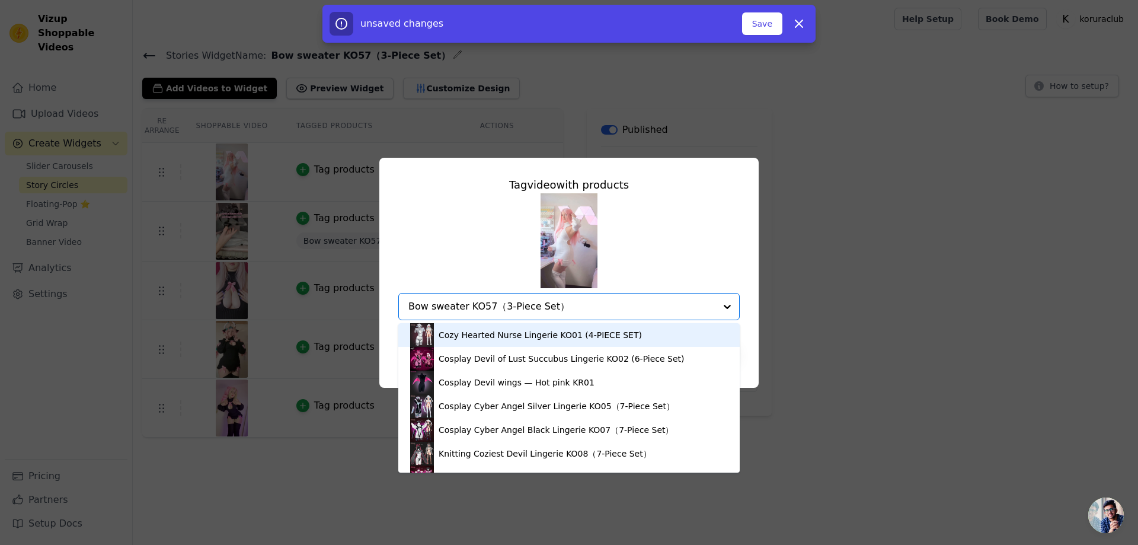
click at [567, 305] on input "Bow sweater KO57（3-Piece Set）" at bounding box center [561, 306] width 307 height 14
click at [574, 306] on input "Bow sweater KO57（3-Piece Set）" at bounding box center [561, 306] width 307 height 14
type input "B"
paste input "Bow sweater KO57（3-Piece Set）"
type input "Bow sweater KO57（3-Piece Set）"
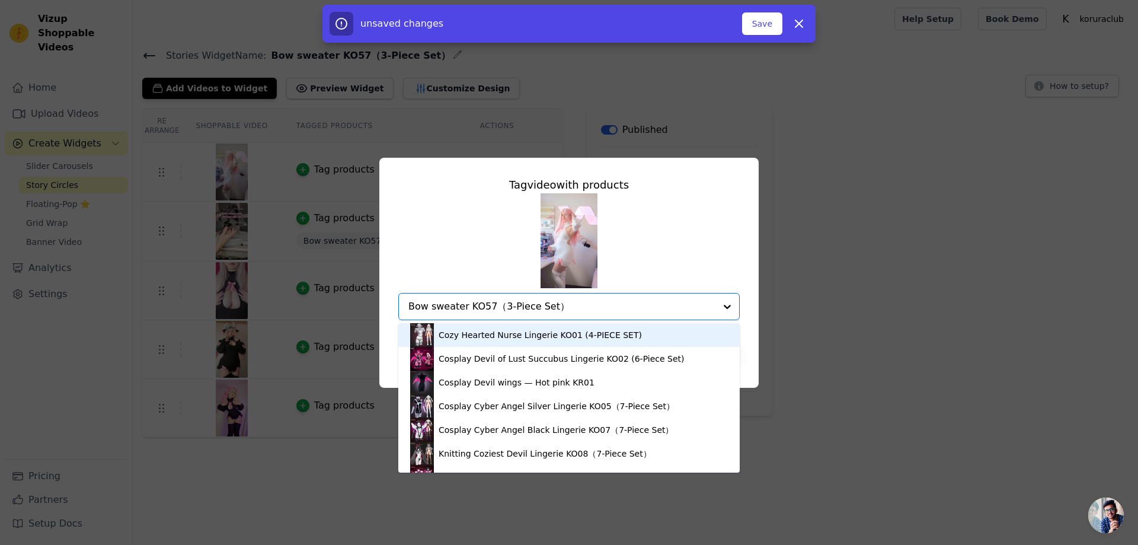
click at [546, 332] on div "Cozy Hearted Nurse Lingerie KO01 (4-PIECE SET)" at bounding box center [539, 335] width 203 height 12
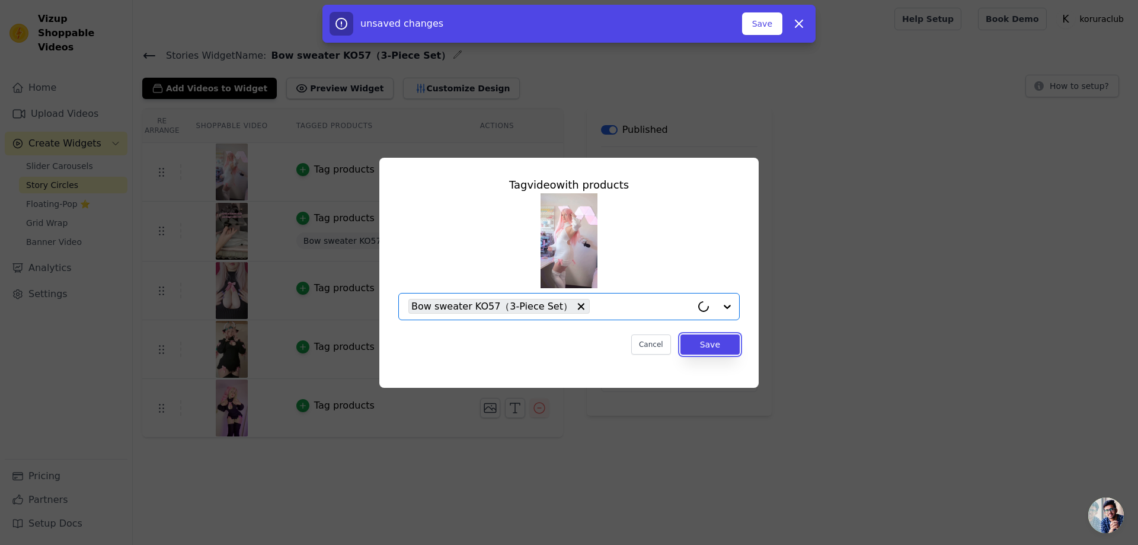
drag, startPoint x: 709, startPoint y: 345, endPoint x: 741, endPoint y: 344, distance: 32.0
click at [709, 345] on button "Save" at bounding box center [709, 344] width 59 height 20
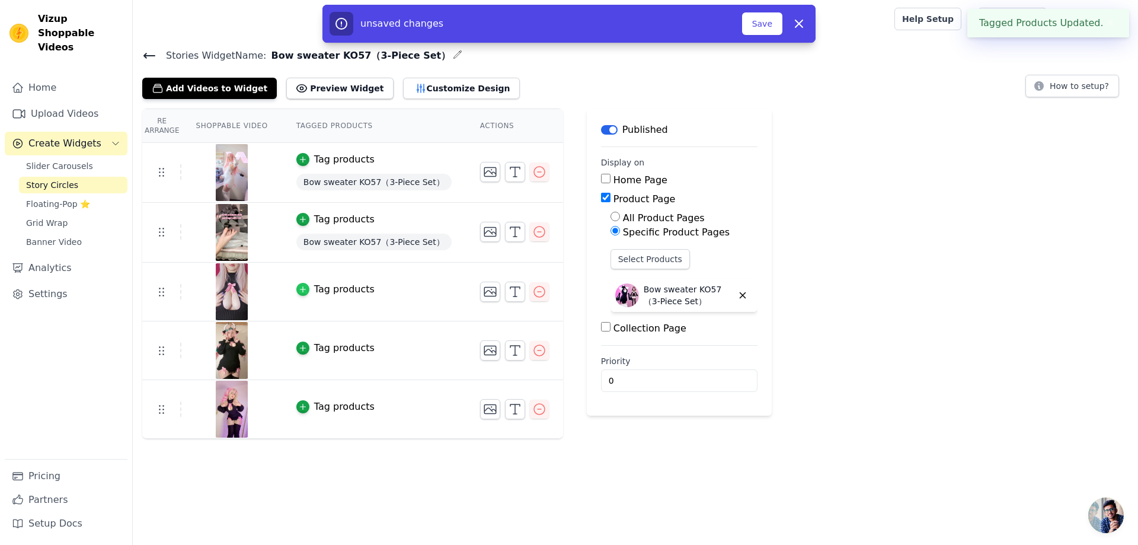
click at [304, 290] on icon "button" at bounding box center [303, 289] width 8 height 8
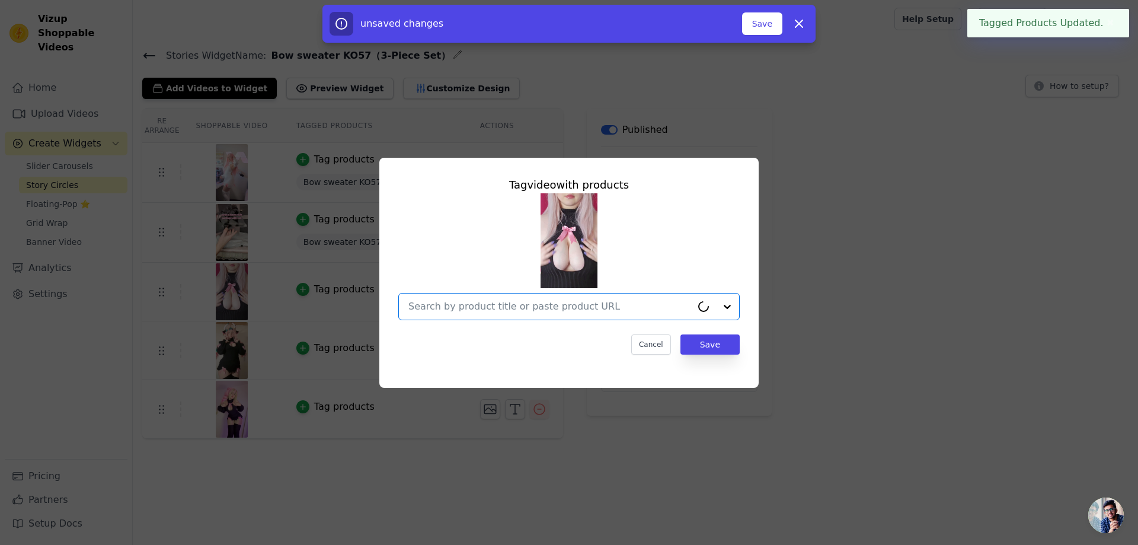
click at [564, 304] on input "text" at bounding box center [549, 306] width 283 height 14
paste input "Bow sweater KO57（3-Piece Set）"
type input "Bow sweater KO57（3-Piece Set）"
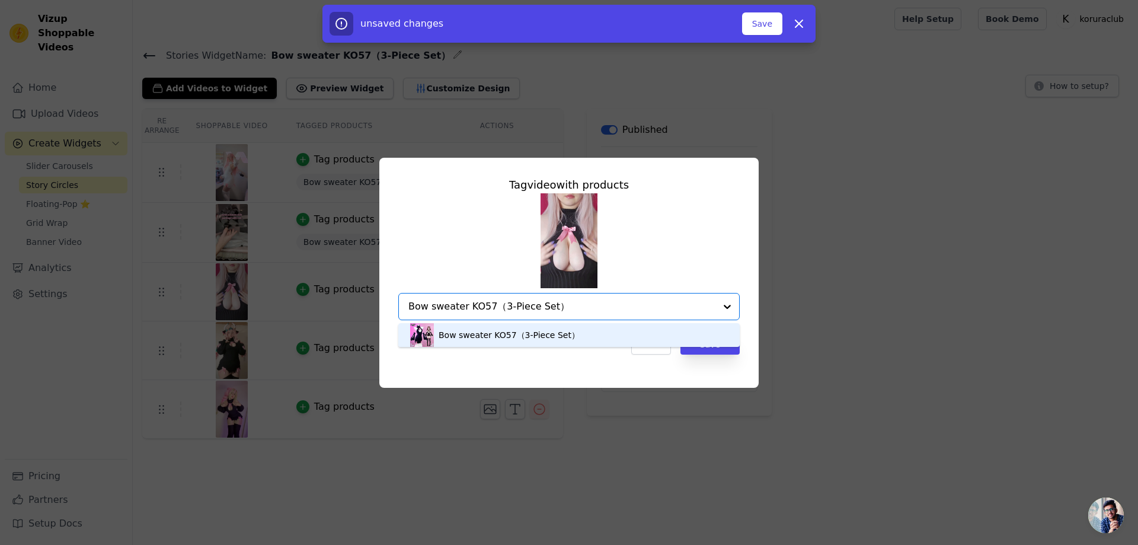
click at [494, 332] on div "Bow sweater KO57（3-Piece Set）" at bounding box center [508, 335] width 141 height 12
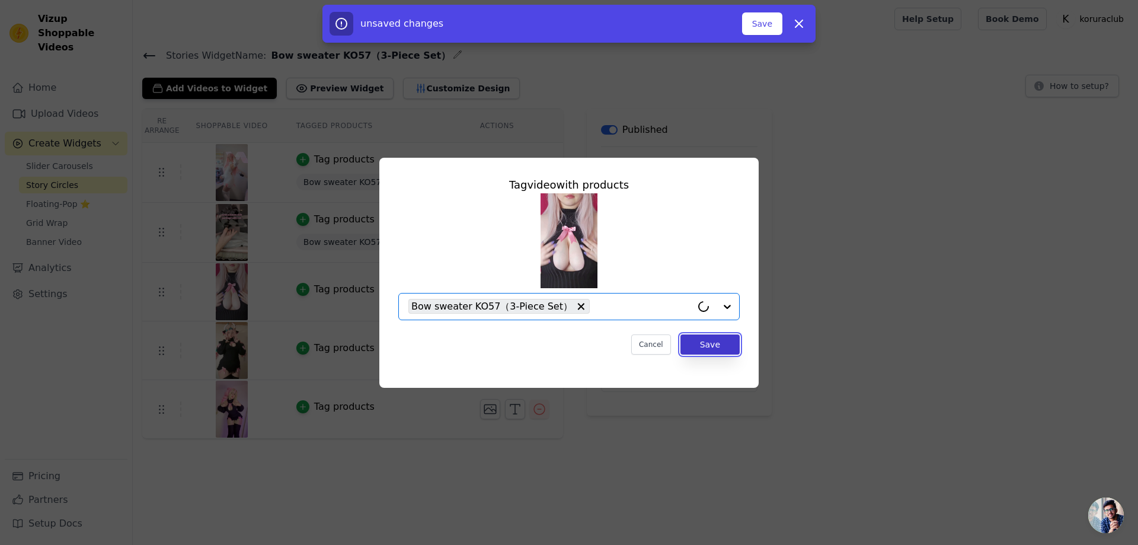
click at [709, 347] on button "Save" at bounding box center [709, 344] width 59 height 20
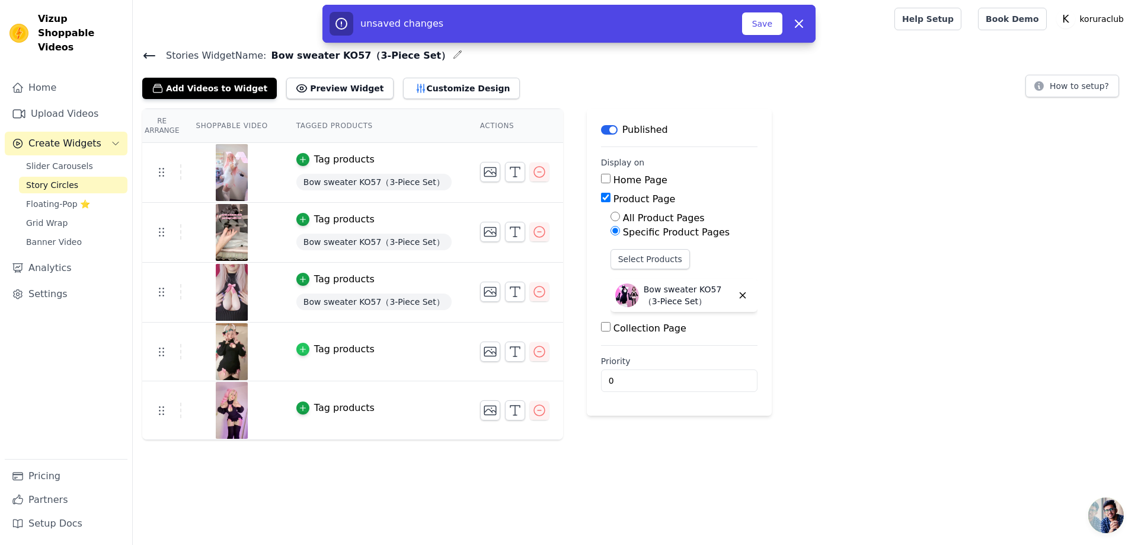
click at [299, 345] on icon "button" at bounding box center [303, 349] width 8 height 8
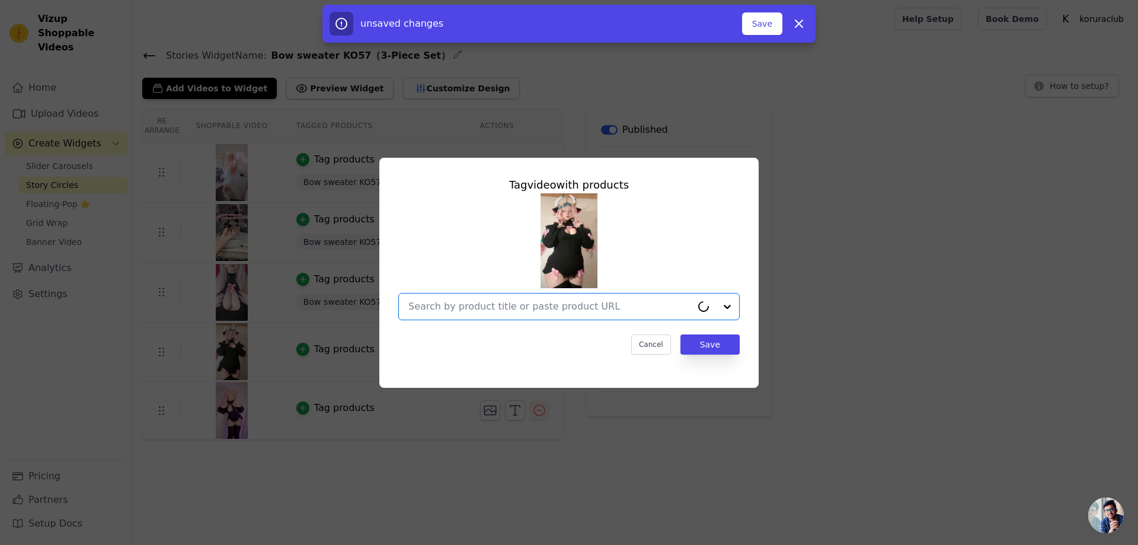
click at [517, 308] on input "text" at bounding box center [549, 306] width 283 height 14
paste input "Bow sweater KO57（3-Piece Set）"
type input "Bow sweater KO57（3-Piece Set）"
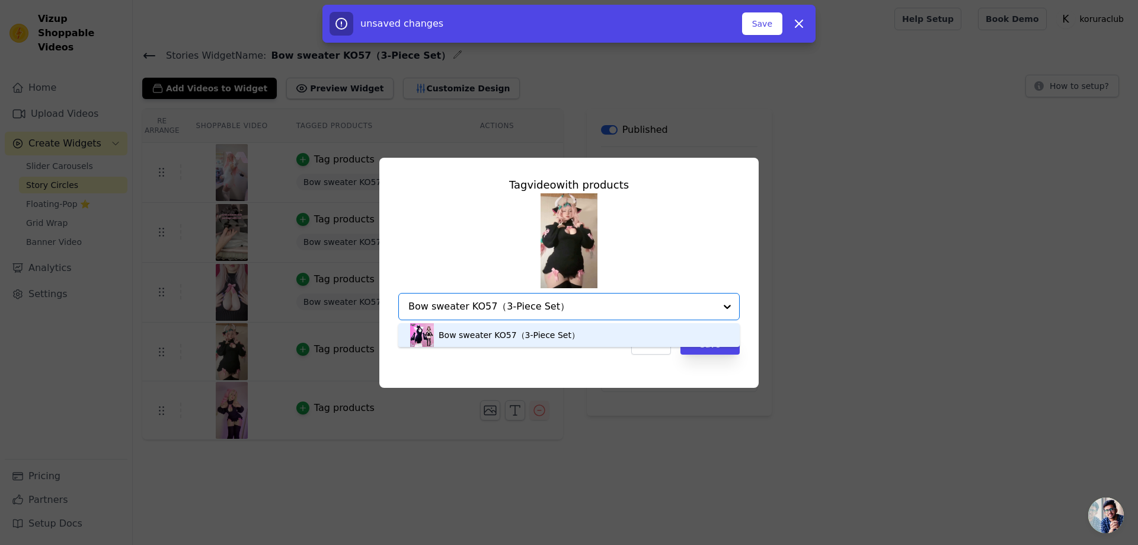
click at [527, 337] on div "Bow sweater KO57（3-Piece Set）" at bounding box center [508, 335] width 141 height 12
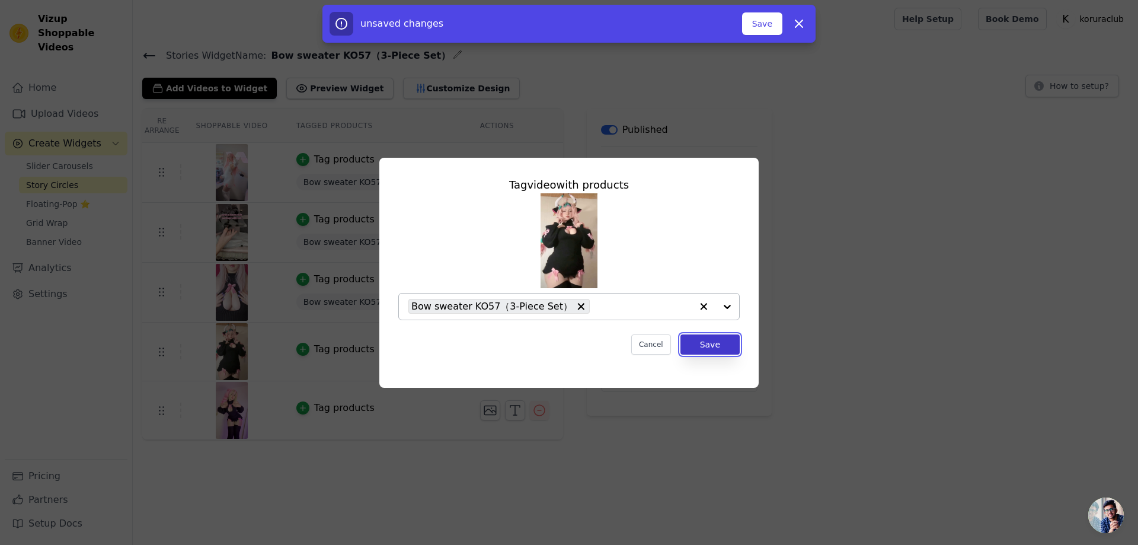
click at [714, 344] on button "Save" at bounding box center [709, 344] width 59 height 20
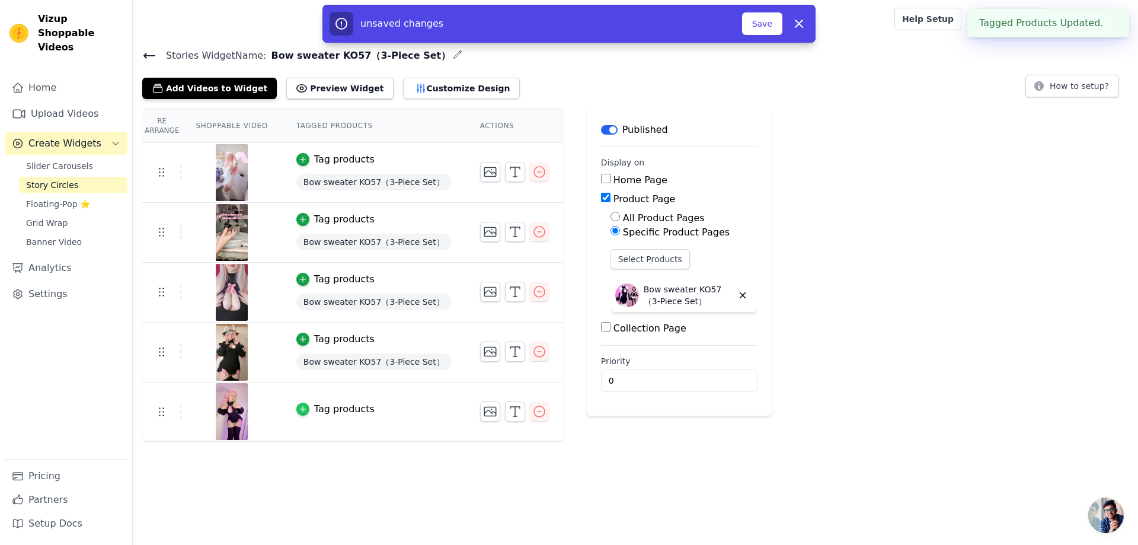
click at [299, 411] on icon "button" at bounding box center [303, 409] width 8 height 8
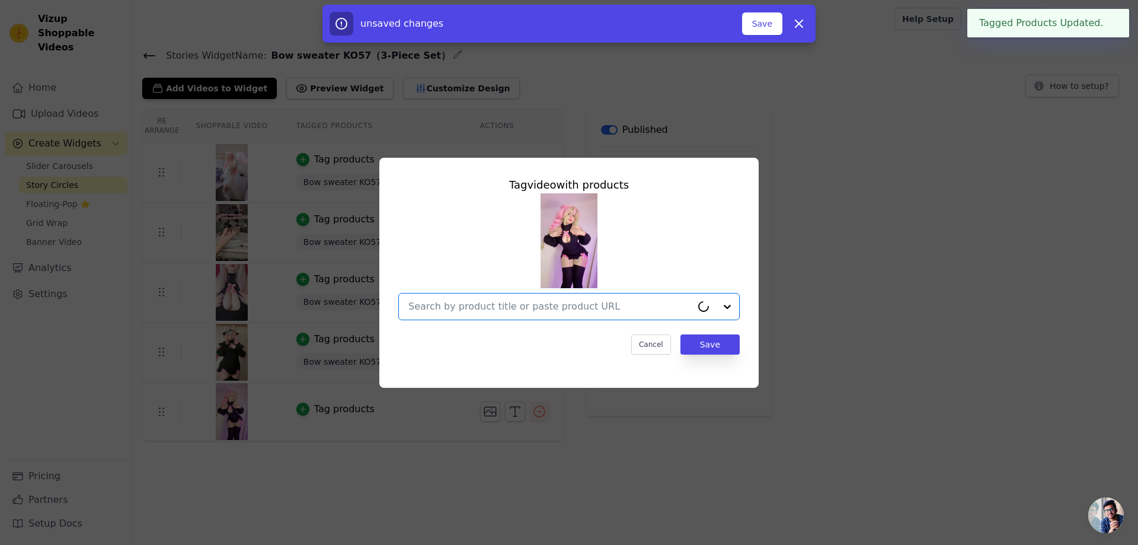
click at [521, 304] on input "text" at bounding box center [549, 306] width 283 height 14
paste input "Bow sweater KO57（3-Piece Set）"
type input "Bow sweater KO57（3-Piece Set）"
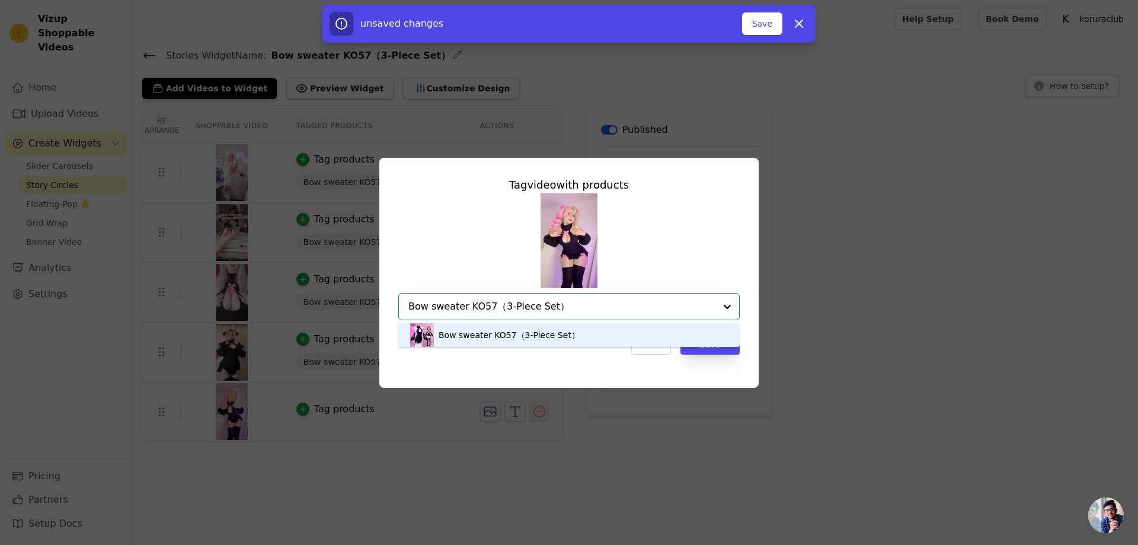
click at [517, 334] on div "Bow sweater KO57（3-Piece Set）" at bounding box center [508, 335] width 141 height 12
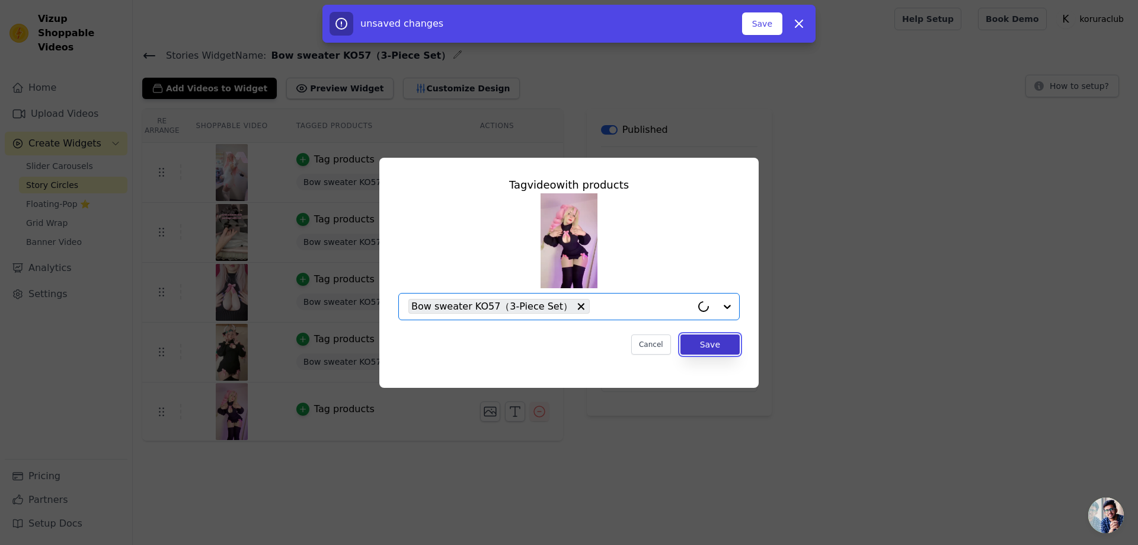
drag, startPoint x: 702, startPoint y: 345, endPoint x: 735, endPoint y: 351, distance: 34.3
click at [702, 345] on button "Save" at bounding box center [709, 344] width 59 height 20
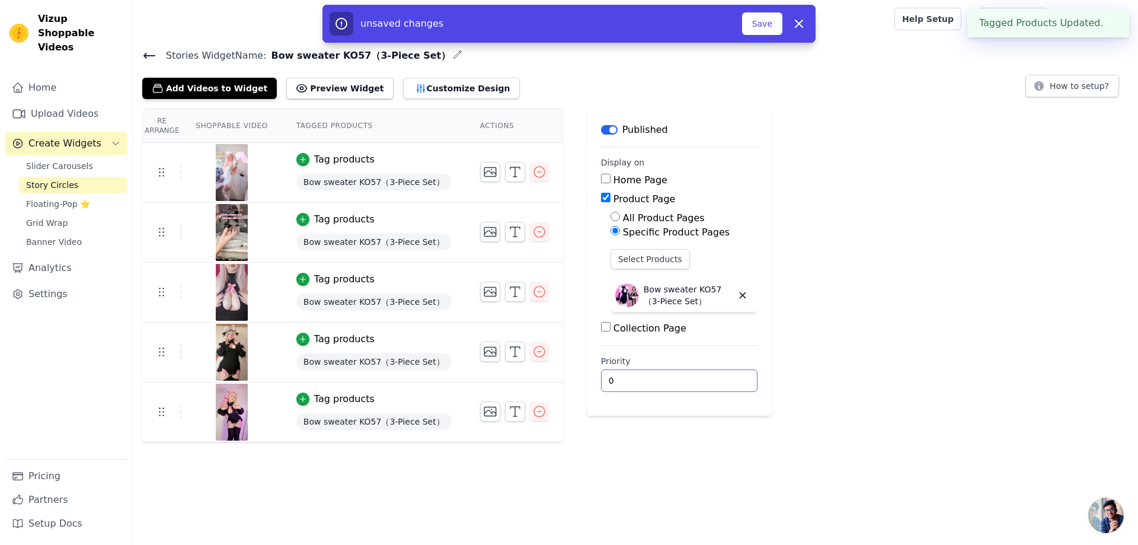
click at [604, 372] on input "0" at bounding box center [679, 380] width 156 height 23
drag, startPoint x: 606, startPoint y: 375, endPoint x: 594, endPoint y: 377, distance: 12.0
click at [601, 377] on input "0" at bounding box center [679, 380] width 156 height 23
type input "1"
click at [758, 24] on button "Save" at bounding box center [762, 23] width 40 height 23
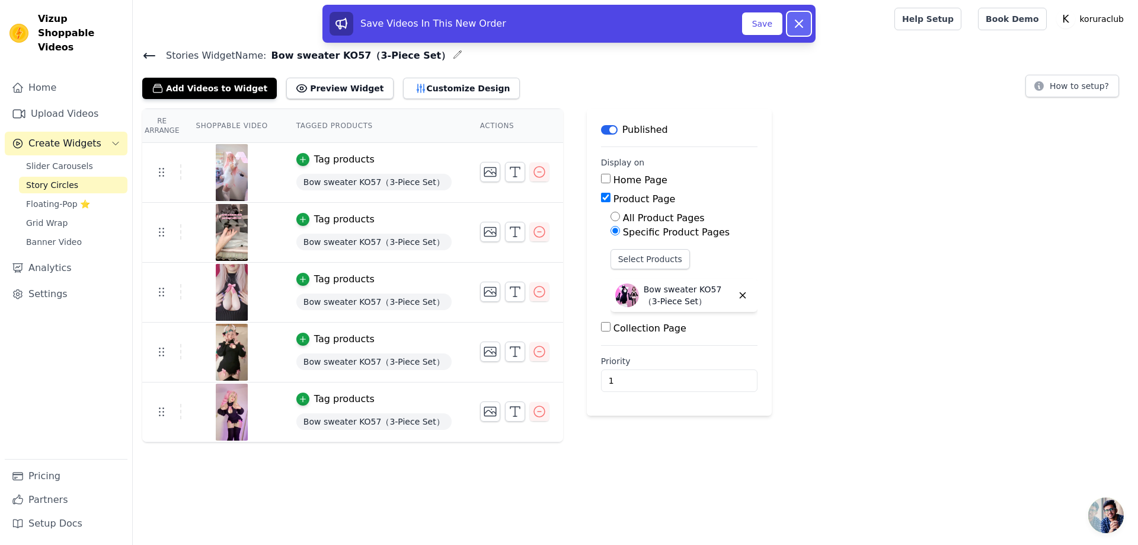
click at [799, 24] on icon at bounding box center [798, 23] width 7 height 7
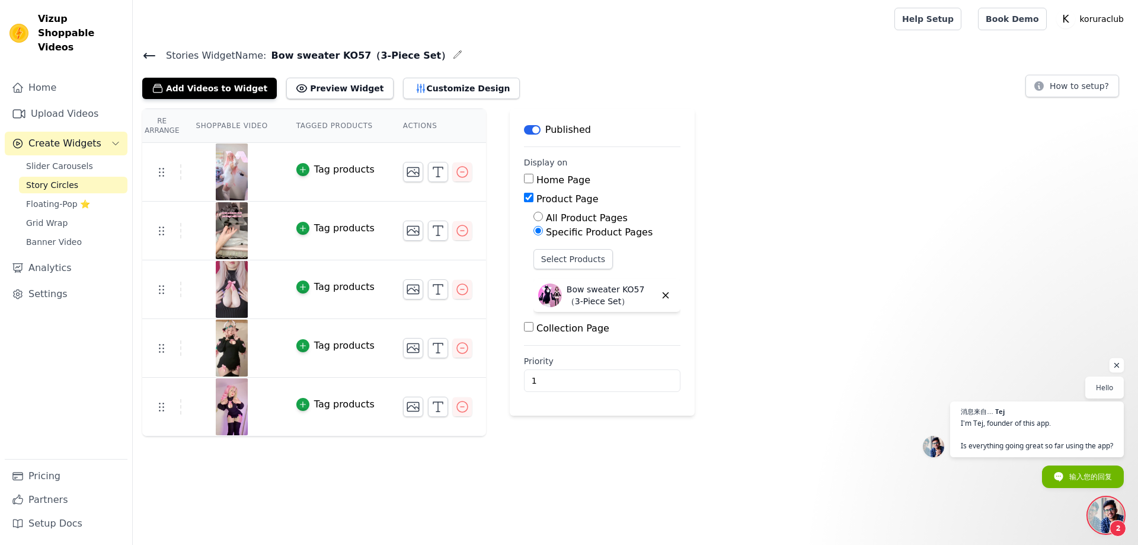
click at [1116, 366] on span "开放式聊天" at bounding box center [1116, 365] width 15 height 15
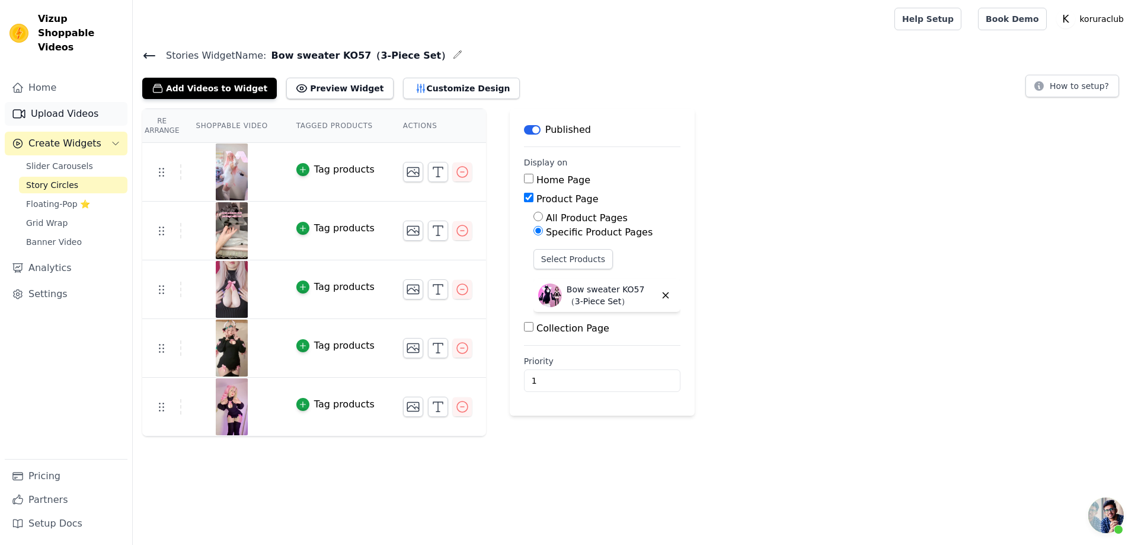
click at [68, 105] on link "Upload Videos" at bounding box center [66, 114] width 123 height 24
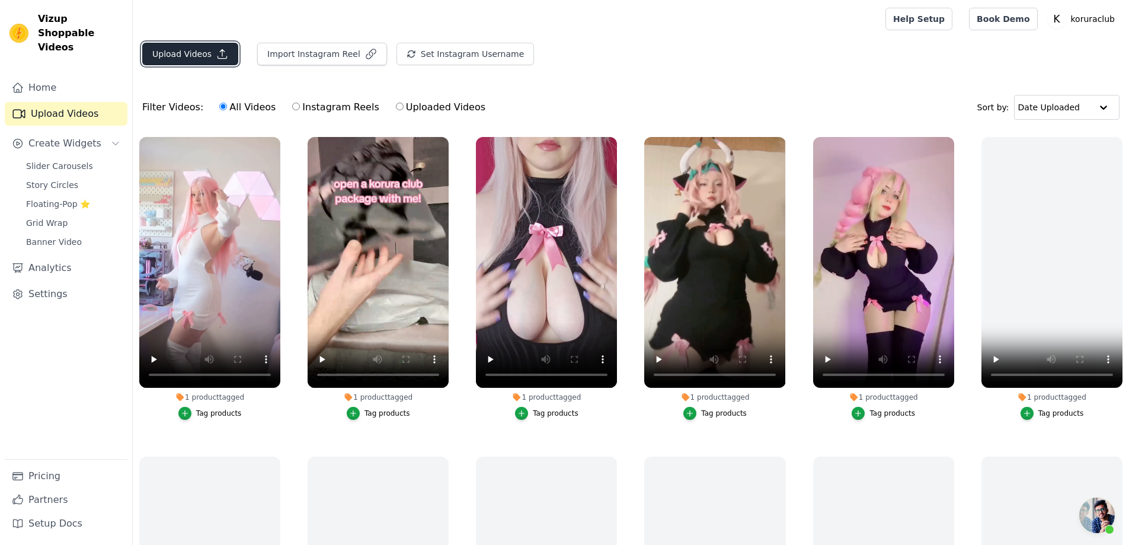
click at [168, 57] on button "Upload Videos" at bounding box center [190, 54] width 96 height 23
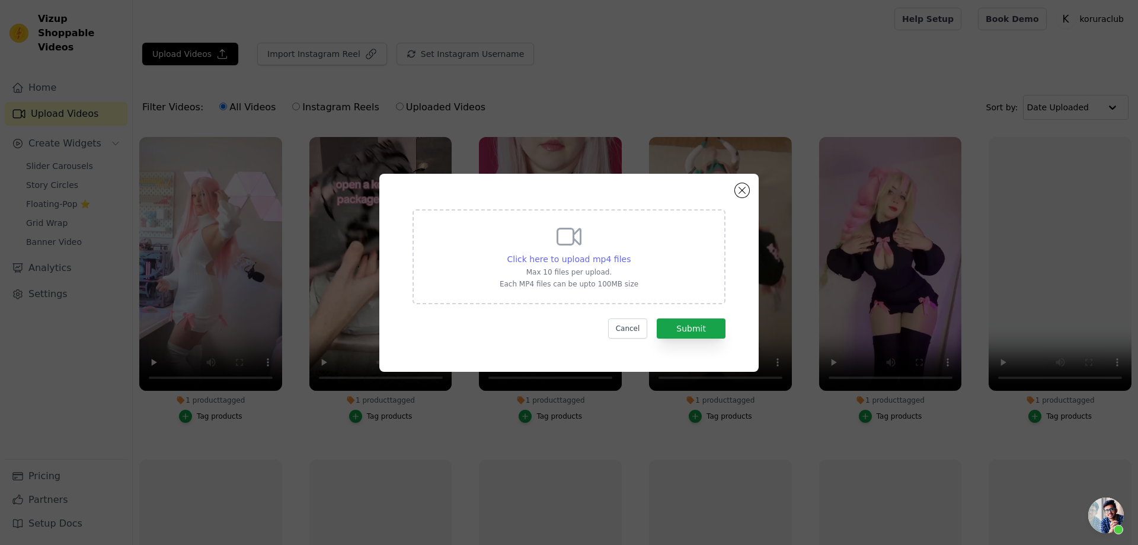
click at [592, 258] on span "Click here to upload mp4 files" at bounding box center [569, 258] width 124 height 9
click at [630, 253] on input "Click here to upload mp4 files Max 10 files per upload. Each MP4 files can be u…" at bounding box center [630, 252] width 1 height 1
type input "C:\fakepath\猫爪猫咪视频.mp4"
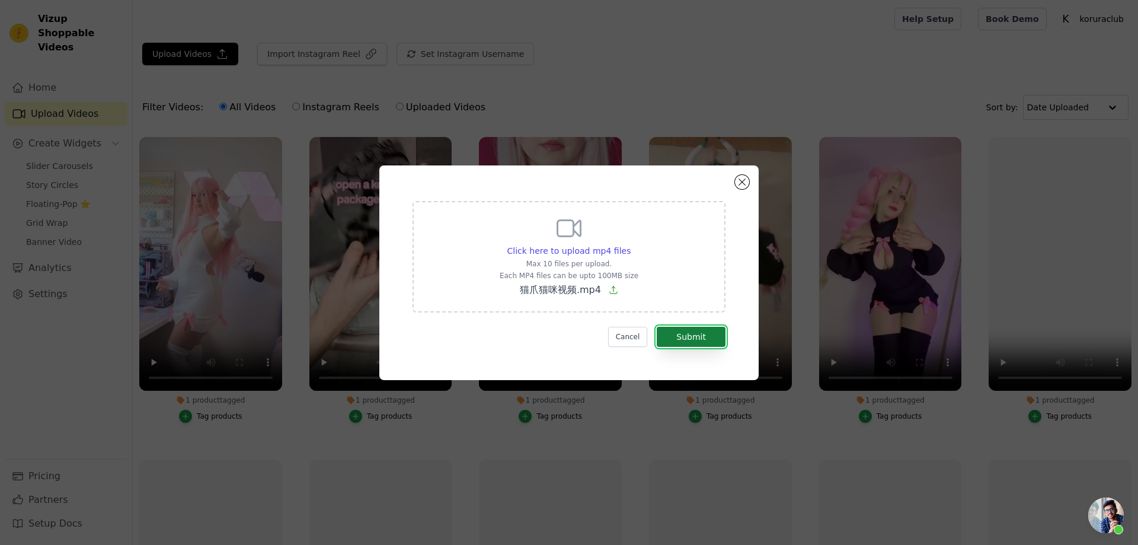
click at [675, 333] on button "Submit" at bounding box center [691, 336] width 69 height 20
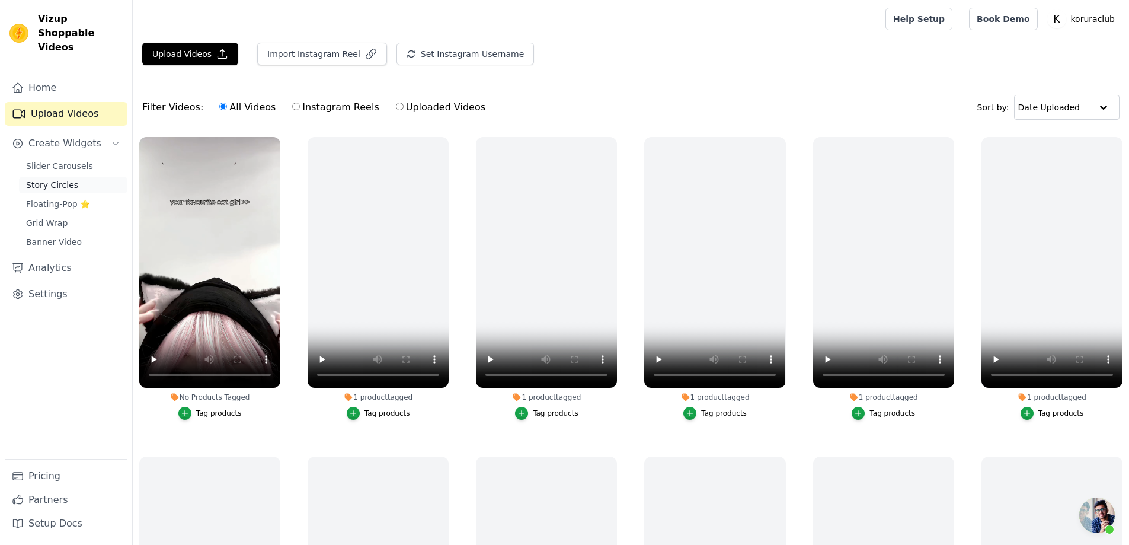
click at [55, 177] on link "Story Circles" at bounding box center [73, 185] width 108 height 17
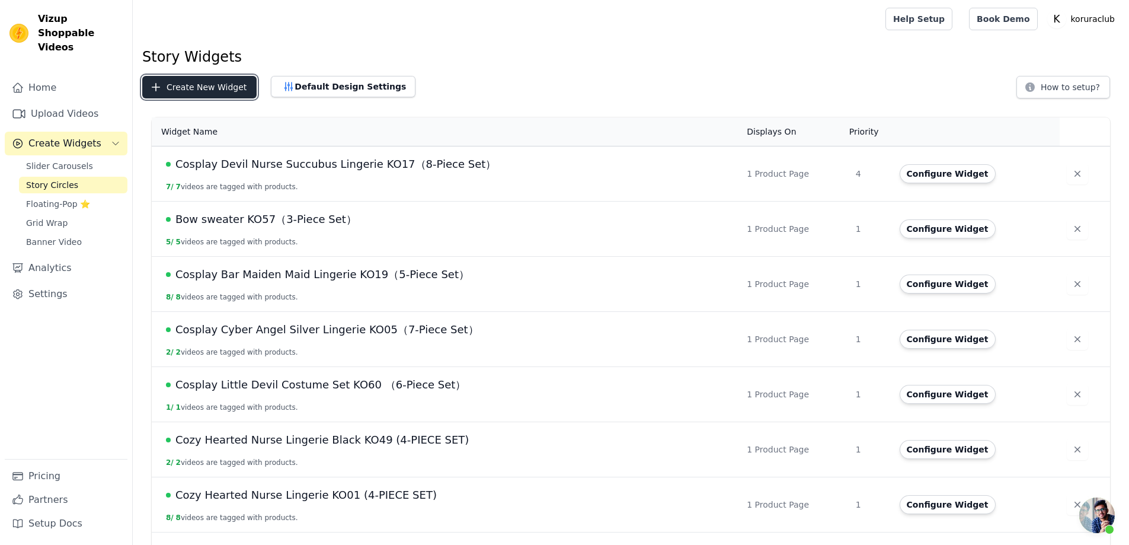
click at [177, 89] on button "Create New Widget" at bounding box center [199, 87] width 114 height 23
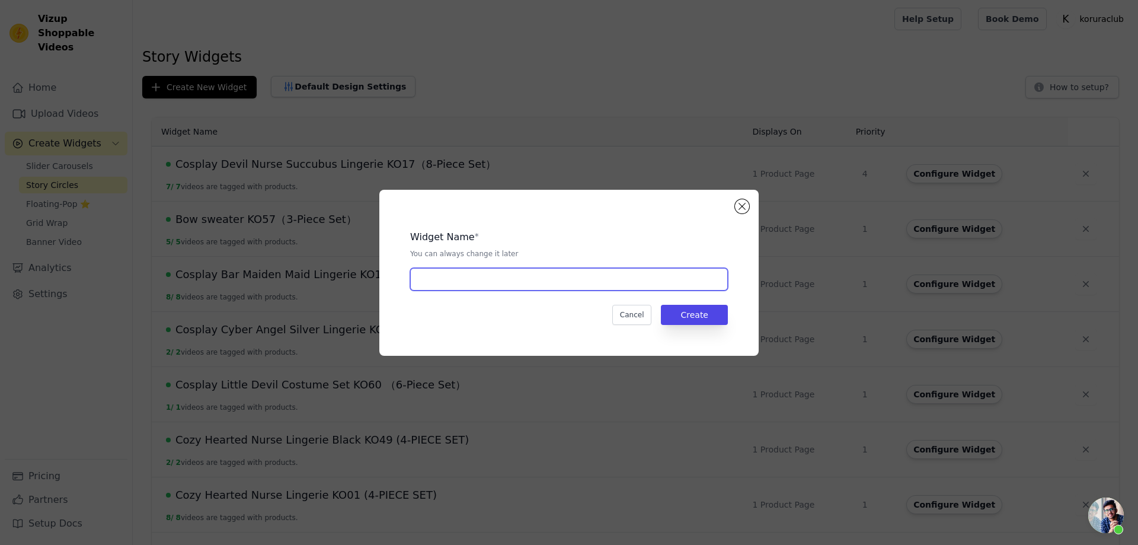
click at [504, 277] on input "text" at bounding box center [569, 279] width 318 height 23
paste input "SHY NEKO BODYSUIT SR05"
type input "SHY NEKO BODYSUIT SR05"
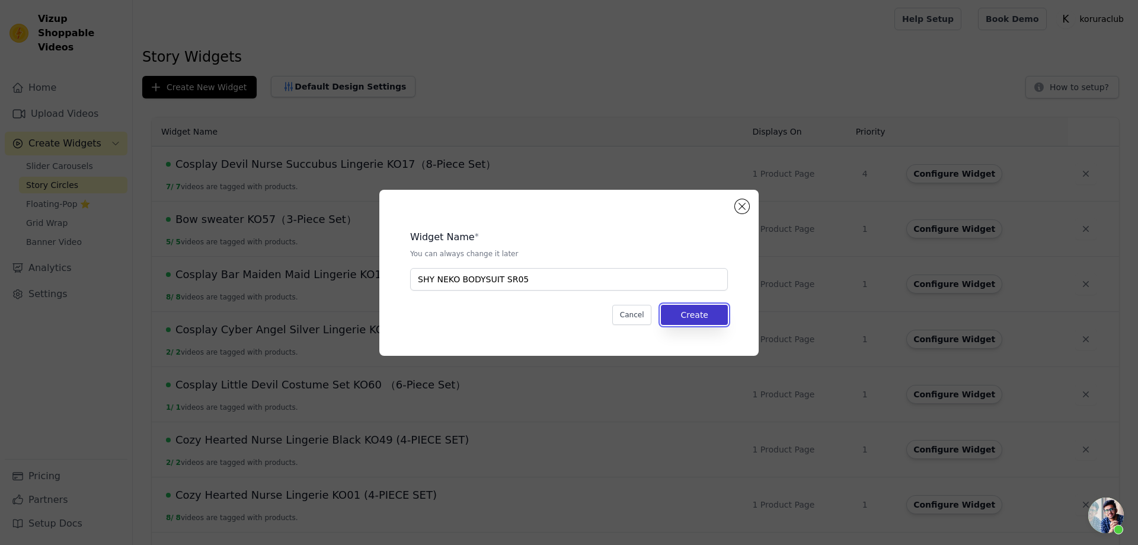
click at [684, 312] on button "Create" at bounding box center [694, 315] width 67 height 20
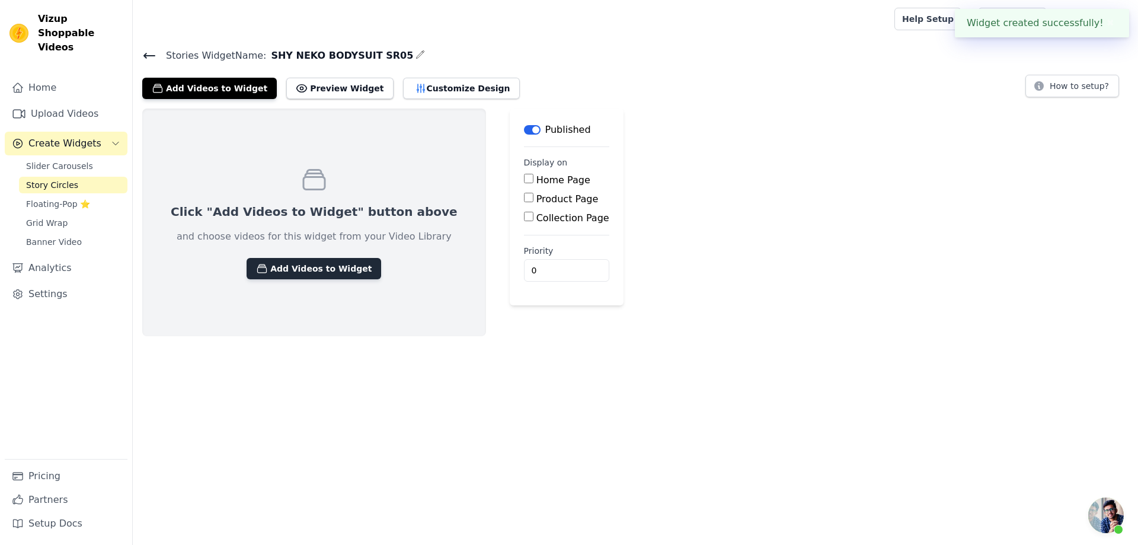
click at [313, 268] on button "Add Videos to Widget" at bounding box center [313, 268] width 135 height 21
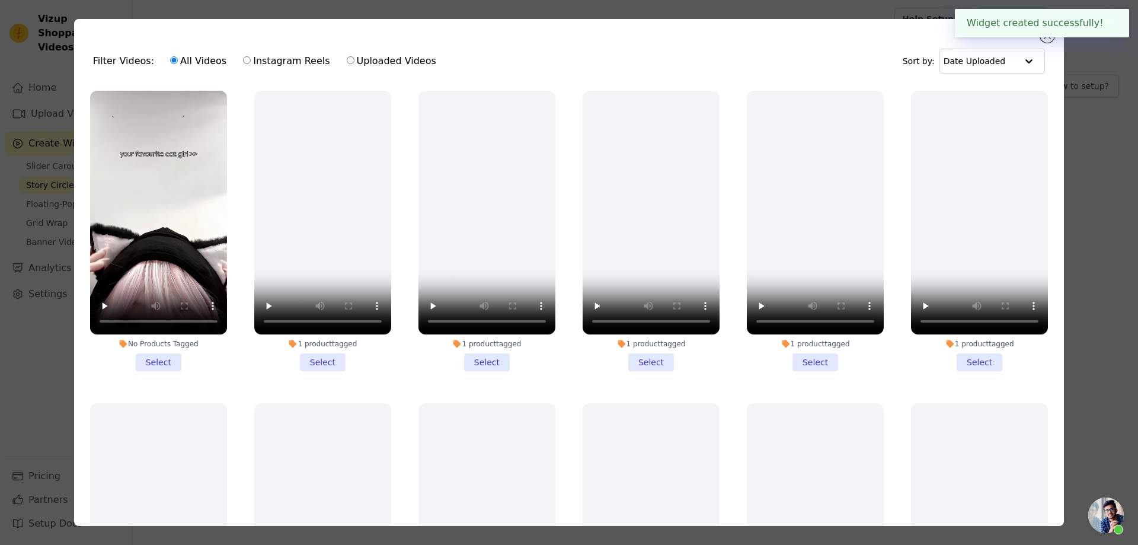
click at [165, 357] on li "No Products Tagged Select" at bounding box center [158, 231] width 137 height 280
click at [0, 0] on input "No Products Tagged Select" at bounding box center [0, 0] width 0 height 0
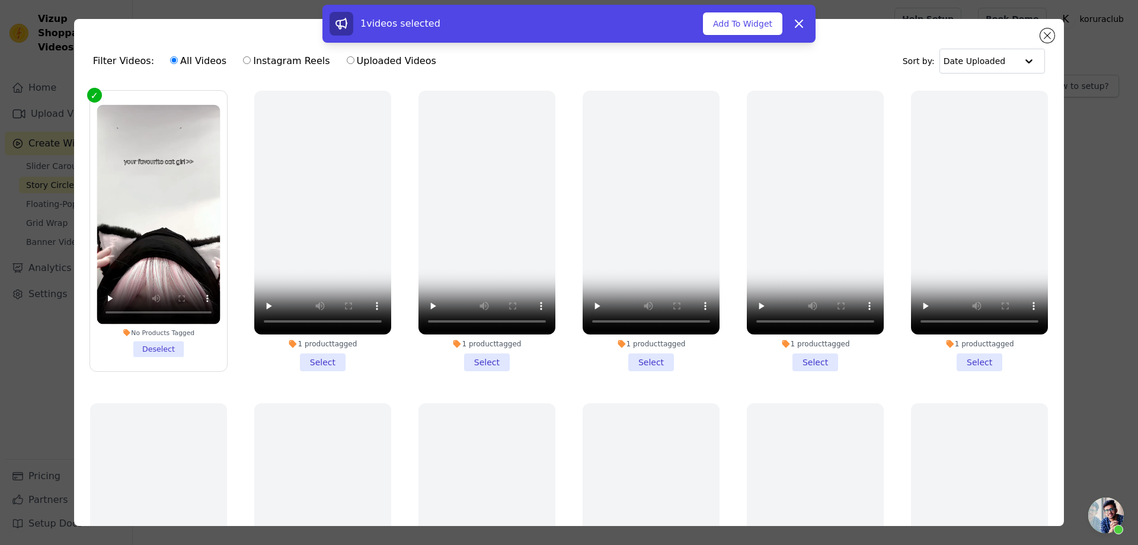
click at [738, 25] on button "Add To Widget" at bounding box center [742, 23] width 79 height 23
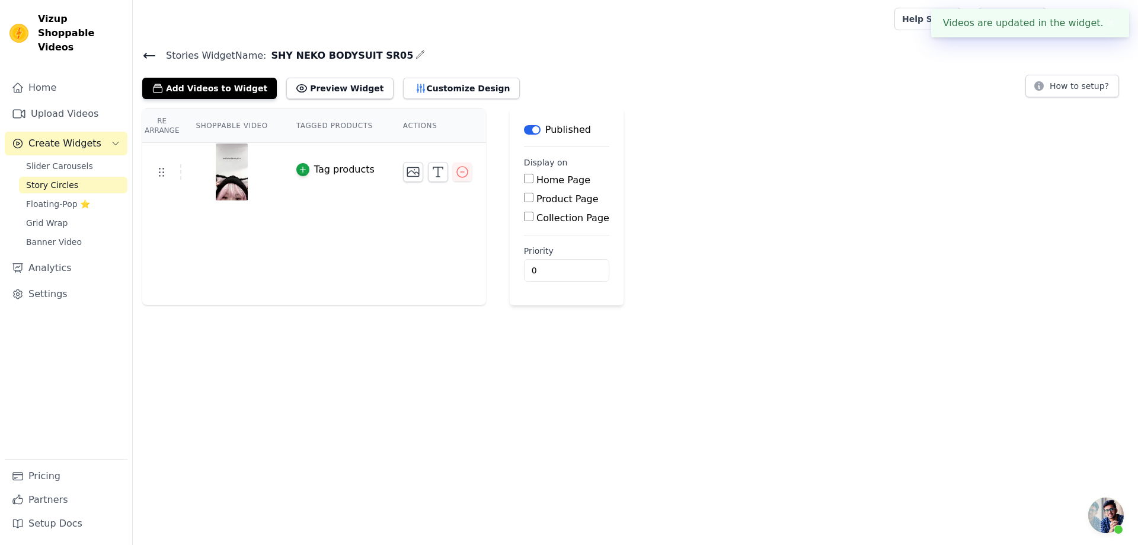
click at [524, 198] on input "Product Page" at bounding box center [528, 197] width 9 height 9
checkbox input "true"
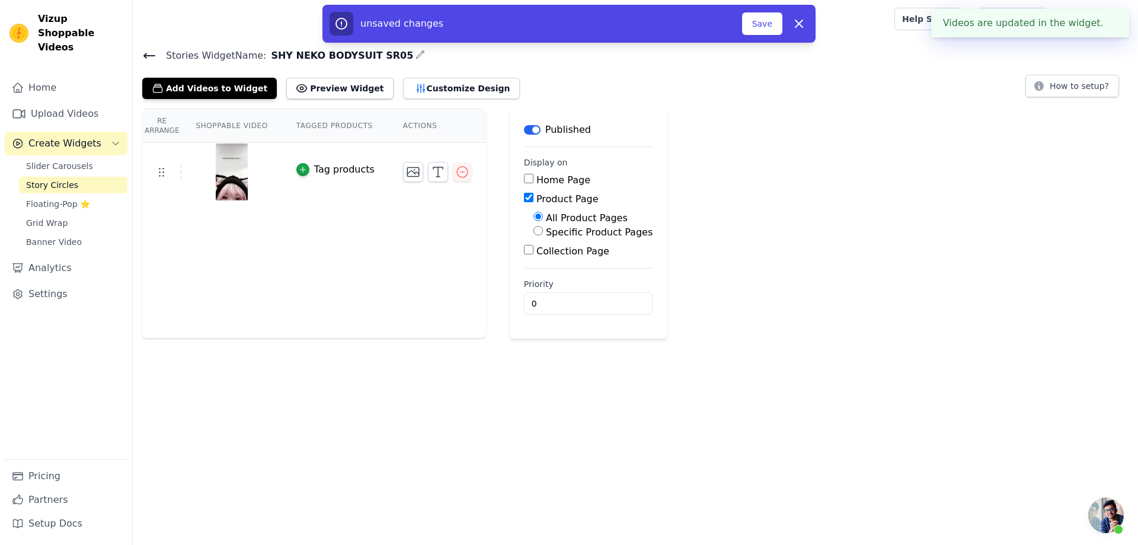
click at [577, 232] on label "Specific Product Pages" at bounding box center [599, 231] width 107 height 11
click at [543, 232] on input "Specific Product Pages" at bounding box center [537, 230] width 9 height 9
radio input "true"
click at [566, 256] on button "Select Products" at bounding box center [572, 259] width 79 height 20
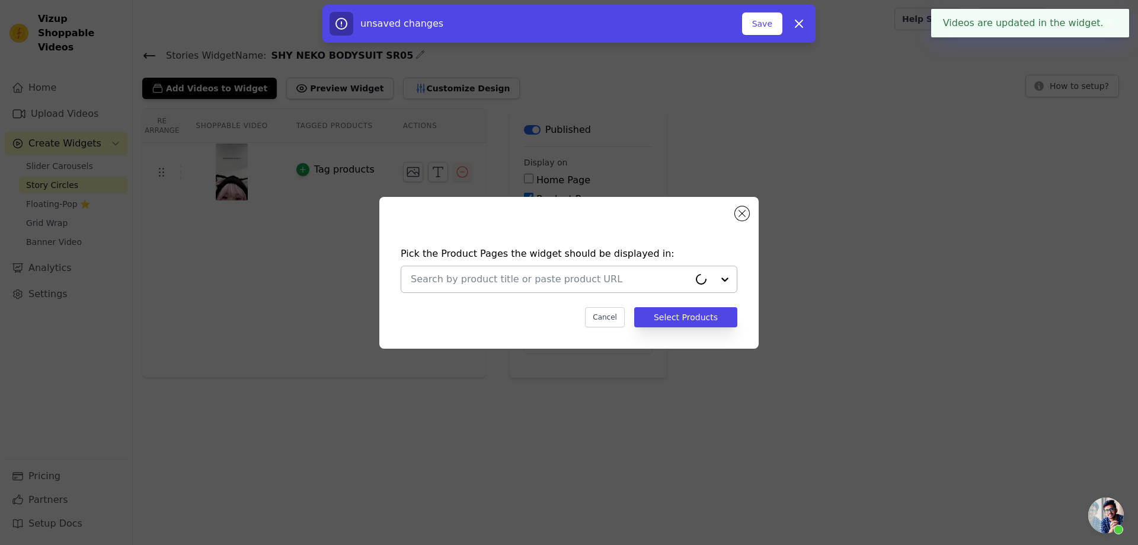
click at [572, 273] on input "text" at bounding box center [550, 279] width 278 height 14
paste input "SHY NEKO BODYSUIT SR05"
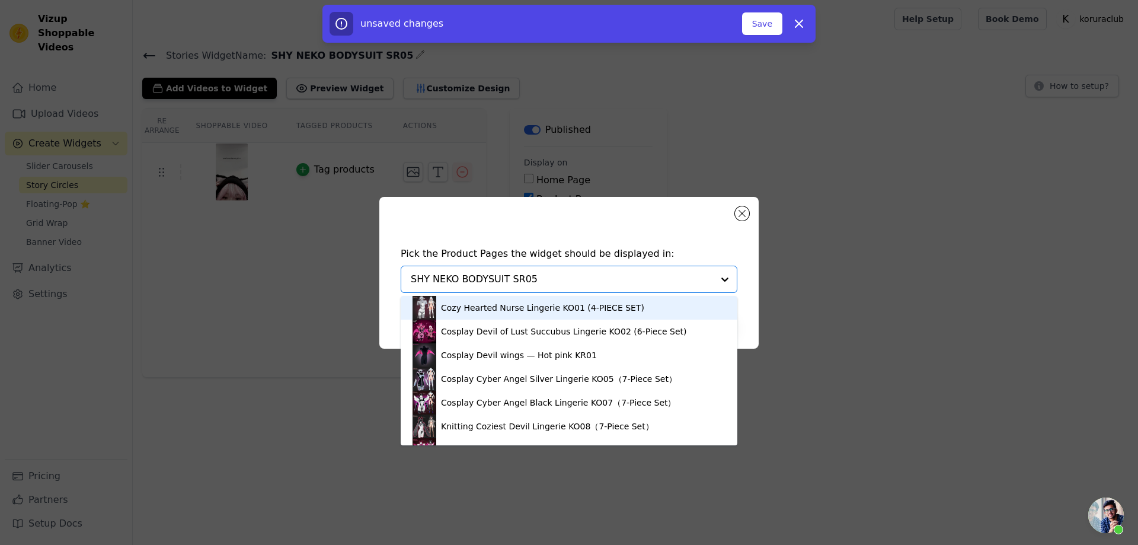
click at [557, 281] on input "SHY NEKO BODYSUIT SR05" at bounding box center [562, 279] width 302 height 14
drag, startPoint x: 549, startPoint y: 277, endPoint x: 297, endPoint y: 269, distance: 252.6
click at [297, 269] on div "Pick the Product Pages the widget should be displayed in: Cozy Hearted Nurse Li…" at bounding box center [569, 273] width 1100 height 190
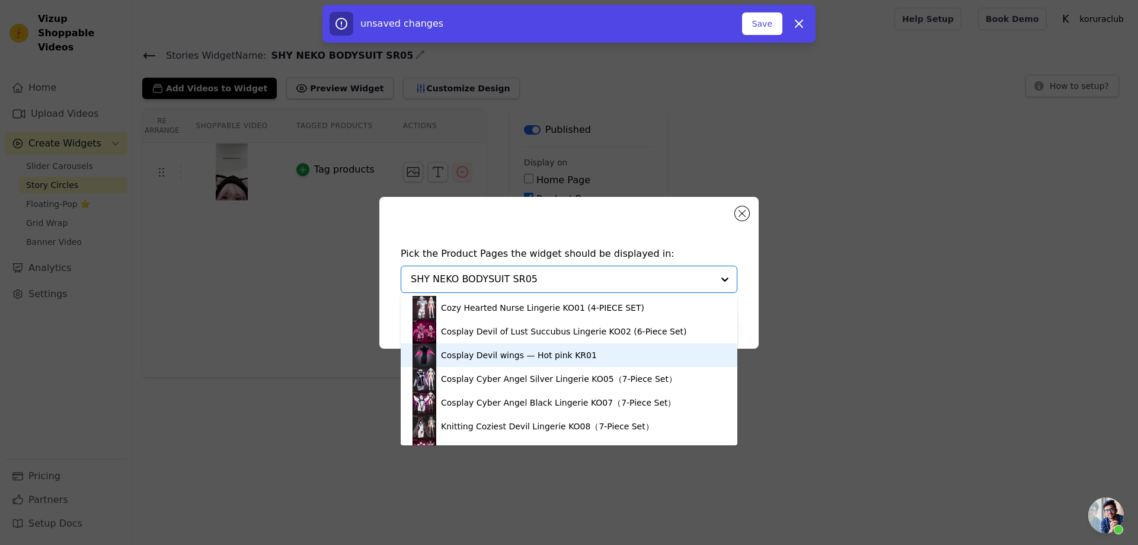
type input "SHY NEKO BODYSUIT SR05"
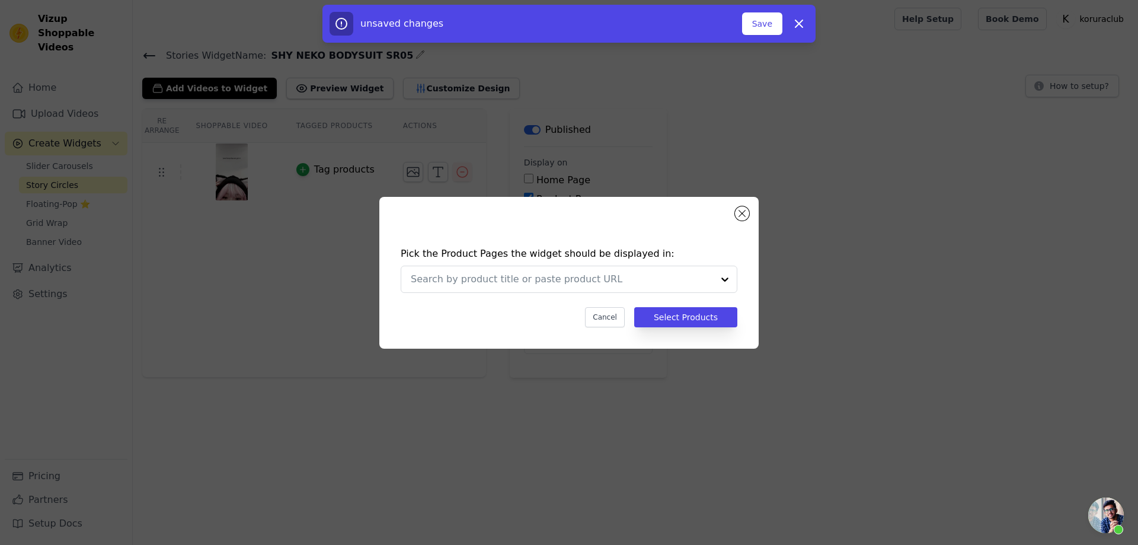
click at [935, 357] on div "Pick the Product Pages the widget should be displayed in: Cancel Select Products" at bounding box center [569, 273] width 1100 height 190
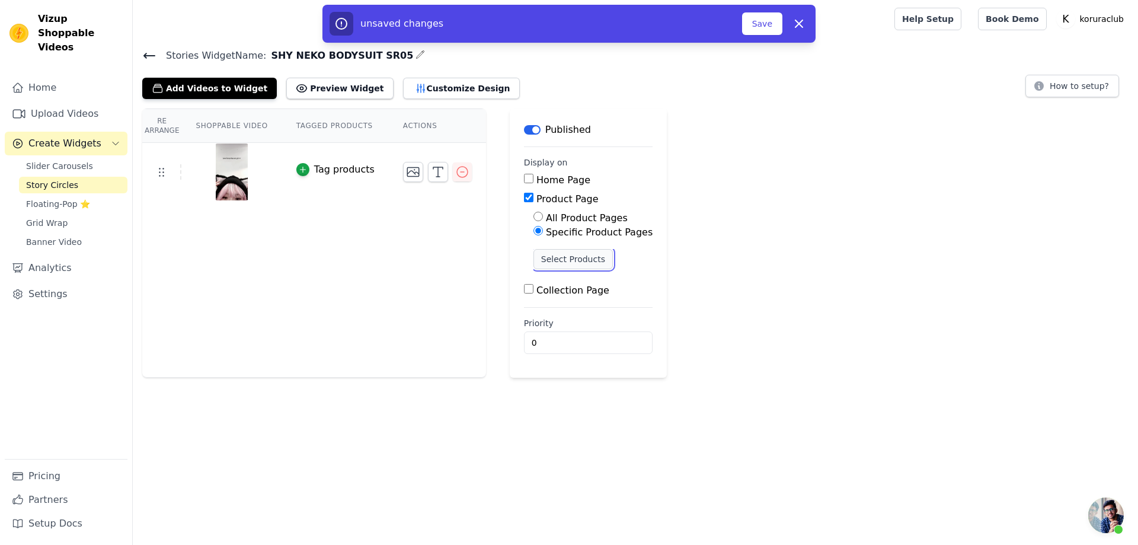
click at [565, 262] on button "Select Products" at bounding box center [572, 259] width 79 height 20
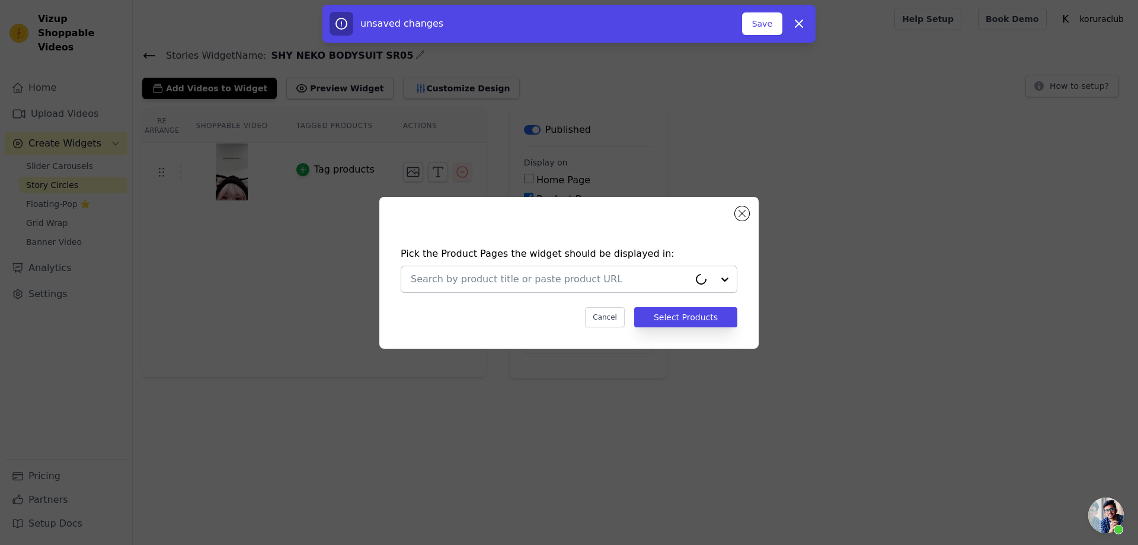
click at [498, 274] on input "text" at bounding box center [550, 279] width 278 height 14
paste input "SHY NEKO BODYSUIT SR05"
type input "SHY NEKO BODYSUIT SR05"
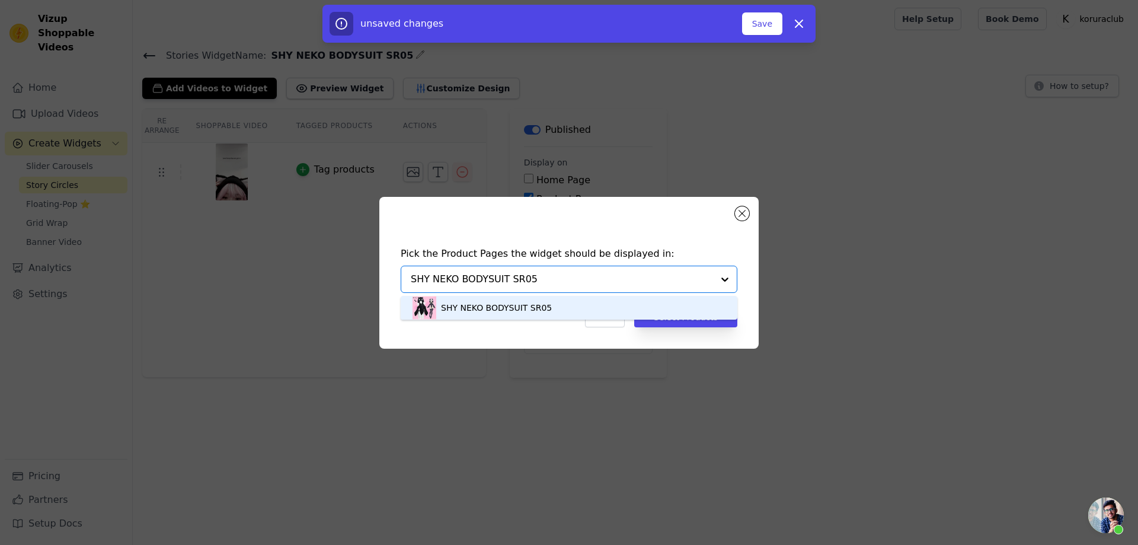
click at [513, 309] on div "SHY NEKO BODYSUIT SR05" at bounding box center [496, 308] width 111 height 12
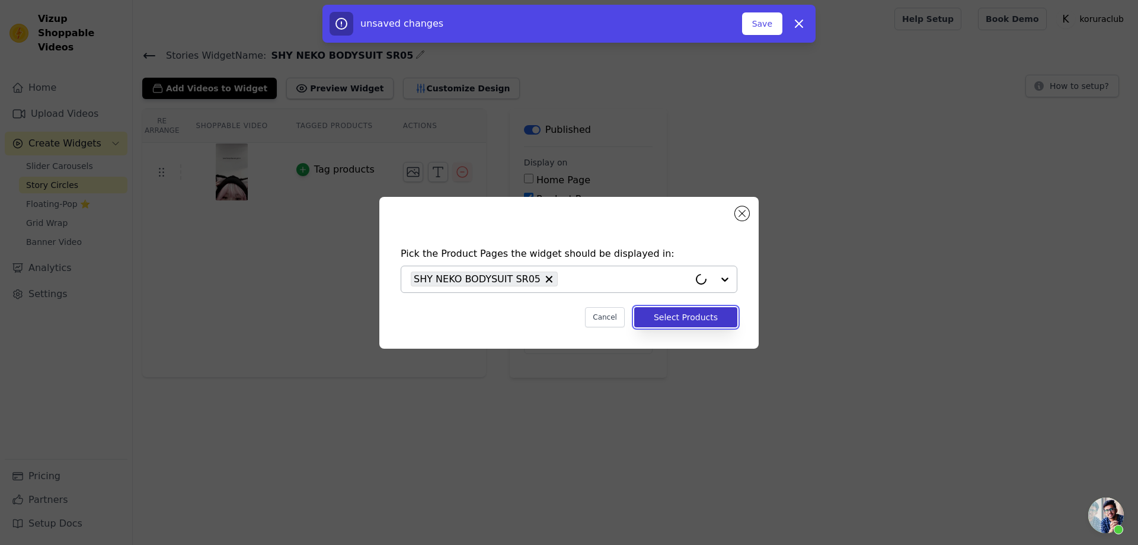
click at [680, 319] on button "Select Products" at bounding box center [685, 317] width 103 height 20
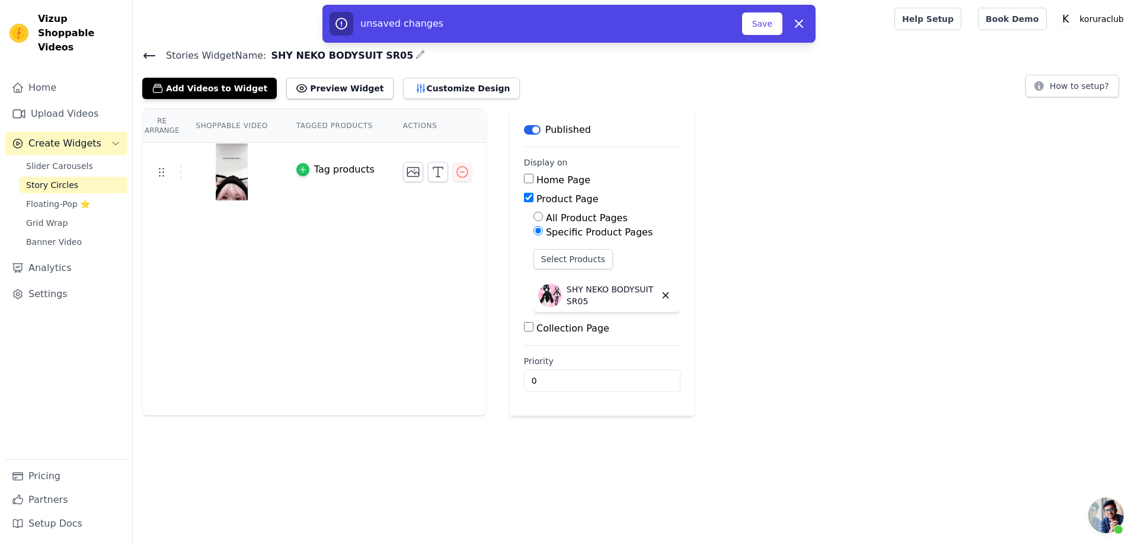
click at [299, 168] on icon "button" at bounding box center [303, 169] width 8 height 8
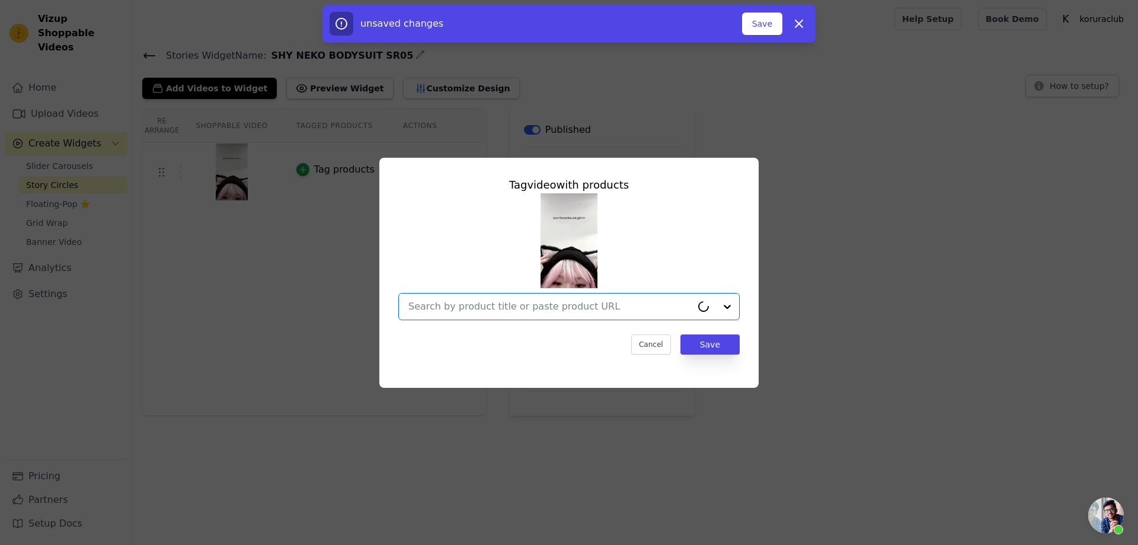
click at [550, 309] on input "text" at bounding box center [549, 306] width 283 height 14
paste input "SHY NEKO BODYSUIT SR05"
type input "SHY NEKO BODYSUIT SR05"
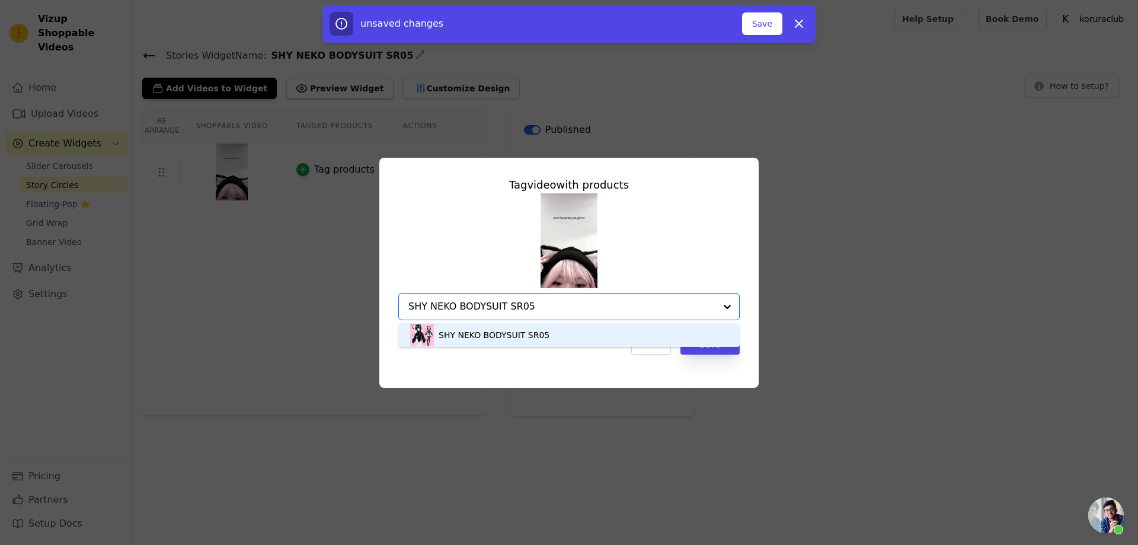
click at [536, 337] on div "SHY NEKO BODYSUIT SR05" at bounding box center [493, 335] width 111 height 12
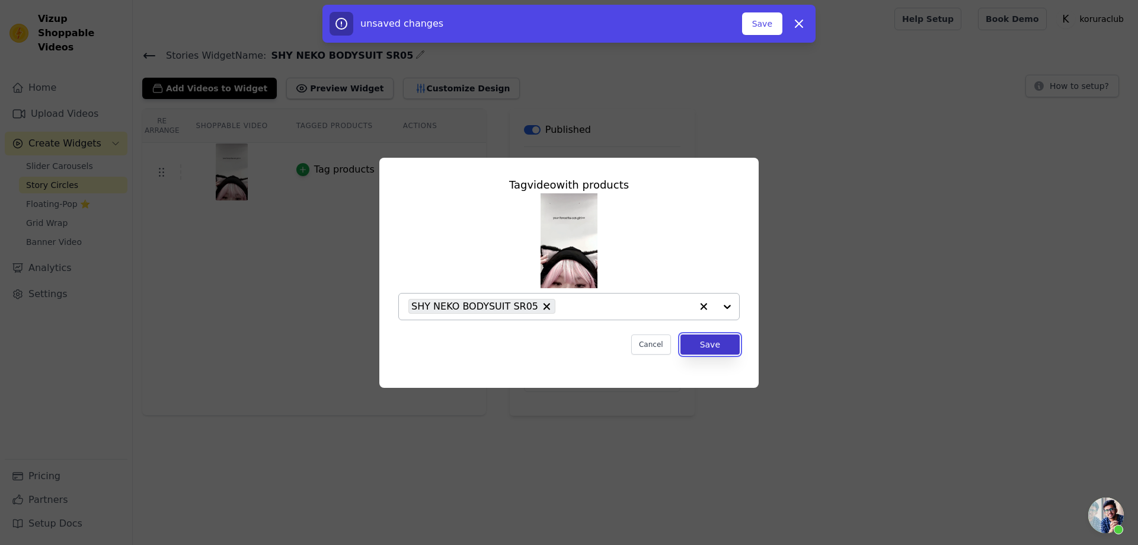
click at [716, 345] on button "Save" at bounding box center [709, 344] width 59 height 20
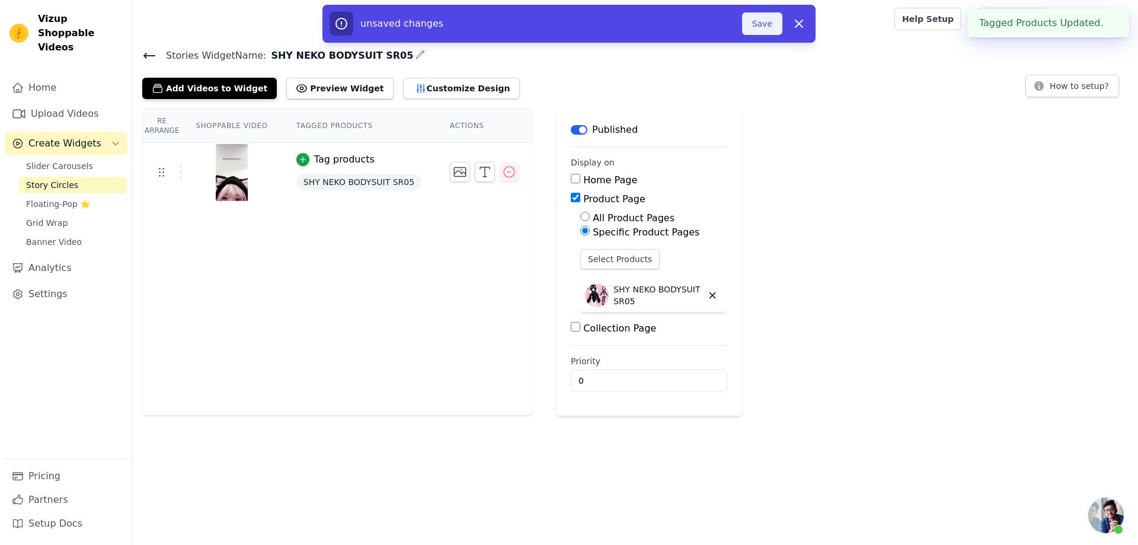
click at [757, 28] on button "Save" at bounding box center [762, 23] width 40 height 23
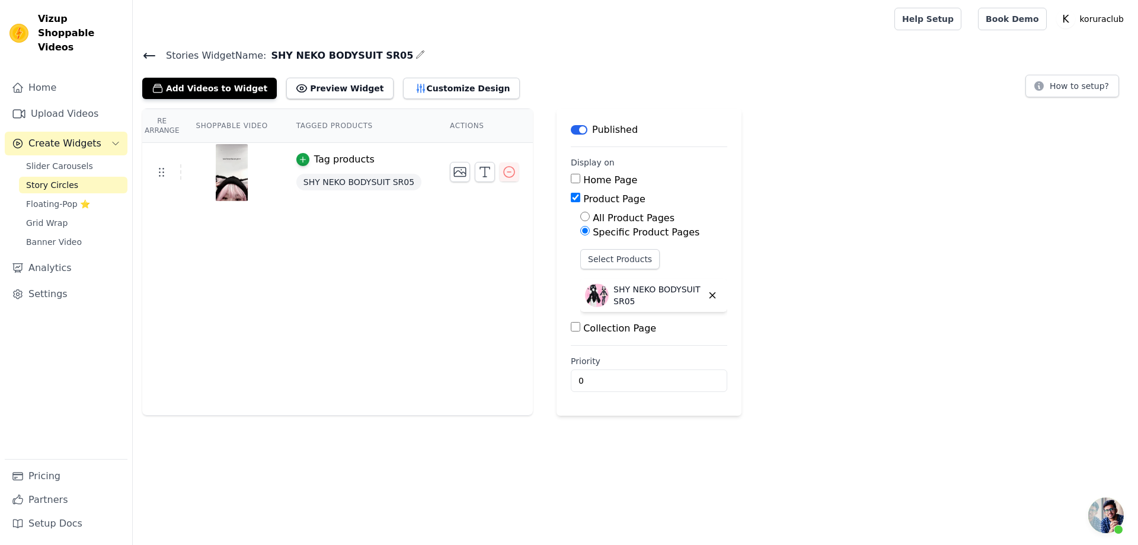
click at [50, 179] on span "Story Circles" at bounding box center [52, 185] width 52 height 12
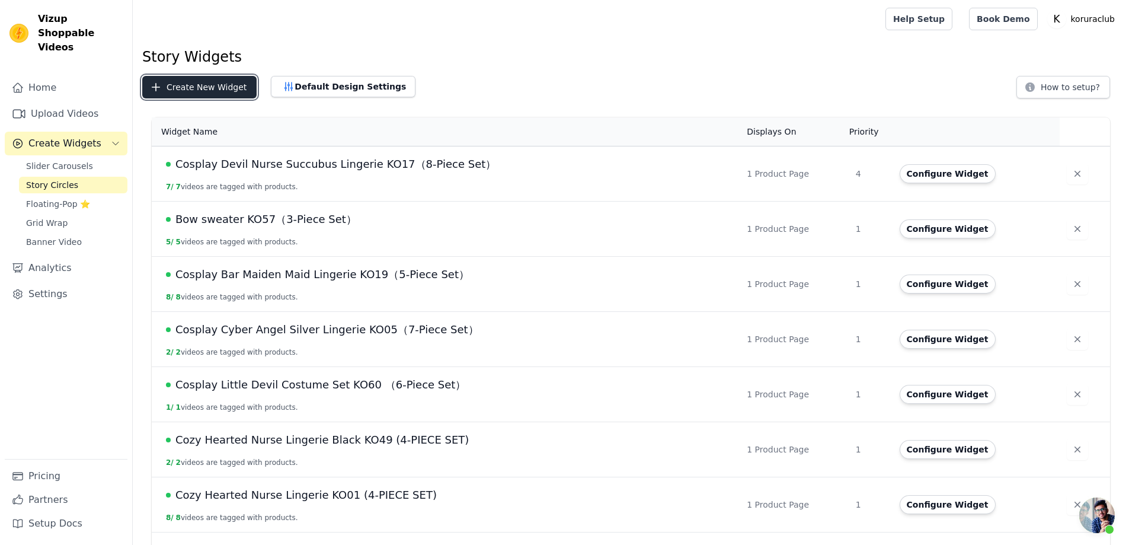
click at [191, 85] on button "Create New Widget" at bounding box center [199, 87] width 114 height 23
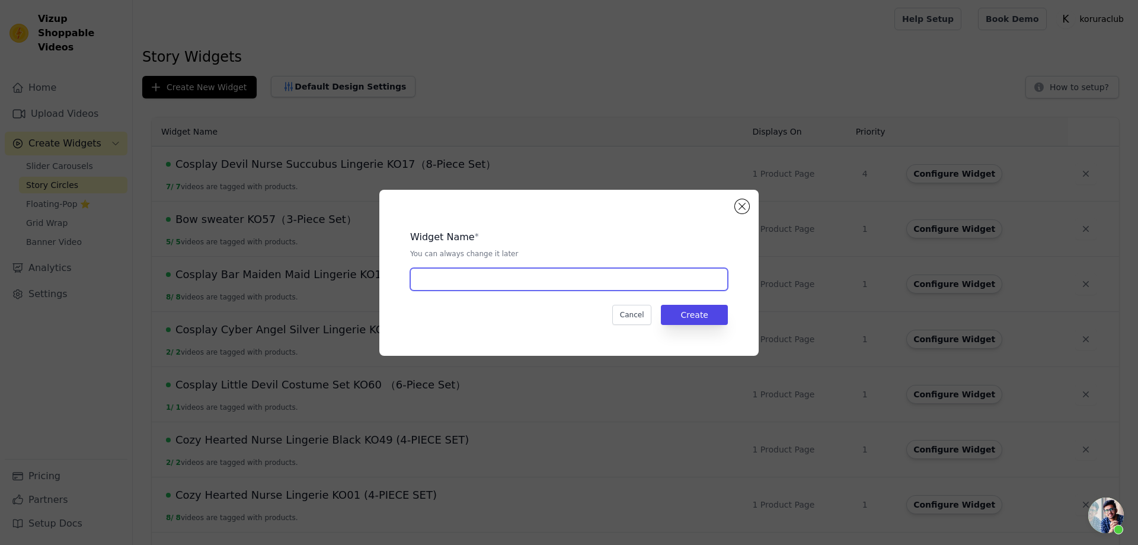
click at [523, 278] on input "text" at bounding box center [569, 279] width 318 height 23
paste input "Cosplay Evil Bunny Lingerie KO50（5-Piece Set）"
type input "Cosplay Evil Bunny Lingerie KO50（5-Piece Set）"
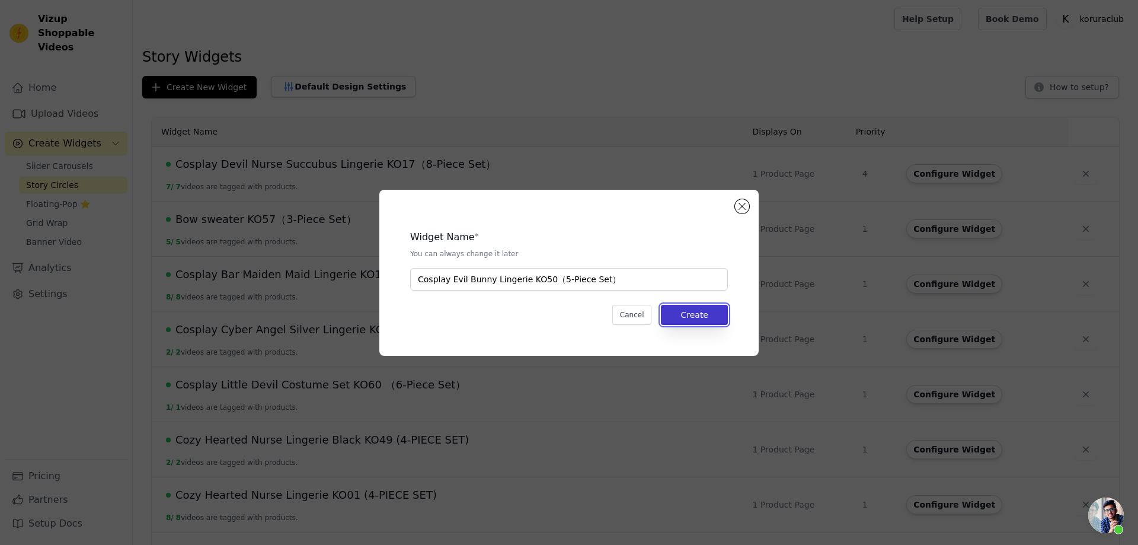
click at [688, 313] on button "Create" at bounding box center [694, 315] width 67 height 20
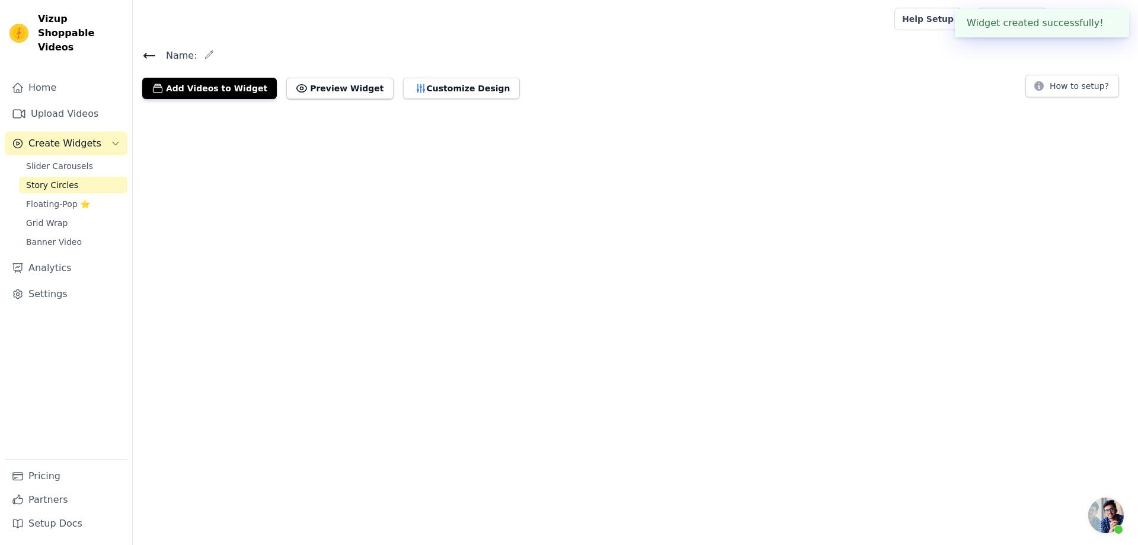
click at [58, 102] on link "Upload Videos" at bounding box center [66, 114] width 123 height 24
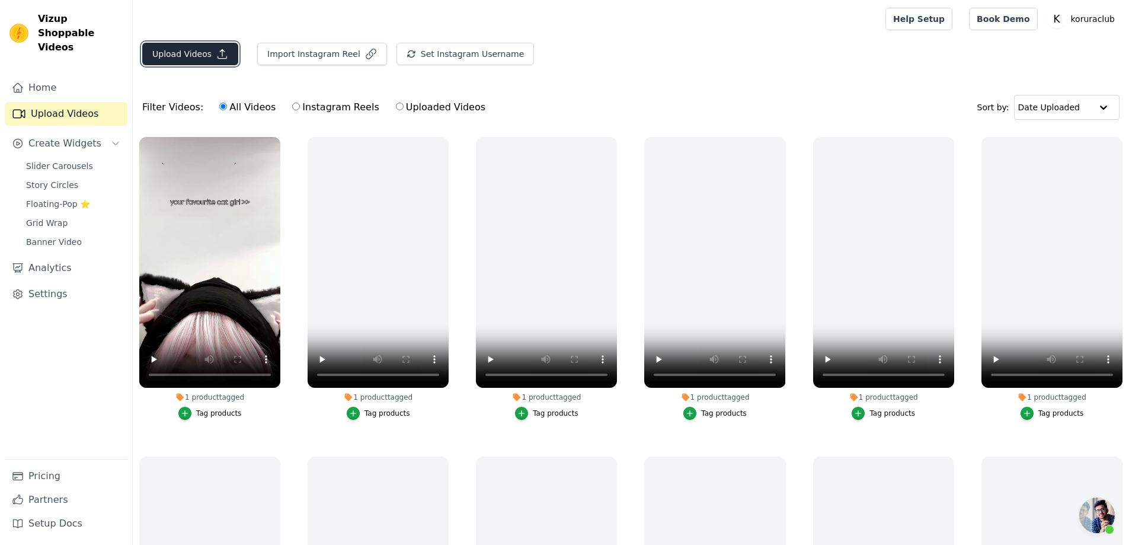
click at [175, 55] on button "Upload Videos" at bounding box center [190, 54] width 96 height 23
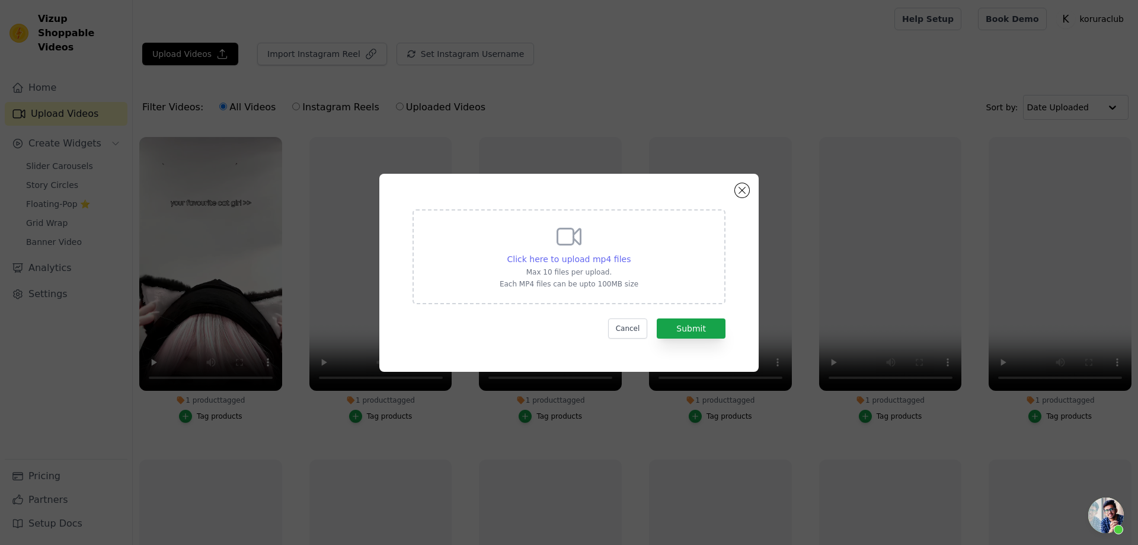
click at [556, 254] on span "Click here to upload mp4 files" at bounding box center [569, 258] width 124 height 9
click at [630, 253] on input "Click here to upload mp4 files Max 10 files per upload. Each MP4 files can be u…" at bounding box center [630, 252] width 1 height 1
type input "C:\fakepath\2025-01-14-210721225.mp4"
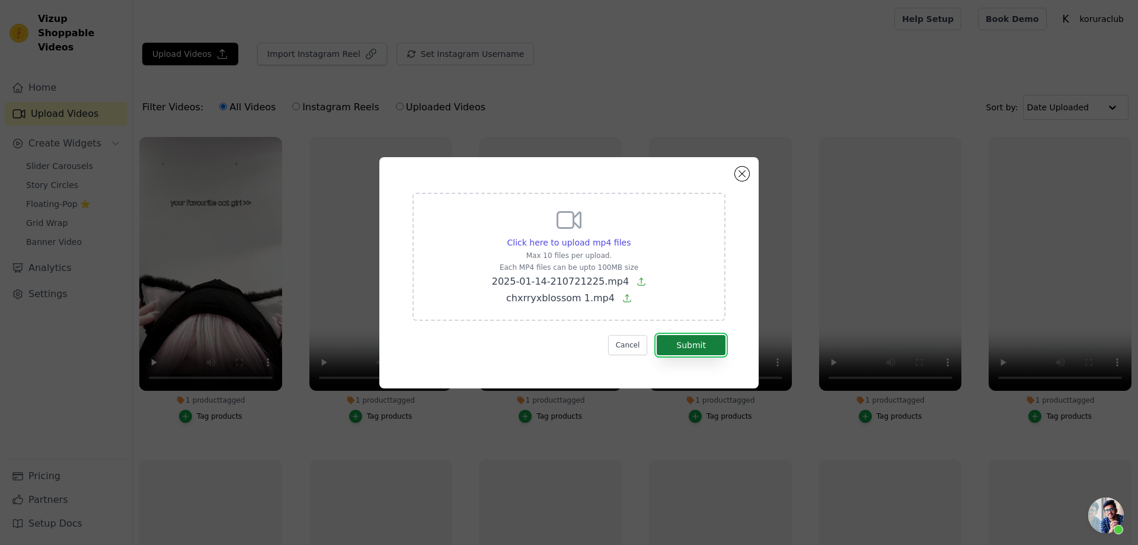
click at [688, 341] on button "Submit" at bounding box center [691, 345] width 69 height 20
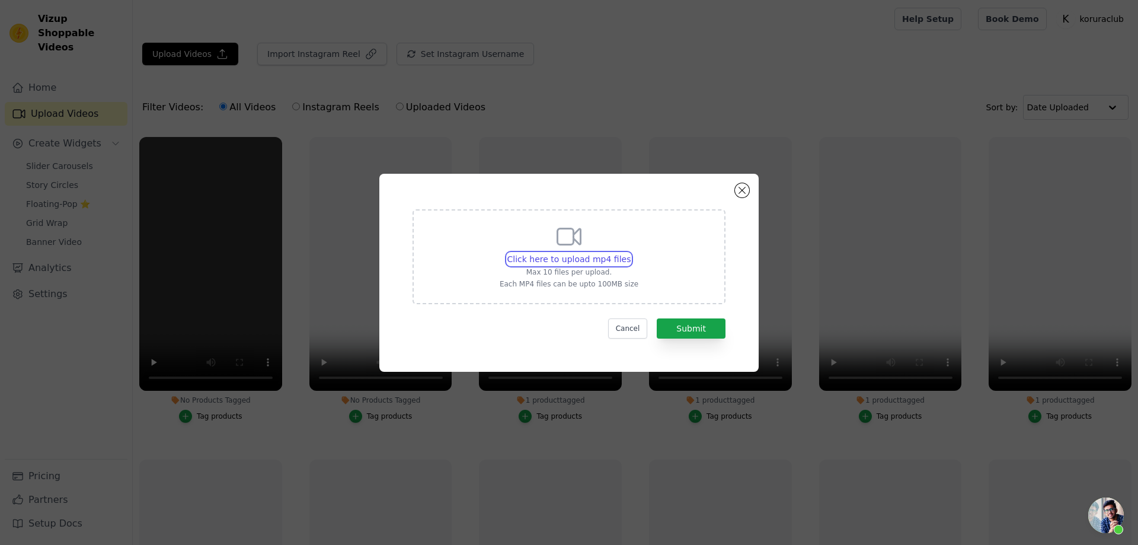
type input "C:\fakepath\邪恶兔子.mp4"
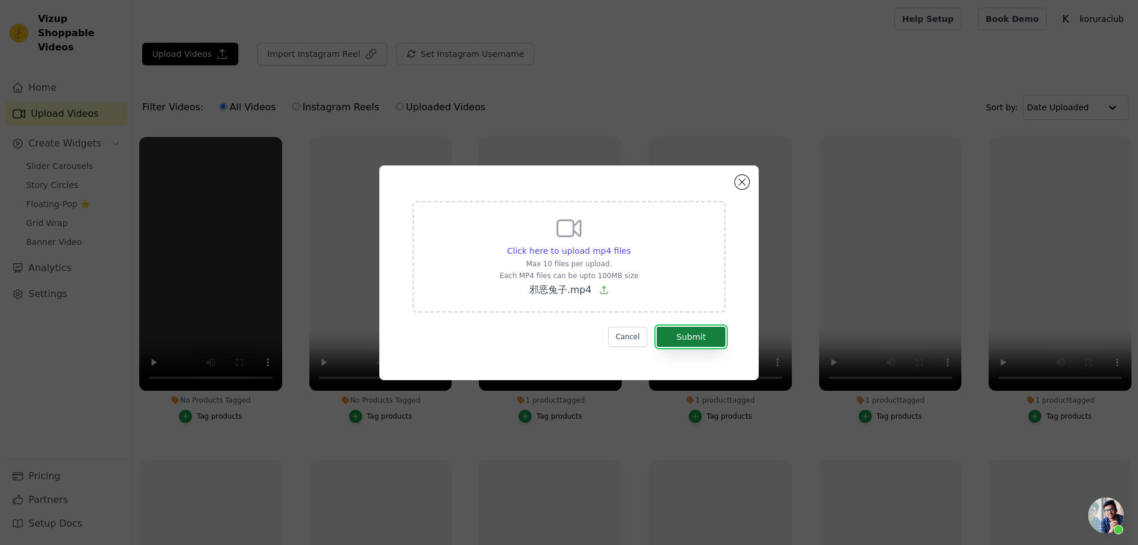
click at [686, 338] on button "Submit" at bounding box center [691, 336] width 69 height 20
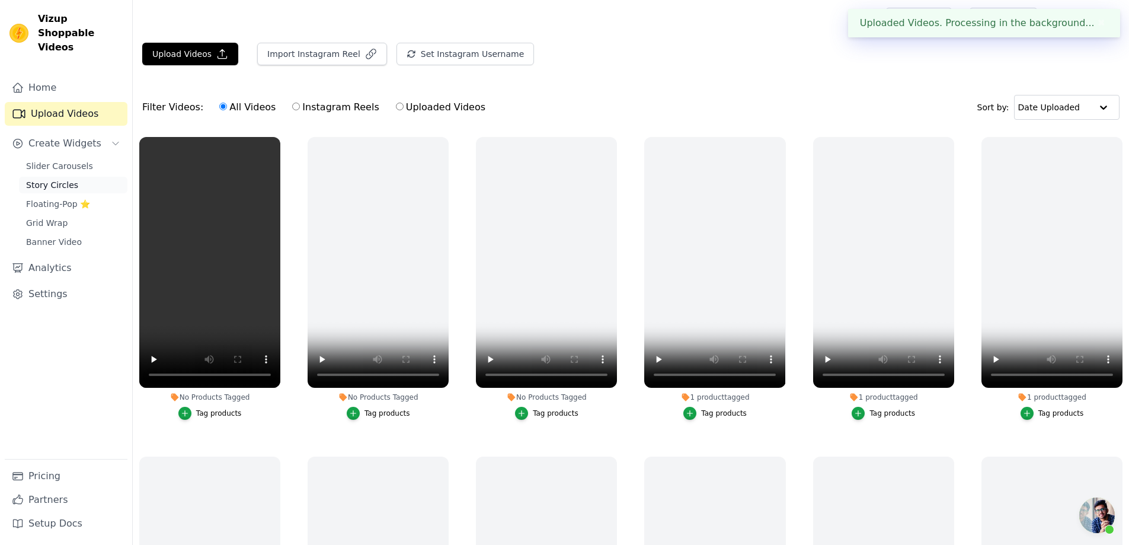
click at [47, 179] on span "Story Circles" at bounding box center [52, 185] width 52 height 12
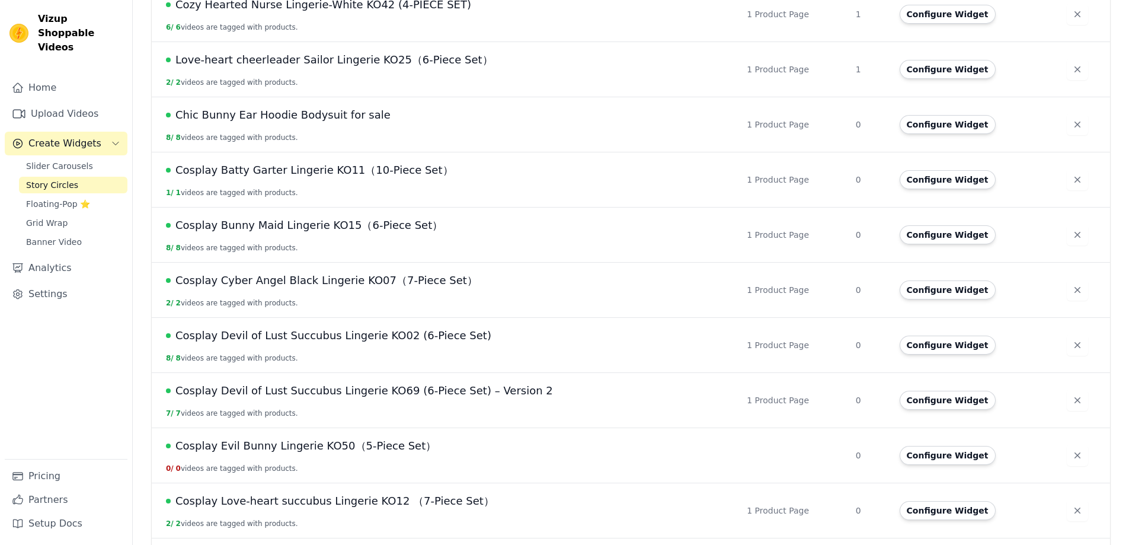
scroll to position [653, 0]
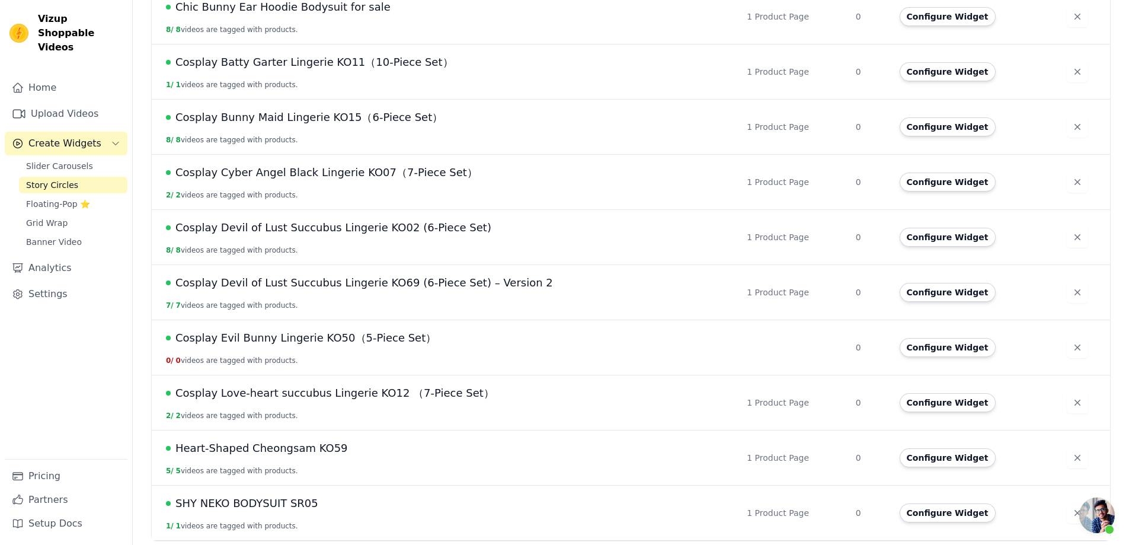
click at [395, 339] on span "Cosplay Evil Bunny Lingerie KO50（5-Piece Set）" at bounding box center [305, 337] width 261 height 17
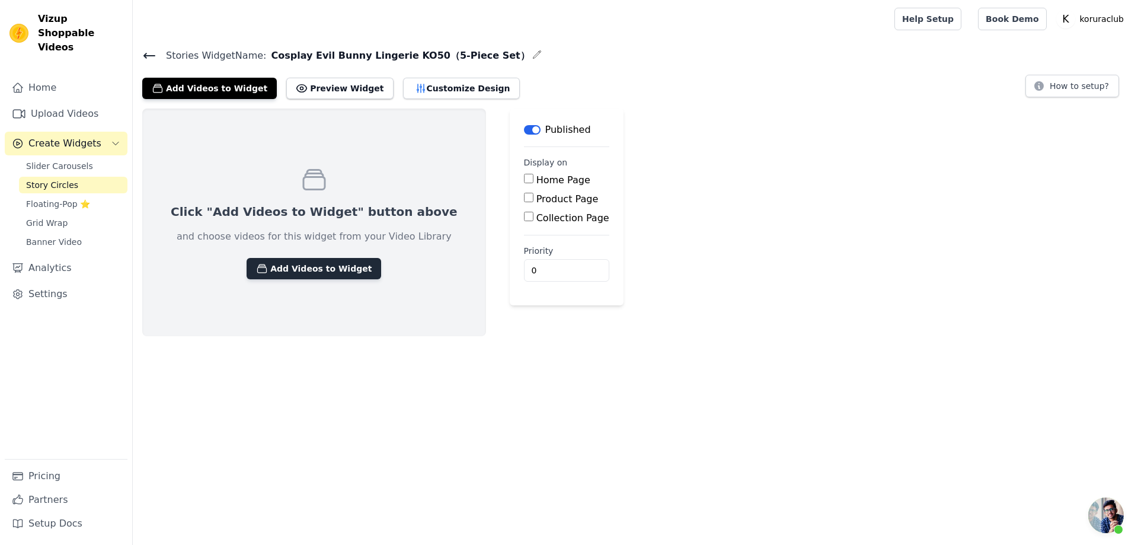
click at [326, 270] on button "Add Videos to Widget" at bounding box center [313, 268] width 135 height 21
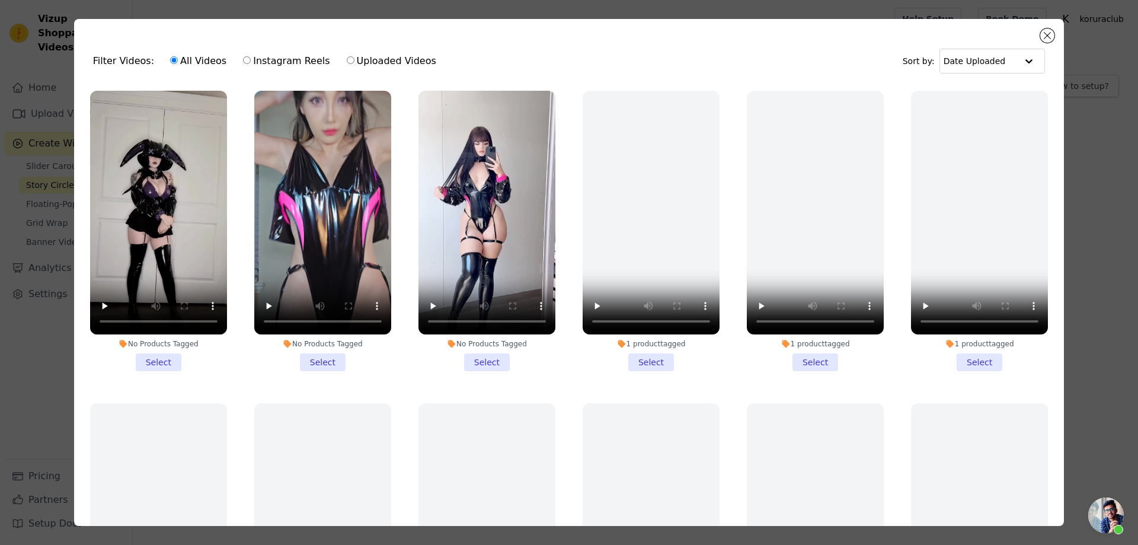
click at [159, 357] on li "No Products Tagged Select" at bounding box center [158, 231] width 137 height 280
click at [0, 0] on input "No Products Tagged Select" at bounding box center [0, 0] width 0 height 0
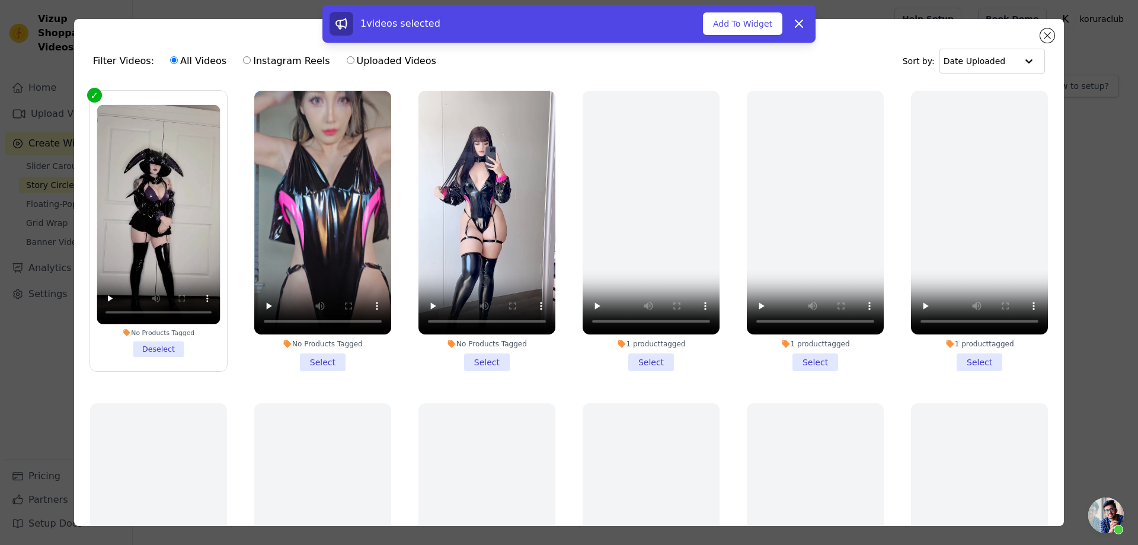
click at [322, 355] on li "No Products Tagged Select" at bounding box center [322, 231] width 137 height 280
click at [0, 0] on input "No Products Tagged Select" at bounding box center [0, 0] width 0 height 0
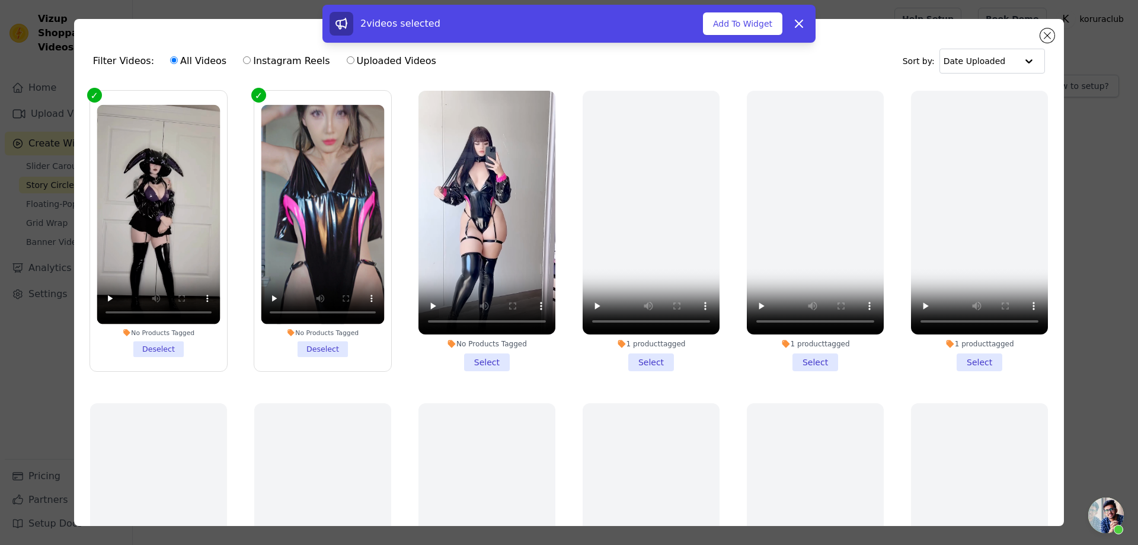
click at [475, 361] on li "No Products Tagged Select" at bounding box center [486, 231] width 137 height 280
click at [0, 0] on input "No Products Tagged Select" at bounding box center [0, 0] width 0 height 0
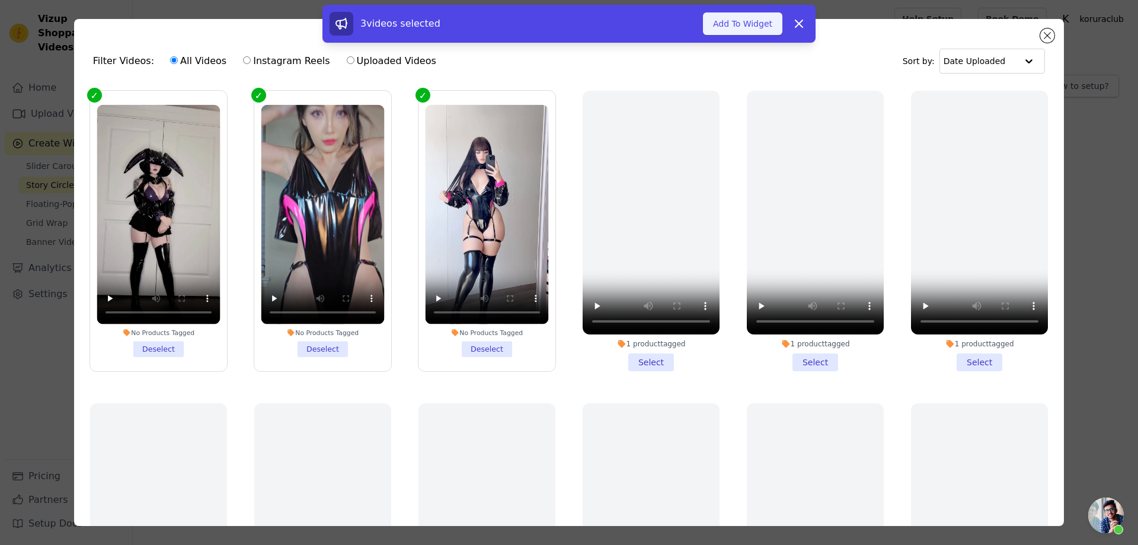
click at [737, 30] on button "Add To Widget" at bounding box center [742, 23] width 79 height 23
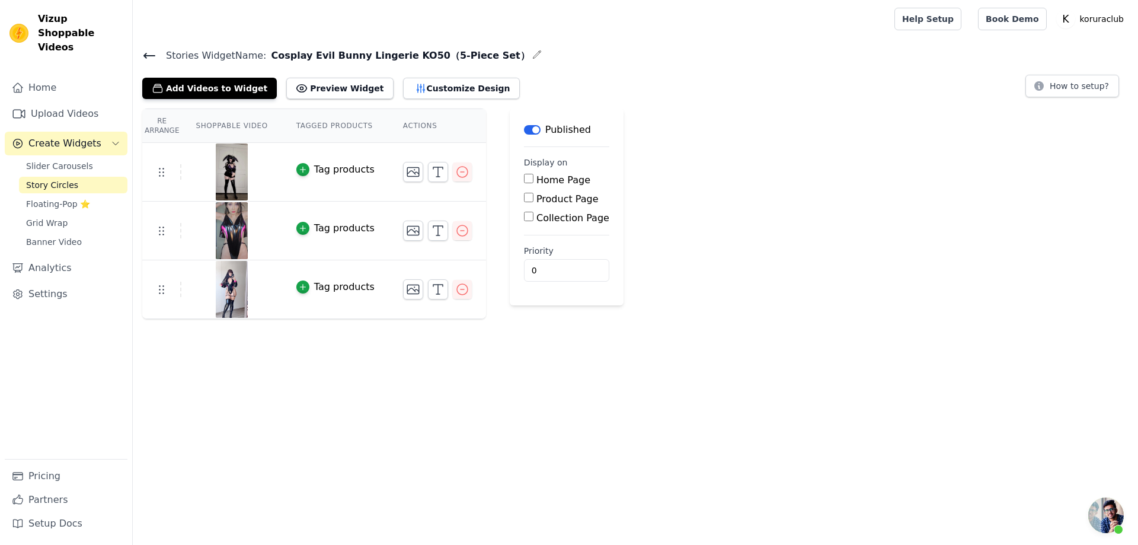
click at [527, 195] on input "Product Page" at bounding box center [528, 197] width 9 height 9
checkbox input "true"
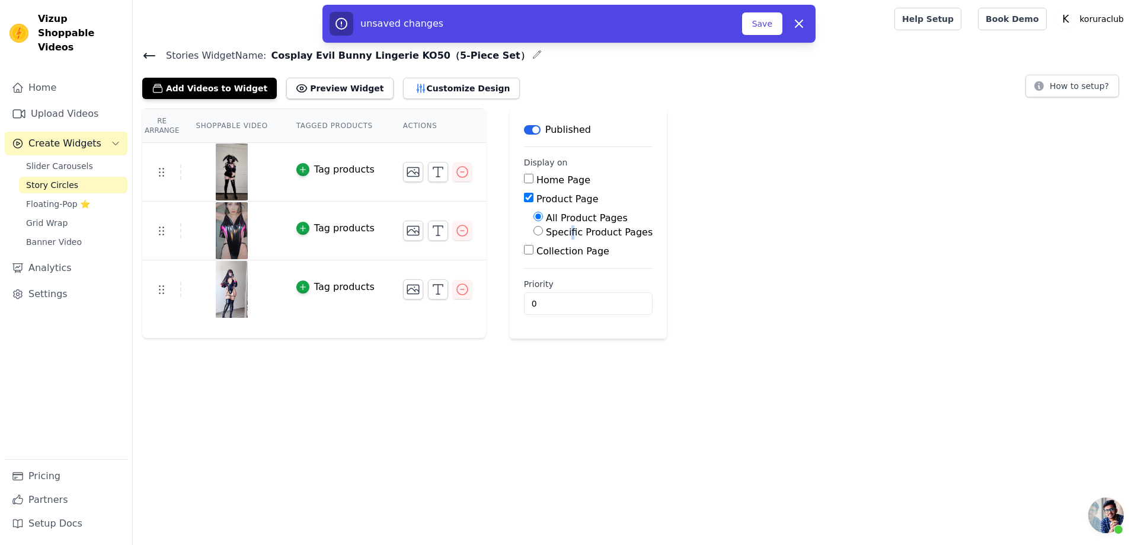
click at [568, 230] on label "Specific Product Pages" at bounding box center [599, 231] width 107 height 11
drag, startPoint x: 535, startPoint y: 233, endPoint x: 551, endPoint y: 240, distance: 17.5
click at [534, 233] on input "Specific Product Pages" at bounding box center [537, 230] width 9 height 9
radio input "true"
click at [572, 268] on button "Select Products" at bounding box center [572, 259] width 79 height 20
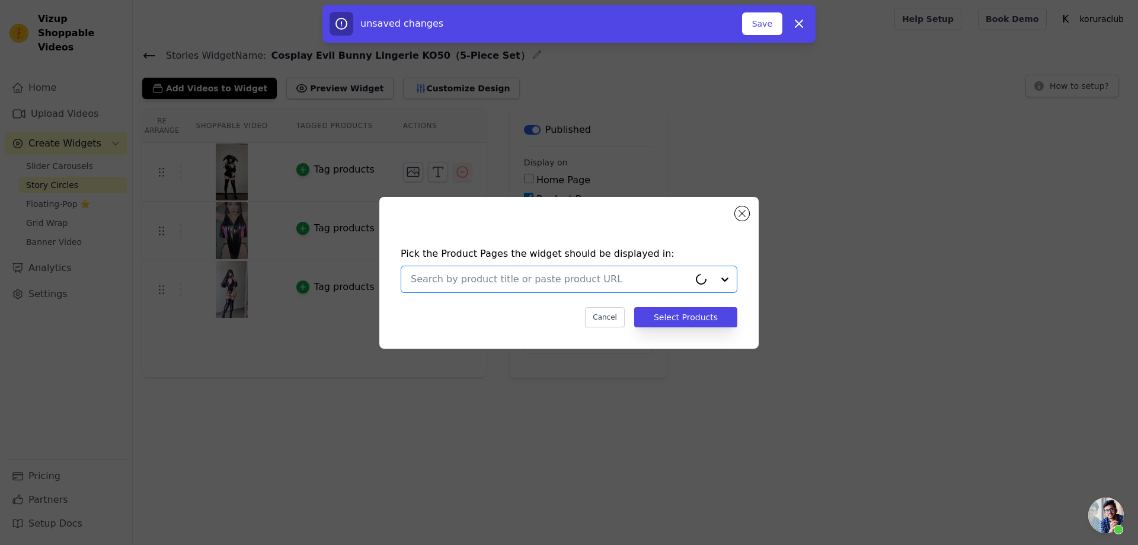
click at [549, 276] on input "text" at bounding box center [550, 279] width 278 height 14
paste input "Cosplay Evil Bunny Lingerie KO50（5-Piece Set）"
type input "Cosplay Evil Bunny Lingerie KO50（5-Piece Set）"
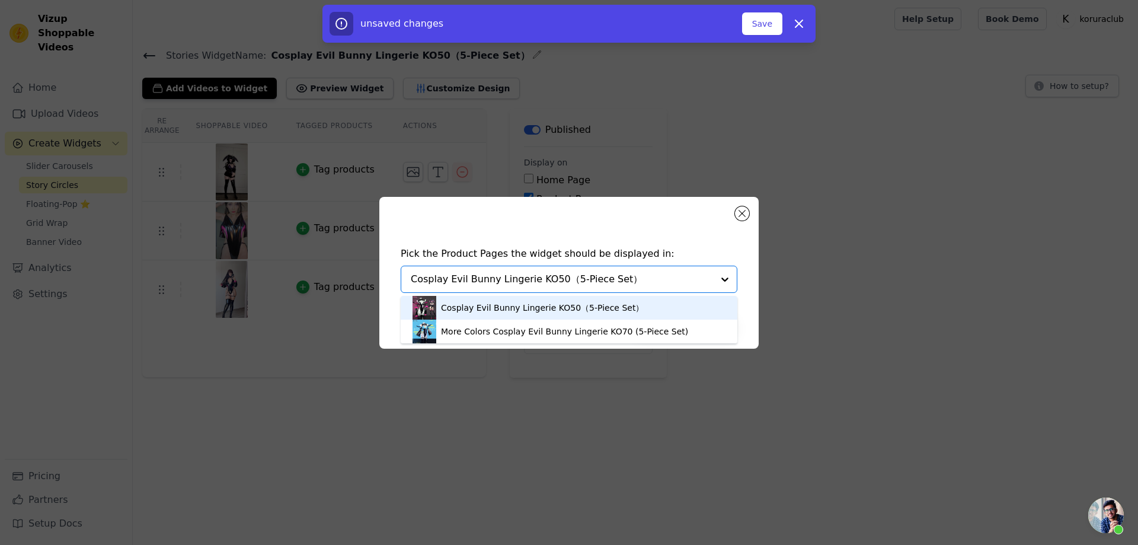
click at [541, 306] on div "Cosplay Evil Bunny Lingerie KO50（5-Piece Set）" at bounding box center [542, 308] width 203 height 12
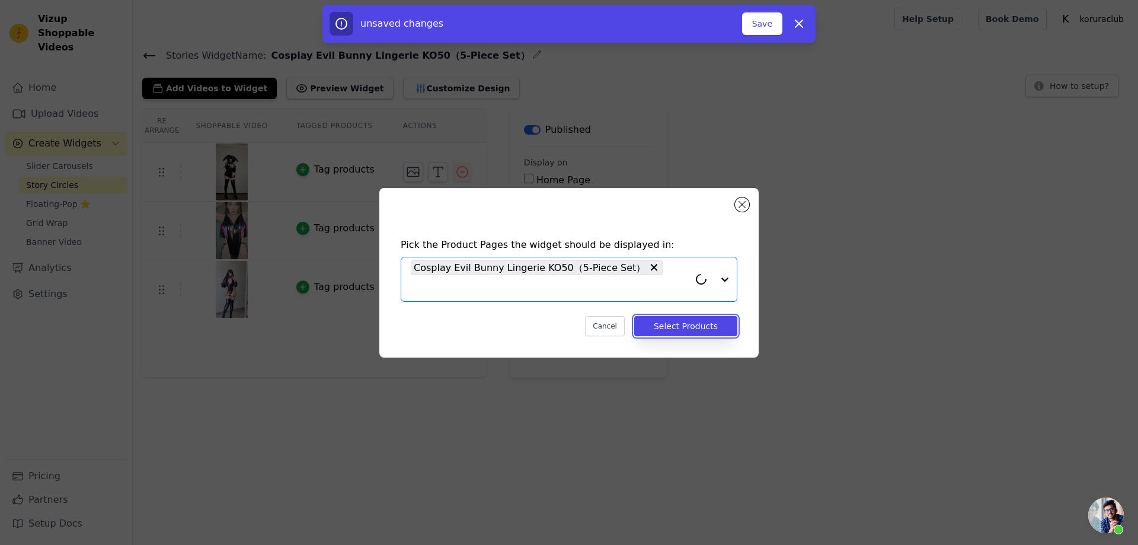
drag, startPoint x: 706, startPoint y: 322, endPoint x: 694, endPoint y: 319, distance: 12.8
click at [706, 322] on button "Select Products" at bounding box center [685, 326] width 103 height 20
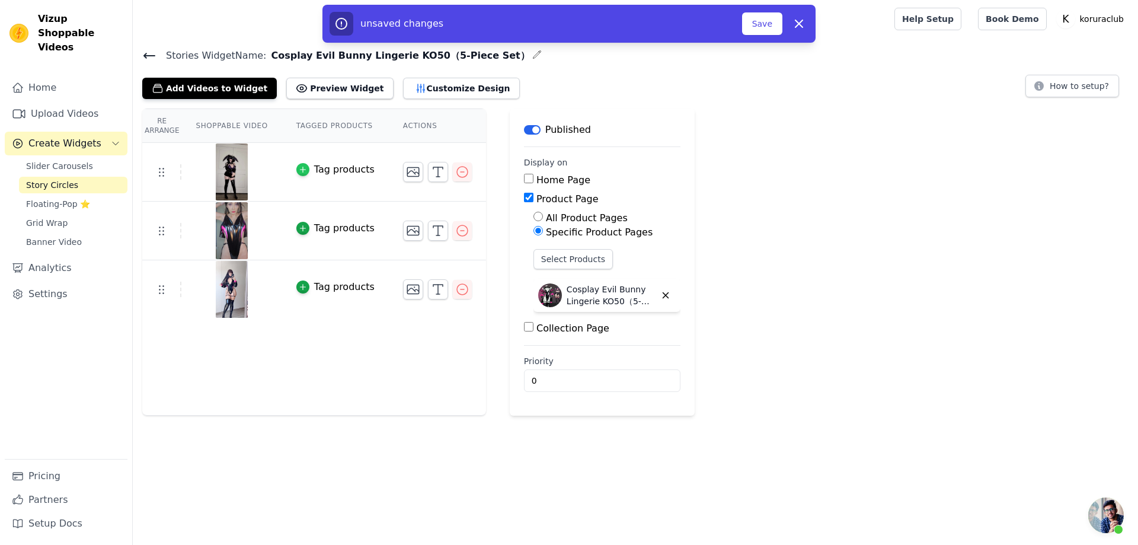
click at [303, 171] on icon "button" at bounding box center [303, 169] width 8 height 8
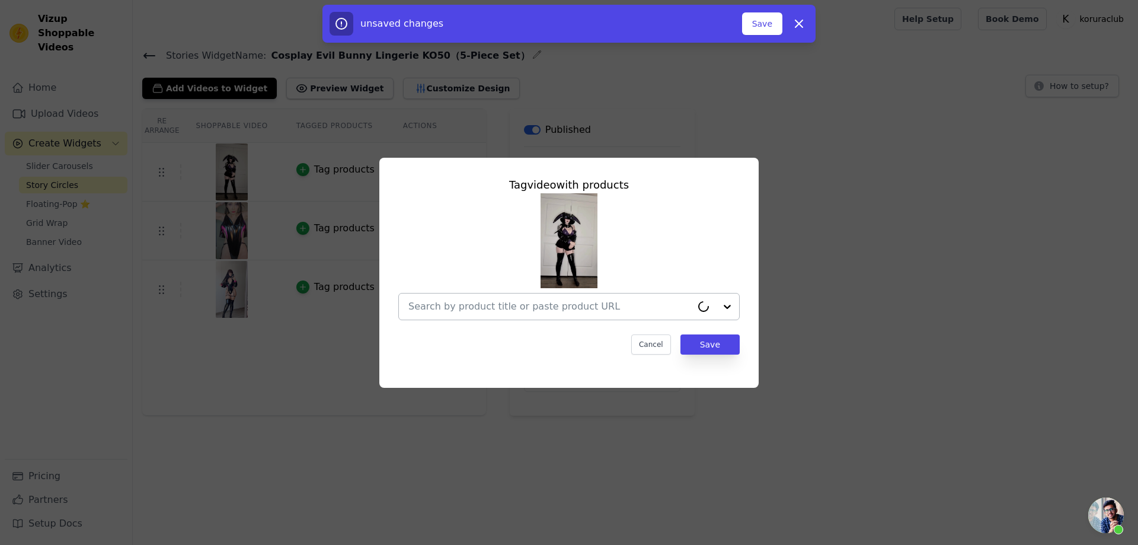
click at [565, 309] on input "text" at bounding box center [549, 306] width 283 height 14
paste input "Cosplay Evil Bunny Lingerie KO50（5-Piece Set）"
type input "Cosplay Evil Bunny Lingerie KO50（5-Piece Set）"
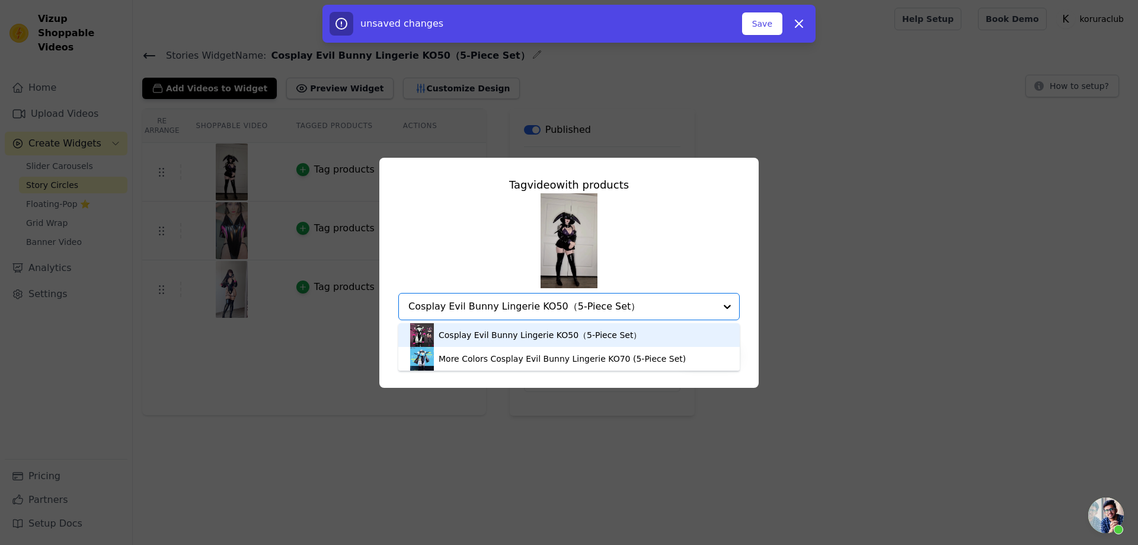
click at [545, 335] on div "Cosplay Evil Bunny Lingerie KO50（5-Piece Set）" at bounding box center [539, 335] width 203 height 12
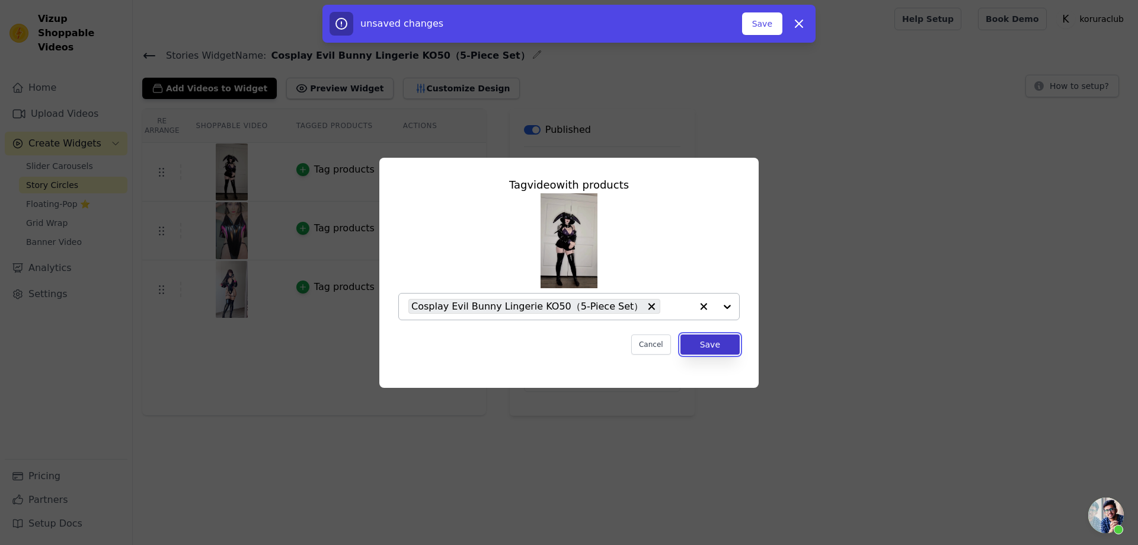
click at [705, 344] on button "Save" at bounding box center [709, 344] width 59 height 20
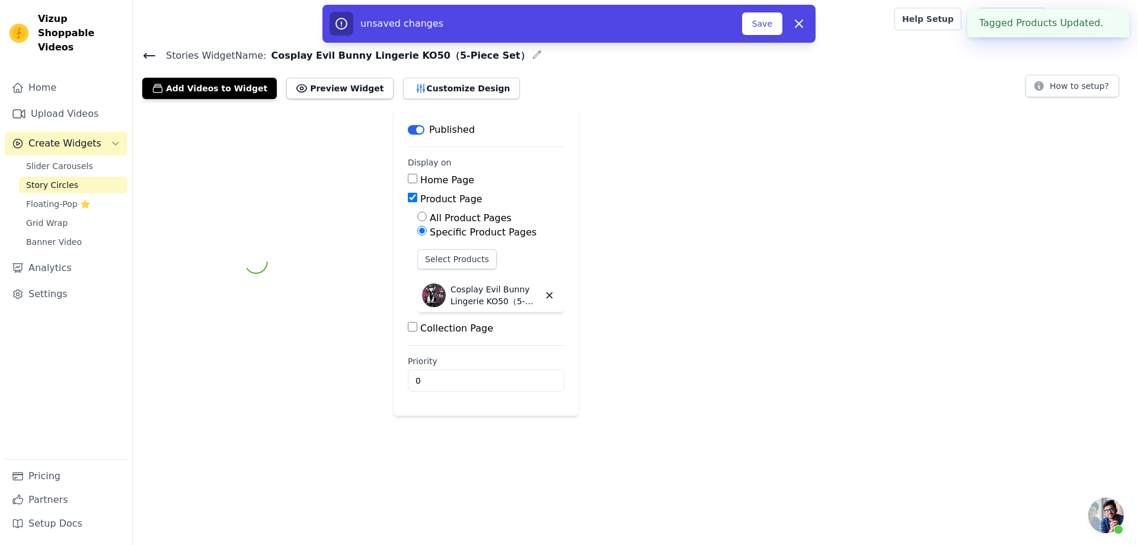
click at [302, 229] on div at bounding box center [256, 261] width 228 height 307
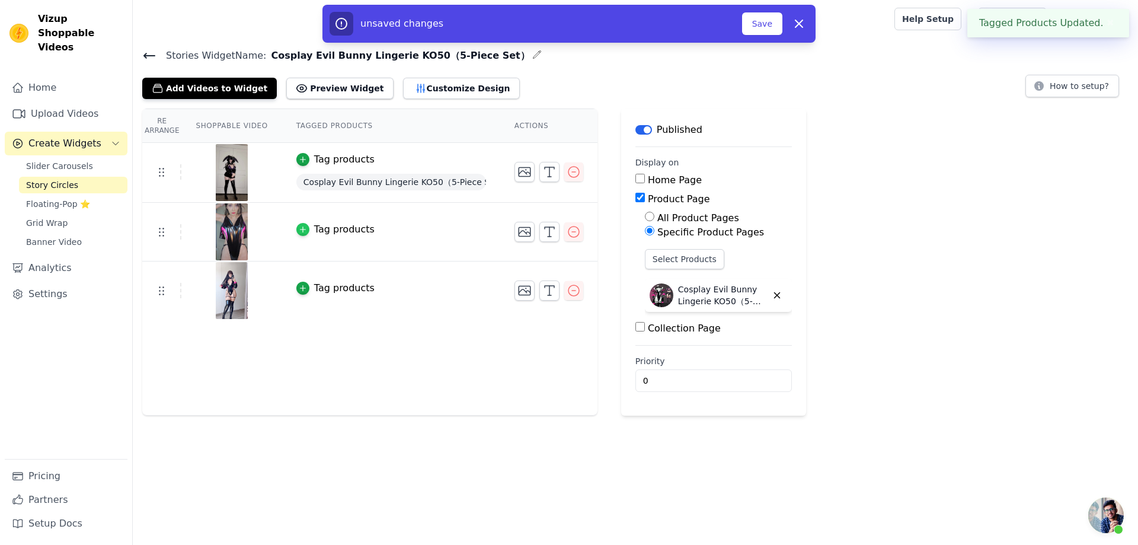
click at [306, 229] on div "button" at bounding box center [302, 229] width 13 height 13
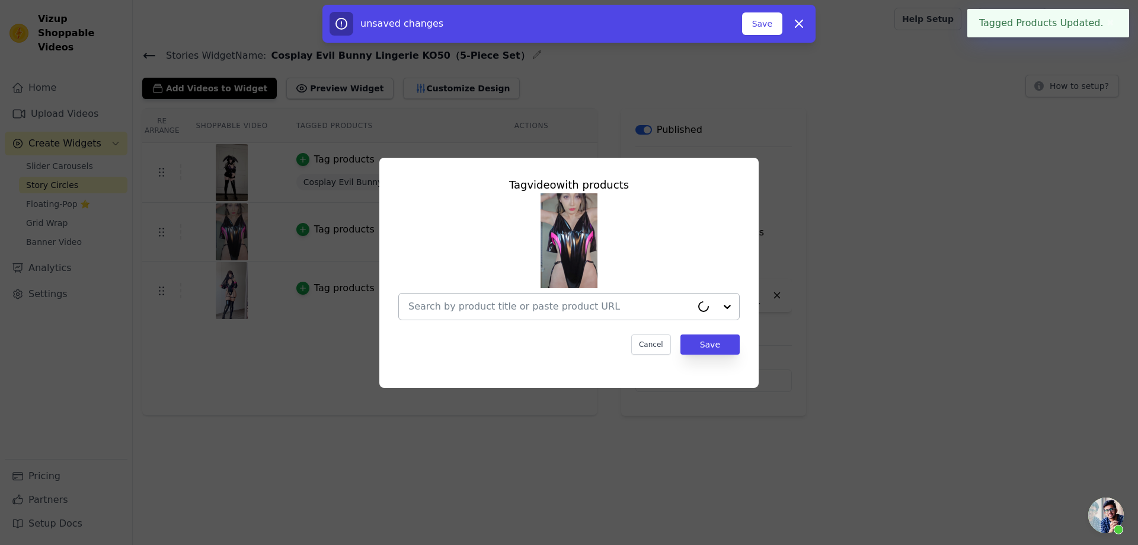
click at [547, 303] on input "text" at bounding box center [549, 306] width 283 height 14
paste input "Cosplay Evil Bunny Lingerie KO50（5-Piece Set）"
type input "Cosplay Evil Bunny Lingerie KO50（5-Piece Set）"
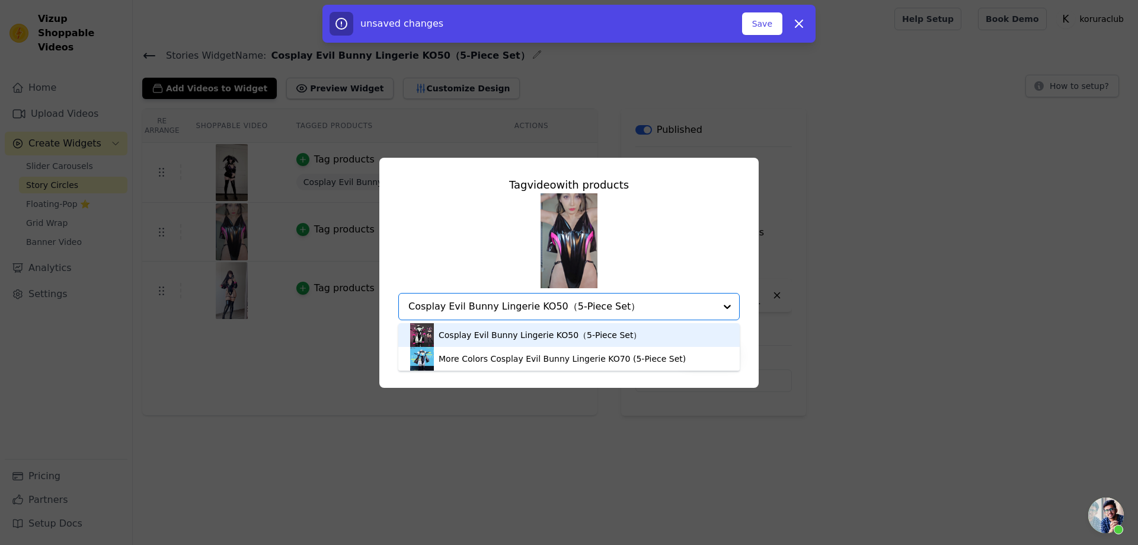
click at [499, 332] on div "Cosplay Evil Bunny Lingerie KO50（5-Piece Set）" at bounding box center [539, 335] width 203 height 12
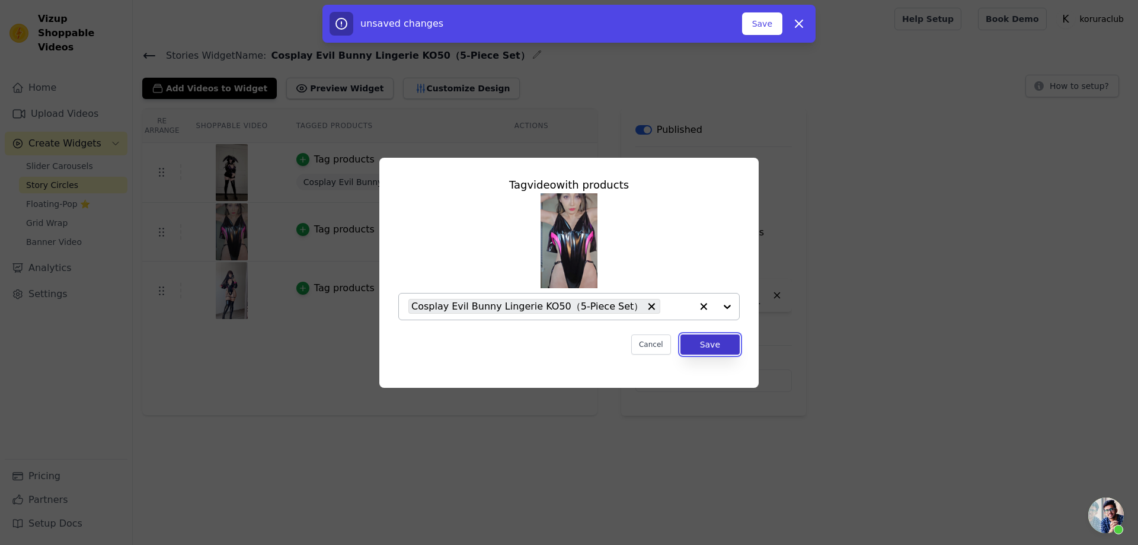
click at [716, 347] on button "Save" at bounding box center [709, 344] width 59 height 20
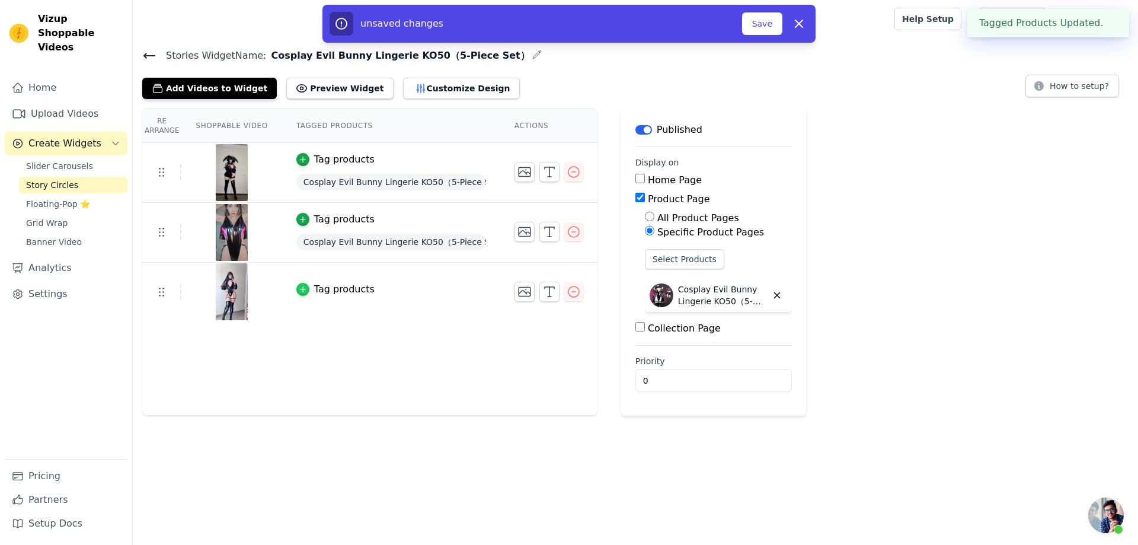
click at [302, 287] on icon "button" at bounding box center [303, 289] width 8 height 8
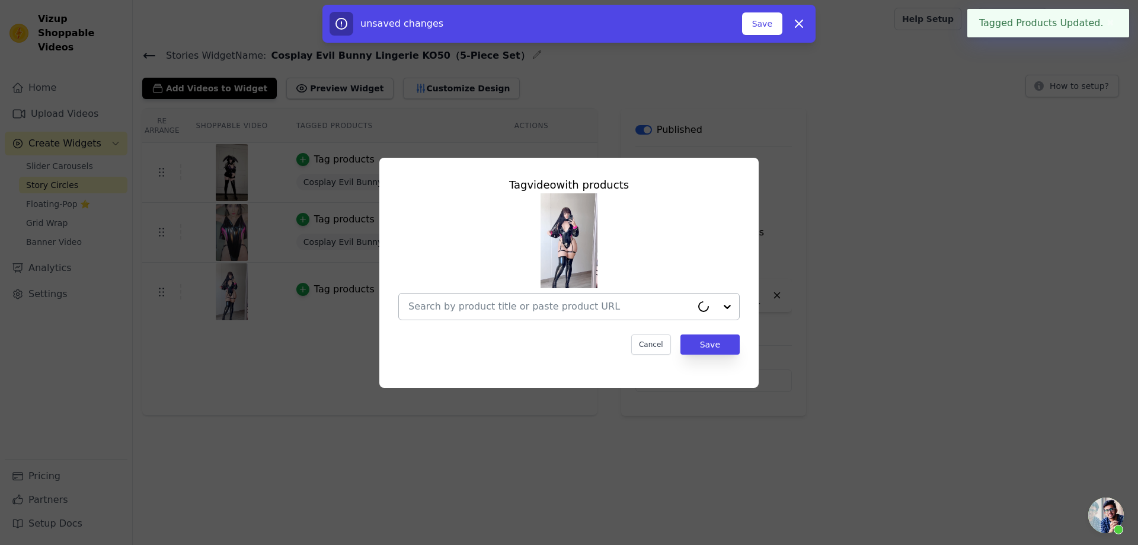
click at [598, 313] on div at bounding box center [549, 306] width 283 height 26
paste input "Cosplay Evil Bunny Lingerie KO50（5-Piece Set）"
type input "Cosplay Evil Bunny Lingerie KO50（5-Piece Set）"
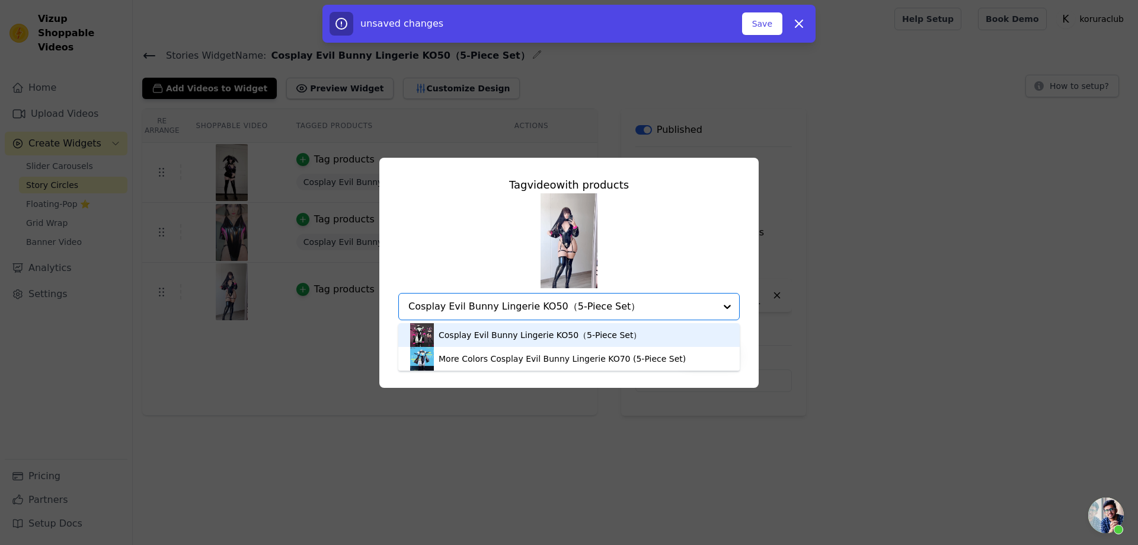
click at [587, 331] on div "Cosplay Evil Bunny Lingerie KO50（5-Piece Set）" at bounding box center [539, 335] width 203 height 12
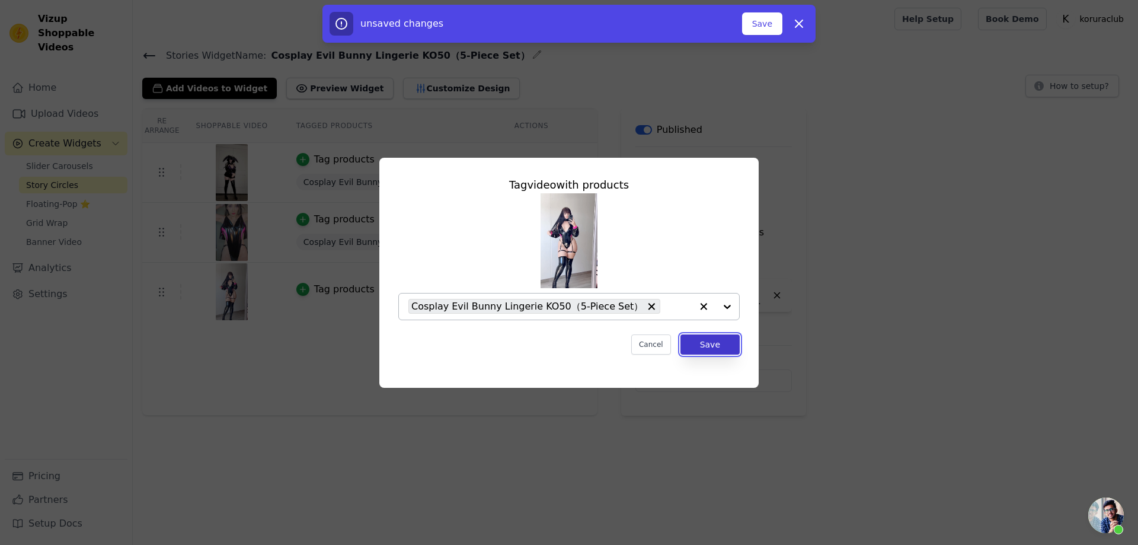
click at [713, 347] on button "Save" at bounding box center [709, 344] width 59 height 20
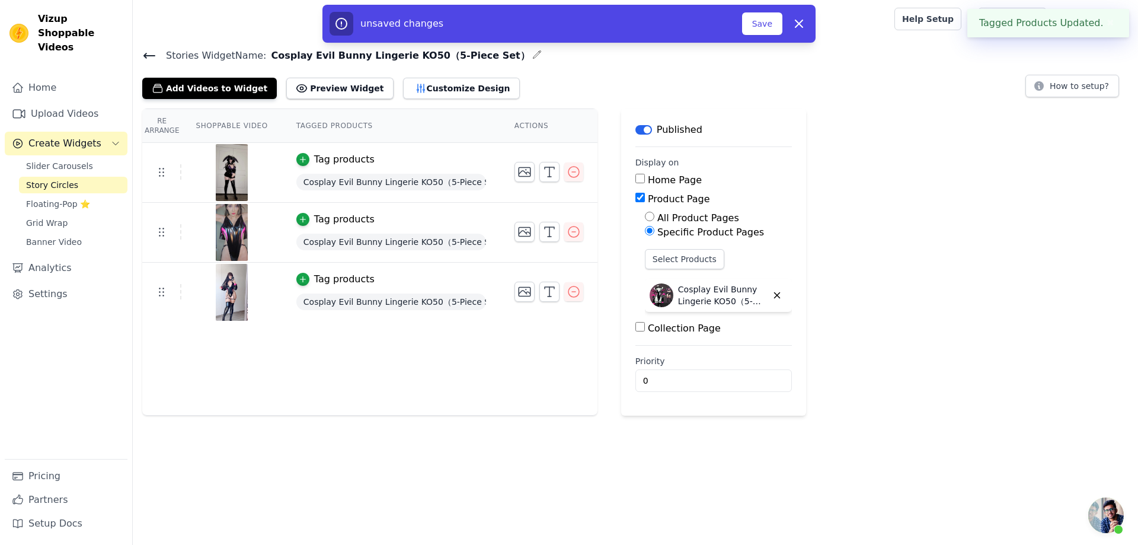
click at [922, 193] on div "Re Arrange Shoppable Video Tagged Products Actions Tag products Cosplay Evil Bu…" at bounding box center [635, 261] width 1005 height 307
click at [764, 27] on button "Save" at bounding box center [762, 23] width 40 height 23
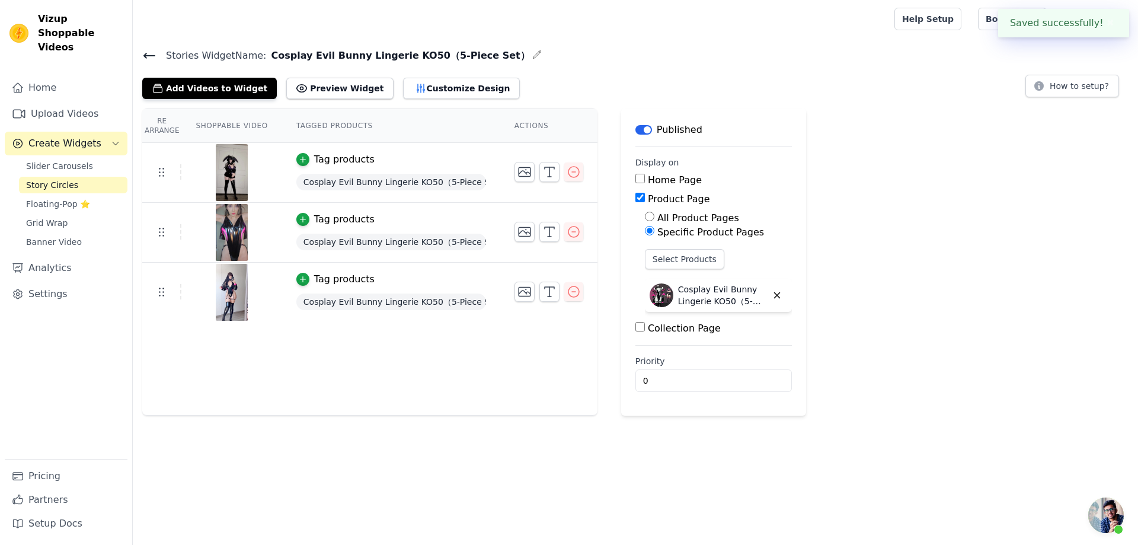
click at [39, 177] on link "Story Circles" at bounding box center [73, 185] width 108 height 17
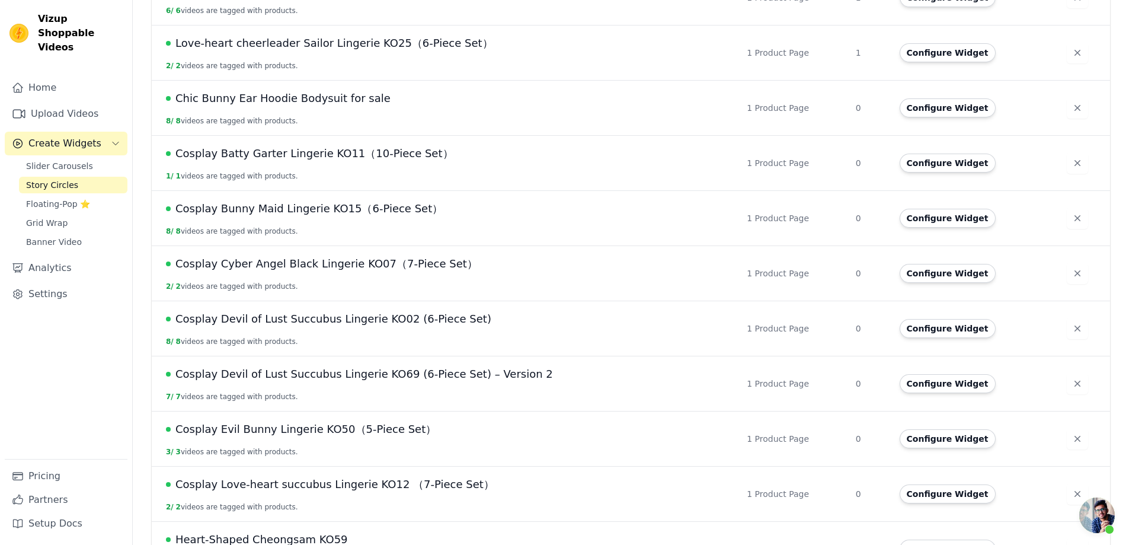
scroll to position [653, 0]
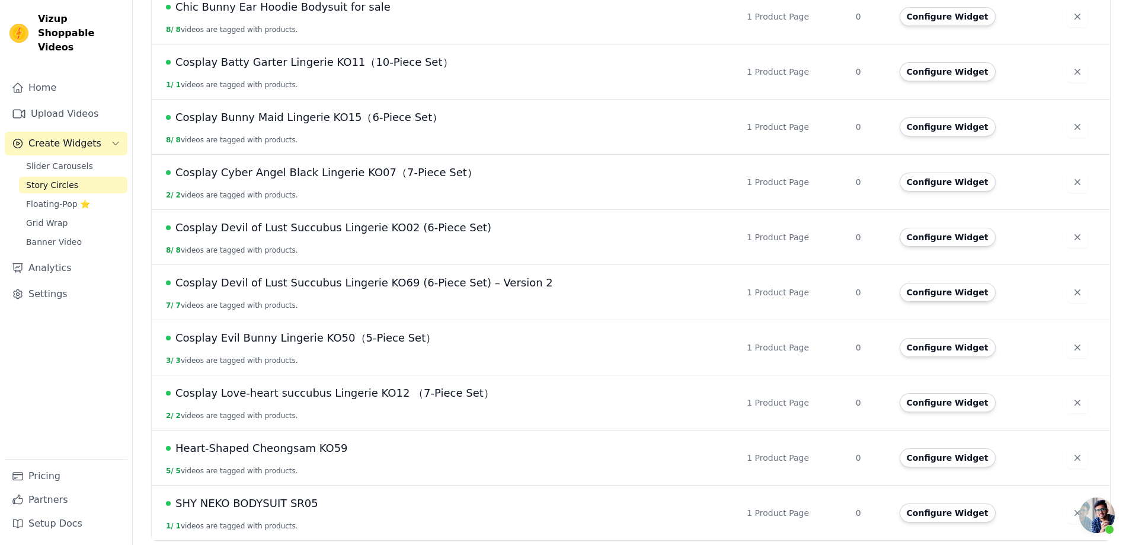
click at [290, 118] on span "Cosplay Bunny Maid Lingerie KO15（6-Piece Set）" at bounding box center [308, 117] width 267 height 17
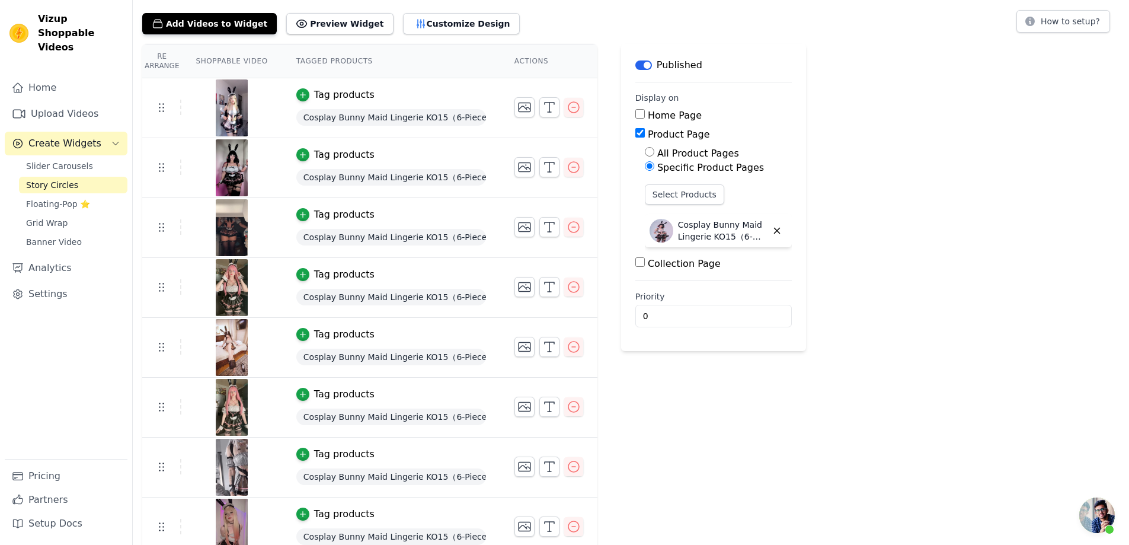
scroll to position [76, 0]
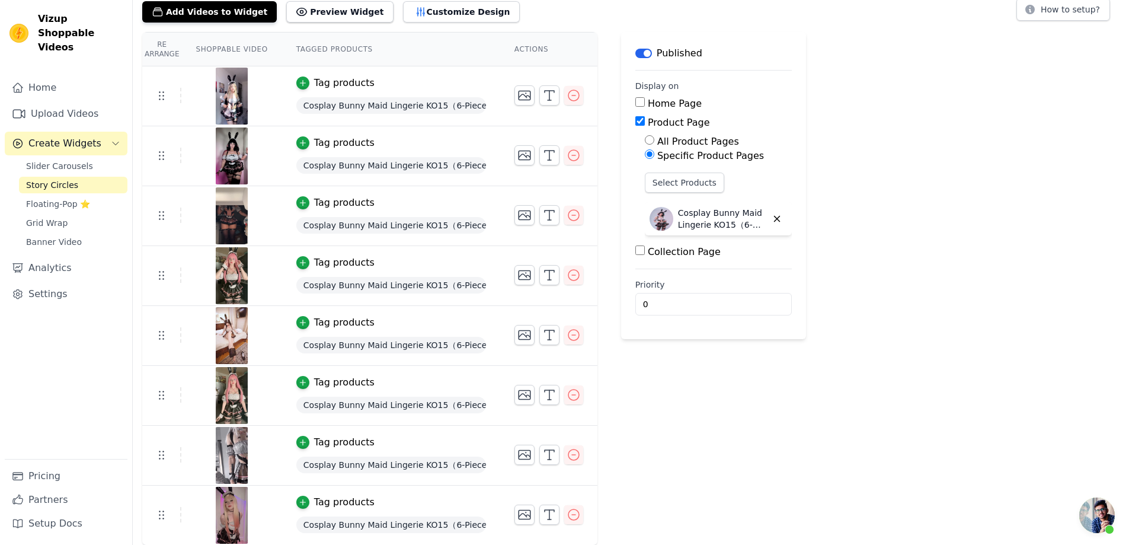
click at [235, 275] on img at bounding box center [231, 275] width 33 height 57
click at [55, 102] on link "Upload Videos" at bounding box center [66, 114] width 123 height 24
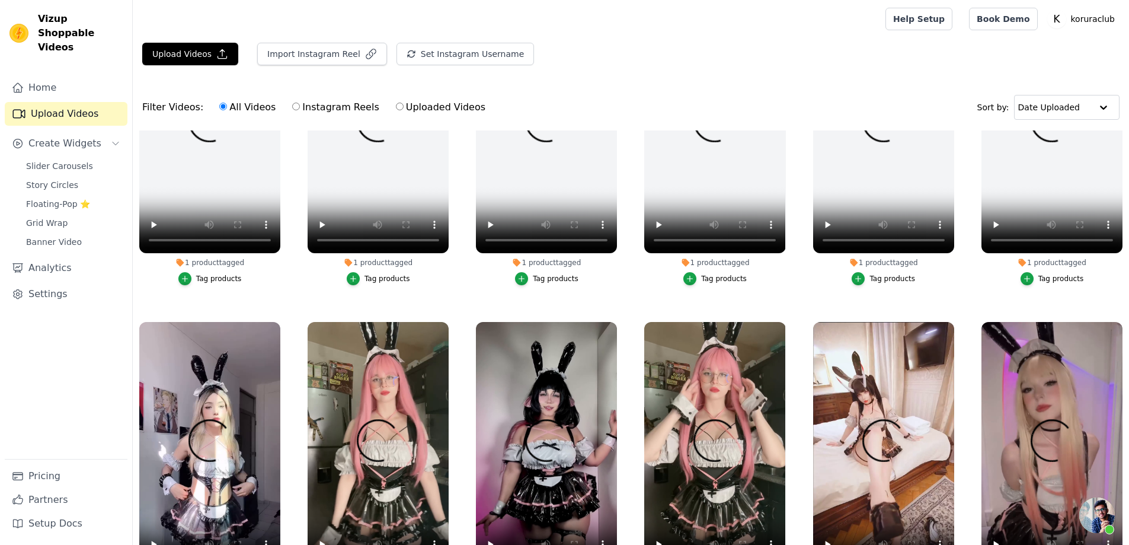
scroll to position [4148, 0]
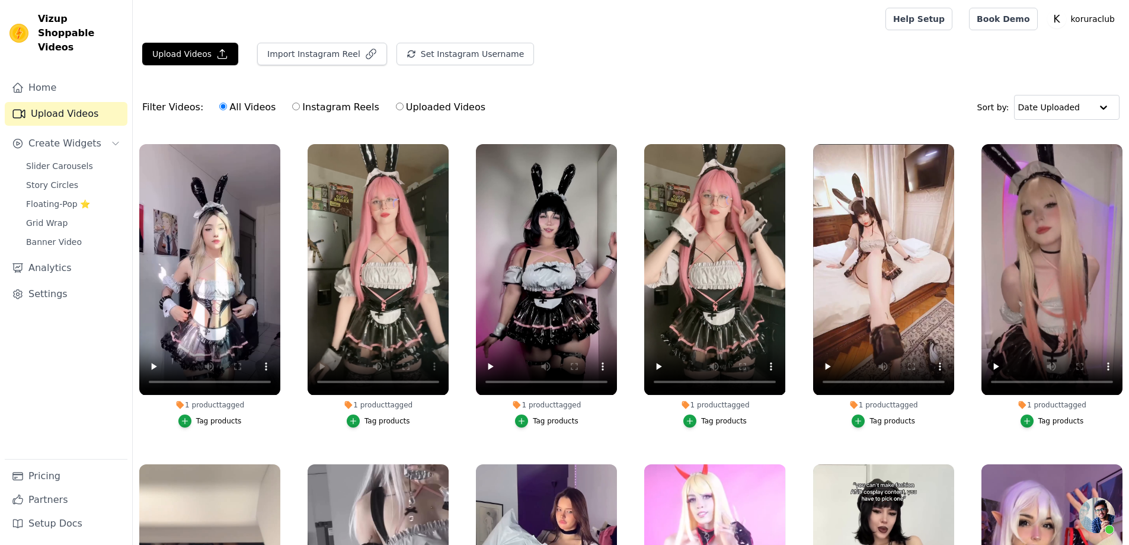
click at [774, 414] on div "Tag products" at bounding box center [714, 420] width 141 height 13
click at [51, 179] on span "Story Circles" at bounding box center [52, 185] width 52 height 12
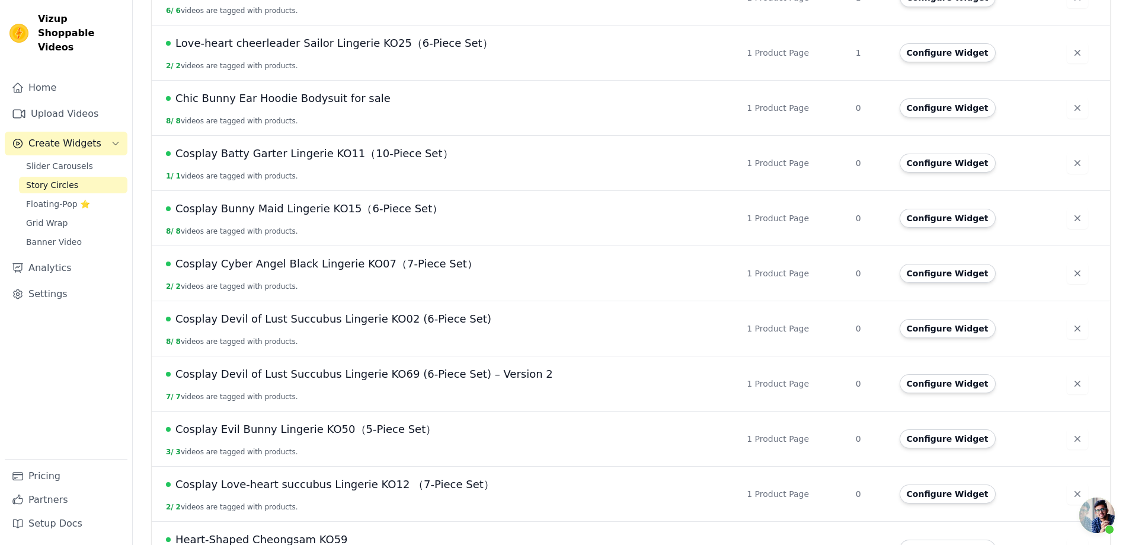
scroll to position [653, 0]
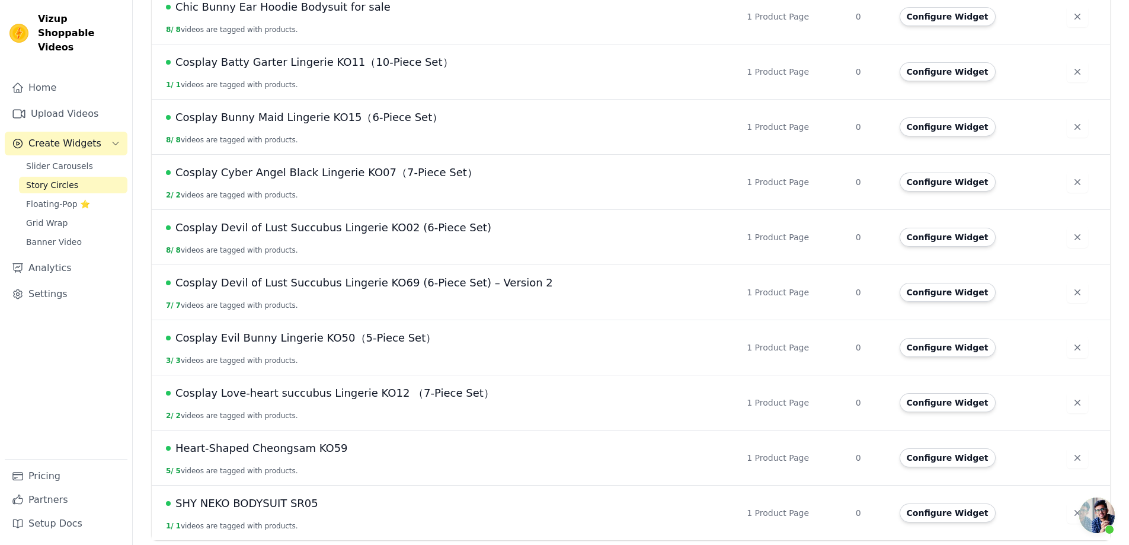
click at [251, 120] on span "Cosplay Bunny Maid Lingerie KO15（6-Piece Set）" at bounding box center [308, 117] width 267 height 17
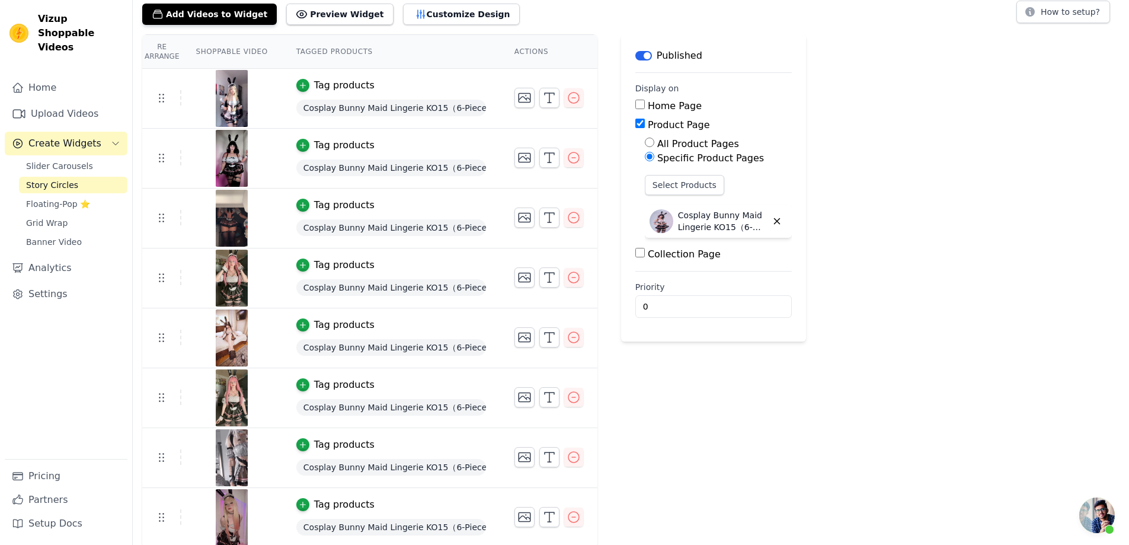
scroll to position [76, 0]
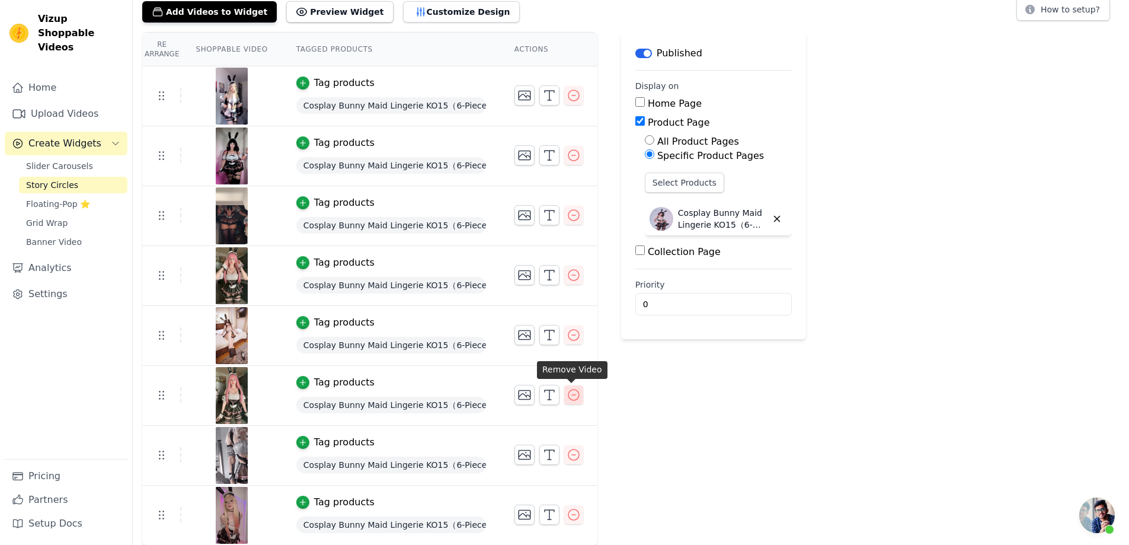
click at [574, 393] on icon "button" at bounding box center [573, 395] width 14 height 14
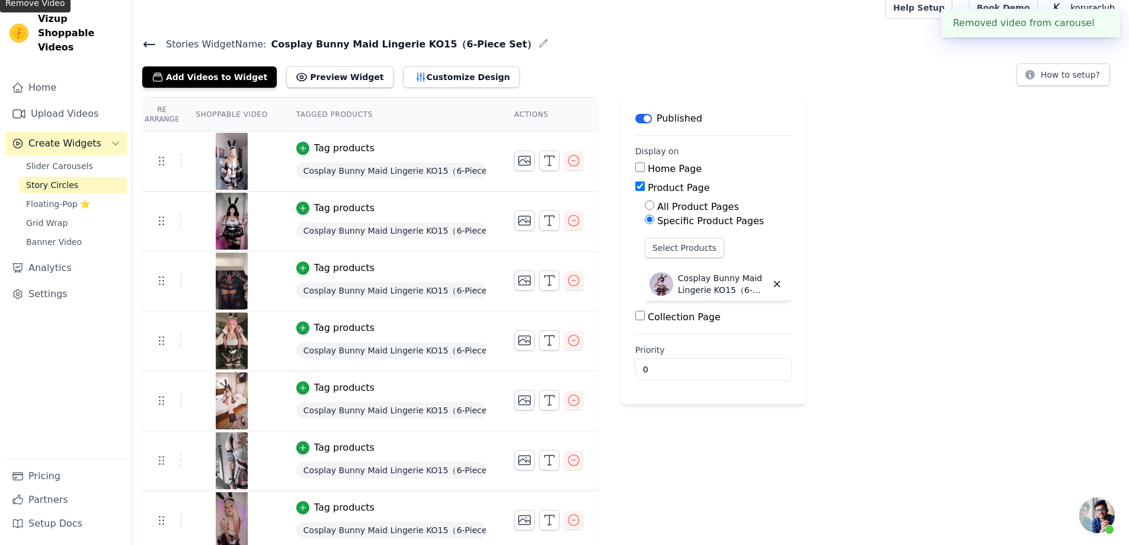
scroll to position [17, 0]
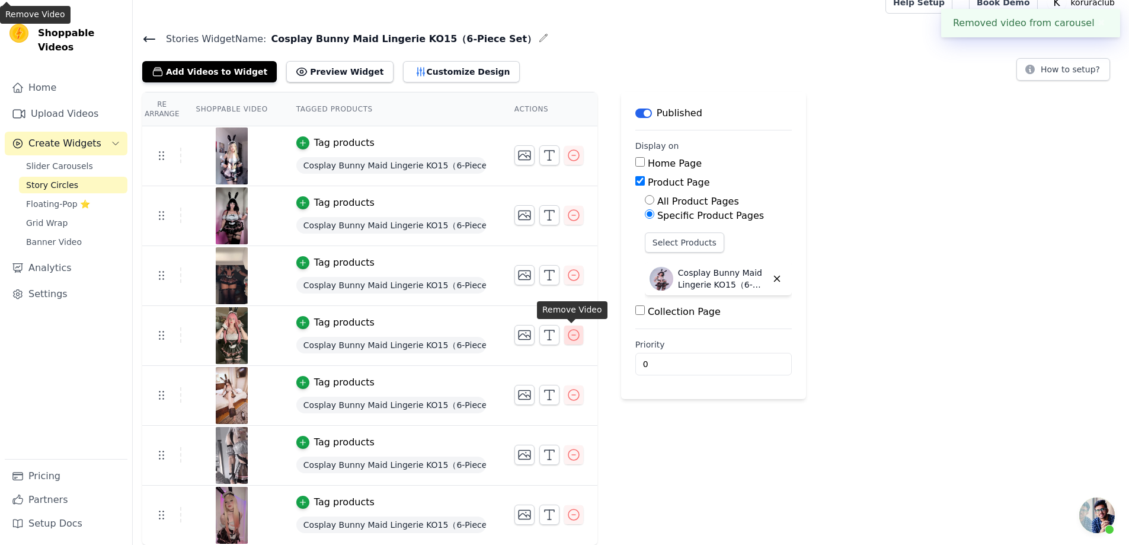
click at [571, 338] on icon "button" at bounding box center [573, 335] width 14 height 14
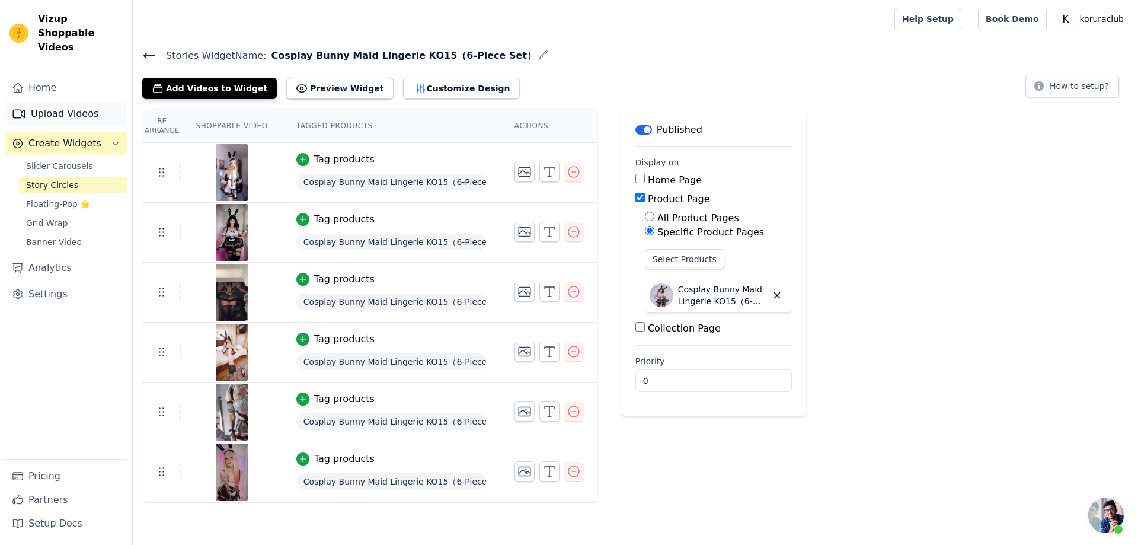
click at [57, 102] on link "Upload Videos" at bounding box center [66, 114] width 123 height 24
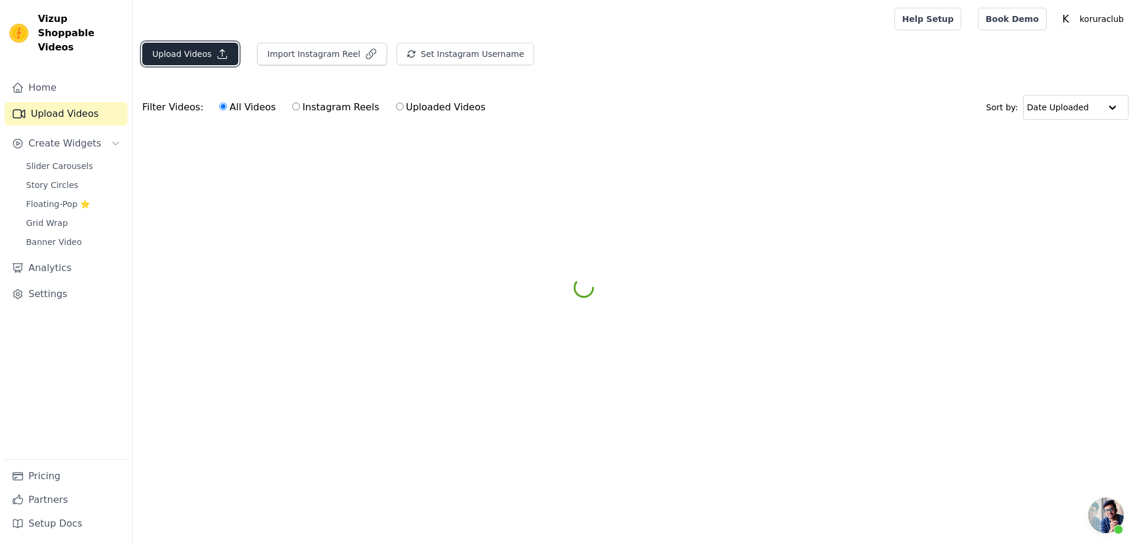
click at [183, 49] on button "Upload Videos" at bounding box center [190, 54] width 96 height 23
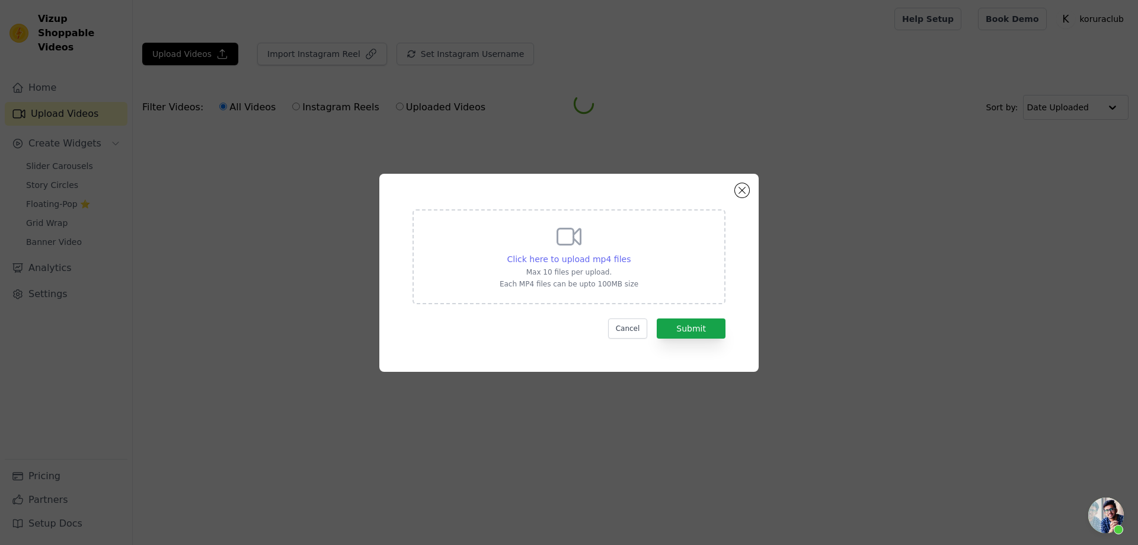
click at [574, 257] on span "Click here to upload mp4 files" at bounding box center [569, 258] width 124 height 9
click at [630, 253] on input "Click here to upload mp4 files Max 10 files per upload. Each MP4 files can be u…" at bounding box center [630, 252] width 1 height 1
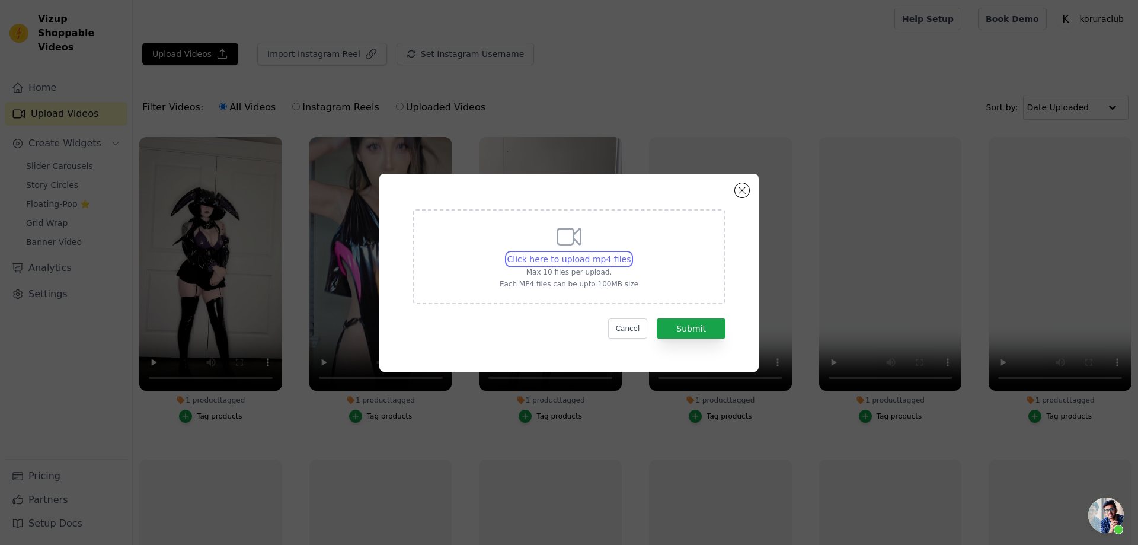
type input "C:\fakepath\video(68).mp4"
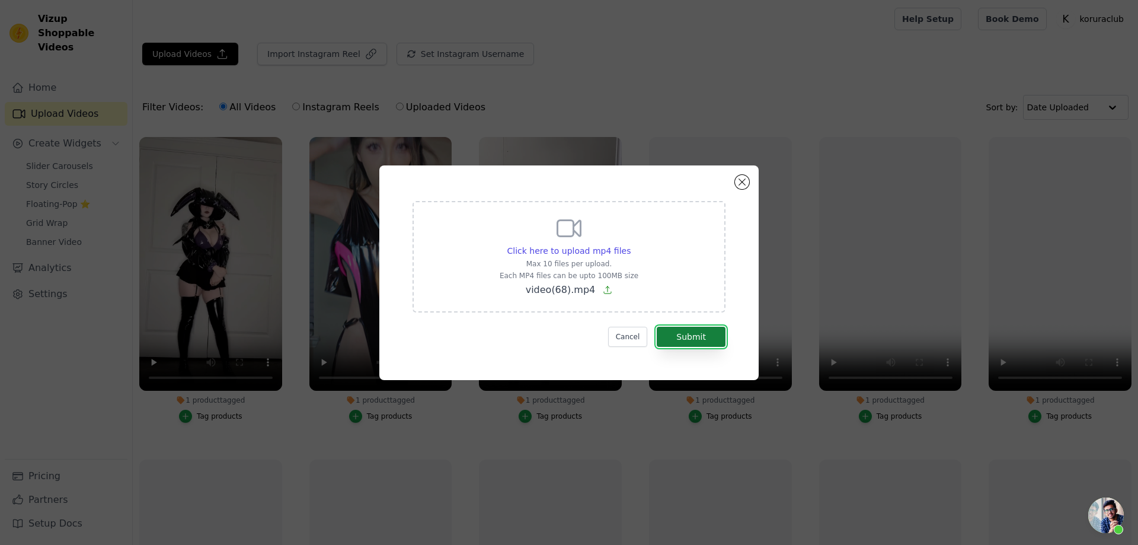
click at [697, 338] on button "Submit" at bounding box center [691, 336] width 69 height 20
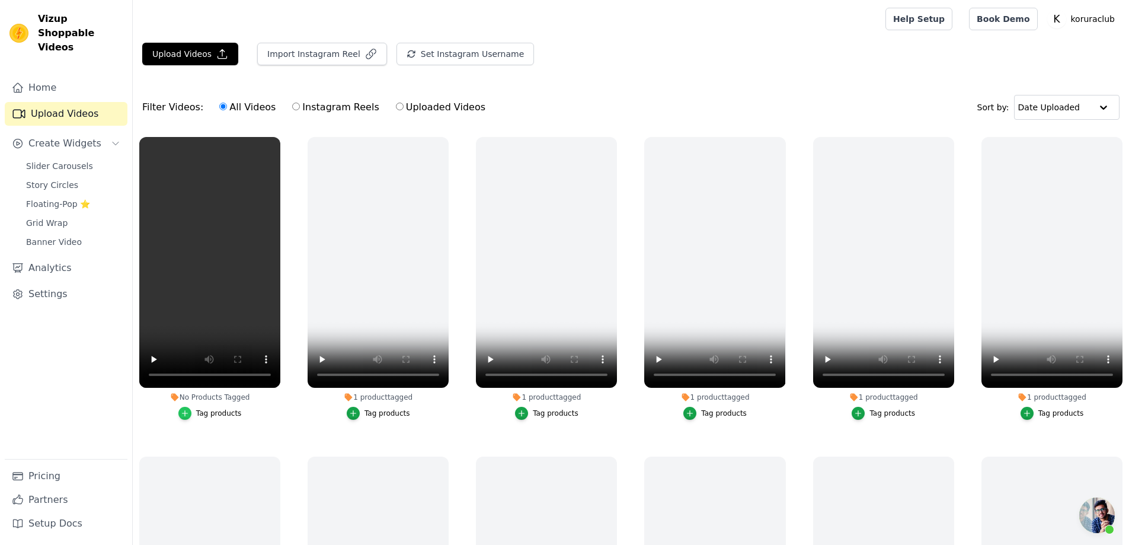
click at [185, 411] on icon "button" at bounding box center [184, 413] width 5 height 5
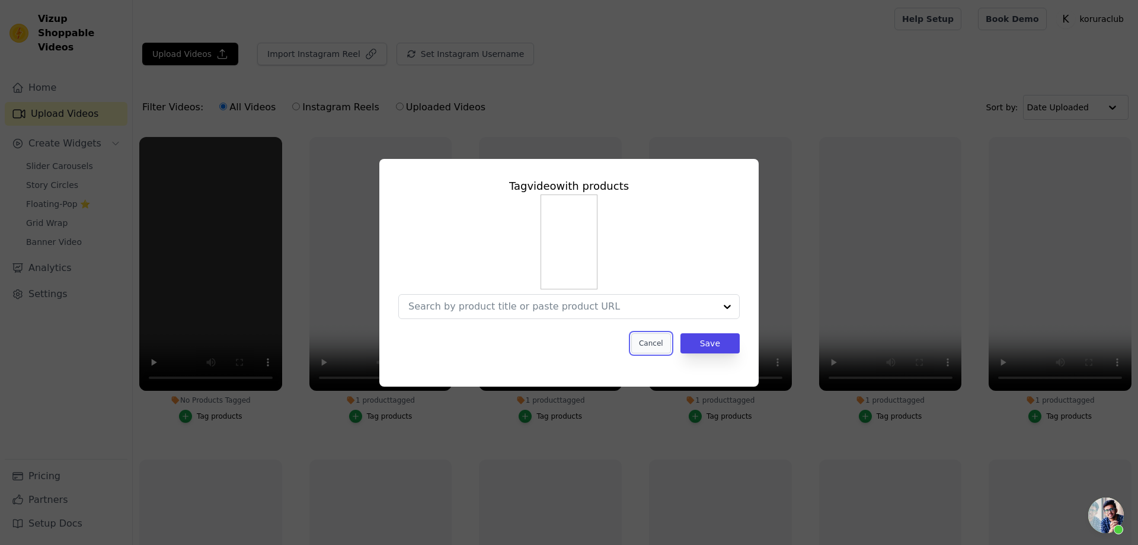
click at [655, 339] on button "Cancel" at bounding box center [651, 343] width 40 height 20
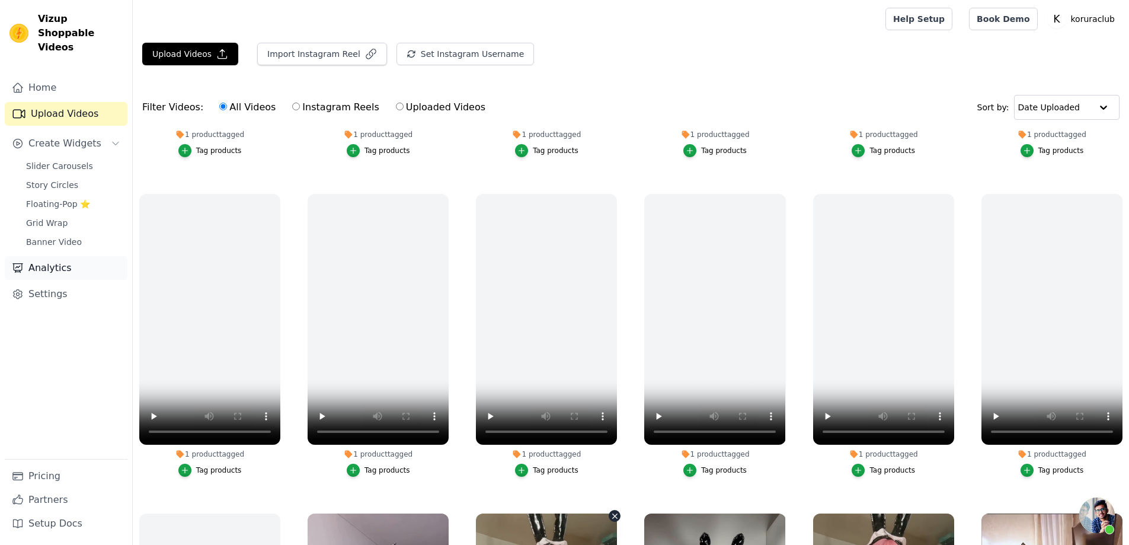
scroll to position [3733, 0]
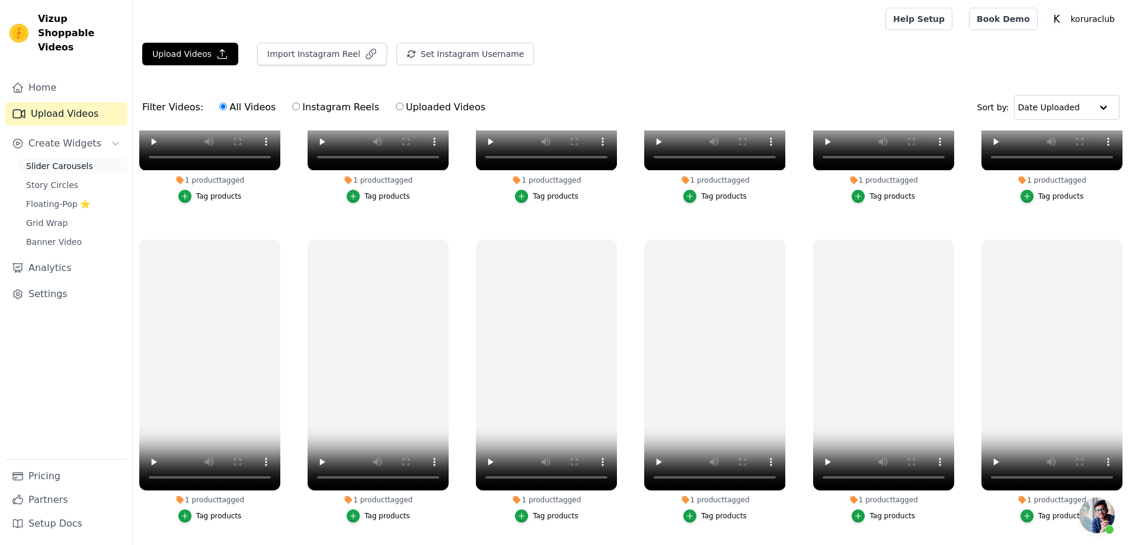
click at [51, 160] on span "Slider Carousels" at bounding box center [59, 166] width 67 height 12
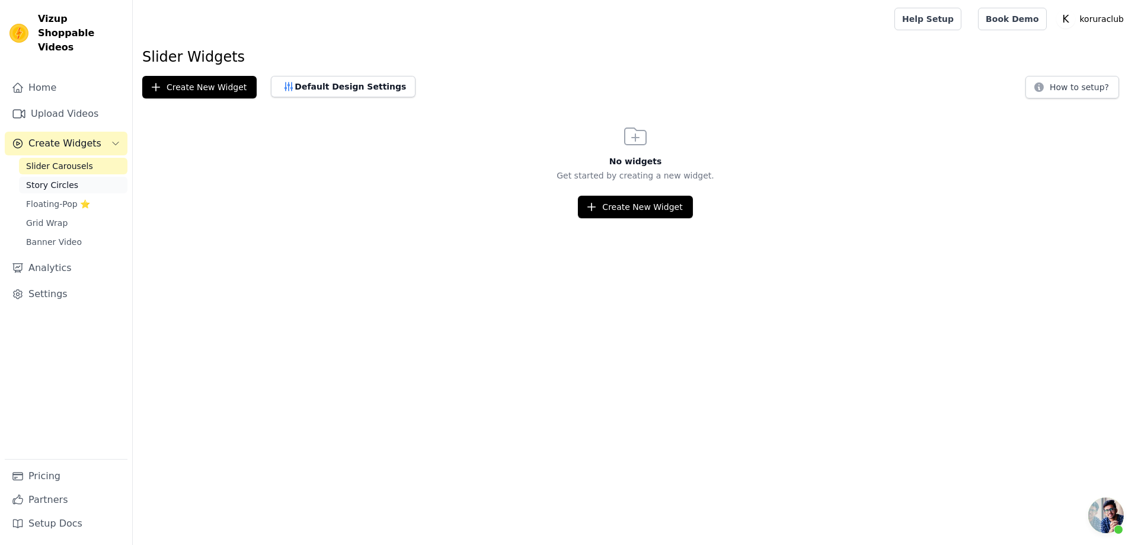
click at [47, 179] on span "Story Circles" at bounding box center [52, 185] width 52 height 12
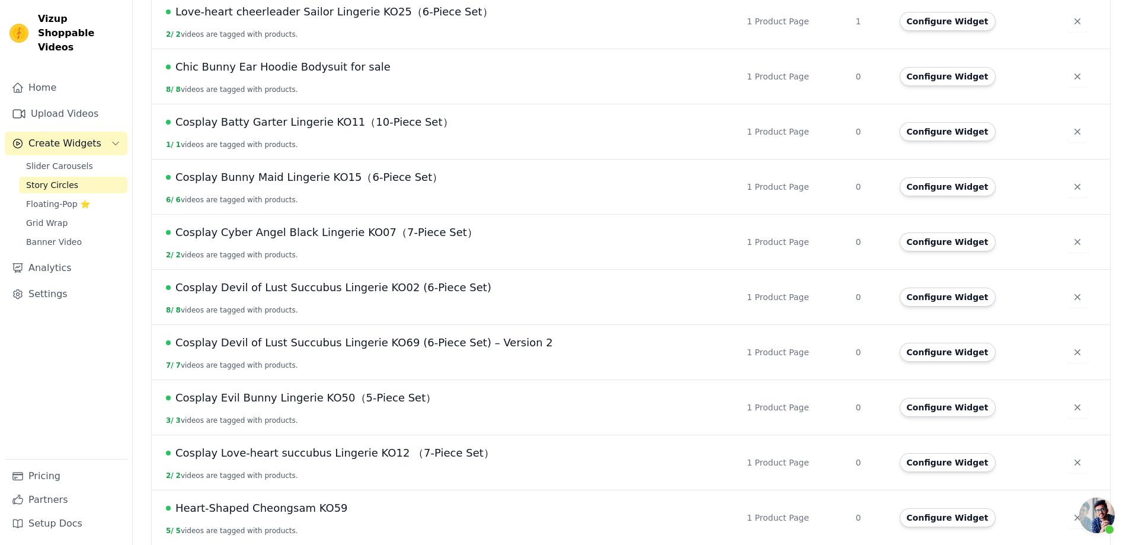
scroll to position [653, 0]
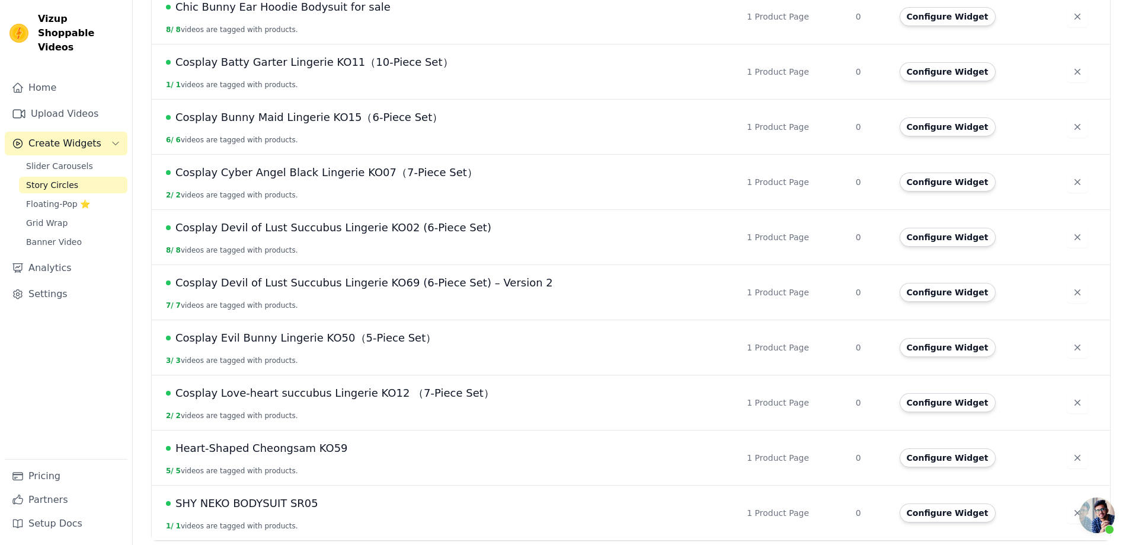
click at [291, 125] on span "Cosplay Bunny Maid Lingerie KO15（6-Piece Set）" at bounding box center [308, 117] width 267 height 17
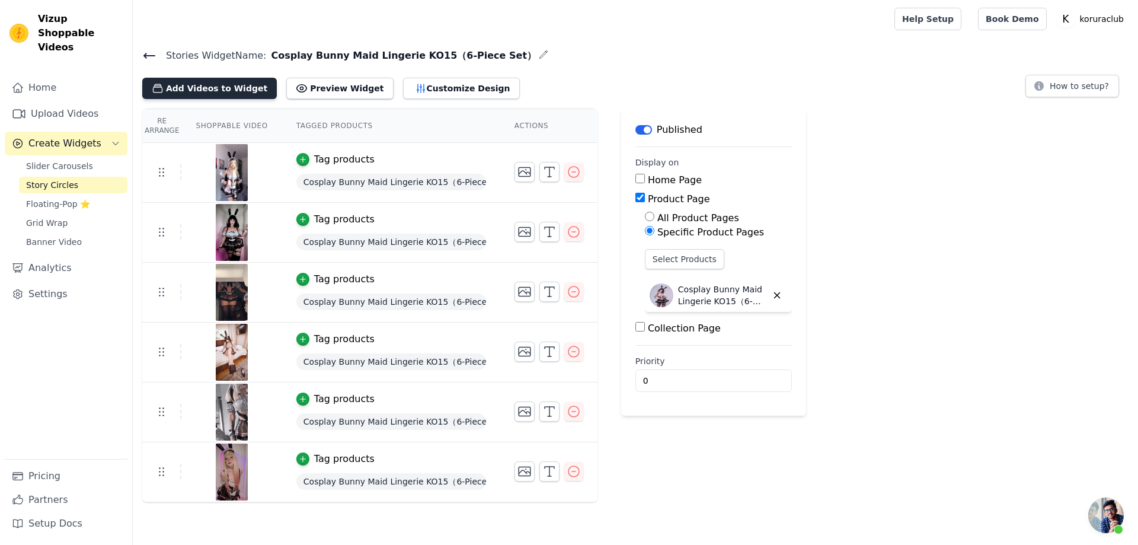
click at [219, 91] on button "Add Videos to Widget" at bounding box center [209, 88] width 135 height 21
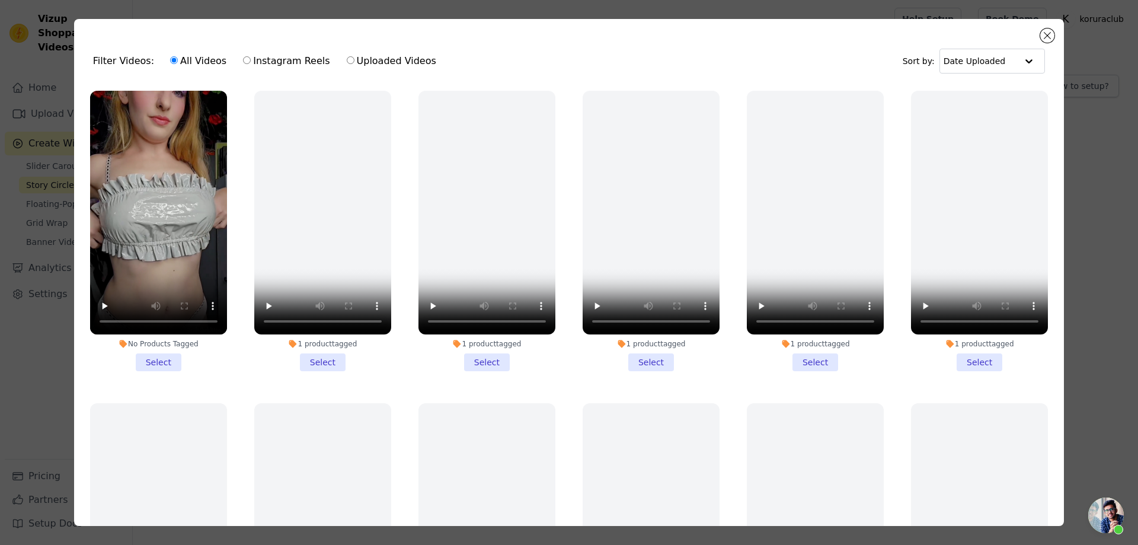
click at [161, 357] on li "No Products Tagged Select" at bounding box center [158, 231] width 137 height 280
click at [0, 0] on input "No Products Tagged Select" at bounding box center [0, 0] width 0 height 0
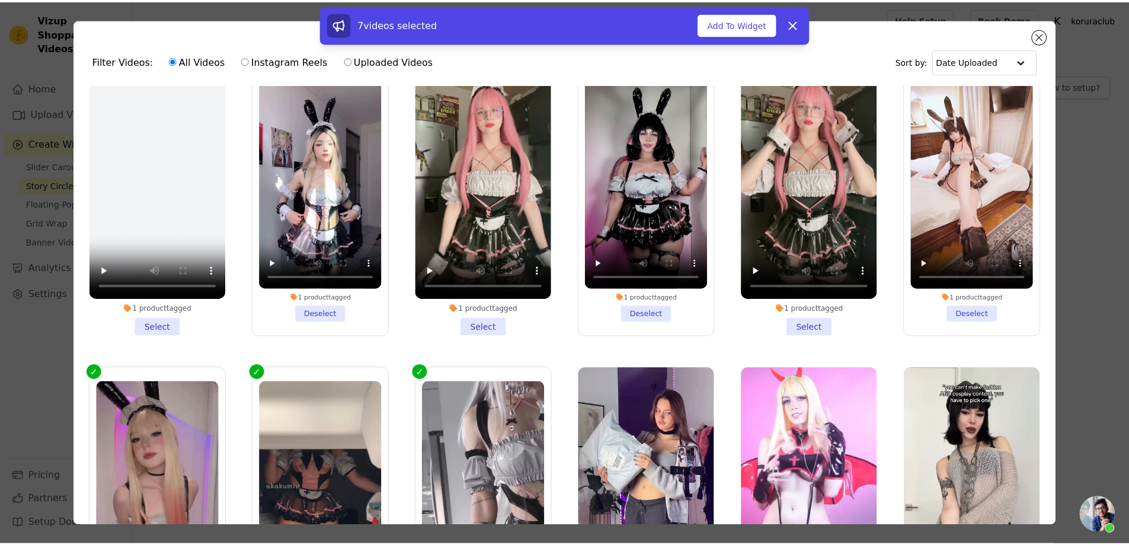
scroll to position [4088, 0]
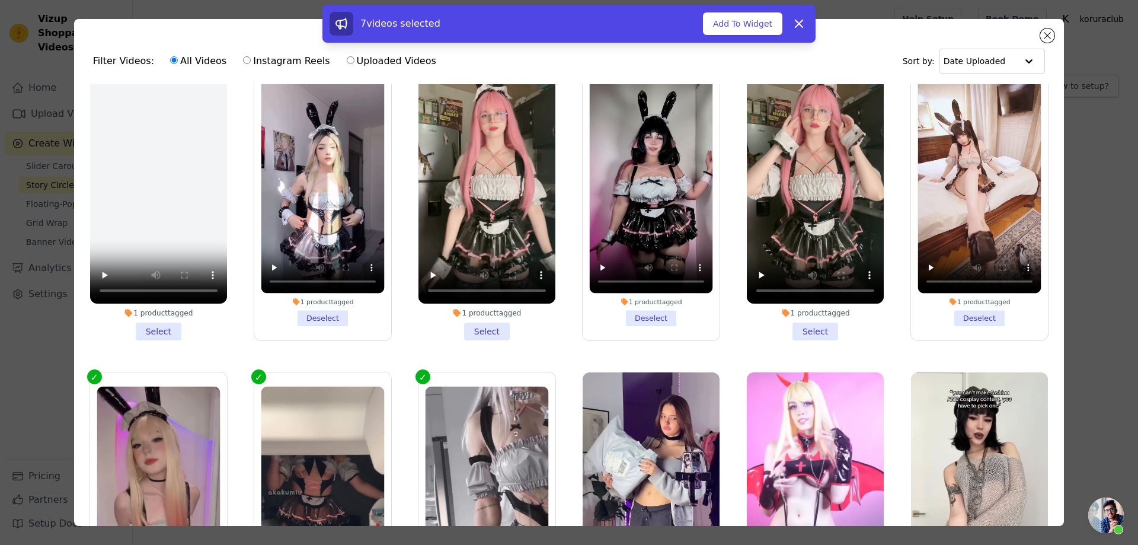
click at [483, 268] on li "1 product tagged Select" at bounding box center [486, 200] width 137 height 280
click at [0, 0] on input "1 product tagged Select" at bounding box center [0, 0] width 0 height 0
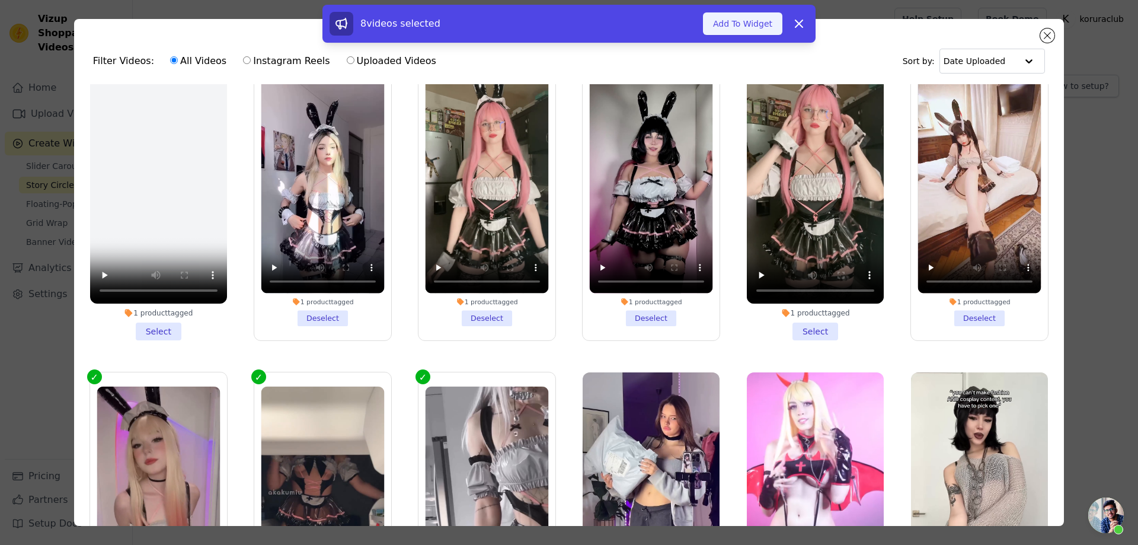
click at [734, 29] on button "Add To Widget" at bounding box center [742, 23] width 79 height 23
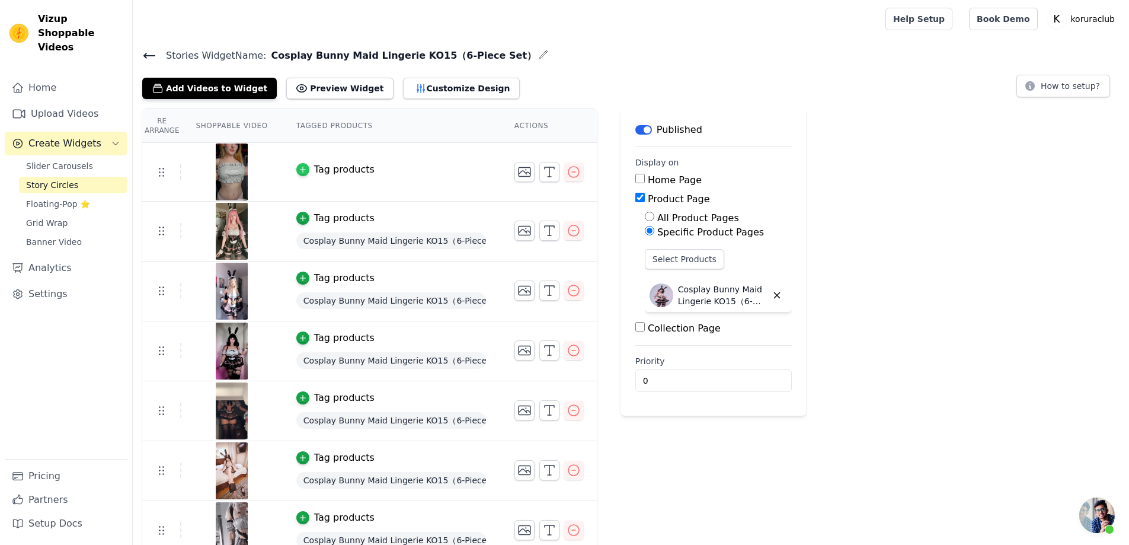
click at [299, 165] on icon "button" at bounding box center [303, 169] width 8 height 8
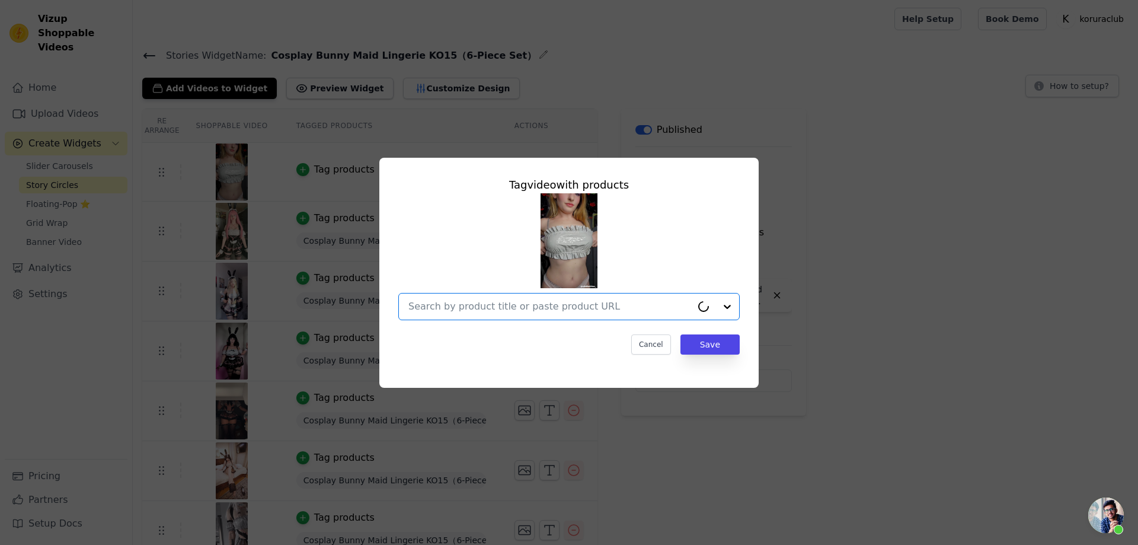
click at [598, 307] on input "text" at bounding box center [549, 306] width 283 height 14
paste input "Cosplay Bunny Maid Lingerie KO15（6-Piece Set）"
type input "Cosplay Bunny Maid Lingerie KO15（6-Piece Set）"
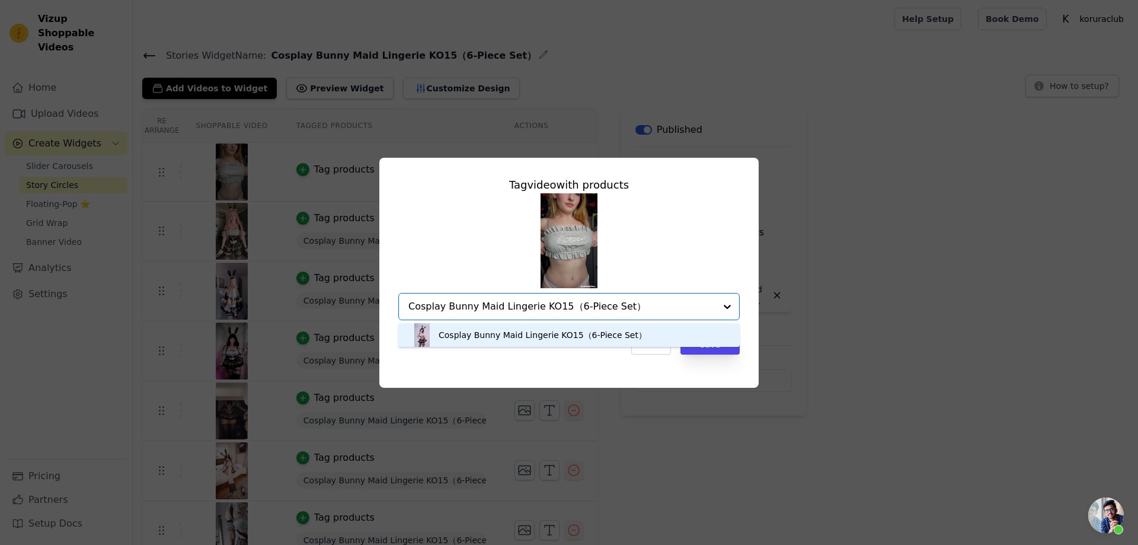
click at [608, 333] on div "Cosplay Bunny Maid Lingerie KO15（6-Piece Set）" at bounding box center [542, 335] width 208 height 12
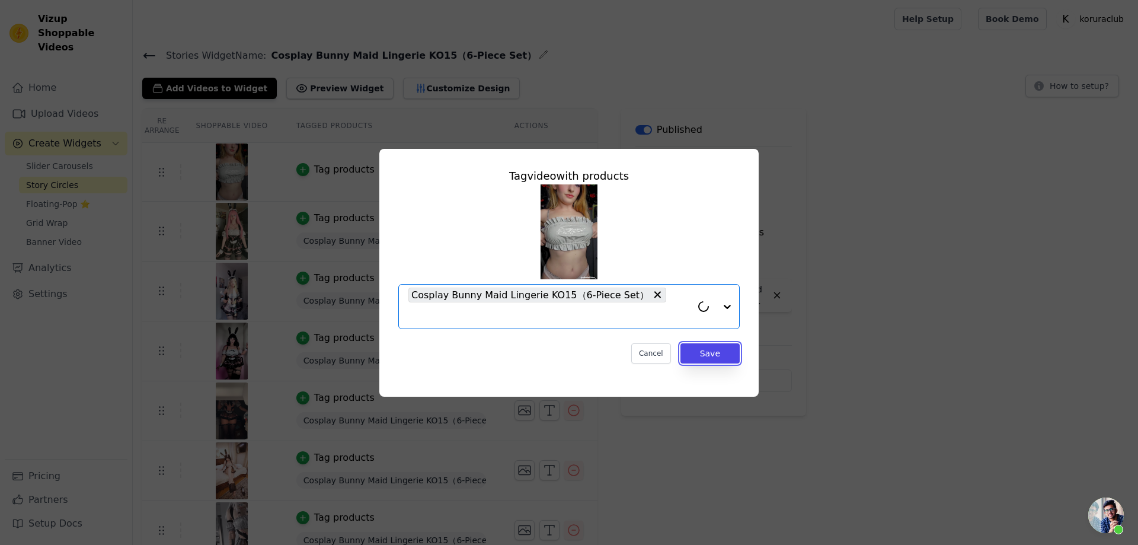
drag, startPoint x: 712, startPoint y: 350, endPoint x: 774, endPoint y: 350, distance: 62.2
click at [712, 350] on button "Save" at bounding box center [709, 353] width 59 height 20
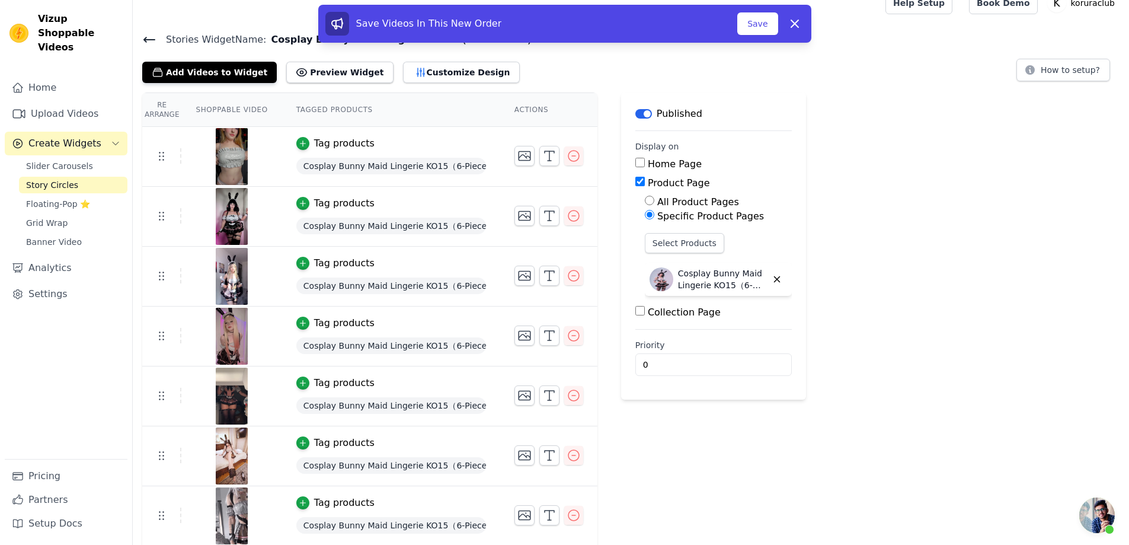
scroll to position [0, 0]
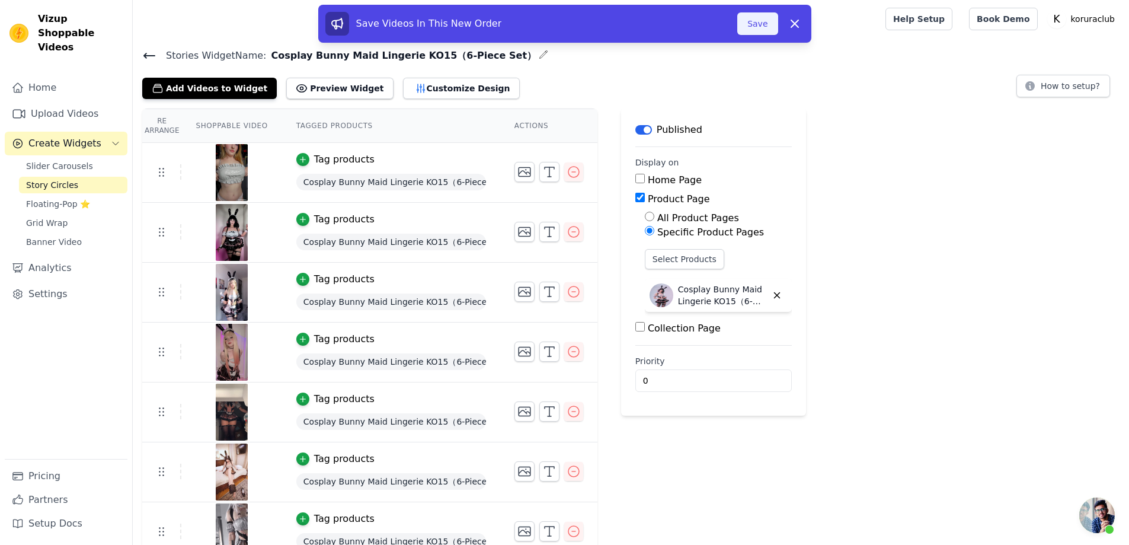
click at [758, 26] on button "Save" at bounding box center [757, 23] width 40 height 23
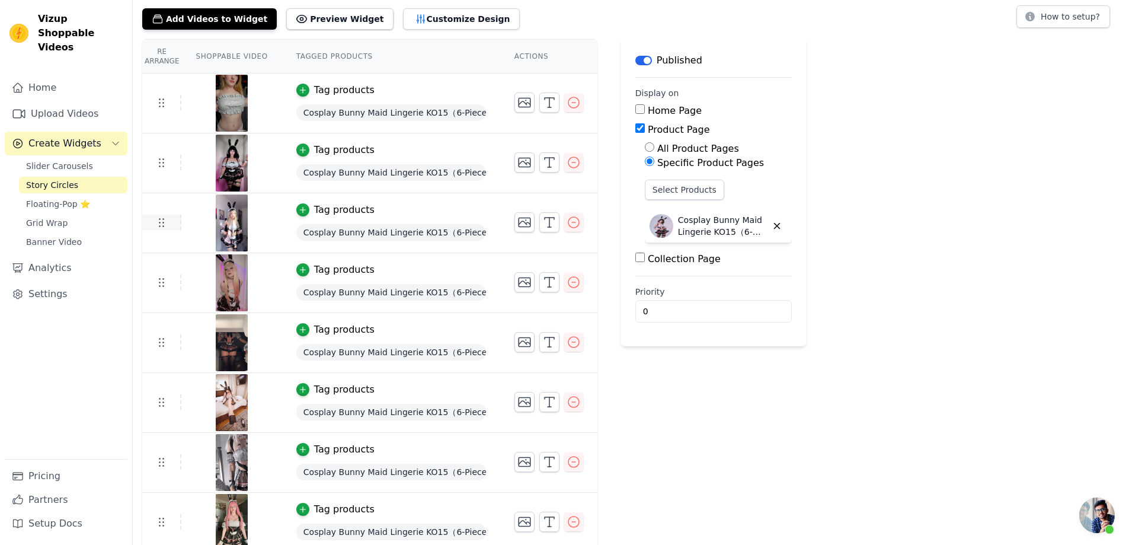
scroll to position [76, 0]
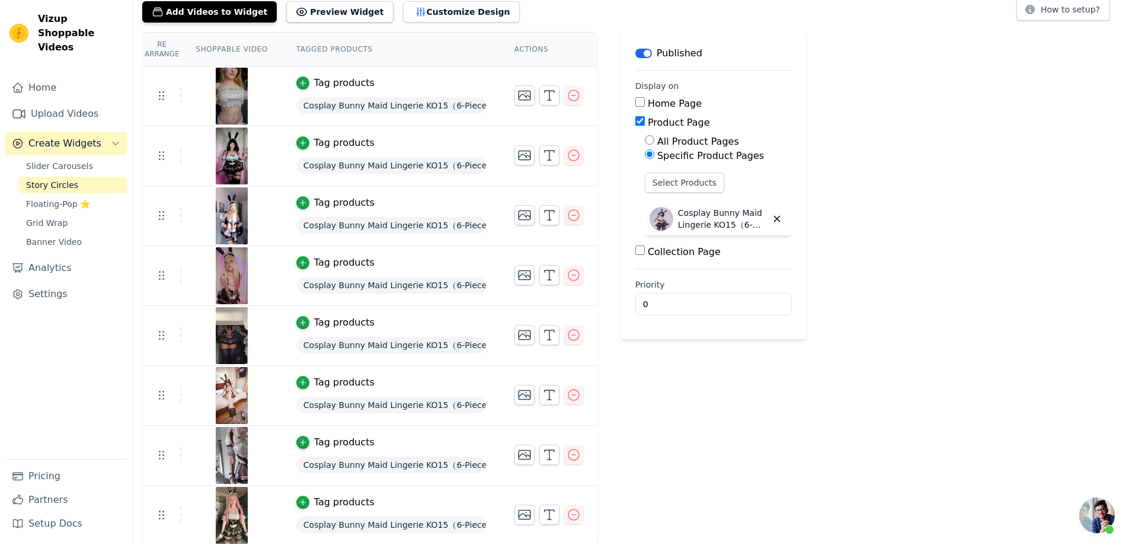
click at [50, 179] on span "Story Circles" at bounding box center [52, 185] width 52 height 12
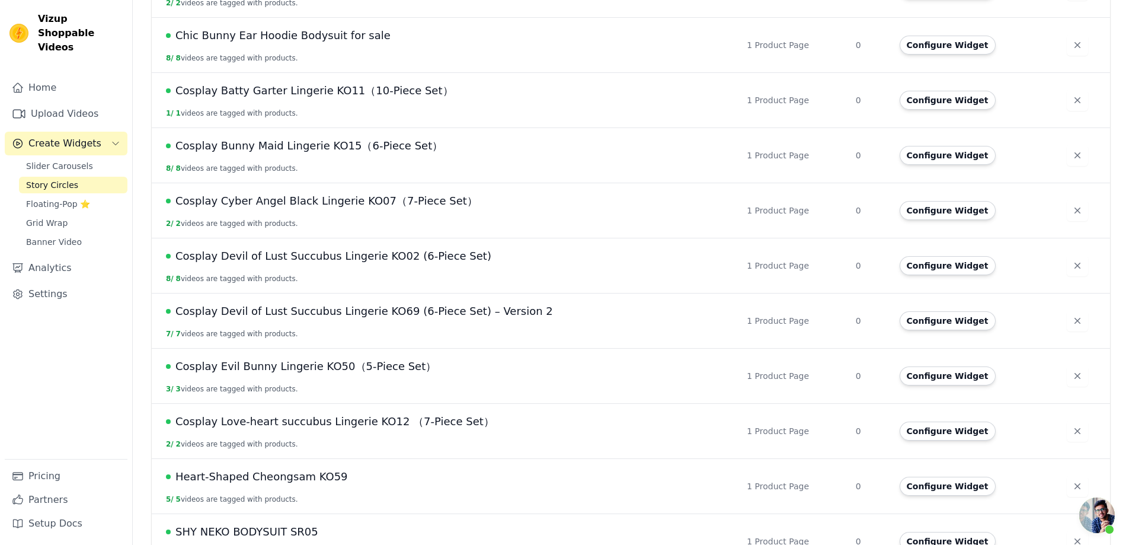
scroll to position [653, 0]
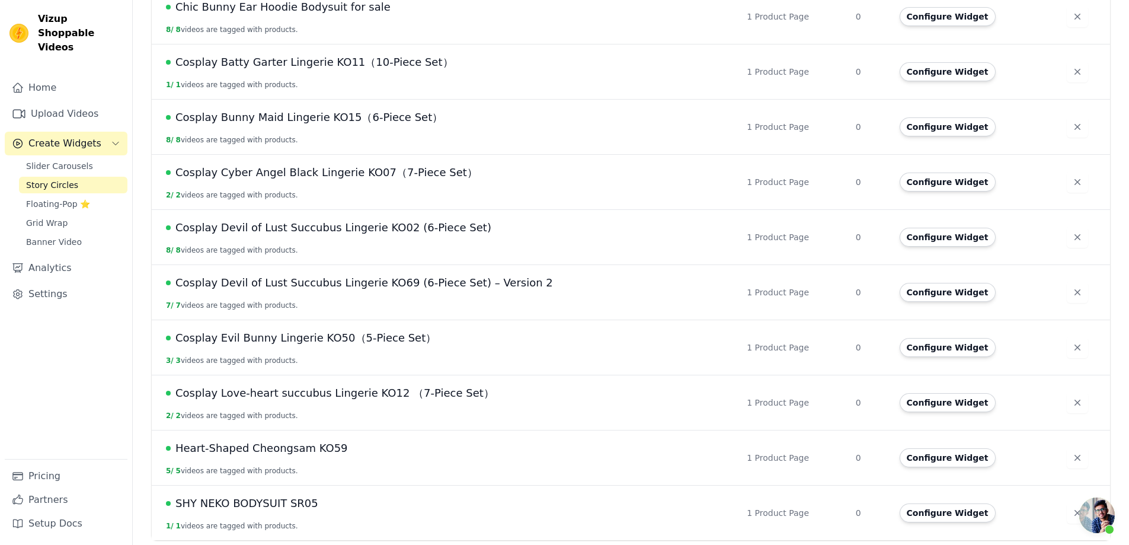
click at [314, 395] on span "Cosplay Love-heart succubus Lingerie KO12 （7-Piece Set）" at bounding box center [334, 393] width 319 height 17
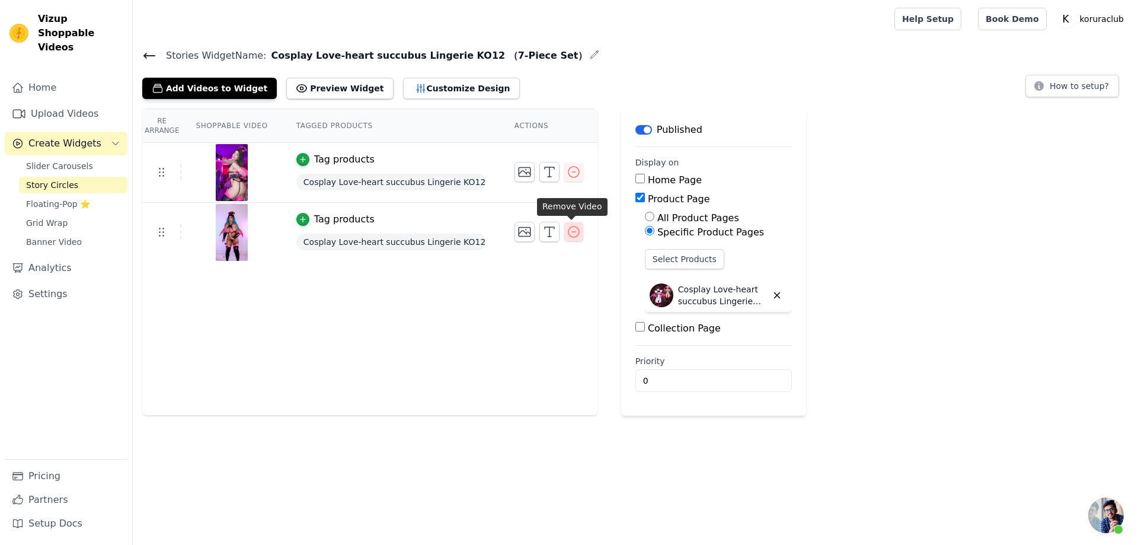
click at [576, 234] on icon "button" at bounding box center [573, 231] width 11 height 11
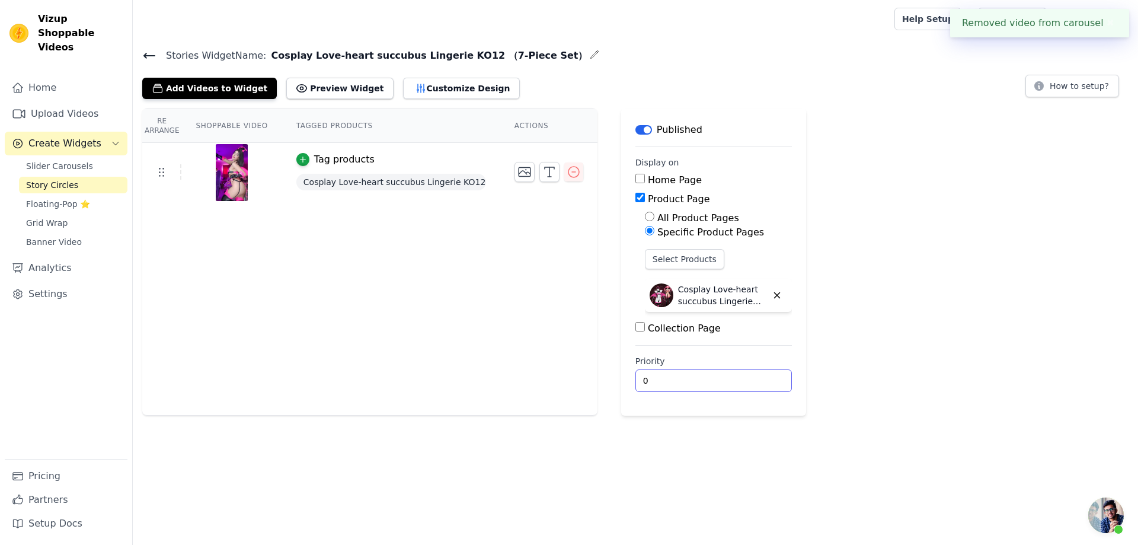
click at [647, 379] on input "0" at bounding box center [713, 380] width 156 height 23
click at [635, 380] on input "0" at bounding box center [713, 380] width 156 height 23
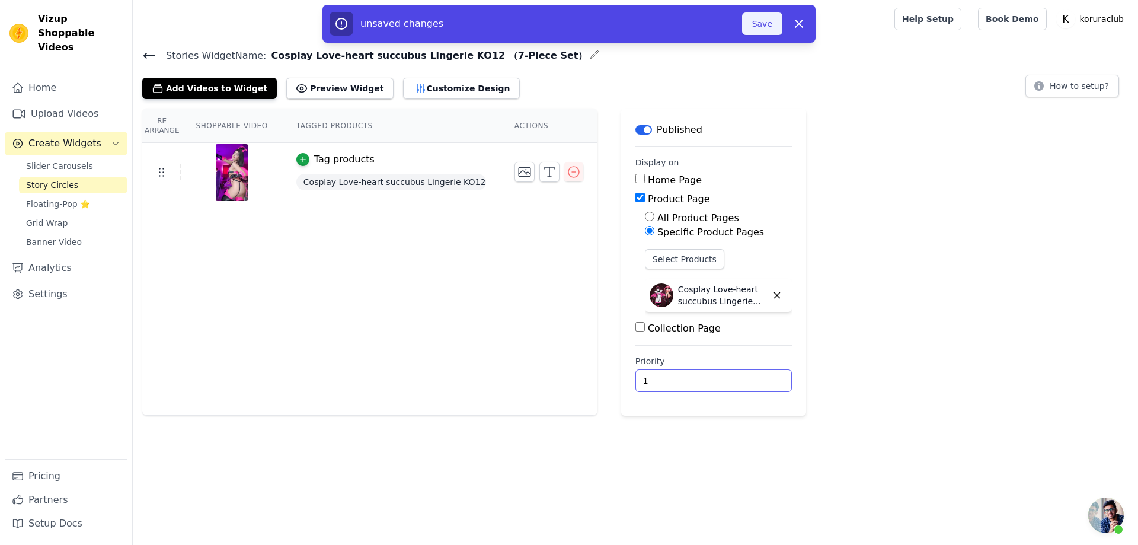
type input "1"
click at [757, 31] on button "Save" at bounding box center [762, 23] width 40 height 23
